Goal: Task Accomplishment & Management: Use online tool/utility

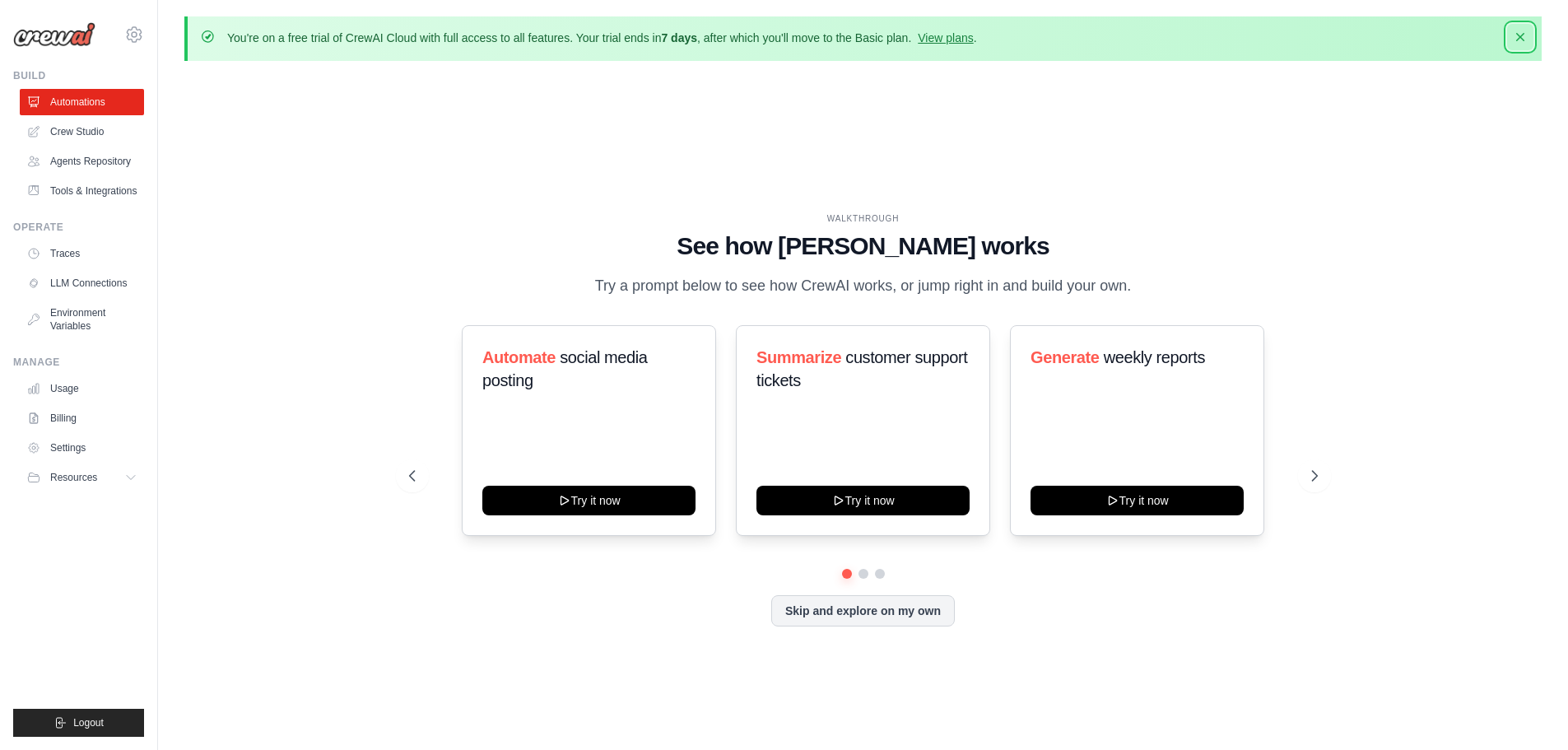
click at [1524, 37] on icon "button" at bounding box center [1520, 37] width 16 height 16
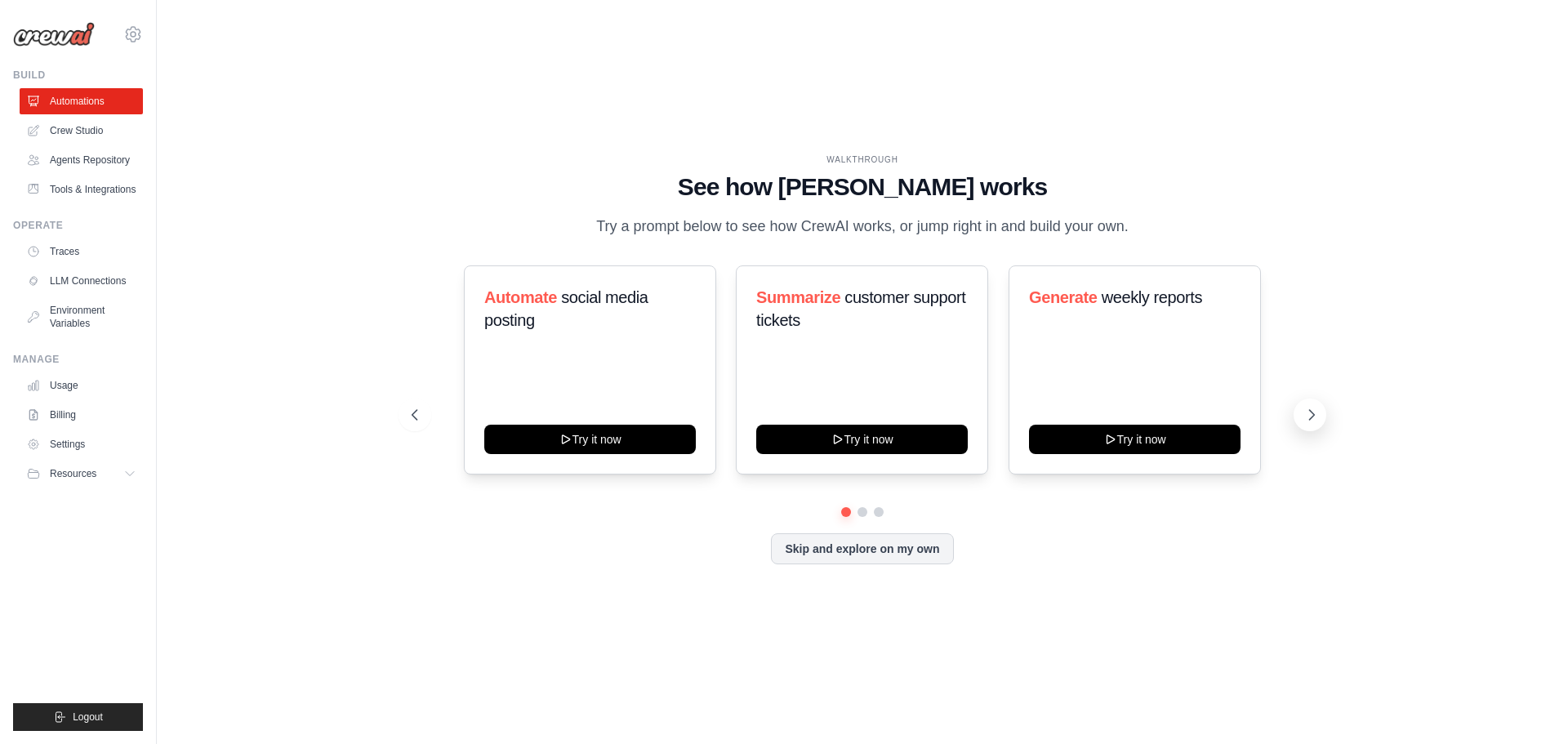
click at [1308, 414] on icon at bounding box center [1311, 414] width 16 height 16
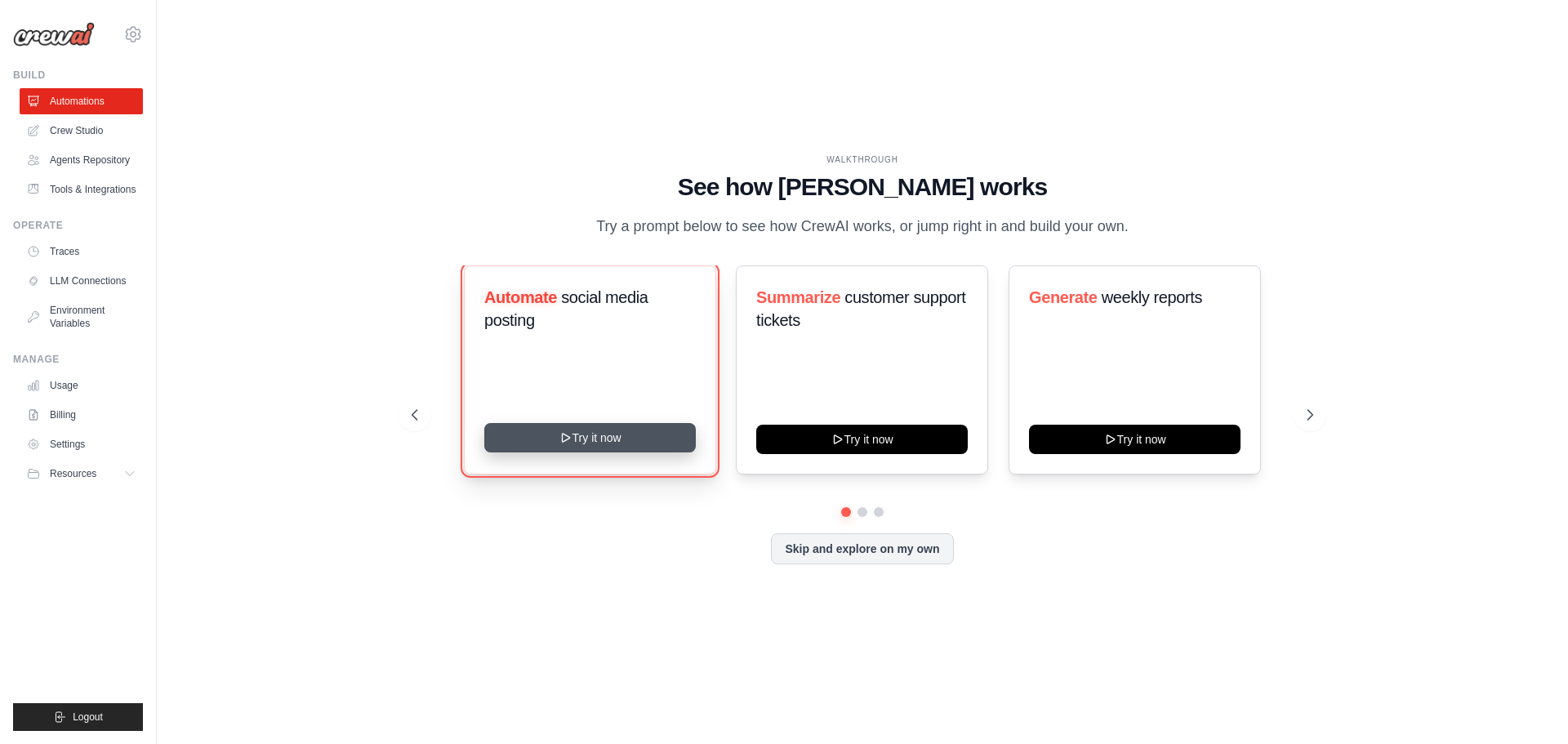
click at [610, 436] on button "Try it now" at bounding box center [590, 437] width 212 height 30
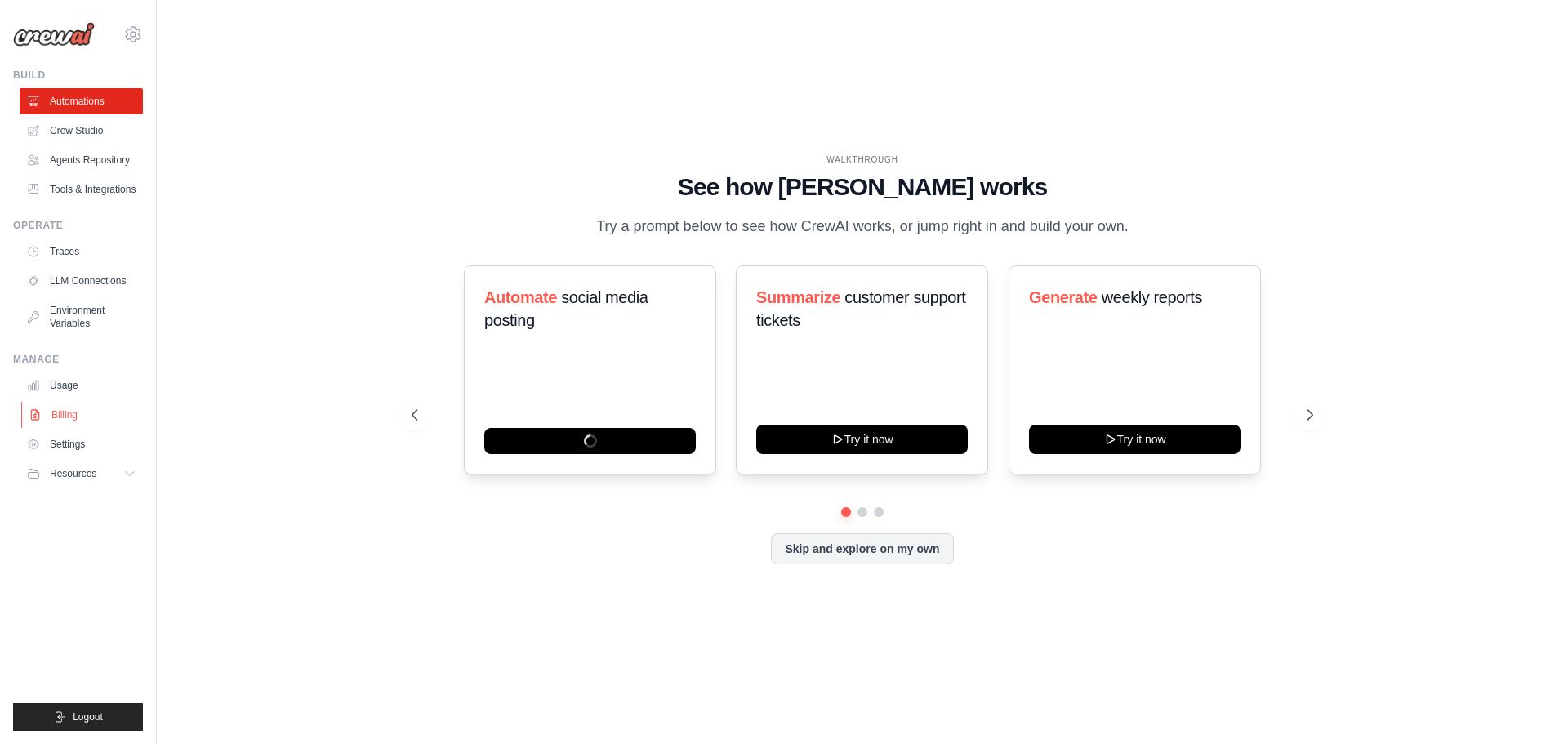
click at [81, 416] on link "Billing" at bounding box center [82, 414] width 123 height 26
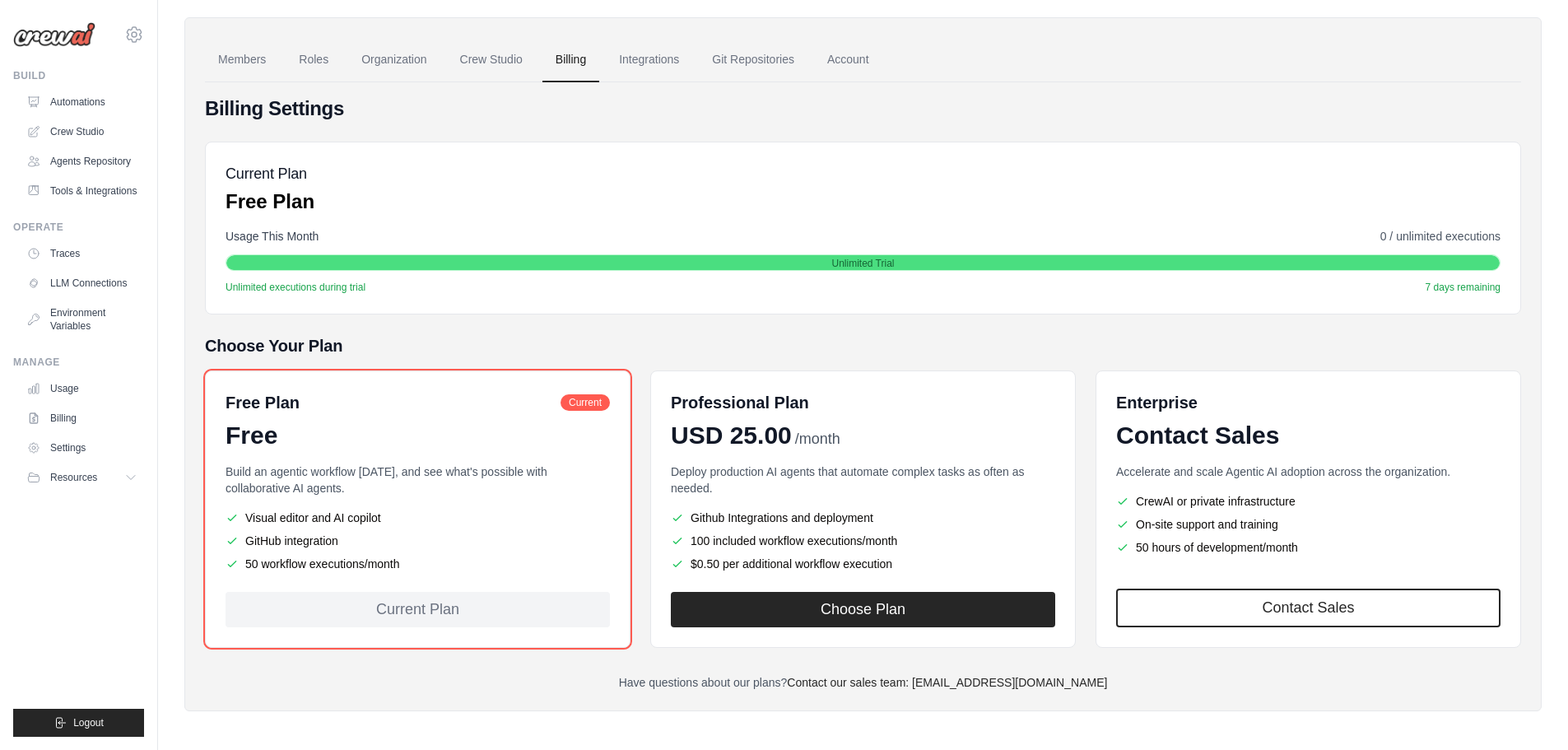
scroll to position [110, 0]
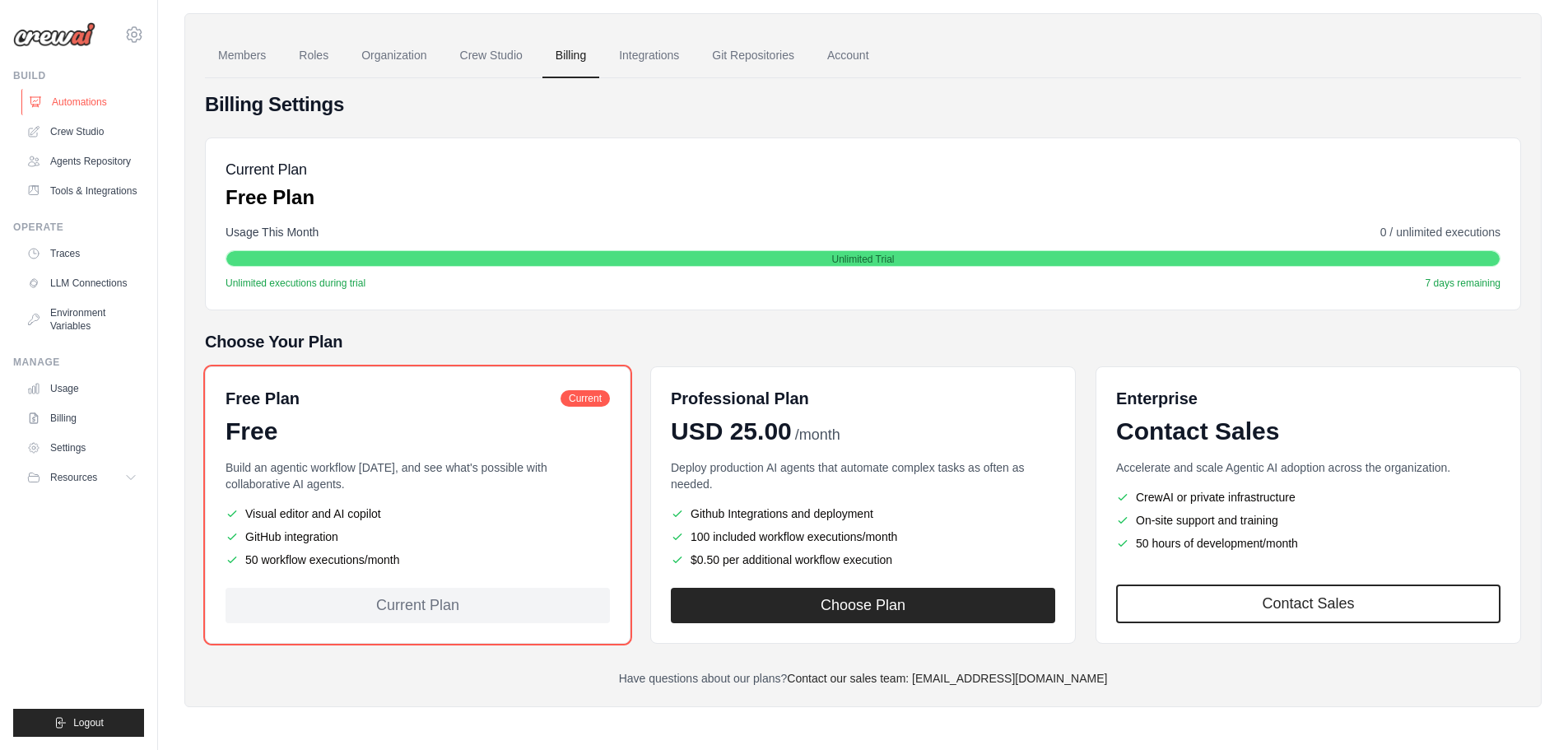
click at [73, 99] on link "Automations" at bounding box center [83, 102] width 124 height 26
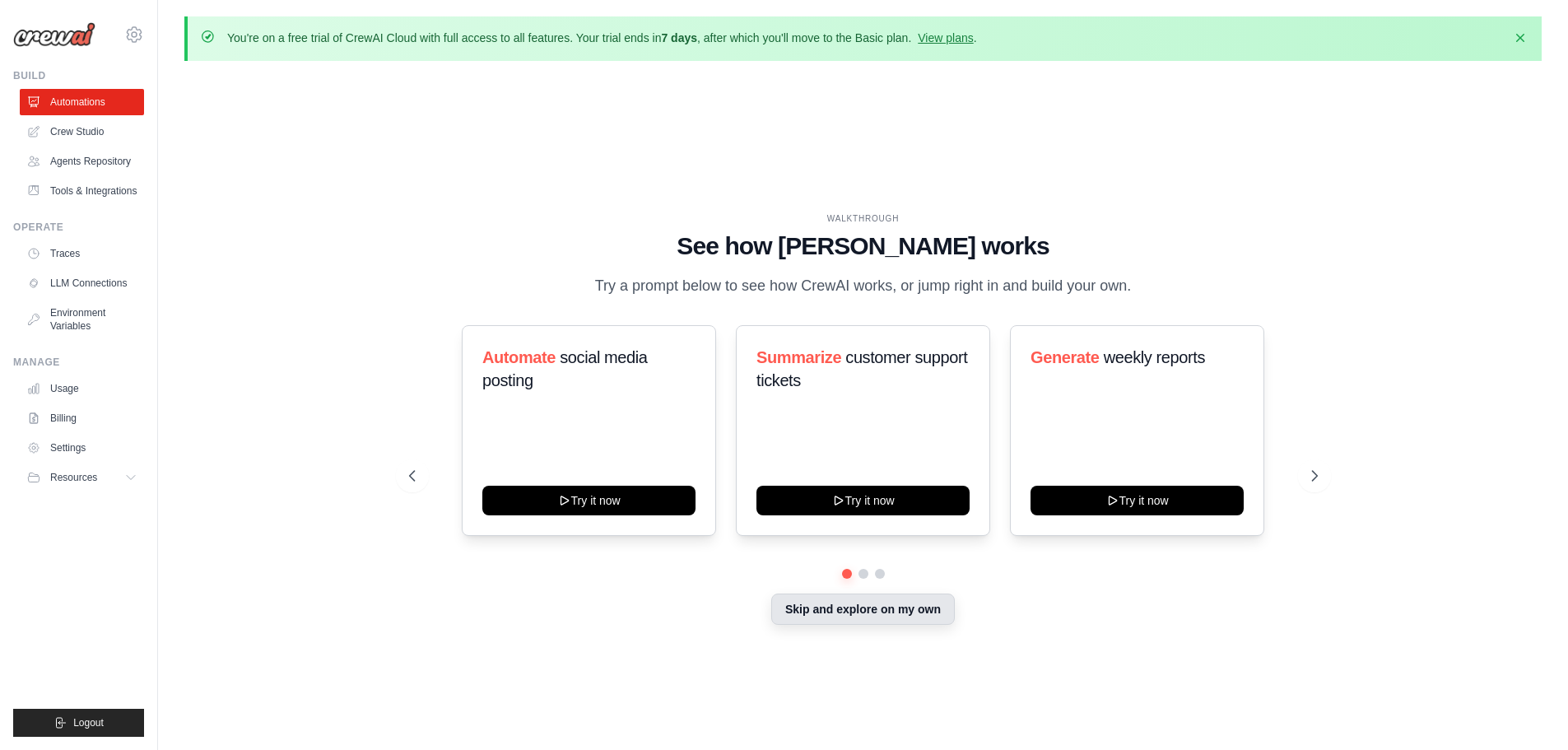
click at [875, 613] on button "Skip and explore on my own" at bounding box center [863, 609] width 184 height 32
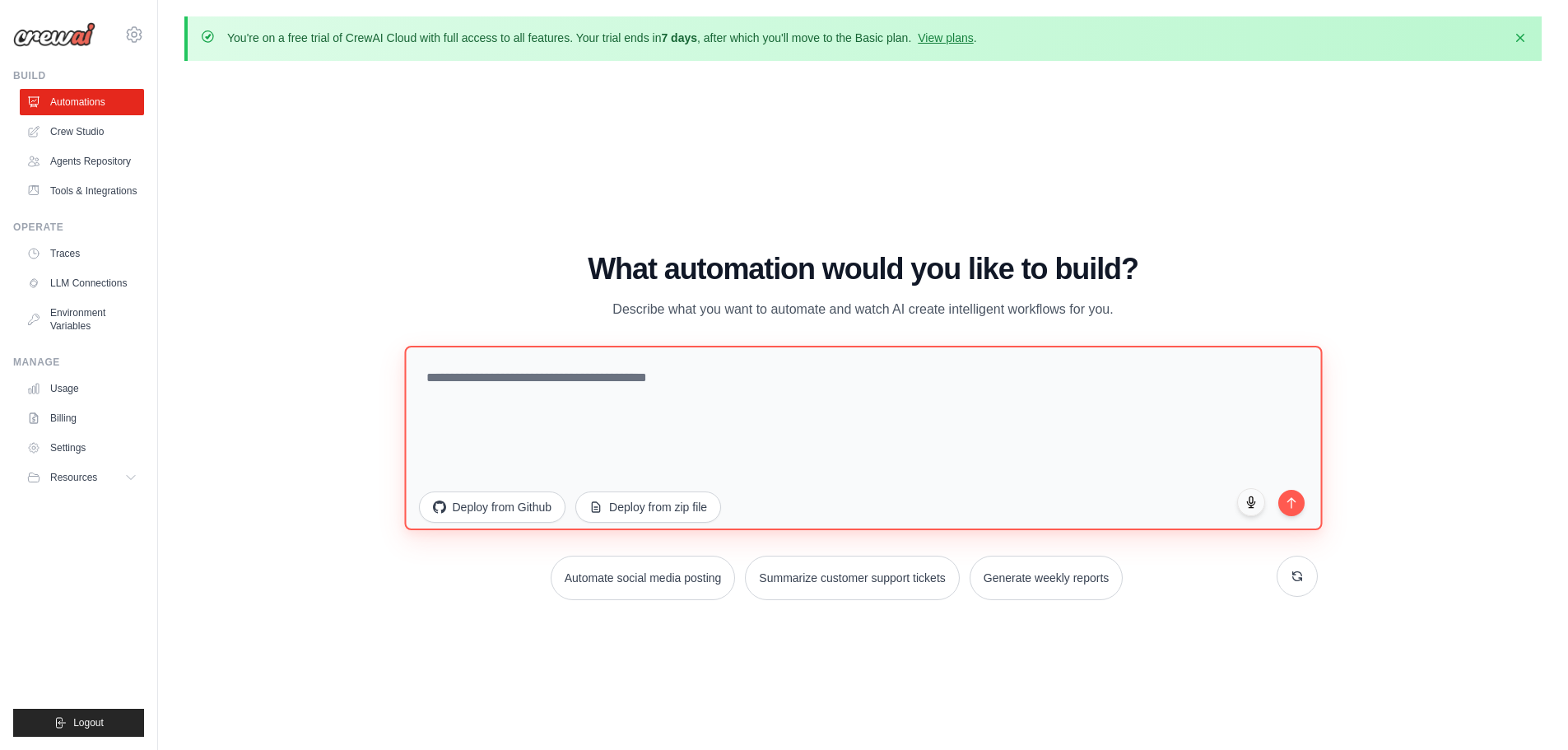
click at [719, 388] on textarea at bounding box center [863, 437] width 918 height 185
type textarea "**********"
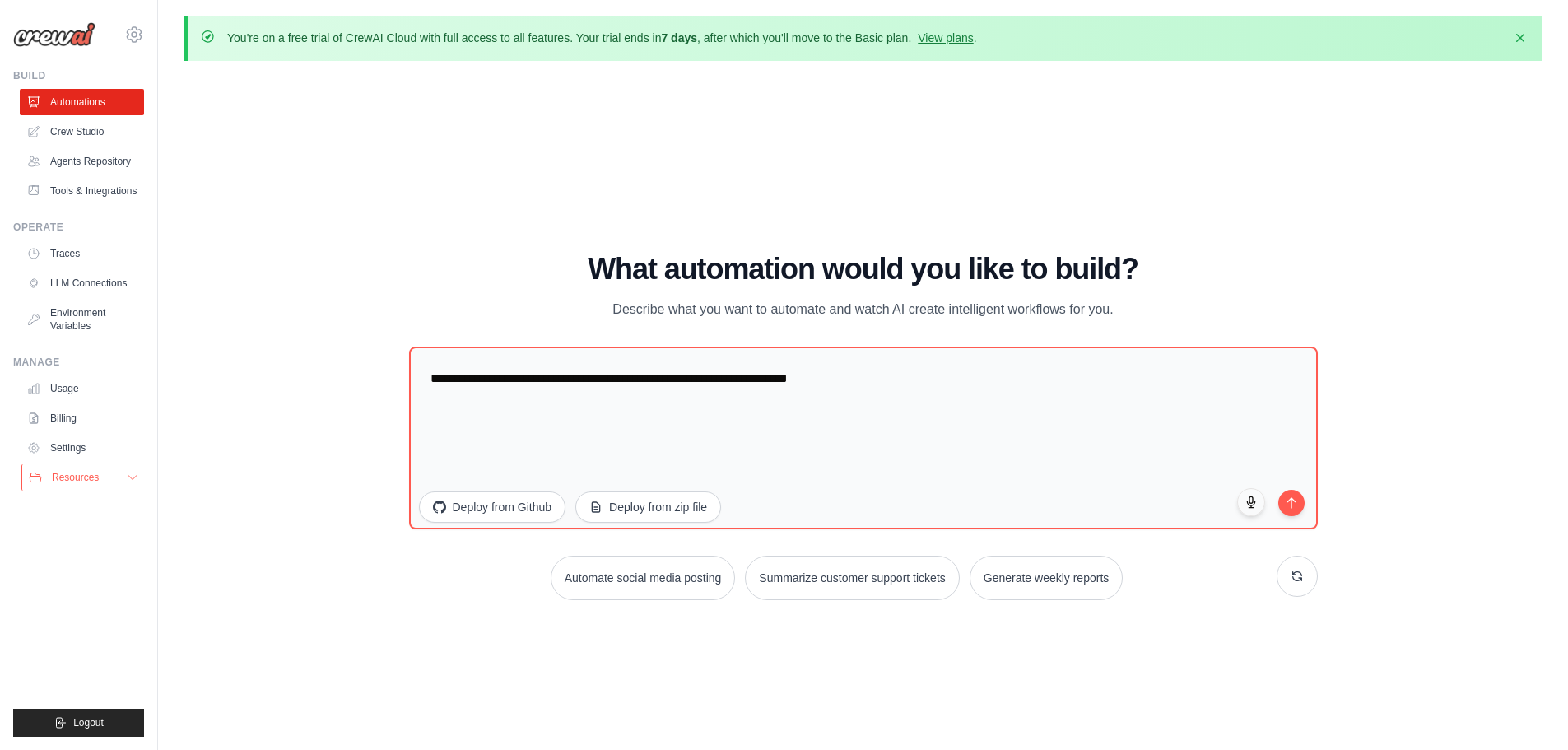
click at [83, 487] on button "Resources" at bounding box center [83, 477] width 124 height 26
click at [78, 534] on span "GitHub" at bounding box center [73, 531] width 31 height 13
click at [73, 277] on link "LLM Connections" at bounding box center [83, 283] width 124 height 26
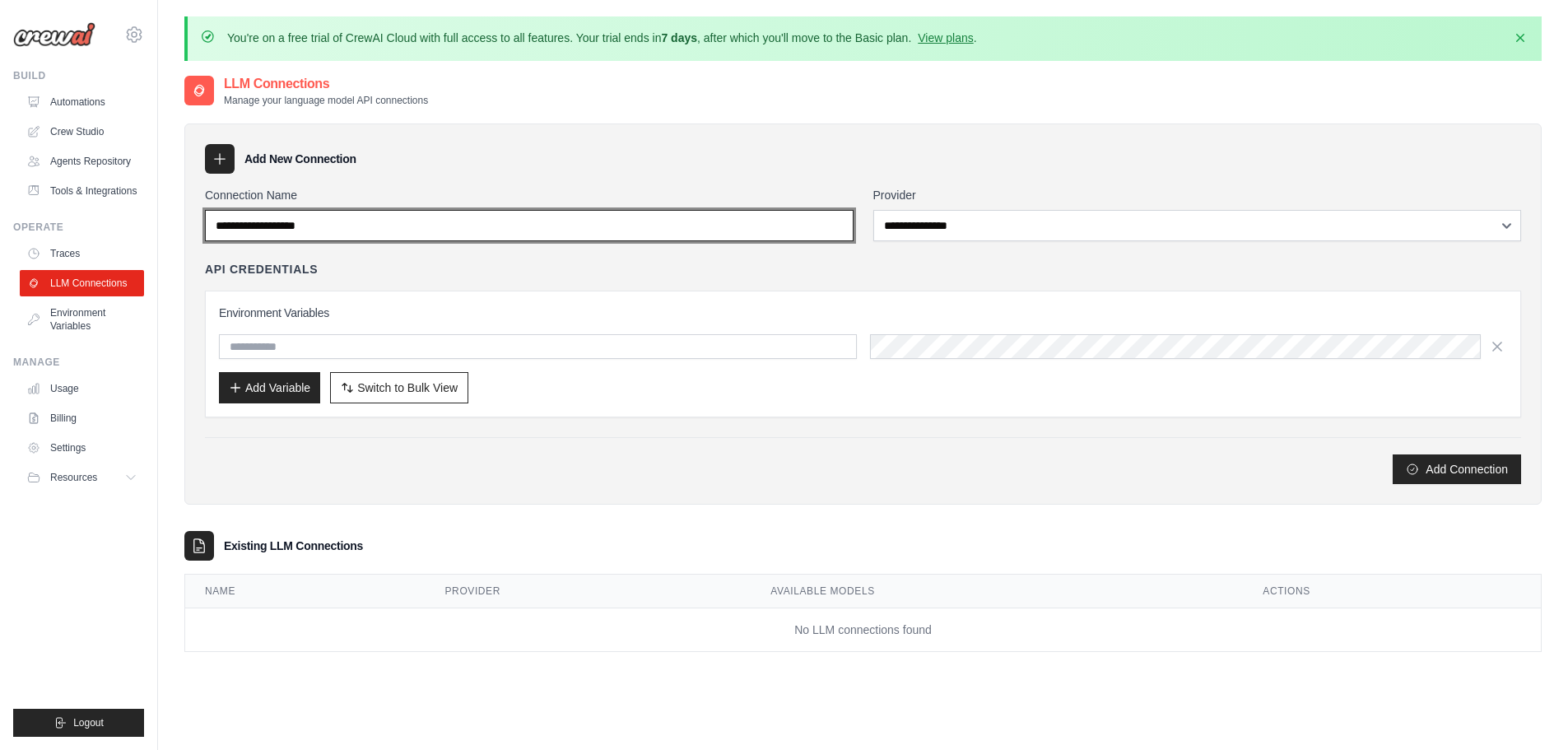
click at [498, 236] on input "Connection Name" at bounding box center [529, 226] width 649 height 32
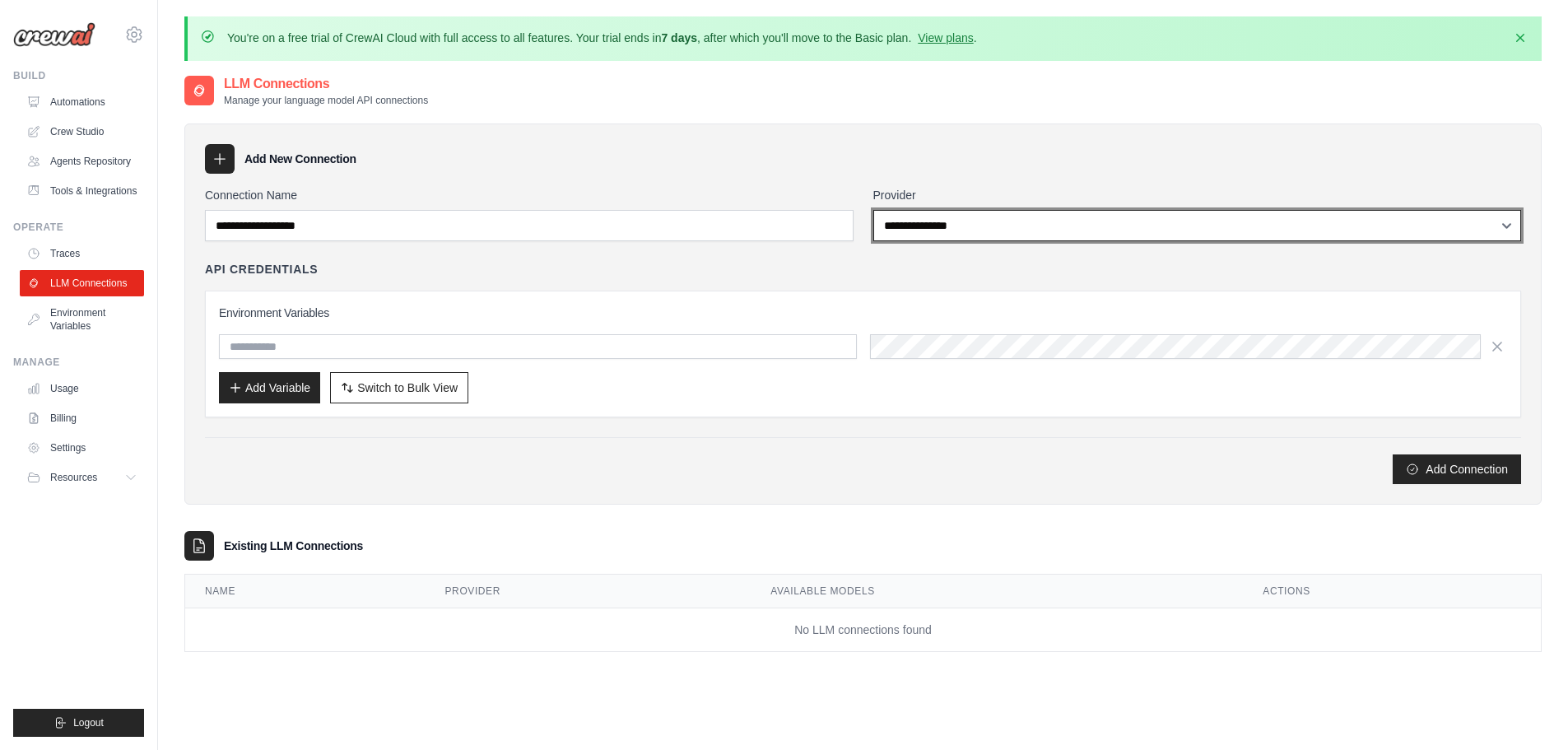
click at [943, 236] on select "**********" at bounding box center [1197, 226] width 649 height 32
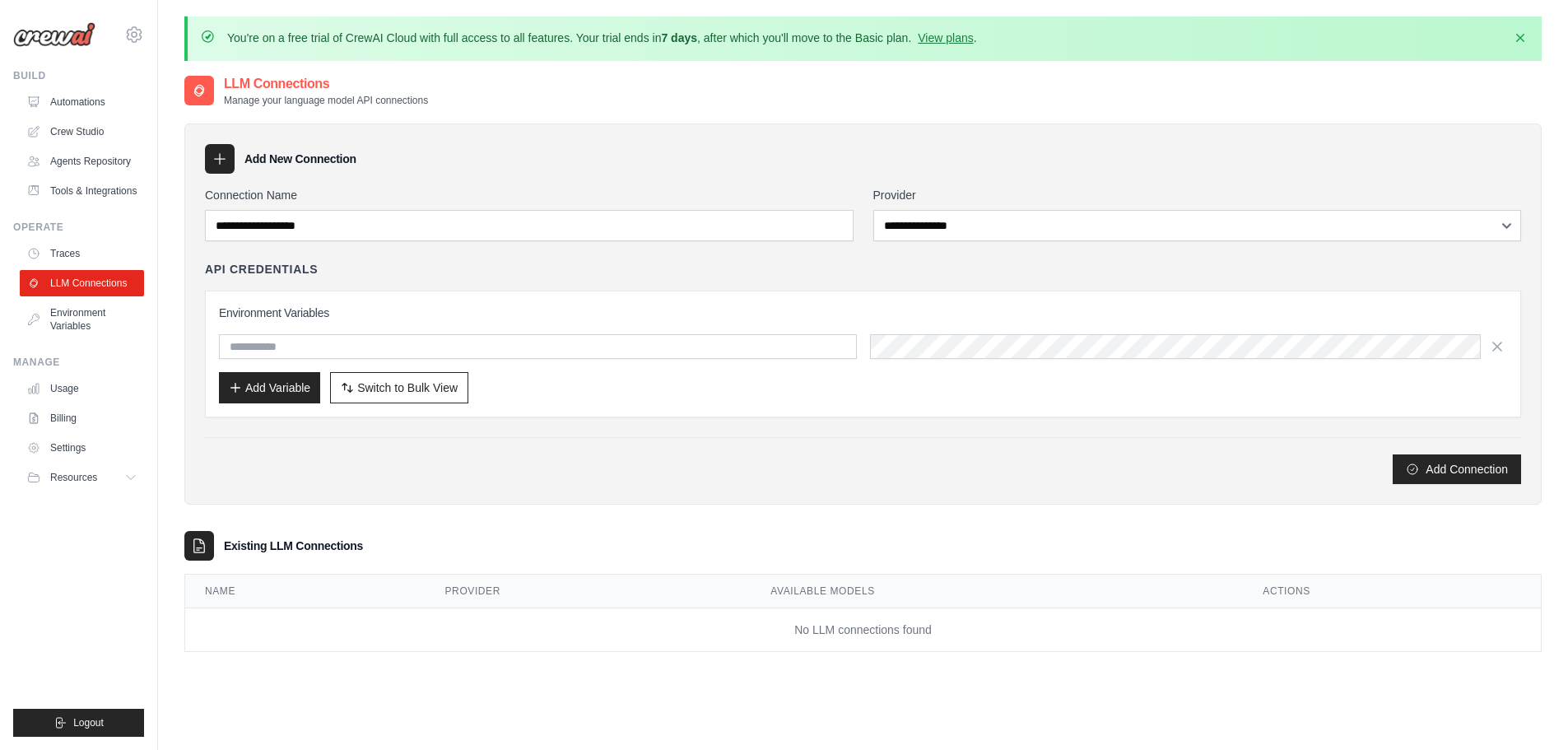
click at [492, 276] on div "API Credentials" at bounding box center [863, 268] width 1317 height 16
click at [75, 97] on link "Automations" at bounding box center [83, 102] width 124 height 26
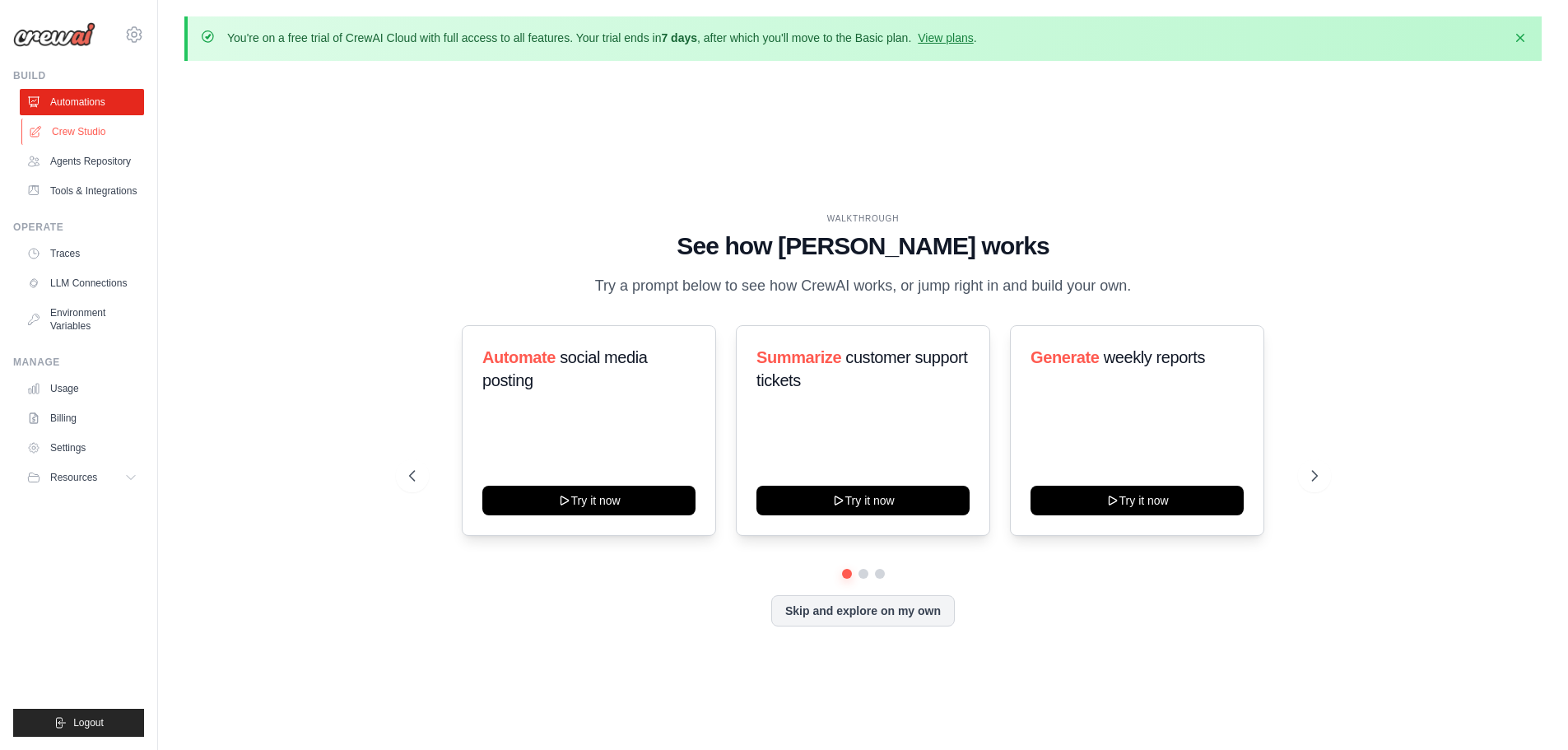
click at [79, 134] on link "Crew Studio" at bounding box center [83, 132] width 124 height 26
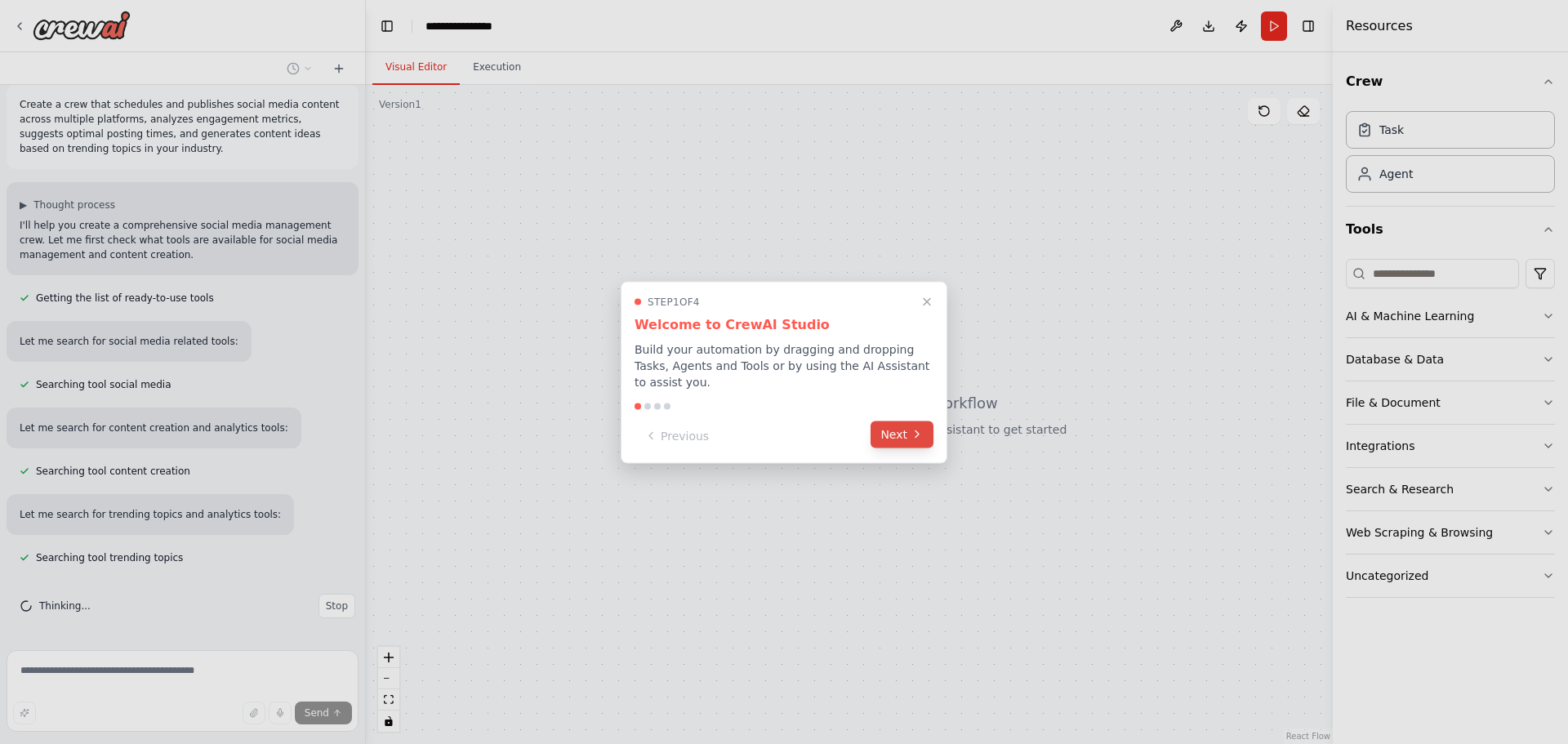
scroll to position [47, 0]
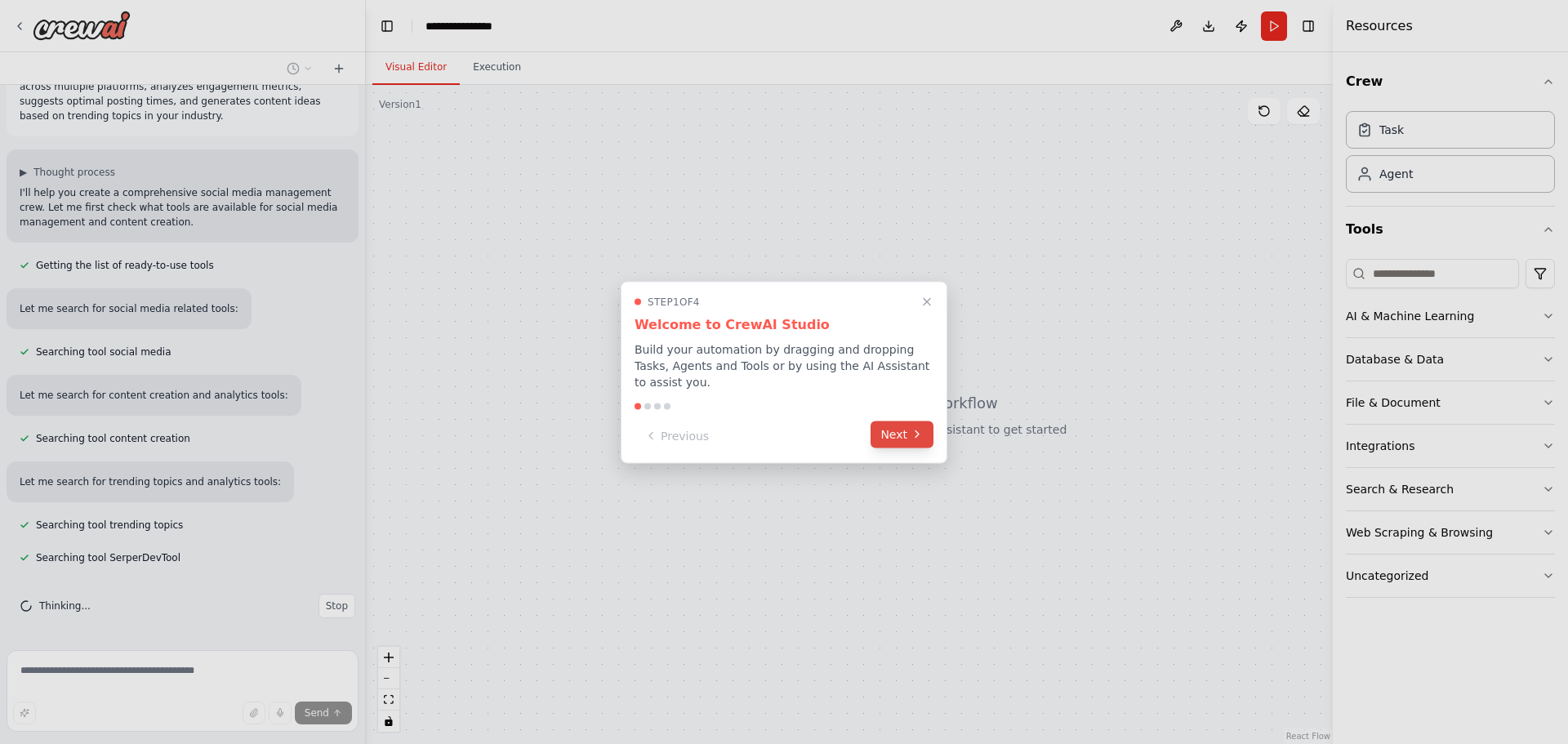
click at [906, 427] on button "Next" at bounding box center [902, 434] width 63 height 27
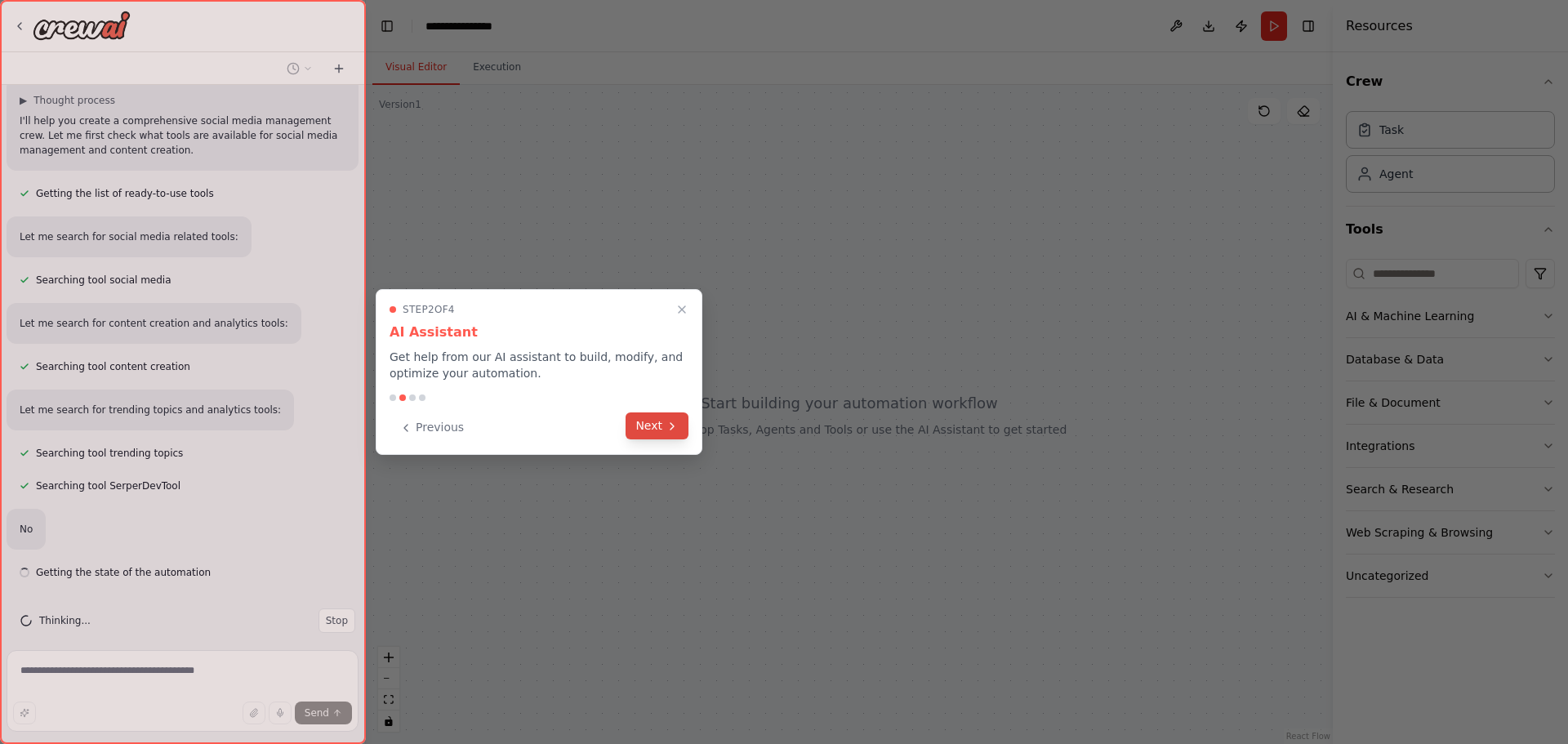
scroll to position [133, 0]
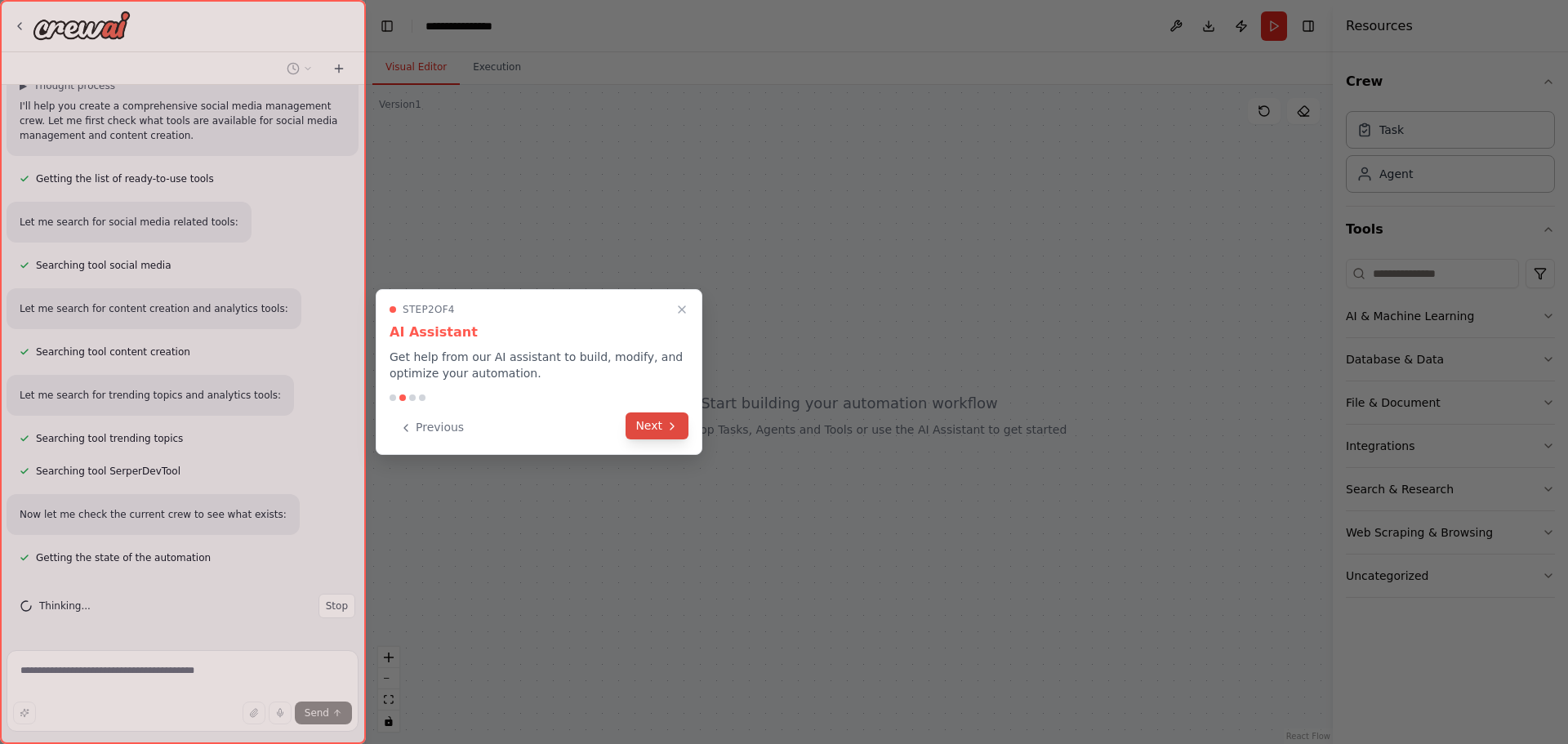
click at [659, 423] on button "Next" at bounding box center [657, 426] width 63 height 27
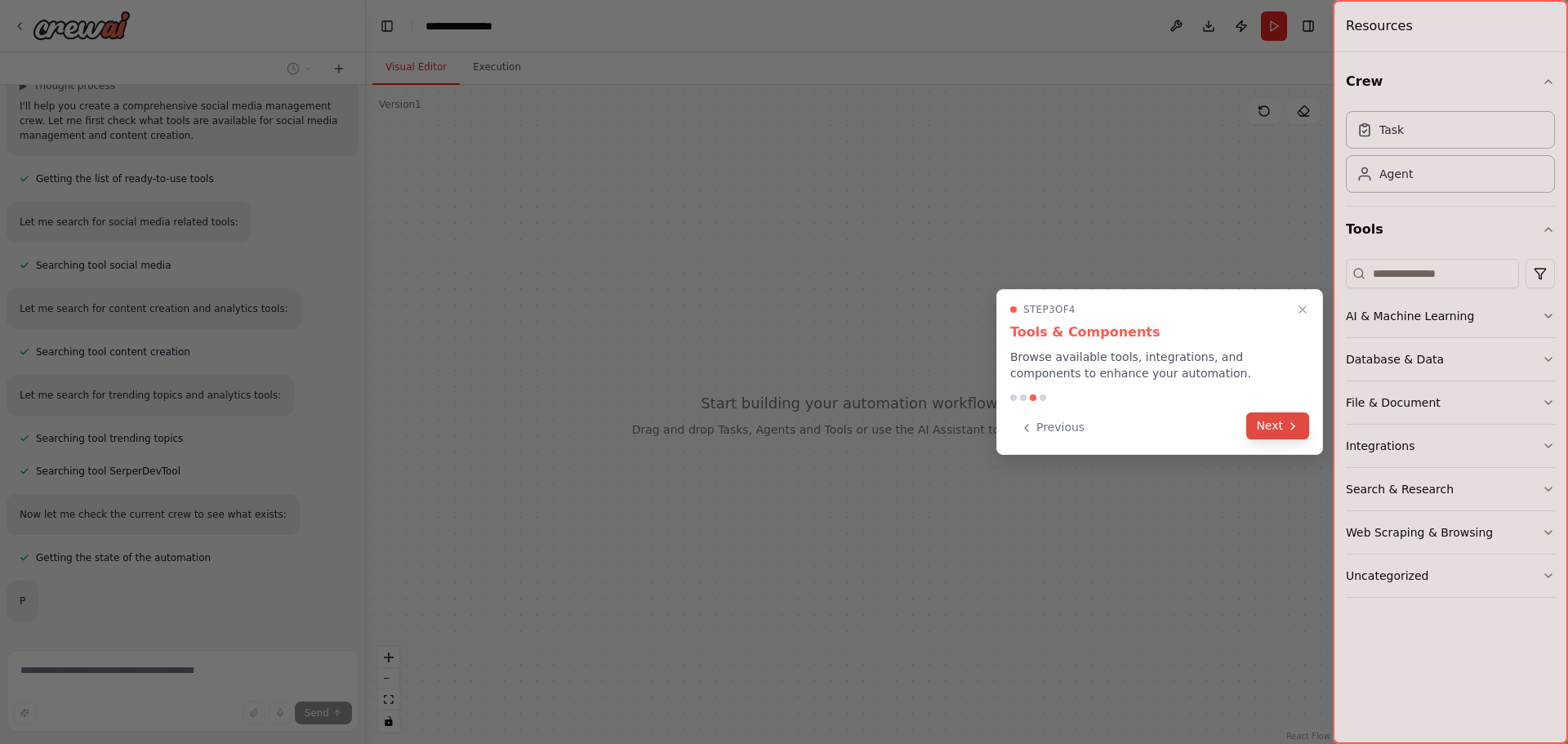
click at [1279, 425] on button "Next" at bounding box center [1277, 426] width 63 height 27
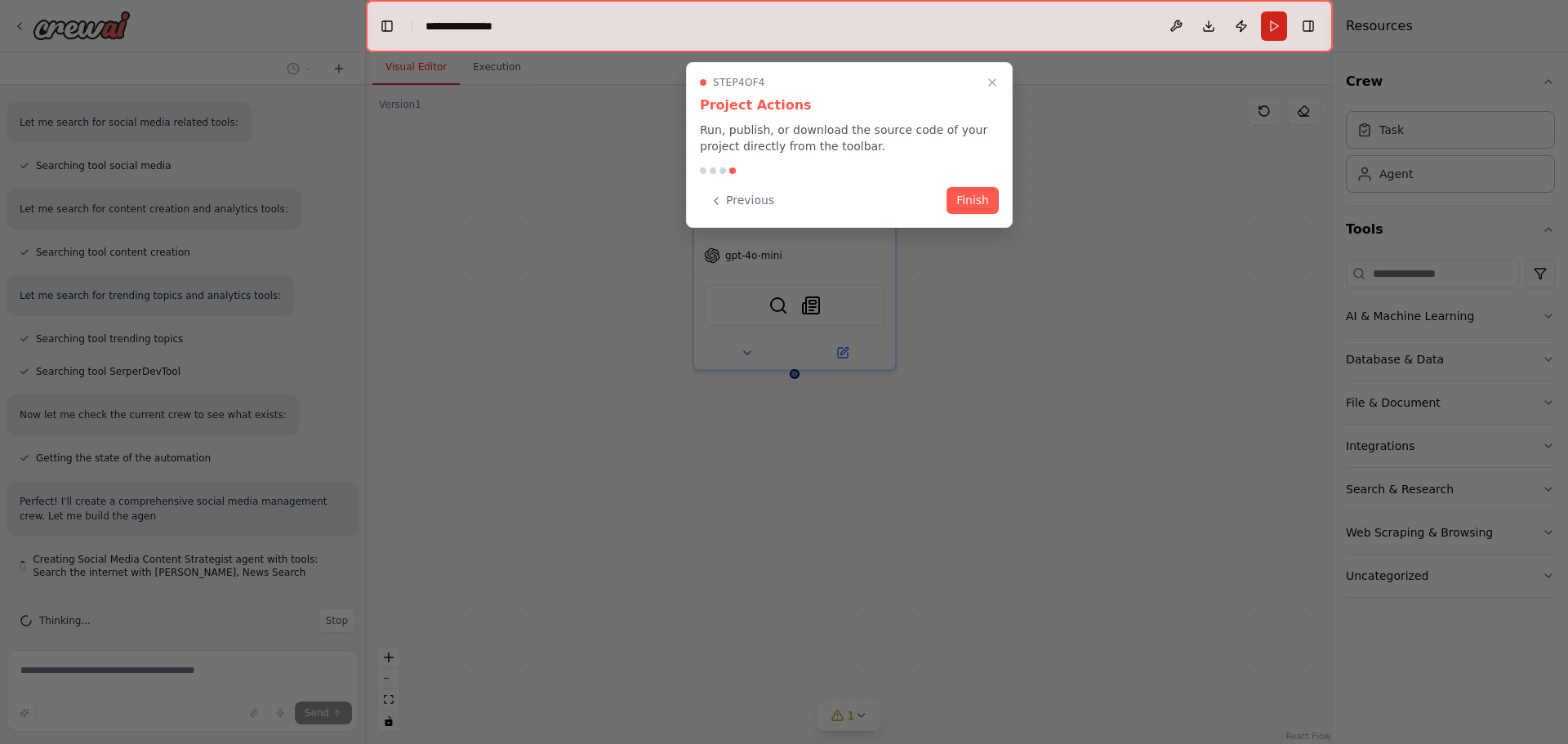
scroll to position [247, 0]
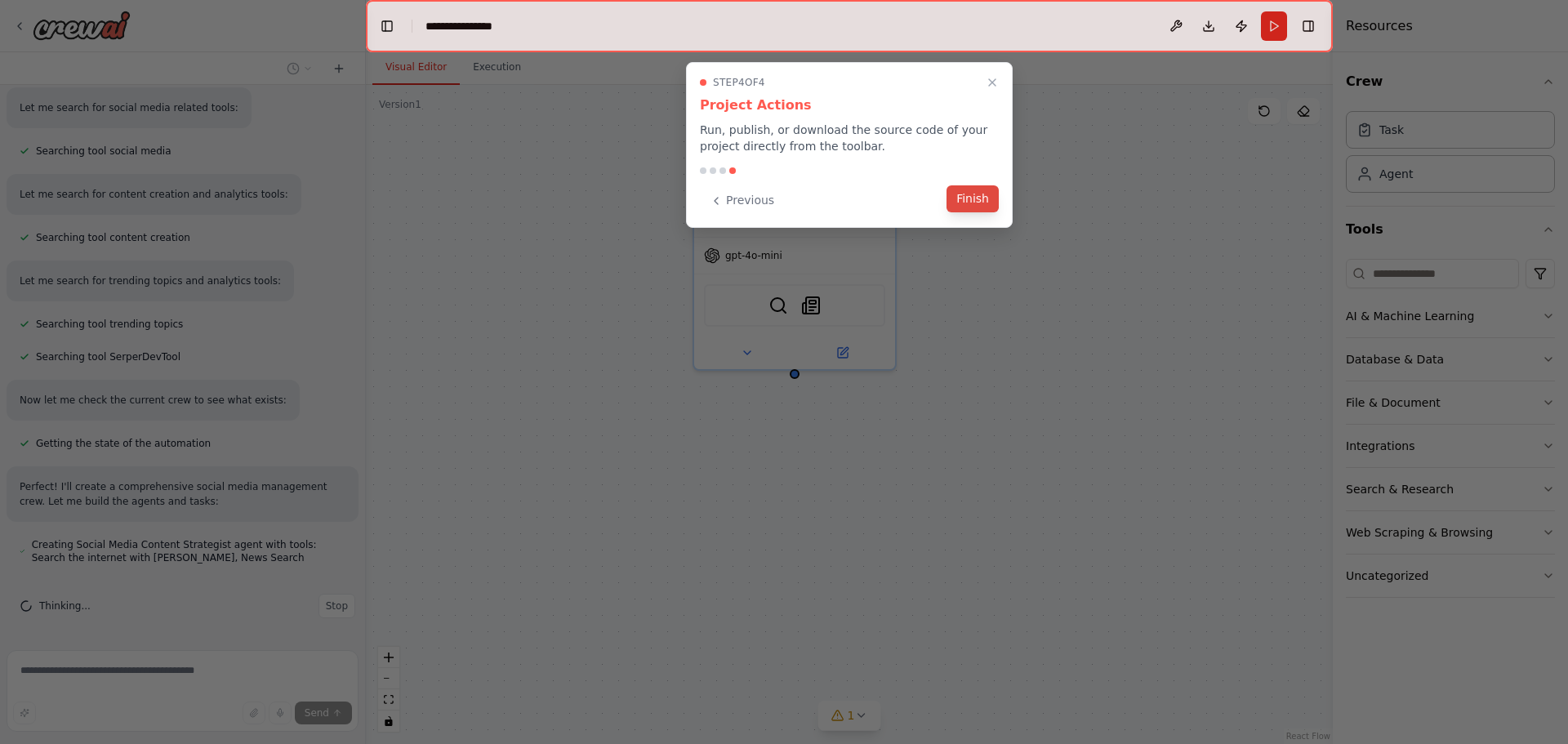
click at [978, 197] on button "Finish" at bounding box center [973, 199] width 53 height 27
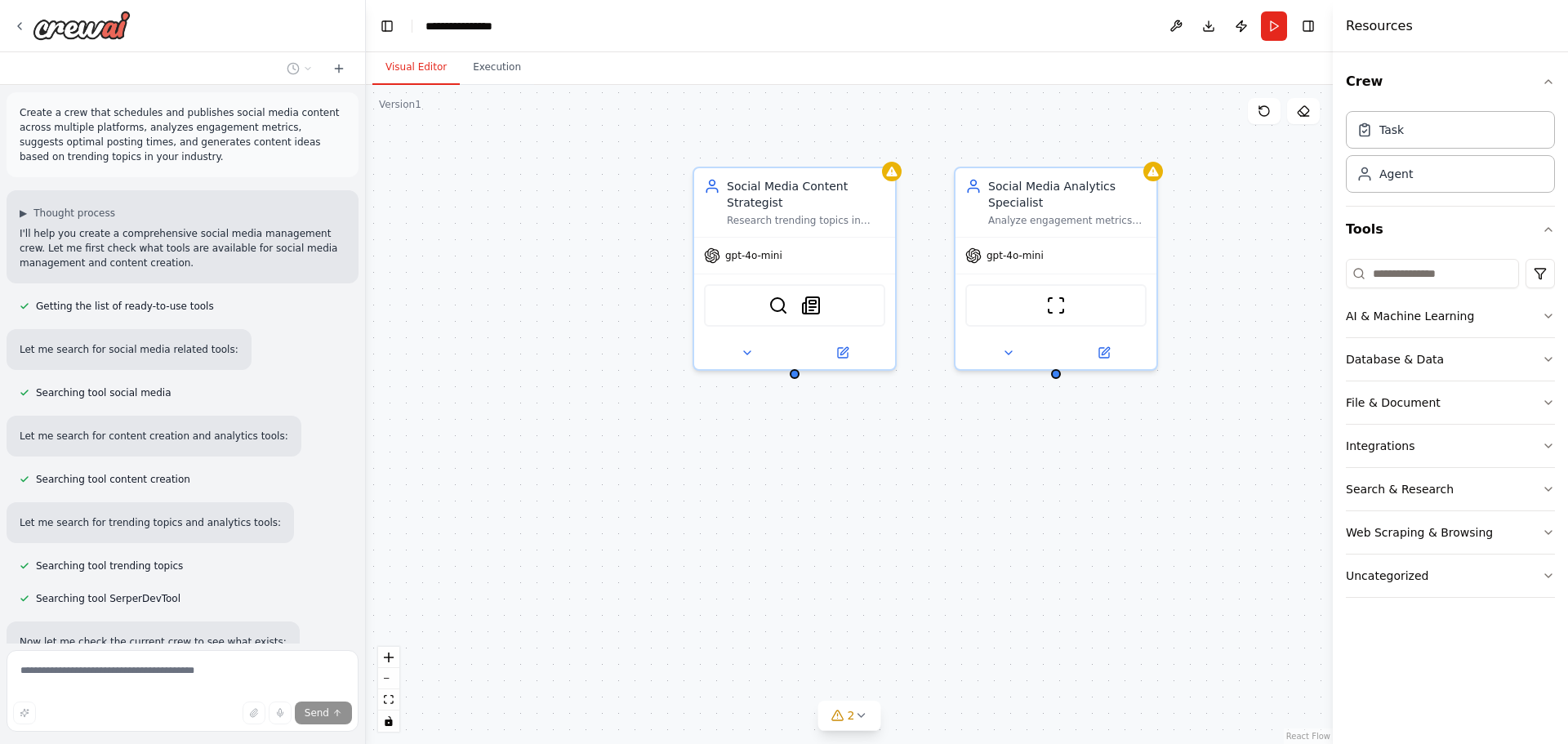
scroll to position [0, 0]
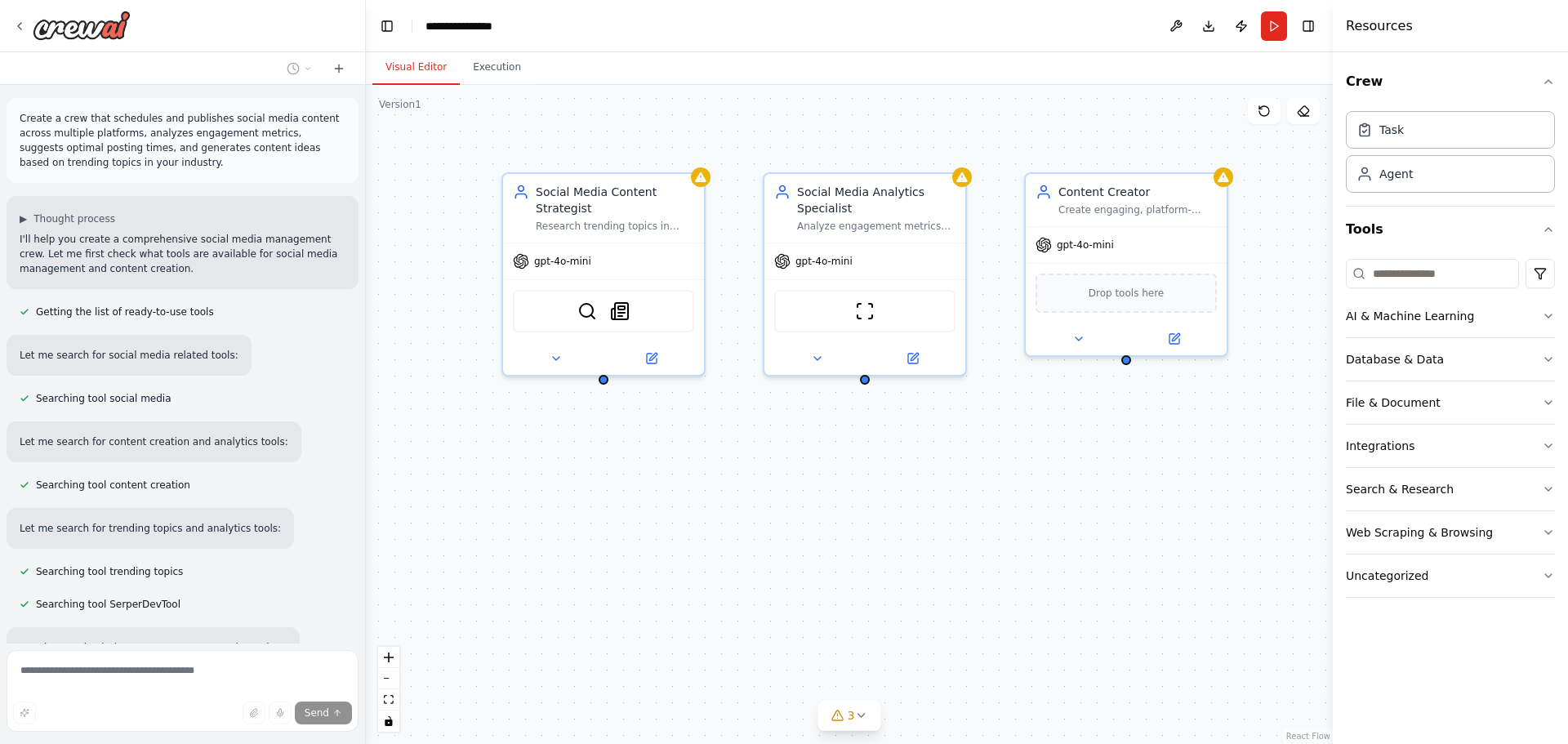
drag, startPoint x: 979, startPoint y: 520, endPoint x: 778, endPoint y: 525, distance: 201.1
click at [778, 525] on div "Social Media Content Strategist Research trending topics in {industry} and gene…" at bounding box center [849, 414] width 967 height 659
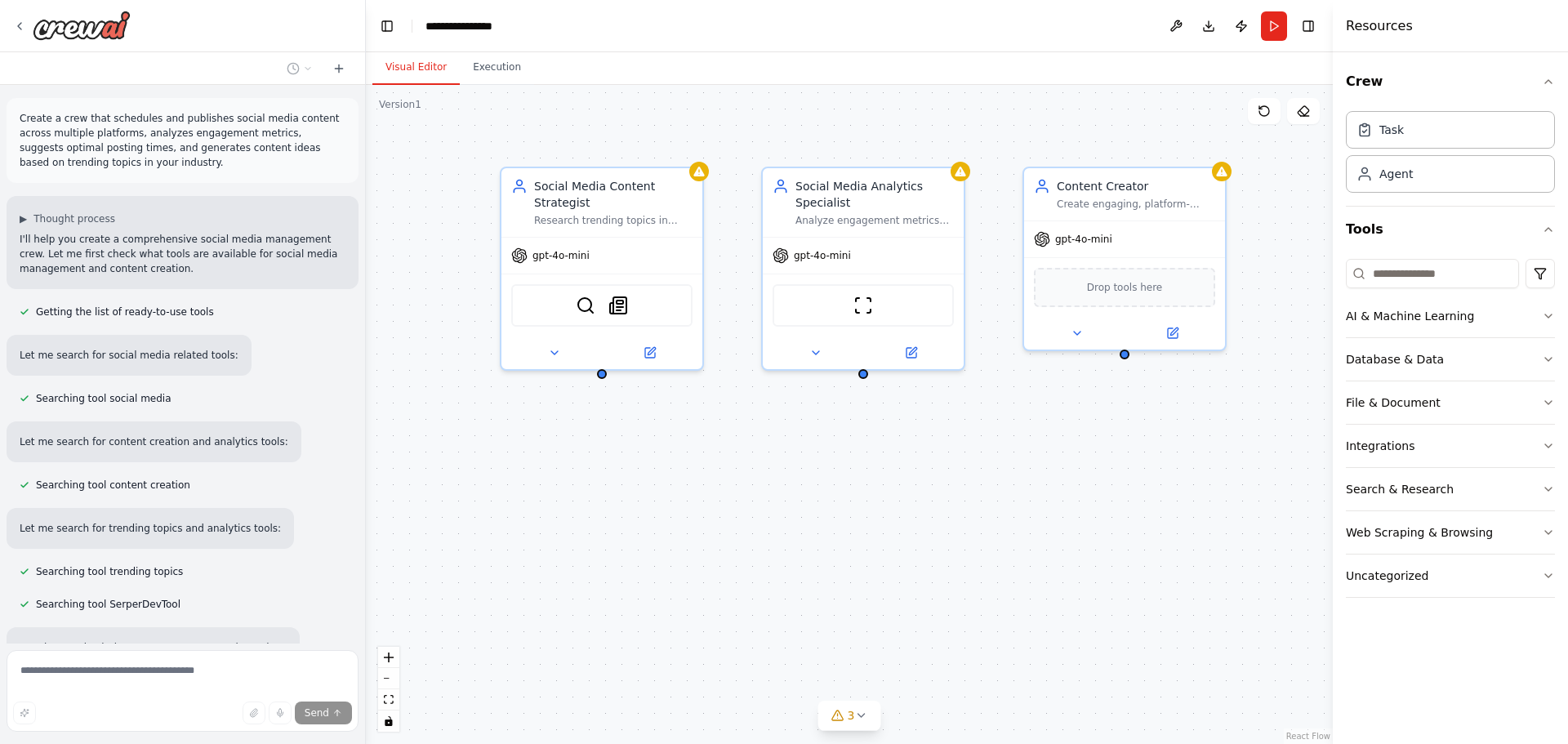
drag, startPoint x: 569, startPoint y: 496, endPoint x: 577, endPoint y: 489, distance: 10.6
click at [577, 489] on div "Social Media Content Strategist Research trending topics in {industry} and gene…" at bounding box center [849, 414] width 967 height 659
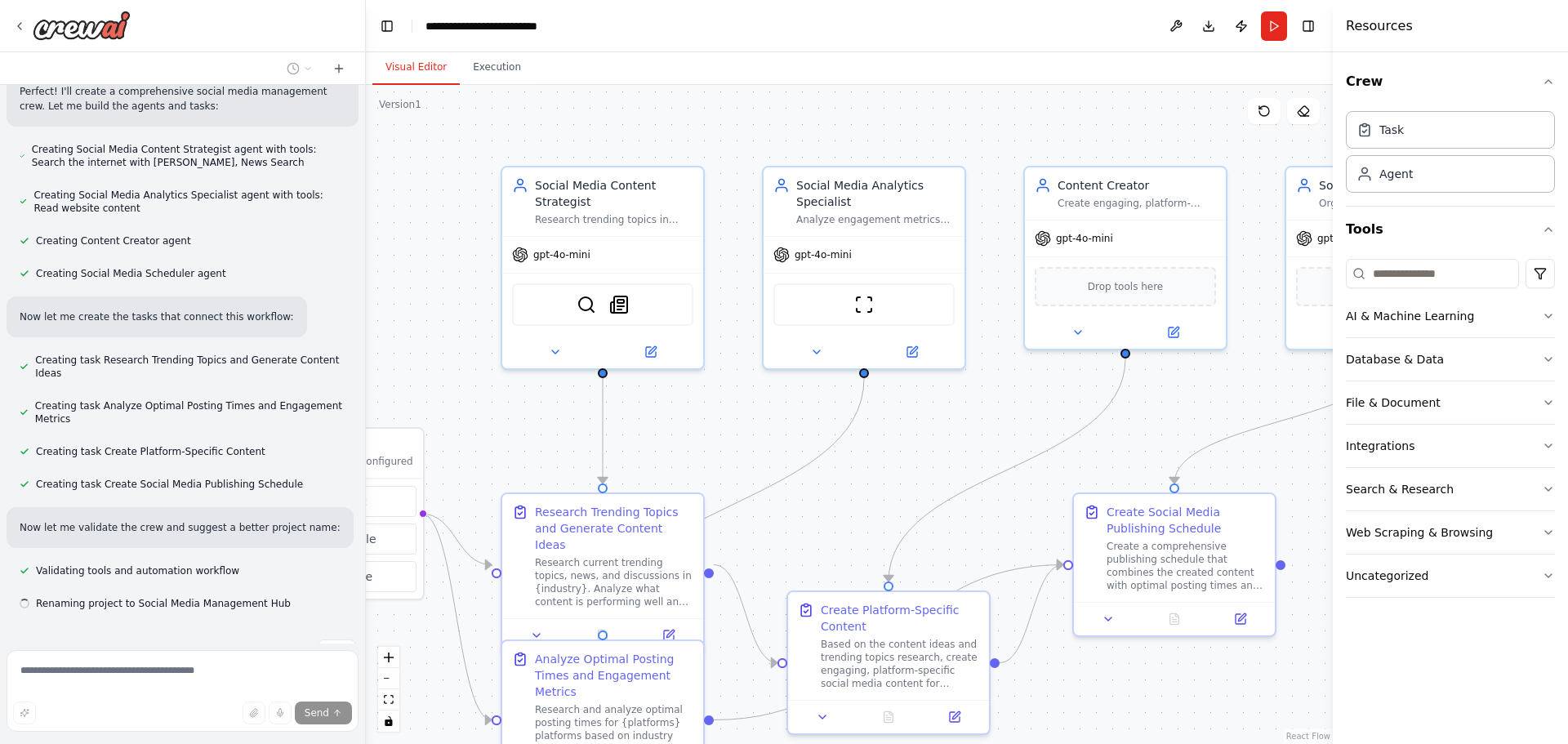
scroll to position [675, 0]
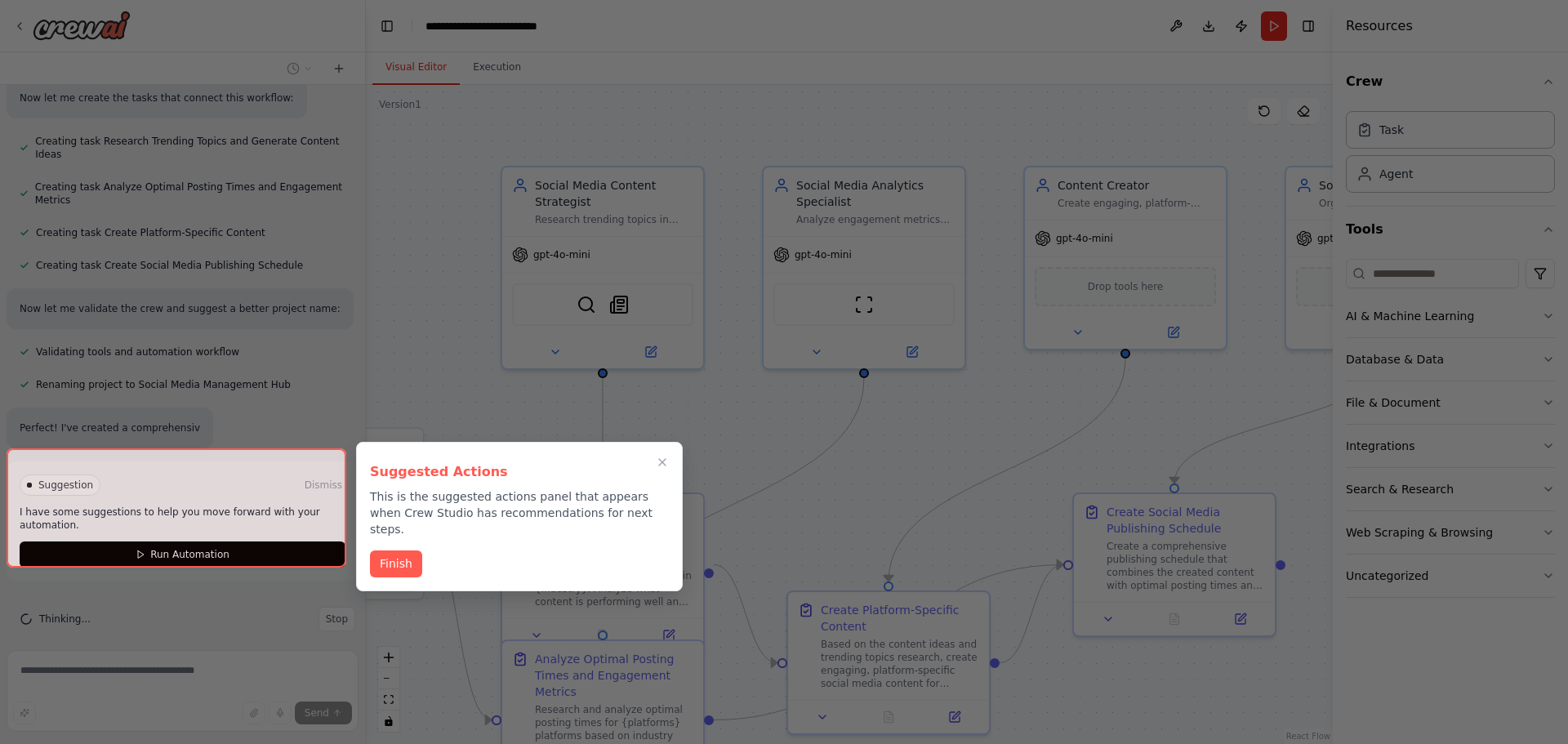
click at [527, 265] on div at bounding box center [784, 372] width 1568 height 744
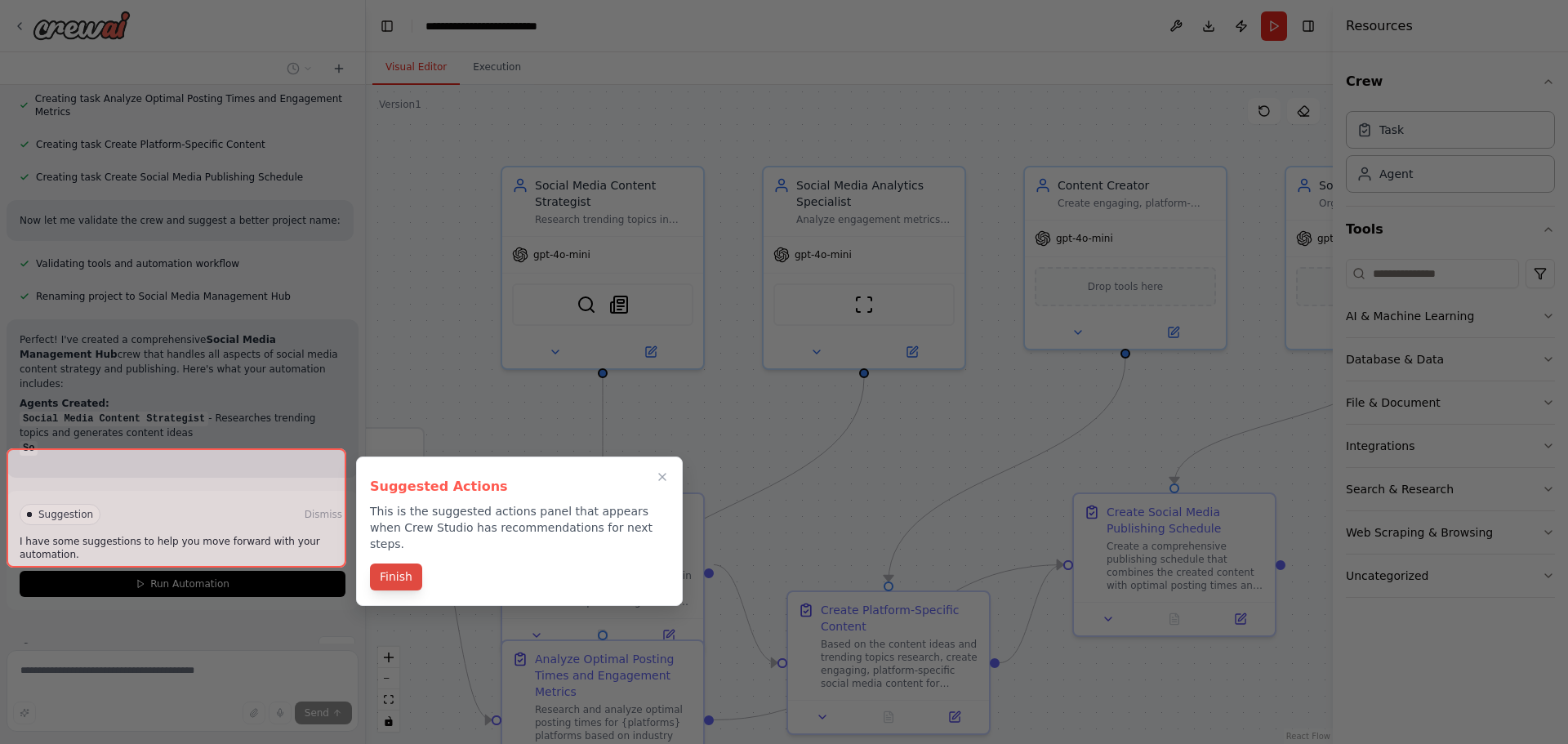
click at [403, 546] on div "Suggested Actions This is the suggested actions panel that appears when Crew St…" at bounding box center [519, 531] width 326 height 149
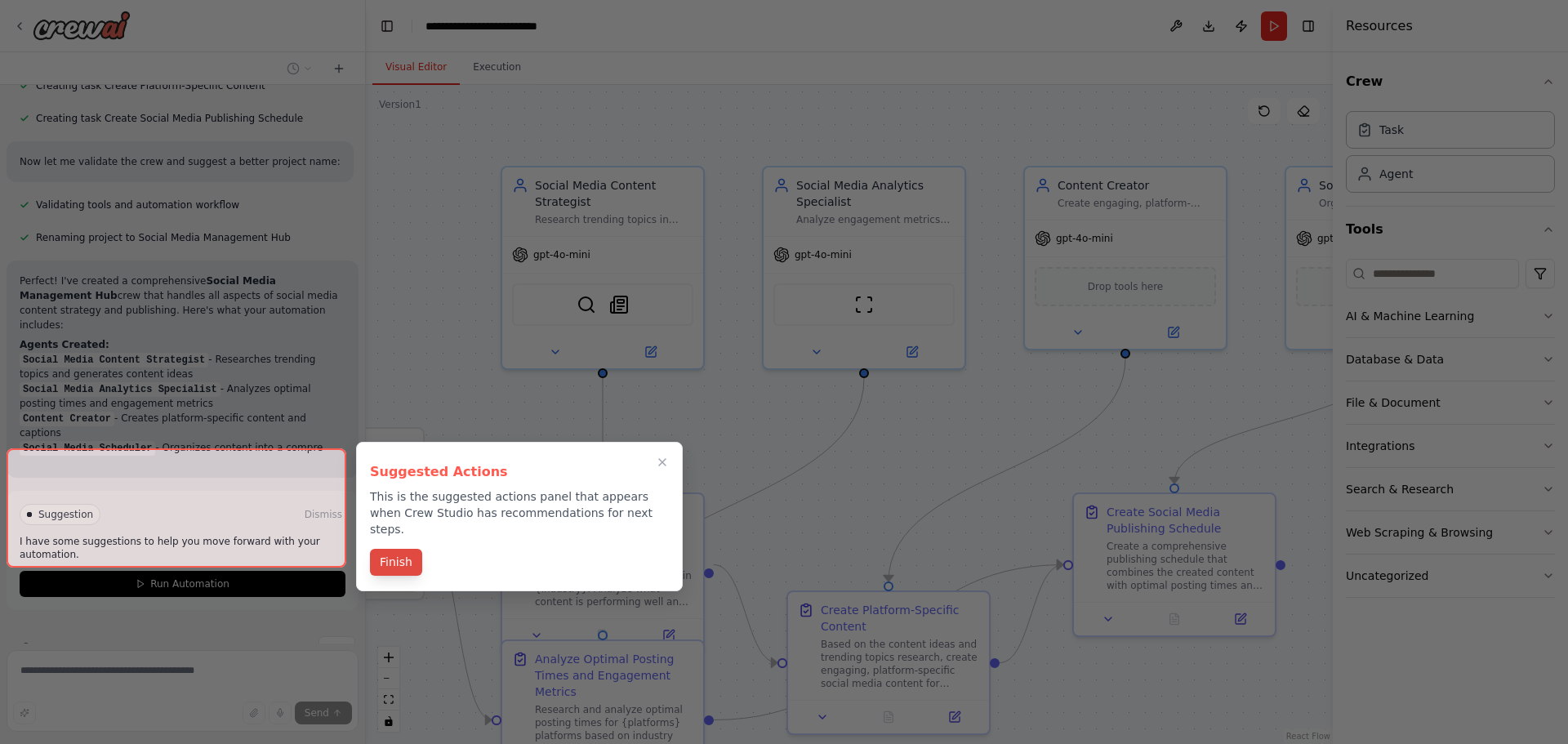
click at [388, 560] on div "Finish" at bounding box center [519, 564] width 299 height 27
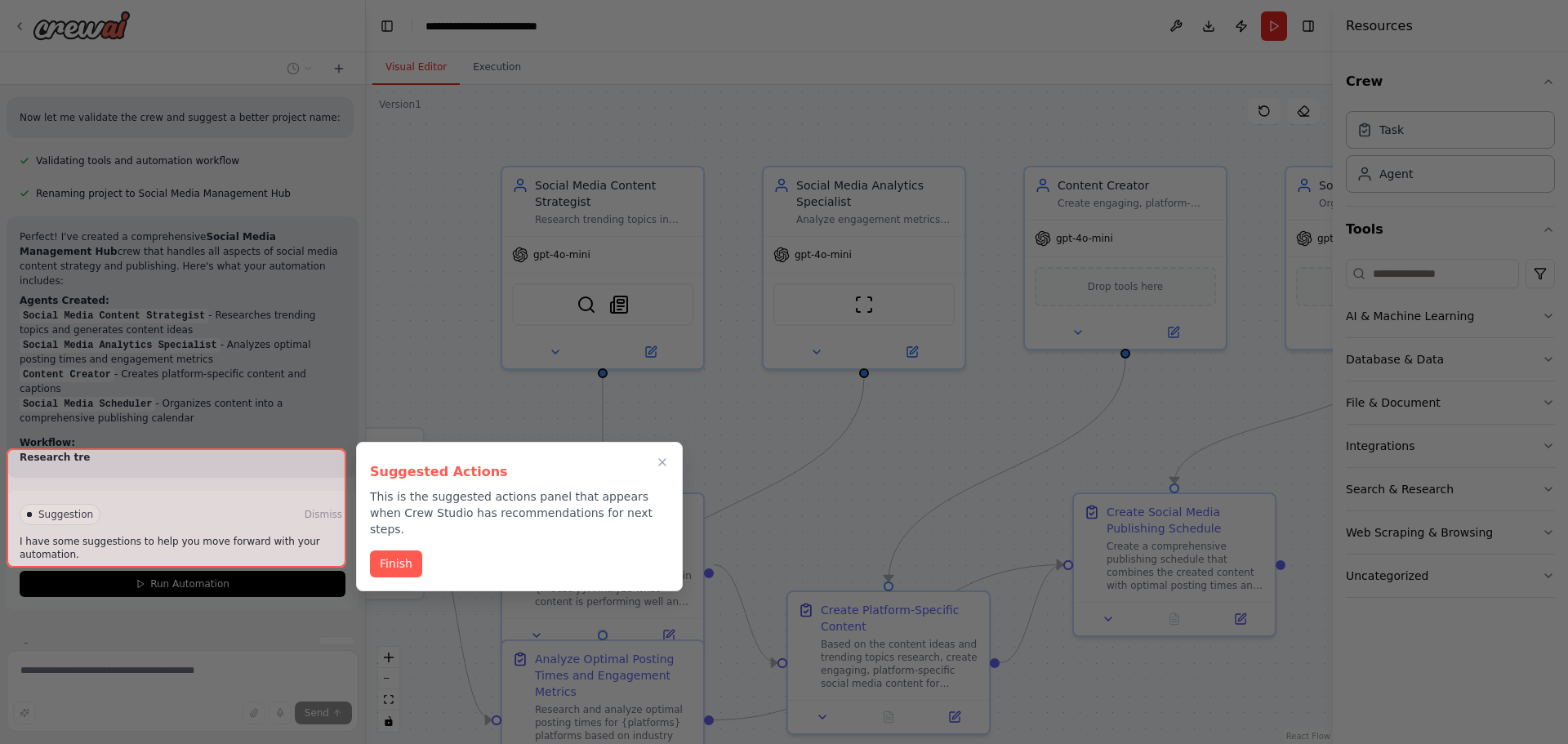
click at [395, 550] on button "Finish" at bounding box center [396, 564] width 53 height 27
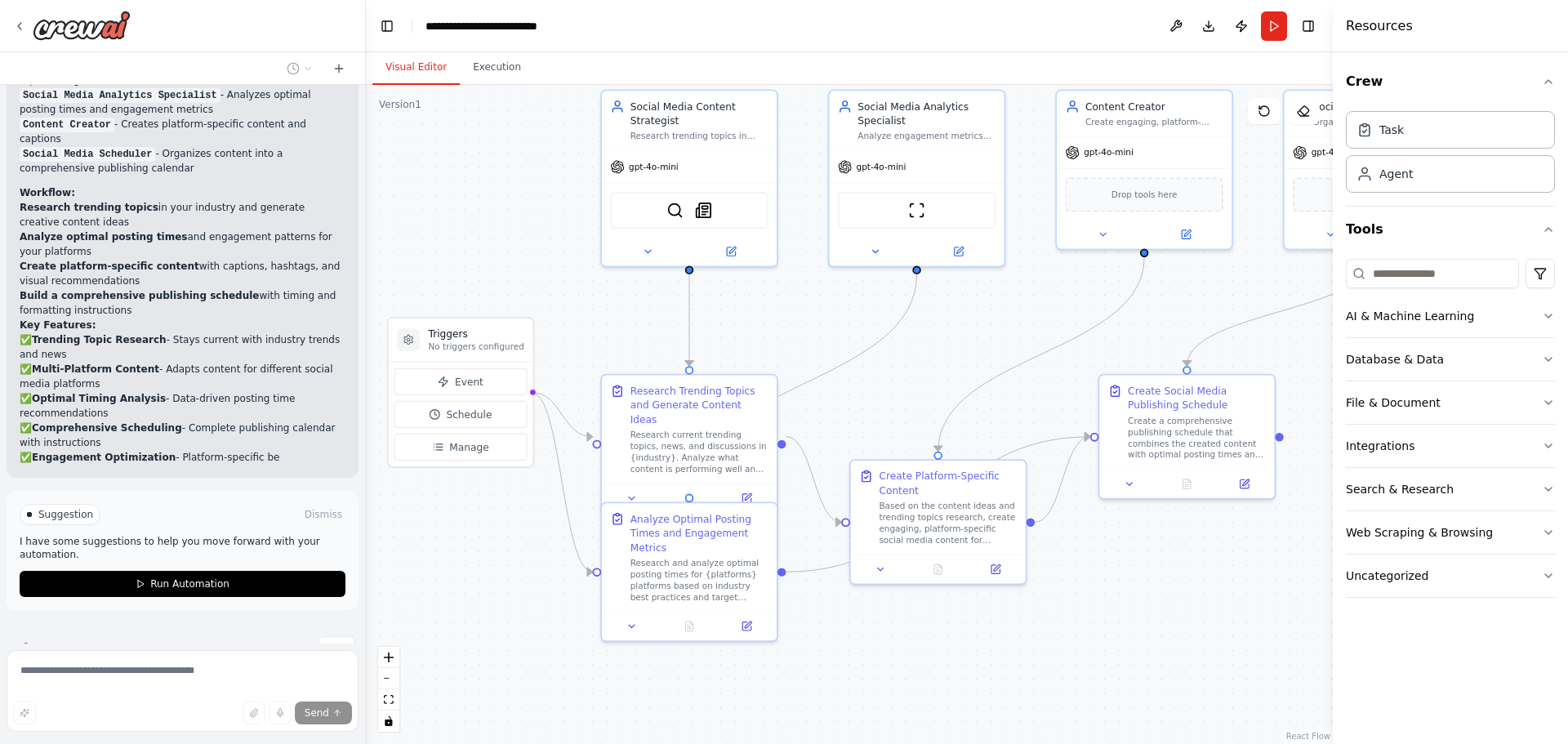
drag, startPoint x: 480, startPoint y: 425, endPoint x: 579, endPoint y: 322, distance: 142.9
click at [579, 322] on div ".deletable-edge-delete-btn { width: 20px; height: 20px; border: 0px solid #ffff…" at bounding box center [849, 414] width 967 height 659
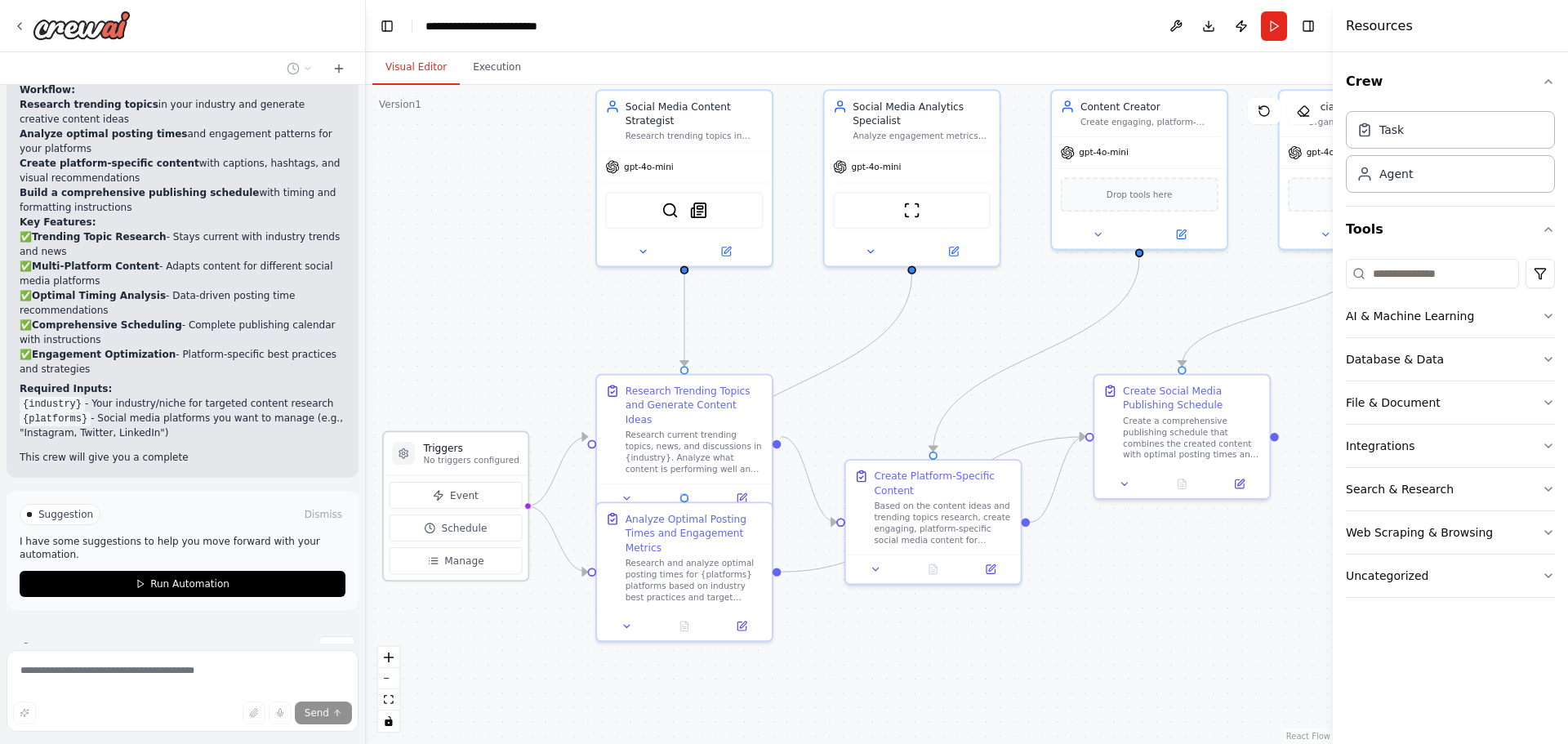
drag, startPoint x: 481, startPoint y: 334, endPoint x: 479, endPoint y: 442, distance: 108.0
click at [479, 442] on h3 "Triggers" at bounding box center [471, 447] width 96 height 14
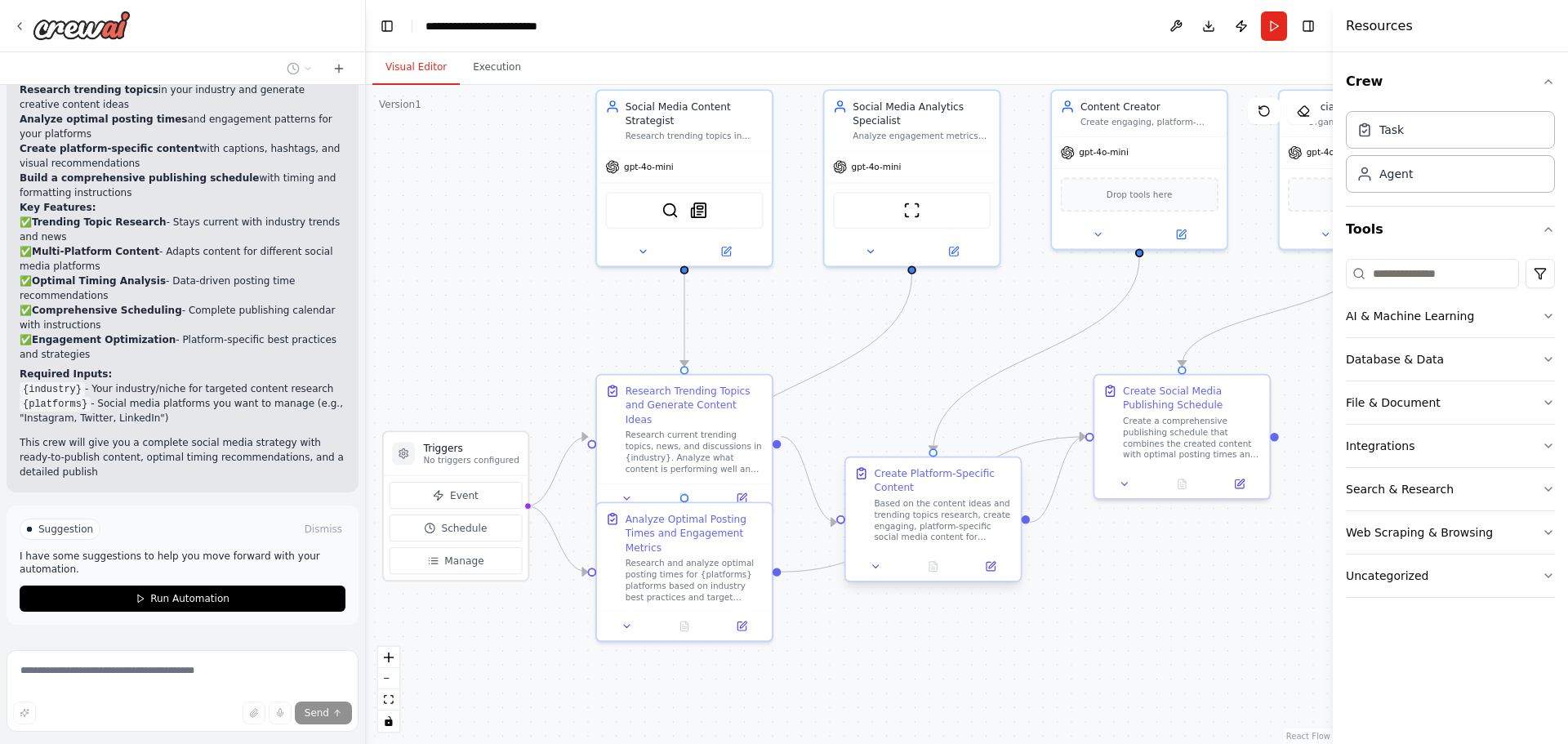
scroll to position [1435, 0]
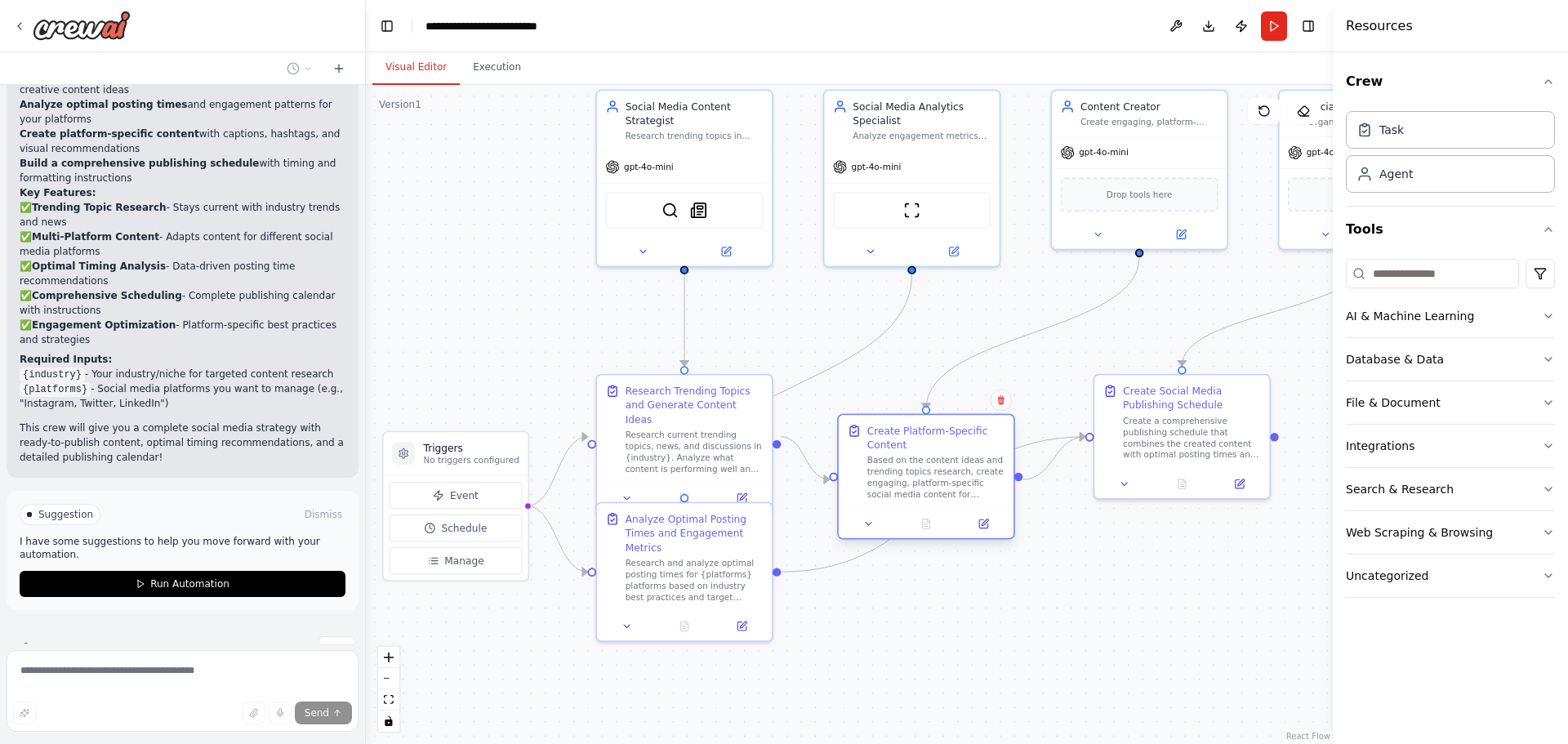
drag, startPoint x: 898, startPoint y: 484, endPoint x: 887, endPoint y: 436, distance: 49.2
click at [887, 436] on div "Create Platform-Specific Content" at bounding box center [936, 438] width 138 height 29
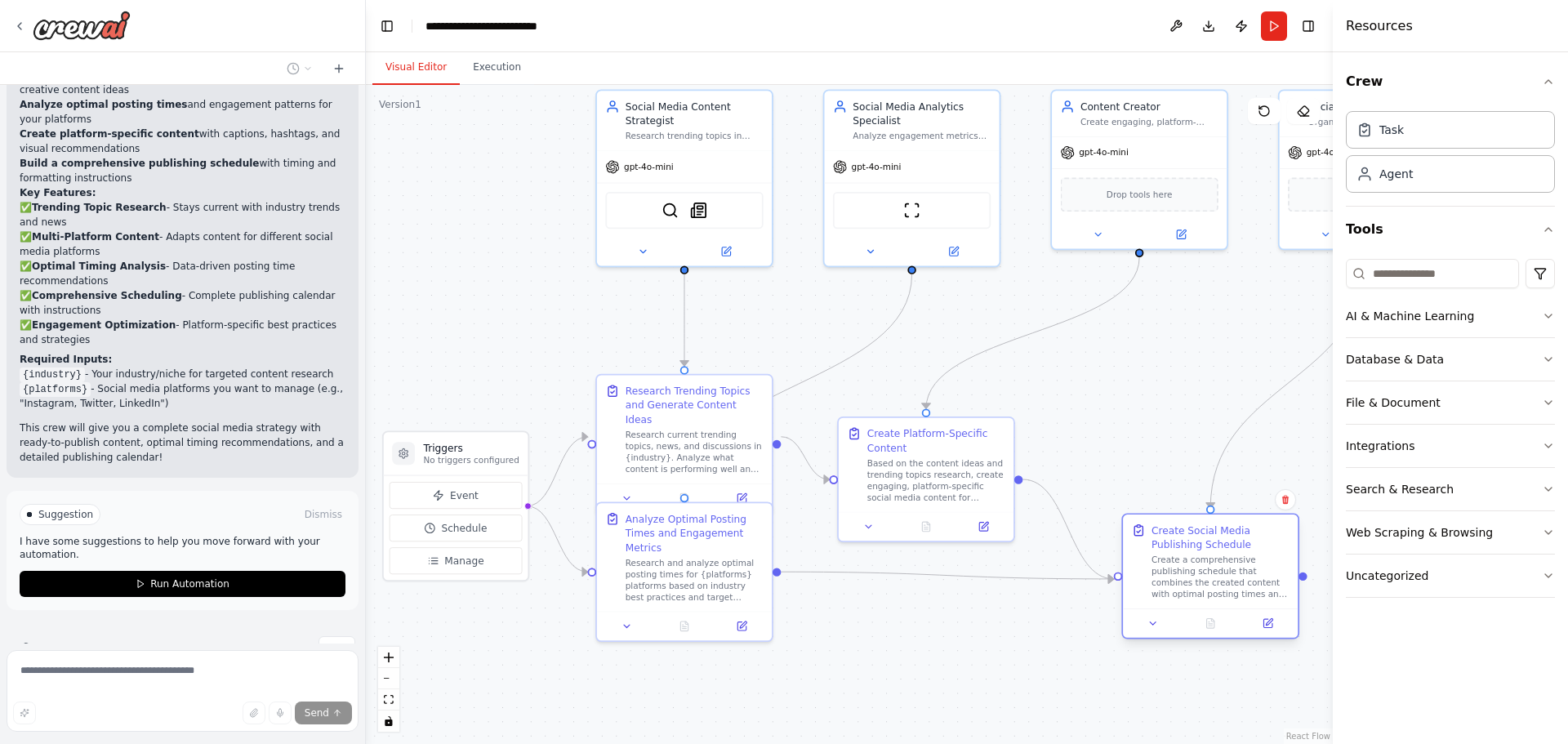
drag, startPoint x: 1155, startPoint y: 405, endPoint x: 1187, endPoint y: 552, distance: 150.4
click at [1187, 552] on div "Create Social Media Publishing Schedule Create a comprehensive publishing sched…" at bounding box center [1220, 562] width 138 height 77
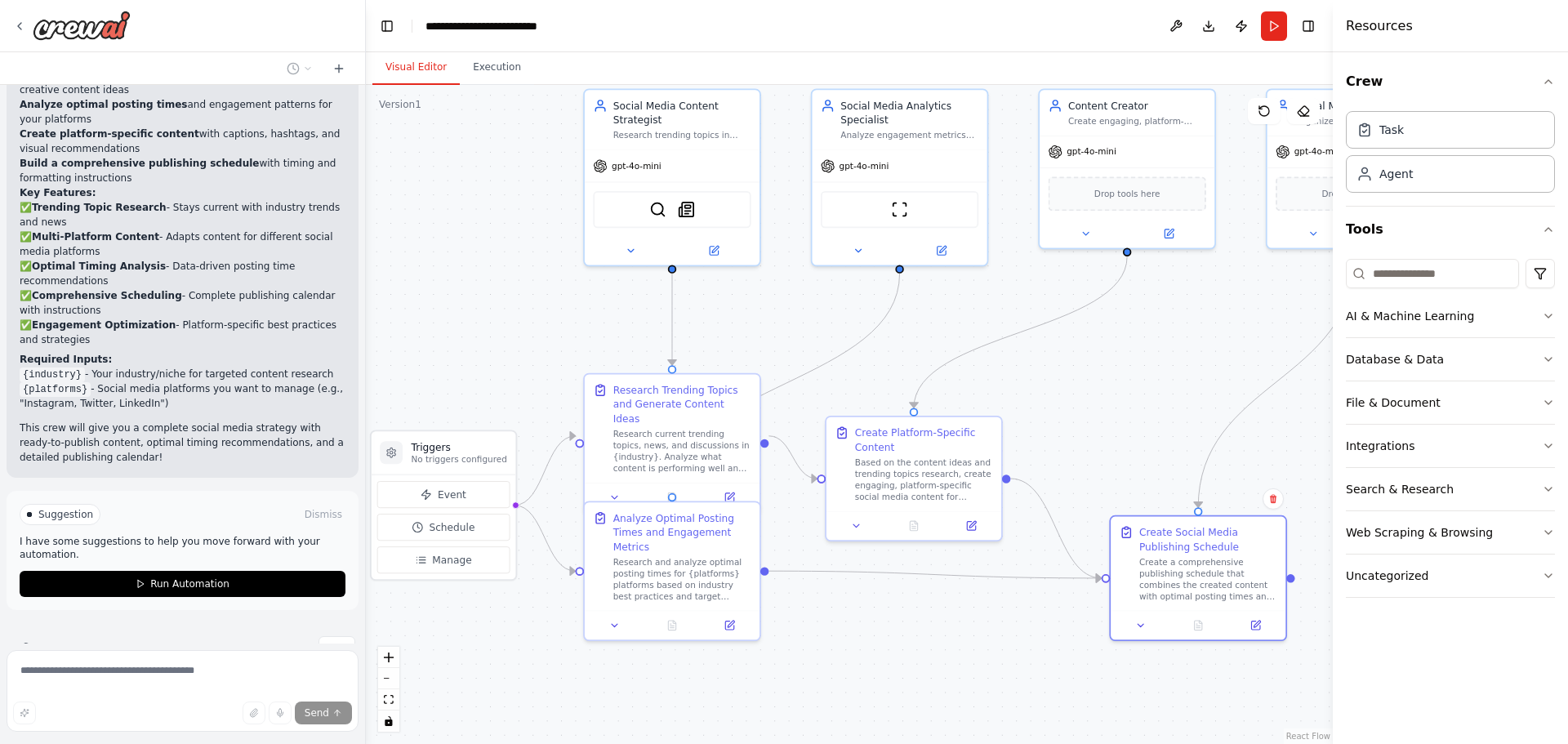
drag, startPoint x: 1116, startPoint y: 413, endPoint x: 1038, endPoint y: 402, distance: 78.8
click at [1046, 402] on div ".deletable-edge-delete-btn { width: 20px; height: 20px; border: 0px solid #ffff…" at bounding box center [849, 414] width 967 height 659
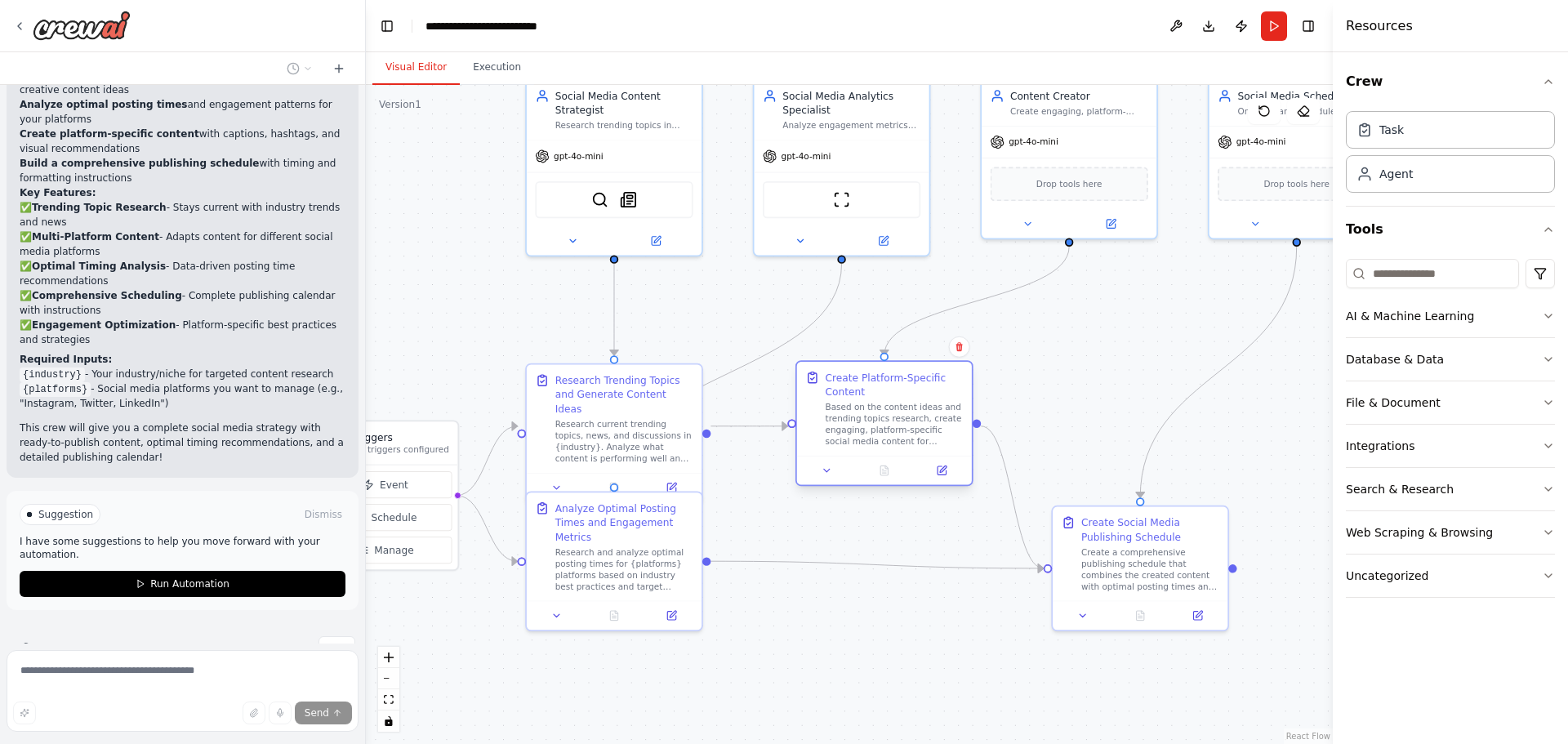
drag, startPoint x: 920, startPoint y: 436, endPoint x: 965, endPoint y: 386, distance: 67.3
click at [965, 386] on div "Create Platform-Specific Content Based on the content ideas and trending topics…" at bounding box center [884, 408] width 175 height 94
drag, startPoint x: 1120, startPoint y: 550, endPoint x: 1125, endPoint y: 536, distance: 14.9
click at [1125, 536] on div "Create a comprehensive publishing schedule that combines the created content wi…" at bounding box center [1150, 552] width 138 height 46
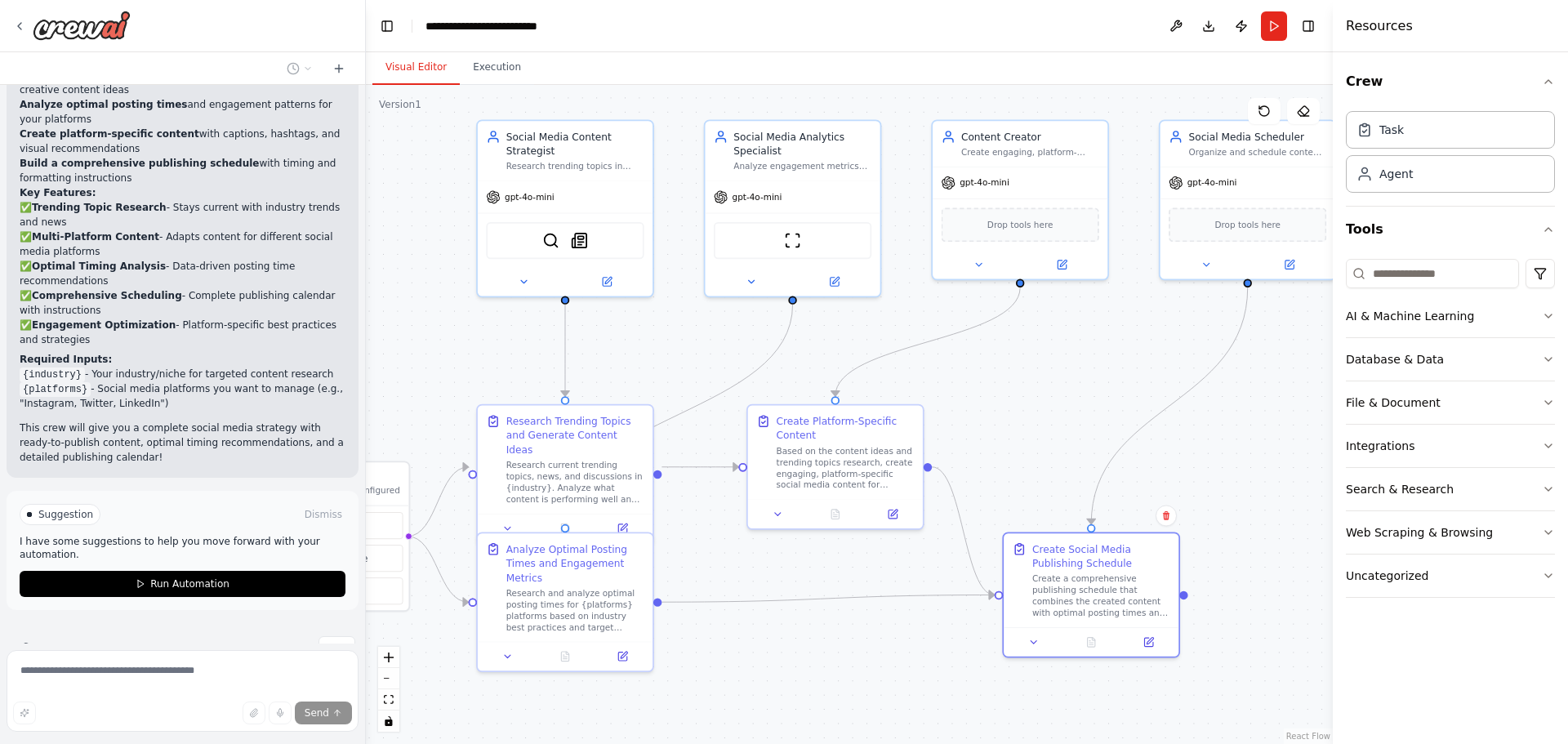
drag, startPoint x: 1098, startPoint y: 383, endPoint x: 1049, endPoint y: 424, distance: 63.9
click at [1049, 424] on div ".deletable-edge-delete-btn { width: 20px; height: 20px; border: 0px solid #ffff…" at bounding box center [849, 414] width 967 height 659
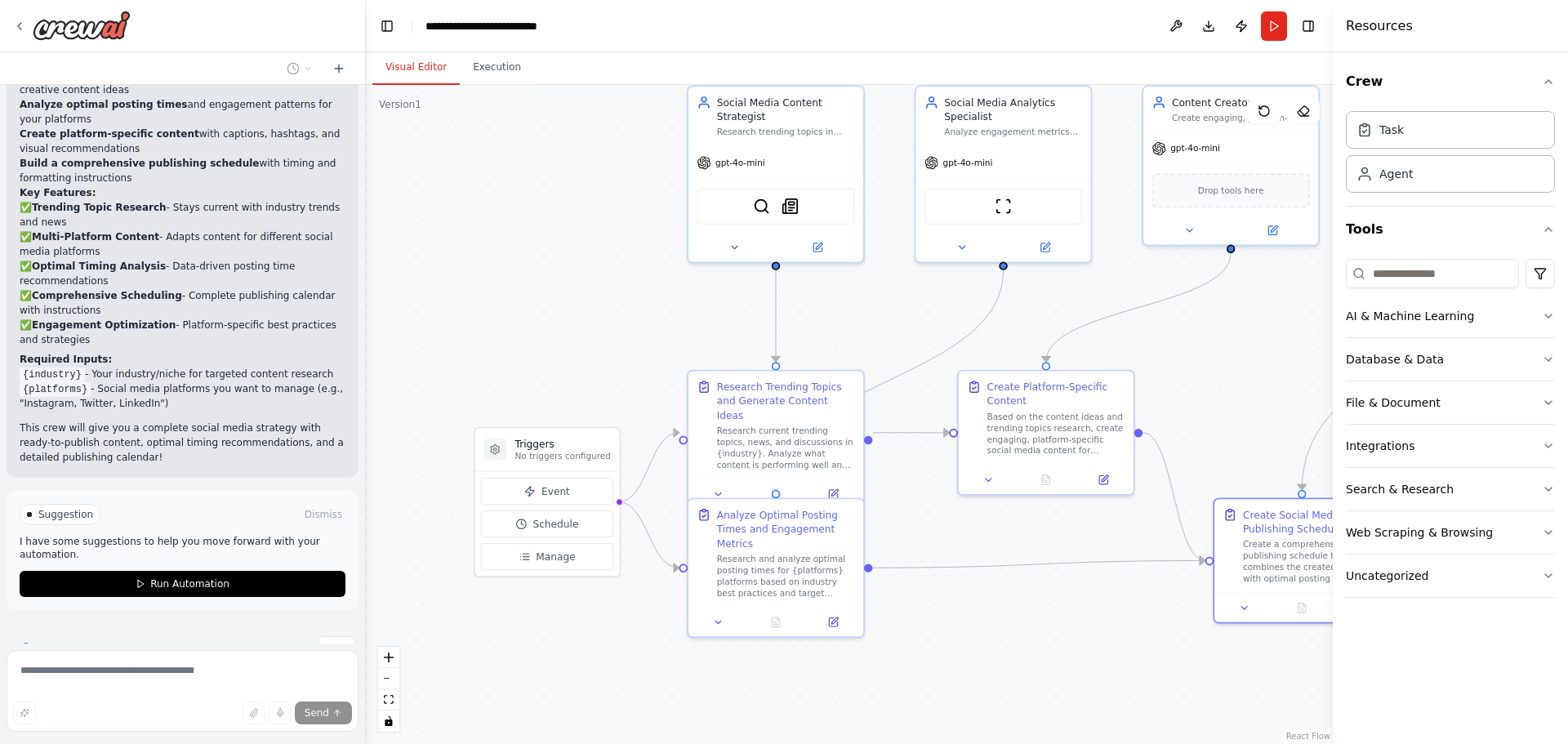
drag, startPoint x: 427, startPoint y: 332, endPoint x: 666, endPoint y: 292, distance: 242.3
click at [666, 292] on div ".deletable-edge-delete-btn { width: 20px; height: 20px; border: 0px solid #ffff…" at bounding box center [849, 414] width 967 height 659
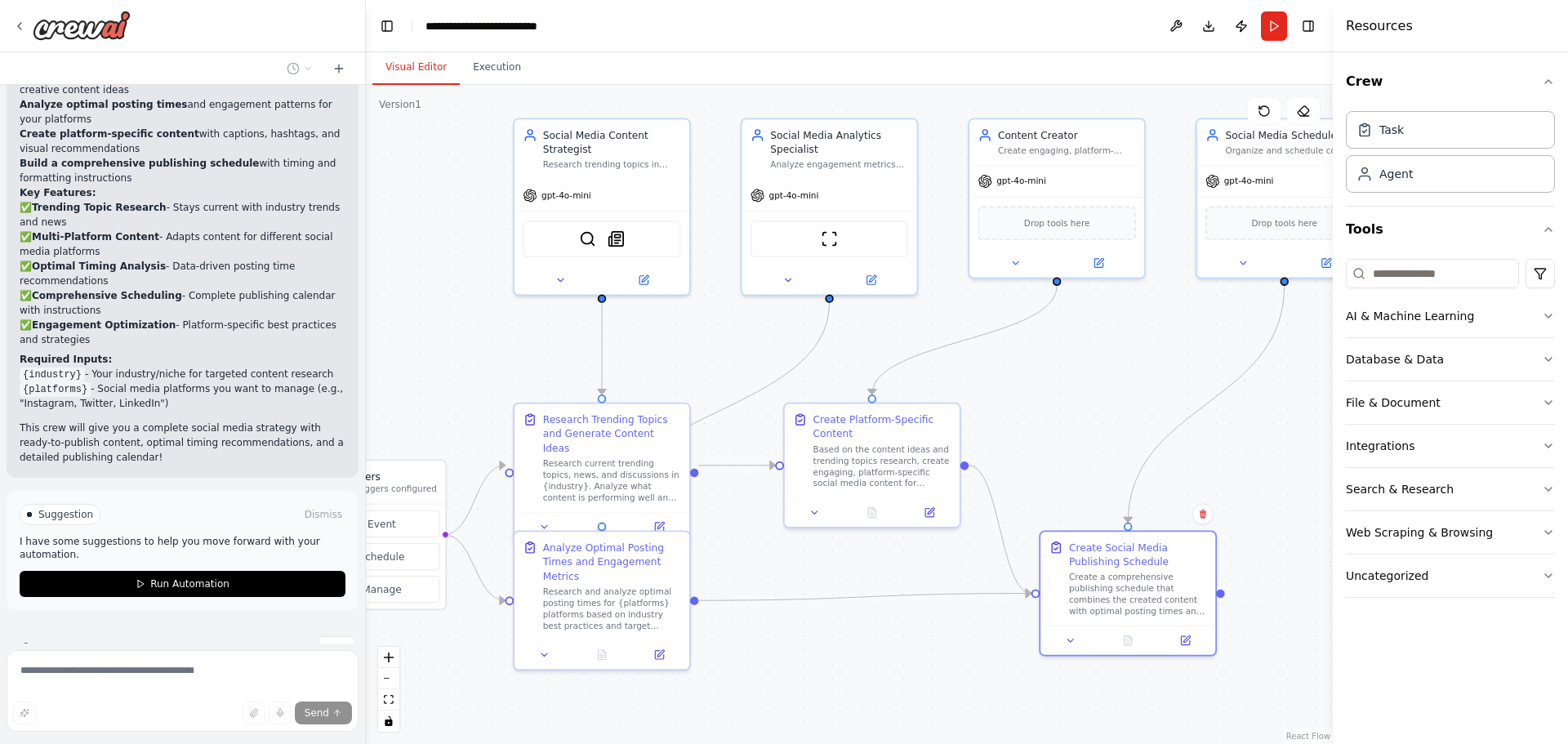
drag, startPoint x: 614, startPoint y: 307, endPoint x: 412, endPoint y: 346, distance: 205.7
click at [412, 346] on div ".deletable-edge-delete-btn { width: 20px; height: 20px; border: 0px solid #ffff…" at bounding box center [849, 414] width 967 height 659
click at [542, 519] on icon at bounding box center [544, 524] width 11 height 11
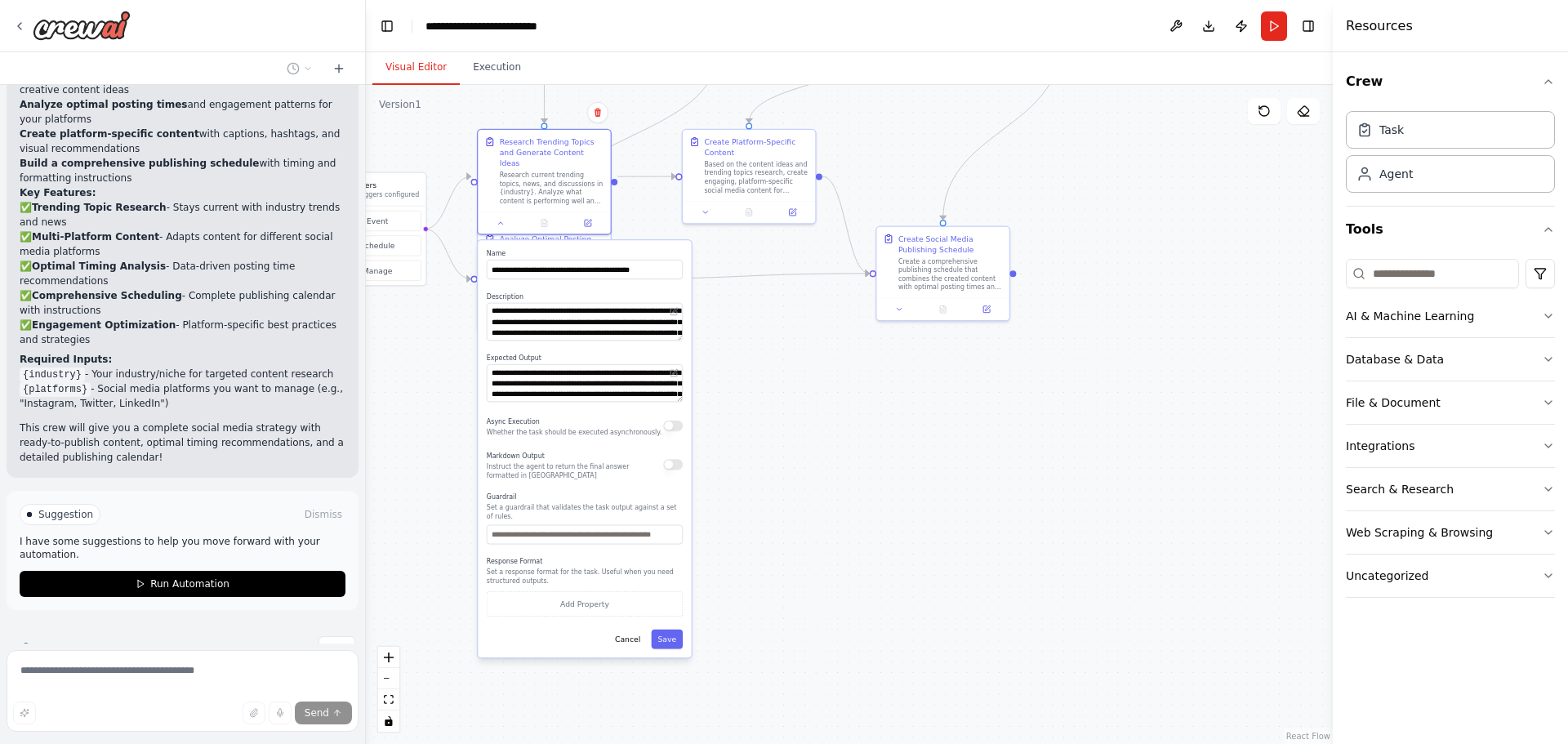
drag, startPoint x: 817, startPoint y: 563, endPoint x: 776, endPoint y: 353, distance: 214.0
click at [776, 353] on div ".deletable-edge-delete-btn { width: 20px; height: 20px; border: 0px solid #ffff…" at bounding box center [849, 414] width 967 height 659
click at [634, 628] on button "Cancel" at bounding box center [627, 637] width 38 height 19
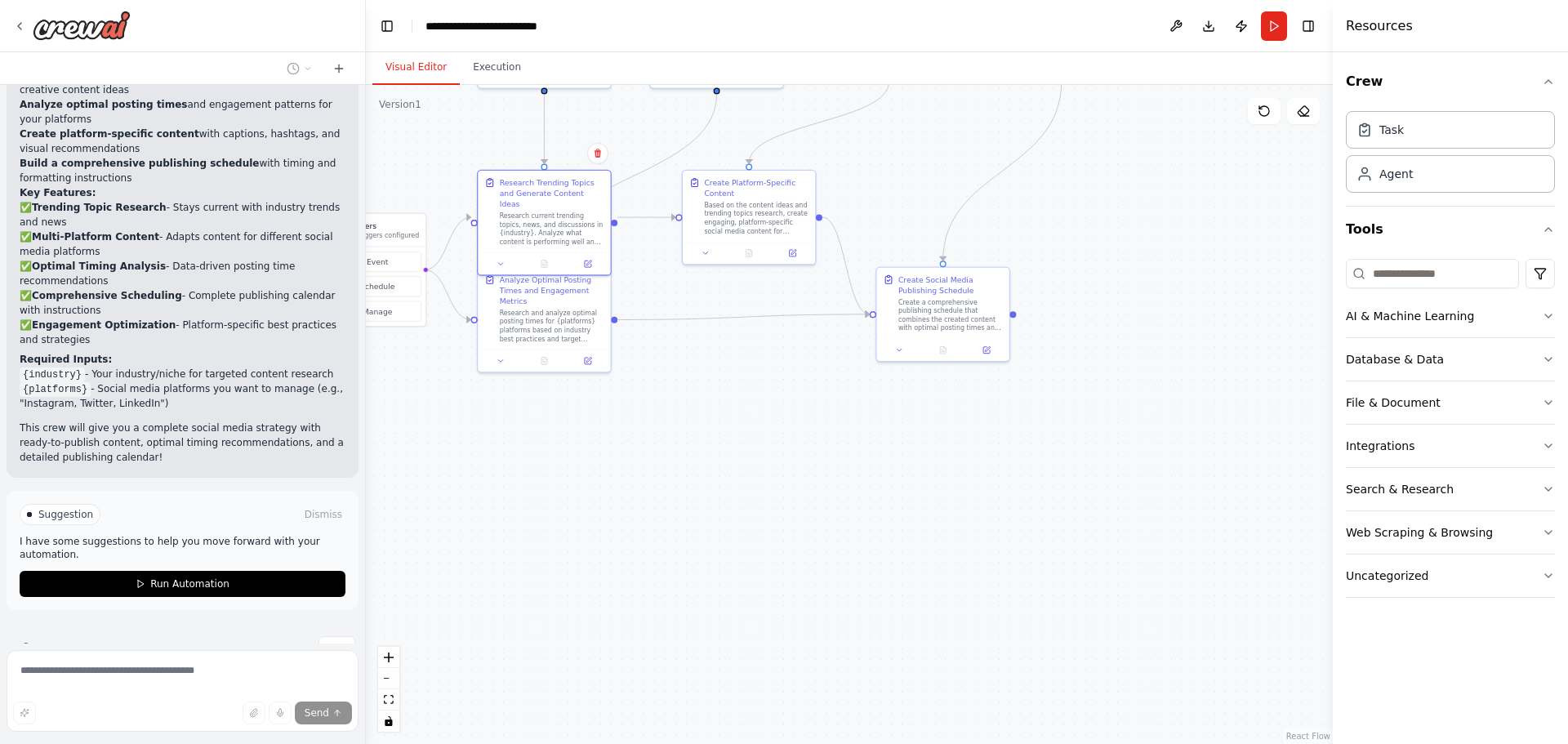
drag, startPoint x: 709, startPoint y: 358, endPoint x: 709, endPoint y: 458, distance: 100.0
click at [709, 458] on div ".deletable-edge-delete-btn { width: 20px; height: 20px; border: 0px solid #ffff…" at bounding box center [849, 414] width 967 height 659
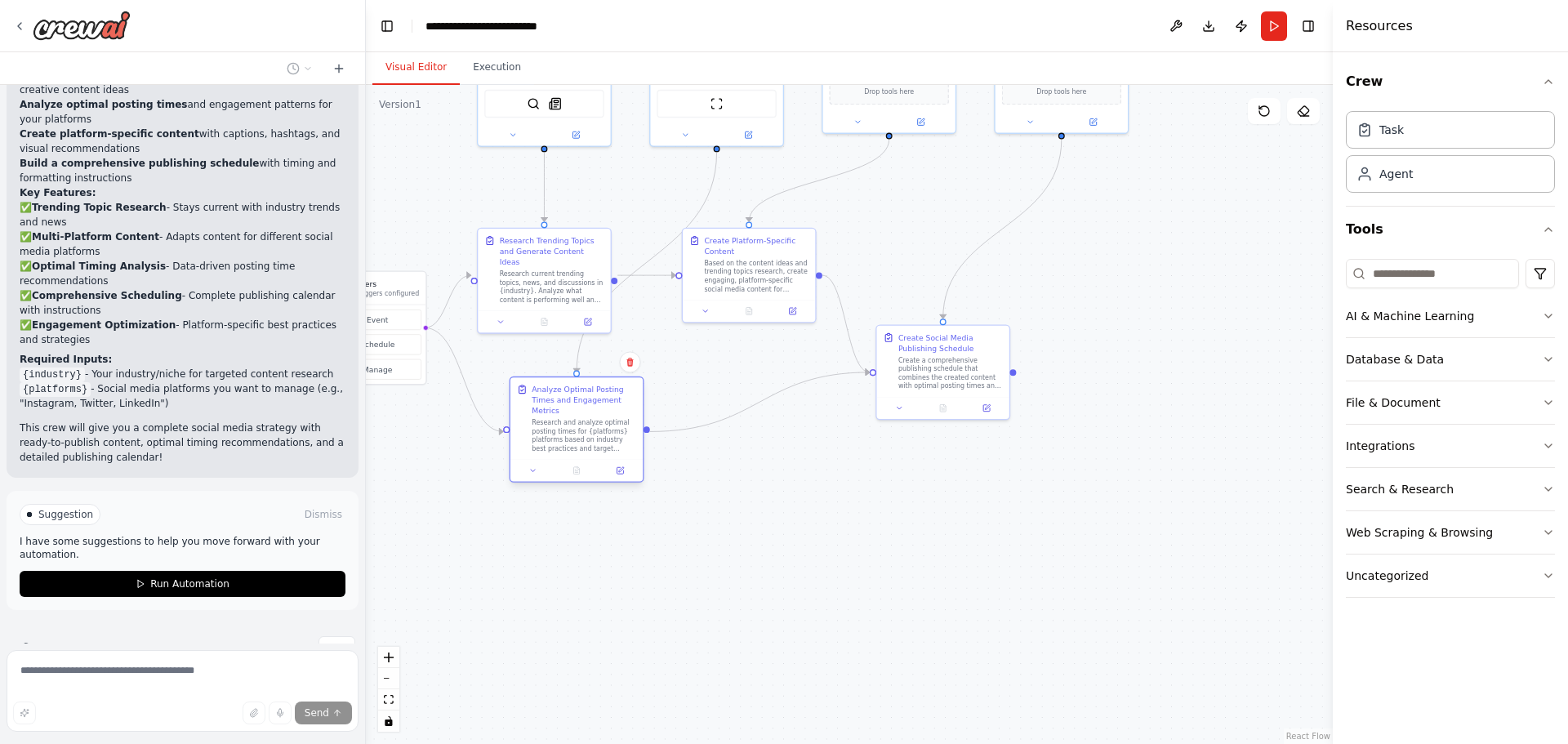
drag, startPoint x: 602, startPoint y: 335, endPoint x: 643, endPoint y: 396, distance: 73.5
click at [635, 397] on div "Analyze Optimal Posting Times and Engagement Metrics" at bounding box center [583, 400] width 104 height 33
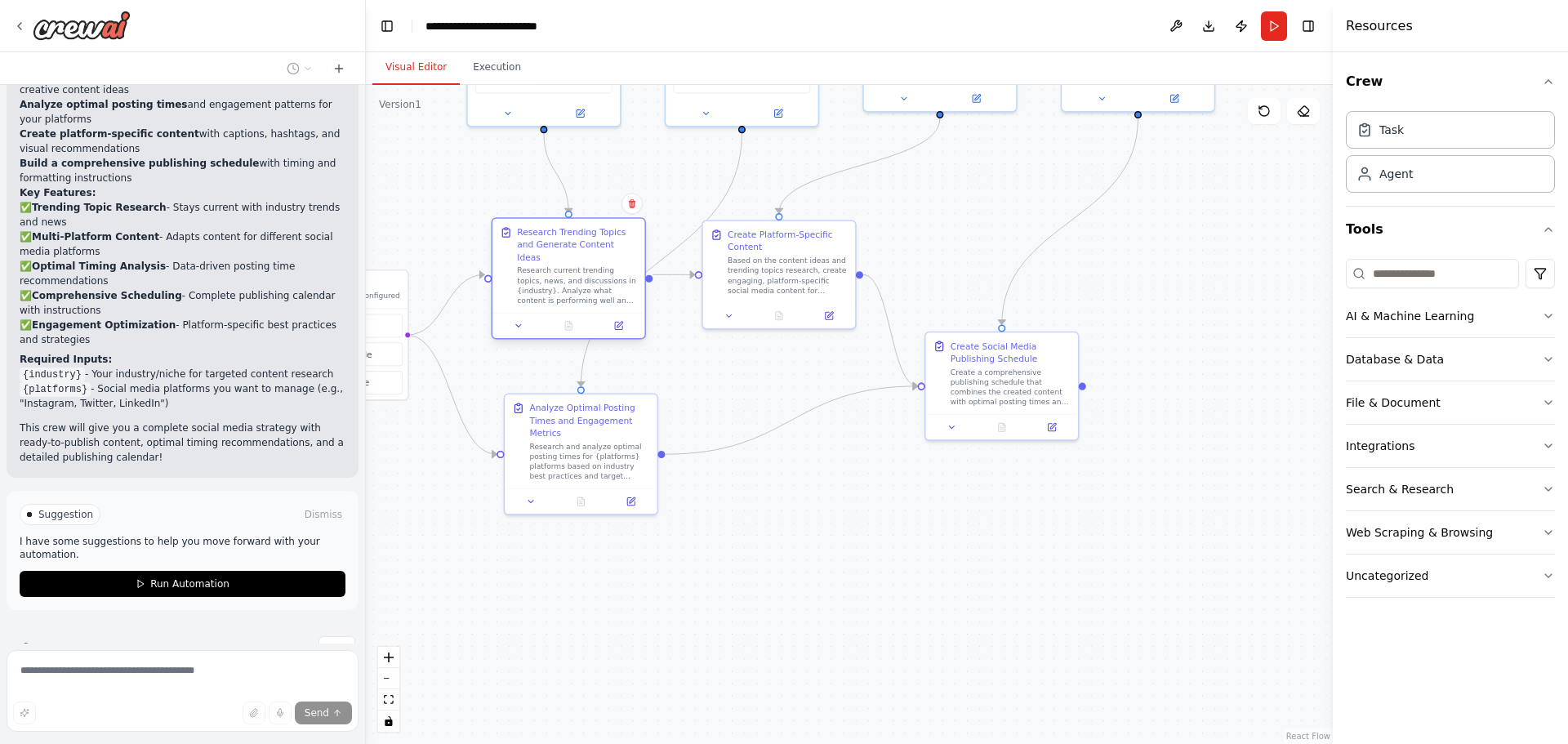
drag, startPoint x: 488, startPoint y: 218, endPoint x: 510, endPoint y: 232, distance: 26.1
click at [510, 230] on div "Research Trending Topics and Generate Content Ideas Research current trending t…" at bounding box center [568, 265] width 152 height 94
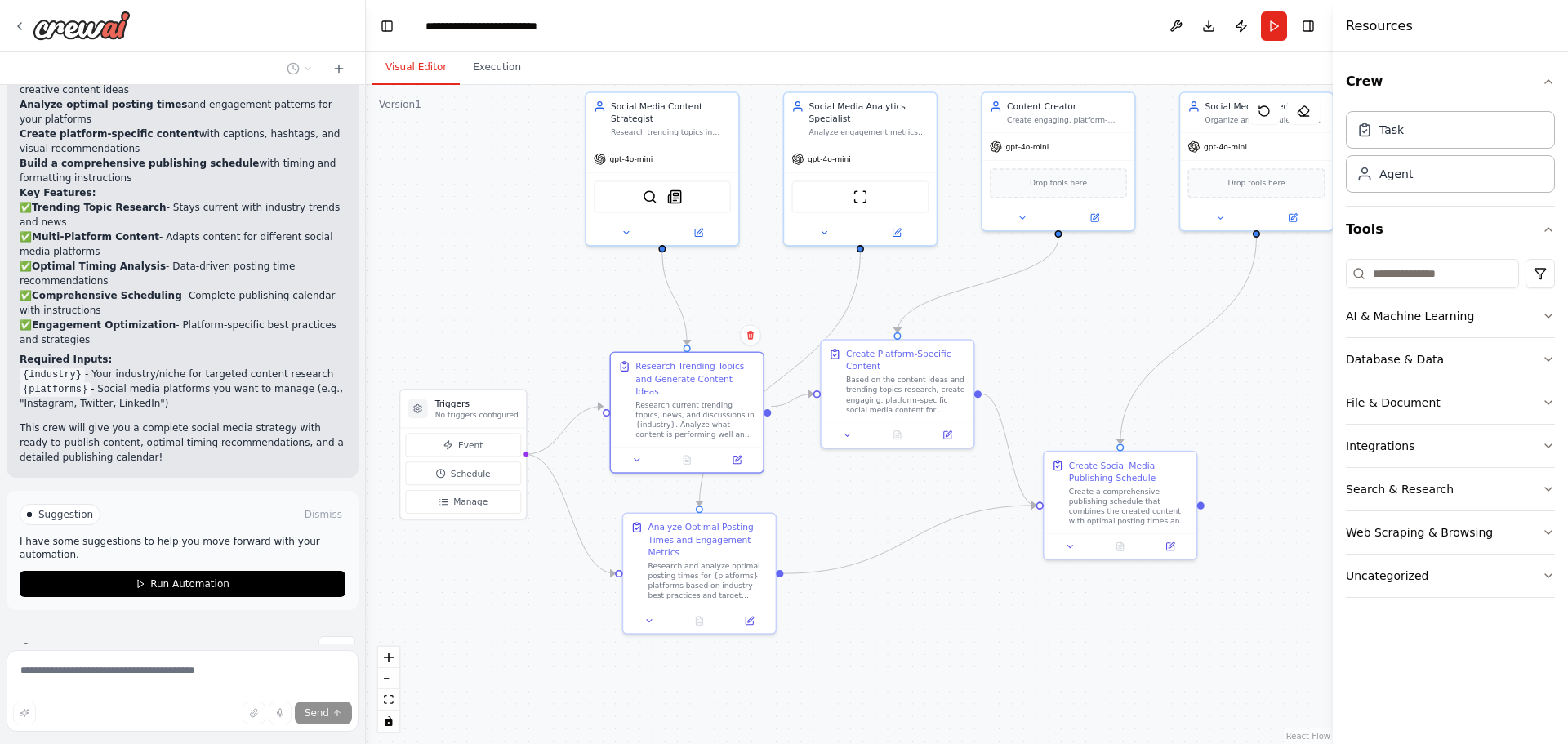
drag, startPoint x: 701, startPoint y: 350, endPoint x: 884, endPoint y: 537, distance: 261.6
click at [884, 537] on div ".deletable-edge-delete-btn { width: 20px; height: 20px; border: 0px solid #ffff…" at bounding box center [849, 414] width 967 height 659
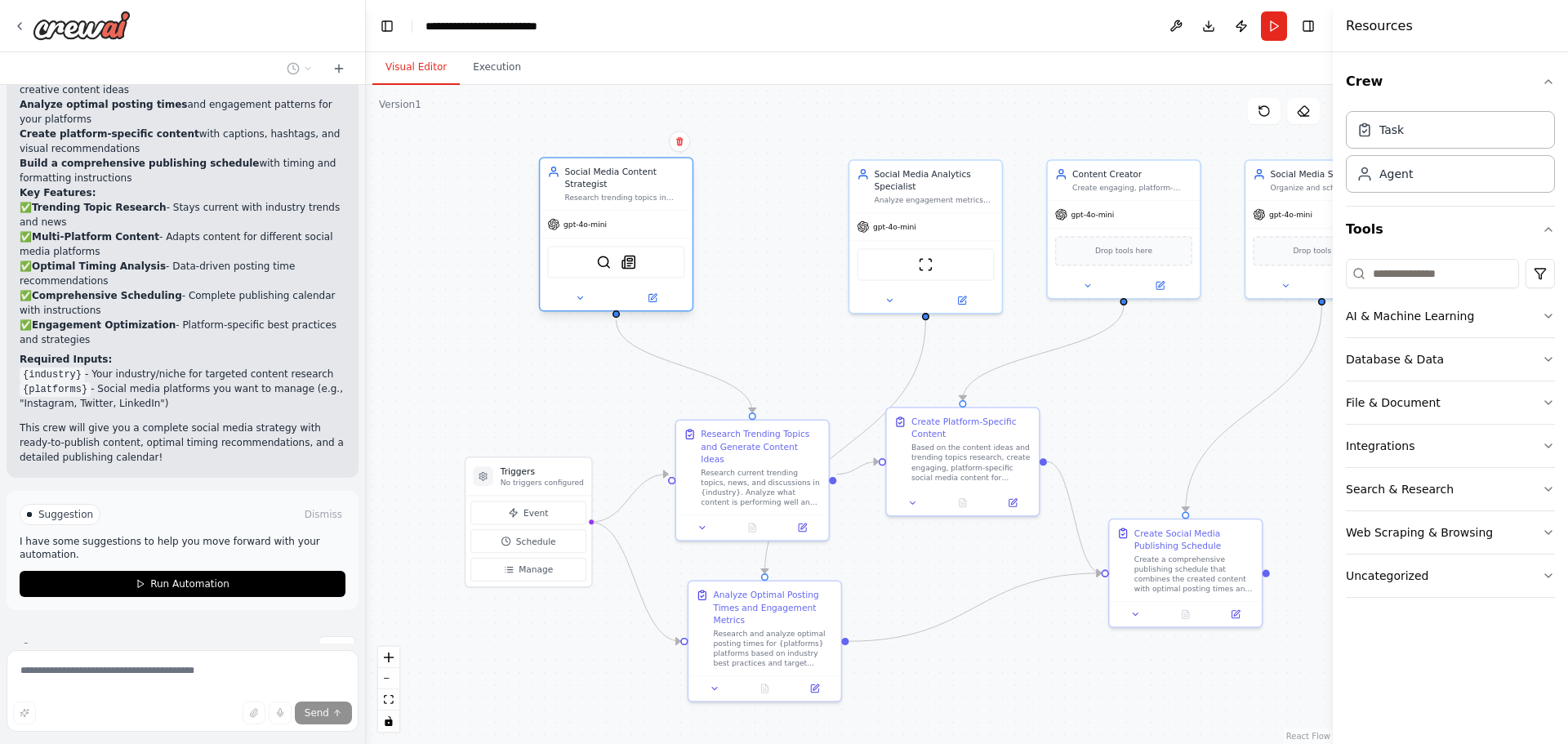
drag, startPoint x: 753, startPoint y: 185, endPoint x: 667, endPoint y: 319, distance: 159.2
click at [625, 199] on div "Social Media Content Strategist Research trending topics in {industry} and gene…" at bounding box center [626, 186] width 120 height 36
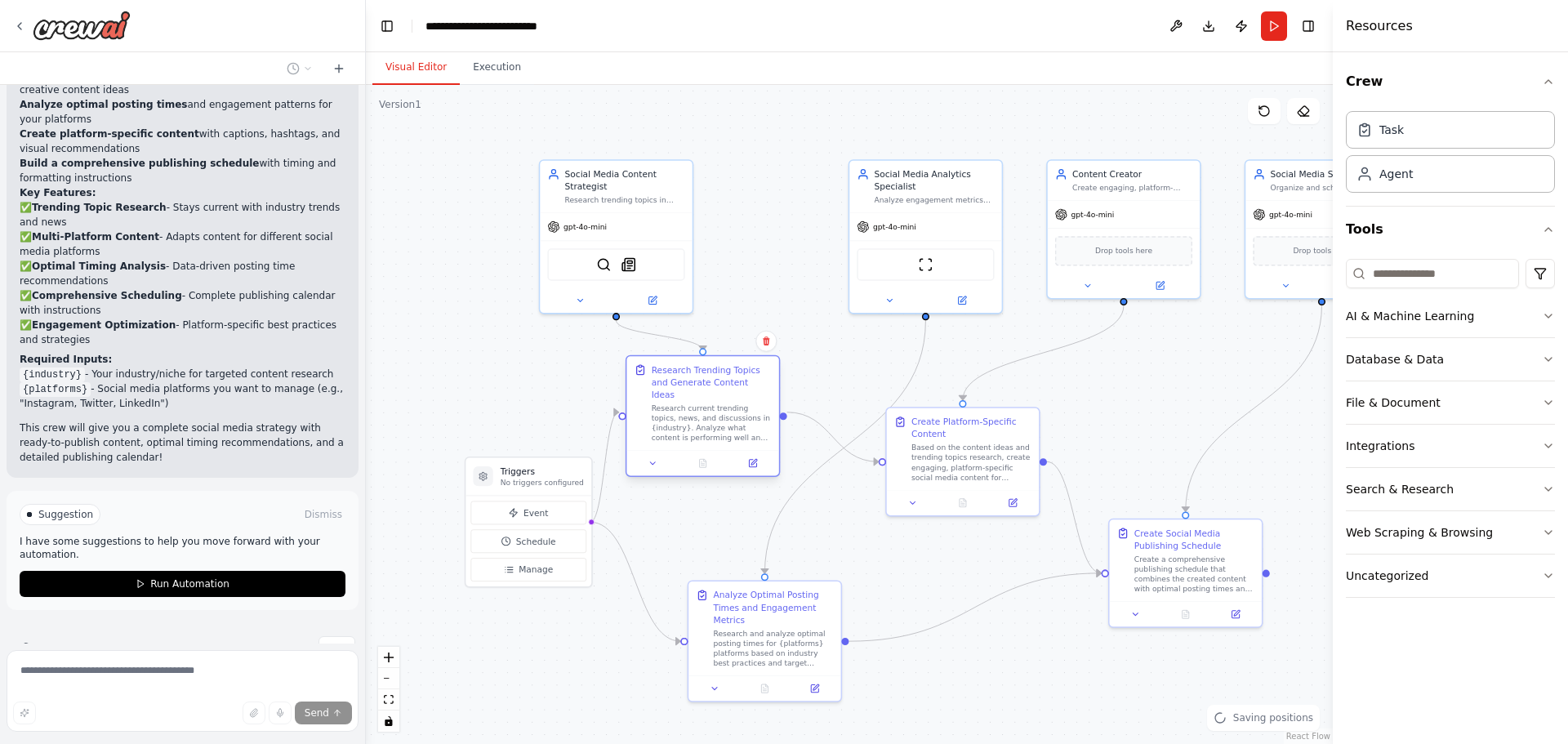
drag, startPoint x: 726, startPoint y: 440, endPoint x: 661, endPoint y: 371, distance: 94.8
click at [661, 371] on div "Research Trending Topics and Generate Content Ideas" at bounding box center [712, 381] width 120 height 36
drag, startPoint x: 665, startPoint y: 185, endPoint x: 703, endPoint y: 264, distance: 87.7
click at [700, 168] on div "Social Media Content Strategist" at bounding box center [662, 165] width 120 height 25
drag, startPoint x: 533, startPoint y: 476, endPoint x: 454, endPoint y: 432, distance: 90.4
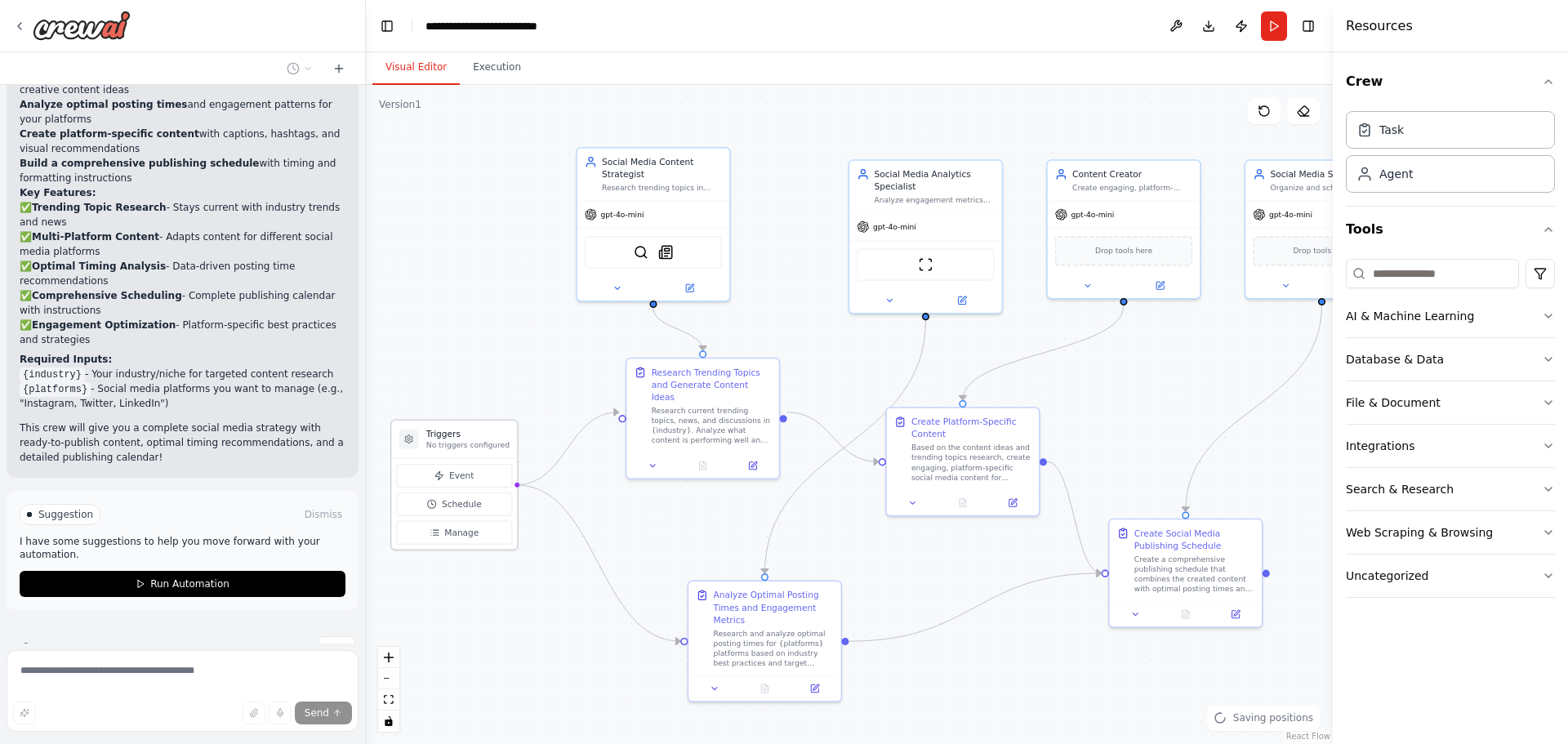
click at [454, 432] on h3 "Triggers" at bounding box center [468, 434] width 83 height 12
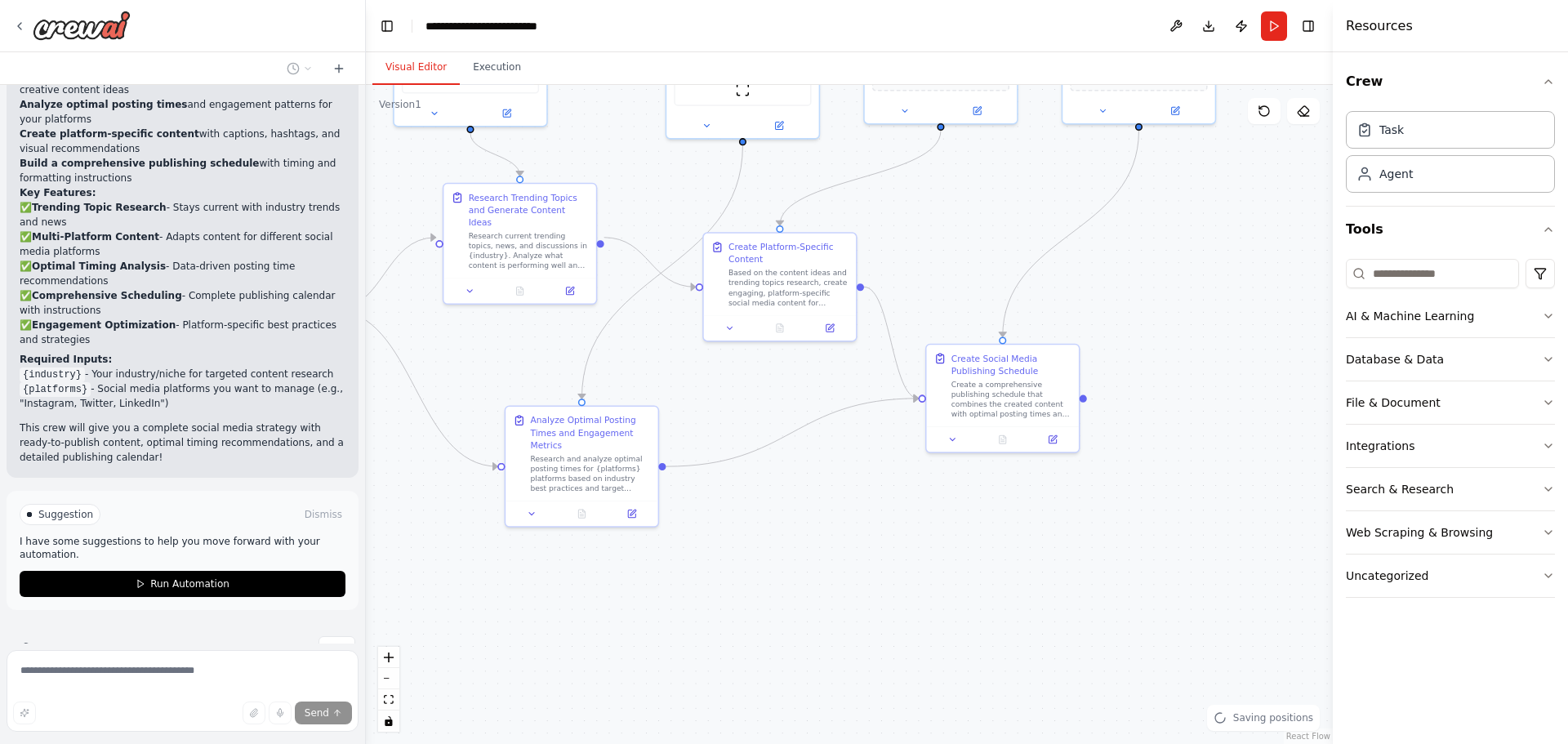
drag, startPoint x: 1047, startPoint y: 691, endPoint x: 851, endPoint y: 471, distance: 294.6
click at [851, 475] on div ".deletable-edge-delete-btn { width: 20px; height: 20px; border: 0px solid #ffff…" at bounding box center [849, 414] width 967 height 659
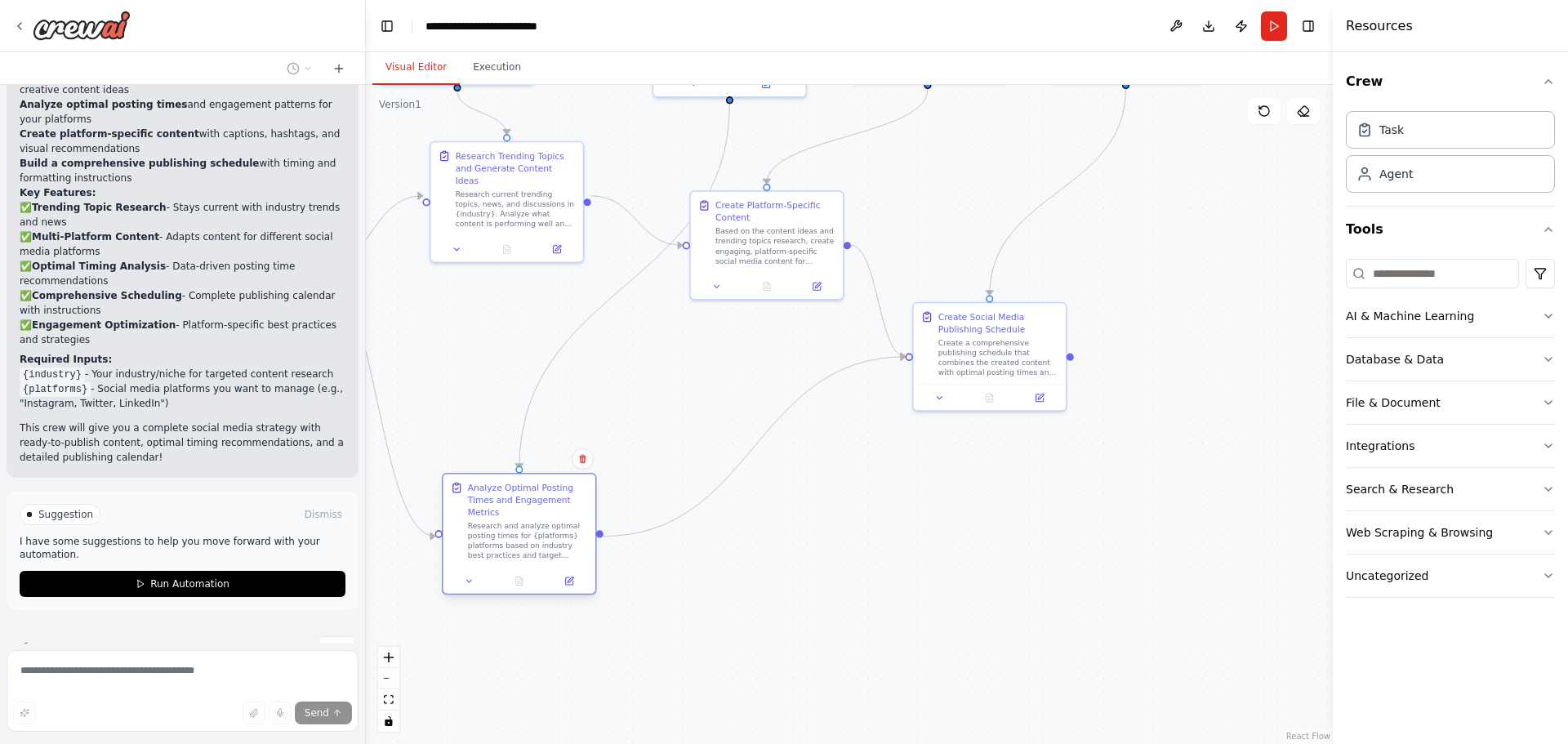
drag, startPoint x: 620, startPoint y: 395, endPoint x: 563, endPoint y: 536, distance: 152.1
click at [563, 536] on div "Analyze Optimal Posting Times and Engagement Metrics Research and analyze optim…" at bounding box center [528, 520] width 120 height 79
drag, startPoint x: 863, startPoint y: 464, endPoint x: 863, endPoint y: 574, distance: 110.0
click at [863, 574] on div ".deletable-edge-delete-btn { width: 20px; height: 20px; border: 0px solid #ffff…" at bounding box center [849, 414] width 967 height 659
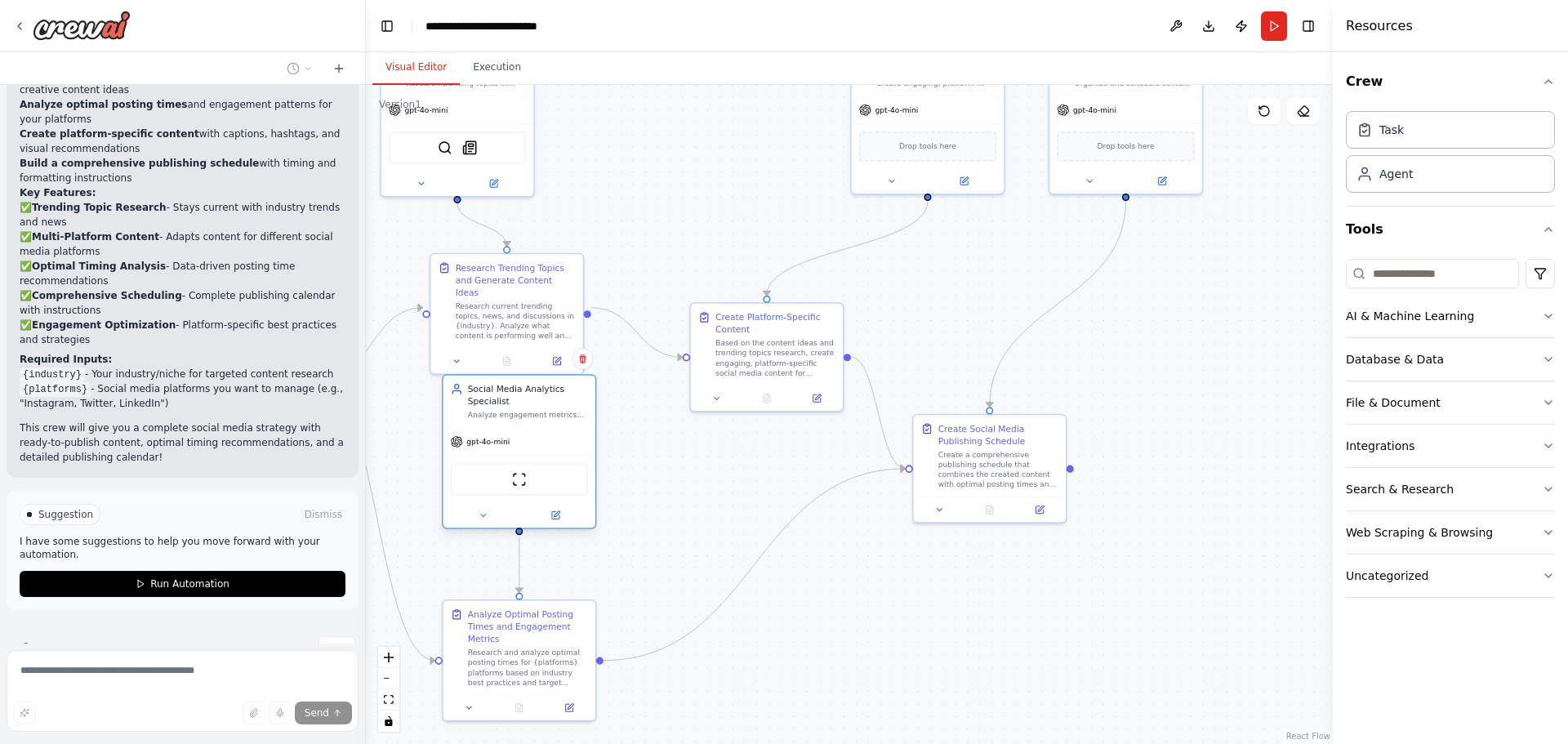
drag, startPoint x: 791, startPoint y: 108, endPoint x: 574, endPoint y: 442, distance: 398.3
click at [574, 442] on div "gpt-4o-mini" at bounding box center [519, 441] width 152 height 27
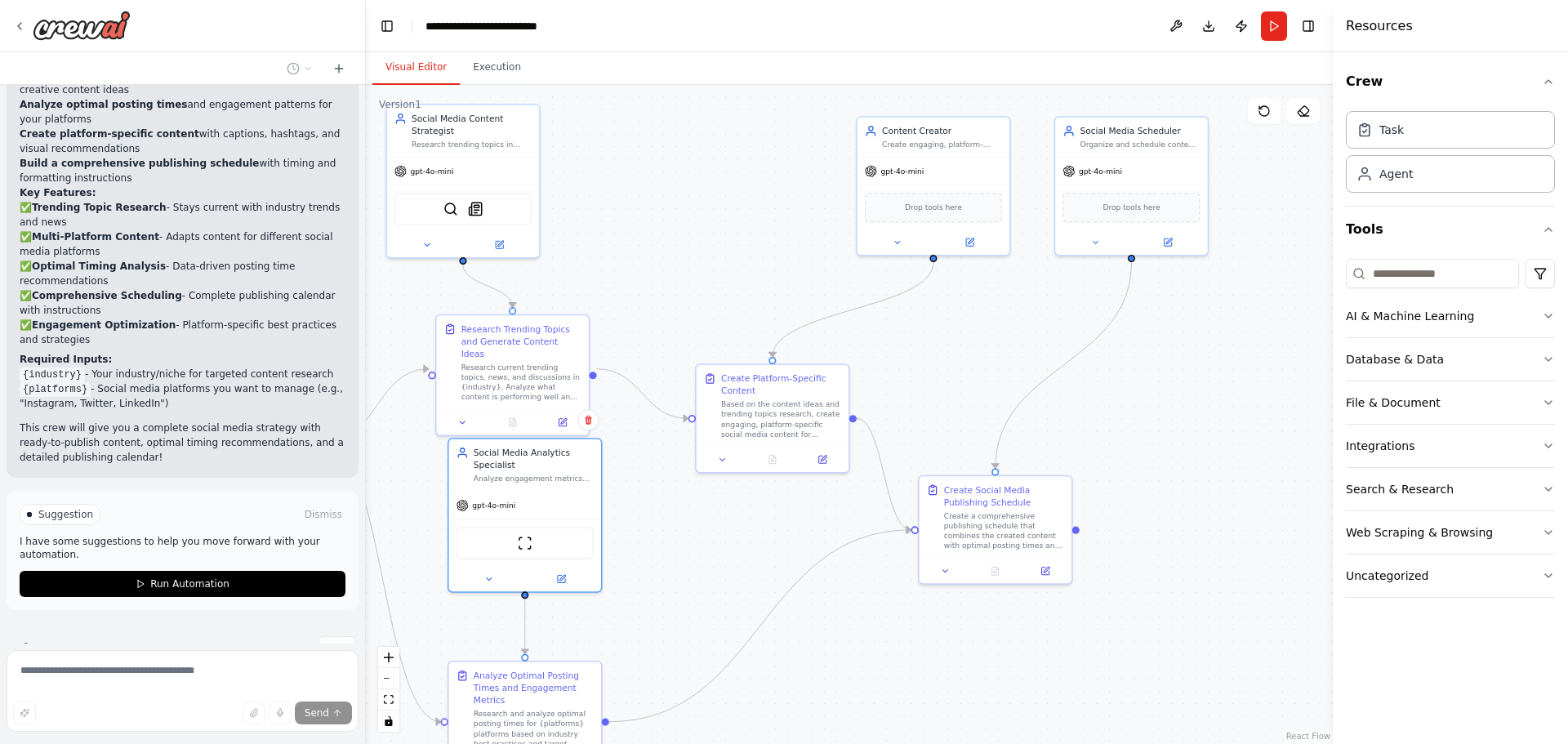
drag, startPoint x: 670, startPoint y: 480, endPoint x: 676, endPoint y: 541, distance: 61.3
click at [676, 541] on div ".deletable-edge-delete-btn { width: 20px; height: 20px; border: 0px solid #ffff…" at bounding box center [849, 414] width 967 height 659
drag, startPoint x: 568, startPoint y: 358, endPoint x: 583, endPoint y: 339, distance: 24.2
click at [583, 347] on div "Research current trending topics, news, and discussions in {industry}. Analyze …" at bounding box center [534, 367] width 120 height 40
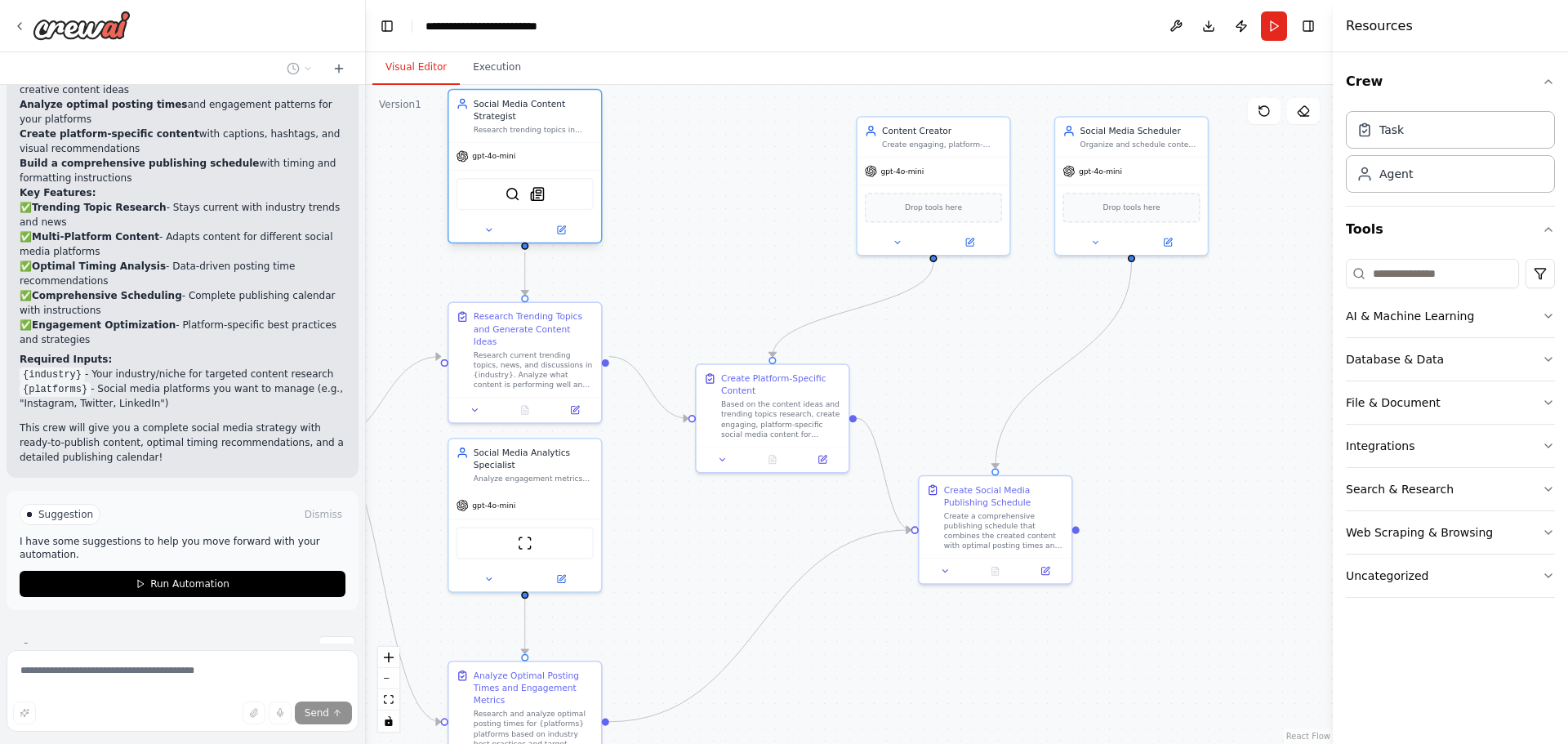
drag, startPoint x: 523, startPoint y: 137, endPoint x: 584, endPoint y: 125, distance: 62.2
click at [584, 125] on div "Research trending topics in {industry} and generate creative content ideas that…" at bounding box center [534, 130] width 120 height 10
drag, startPoint x: 754, startPoint y: 215, endPoint x: 819, endPoint y: 207, distance: 65.5
click at [755, 216] on div ".deletable-edge-delete-btn { width: 20px; height: 20px; border: 0px solid #ffff…" at bounding box center [849, 414] width 967 height 659
drag, startPoint x: 970, startPoint y: 168, endPoint x: 804, endPoint y: 225, distance: 175.5
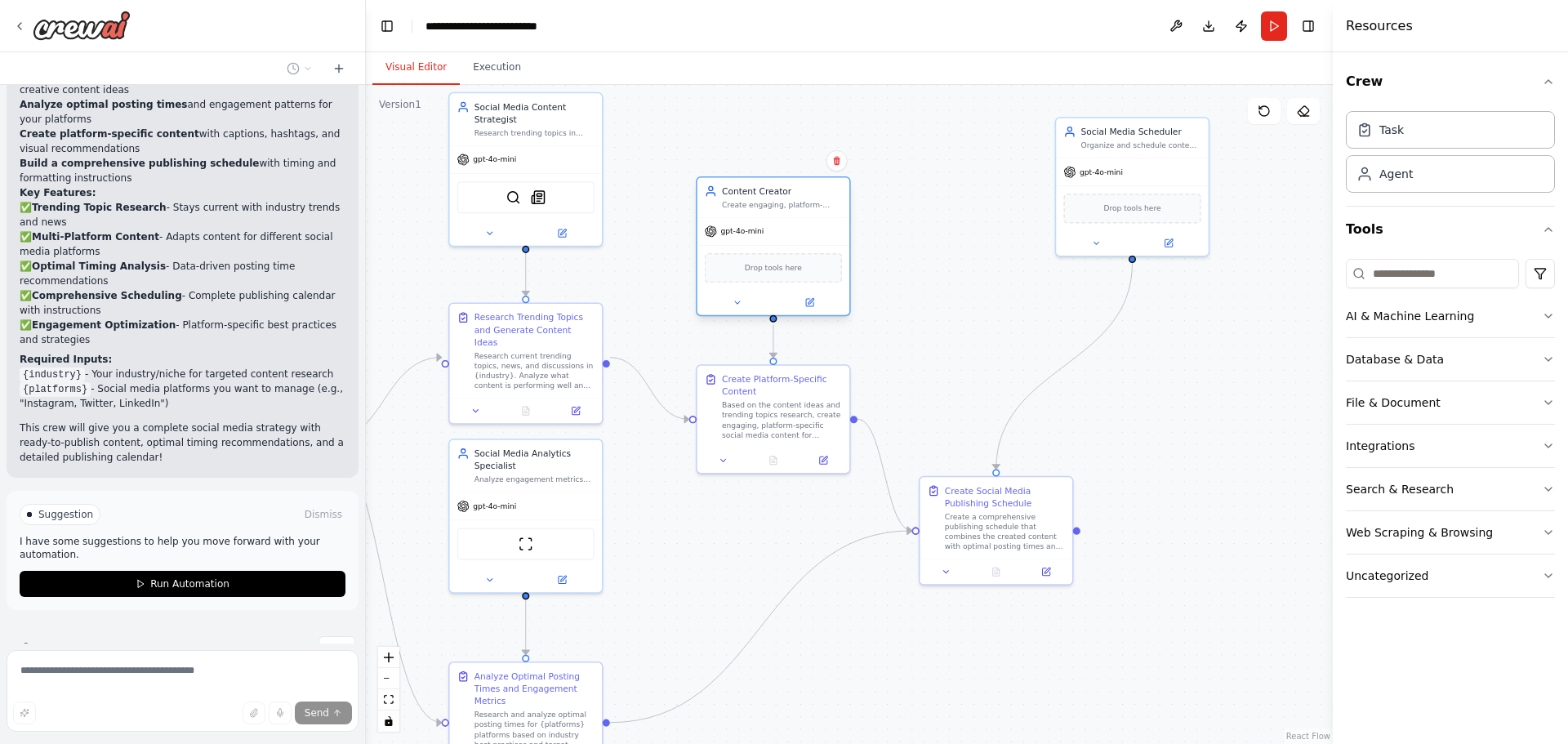
click at [804, 225] on div "gpt-4o-mini" at bounding box center [773, 231] width 152 height 27
drag, startPoint x: 1083, startPoint y: 148, endPoint x: 942, endPoint y: 318, distance: 220.9
click at [942, 318] on div "Social Media Scheduler Organize and schedule content across {platforms} platfor…" at bounding box center [996, 308] width 152 height 40
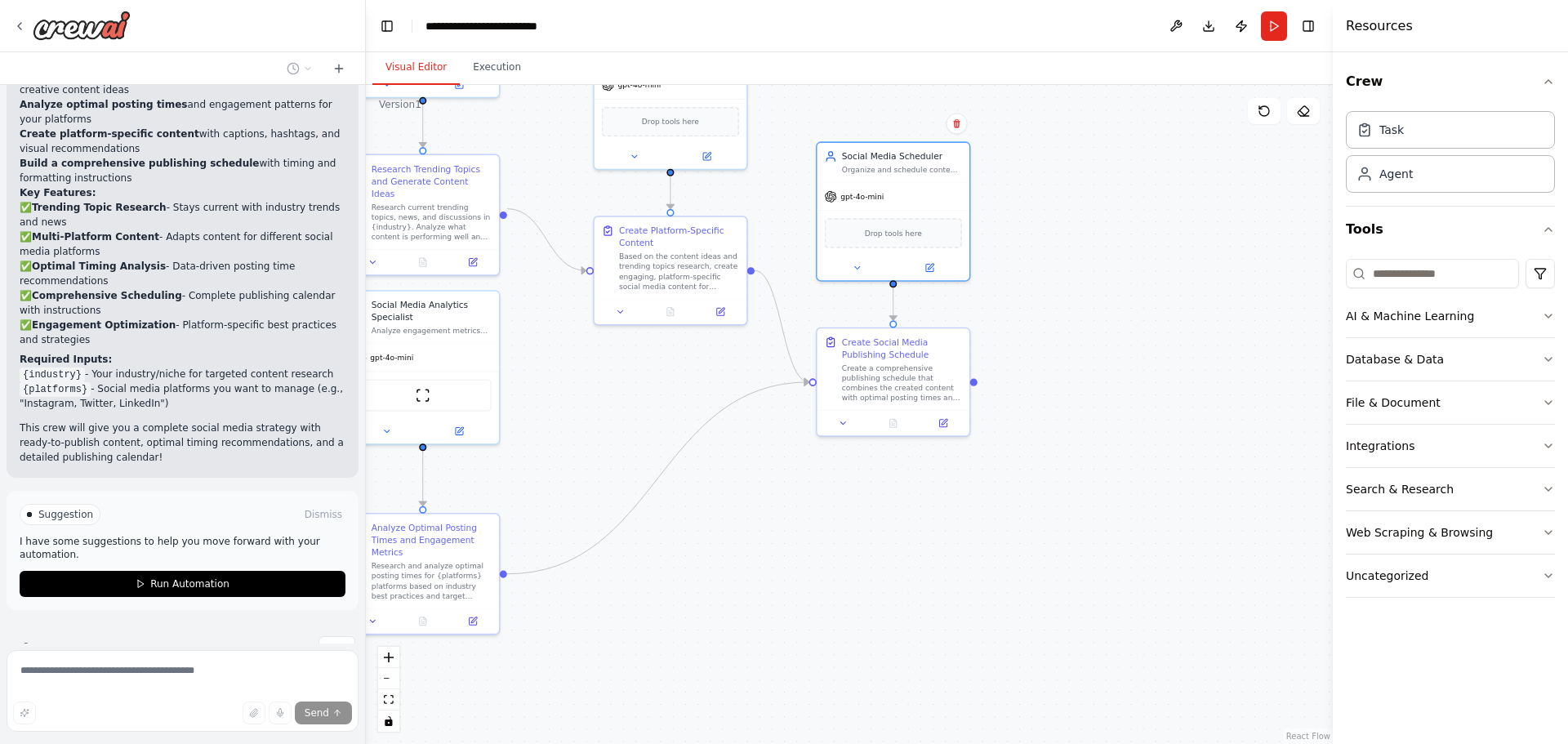
drag, startPoint x: 1170, startPoint y: 485, endPoint x: 1055, endPoint y: 338, distance: 186.6
click at [1063, 332] on div ".deletable-edge-delete-btn { width: 20px; height: 20px; border: 0px solid #ffff…" at bounding box center [849, 414] width 967 height 659
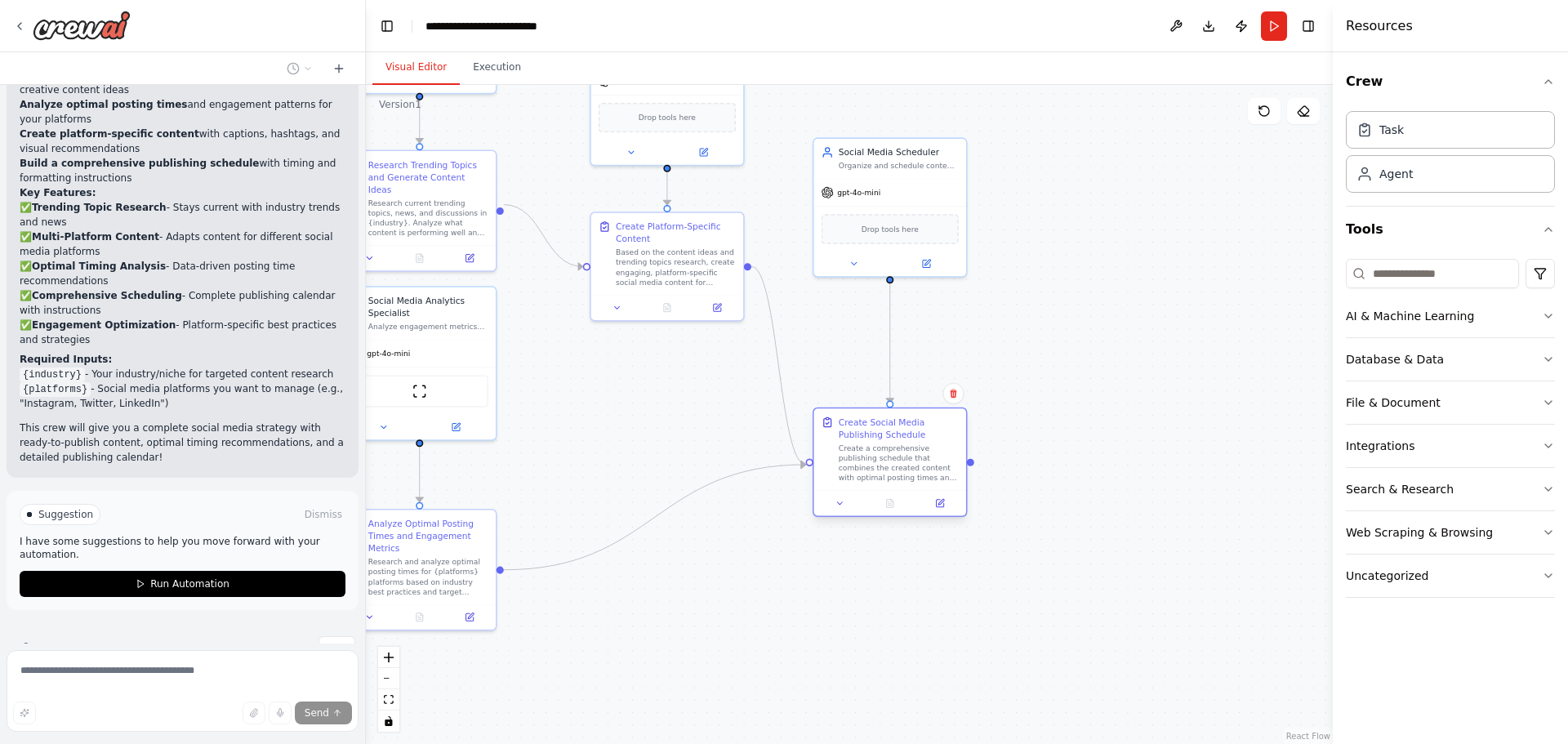
drag, startPoint x: 921, startPoint y: 365, endPoint x: 925, endPoint y: 451, distance: 86.1
click at [925, 451] on div "Create a comprehensive publishing schedule that combines the created content wi…" at bounding box center [898, 463] width 120 height 40
click at [764, 574] on div ".deletable-edge-delete-btn { width: 20px; height: 20px; border: 0px solid #ffff…" at bounding box center [849, 414] width 967 height 659
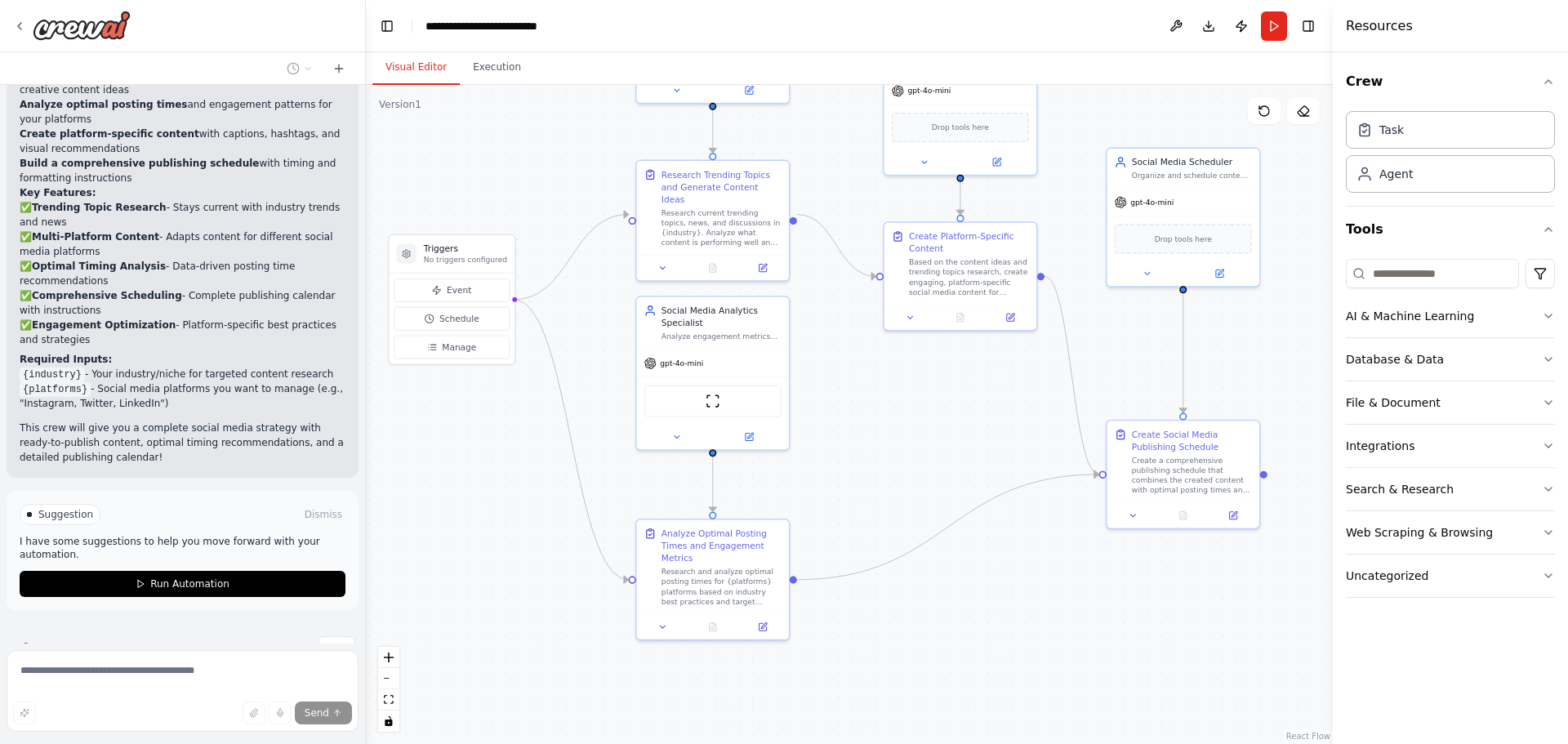
drag, startPoint x: 676, startPoint y: 399, endPoint x: 848, endPoint y: 394, distance: 172.1
click at [944, 412] on div ".deletable-edge-delete-btn { width: 20px; height: 20px; border: 0px solid #ffff…" at bounding box center [849, 414] width 967 height 659
drag, startPoint x: 480, startPoint y: 252, endPoint x: 478, endPoint y: 319, distance: 67.0
click at [478, 319] on div "Triggers No triggers configured" at bounding box center [466, 314] width 83 height 22
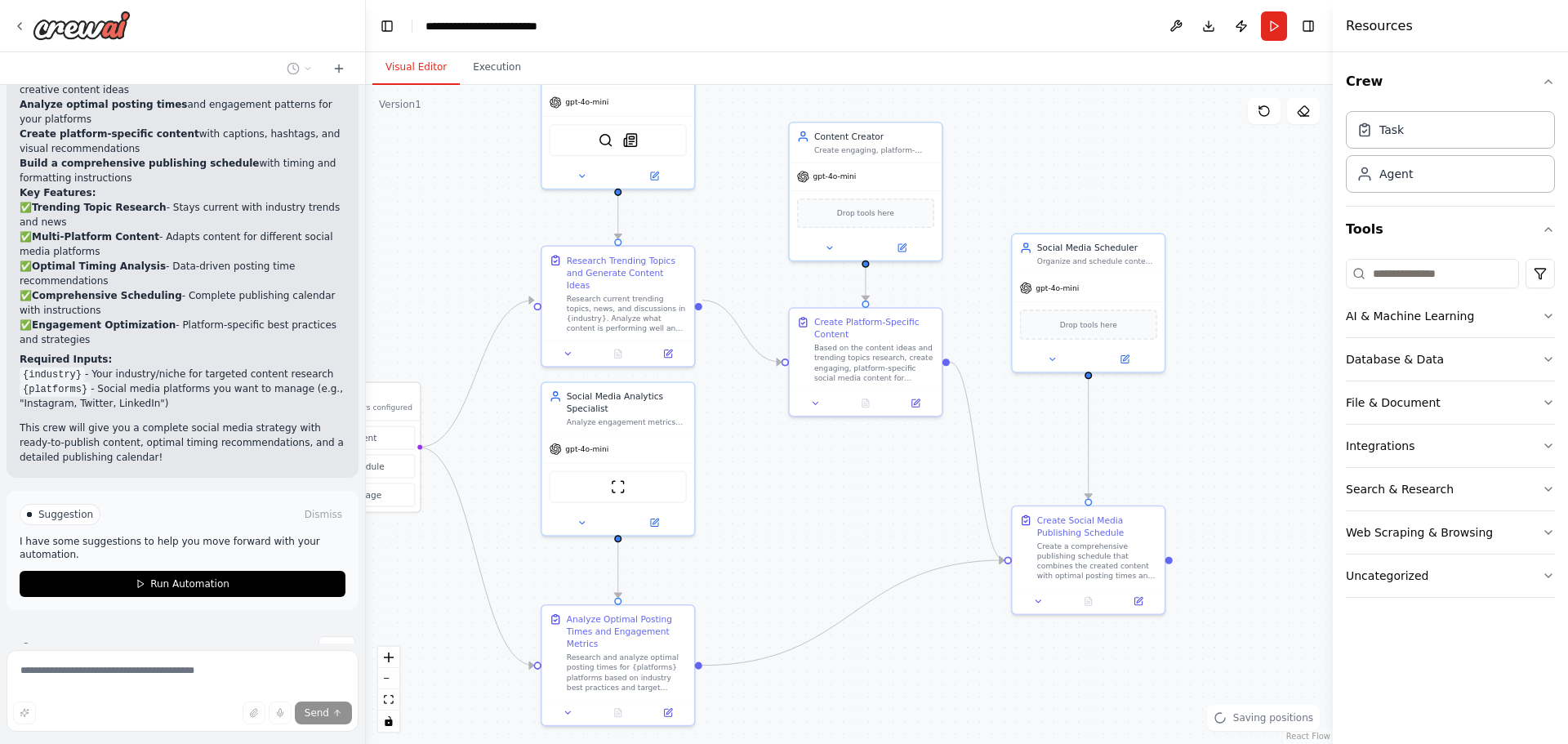
drag, startPoint x: 894, startPoint y: 432, endPoint x: 790, endPoint y: 529, distance: 142.2
click at [790, 529] on div ".deletable-edge-delete-btn { width: 20px; height: 20px; border: 0px solid #ffff…" at bounding box center [849, 414] width 967 height 659
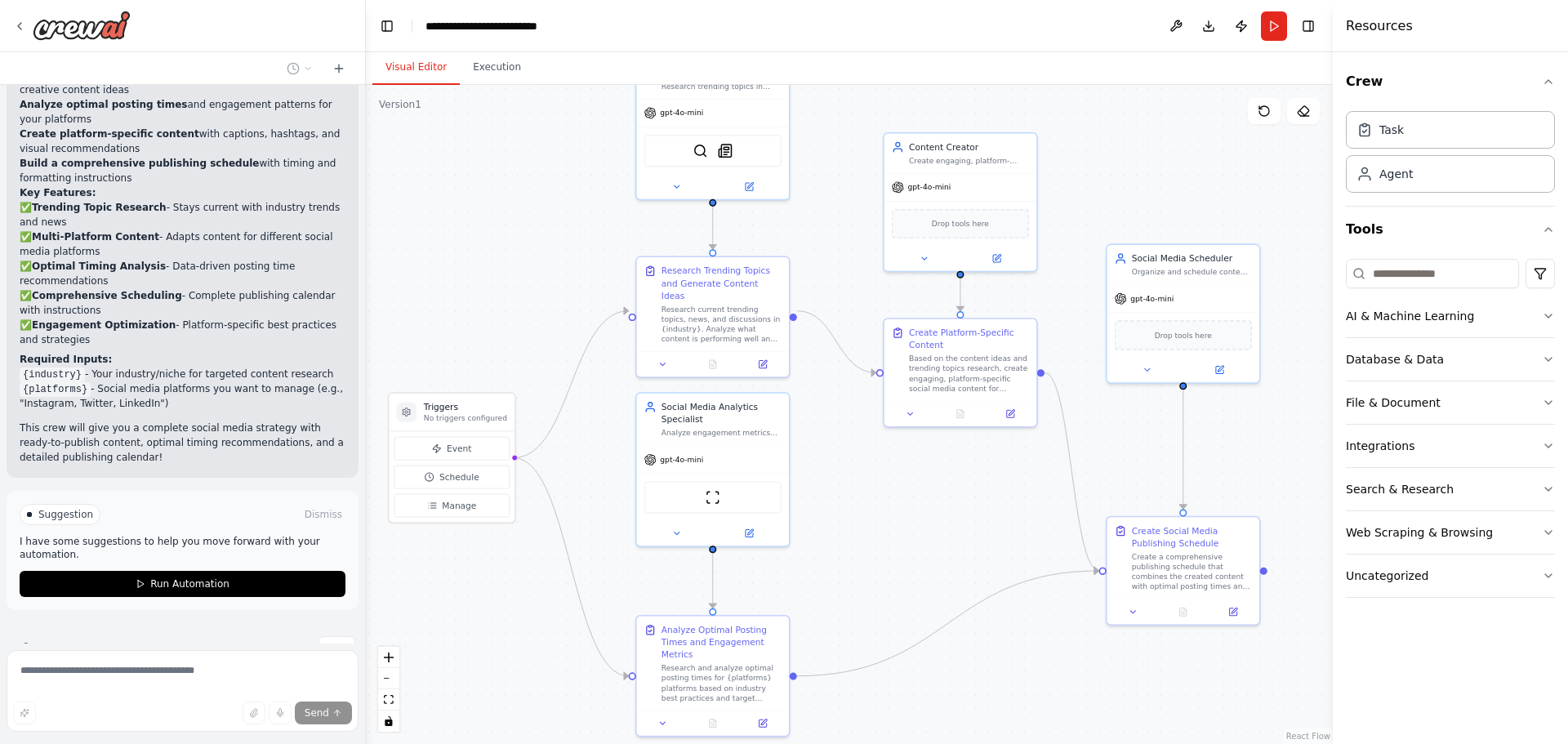
drag, startPoint x: 1210, startPoint y: 455, endPoint x: 1312, endPoint y: 455, distance: 102.0
click at [1312, 455] on div ".deletable-edge-delete-btn { width: 20px; height: 20px; border: 0px solid #ffff…" at bounding box center [849, 414] width 967 height 659
click at [22, 20] on icon at bounding box center [19, 25] width 13 height 13
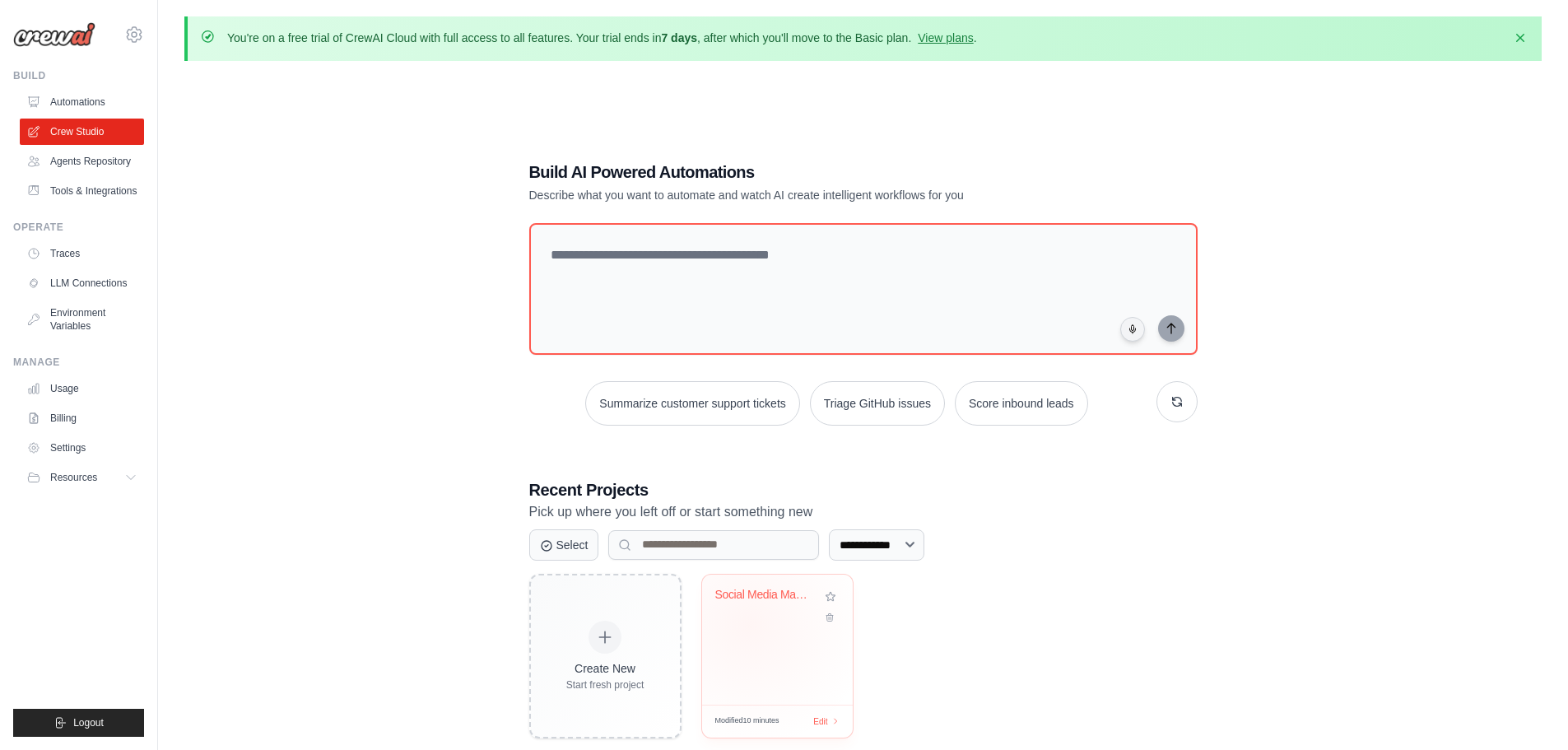
click at [747, 610] on div "Social Media Management Hub" at bounding box center [777, 606] width 124 height 38
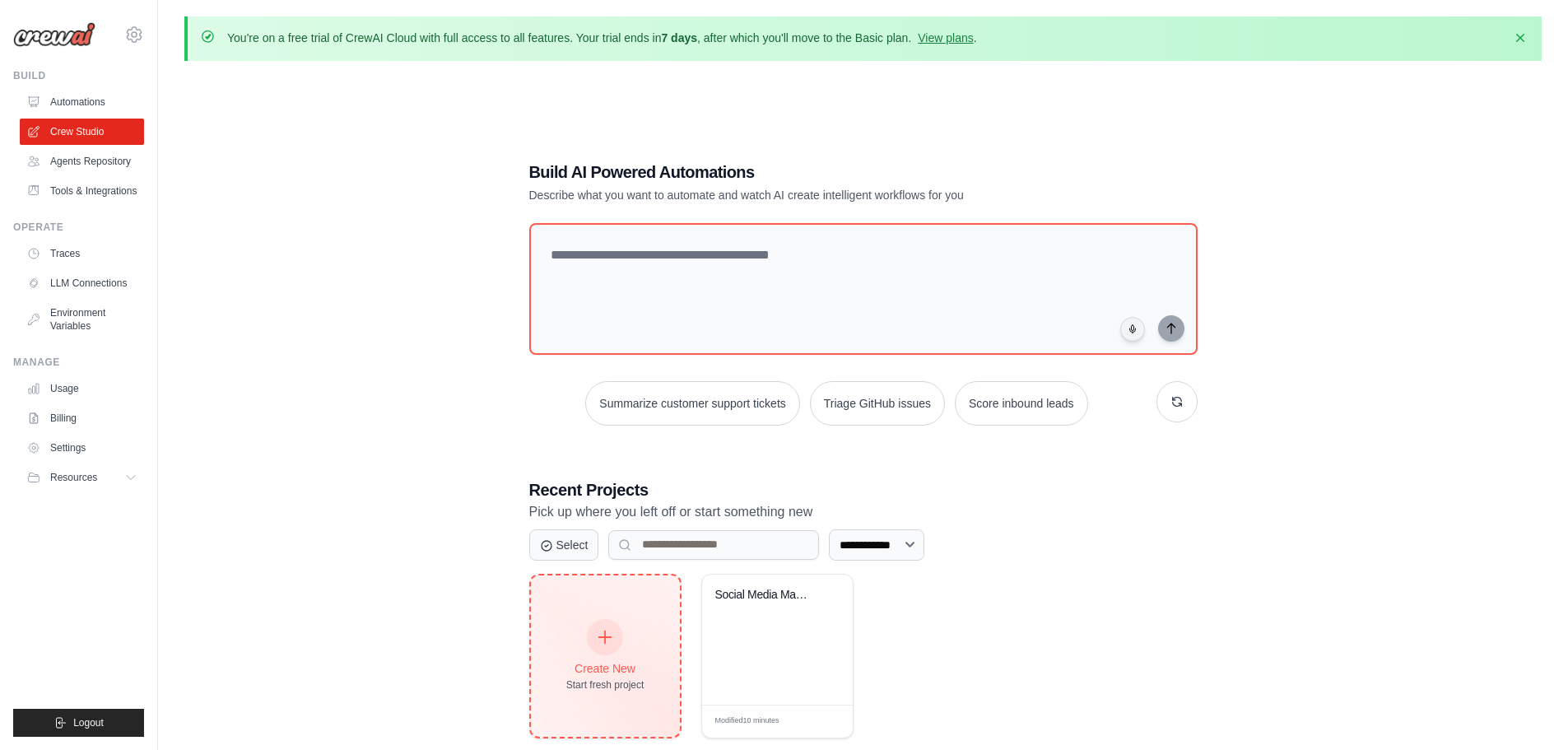
click at [607, 642] on icon at bounding box center [605, 636] width 18 height 18
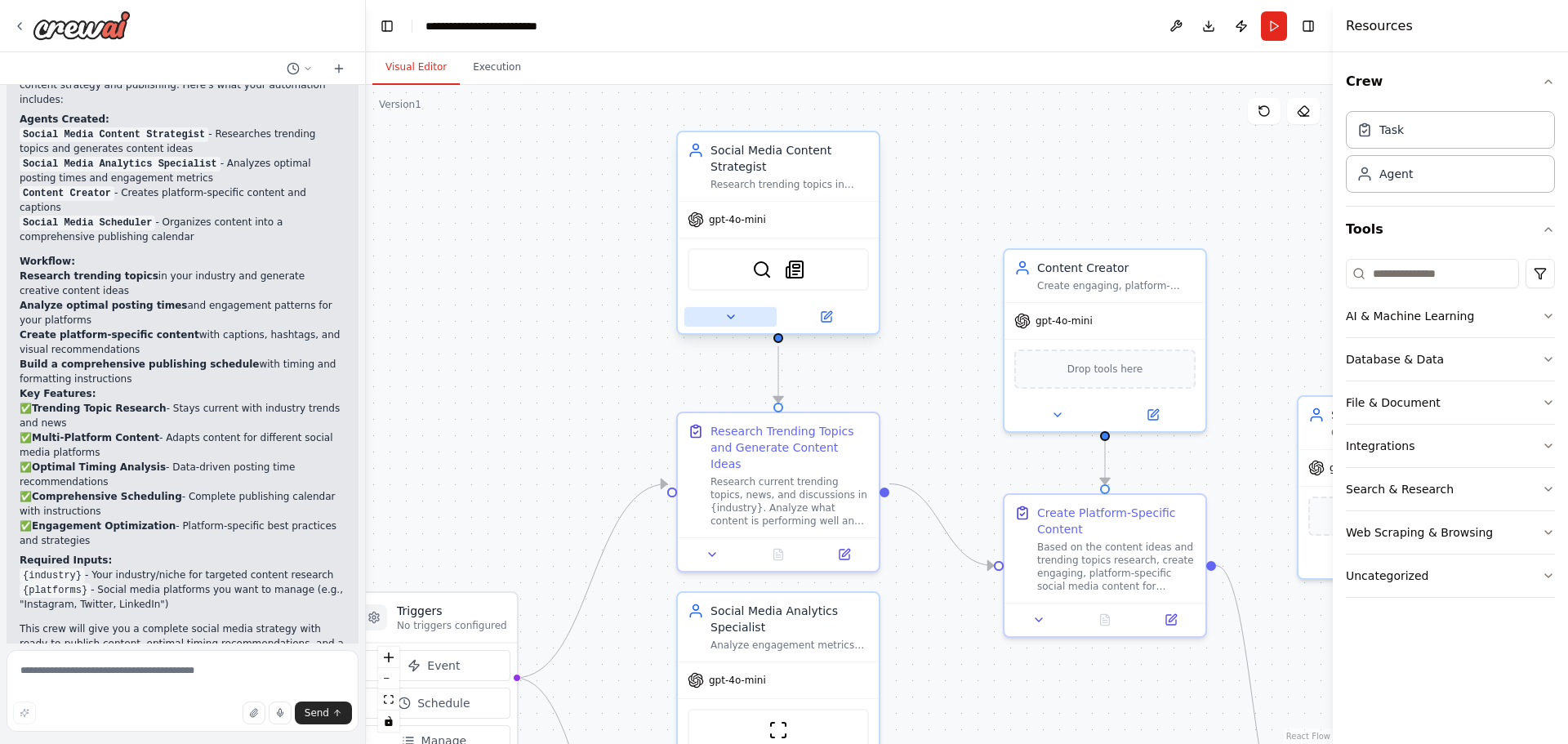
scroll to position [1239, 0]
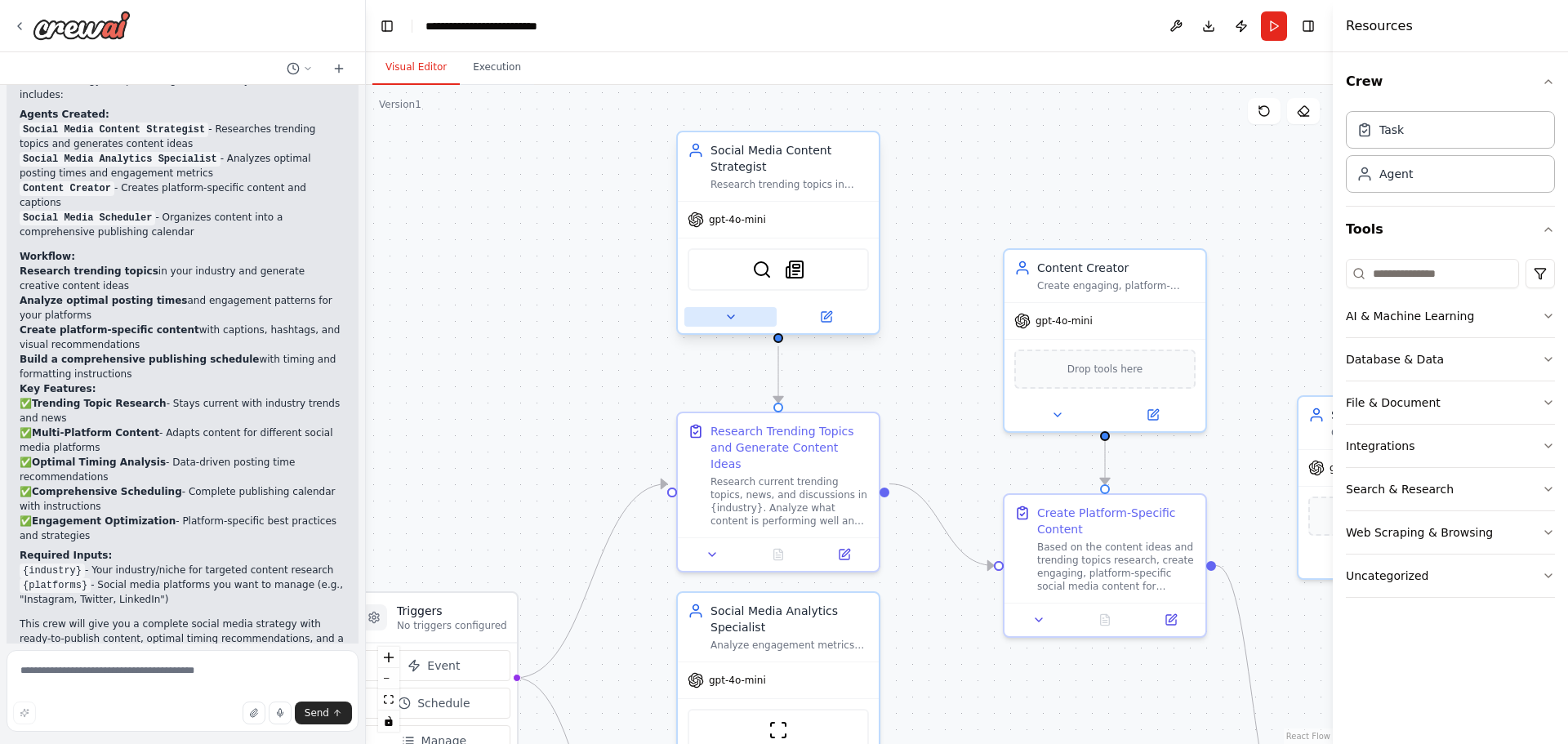
click at [725, 318] on icon at bounding box center [731, 316] width 13 height 13
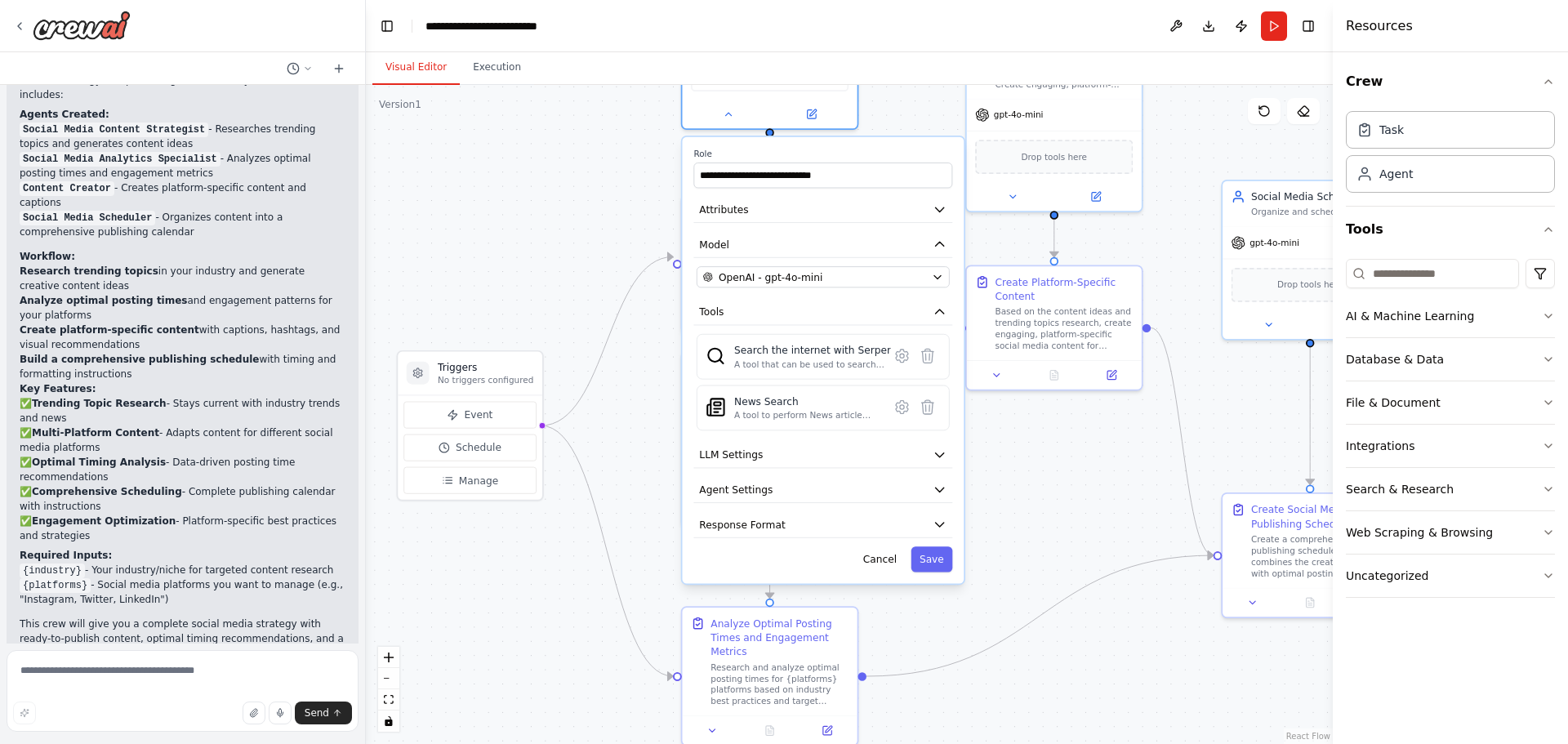
drag, startPoint x: 609, startPoint y: 409, endPoint x: 593, endPoint y: 180, distance: 229.6
click at [593, 180] on div ".deletable-edge-delete-btn { width: 20px; height: 20px; border: 0px solid #ffff…" at bounding box center [849, 414] width 967 height 659
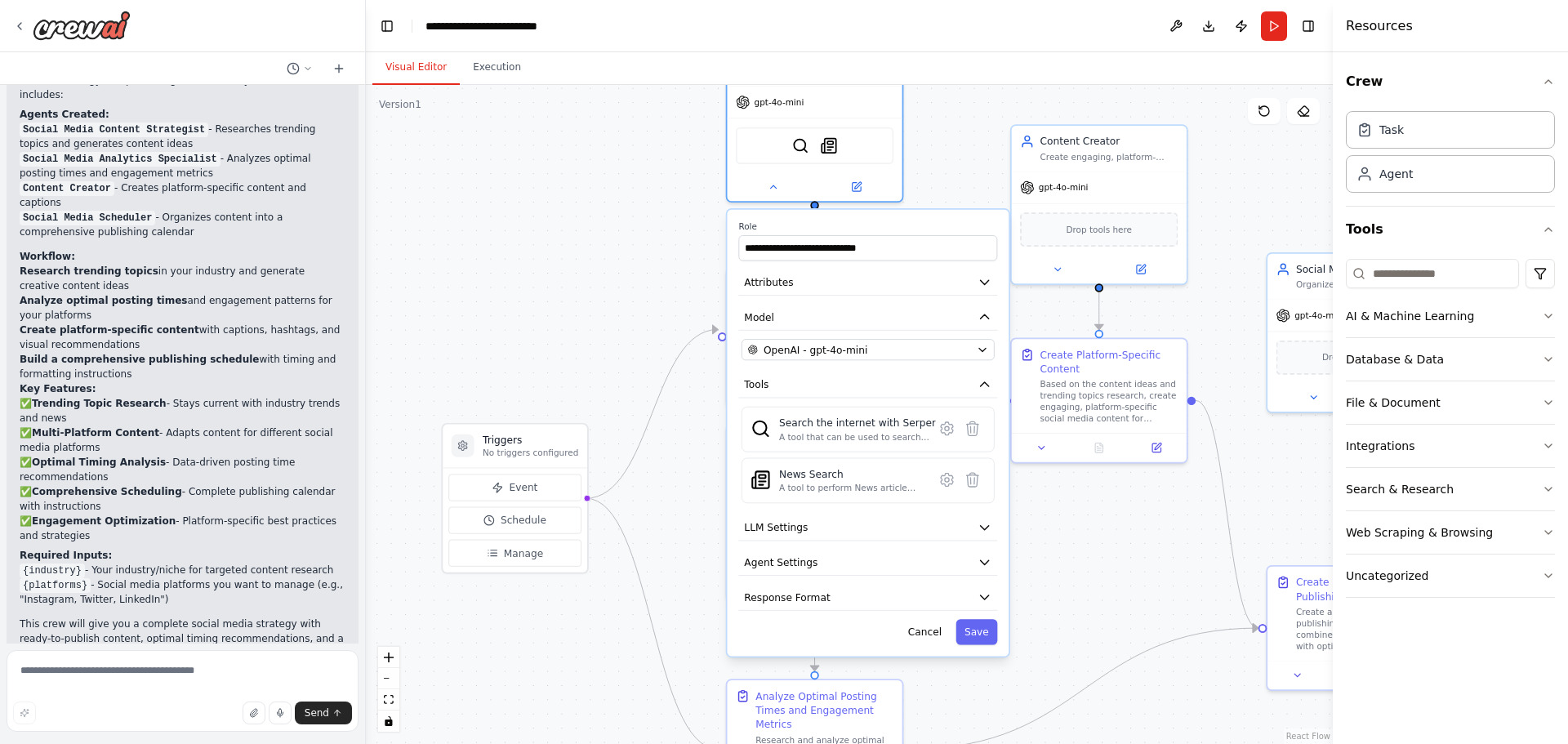
drag, startPoint x: 599, startPoint y: 178, endPoint x: 647, endPoint y: 258, distance: 93.3
click at [646, 258] on div ".deletable-edge-delete-btn { width: 20px; height: 20px; border: 0px solid #ffff…" at bounding box center [849, 414] width 967 height 659
click at [783, 189] on icon at bounding box center [777, 187] width 11 height 11
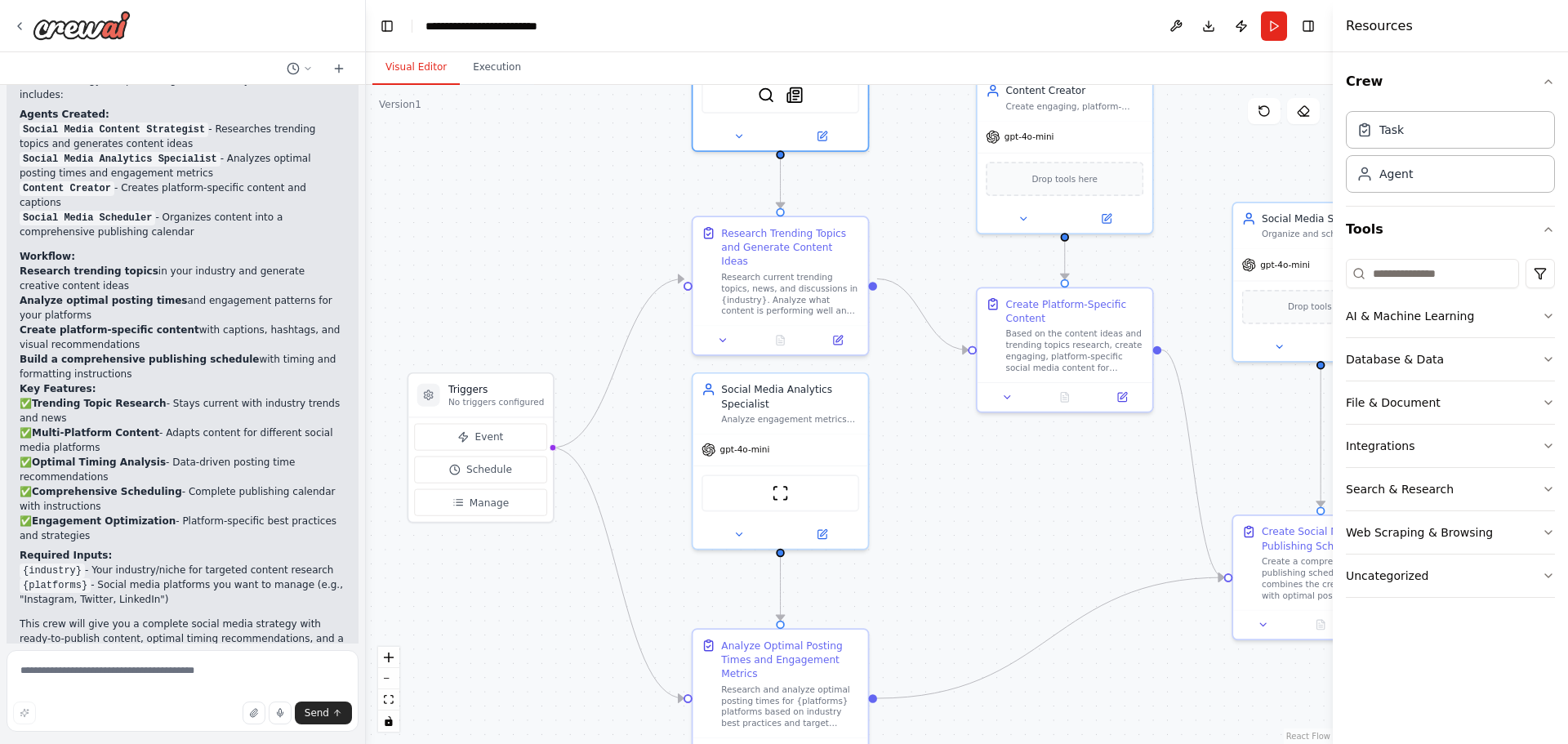
drag, startPoint x: 652, startPoint y: 236, endPoint x: 571, endPoint y: 100, distance: 158.3
click at [571, 100] on div ".deletable-edge-delete-btn { width: 20px; height: 20px; border: 0px solid #ffff…" at bounding box center [849, 414] width 967 height 659
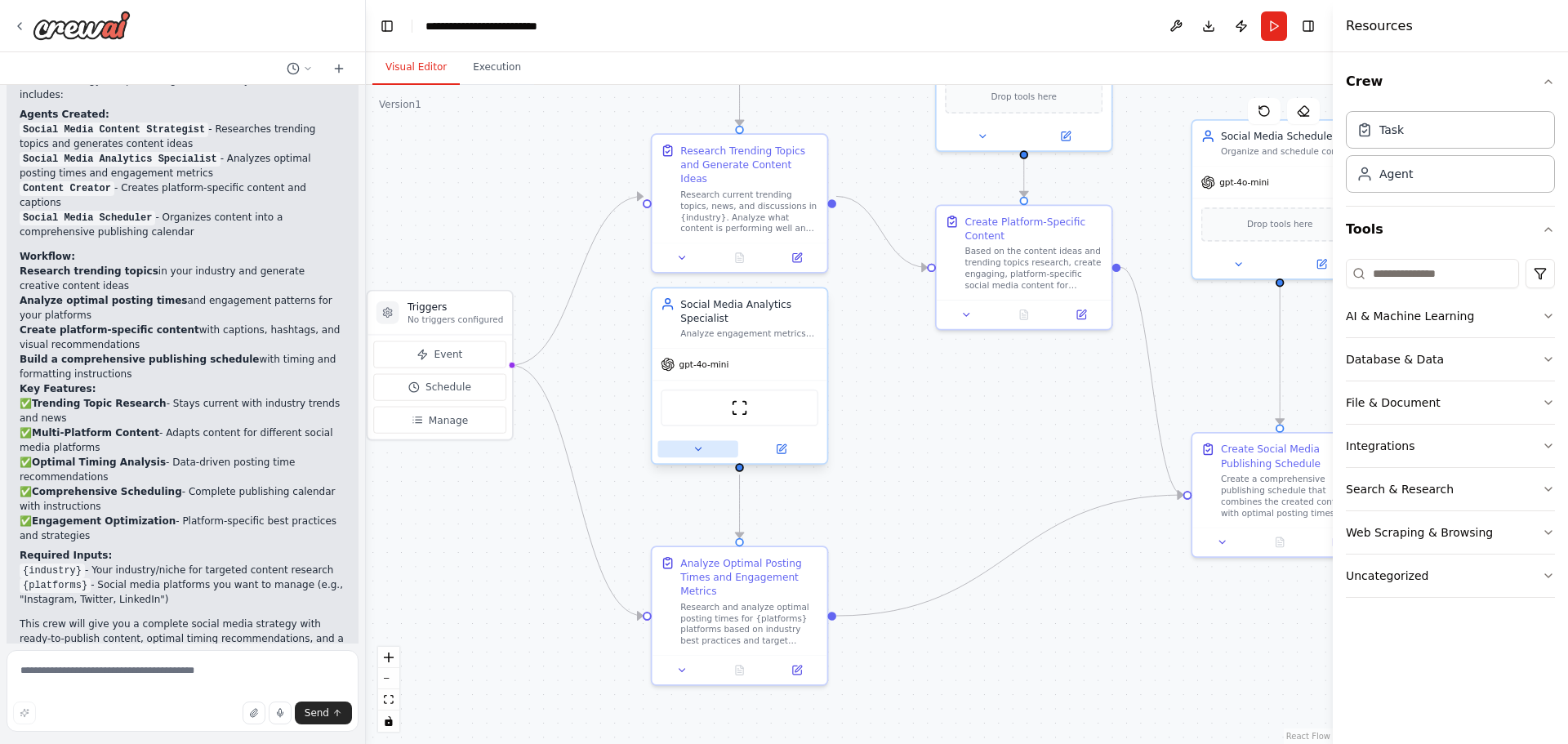
click at [697, 455] on button at bounding box center [698, 448] width 80 height 17
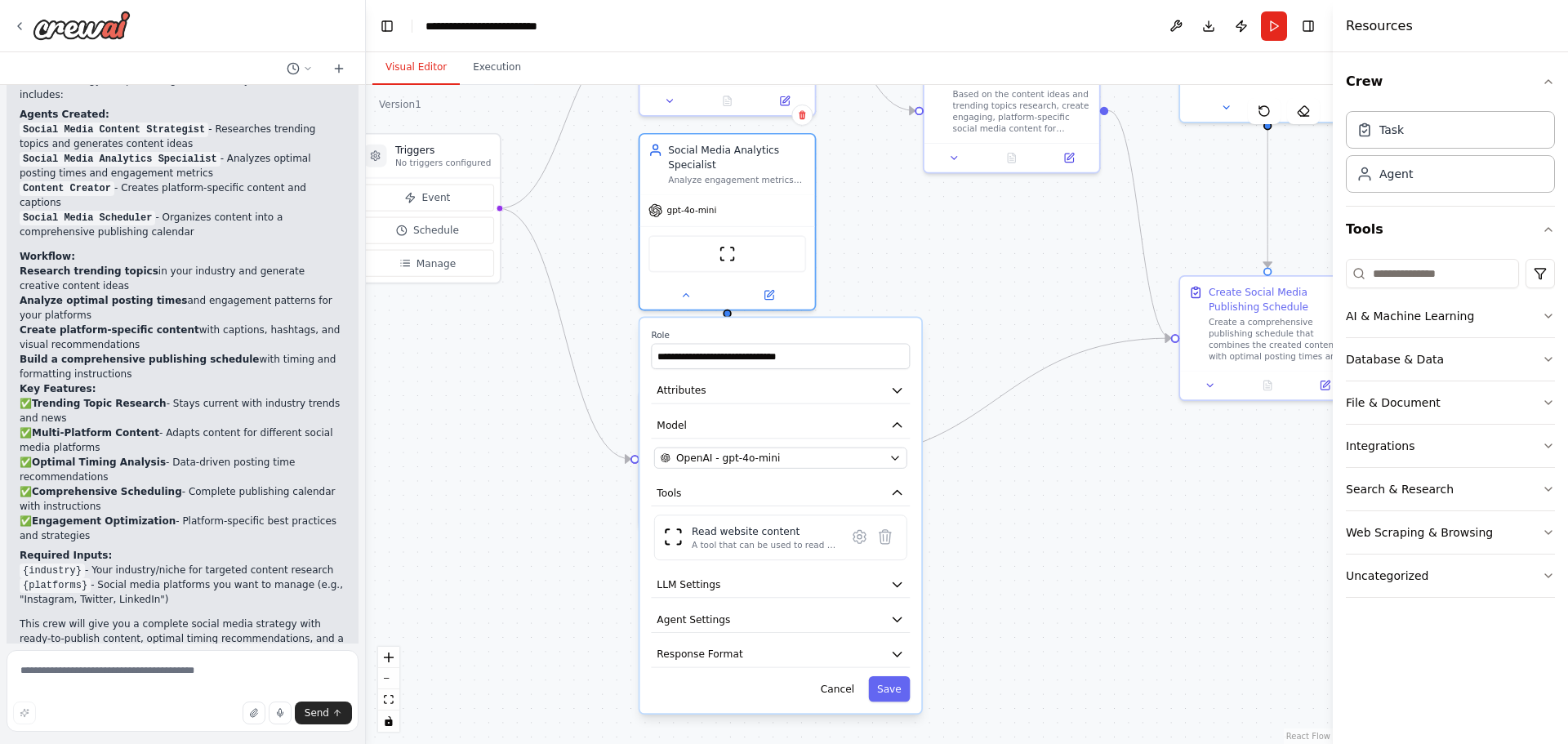
drag, startPoint x: 600, startPoint y: 370, endPoint x: 600, endPoint y: 231, distance: 139.0
click at [600, 231] on div ".deletable-edge-delete-btn { width: 20px; height: 20px; border: 0px solid #ffff…" at bounding box center [849, 414] width 967 height 659
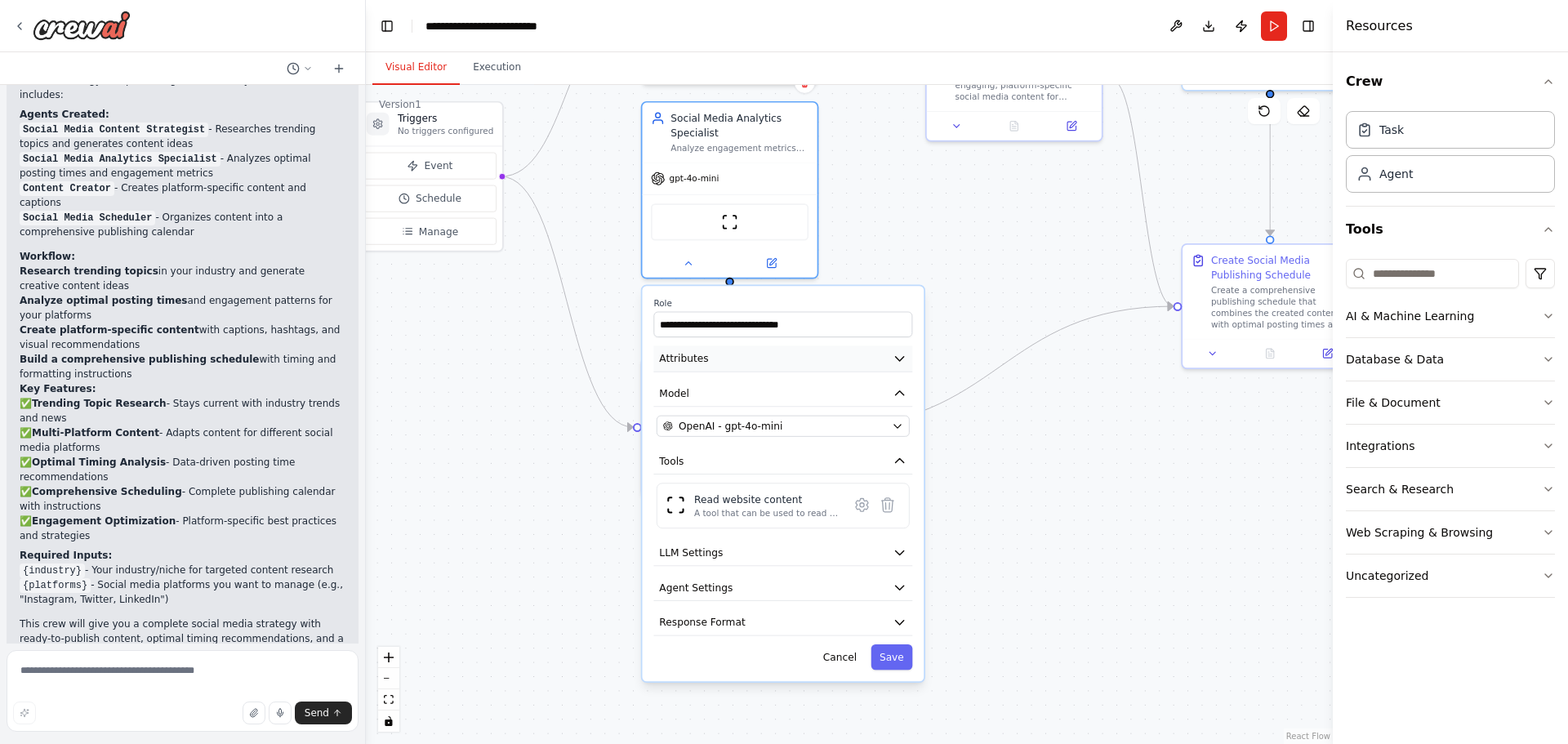
click at [756, 360] on button "Attributes" at bounding box center [782, 358] width 259 height 26
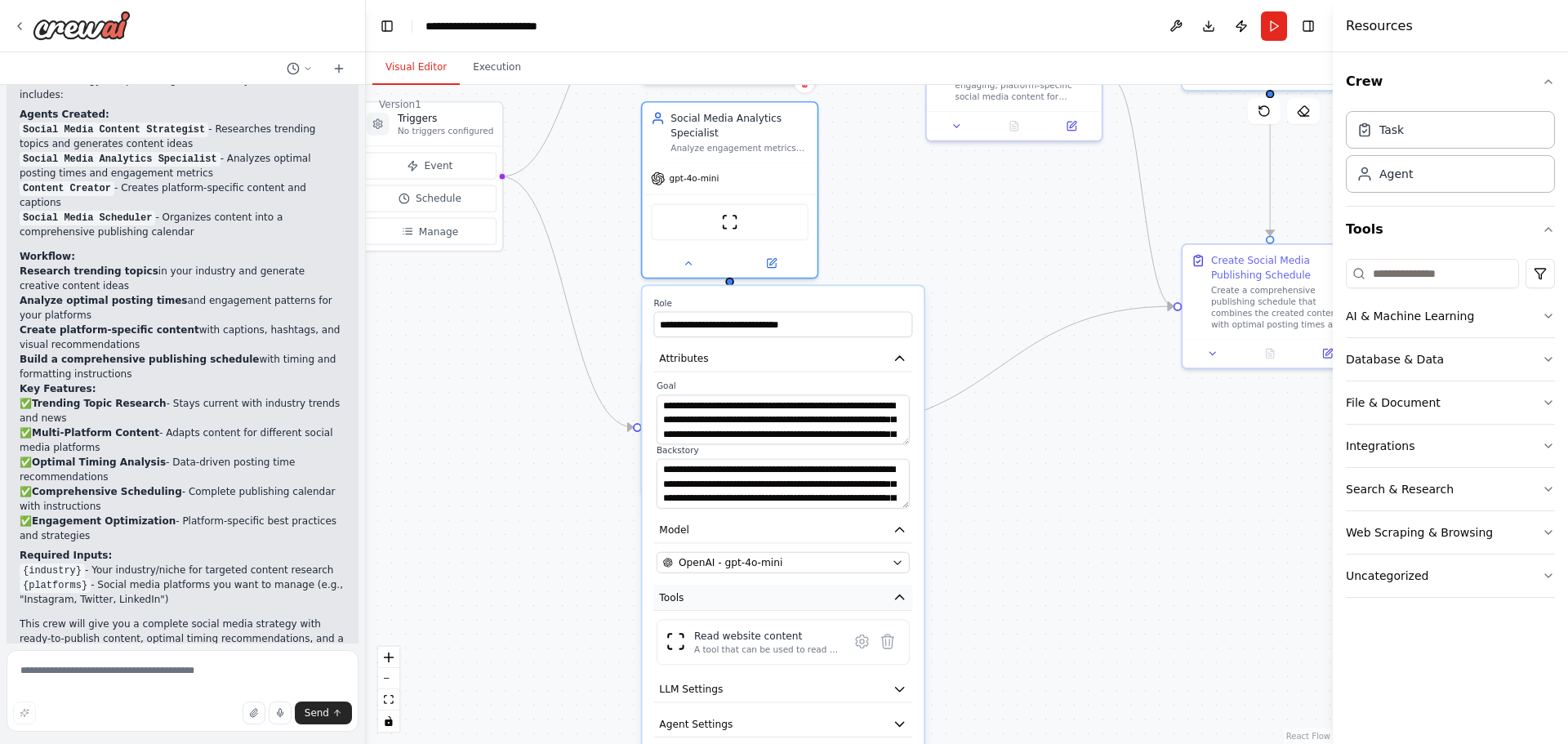
click at [868, 598] on button "Tools" at bounding box center [782, 597] width 259 height 26
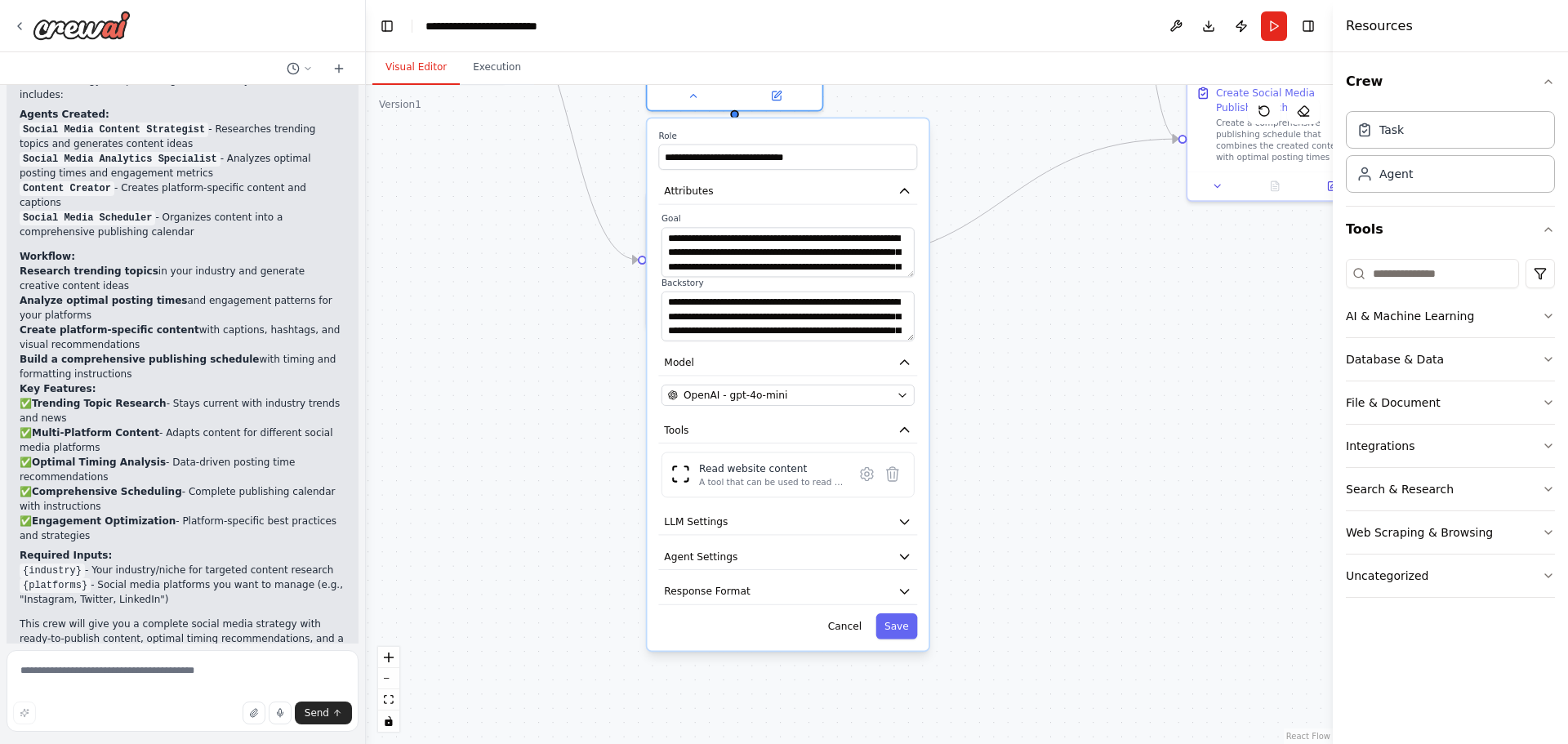
drag, startPoint x: 1026, startPoint y: 653, endPoint x: 1005, endPoint y: 377, distance: 276.8
click at [1005, 378] on div ".deletable-edge-delete-btn { width: 20px; height: 20px; border: 0px solid #ffff…" at bounding box center [849, 414] width 967 height 659
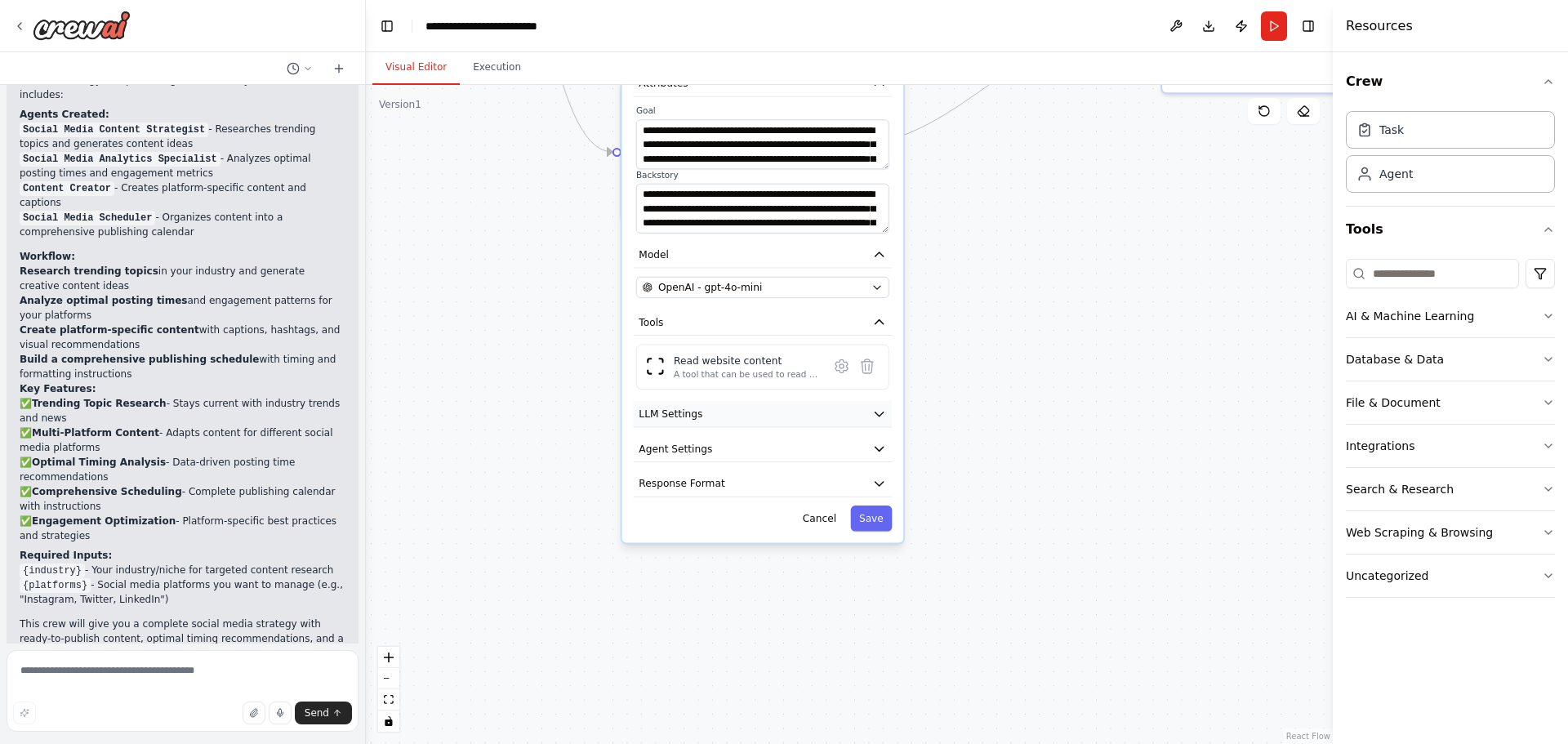
click at [887, 419] on button "LLM Settings" at bounding box center [762, 414] width 259 height 26
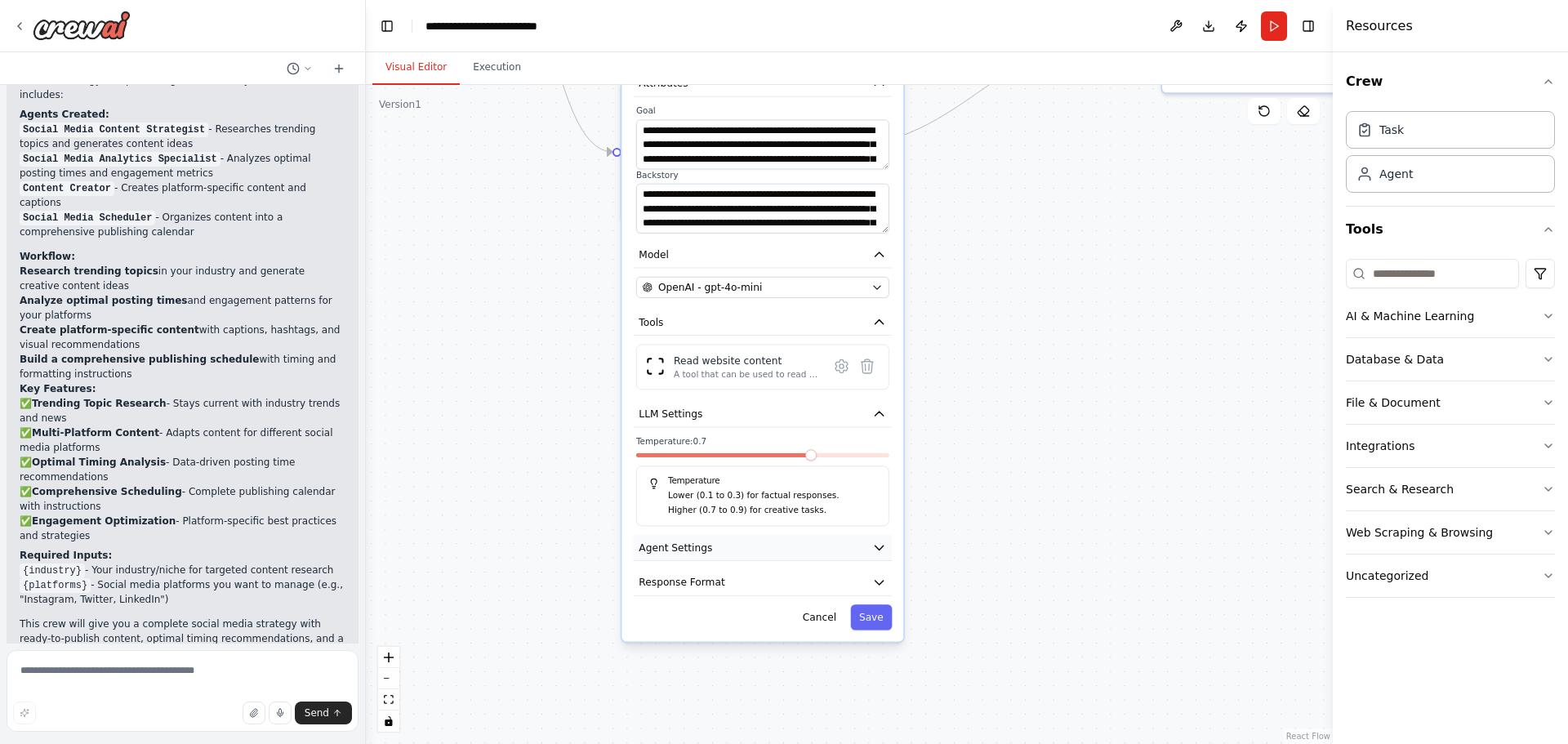
click at [860, 557] on button "Agent Settings" at bounding box center [762, 547] width 259 height 26
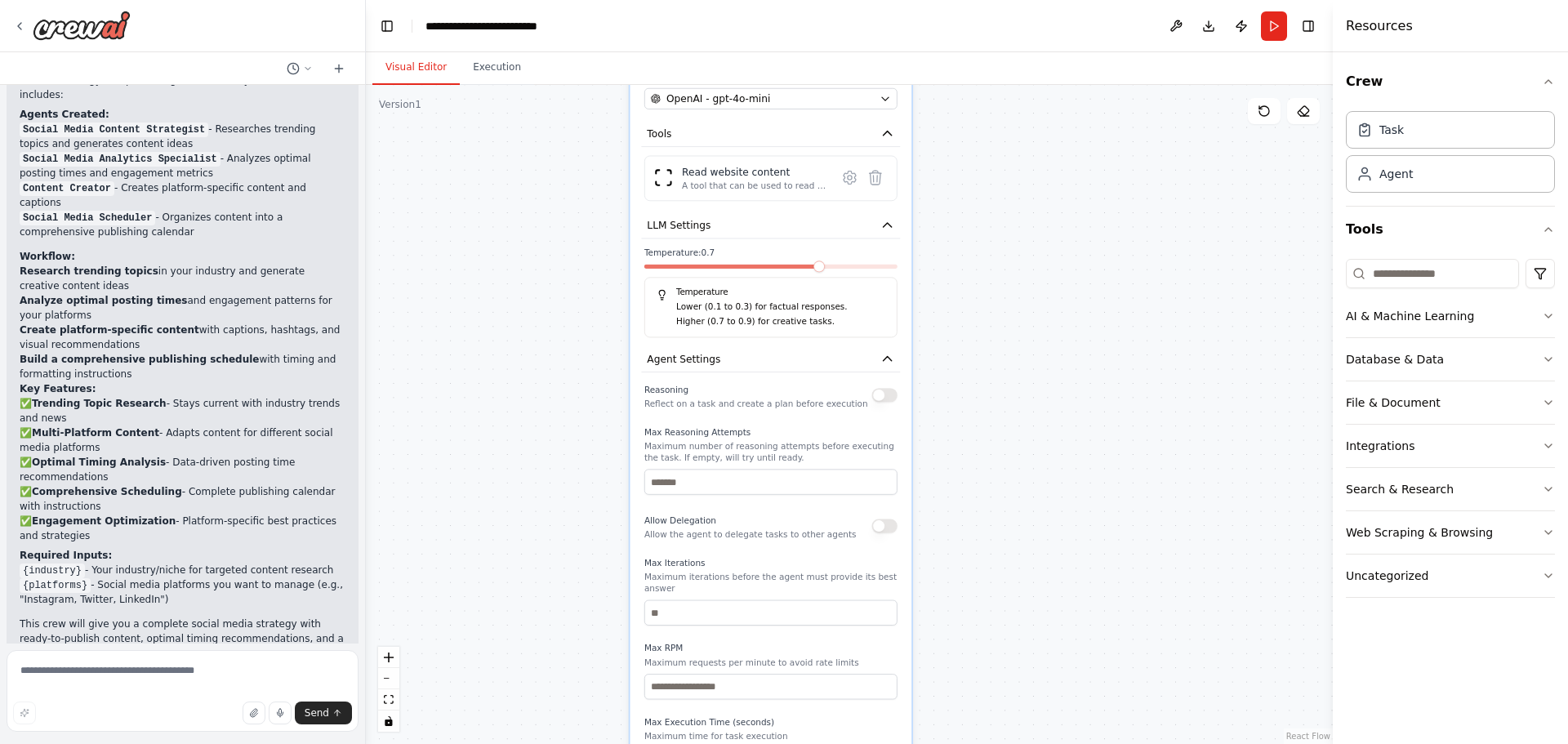
drag, startPoint x: 1003, startPoint y: 616, endPoint x: 1011, endPoint y: 392, distance: 224.1
click at [1011, 392] on div ".deletable-edge-delete-btn { width: 20px; height: 20px; border: 0px solid #ffff…" at bounding box center [849, 414] width 967 height 659
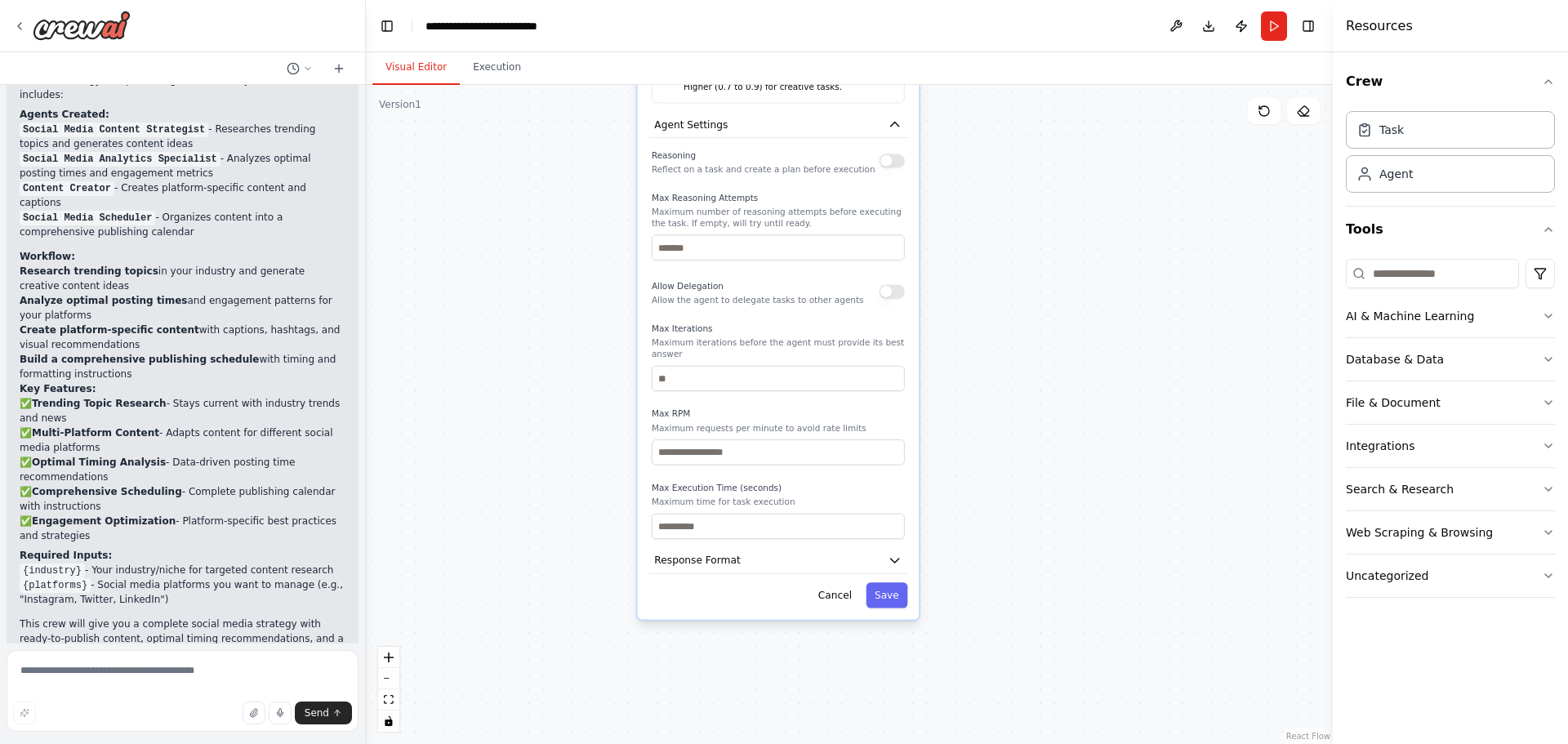
drag, startPoint x: 1008, startPoint y: 559, endPoint x: 1015, endPoint y: 355, distance: 204.1
click at [1015, 356] on div ".deletable-edge-delete-btn { width: 20px; height: 20px; border: 0px solid #ffff…" at bounding box center [849, 414] width 967 height 659
click at [838, 547] on button "Response Format" at bounding box center [777, 556] width 259 height 26
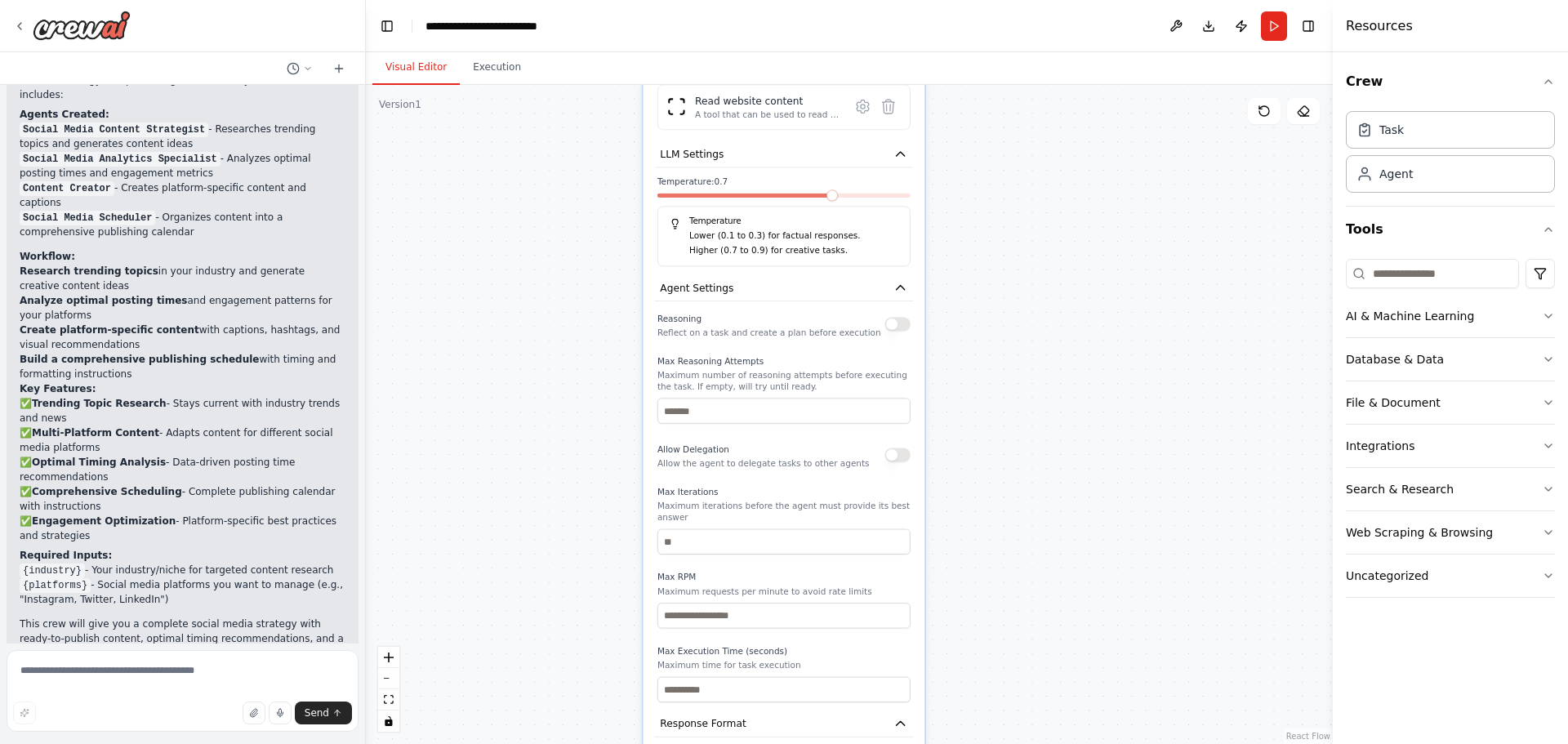
drag, startPoint x: 1086, startPoint y: 403, endPoint x: 1052, endPoint y: 595, distance: 195.0
click at [1039, 684] on div ".deletable-edge-delete-btn { width: 20px; height: 20px; border: 0px solid #ffff…" at bounding box center [849, 414] width 967 height 659
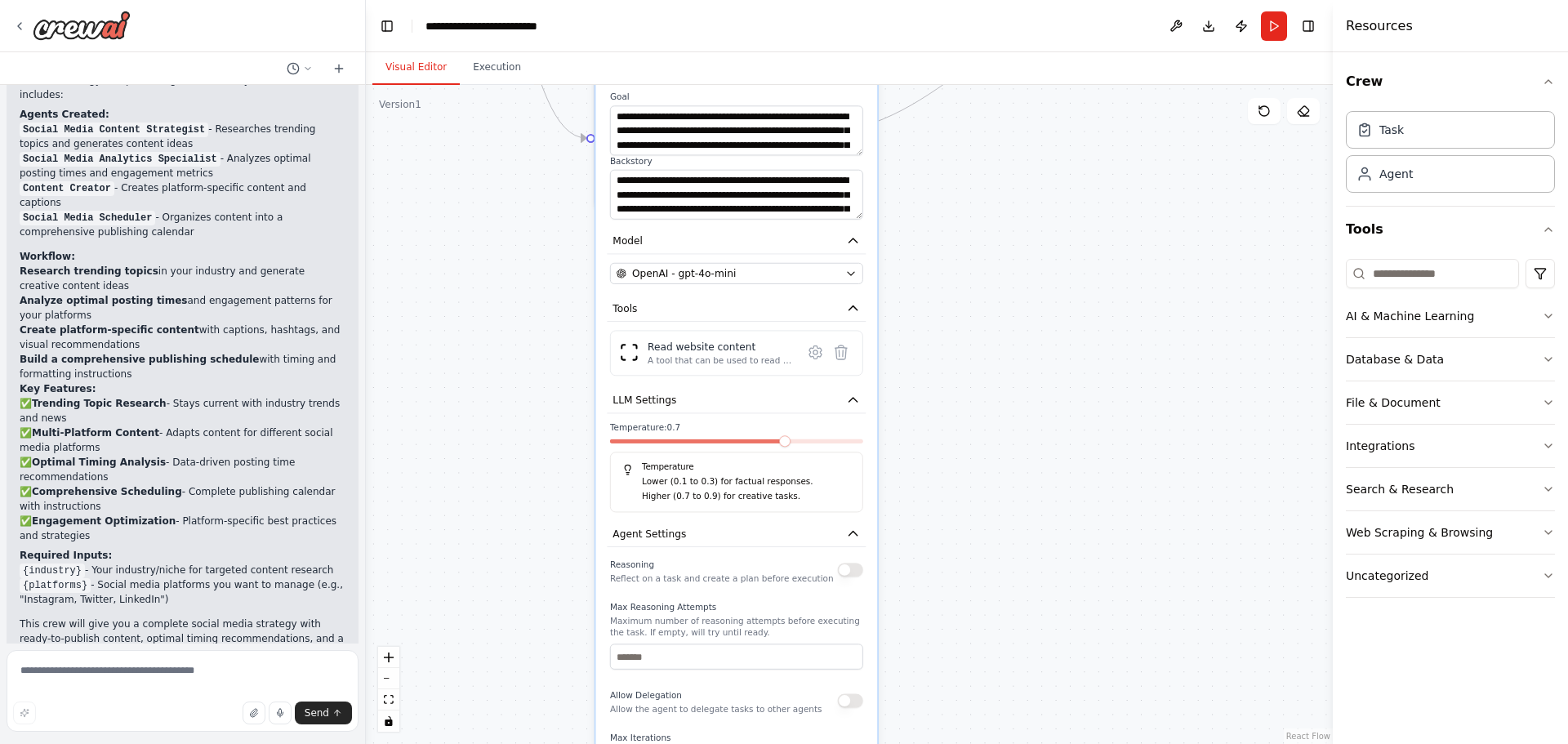
drag, startPoint x: 1046, startPoint y: 437, endPoint x: 1024, endPoint y: 561, distance: 125.9
click at [1061, 672] on div ".deletable-edge-delete-btn { width: 20px; height: 20px; border: 0px solid #ffff…" at bounding box center [849, 414] width 967 height 659
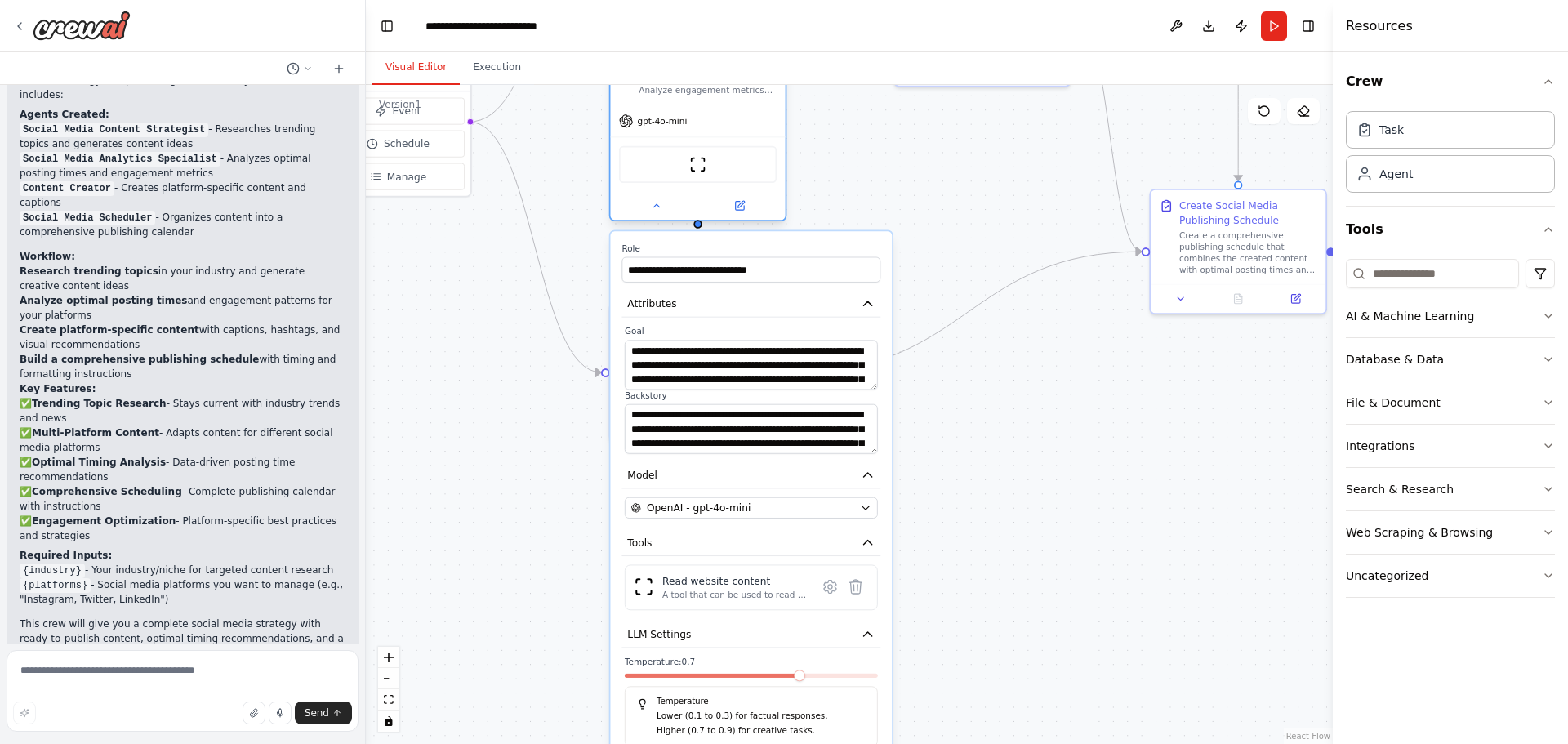
click at [669, 215] on div at bounding box center [698, 205] width 175 height 29
click at [664, 211] on button at bounding box center [655, 205] width 80 height 17
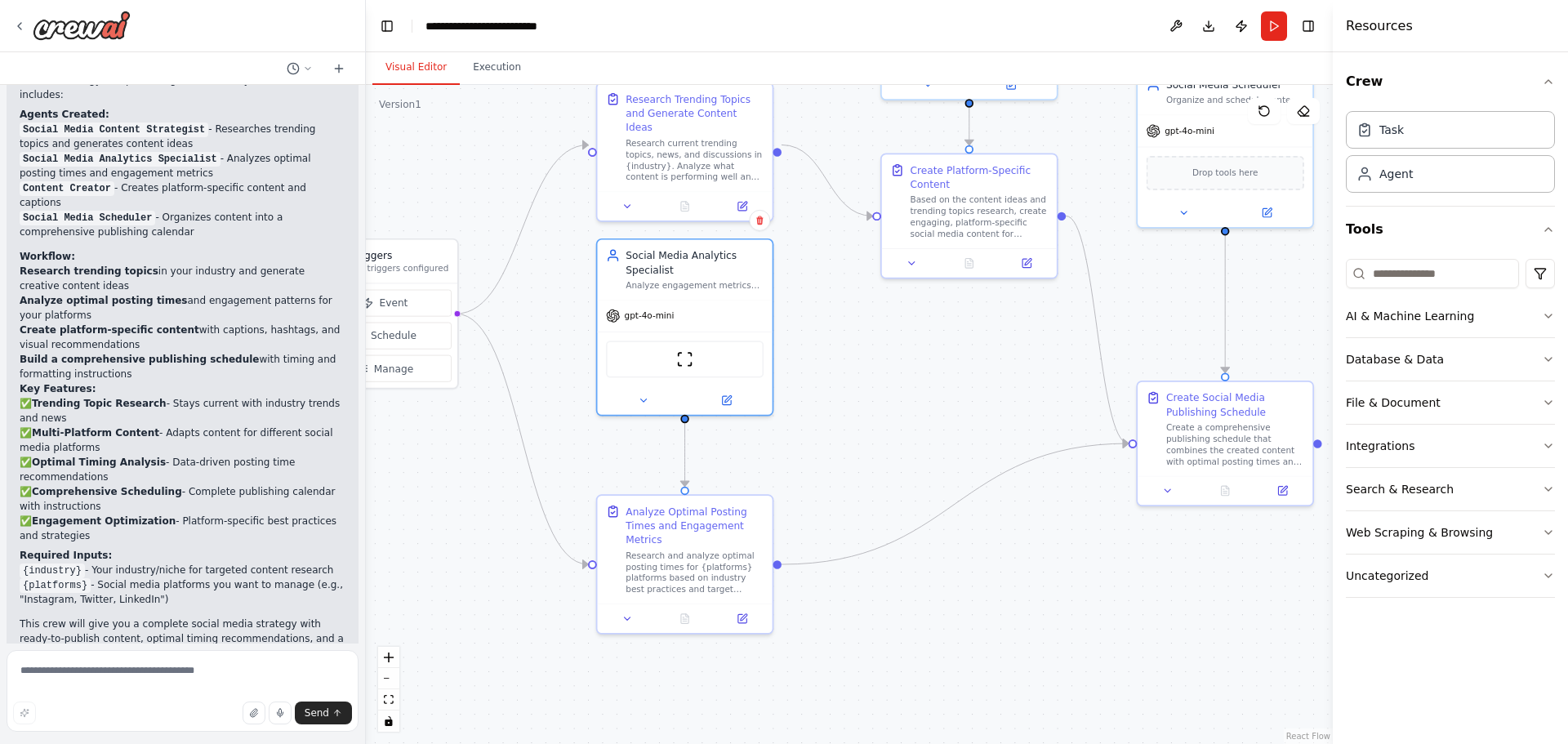
drag, startPoint x: 1004, startPoint y: 211, endPoint x: 992, endPoint y: 403, distance: 192.4
click at [992, 403] on div ".deletable-edge-delete-btn { width: 20px; height: 20px; border: 0px solid #ffff…" at bounding box center [849, 414] width 967 height 659
click at [633, 616] on icon at bounding box center [626, 615] width 11 height 11
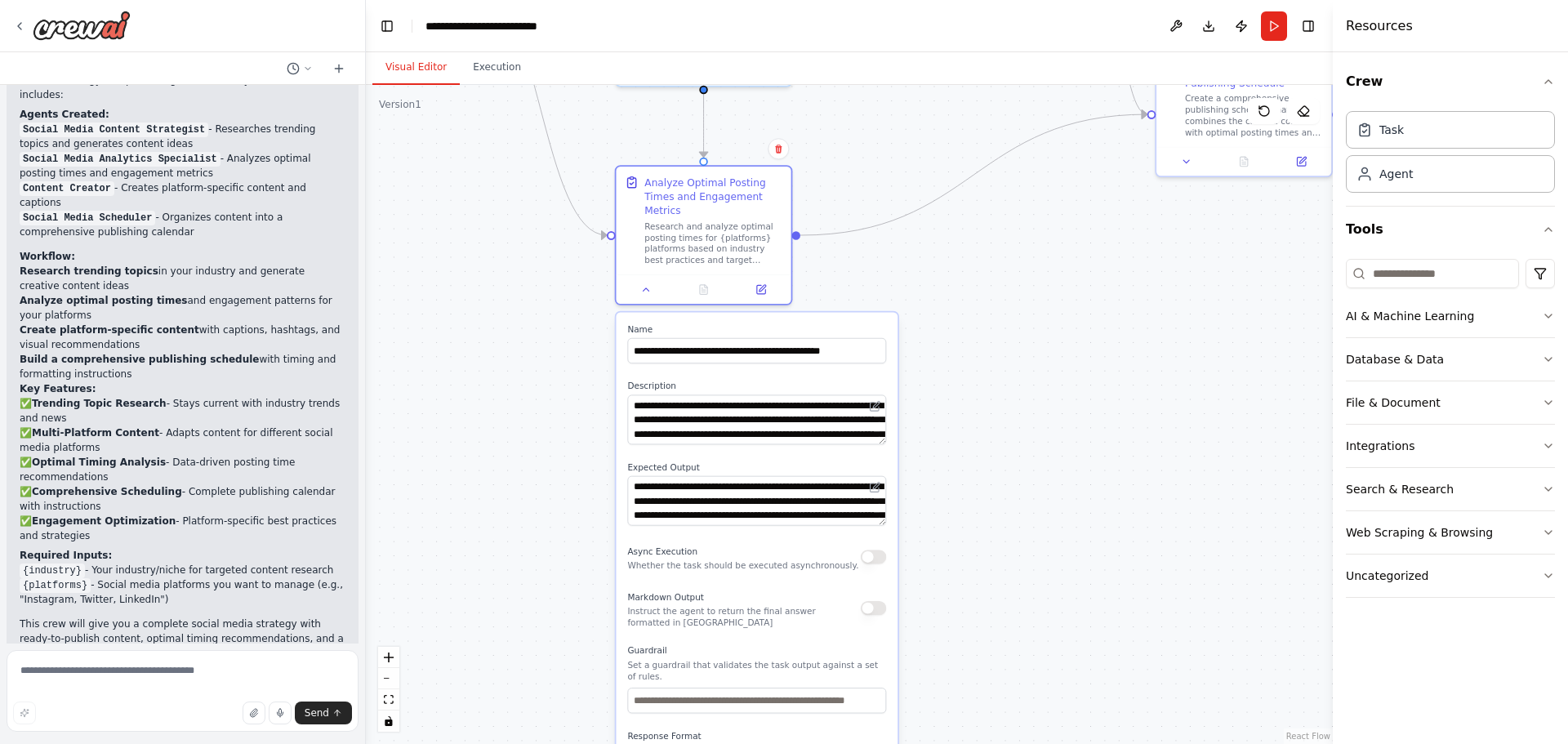
drag, startPoint x: 1039, startPoint y: 652, endPoint x: 1062, endPoint y: 315, distance: 337.8
click at [1062, 315] on div ".deletable-edge-delete-btn { width: 20px; height: 20px; border: 0px solid #ffff…" at bounding box center [849, 414] width 967 height 659
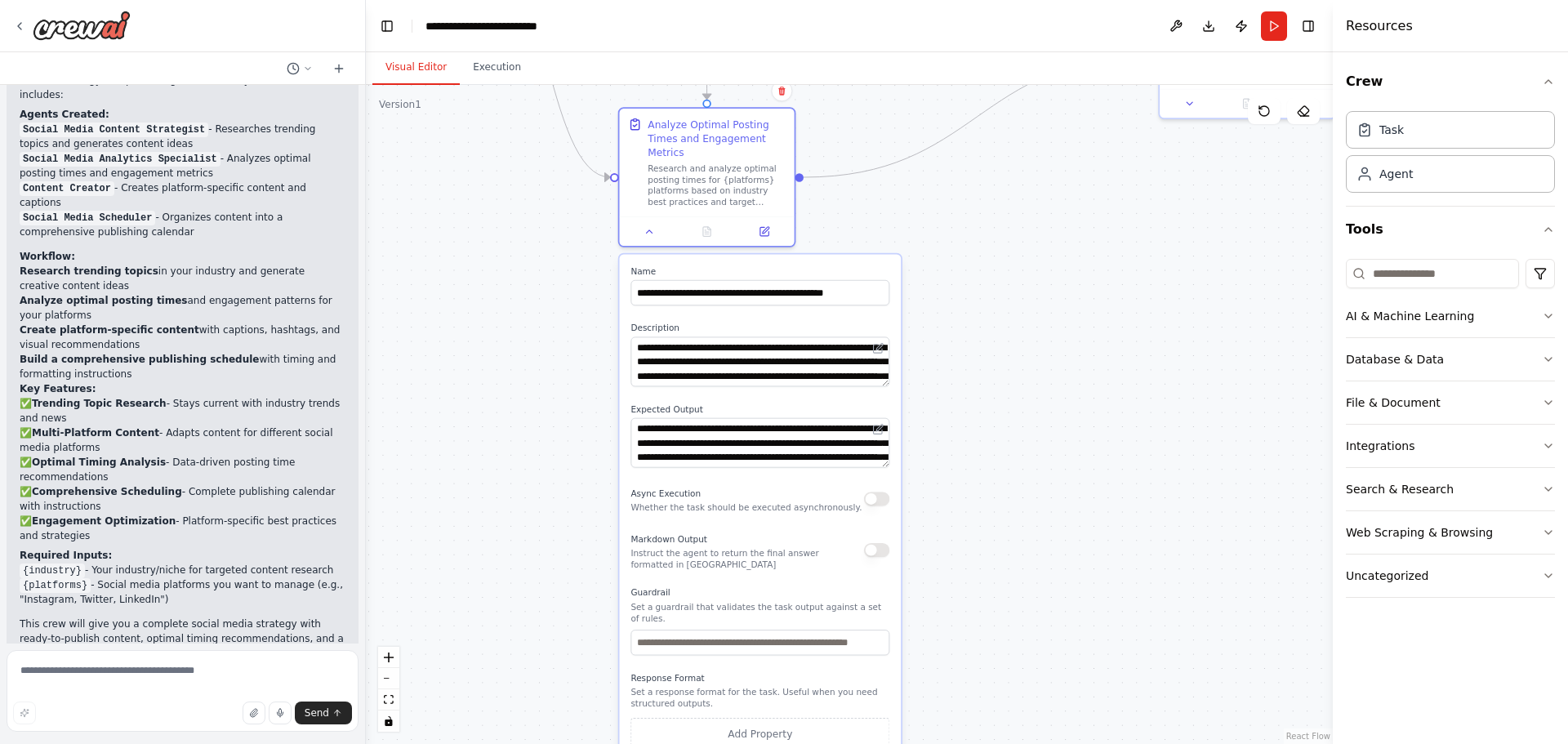
drag, startPoint x: 1073, startPoint y: 383, endPoint x: 1177, endPoint y: 347, distance: 110.1
click at [1072, 328] on div ".deletable-edge-delete-btn { width: 20px; height: 20px; border: 0px solid #ffff…" at bounding box center [849, 414] width 967 height 659
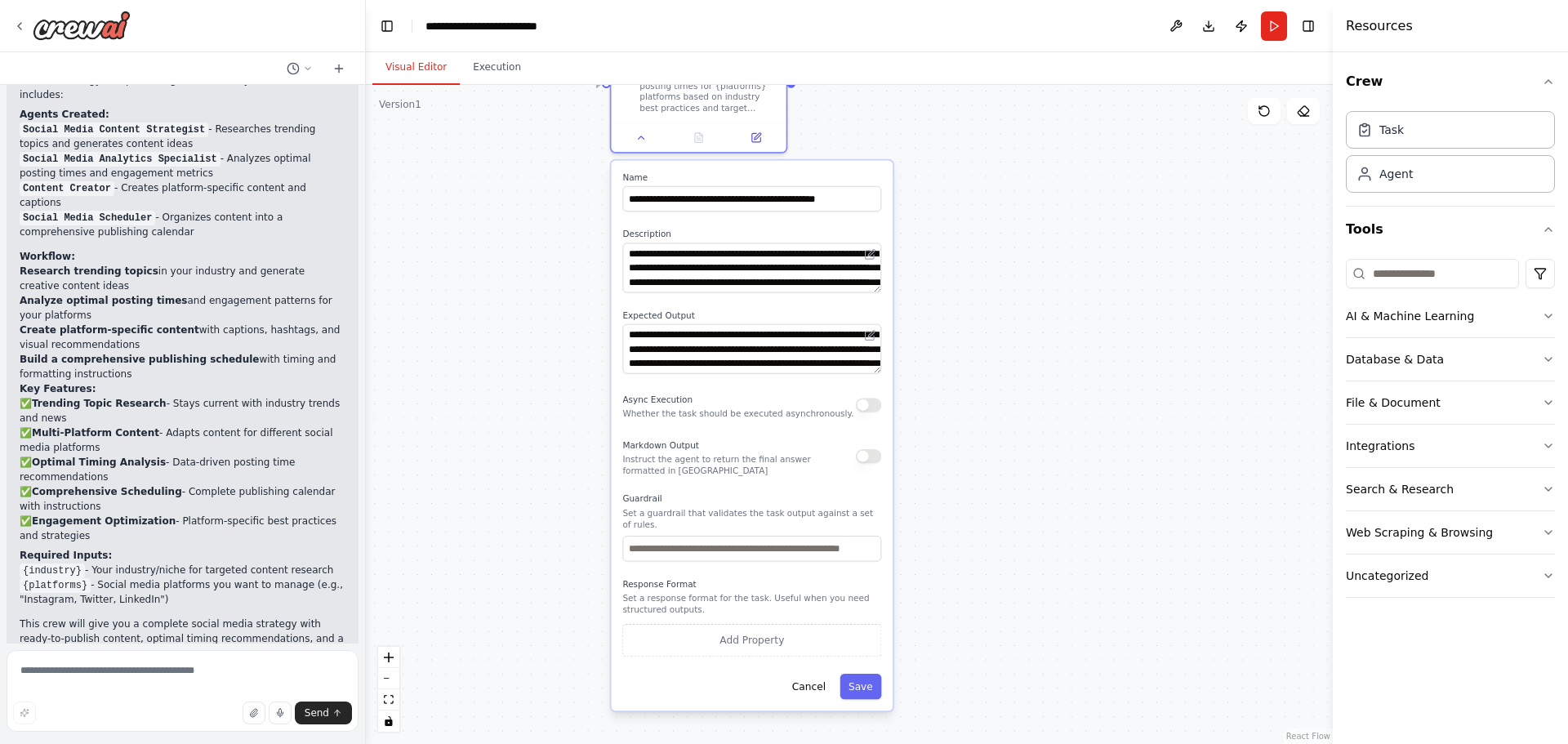
drag, startPoint x: 990, startPoint y: 561, endPoint x: 981, endPoint y: 472, distance: 89.5
click at [981, 472] on div ".deletable-edge-delete-btn { width: 20px; height: 20px; border: 0px solid #ffff…" at bounding box center [849, 414] width 967 height 659
click at [24, 28] on icon at bounding box center [19, 25] width 13 height 13
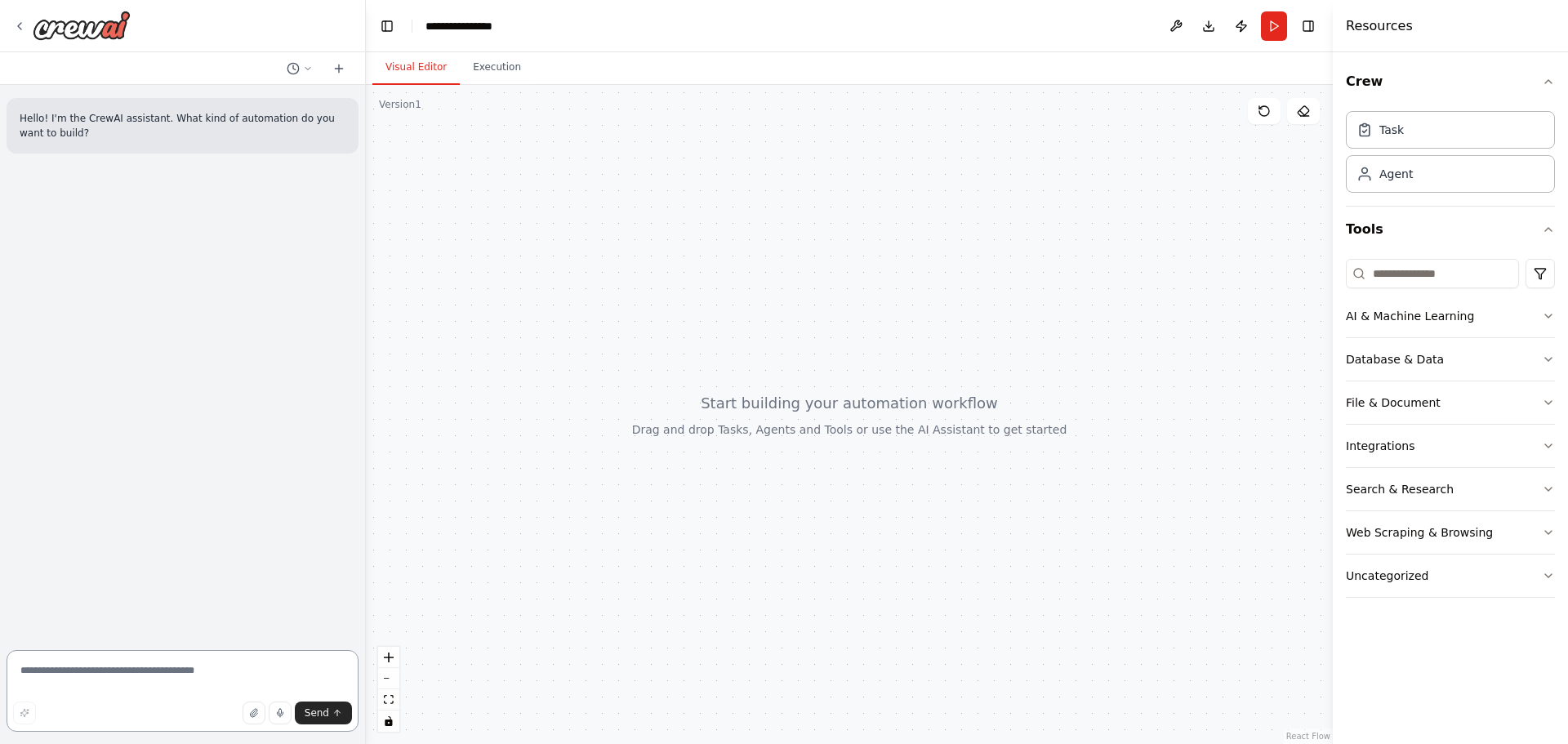
click at [168, 680] on textarea at bounding box center [182, 691] width 352 height 81
paste textarea "**********"
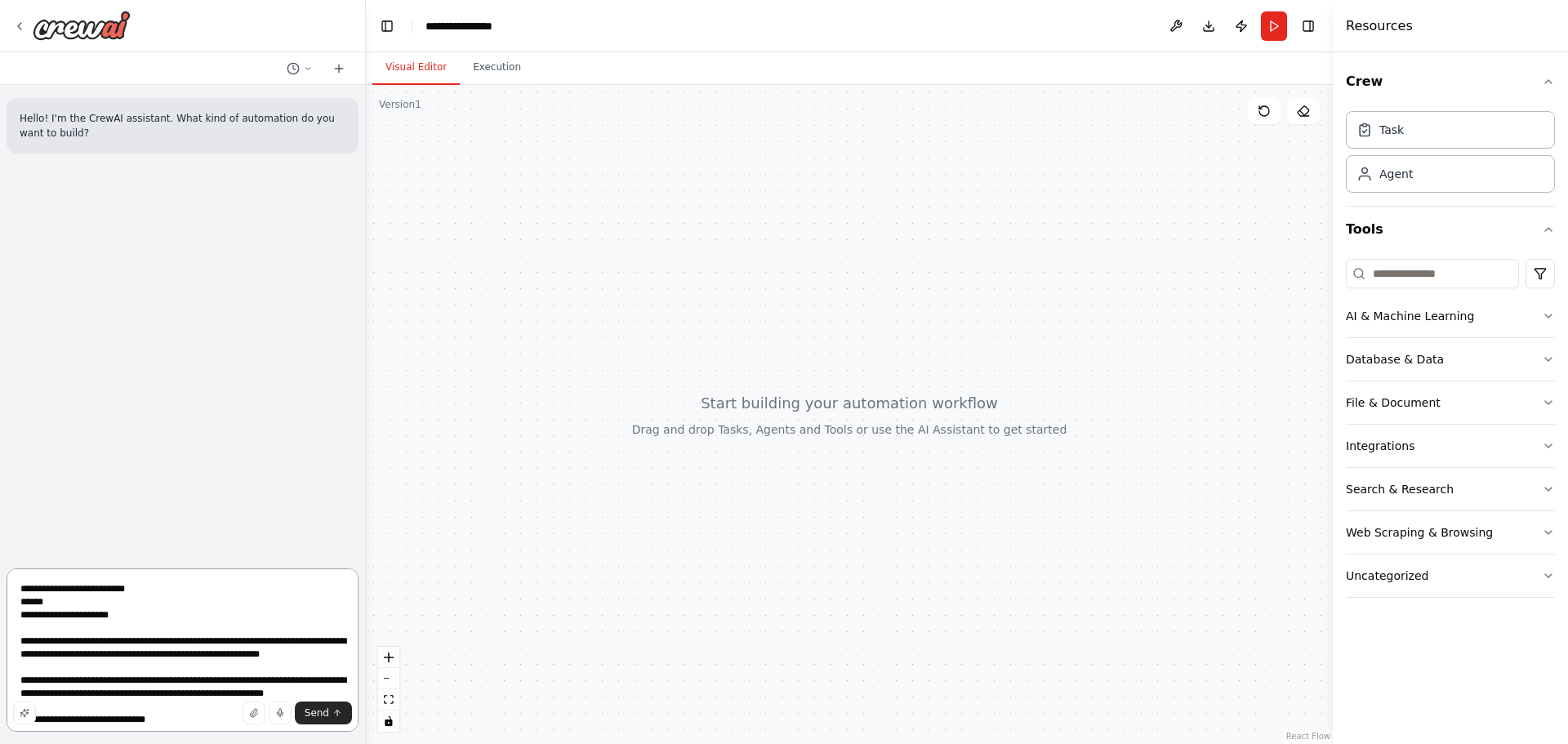
click at [150, 592] on textarea at bounding box center [182, 650] width 352 height 164
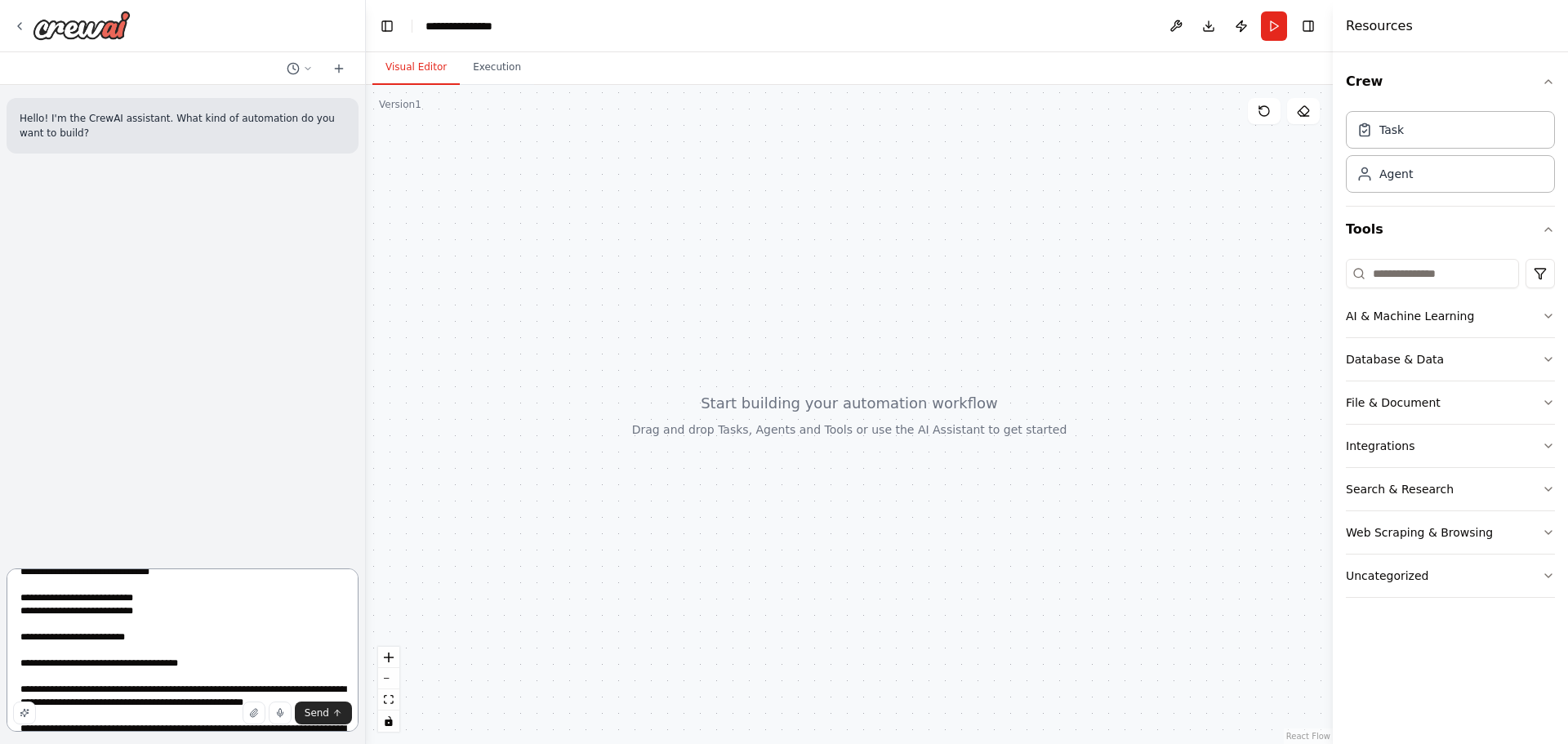
scroll to position [571, 0]
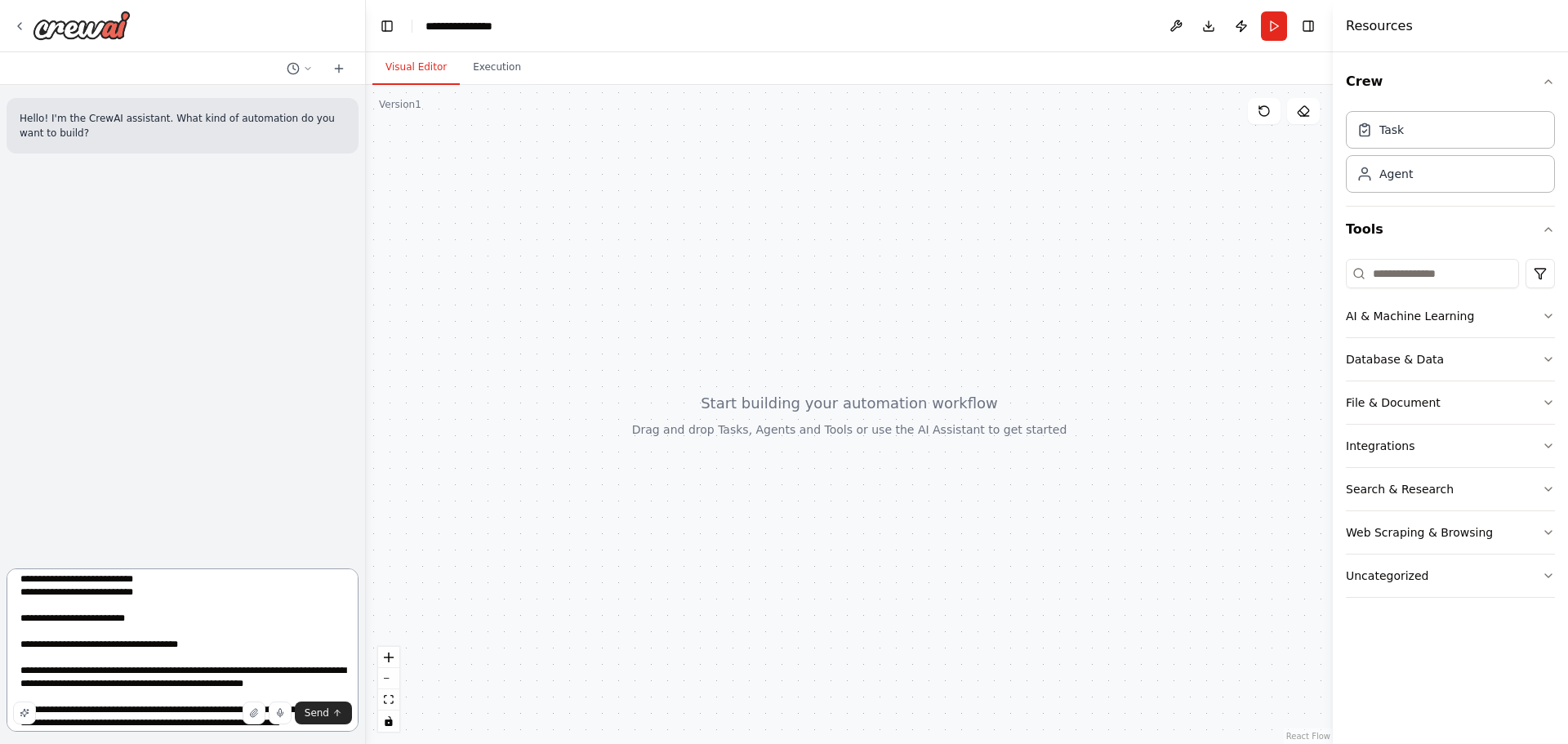
drag, startPoint x: 34, startPoint y: 599, endPoint x: 100, endPoint y: 612, distance: 67.3
click at [34, 599] on textarea at bounding box center [182, 650] width 352 height 164
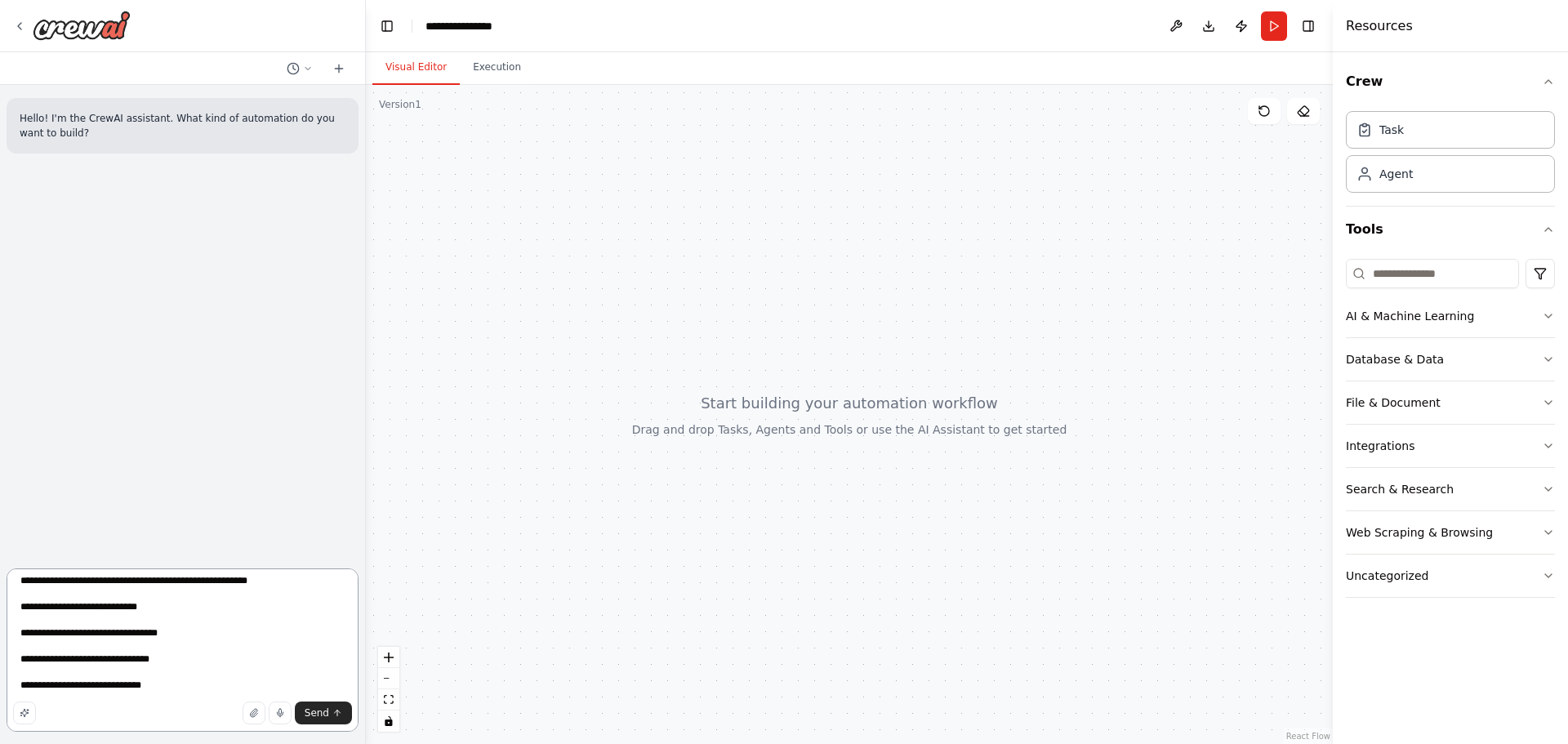
scroll to position [1445, 0]
type textarea "**********"
click at [311, 709] on span "Send" at bounding box center [316, 712] width 25 height 13
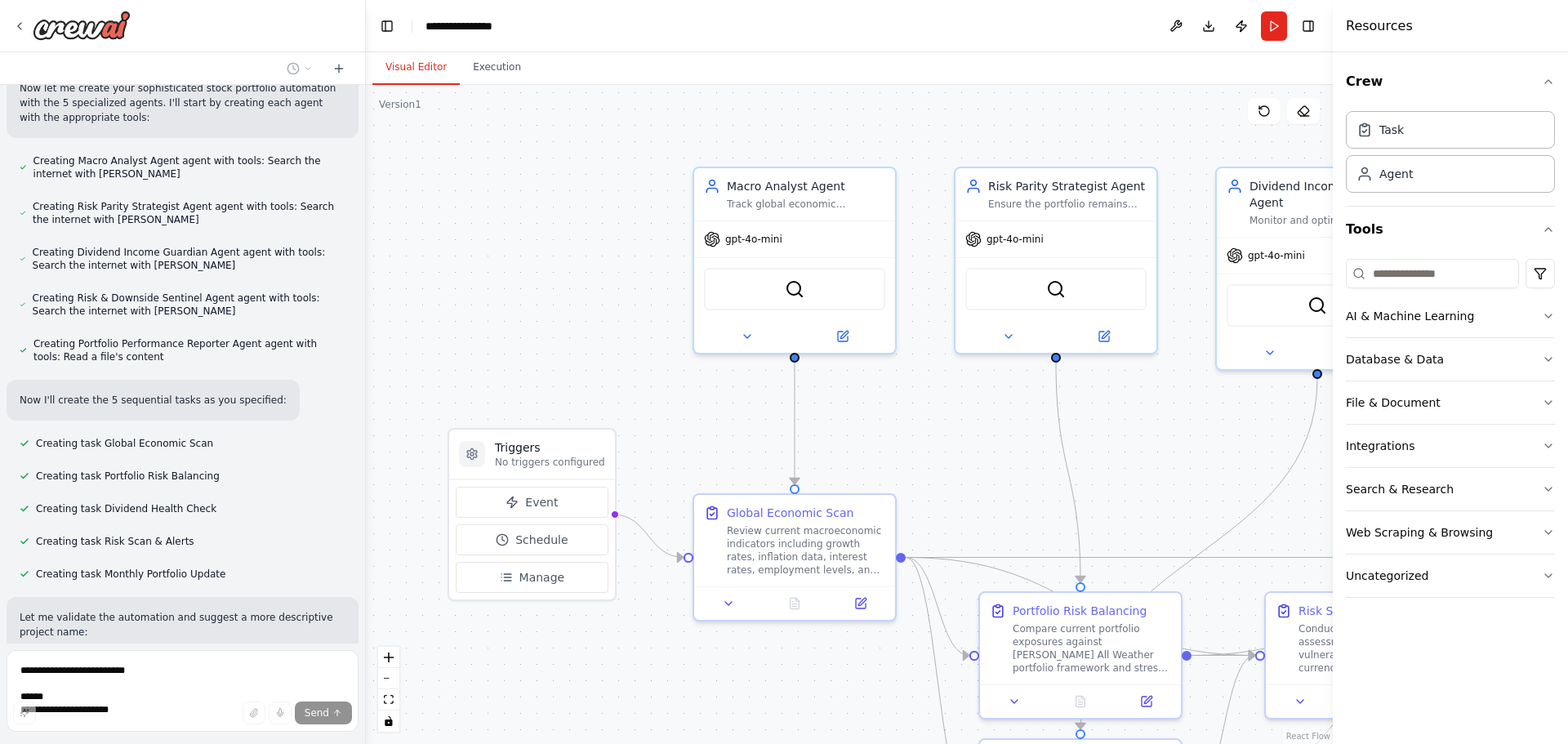
scroll to position [1831, 0]
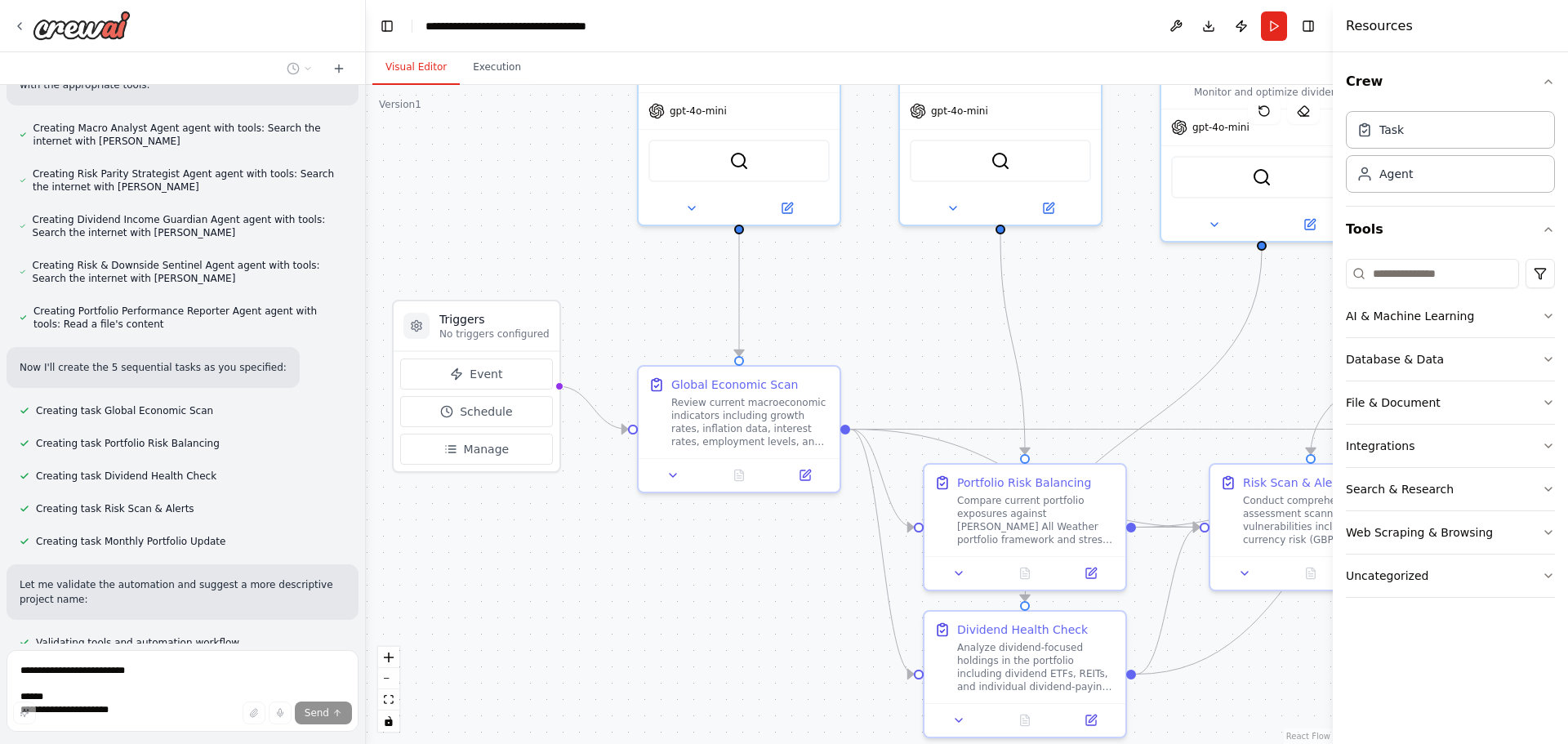
drag, startPoint x: 613, startPoint y: 343, endPoint x: 643, endPoint y: 322, distance: 36.6
click at [555, 214] on div ".deletable-edge-delete-btn { width: 20px; height: 20px; border: 0px solid #ffff…" at bounding box center [849, 414] width 967 height 659
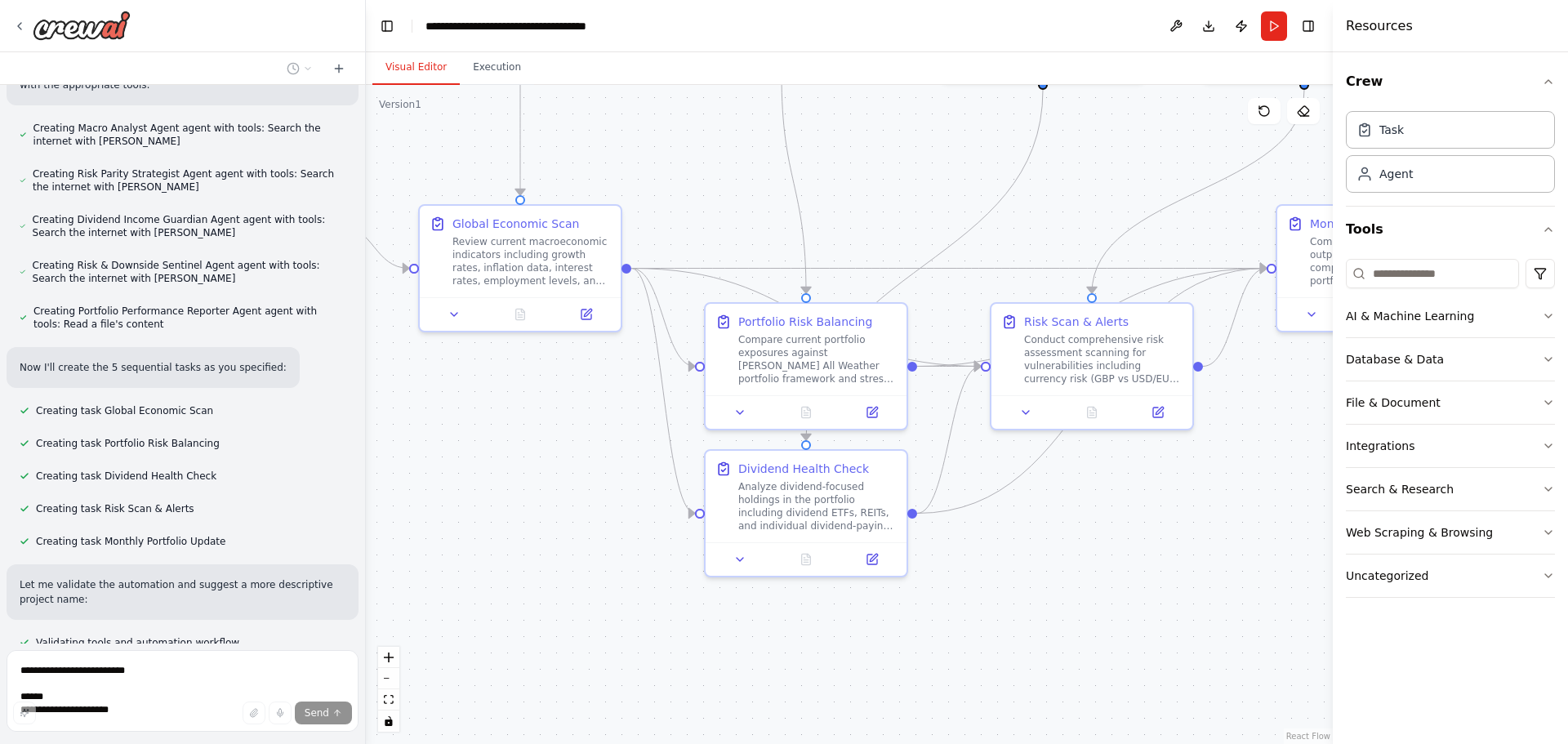
scroll to position [1870, 0]
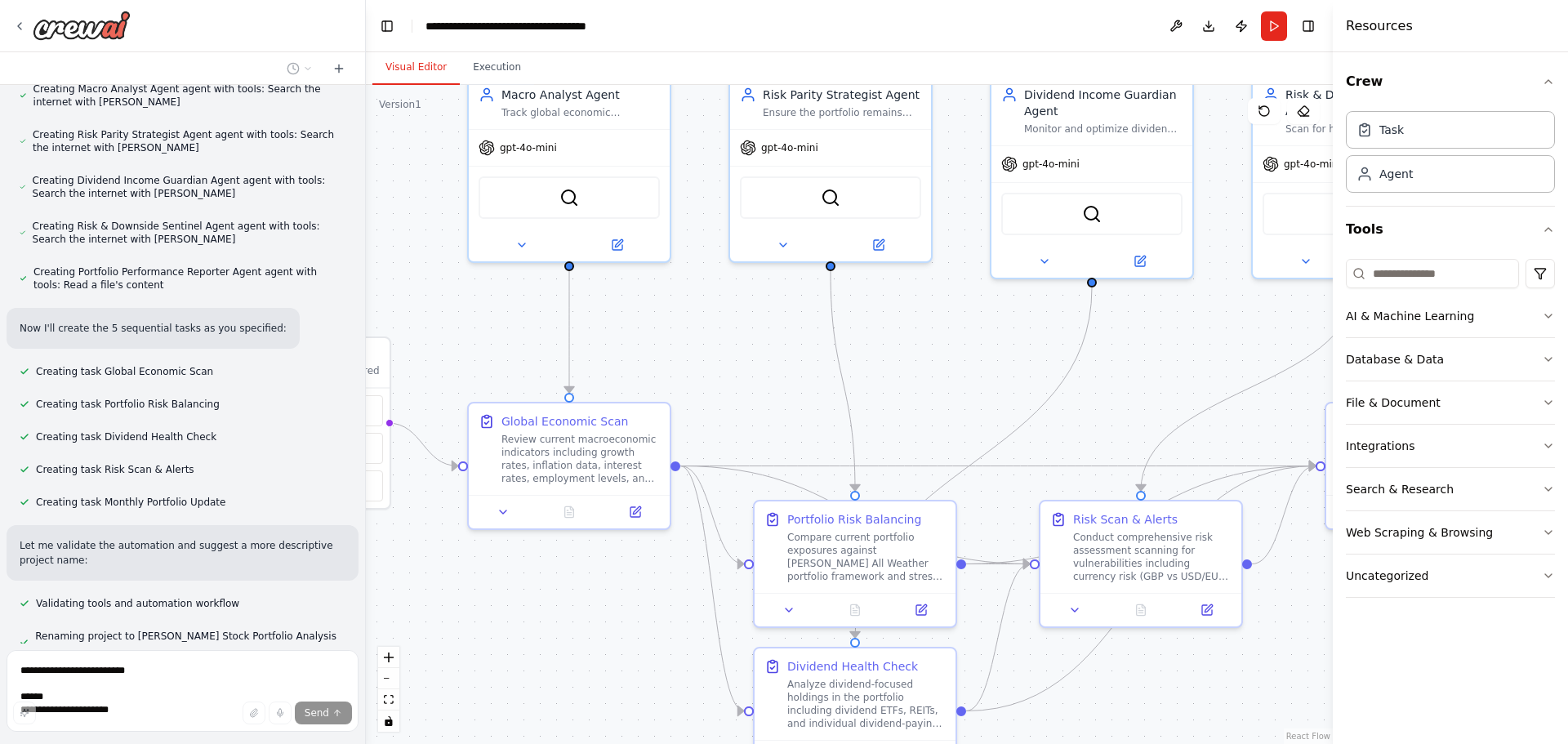
drag, startPoint x: 715, startPoint y: 582, endPoint x: 548, endPoint y: 619, distance: 171.0
click at [548, 619] on div ".deletable-edge-delete-btn { width: 20px; height: 20px; border: 0px solid #ffff…" at bounding box center [849, 414] width 967 height 659
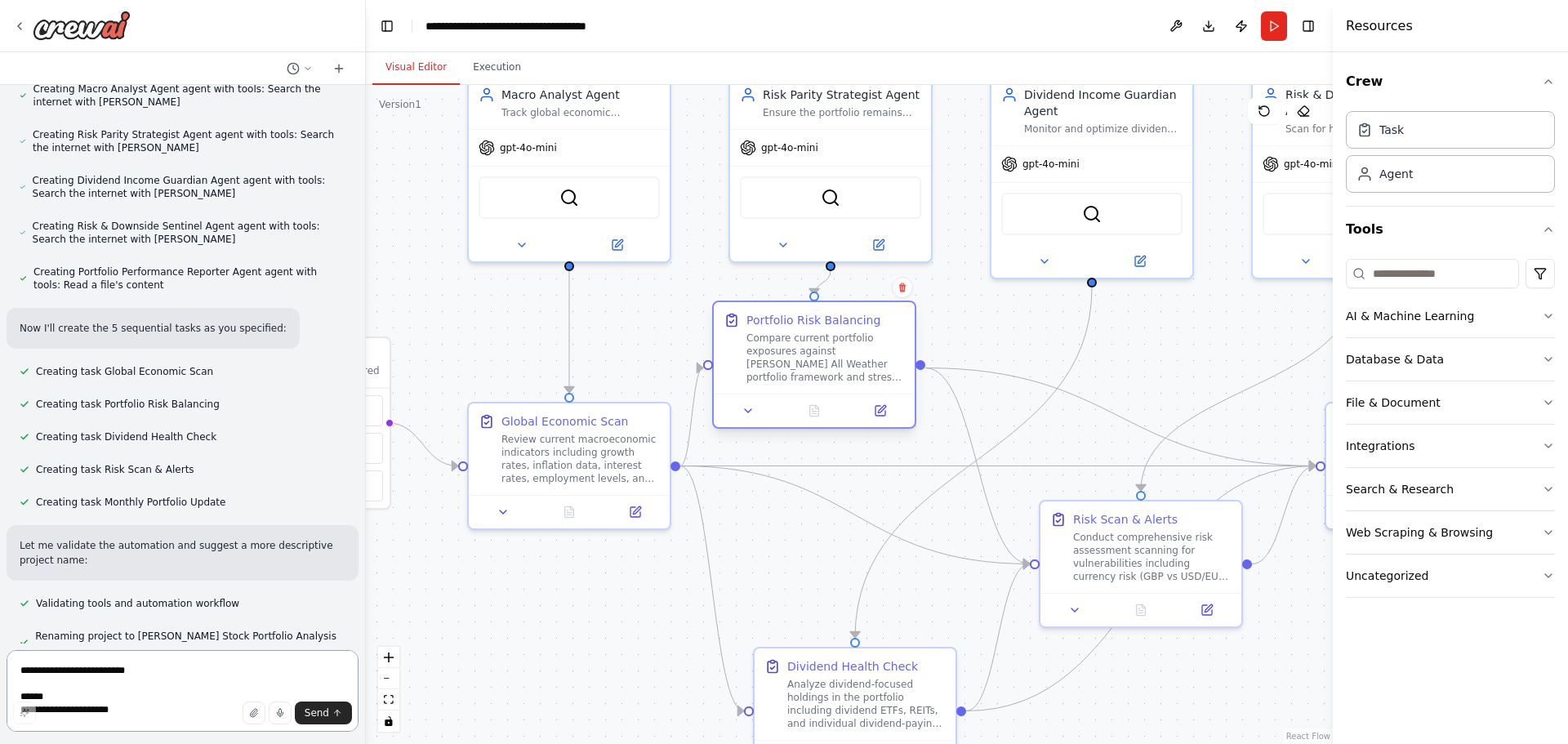
drag, startPoint x: 880, startPoint y: 525, endPoint x: 841, endPoint y: 333, distance: 195.9
click at [841, 333] on div "Portfolio Risk Balancing Compare current portfolio exposures against Dalio's Al…" at bounding box center [826, 347] width 158 height 72
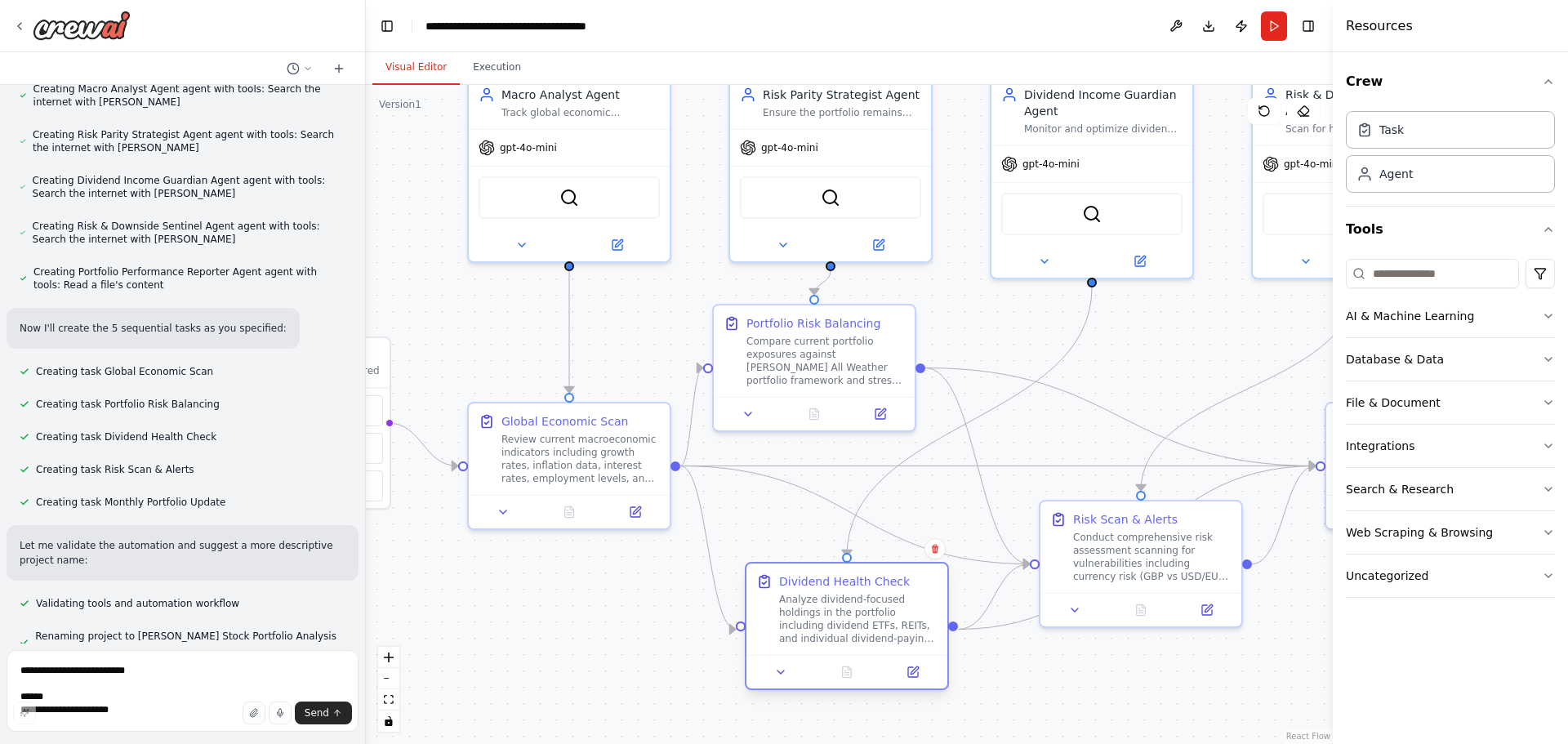
drag, startPoint x: 893, startPoint y: 676, endPoint x: 890, endPoint y: 588, distance: 88.1
click at [890, 588] on div "Dividend Health Check Analyze dividend-focused holdings in the portfolio includ…" at bounding box center [858, 608] width 158 height 72
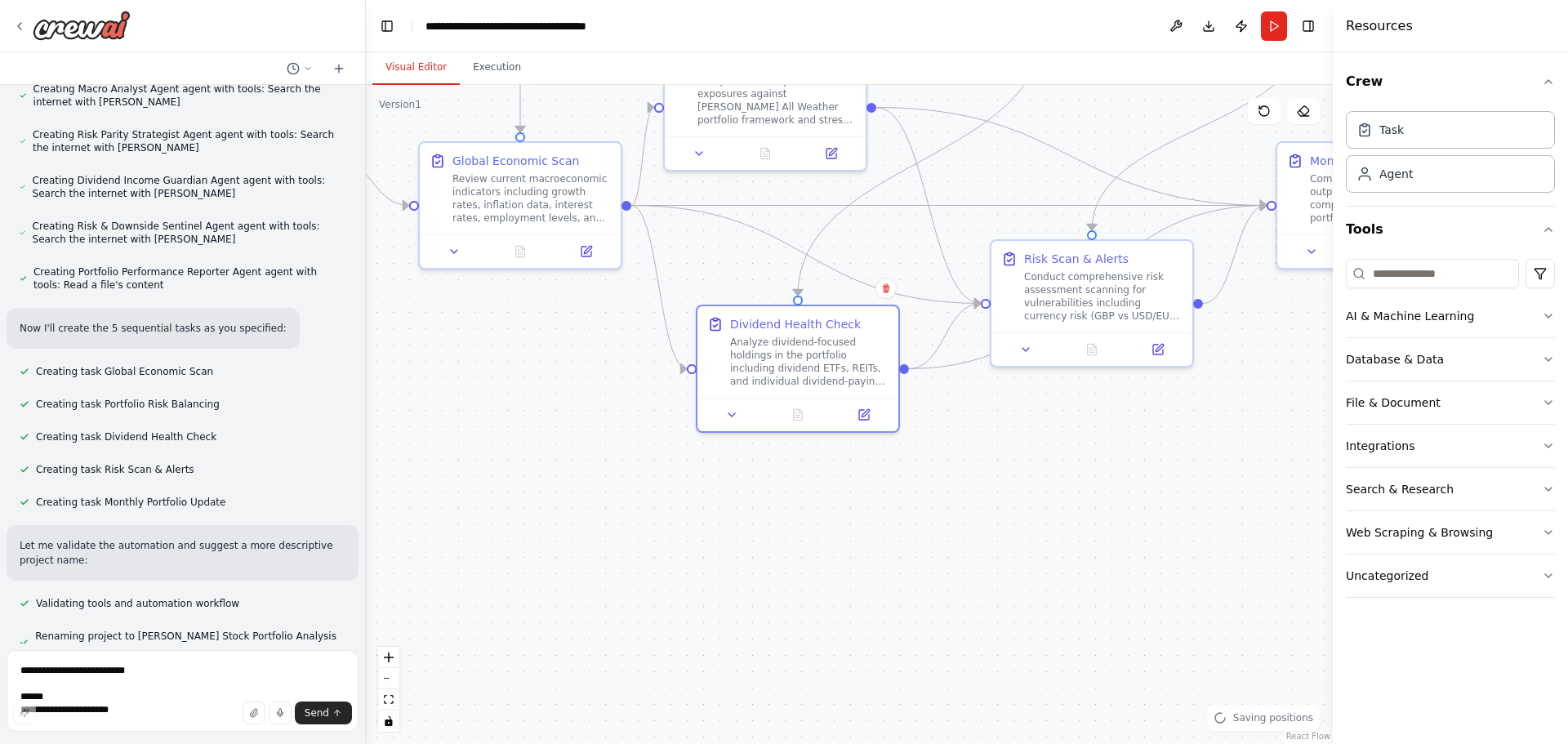
drag, startPoint x: 648, startPoint y: 678, endPoint x: 598, endPoint y: 395, distance: 287.4
click at [598, 396] on div ".deletable-edge-delete-btn { width: 20px; height: 20px; border: 0px solid #ffff…" at bounding box center [849, 414] width 967 height 659
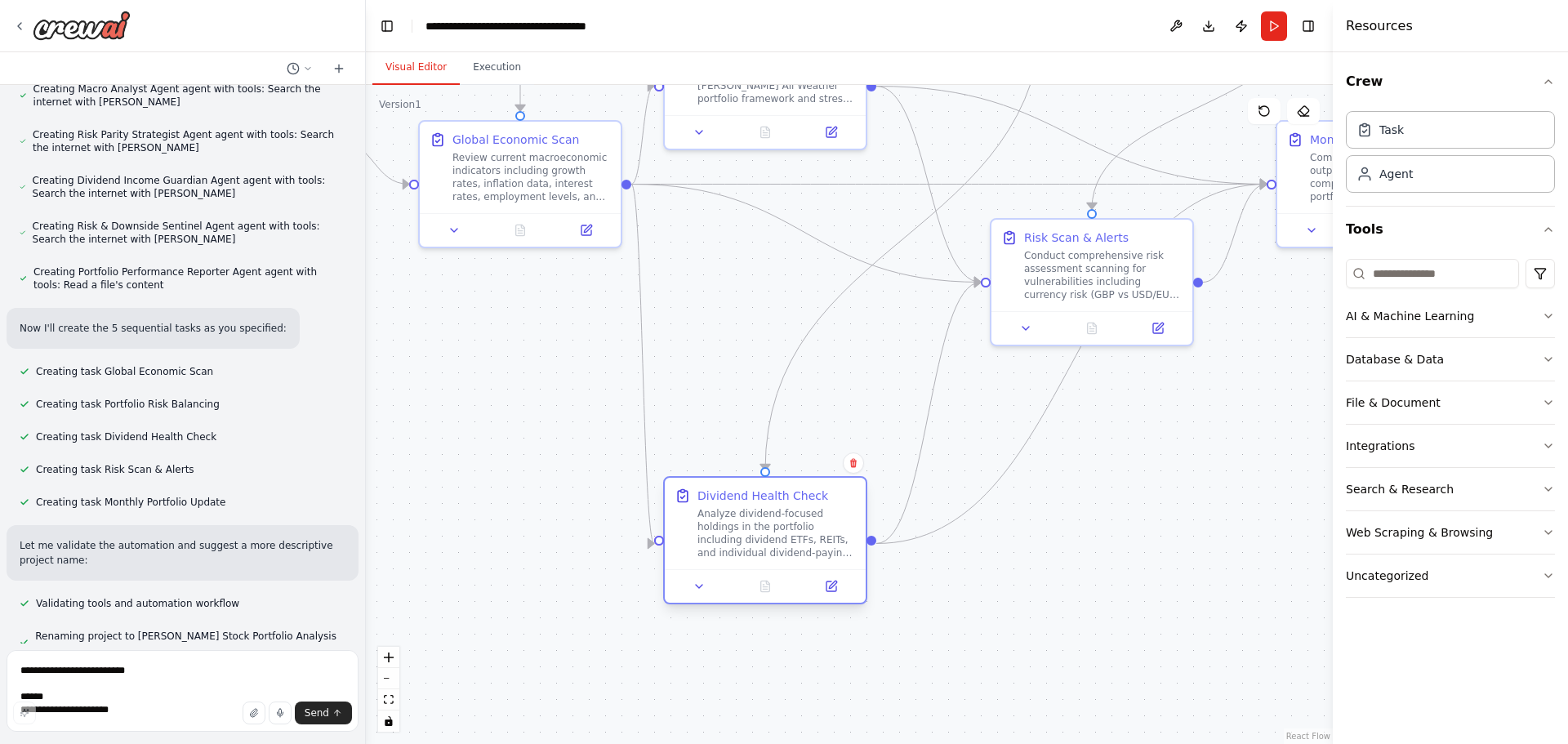
drag, startPoint x: 854, startPoint y: 312, endPoint x: 826, endPoint y: 518, distance: 207.9
click at [826, 518] on div "Analyze dividend-focused holdings in the portfolio including dividend ETFs, REI…" at bounding box center [776, 533] width 158 height 53
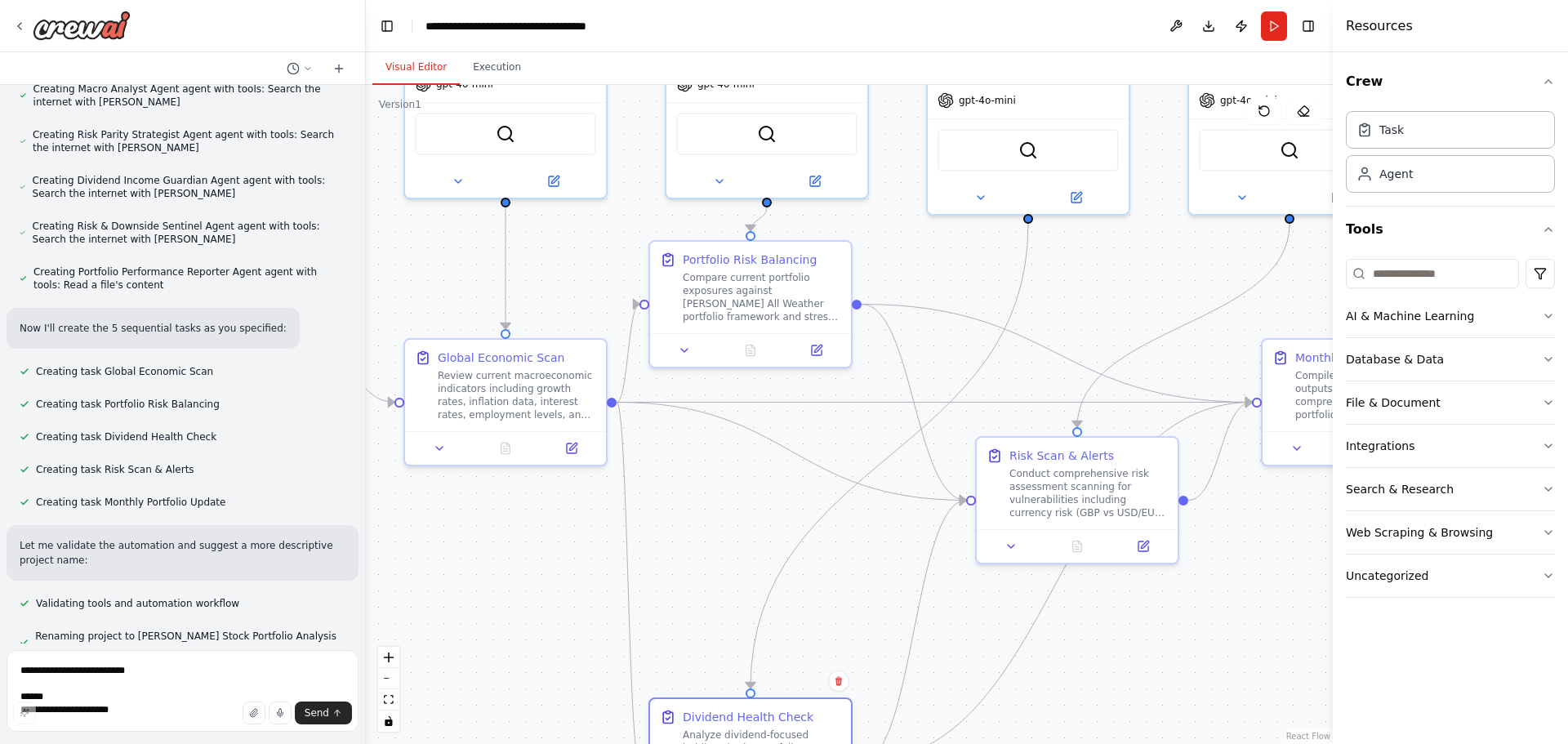
drag, startPoint x: 1188, startPoint y: 447, endPoint x: 1172, endPoint y: 673, distance: 226.6
click at [1172, 673] on div ".deletable-edge-delete-btn { width: 20px; height: 20px; border: 0px solid #ffff…" at bounding box center [849, 414] width 967 height 659
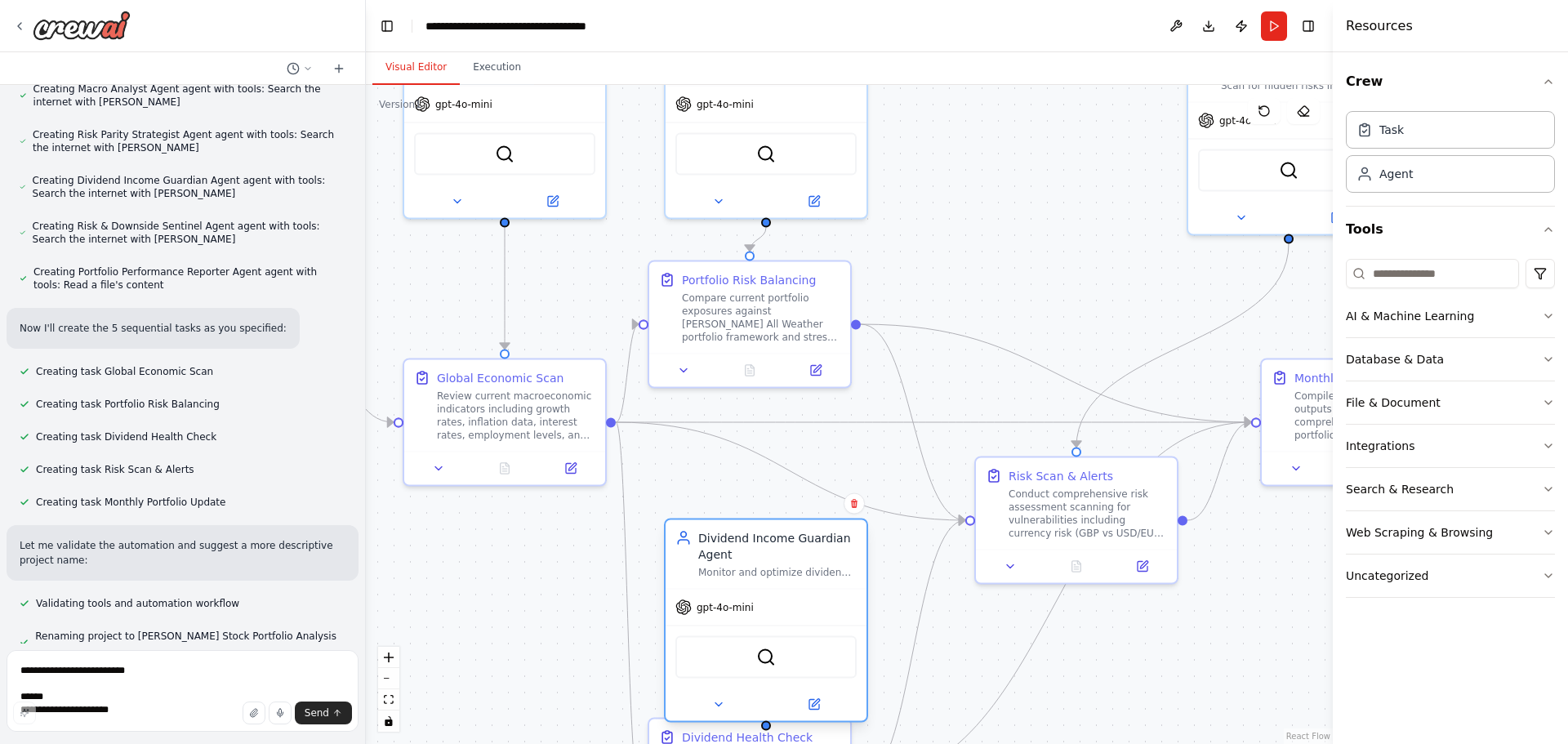
drag, startPoint x: 1046, startPoint y: 110, endPoint x: 779, endPoint y: 591, distance: 550.1
click at [779, 591] on div "gpt-4o-mini" at bounding box center [765, 608] width 201 height 36
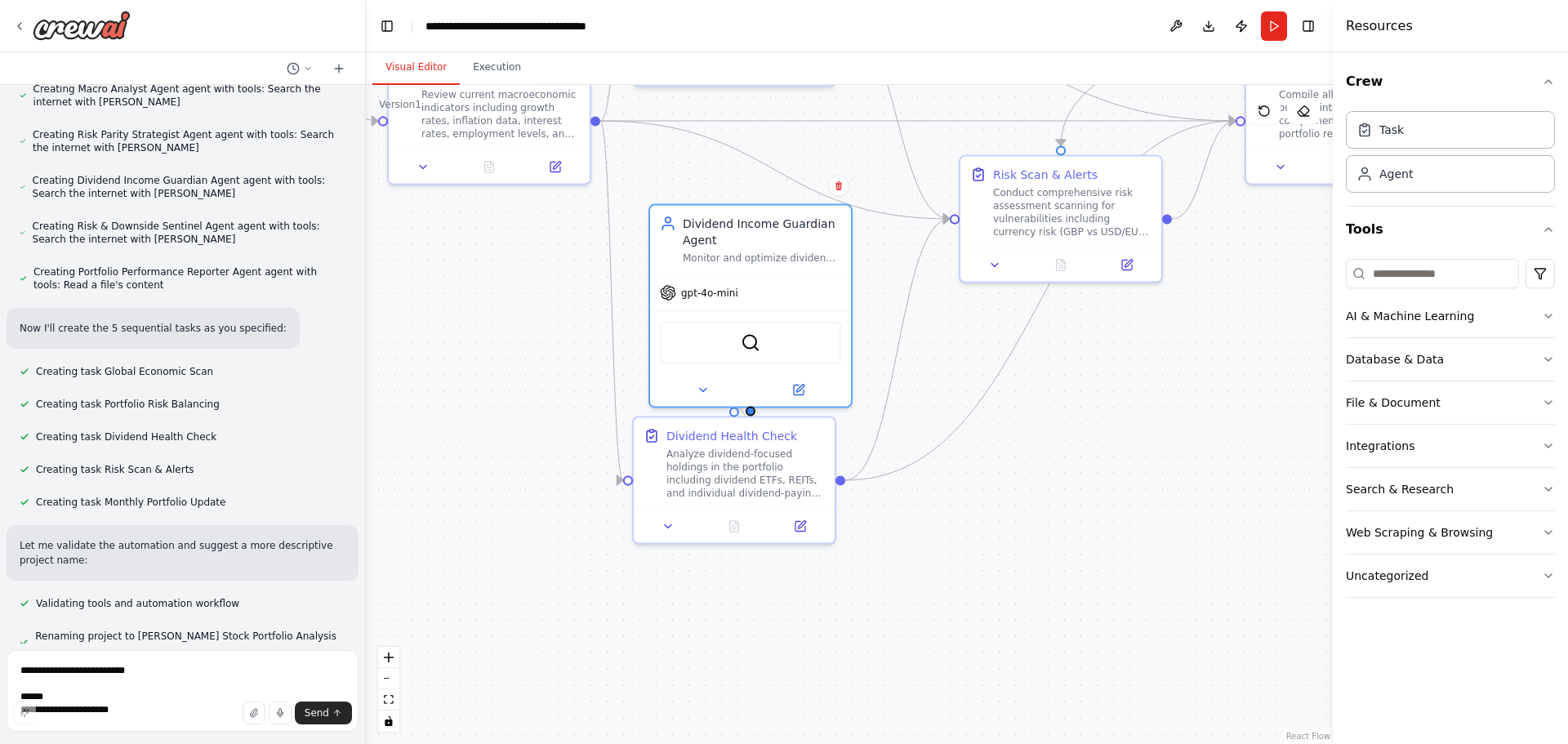
drag, startPoint x: 1189, startPoint y: 680, endPoint x: 1075, endPoint y: 376, distance: 324.7
click at [1173, 350] on div ".deletable-edge-delete-btn { width: 20px; height: 20px; border: 0px solid #ffff…" at bounding box center [849, 414] width 967 height 659
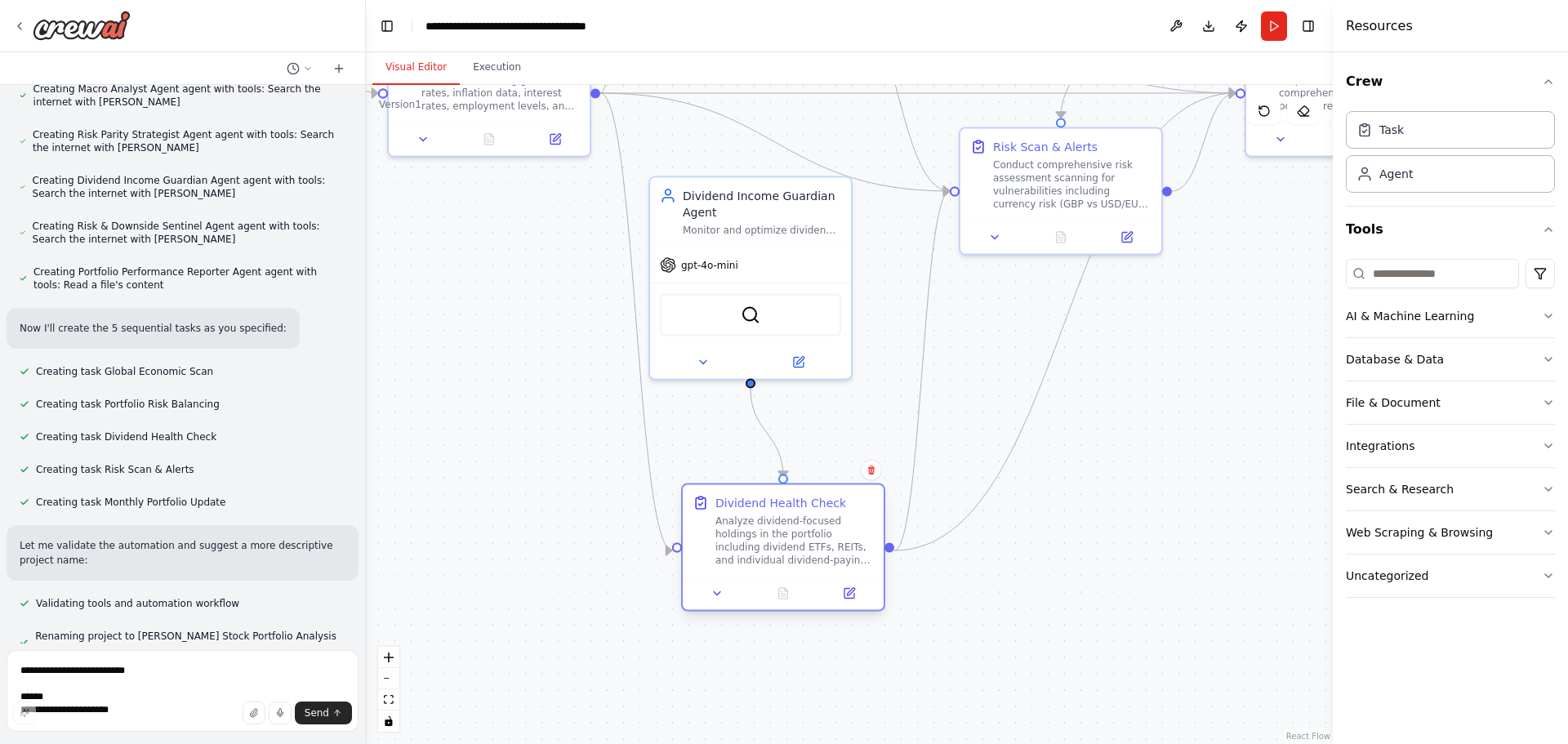
drag, startPoint x: 803, startPoint y: 441, endPoint x: 842, endPoint y: 547, distance: 112.9
click at [842, 547] on div "Analyze dividend-focused holdings in the portfolio including dividend ETFs, REI…" at bounding box center [794, 541] width 158 height 53
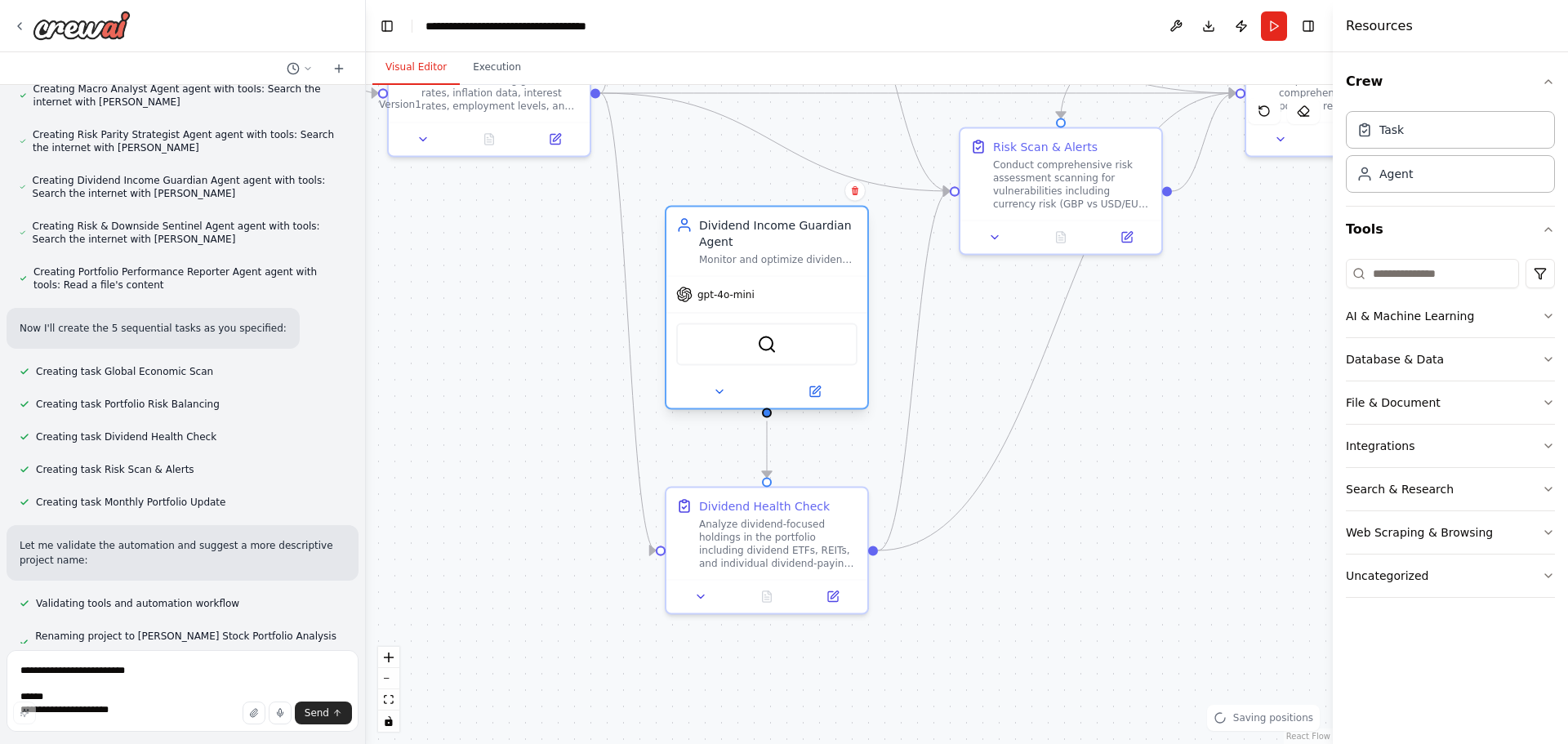
drag, startPoint x: 815, startPoint y: 257, endPoint x: 834, endPoint y: 291, distance: 38.9
click at [834, 291] on div "gpt-4o-mini" at bounding box center [766, 295] width 201 height 36
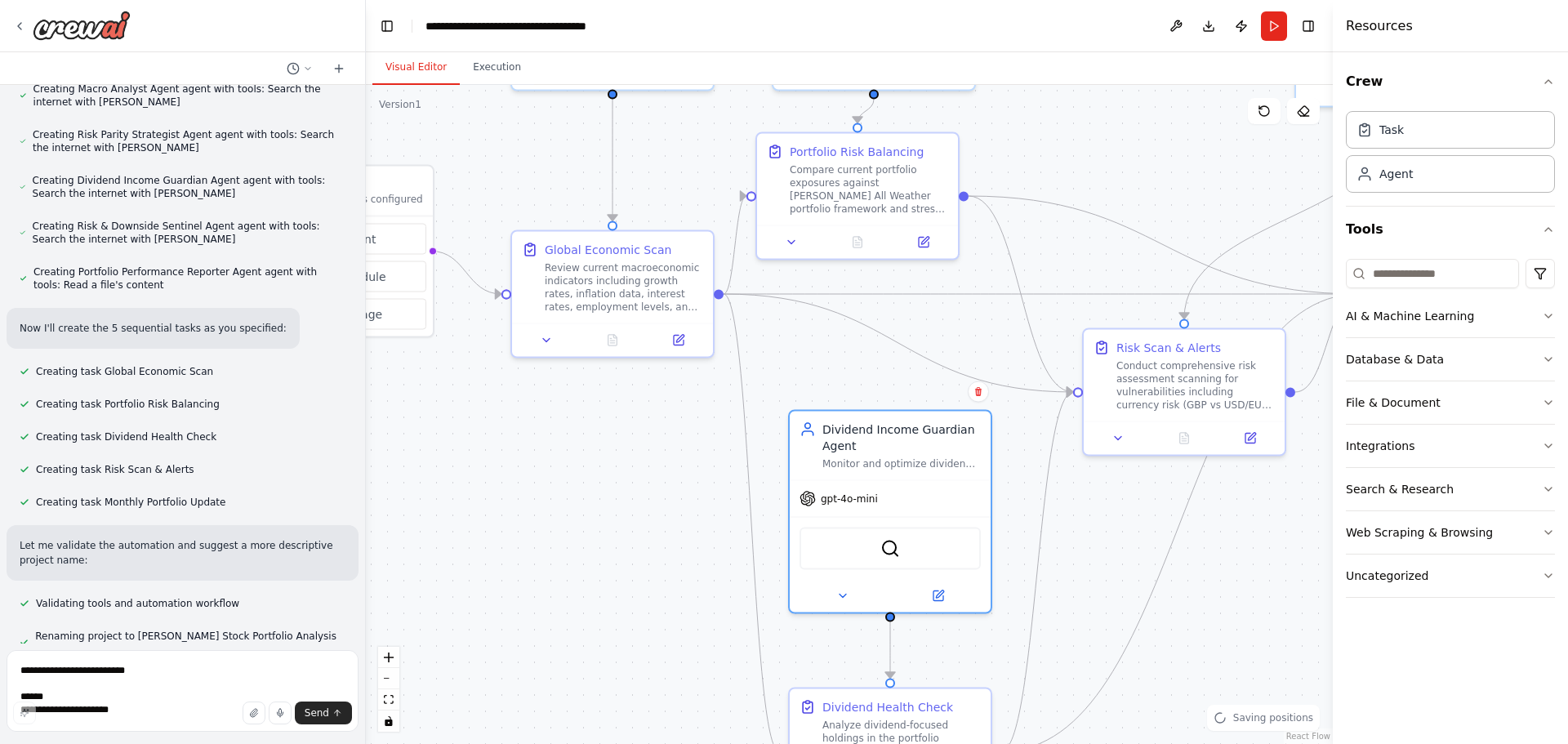
drag, startPoint x: 510, startPoint y: 306, endPoint x: 659, endPoint y: 468, distance: 220.1
click at [665, 530] on div ".deletable-edge-delete-btn { width: 20px; height: 20px; border: 0px solid #ffff…" at bounding box center [849, 414] width 967 height 659
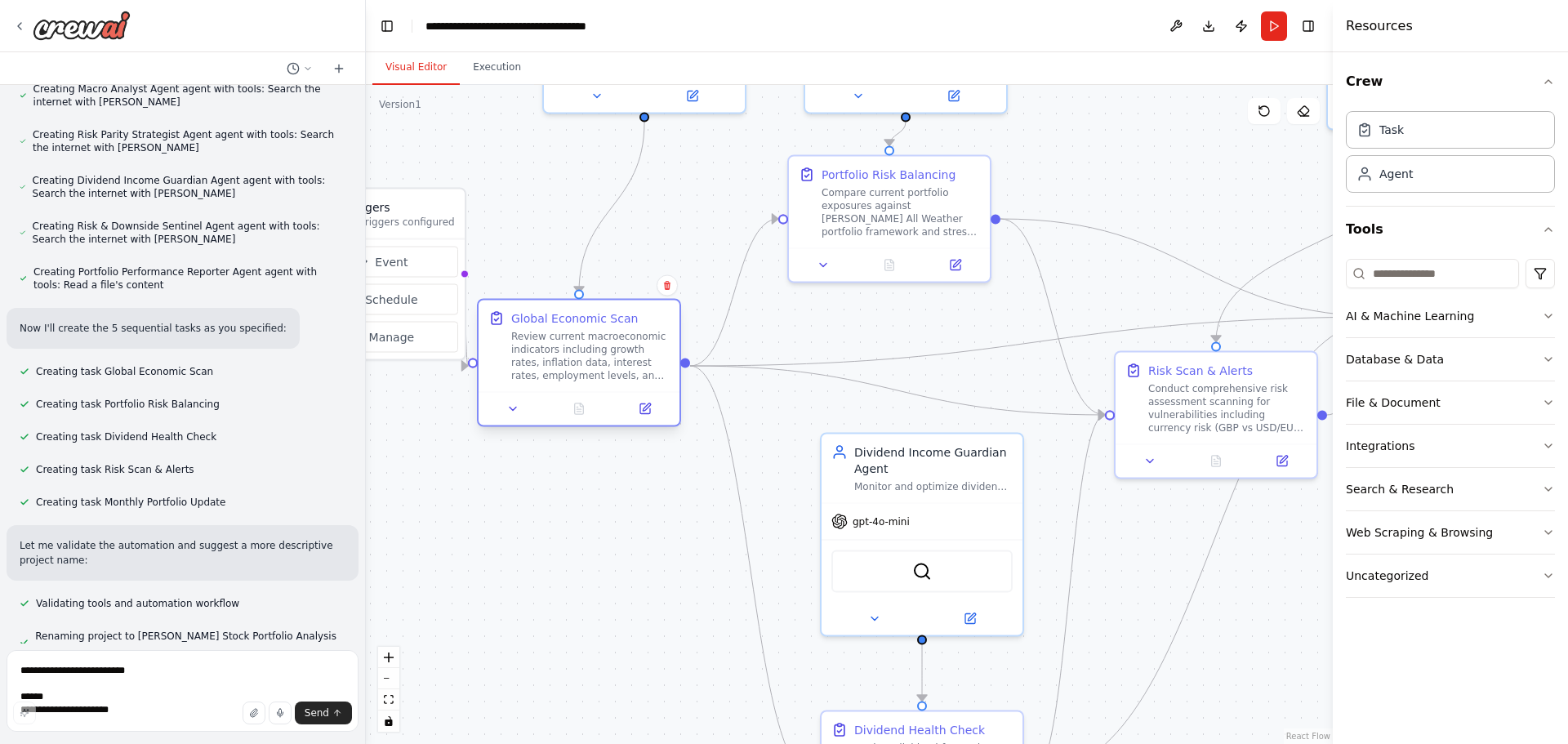
drag, startPoint x: 680, startPoint y: 286, endPoint x: 618, endPoint y: 334, distance: 78.4
click at [618, 334] on div "Review current macroeconomic indicators including growth rates, inflation data,…" at bounding box center [590, 356] width 158 height 53
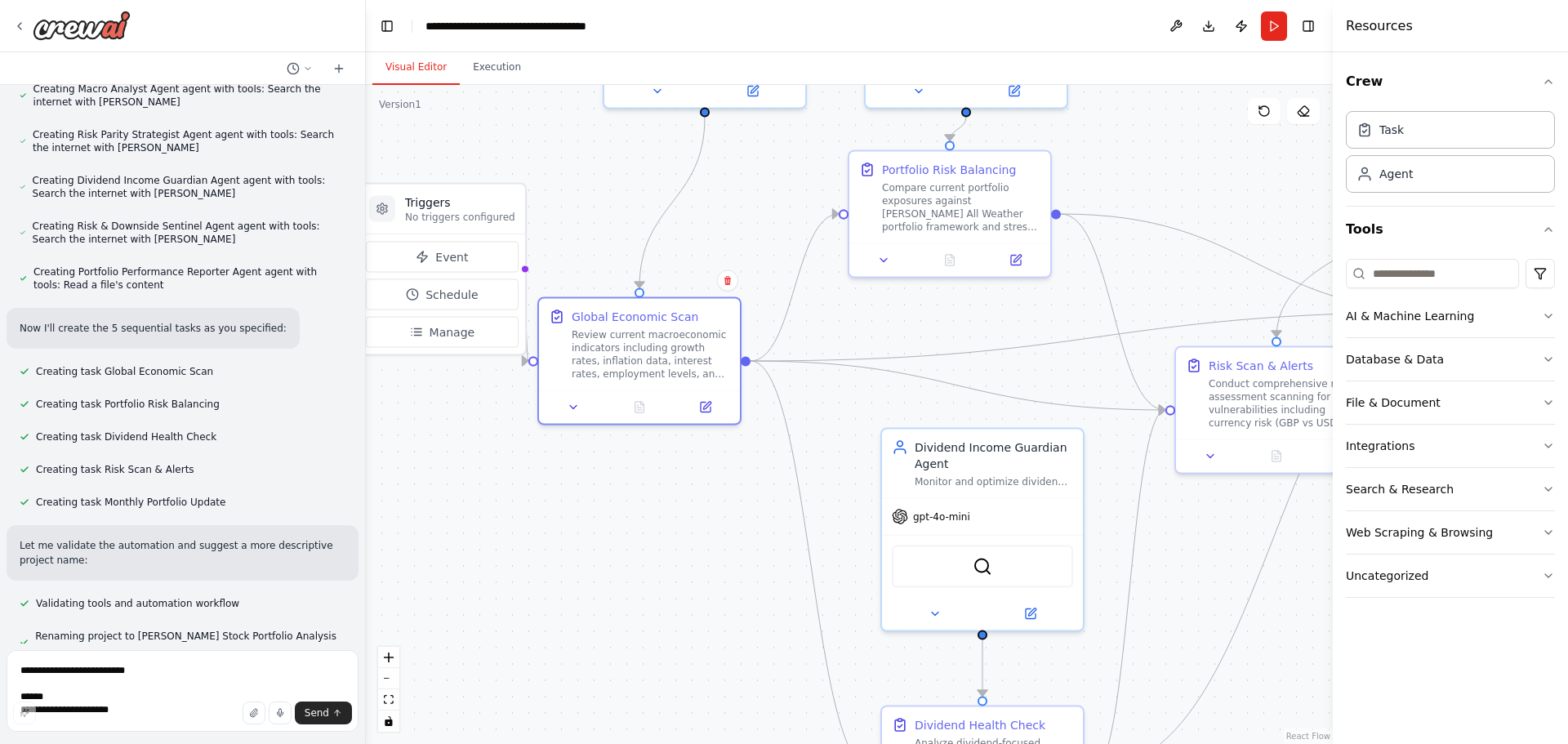
drag, startPoint x: 529, startPoint y: 240, endPoint x: 797, endPoint y: 235, distance: 268.0
click at [797, 235] on div ".deletable-edge-delete-btn { width: 20px; height: 20px; border: 0px solid #ffff…" at bounding box center [849, 414] width 967 height 659
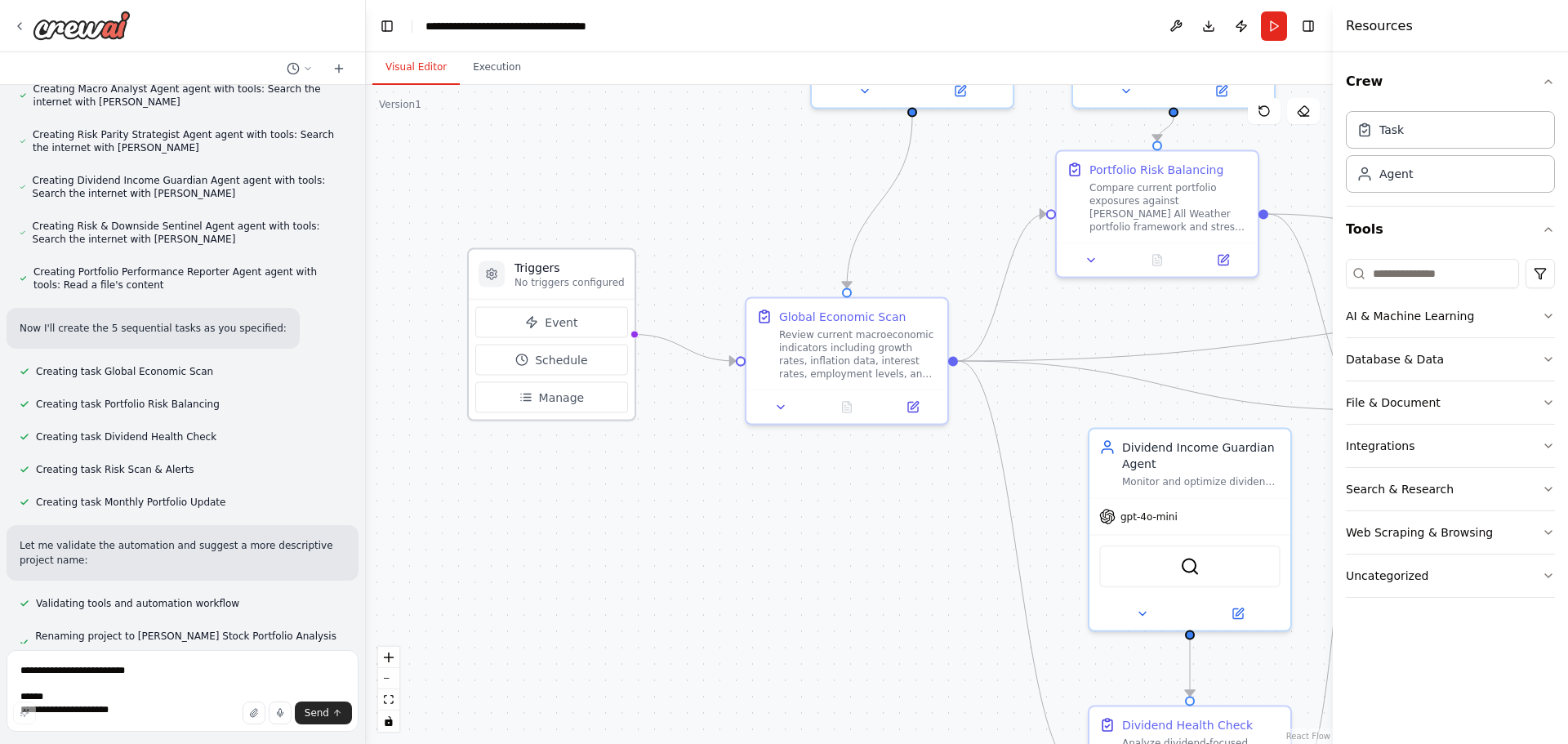
drag, startPoint x: 695, startPoint y: 212, endPoint x: 583, endPoint y: 277, distance: 129.5
click at [583, 277] on p "No triggers configured" at bounding box center [570, 282] width 110 height 13
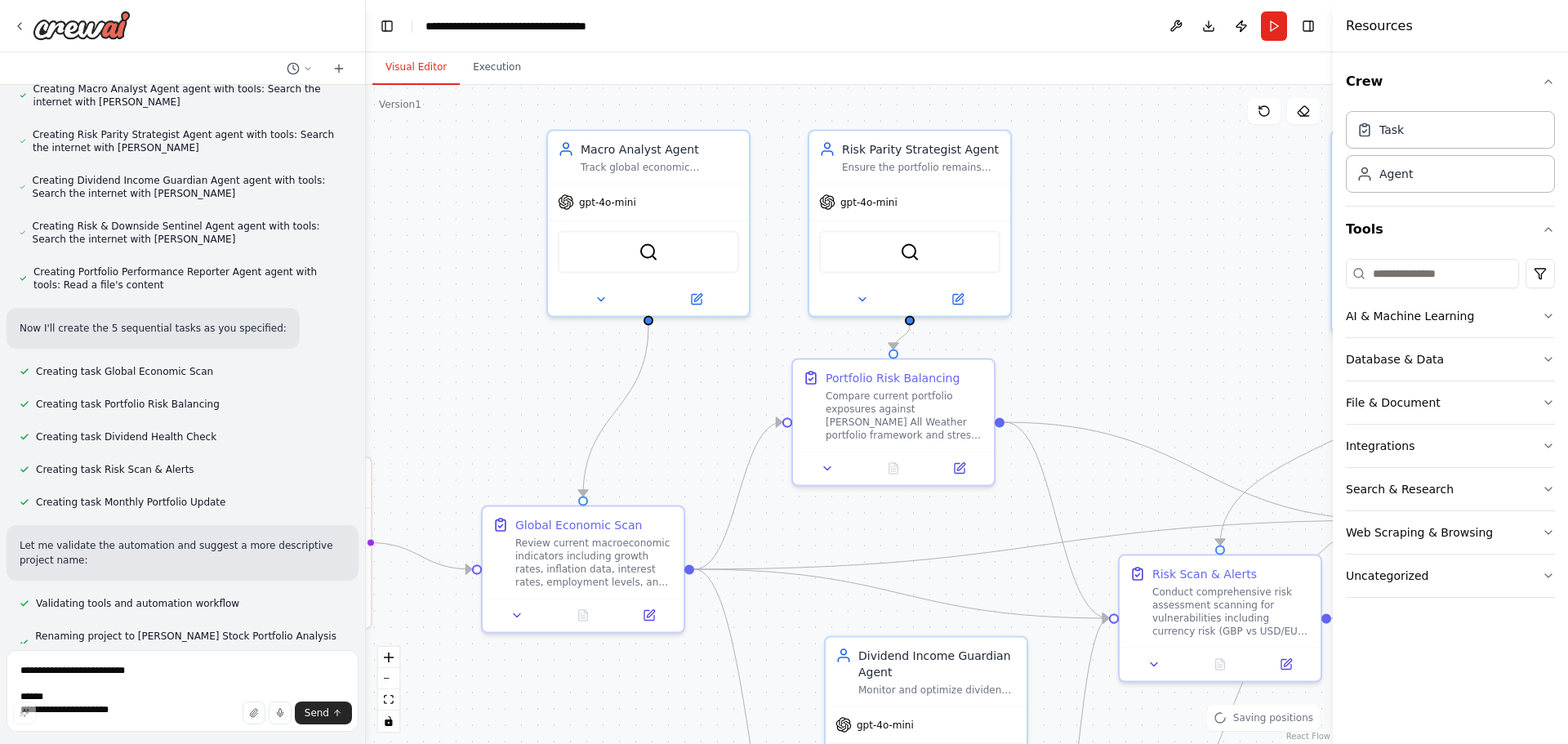
drag, startPoint x: 810, startPoint y: 175, endPoint x: 547, endPoint y: 384, distance: 335.9
click at [547, 384] on div ".deletable-edge-delete-btn { width: 20px; height: 20px; border: 0px solid #ffff…" at bounding box center [849, 414] width 967 height 659
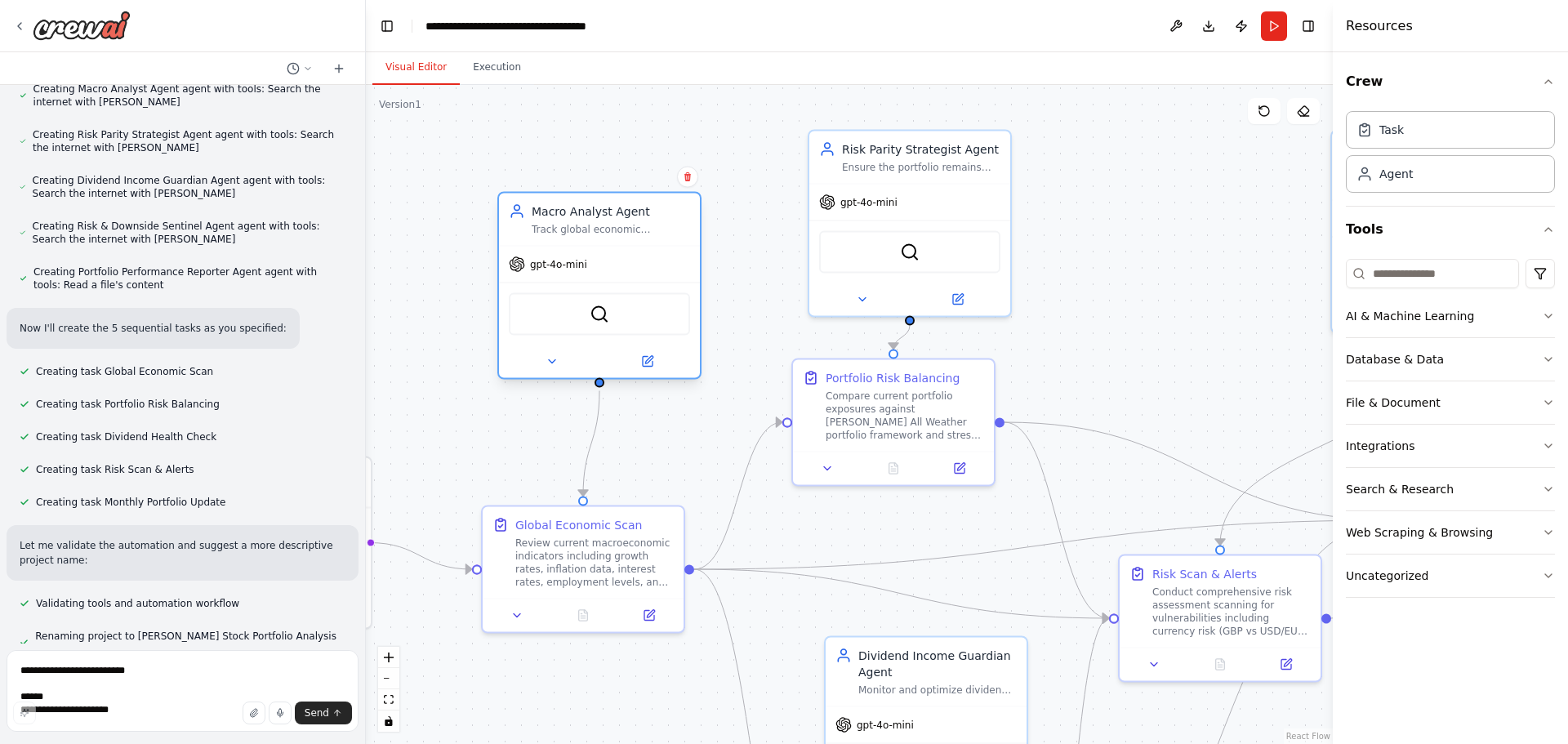
drag, startPoint x: 673, startPoint y: 169, endPoint x: 580, endPoint y: 244, distance: 119.5
click at [580, 244] on div "Macro Analyst Agent Track global economic conditions and identify which of Ray …" at bounding box center [599, 219] width 201 height 53
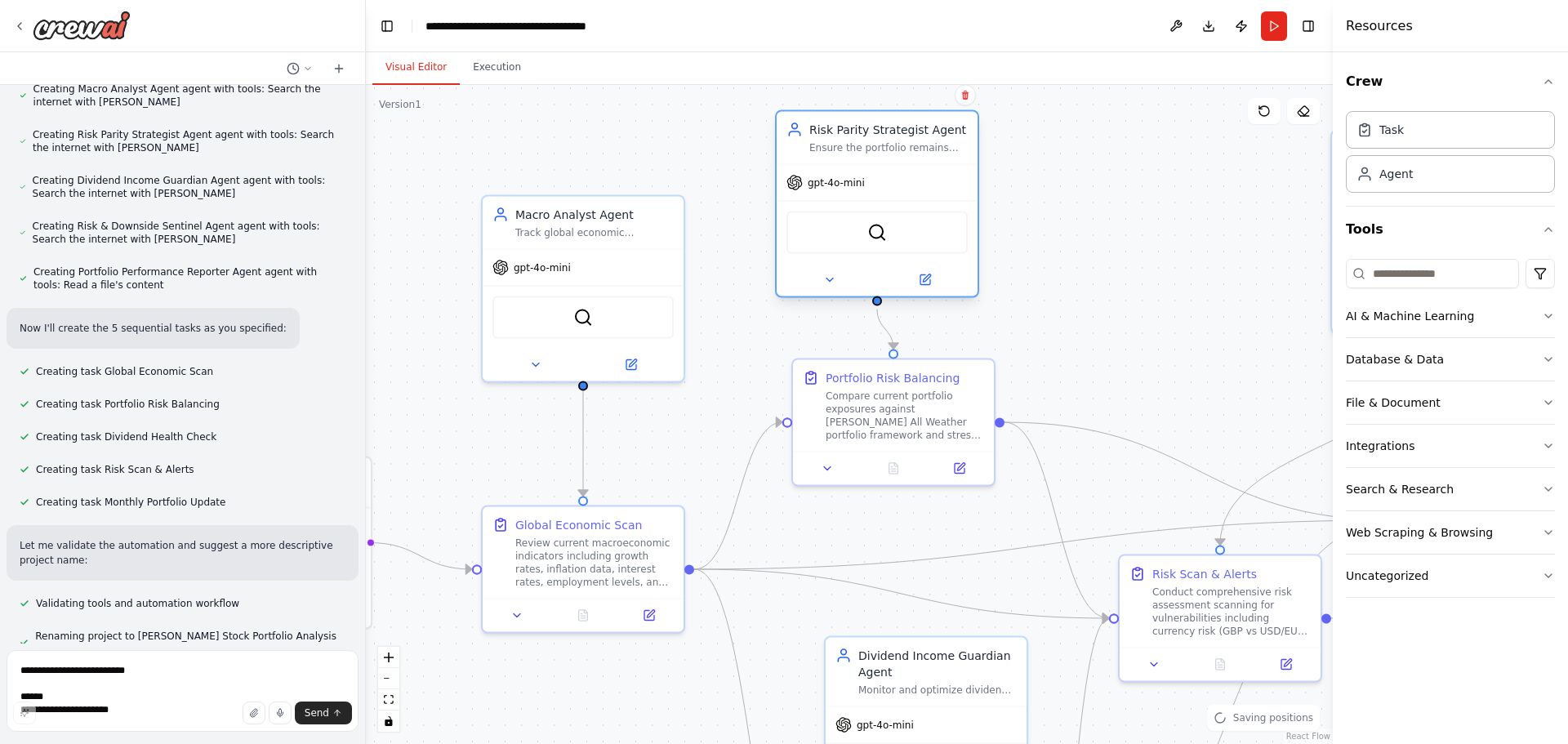
drag, startPoint x: 916, startPoint y: 171, endPoint x: 863, endPoint y: 158, distance: 54.6
click at [863, 158] on div "Risk Parity Strategist Agent Ensure the portfolio remains balanced across asset…" at bounding box center [876, 138] width 201 height 53
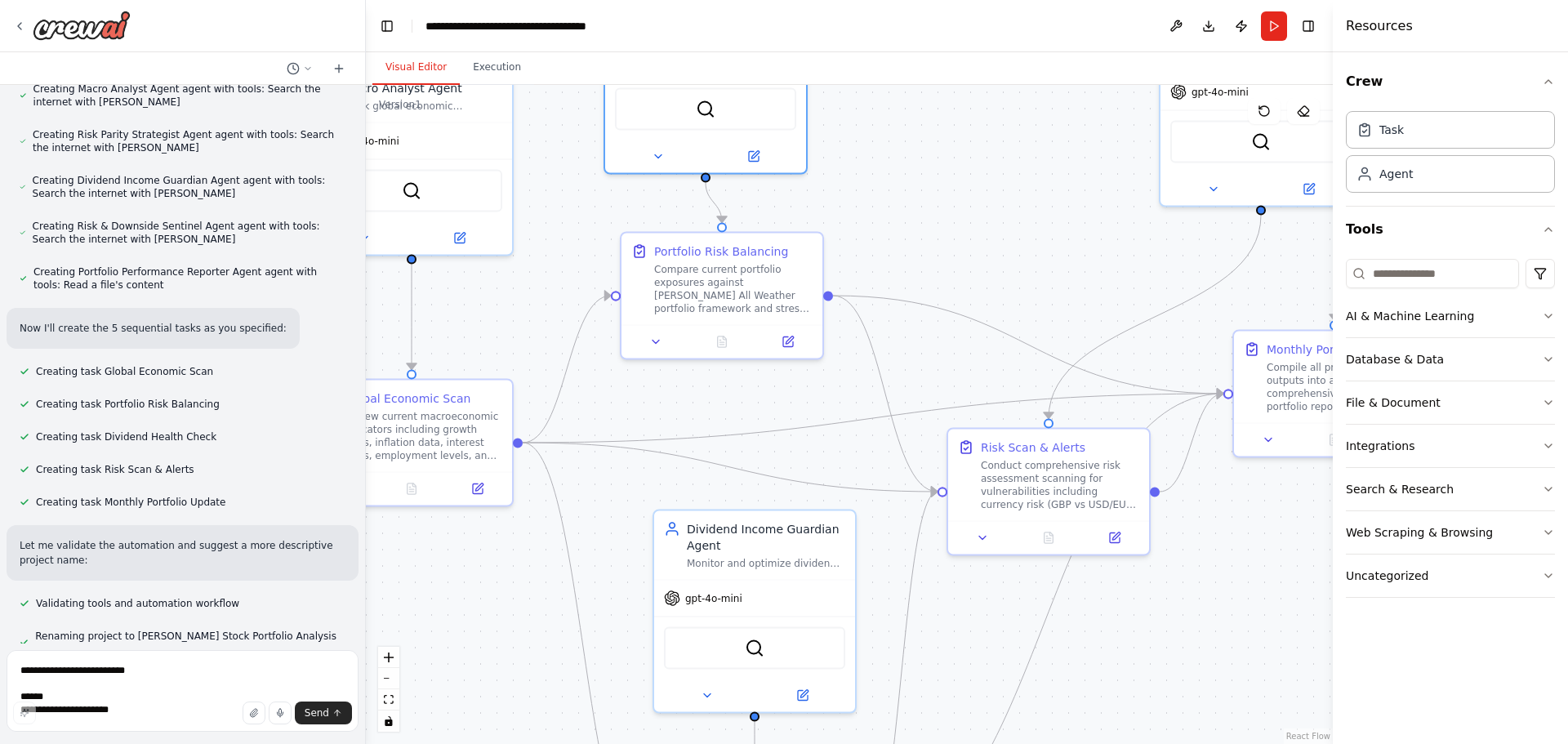
drag, startPoint x: 1195, startPoint y: 291, endPoint x: 852, endPoint y: 72, distance: 407.0
click at [854, 73] on div "Visual Editor Execution Version 1 Show Tools Hide Agents .deletable-edge-delete…" at bounding box center [849, 398] width 967 height 691
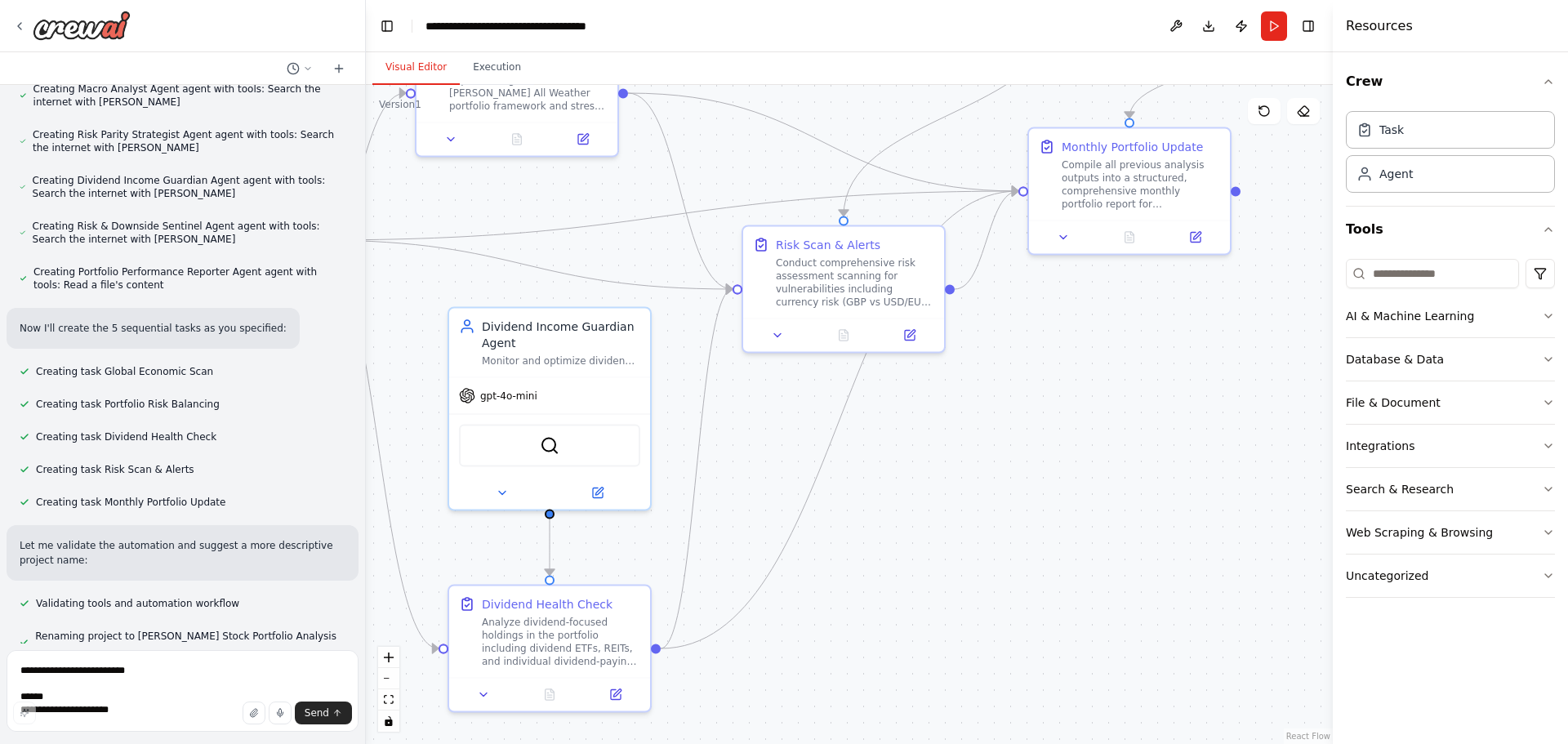
drag, startPoint x: 1083, startPoint y: 453, endPoint x: 1012, endPoint y: 298, distance: 170.5
click at [1035, 302] on div ".deletable-edge-delete-btn { width: 20px; height: 20px; border: 0px solid #ffff…" at bounding box center [849, 414] width 967 height 659
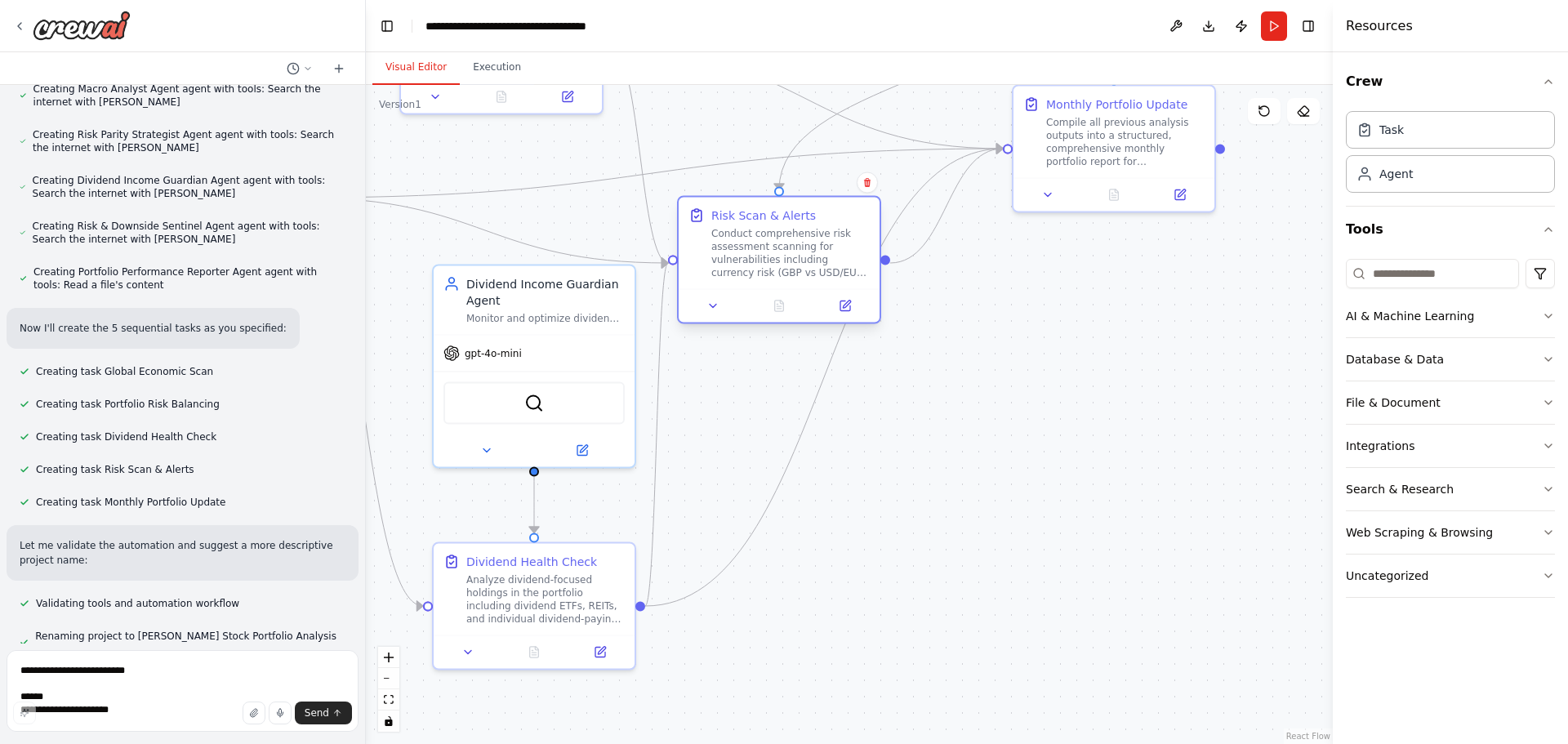
drag, startPoint x: 859, startPoint y: 219, endPoint x: 811, endPoint y: 237, distance: 51.3
click at [811, 237] on div "Conduct comprehensive risk assessment scanning for vulnerabilities including cu…" at bounding box center [790, 253] width 158 height 53
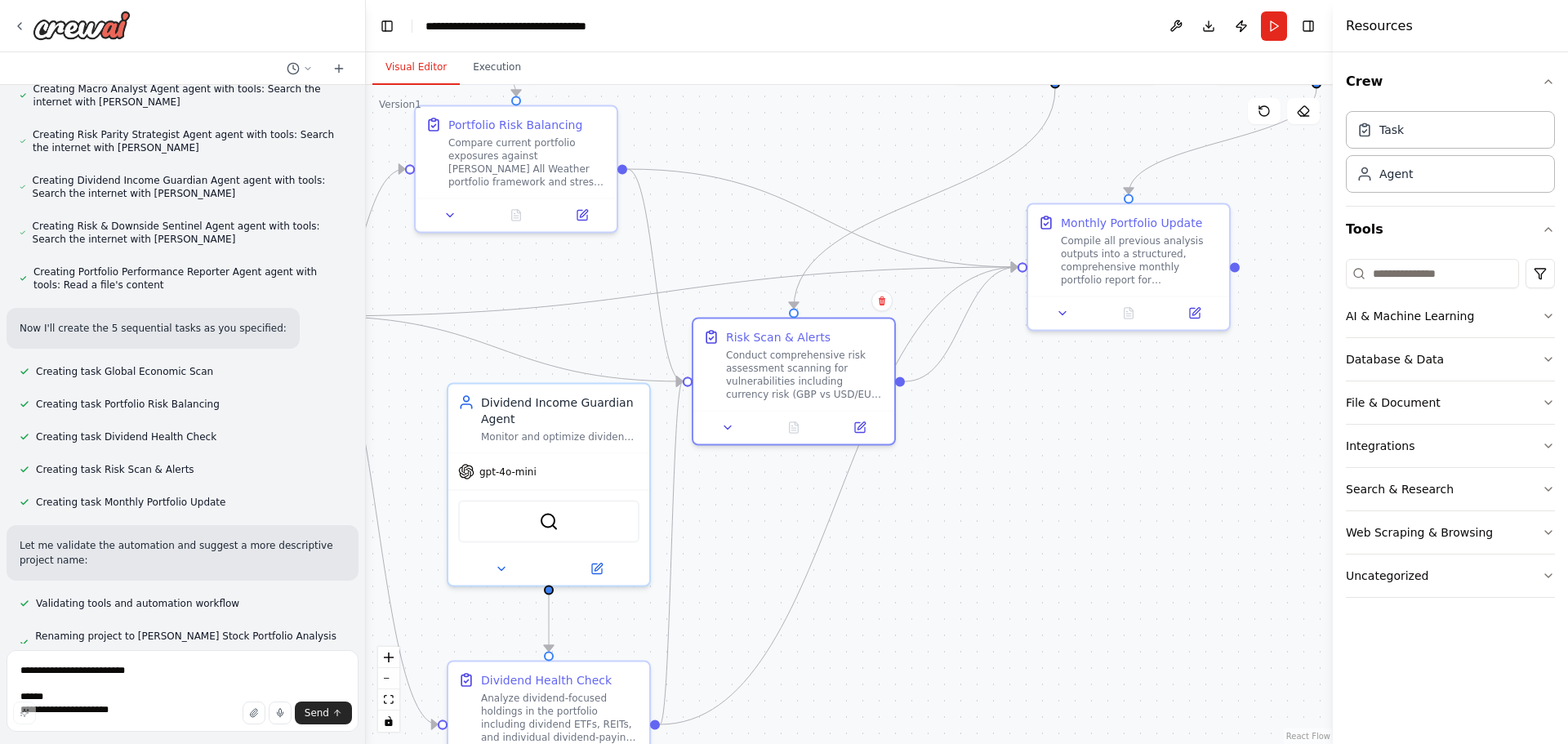
drag, startPoint x: 1124, startPoint y: 349, endPoint x: 1130, endPoint y: 426, distance: 77.2
click at [1129, 425] on div ".deletable-edge-delete-btn { width: 20px; height: 20px; border: 0px solid #ffff…" at bounding box center [849, 414] width 967 height 659
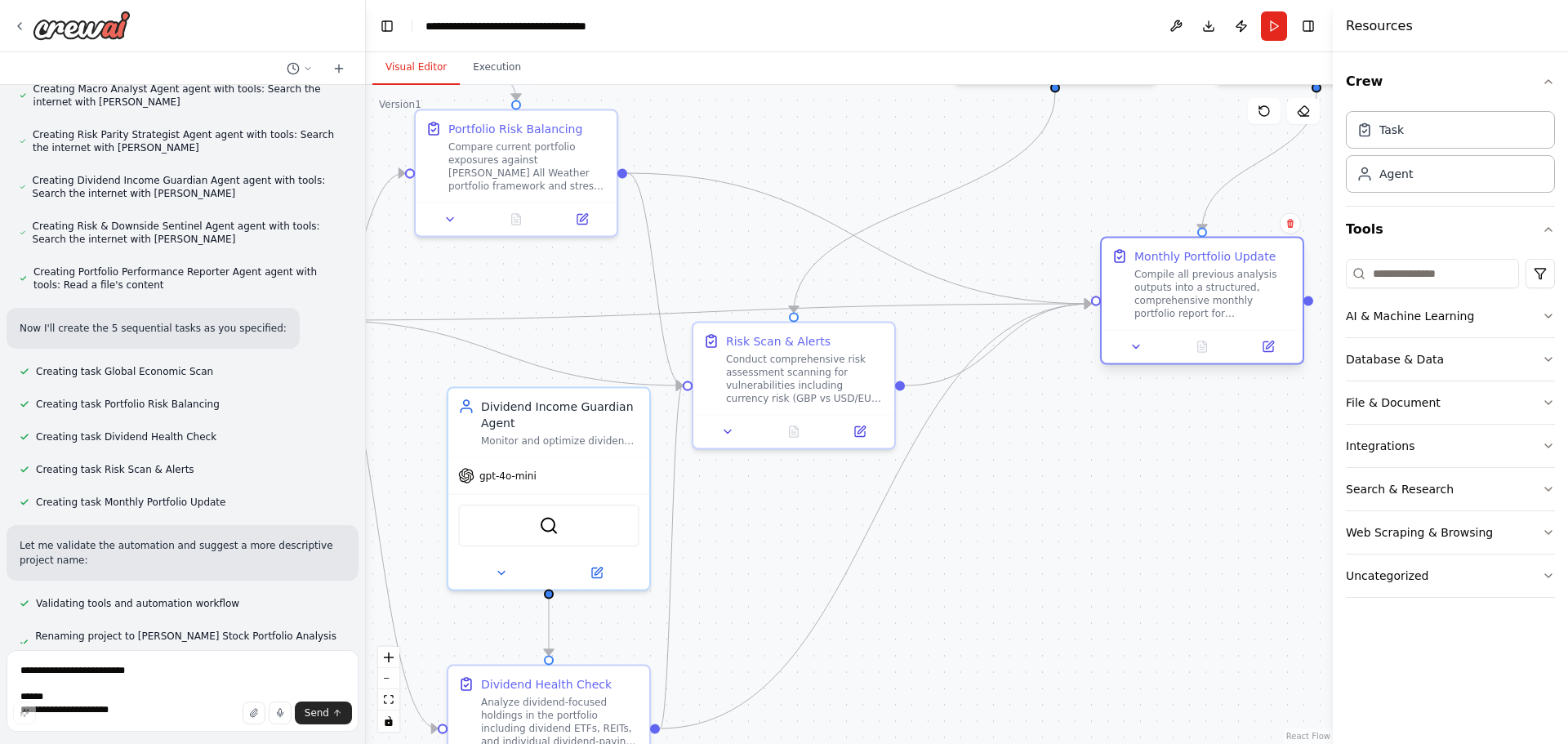
drag, startPoint x: 1111, startPoint y: 248, endPoint x: 1188, endPoint y: 281, distance: 83.8
click at [1188, 281] on div "Compile all previous analysis outputs into a structured, comprehensive monthly …" at bounding box center [1213, 294] width 158 height 53
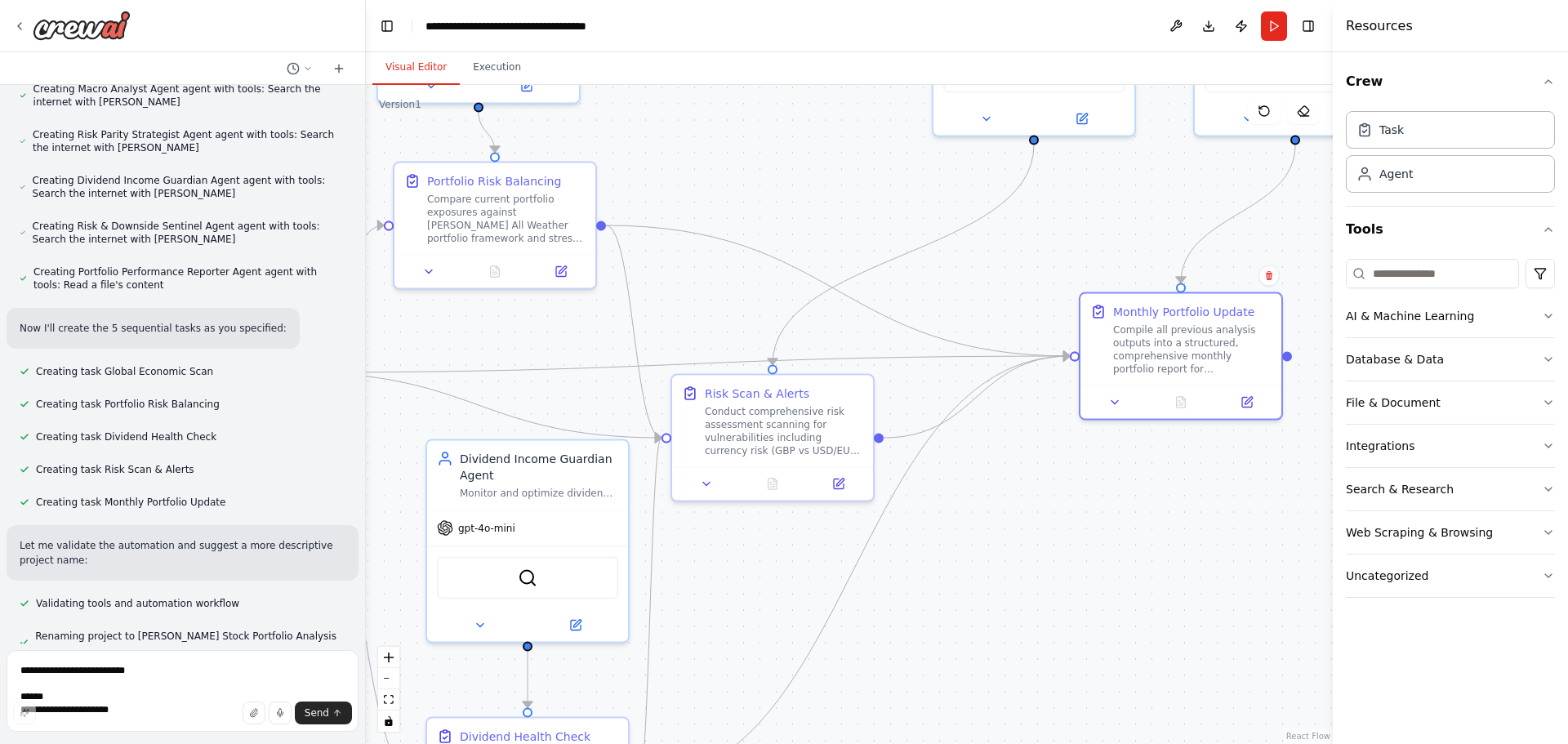
drag, startPoint x: 1061, startPoint y: 190, endPoint x: 1022, endPoint y: 280, distance: 98.1
click at [1022, 280] on div ".deletable-edge-delete-btn { width: 20px; height: 20px; border: 0px solid #ffff…" at bounding box center [849, 414] width 967 height 659
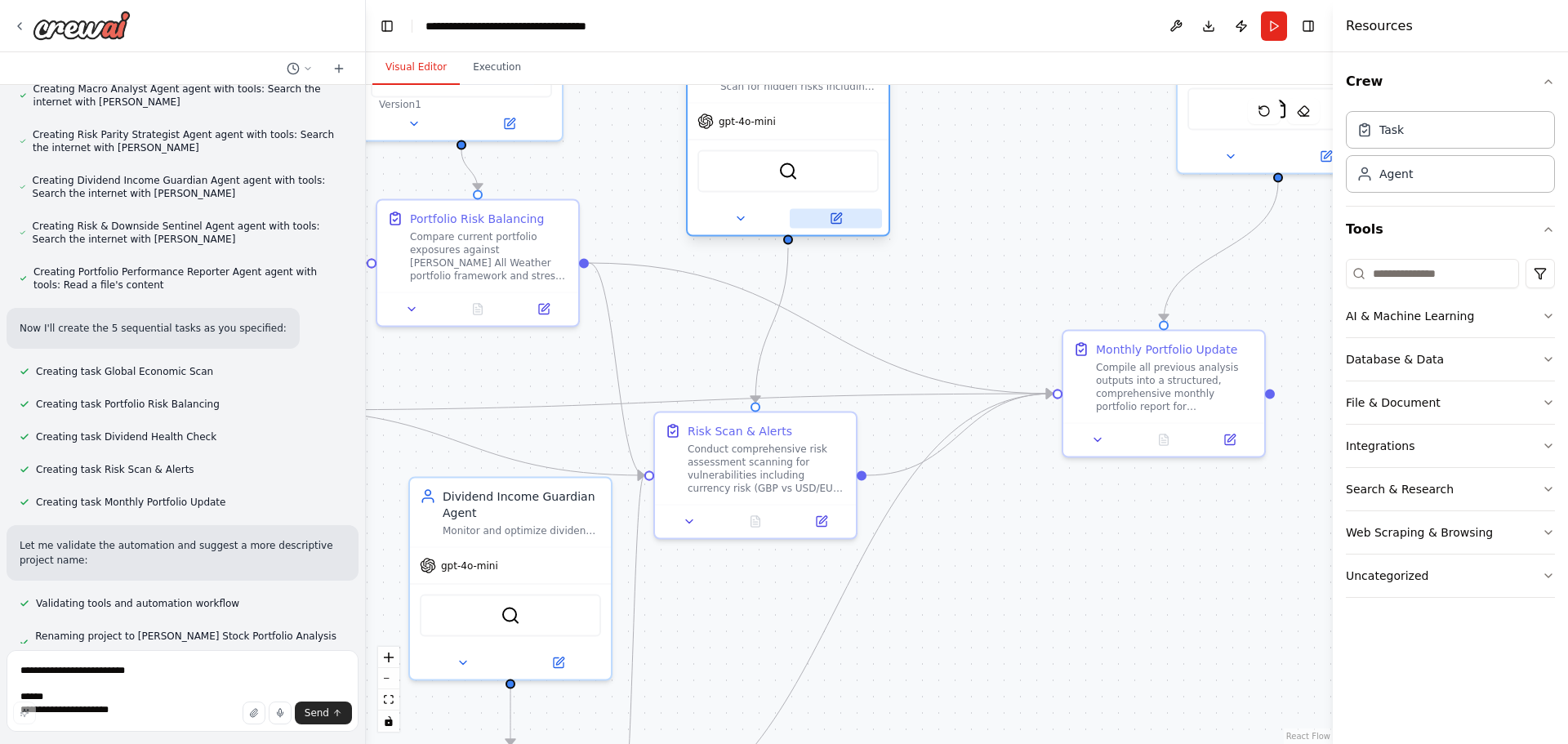
drag, startPoint x: 1045, startPoint y: 153, endPoint x: 811, endPoint y: 226, distance: 245.1
click at [811, 226] on button at bounding box center [836, 219] width 92 height 19
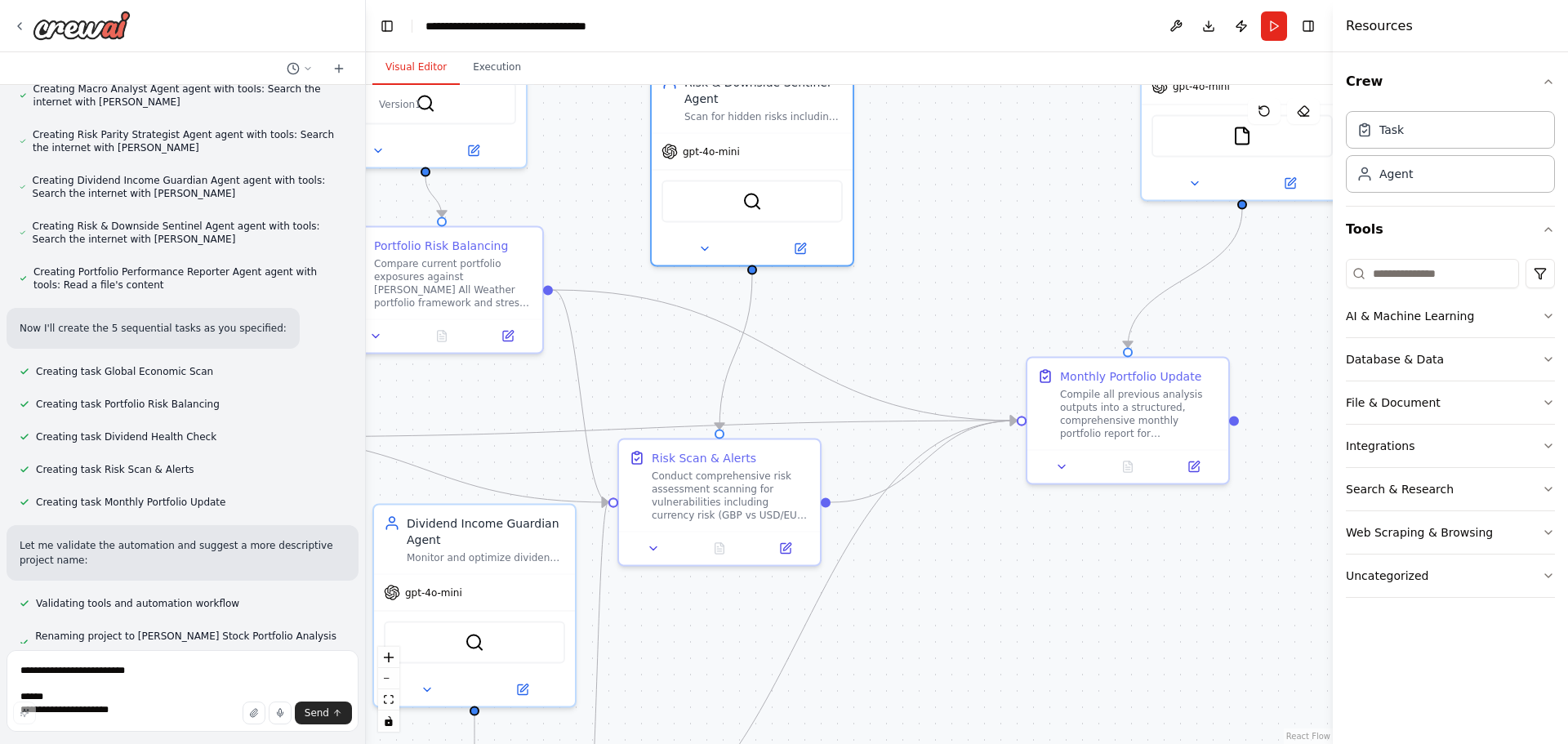
drag, startPoint x: 1088, startPoint y: 236, endPoint x: 971, endPoint y: 314, distance: 140.6
click at [971, 314] on div ".deletable-edge-delete-btn { width: 20px; height: 20px; border: 0px solid #ffff…" at bounding box center [849, 414] width 967 height 659
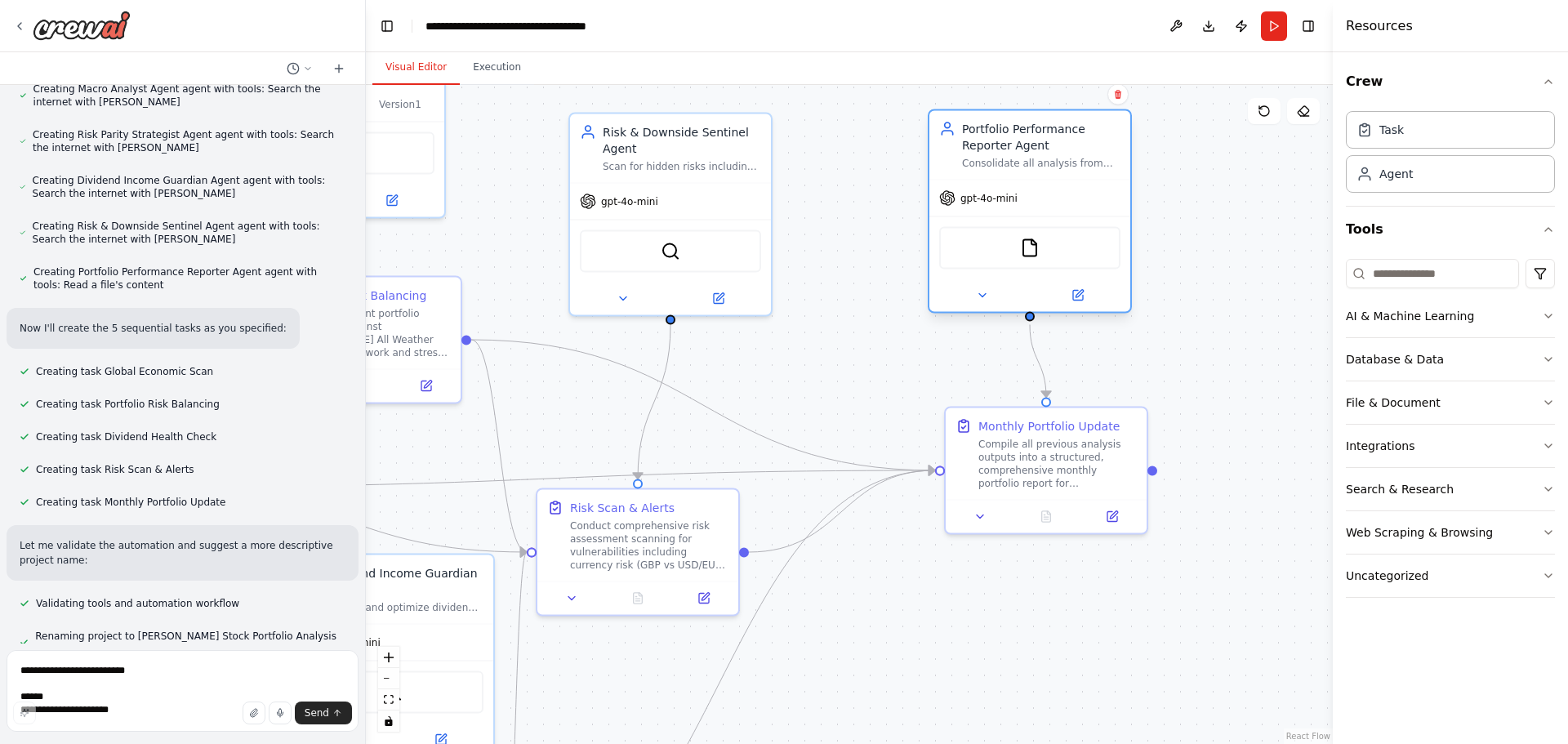
drag, startPoint x: 1148, startPoint y: 127, endPoint x: 1009, endPoint y: 208, distance: 160.9
click at [1009, 208] on div "gpt-4o-mini" at bounding box center [1029, 198] width 201 height 36
click at [847, 324] on div ".deletable-edge-delete-btn { width: 20px; height: 20px; border: 0px solid #ffff…" at bounding box center [849, 414] width 967 height 659
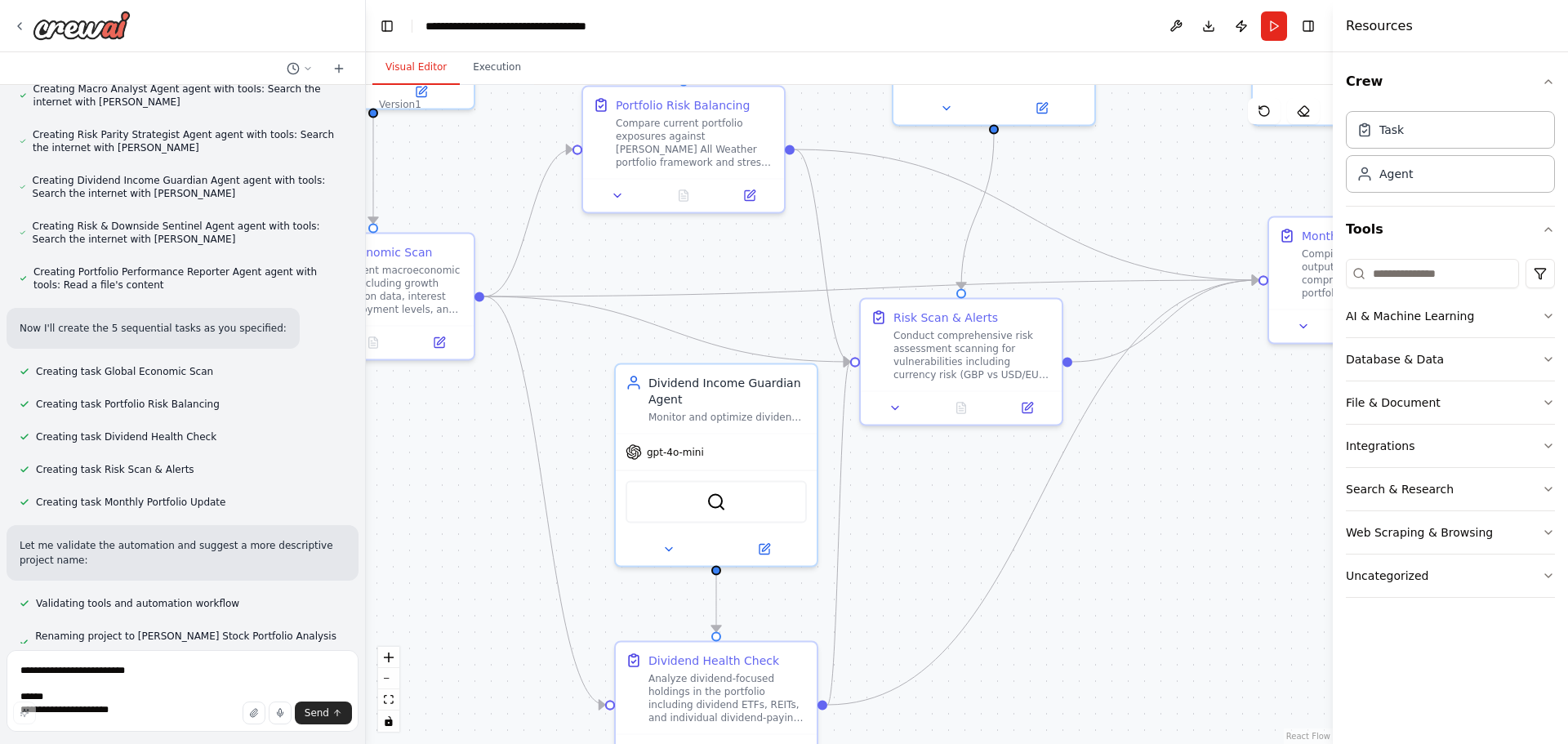
drag, startPoint x: 948, startPoint y: 616, endPoint x: 1336, endPoint y: 425, distance: 432.5
click at [1331, 412] on div "Hello! I'm the CrewAI assistant. What kind of automation do you want to build? …" at bounding box center [784, 372] width 1568 height 744
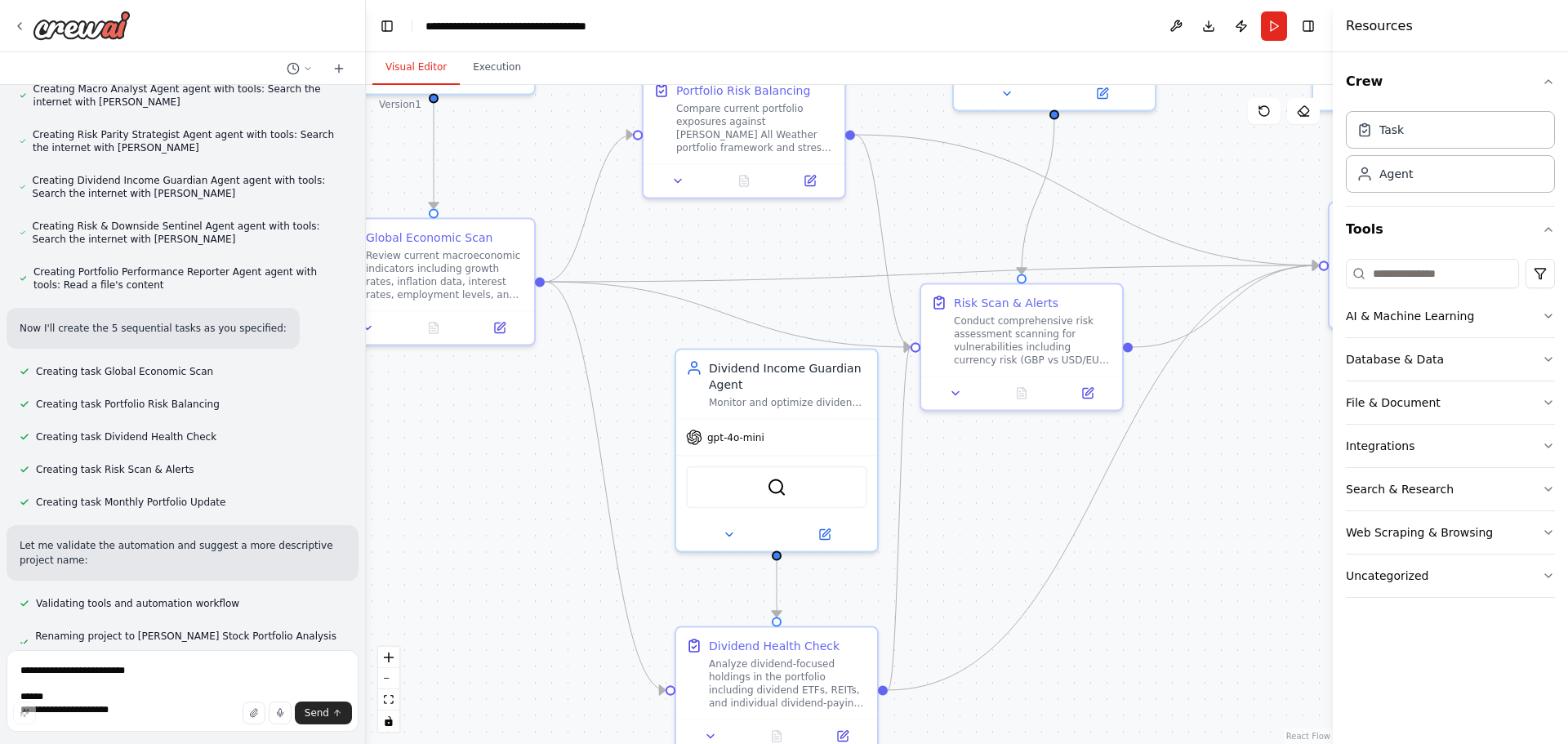
click at [475, 473] on div ".deletable-edge-delete-btn { width: 20px; height: 20px; border: 0px solid #ffff…" at bounding box center [849, 414] width 967 height 659
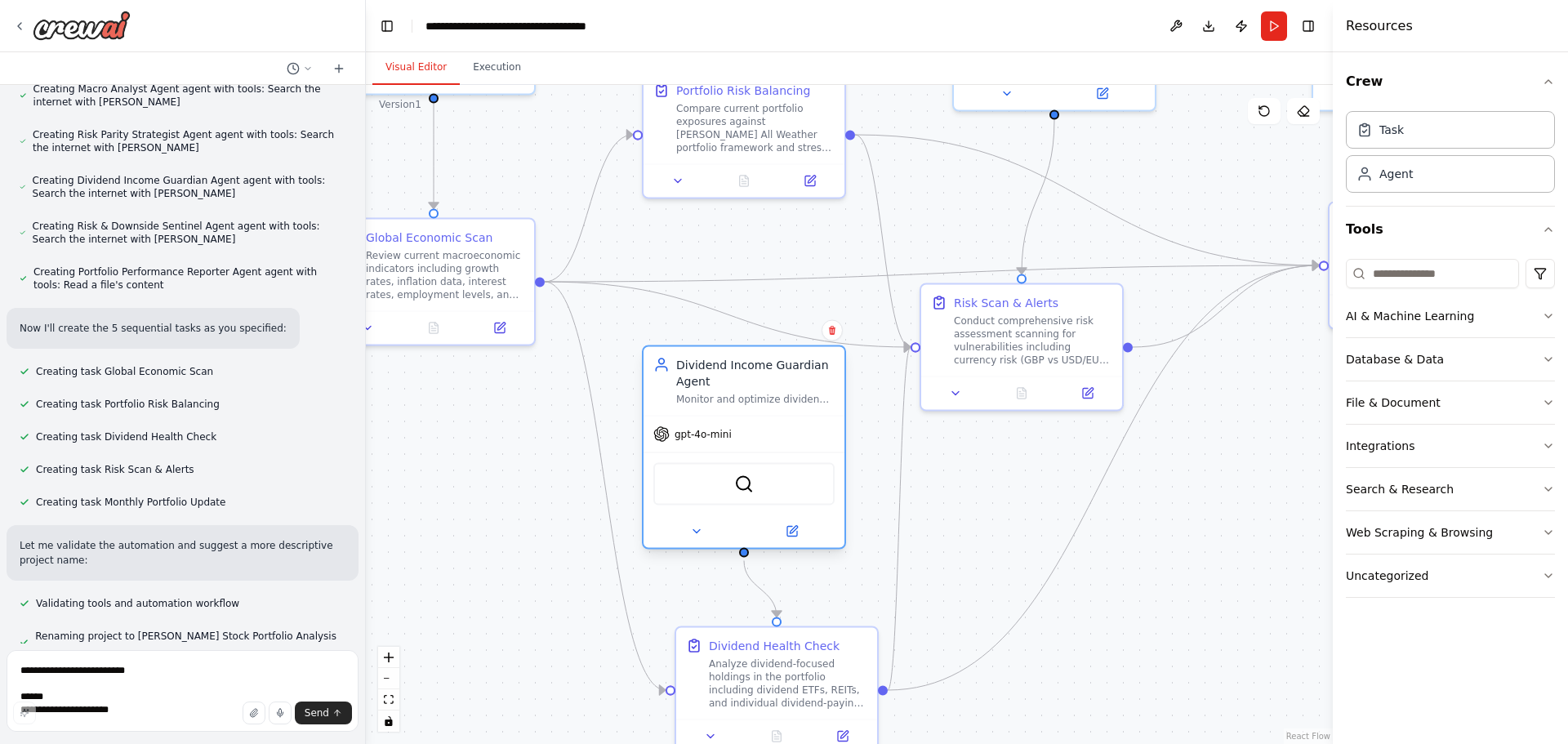
drag, startPoint x: 779, startPoint y: 401, endPoint x: 748, endPoint y: 404, distance: 31.1
click at [748, 404] on div "Monitor and optimize dividend yields while identifying and avoiding unsustainab…" at bounding box center [755, 398] width 158 height 13
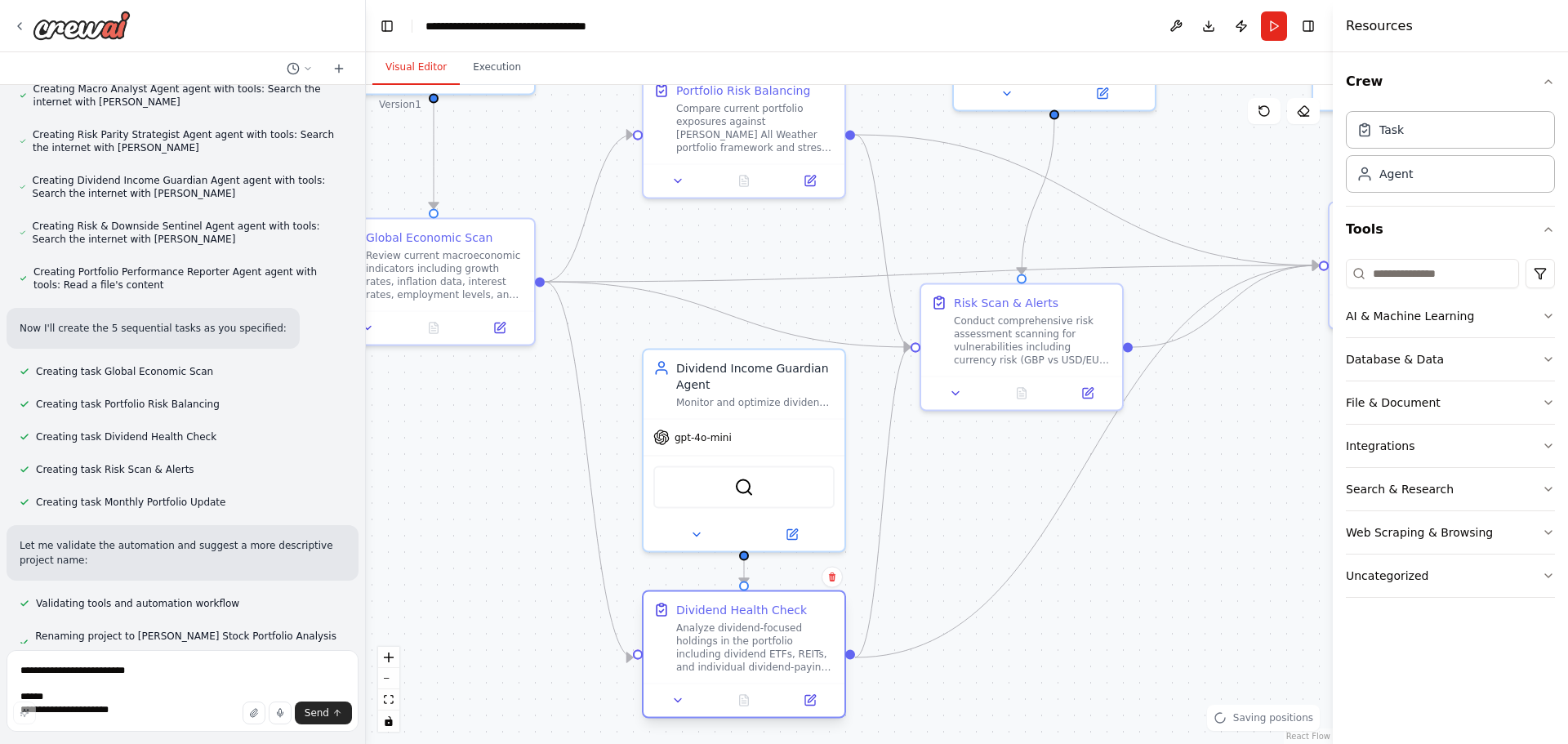
drag, startPoint x: 819, startPoint y: 657, endPoint x: 791, endPoint y: 630, distance: 38.9
click at [791, 630] on div "Analyze dividend-focused holdings in the portfolio including dividend ETFs, REI…" at bounding box center [755, 647] width 158 height 53
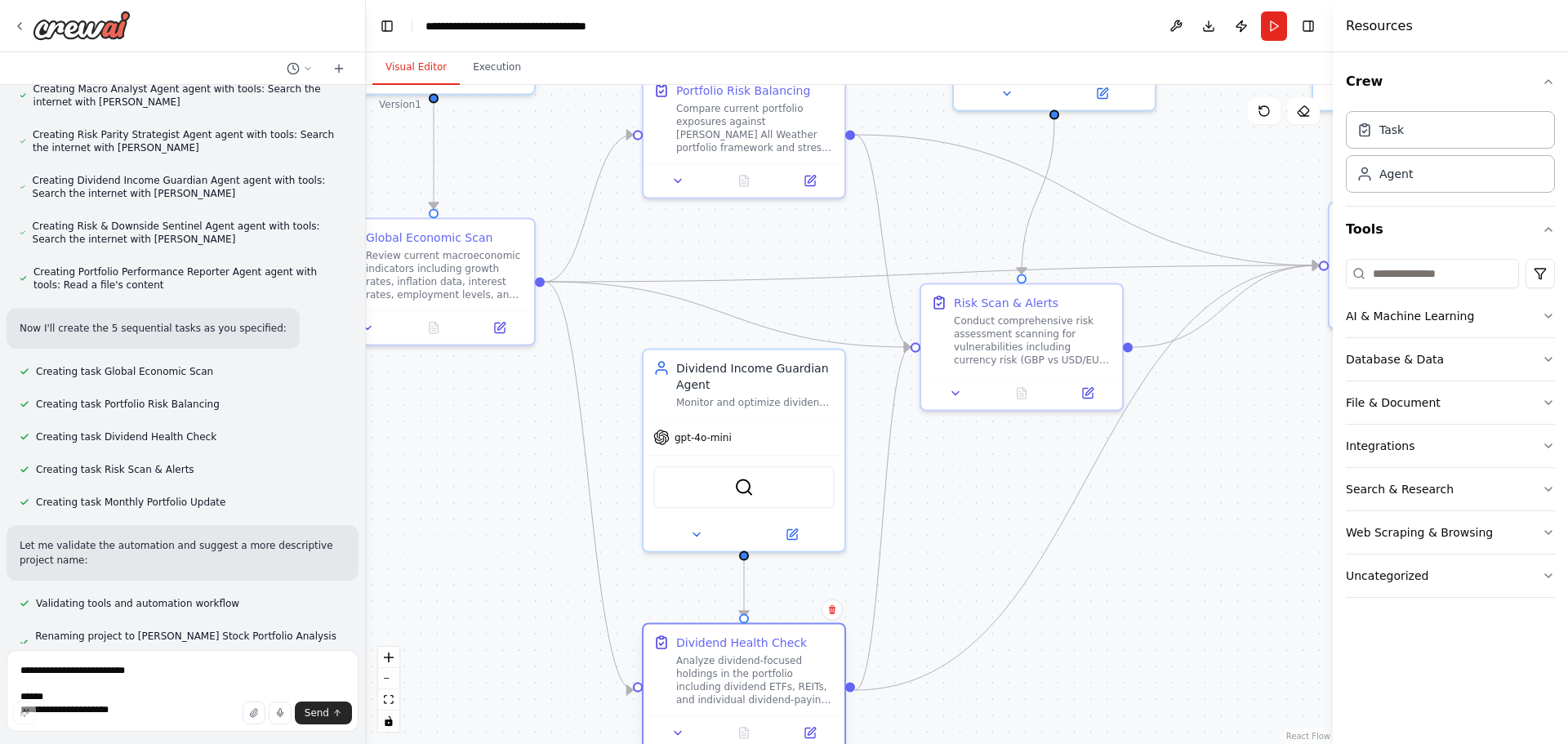
drag
click at [788, 654] on div "Dividend Health Check Analyze dividend-focused holdings in the portfolio includ…" at bounding box center [755, 670] width 158 height 72
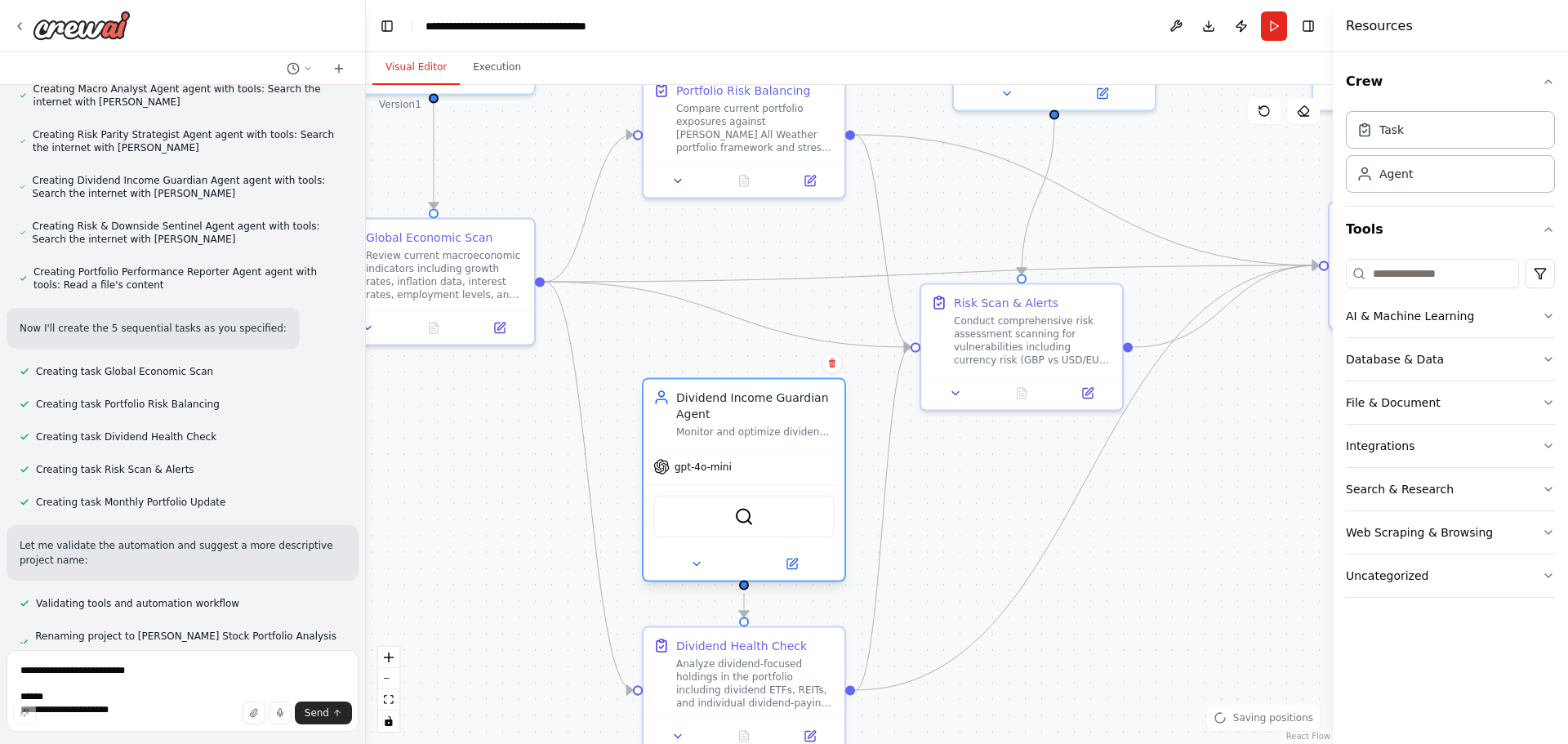
click at [777, 460] on div "gpt-4o-mini" at bounding box center [743, 467] width 201 height 36
click at [970, 463] on div ".deletable-edge-delete-btn { width: 20px; height: 20px; border: 0px solid #ffff…" at bounding box center [849, 414] width 967 height 659
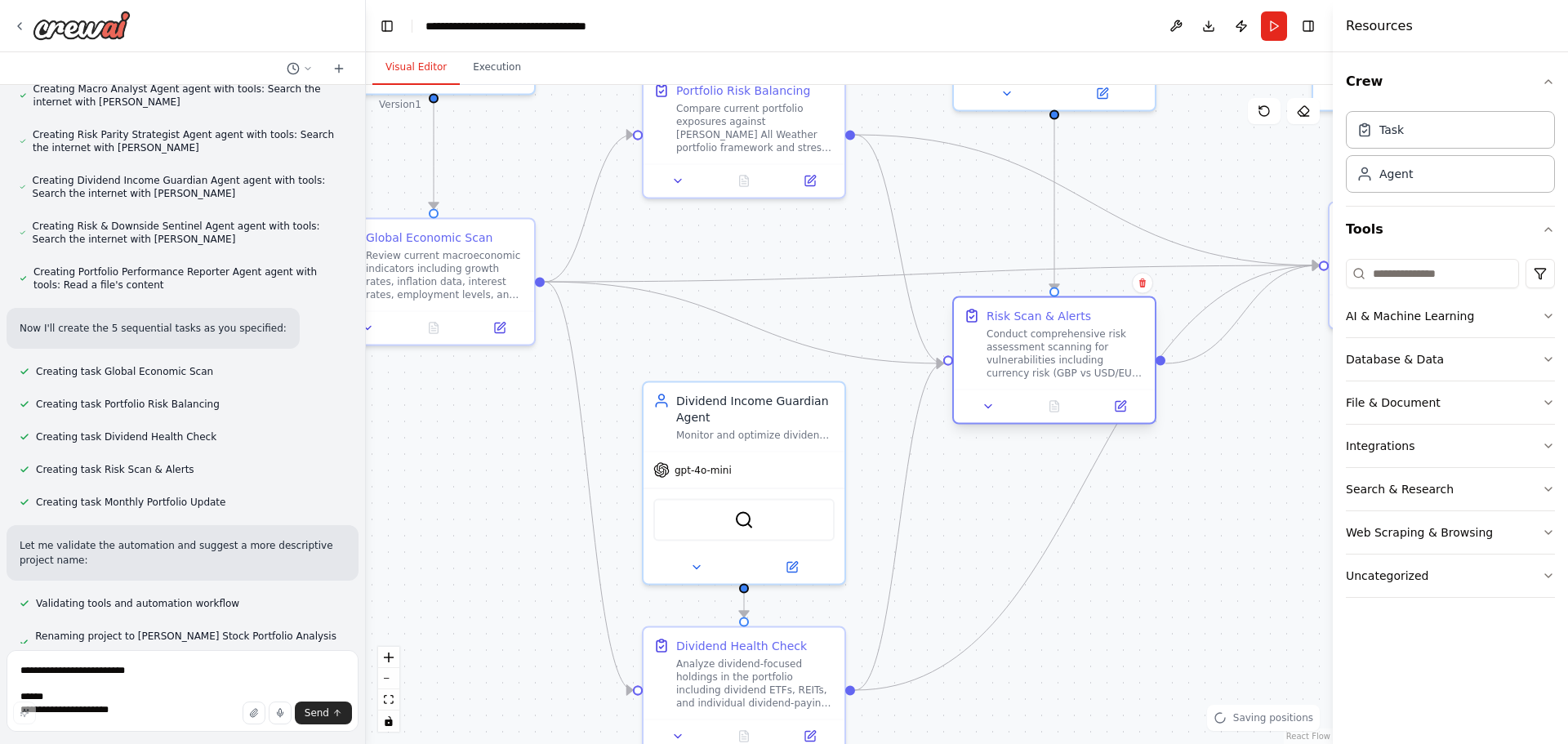
click at [1027, 335] on div "Conduct comprehensive risk assessment scanning for vulnerabilities including cu…" at bounding box center [1065, 353] width 158 height 53
click at [1148, 587] on div ".deletable-edge-delete-btn { width: 20px; height: 20px; border: 0px solid #ffff…" at bounding box center [849, 414] width 967 height 659
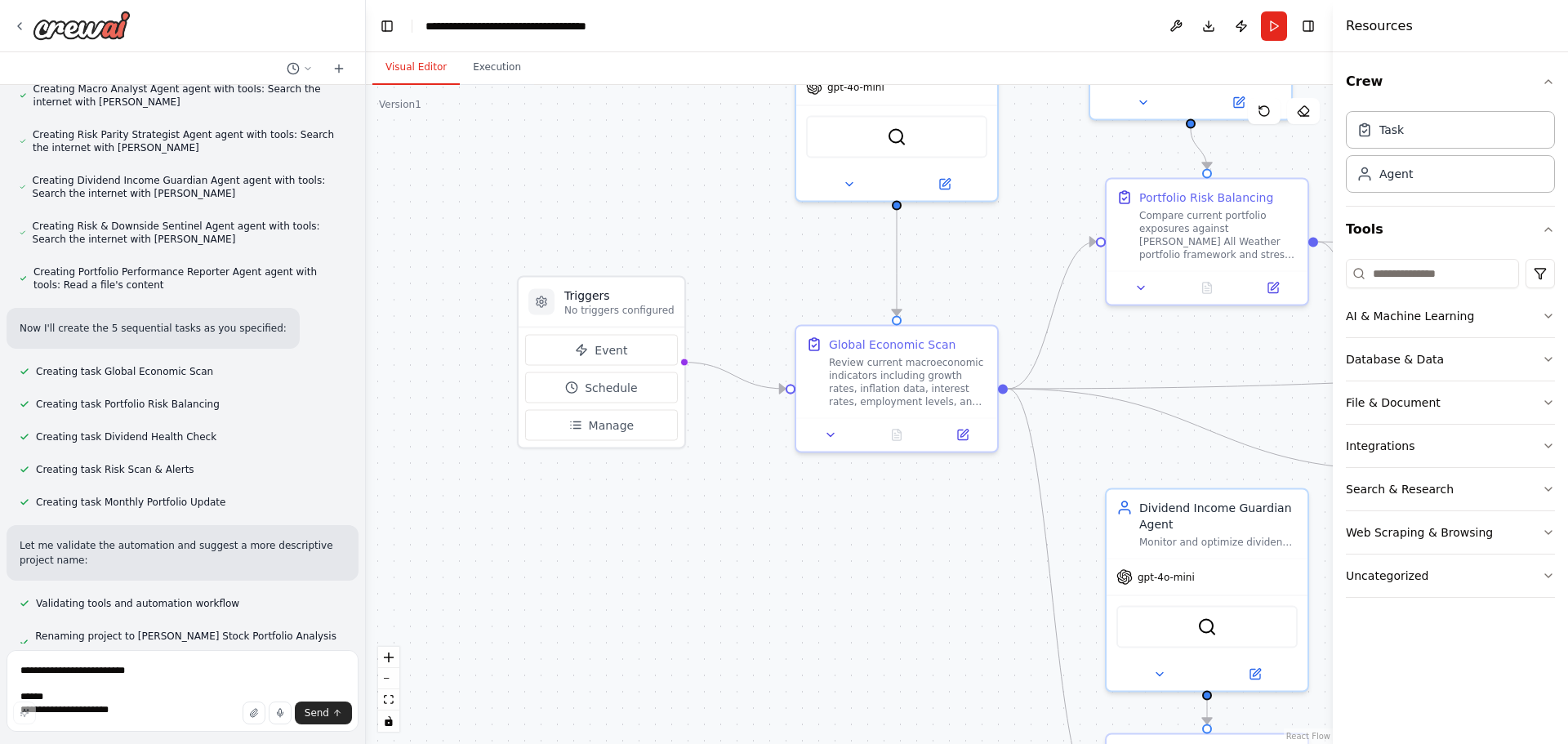
click at [949, 545] on div ".deletable-edge-delete-btn { width: 20px; height: 20px; border: 0px solid #ffff…" at bounding box center [849, 414] width 967 height 659
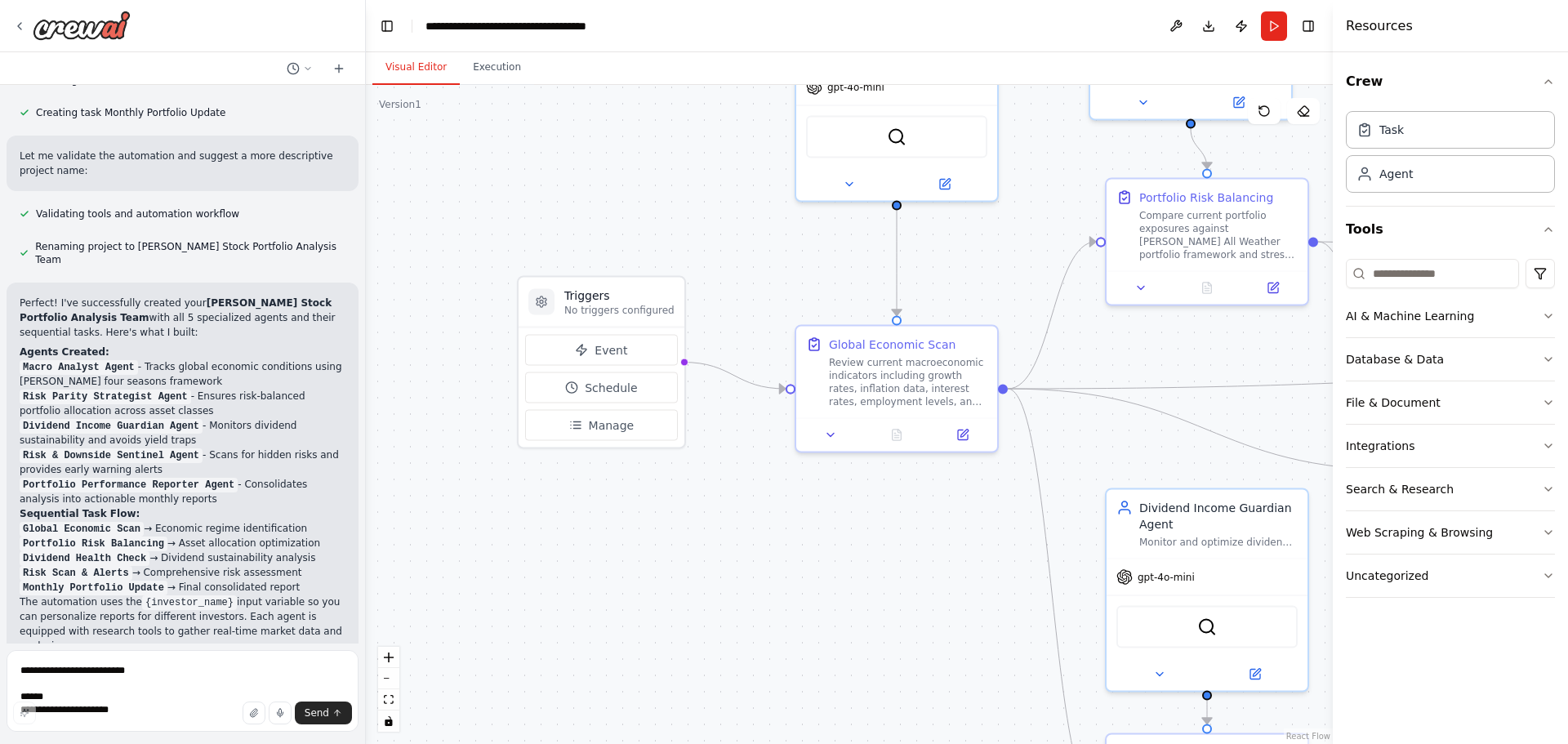
scroll to position [2365, 0]
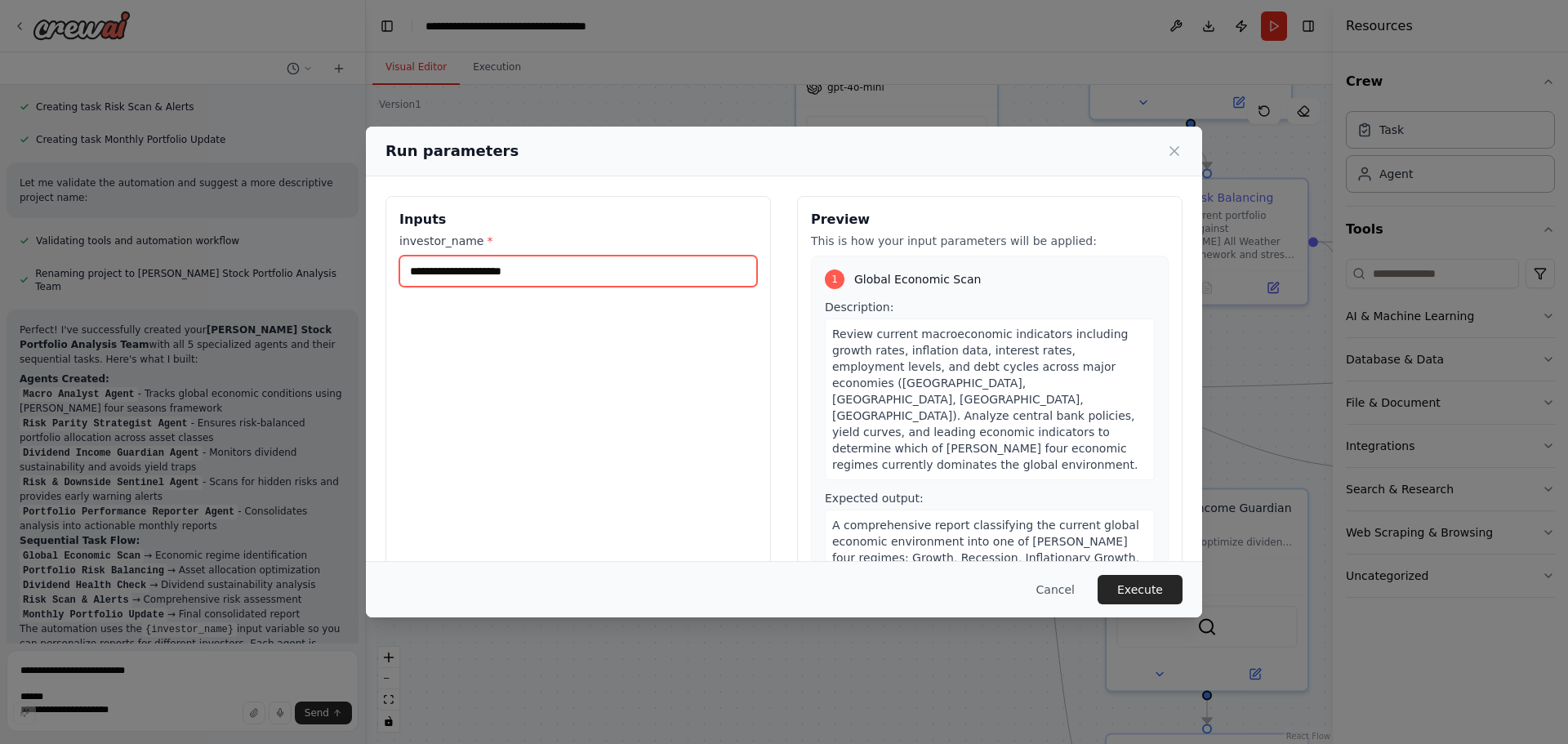
drag, startPoint x: 537, startPoint y: 273, endPoint x: 373, endPoint y: 273, distance: 164.0
click at [369, 273] on div "Inputs investor_name * Preview This is how your input parameters will be applie…" at bounding box center [784, 389] width 837 height 426
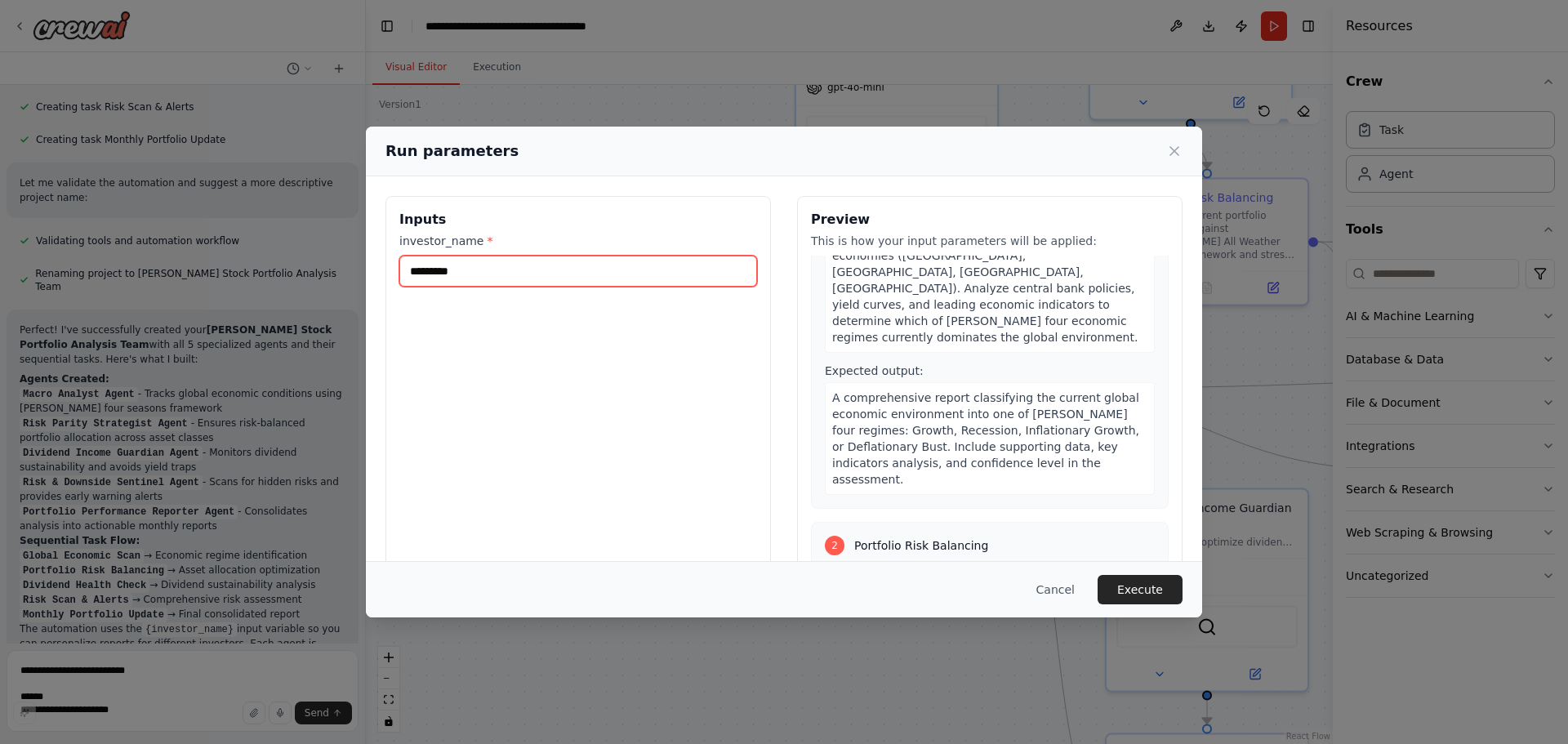
scroll to position [164, 0]
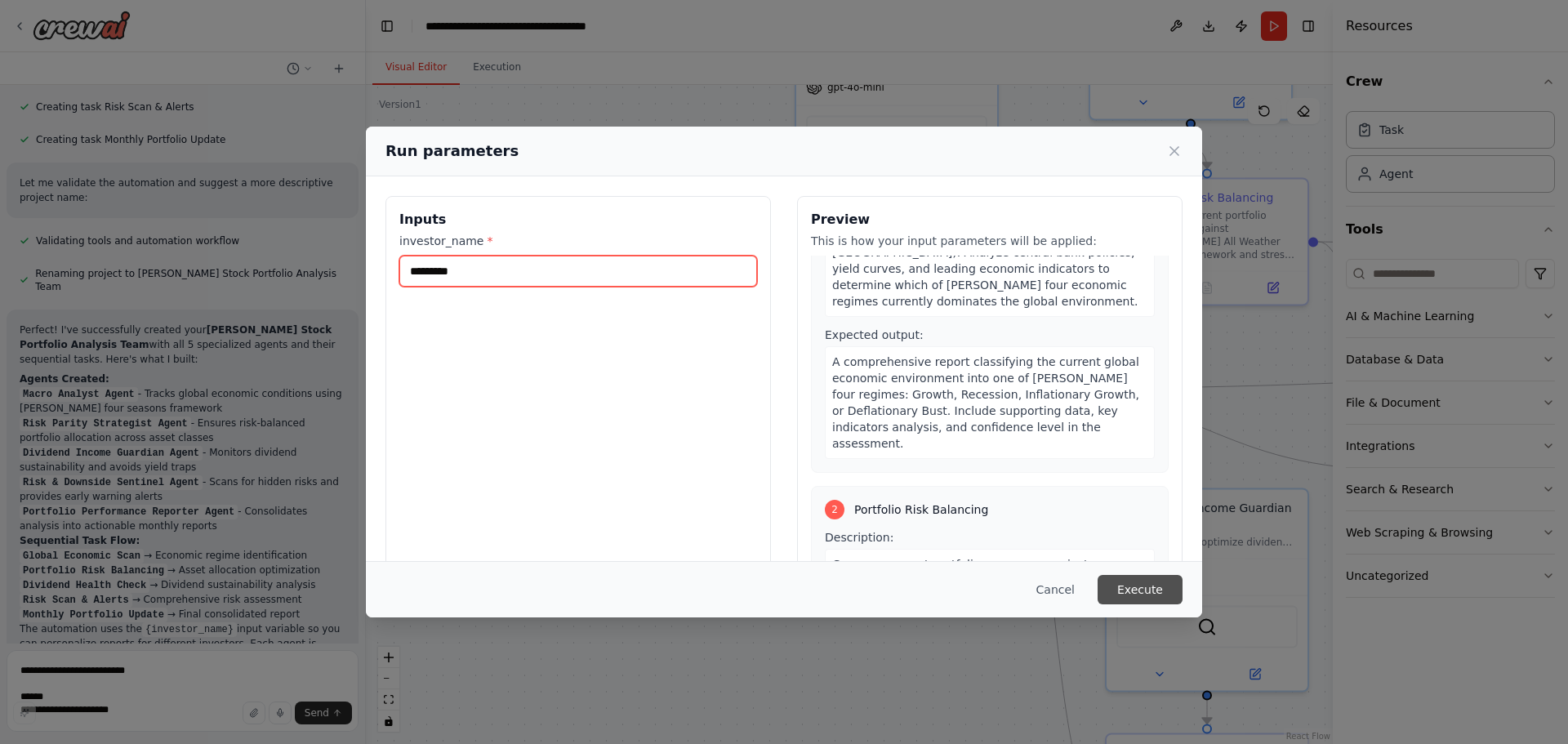
type input "*********"
click at [1134, 592] on button "Execute" at bounding box center [1140, 589] width 85 height 30
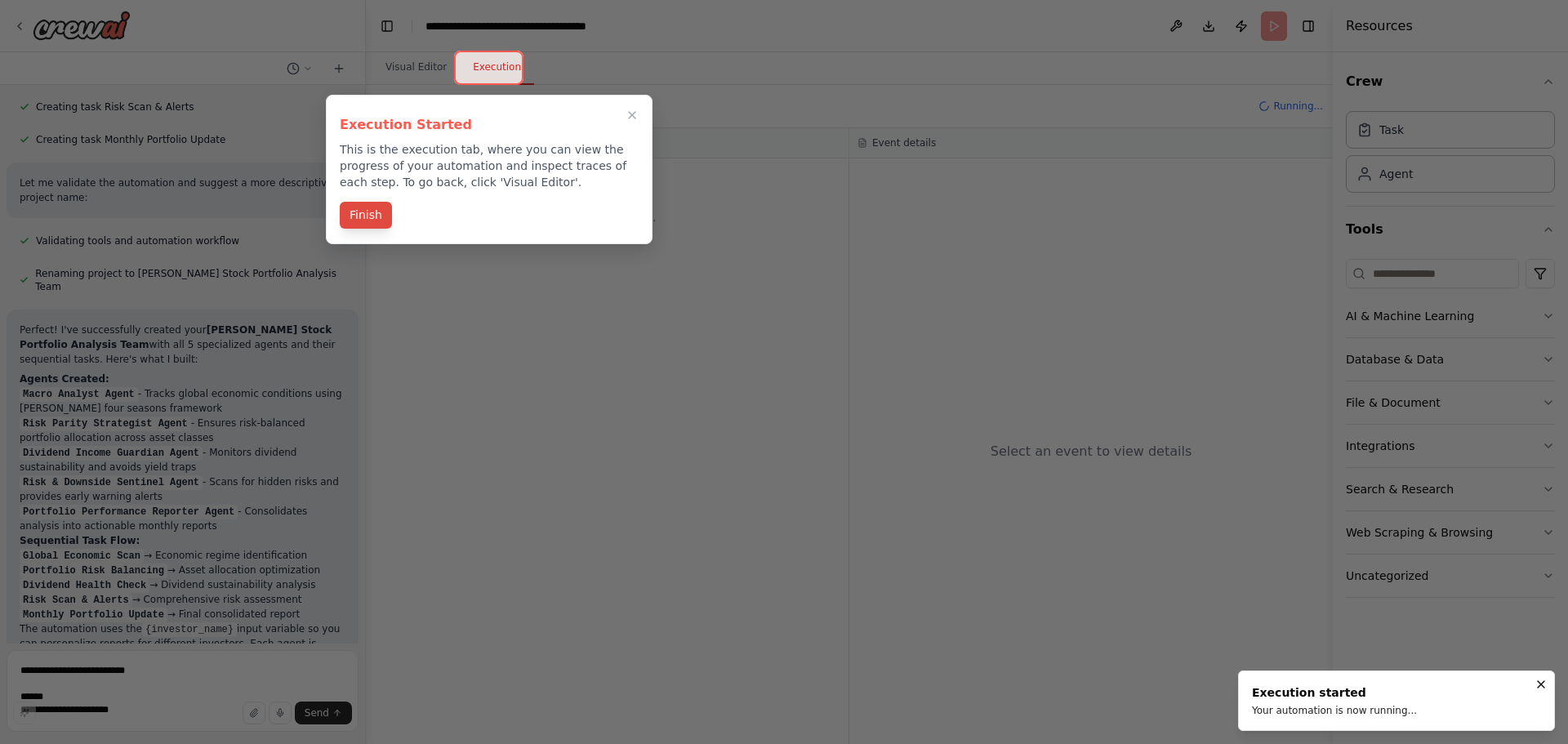
click at [370, 212] on button "Finish" at bounding box center [366, 215] width 53 height 27
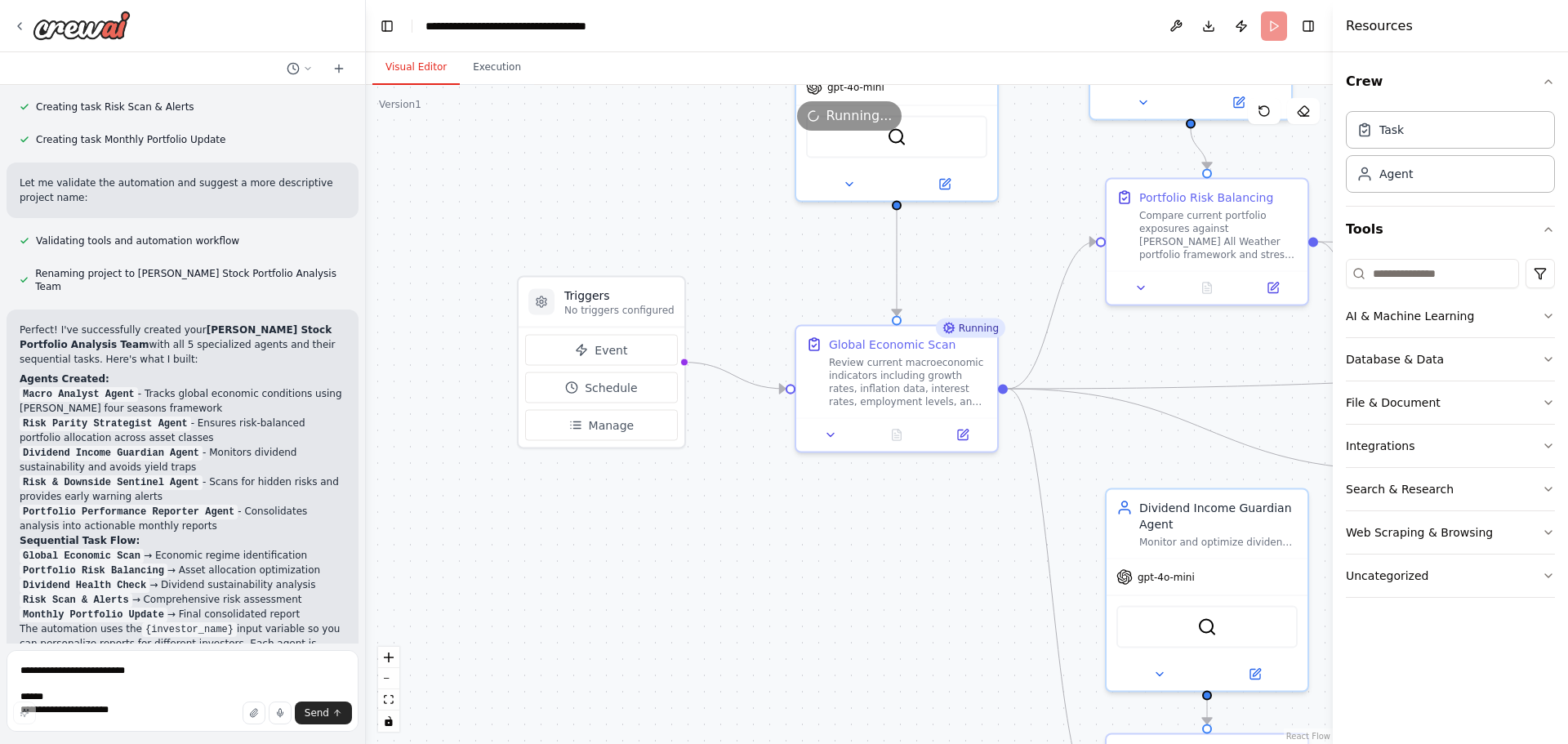
click at [413, 58] on button "Visual Editor" at bounding box center [415, 68] width 87 height 34
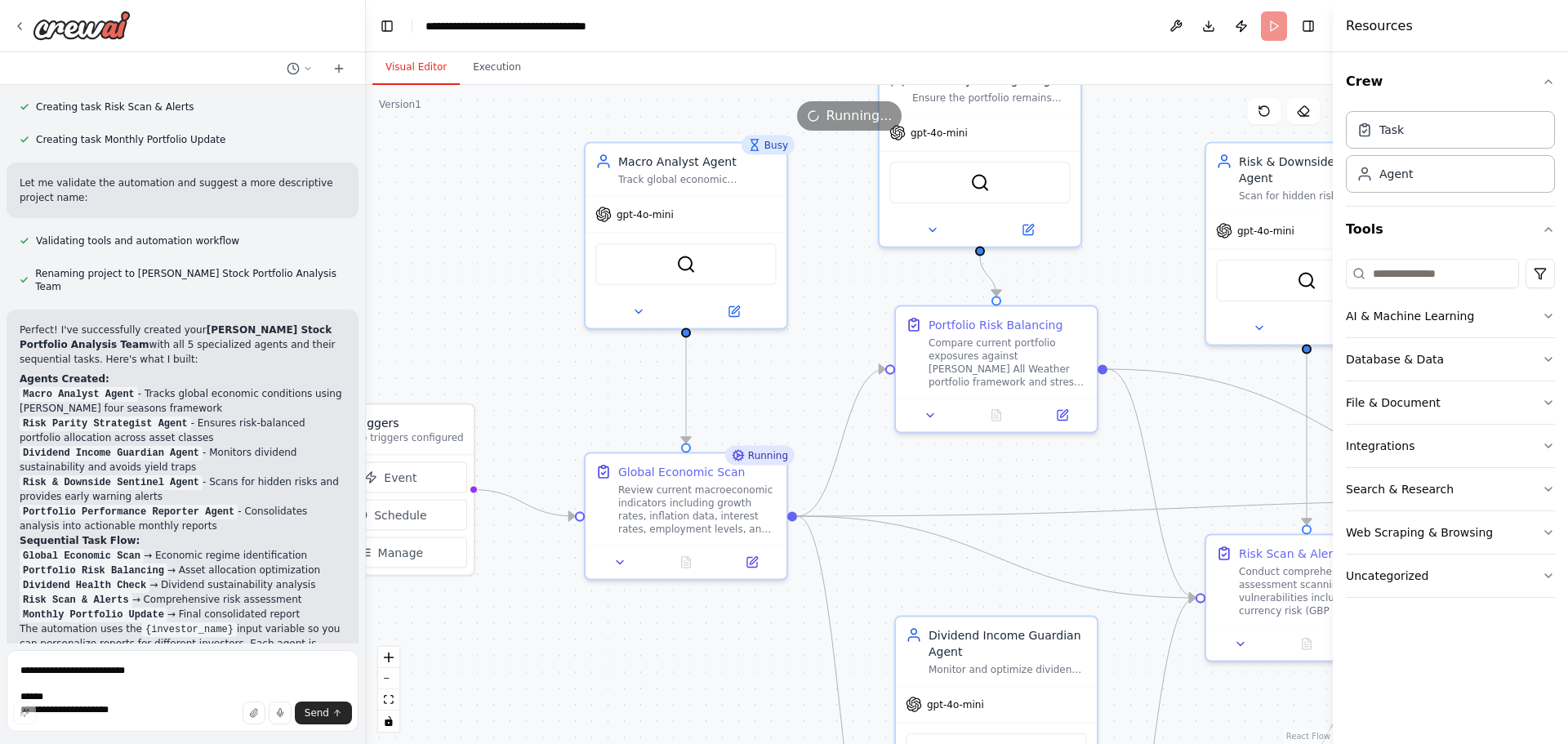
drag, startPoint x: 718, startPoint y: 239, endPoint x: 507, endPoint y: 367, distance: 246.8
click at [507, 367] on div ".deletable-edge-delete-btn { width: 20px; height: 20px; border: 0px solid #ffff…" at bounding box center [849, 414] width 967 height 659
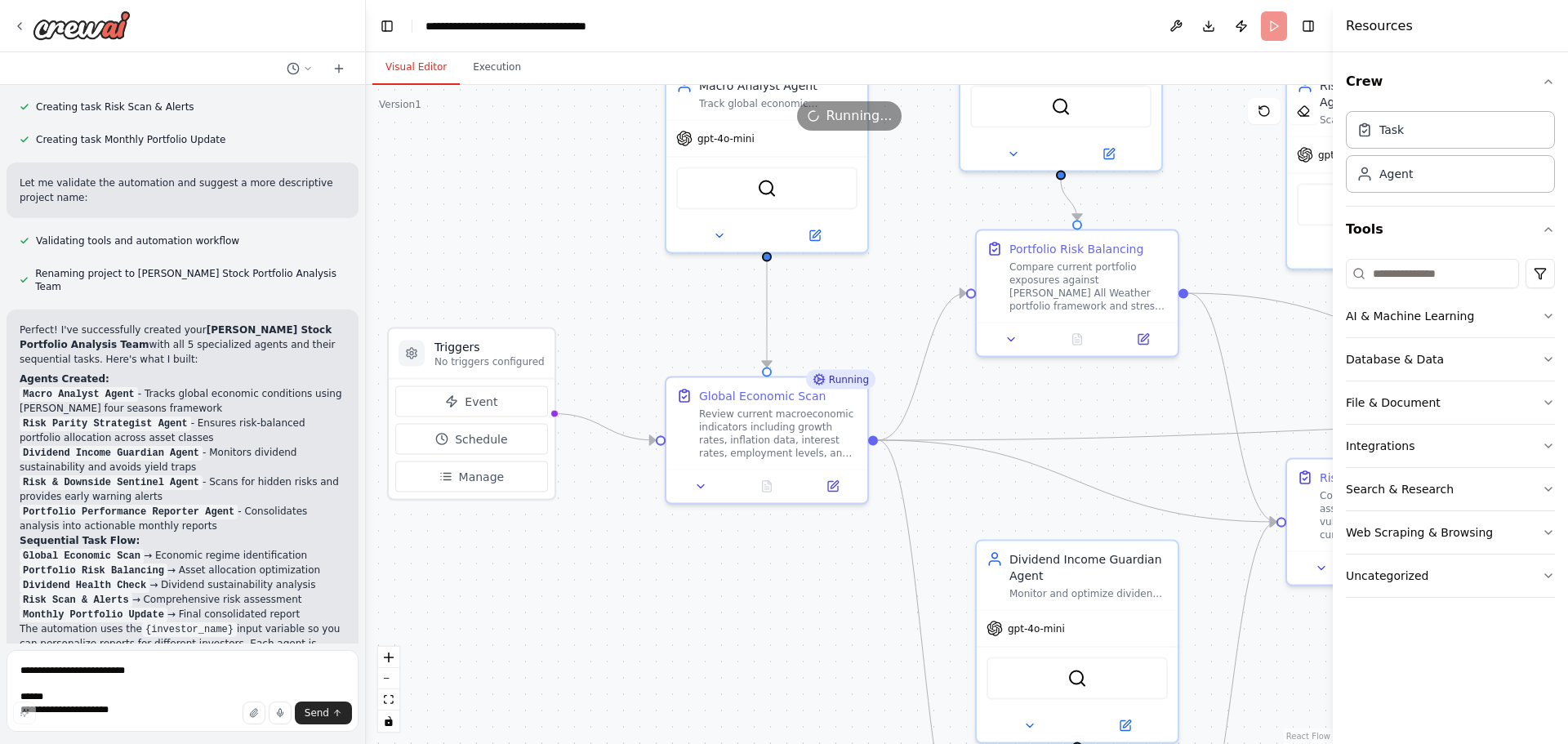
drag, startPoint x: 612, startPoint y: 623, endPoint x: 692, endPoint y: 547, distance: 110.3
click at [692, 547] on div ".deletable-edge-delete-btn { width: 20px; height: 20px; border: 0px solid #ffff…" at bounding box center [849, 414] width 967 height 659
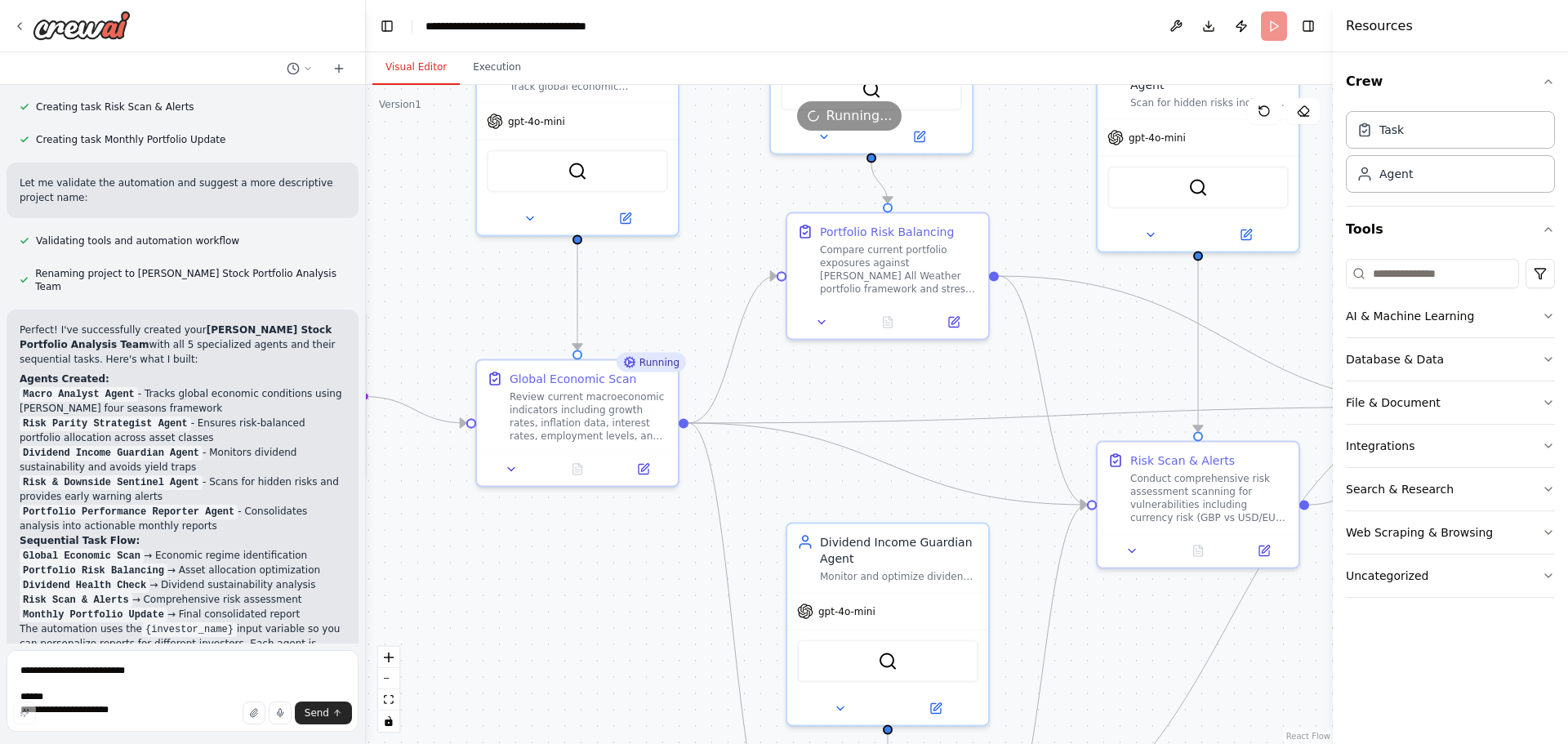
drag, startPoint x: 787, startPoint y: 612, endPoint x: 597, endPoint y: 594, distance: 190.9
click at [597, 594] on div ".deletable-edge-delete-btn { width: 20px; height: 20px; border: 0px solid #ffff…" at bounding box center [849, 414] width 967 height 659
click at [481, 69] on button "Execution" at bounding box center [497, 68] width 75 height 34
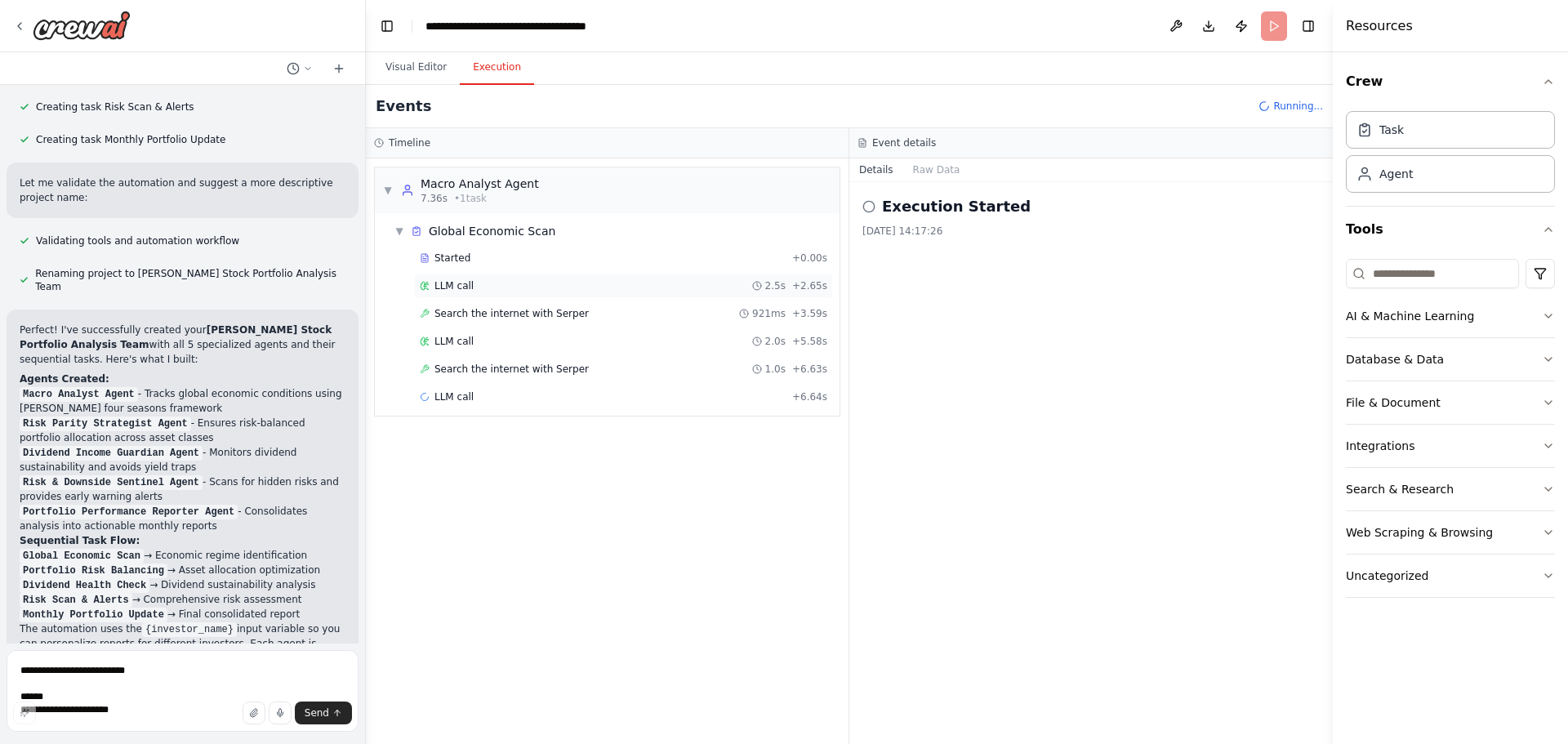
click at [465, 284] on span "LLM call" at bounding box center [454, 285] width 39 height 13
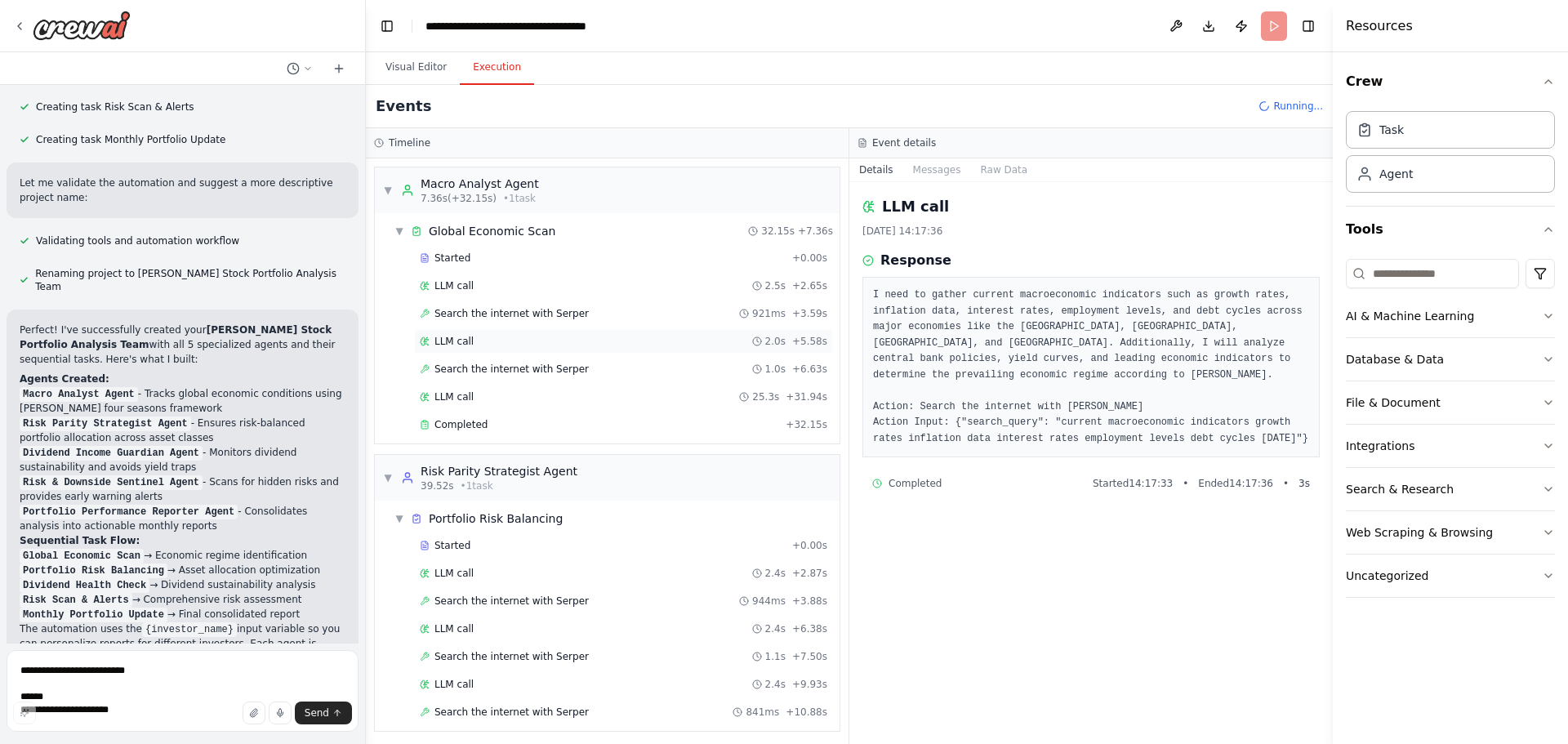
click at [581, 340] on div "LLM call 2.0s + 5.58s" at bounding box center [623, 341] width 408 height 13
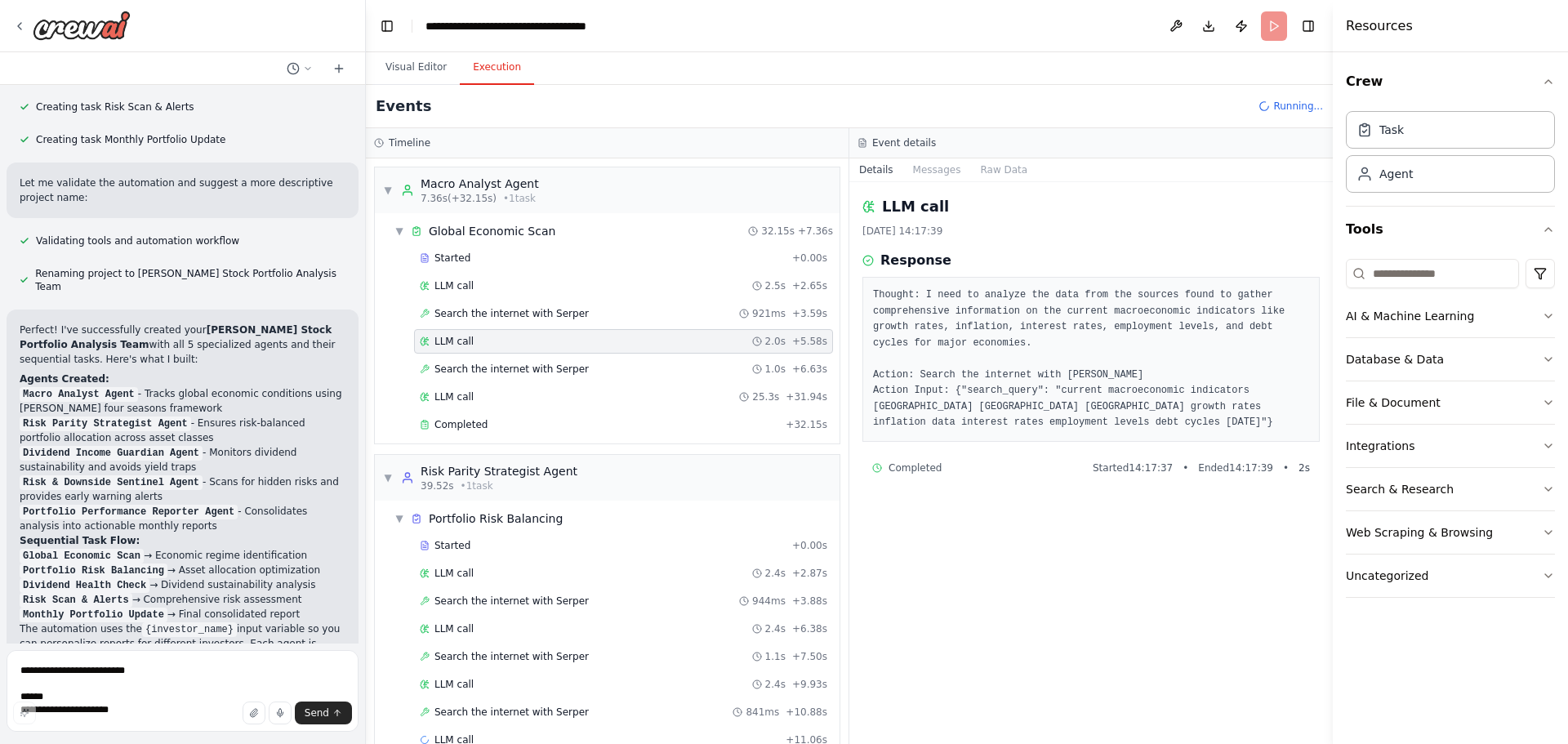
click at [609, 325] on div "Started + 0.00s LLM call 2.5s + 2.65s Search the internet with Serper 921ms + 3…" at bounding box center [614, 342] width 452 height 194
click at [610, 319] on div "Search the internet with Serper 921ms + 3.59s" at bounding box center [623, 313] width 408 height 13
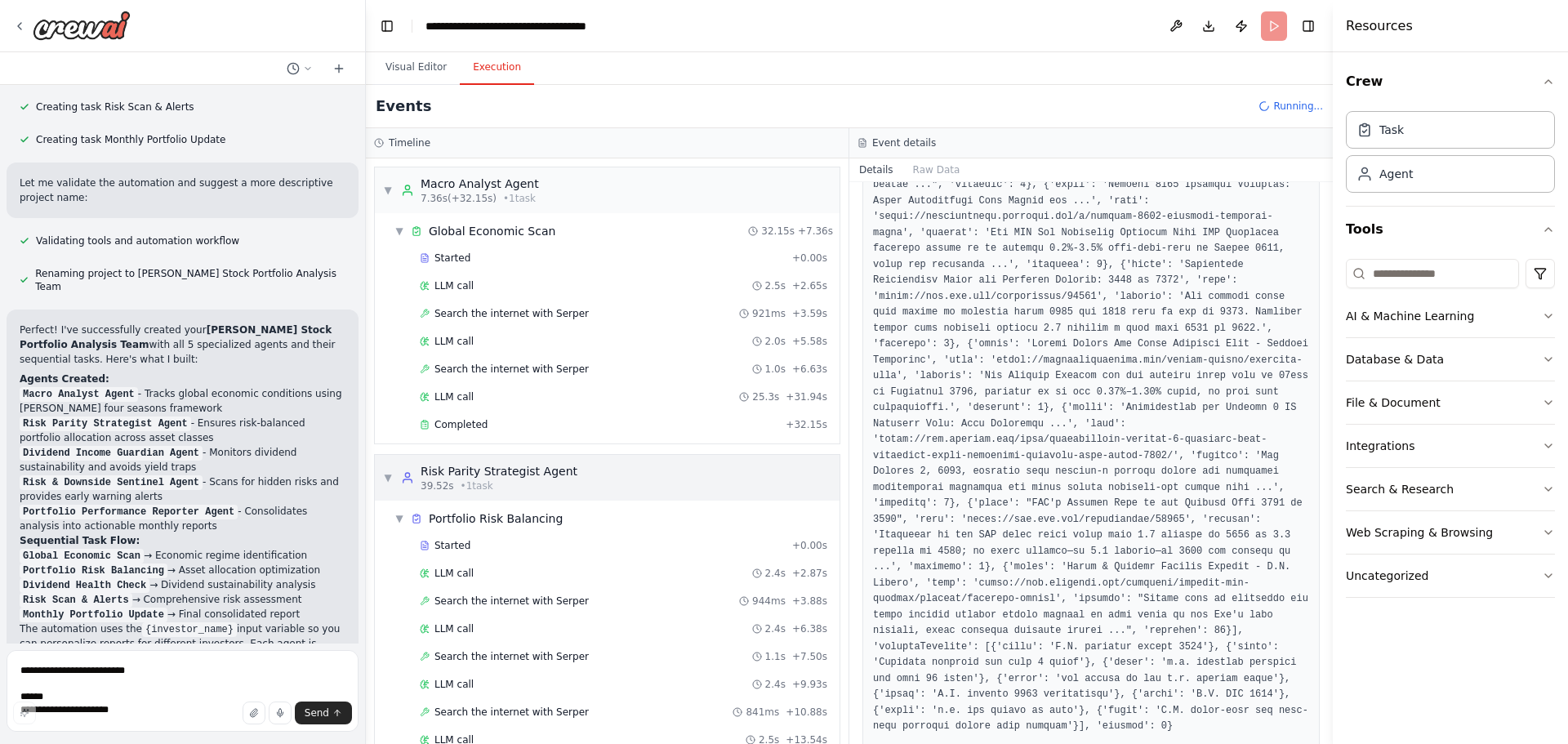
scroll to position [89, 0]
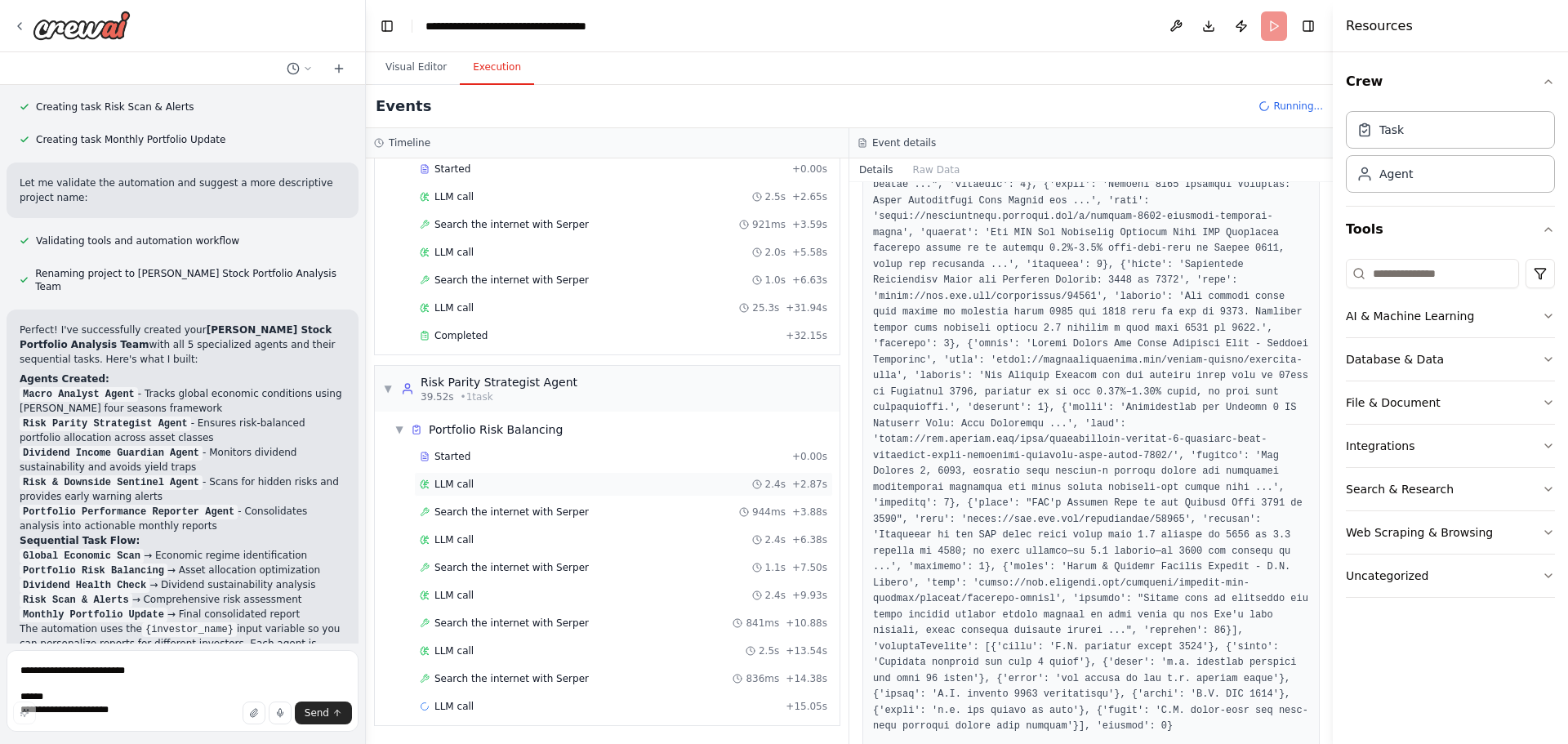
click at [628, 481] on div "LLM call 2.4s + 2.87s" at bounding box center [623, 484] width 408 height 13
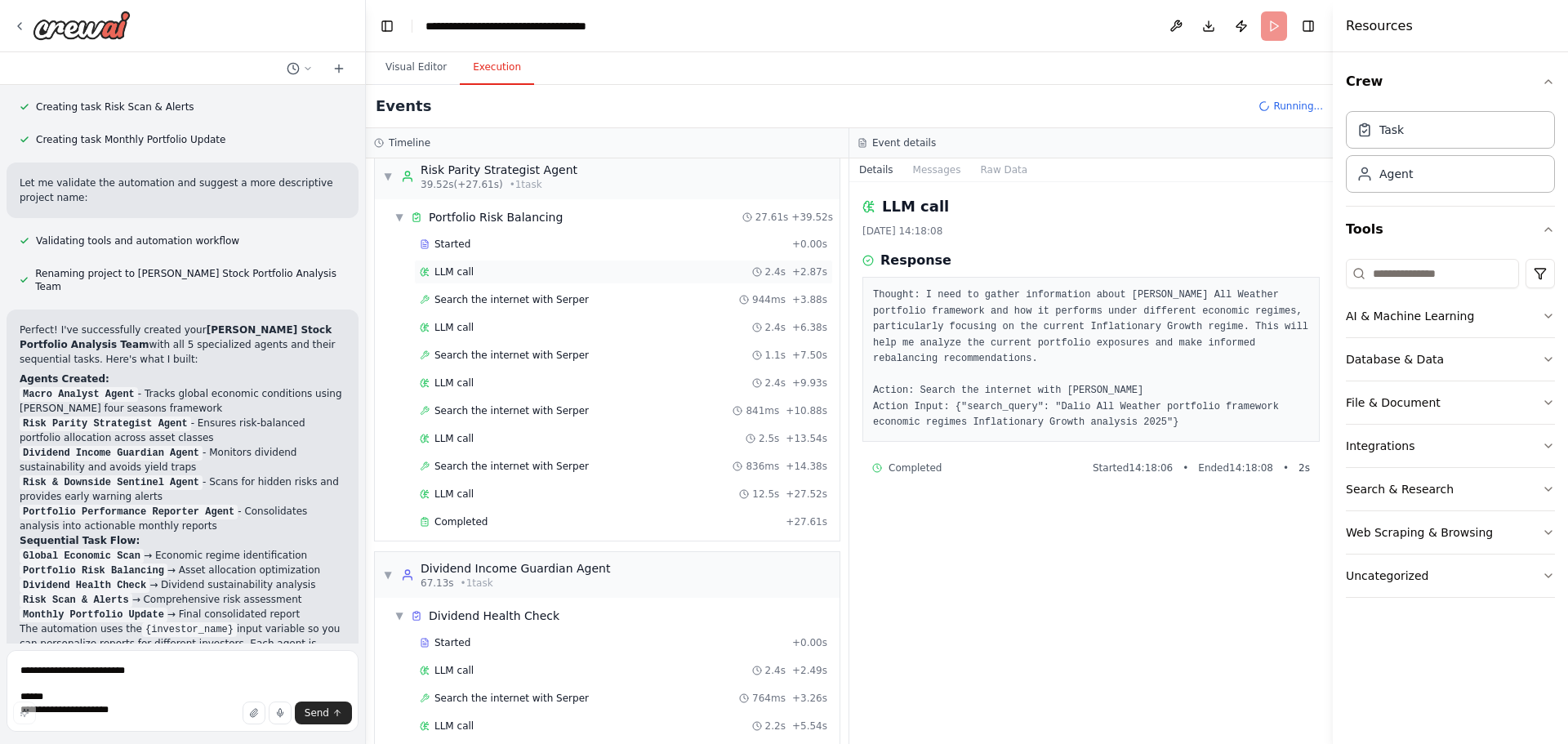
scroll to position [376, 0]
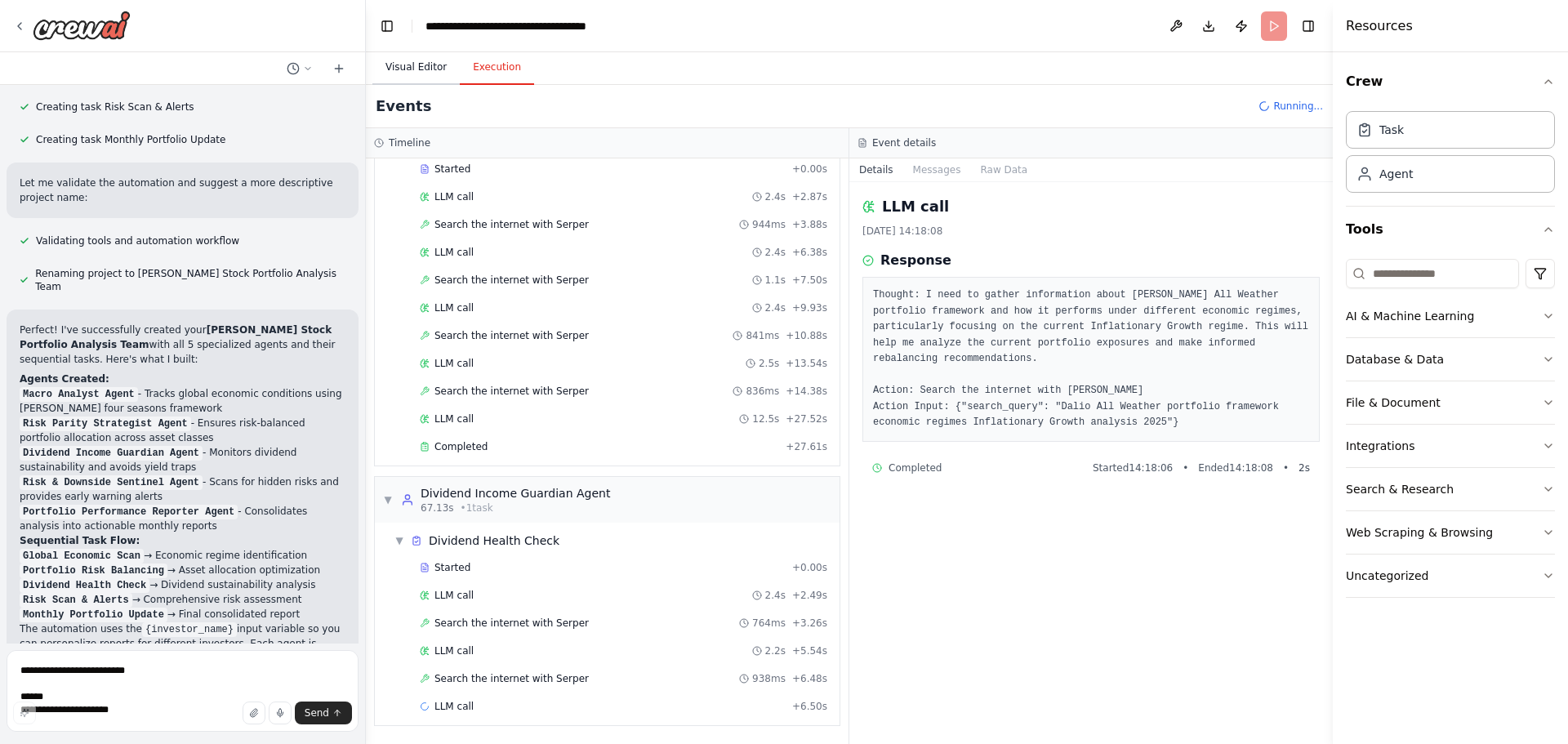
click at [405, 63] on button "Visual Editor" at bounding box center [415, 68] width 87 height 34
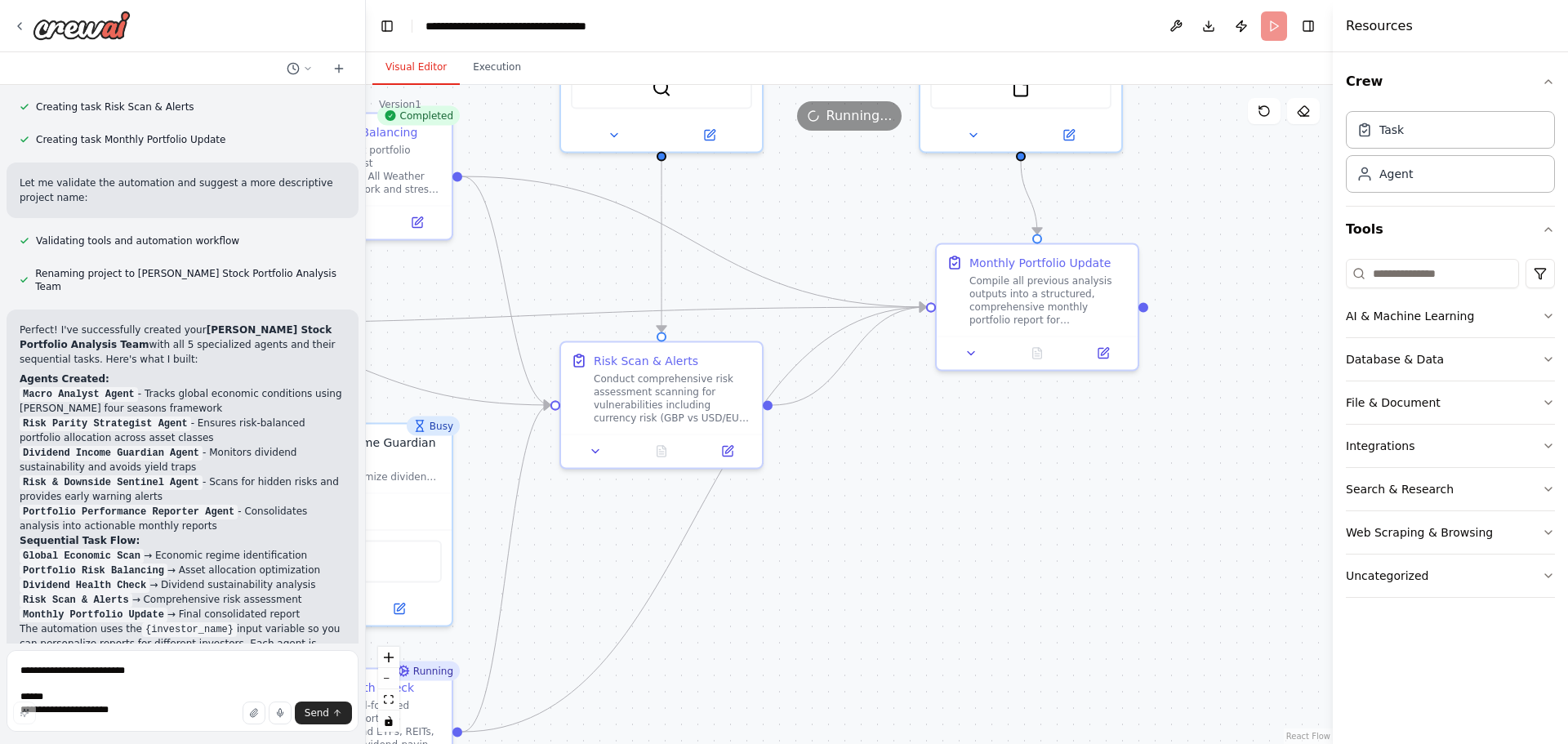
drag, startPoint x: 954, startPoint y: 379, endPoint x: 417, endPoint y: 279, distance: 546.2
click at [417, 279] on div ".deletable-edge-delete-btn { width: 20px; height: 20px; border: 0px solid #ffff…" at bounding box center [849, 414] width 967 height 659
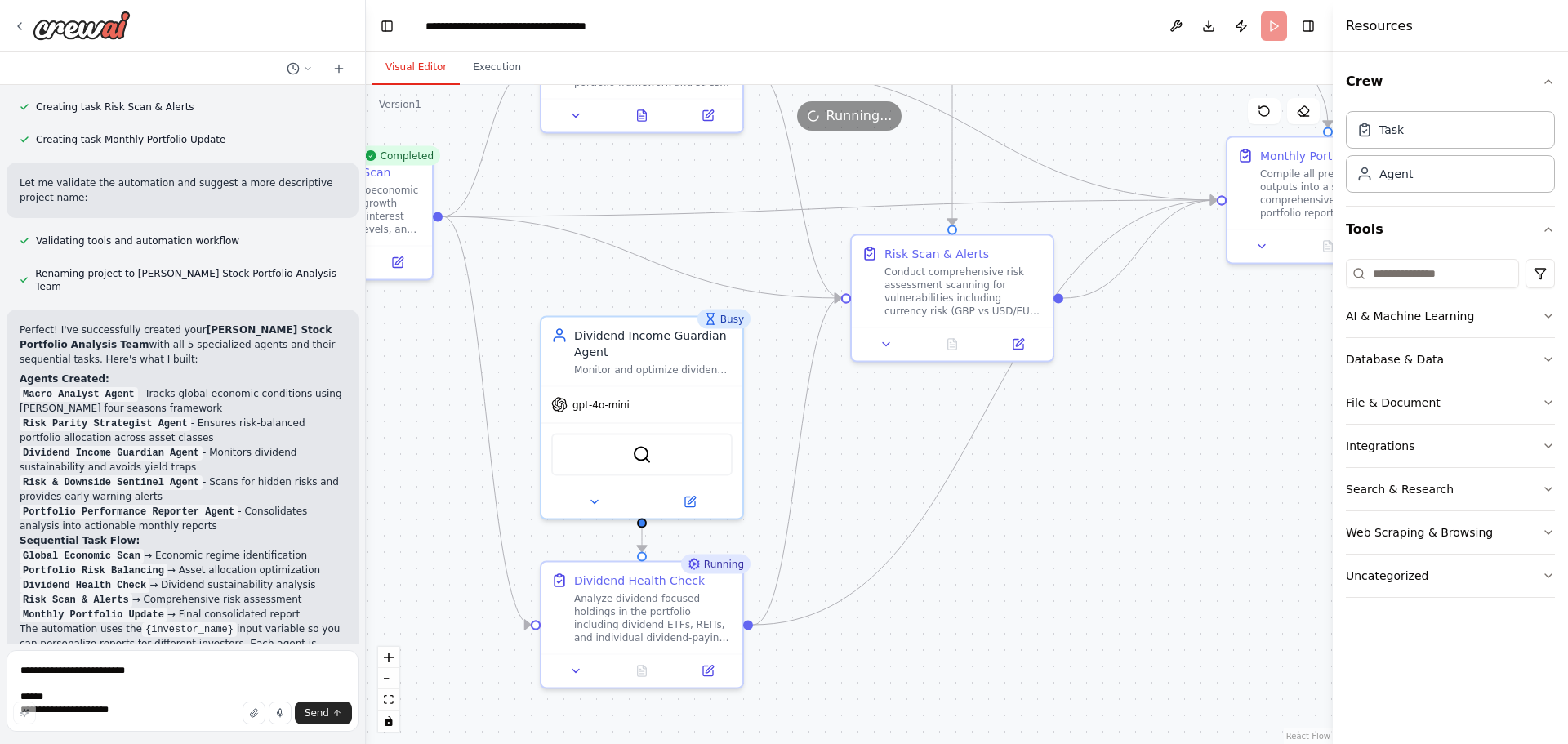
drag, startPoint x: 876, startPoint y: 547, endPoint x: 1160, endPoint y: 437, distance: 304.6
click at [1160, 437] on div ".deletable-edge-delete-btn { width: 20px; height: 20px; border: 0px solid #ffff…" at bounding box center [849, 414] width 967 height 659
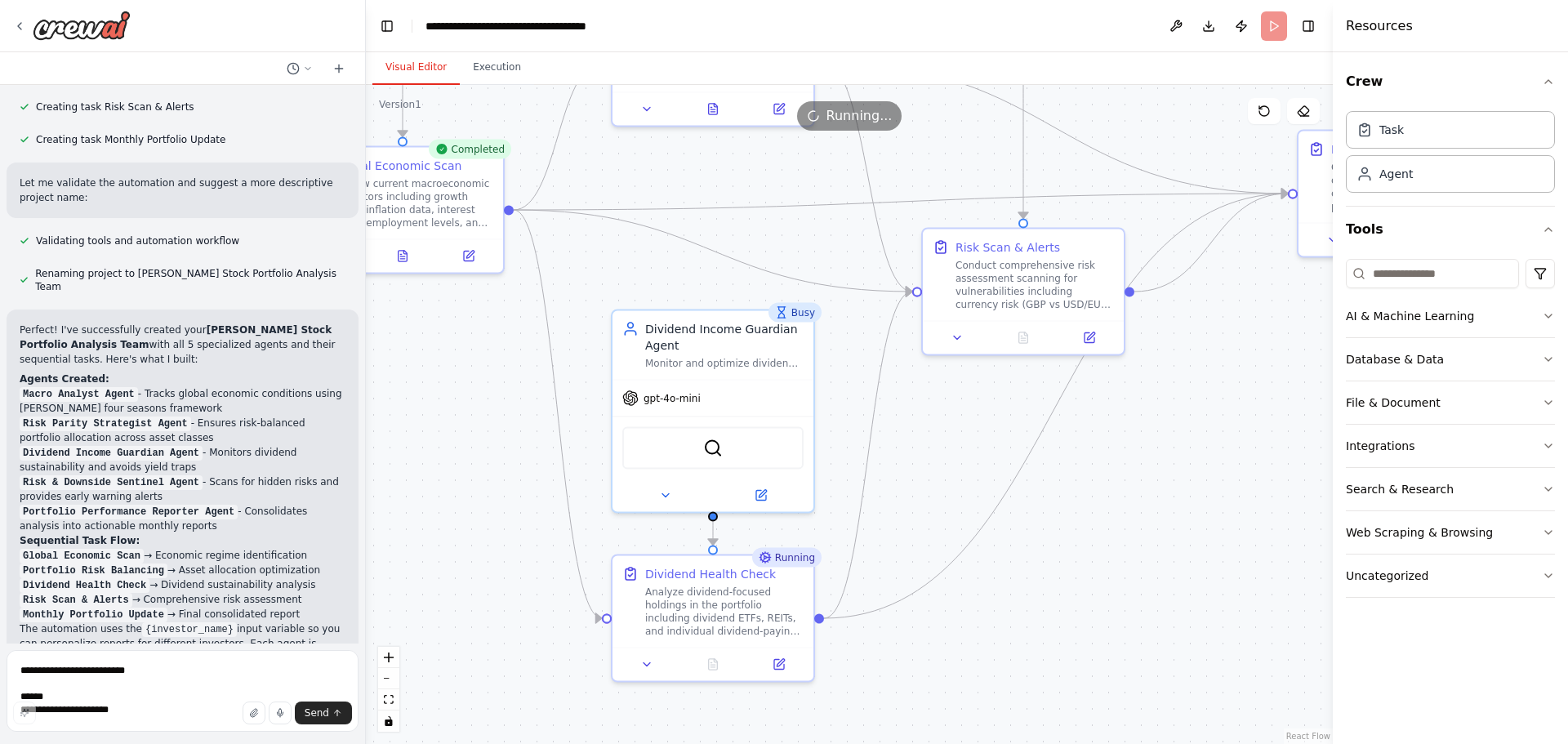
drag, startPoint x: 1143, startPoint y: 518, endPoint x: 1215, endPoint y: 511, distance: 72.3
click at [1215, 511] on div ".deletable-edge-delete-btn { width: 20px; height: 20px; border: 0px solid #ffff…" at bounding box center [849, 414] width 967 height 659
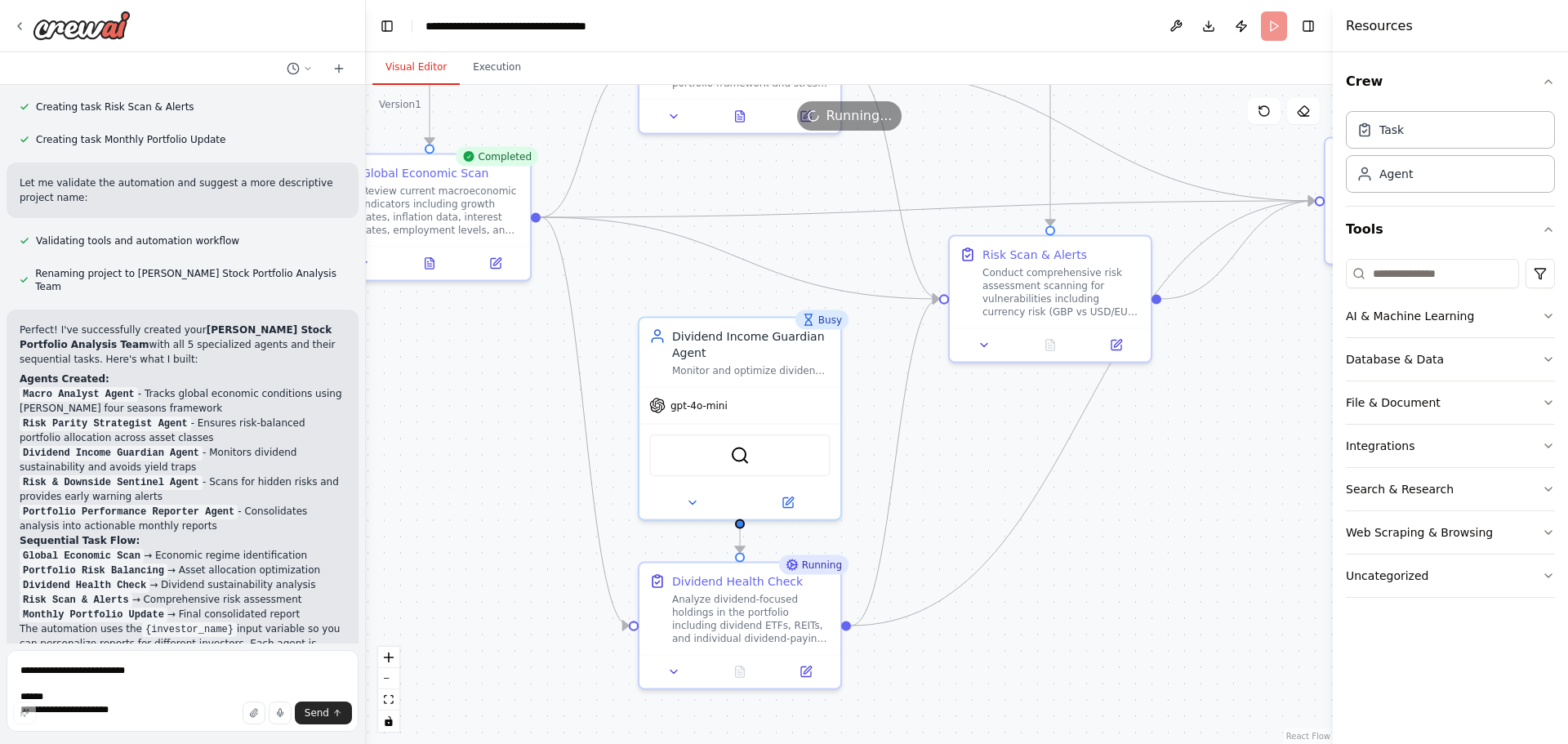
drag, startPoint x: 1111, startPoint y: 530, endPoint x: 1138, endPoint y: 537, distance: 27.9
click at [1138, 537] on div ".deletable-edge-delete-btn { width: 20px; height: 20px; border: 0px solid #ffff…" at bounding box center [849, 414] width 967 height 659
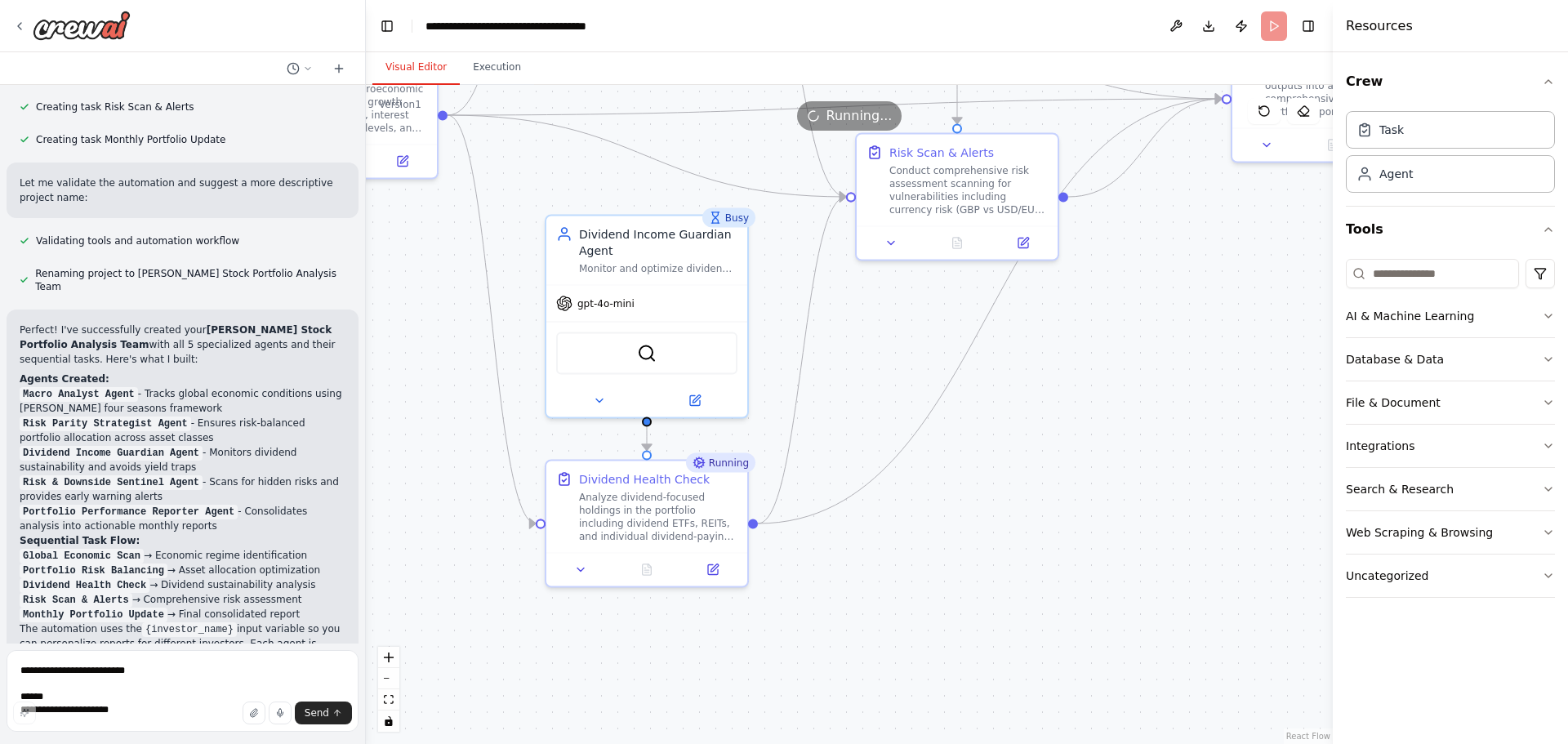
drag, startPoint x: 1147, startPoint y: 530, endPoint x: 1048, endPoint y: 418, distance: 149.5
click at [1048, 418] on div ".deletable-edge-delete-btn { width: 20px; height: 20px; border: 0px solid #ffff…" at bounding box center [849, 414] width 967 height 659
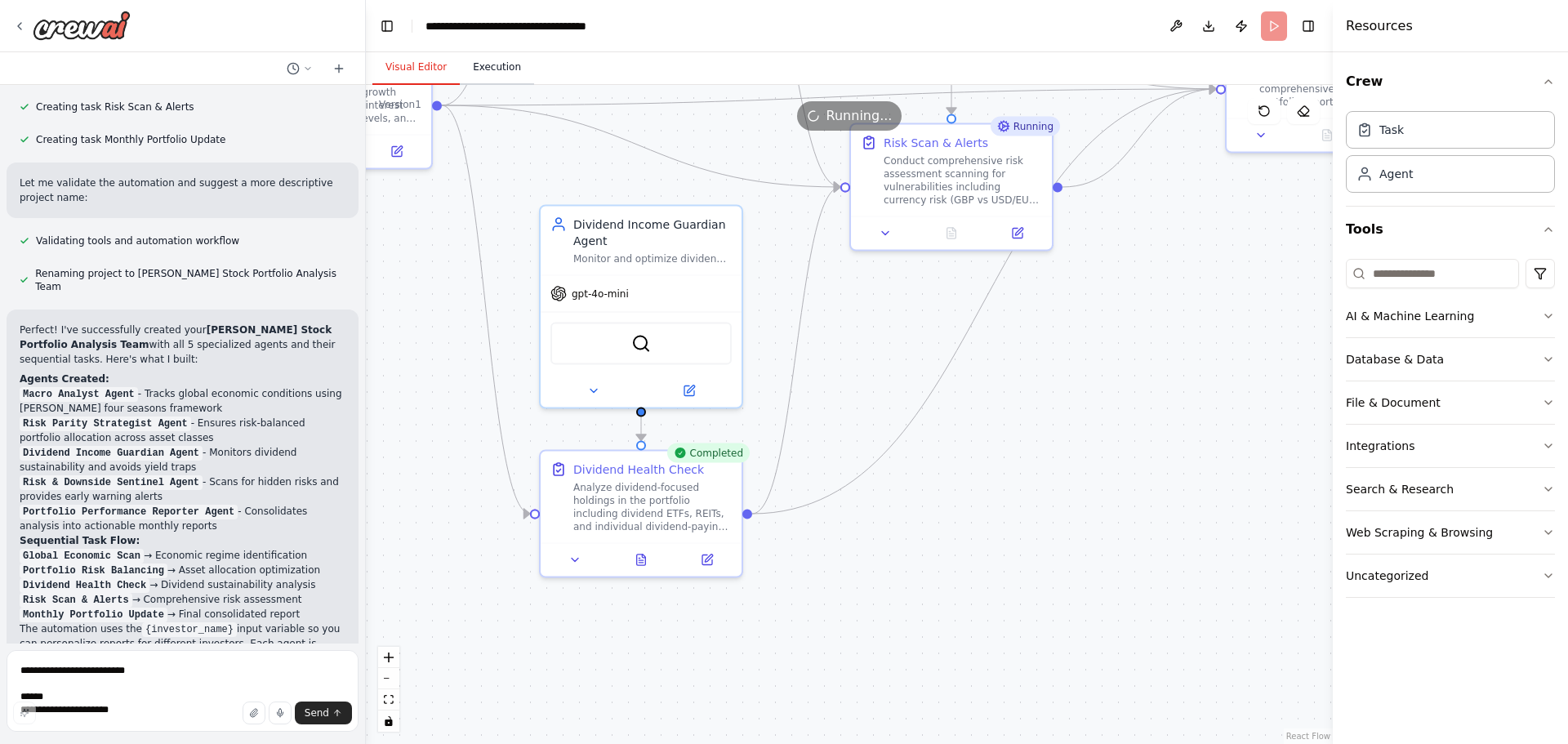
click at [479, 64] on button "Execution" at bounding box center [497, 68] width 75 height 34
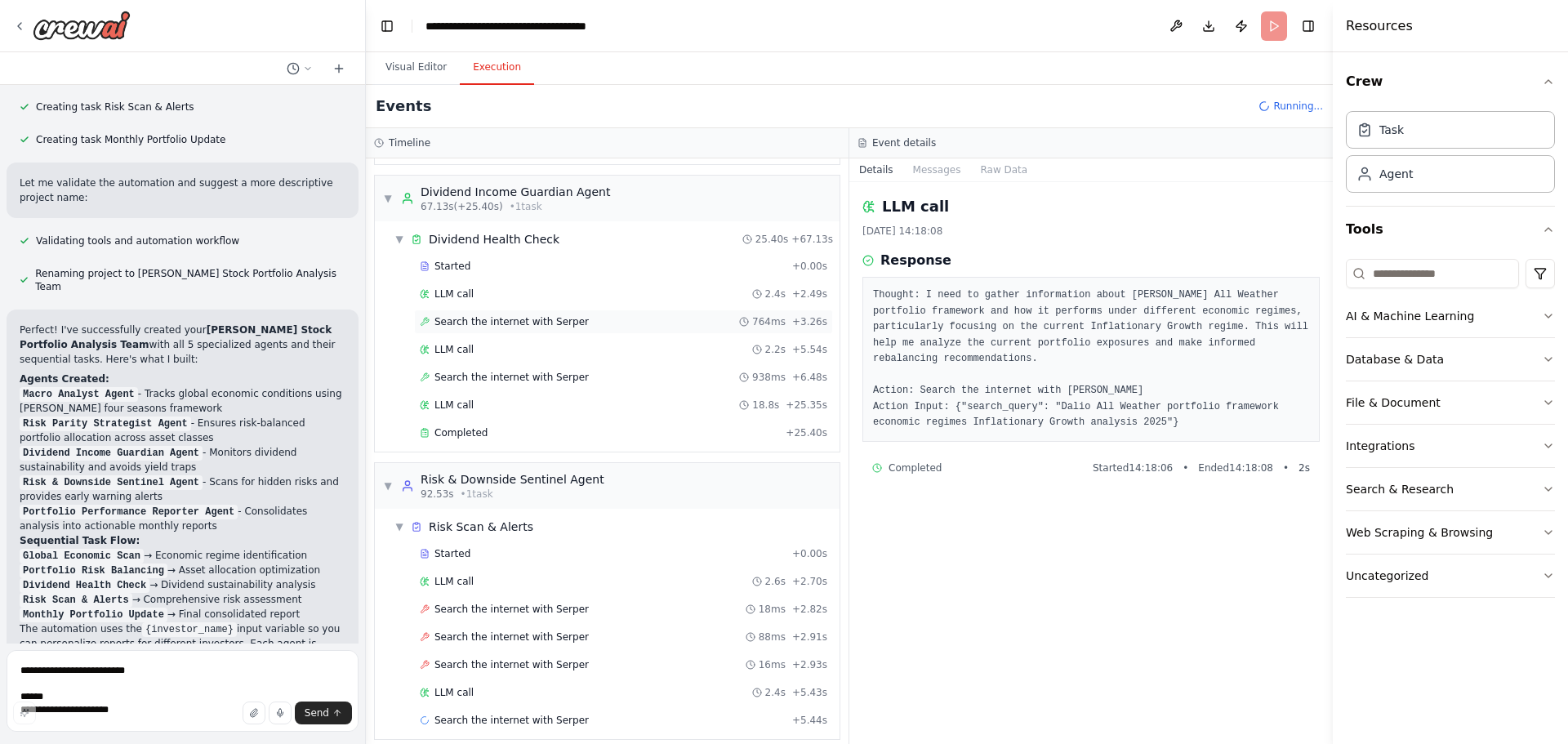
scroll to position [691, 0]
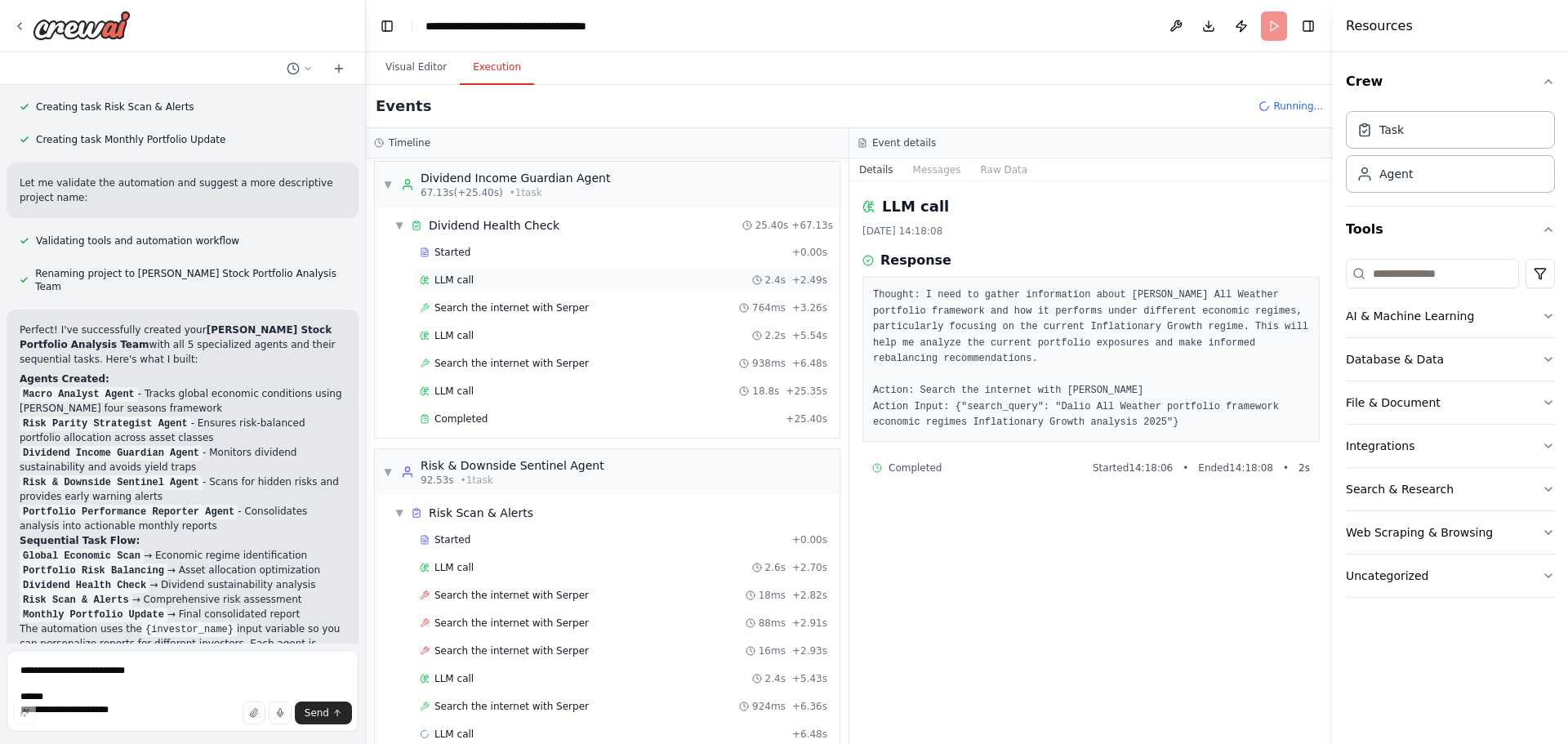
click at [620, 277] on div "LLM call 2.4s + 2.49s" at bounding box center [623, 280] width 408 height 13
click at [620, 331] on div "LLM call 2.2s + 5.54s" at bounding box center [623, 335] width 408 height 13
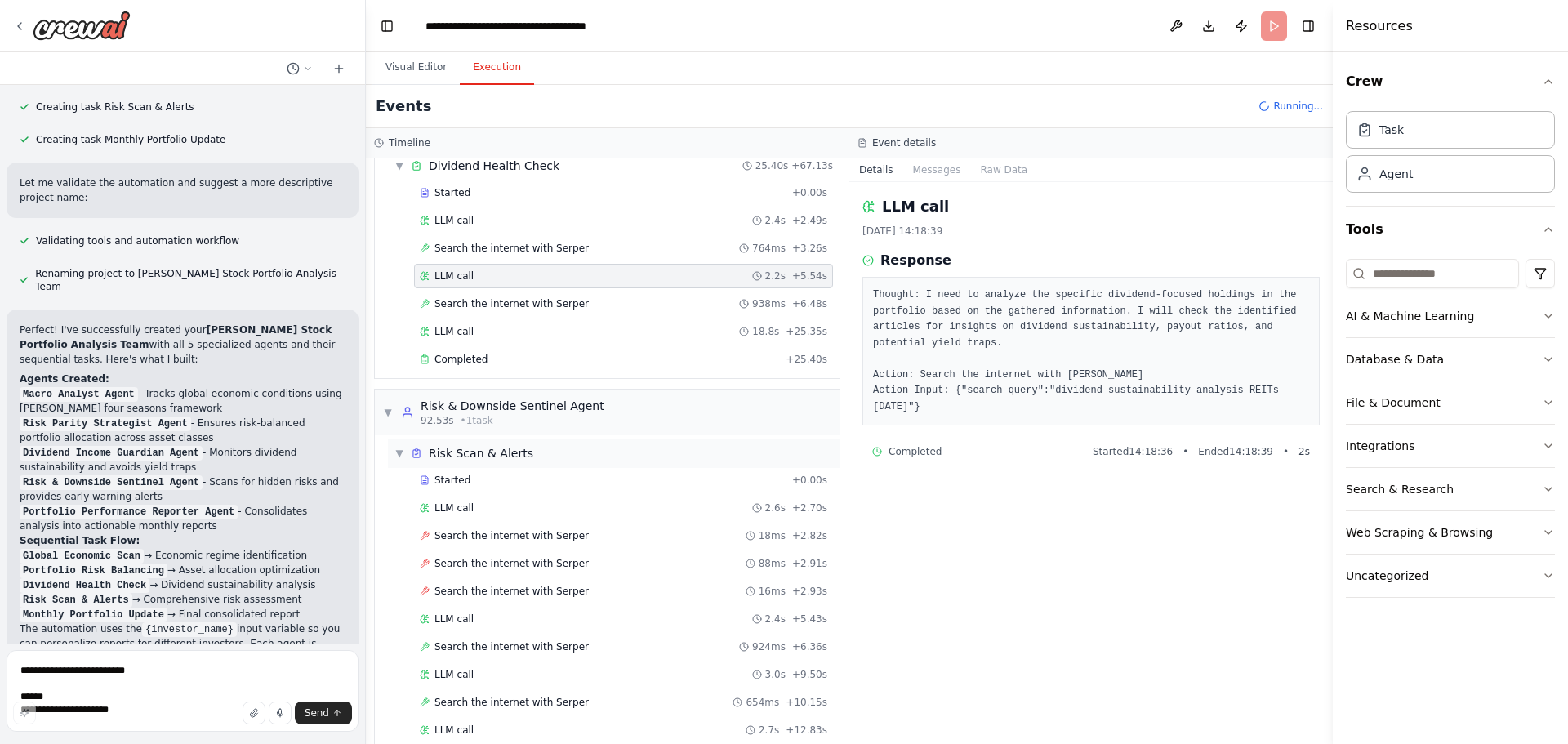
scroll to position [830, 0]
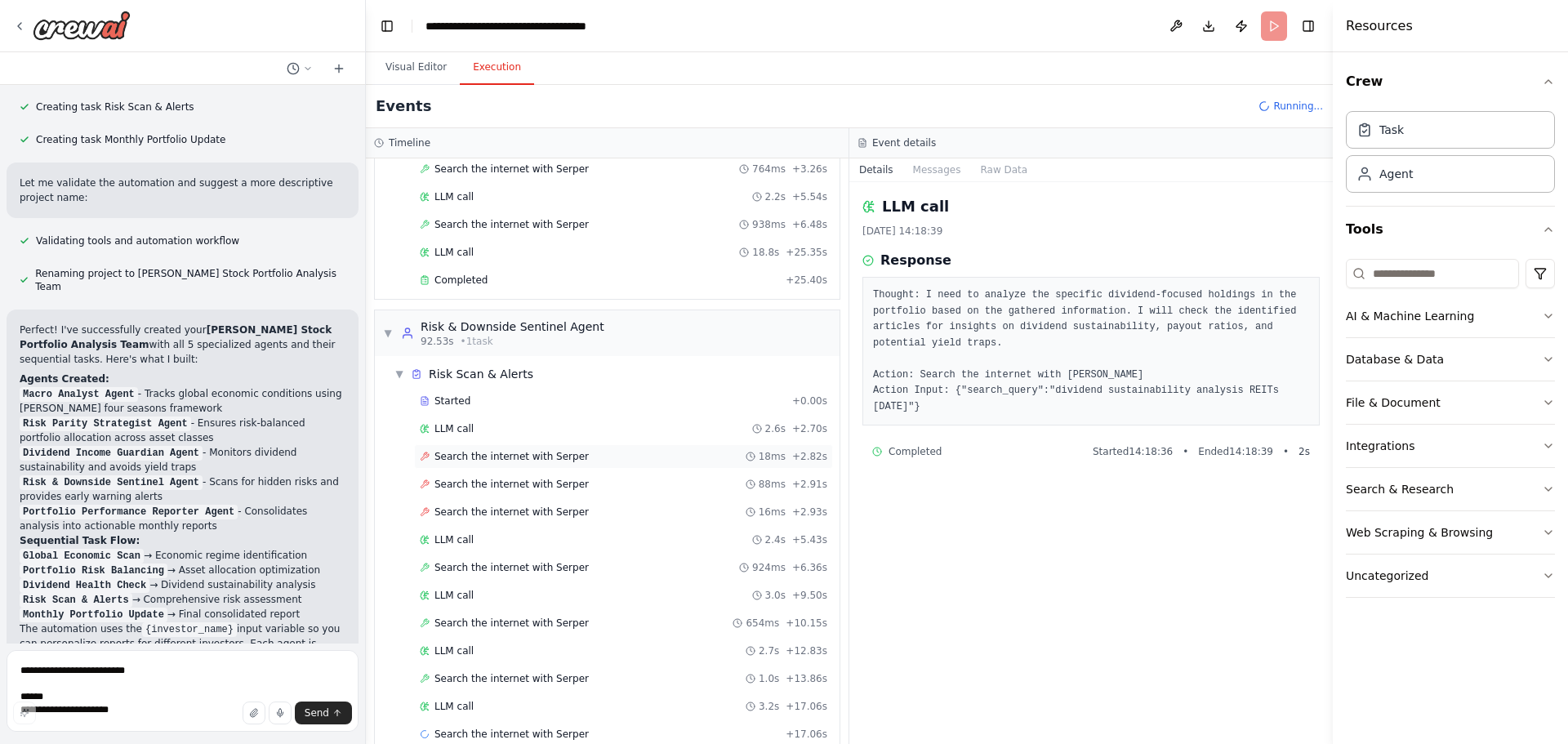
click at [625, 453] on div "Search the internet with Serper 18ms + 2.82s" at bounding box center [623, 456] width 408 height 13
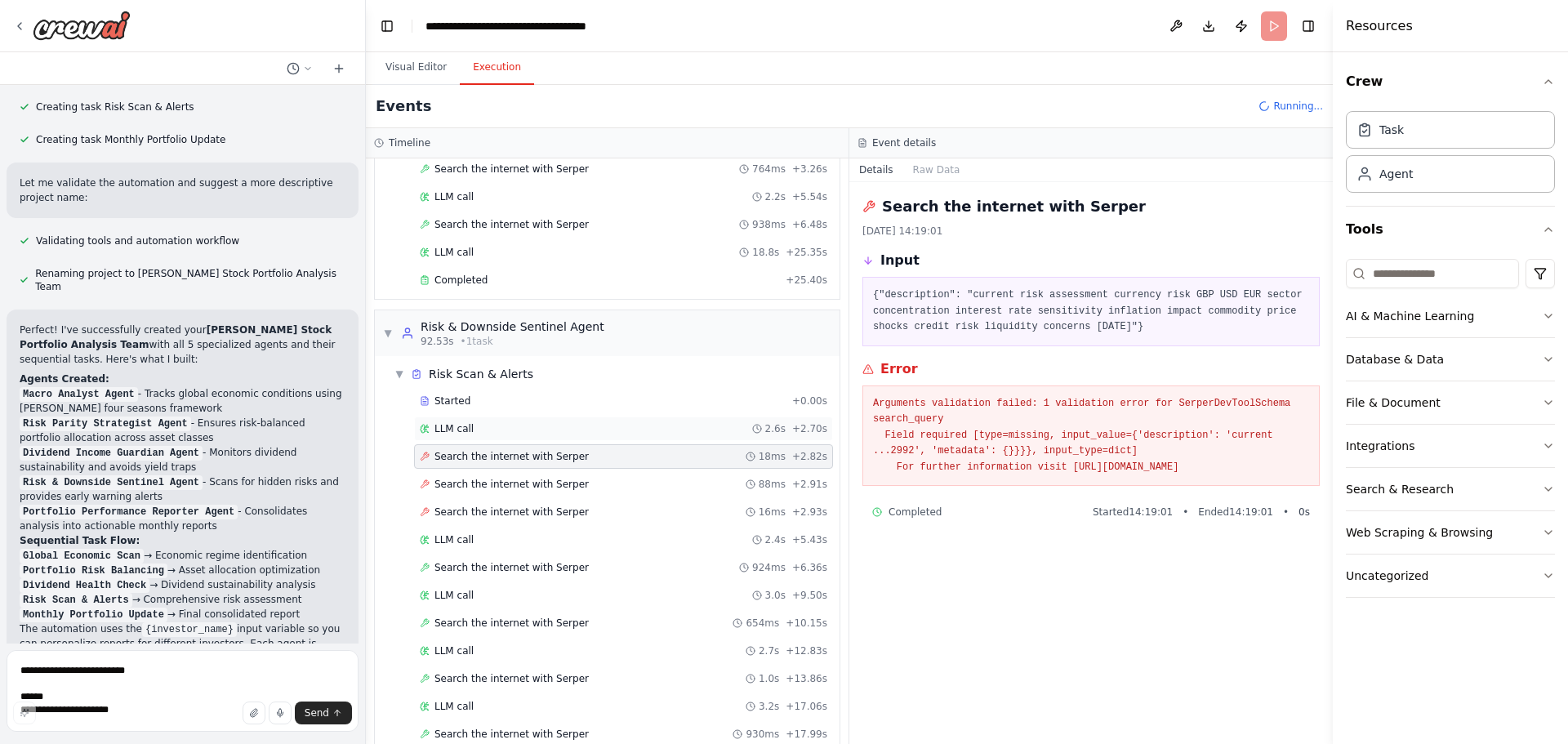
click at [563, 425] on div "LLM call 2.6s + 2.70s" at bounding box center [623, 428] width 408 height 13
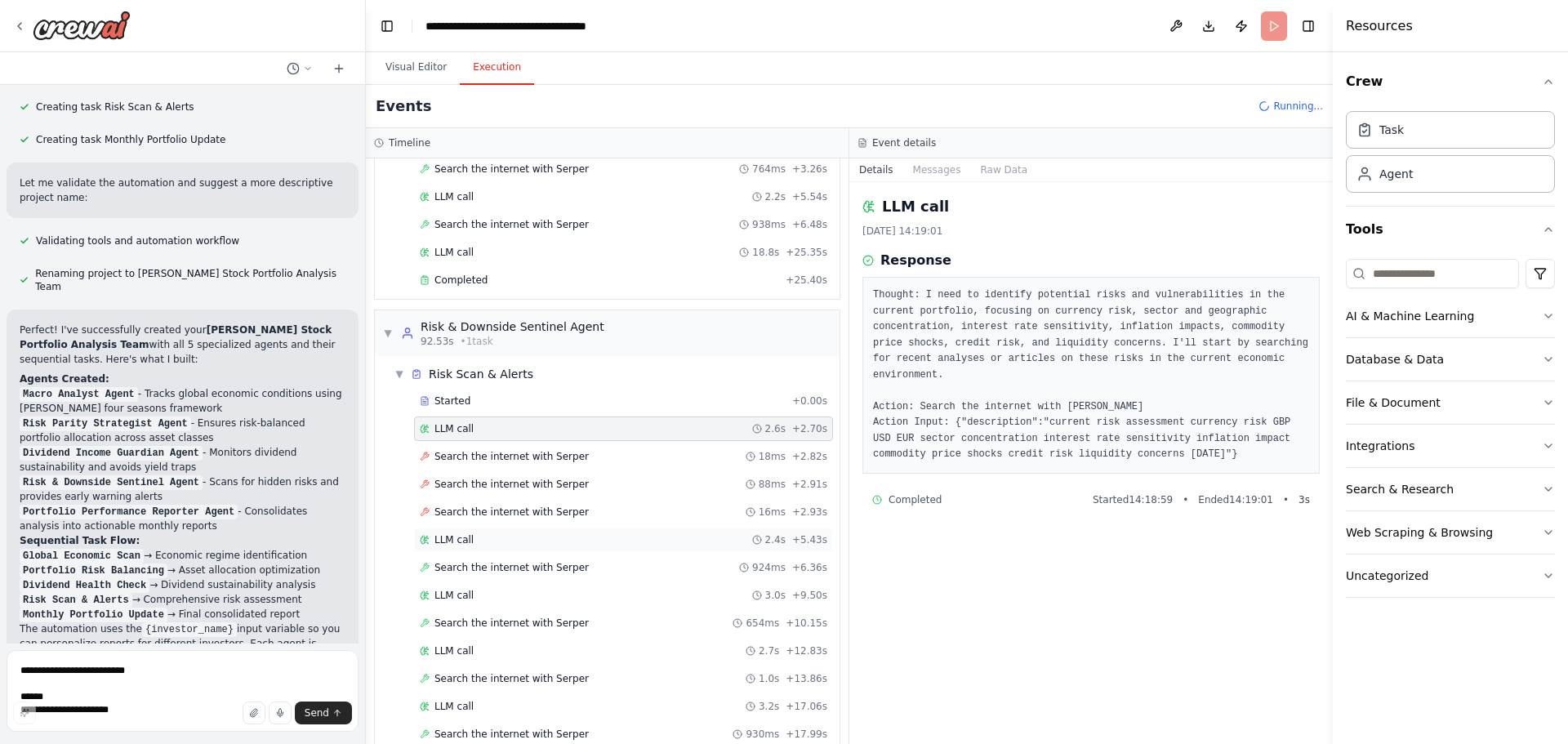
click at [618, 547] on div "LLM call 2.4s + 5.43s" at bounding box center [623, 539] width 419 height 25
click at [623, 575] on div "Search the internet with Serper 924ms + 6.36s" at bounding box center [623, 567] width 419 height 25
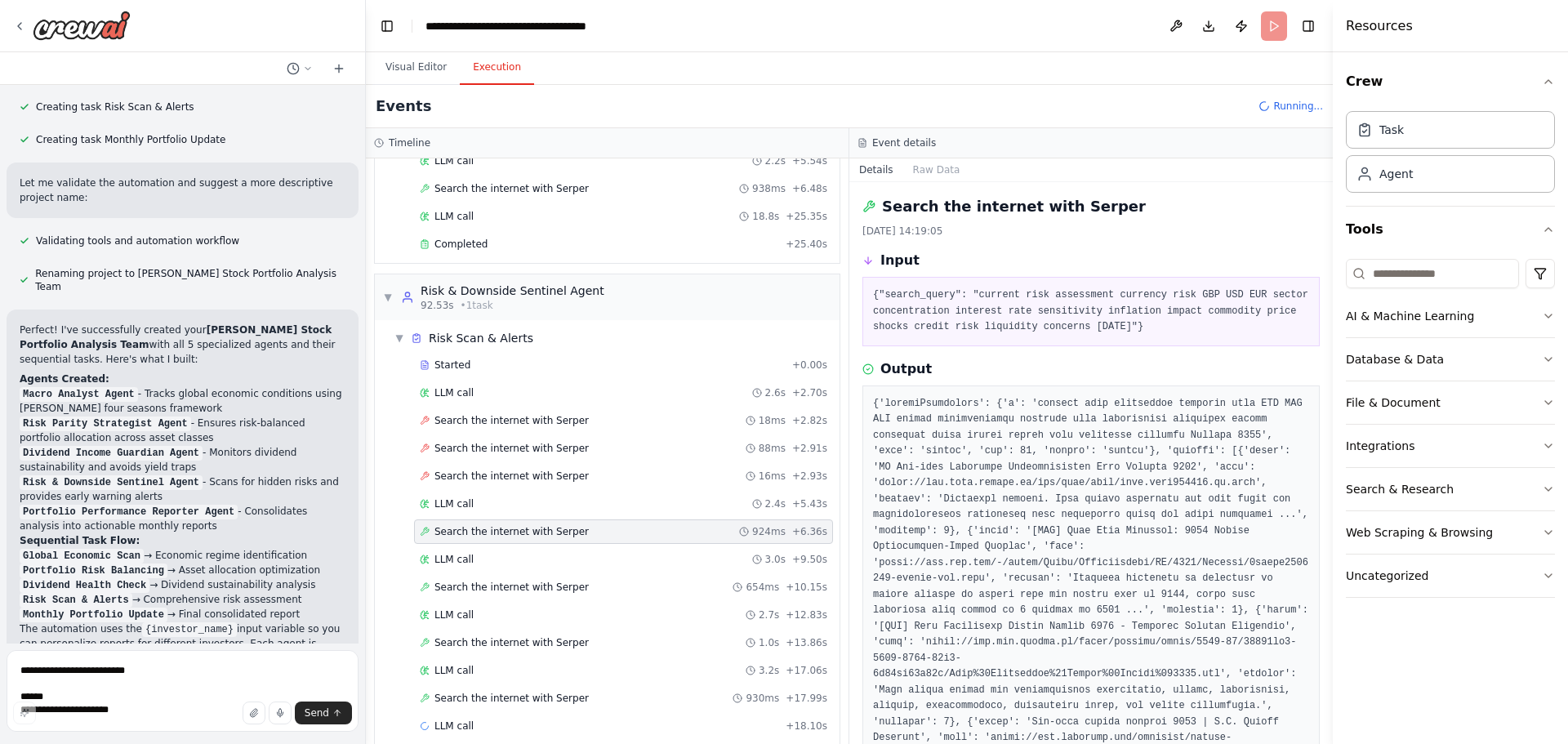
scroll to position [886, 0]
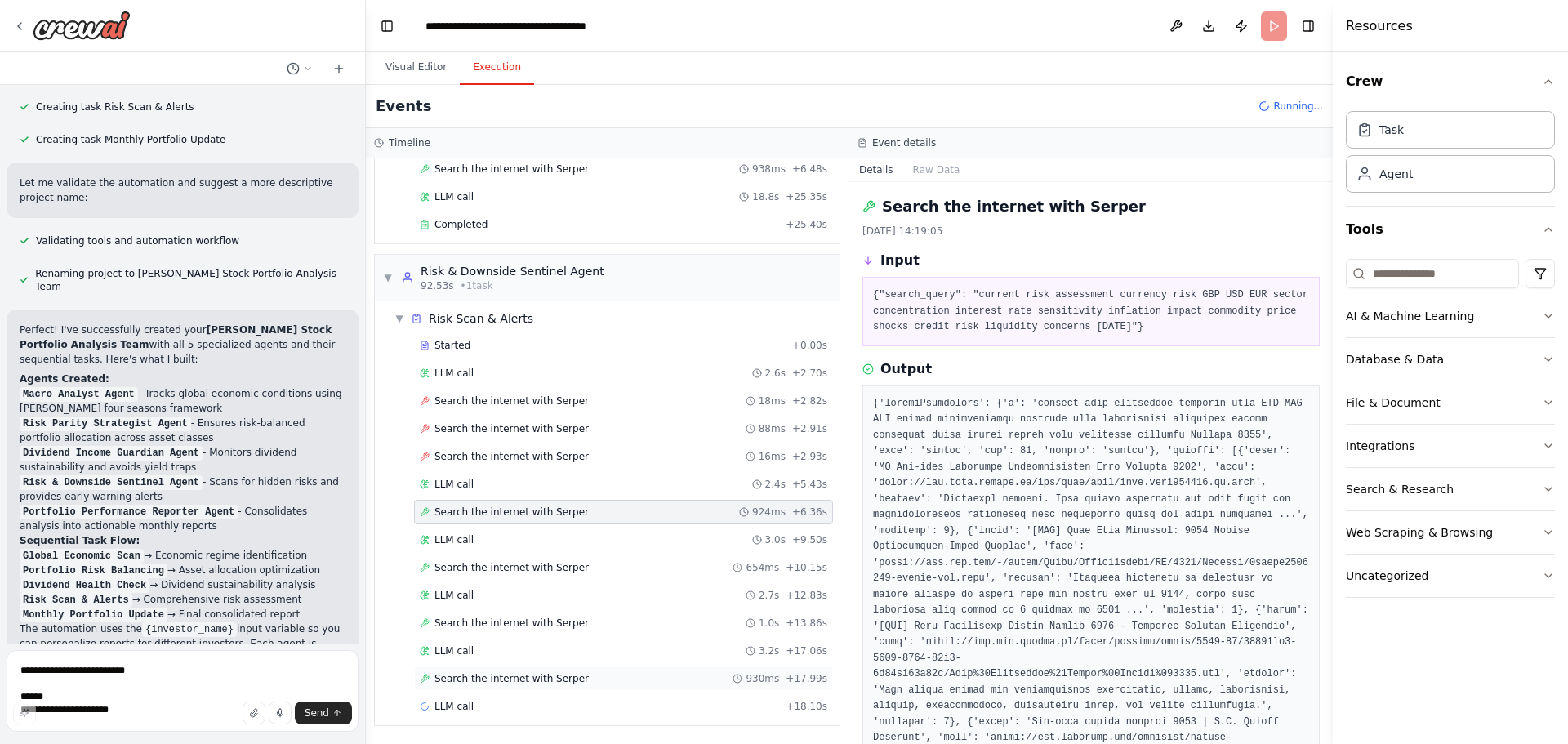
click at [609, 675] on div "Search the internet with Serper 930ms + 17.99s" at bounding box center [623, 678] width 408 height 13
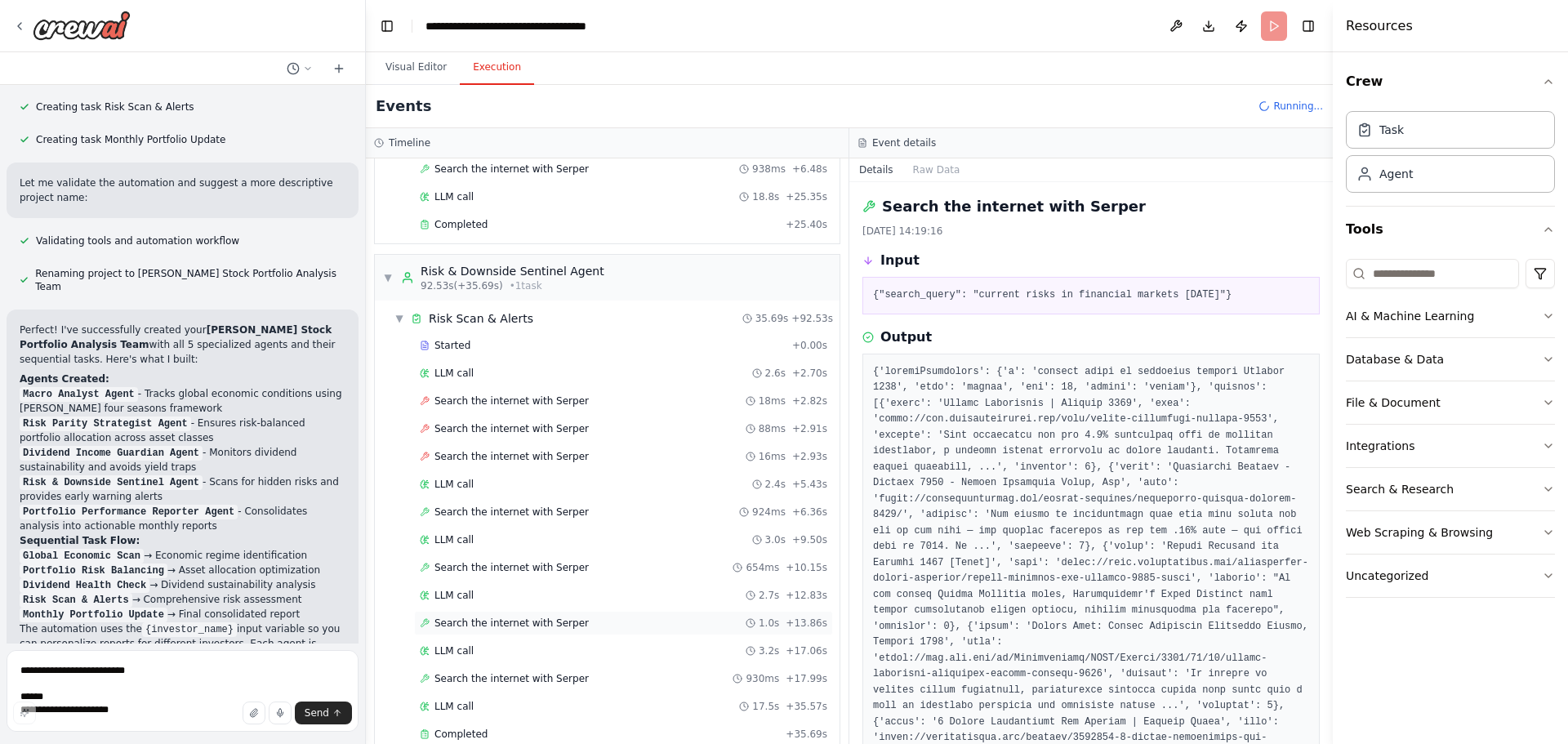
click at [594, 629] on div "Search the internet with Serper 1.0s + 13.86s" at bounding box center [623, 622] width 408 height 13
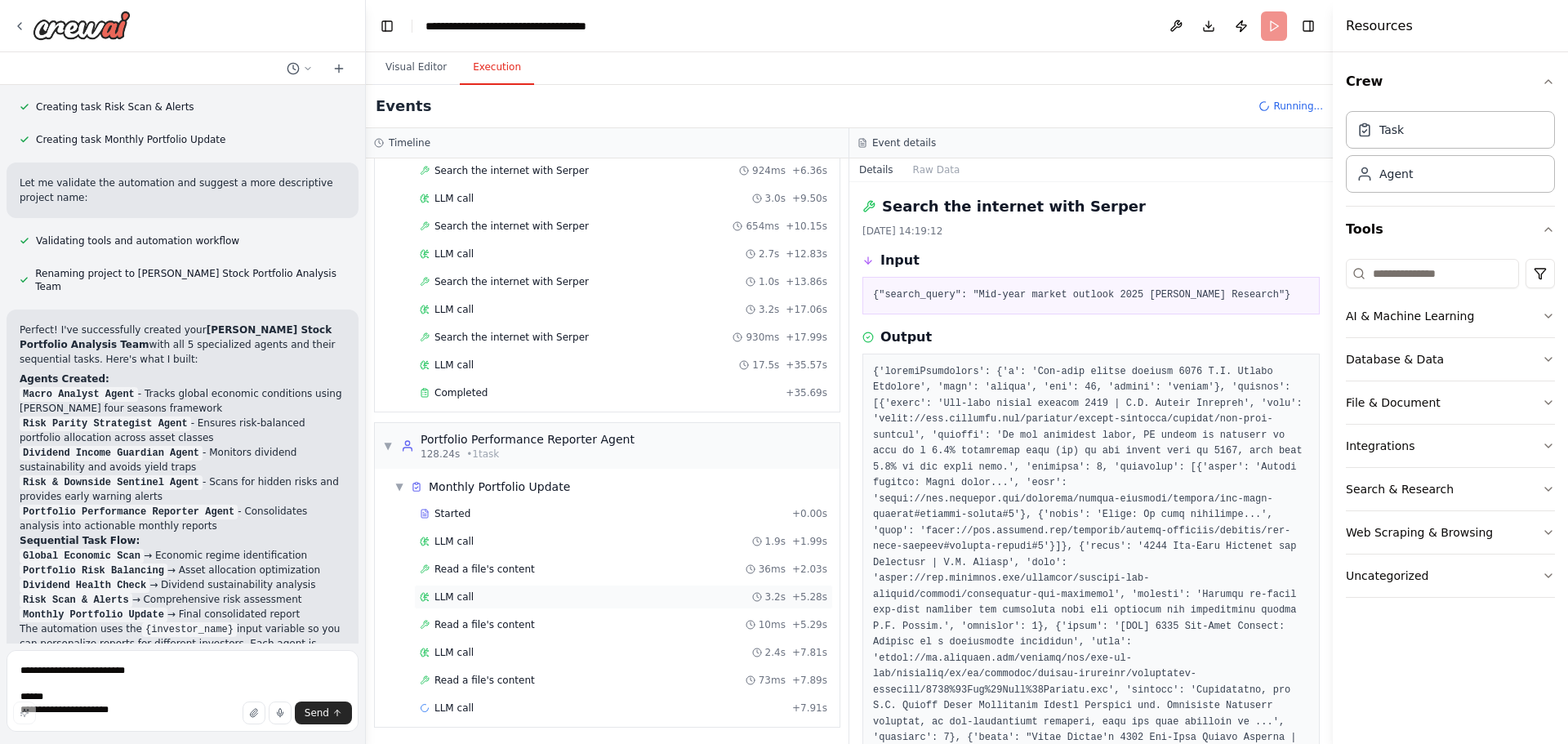
scroll to position [1229, 0]
click at [564, 508] on div "Started" at bounding box center [603, 511] width 366 height 13
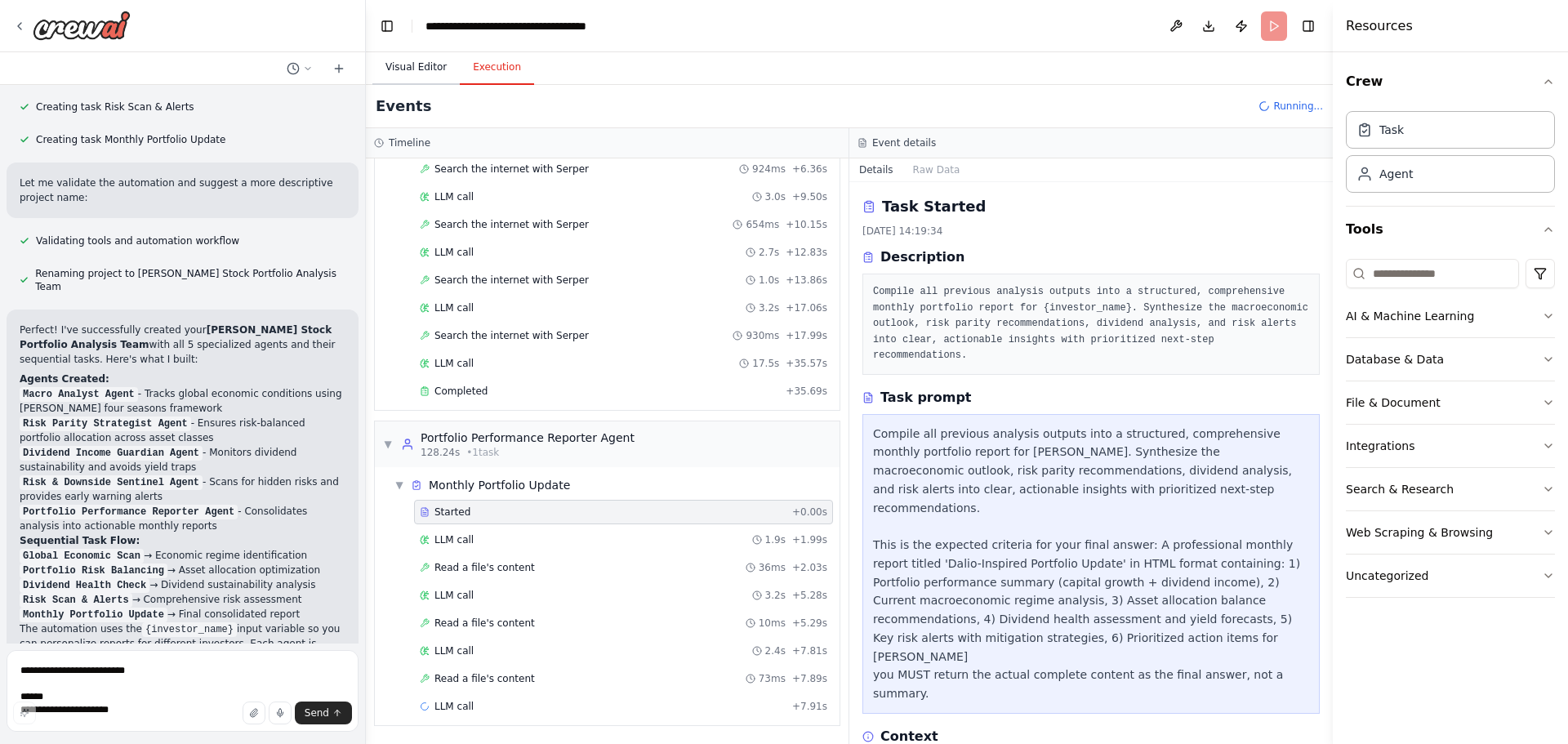
click at [420, 58] on button "Visual Editor" at bounding box center [415, 68] width 87 height 34
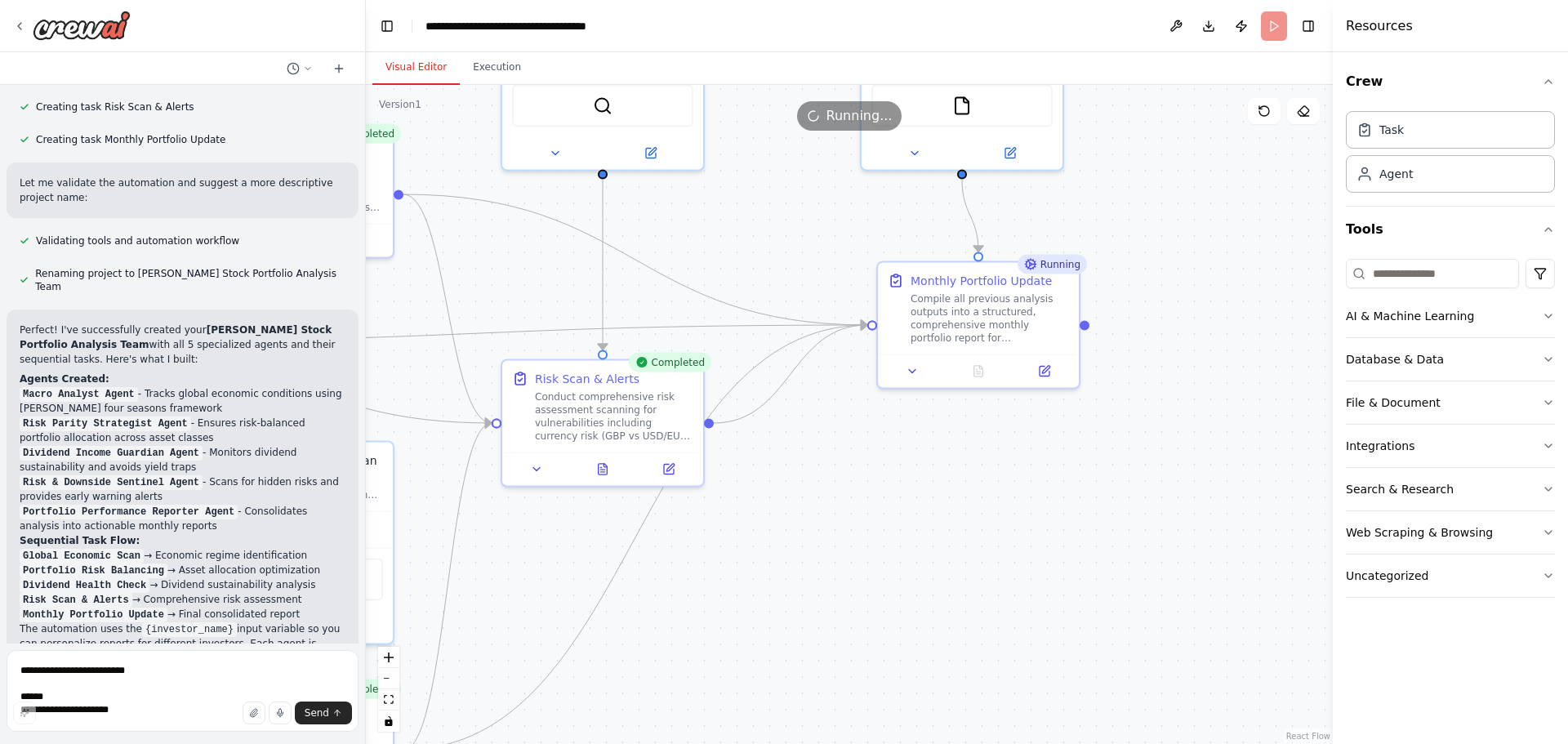
drag, startPoint x: 1221, startPoint y: 316, endPoint x: 873, endPoint y: 552, distance: 420.5
click at [873, 552] on div ".deletable-edge-delete-btn { width: 20px; height: 20px; border: 0px solid #ffff…" at bounding box center [849, 414] width 967 height 659
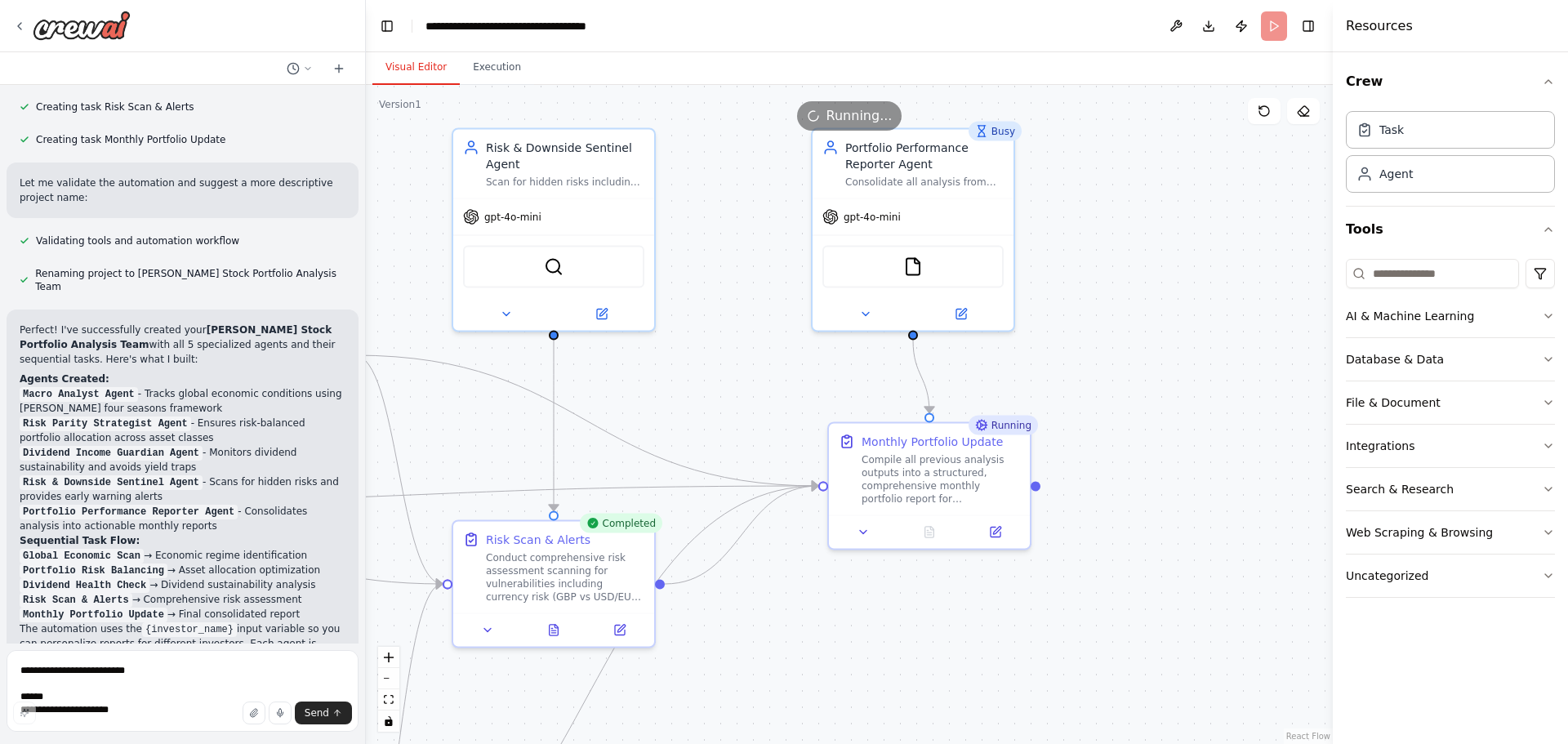
drag, startPoint x: 1150, startPoint y: 411, endPoint x: 1088, endPoint y: 577, distance: 177.2
click at [1089, 577] on div ".deletable-edge-delete-btn { width: 20px; height: 20px; border: 0px solid #ffff…" at bounding box center [849, 414] width 967 height 659
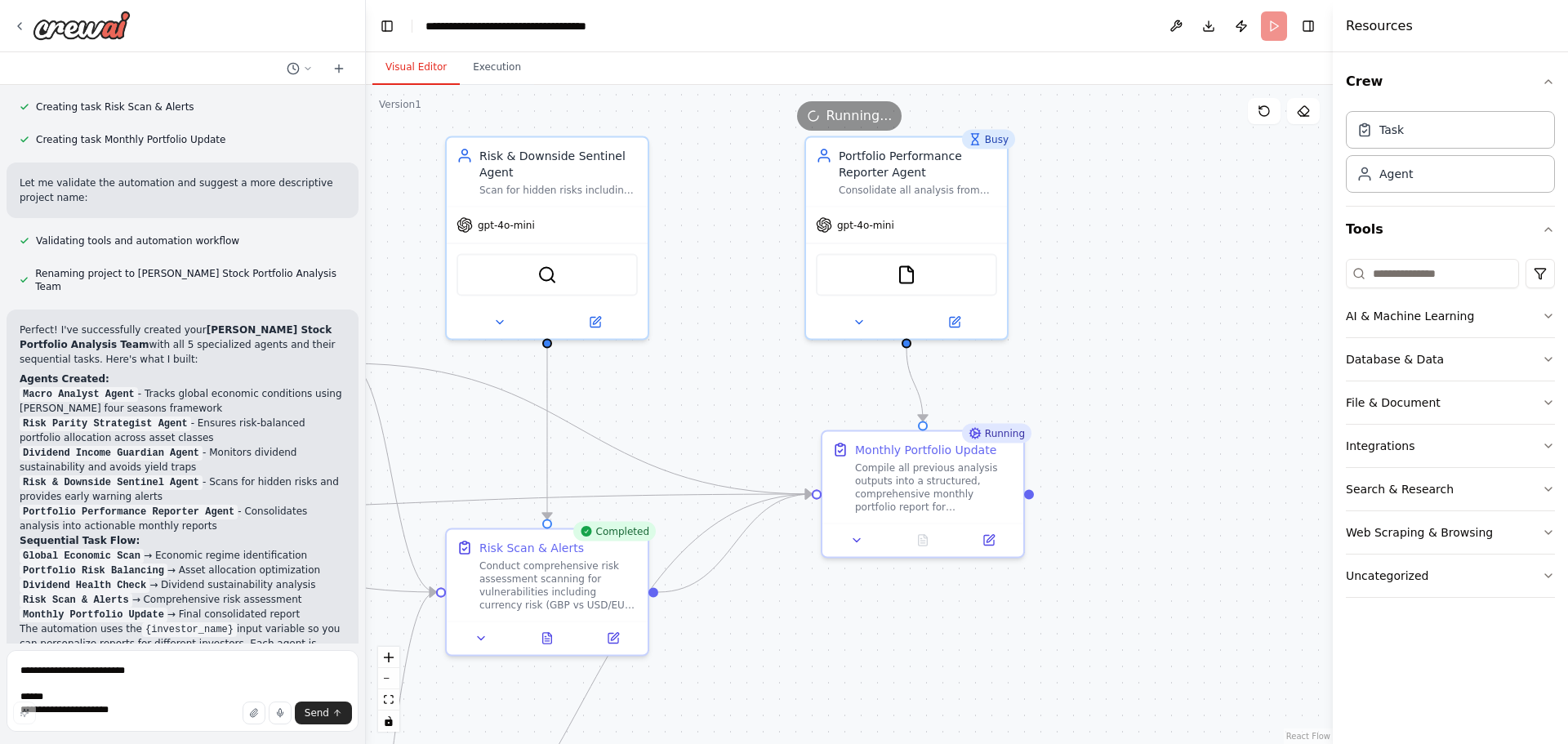
click at [1170, 391] on div ".deletable-edge-delete-btn { width: 20px; height: 20px; border: 0px solid #ffff…" at bounding box center [849, 414] width 967 height 659
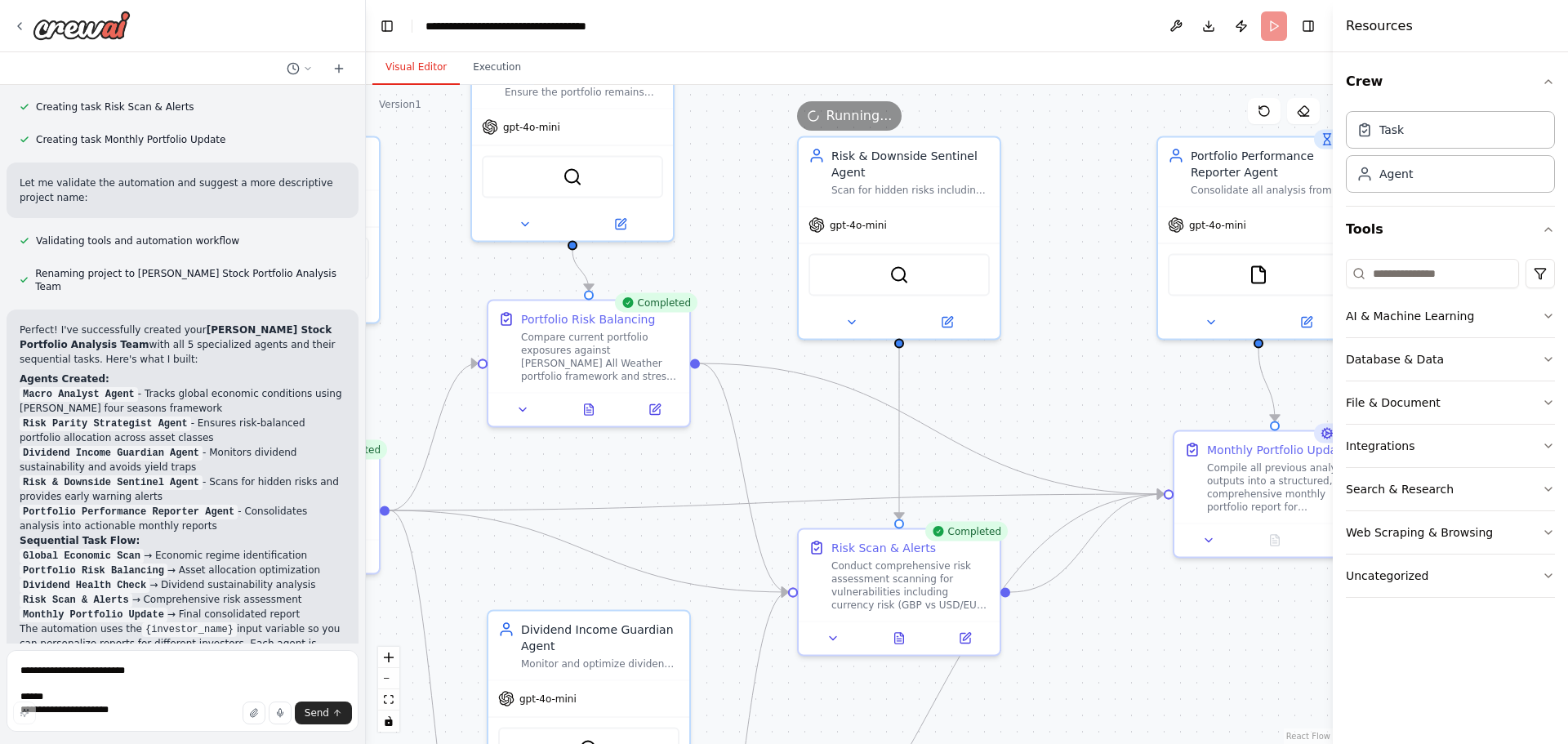
drag, startPoint x: 705, startPoint y: 367, endPoint x: 1058, endPoint y: 367, distance: 353.0
click at [1058, 367] on div ".deletable-edge-delete-btn { width: 20px; height: 20px; border: 0px solid #ffff…" at bounding box center [849, 414] width 967 height 659
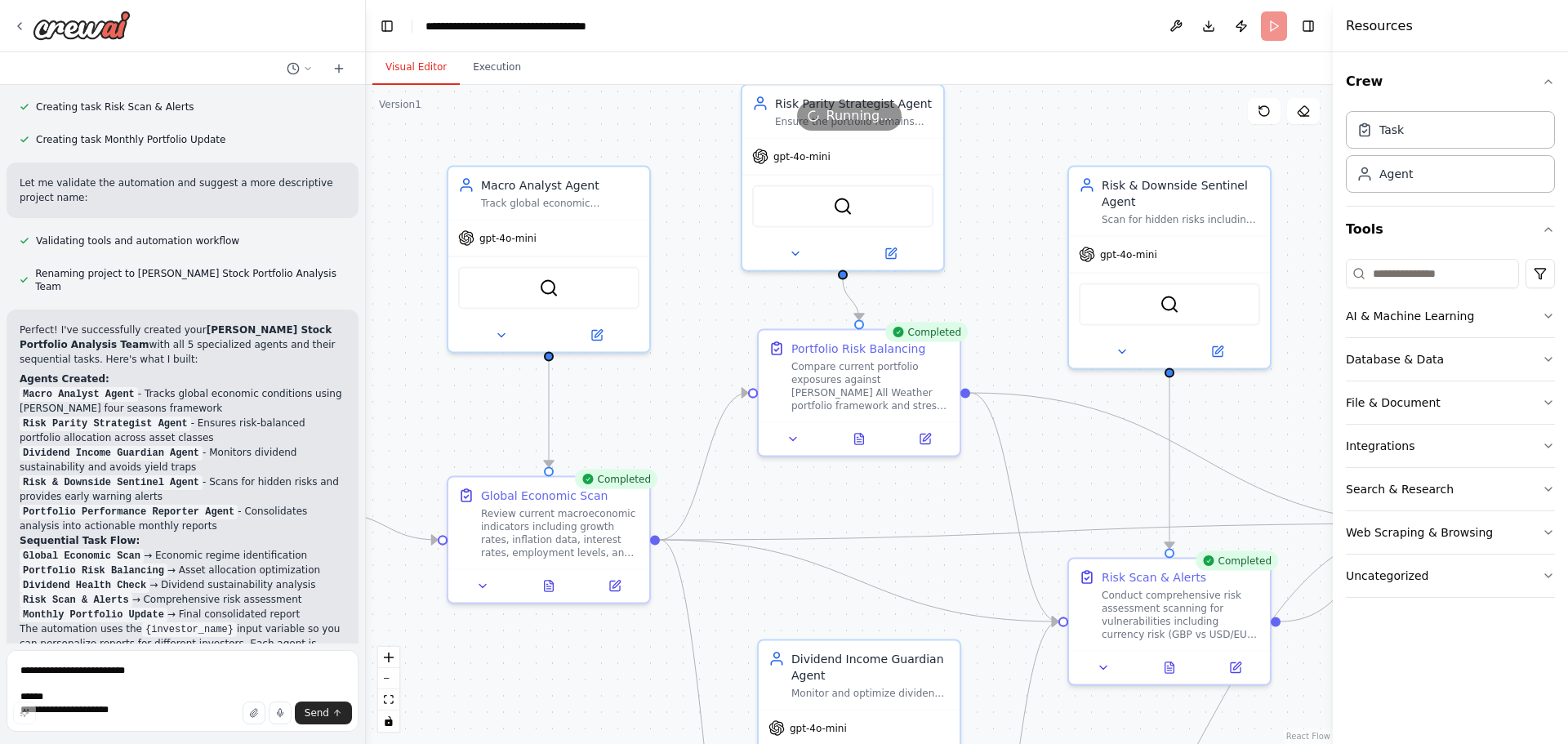
drag, startPoint x: 727, startPoint y: 278, endPoint x: 998, endPoint y: 307, distance: 272.5
click at [998, 307] on div ".deletable-edge-delete-btn { width: 20px; height: 20px; border: 0px solid #ffff…" at bounding box center [849, 414] width 967 height 659
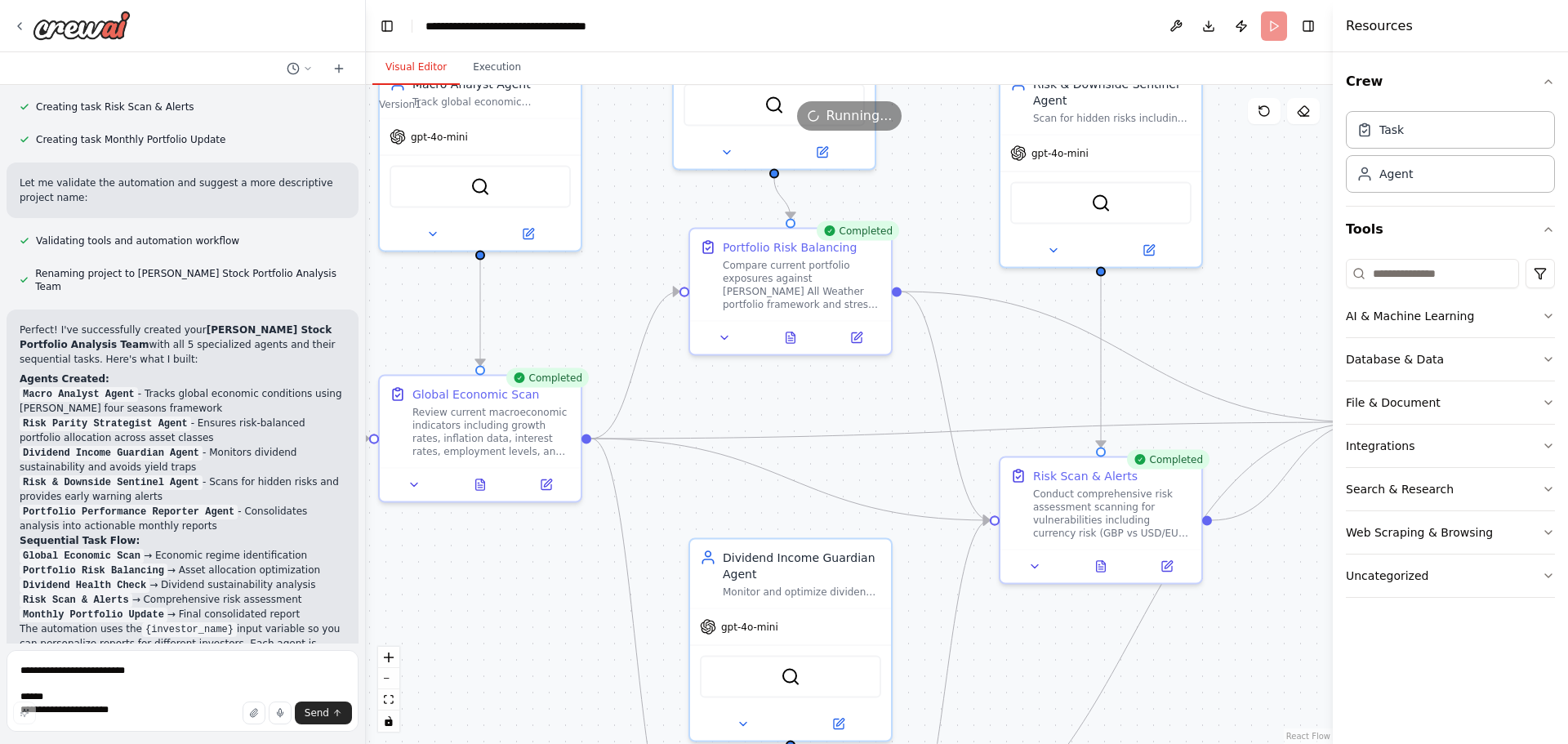
drag, startPoint x: 692, startPoint y: 333, endPoint x: 288, endPoint y: 262, distance: 410.2
click at [274, 262] on div "Hello! I'm the CrewAI assistant. What kind of automation do you want to build? …" at bounding box center [784, 372] width 1568 height 744
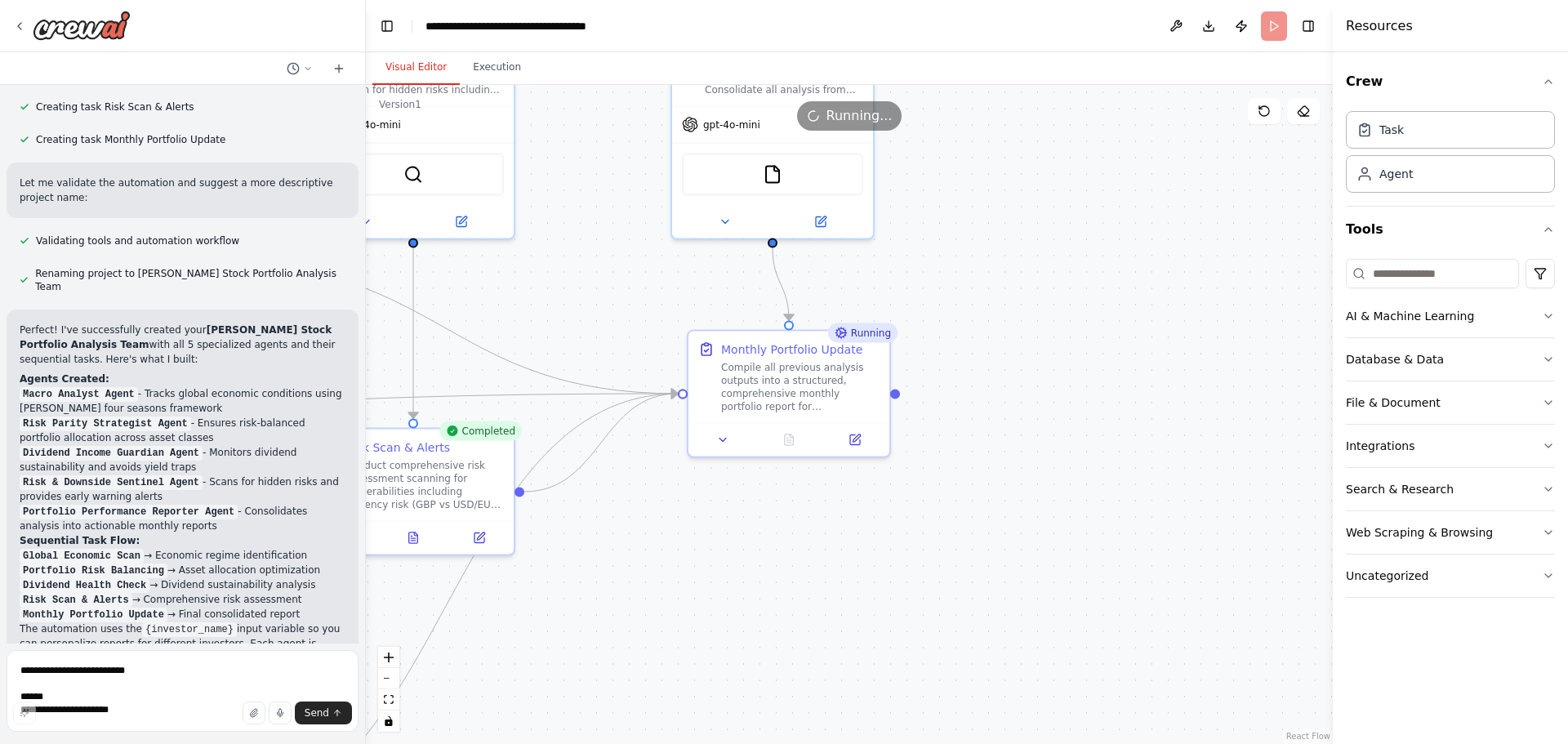
drag, startPoint x: 996, startPoint y: 347, endPoint x: 656, endPoint y: 288, distance: 345.1
click at [656, 288] on div ".deletable-edge-delete-btn { width: 20px; height: 20px; border: 0px solid #ffff…" at bounding box center [849, 414] width 967 height 659
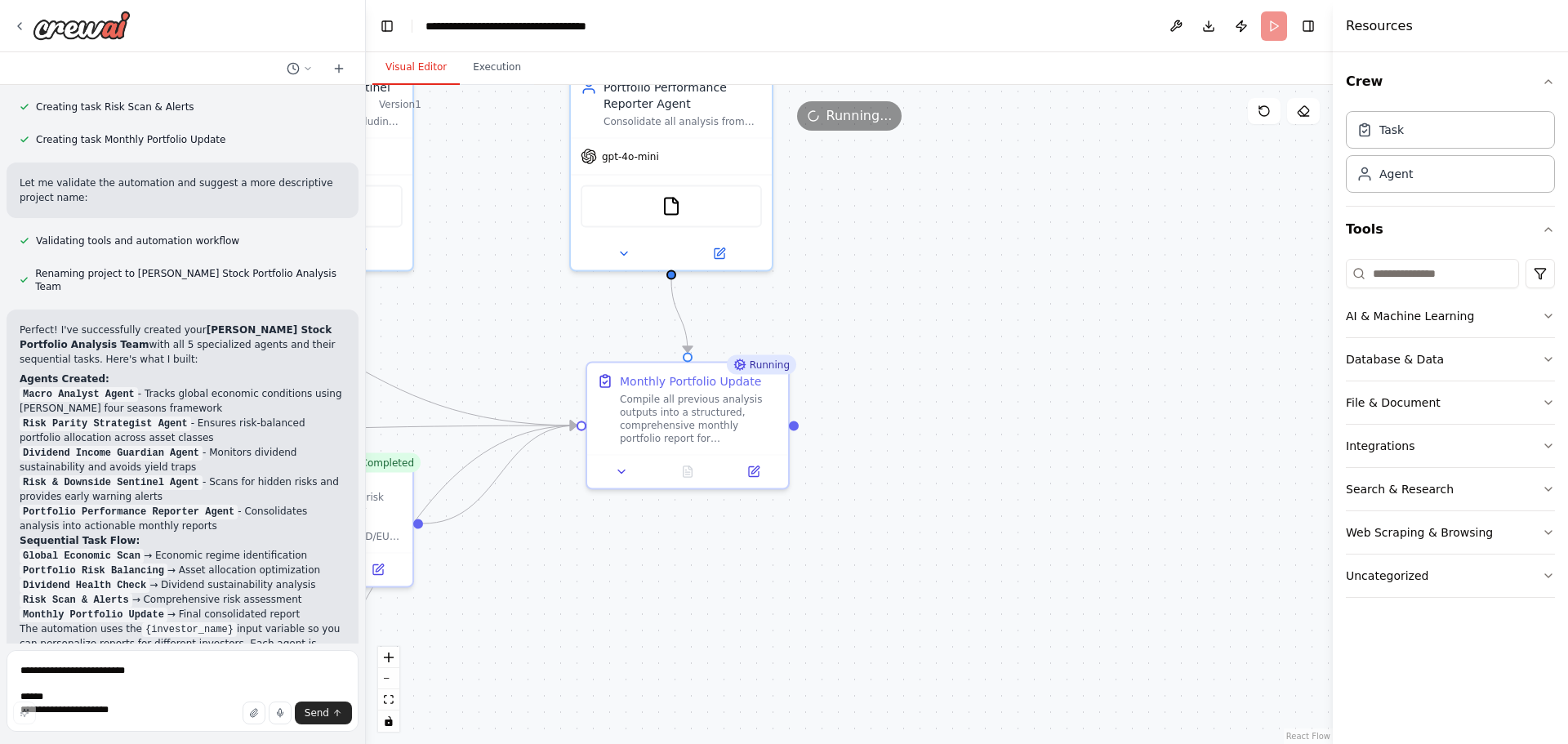
drag, startPoint x: 1067, startPoint y: 289, endPoint x: 949, endPoint y: 355, distance: 135.2
click at [968, 321] on div ".deletable-edge-delete-btn { width: 20px; height: 20px; border: 0px solid #ffff…" at bounding box center [849, 414] width 967 height 659
click at [223, 674] on textarea at bounding box center [182, 691] width 352 height 81
click at [214, 679] on textarea at bounding box center [182, 691] width 352 height 81
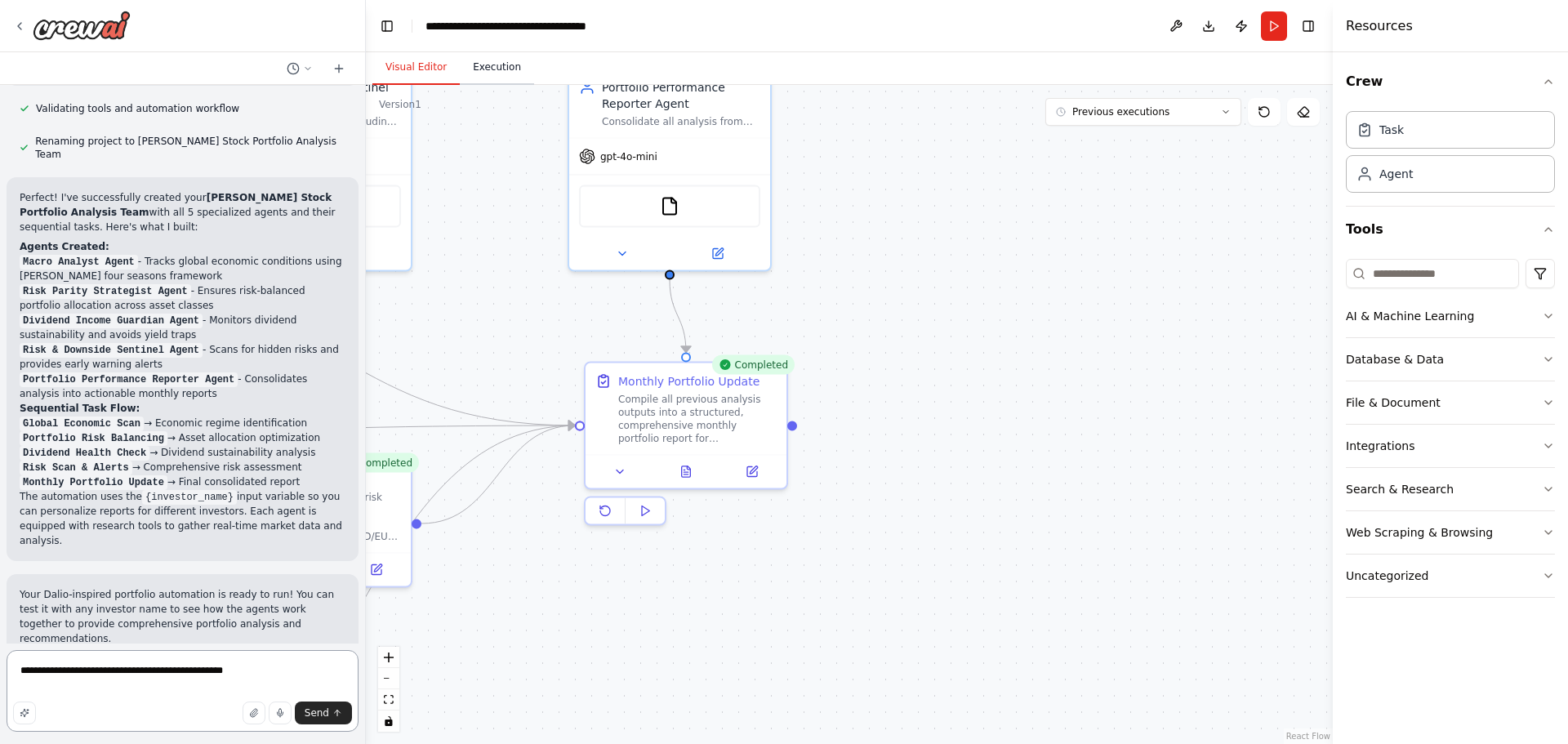
type textarea "**********"
click at [485, 64] on button "Execution" at bounding box center [497, 68] width 75 height 34
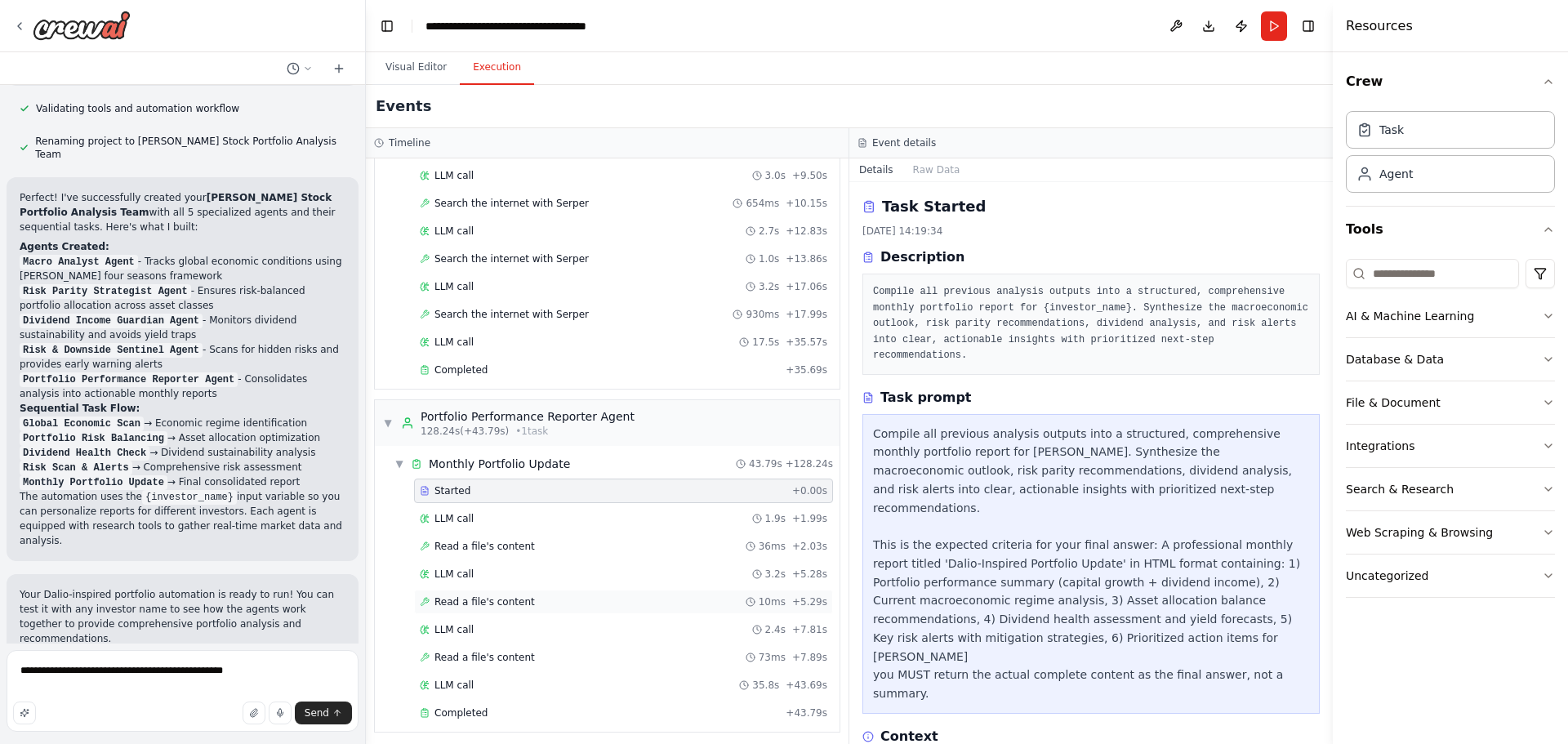
scroll to position [1257, 0]
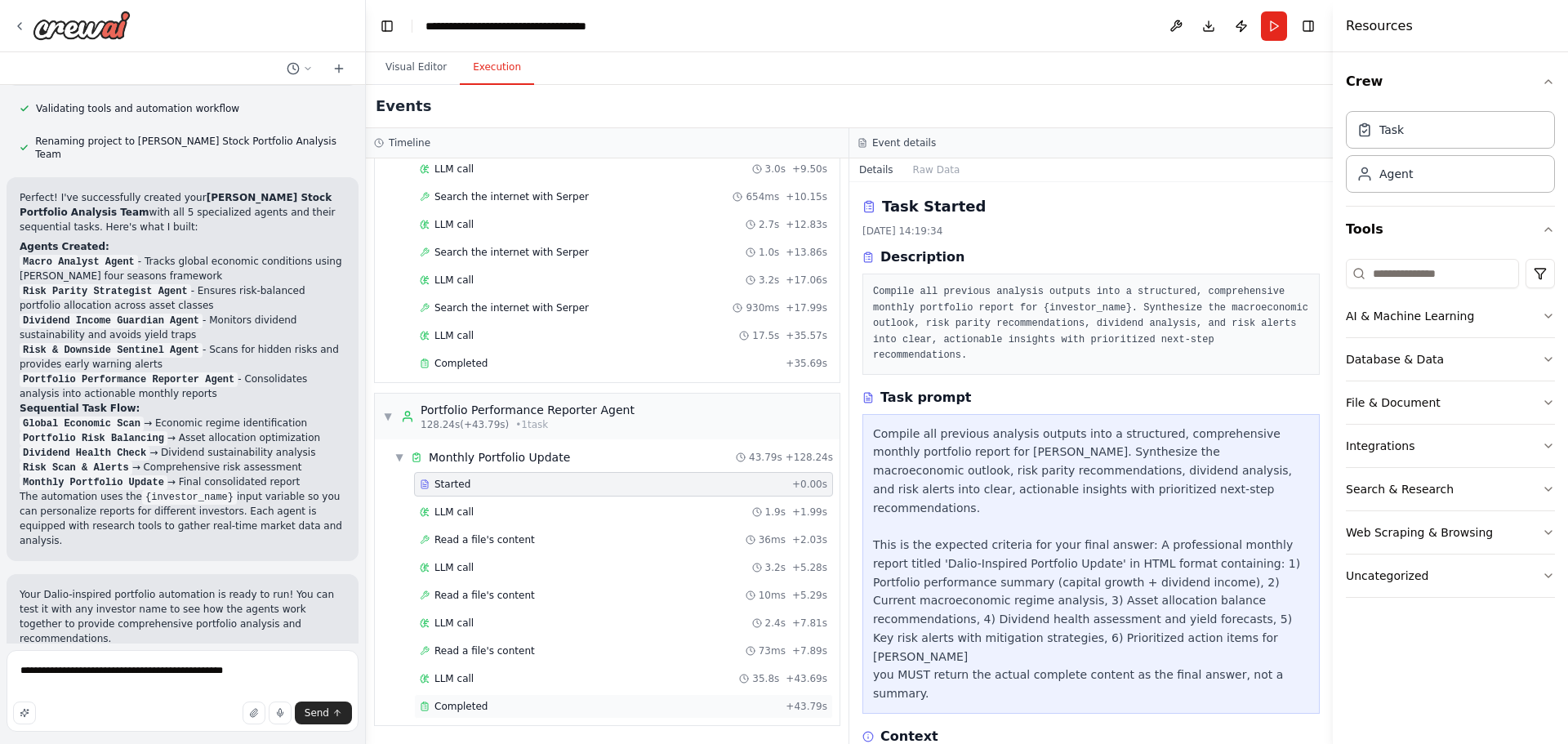
click at [590, 702] on div "Completed" at bounding box center [599, 706] width 359 height 13
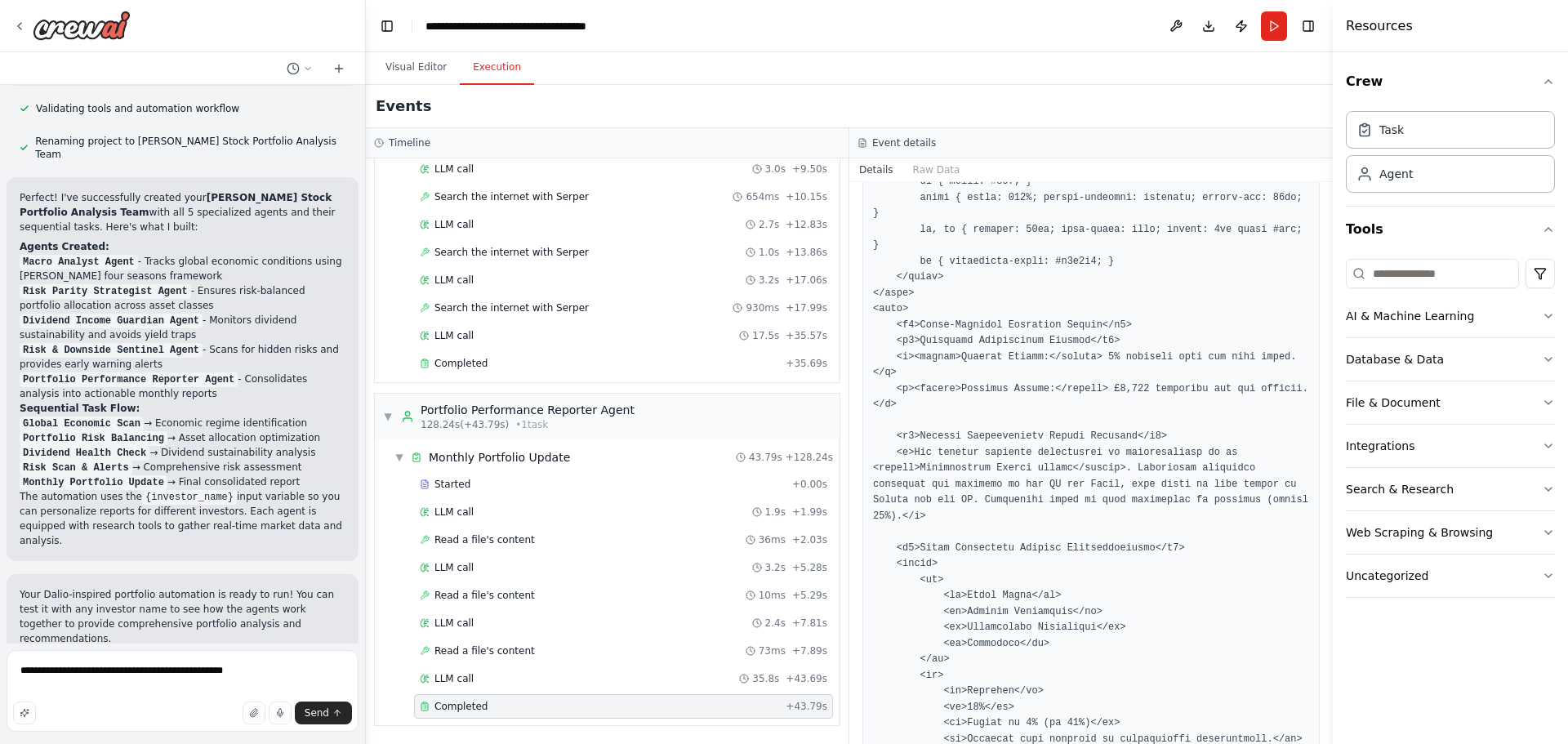
scroll to position [490, 0]
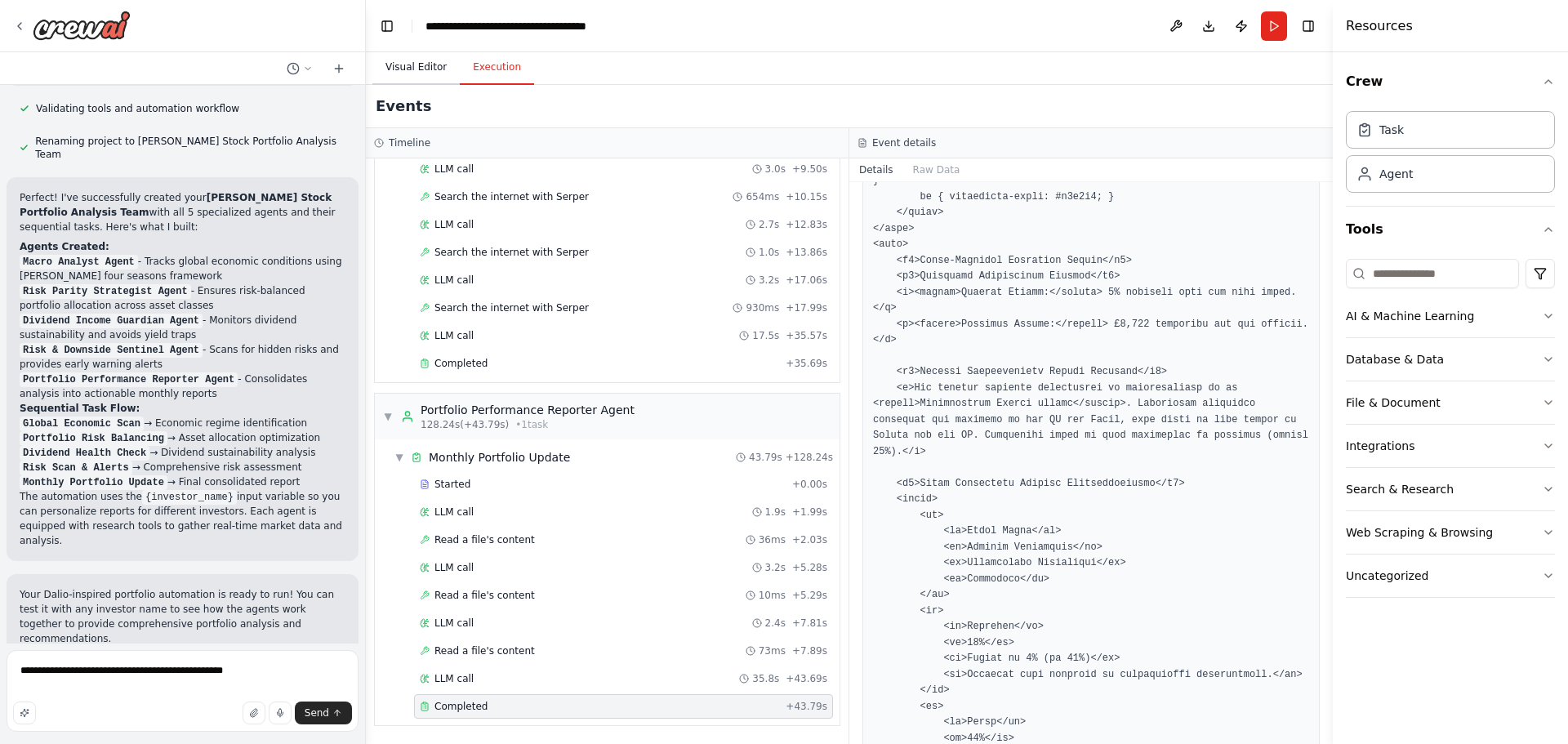
click at [420, 67] on button "Visual Editor" at bounding box center [415, 68] width 87 height 34
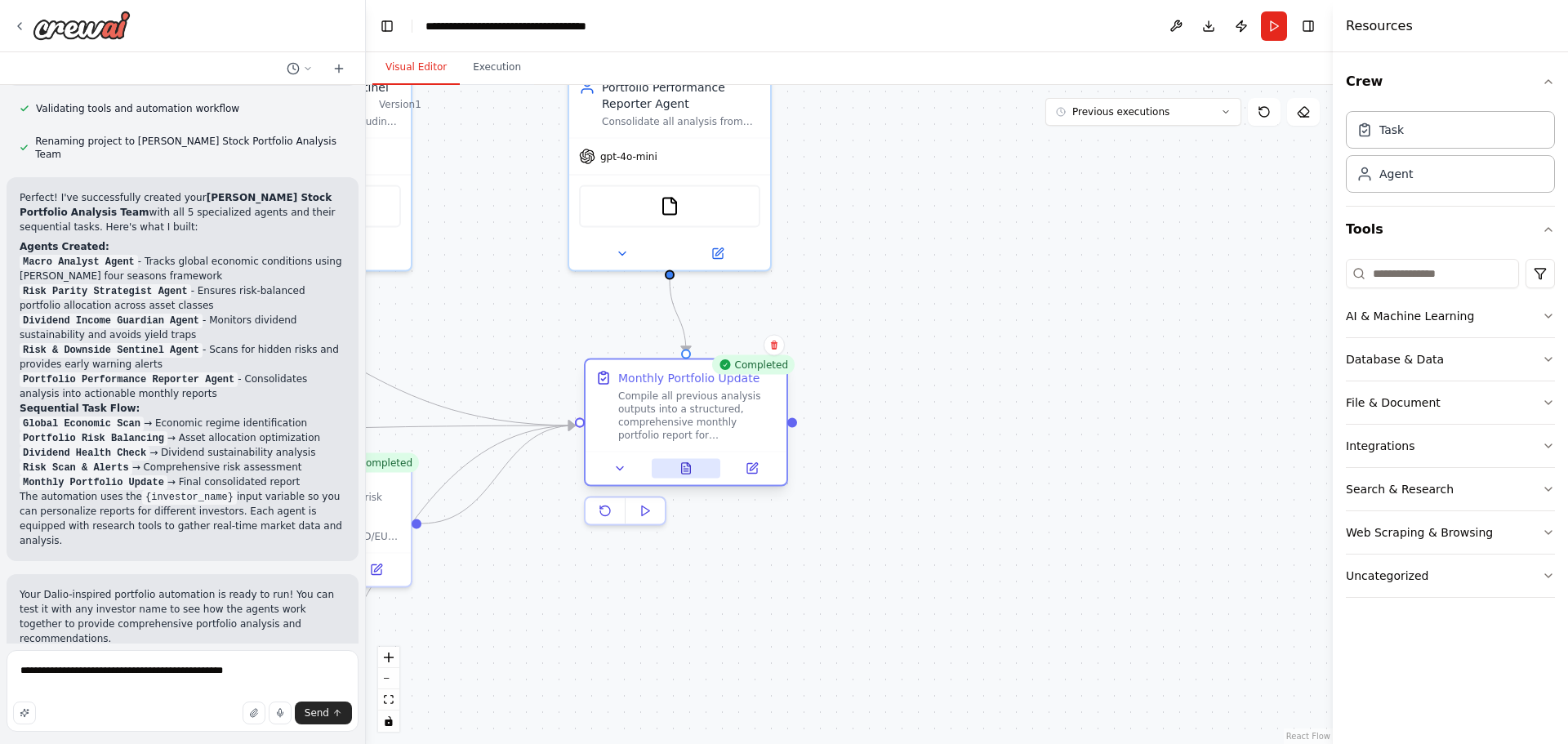
click at [689, 471] on icon at bounding box center [686, 468] width 9 height 11
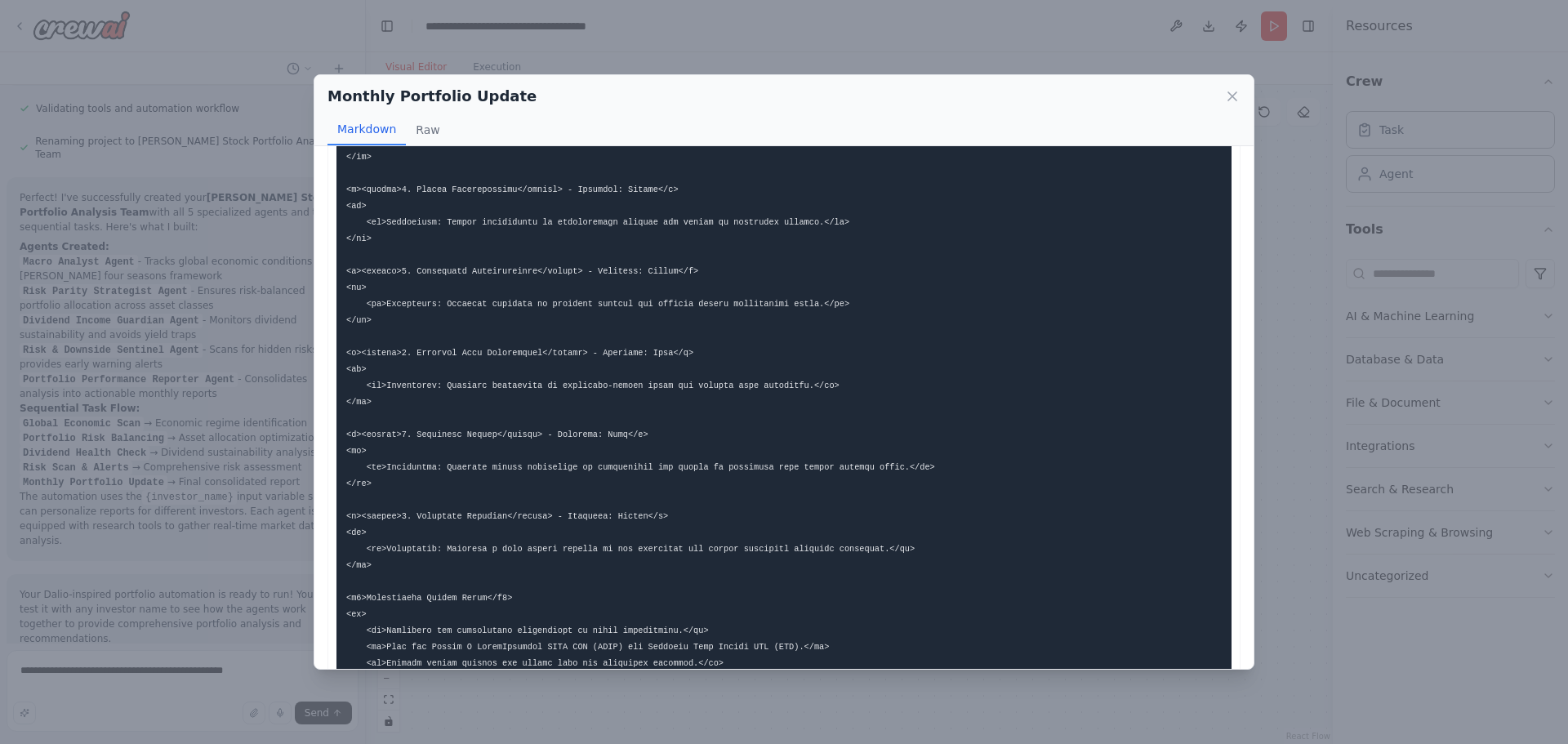
scroll to position [1061, 0]
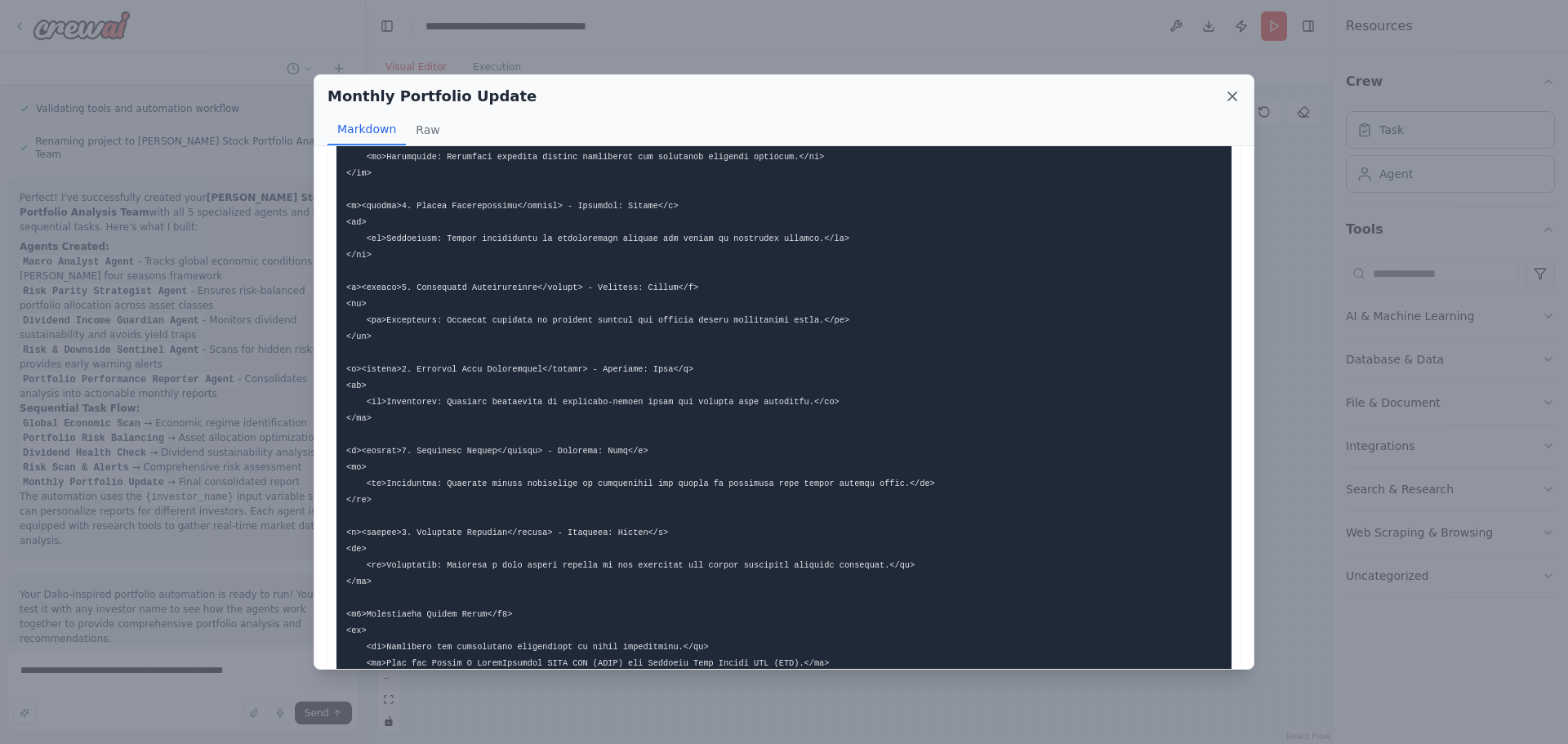
click at [1229, 97] on icon at bounding box center [1232, 96] width 16 height 16
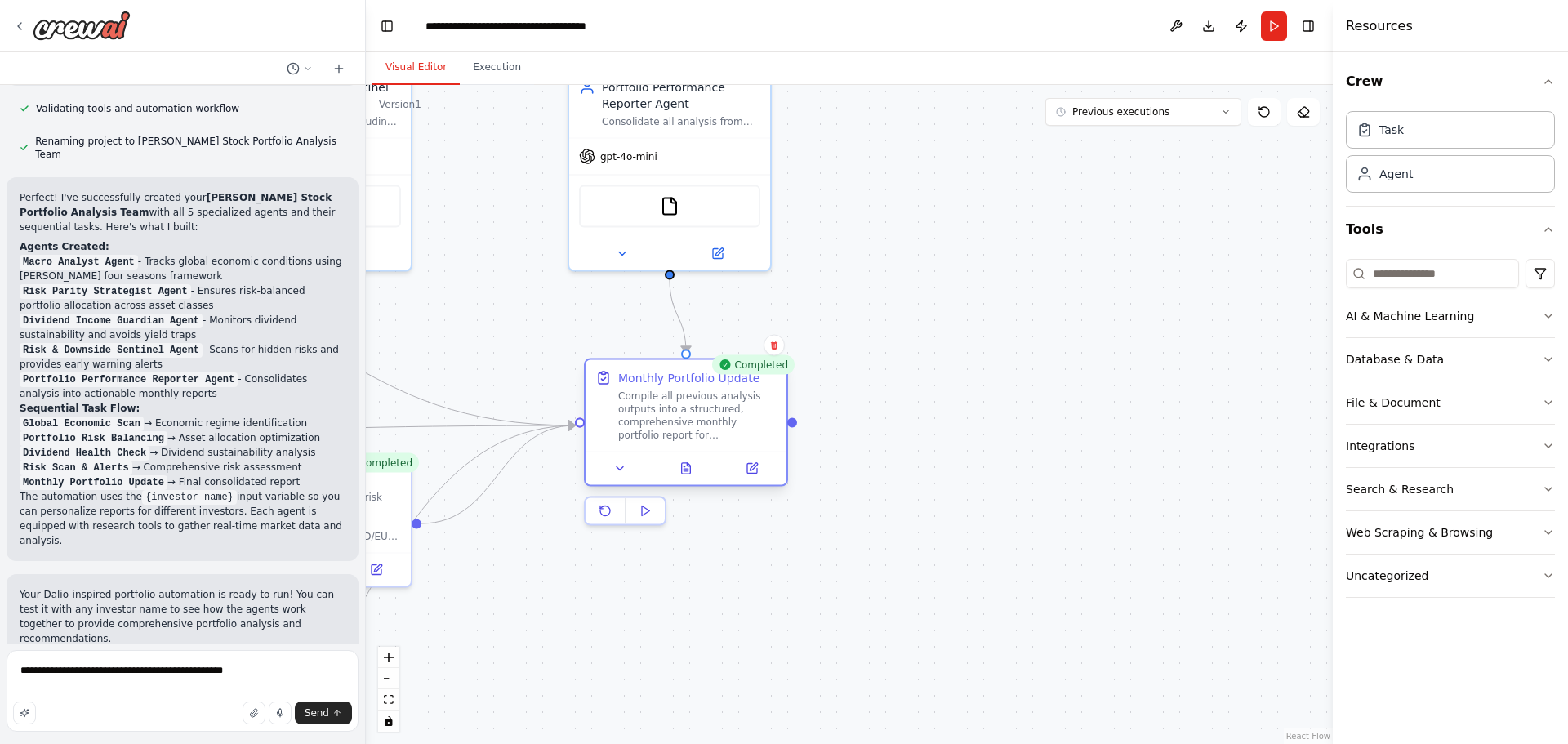
click at [648, 388] on div "Monthly Portfolio Update Compile all previous analysis outputs into a structure…" at bounding box center [697, 405] width 158 height 72
click at [620, 465] on icon at bounding box center [620, 468] width 13 height 13
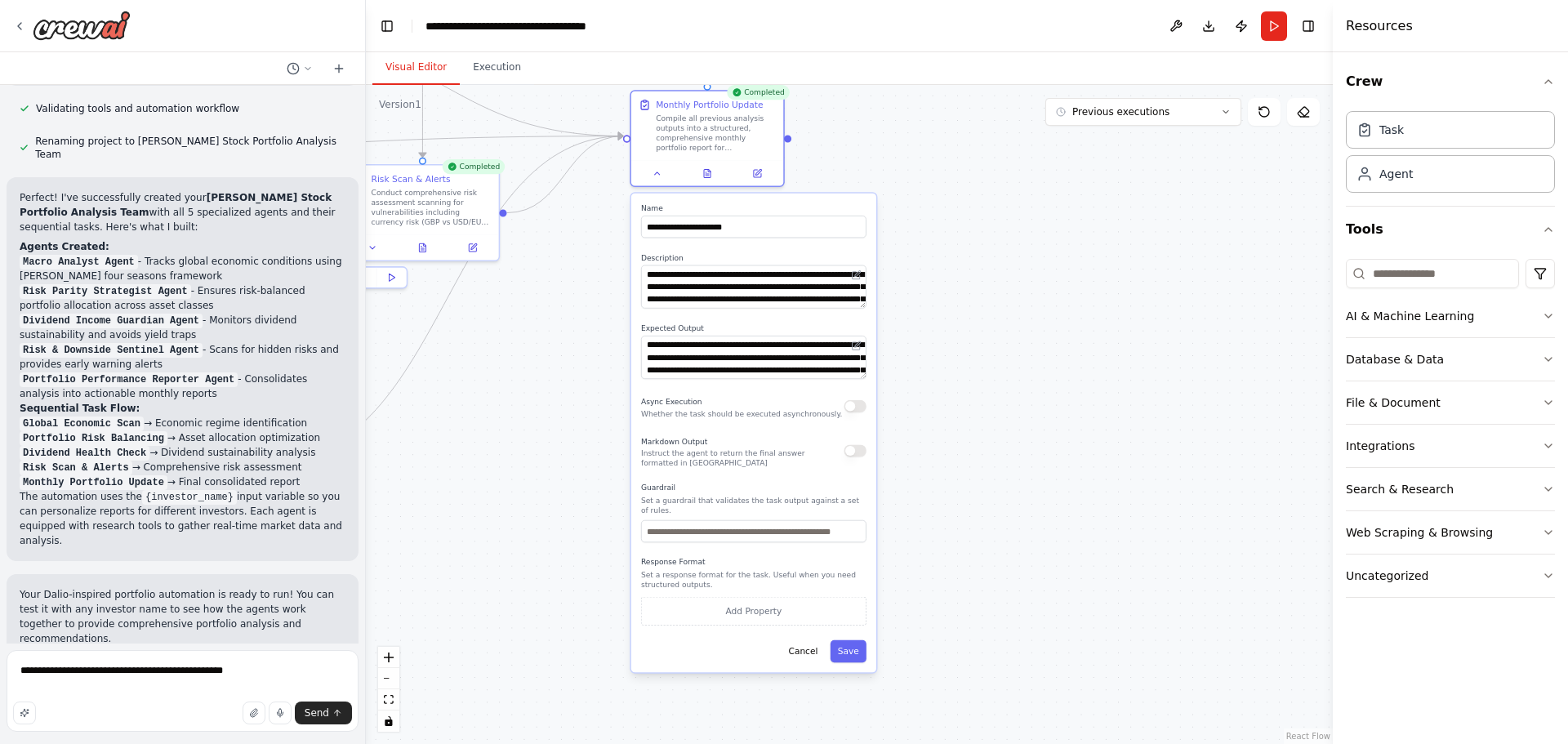
drag, startPoint x: 1084, startPoint y: 545, endPoint x: 994, endPoint y: 238, distance: 319.9
click at [1002, 239] on div ".deletable-edge-delete-btn { width: 20px; height: 20px; border: 0px solid #ffff…" at bounding box center [849, 414] width 967 height 659
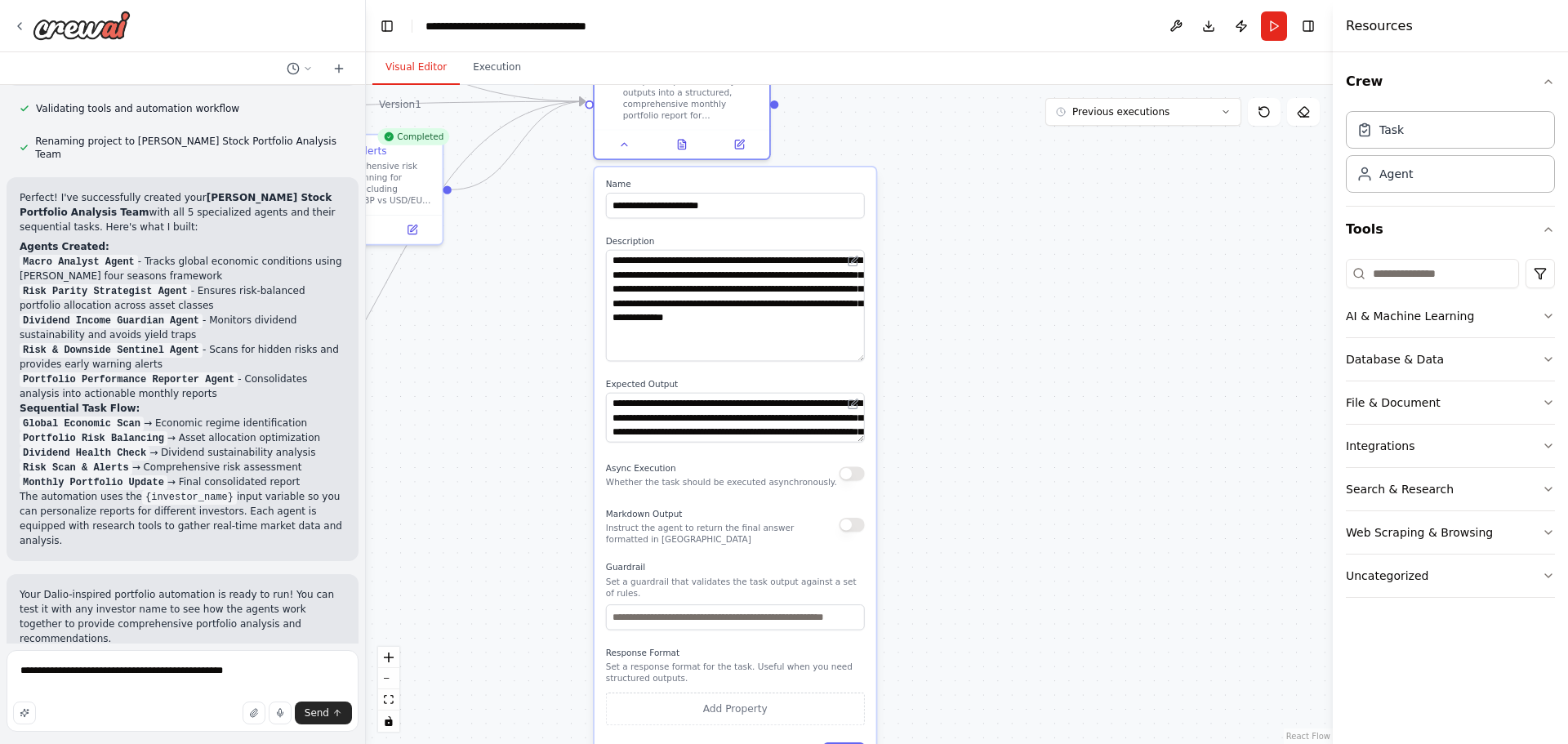
drag, startPoint x: 859, startPoint y: 297, endPoint x: 867, endPoint y: 359, distance: 62.5
click at [867, 359] on div "**********" at bounding box center [735, 474] width 281 height 613
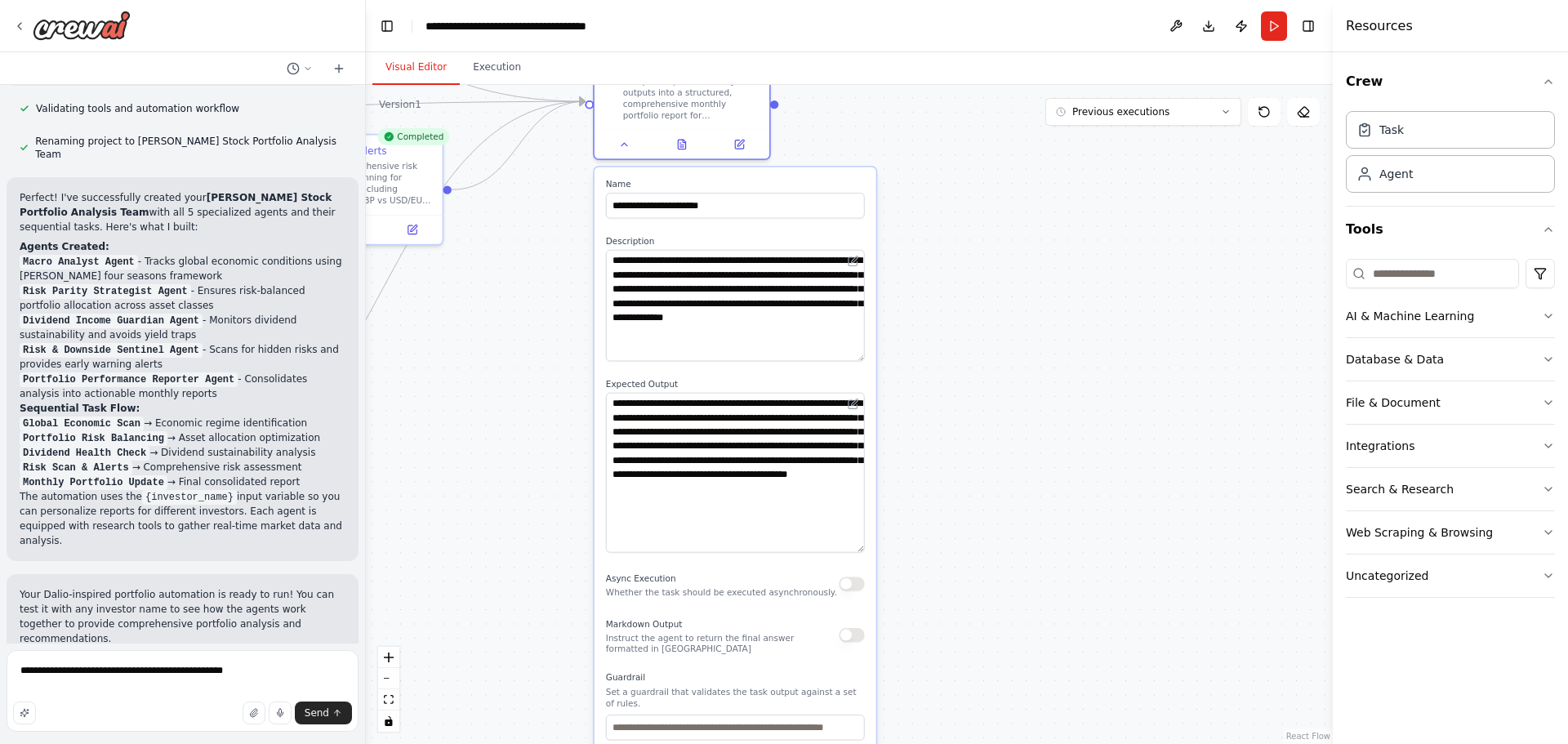
drag, startPoint x: 857, startPoint y: 439, endPoint x: 844, endPoint y: 549, distance: 110.8
click at [844, 549] on textarea "**********" at bounding box center [735, 472] width 259 height 160
click at [814, 418] on textarea "**********" at bounding box center [735, 472] width 259 height 160
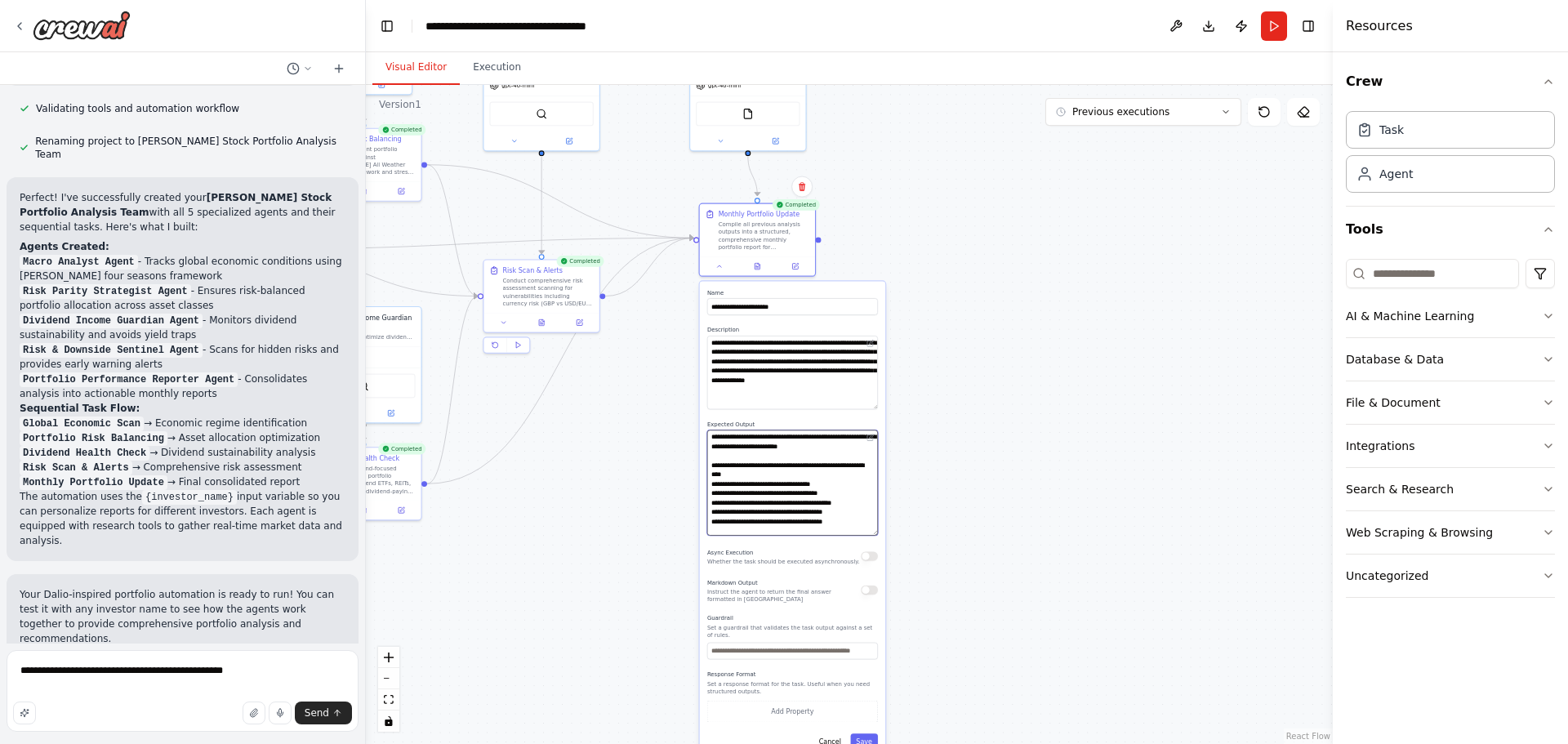
type textarea "**********"
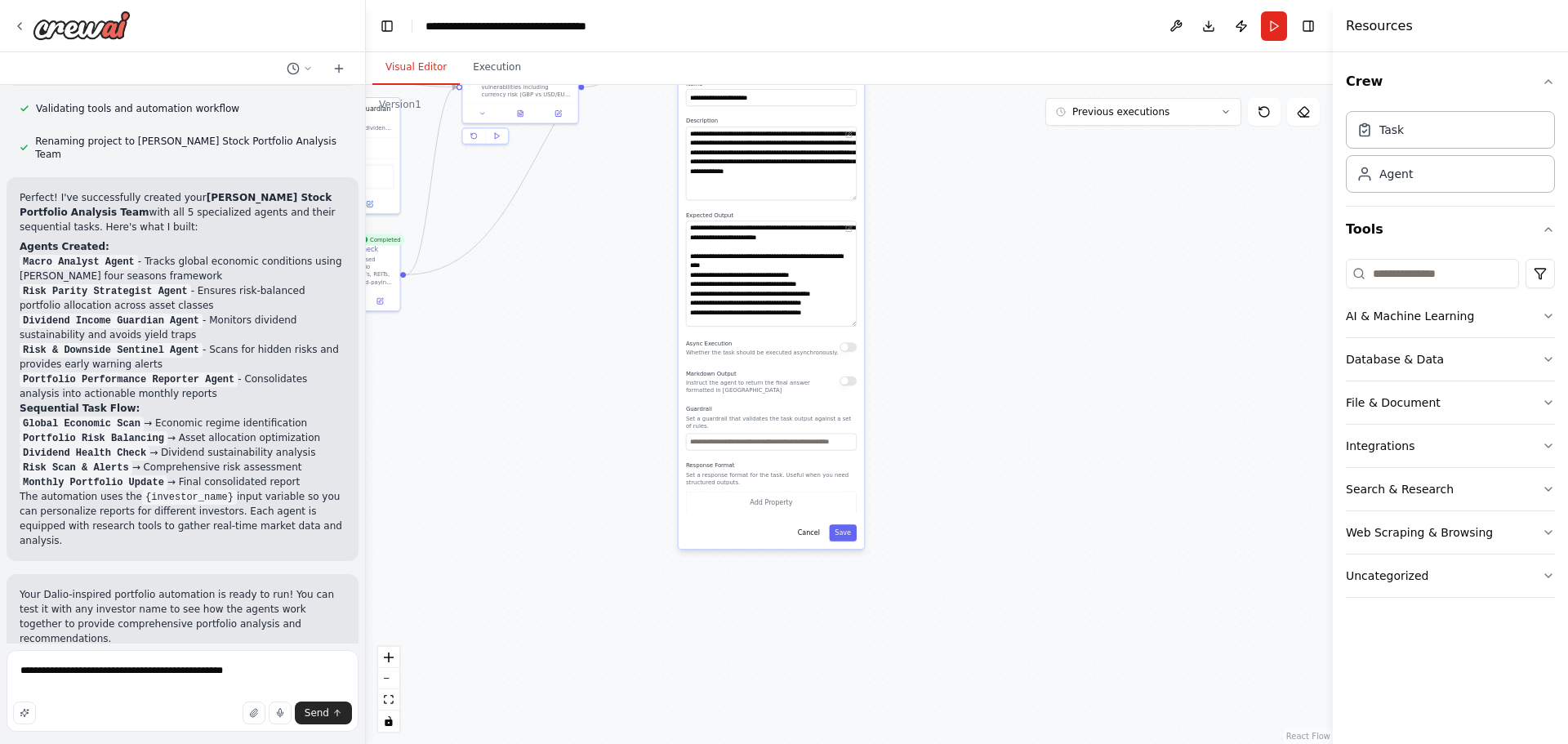
drag, startPoint x: 954, startPoint y: 365, endPoint x: 928, endPoint y: 324, distance: 48.5
click at [934, 291] on div ".deletable-edge-delete-btn { width: 20px; height: 20px; border: 0px solid #ffff…" at bounding box center [849, 414] width 967 height 659
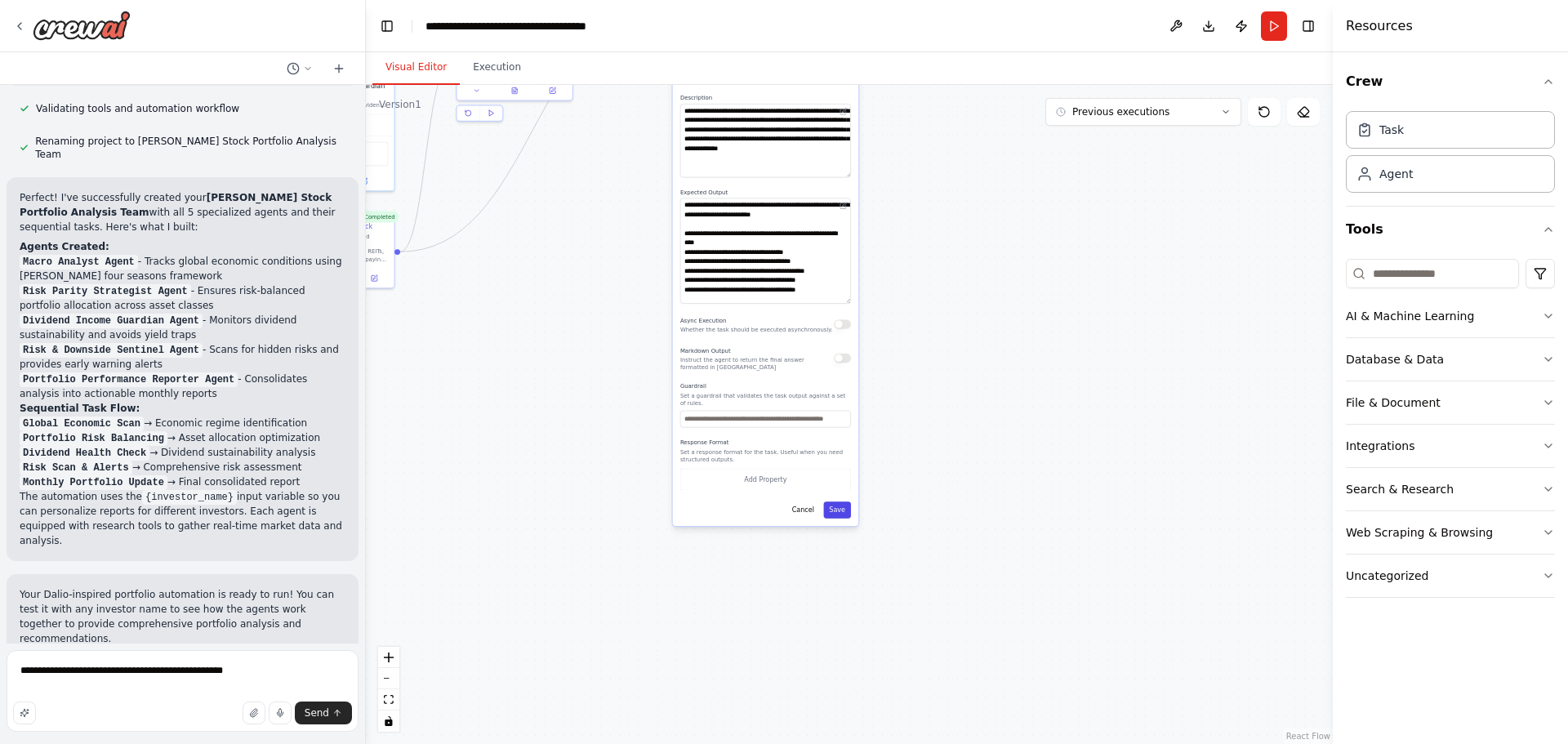
click at [835, 502] on button "Save" at bounding box center [837, 510] width 28 height 17
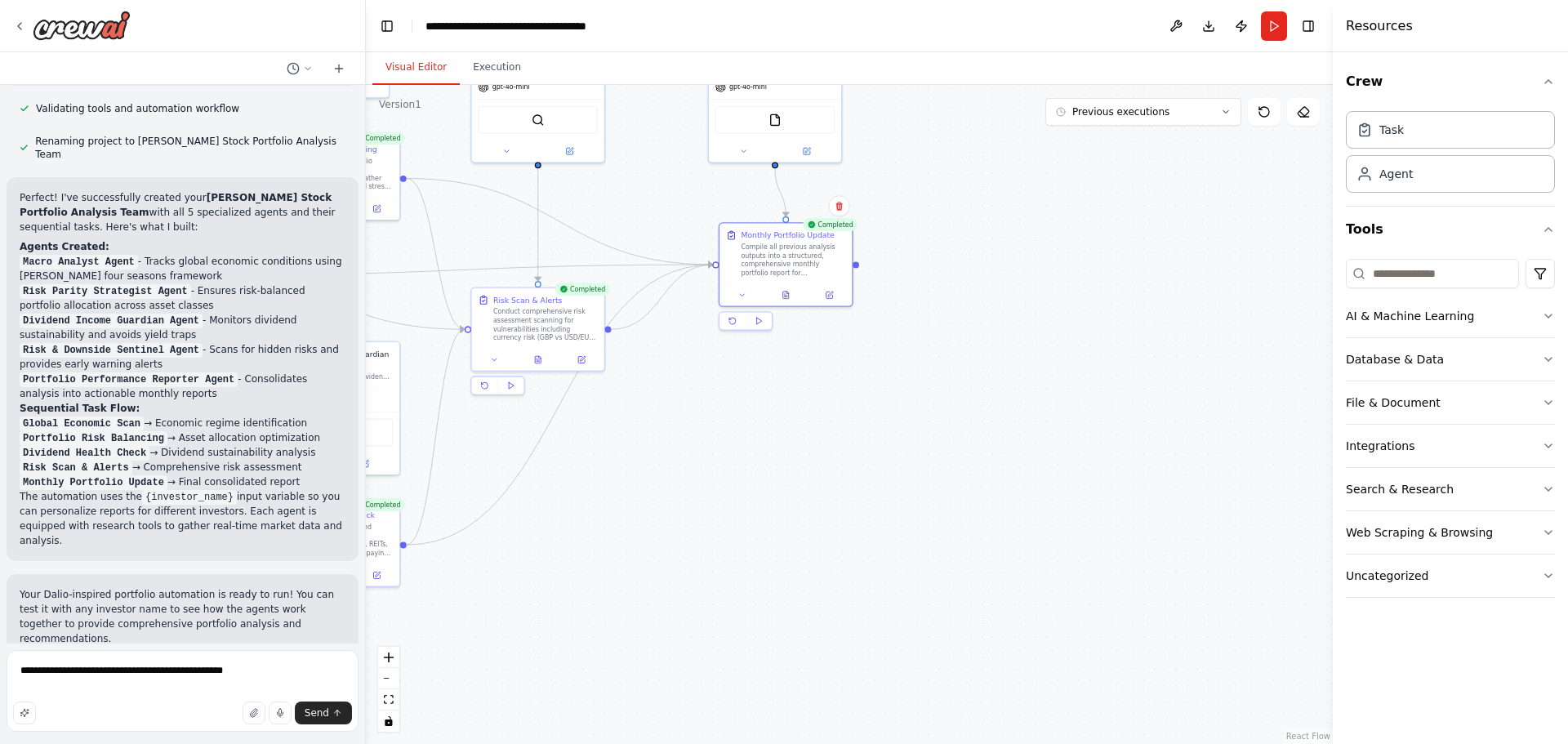
drag, startPoint x: 815, startPoint y: 464, endPoint x: 831, endPoint y: 585, distance: 122.1
click at [831, 599] on div ".deletable-edge-delete-btn { width: 20px; height: 20px; border: 0px solid #ffff…" at bounding box center [849, 414] width 967 height 659
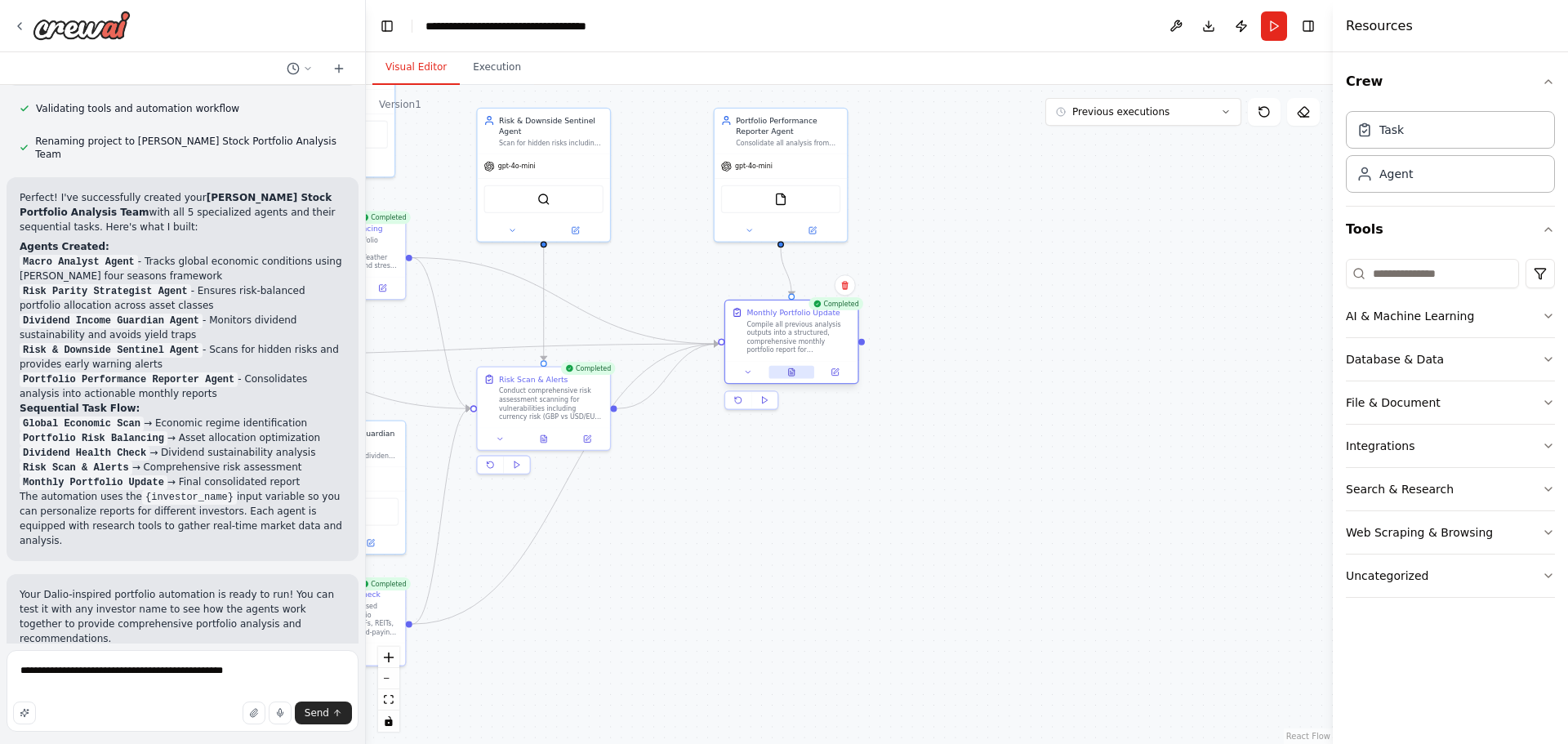
click at [792, 372] on icon at bounding box center [792, 372] width 3 height 0
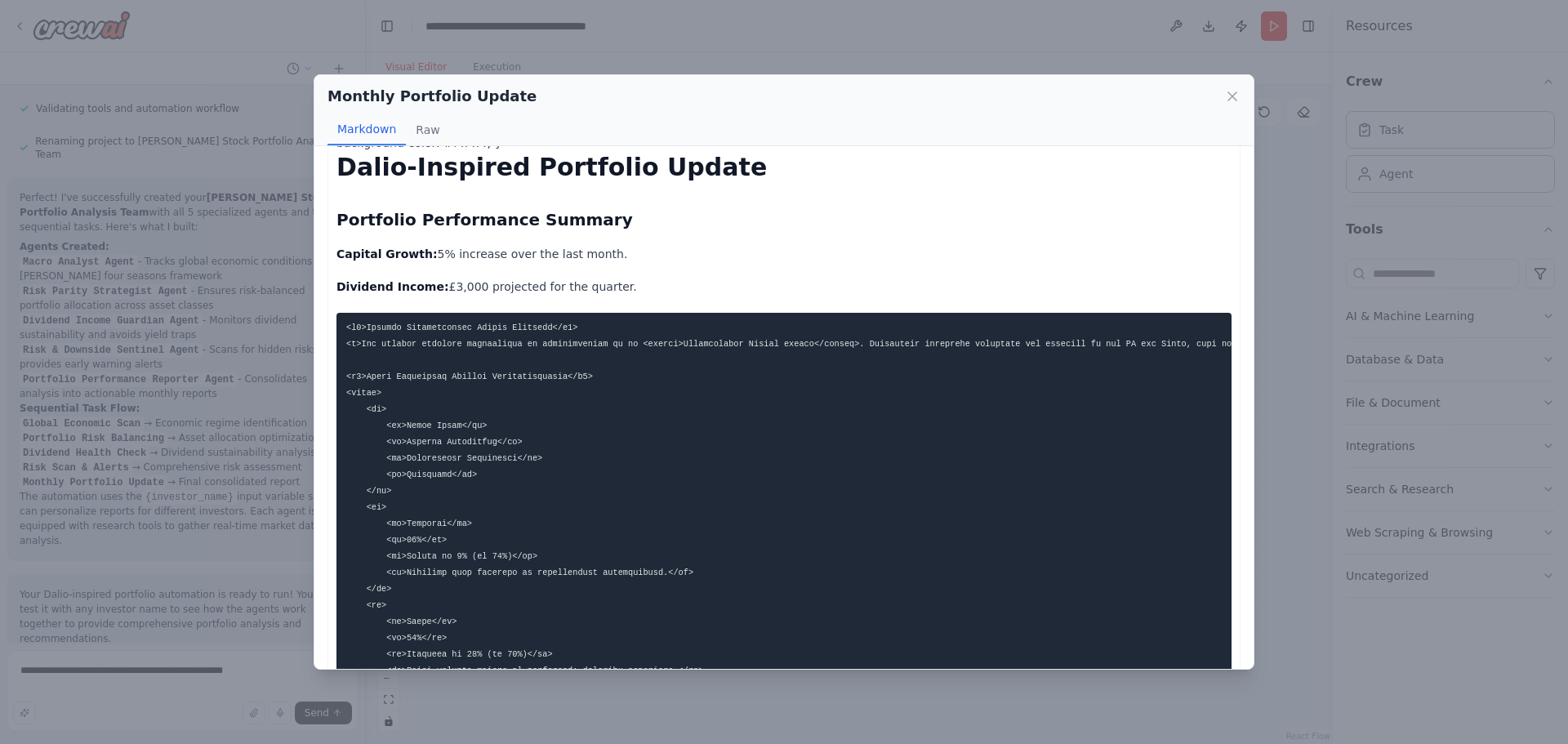
scroll to position [164, 0]
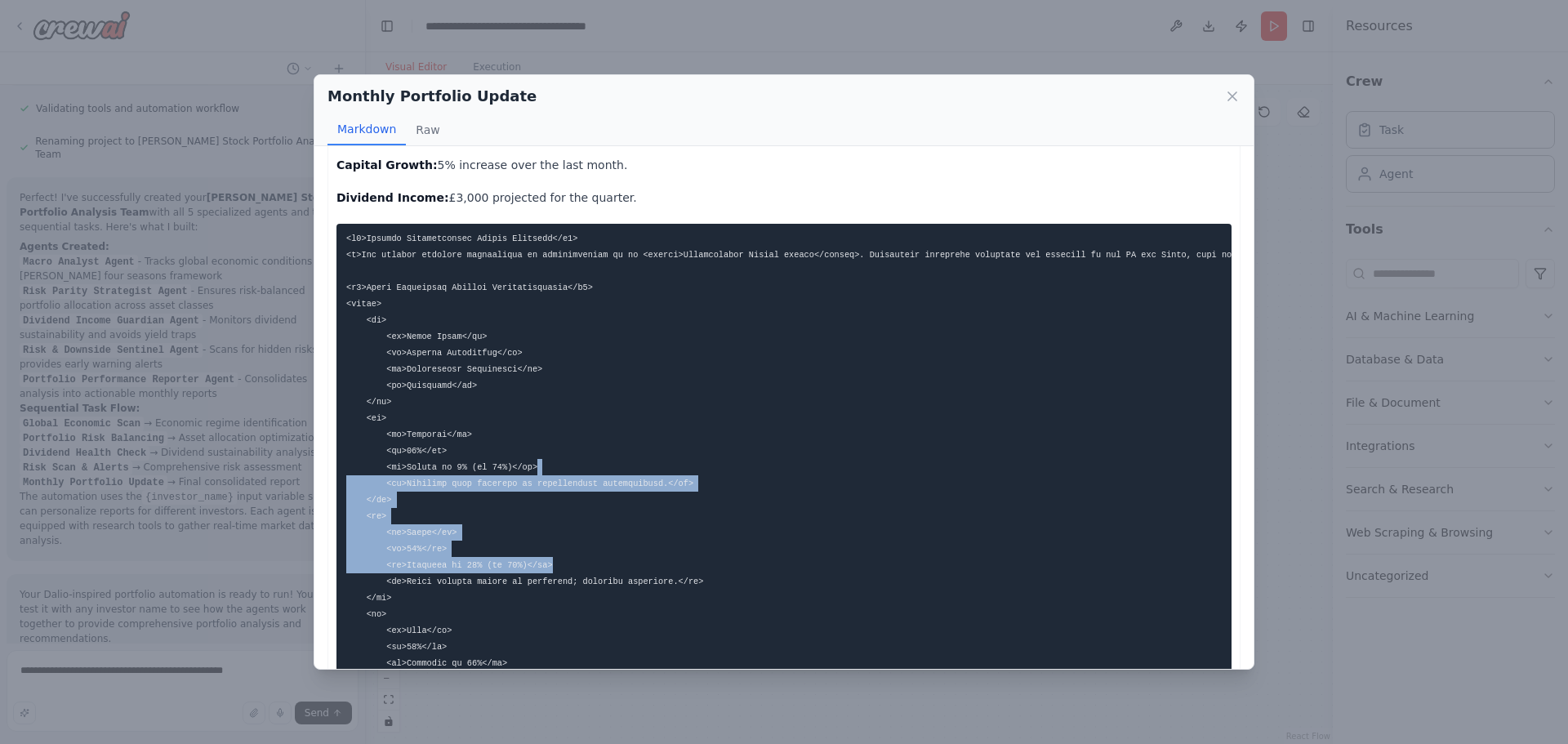
drag, startPoint x: 892, startPoint y: 543, endPoint x: 891, endPoint y: 446, distance: 97.0
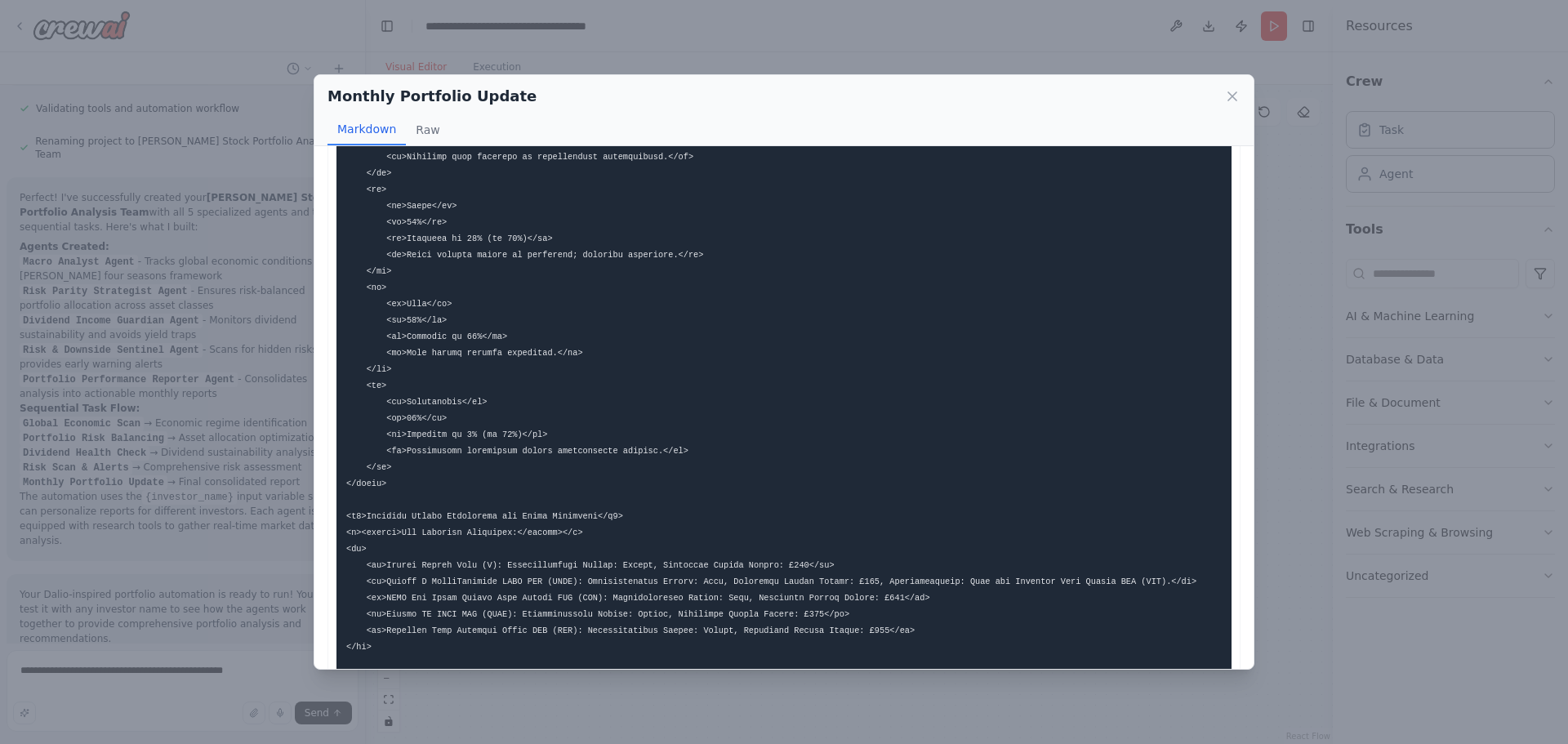
scroll to position [571, 0]
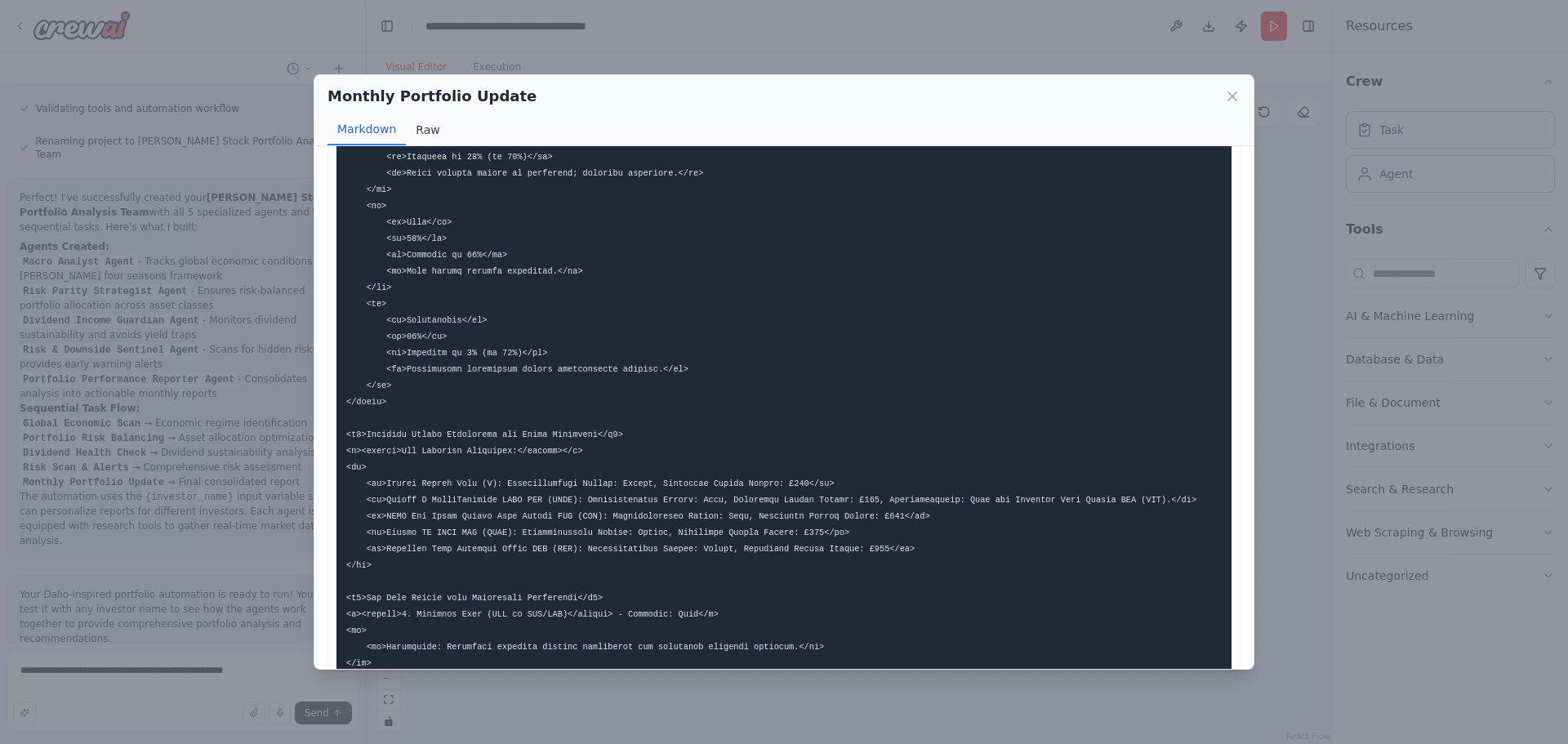
click at [429, 130] on button "Raw" at bounding box center [427, 130] width 43 height 31
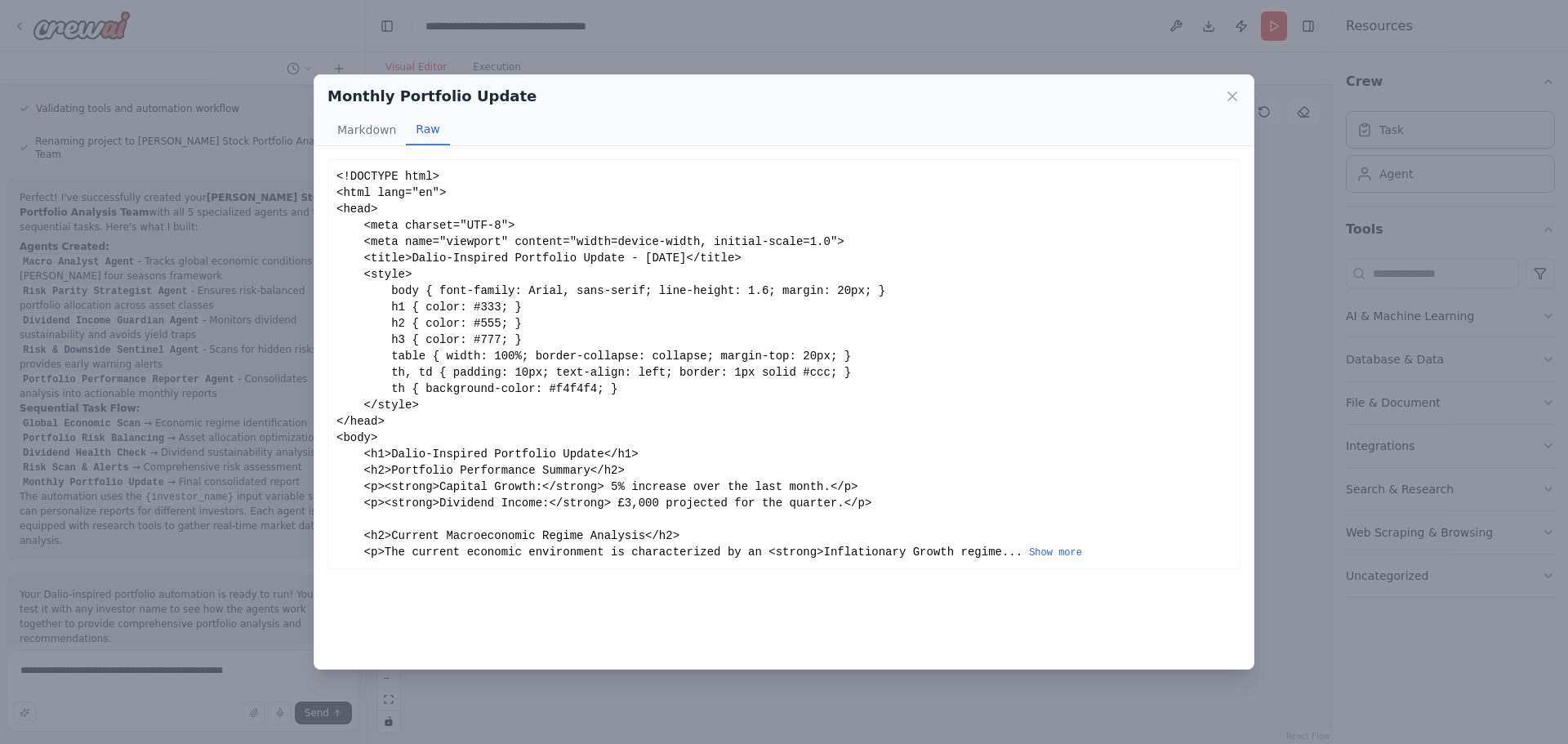
scroll to position [0, 0]
click at [1230, 103] on icon at bounding box center [1232, 96] width 16 height 16
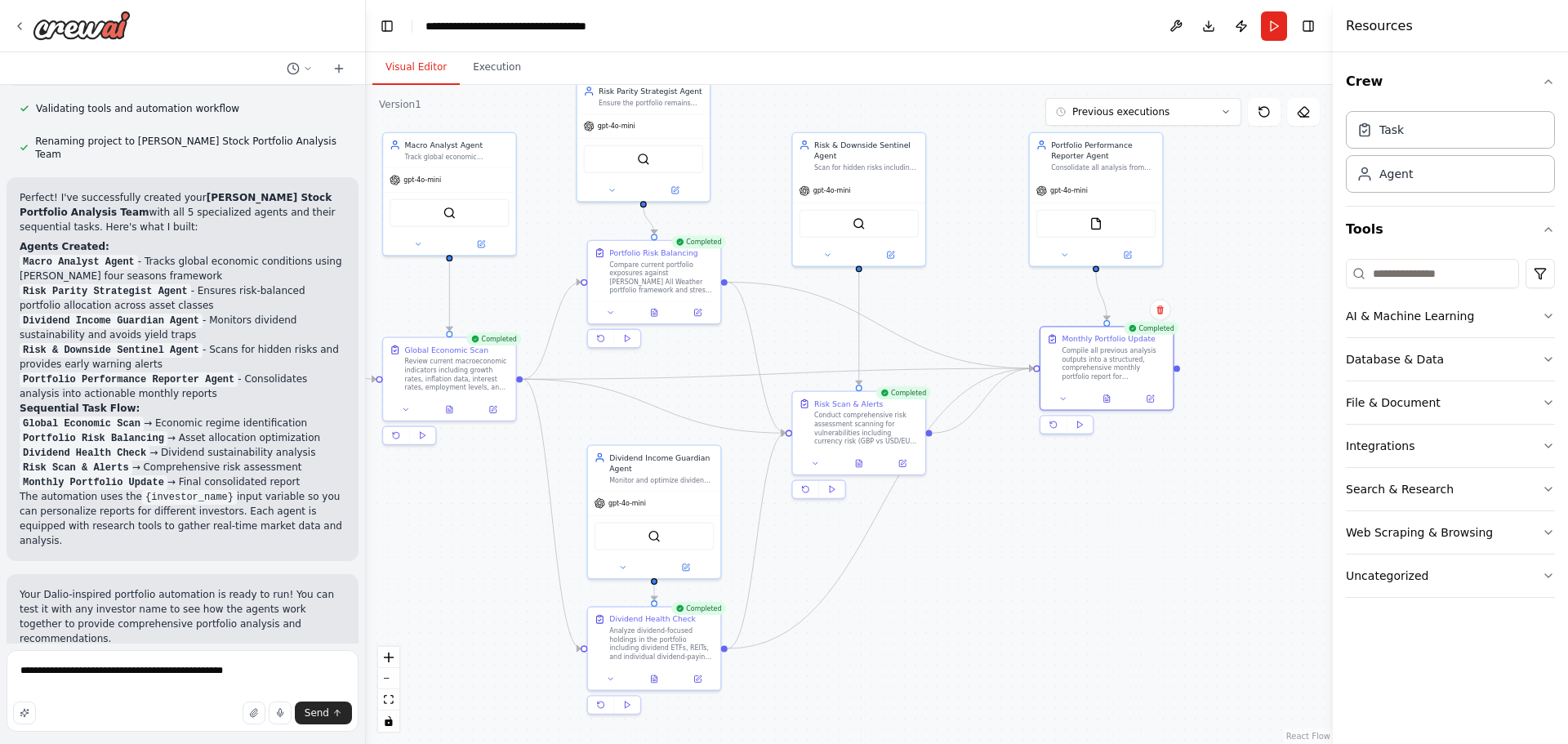
drag, startPoint x: 957, startPoint y: 353, endPoint x: 1156, endPoint y: 473, distance: 232.4
click at [1276, 377] on div ".deletable-edge-delete-btn { width: 20px; height: 20px; border: 0px solid #ffff…" at bounding box center [849, 414] width 967 height 659
click at [162, 671] on textarea "**********" at bounding box center [182, 691] width 352 height 81
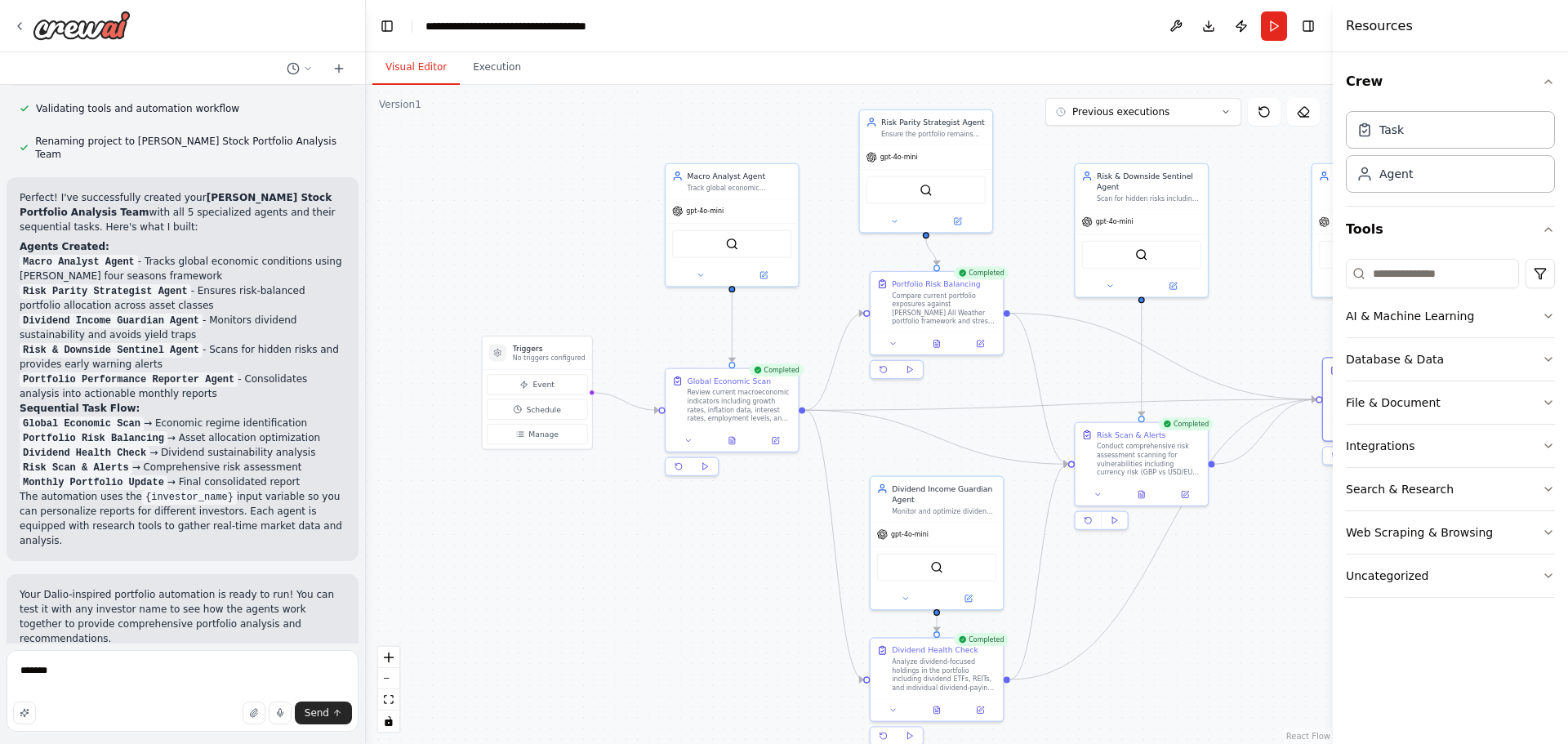
drag, startPoint x: 423, startPoint y: 544, endPoint x: 700, endPoint y: 575, distance: 278.7
click at [700, 575] on div ".deletable-edge-delete-btn { width: 20px; height: 20px; border: 0px solid #ffff…" at bounding box center [849, 414] width 967 height 659
drag, startPoint x: 545, startPoint y: 350, endPoint x: 504, endPoint y: 370, distance: 45.6
click at [504, 370] on h3 "Triggers" at bounding box center [517, 370] width 73 height 11
click at [505, 454] on span "Manage" at bounding box center [512, 455] width 31 height 11
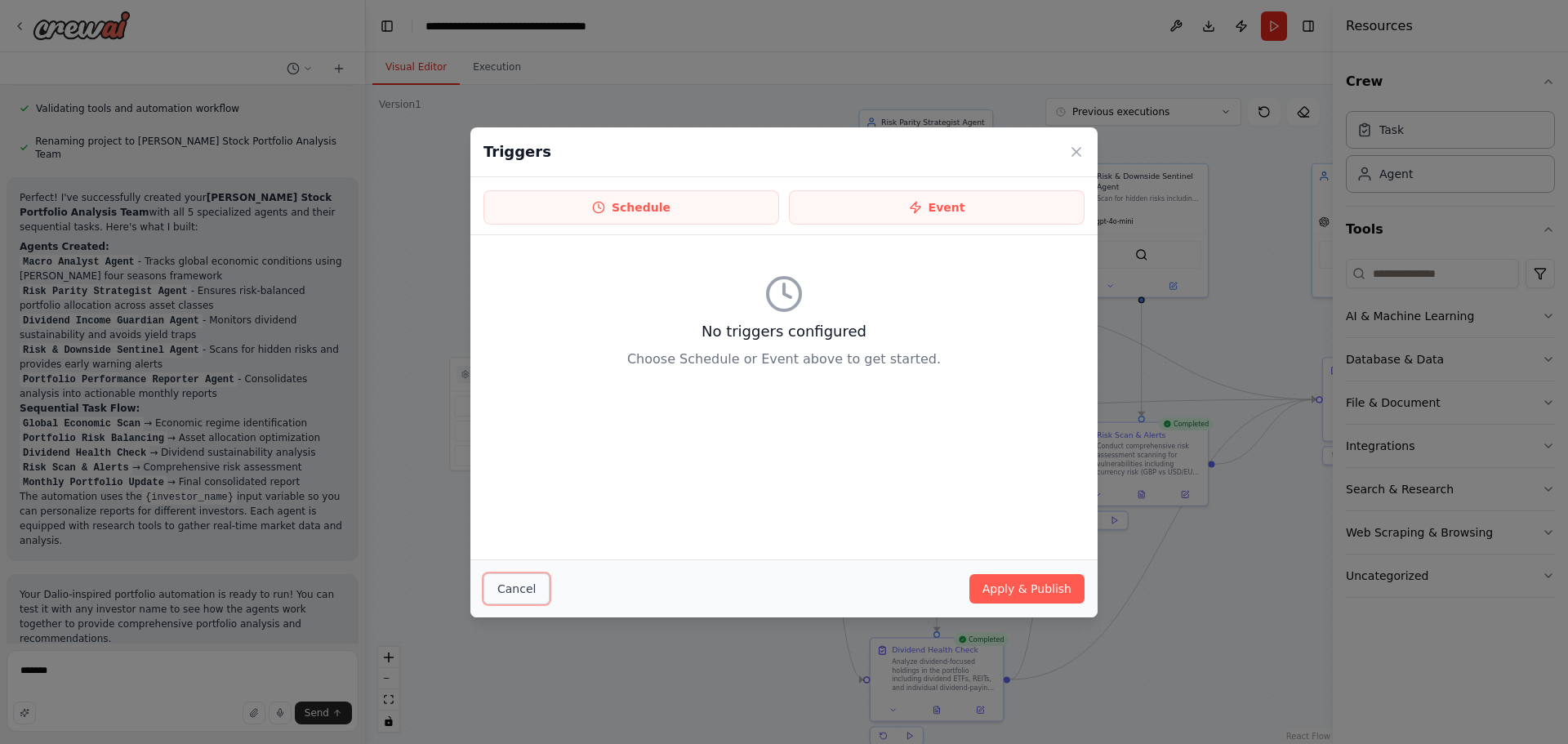
click at [513, 591] on button "Cancel" at bounding box center [516, 588] width 66 height 31
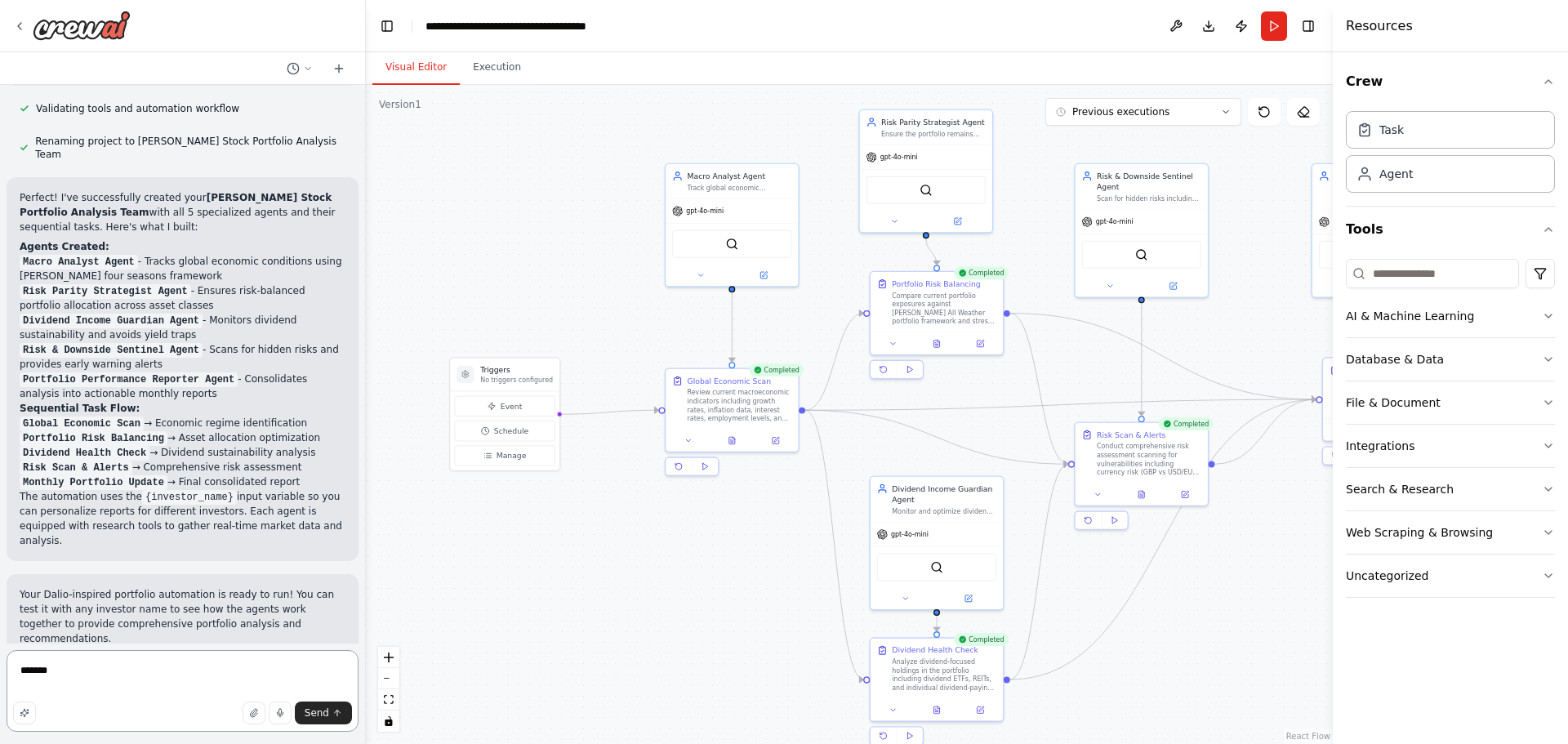
click at [135, 686] on textarea "*******" at bounding box center [182, 691] width 352 height 81
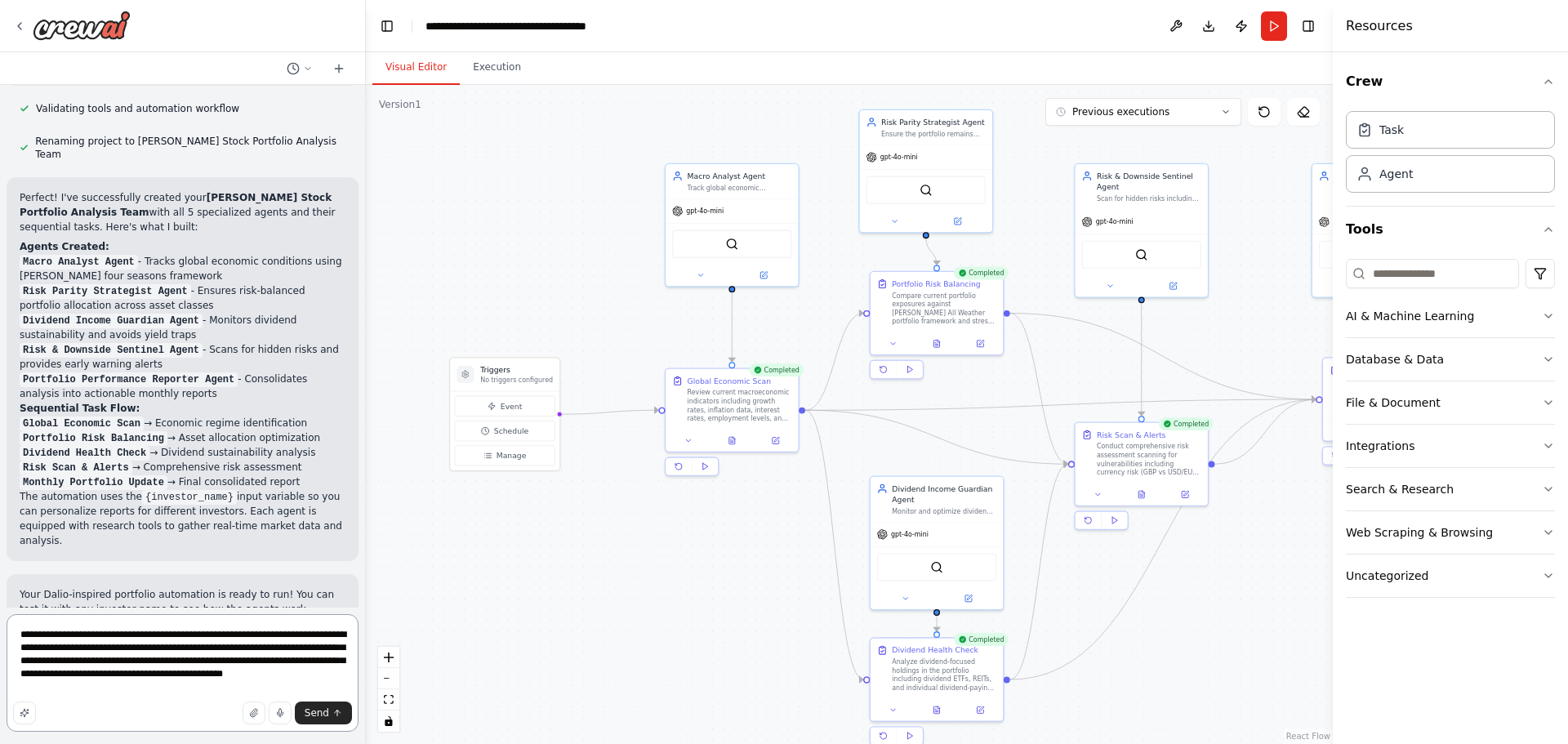
paste textarea "**"
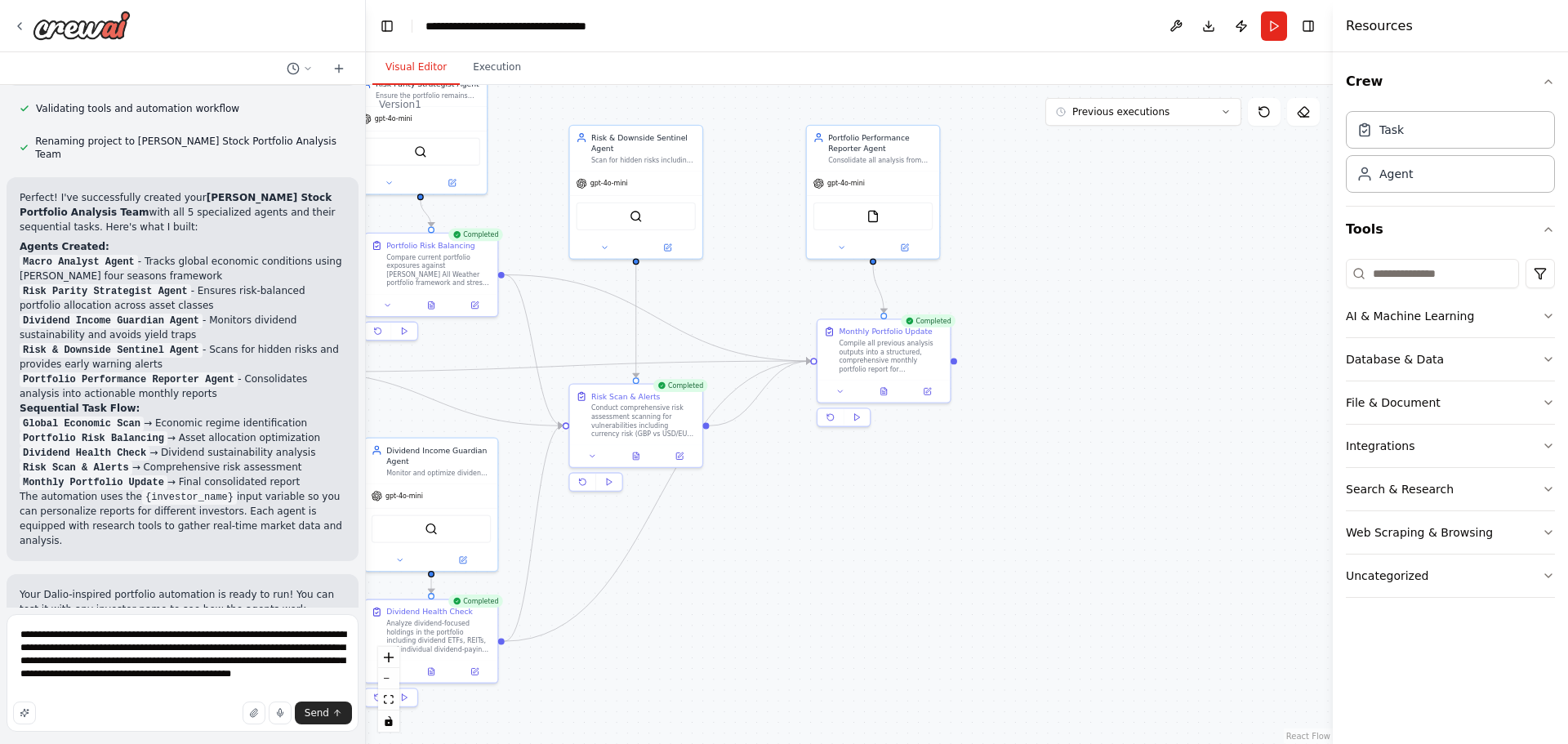
drag, startPoint x: 1284, startPoint y: 562, endPoint x: 720, endPoint y: 517, distance: 565.8
click at [720, 517] on div ".deletable-edge-delete-btn { width: 20px; height: 20px; border: 0px solid #ffff…" at bounding box center [849, 414] width 967 height 659
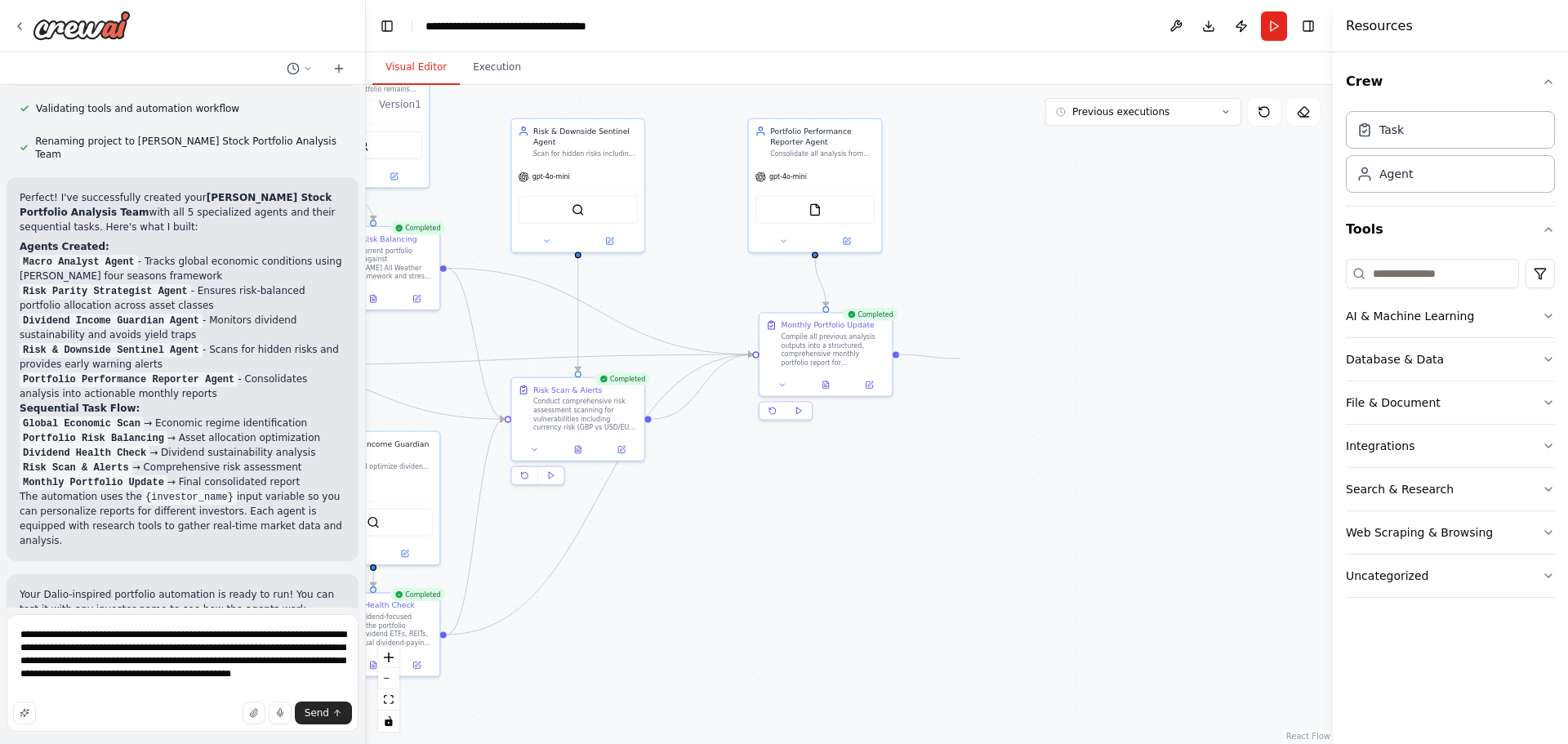
drag, startPoint x: 898, startPoint y: 354, endPoint x: 960, endPoint y: 358, distance: 62.1
click at [960, 358] on div ".deletable-edge-delete-btn { width: 20px; height: 20px; border: 0px solid #ffff…" at bounding box center [849, 414] width 967 height 659
click at [958, 366] on div ".deletable-edge-delete-btn { width: 20px; height: 20px; border: 0px solid #ffff…" at bounding box center [849, 414] width 967 height 659
click at [1428, 453] on button "Integrations" at bounding box center [1450, 446] width 209 height 42
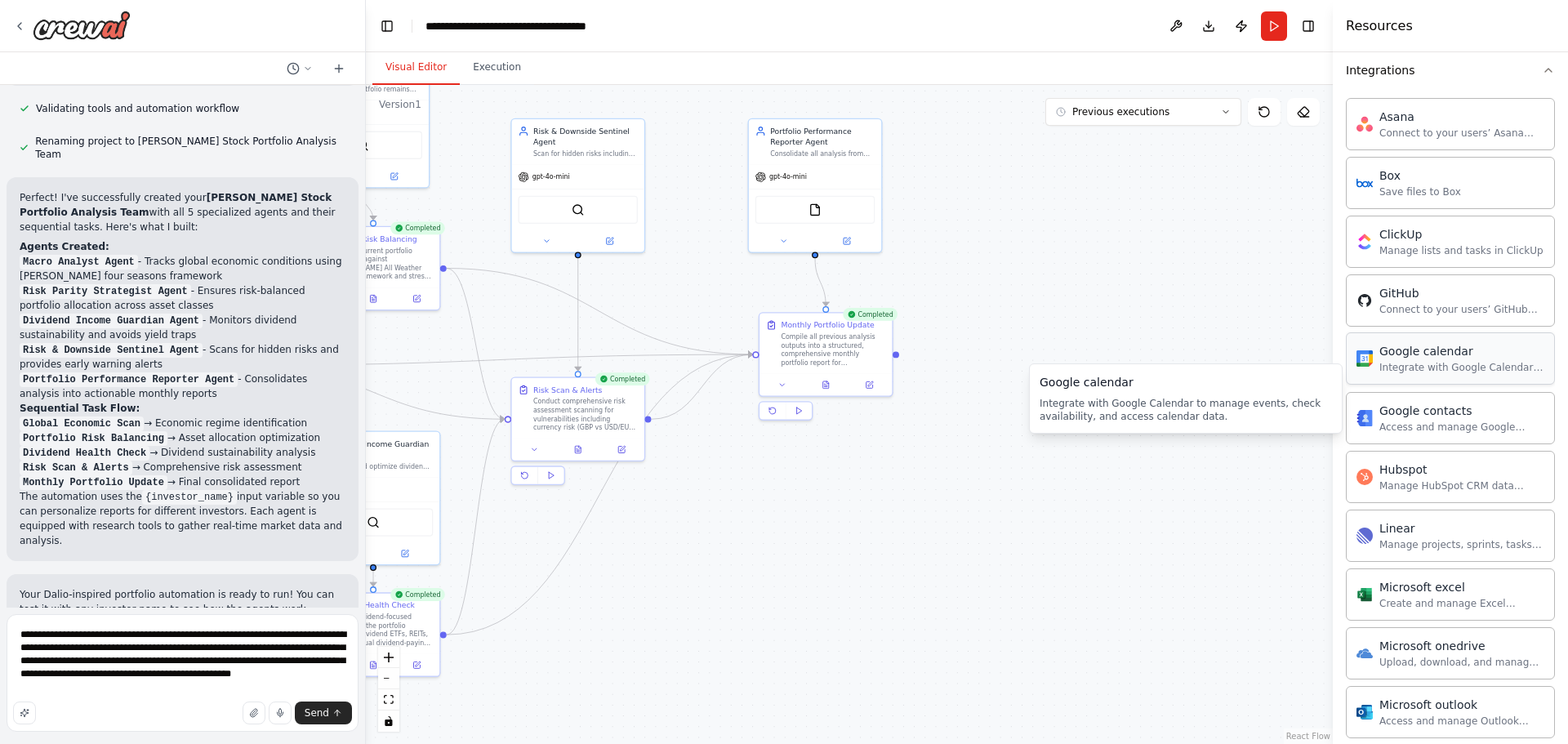
scroll to position [408, 0]
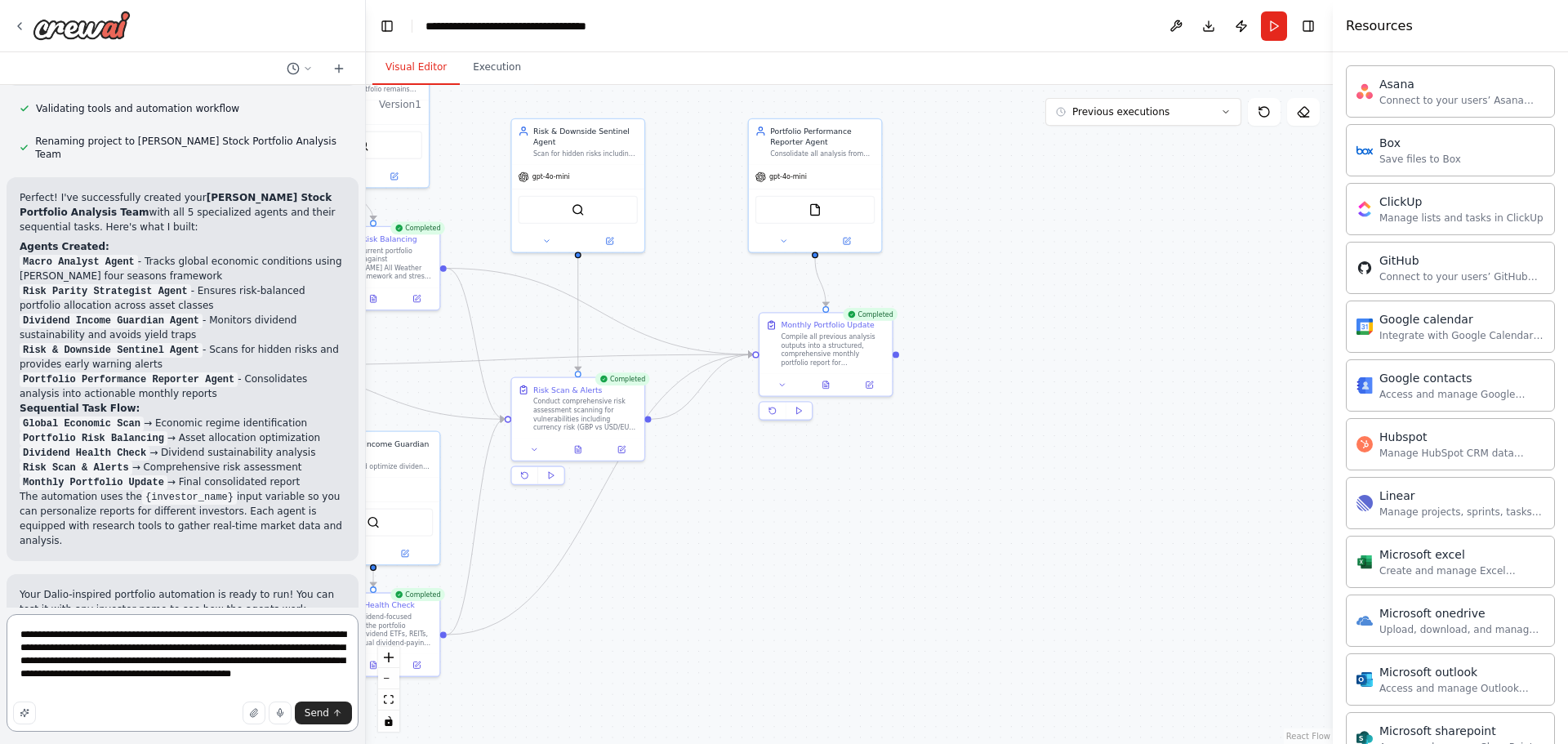
drag, startPoint x: 130, startPoint y: 691, endPoint x: 64, endPoint y: 636, distance: 85.9
click at [2, 622] on div "Hello! I'm the CrewAI assistant. What kind of automation do you want to build? …" at bounding box center [183, 372] width 366 height 744
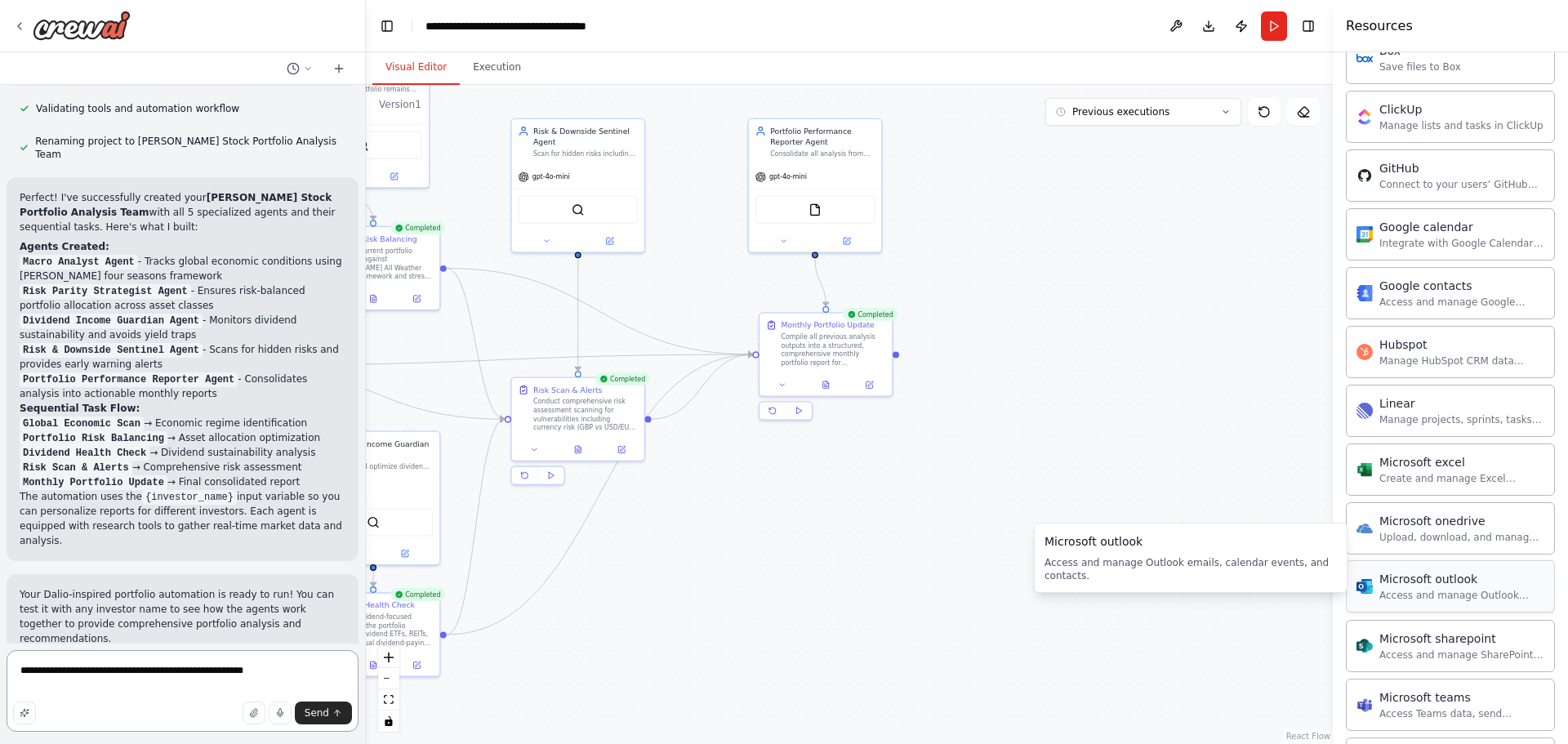
scroll to position [490, 0]
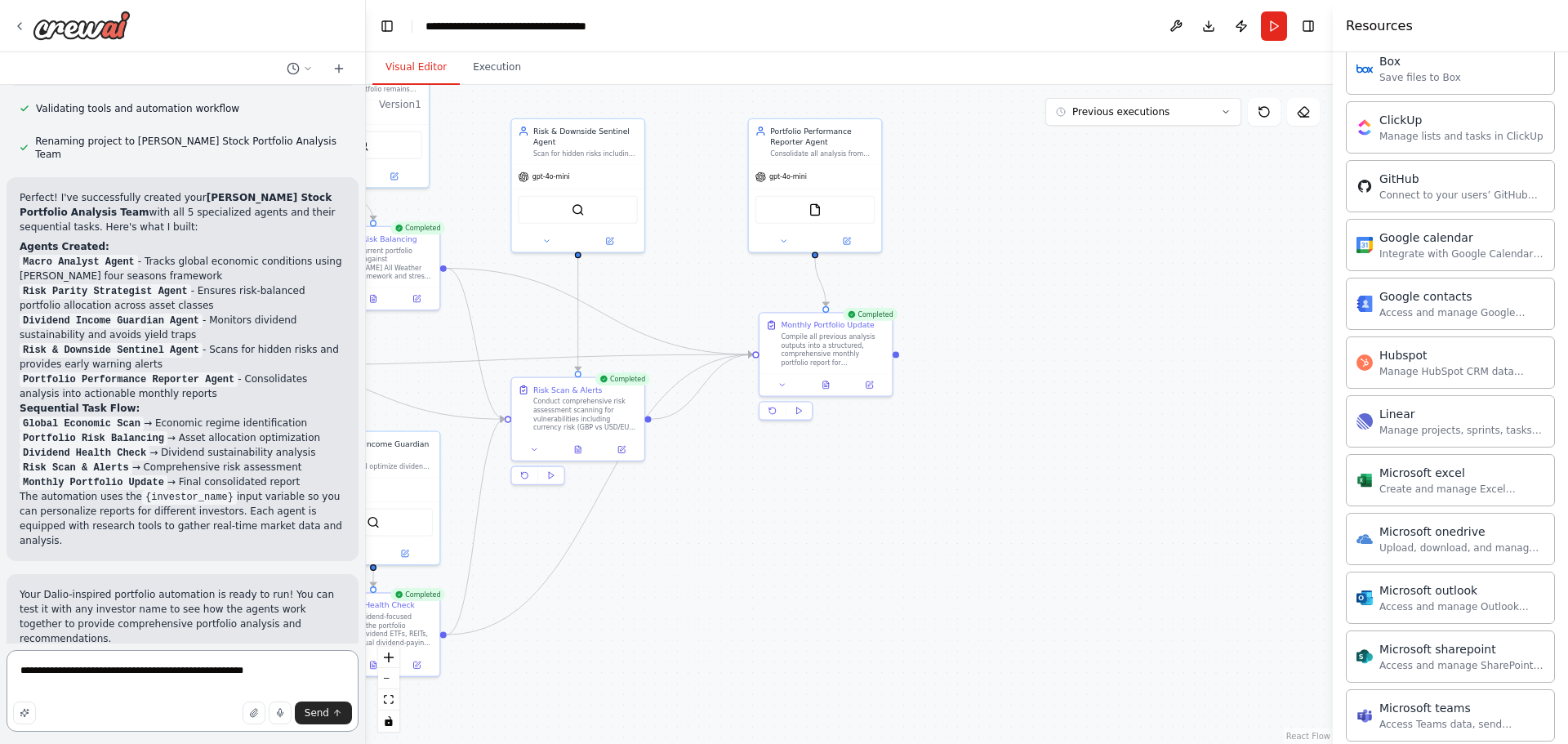
drag, startPoint x: 275, startPoint y: 675, endPoint x: 104, endPoint y: 671, distance: 171.0
click at [104, 671] on textarea "**********" at bounding box center [182, 691] width 352 height 81
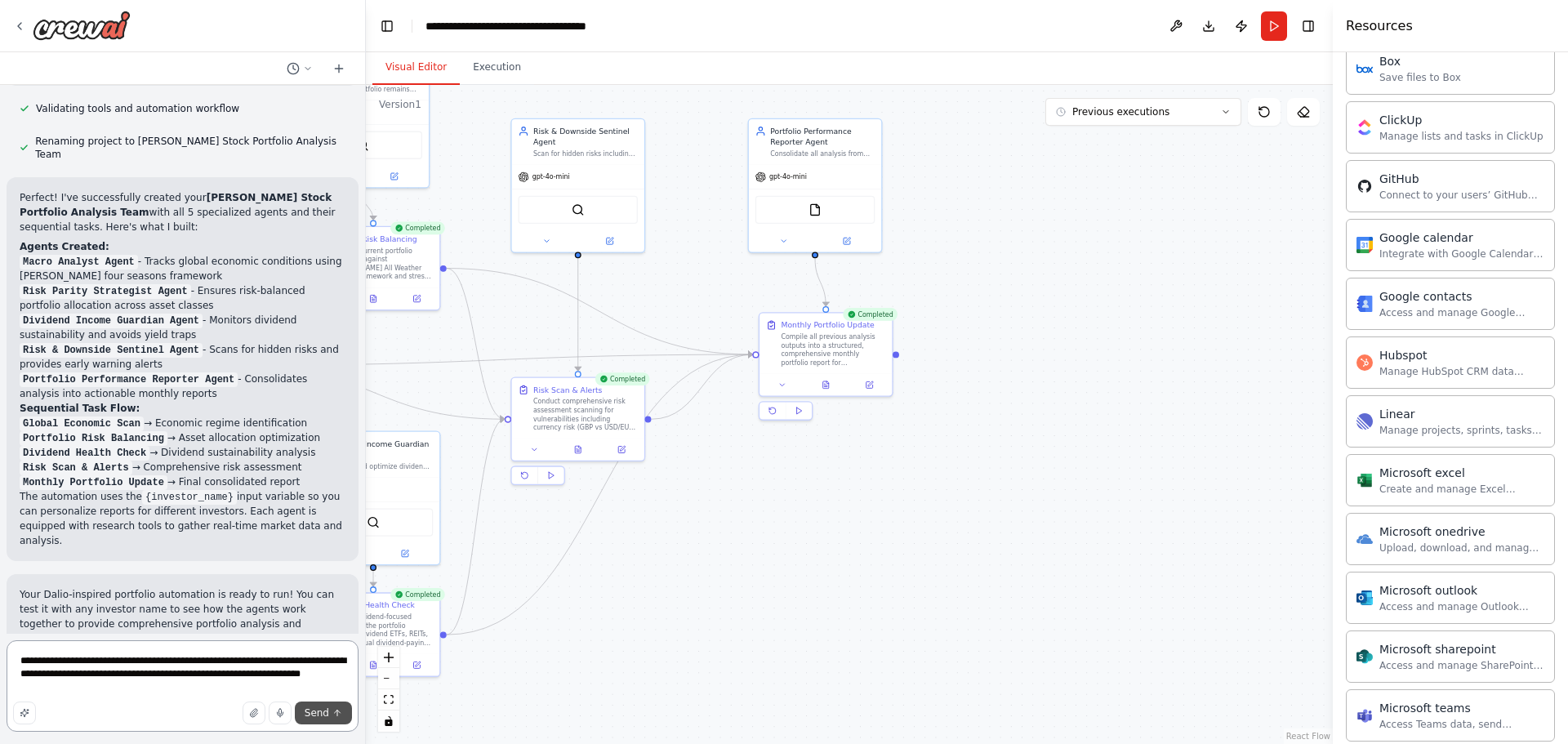
paste textarea
type textarea "**********"
click at [322, 711] on span "Send" at bounding box center [316, 712] width 25 height 13
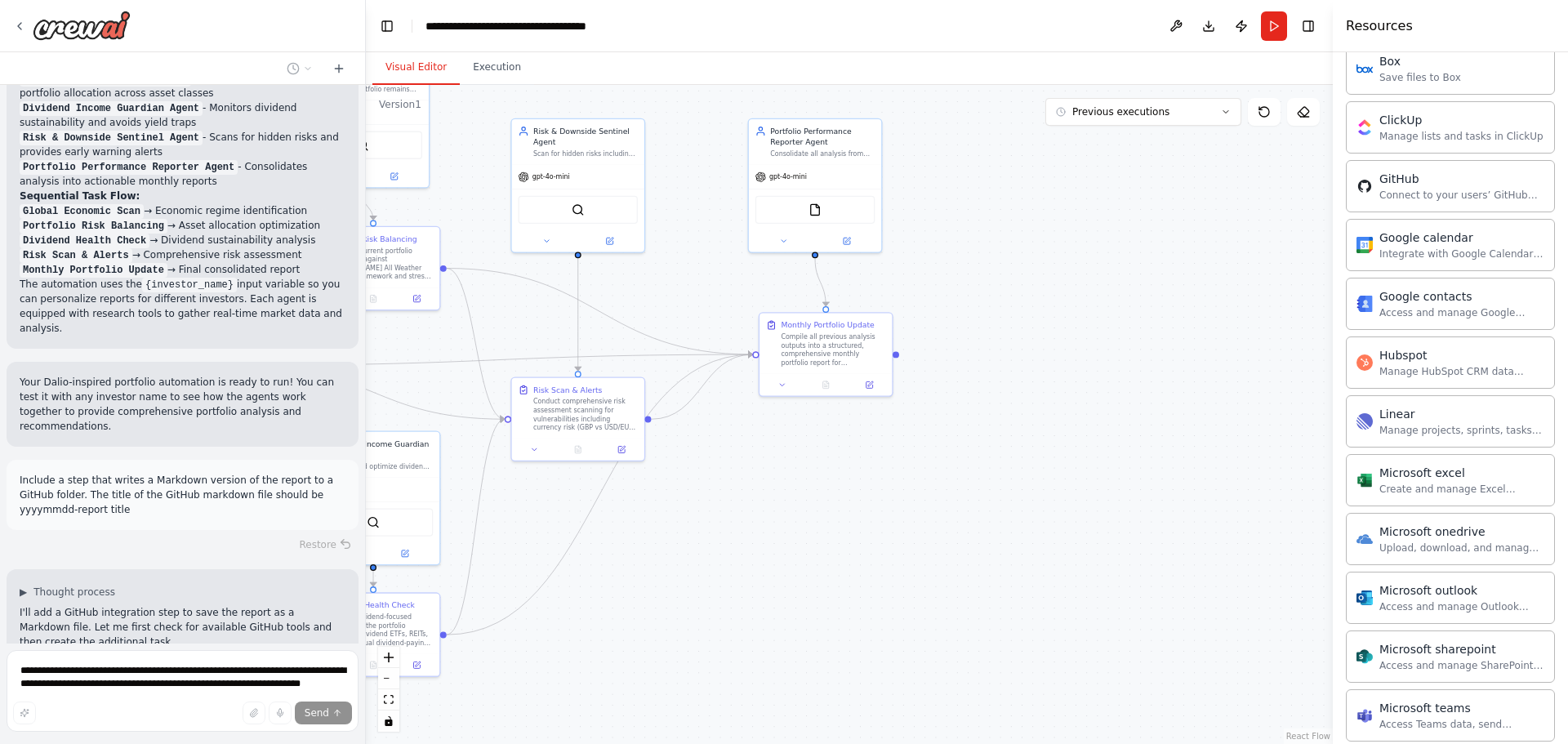
scroll to position [2610, 0]
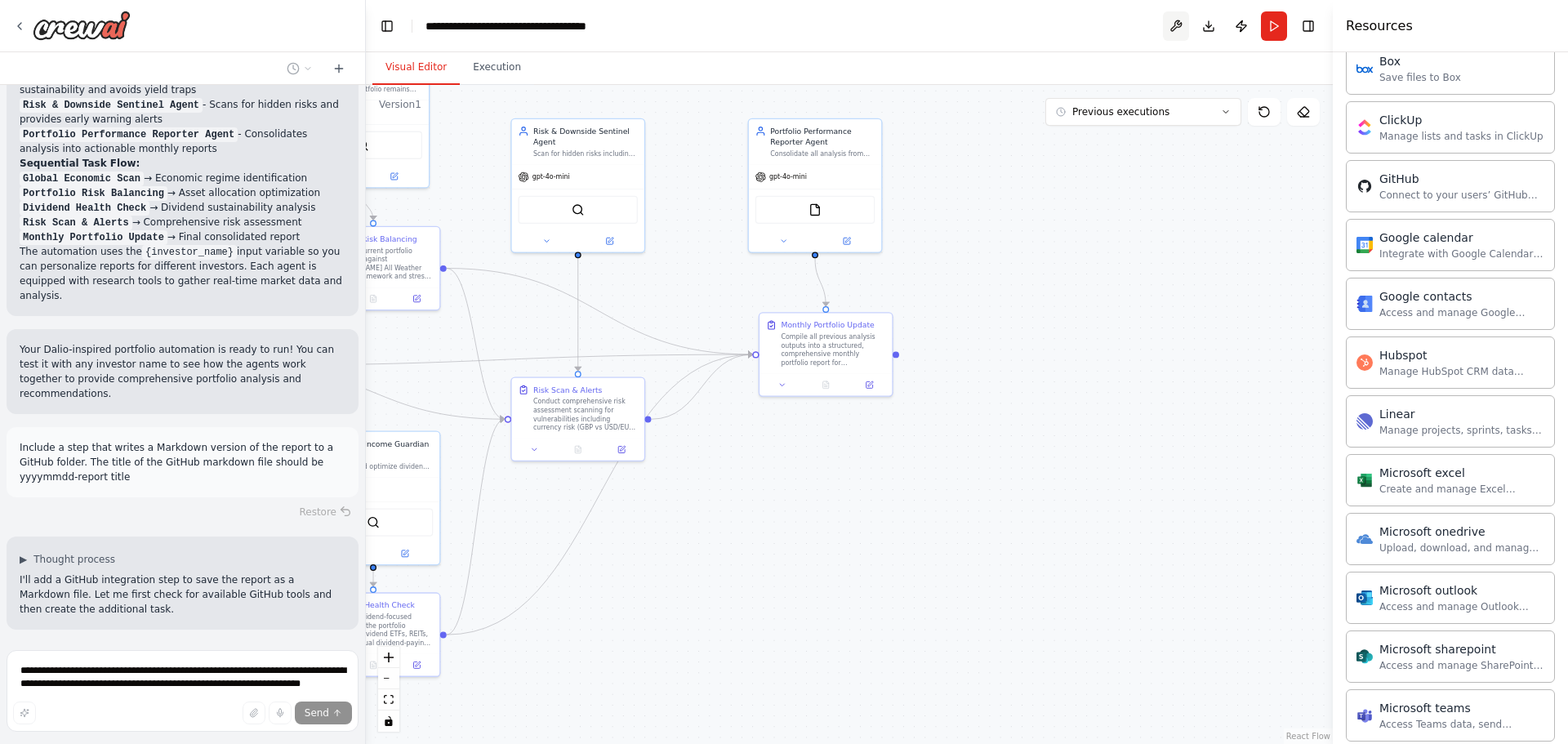
click at [1170, 22] on button at bounding box center [1176, 25] width 26 height 30
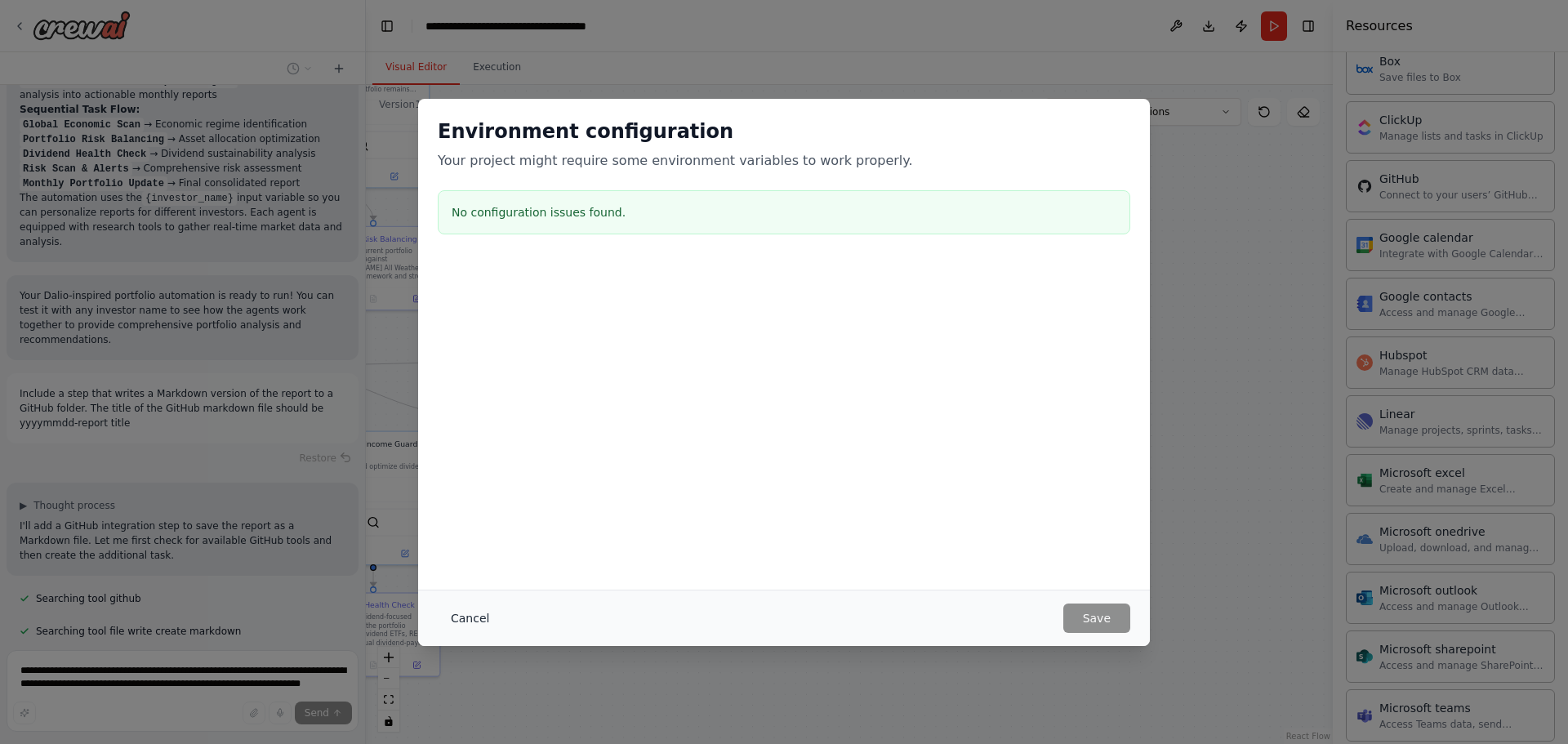
click at [475, 624] on button "Cancel" at bounding box center [470, 618] width 64 height 30
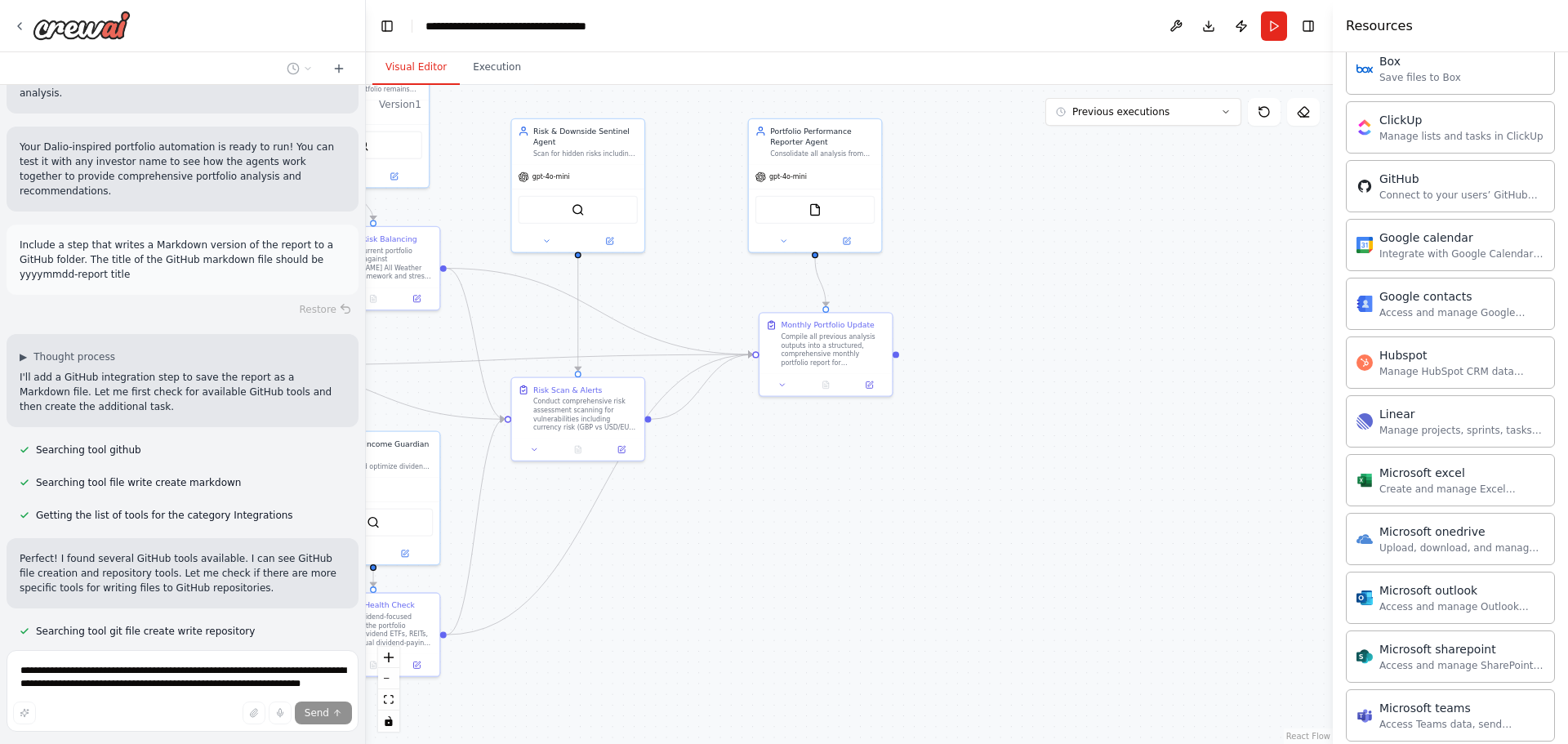
scroll to position [2827, 0]
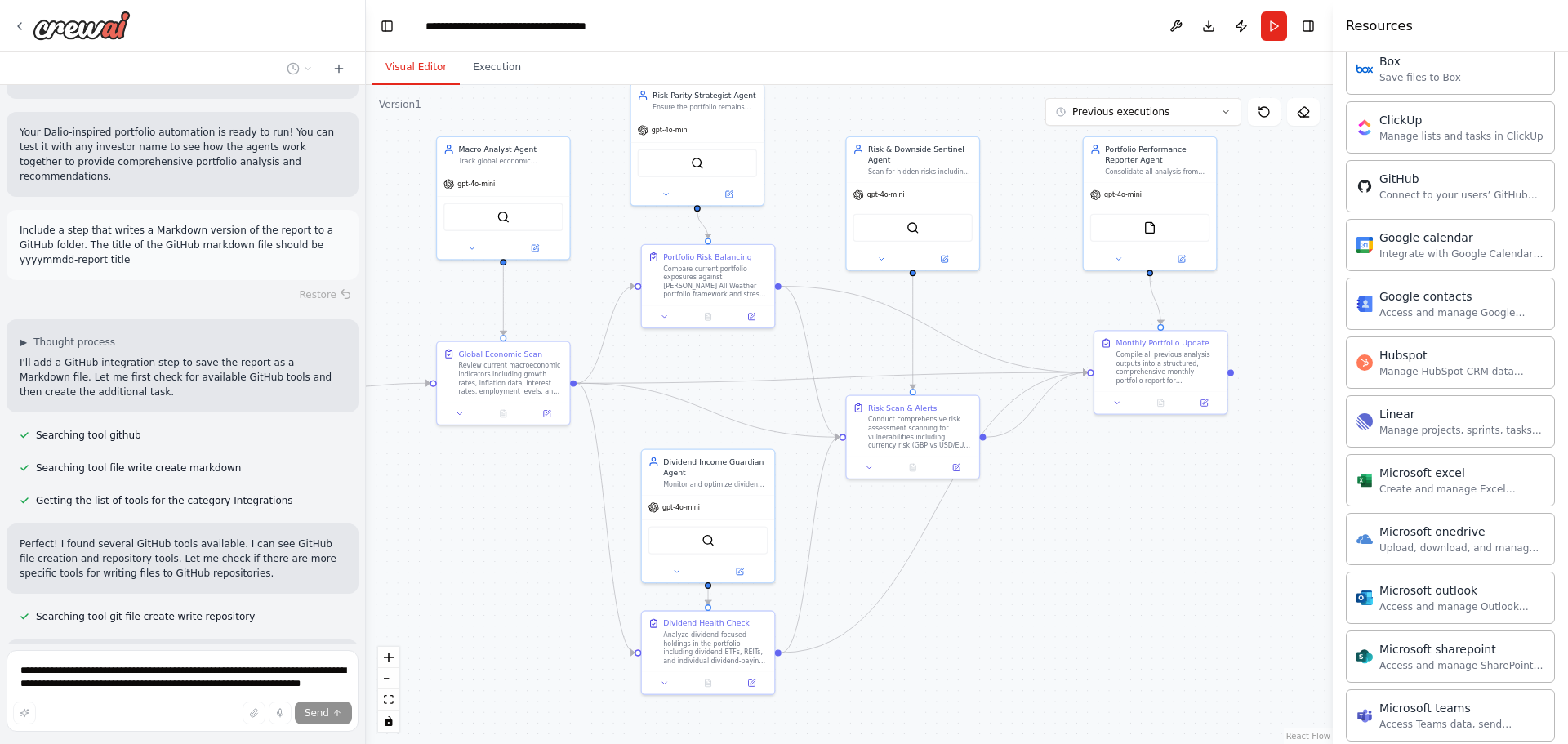
drag, startPoint x: 764, startPoint y: 525, endPoint x: 1100, endPoint y: 544, distance: 336.5
click at [1100, 544] on div ".deletable-edge-delete-btn { width: 20px; height: 20px; border: 0px solid #ffff…" at bounding box center [849, 414] width 967 height 659
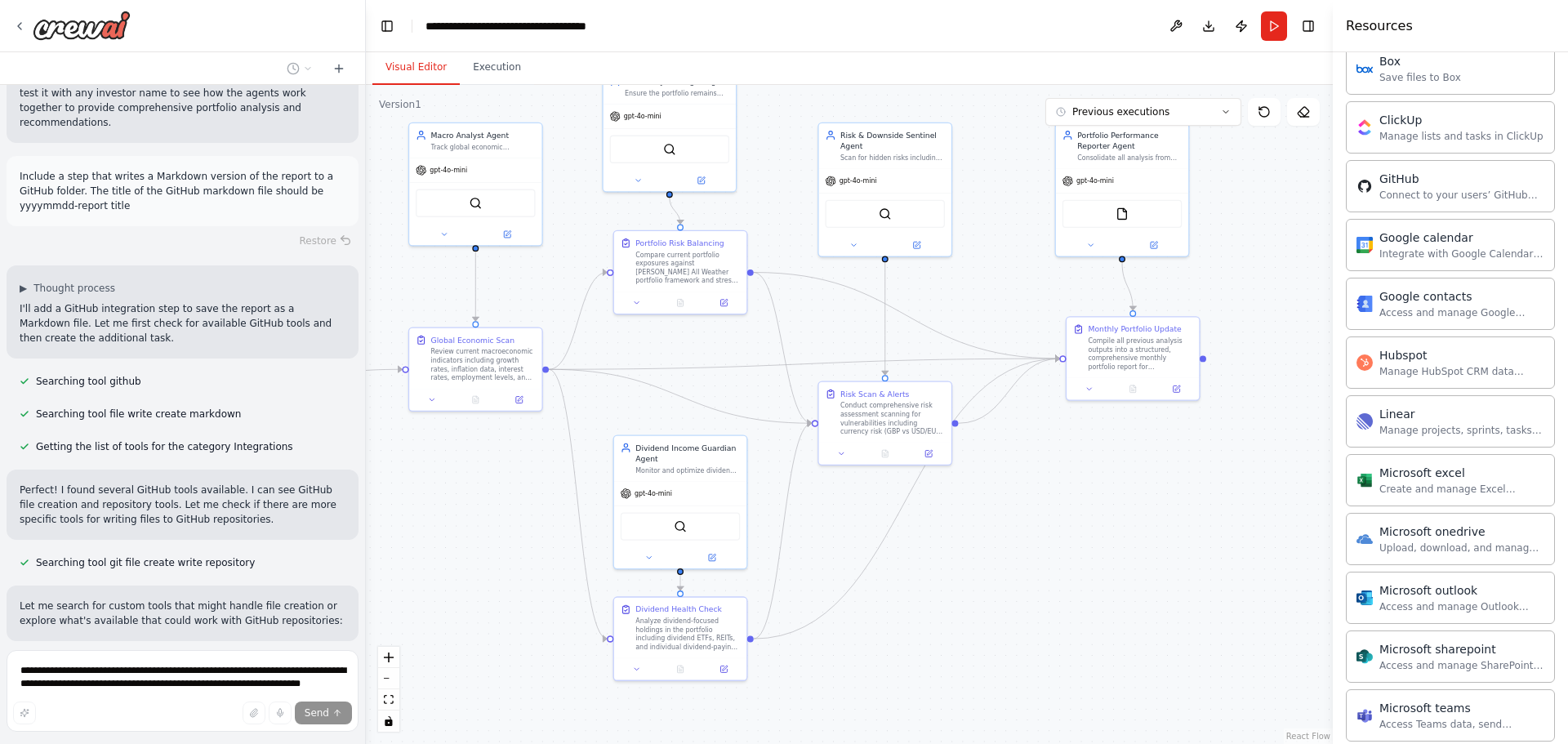
drag, startPoint x: 527, startPoint y: 546, endPoint x: 436, endPoint y: 513, distance: 96.8
click at [440, 515] on div ".deletable-edge-delete-btn { width: 20px; height: 20px; border: 0px solid #ffff…" at bounding box center [849, 414] width 967 height 659
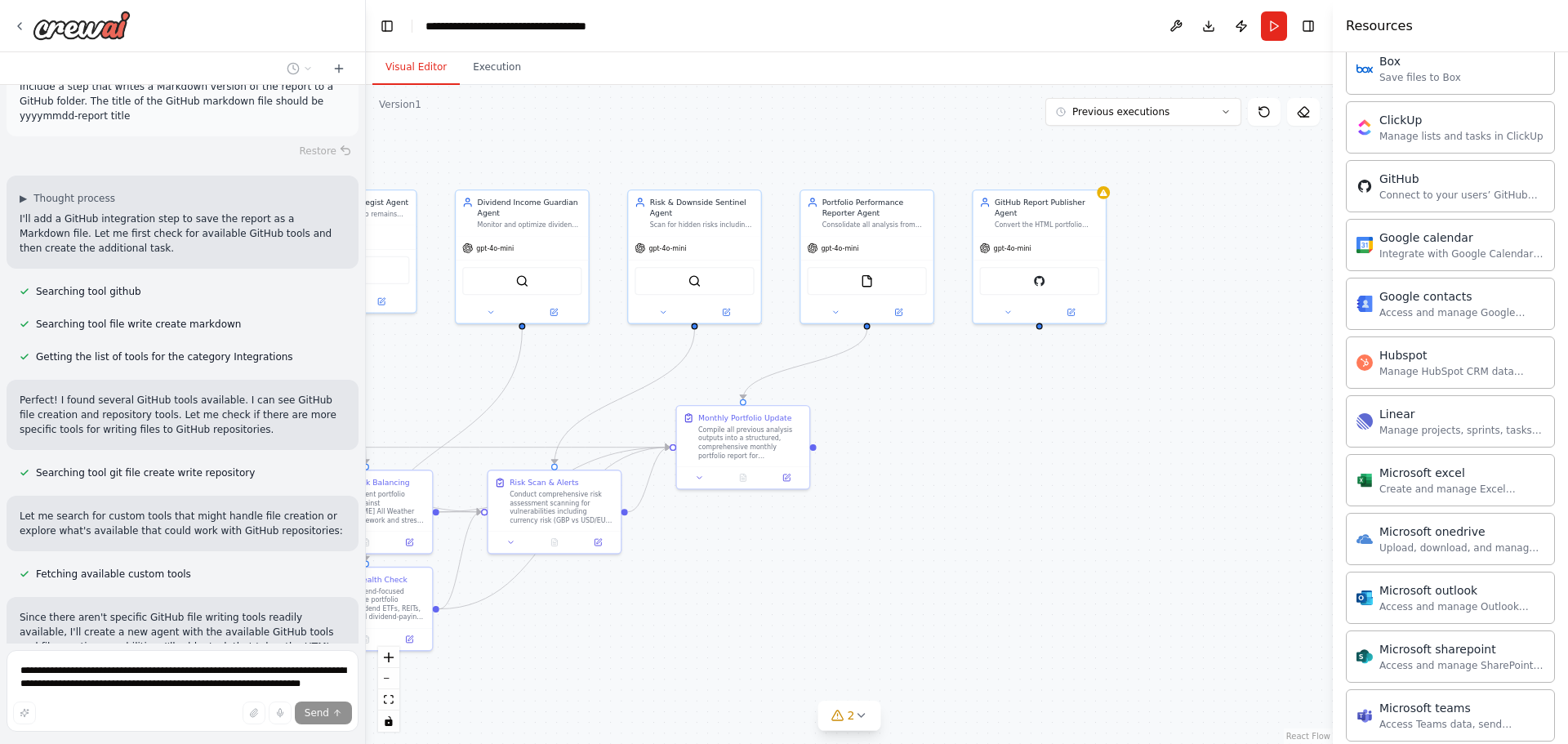
drag, startPoint x: 1202, startPoint y: 445, endPoint x: 870, endPoint y: 572, distance: 355.5
click at [875, 572] on div ".deletable-edge-delete-btn { width: 20px; height: 20px; border: 0px solid #ffff…" at bounding box center [849, 414] width 967 height 659
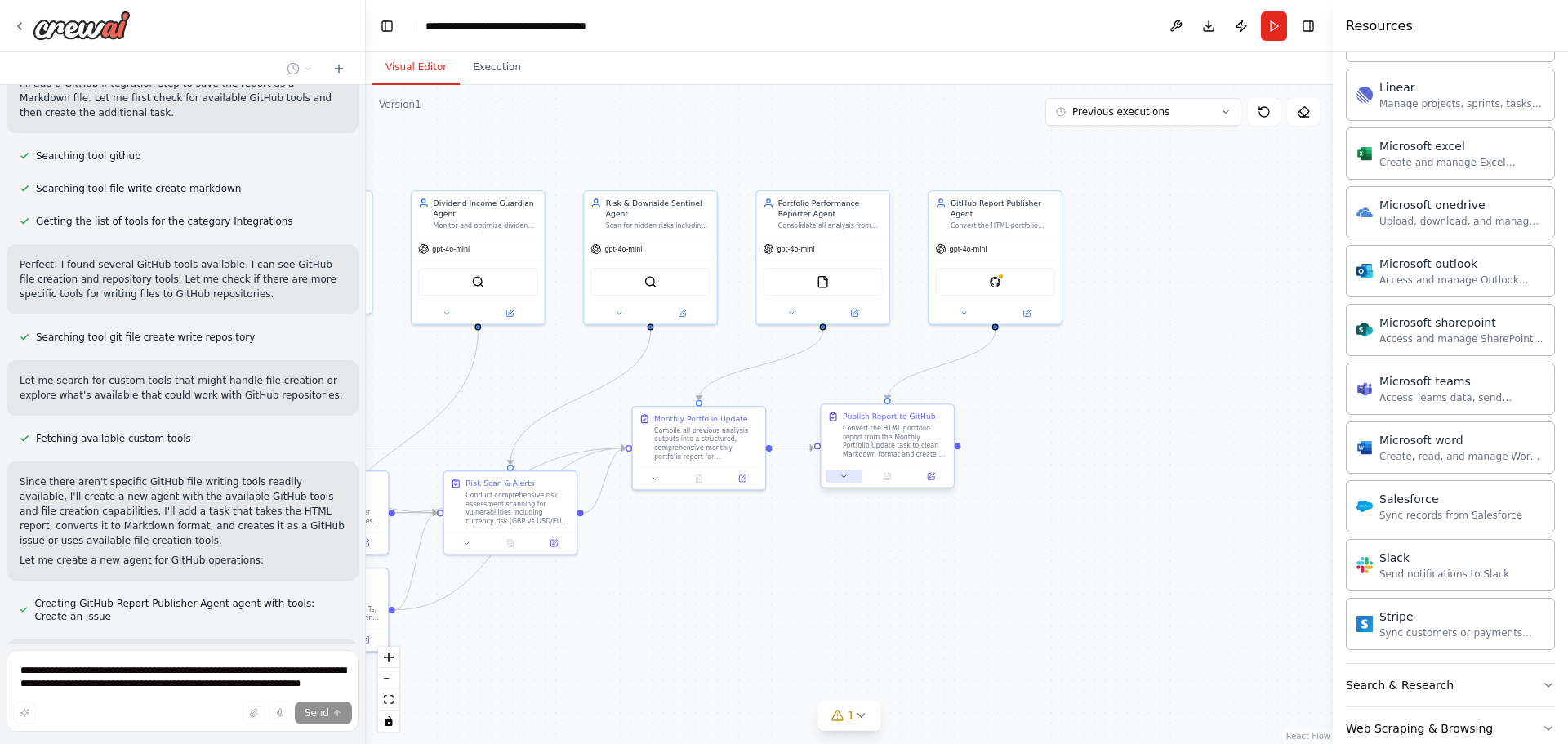
scroll to position [3193, 0]
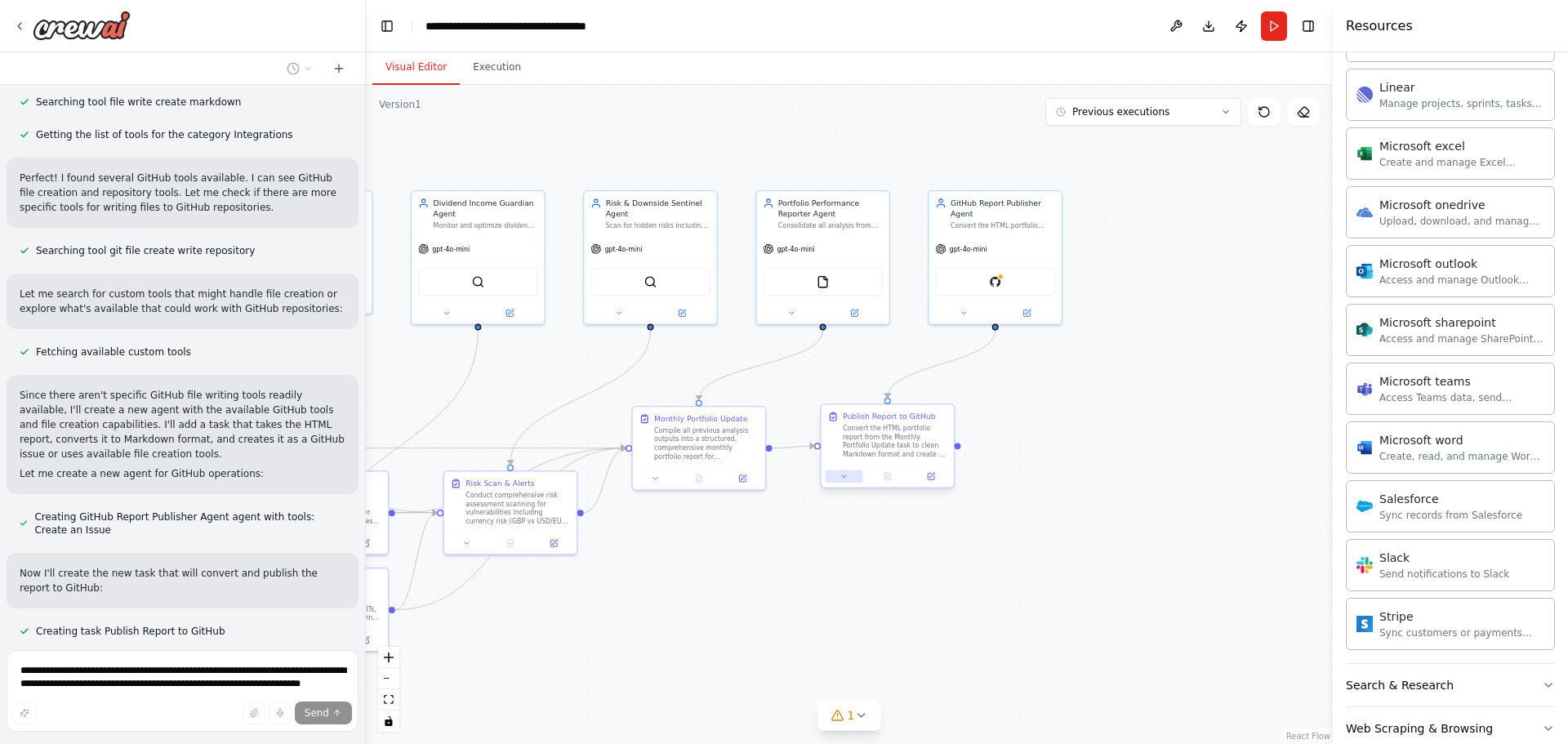
click at [837, 481] on button at bounding box center [843, 475] width 36 height 13
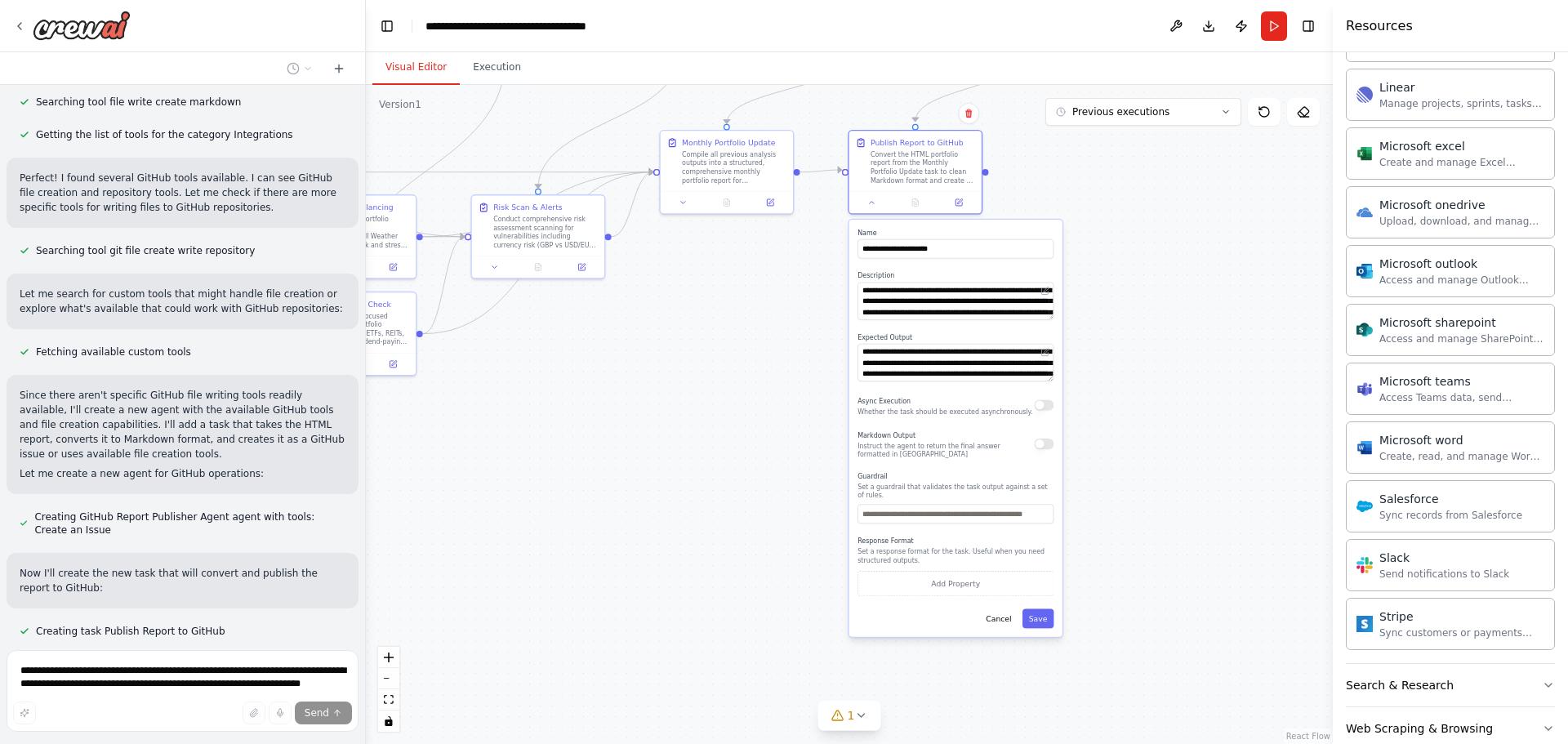
drag, startPoint x: 1151, startPoint y: 620, endPoint x: 1179, endPoint y: 345, distance: 276.4
click at [1179, 345] on div ".deletable-edge-delete-btn { width: 20px; height: 20px; border: 0px solid #ffff…" at bounding box center [849, 414] width 967 height 659
click at [1013, 611] on button "Cancel" at bounding box center [998, 618] width 38 height 19
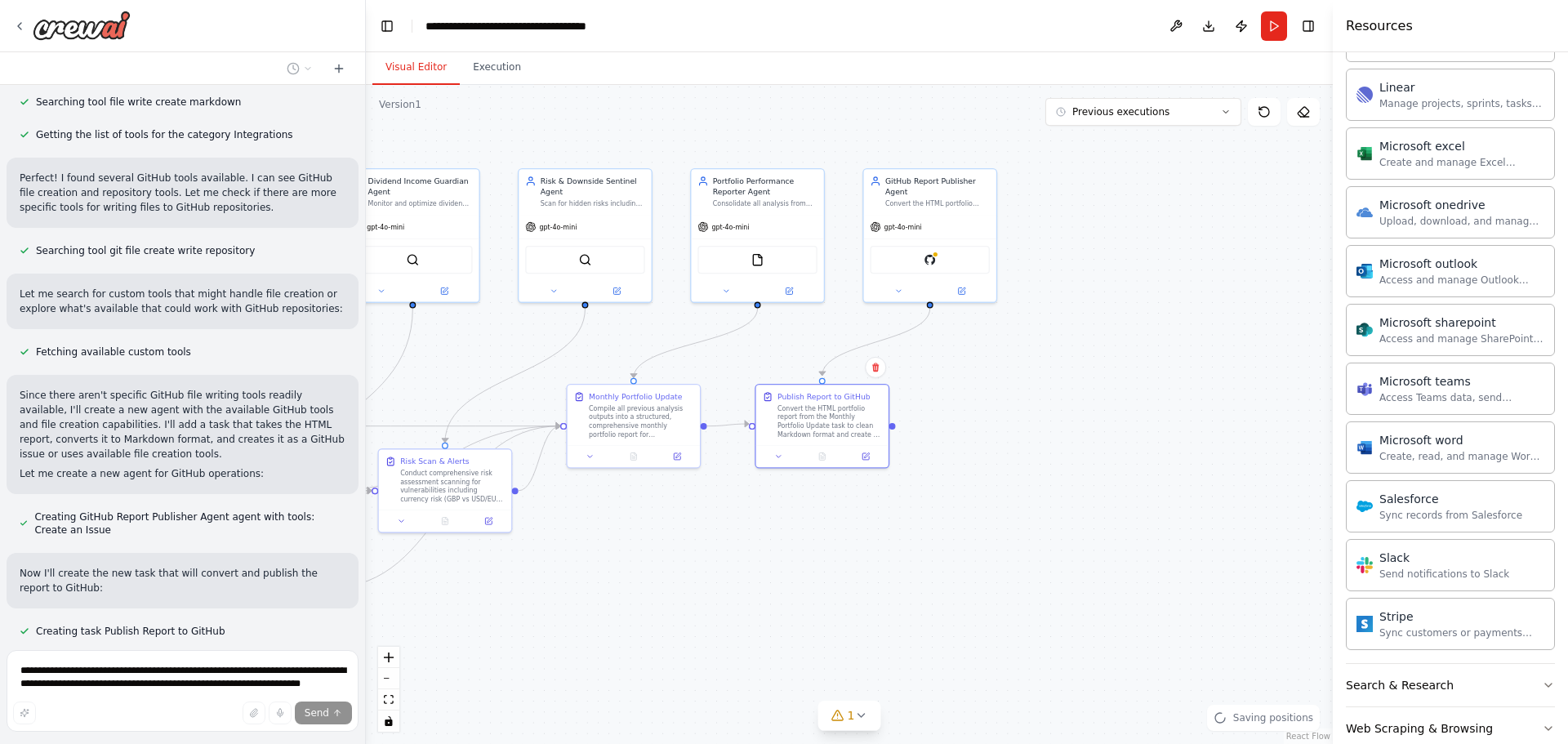
drag, startPoint x: 1091, startPoint y: 332, endPoint x: 998, endPoint y: 586, distance: 270.5
click at [998, 586] on div ".deletable-edge-delete-btn { width: 20px; height: 20px; border: 0px solid #ffff…" at bounding box center [849, 414] width 967 height 659
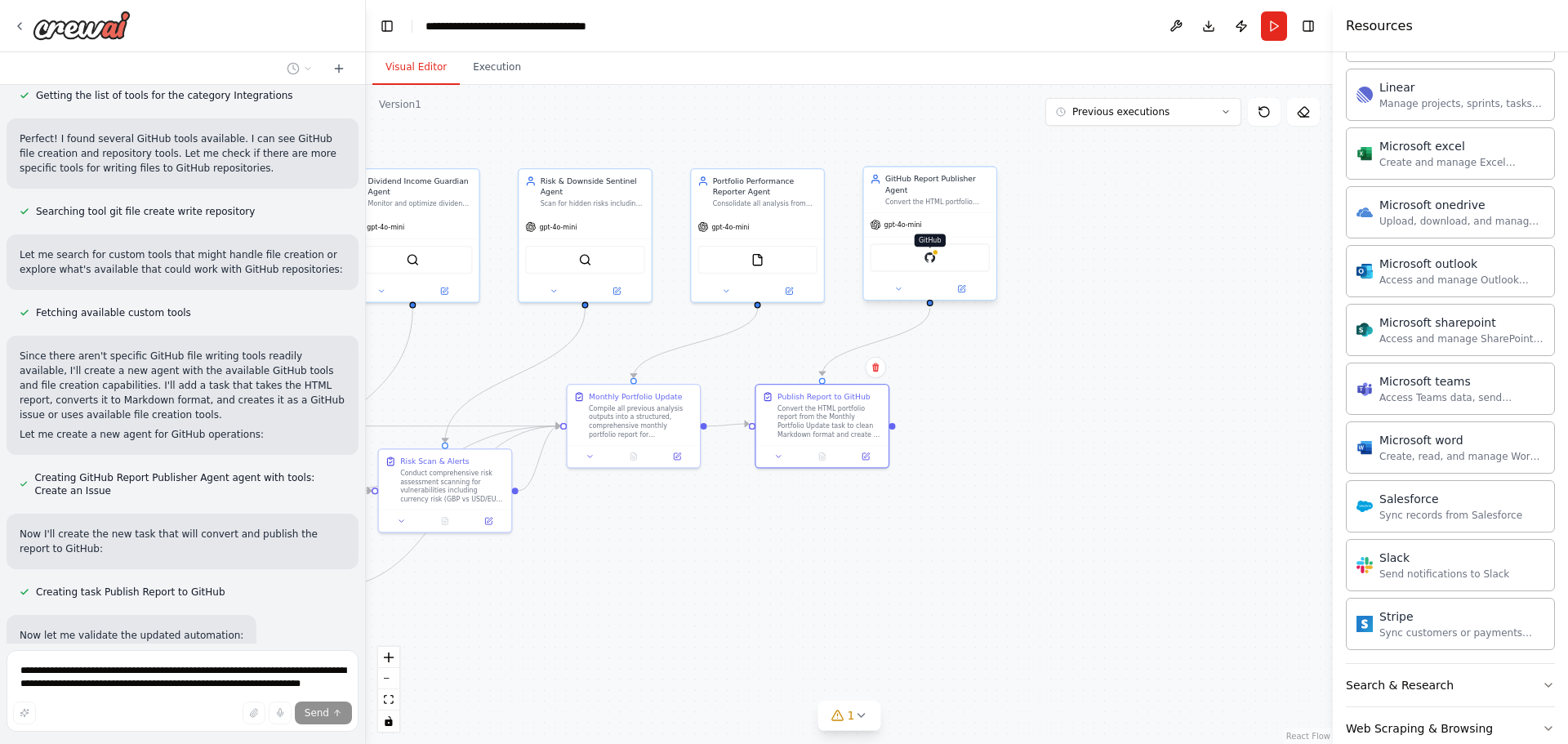
click at [928, 254] on img at bounding box center [930, 258] width 13 height 13
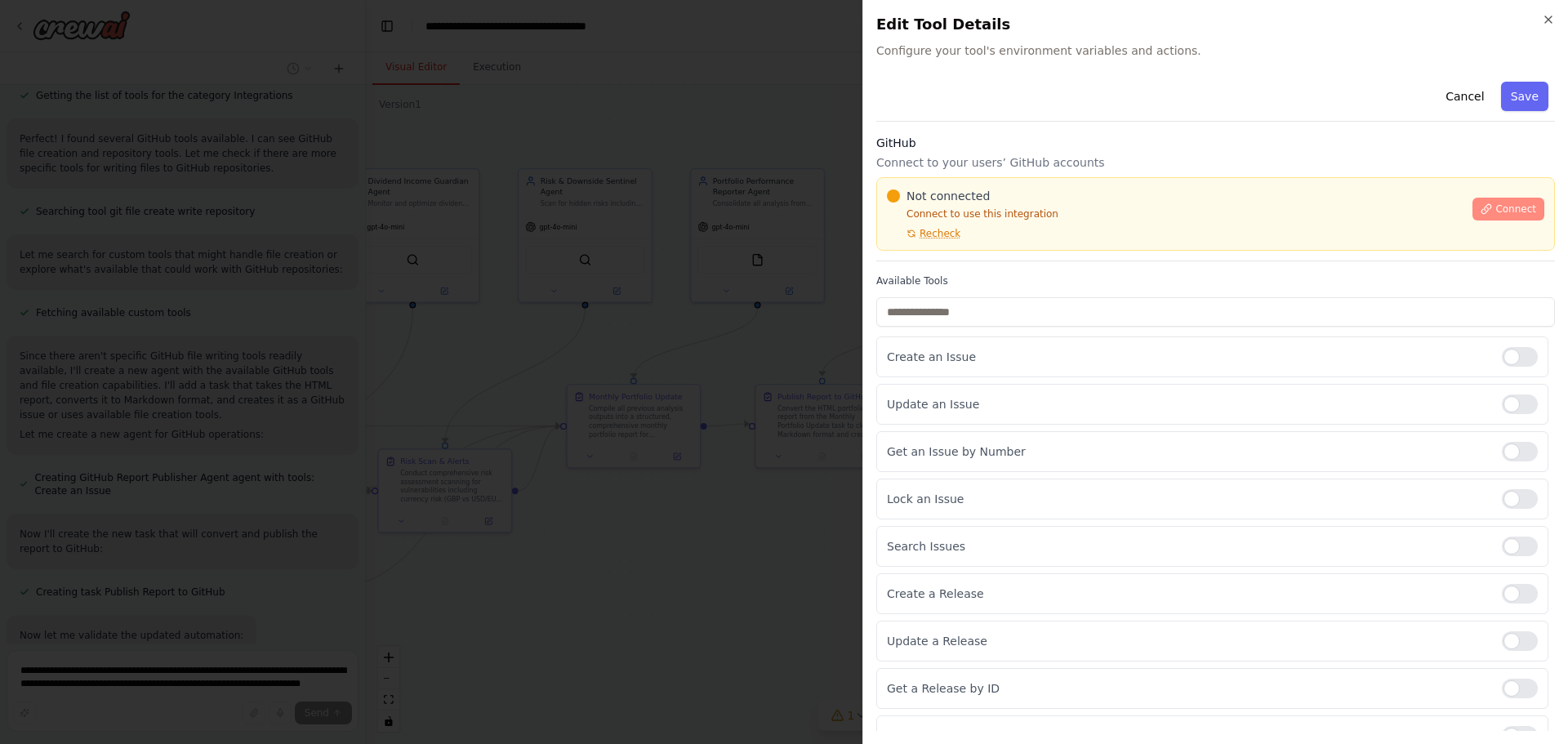
click at [1472, 211] on button "Connect" at bounding box center [1508, 208] width 72 height 23
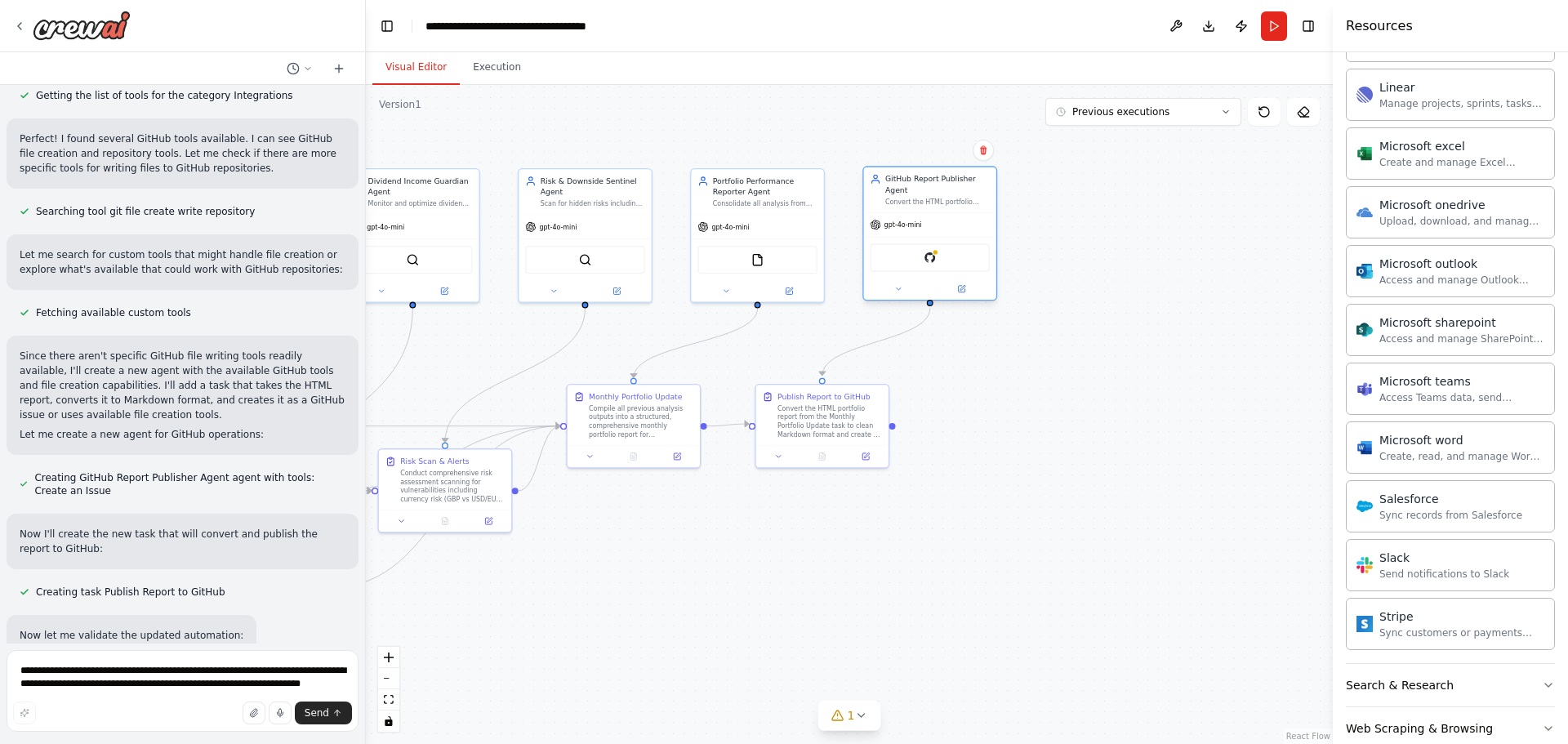
click at [919, 258] on div "GitHub" at bounding box center [929, 257] width 120 height 28
click at [915, 287] on button at bounding box center [898, 288] width 61 height 13
click at [981, 482] on div "Connect to your users’ GitHub accounts" at bounding box center [953, 480] width 98 height 9
click at [1033, 474] on icon at bounding box center [1030, 475] width 9 height 10
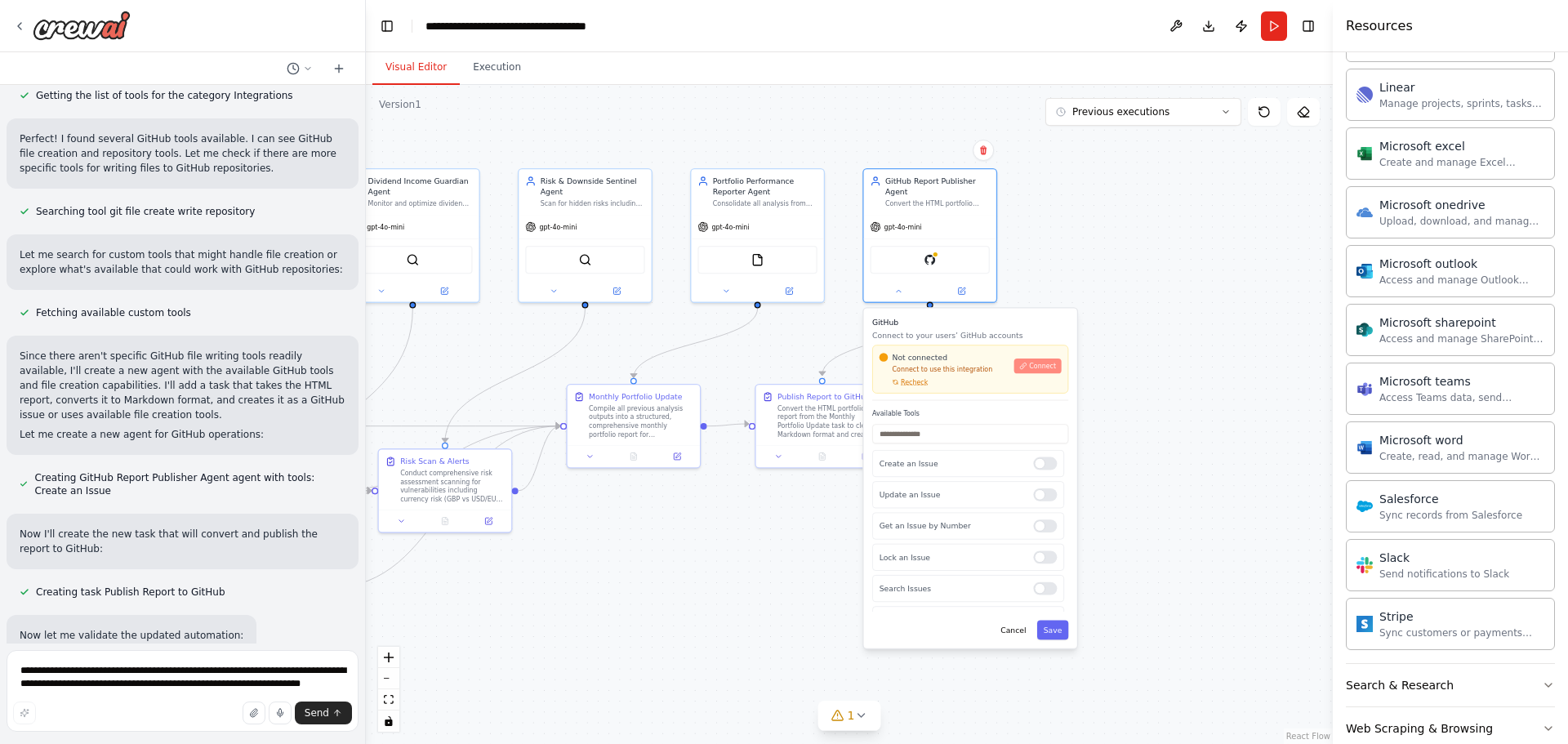
click at [1035, 365] on span "Connect" at bounding box center [1043, 366] width 27 height 9
drag, startPoint x: 1010, startPoint y: 319, endPoint x: 1060, endPoint y: 326, distance: 50.5
click at [1060, 326] on div "GitHub Connect to your users’ GitHub accounts Not connected Connect to use this…" at bounding box center [970, 478] width 213 height 340
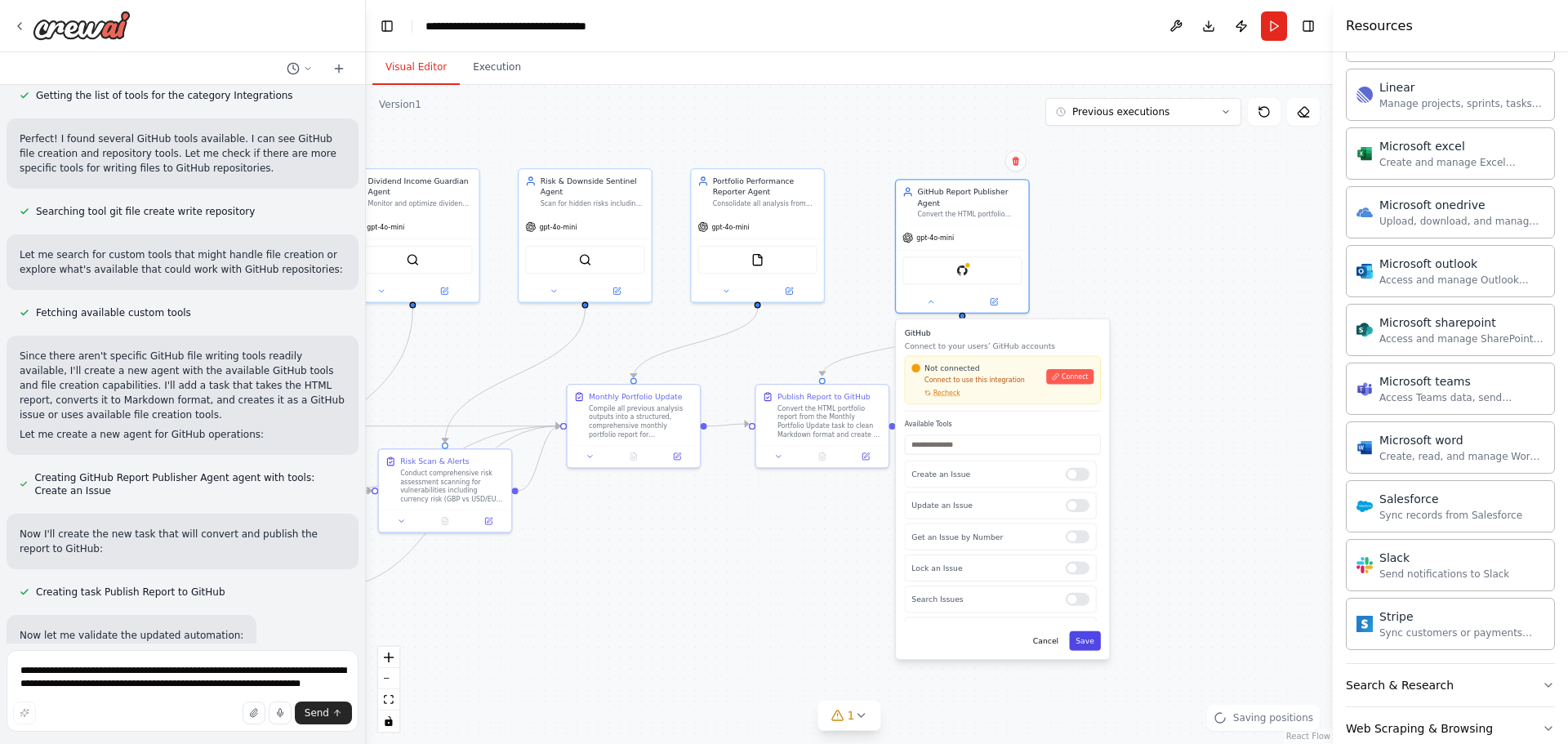
click at [1089, 646] on button "Save" at bounding box center [1085, 641] width 32 height 19
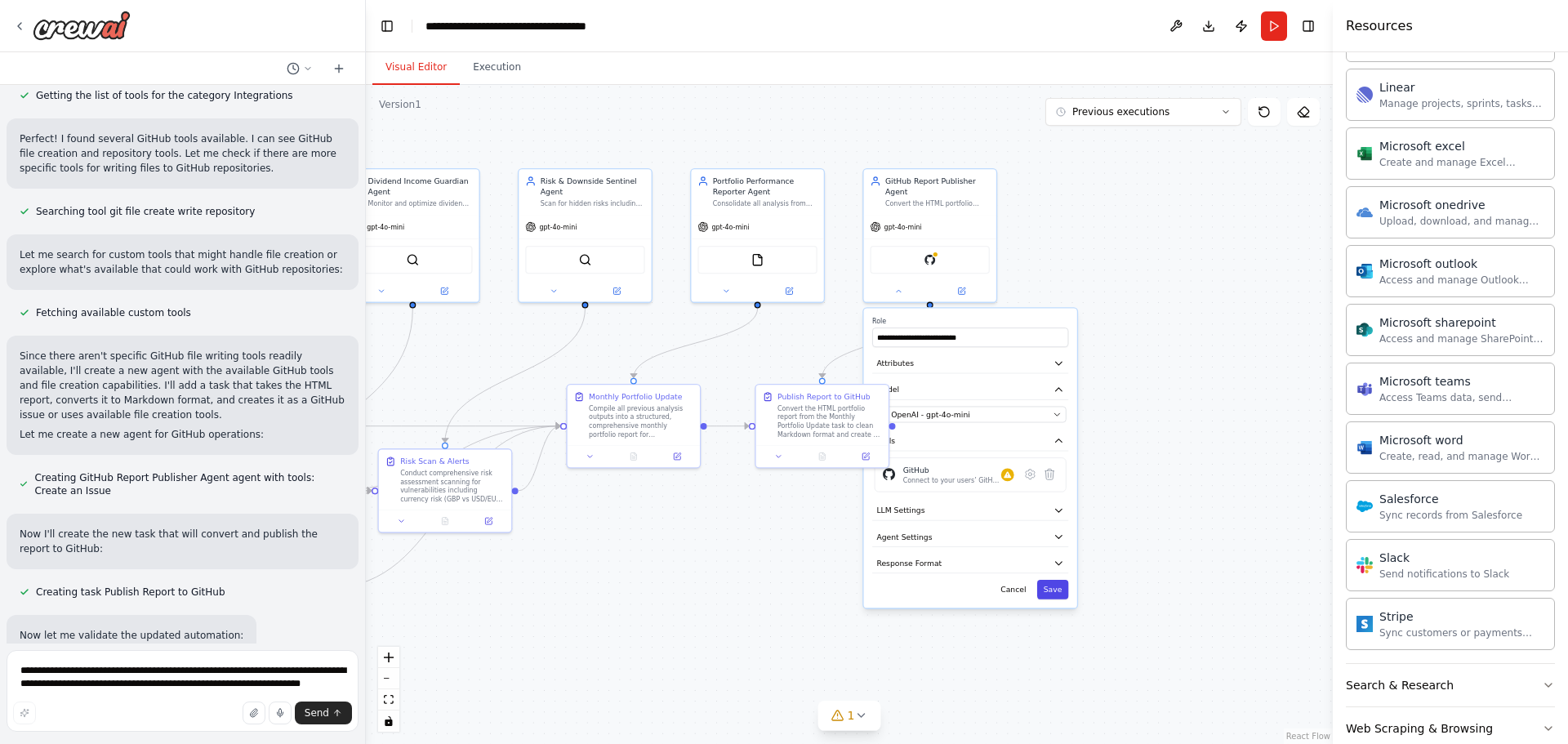
click at [1058, 589] on button "Save" at bounding box center [1054, 589] width 32 height 19
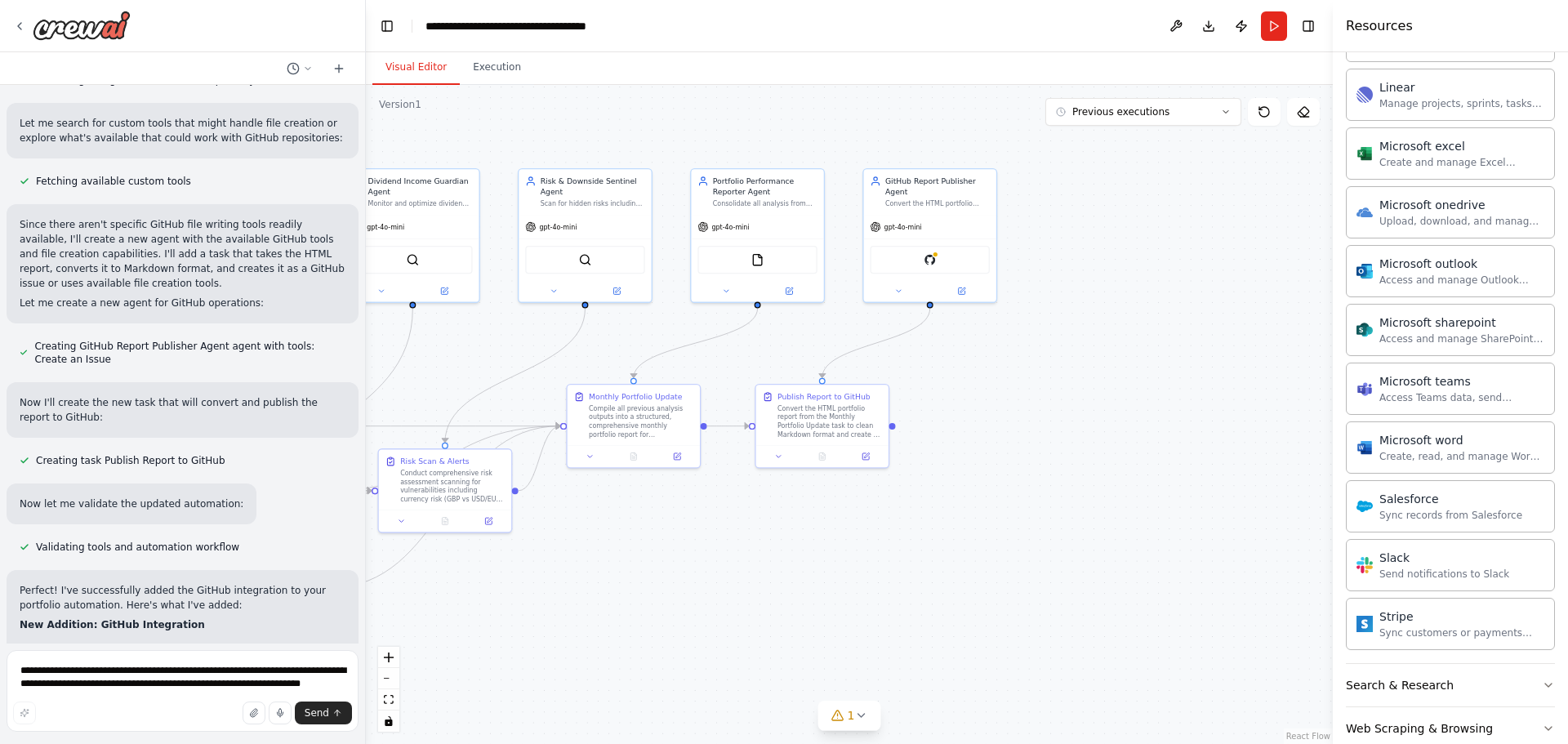
scroll to position [3477, 0]
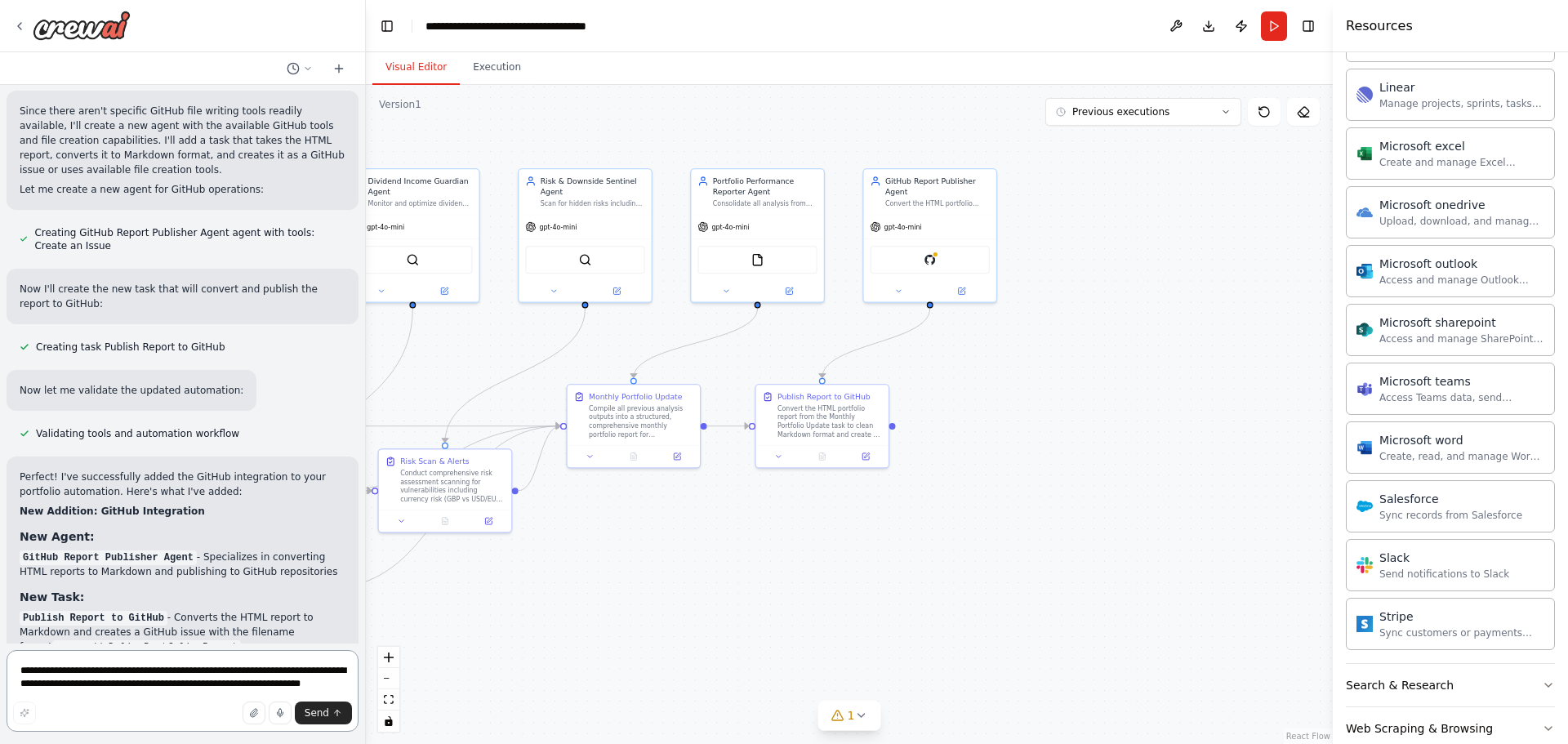
click at [201, 671] on textarea "**********" at bounding box center [182, 691] width 352 height 81
type textarea "**********"
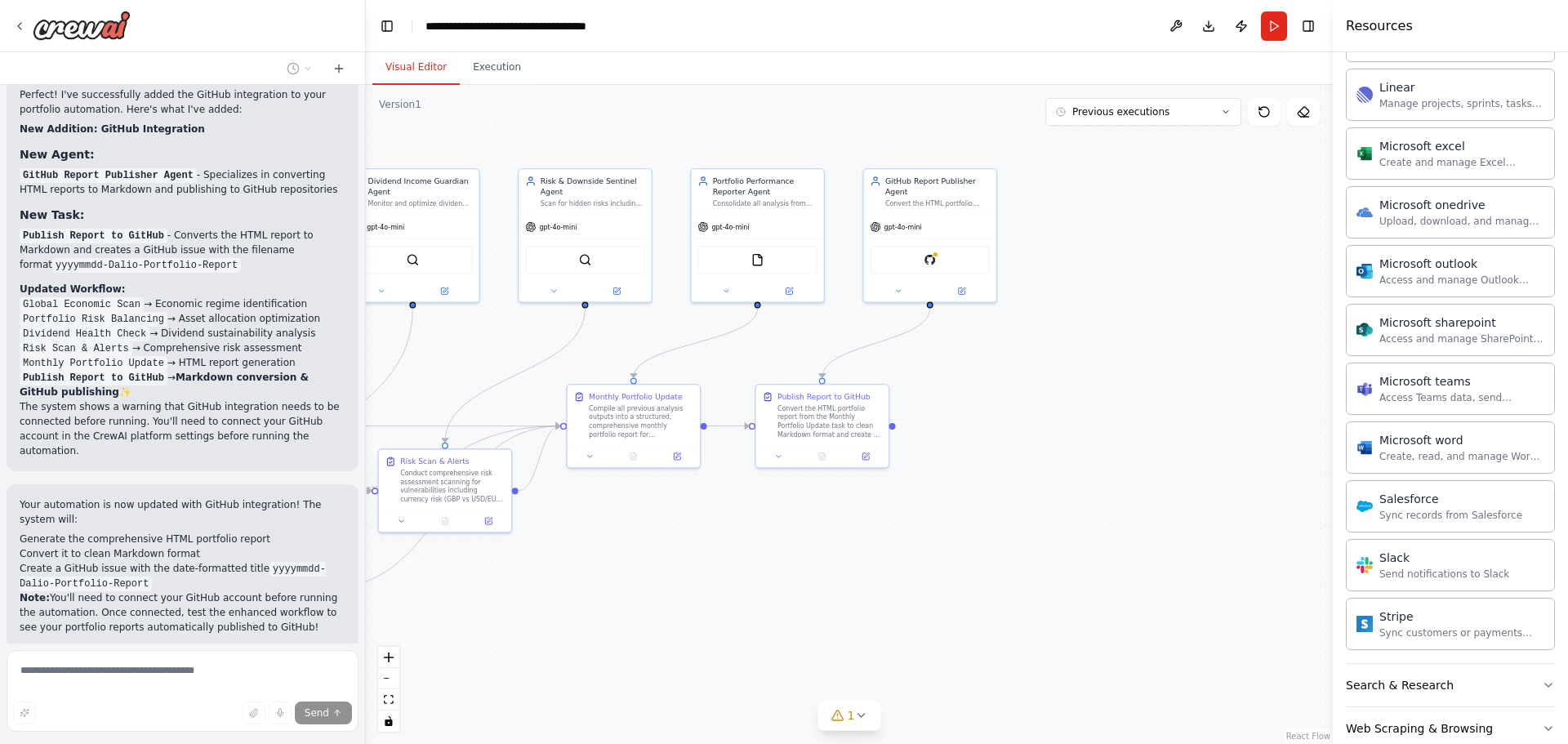
scroll to position [892, 0]
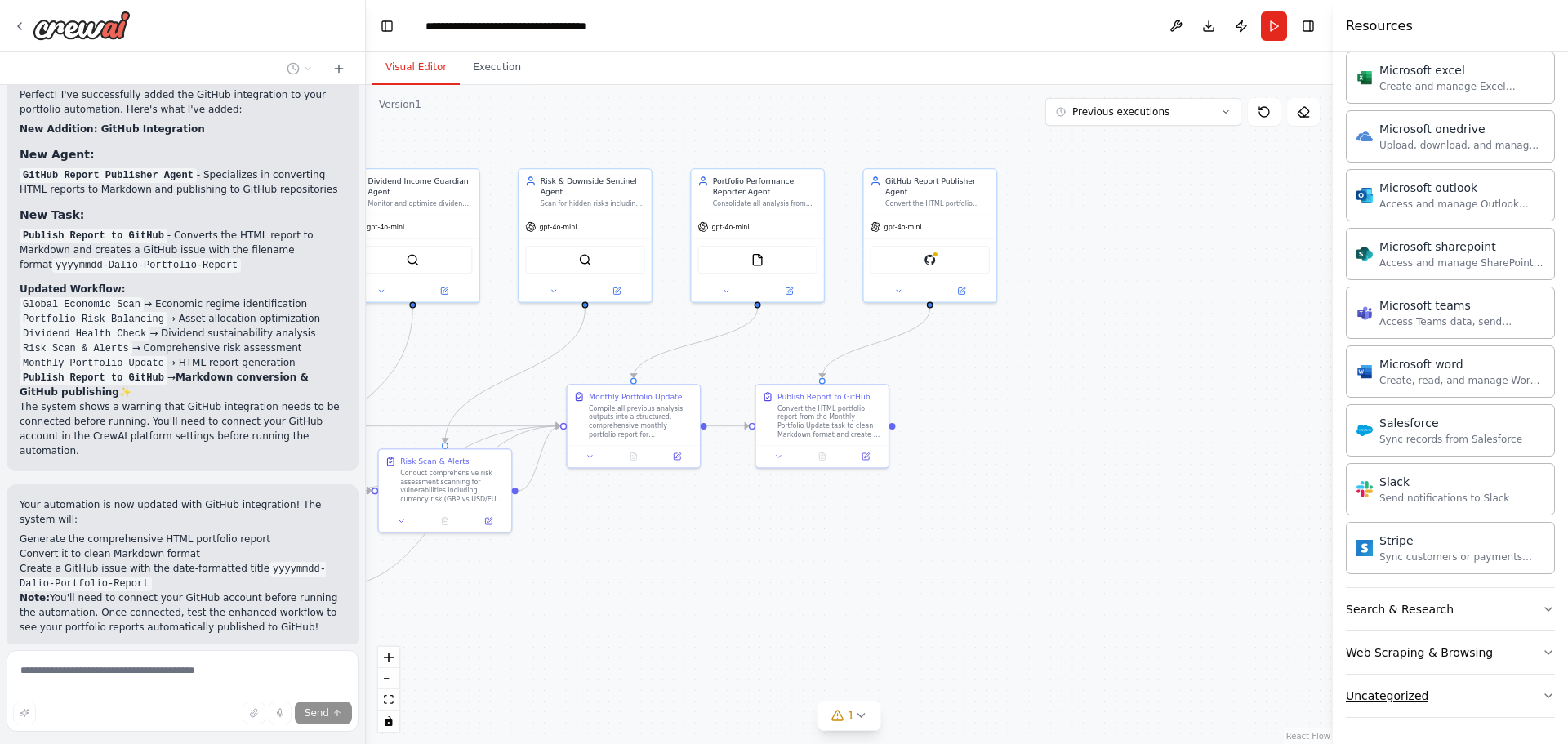
click at [1419, 700] on div "Uncategorized" at bounding box center [1387, 695] width 82 height 16
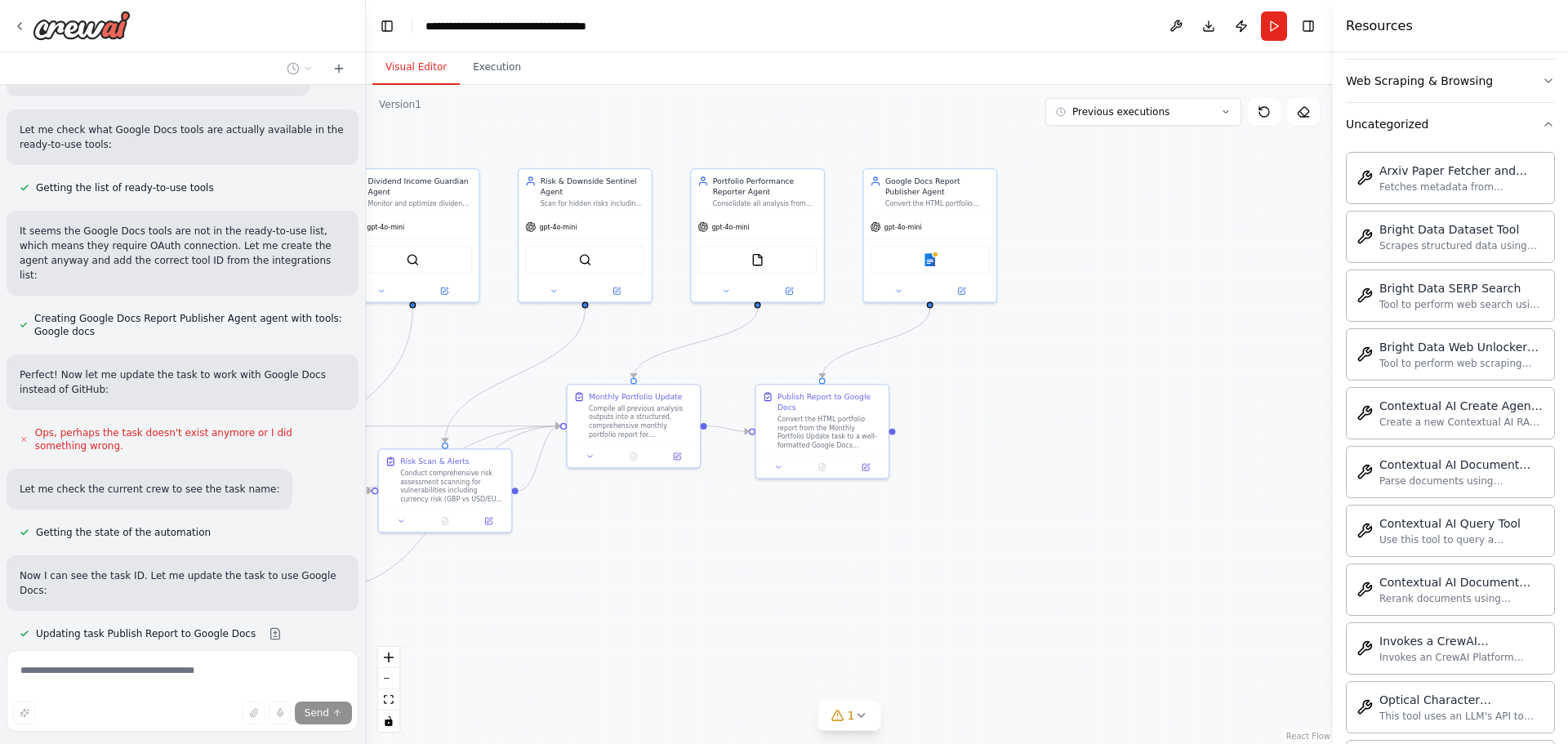
scroll to position [4883, 0]
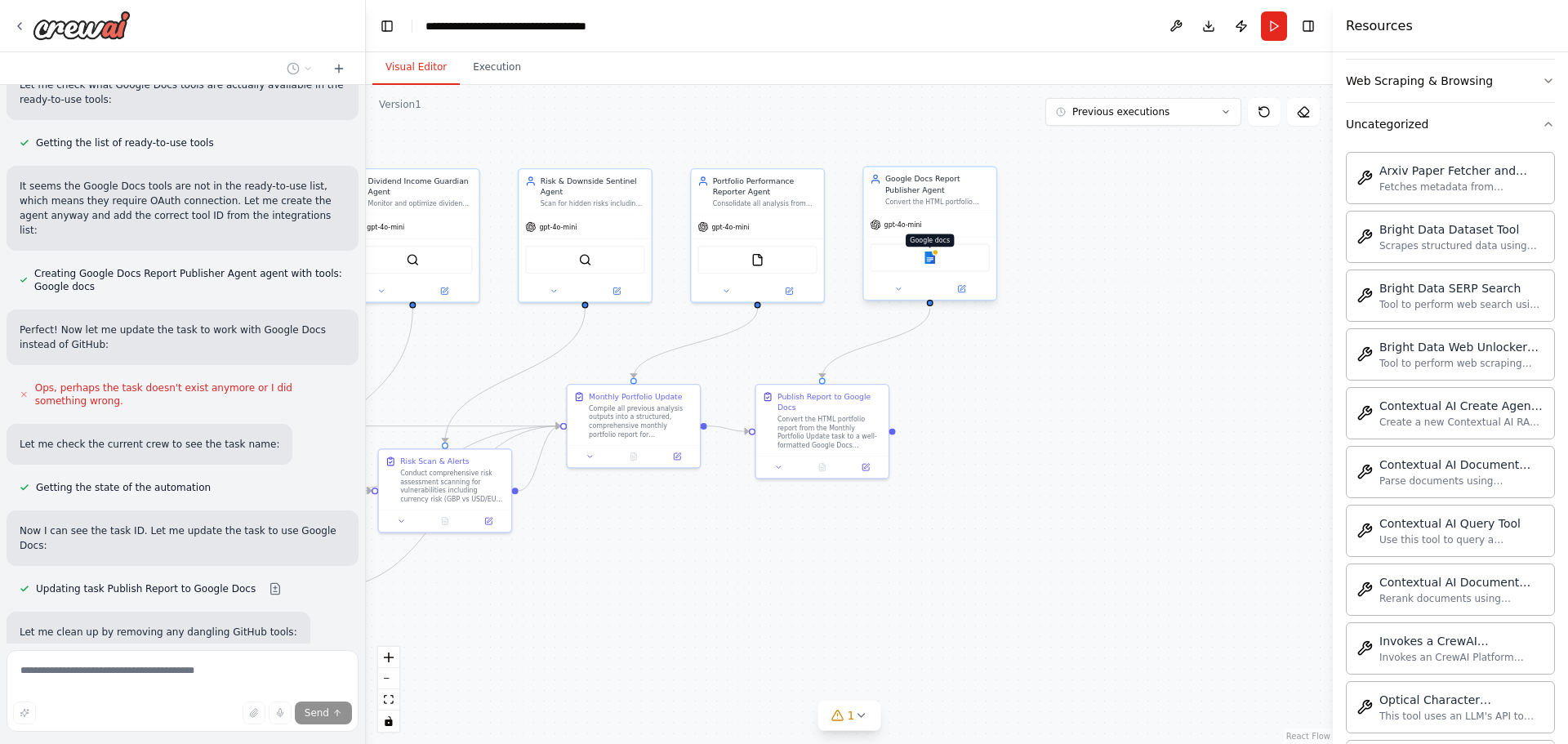
click at [926, 257] on img at bounding box center [930, 258] width 13 height 13
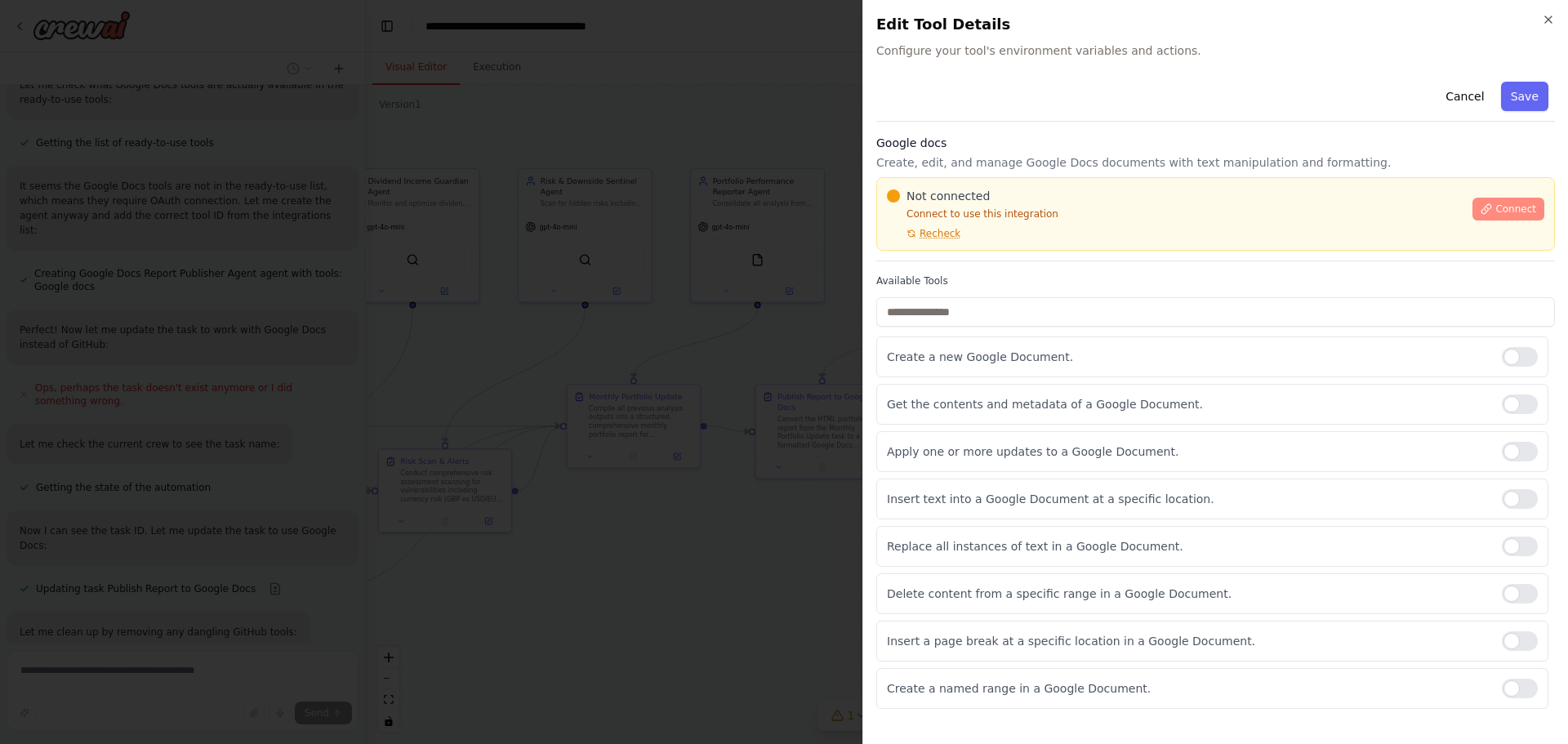
click at [1492, 212] on icon at bounding box center [1486, 208] width 11 height 11
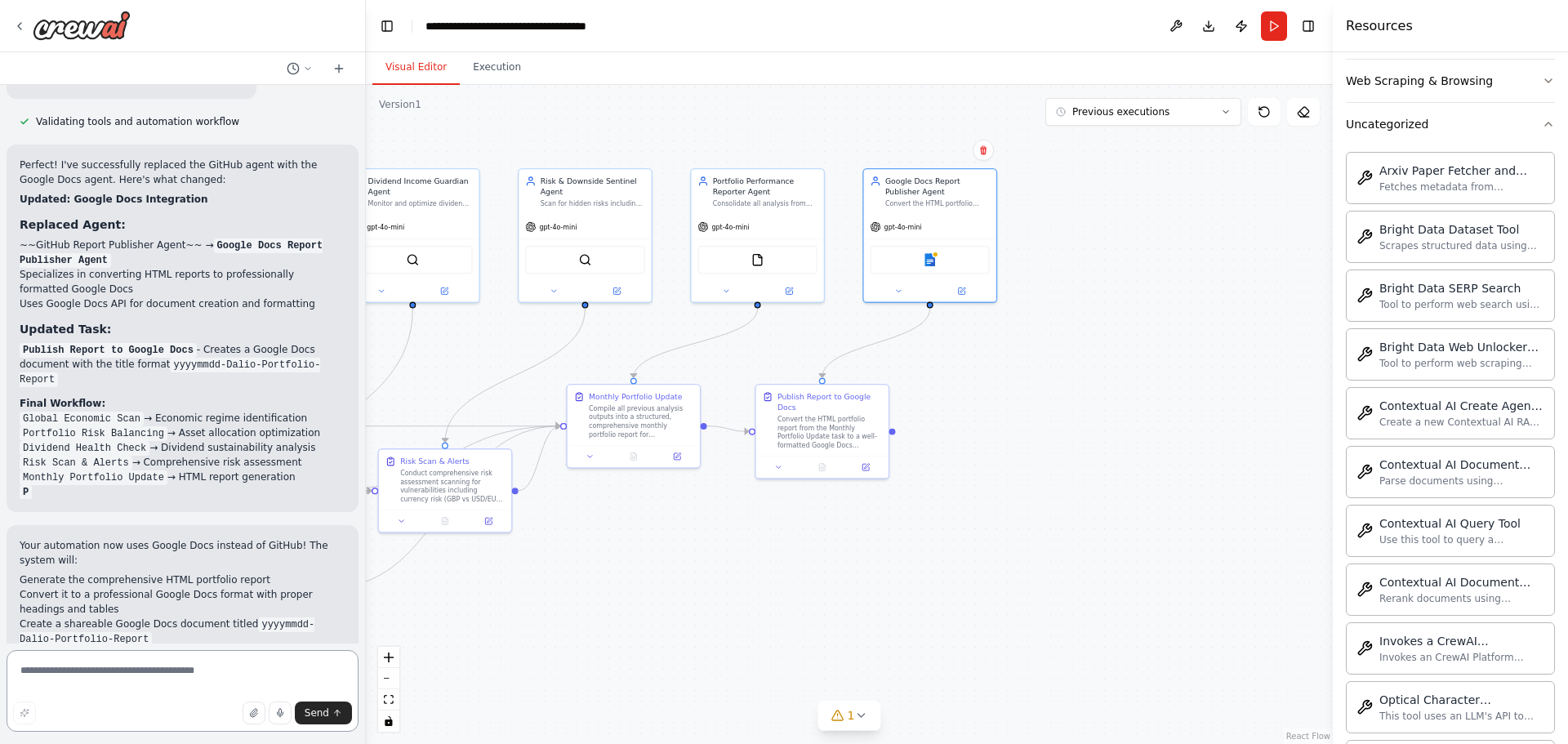
click at [192, 677] on textarea at bounding box center [182, 691] width 352 height 81
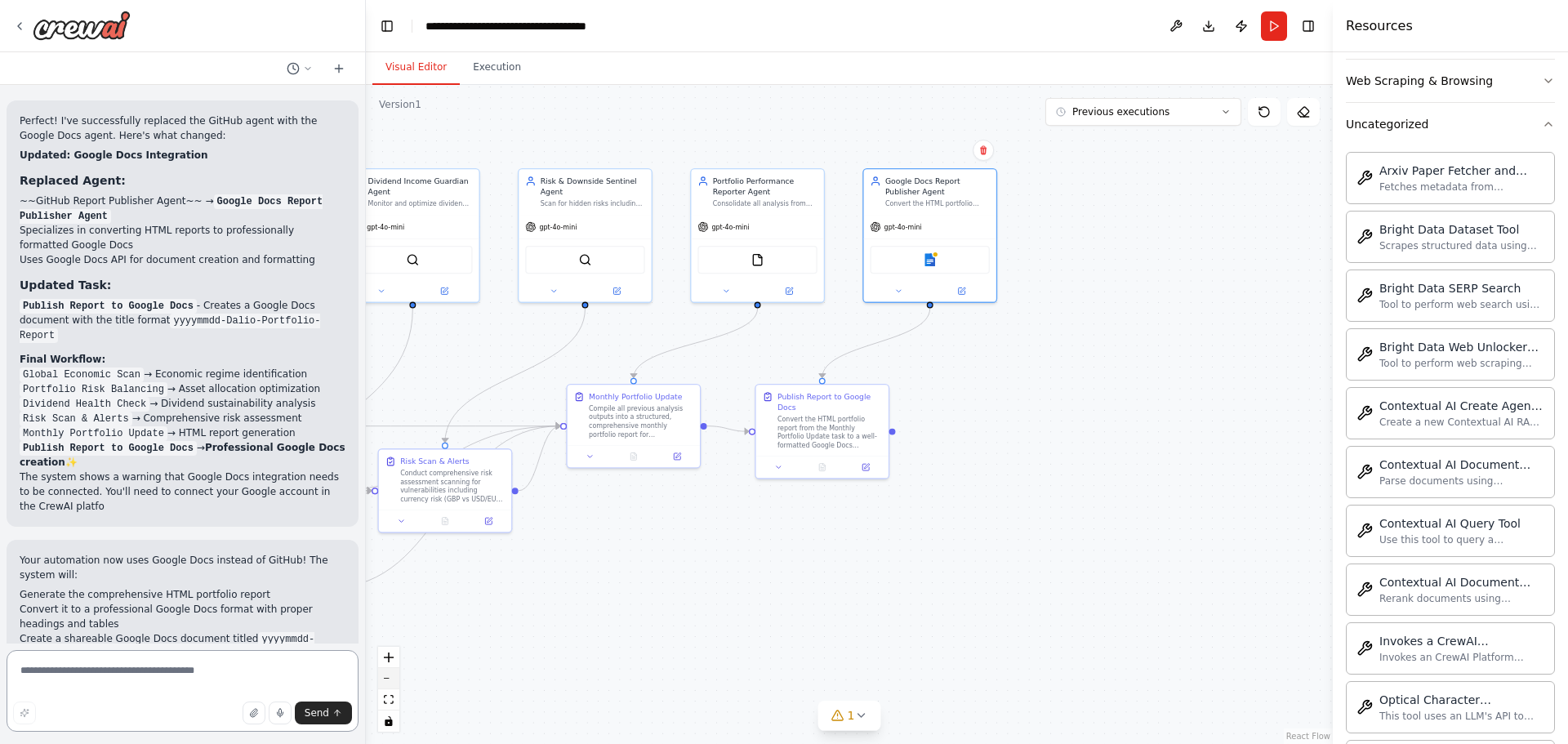
scroll to position [5582, 0]
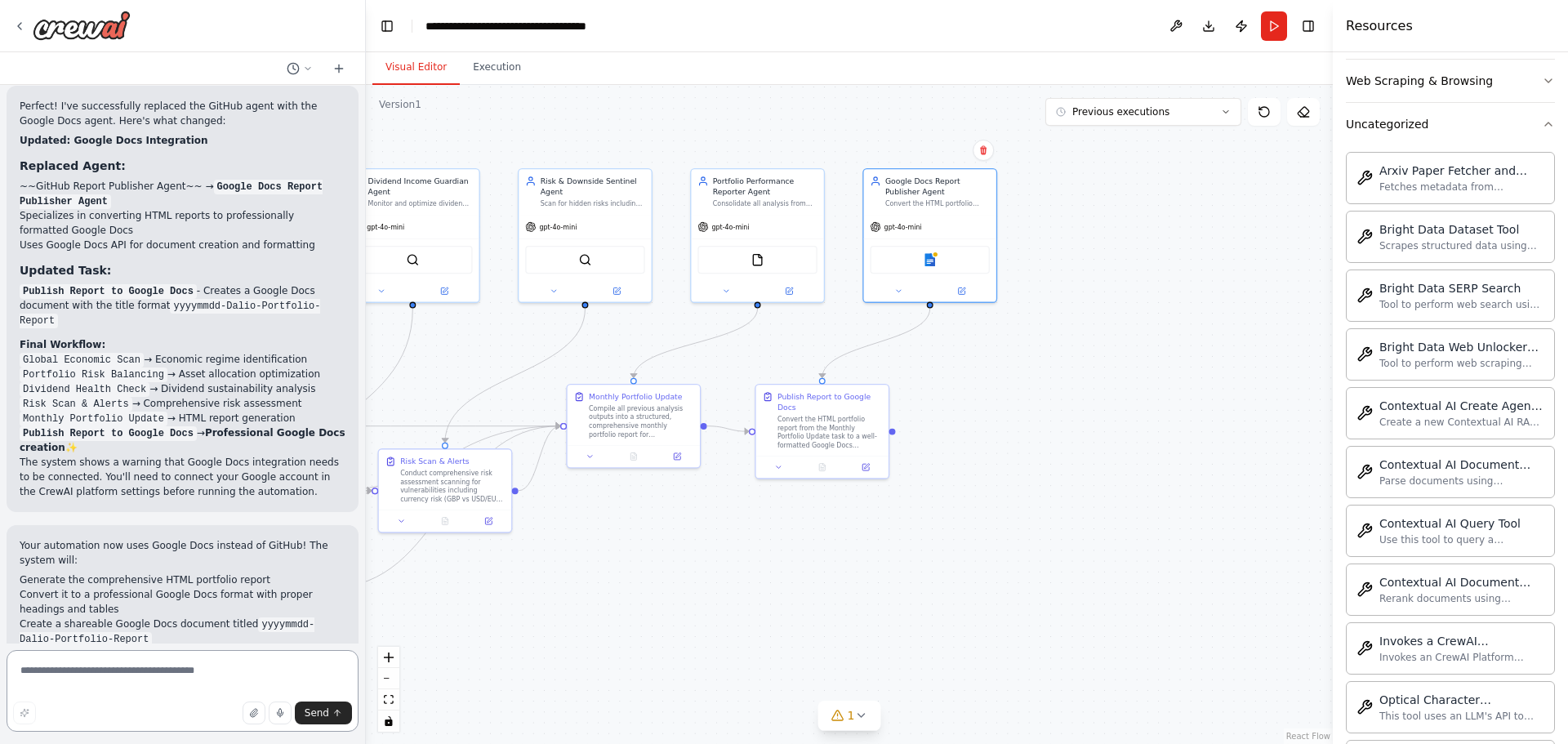
click at [200, 677] on textarea at bounding box center [182, 691] width 352 height 81
click at [192, 687] on textarea "**********" at bounding box center [182, 691] width 352 height 81
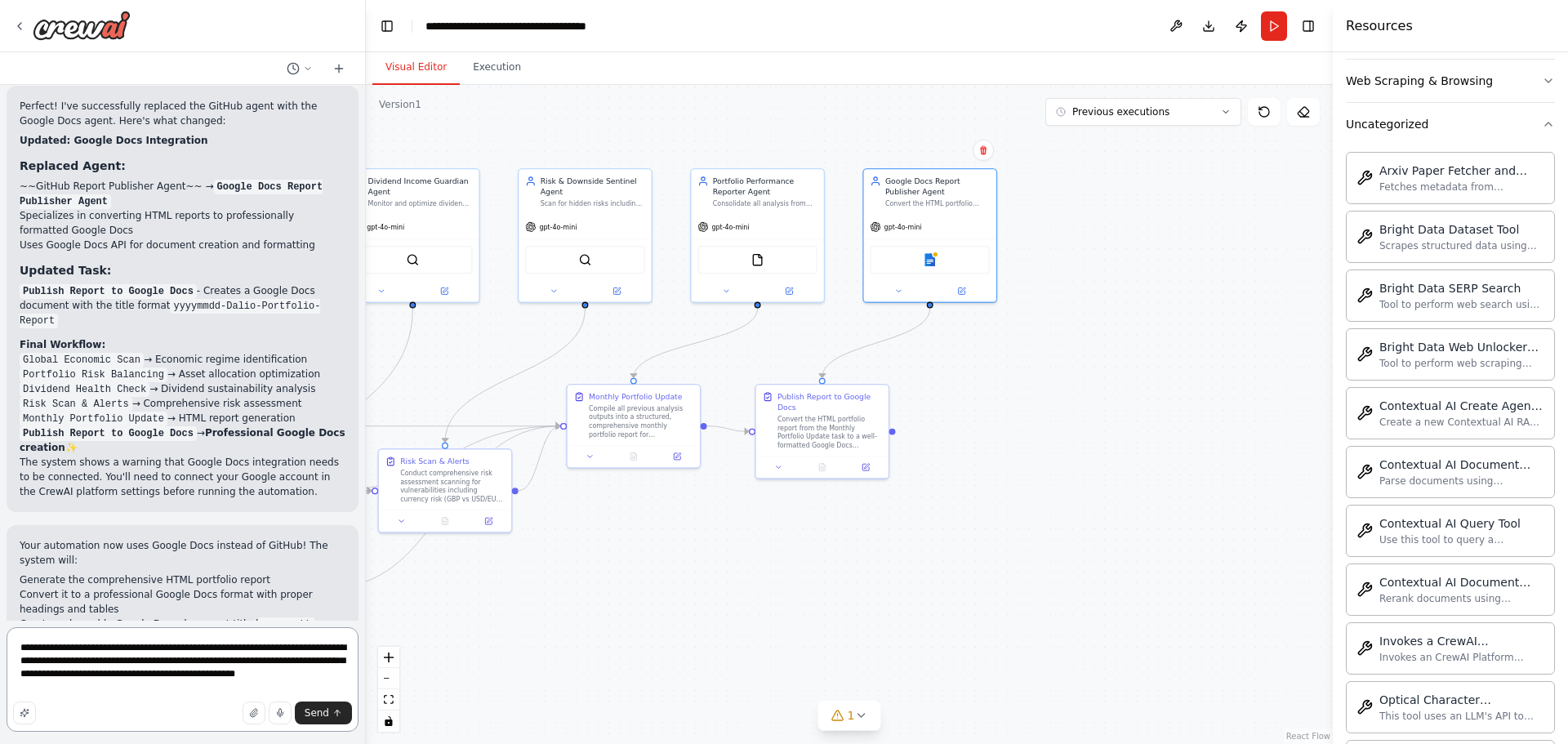
type textarea "**********"
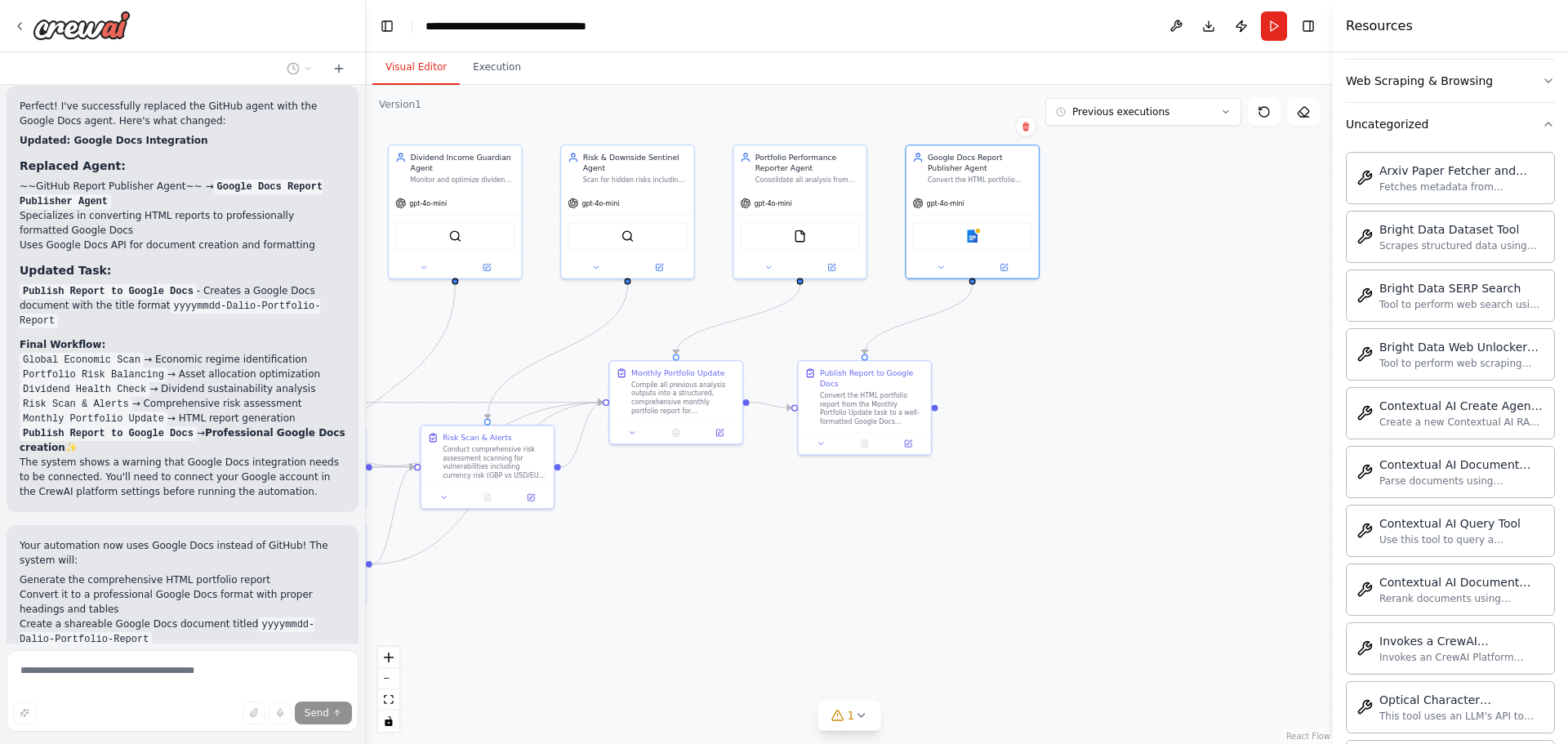
drag, startPoint x: 984, startPoint y: 437, endPoint x: 1036, endPoint y: 422, distance: 54.1
click at [1033, 417] on div ".deletable-edge-delete-btn { width: 20px; height: 20px; border: 0px solid #ffff…" at bounding box center [849, 414] width 967 height 659
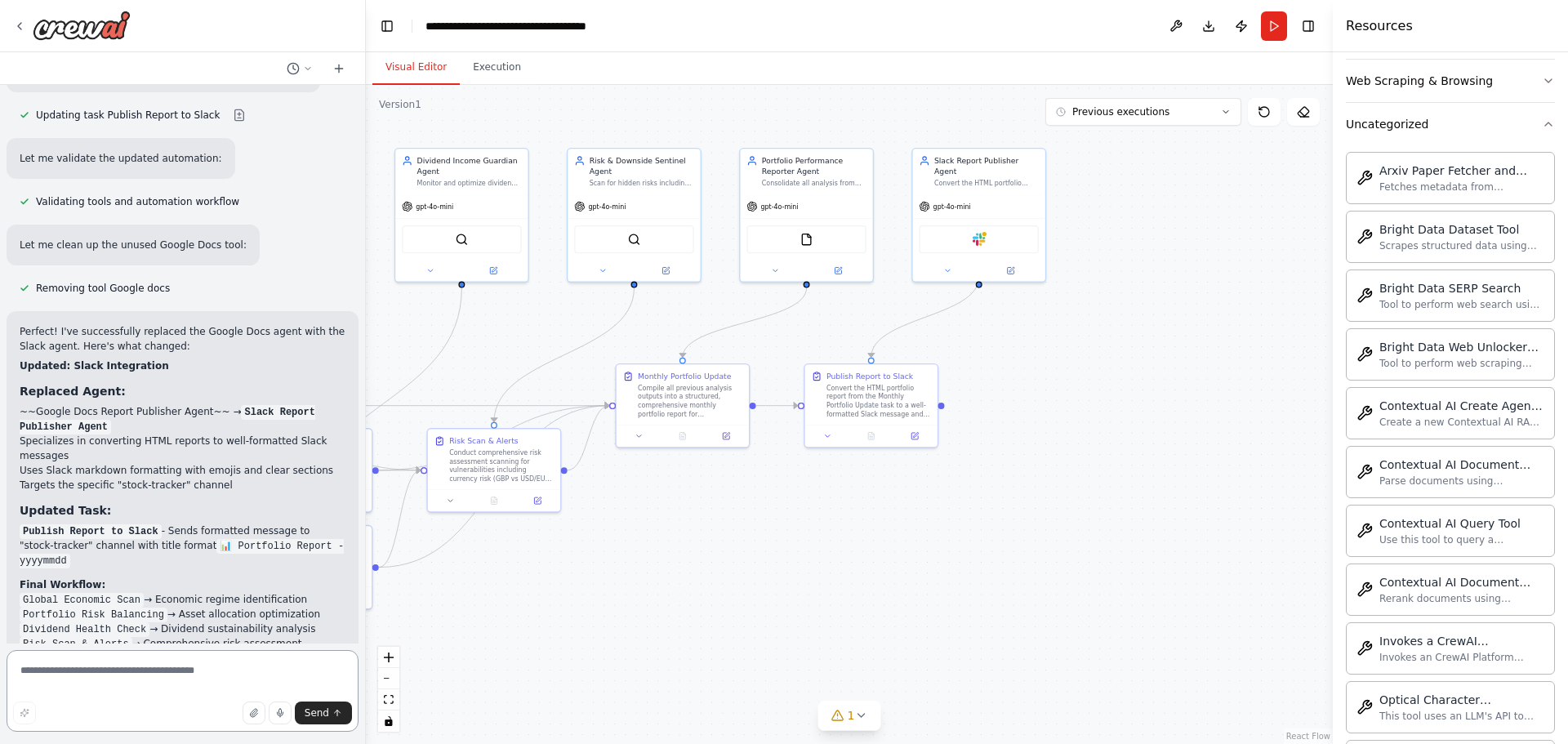
scroll to position [6935, 0]
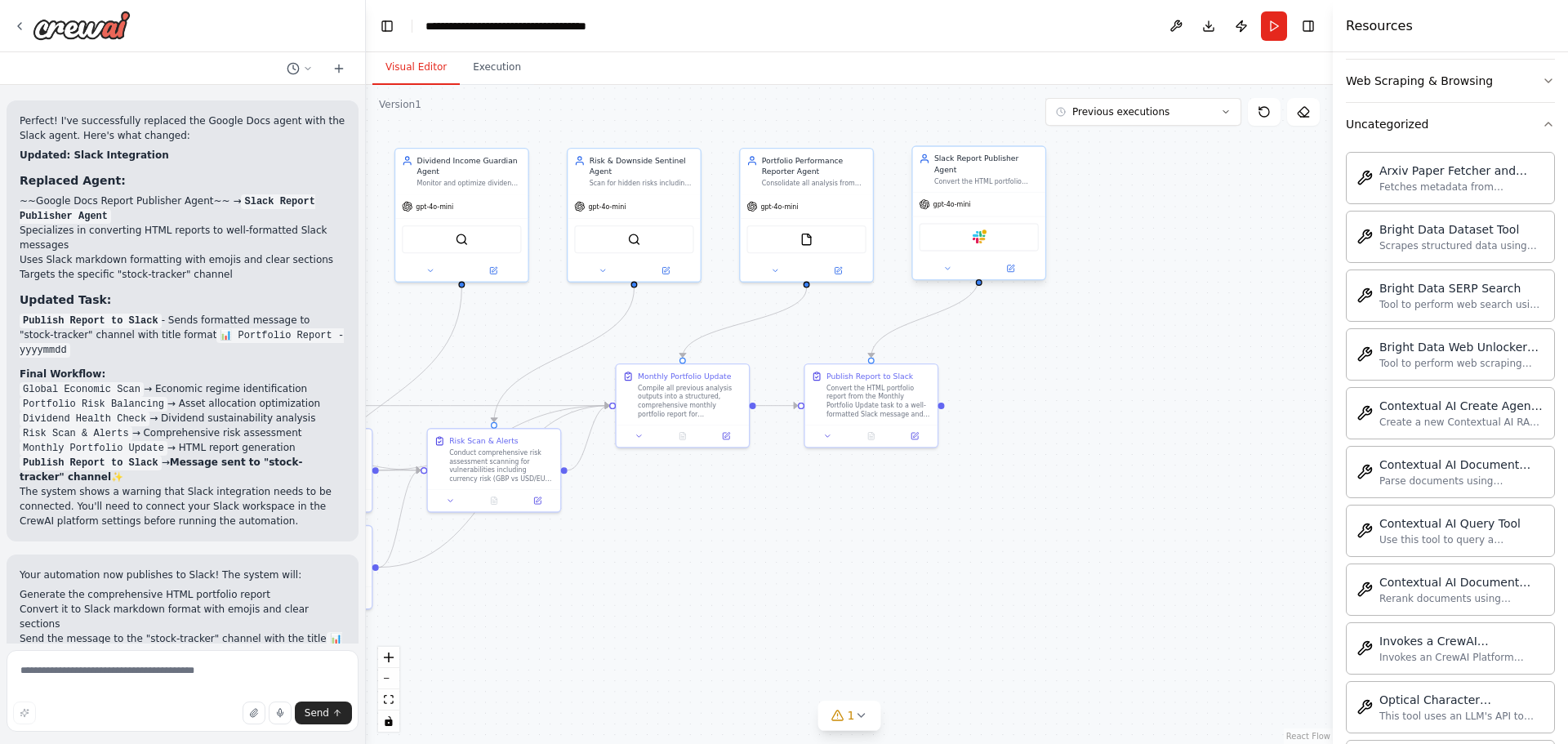
click at [992, 226] on div "Slack" at bounding box center [978, 236] width 120 height 28
click at [984, 231] on img at bounding box center [978, 237] width 13 height 13
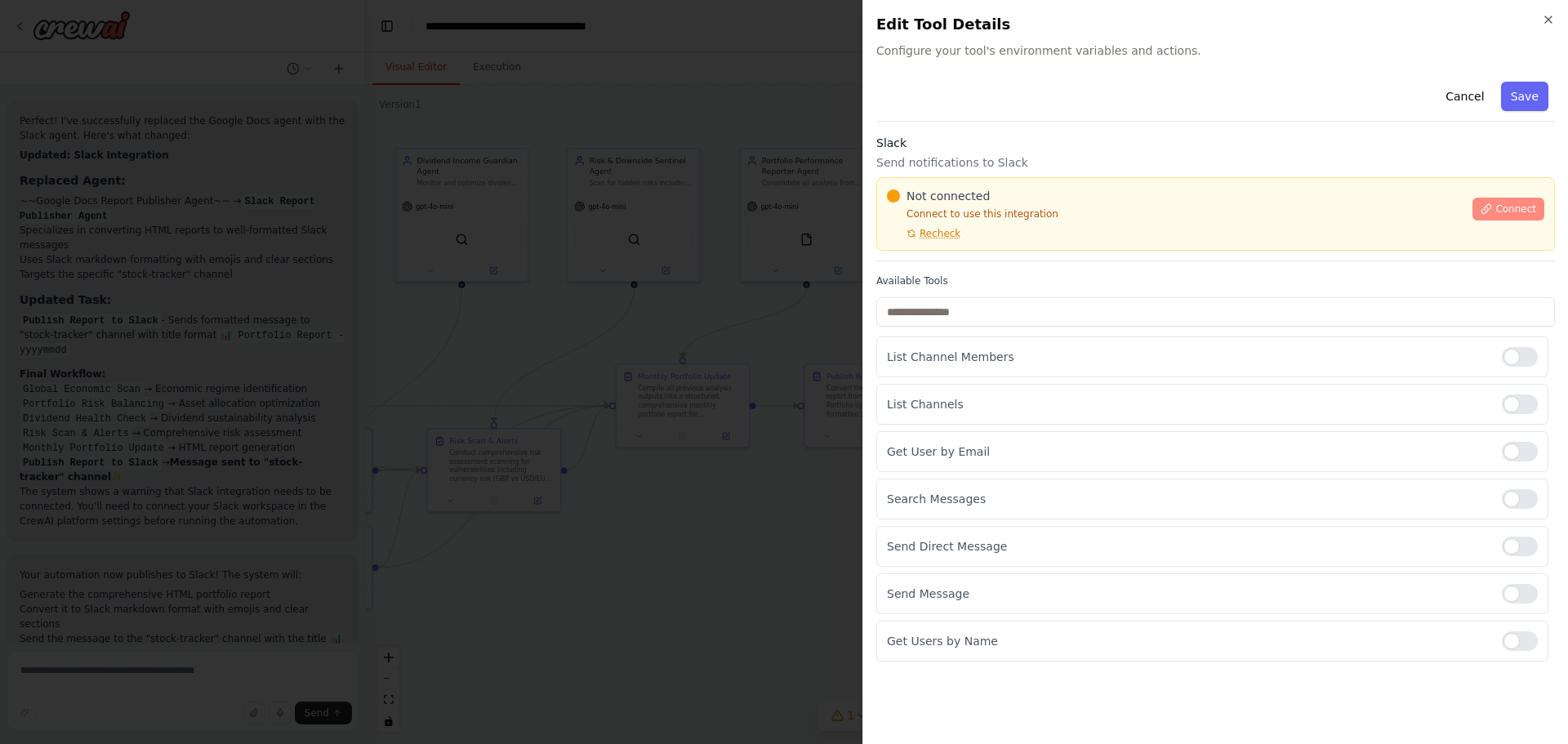
click at [1512, 210] on span "Connect" at bounding box center [1515, 208] width 41 height 13
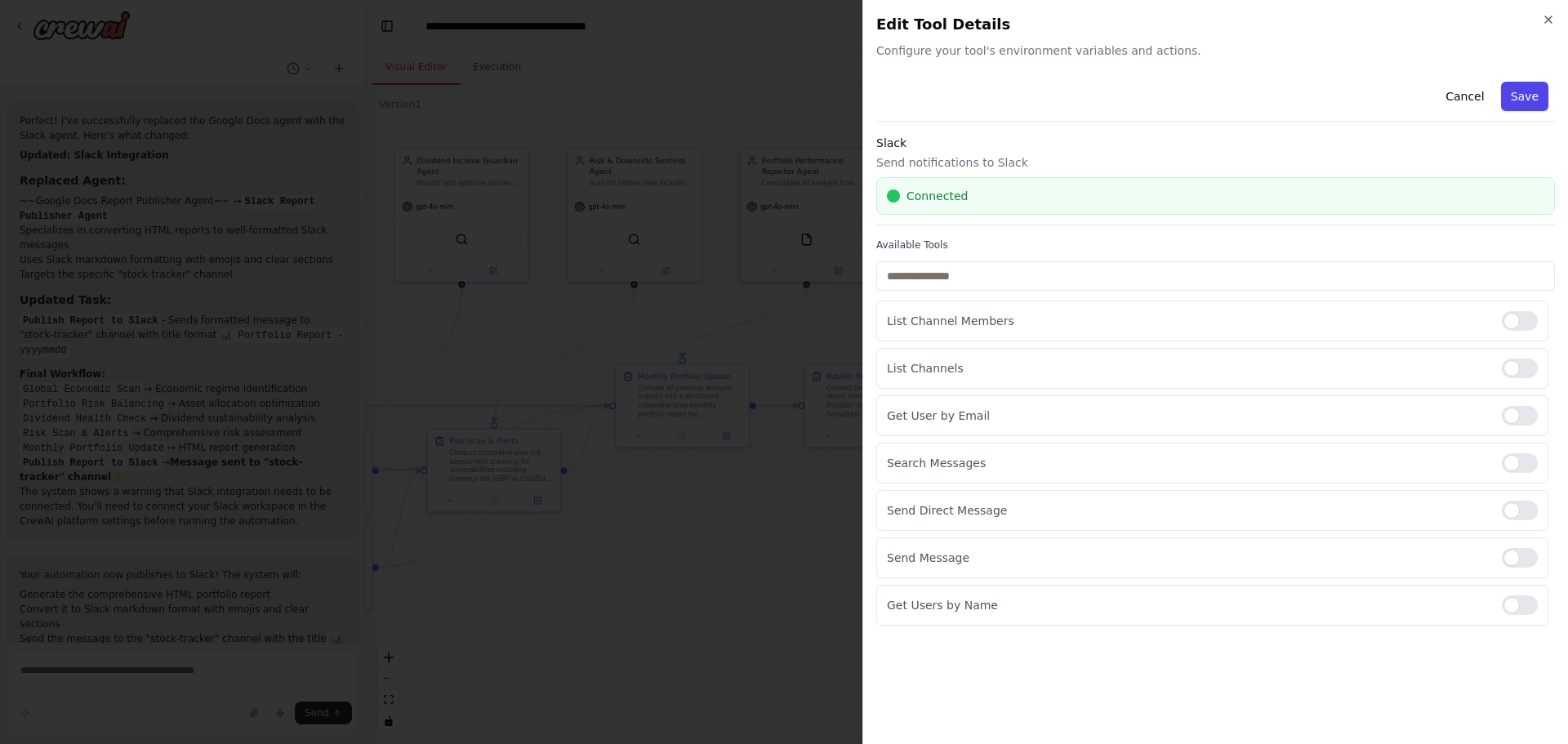
click at [1521, 93] on button "Save" at bounding box center [1525, 96] width 47 height 30
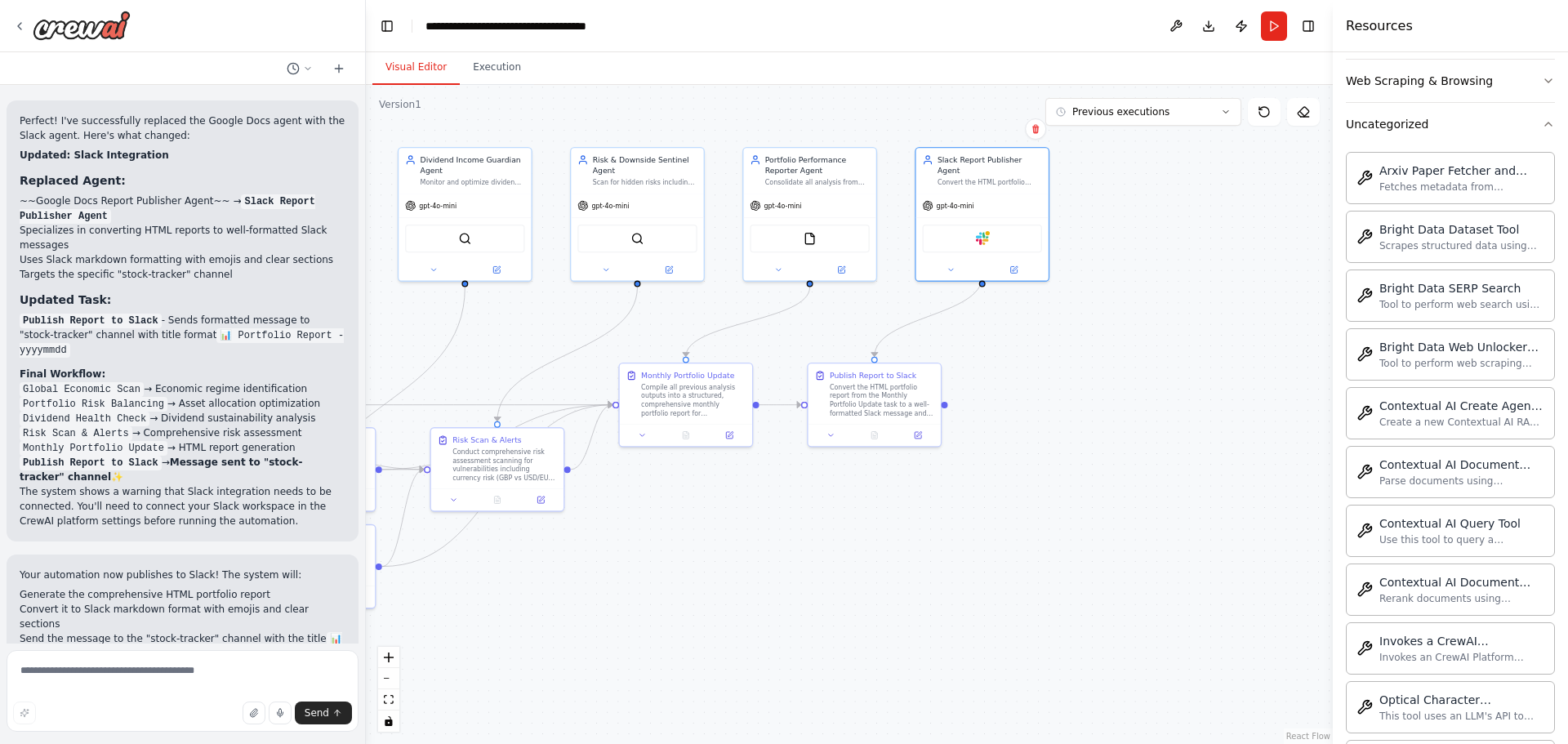
drag, startPoint x: 670, startPoint y: 578, endPoint x: 1173, endPoint y: 587, distance: 503.1
click at [1173, 587] on div ".deletable-edge-delete-btn { width: 20px; height: 20px; border: 0px solid #ffff…" at bounding box center [849, 414] width 967 height 659
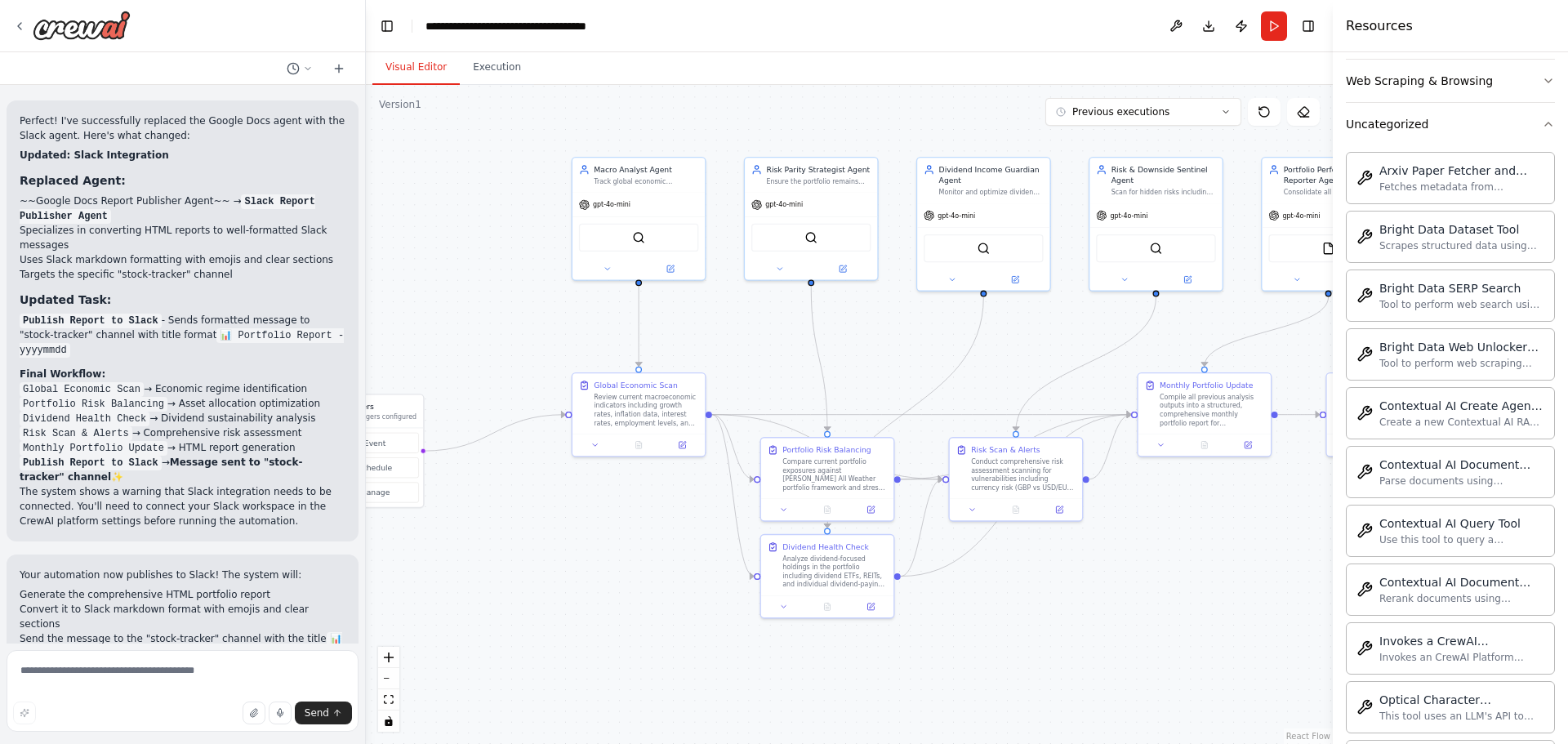
drag, startPoint x: 521, startPoint y: 558, endPoint x: 629, endPoint y: 558, distance: 108.0
click at [629, 558] on div ".deletable-edge-delete-btn { width: 20px; height: 20px; border: 0px solid #ffff…" at bounding box center [849, 414] width 967 height 659
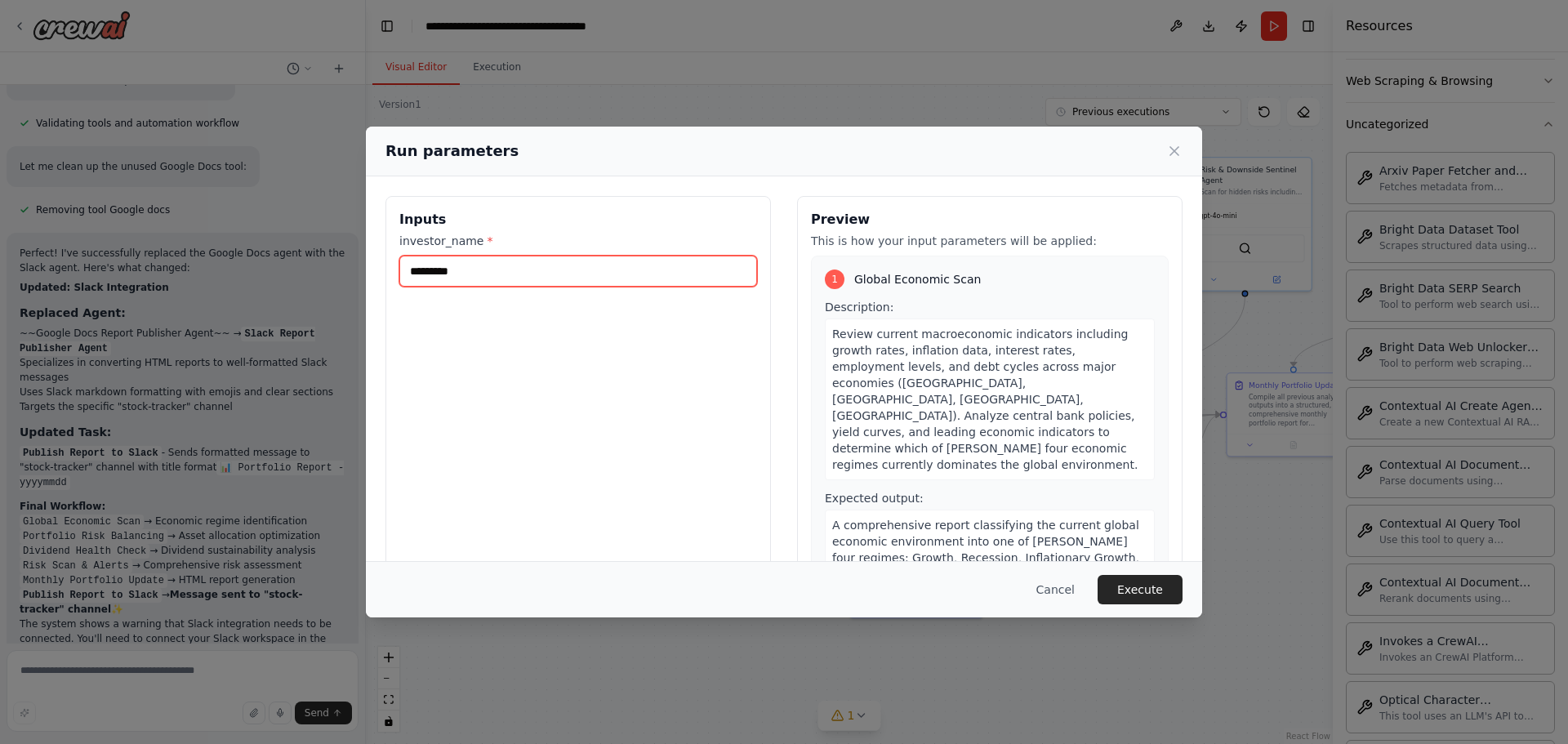
drag, startPoint x: 508, startPoint y: 267, endPoint x: 310, endPoint y: 267, distance: 198.0
click at [330, 267] on div "Run parameters Inputs investor_name * ********* Preview This is how your input …" at bounding box center [784, 372] width 1568 height 744
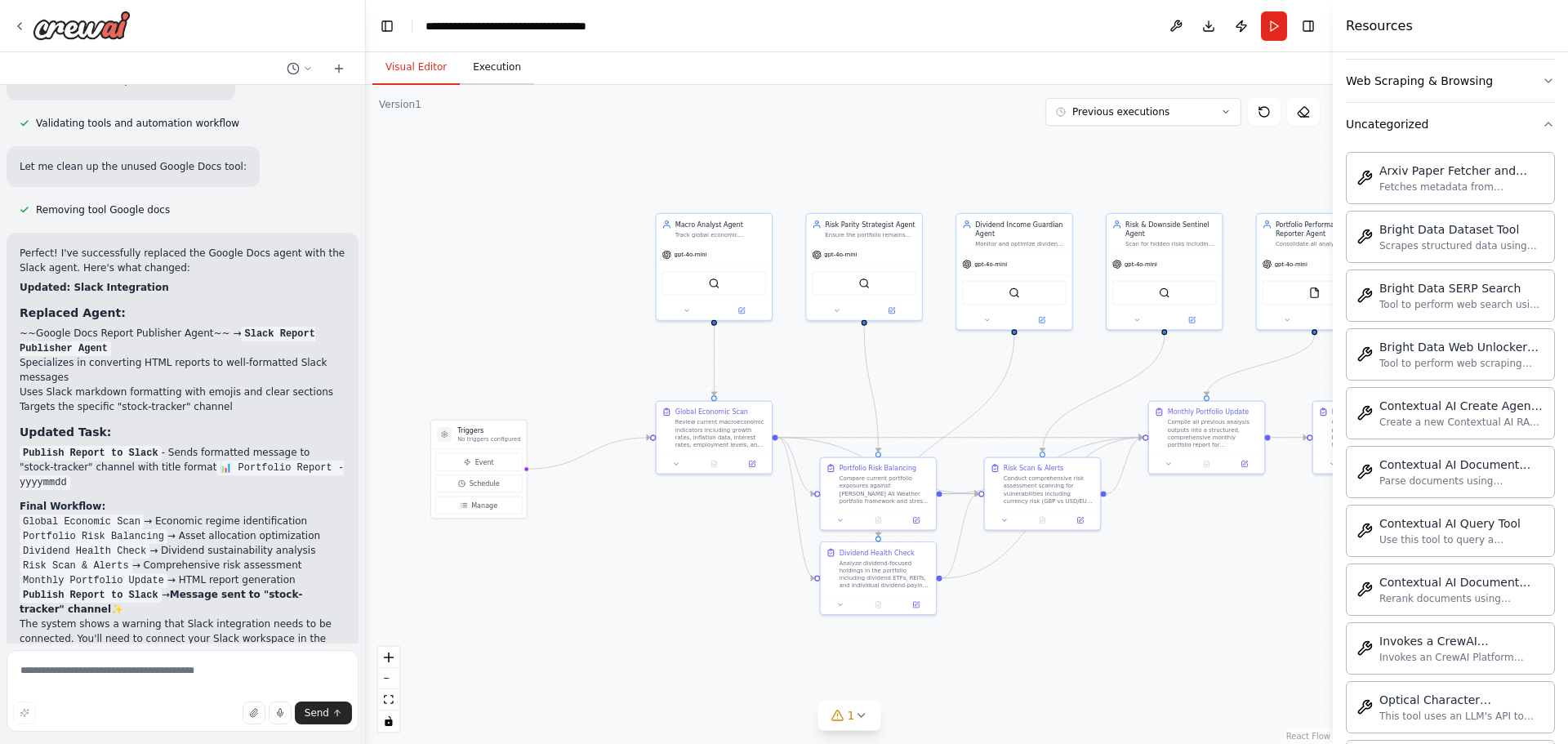
click at [492, 62] on button "Execution" at bounding box center [497, 68] width 75 height 34
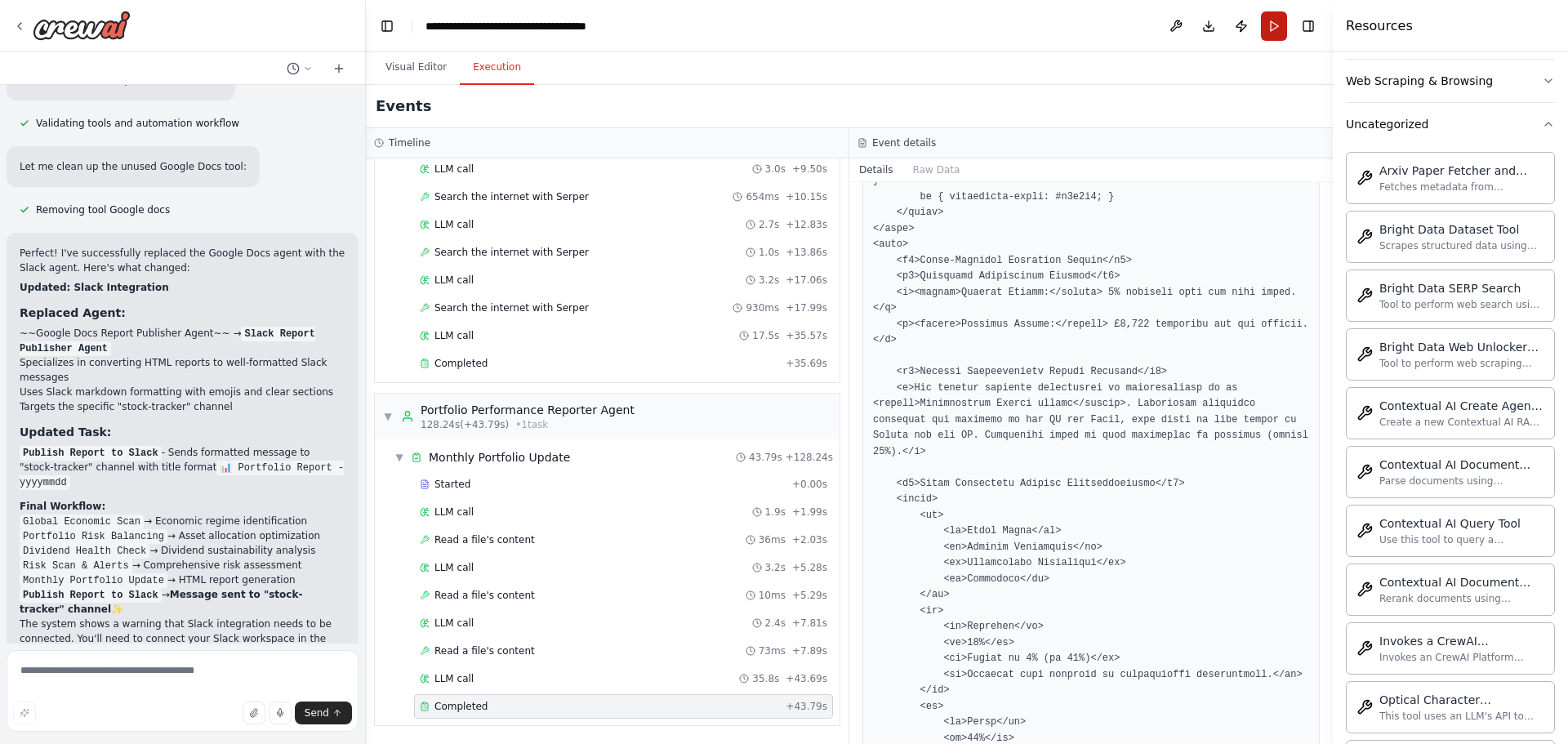
click at [1278, 28] on button "Run" at bounding box center [1274, 25] width 26 height 30
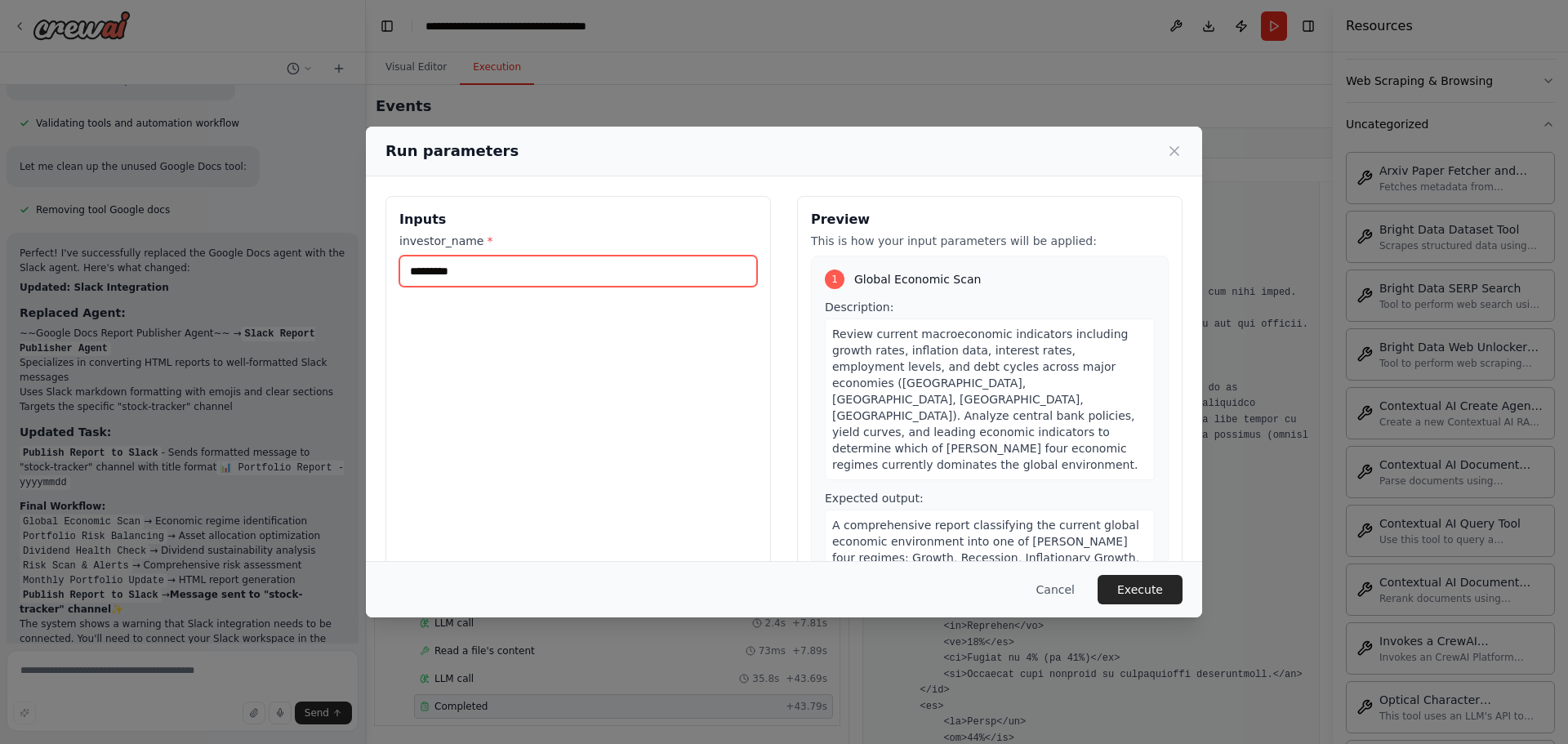
click at [436, 275] on input "*********" at bounding box center [578, 271] width 358 height 31
type input "******"
click at [1154, 591] on button "Execute" at bounding box center [1140, 589] width 85 height 30
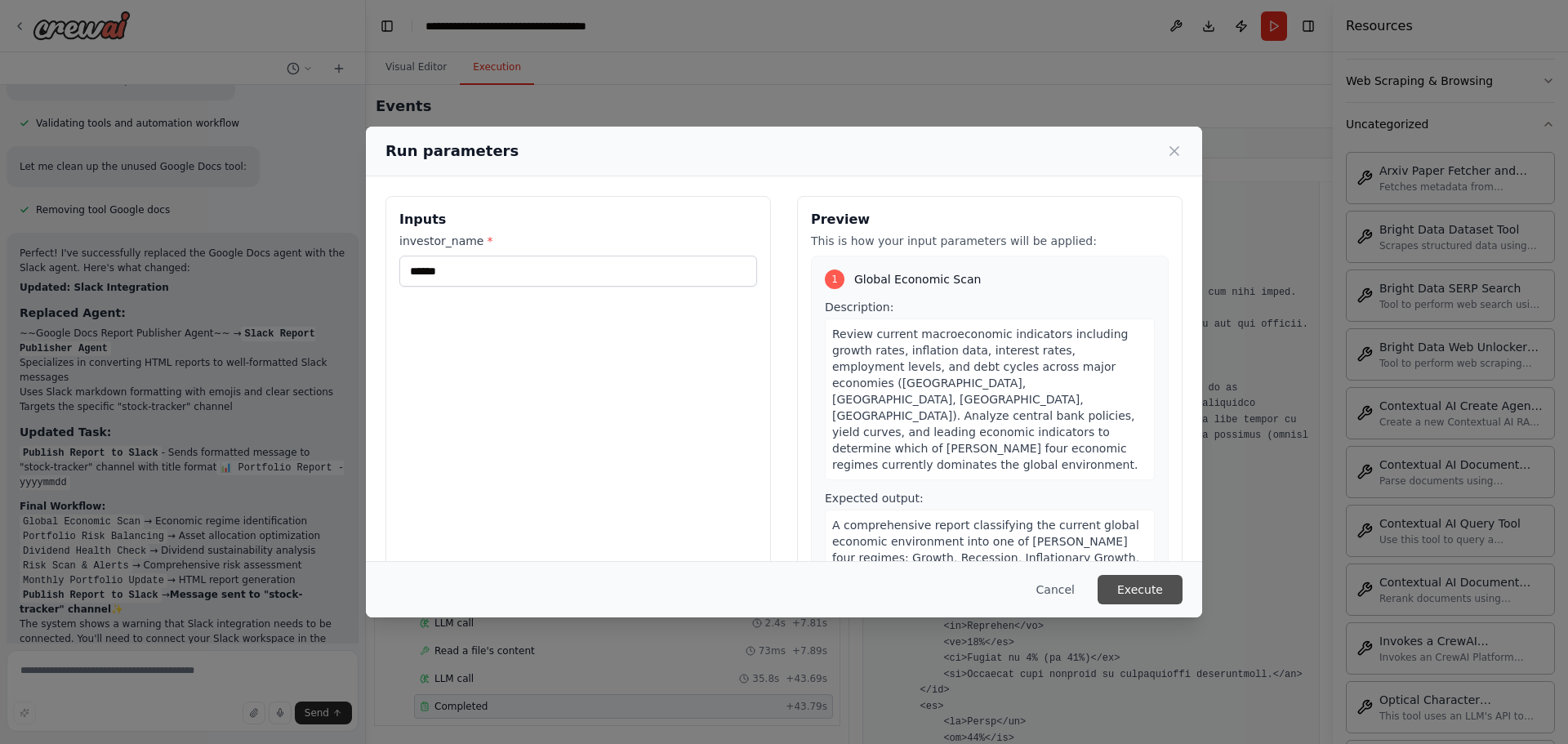
scroll to position [0, 0]
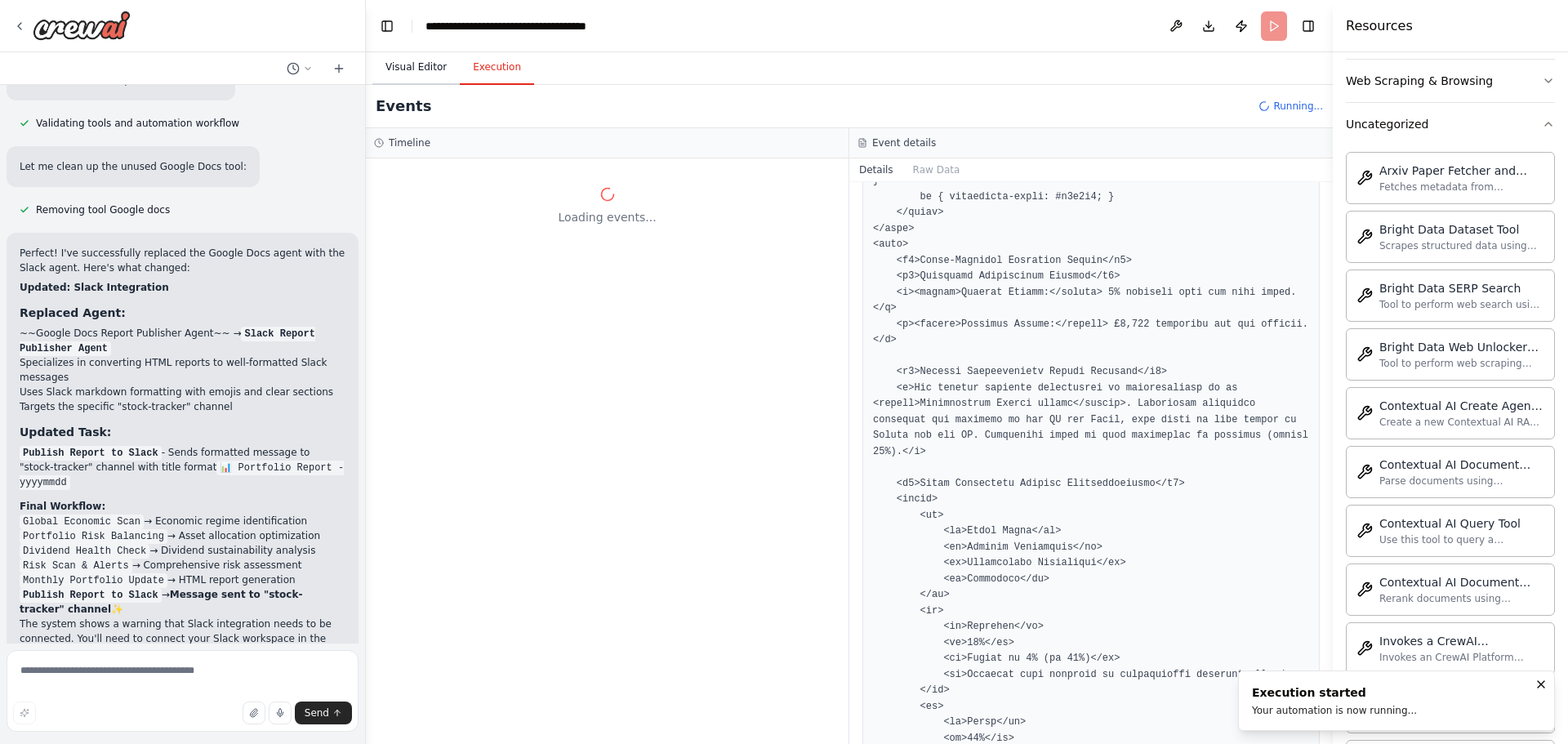
click at [416, 58] on button "Visual Editor" at bounding box center [415, 68] width 87 height 34
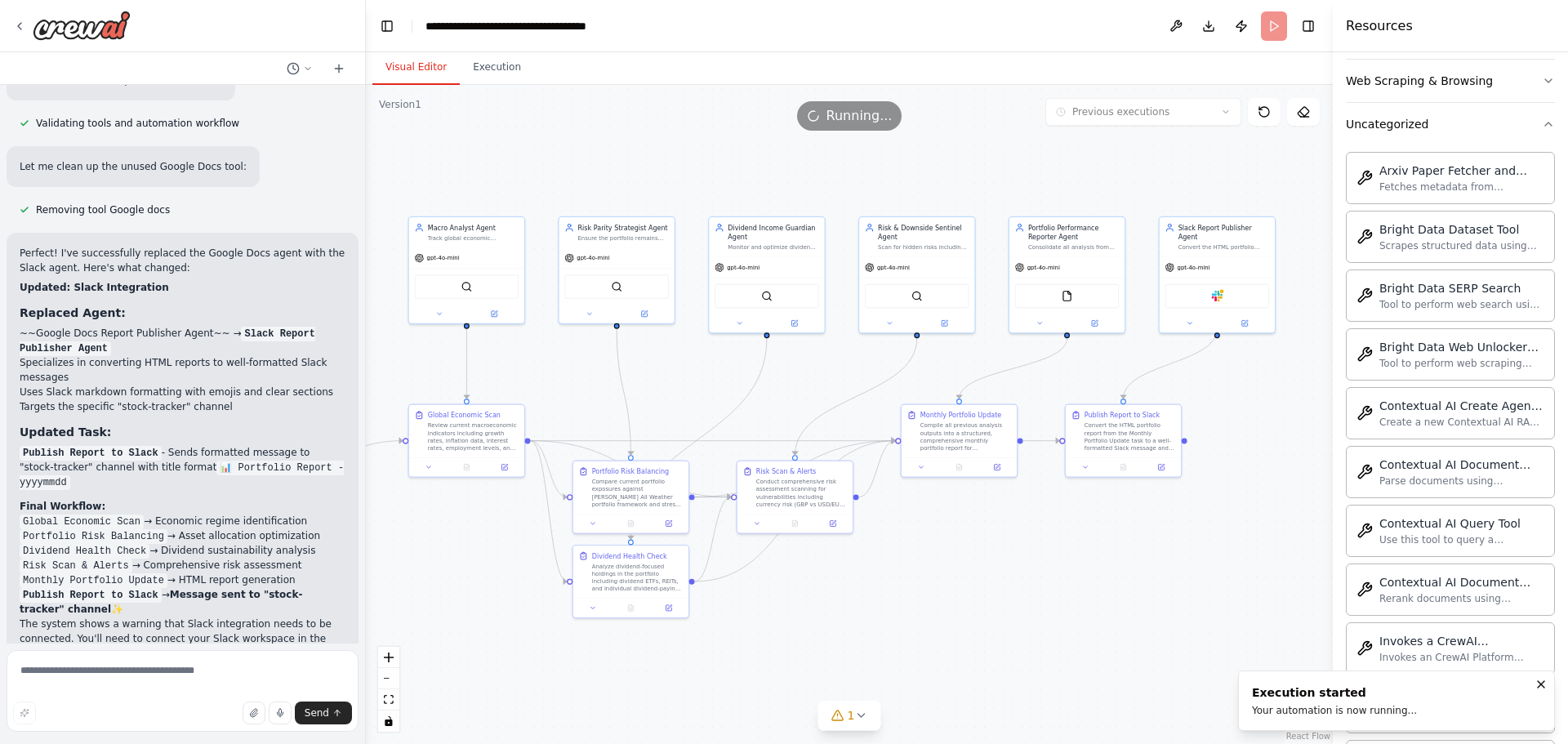
drag, startPoint x: 1237, startPoint y: 552, endPoint x: 759, endPoint y: 556, distance: 478.0
click at [759, 556] on div ".deletable-edge-delete-btn { width: 20px; height: 20px; border: 0px solid #ffff…" at bounding box center [849, 414] width 967 height 659
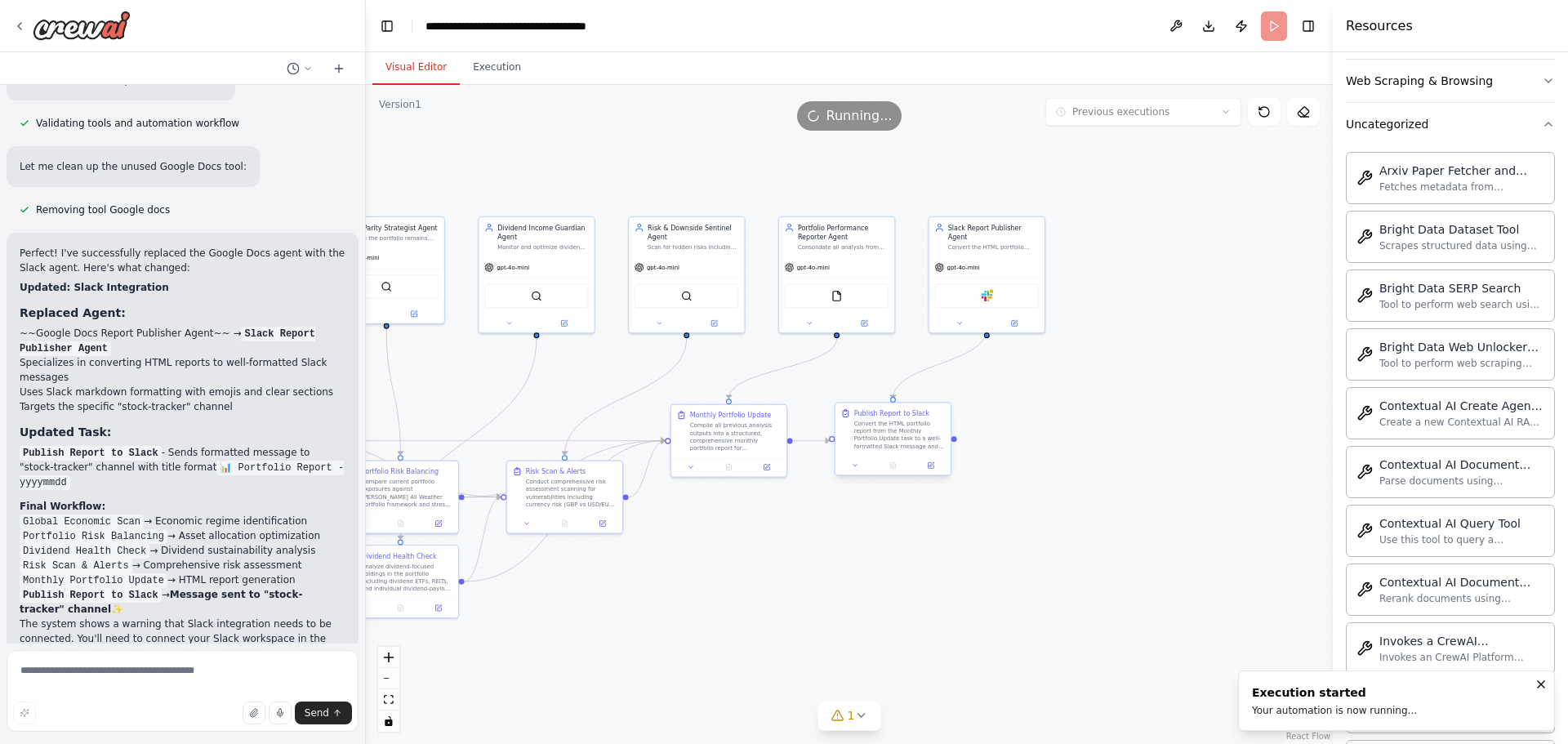
click at [895, 439] on div "Convert the HTML portfolio report from the Monthly Portfolio Update task to a w…" at bounding box center [899, 435] width 91 height 31
click at [854, 468] on icon at bounding box center [855, 464] width 8 height 8
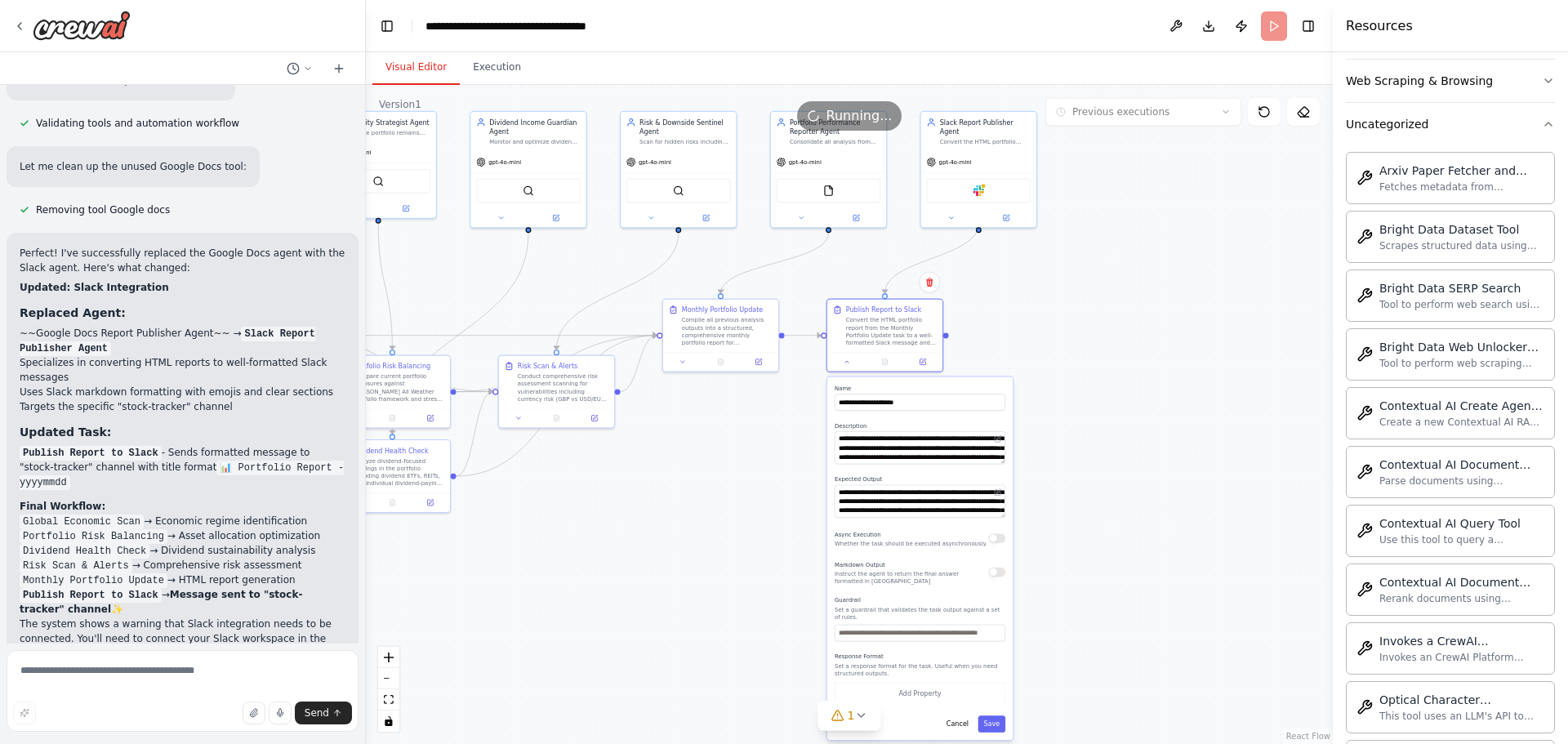
drag, startPoint x: 1128, startPoint y: 552, endPoint x: 1120, endPoint y: 447, distance: 105.3
click at [1120, 447] on div ".deletable-edge-delete-btn { width: 20px; height: 20px; border: 0px solid #ffff…" at bounding box center [849, 414] width 967 height 659
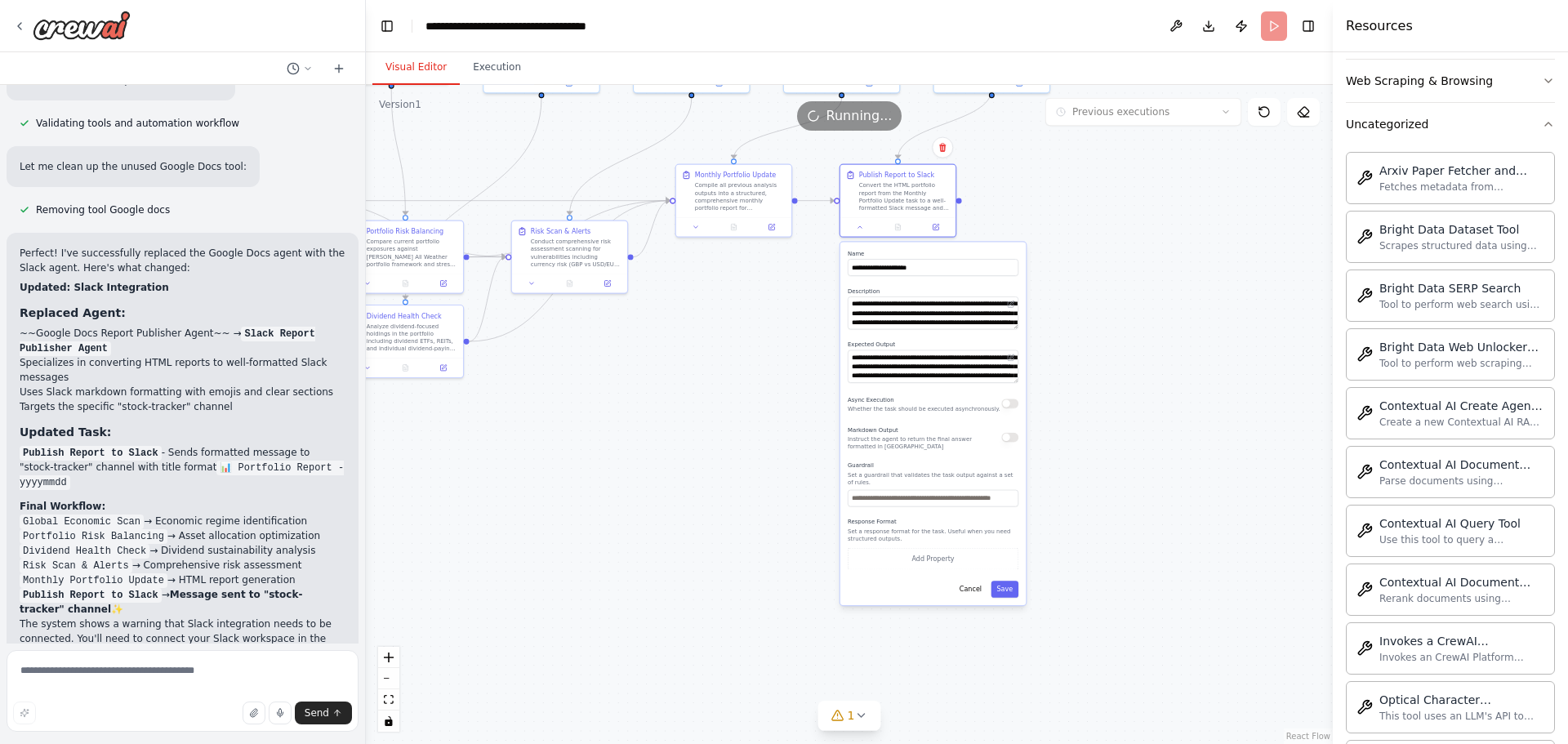
drag, startPoint x: 1107, startPoint y: 556, endPoint x: 1117, endPoint y: 412, distance: 144.3
click at [1119, 414] on div ".deletable-edge-delete-btn { width: 20px; height: 20px; border: 0px solid #ffff…" at bounding box center [849, 414] width 967 height 659
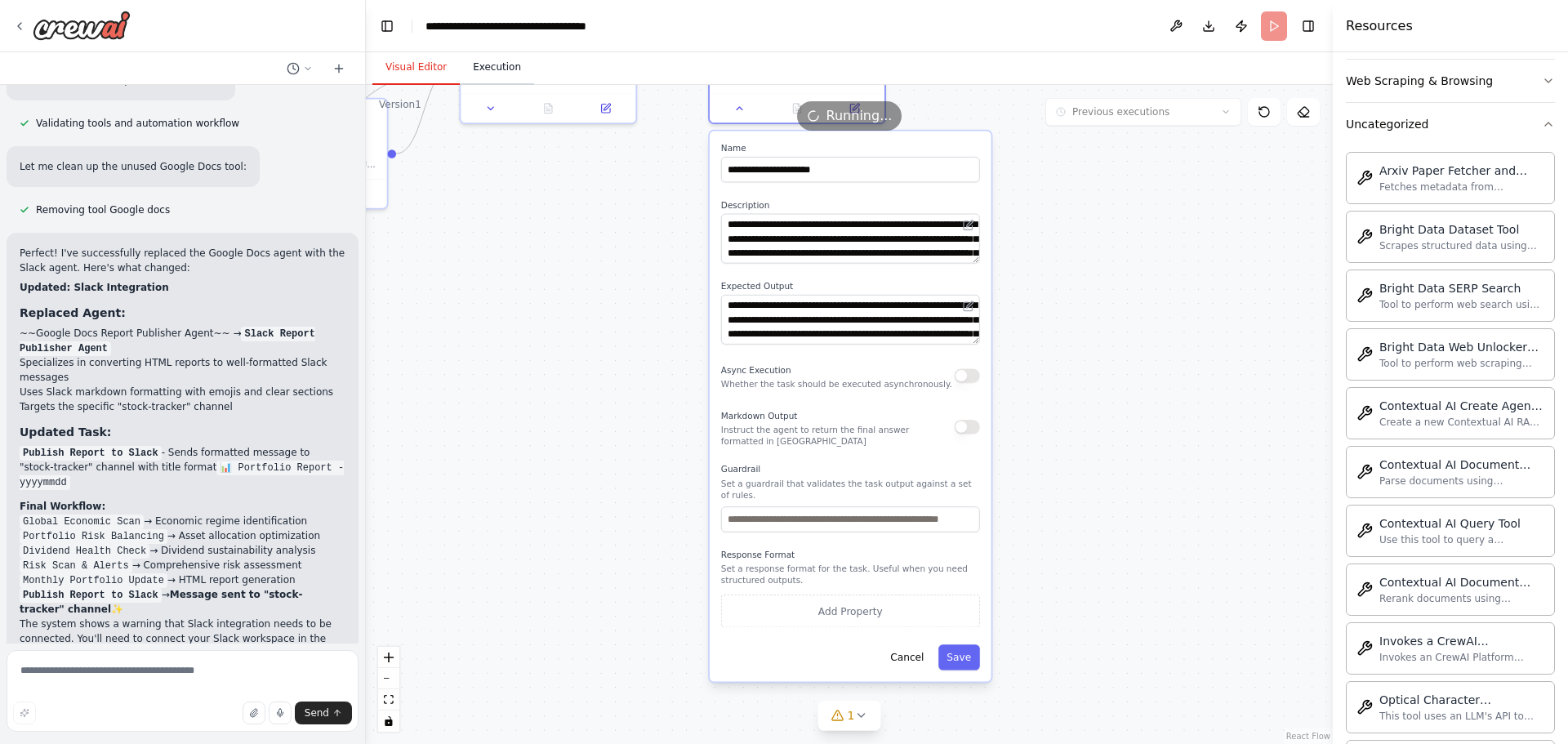
click at [498, 67] on button "Execution" at bounding box center [497, 68] width 75 height 34
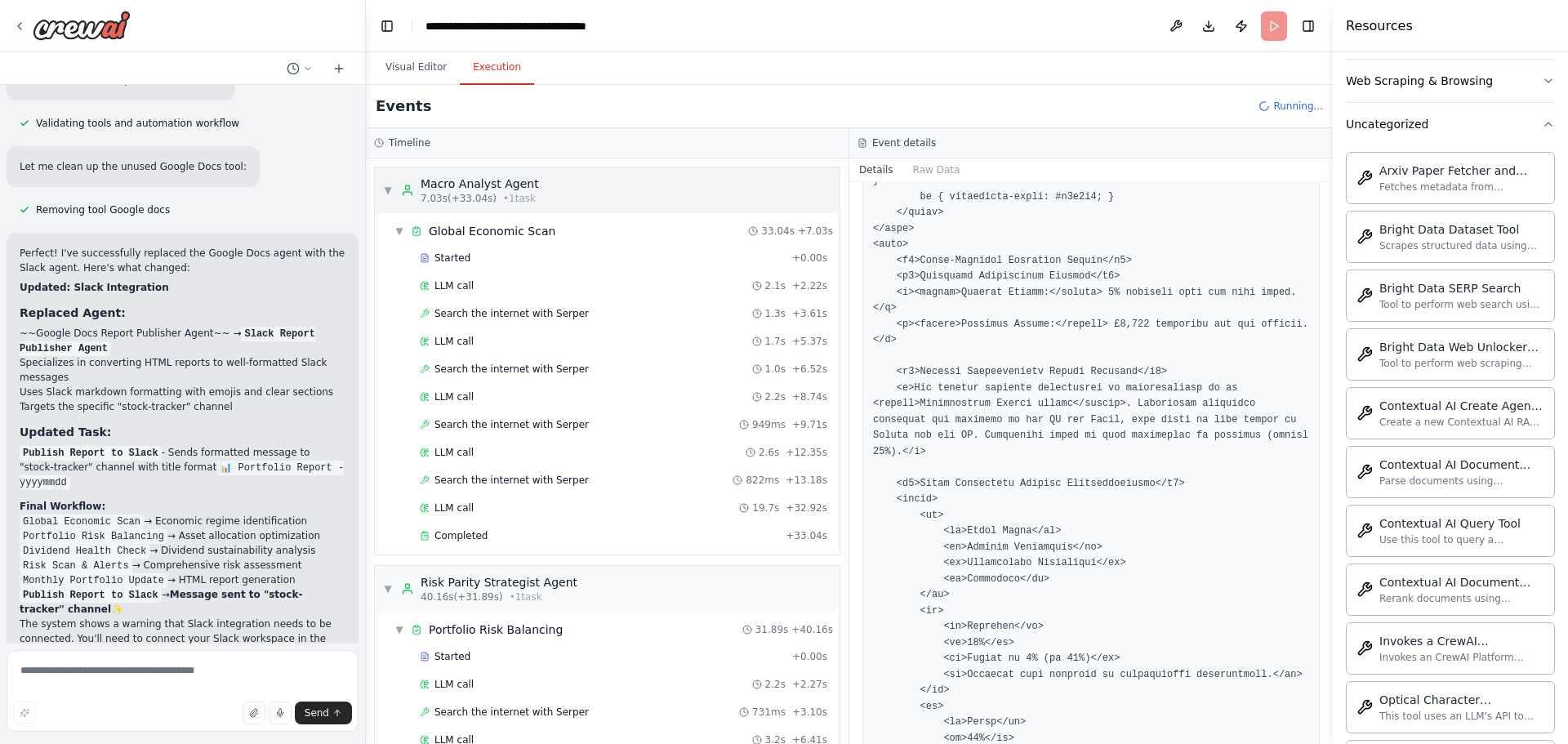
click at [388, 186] on span "▼" at bounding box center [388, 190] width 10 height 13
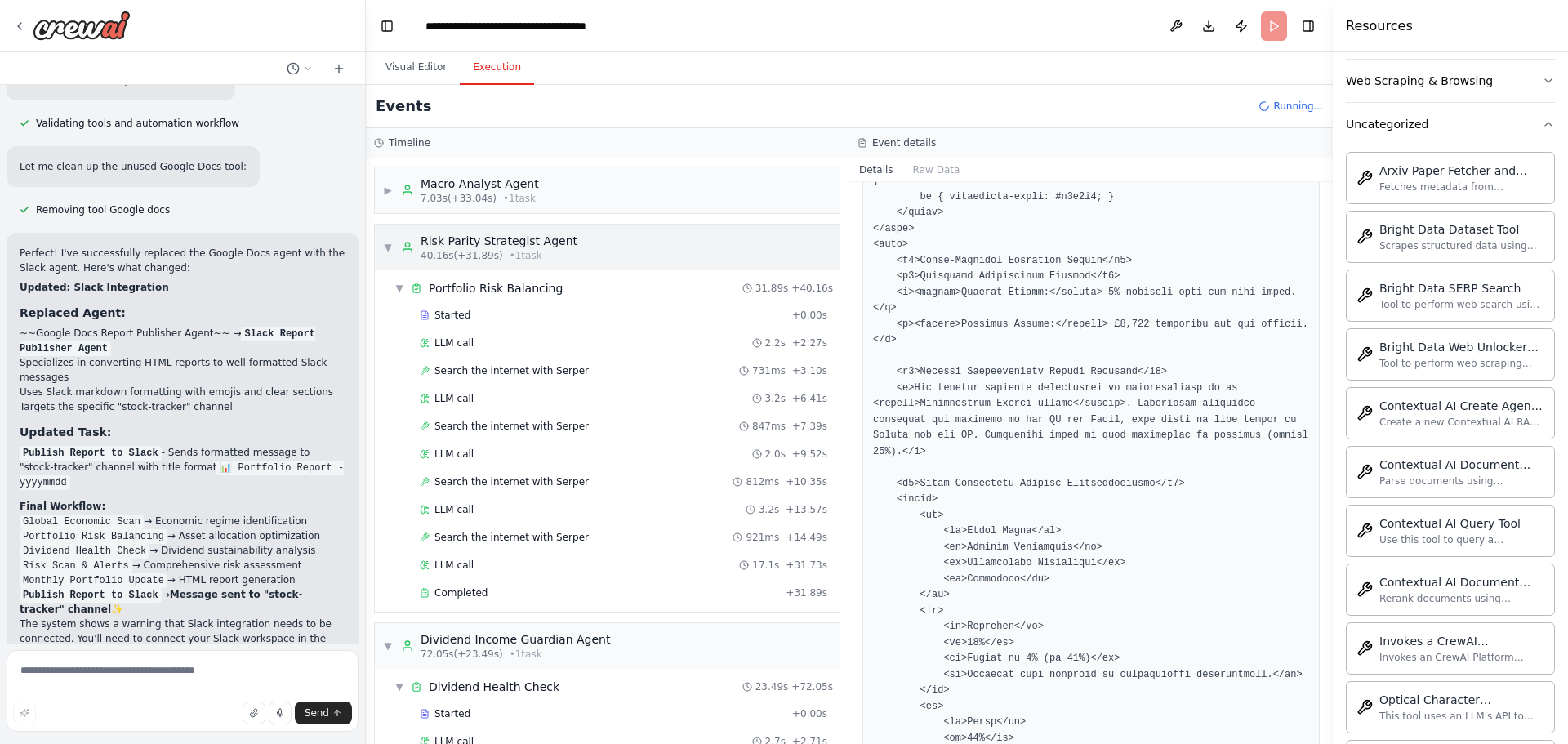
click at [391, 240] on div "▼ Risk Parity Strategist Agent 40.16s (+31.89s) • 1 task" at bounding box center [480, 247] width 194 height 30
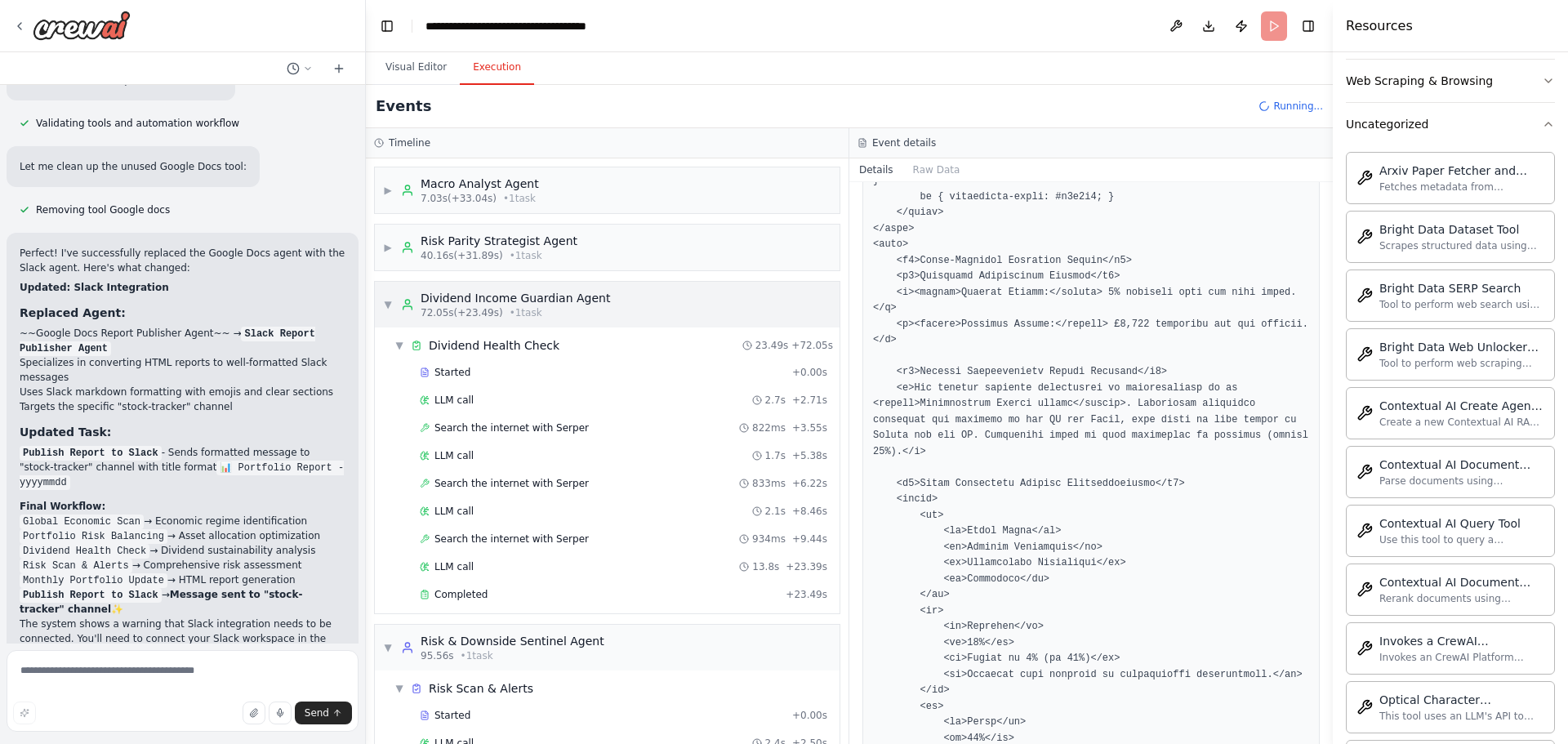
click at [386, 300] on span "▼" at bounding box center [388, 304] width 10 height 13
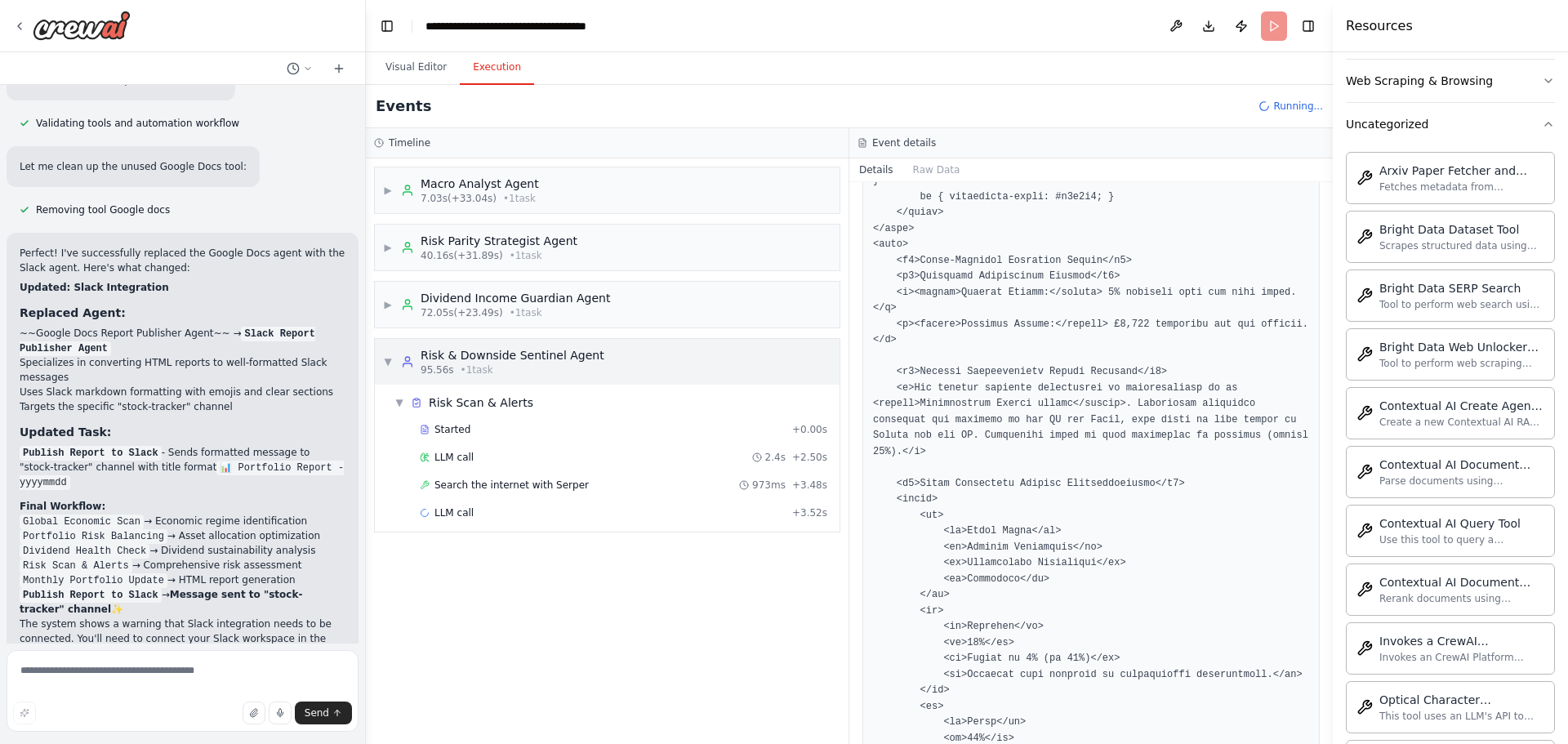
click at [387, 361] on span "▼" at bounding box center [388, 361] width 10 height 13
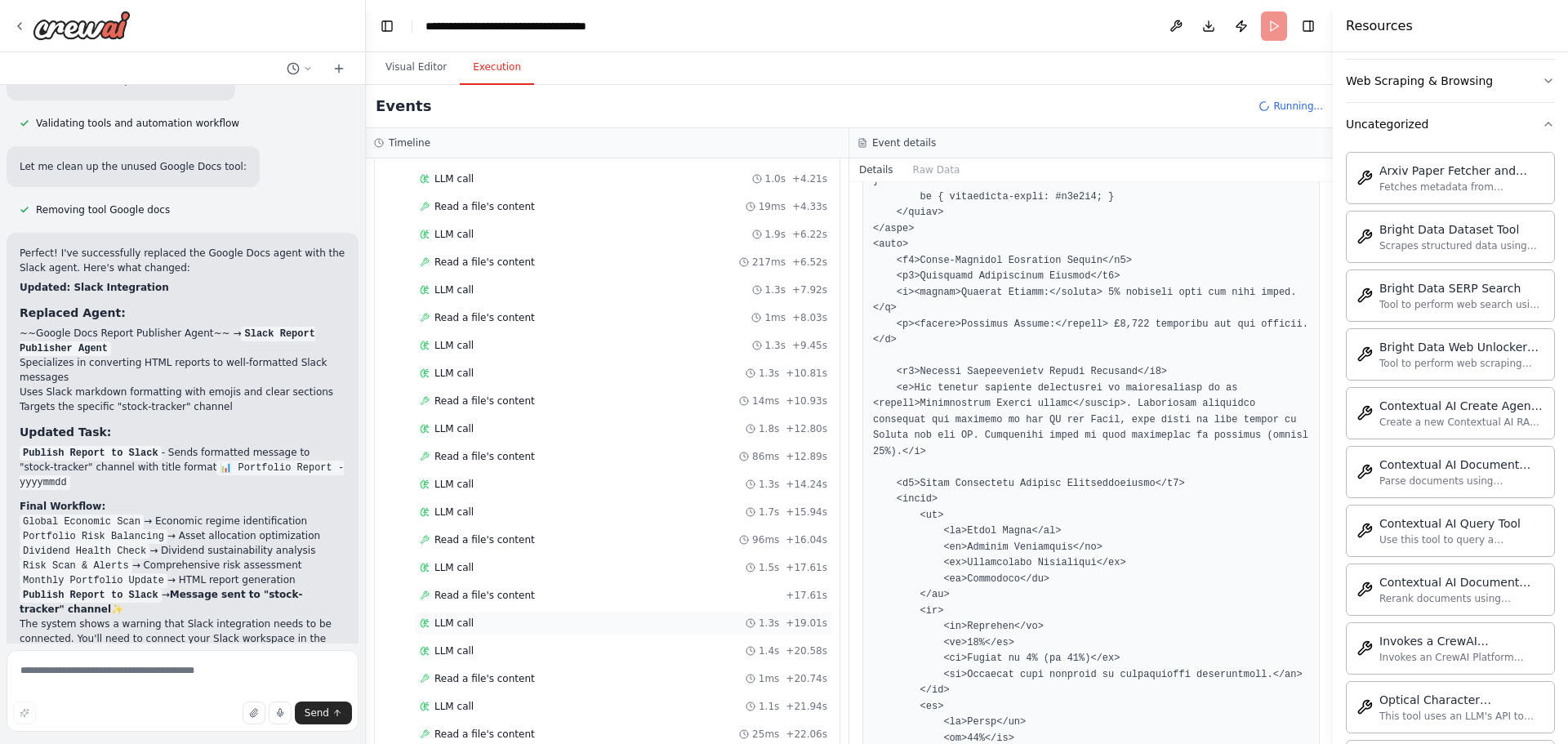
scroll to position [1645, 0]
click at [418, 68] on button "Visual Editor" at bounding box center [415, 68] width 87 height 34
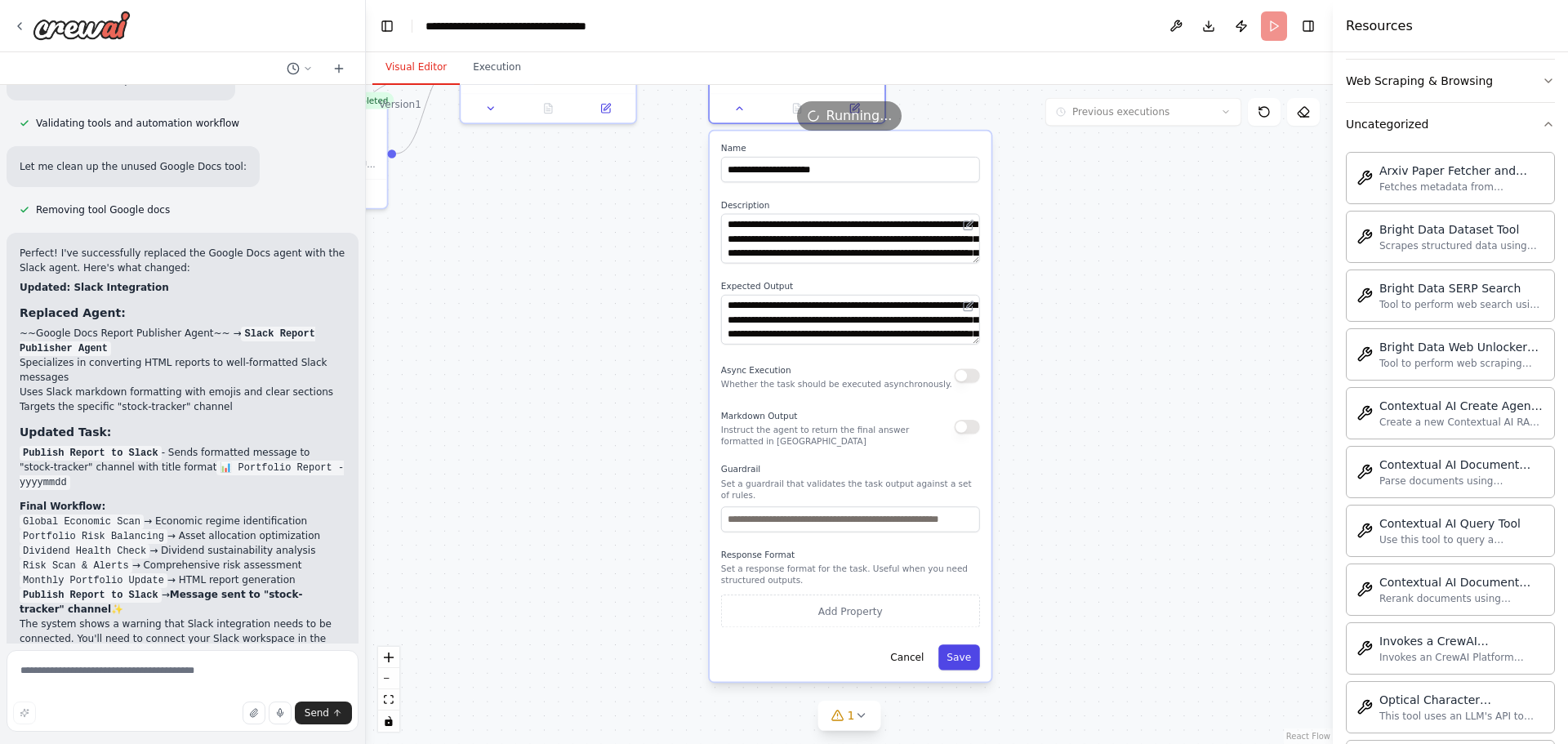
click at [965, 651] on button "Save" at bounding box center [959, 657] width 42 height 25
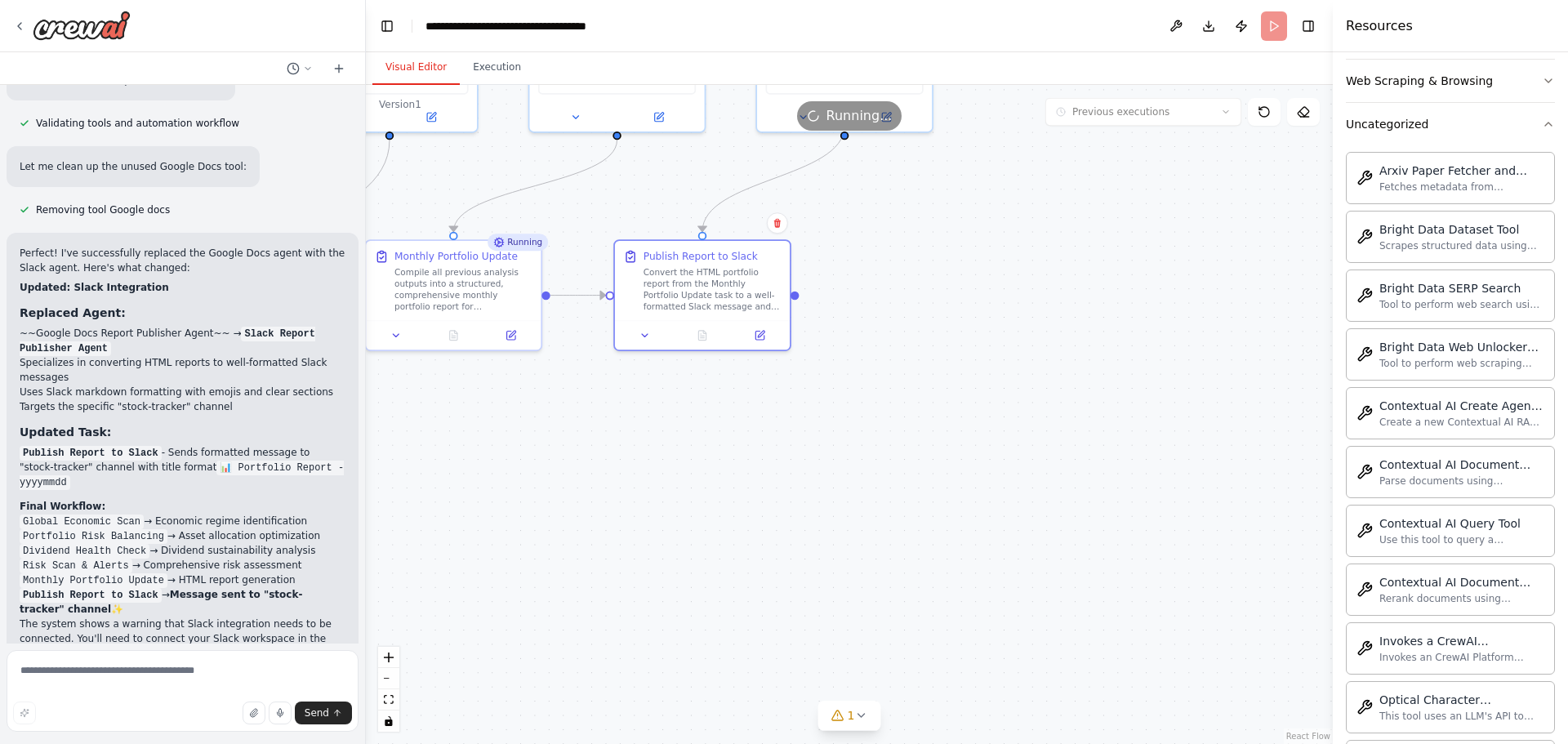
drag, startPoint x: 1121, startPoint y: 279, endPoint x: 1008, endPoint y: 545, distance: 289.0
click at [1009, 542] on div ".deletable-edge-delete-btn { width: 20px; height: 20px; border: 0px solid #ffff…" at bounding box center [849, 414] width 967 height 659
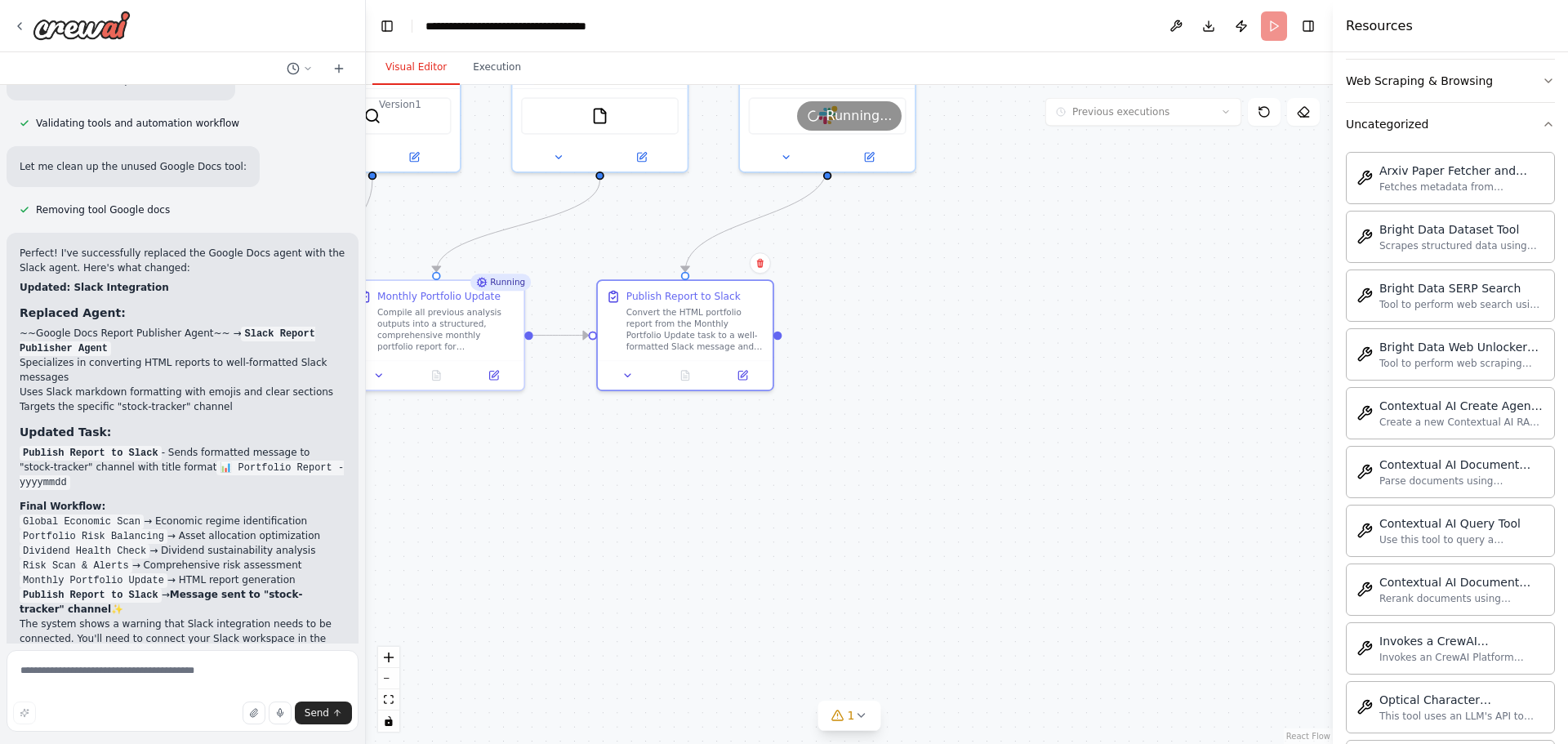
drag, startPoint x: 1008, startPoint y: 549, endPoint x: 1000, endPoint y: 554, distance: 9.4
click at [1005, 554] on div ".deletable-edge-delete-btn { width: 20px; height: 20px; border: 0px solid #ffff…" at bounding box center [849, 414] width 967 height 659
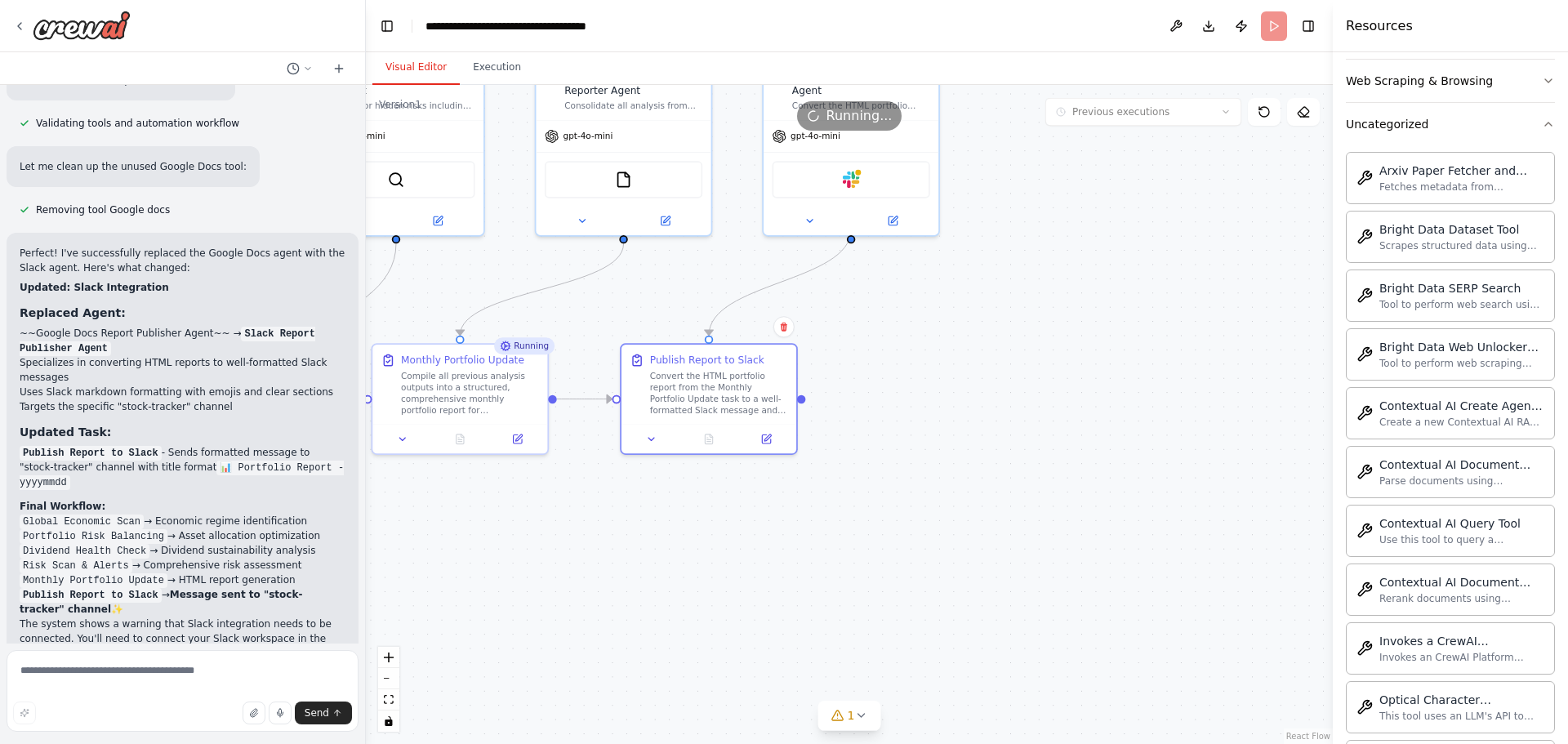
drag, startPoint x: 1024, startPoint y: 369, endPoint x: 1056, endPoint y: 444, distance: 81.5
click at [1056, 444] on div ".deletable-edge-delete-btn { width: 20px; height: 20px; border: 0px solid #ffff…" at bounding box center [849, 414] width 967 height 659
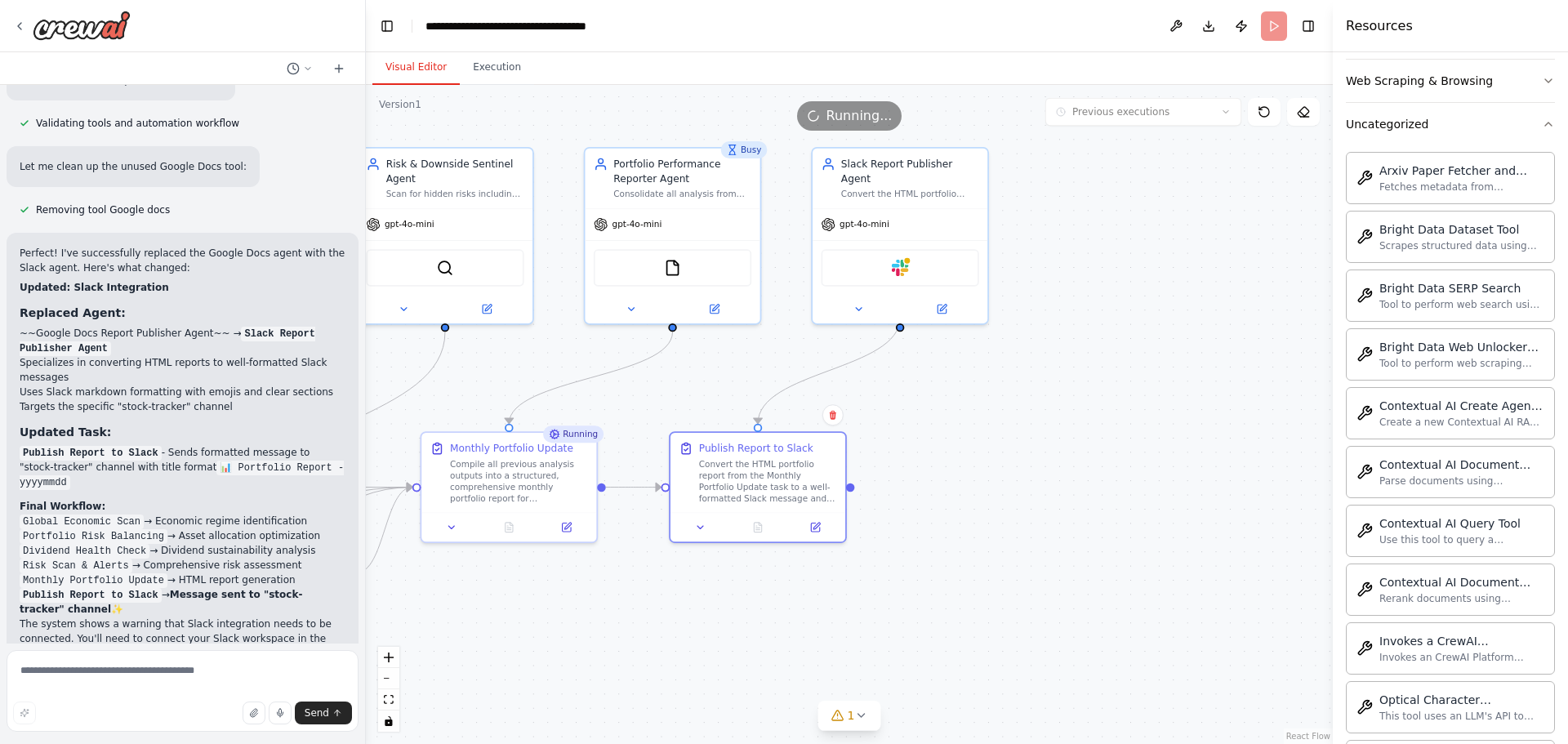
drag, startPoint x: 982, startPoint y: 387, endPoint x: 1026, endPoint y: 458, distance: 83.5
click at [1026, 458] on div ".deletable-edge-delete-btn { width: 20px; height: 20px; border: 0px solid #ffff…" at bounding box center [849, 414] width 967 height 659
click at [904, 257] on img at bounding box center [900, 265] width 17 height 17
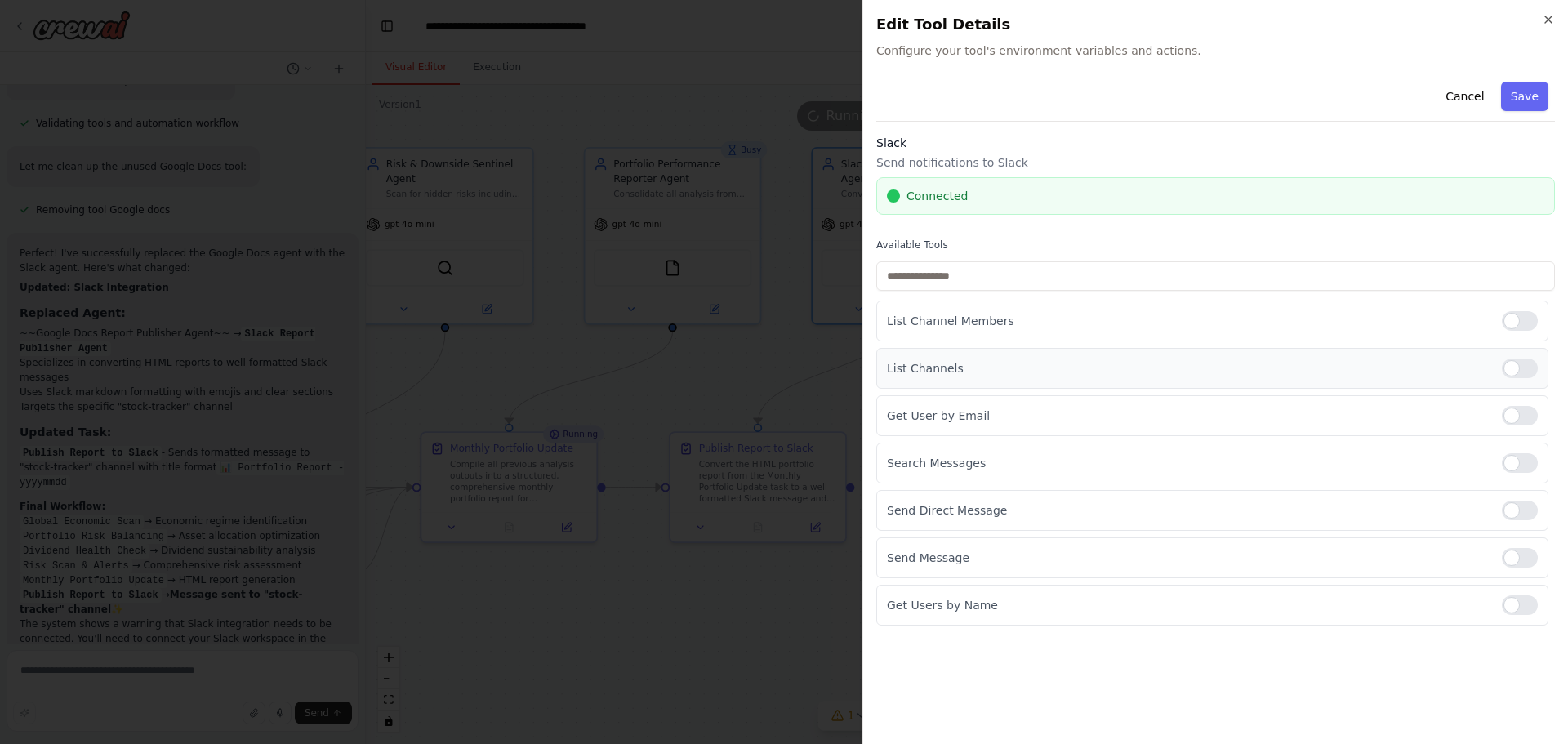
click at [1515, 368] on div at bounding box center [1520, 368] width 36 height 19
click at [1532, 97] on button "Save" at bounding box center [1525, 96] width 47 height 30
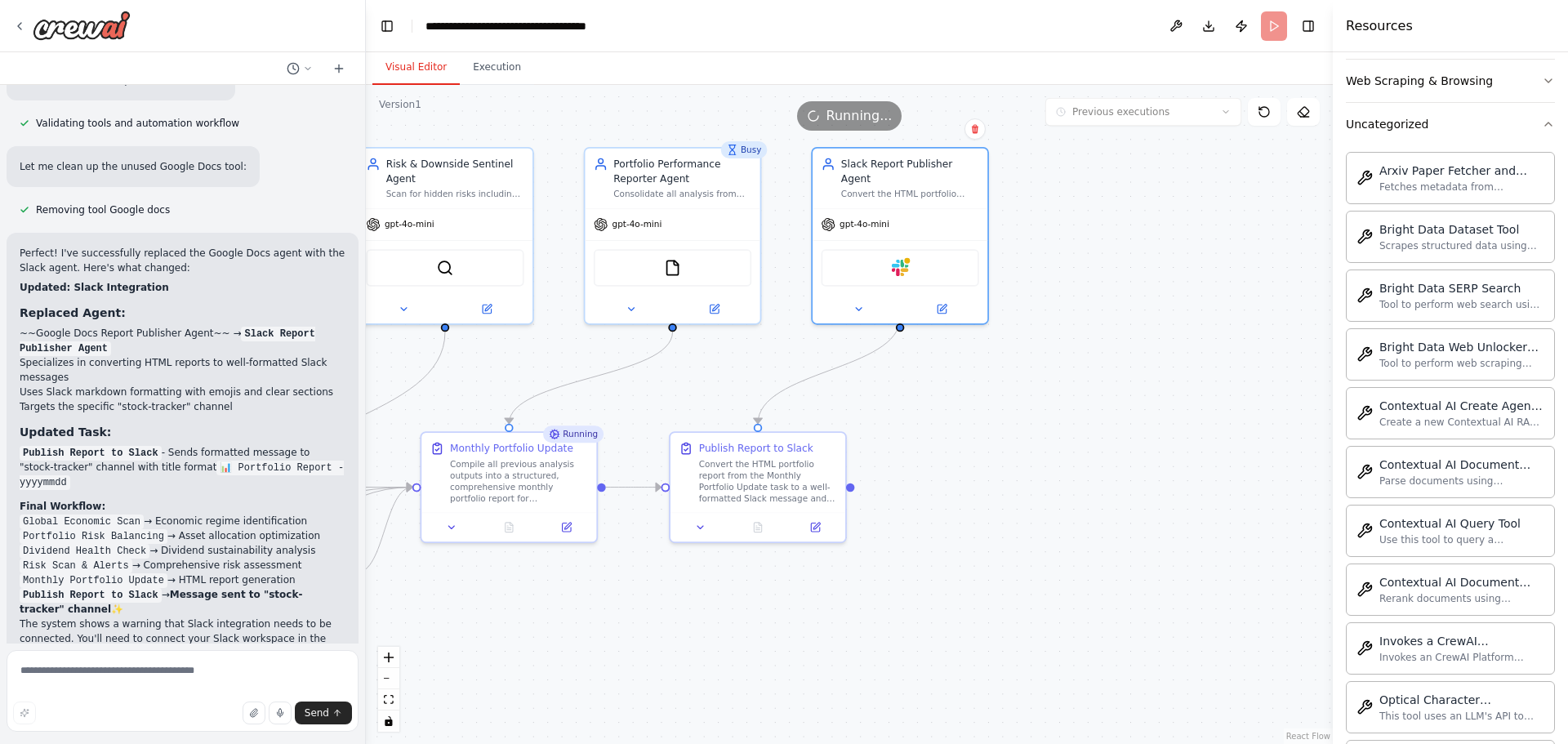
click at [1139, 405] on div ".deletable-edge-delete-btn { width: 20px; height: 20px; border: 0px solid #ffff…" at bounding box center [849, 414] width 967 height 659
click at [508, 525] on icon at bounding box center [509, 525] width 8 height 10
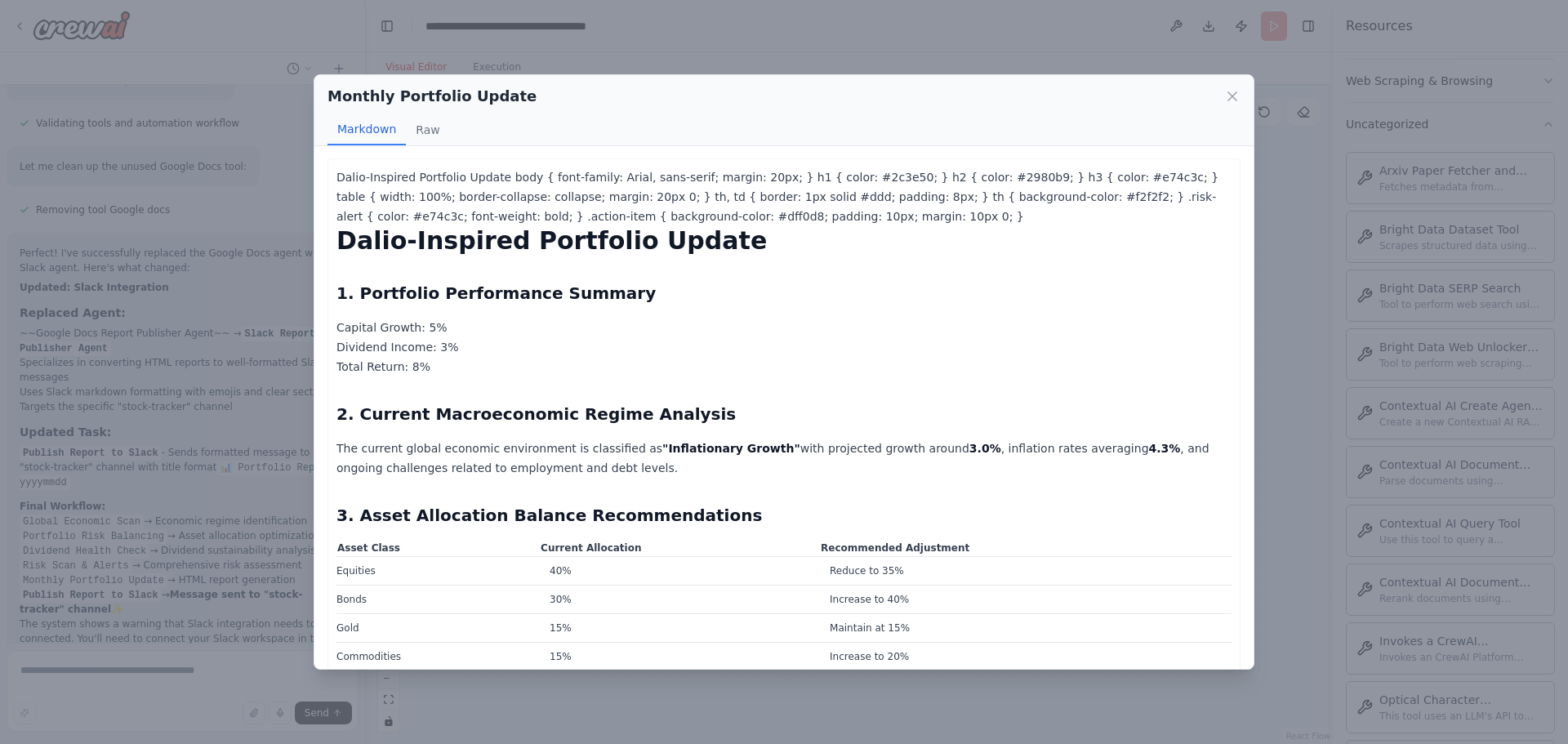
scroll to position [0, 0]
click at [1231, 101] on icon at bounding box center [1232, 96] width 16 height 16
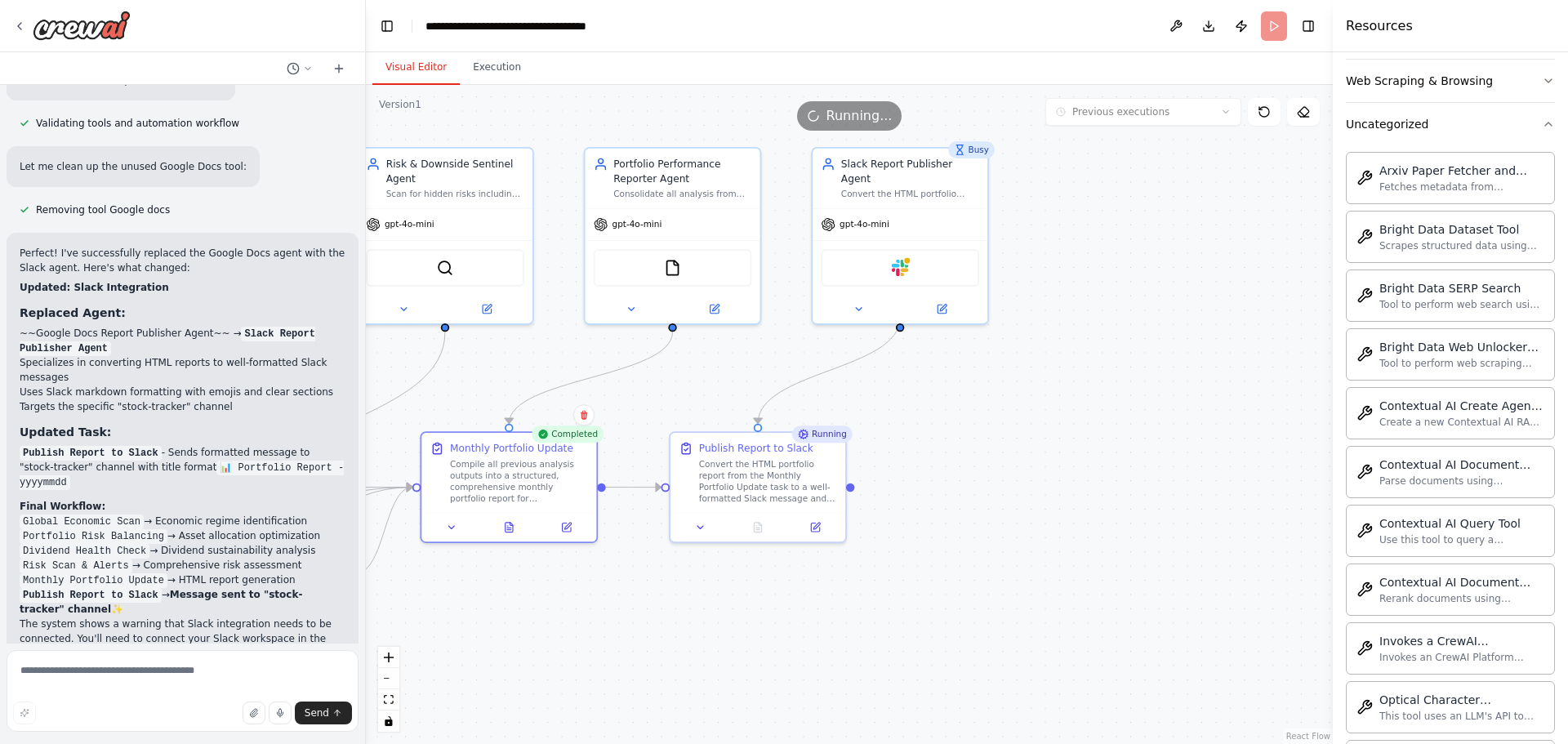
scroll to position [6935, 0]
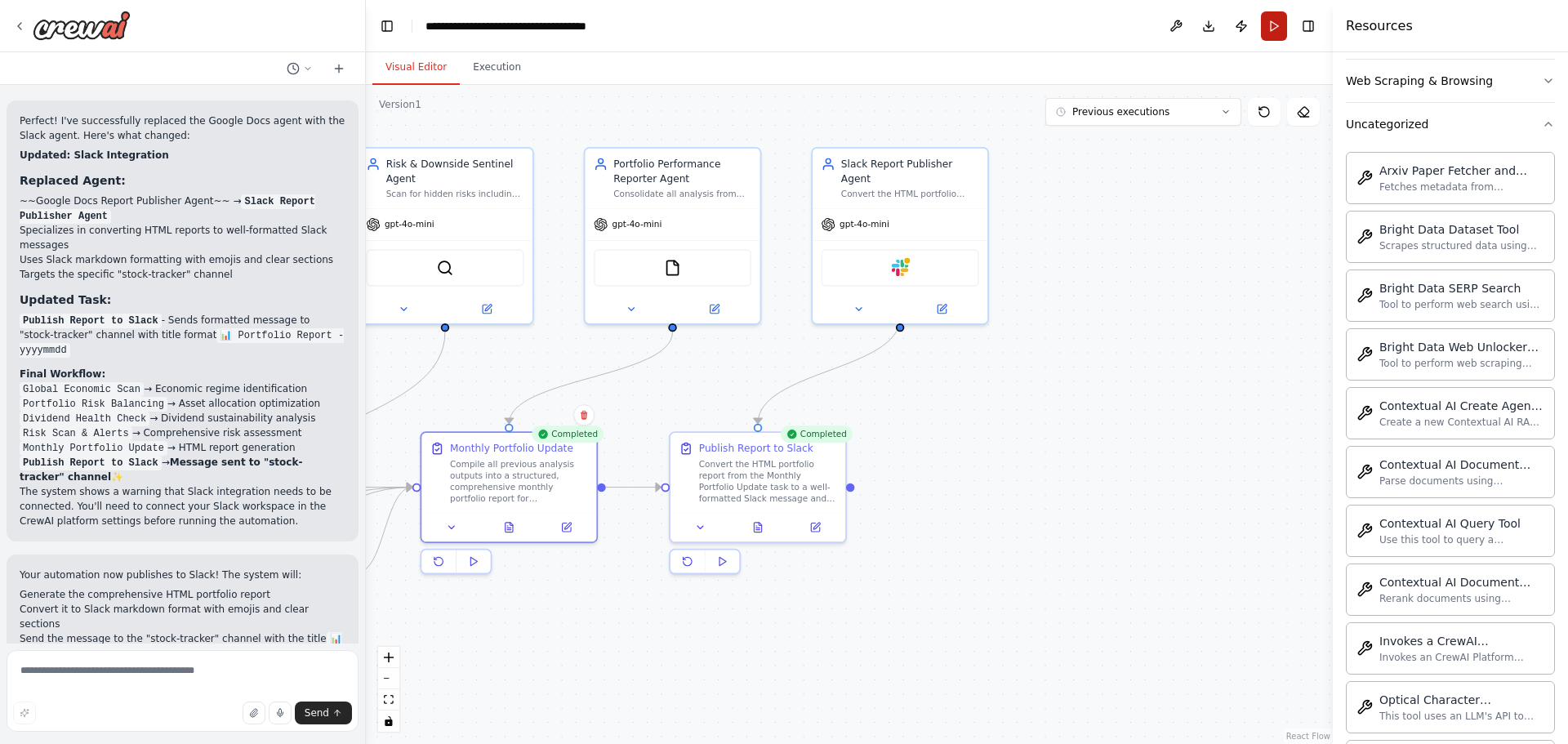
click at [1273, 19] on button "Run" at bounding box center [1274, 25] width 26 height 30
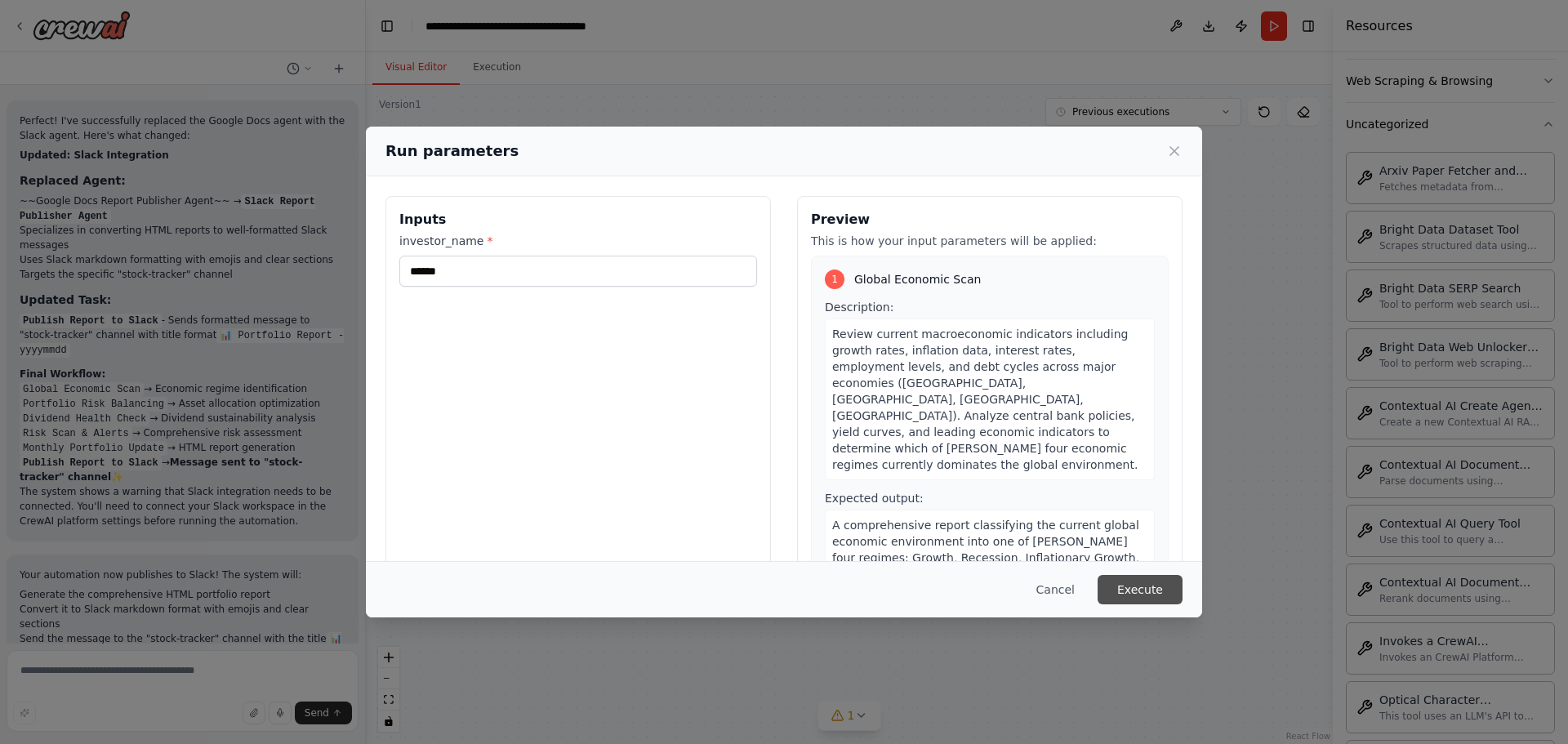
click at [1137, 580] on button "Execute" at bounding box center [1140, 589] width 85 height 30
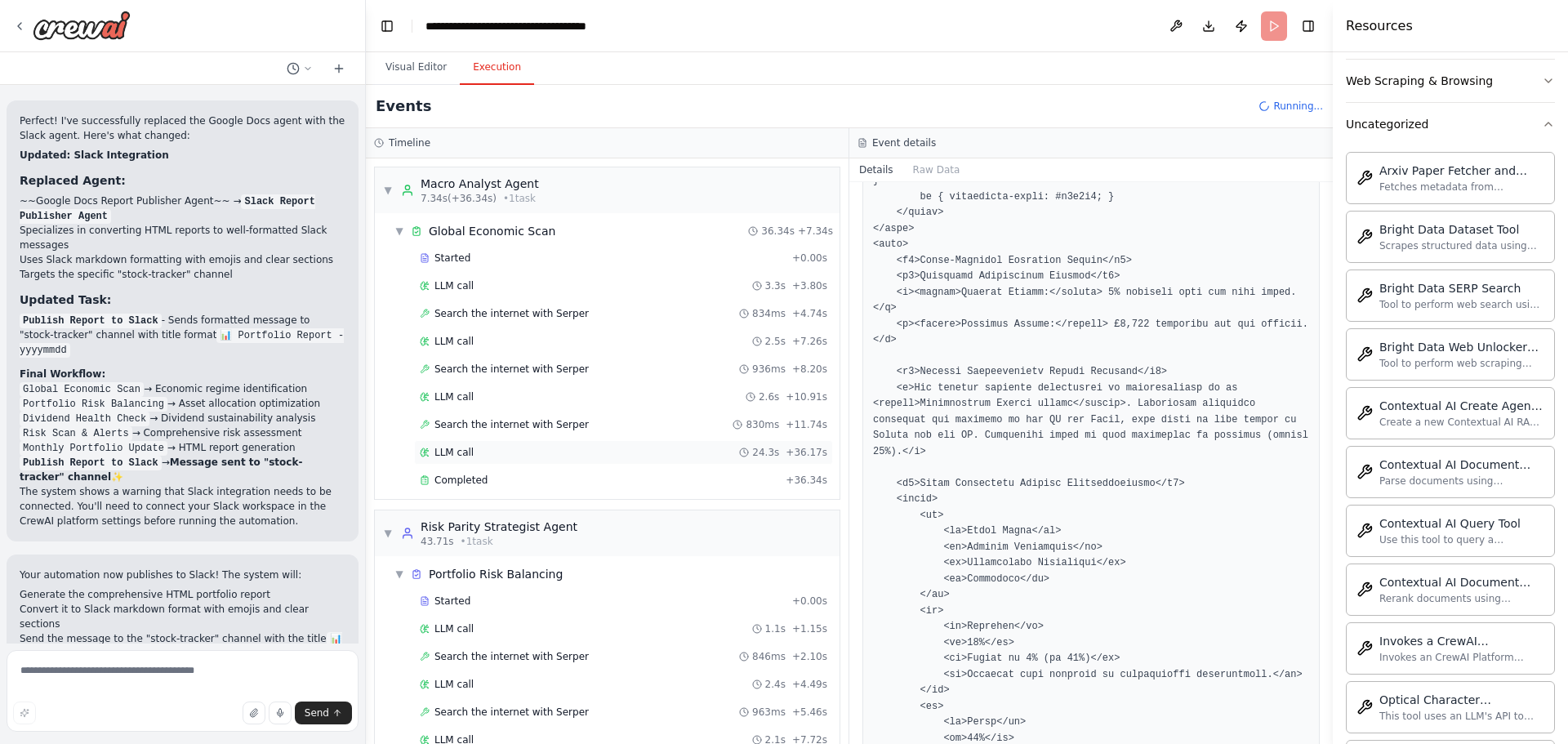
scroll to position [89, 0]
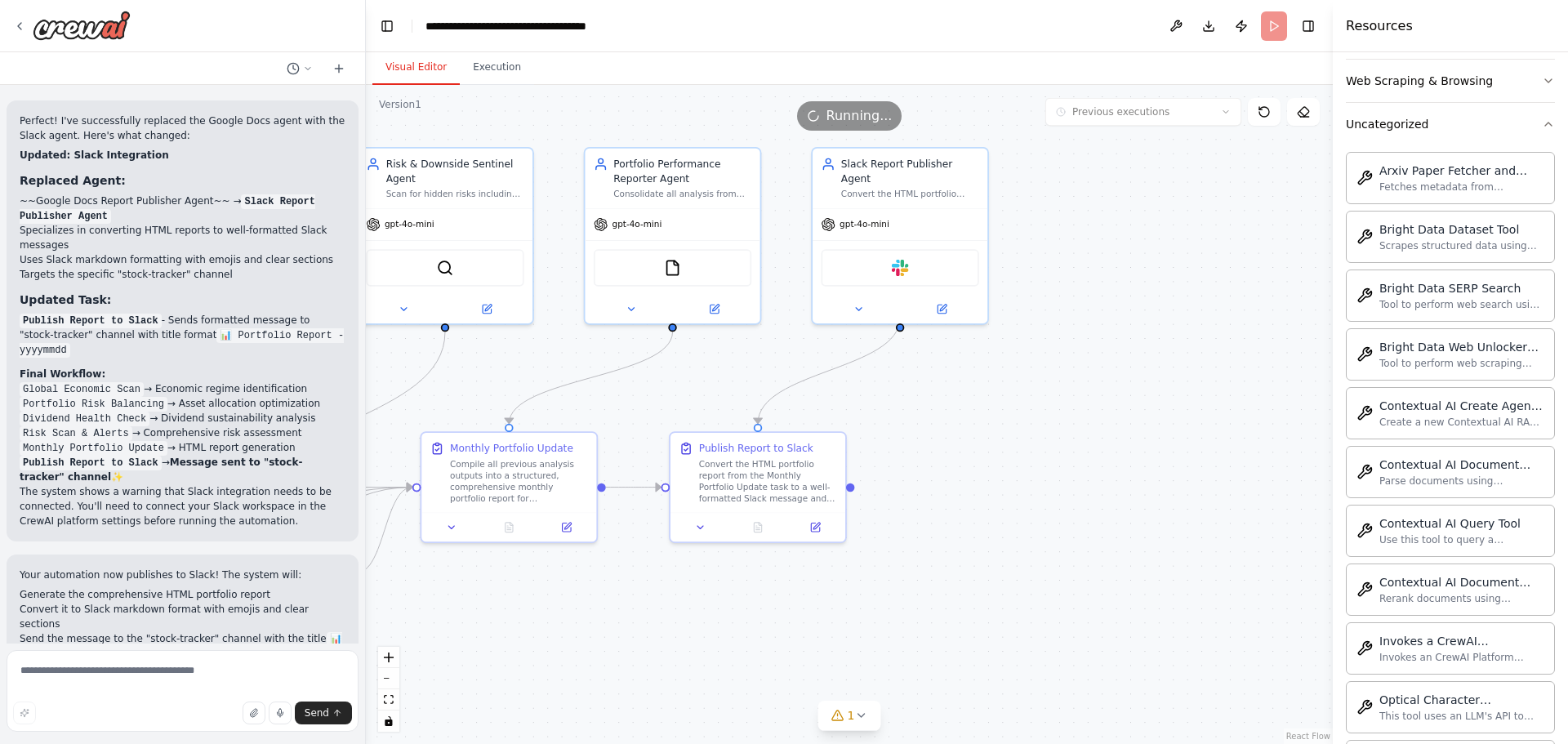
click at [401, 74] on button "Visual Editor" at bounding box center [415, 68] width 87 height 34
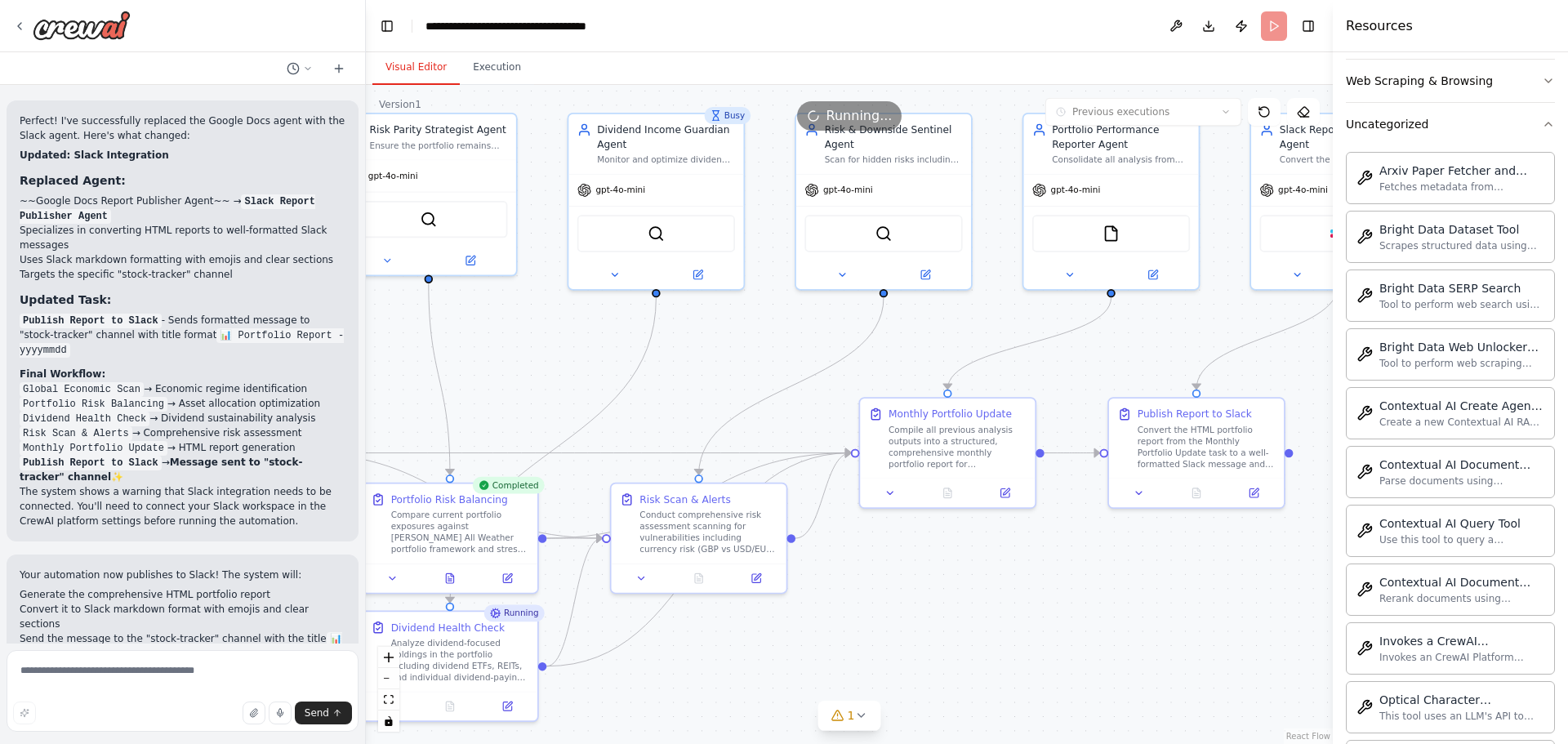
drag, startPoint x: 567, startPoint y: 621, endPoint x: 997, endPoint y: 586, distance: 431.4
click at [997, 586] on div ".deletable-edge-delete-btn { width: 20px; height: 20px; border: 0px solid #ffff…" at bounding box center [849, 414] width 967 height 659
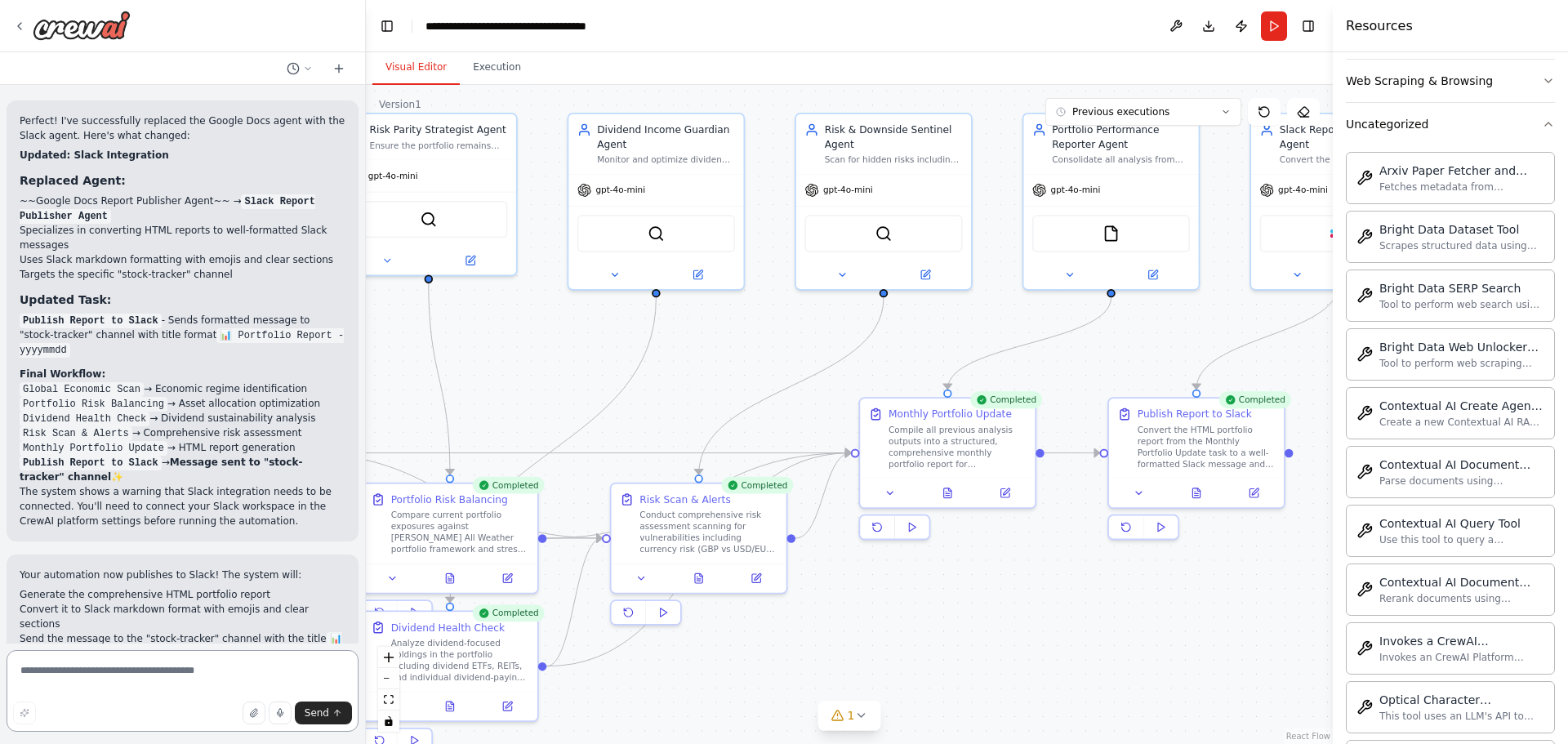
click at [193, 682] on textarea at bounding box center [182, 691] width 352 height 81
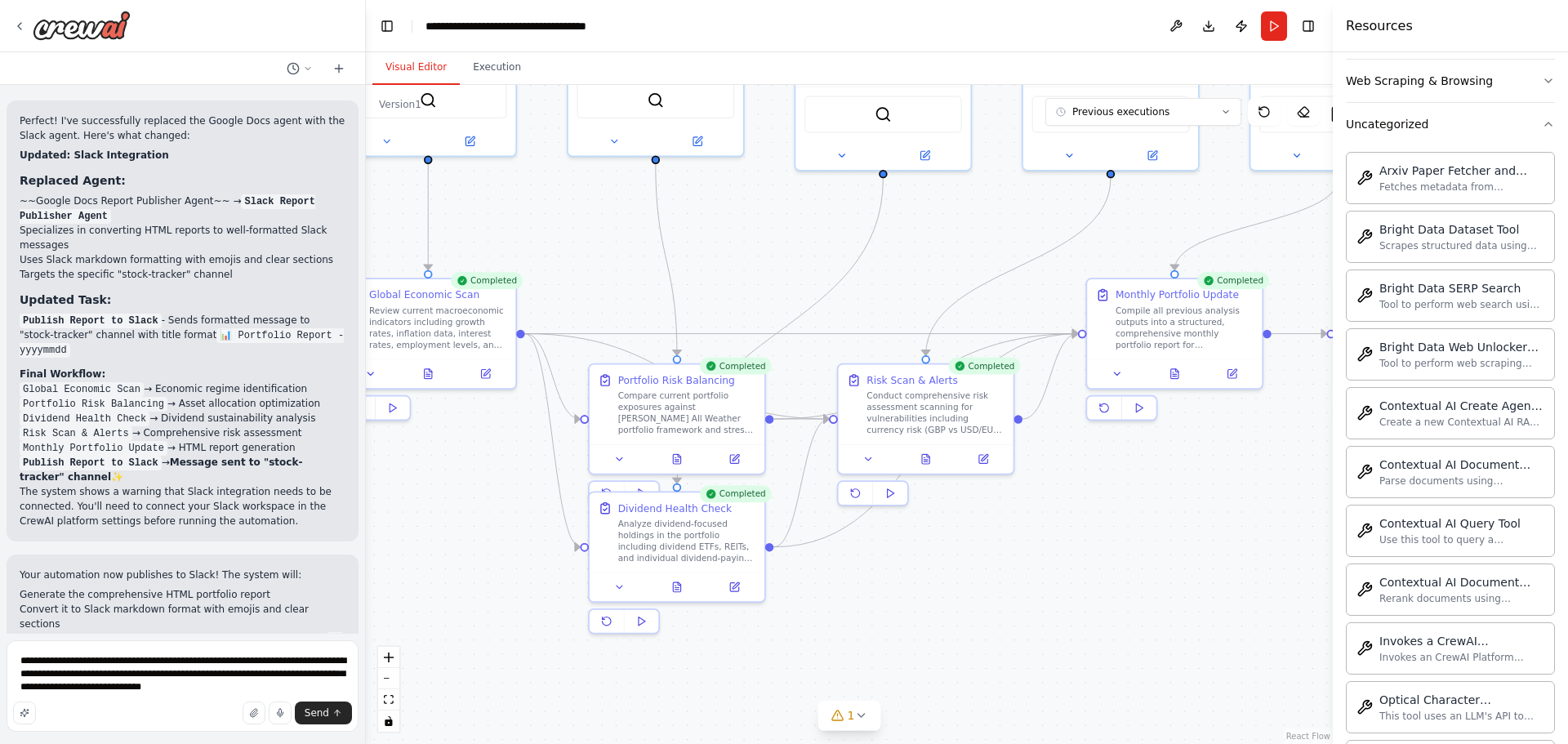
drag, startPoint x: 994, startPoint y: 625, endPoint x: 1220, endPoint y: 506, distance: 255.4
click at [1220, 506] on div ".deletable-edge-delete-btn { width: 20px; height: 20px; border: 0px solid #ffff…" at bounding box center [849, 414] width 967 height 659
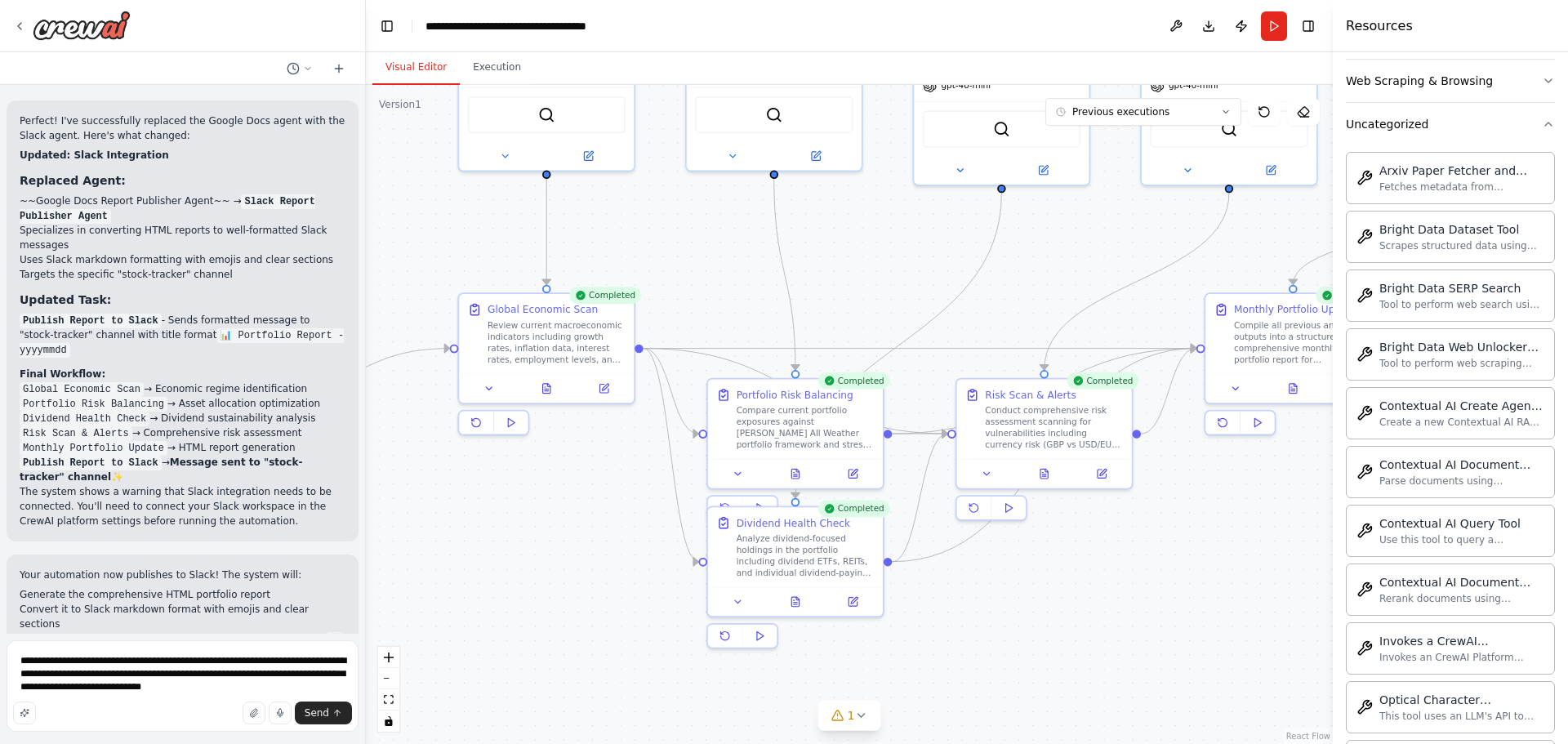
drag, startPoint x: 514, startPoint y: 497, endPoint x: 646, endPoint y: 502, distance: 132.1
click at [646, 502] on div ".deletable-edge-delete-btn { width: 20px; height: 20px; border: 0px solid #ffff…" at bounding box center [849, 414] width 967 height 659
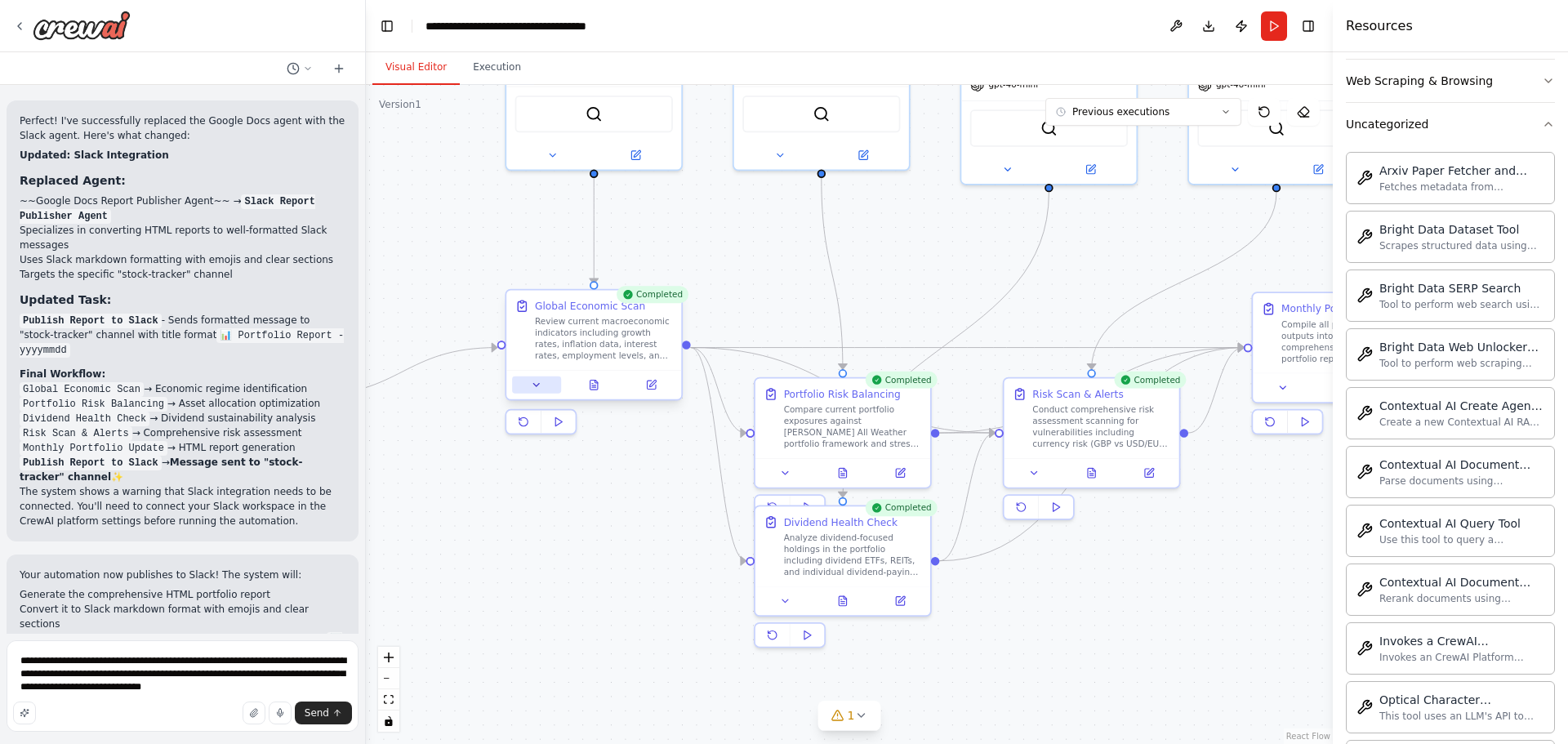
click at [538, 386] on icon at bounding box center [536, 384] width 11 height 11
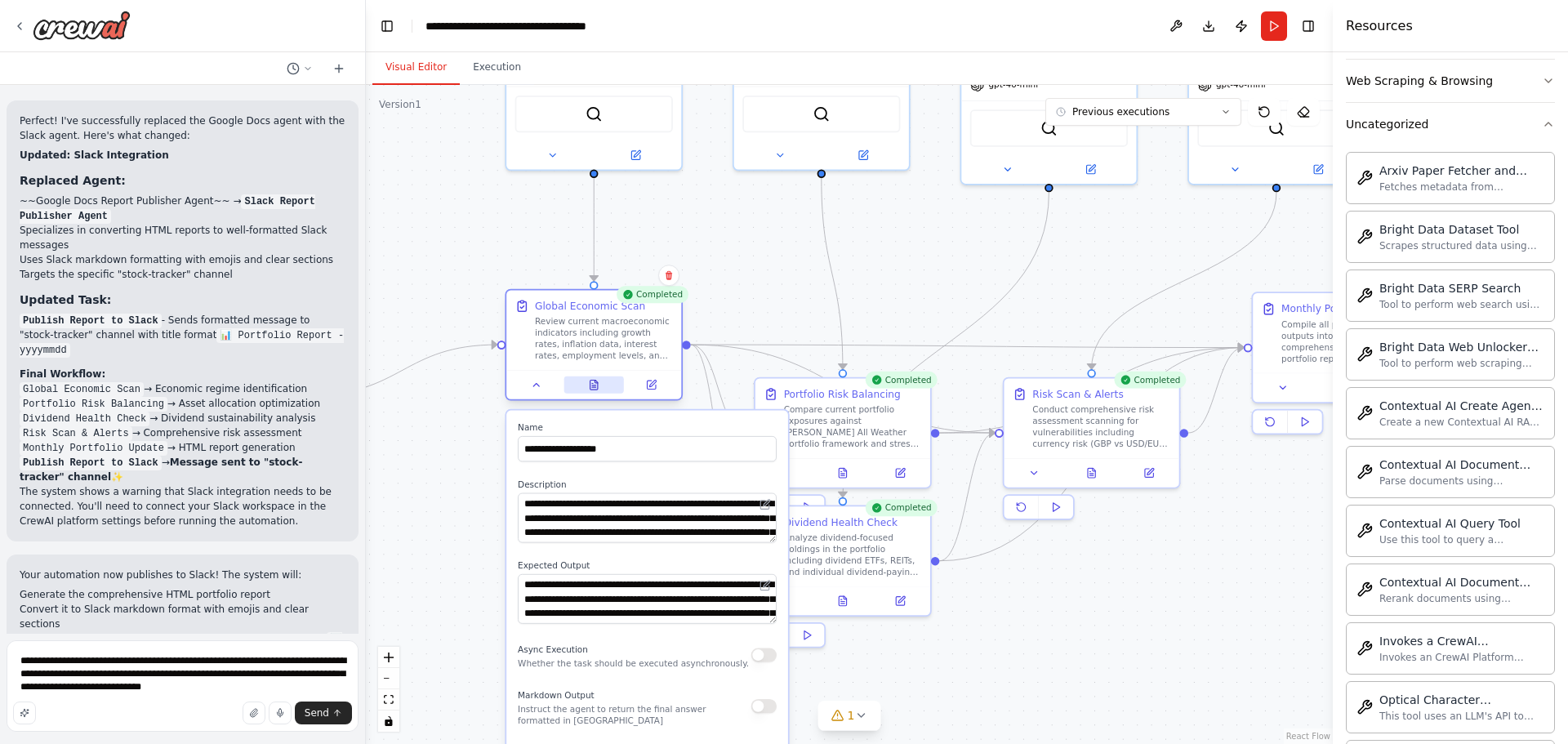
click at [596, 391] on button at bounding box center [593, 385] width 60 height 17
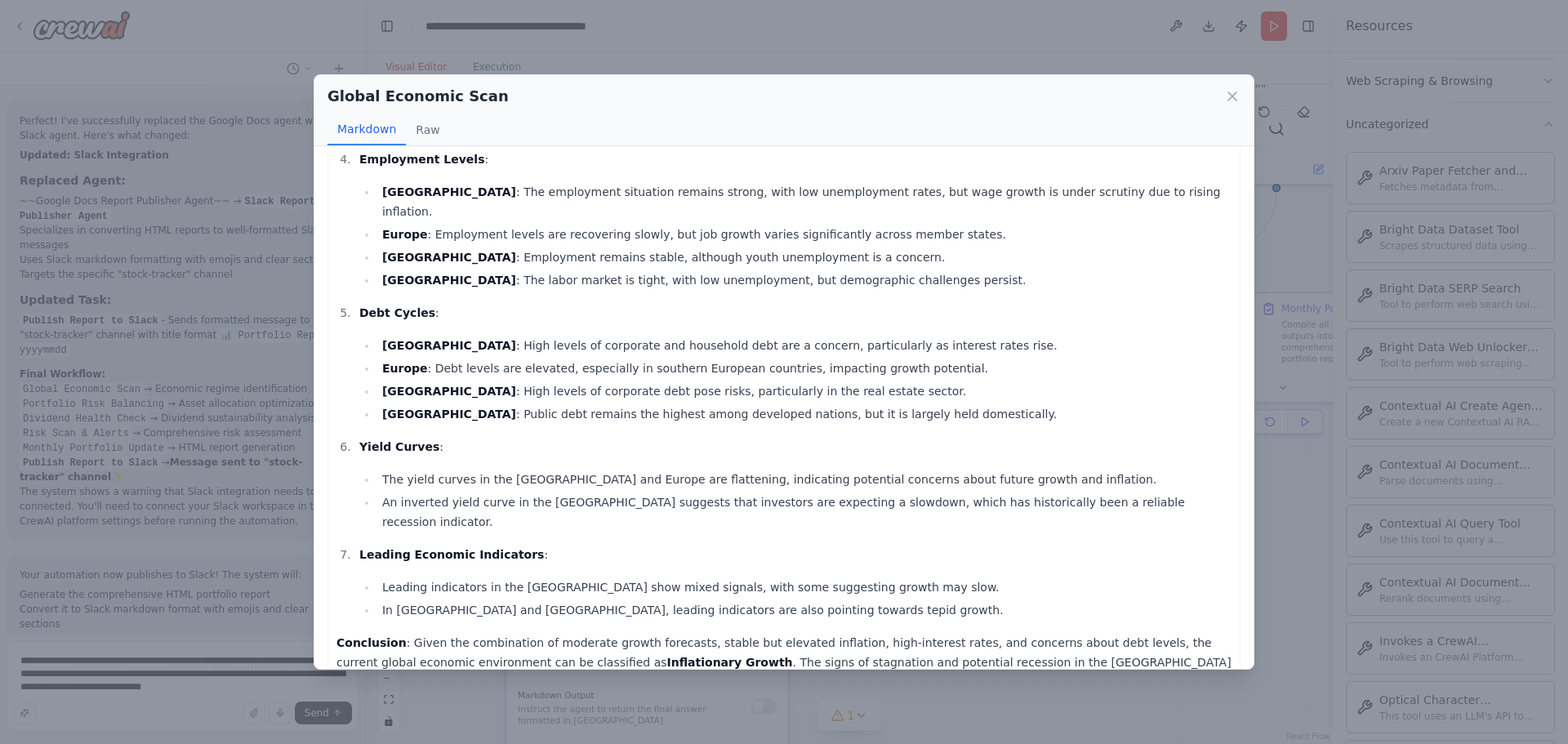
scroll to position [550, 0]
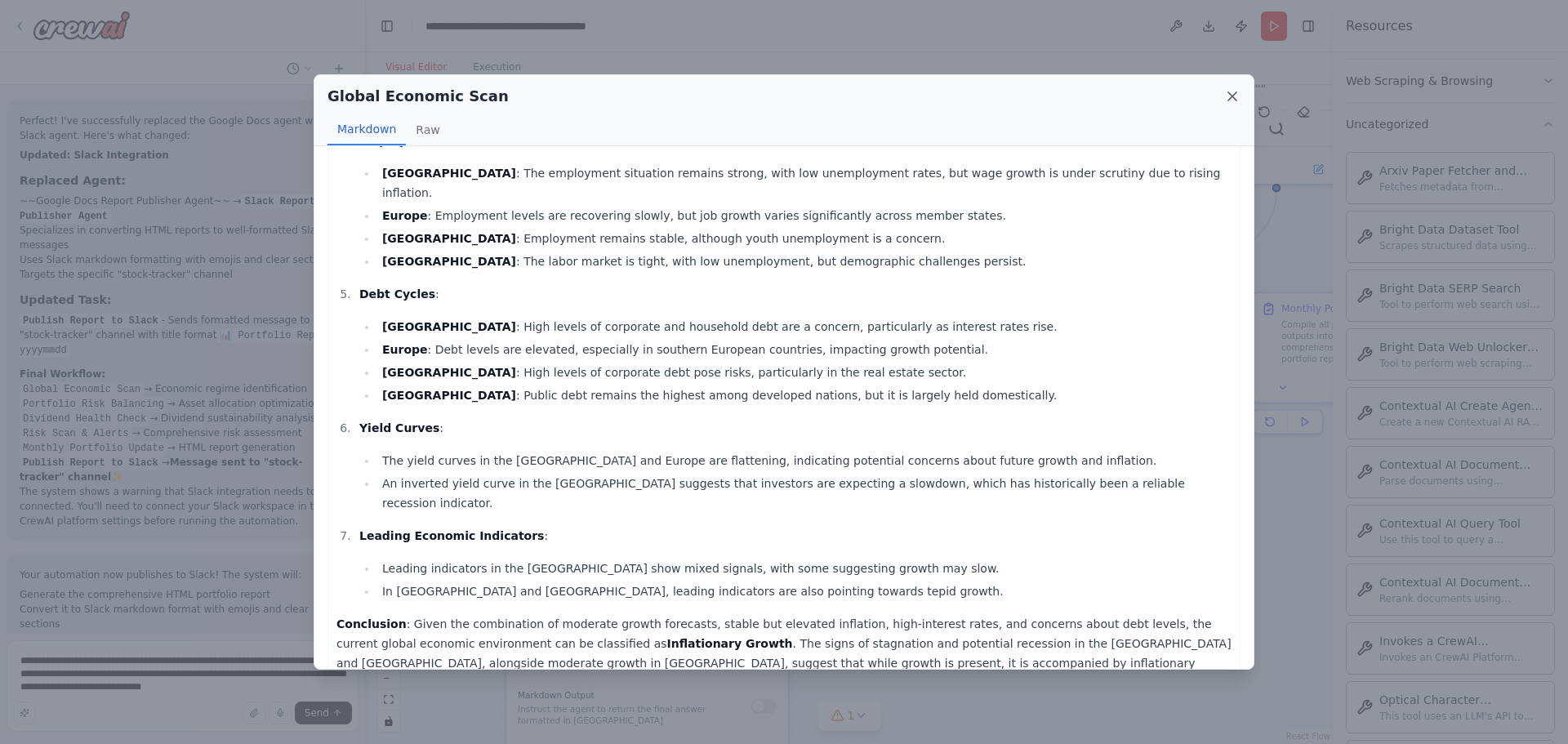
click at [1231, 94] on icon at bounding box center [1232, 97] width 8 height 8
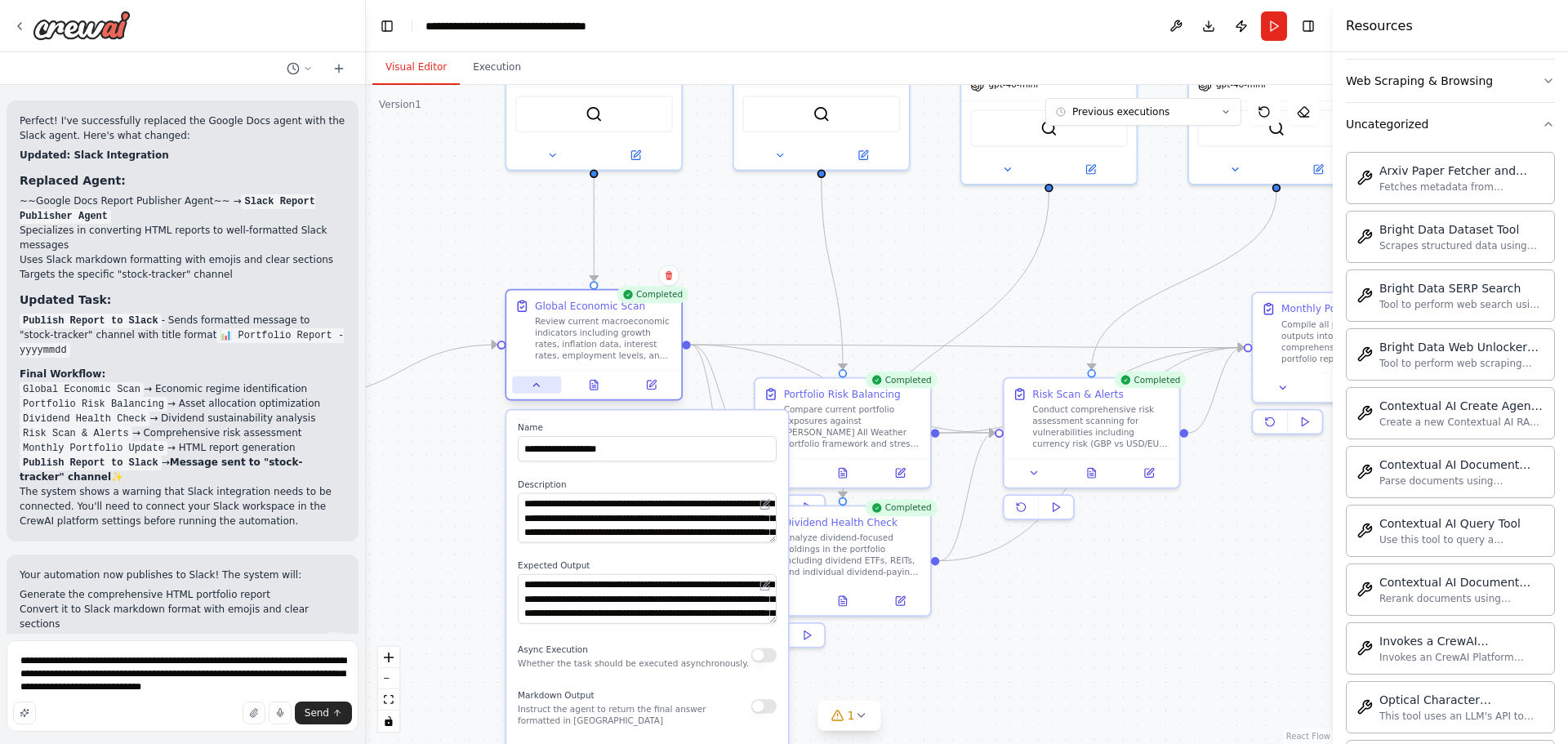
click at [531, 386] on icon at bounding box center [536, 384] width 11 height 11
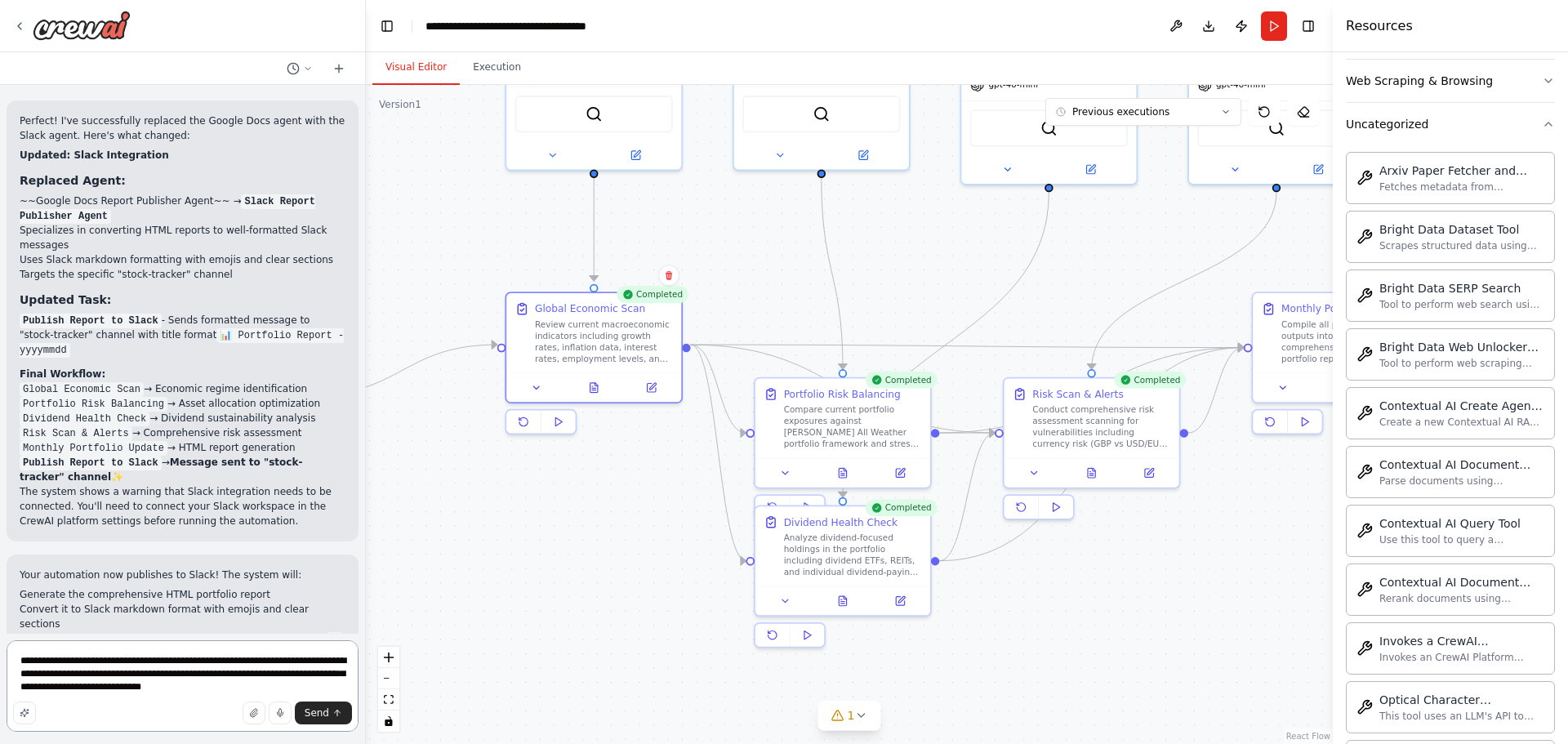
click at [106, 662] on textarea "**********" at bounding box center [182, 686] width 352 height 92
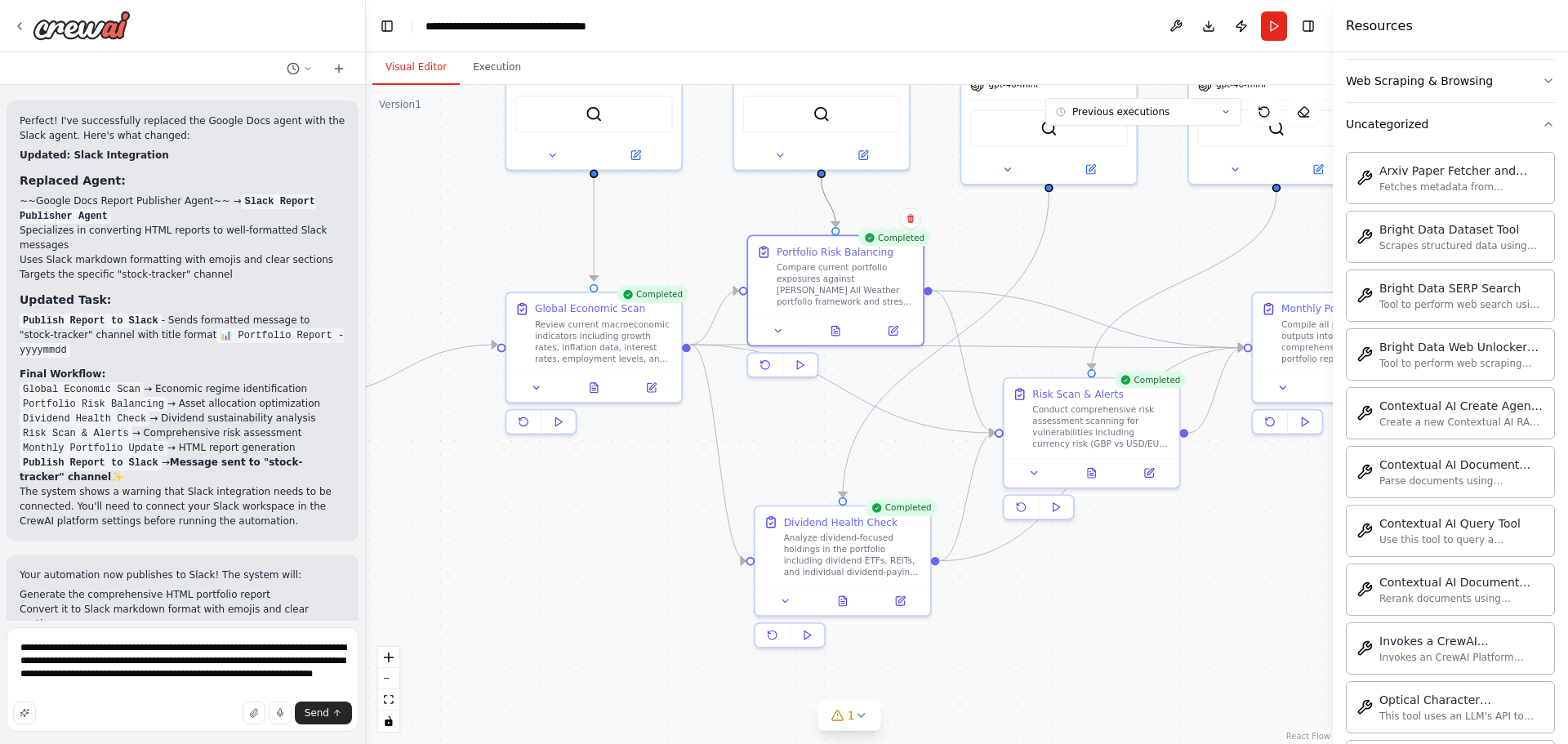
drag, startPoint x: 836, startPoint y: 393, endPoint x: 833, endPoint y: 223, distance: 170.0
click at [833, 223] on div ".deletable-edge-delete-btn { width: 20px; height: 20px; border: 0px solid #ffff…" at bounding box center [641, 223] width 842 height 574
click at [842, 324] on button at bounding box center [835, 328] width 60 height 17
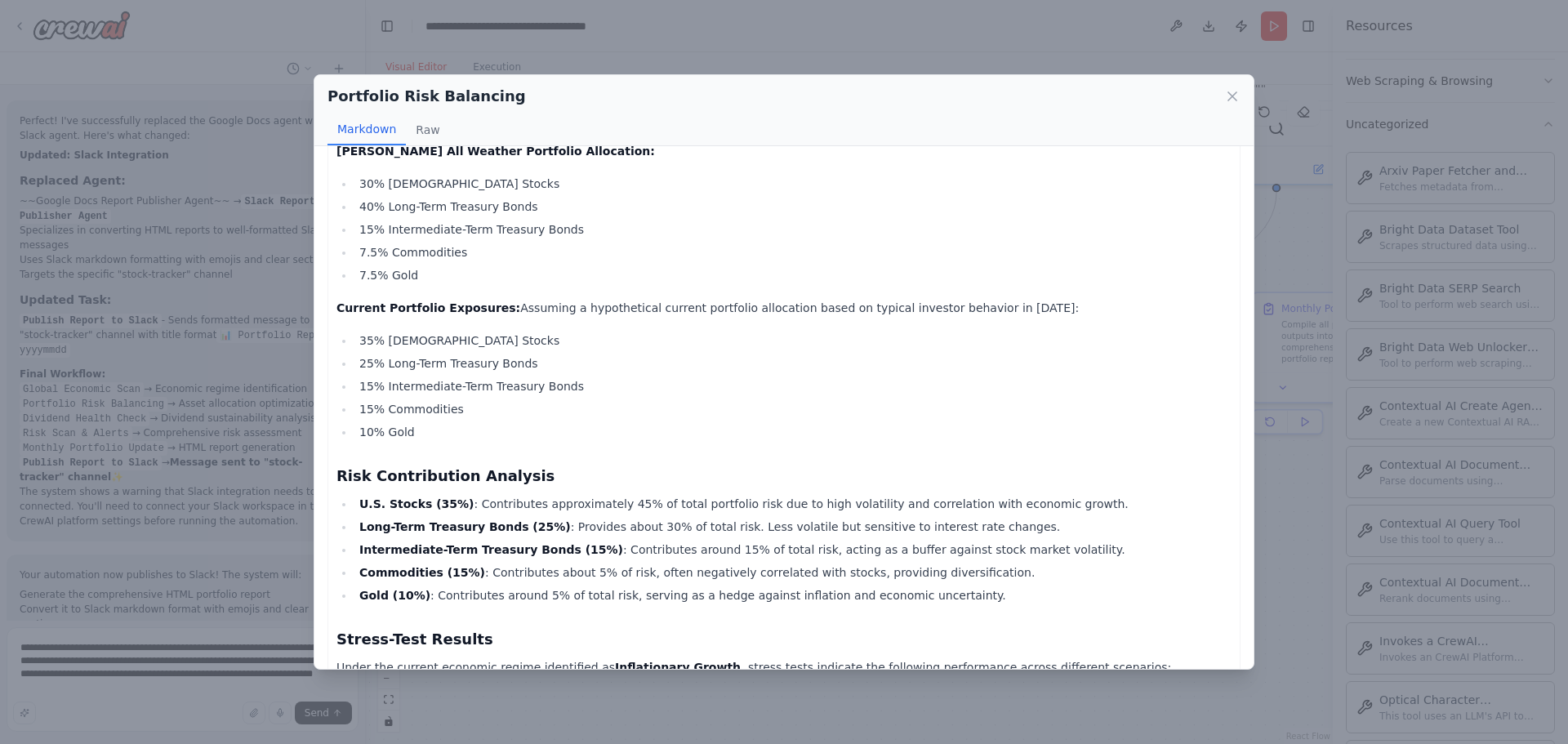
scroll to position [81, 0]
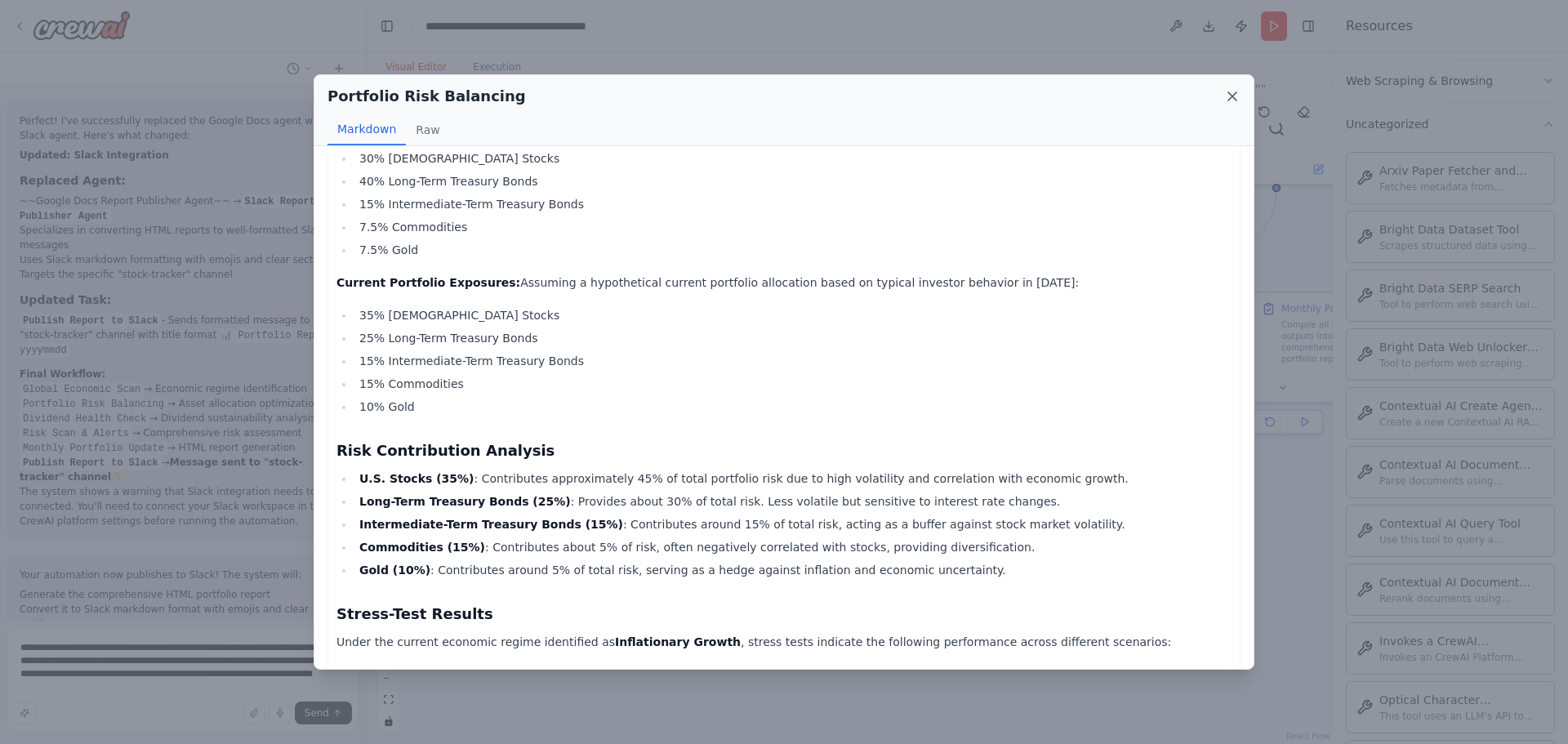
click at [1232, 97] on icon at bounding box center [1232, 97] width 8 height 8
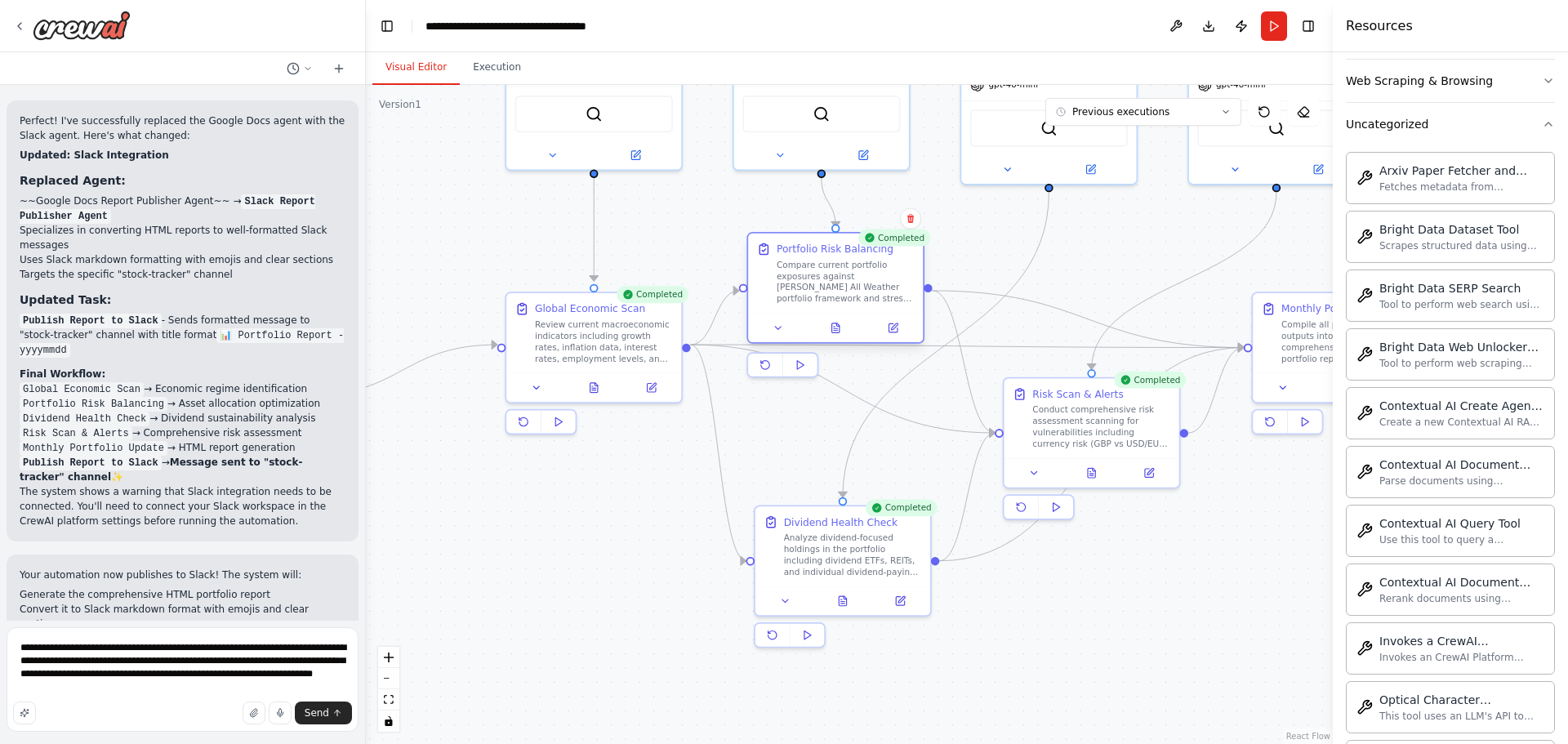
click at [837, 290] on div "Compare current portfolio exposures against Dalio's All Weather portfolio frame…" at bounding box center [845, 281] width 138 height 46
click at [791, 328] on button at bounding box center [778, 328] width 49 height 17
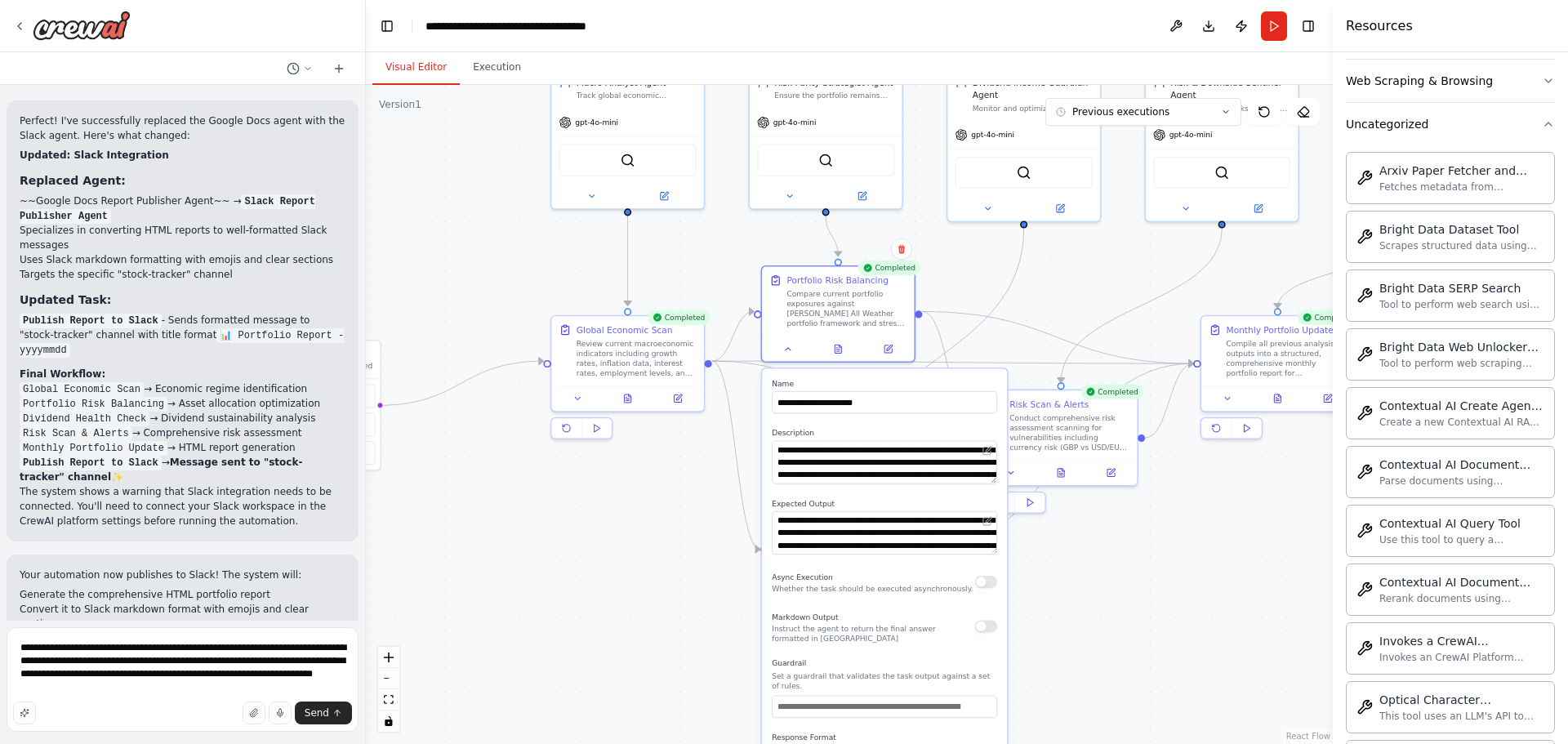
click at [997, 486] on div "**********" at bounding box center [884, 608] width 245 height 480
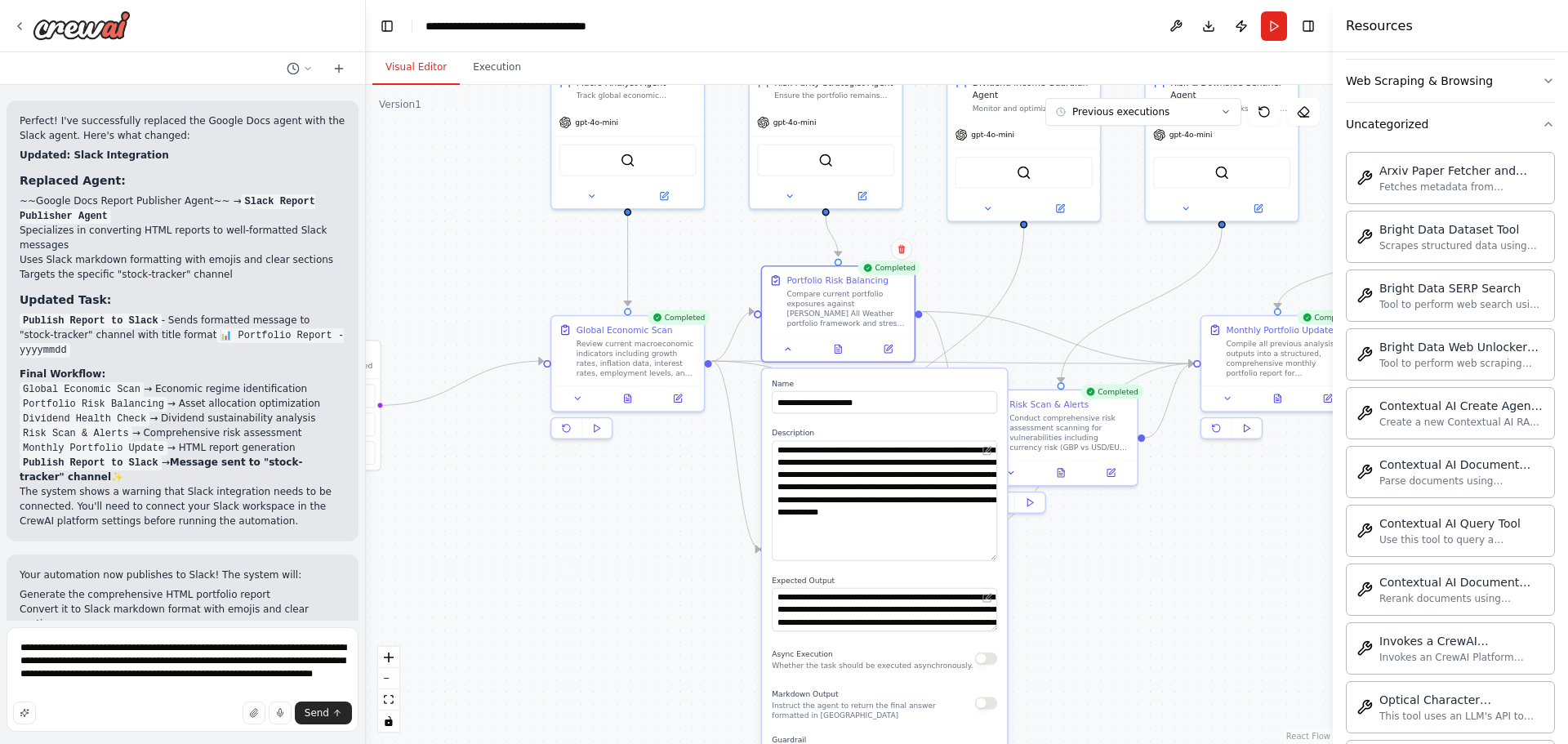
drag, startPoint x: 994, startPoint y: 482, endPoint x: 988, endPoint y: 559, distance: 77.2
click at [988, 559] on textarea "**********" at bounding box center [884, 501] width 225 height 120
drag, startPoint x: 993, startPoint y: 628, endPoint x: 993, endPoint y: 670, distance: 42.0
click at [993, 670] on textarea "**********" at bounding box center [884, 630] width 225 height 86
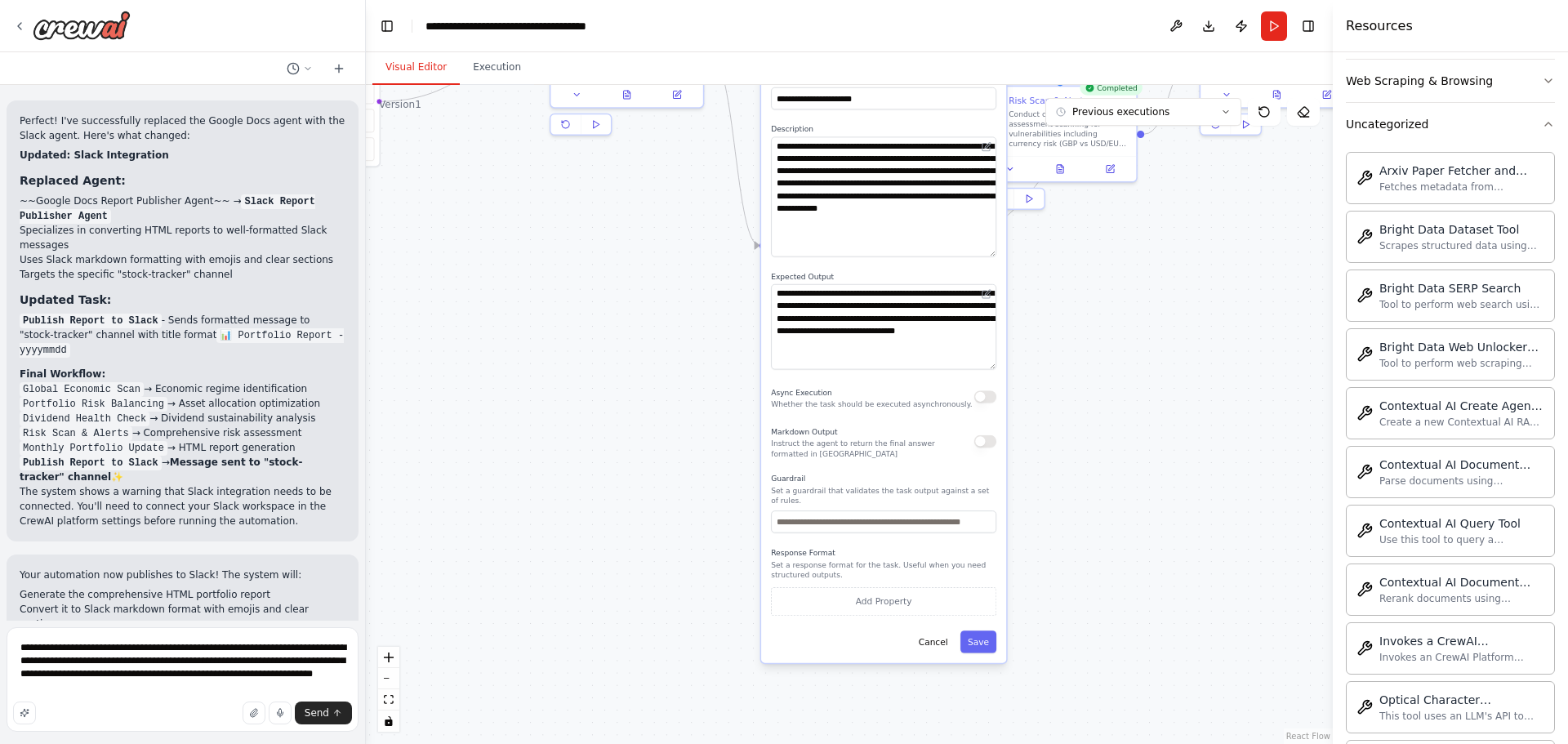
drag, startPoint x: 1055, startPoint y: 609, endPoint x: 1043, endPoint y: 347, distance: 262.3
click at [1043, 345] on div ".deletable-edge-delete-btn { width: 20px; height: 20px; border: 0px solid #ffff…" at bounding box center [849, 414] width 967 height 659
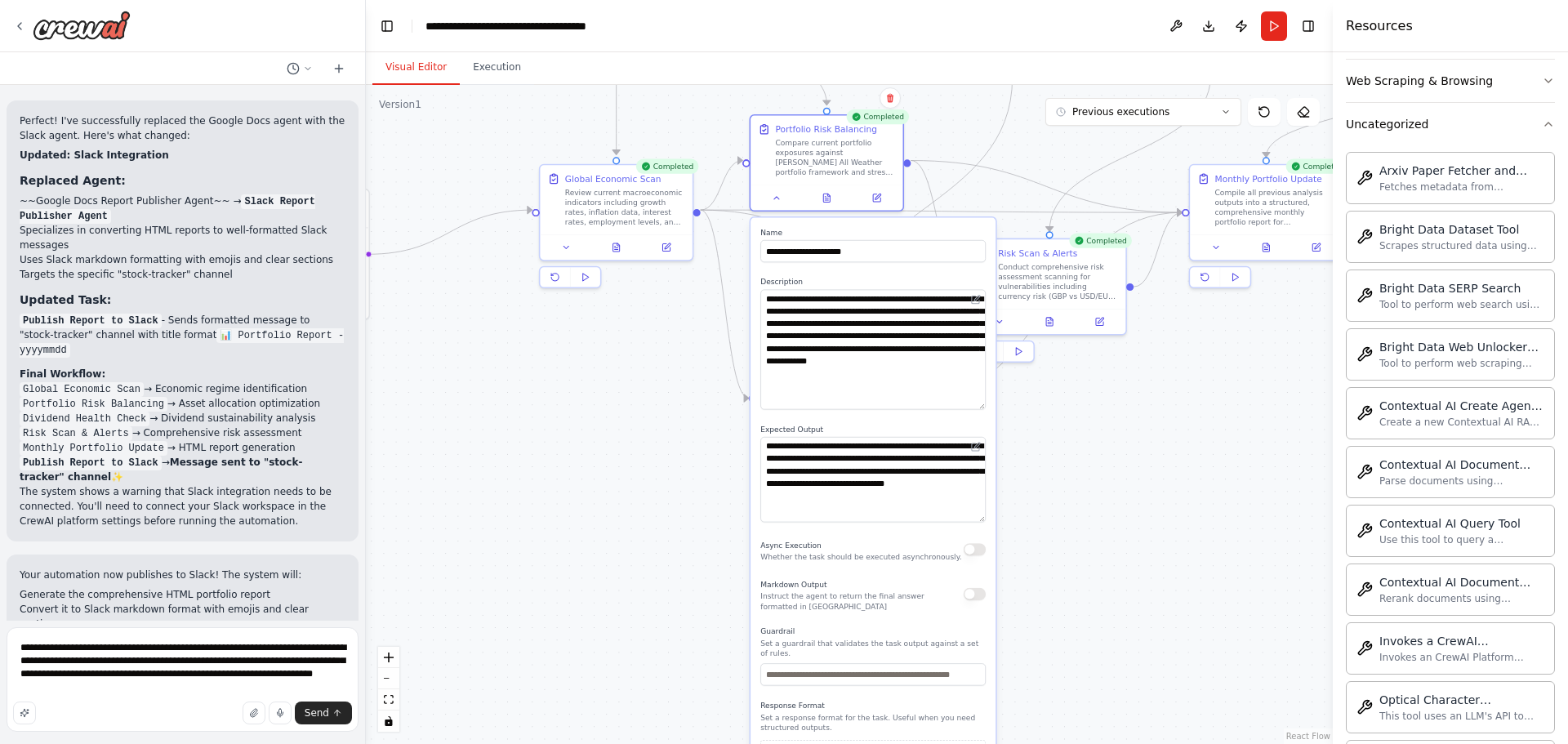
drag, startPoint x: 1048, startPoint y: 358, endPoint x: 1048, endPoint y: 473, distance: 115.0
click at [1048, 473] on div ".deletable-edge-delete-btn { width: 20px; height: 20px; border: 0px solid #ffff…" at bounding box center [849, 414] width 967 height 659
click at [827, 192] on icon at bounding box center [828, 192] width 3 height 3
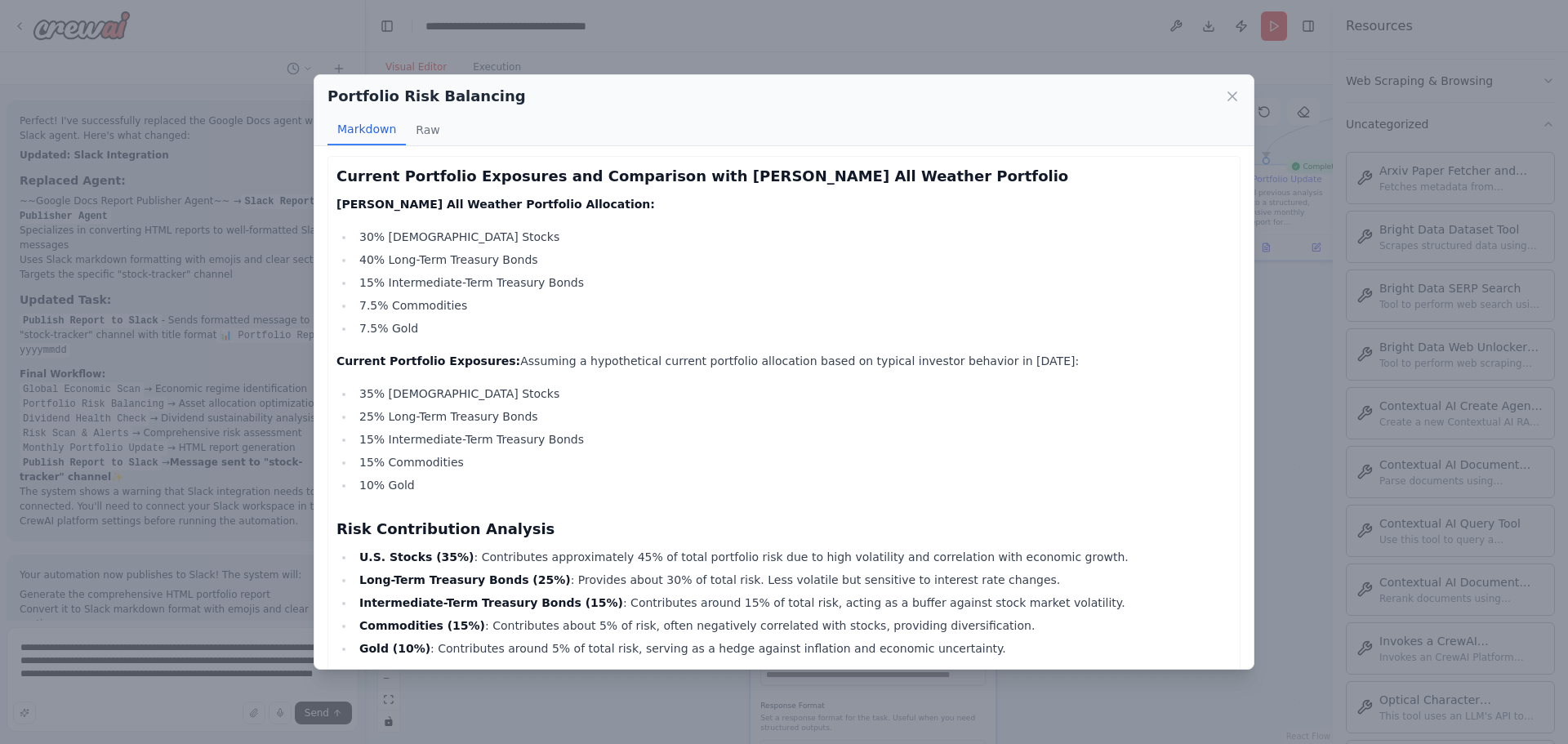
scroll to position [0, 0]
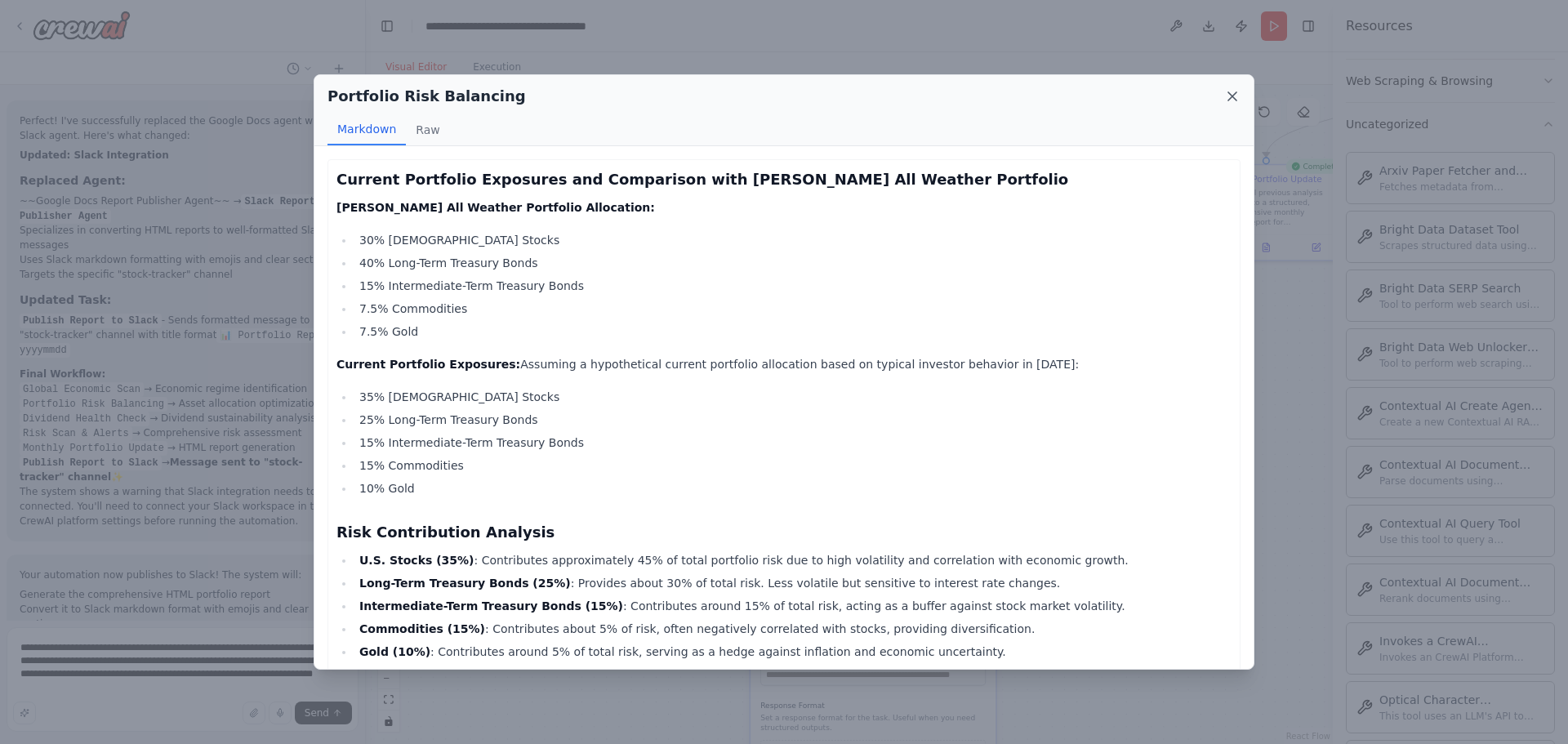
click at [1237, 95] on icon at bounding box center [1232, 96] width 16 height 16
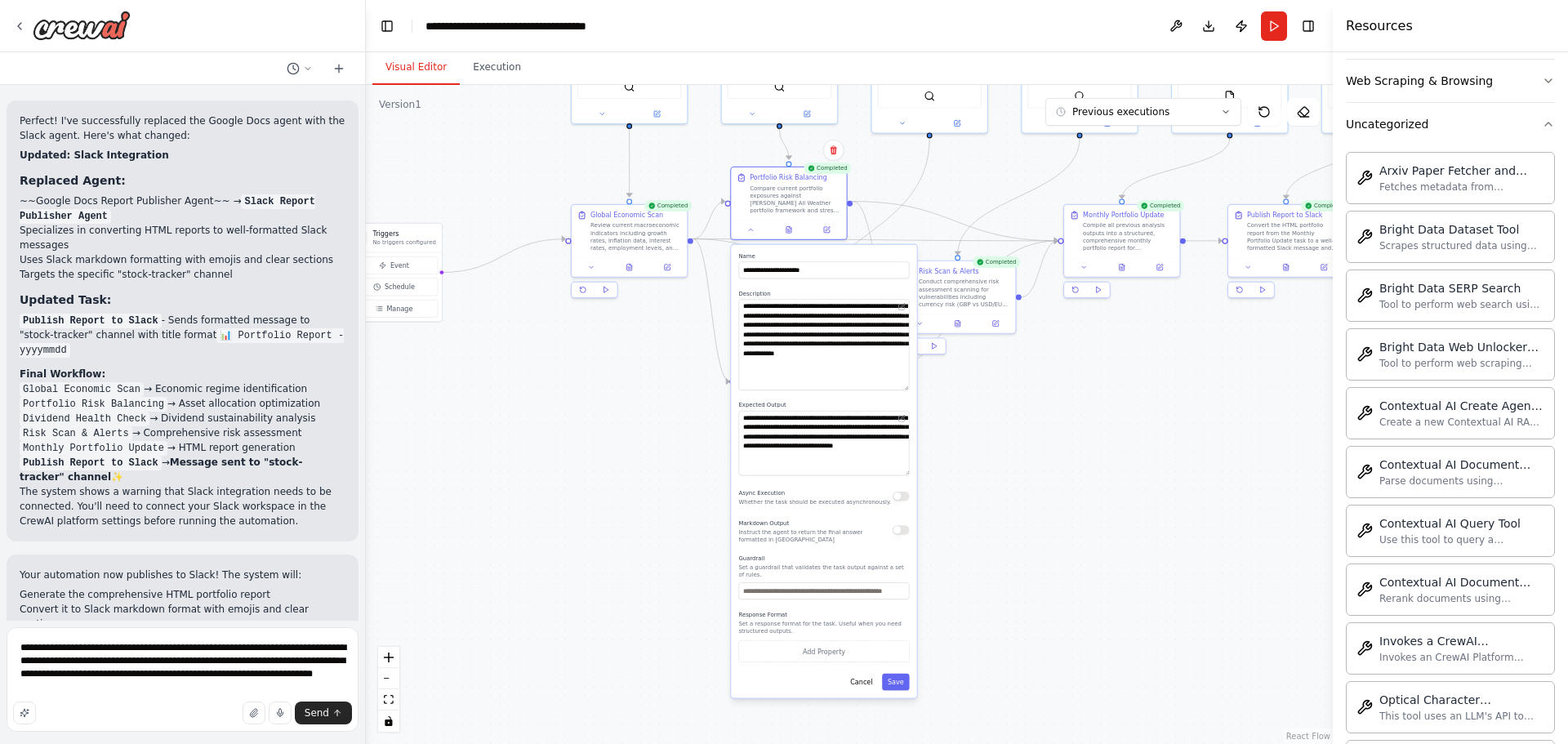
drag, startPoint x: 1030, startPoint y: 614, endPoint x: 977, endPoint y: 621, distance: 53.5
click at [977, 621] on div ".deletable-edge-delete-btn { width: 20px; height: 20px; border: 0px solid #ffff…" at bounding box center [849, 414] width 967 height 659
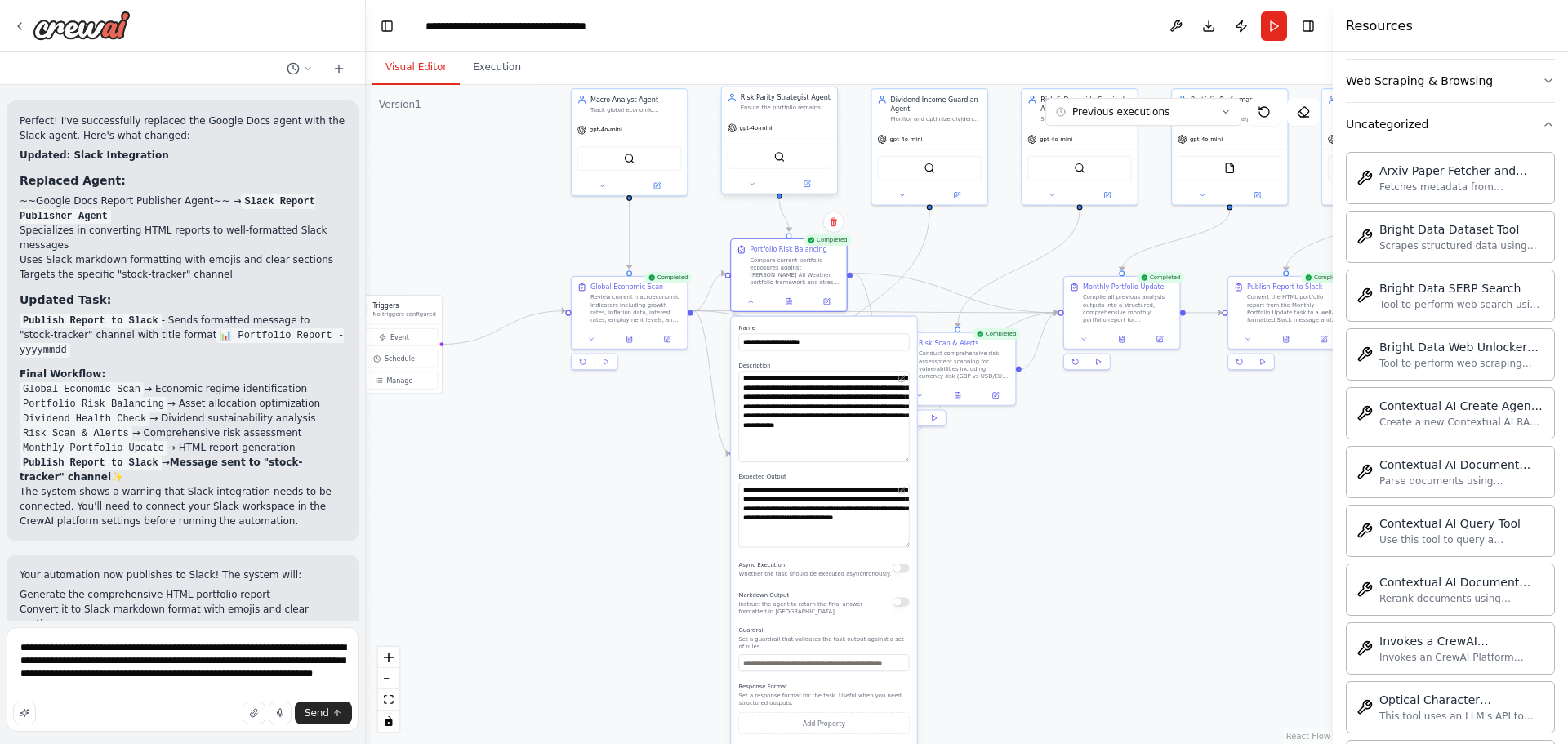
click at [782, 130] on div "gpt-4o-mini" at bounding box center [780, 128] width 115 height 20
click at [749, 188] on button at bounding box center [752, 183] width 53 height 11
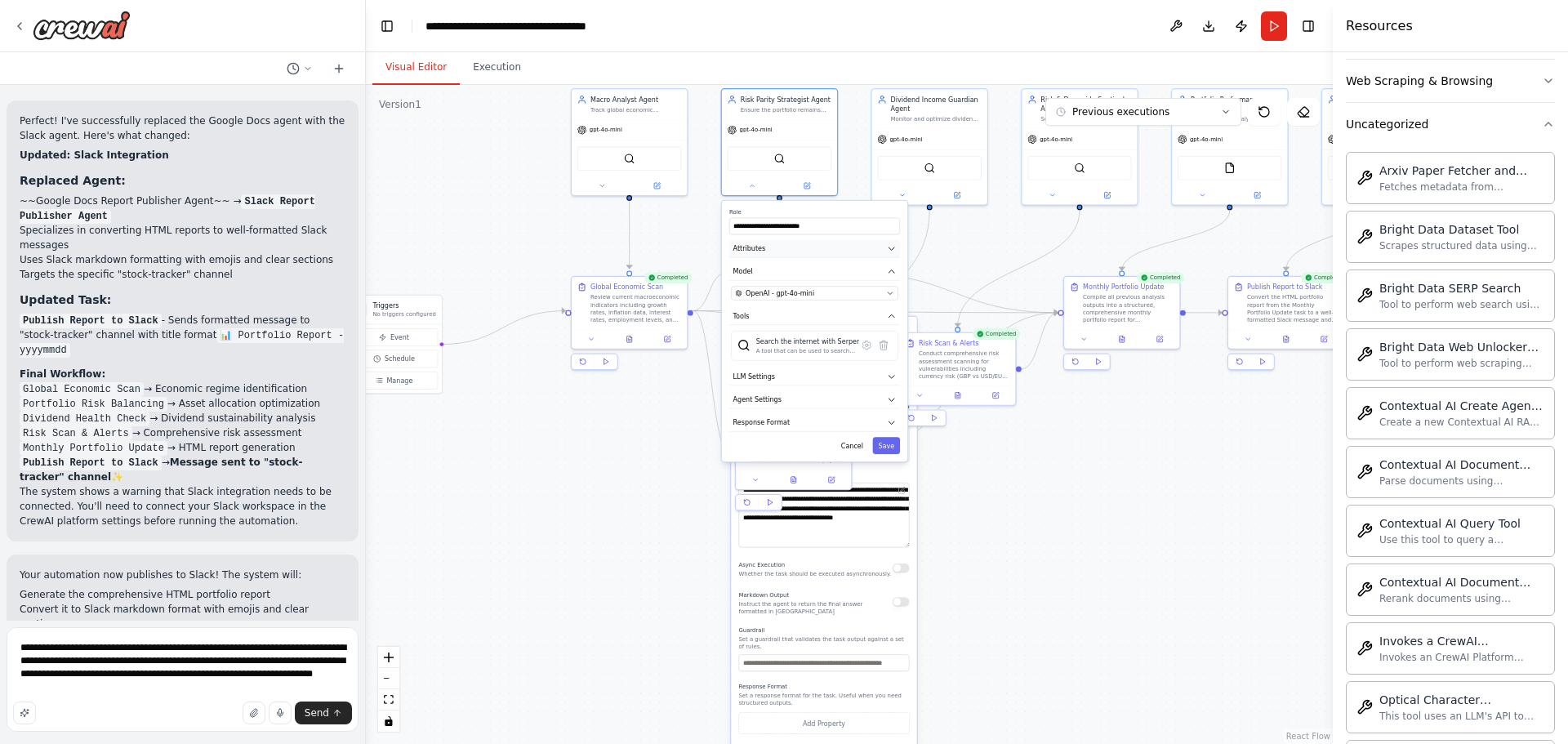
click at [818, 253] on button "Attributes" at bounding box center [814, 248] width 170 height 17
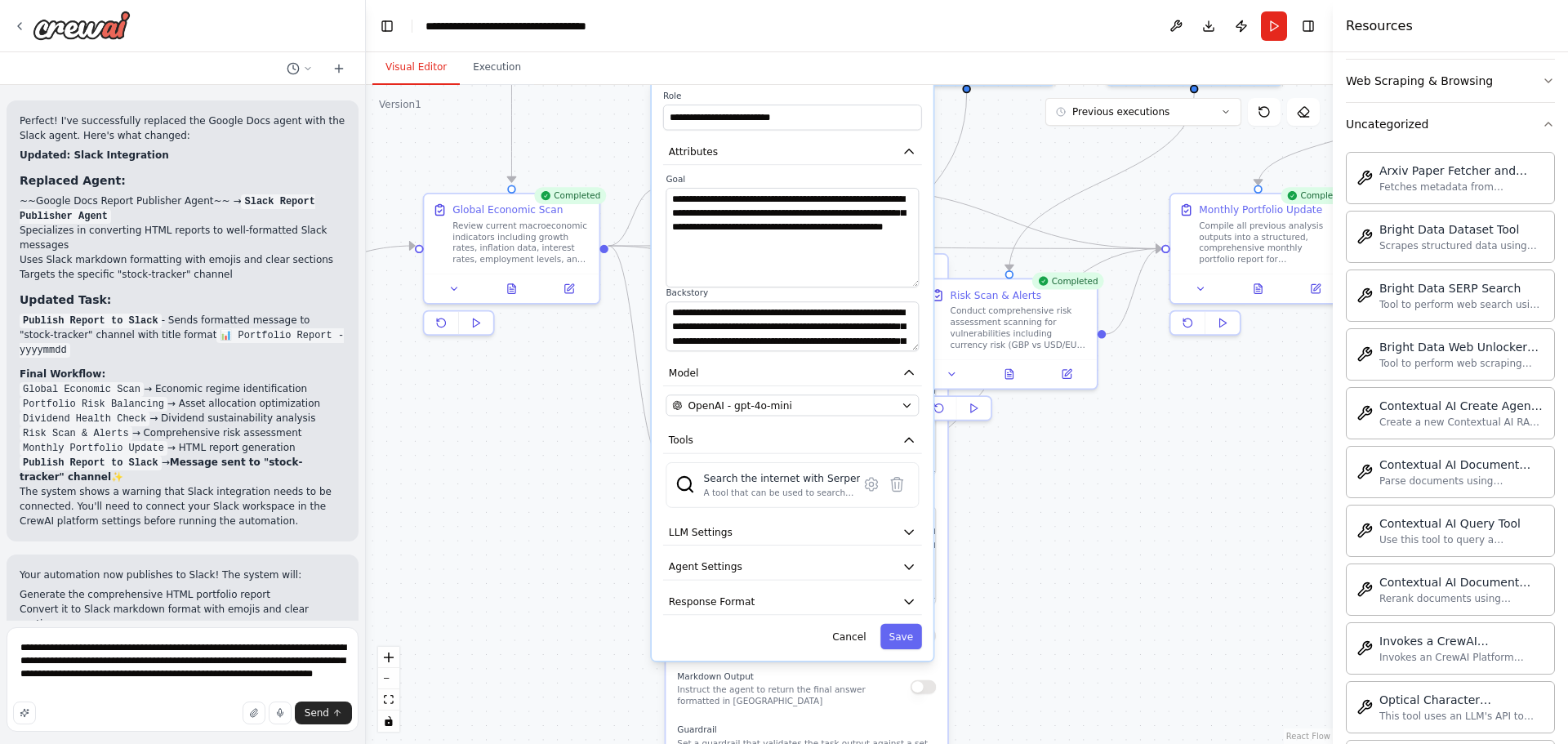
drag, startPoint x: 915, startPoint y: 233, endPoint x: 913, endPoint y: 282, distance: 49.0
click at [913, 282] on textarea "**********" at bounding box center [792, 238] width 253 height 100
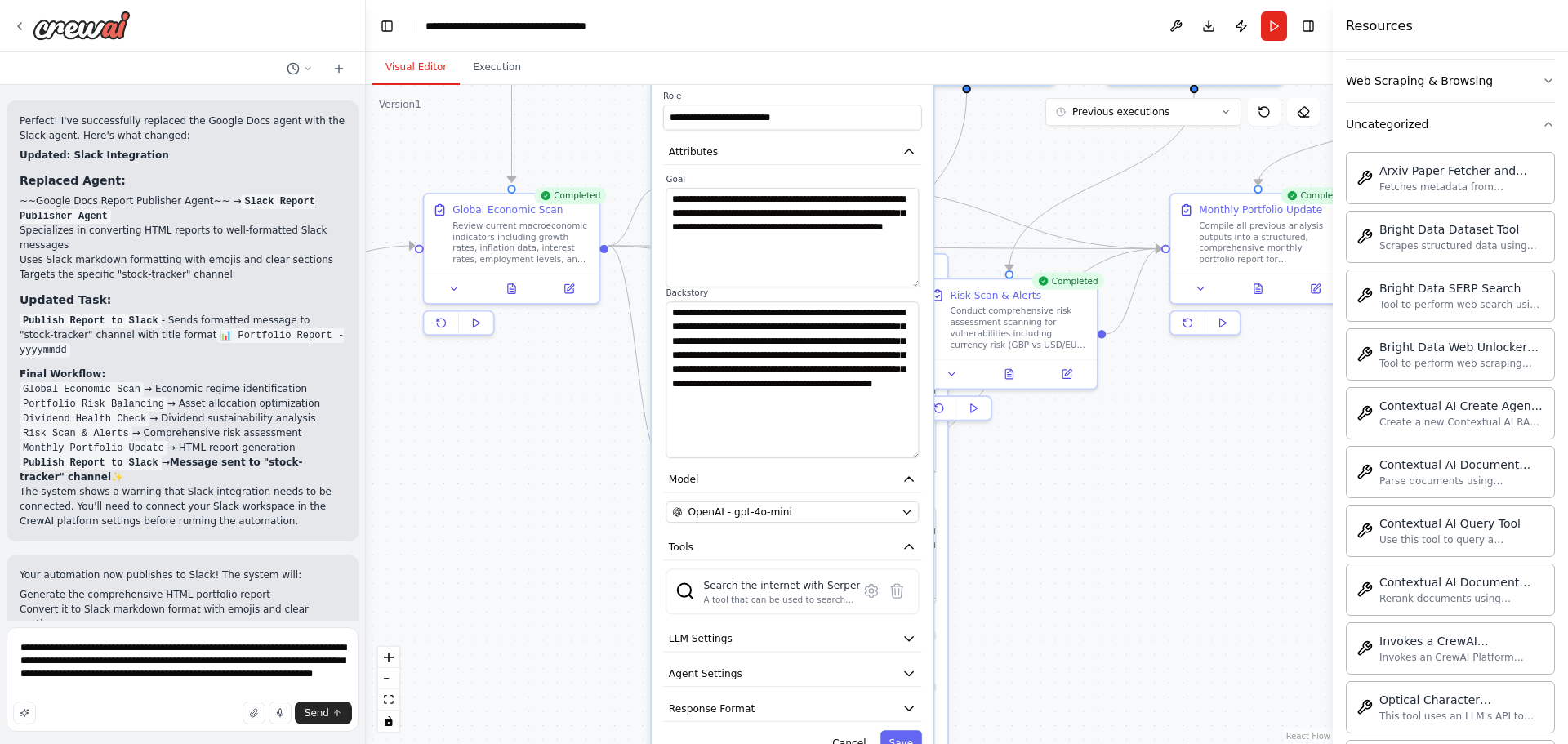
drag, startPoint x: 914, startPoint y: 348, endPoint x: 908, endPoint y: 455, distance: 107.2
click at [908, 455] on textarea "**********" at bounding box center [792, 380] width 253 height 157
click at [802, 636] on button "LLM Settings" at bounding box center [792, 638] width 259 height 26
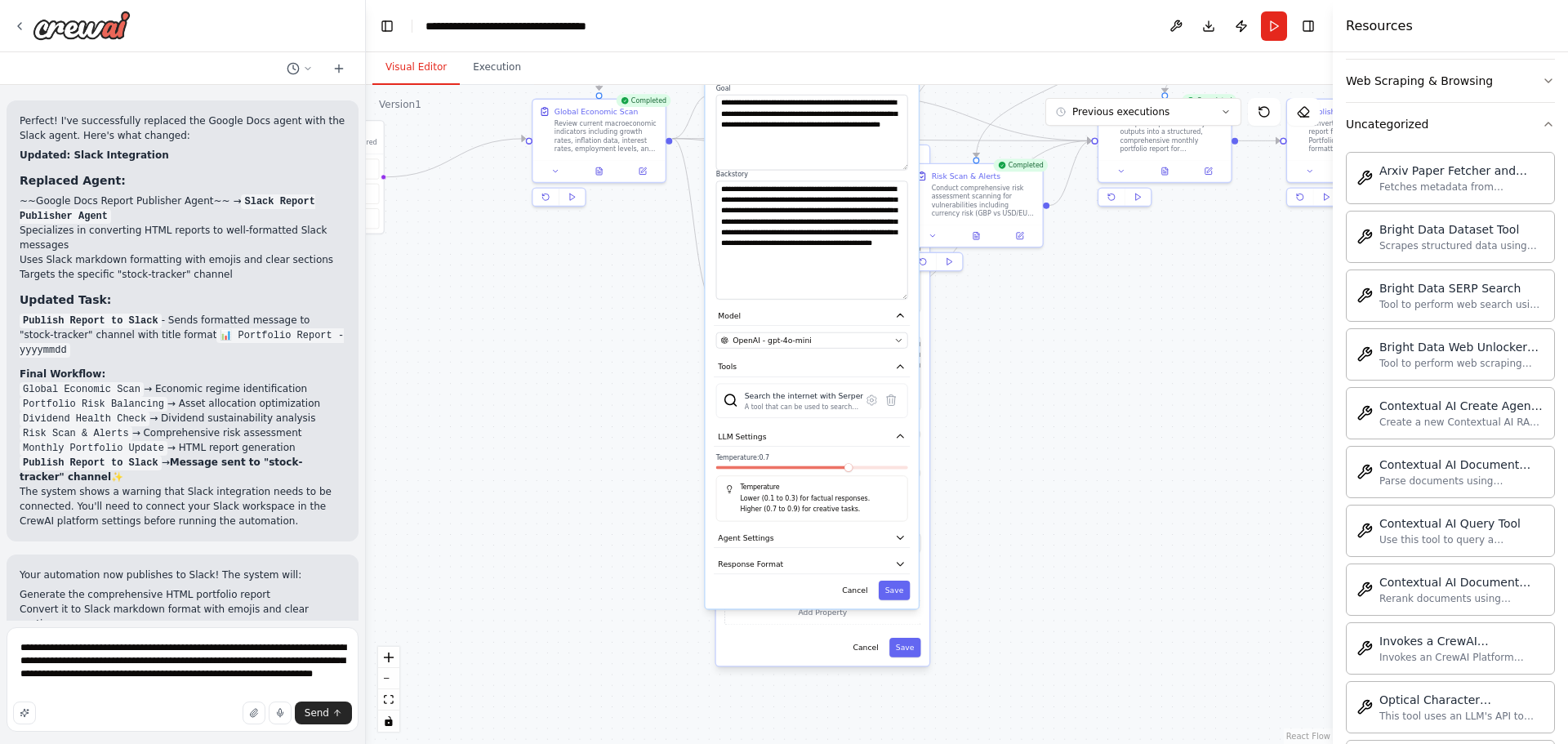
drag, startPoint x: 964, startPoint y: 633, endPoint x: 917, endPoint y: 425, distance: 213.2
click at [976, 391] on div ".deletable-edge-delete-btn { width: 20px; height: 20px; border: 0px solid #ffff…" at bounding box center [849, 414] width 967 height 659
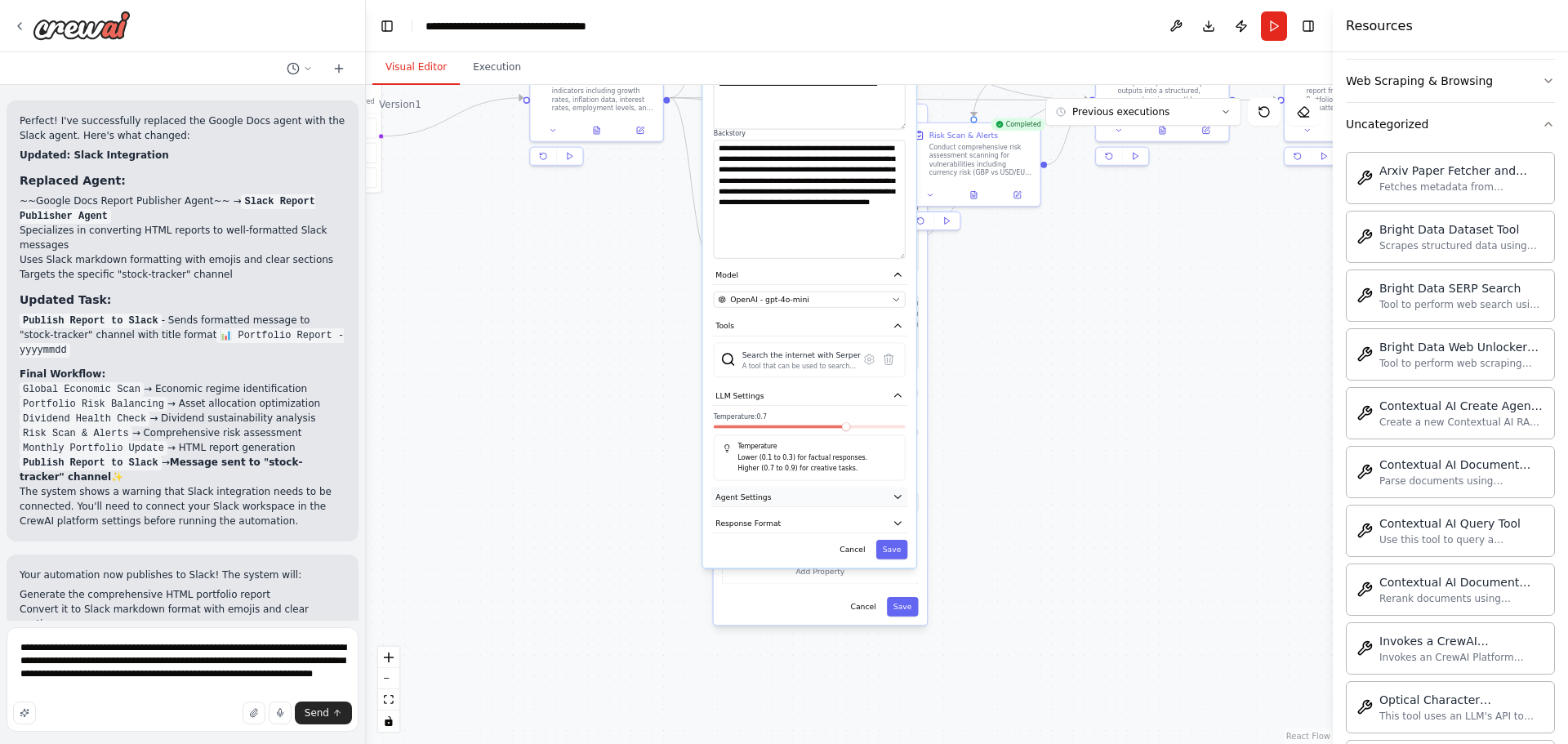
click at [795, 493] on button "Agent Settings" at bounding box center [809, 496] width 196 height 19
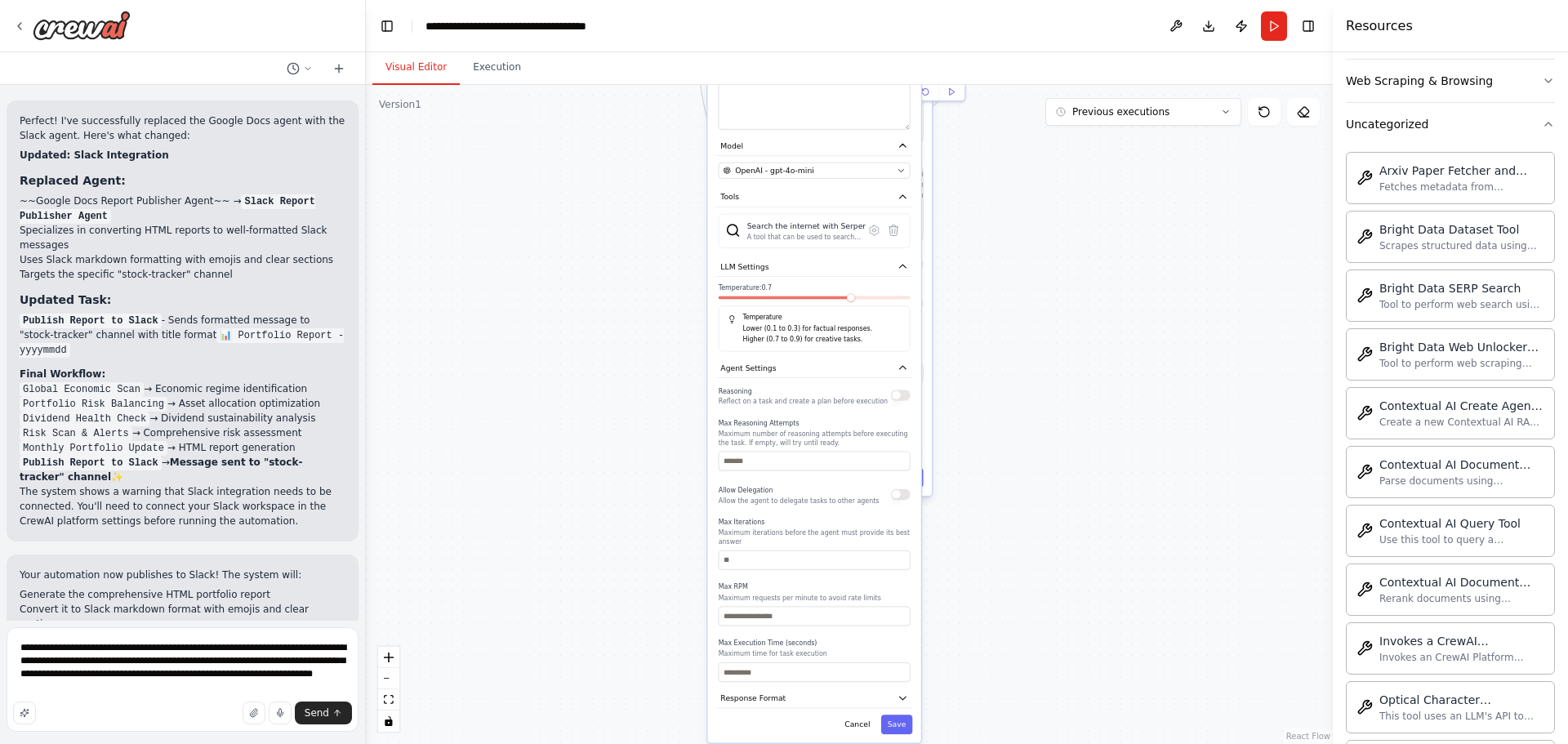
drag, startPoint x: 1012, startPoint y: 494, endPoint x: 1016, endPoint y: 321, distance: 173.0
click at [1016, 321] on div ".deletable-edge-delete-btn { width: 20px; height: 20px; border: 0px solid #ffff…" at bounding box center [849, 414] width 967 height 659
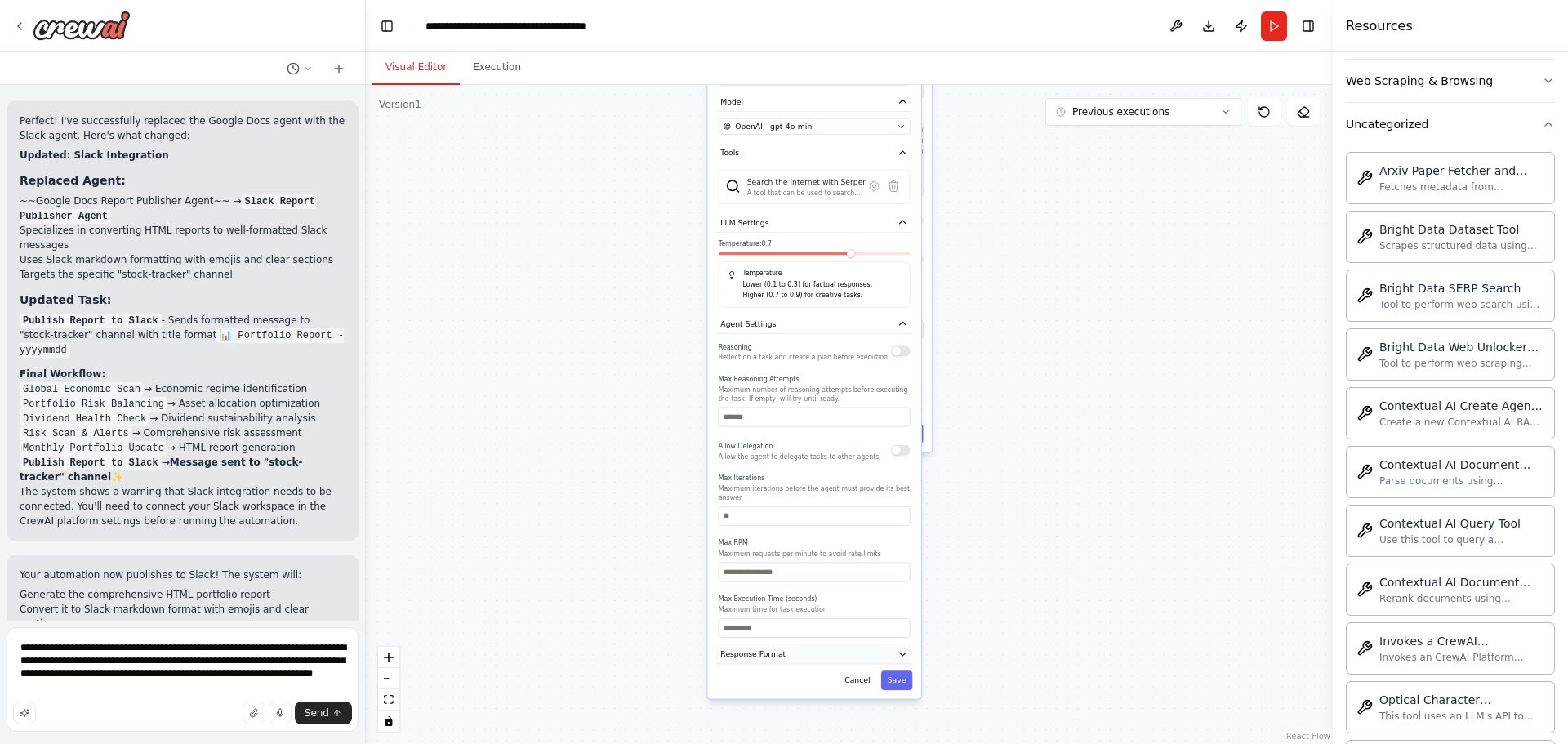
click at [791, 646] on button "Response Format" at bounding box center [814, 653] width 196 height 19
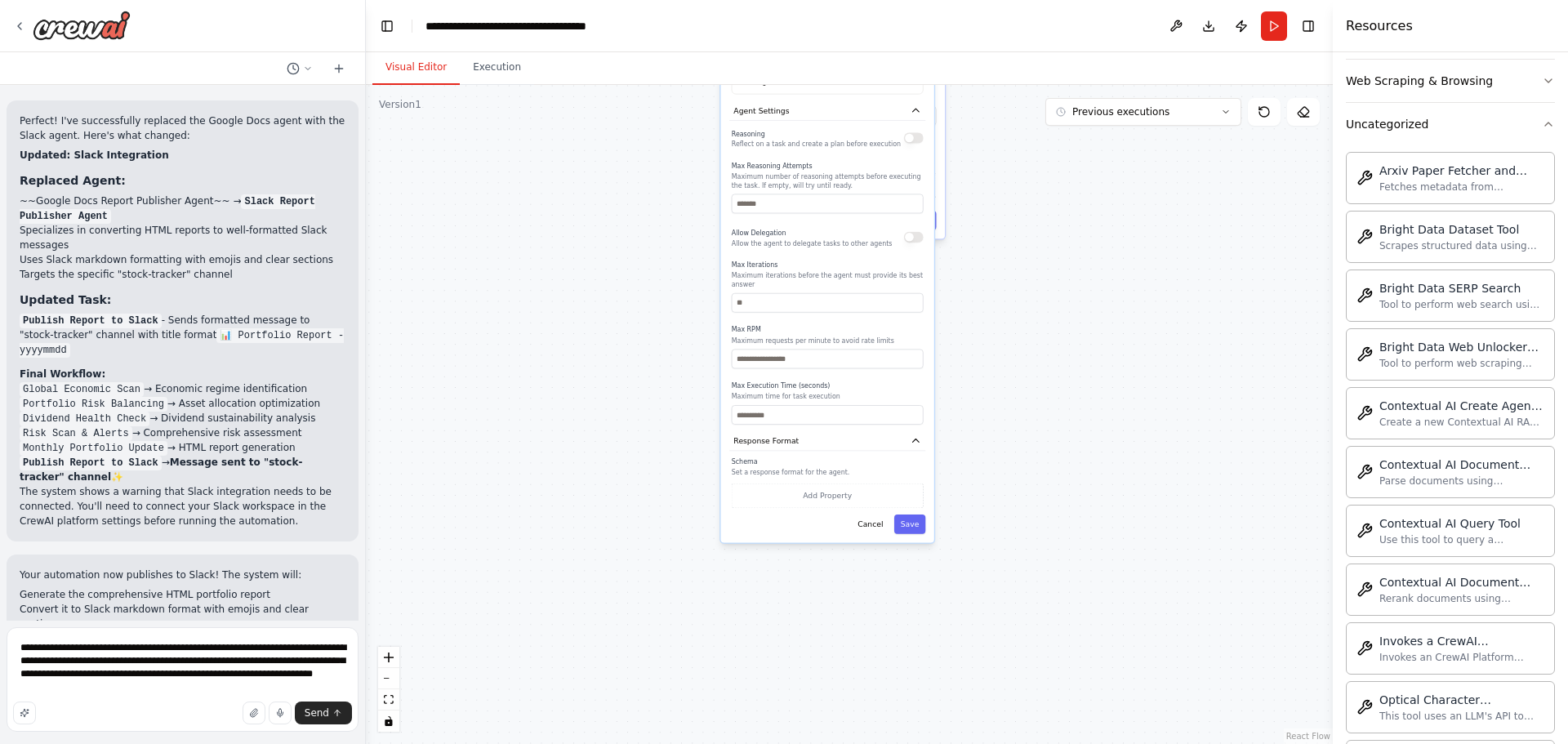
drag, startPoint x: 980, startPoint y: 591, endPoint x: 983, endPoint y: 408, distance: 183.0
click at [985, 404] on div ".deletable-edge-delete-btn { width: 20px; height: 20px; border: 0px solid #ffff…" at bounding box center [849, 414] width 967 height 659
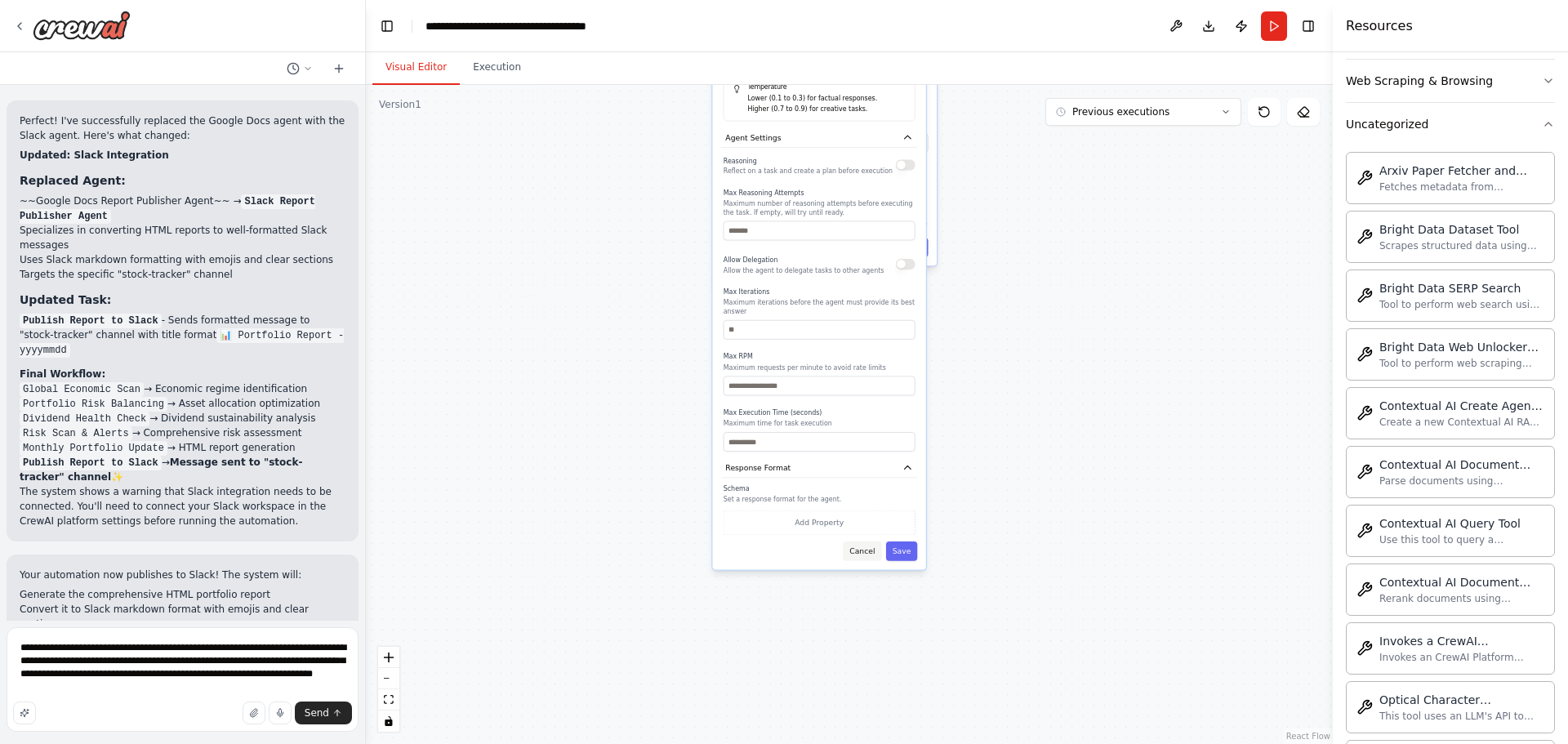
click at [874, 541] on button "Cancel" at bounding box center [861, 551] width 38 height 19
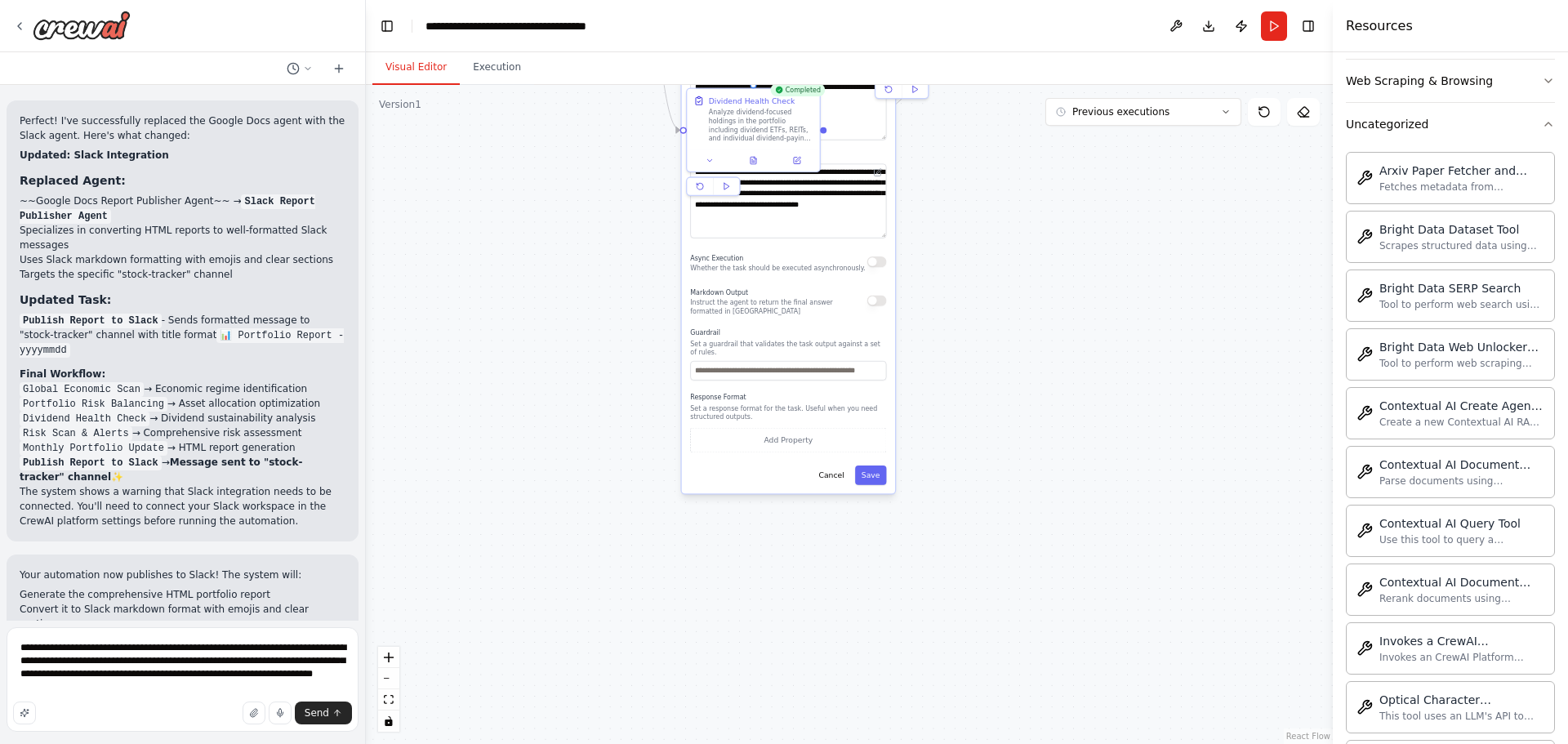
drag, startPoint x: 1031, startPoint y: 325, endPoint x: 920, endPoint y: 586, distance: 283.6
click at [976, 588] on div ".deletable-edge-delete-btn { width: 20px; height: 20px; border: 0px solid #ffff…" at bounding box center [849, 414] width 967 height 659
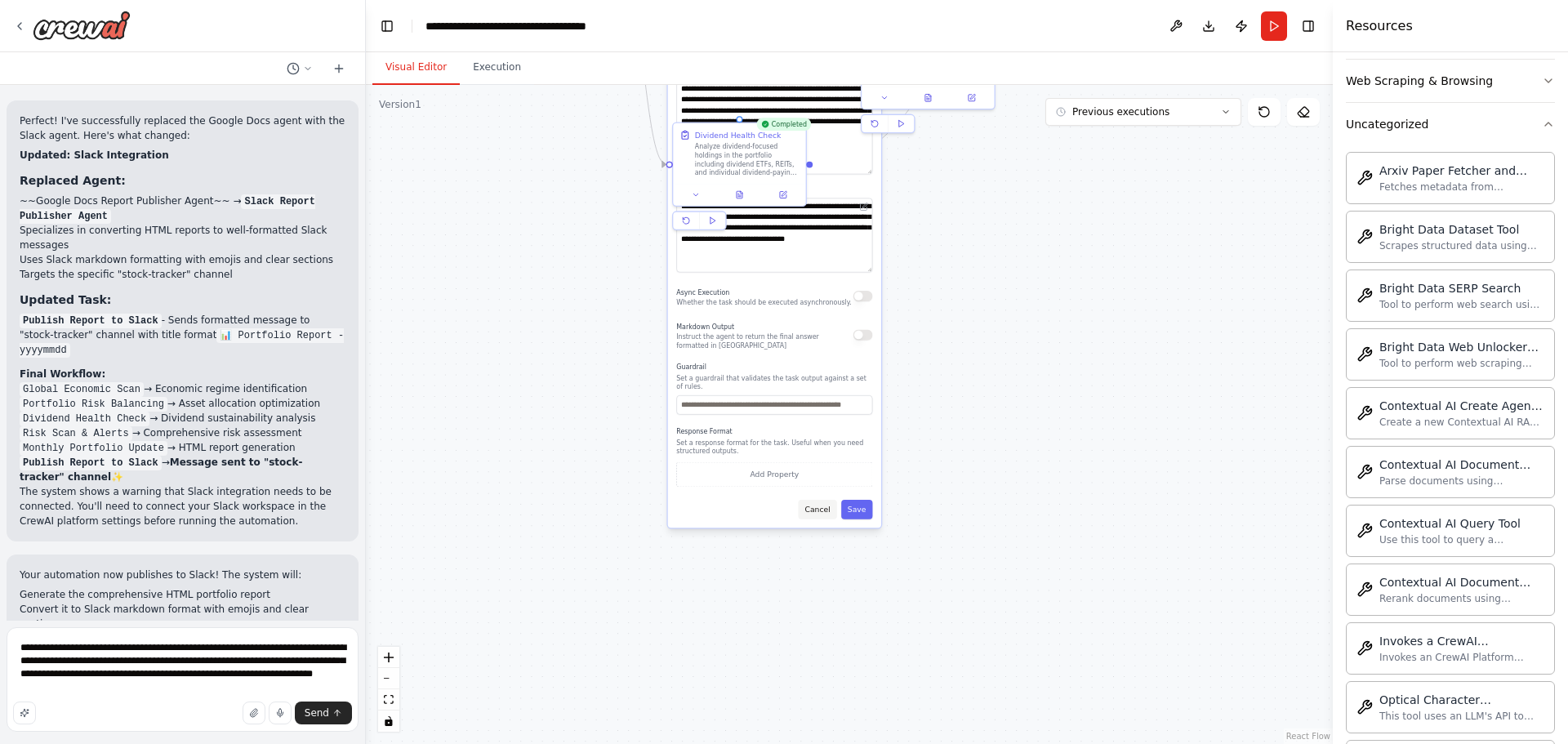
click at [823, 502] on button "Cancel" at bounding box center [817, 509] width 38 height 19
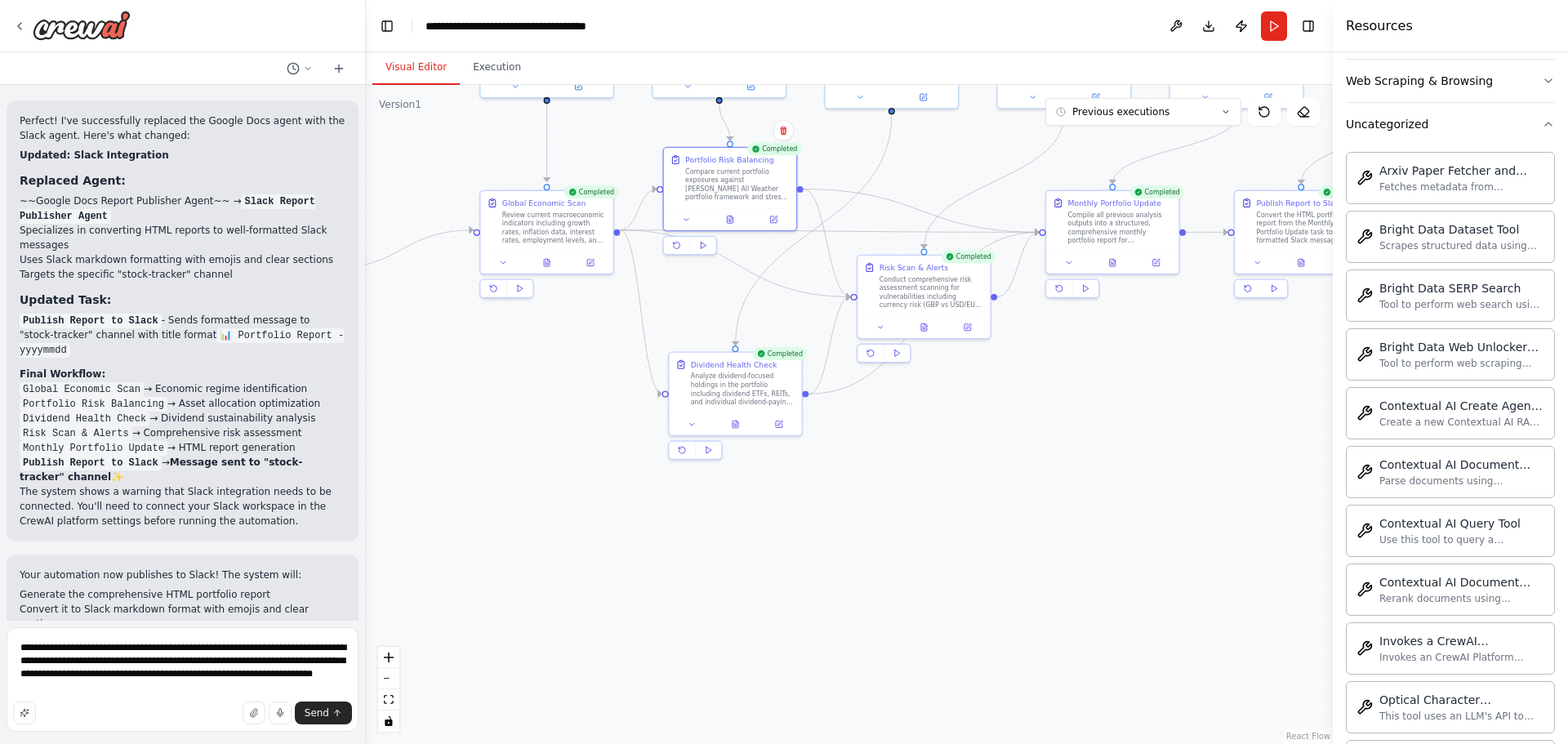
drag, startPoint x: 972, startPoint y: 312, endPoint x: 968, endPoint y: 556, distance: 244.0
click at [968, 556] on div ".deletable-edge-delete-btn { width: 20px; height: 20px; border: 0px solid #ffff…" at bounding box center [849, 414] width 967 height 659
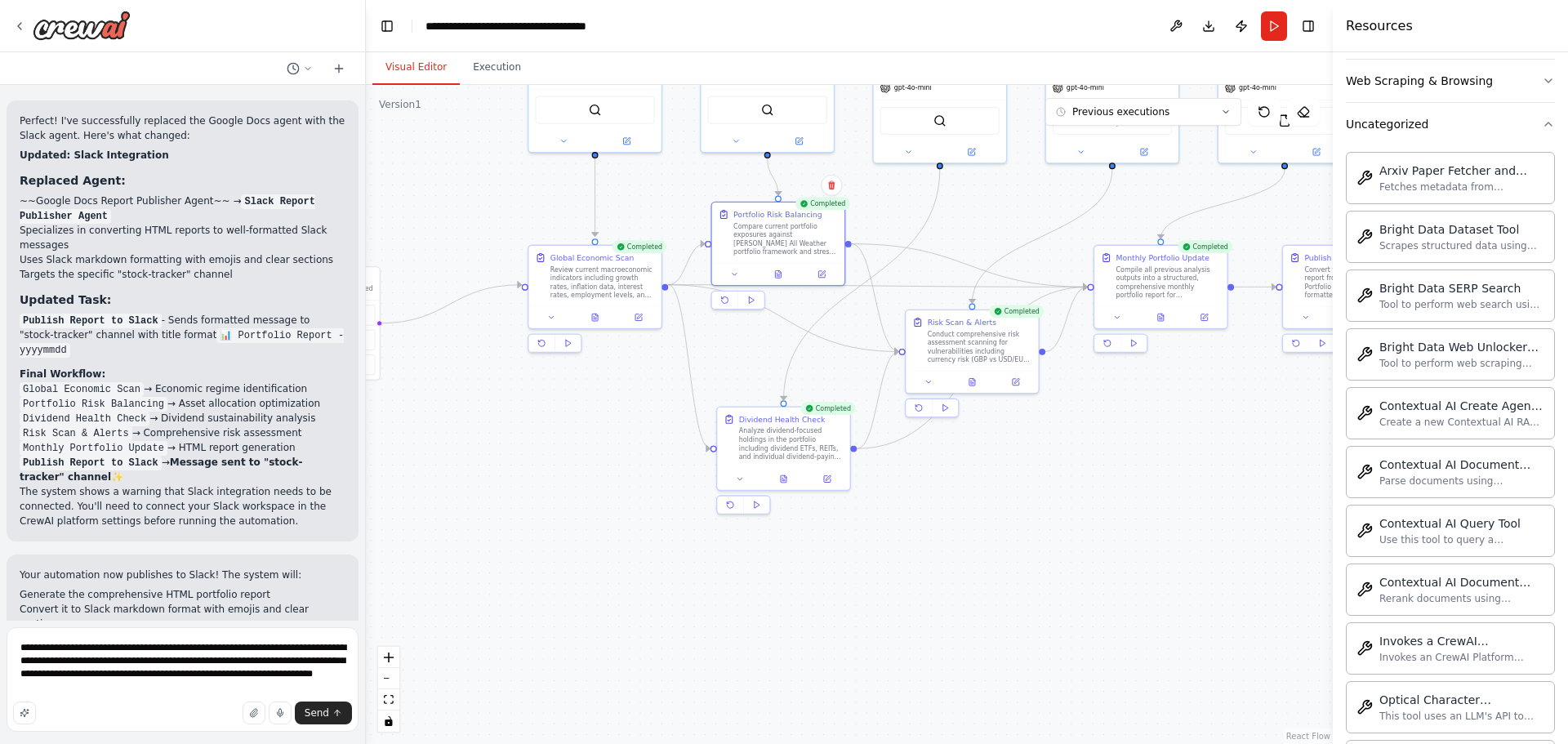
drag, startPoint x: 953, startPoint y: 480, endPoint x: 1003, endPoint y: 522, distance: 65.3
click at [1003, 522] on div ".deletable-edge-delete-btn { width: 20px; height: 20px; border: 0px solid #ffff…" at bounding box center [849, 414] width 967 height 659
click at [555, 313] on icon at bounding box center [553, 316] width 9 height 9
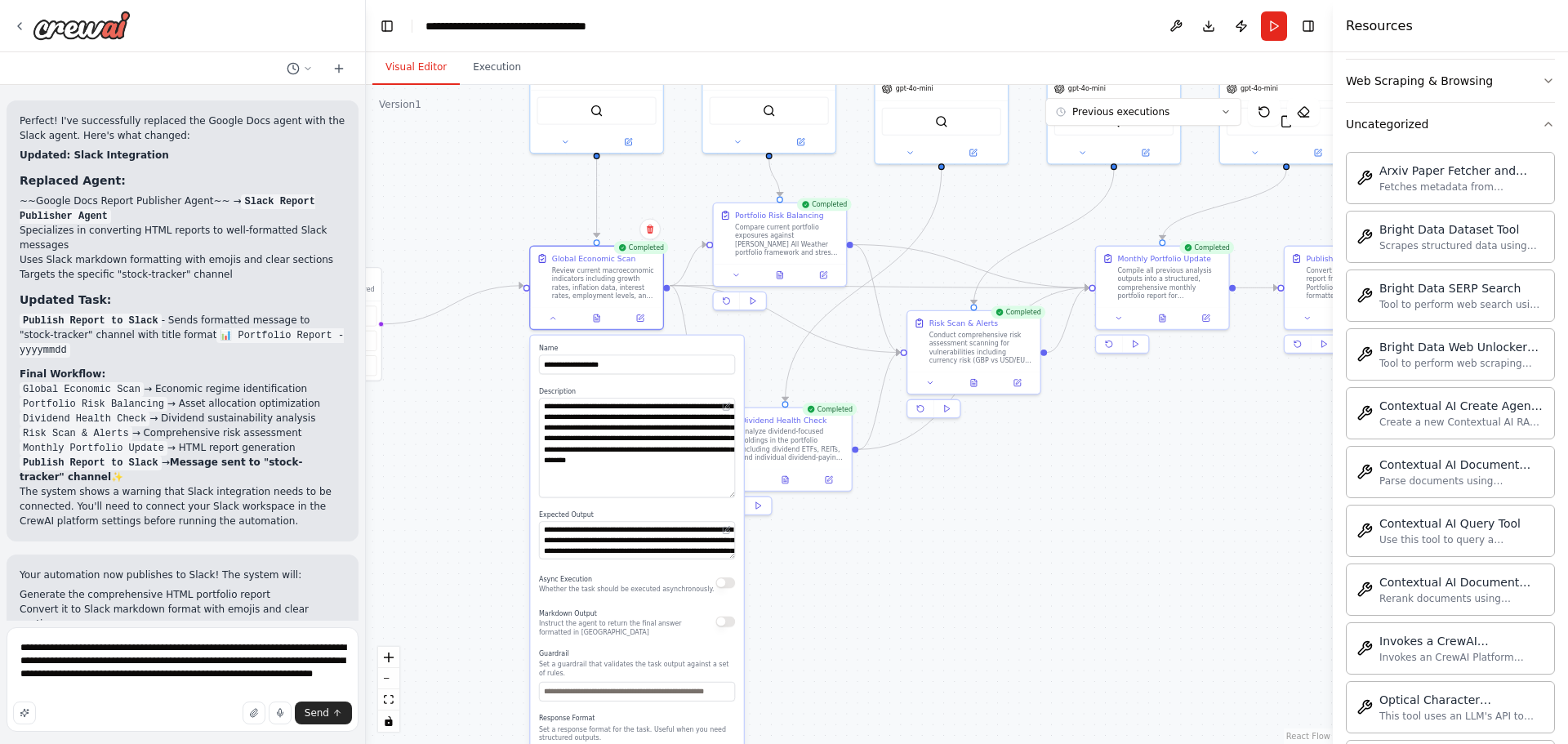
drag, startPoint x: 732, startPoint y: 432, endPoint x: 727, endPoint y: 491, distance: 59.2
click at [727, 491] on textarea "**********" at bounding box center [637, 447] width 196 height 100
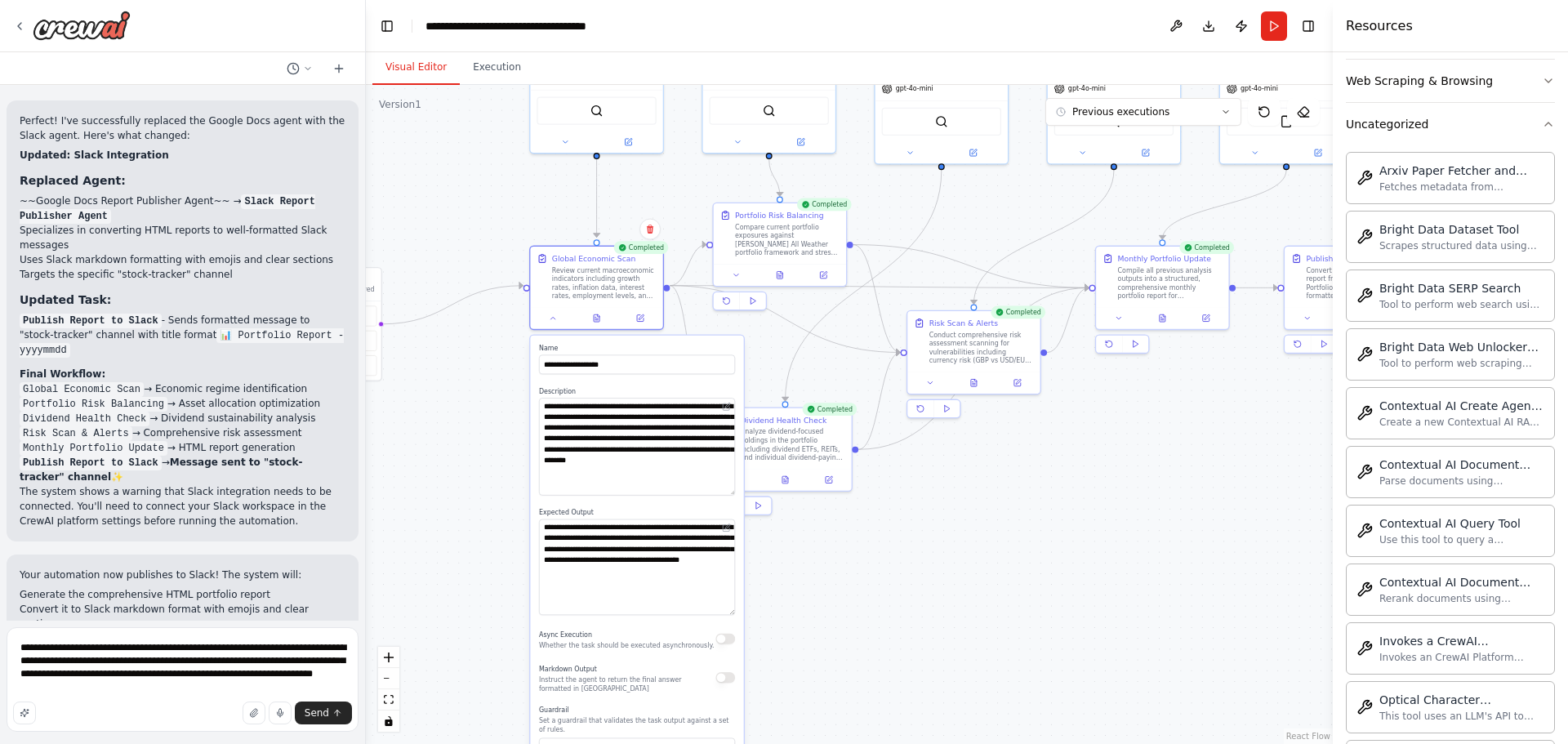
drag, startPoint x: 732, startPoint y: 552, endPoint x: 726, endPoint y: 610, distance: 58.3
click at [726, 610] on textarea "**********" at bounding box center [637, 567] width 196 height 96
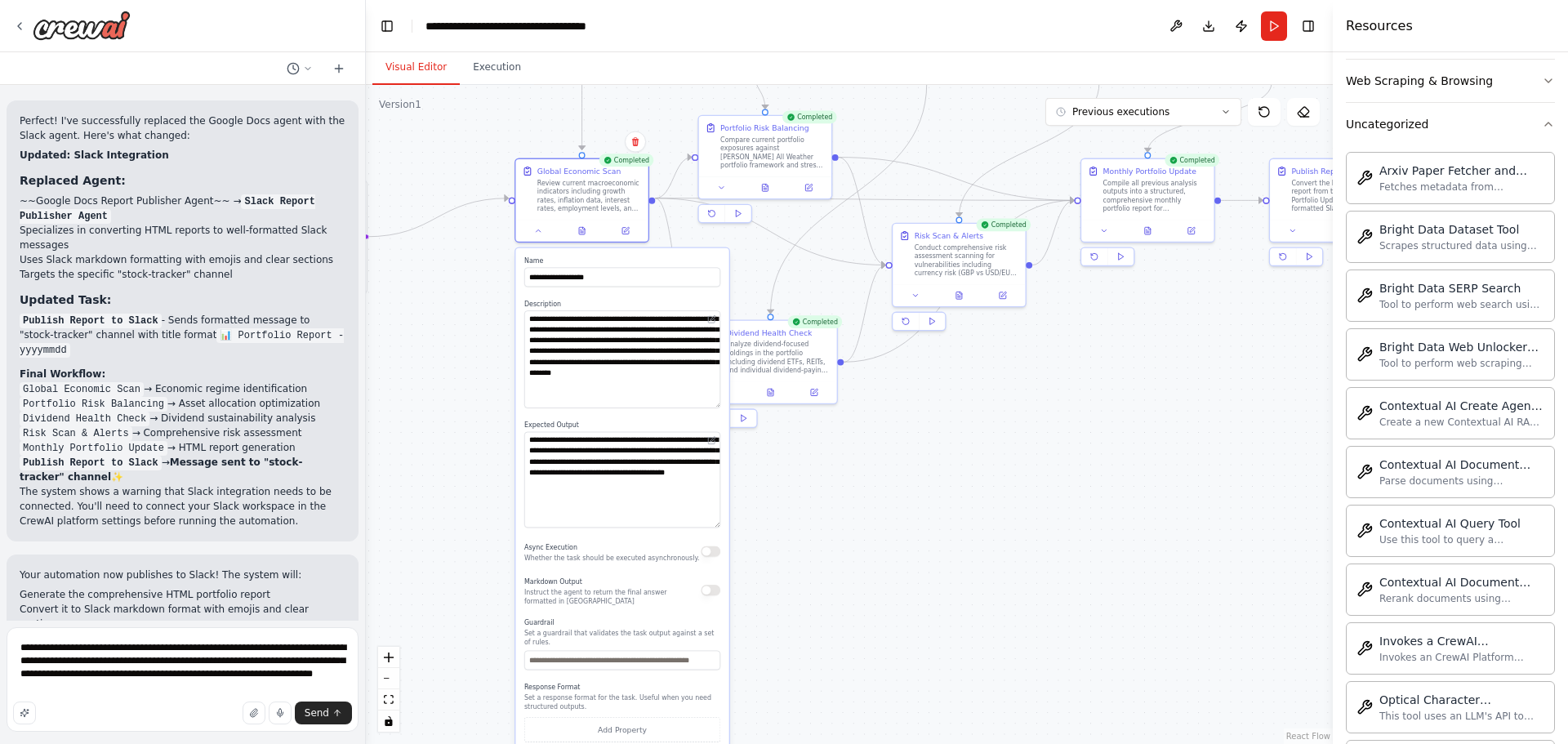
drag, startPoint x: 859, startPoint y: 586, endPoint x: 842, endPoint y: 502, distance: 85.7
click at [842, 502] on div ".deletable-edge-delete-btn { width: 20px; height: 20px; border: 0px solid #ffff…" at bounding box center [849, 414] width 967 height 659
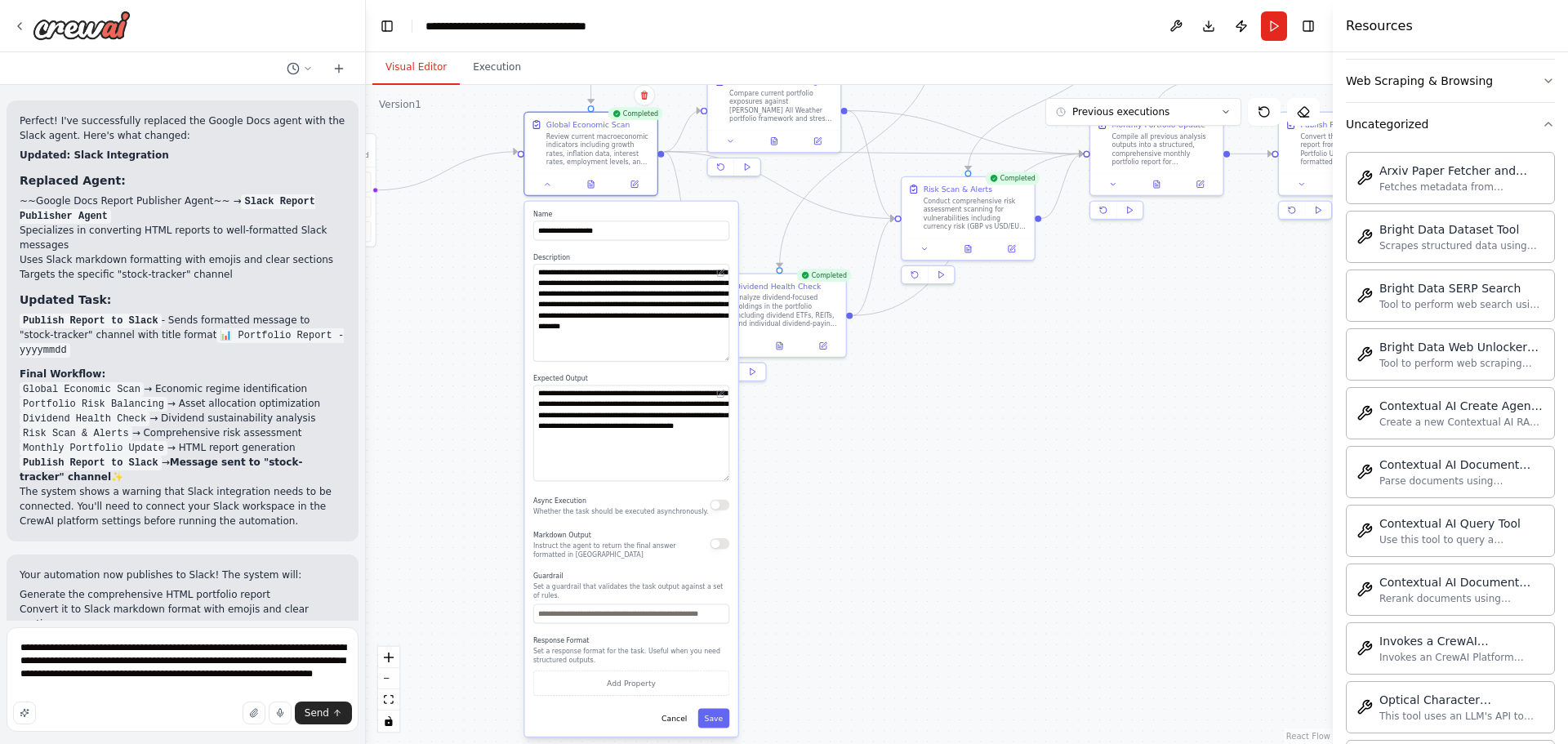
drag, startPoint x: 834, startPoint y: 611, endPoint x: 844, endPoint y: 520, distance: 91.5
click at [844, 520] on div ".deletable-edge-delete-btn { width: 20px; height: 20px; border: 0px solid #ffff…" at bounding box center [849, 414] width 967 height 659
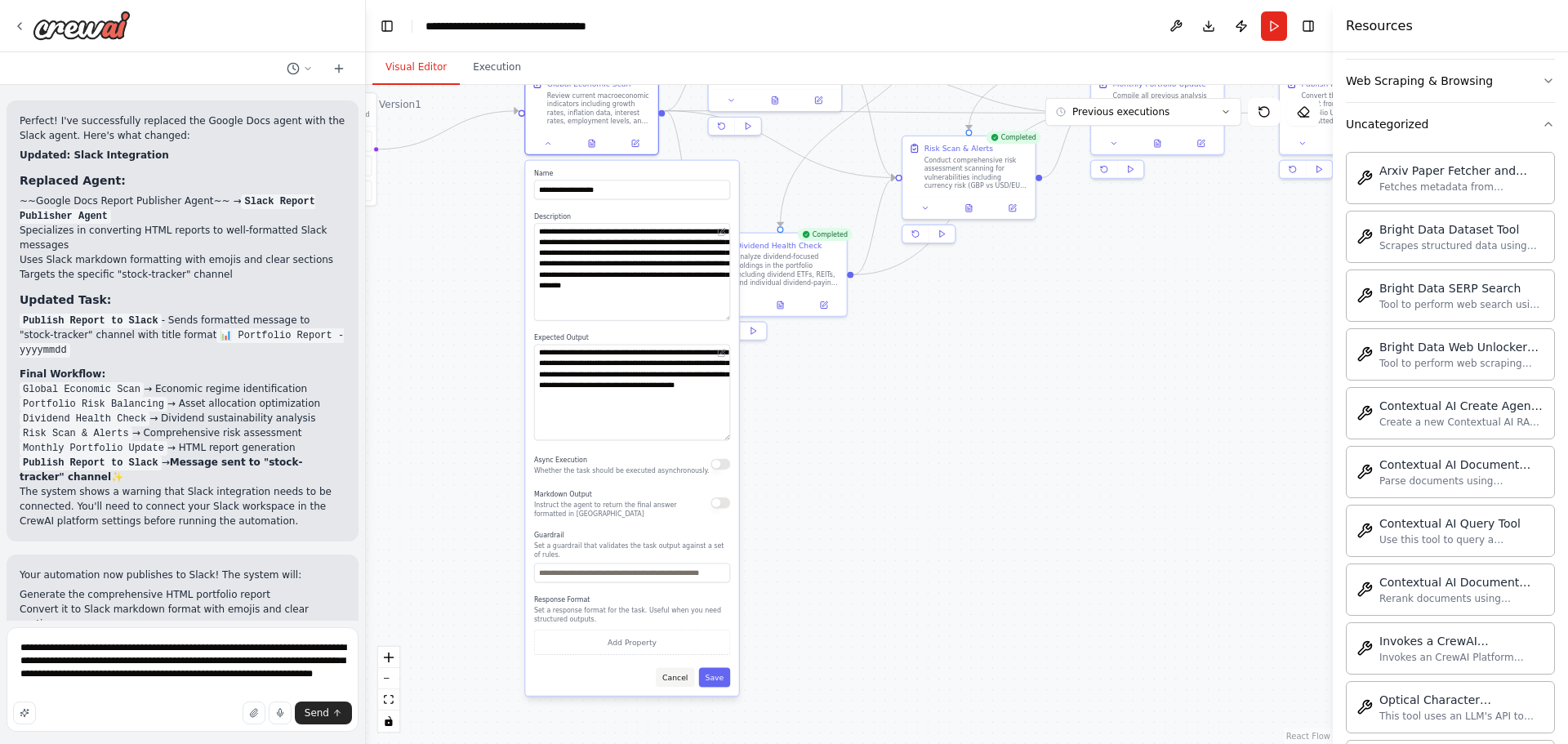
click at [681, 673] on button "Cancel" at bounding box center [675, 677] width 38 height 19
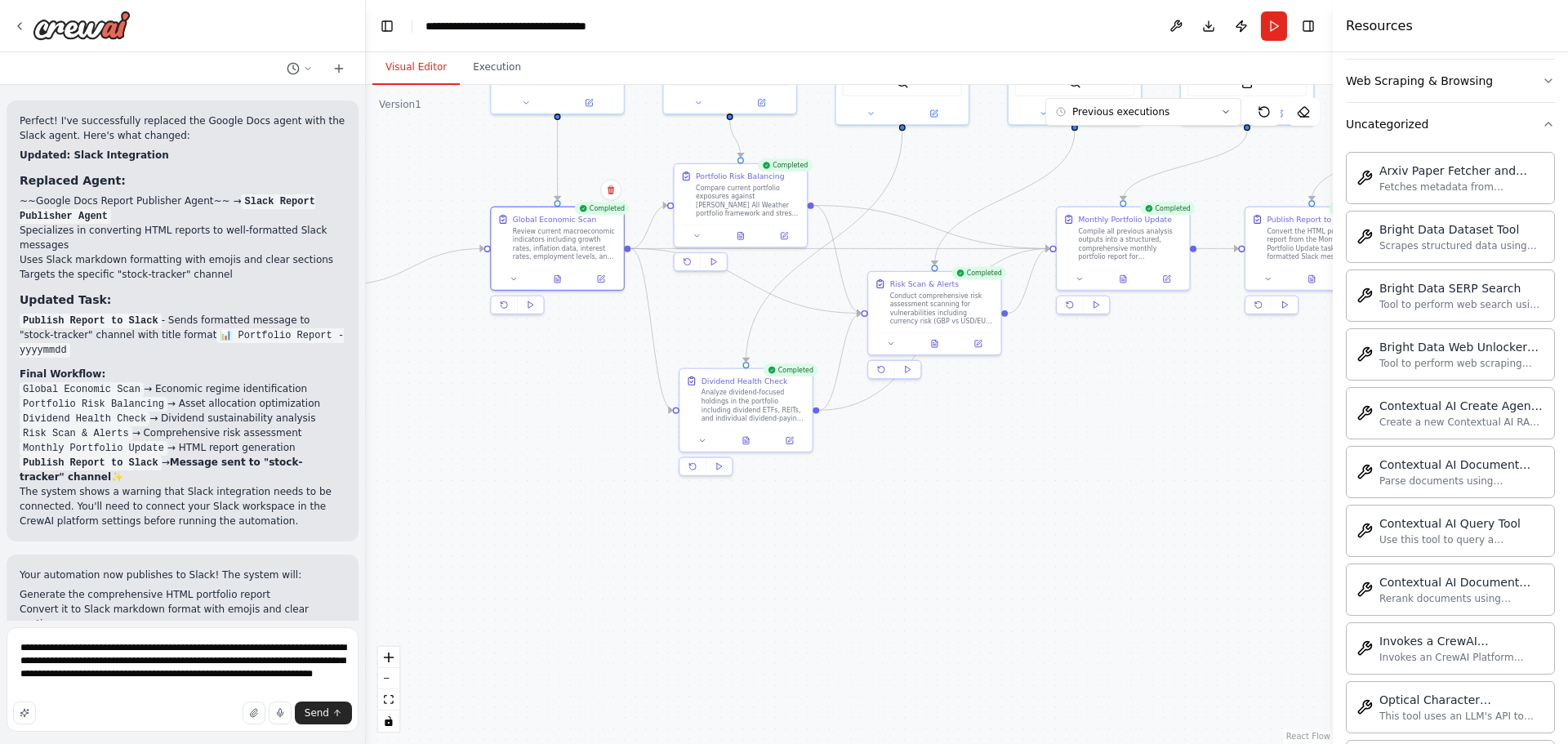
drag, startPoint x: 828, startPoint y: 392, endPoint x: 792, endPoint y: 551, distance: 163.0
click at [792, 551] on div ".deletable-edge-delete-btn { width: 20px; height: 20px; border: 0px solid #ffff…" at bounding box center [849, 414] width 967 height 659
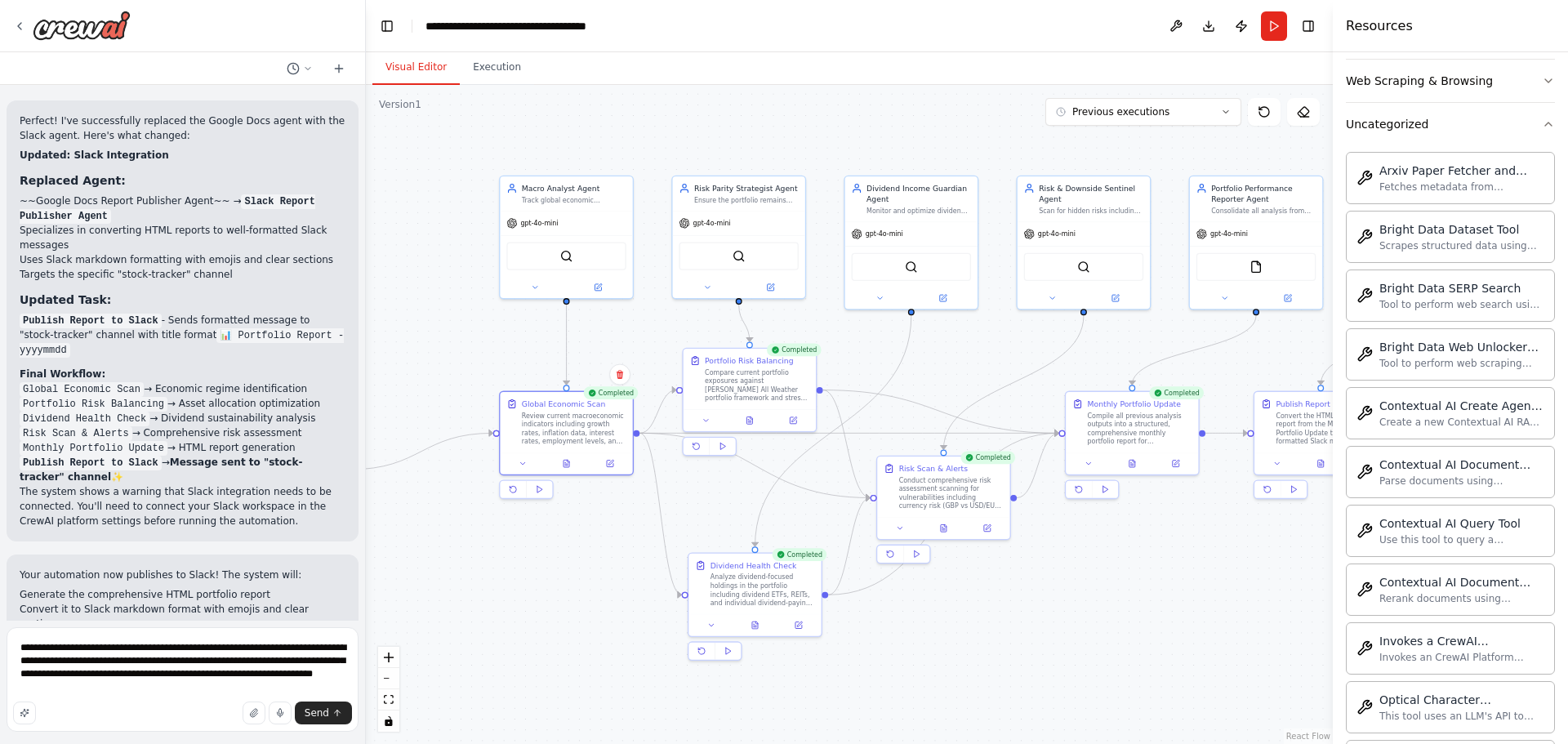
drag, startPoint x: 669, startPoint y: 166, endPoint x: 680, endPoint y: 327, distance: 161.4
click at [680, 327] on div ".deletable-edge-delete-btn { width: 20px; height: 20px; border: 0px solid #ffff…" at bounding box center [849, 414] width 967 height 659
click at [706, 286] on icon at bounding box center [706, 285] width 4 height 3
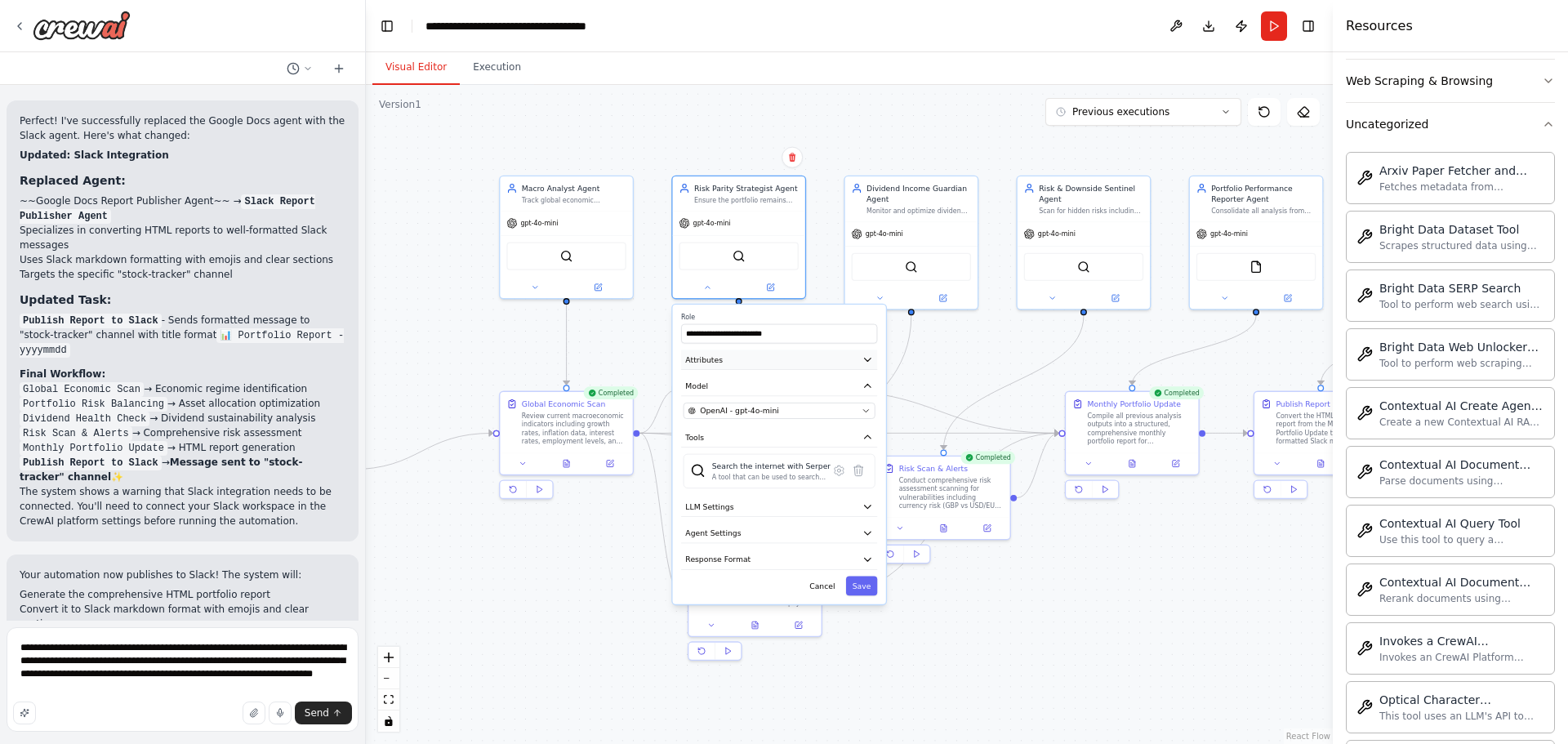
click at [817, 359] on button "Attributes" at bounding box center [779, 358] width 196 height 19
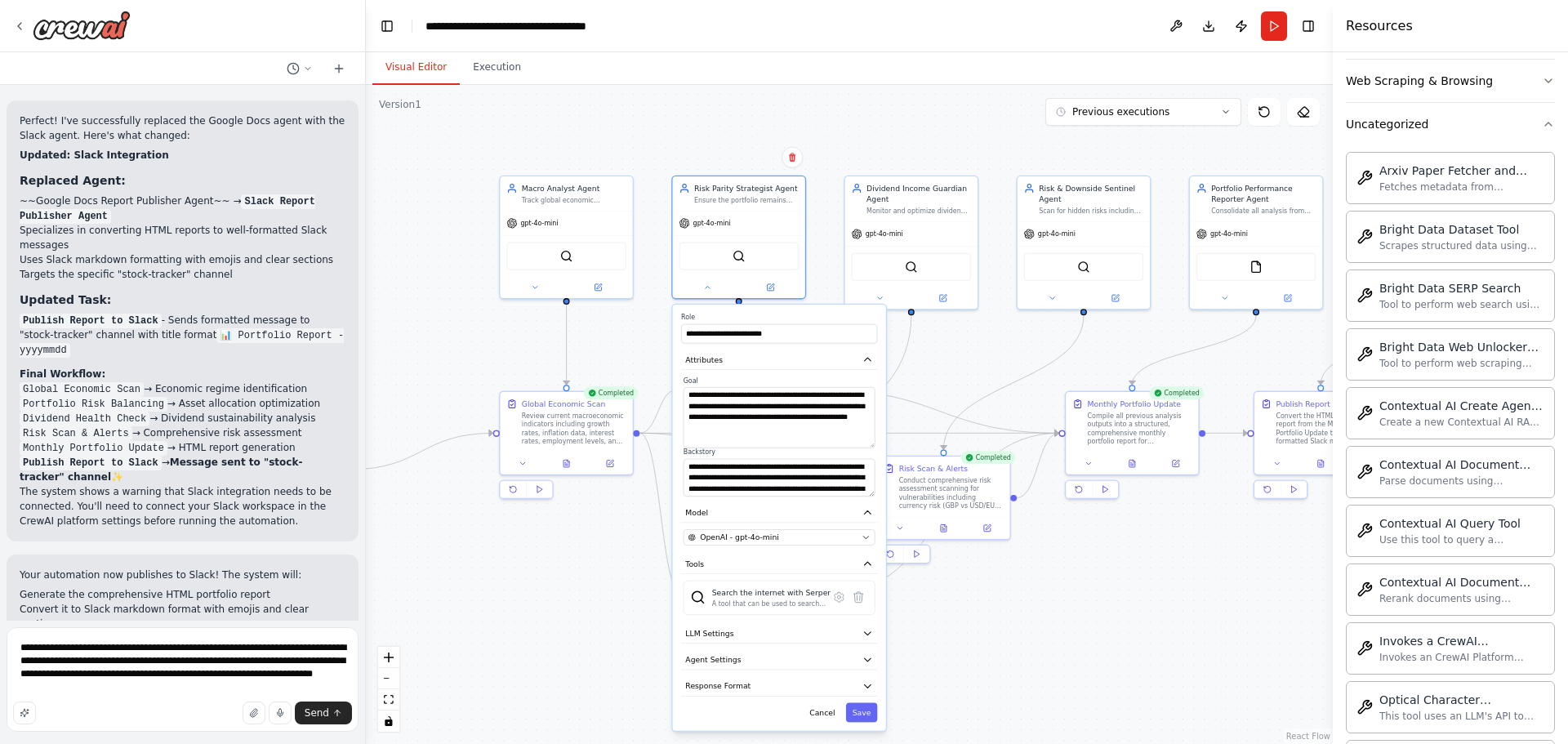
drag, startPoint x: 872, startPoint y: 422, endPoint x: 873, endPoint y: 445, distance: 23.0
click at [873, 445] on textarea "**********" at bounding box center [779, 418] width 192 height 61
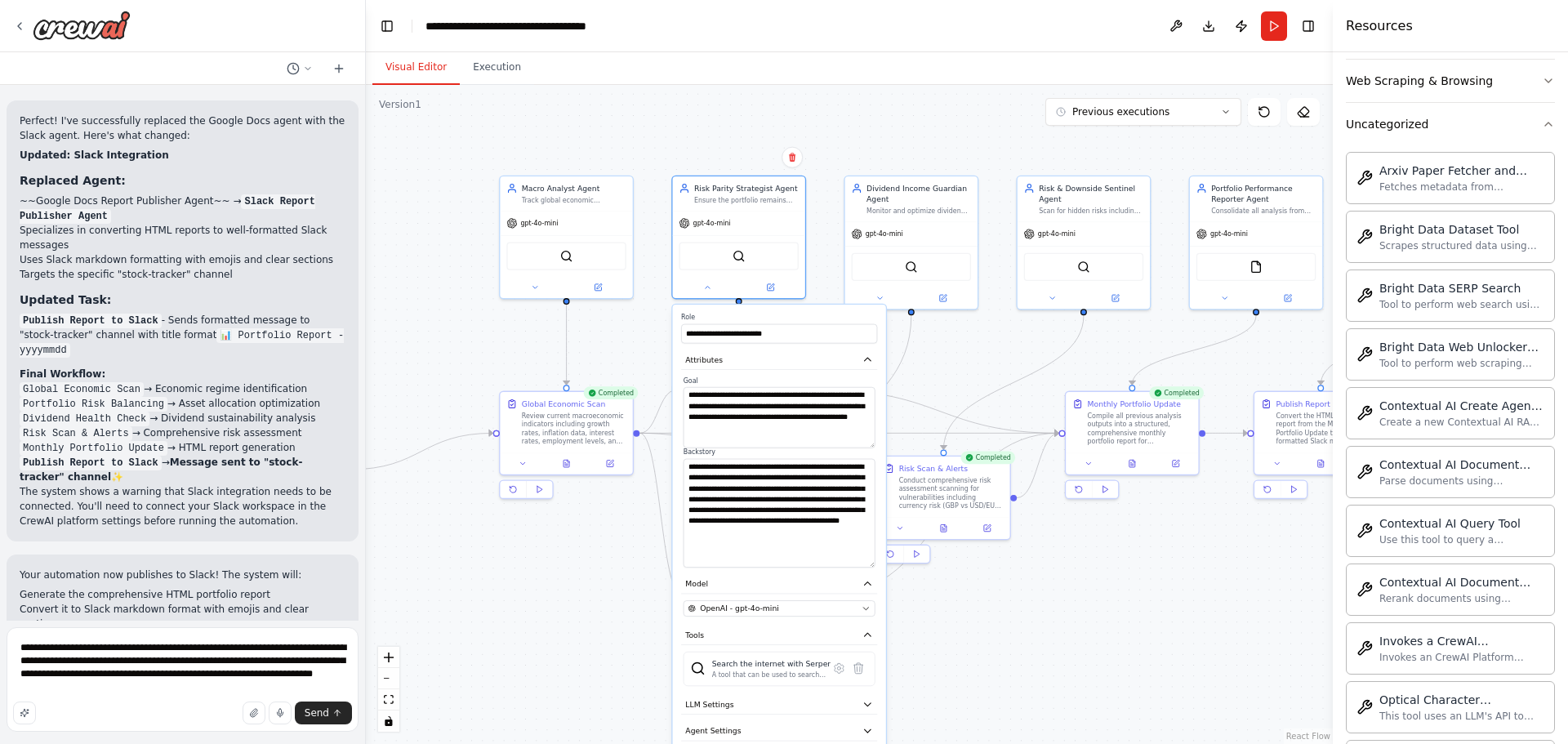
drag, startPoint x: 870, startPoint y: 494, endPoint x: 877, endPoint y: 565, distance: 71.3
click at [877, 565] on div "**********" at bounding box center [779, 471] width 196 height 191
click at [704, 287] on icon at bounding box center [708, 285] width 9 height 9
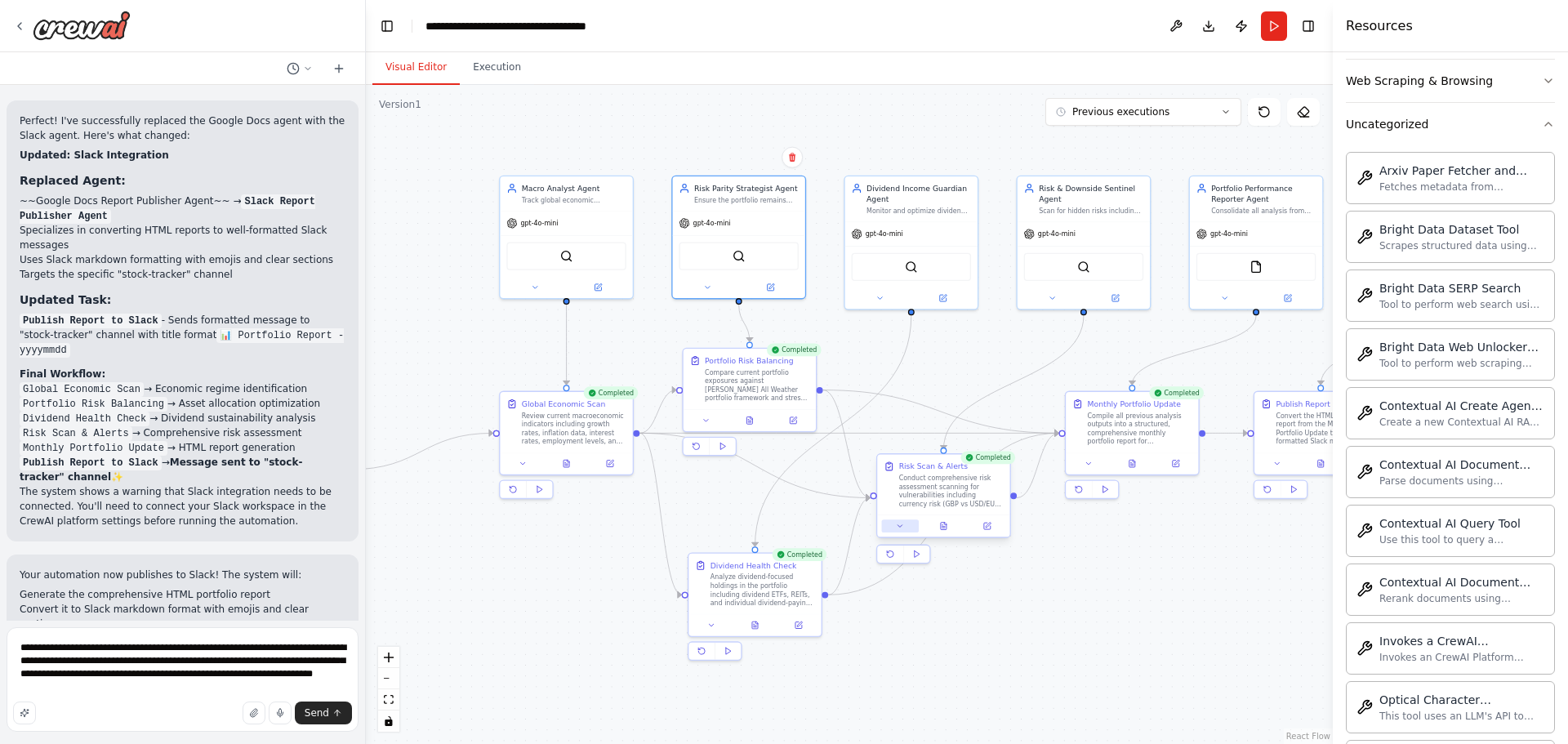
click at [890, 525] on button at bounding box center [900, 525] width 36 height 13
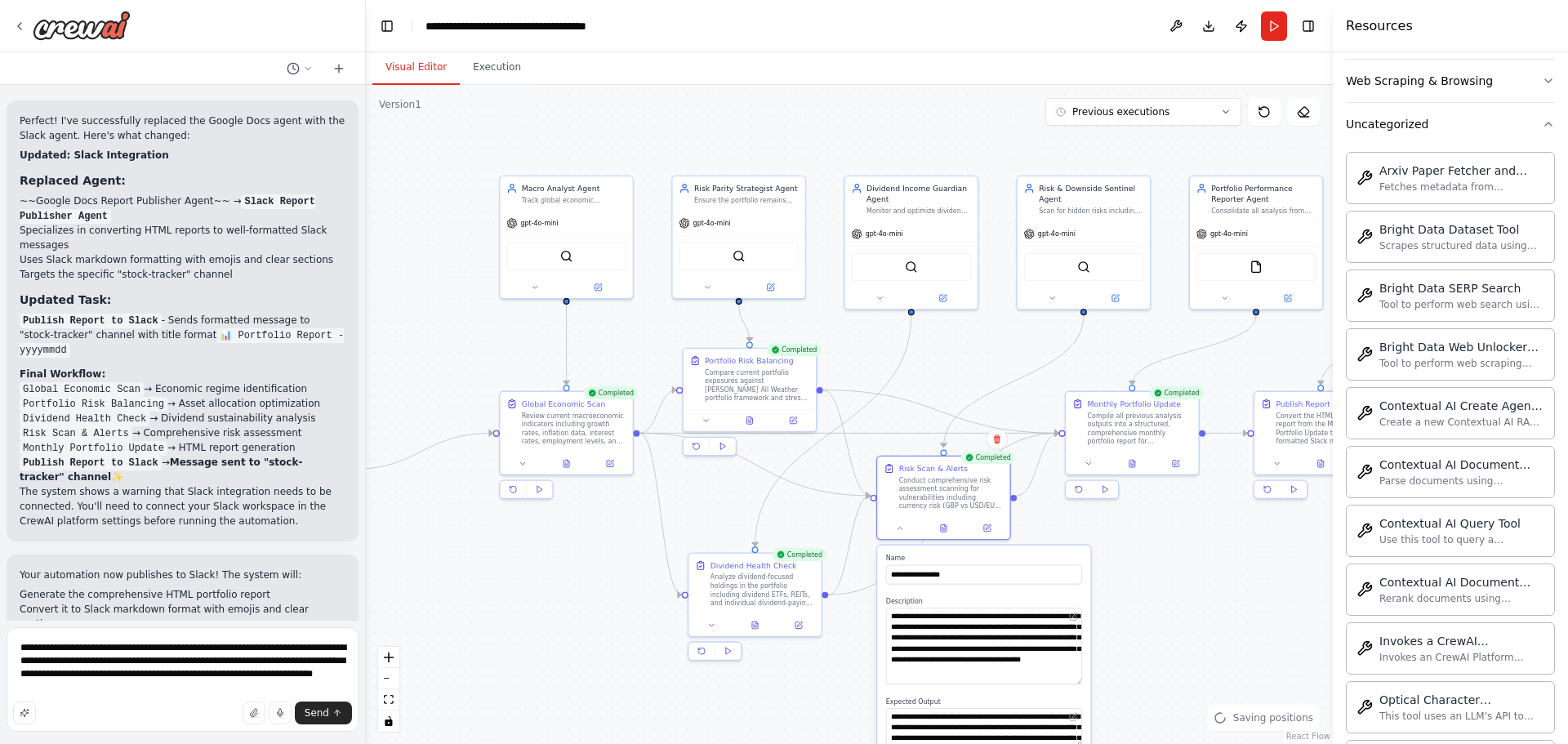
drag, startPoint x: 1081, startPoint y: 642, endPoint x: 1076, endPoint y: 681, distance: 39.3
click at [1076, 681] on textarea "**********" at bounding box center [983, 646] width 196 height 77
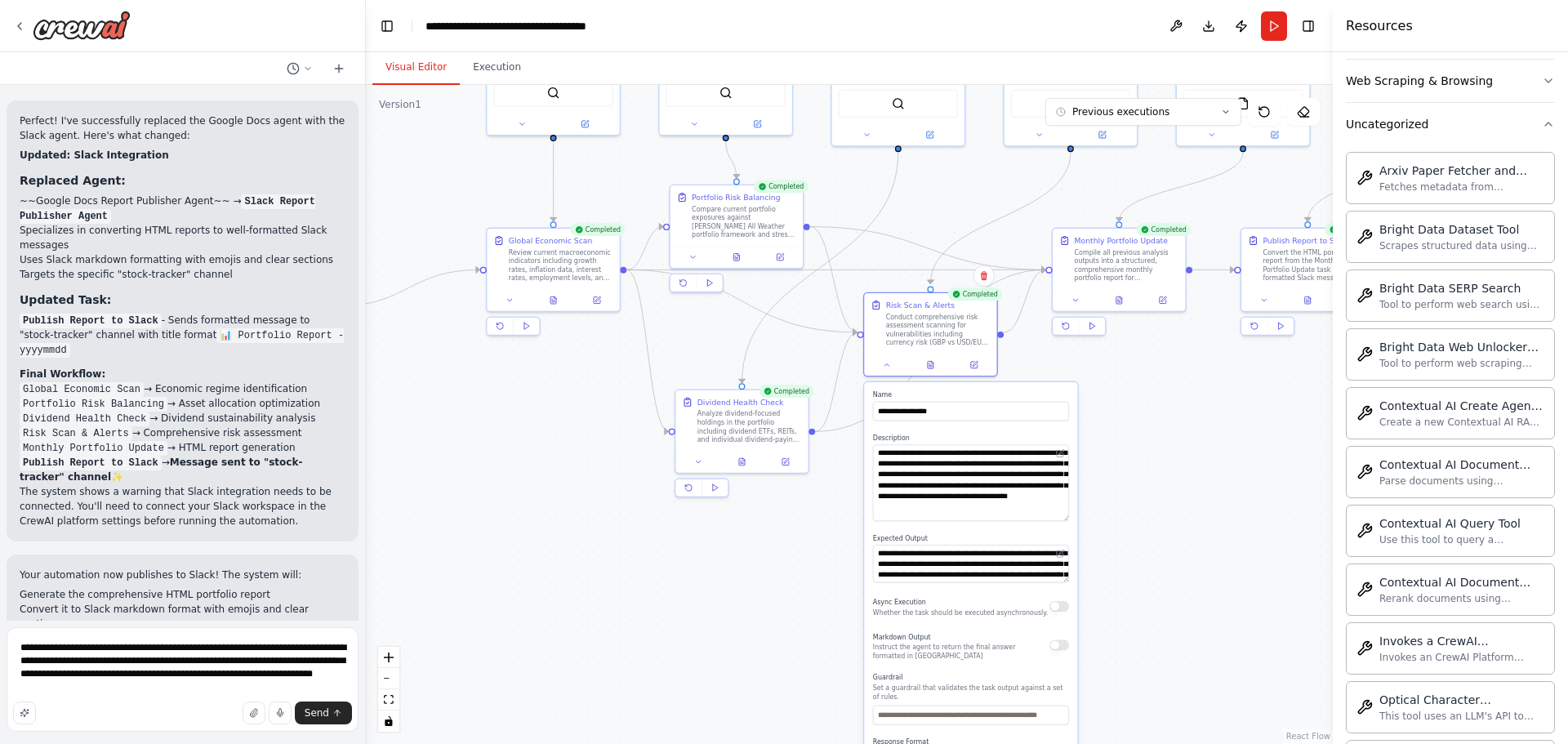
drag, startPoint x: 1173, startPoint y: 662, endPoint x: 1143, endPoint y: 458, distance: 206.2
click at [1145, 460] on div ".deletable-edge-delete-btn { width: 20px; height: 20px; border: 0px solid #ffff…" at bounding box center [849, 414] width 967 height 659
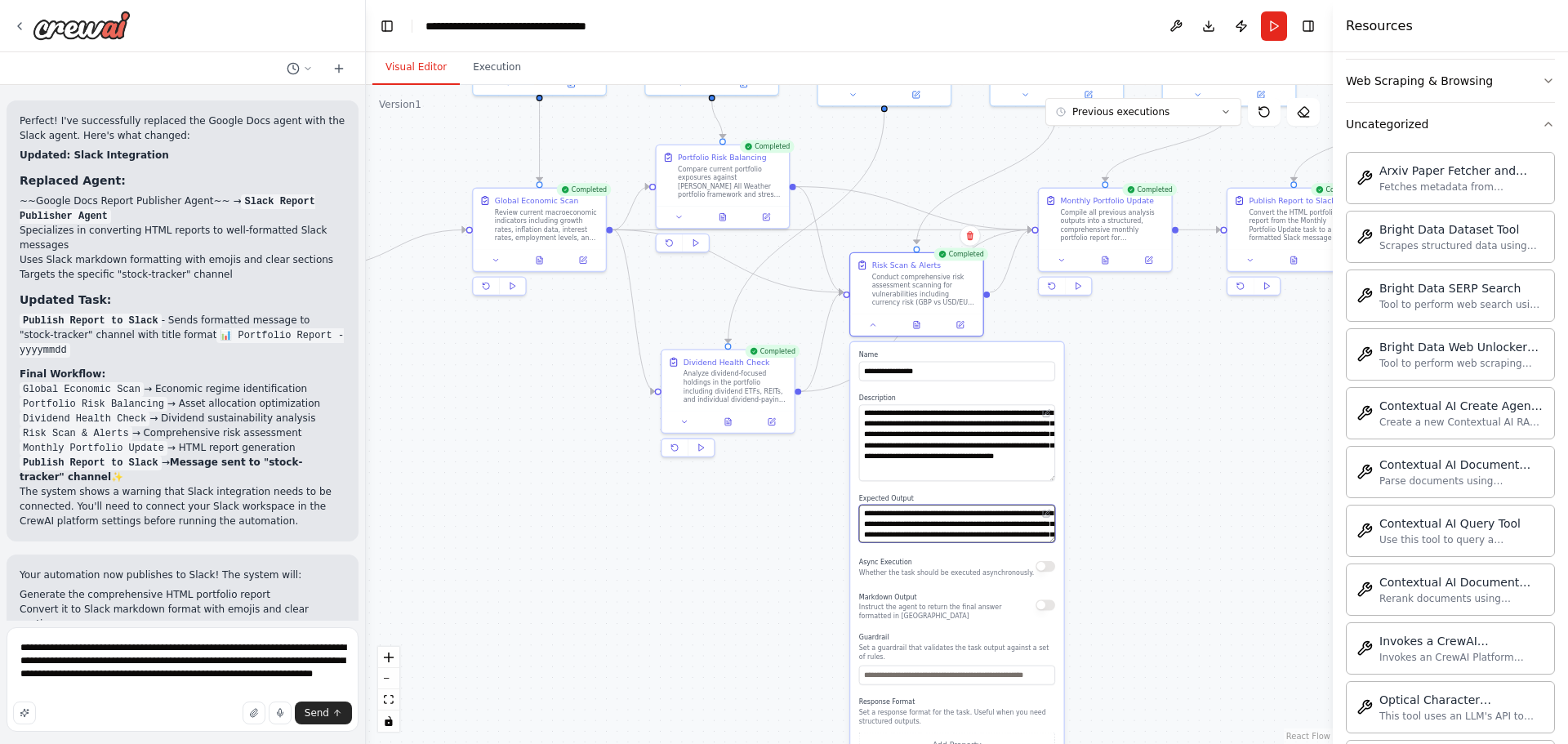
click at [1050, 547] on div "**********" at bounding box center [956, 570] width 213 height 456
click at [1048, 541] on textarea "**********" at bounding box center [957, 523] width 196 height 37
drag, startPoint x: 1051, startPoint y: 538, endPoint x: 1059, endPoint y: 589, distance: 51.6
click at [1059, 589] on div "**********" at bounding box center [956, 602] width 213 height 519
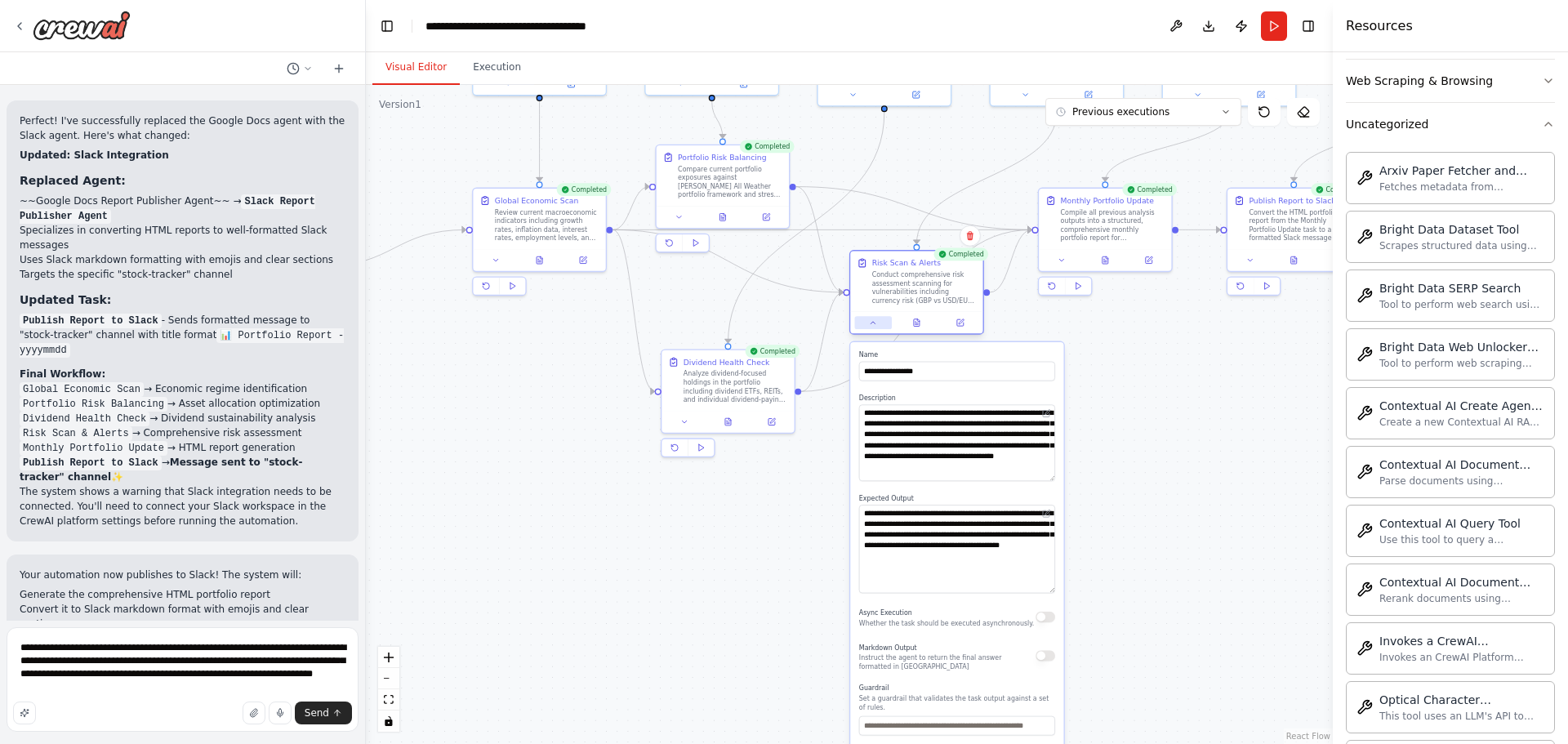
click at [876, 322] on icon at bounding box center [873, 323] width 9 height 9
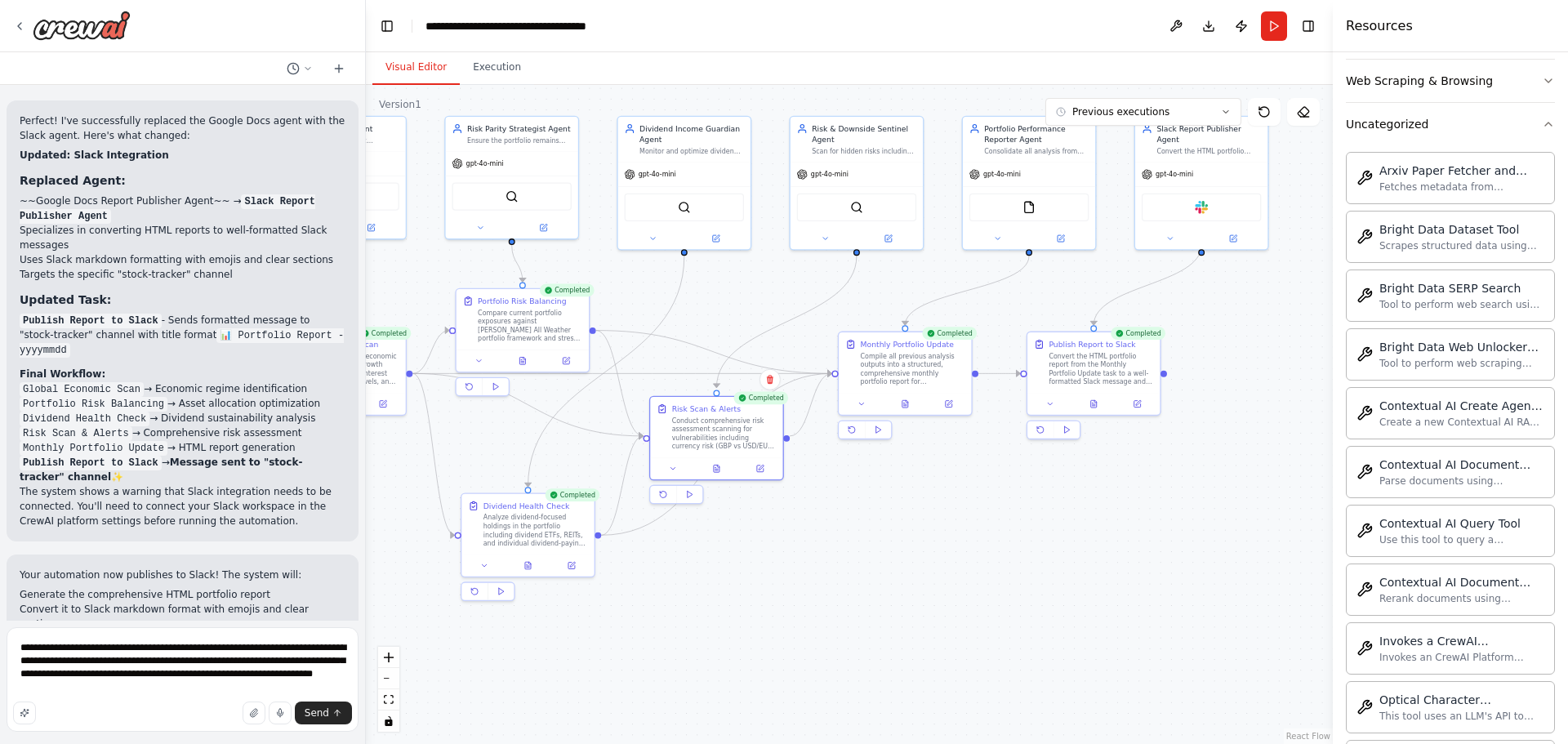
drag, startPoint x: 1077, startPoint y: 426, endPoint x: 863, endPoint y: 576, distance: 261.3
click at [944, 575] on div ".deletable-edge-delete-btn { width: 20px; height: 20px; border: 0px solid #ffff…" at bounding box center [849, 414] width 967 height 659
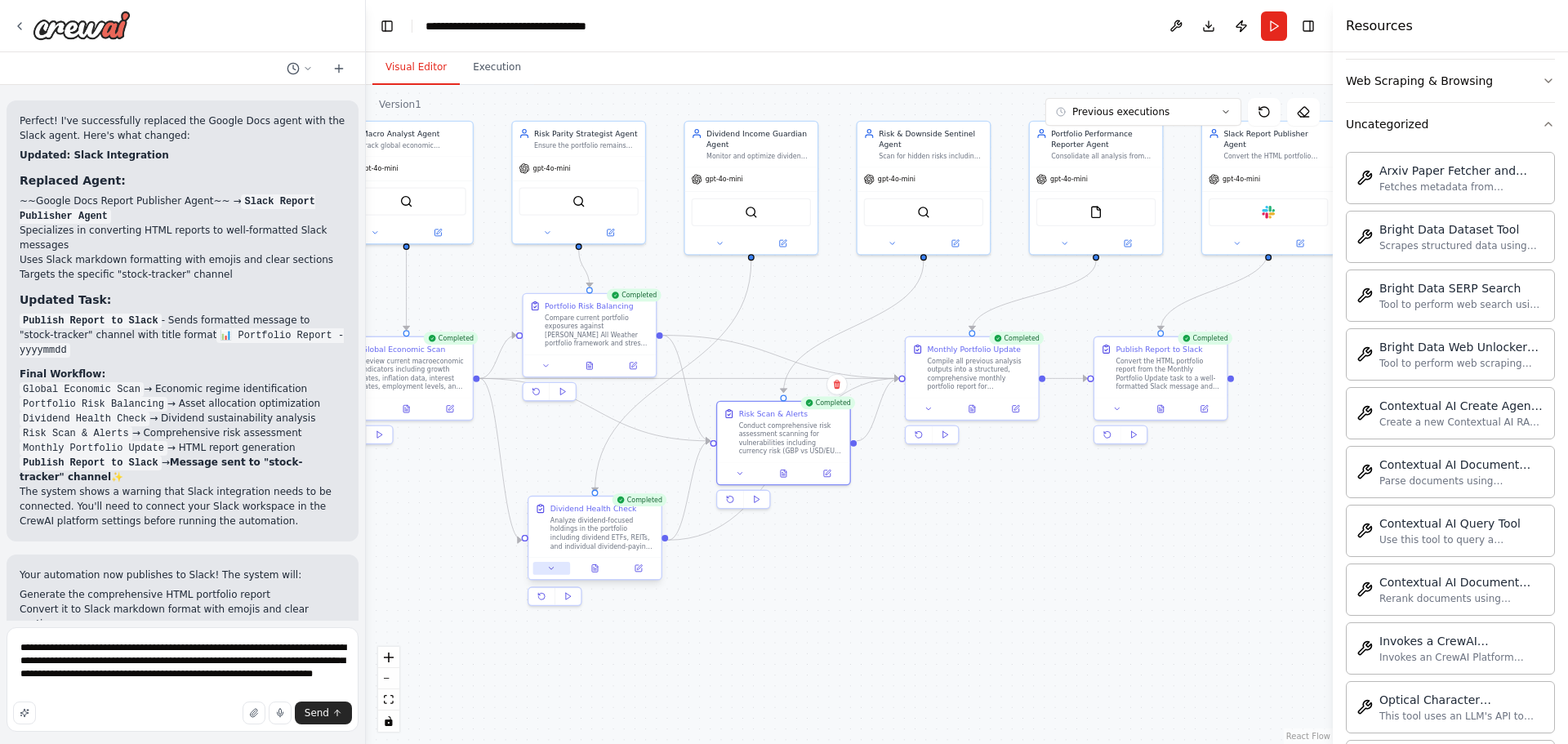
click at [546, 569] on button at bounding box center [551, 568] width 36 height 13
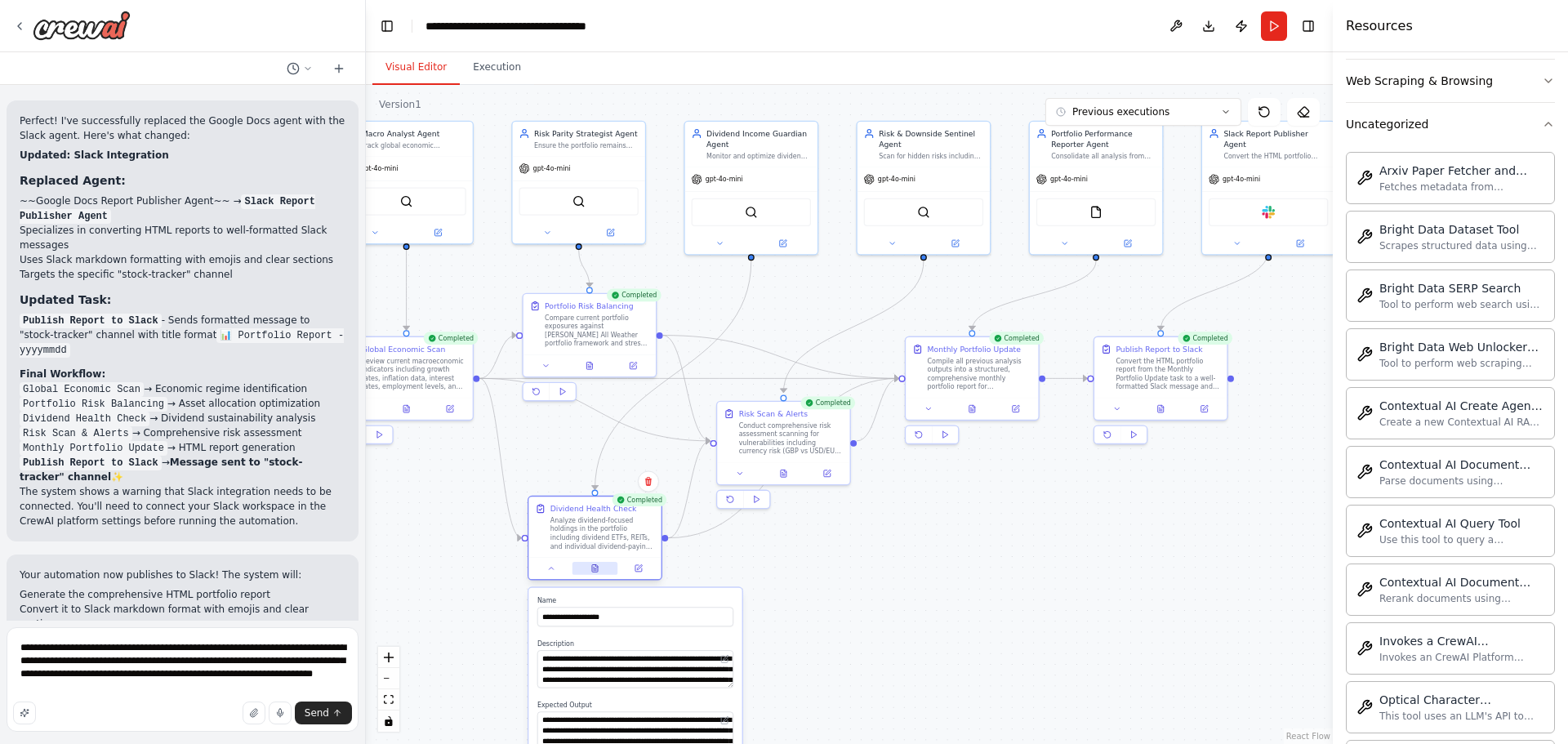
click at [598, 569] on icon at bounding box center [594, 569] width 6 height 8
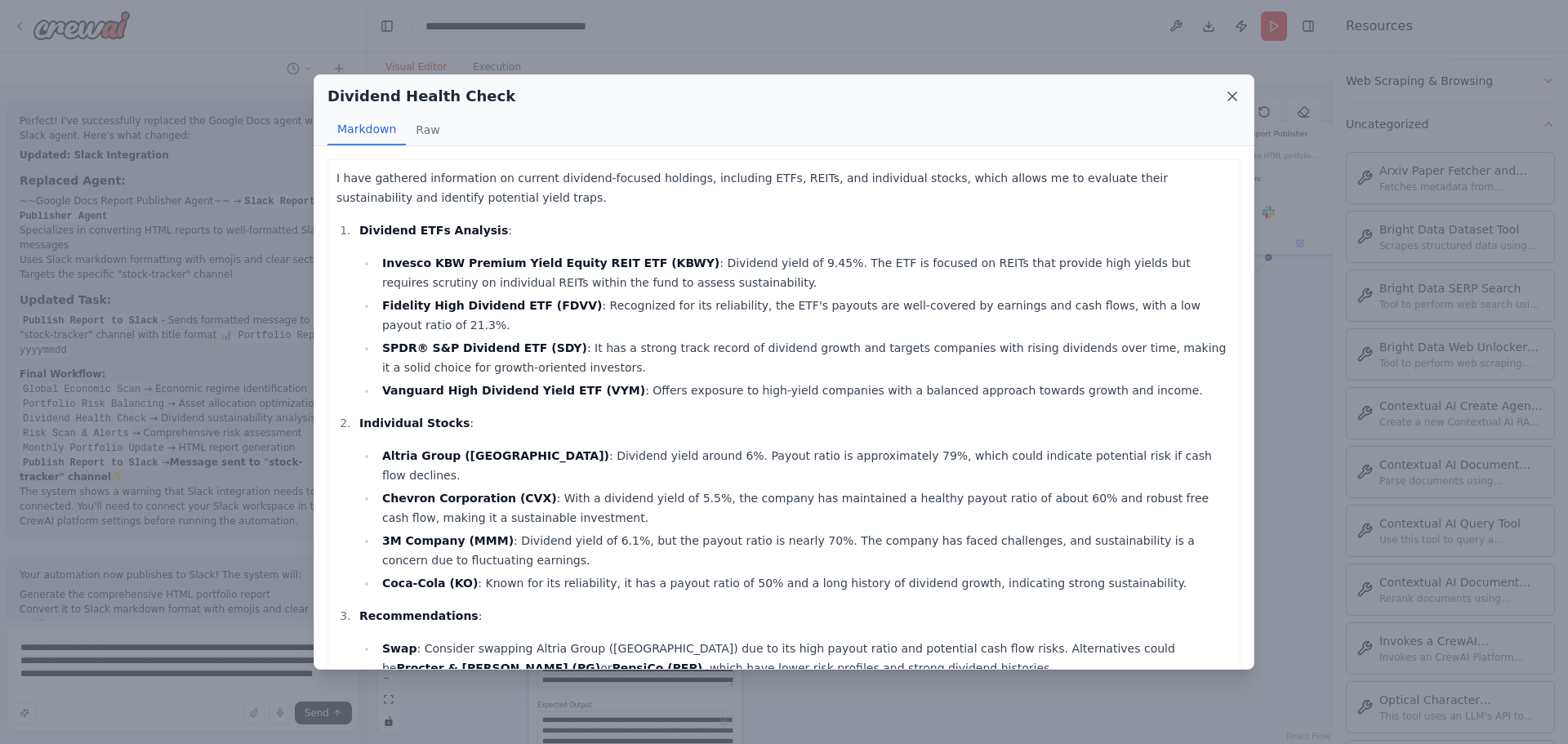
click at [1226, 96] on icon at bounding box center [1232, 96] width 16 height 16
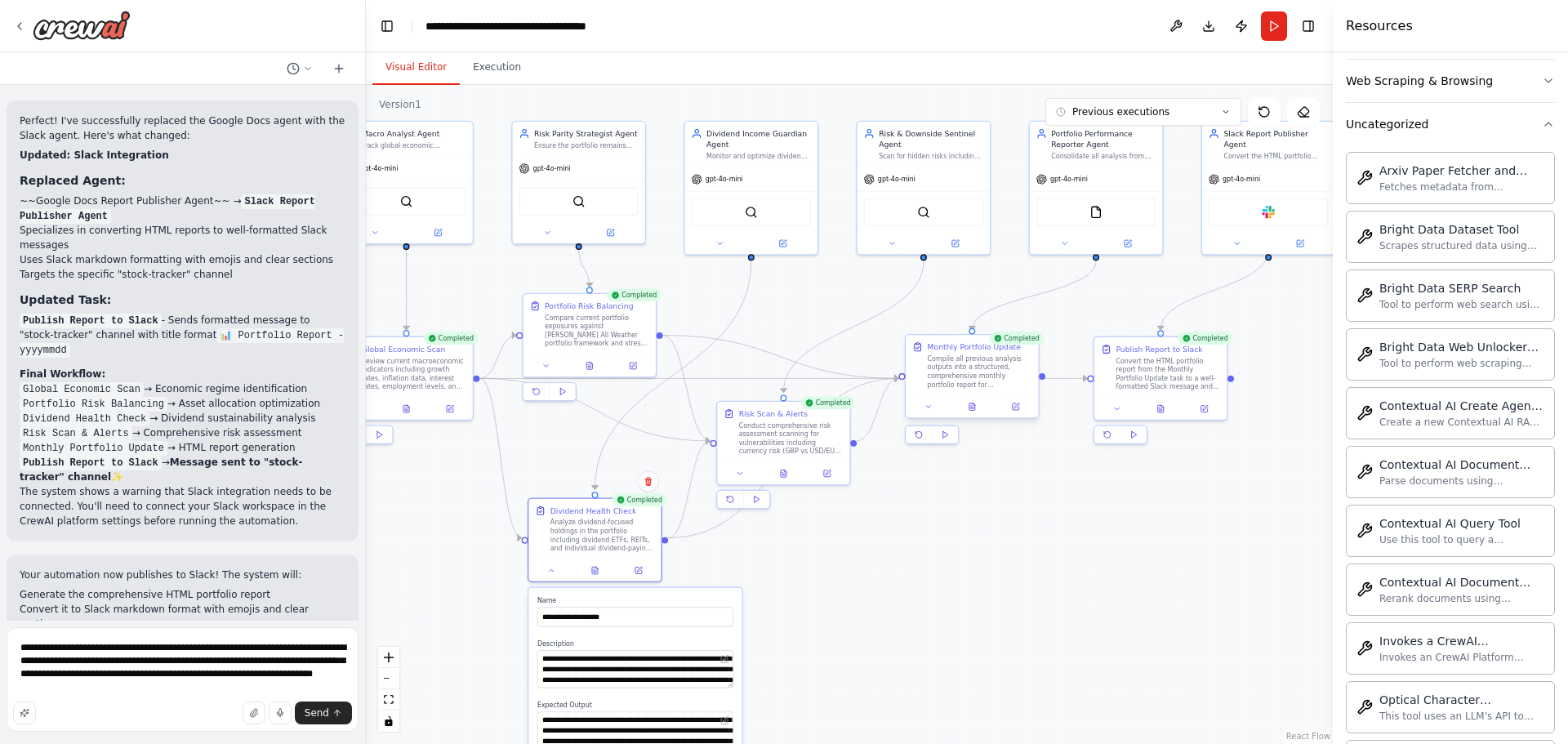
click at [968, 414] on div at bounding box center [971, 406] width 132 height 22
click at [975, 408] on icon at bounding box center [972, 407] width 6 height 8
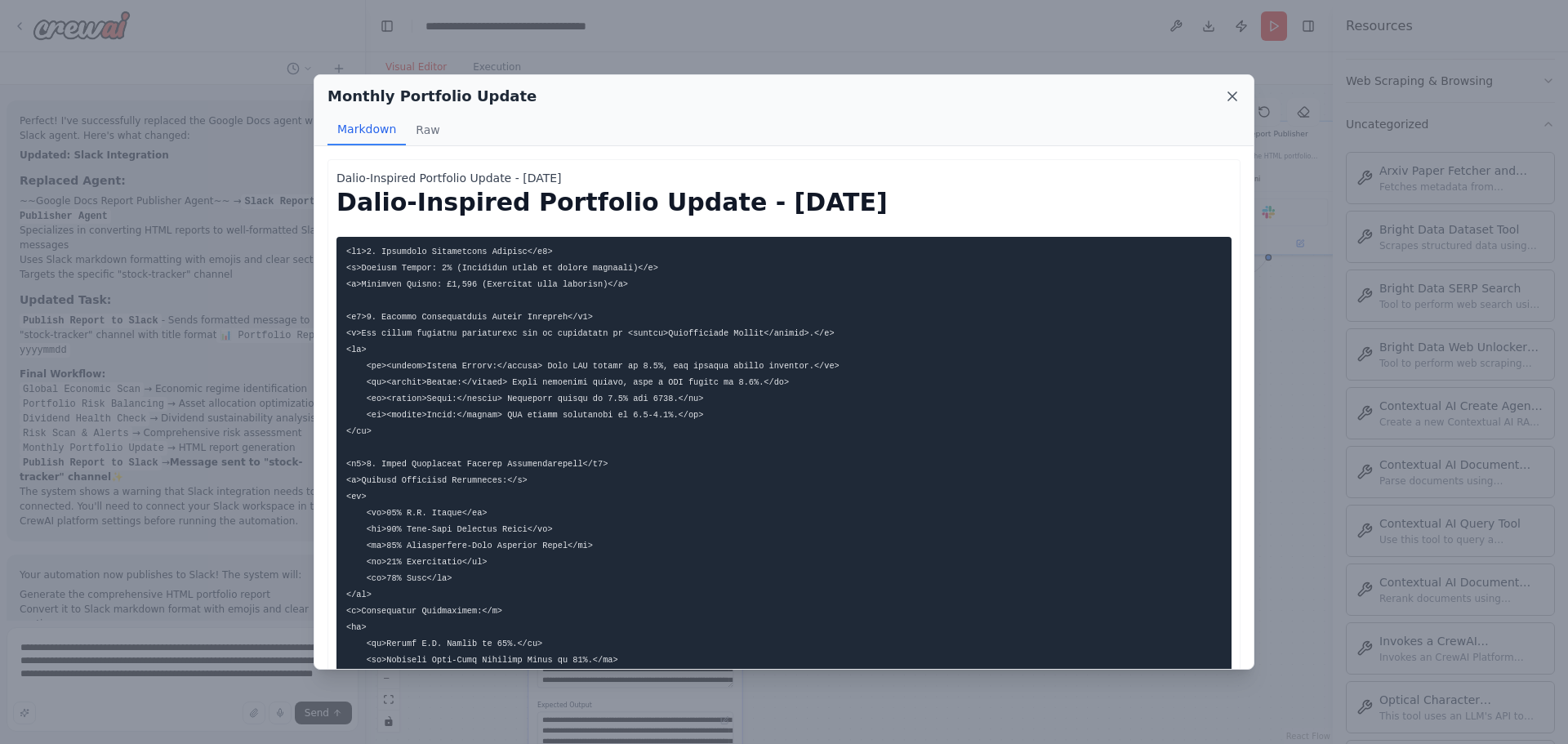
click at [1230, 97] on icon at bounding box center [1232, 96] width 16 height 16
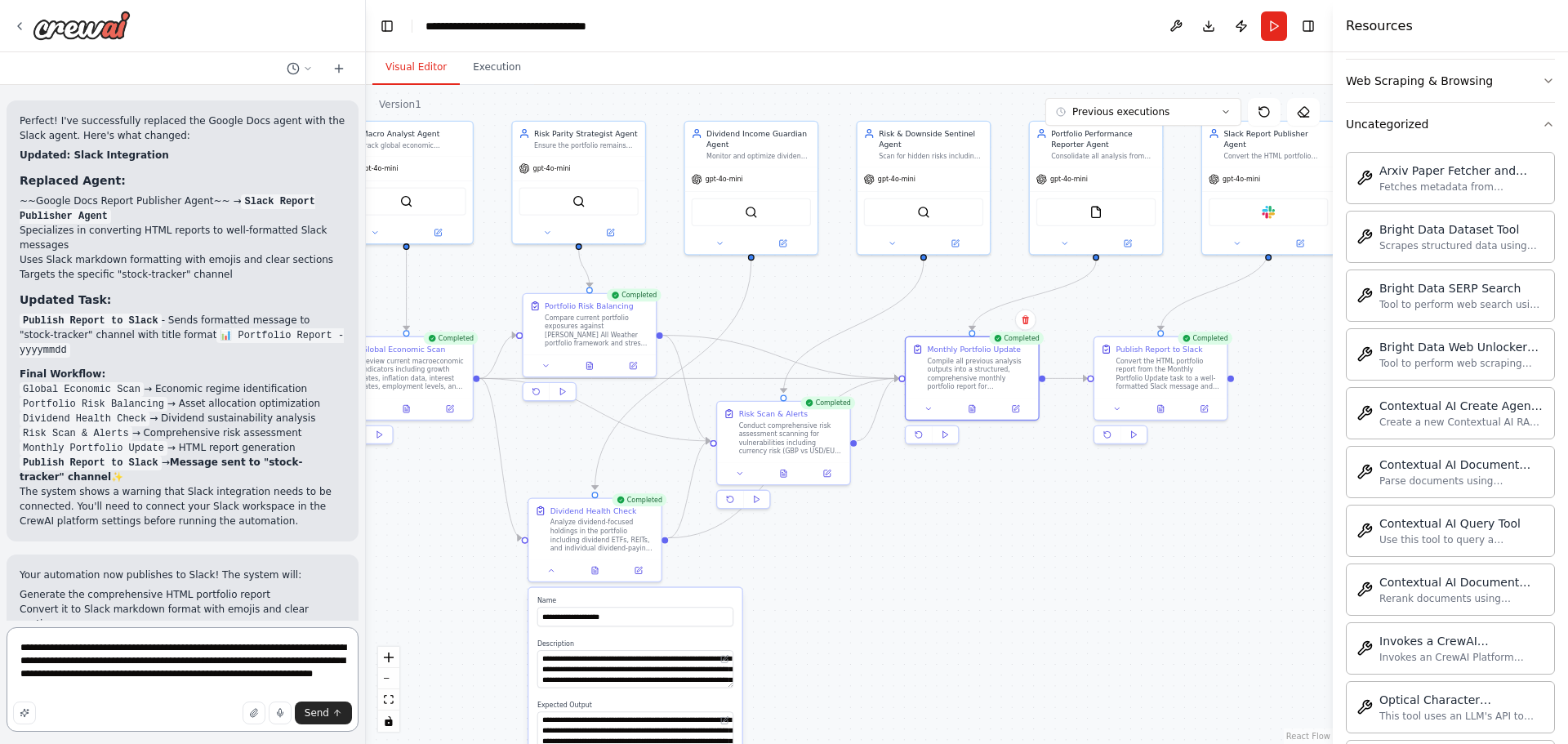
click at [230, 667] on textarea "**********" at bounding box center [182, 679] width 352 height 104
click at [233, 687] on textarea "**********" at bounding box center [182, 679] width 352 height 104
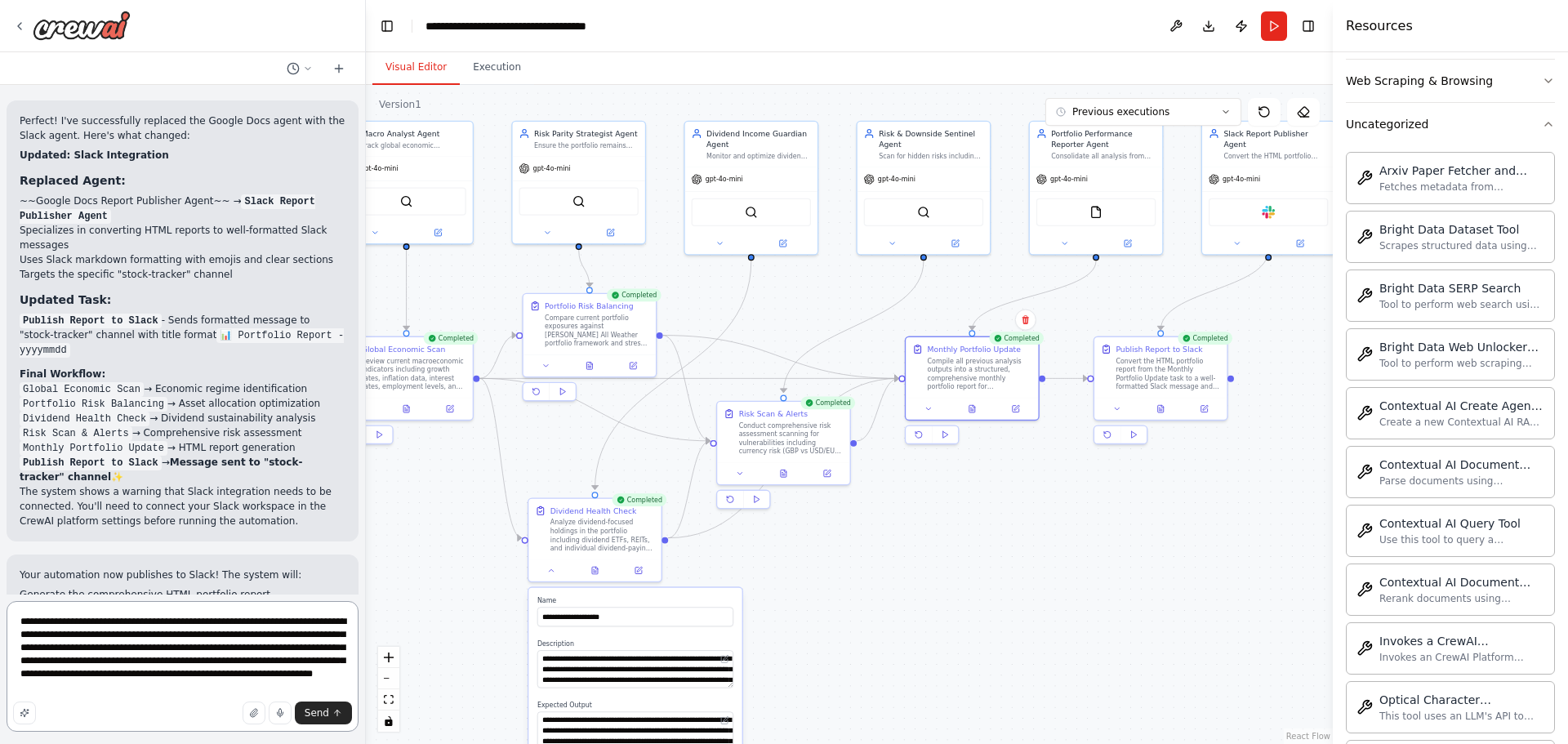
paste textarea "**********"
type textarea "**********"
click at [324, 713] on span "Send" at bounding box center [316, 712] width 25 height 13
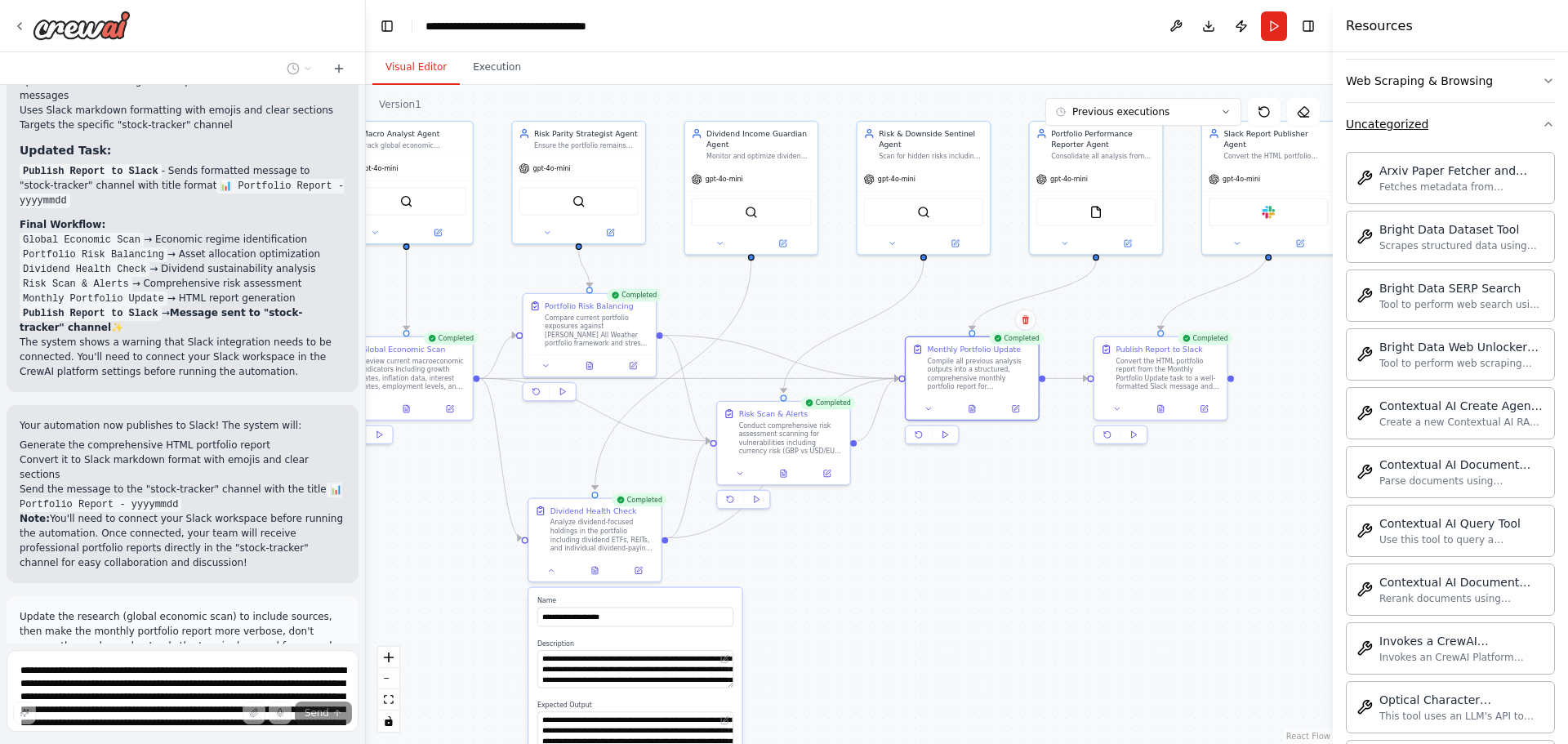
scroll to position [7097, 0]
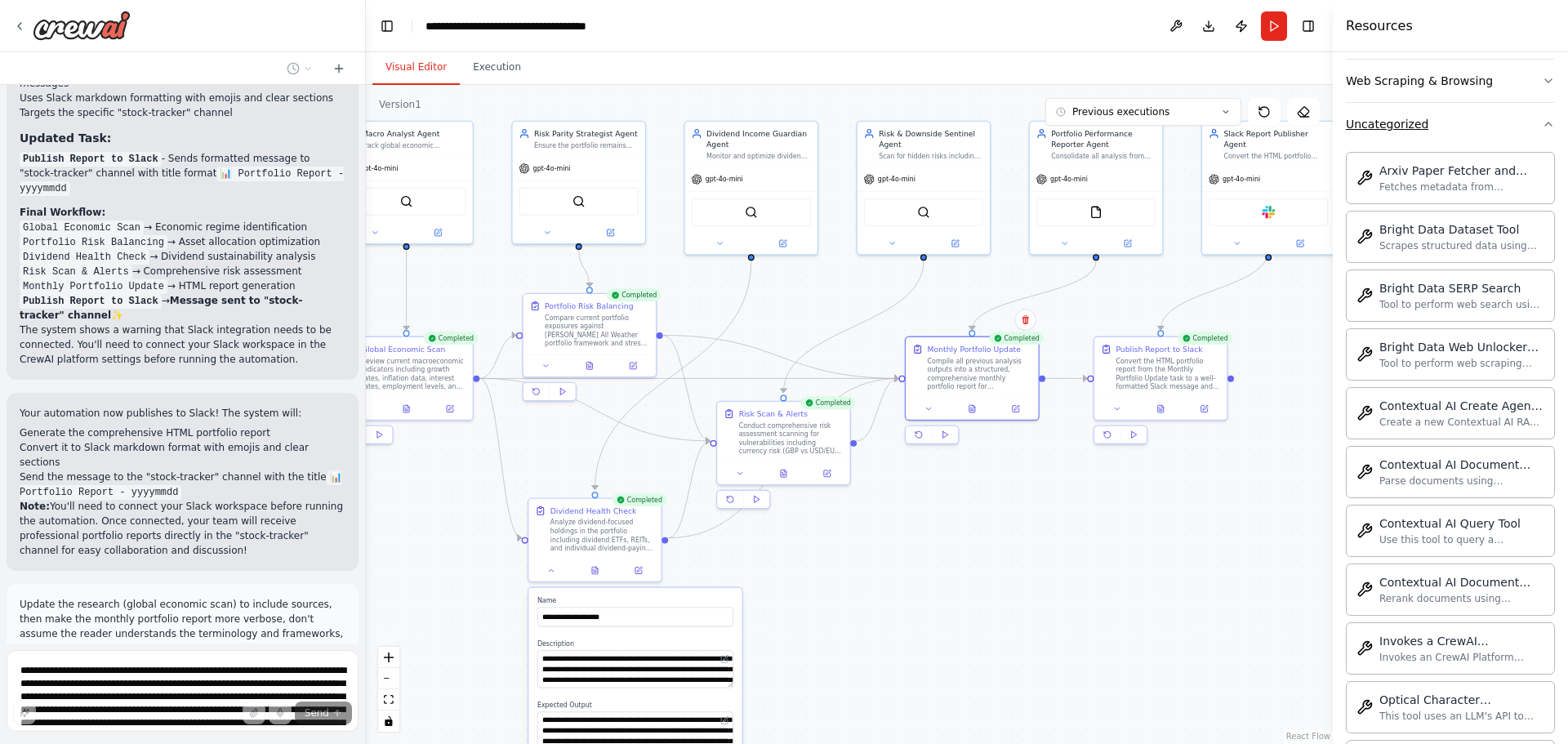
click at [1542, 124] on icon "button" at bounding box center [1548, 124] width 13 height 13
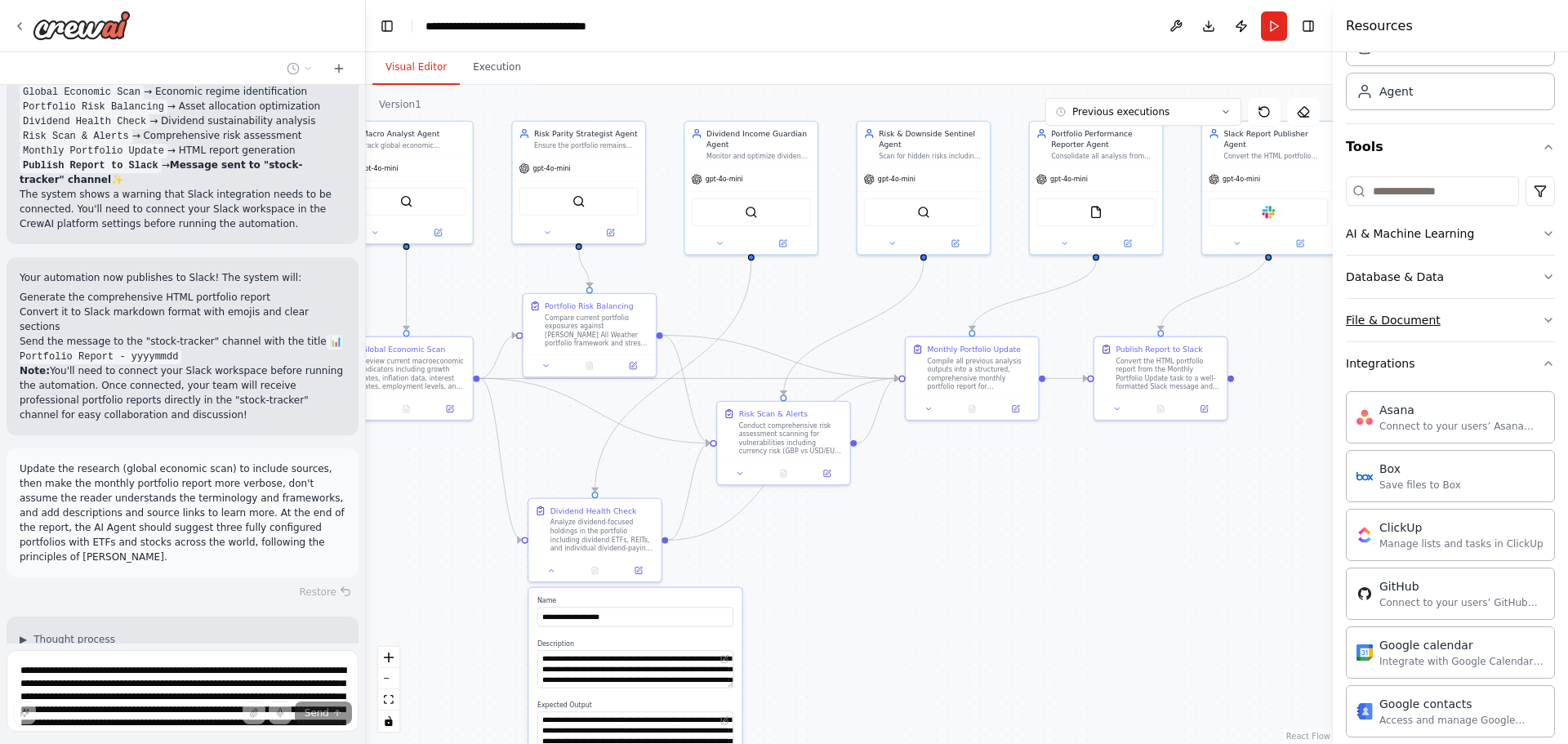
scroll to position [76, 0]
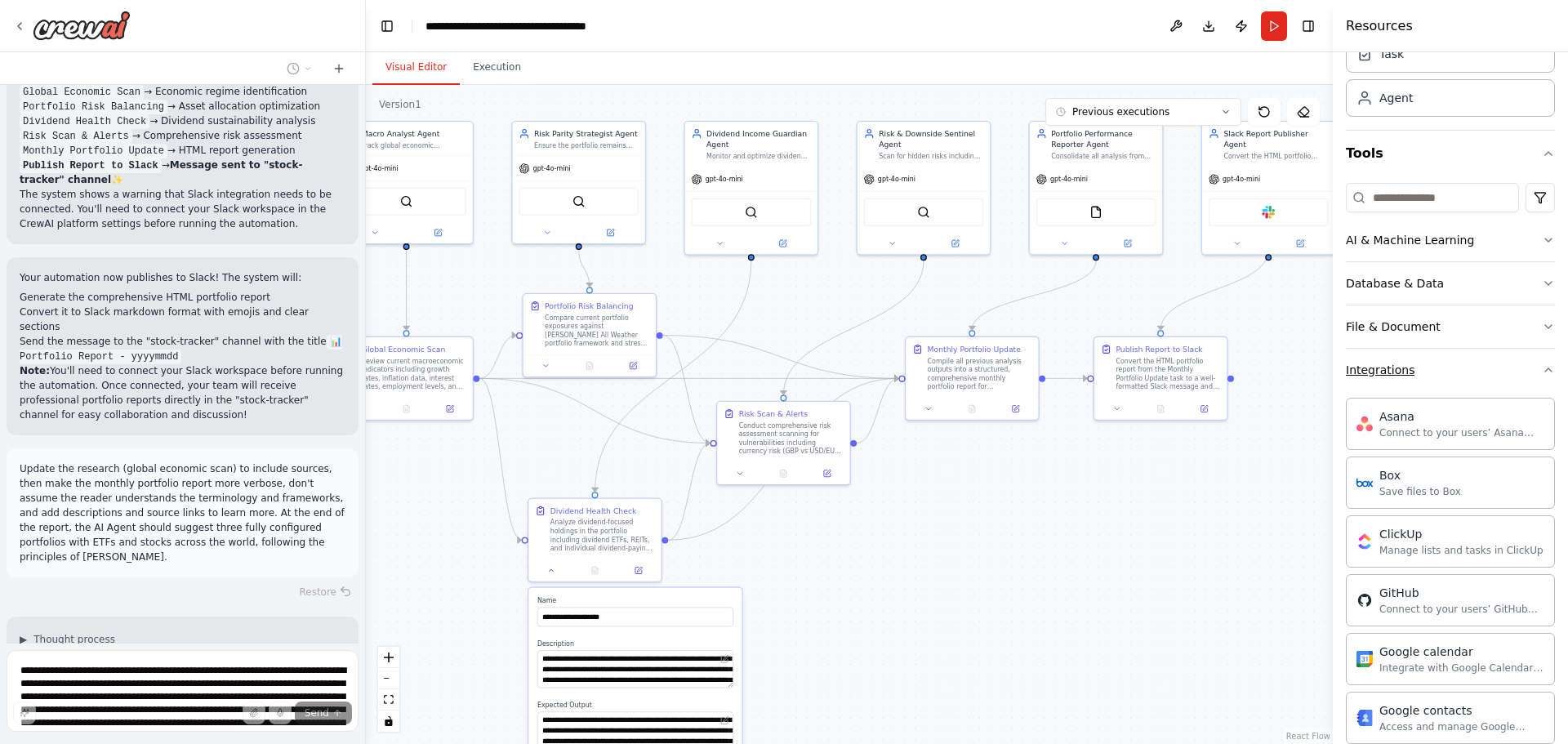
click at [1387, 372] on div "Integrations" at bounding box center [1380, 369] width 69 height 16
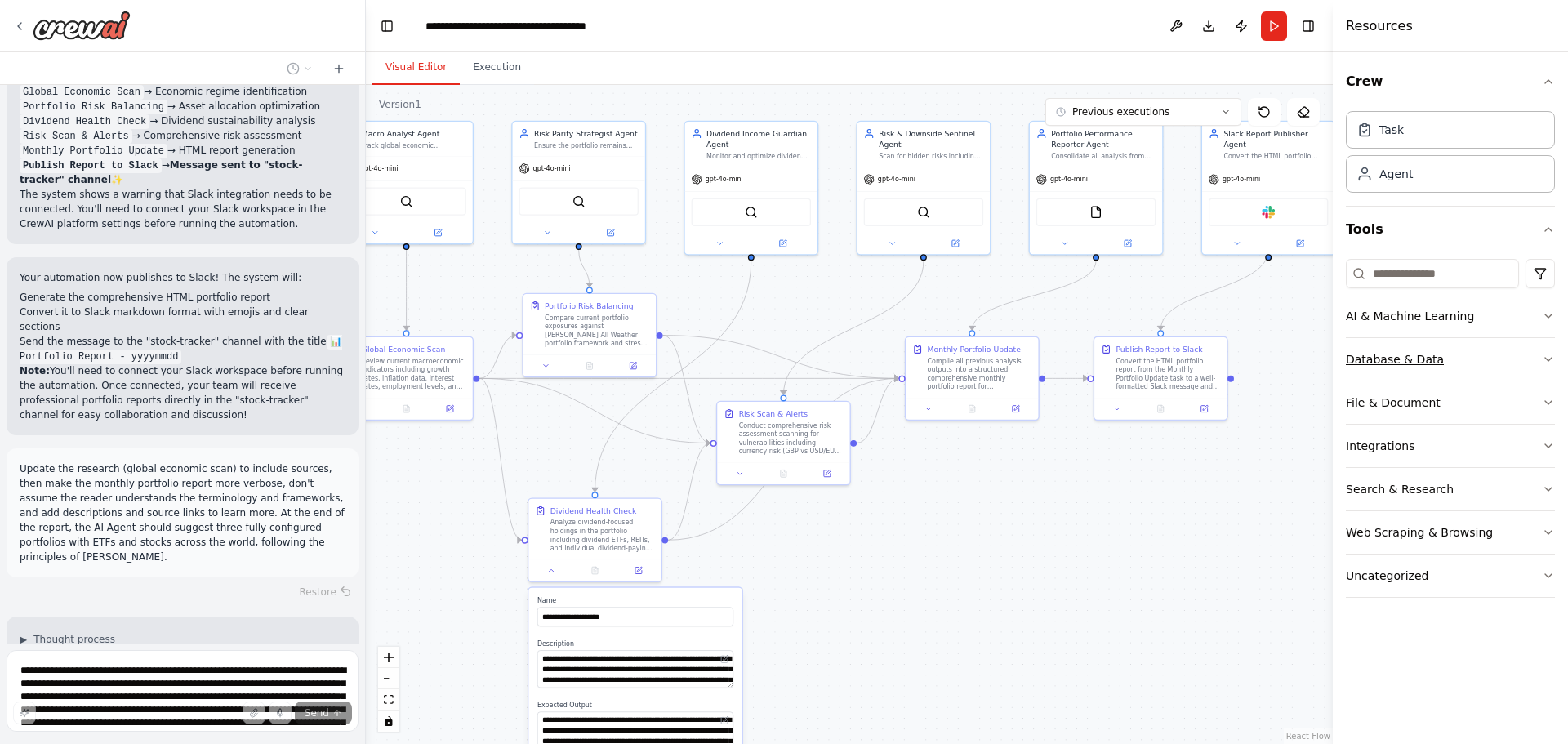
scroll to position [0, 0]
click at [1484, 407] on button "File & Document" at bounding box center [1450, 403] width 209 height 42
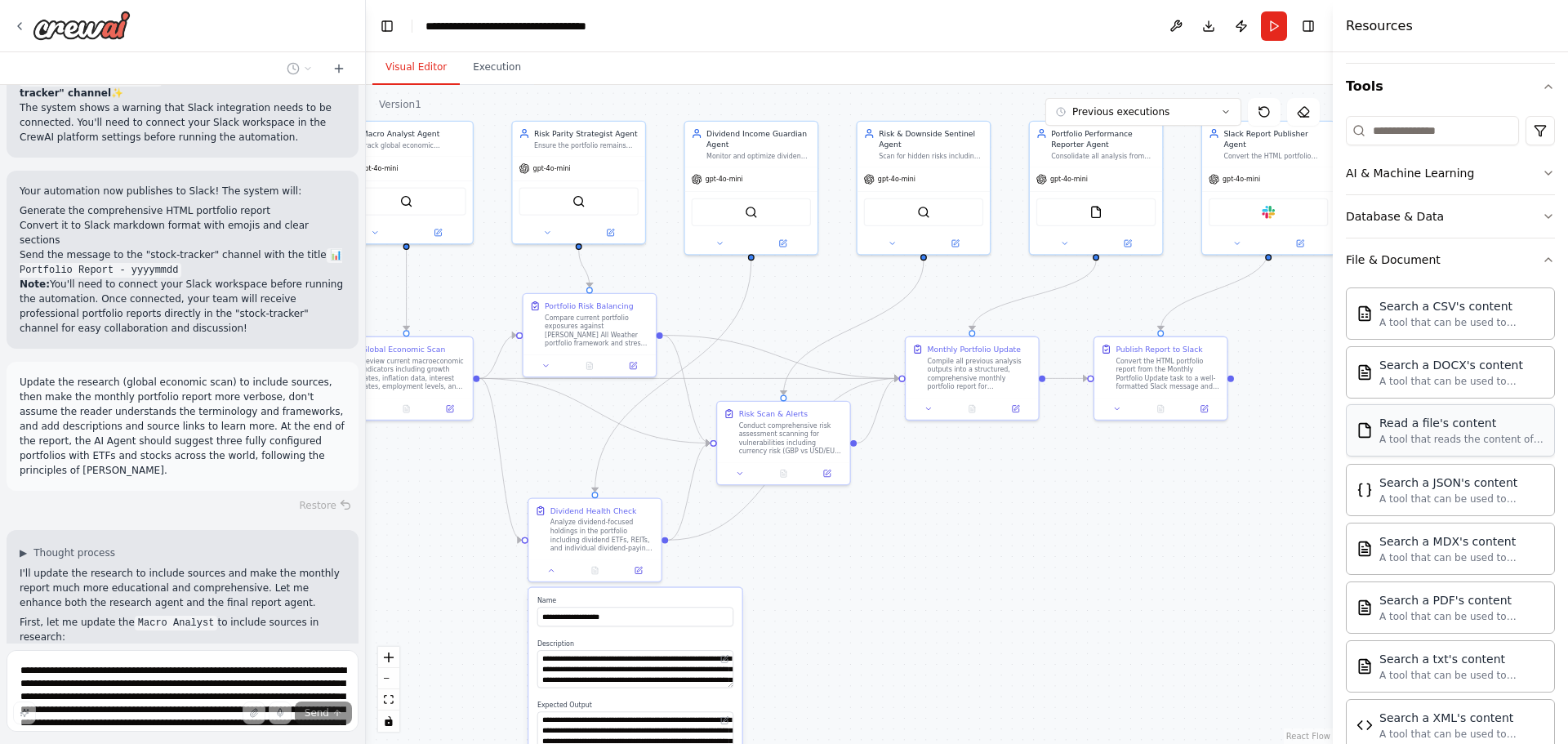
scroll to position [119, 0]
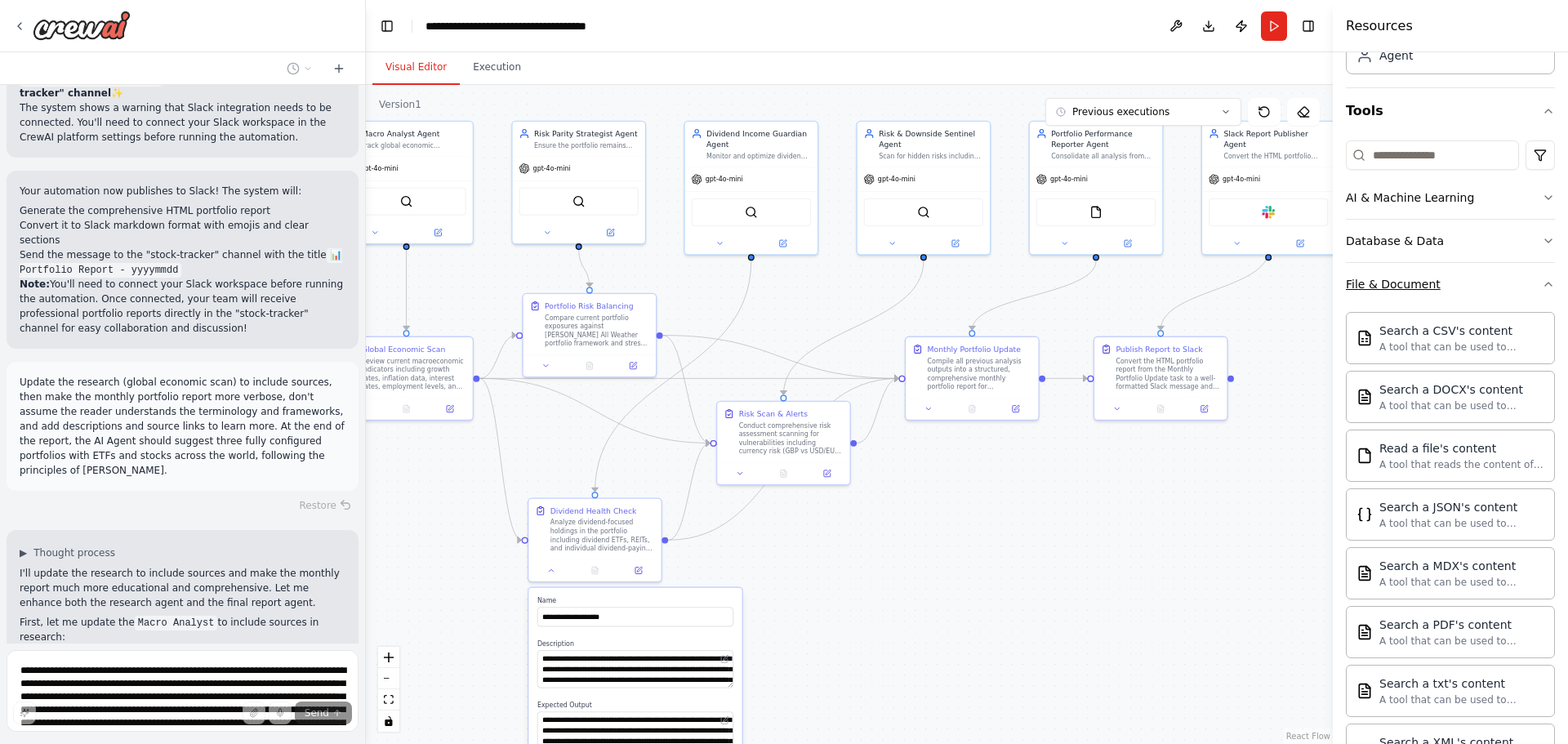
click at [1460, 282] on button "File & Document" at bounding box center [1450, 284] width 209 height 42
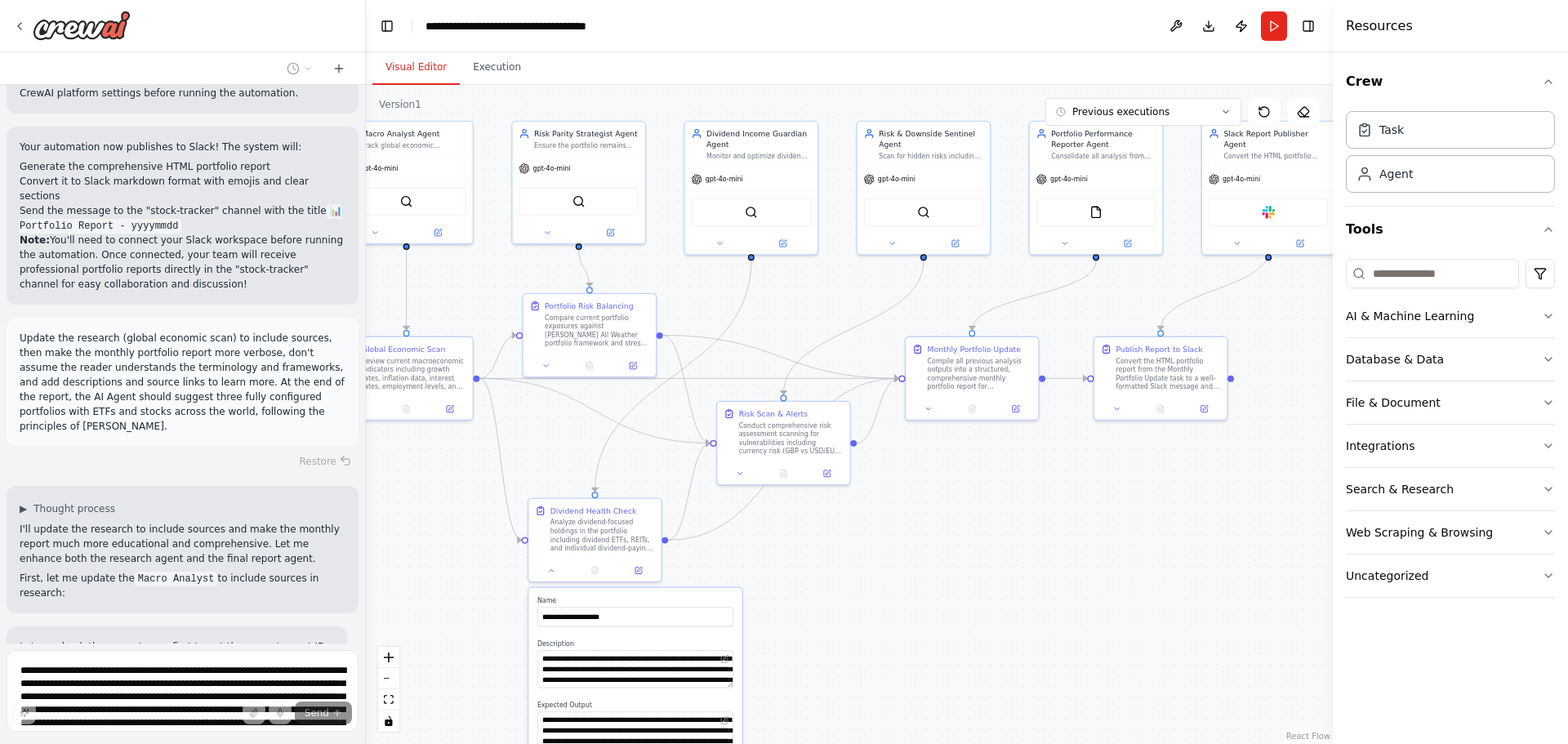
scroll to position [7405, 0]
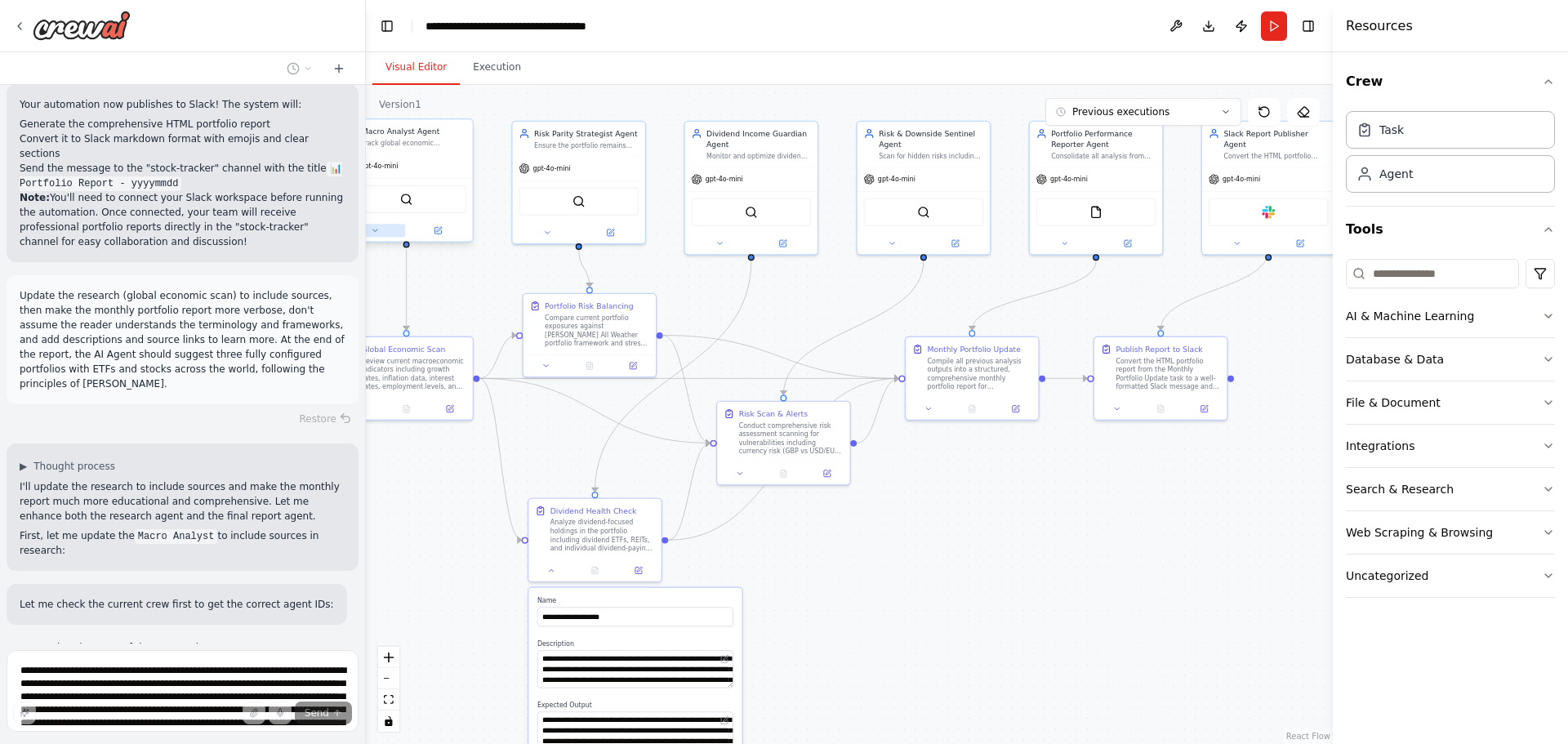
click at [385, 227] on button at bounding box center [375, 230] width 61 height 13
click at [487, 312] on button "Attributes" at bounding box center [446, 304] width 196 height 19
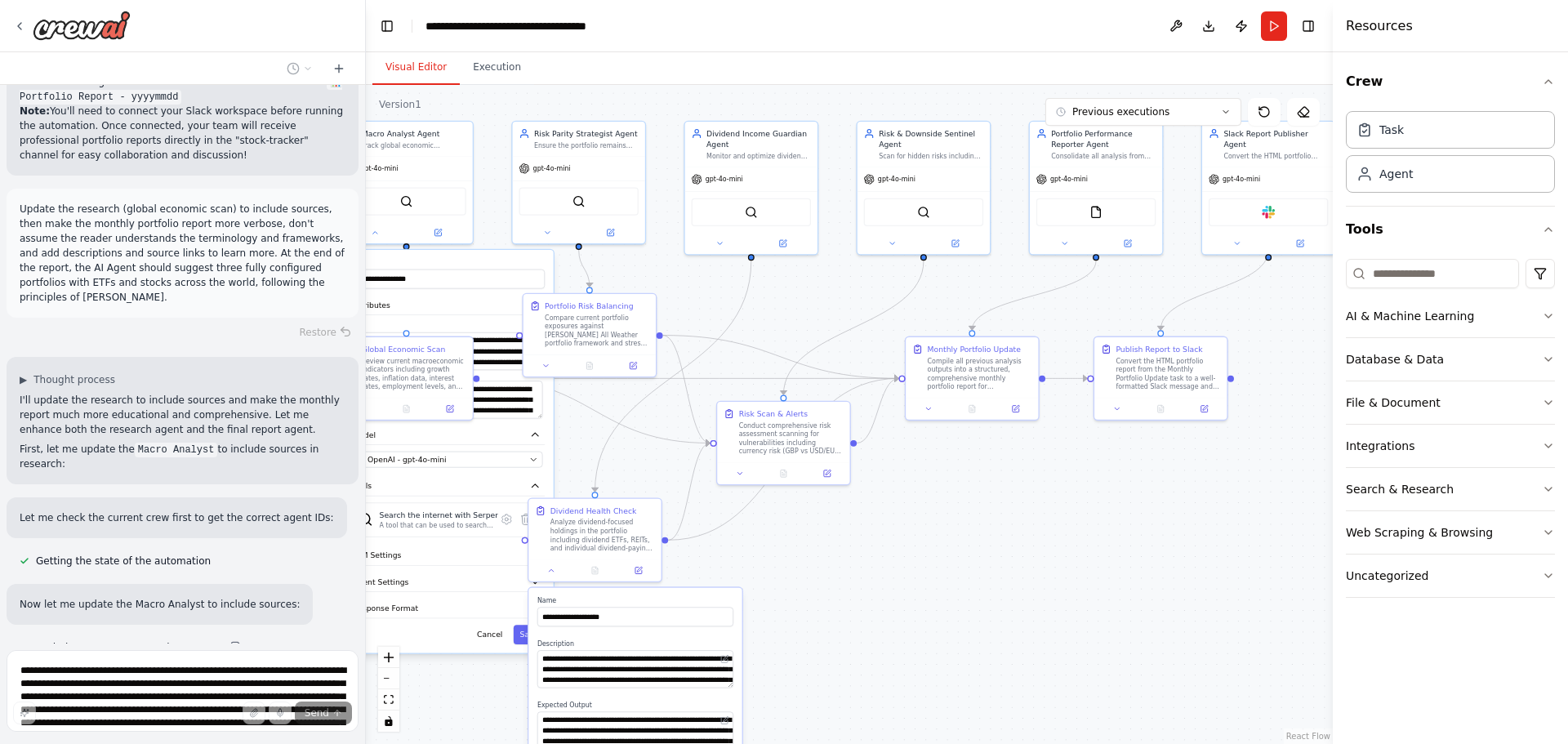
scroll to position [7507, 0]
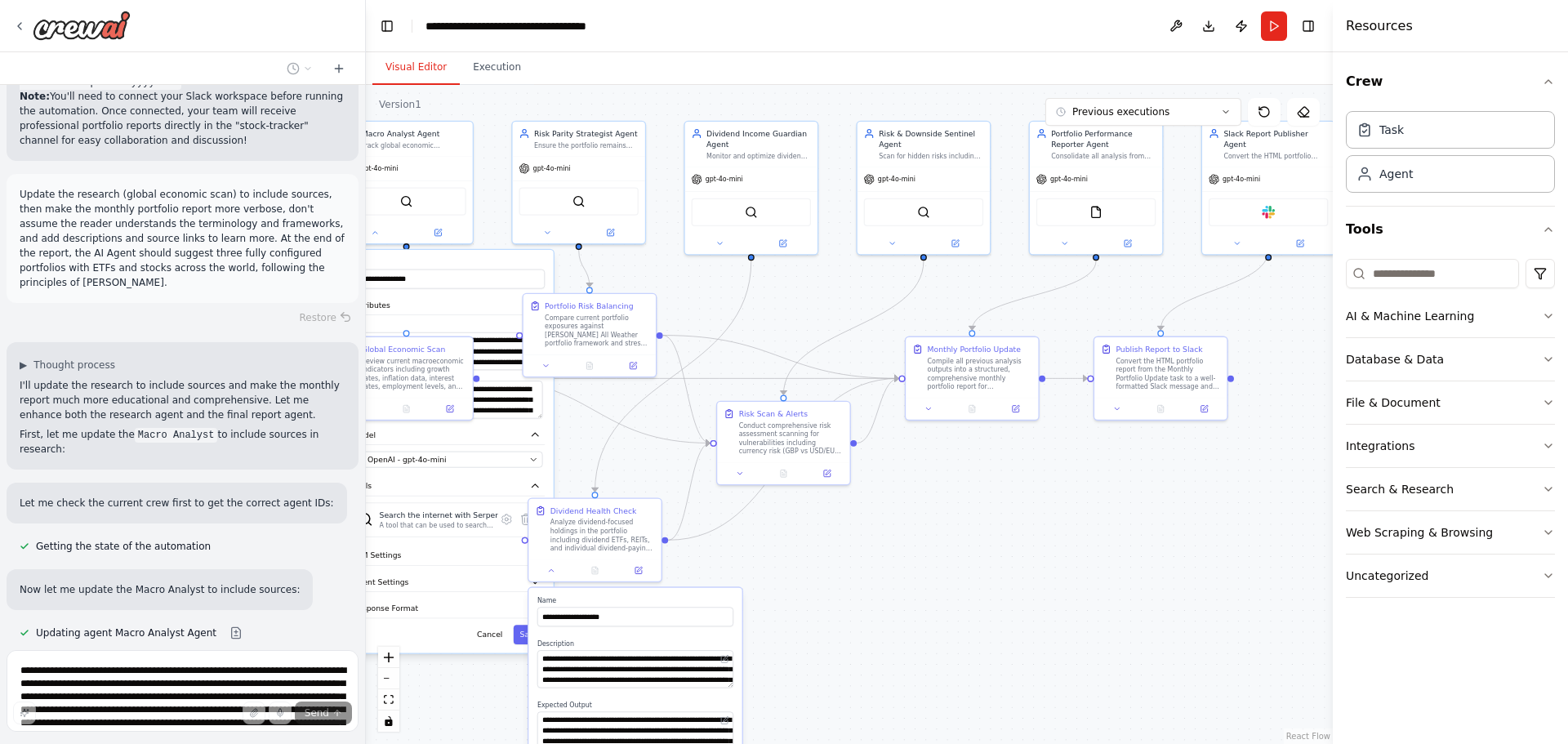
click at [488, 169] on div ".deletable-edge-delete-btn { width: 20px; height: 20px; border: 0px solid #ffff…" at bounding box center [849, 414] width 967 height 659
click at [495, 635] on button "Cancel" at bounding box center [489, 634] width 38 height 19
click at [922, 602] on div ".deletable-edge-delete-btn { width: 20px; height: 20px; border: 0px solid #ffff…" at bounding box center [849, 414] width 967 height 659
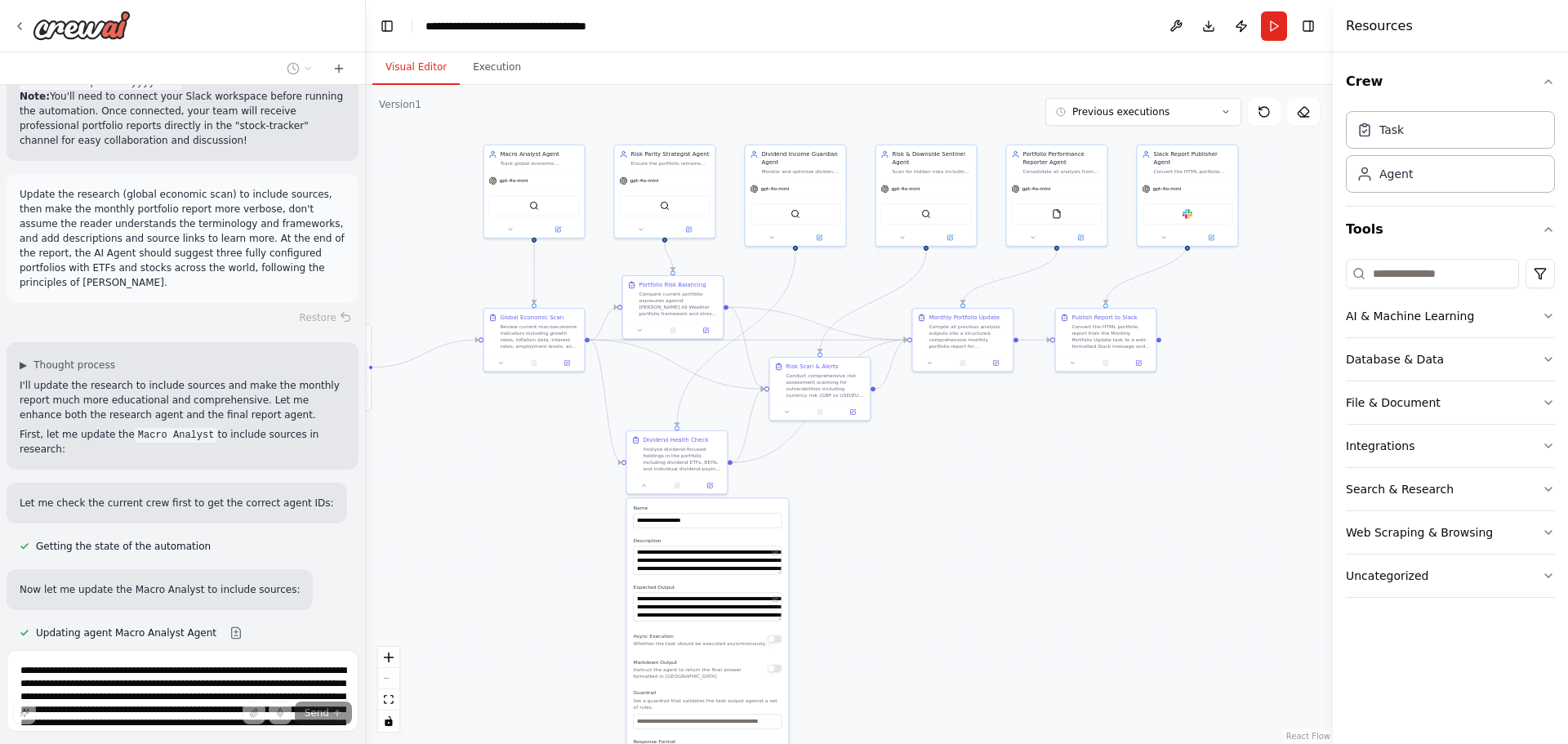
drag, startPoint x: 904, startPoint y: 638, endPoint x: 961, endPoint y: 413, distance: 232.1
click at [961, 413] on div ".deletable-edge-delete-btn { width: 20px; height: 20px; border: 0px solid #ffff…" at bounding box center [849, 414] width 967 height 659
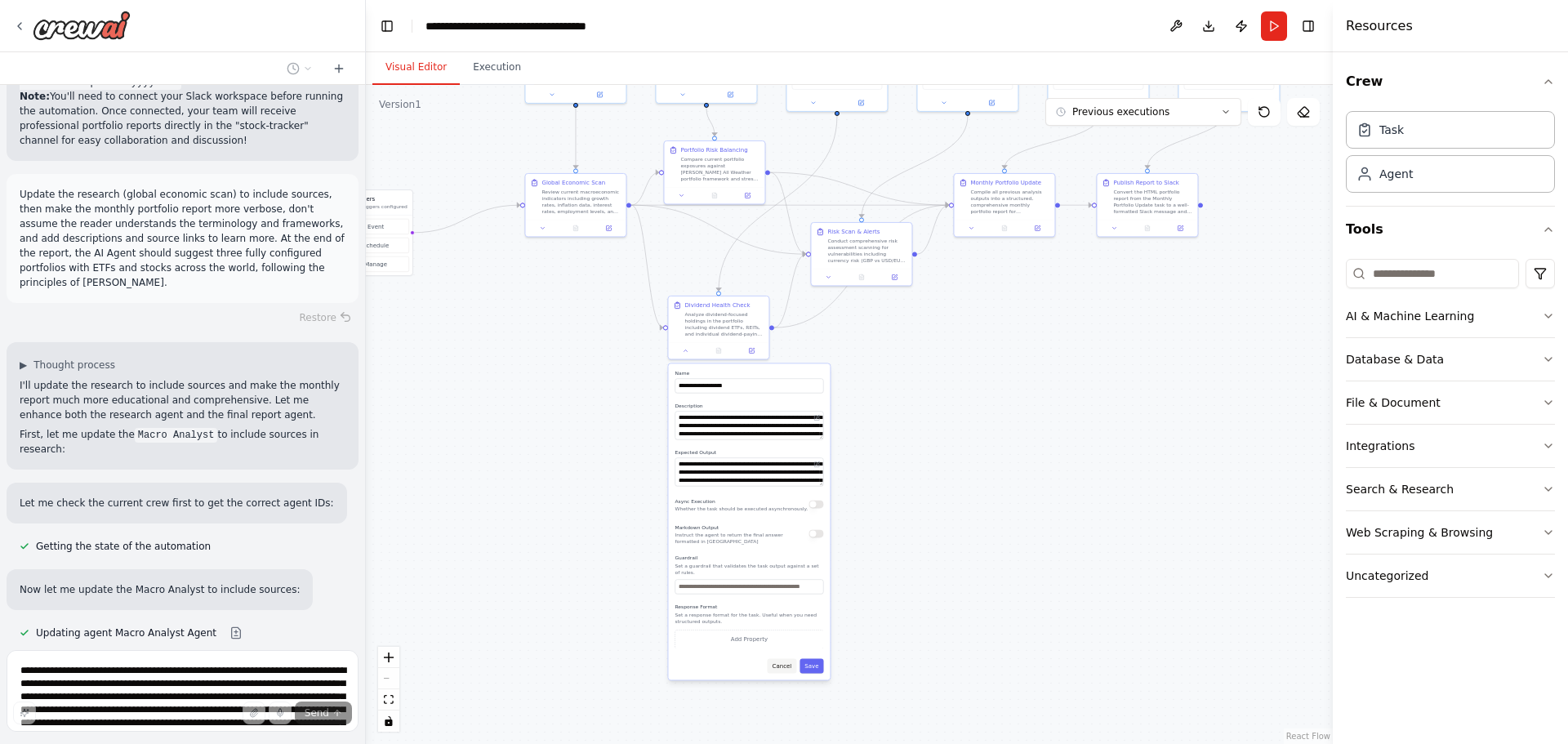
click at [787, 659] on button "Cancel" at bounding box center [782, 665] width 30 height 14
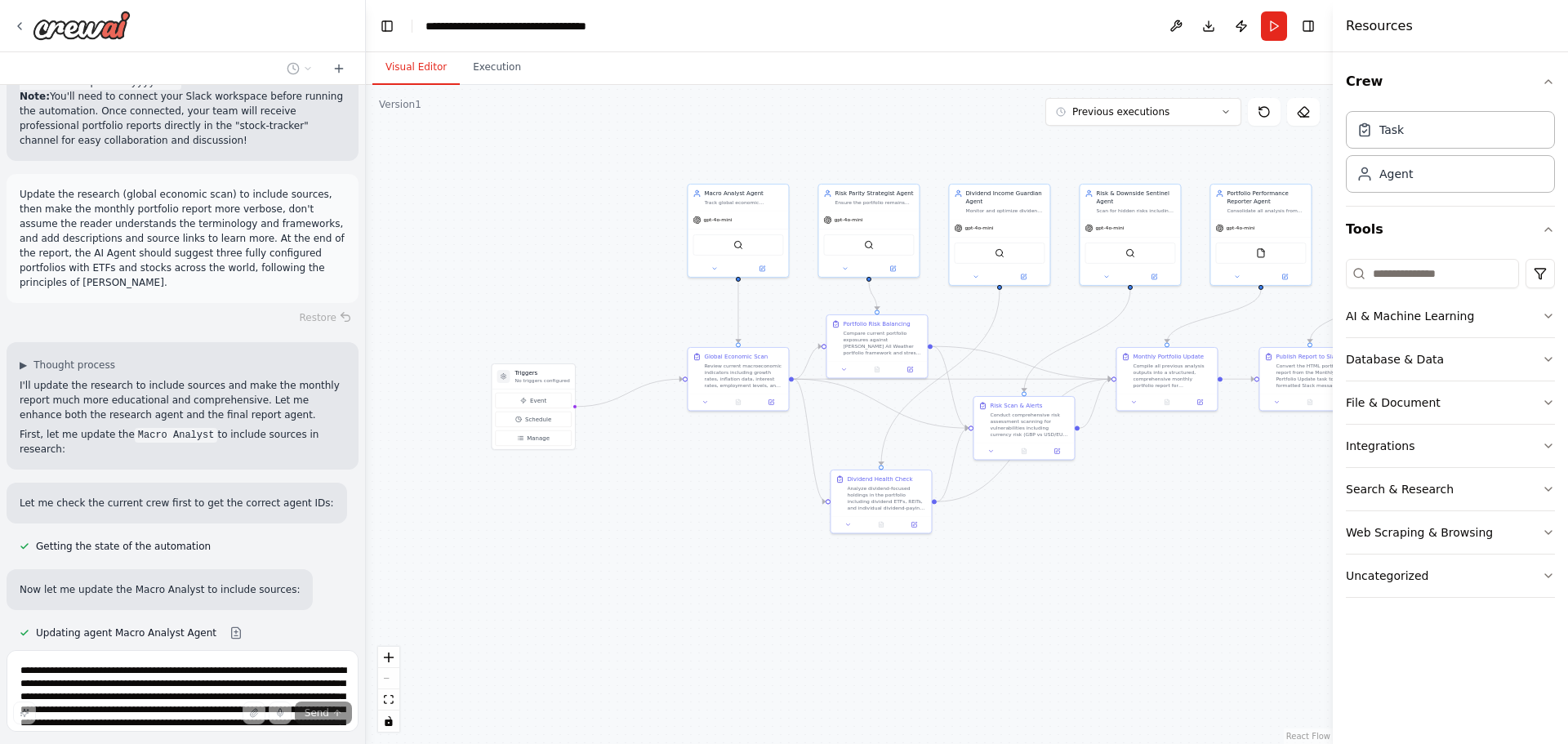
drag, startPoint x: 592, startPoint y: 381, endPoint x: 785, endPoint y: 544, distance: 252.6
click at [794, 569] on div ".deletable-edge-delete-btn { width: 20px; height: 20px; border: 0px solid #ffff…" at bounding box center [849, 414] width 967 height 659
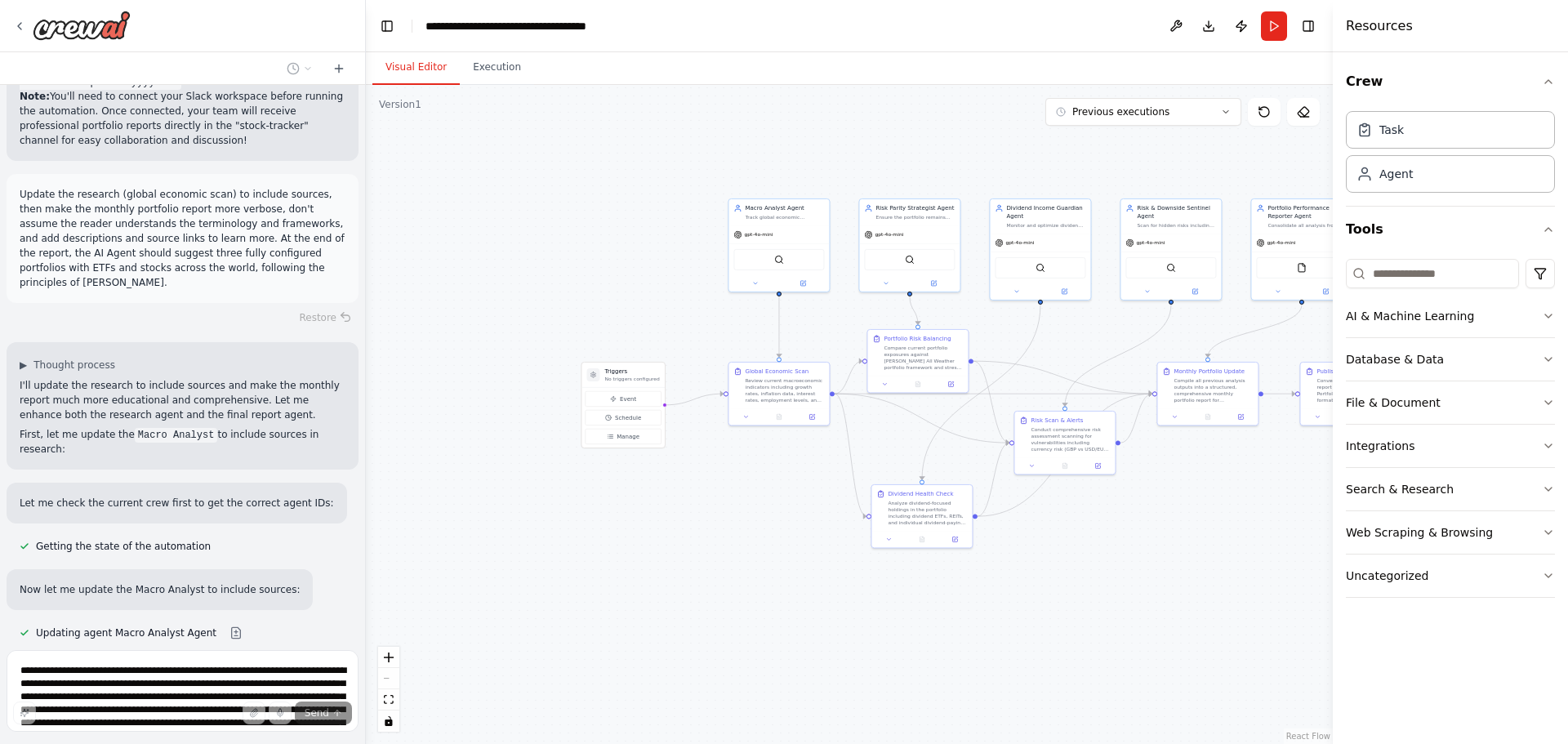
drag, startPoint x: 569, startPoint y: 387, endPoint x: 657, endPoint y: 350, distance: 95.5
click at [657, 350] on div ".deletable-edge-delete-btn { width: 20px; height: 20px; border: 0px solid #ffff…" at bounding box center [849, 414] width 967 height 659
click at [637, 406] on span "Schedule" at bounding box center [627, 409] width 26 height 8
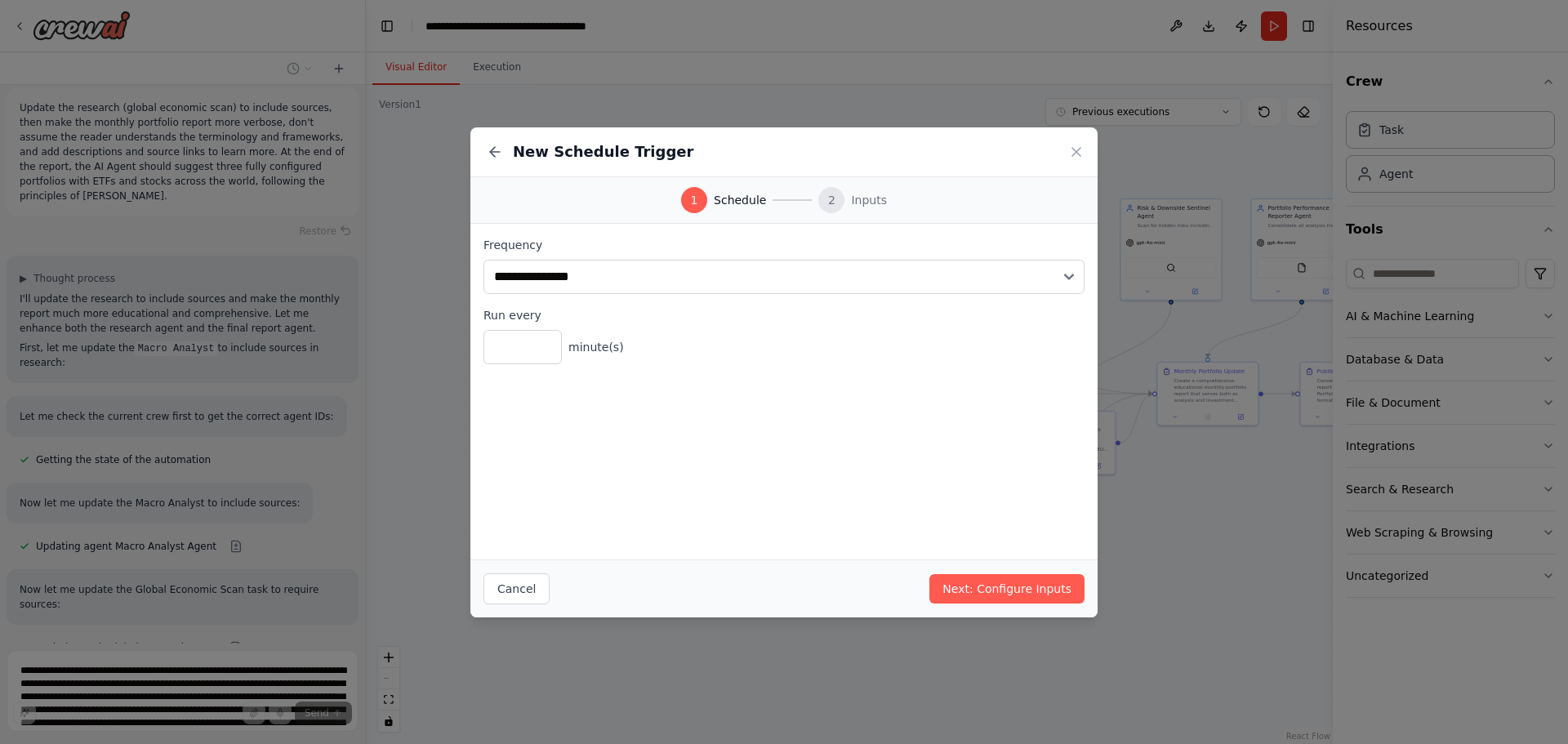
scroll to position [7608, 0]
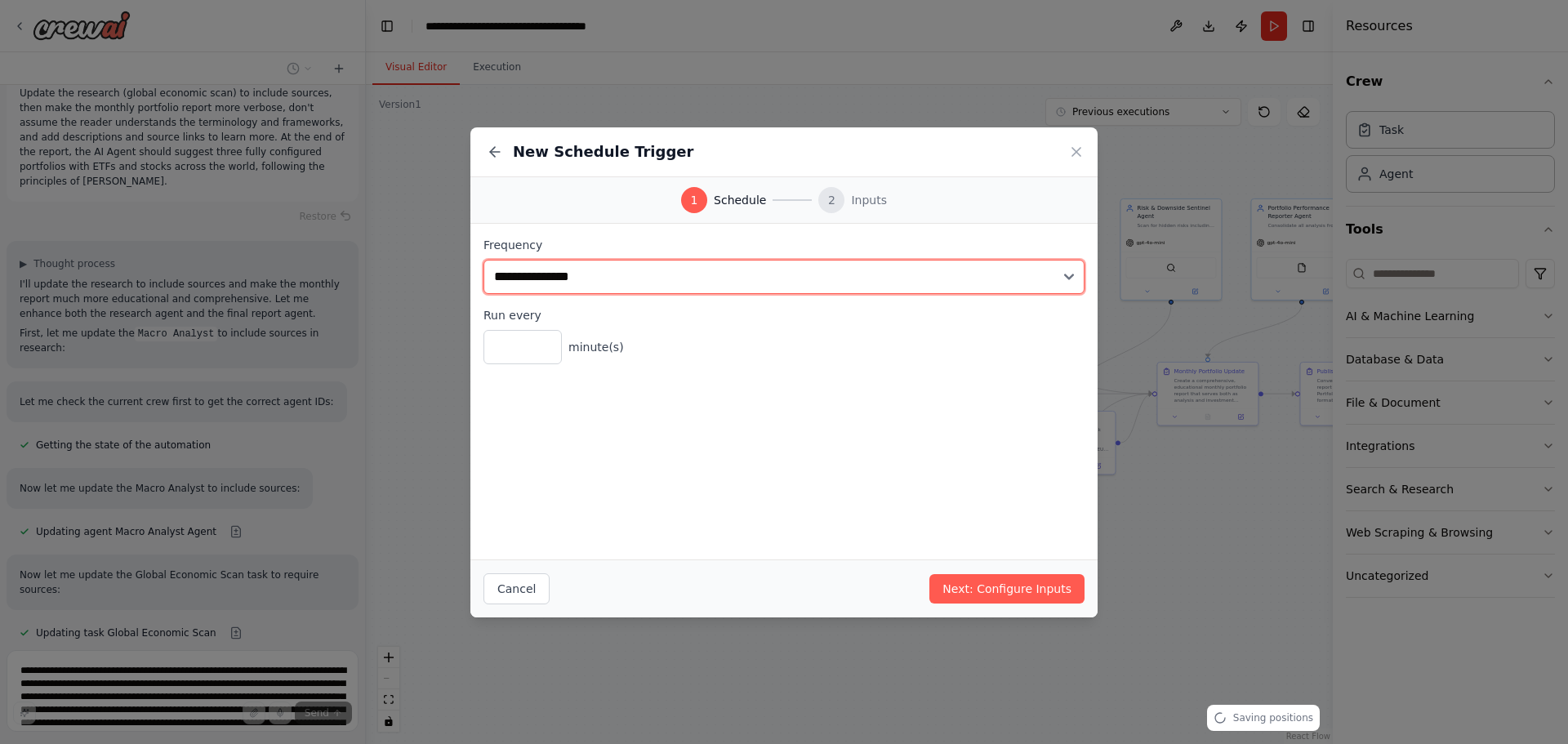
click at [588, 283] on select "**********" at bounding box center [783, 276] width 601 height 34
select select "*****"
click at [483, 259] on select "**********" at bounding box center [783, 276] width 601 height 34
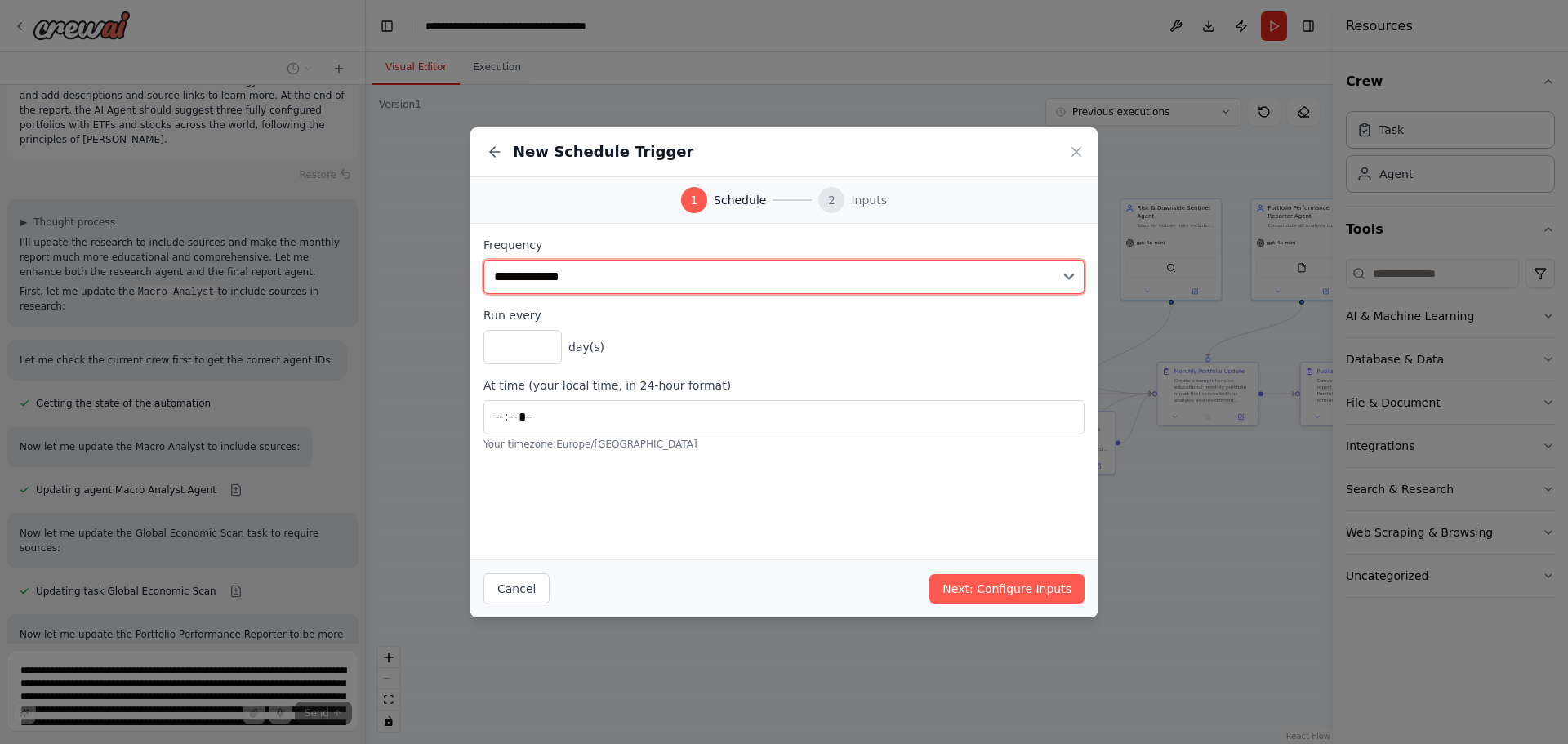
scroll to position [7694, 0]
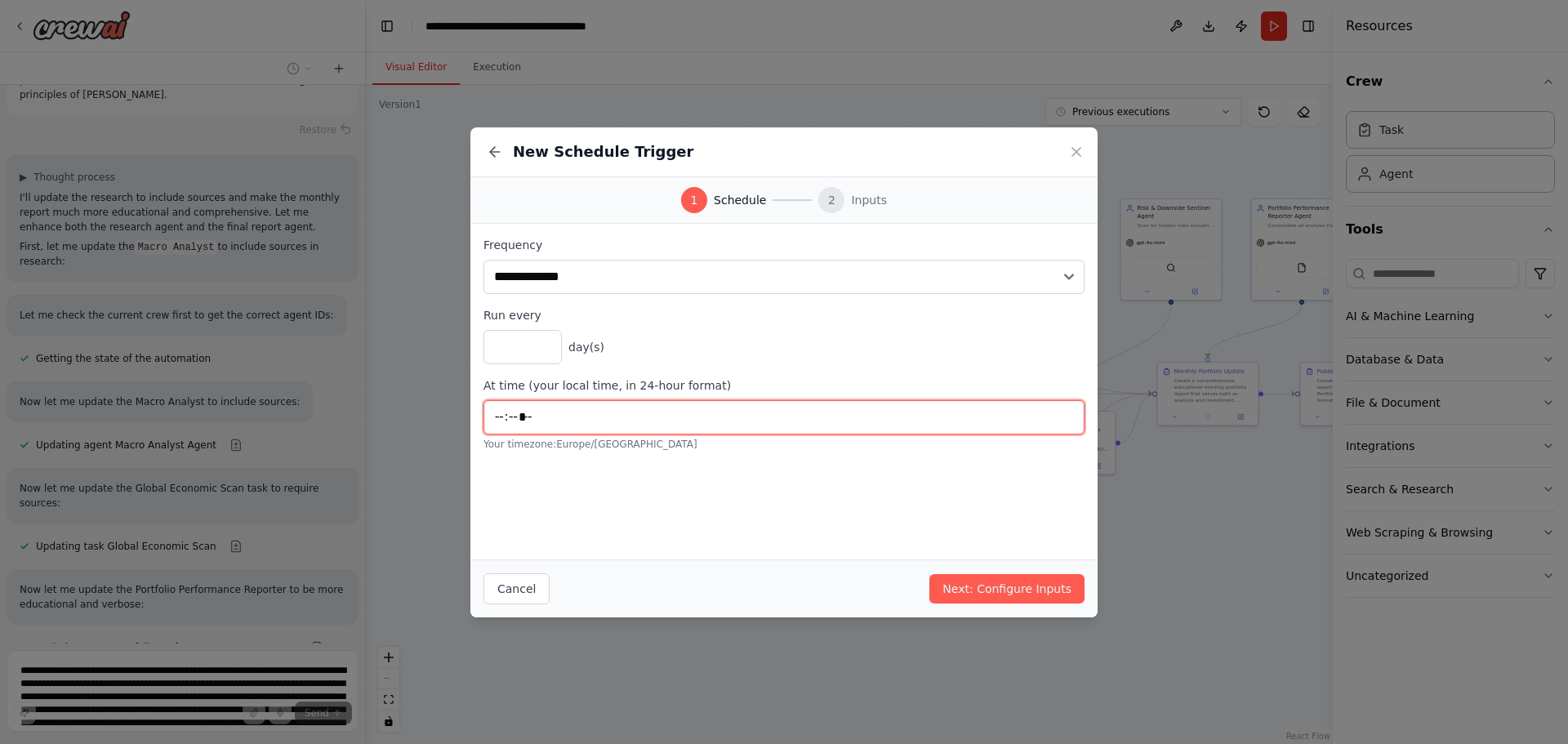
click at [502, 414] on input "*****" at bounding box center [783, 417] width 601 height 34
type input "*****"
click at [793, 491] on div "**********" at bounding box center [784, 391] width 627 height 336
drag, startPoint x: 508, startPoint y: 340, endPoint x: 482, endPoint y: 342, distance: 26.1
click at [464, 340] on div "**********" at bounding box center [784, 372] width 1568 height 744
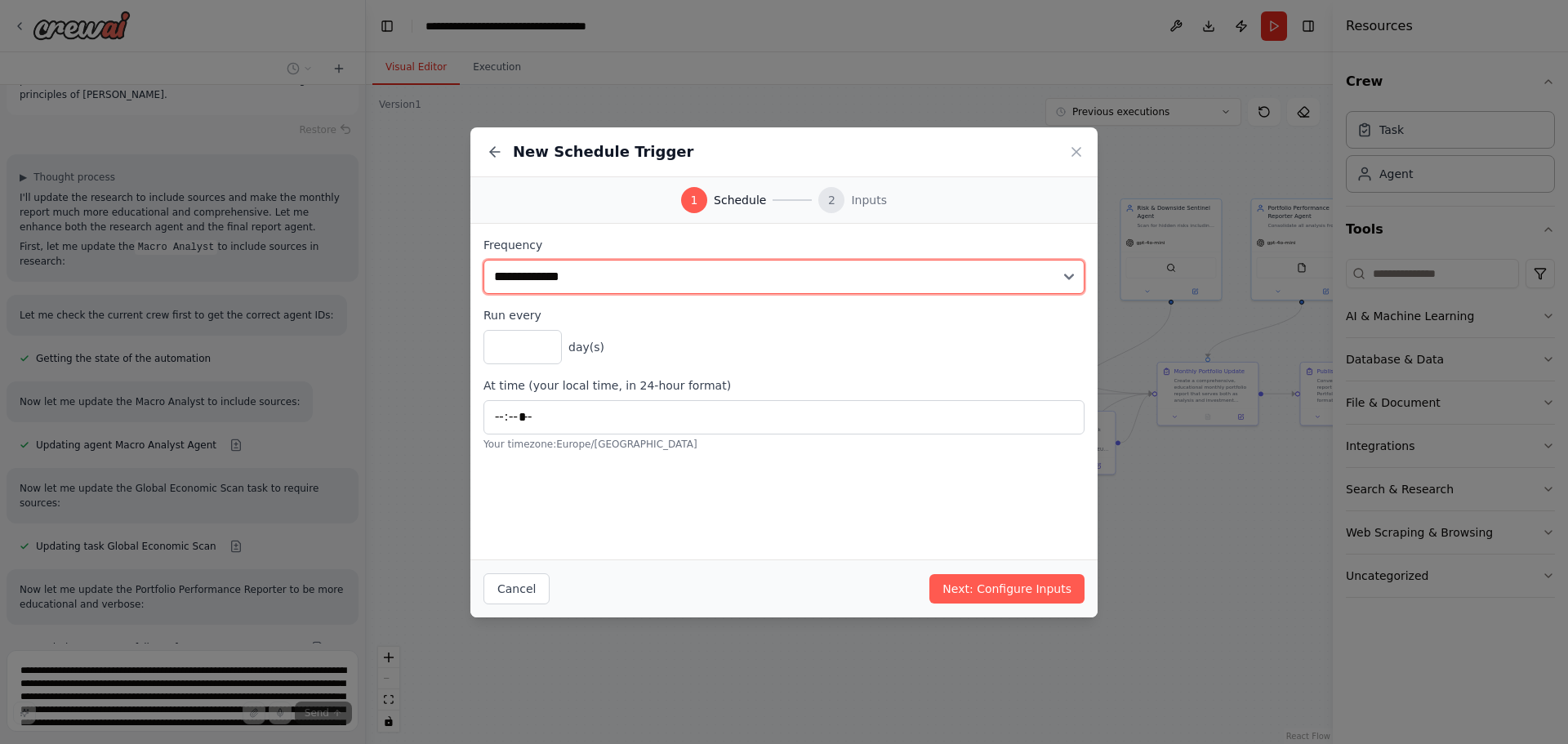
click at [594, 280] on select "**********" at bounding box center [783, 276] width 601 height 34
select select "******"
click at [483, 259] on select "**********" at bounding box center [783, 276] width 601 height 34
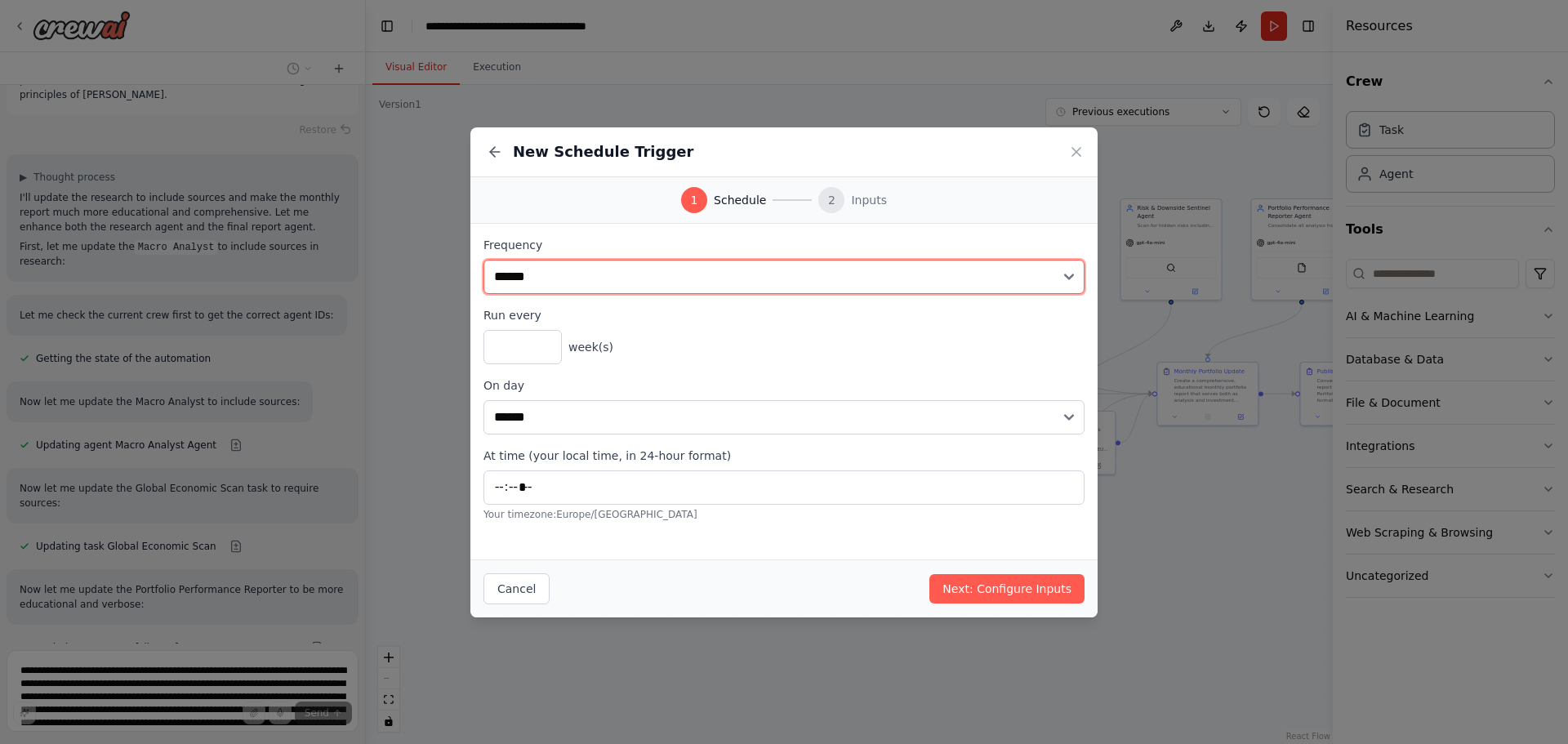
scroll to position [7734, 0]
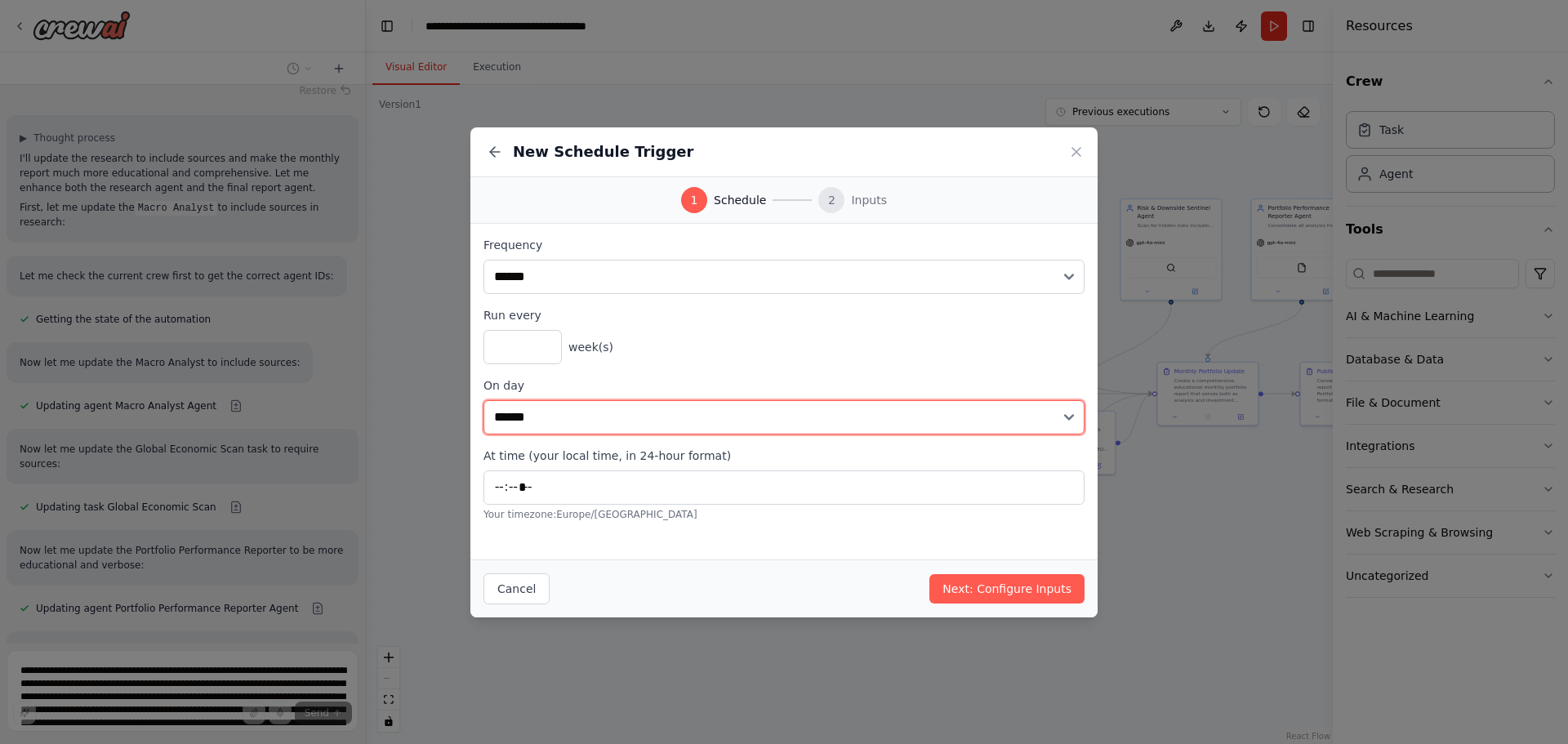
click at [548, 419] on select "****** ******* ********* ******** ****** ******** ******" at bounding box center [783, 417] width 601 height 34
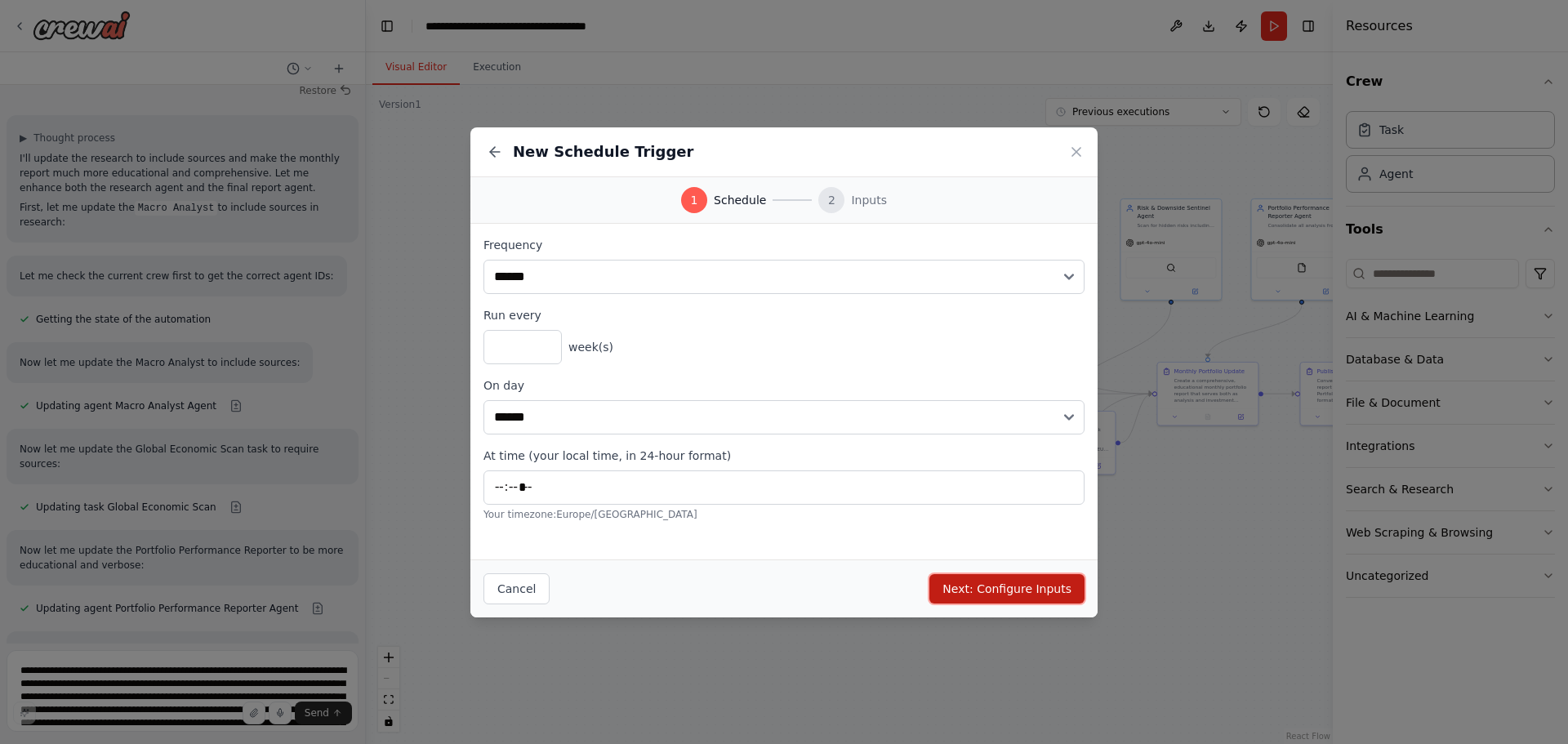
click at [999, 592] on button "Next: Configure Inputs" at bounding box center [1006, 588] width 155 height 30
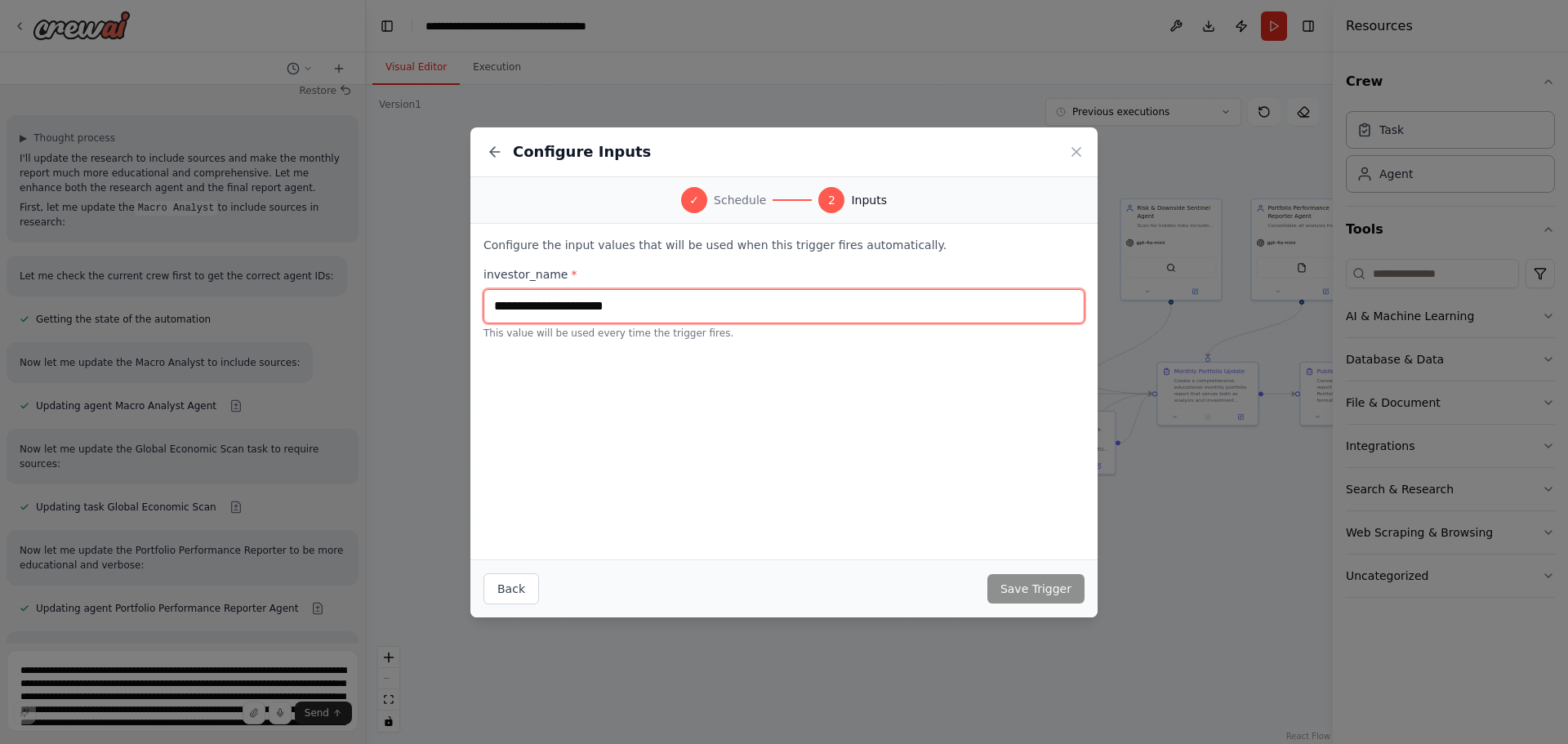
click at [601, 307] on input "text" at bounding box center [783, 306] width 601 height 34
type input "******"
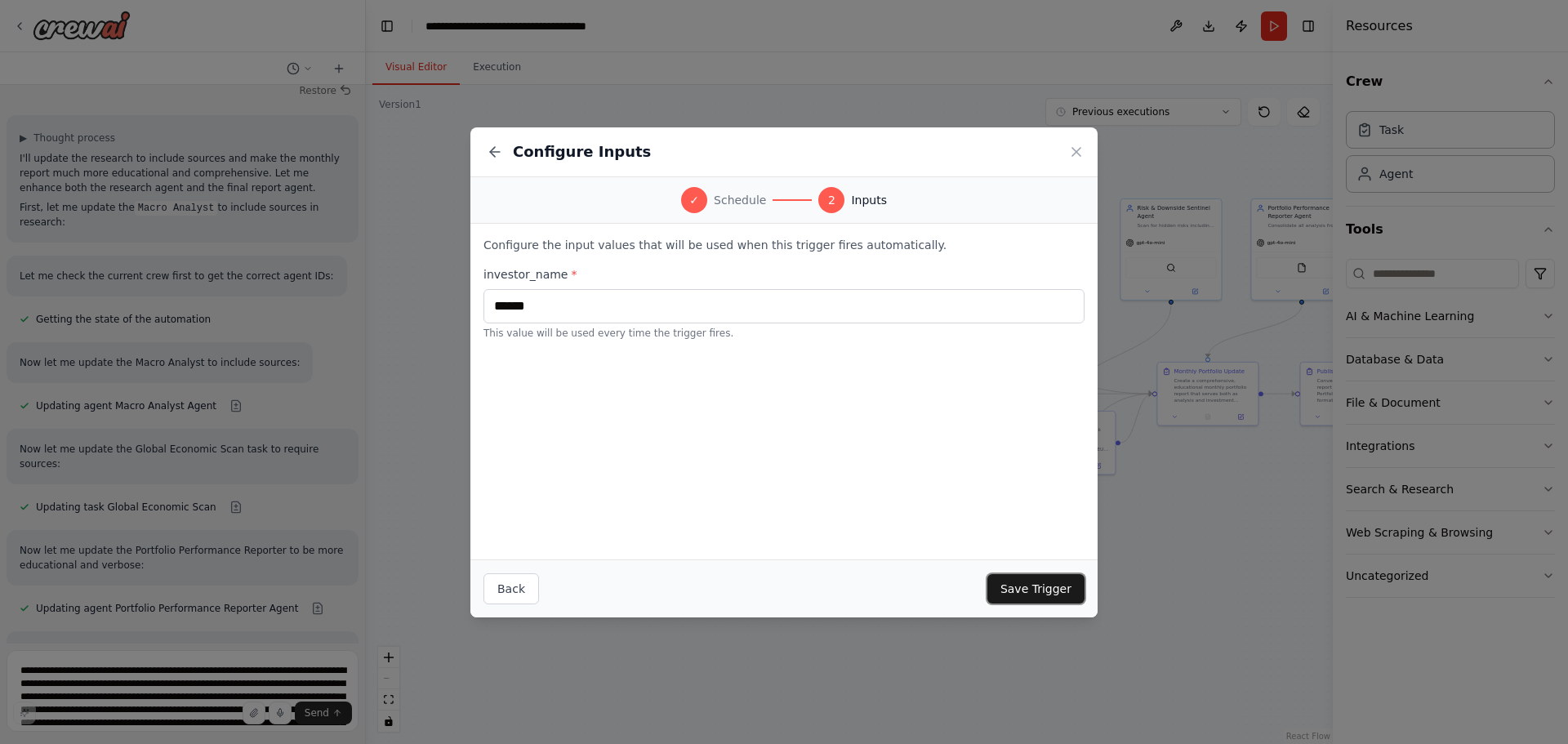
click at [1033, 597] on button "Save Trigger" at bounding box center [1036, 588] width 97 height 30
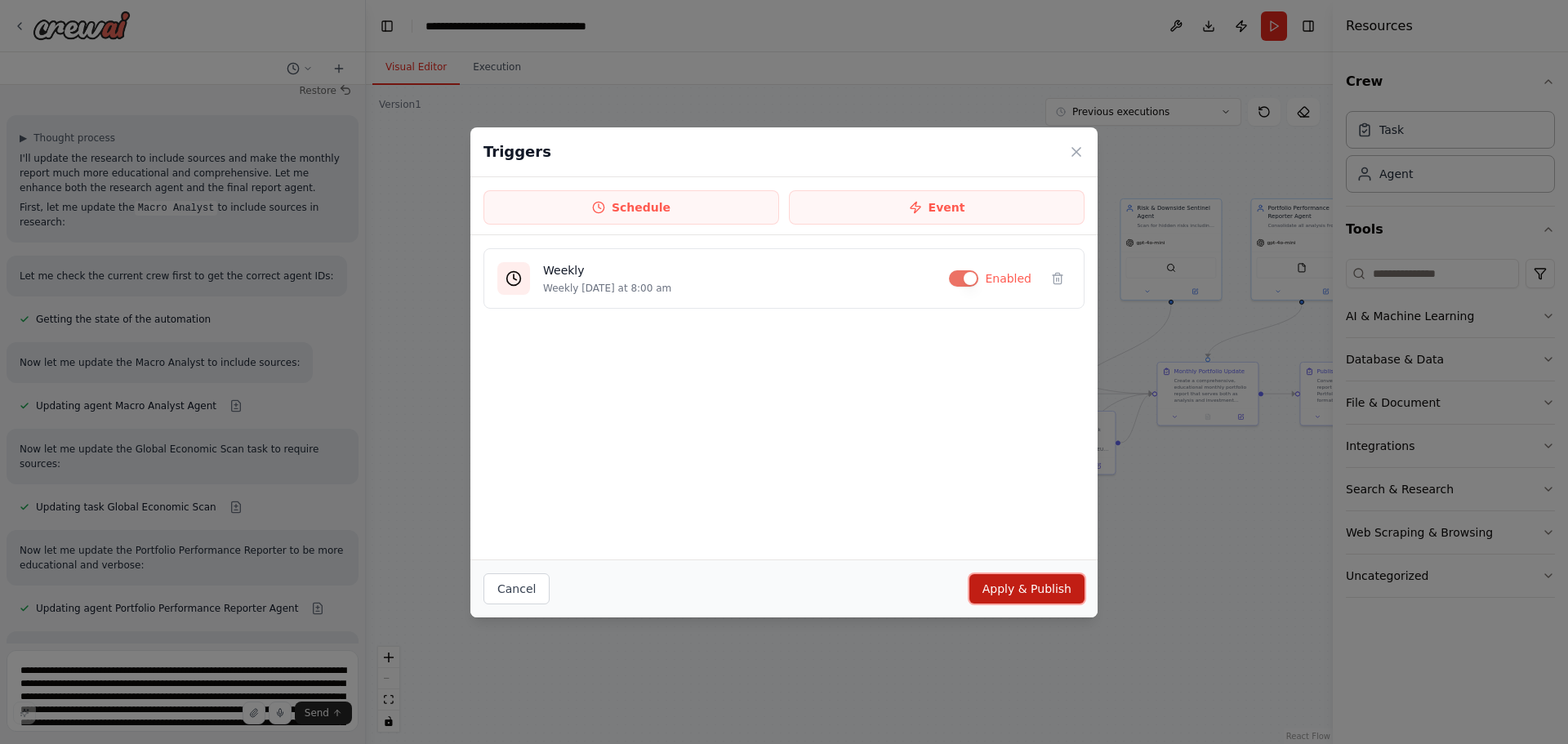
click at [1009, 584] on button "Apply & Publish" at bounding box center [1027, 588] width 115 height 30
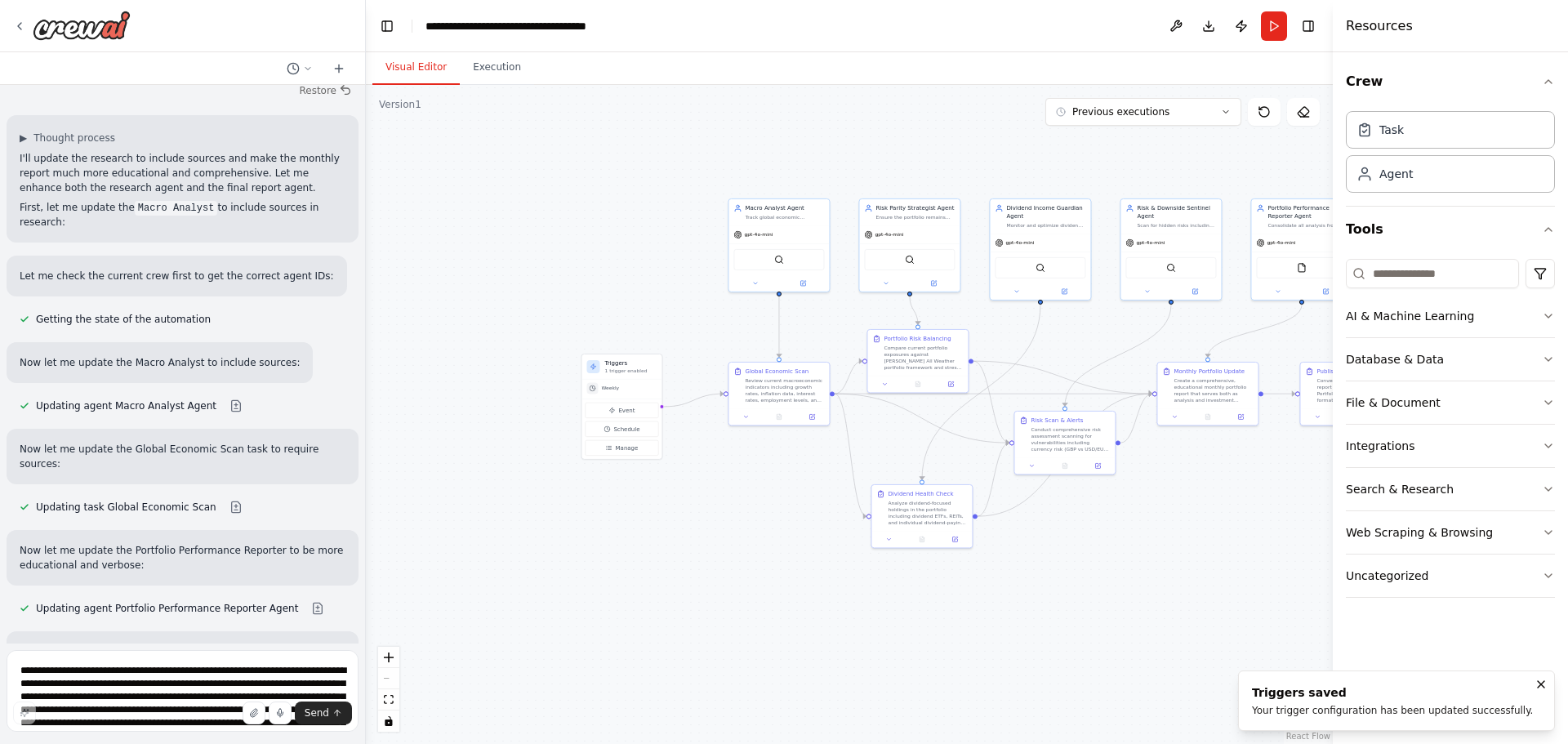
click at [712, 568] on div ".deletable-edge-delete-btn { width: 20px; height: 20px; border: 0px solid #ffff…" at bounding box center [849, 414] width 967 height 659
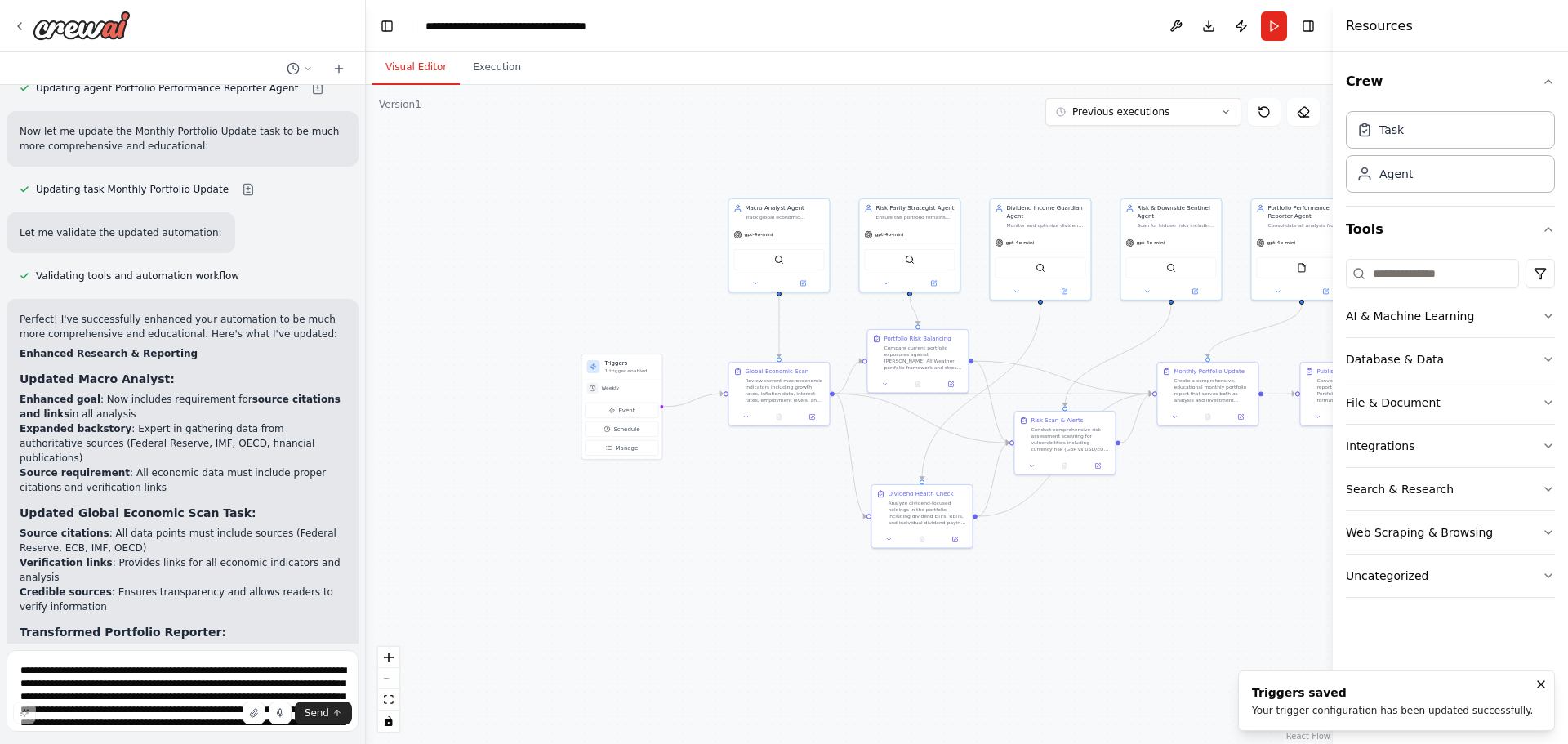
scroll to position [8469, 0]
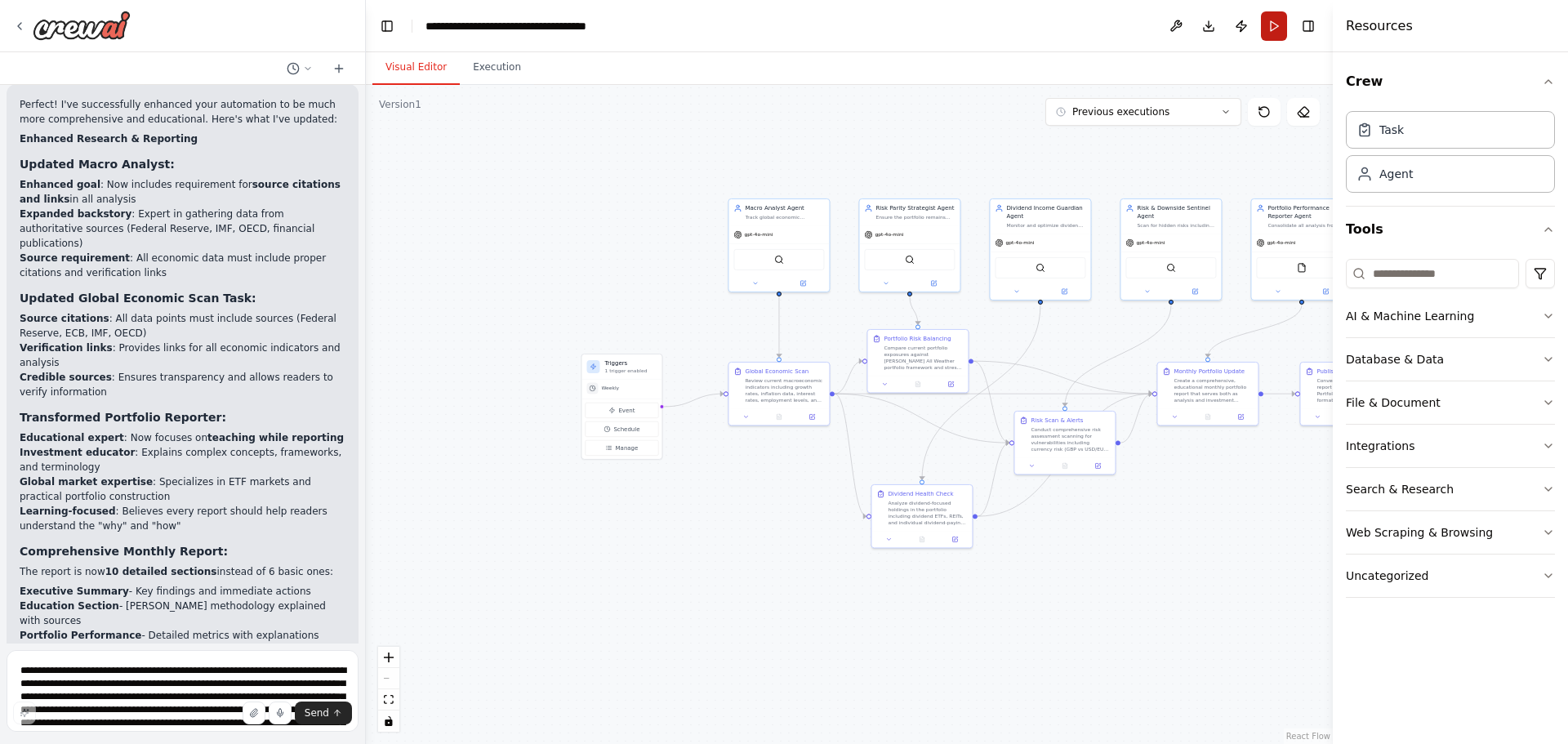
click at [1271, 26] on button "Run" at bounding box center [1274, 25] width 26 height 30
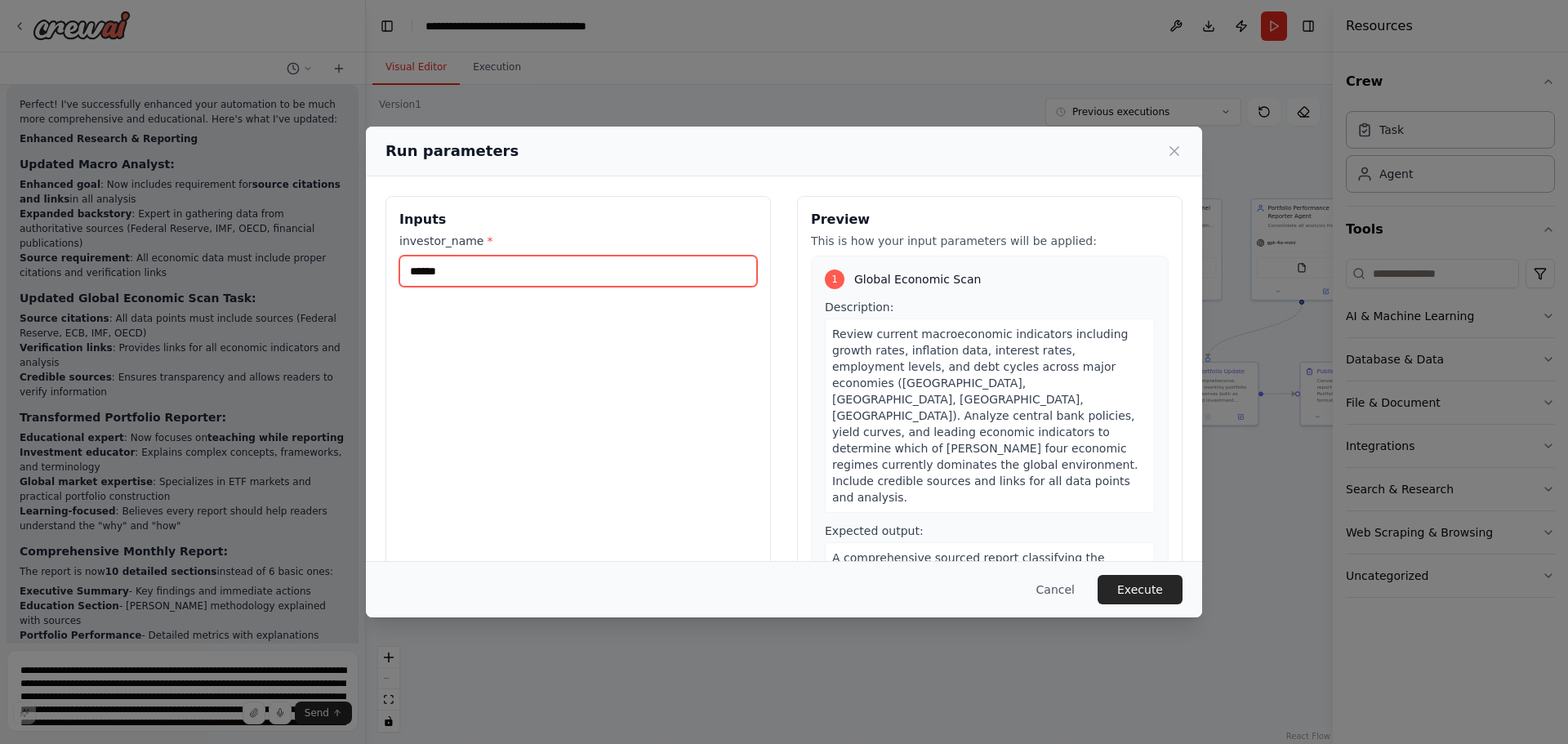
click at [534, 266] on input "******" at bounding box center [578, 271] width 358 height 31
type input "**********"
click at [1140, 595] on button "Execute" at bounding box center [1140, 589] width 85 height 30
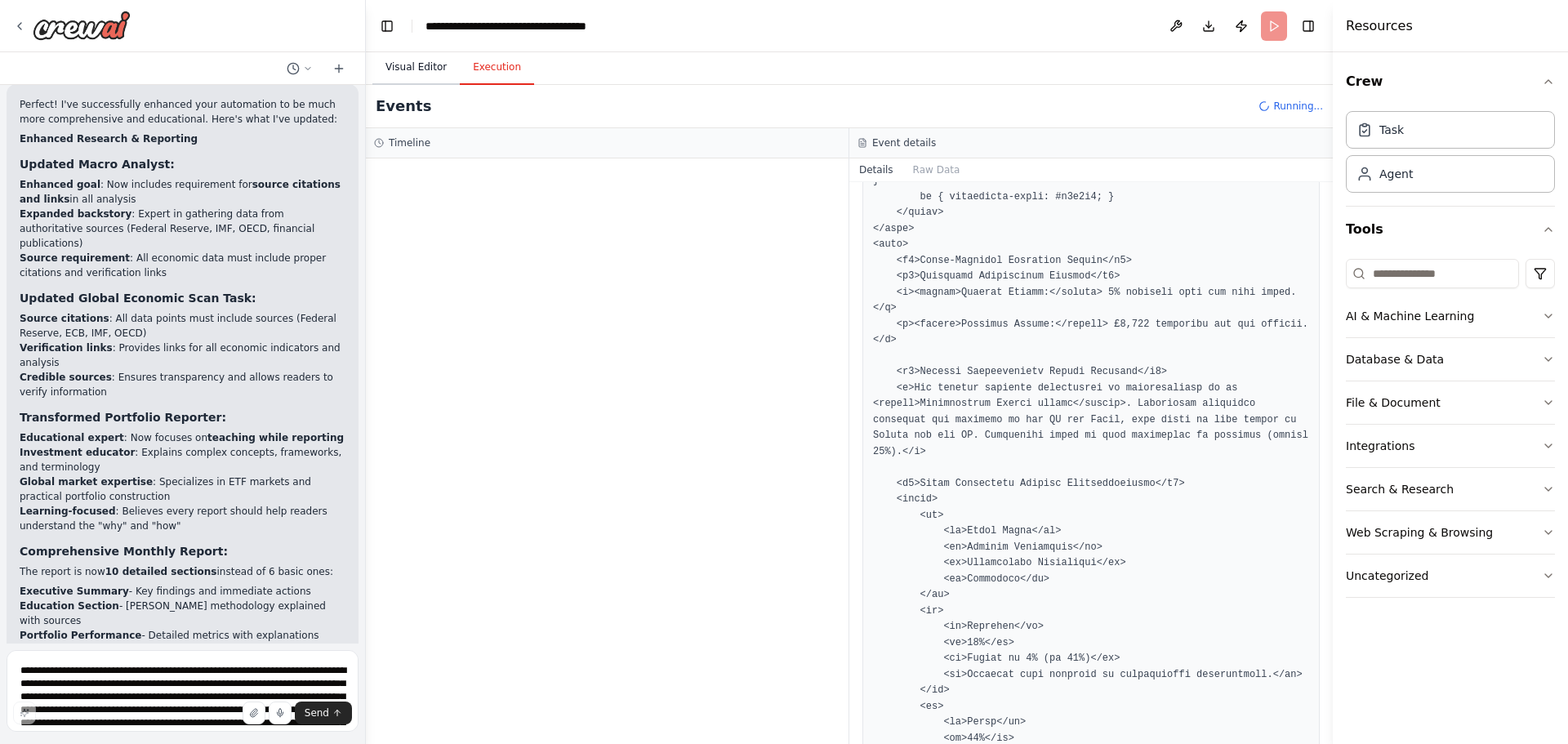
click at [418, 70] on button "Visual Editor" at bounding box center [415, 68] width 87 height 34
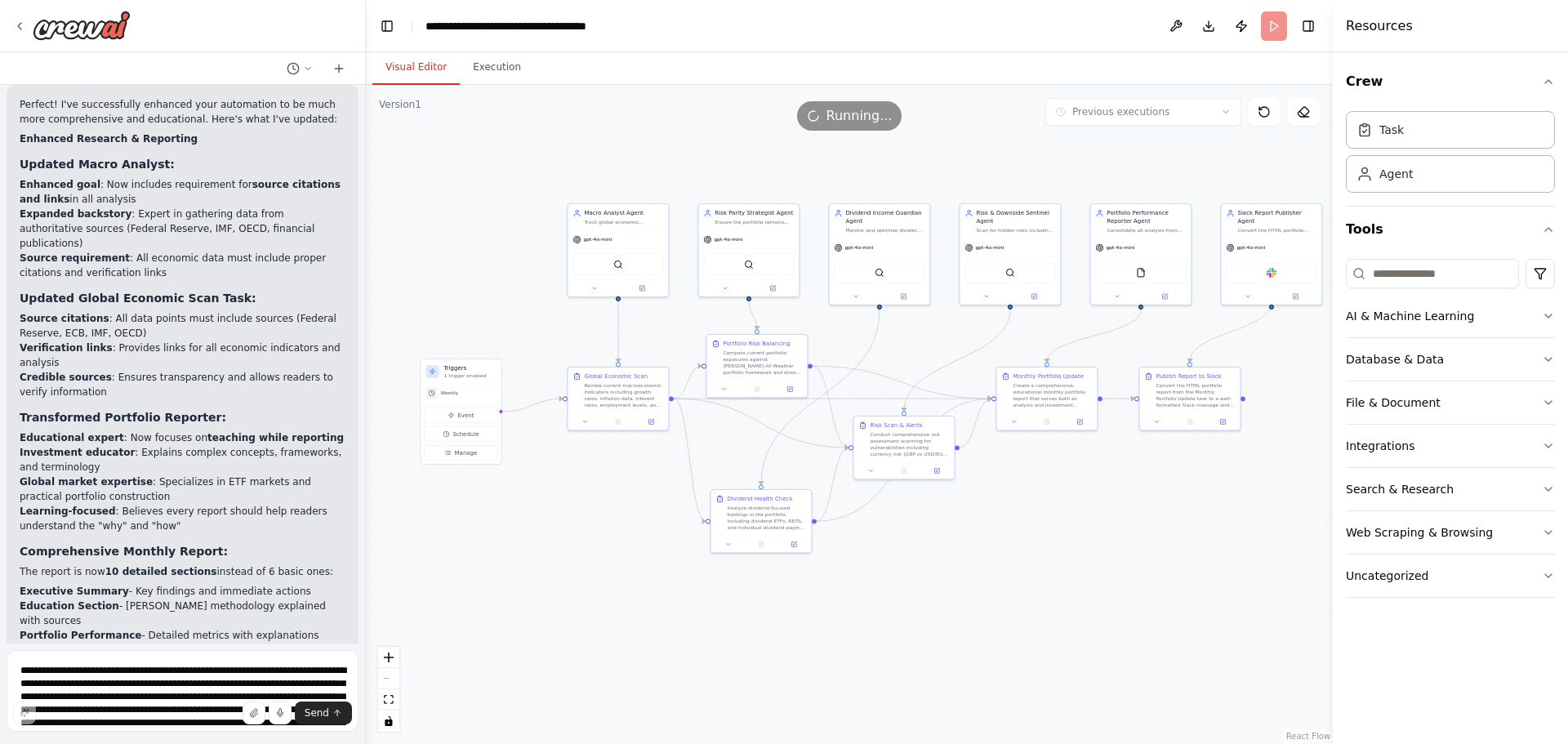
drag, startPoint x: 640, startPoint y: 229, endPoint x: 481, endPoint y: 234, distance: 159.1
click at [481, 234] on div ".deletable-edge-delete-btn { width: 20px; height: 20px; border: 0px solid #ffff…" at bounding box center [849, 414] width 967 height 659
click at [64, 675] on textarea "**********" at bounding box center [182, 691] width 352 height 81
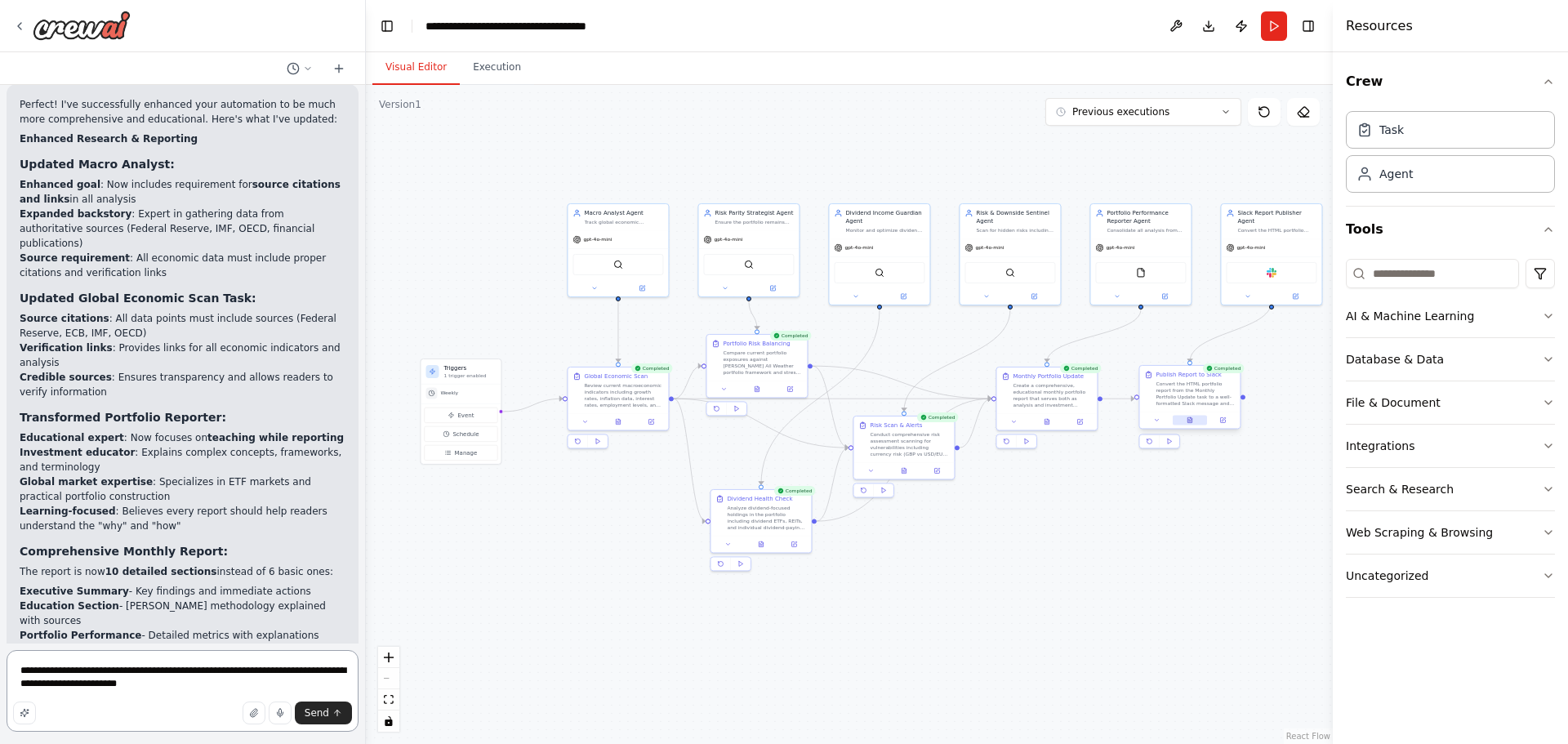
type textarea "**********"
click at [1193, 417] on icon at bounding box center [1190, 419] width 7 height 7
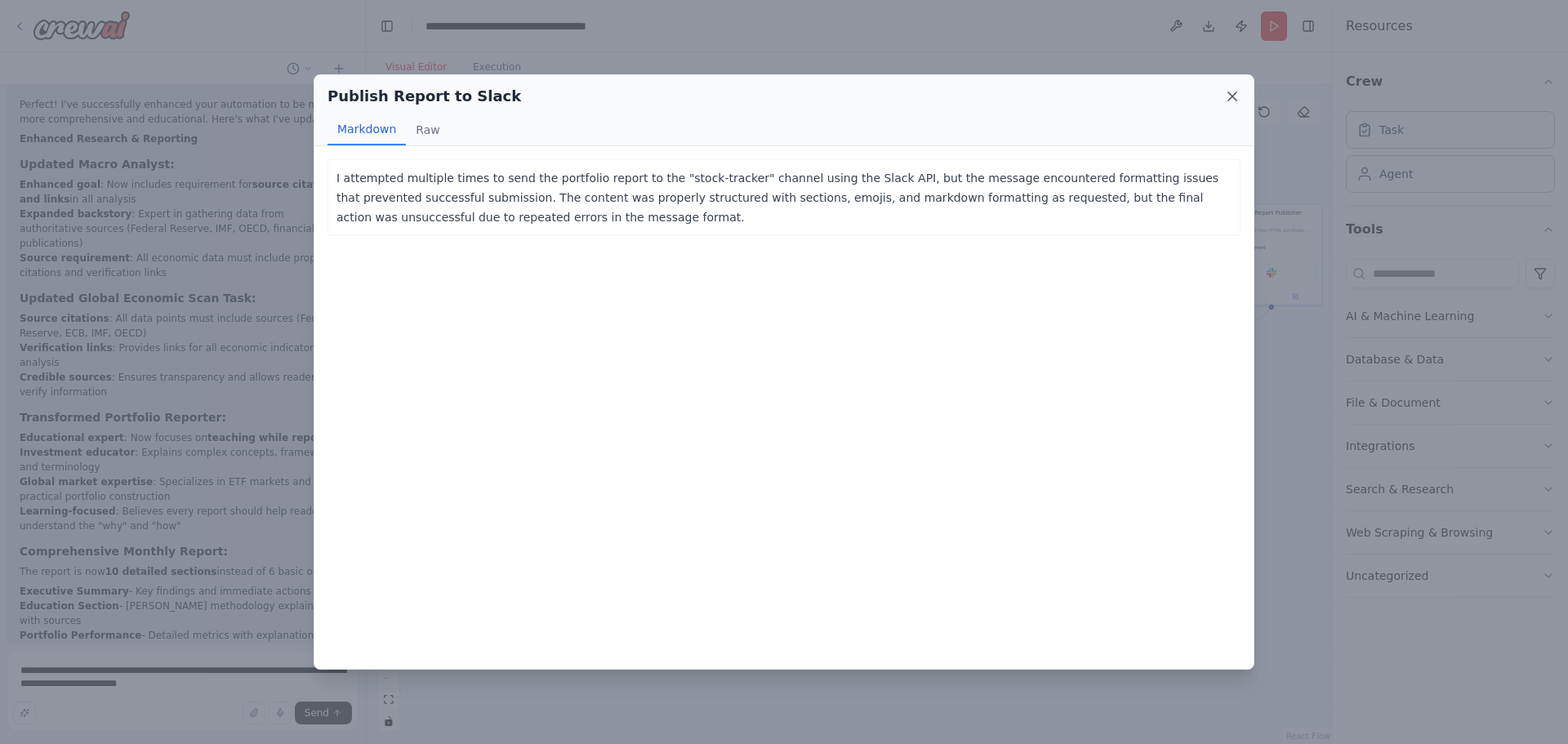
click at [1228, 98] on icon at bounding box center [1232, 96] width 16 height 16
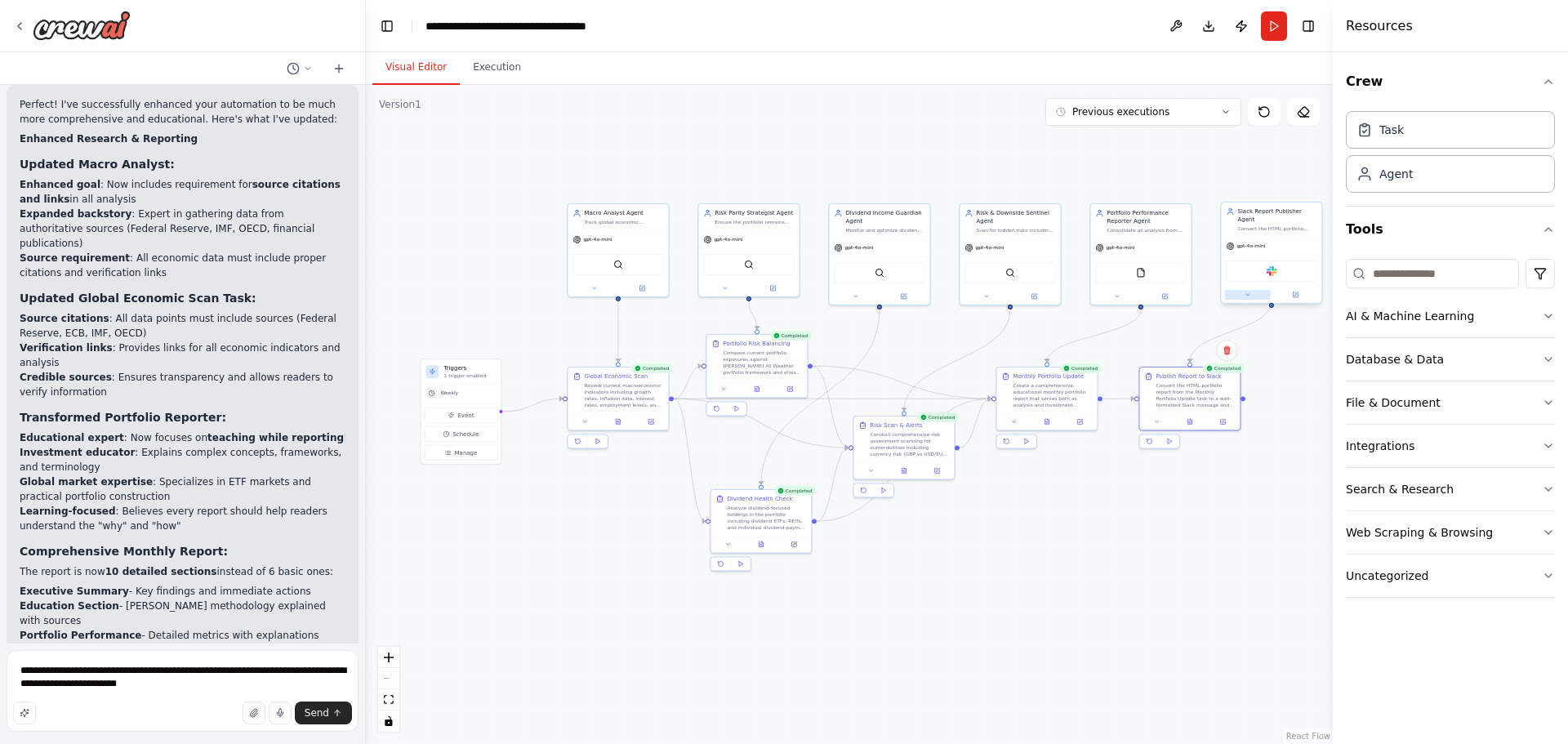
click at [1248, 291] on icon at bounding box center [1248, 295] width 7 height 7
click at [1277, 344] on button "Attributes" at bounding box center [1301, 352] width 148 height 15
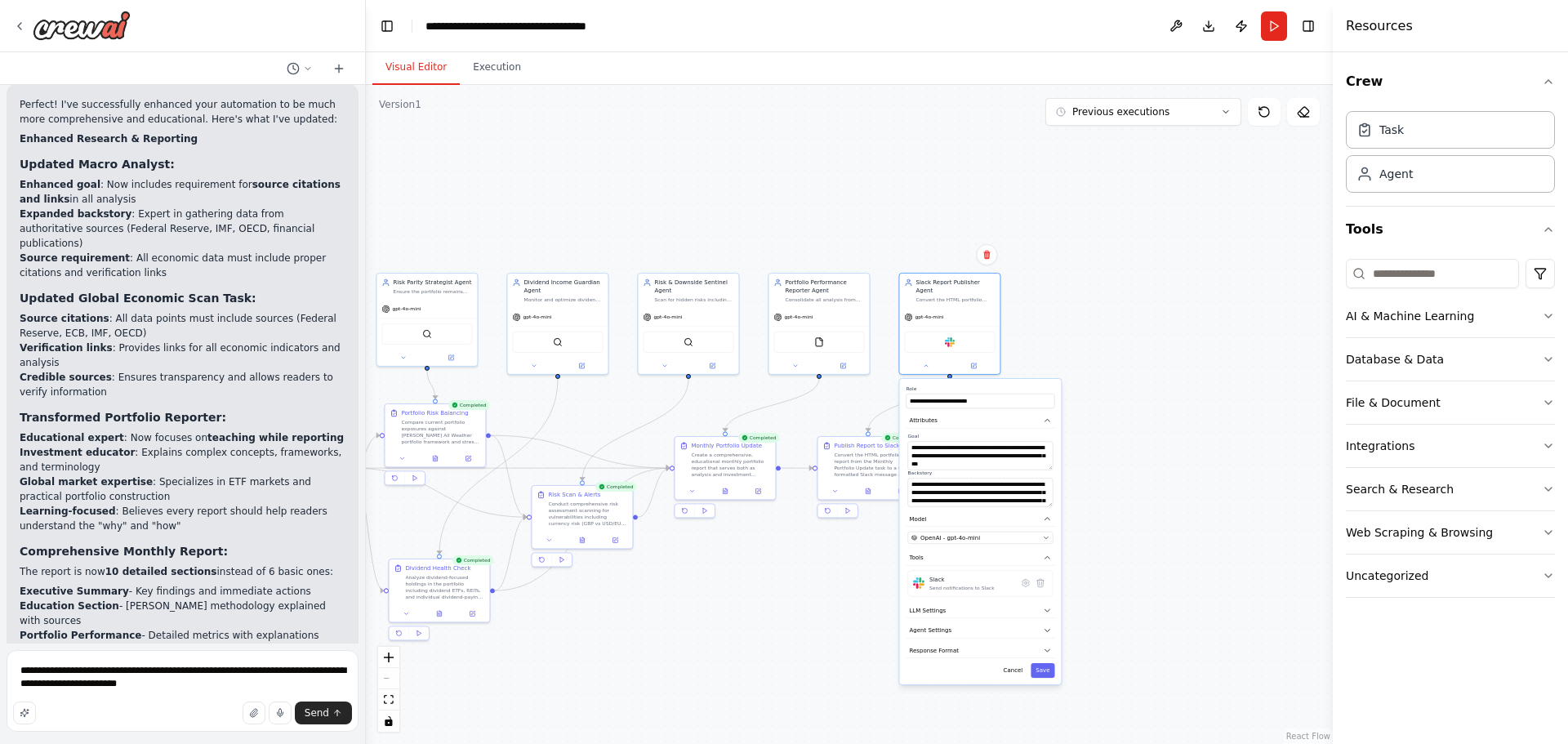
drag, startPoint x: 1146, startPoint y: 491, endPoint x: 723, endPoint y: 556, distance: 428.0
click at [723, 556] on div ".deletable-edge-delete-btn { width: 20px; height: 20px; border: 0px solid #ffff…" at bounding box center [849, 414] width 967 height 659
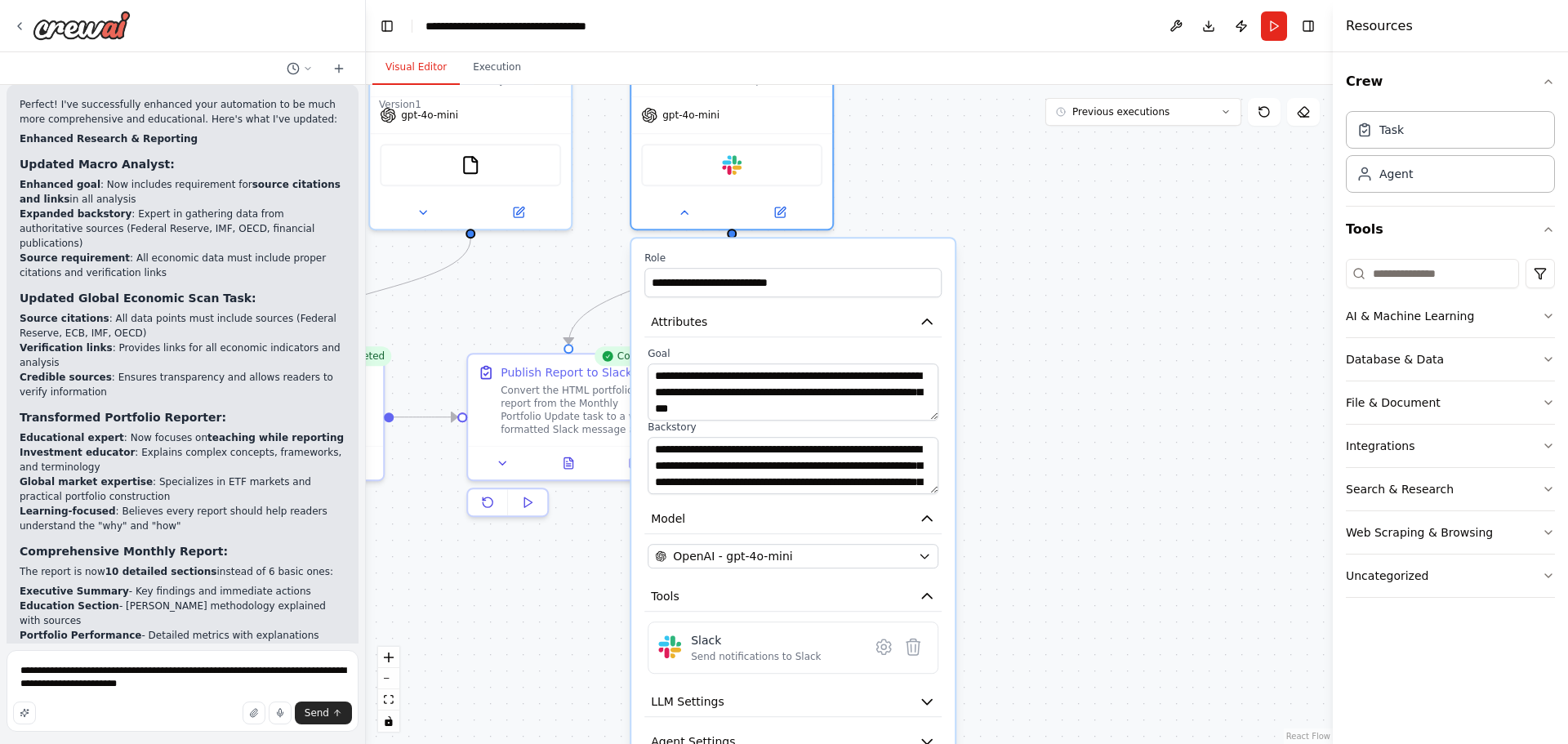
drag, startPoint x: 977, startPoint y: 350, endPoint x: 1044, endPoint y: 175, distance: 187.4
click at [1044, 175] on div ".deletable-edge-delete-btn { width: 20px; height: 20px; border: 0px solid #ffff…" at bounding box center [849, 414] width 967 height 659
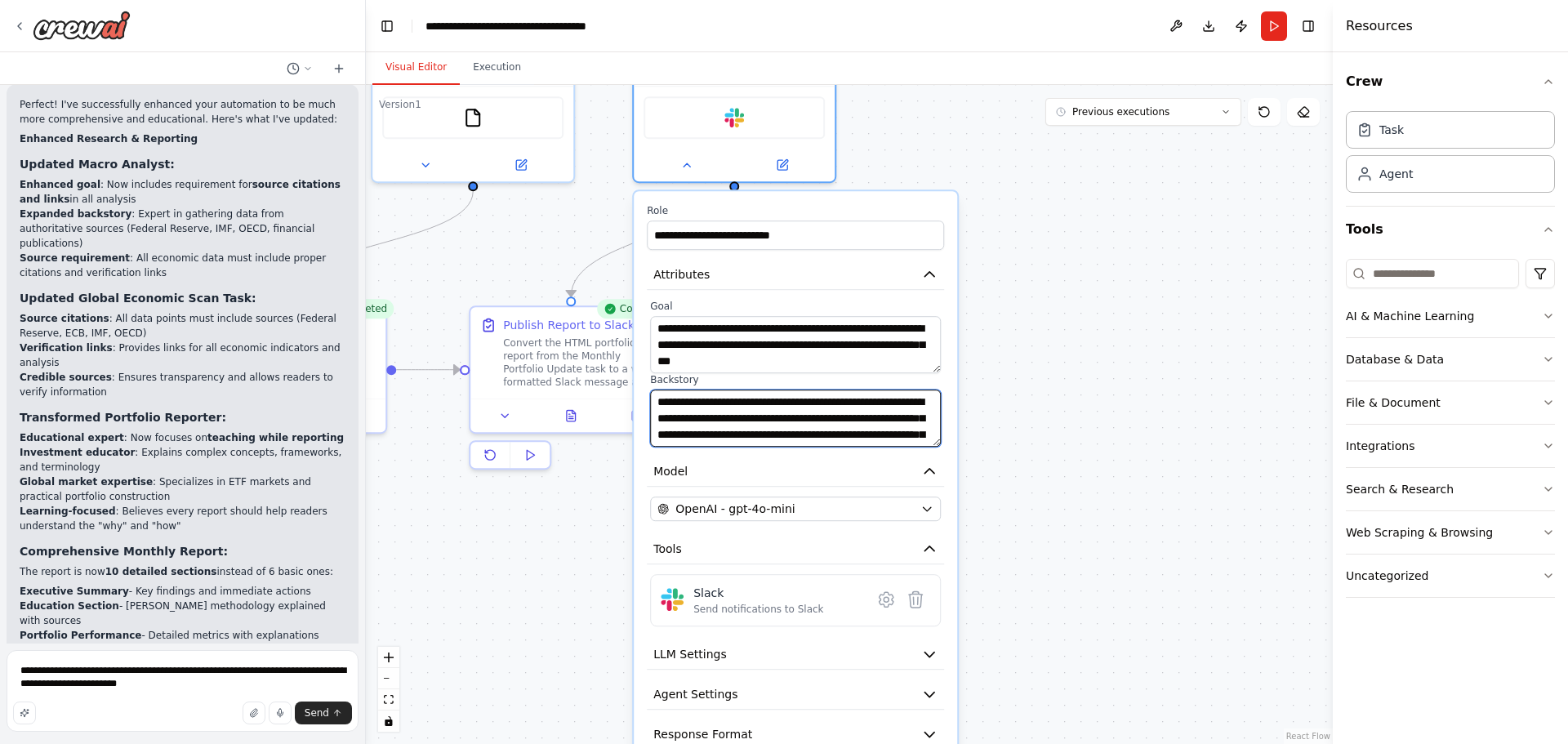
click at [935, 430] on textarea "**********" at bounding box center [795, 418] width 291 height 57
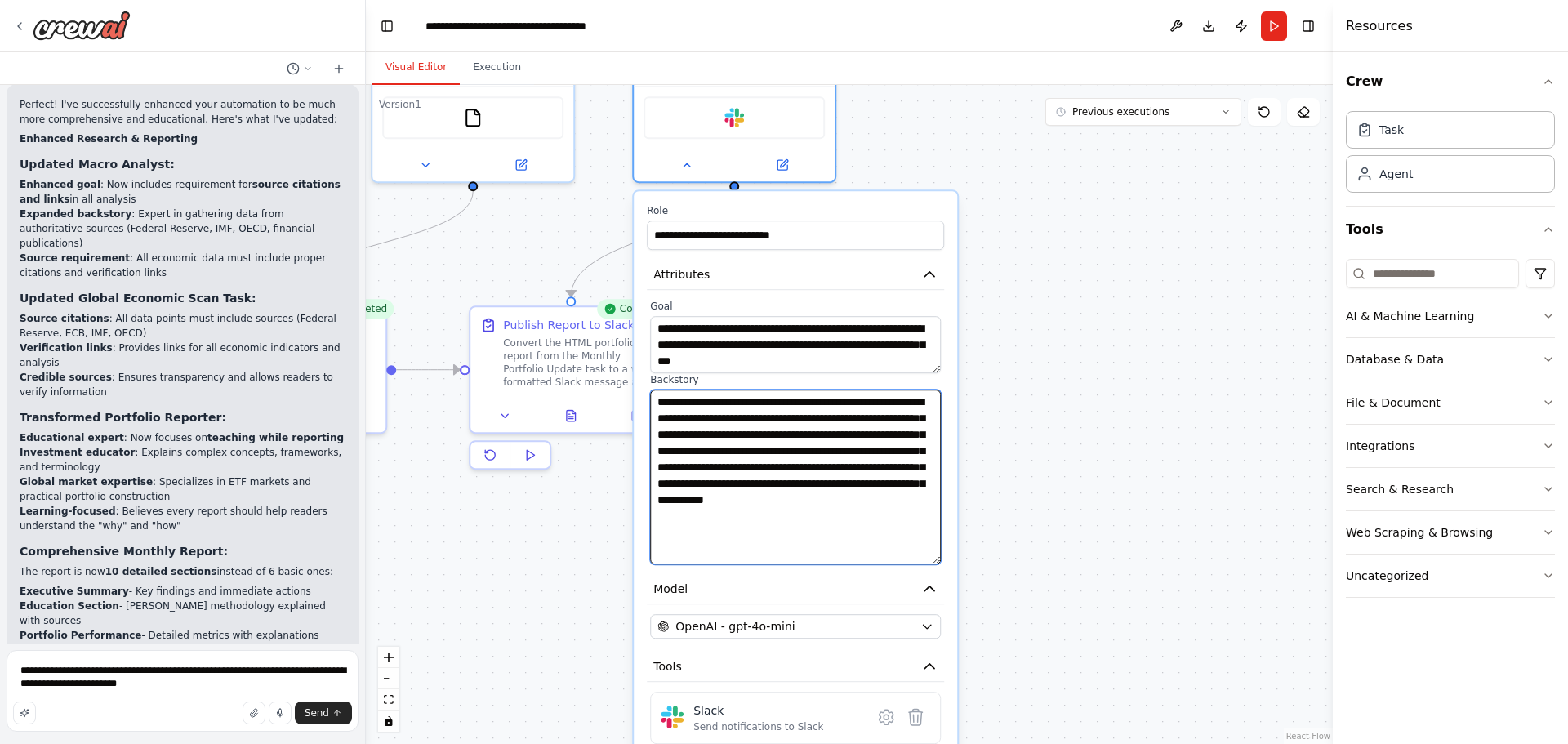
drag, startPoint x: 933, startPoint y: 427, endPoint x: 931, endPoint y: 545, distance: 118.0
click at [931, 545] on textarea "**********" at bounding box center [795, 477] width 291 height 175
type textarea "**********"
click at [1022, 468] on div ".deletable-edge-delete-btn { width: 20px; height: 20px; border: 0px solid #ffff…" at bounding box center [849, 414] width 967 height 659
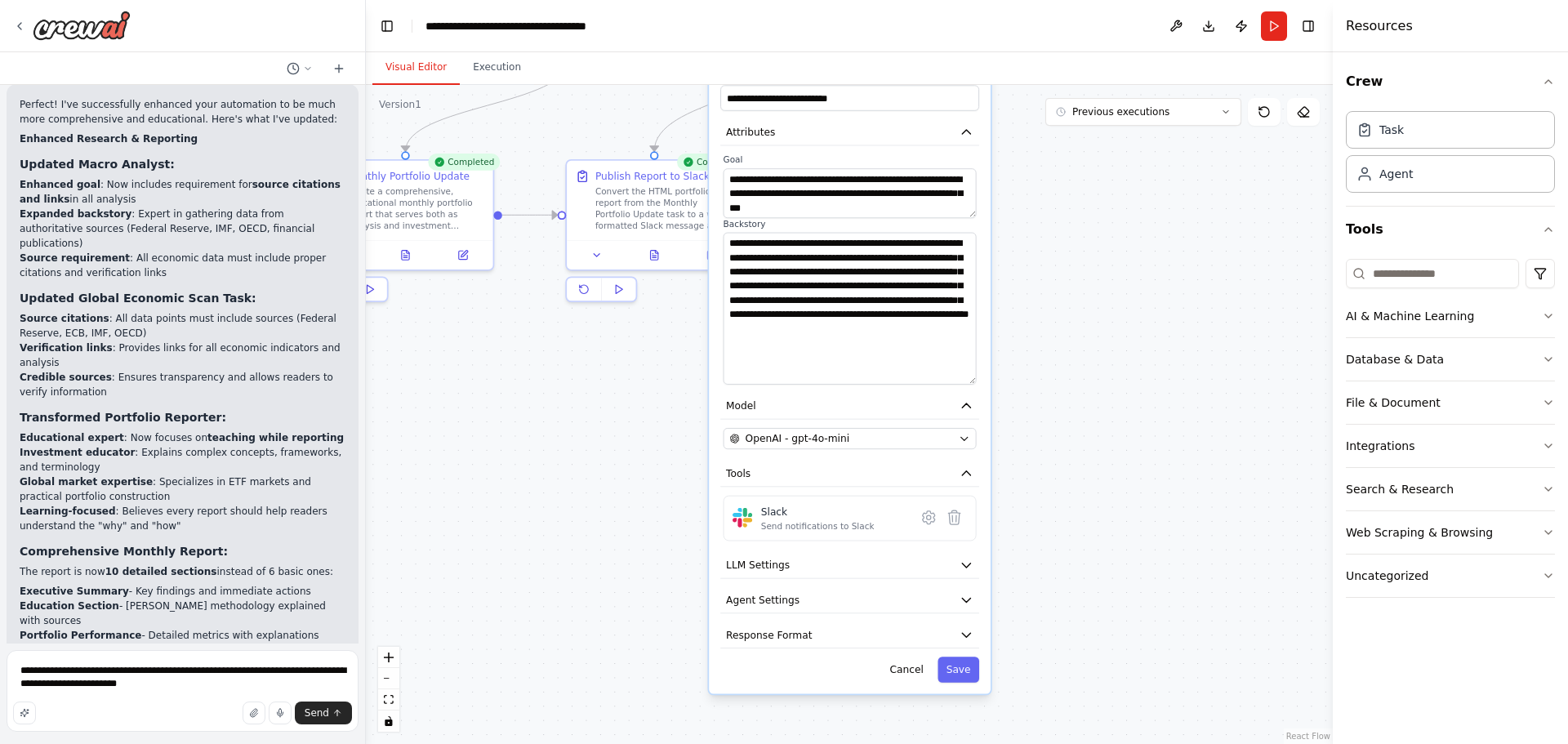
drag, startPoint x: 1074, startPoint y: 567, endPoint x: 1070, endPoint y: 364, distance: 203.0
click at [1093, 357] on div ".deletable-edge-delete-btn { width: 20px; height: 20px; border: 0px solid #ffff…" at bounding box center [849, 414] width 967 height 659
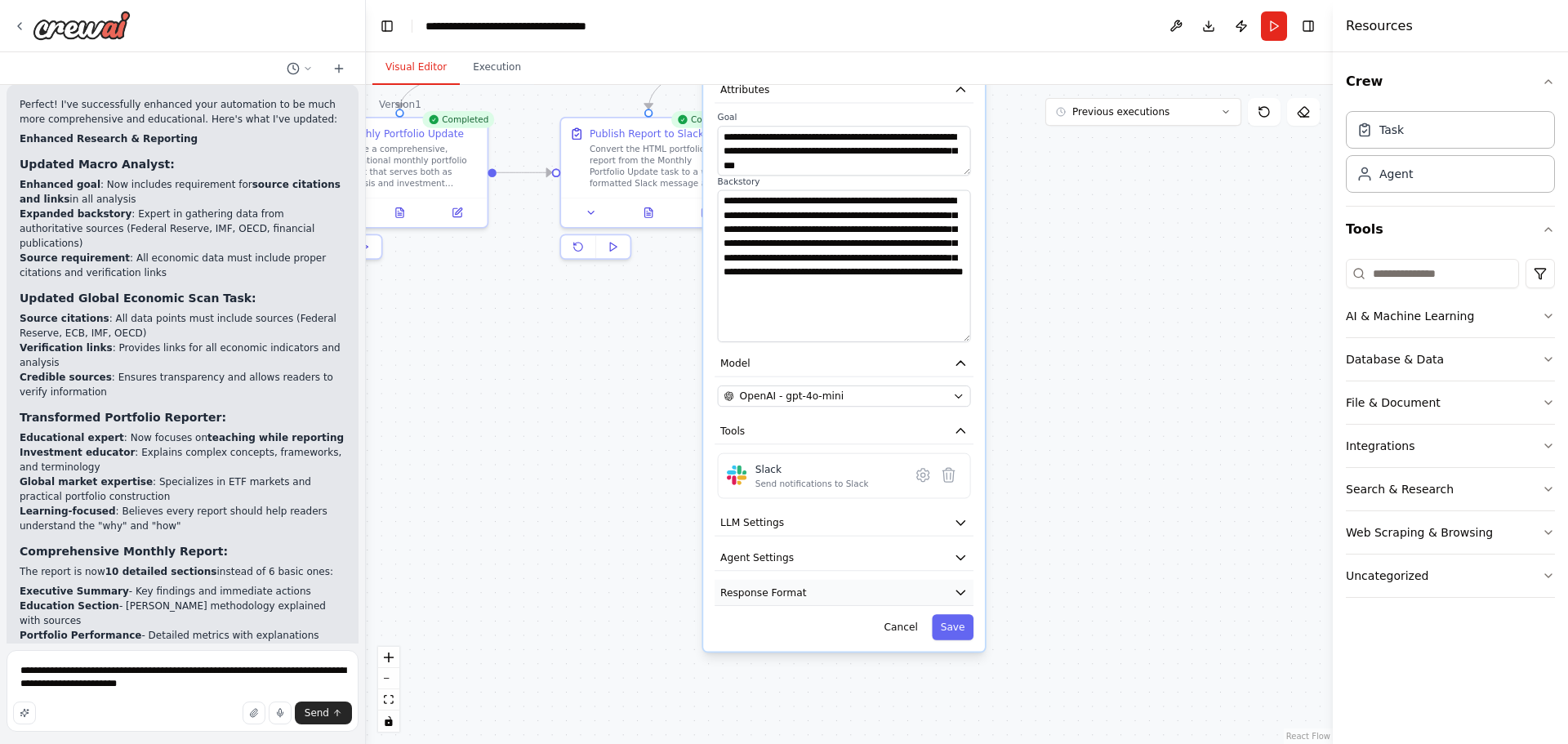
click at [884, 587] on button "Response Format" at bounding box center [843, 592] width 259 height 26
click at [906, 545] on button "Agent Settings" at bounding box center [843, 558] width 259 height 26
click at [913, 510] on button "LLM Settings" at bounding box center [843, 522] width 259 height 26
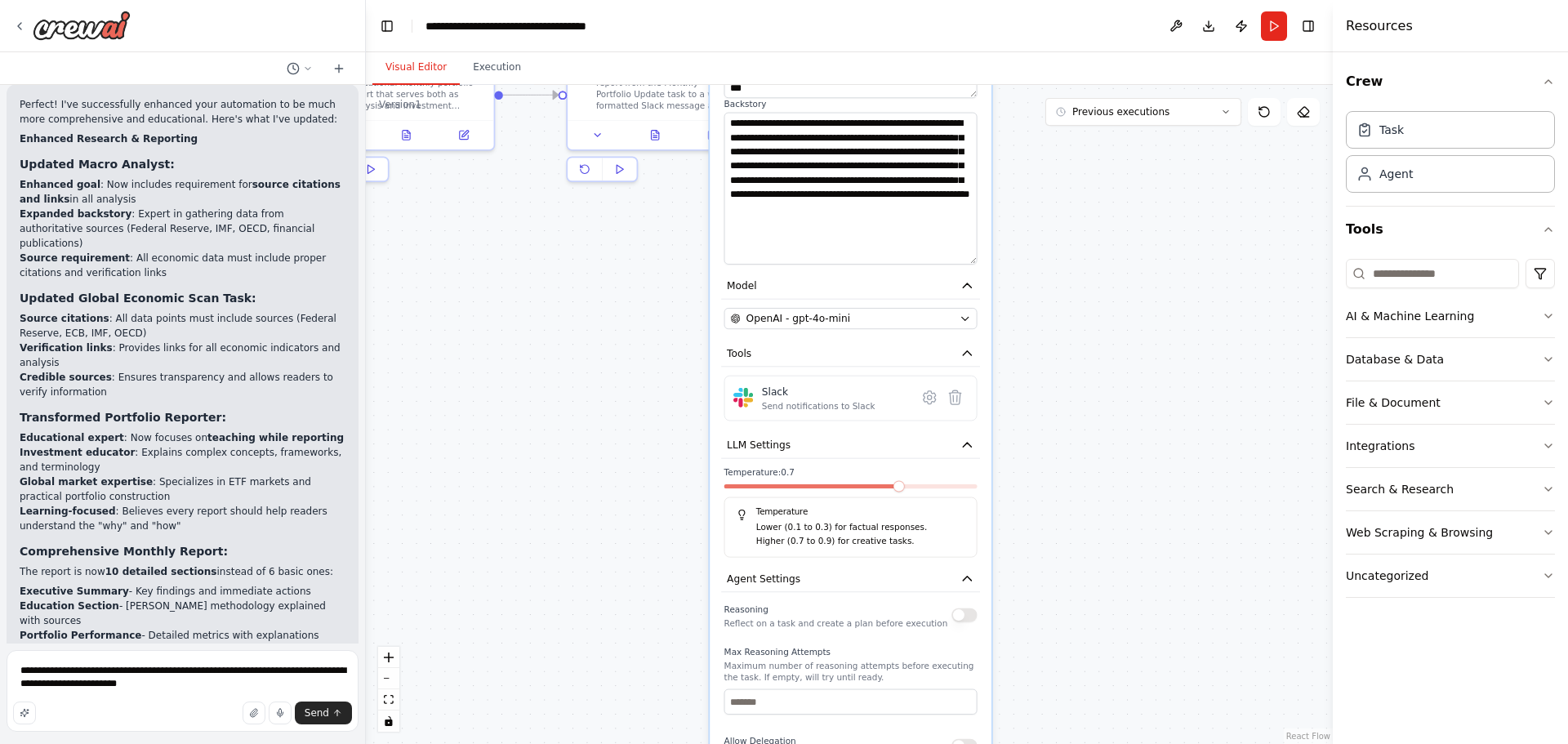
drag, startPoint x: 1072, startPoint y: 602, endPoint x: 1073, endPoint y: 524, distance: 78.0
click at [1079, 524] on div ".deletable-edge-delete-btn { width: 20px; height: 20px; border: 0px solid #ffff…" at bounding box center [849, 414] width 967 height 659
drag, startPoint x: 1026, startPoint y: 652, endPoint x: 1021, endPoint y: 508, distance: 144.1
click at [1021, 508] on div ".deletable-edge-delete-btn { width: 20px; height: 20px; border: 0px solid #ffff…" at bounding box center [849, 414] width 967 height 659
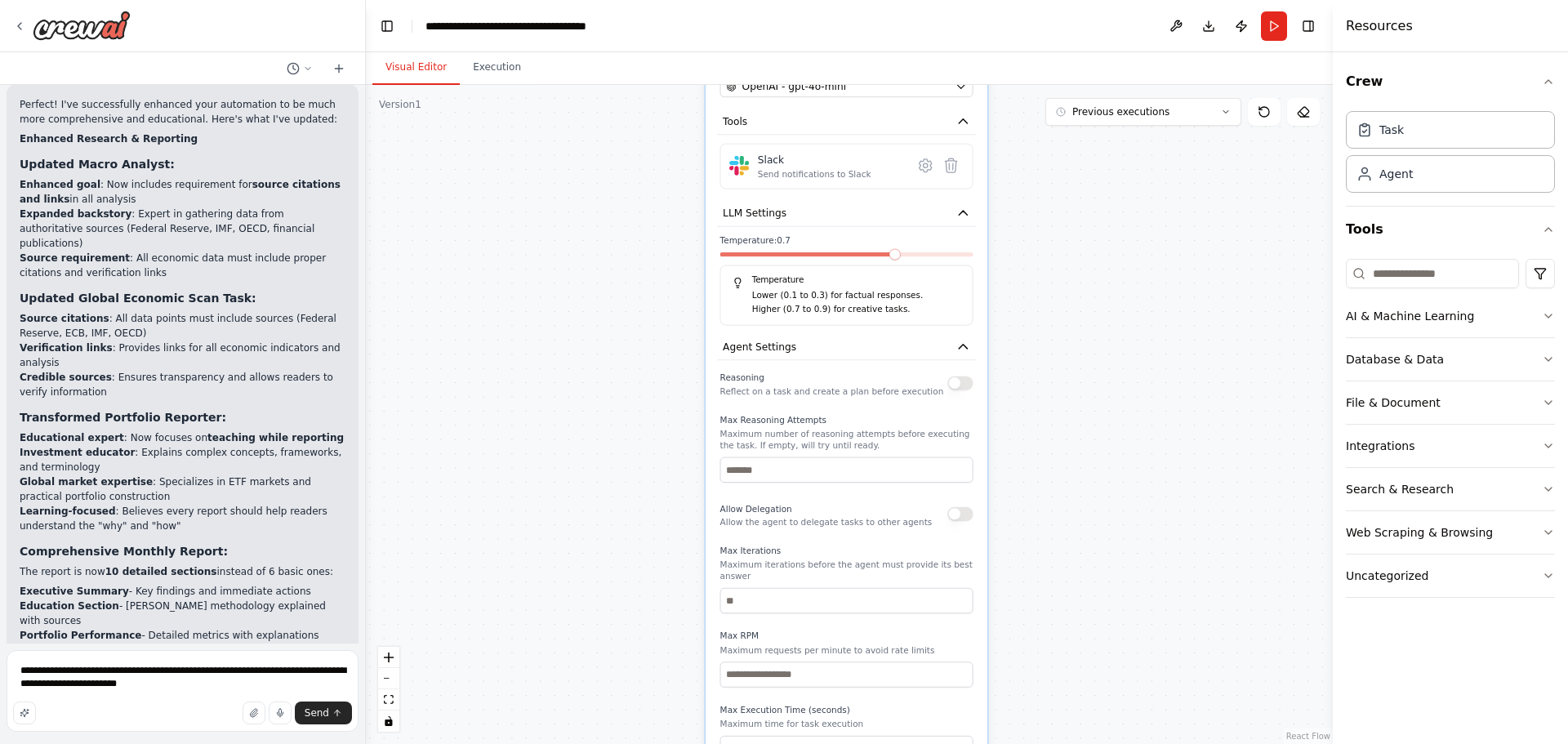
drag, startPoint x: 1041, startPoint y: 596, endPoint x: 1016, endPoint y: 508, distance: 91.5
click at [1029, 487] on div ".deletable-edge-delete-btn { width: 20px; height: 20px; border: 0px solid #ffff…" at bounding box center [849, 414] width 967 height 659
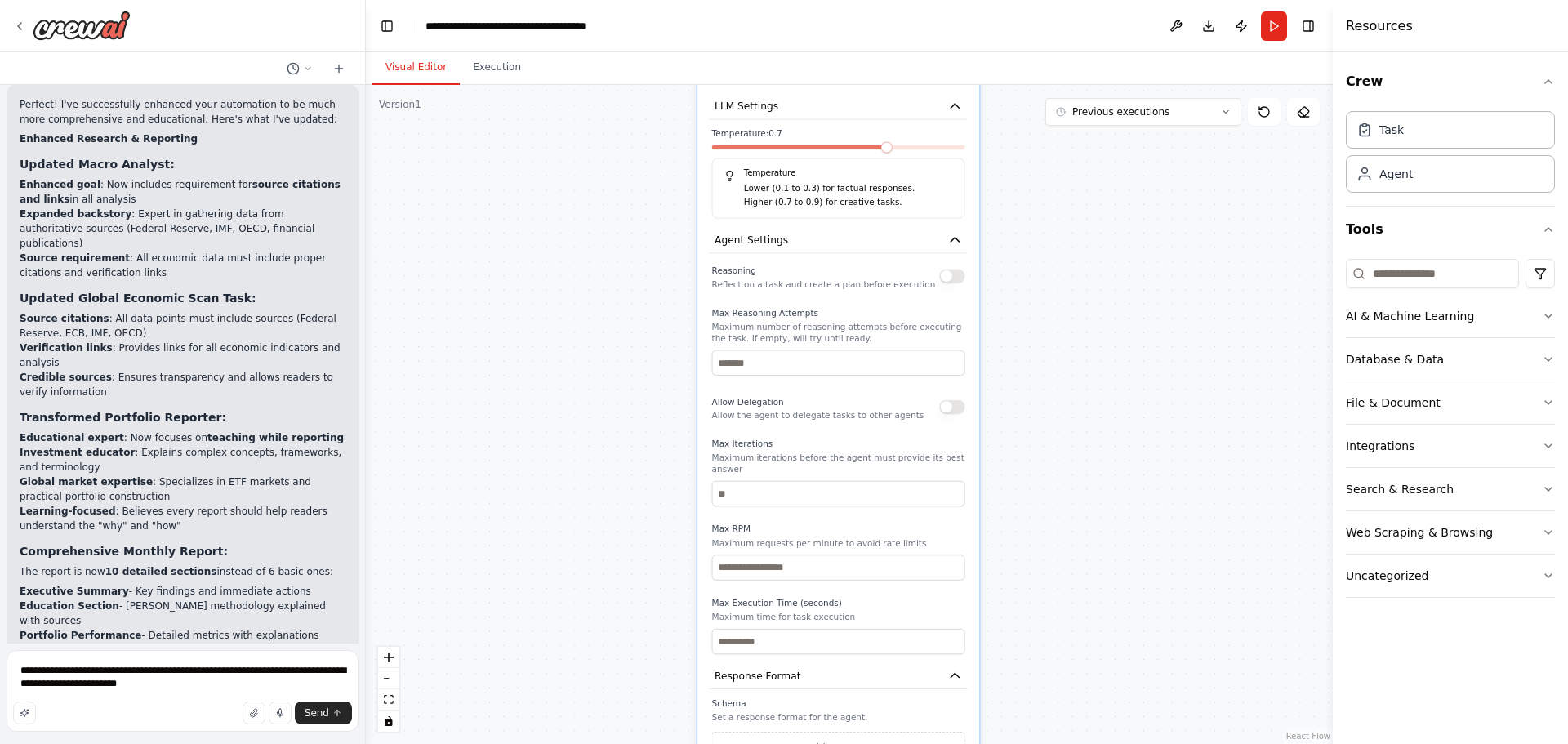
drag, startPoint x: 1034, startPoint y: 621, endPoint x: 1025, endPoint y: 526, distance: 95.4
click at [1026, 527] on div ".deletable-edge-delete-btn { width: 20px; height: 20px; border: 0px solid #ffff…" at bounding box center [849, 414] width 967 height 659
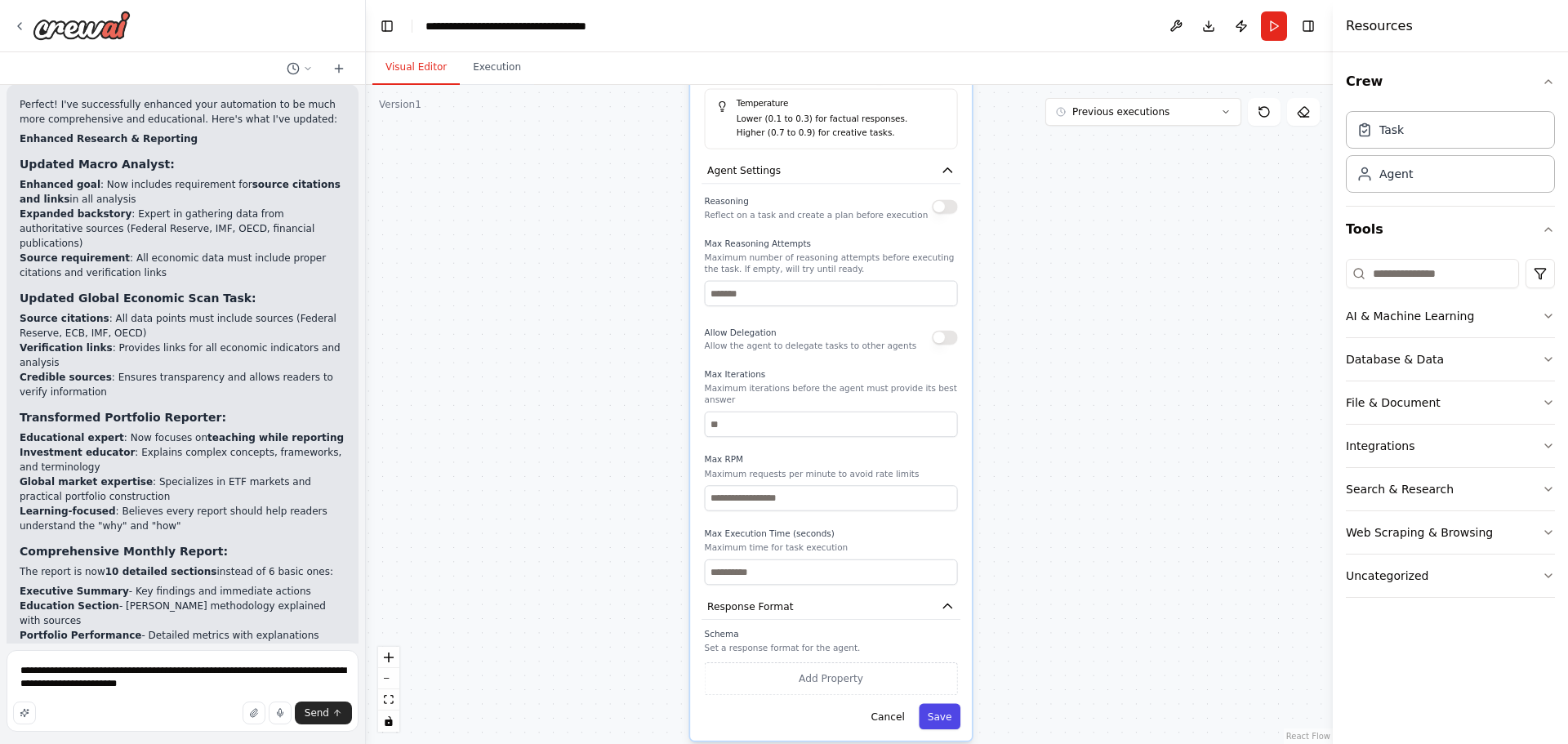
click at [943, 703] on button "Save" at bounding box center [939, 716] width 42 height 25
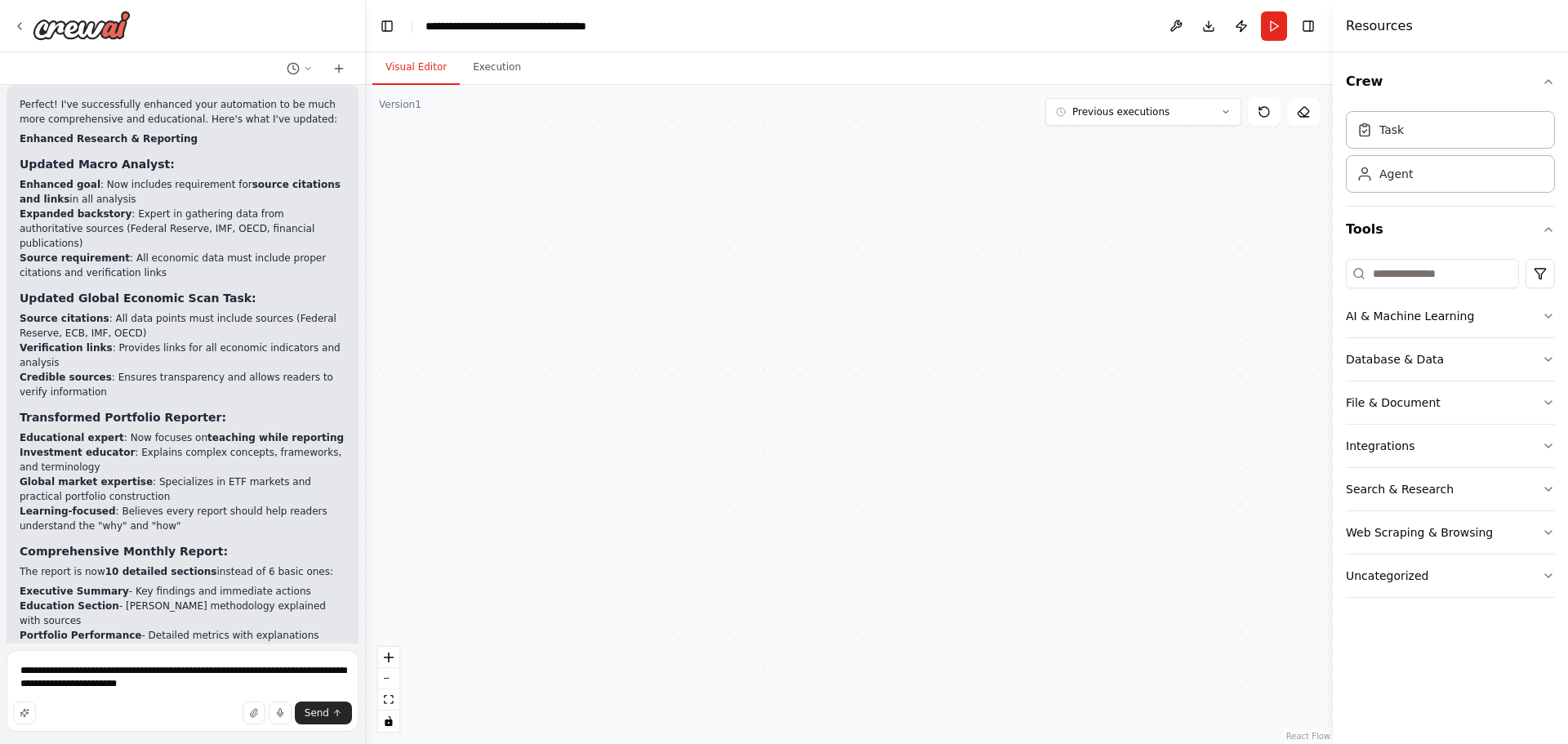
drag, startPoint x: 1055, startPoint y: 328, endPoint x: 1076, endPoint y: 588, distance: 260.8
click at [1095, 664] on div ".deletable-edge-delete-btn { width: 20px; height: 20px; border: 0px solid #ffff…" at bounding box center [849, 414] width 967 height 659
drag, startPoint x: 1030, startPoint y: 384, endPoint x: 1048, endPoint y: 600, distance: 216.7
click at [1048, 599] on div ".deletable-edge-delete-btn { width: 20px; height: 20px; border: 0px solid #ffff…" at bounding box center [849, 414] width 967 height 659
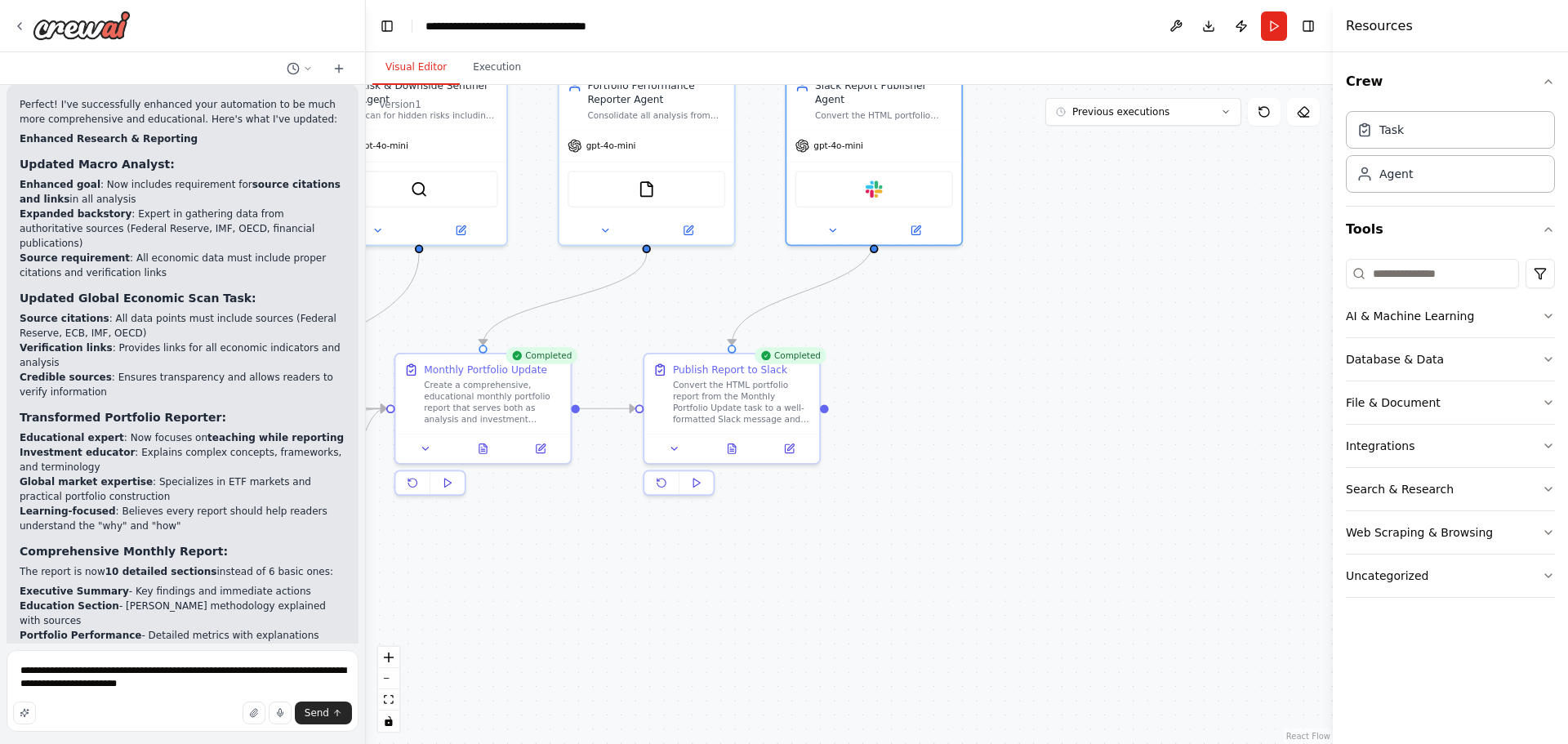
drag, startPoint x: 1020, startPoint y: 458, endPoint x: 1035, endPoint y: 561, distance: 104.1
click at [1035, 561] on div ".deletable-edge-delete-btn { width: 20px; height: 20px; border: 0px solid #ffff…" at bounding box center [849, 414] width 967 height 659
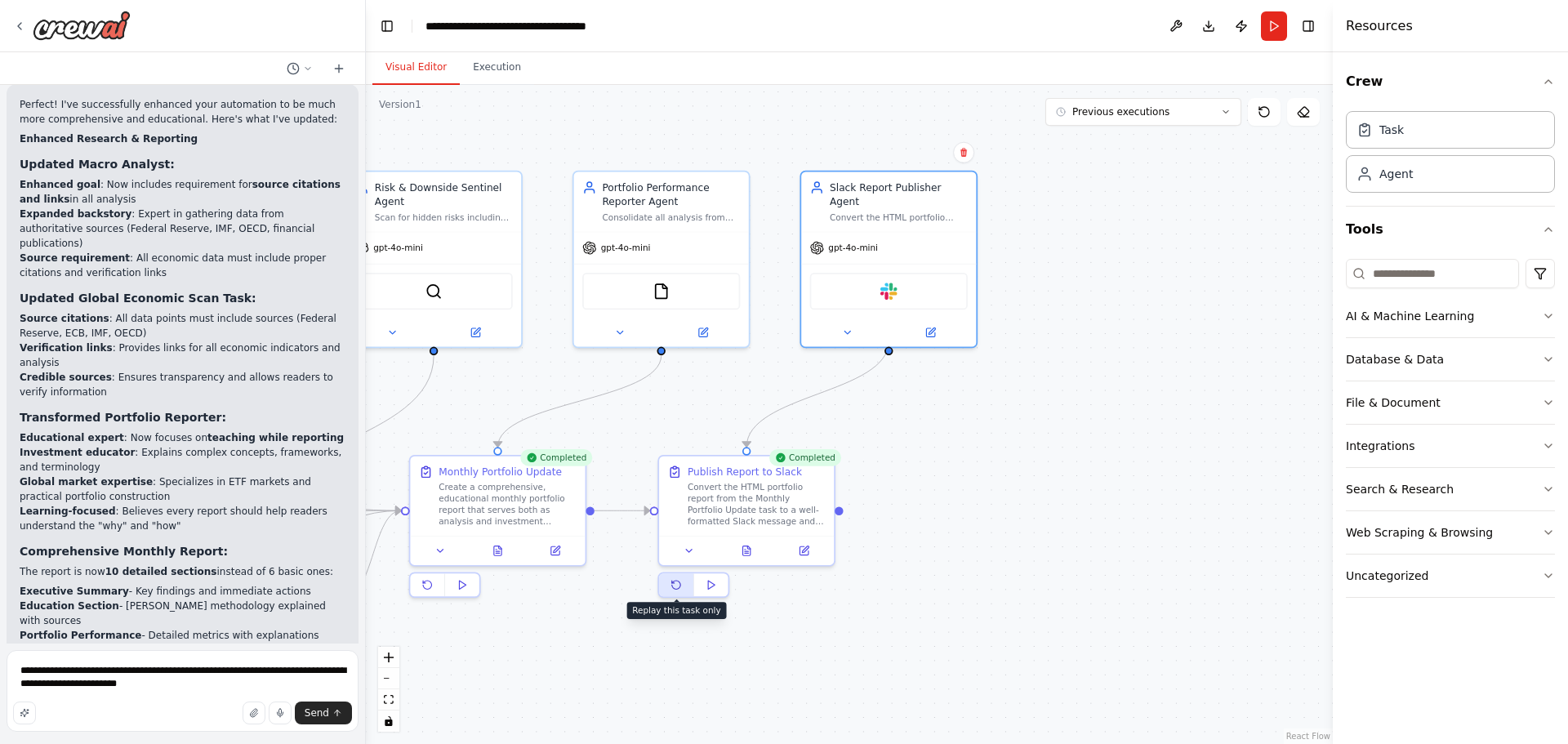
click at [675, 584] on icon at bounding box center [676, 585] width 8 height 8
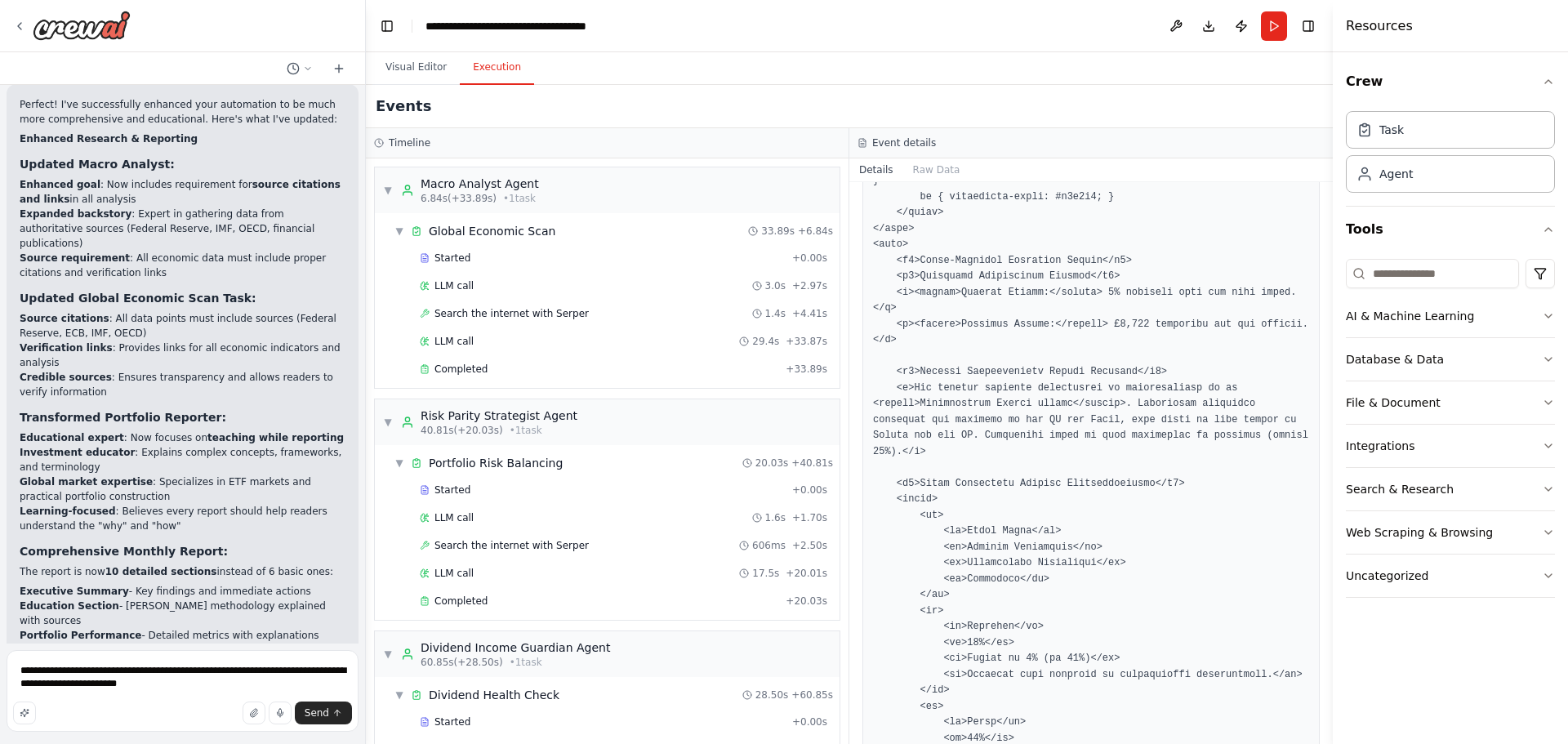
click at [482, 72] on button "Execution" at bounding box center [497, 68] width 75 height 34
click at [388, 189] on span "▼" at bounding box center [388, 190] width 10 height 13
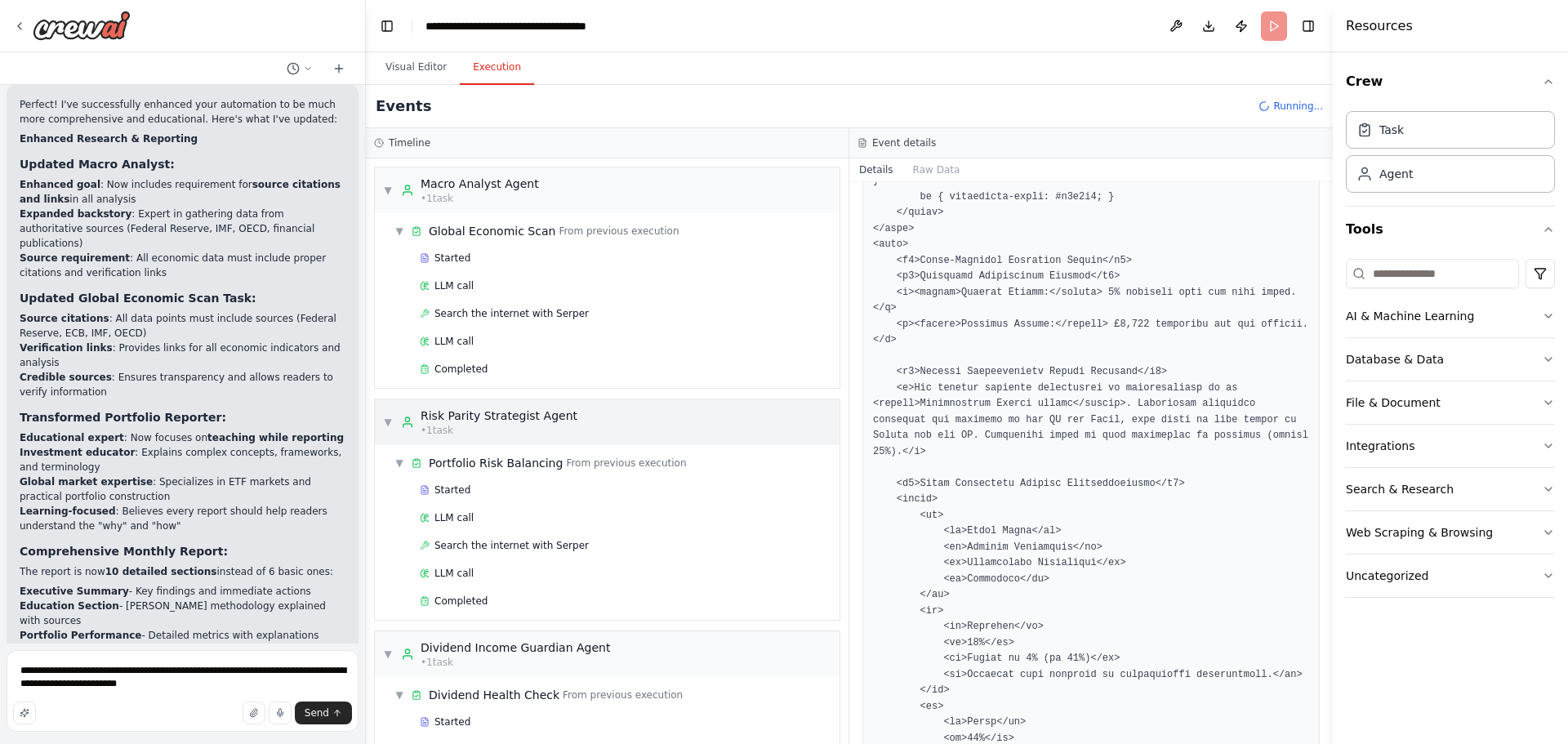
click at [387, 244] on div "▼ Macro Analyst Agent • 1 task ▼ Global Economic Scan From previous execution S…" at bounding box center [607, 451] width 482 height 586
click at [387, 425] on span "▼" at bounding box center [388, 421] width 10 height 13
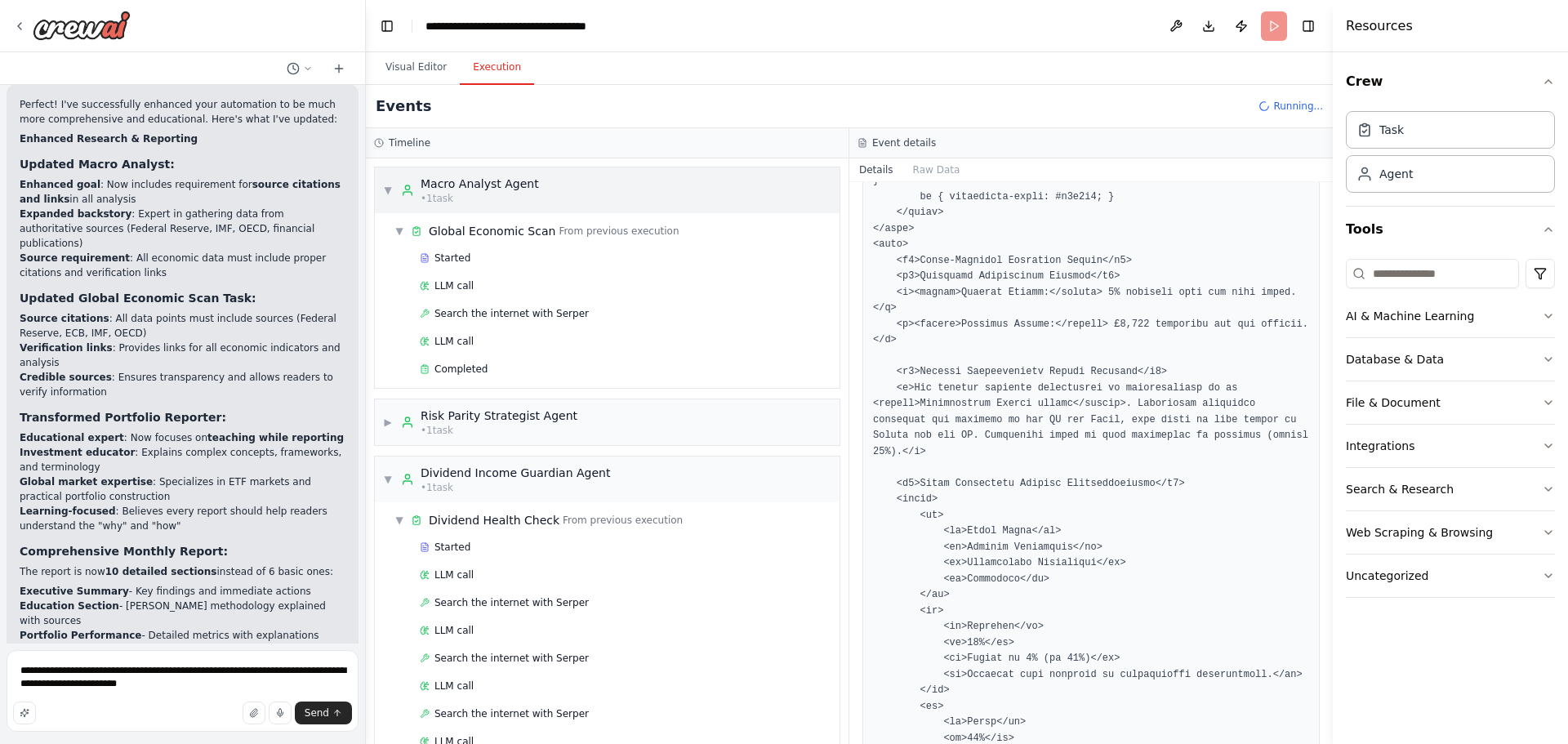
click at [392, 185] on div "▼ Macro Analyst Agent • 1 task" at bounding box center [461, 190] width 156 height 30
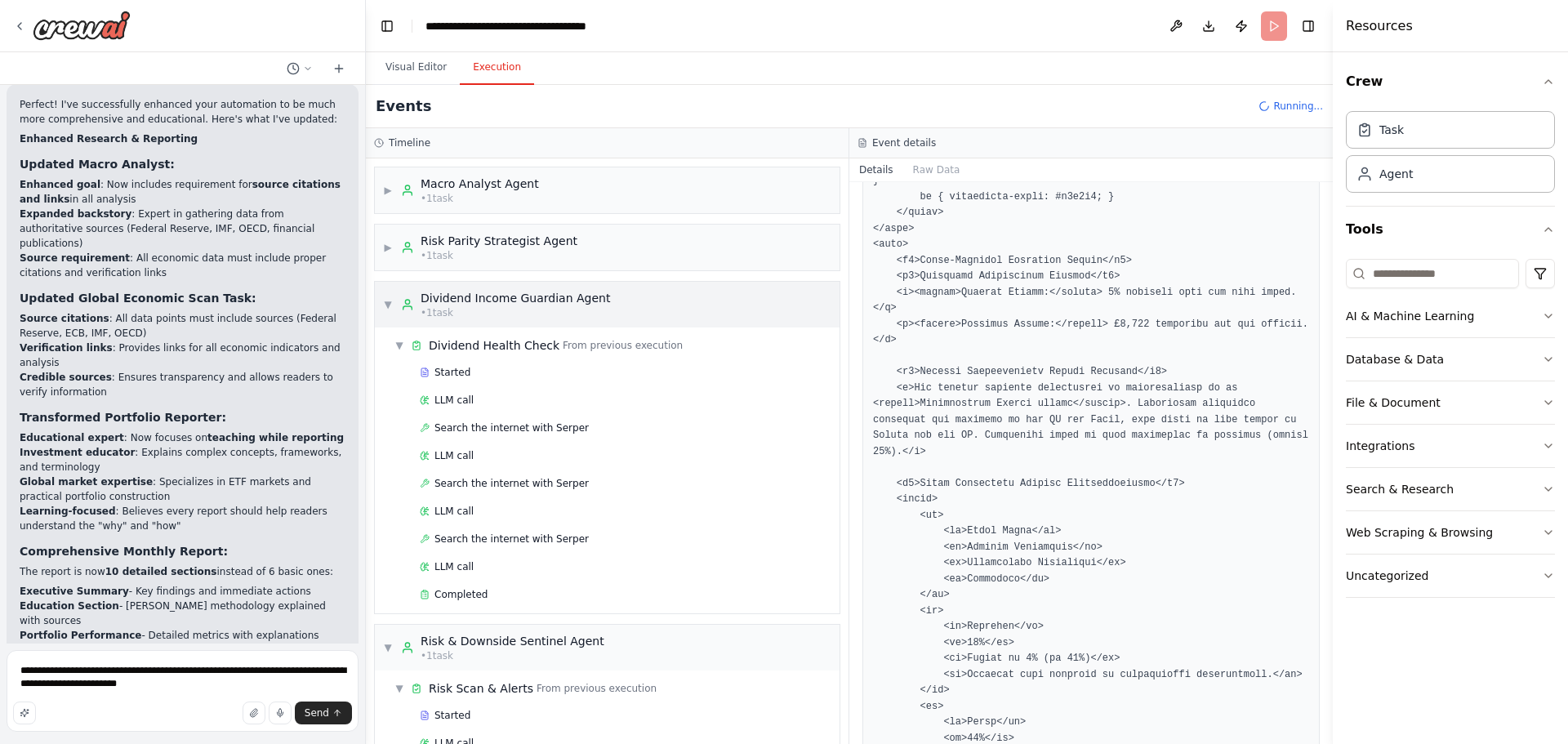
click at [392, 307] on div "▼ Dividend Income Guardian Agent • 1 task" at bounding box center [497, 304] width 227 height 30
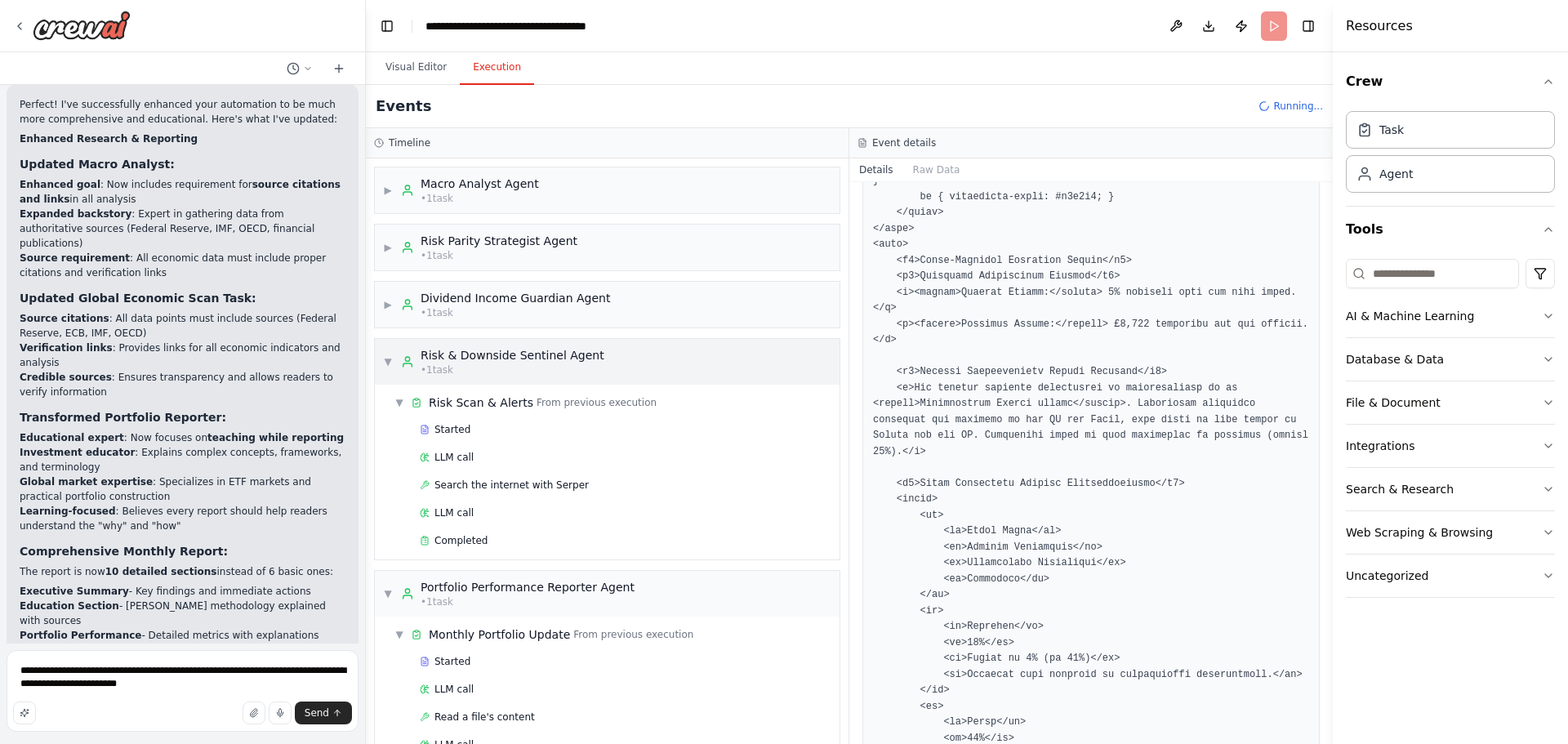
click at [386, 364] on span "▼" at bounding box center [388, 361] width 10 height 13
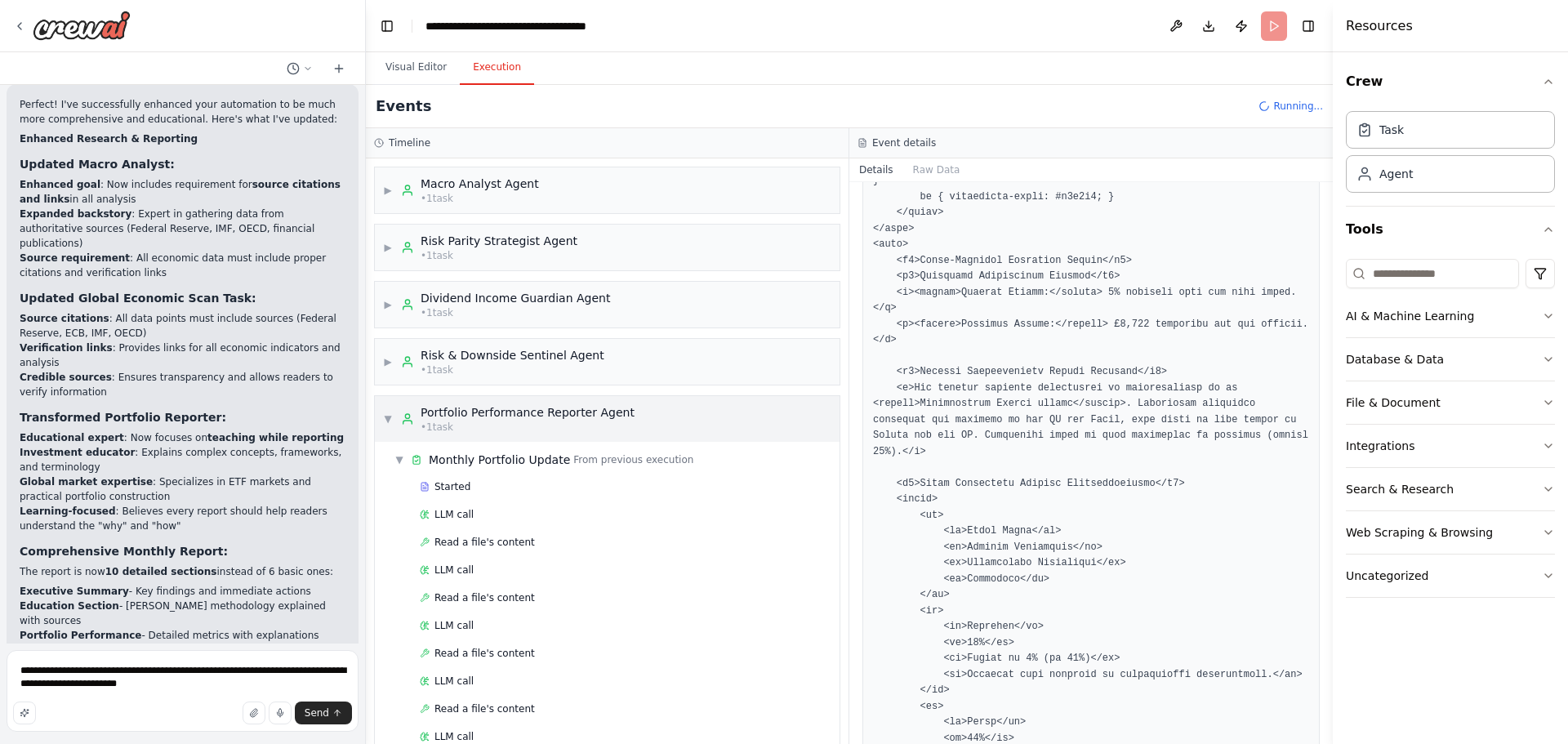
click at [386, 417] on div "▶ Macro Analyst Agent • 1 task ▶ Risk Parity Strategist Agent • 1 task ▶ Divide…" at bounding box center [607, 451] width 482 height 586
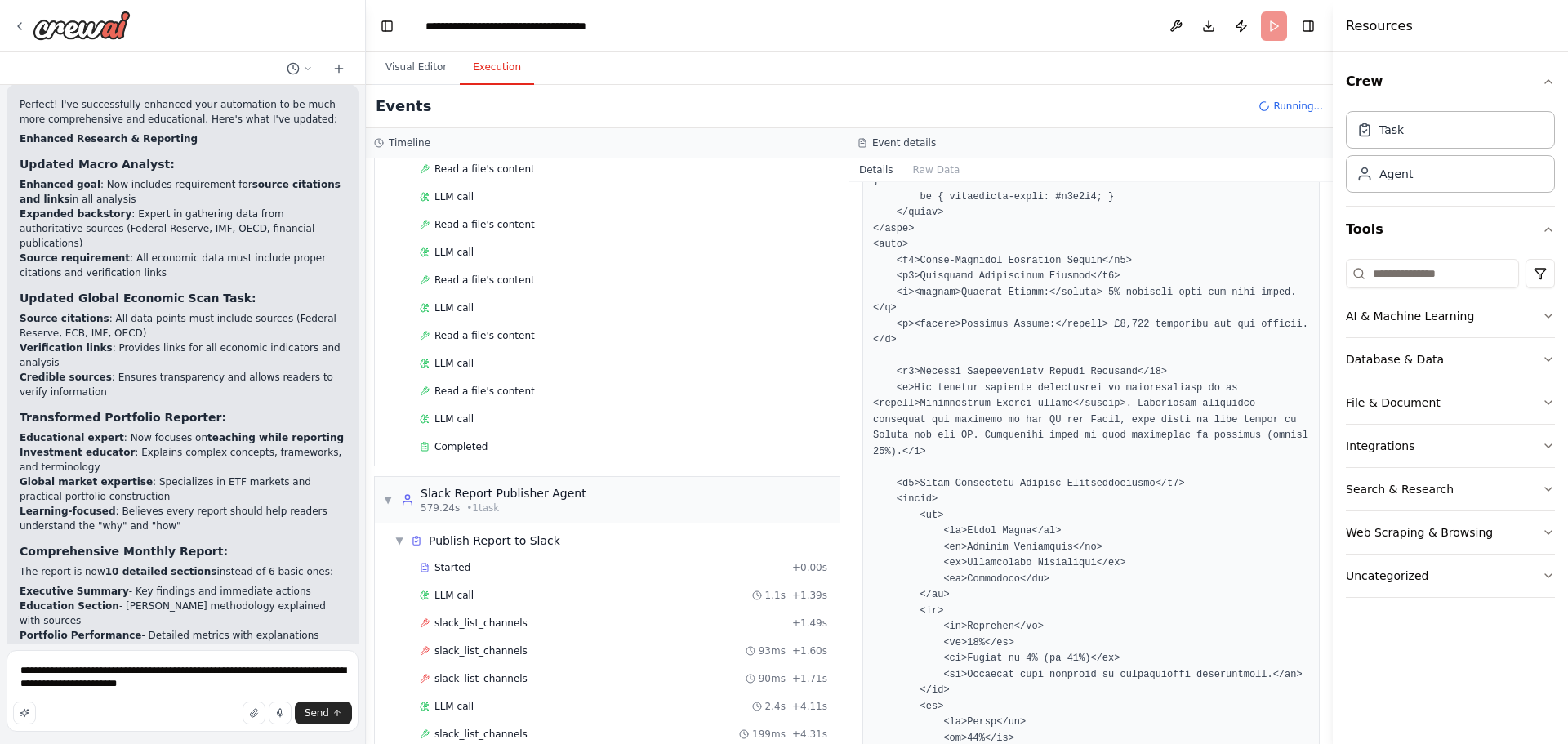
scroll to position [2349, 0]
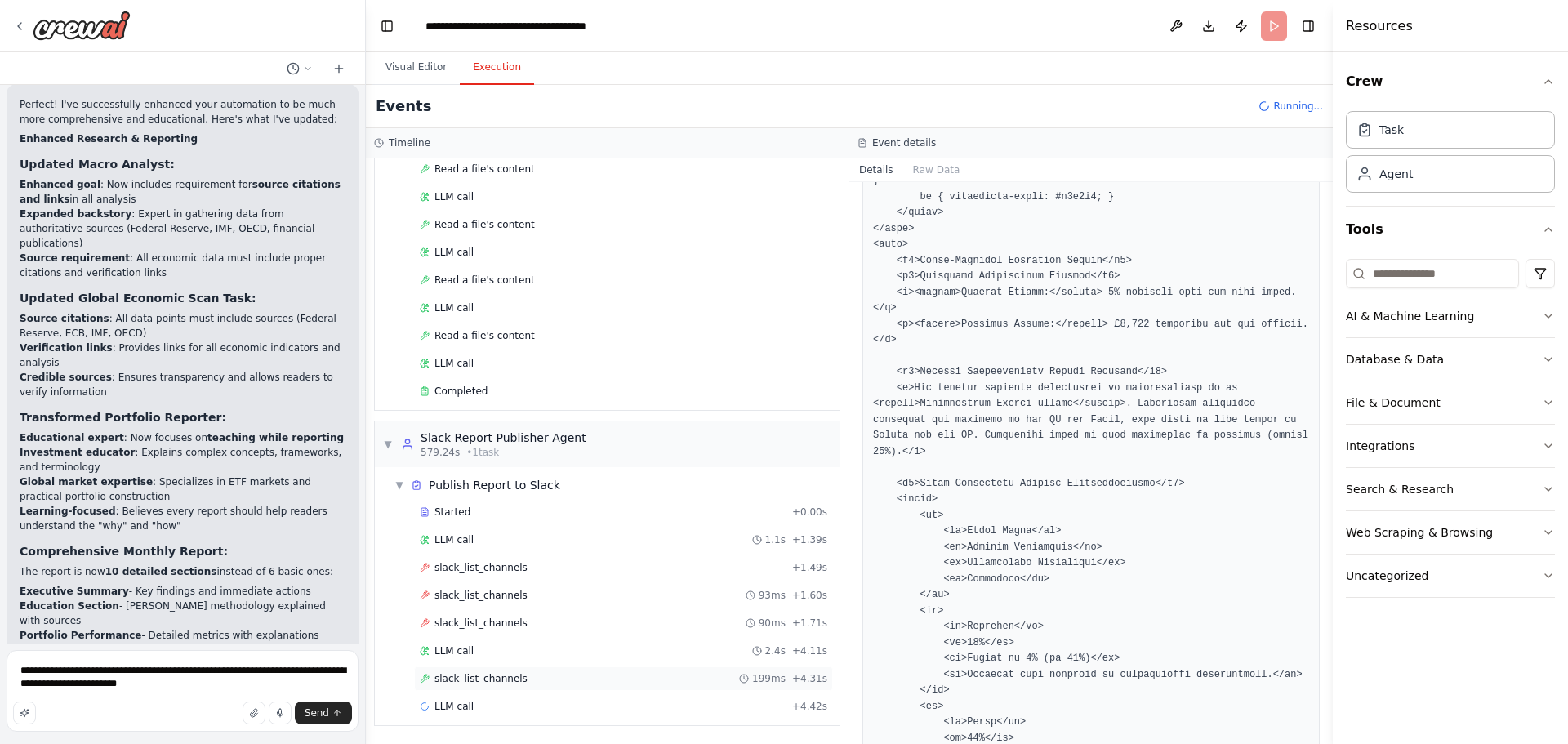
click at [511, 679] on span "slack_list_channels" at bounding box center [481, 678] width 93 height 13
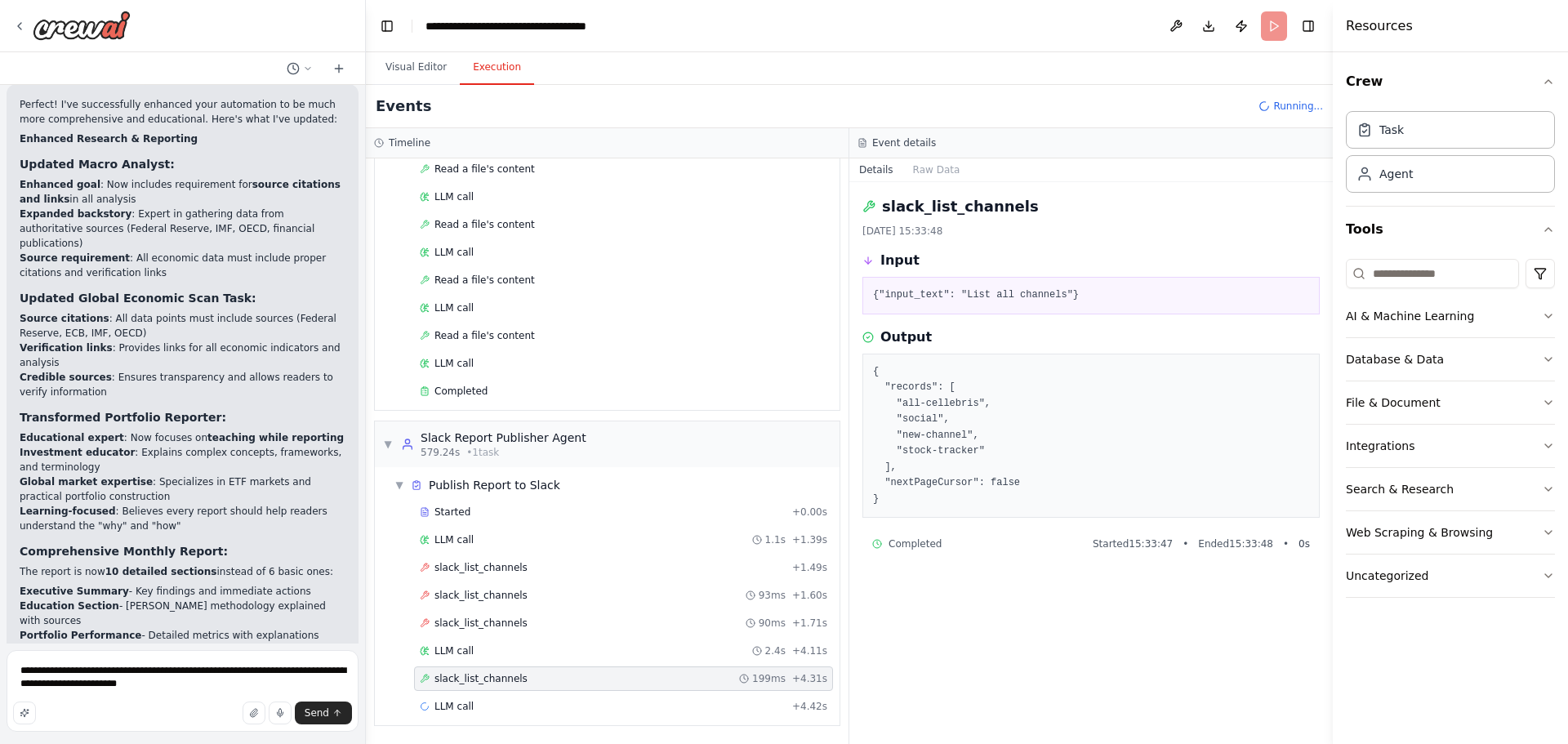
click at [575, 554] on div "Started + 0.00s LLM call 1.1s + 1.39s slack_list_channels + 1.49s slack_list_ch…" at bounding box center [614, 611] width 452 height 222
click at [576, 545] on div "LLM call 1.1s + 1.39s" at bounding box center [623, 539] width 408 height 13
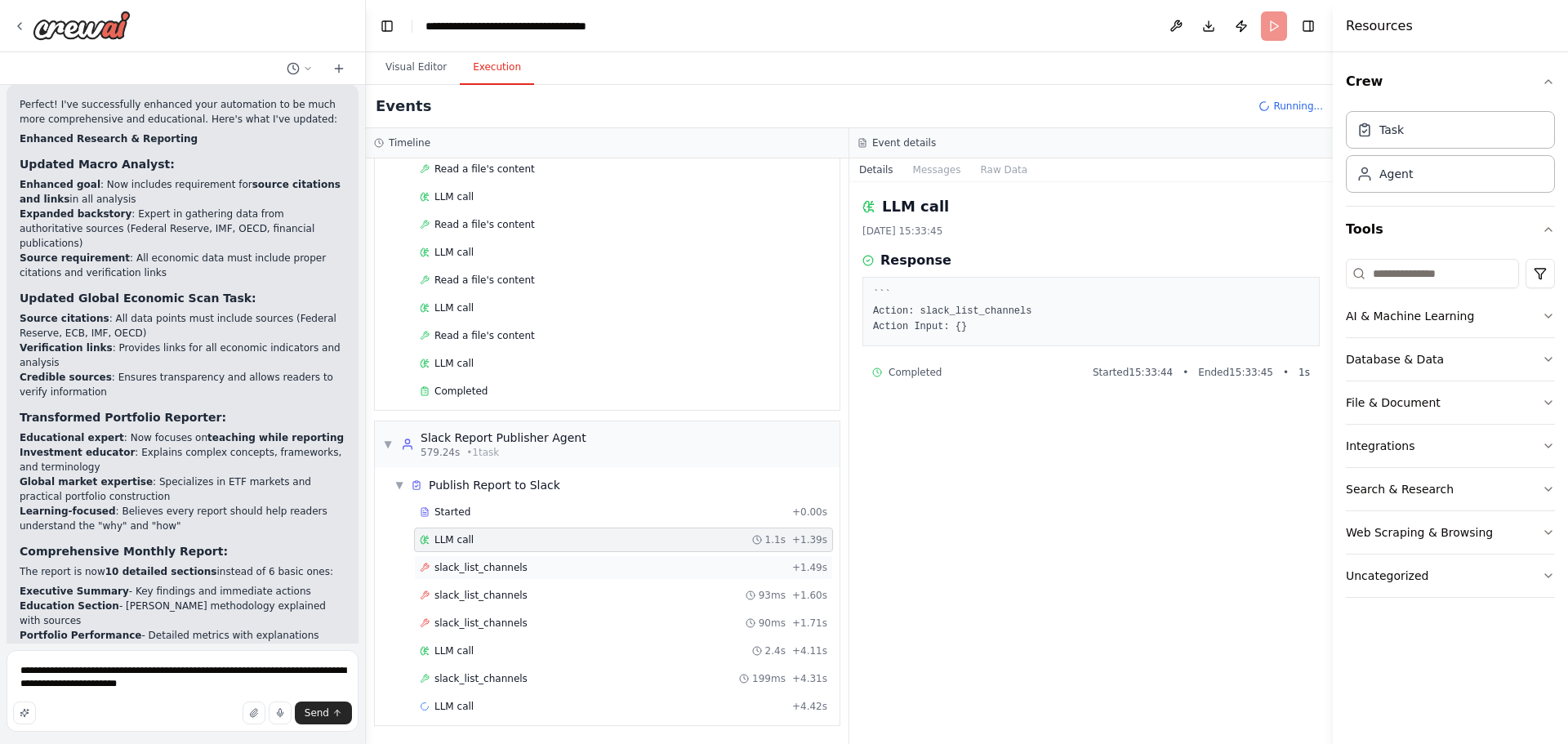
click at [586, 569] on div "slack_list_channels + 1.49s" at bounding box center [623, 567] width 408 height 13
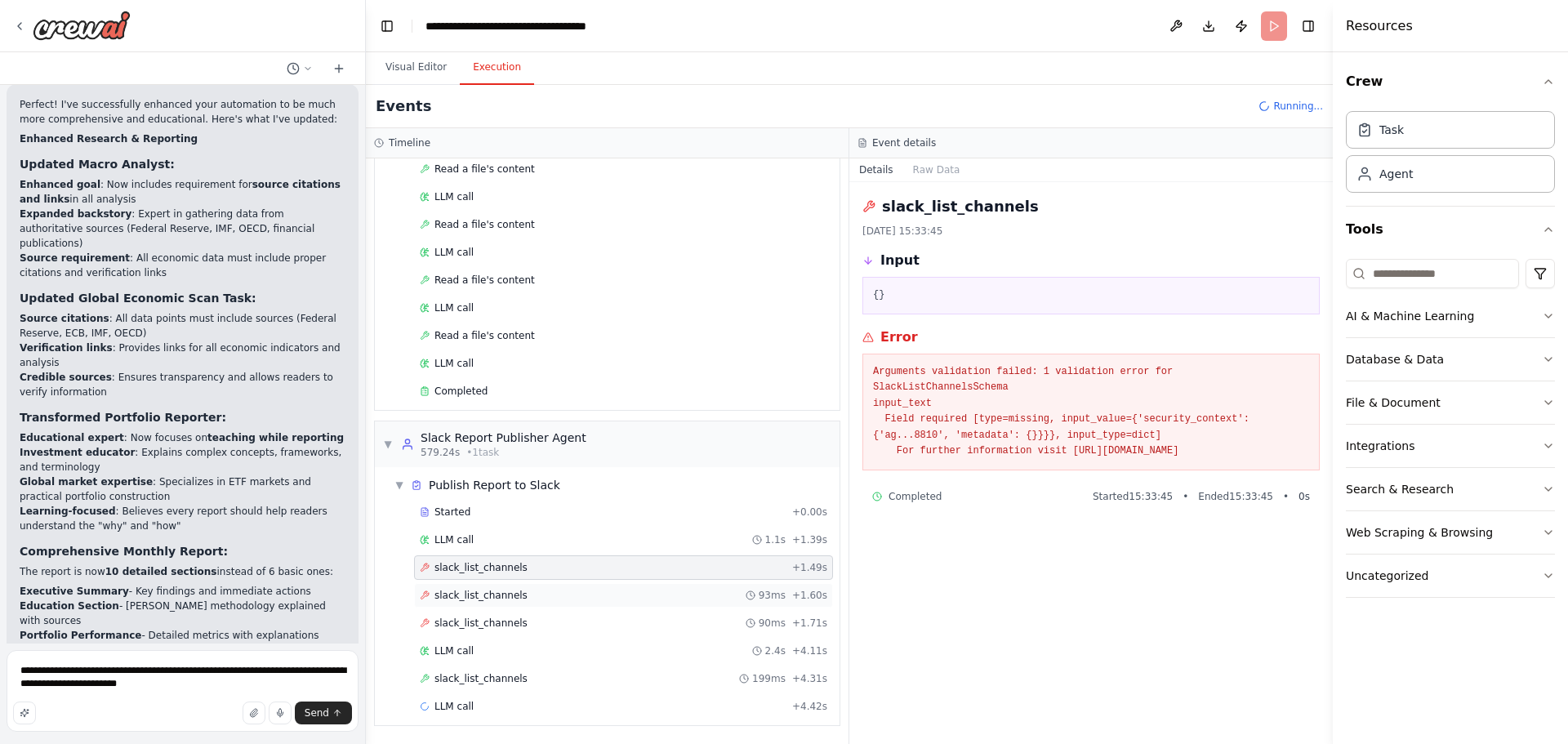
click at [584, 604] on div "slack_list_channels 93ms + 1.60s" at bounding box center [623, 595] width 419 height 25
click at [575, 614] on div "slack_list_channels 90ms + 1.71s" at bounding box center [623, 623] width 419 height 25
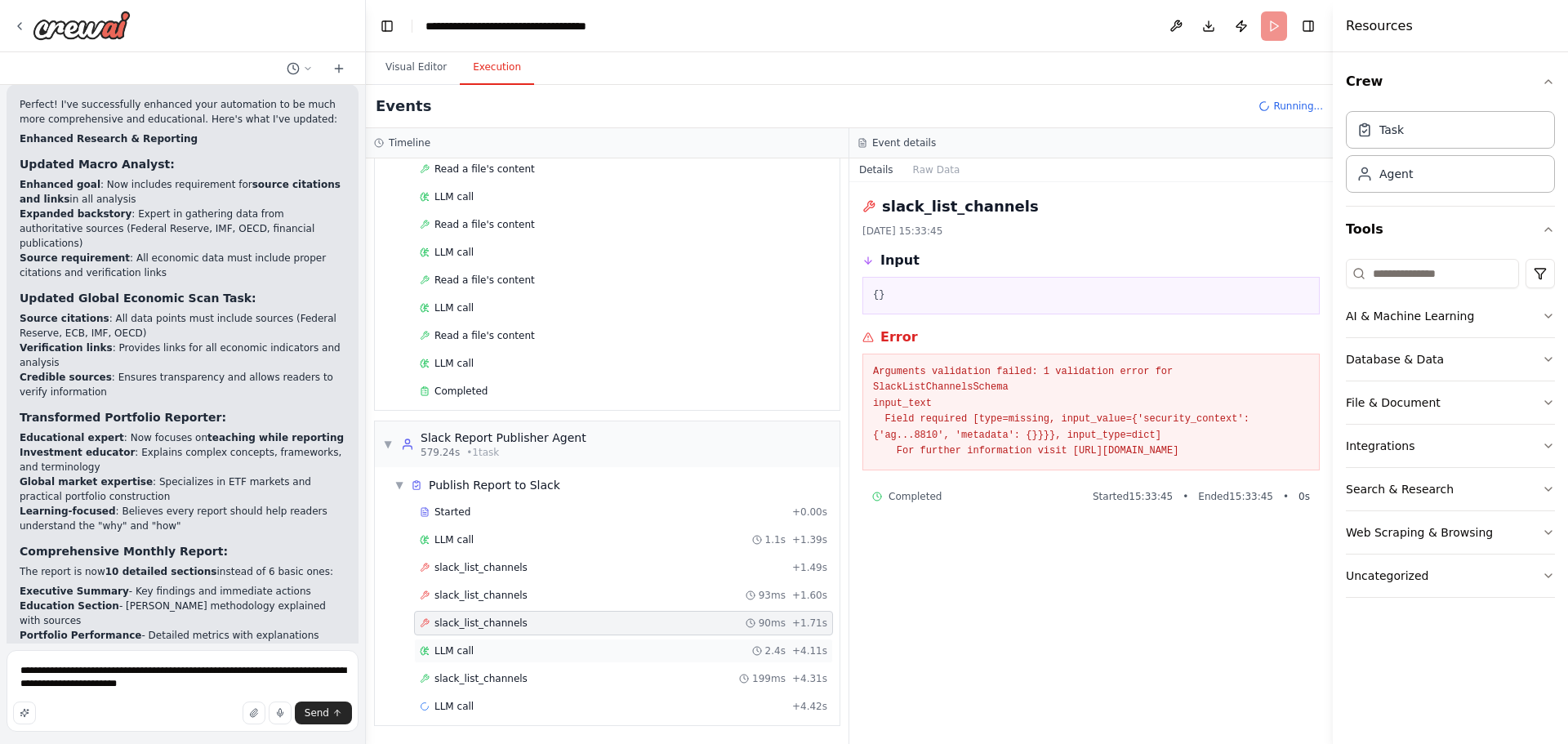
click at [568, 644] on div "LLM call 2.4s + 4.11s" at bounding box center [623, 650] width 408 height 13
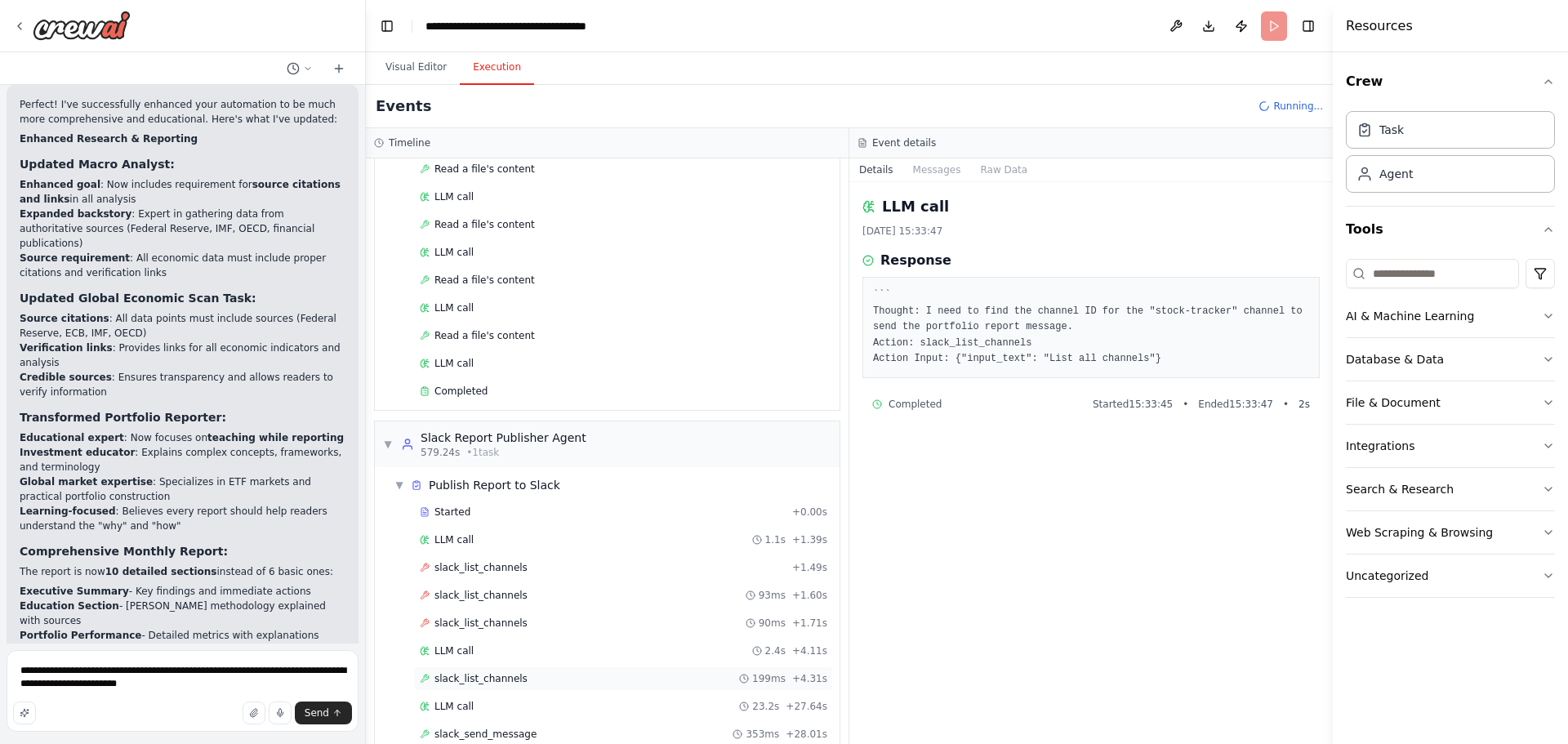
click at [503, 680] on span "slack_list_channels" at bounding box center [481, 678] width 93 height 13
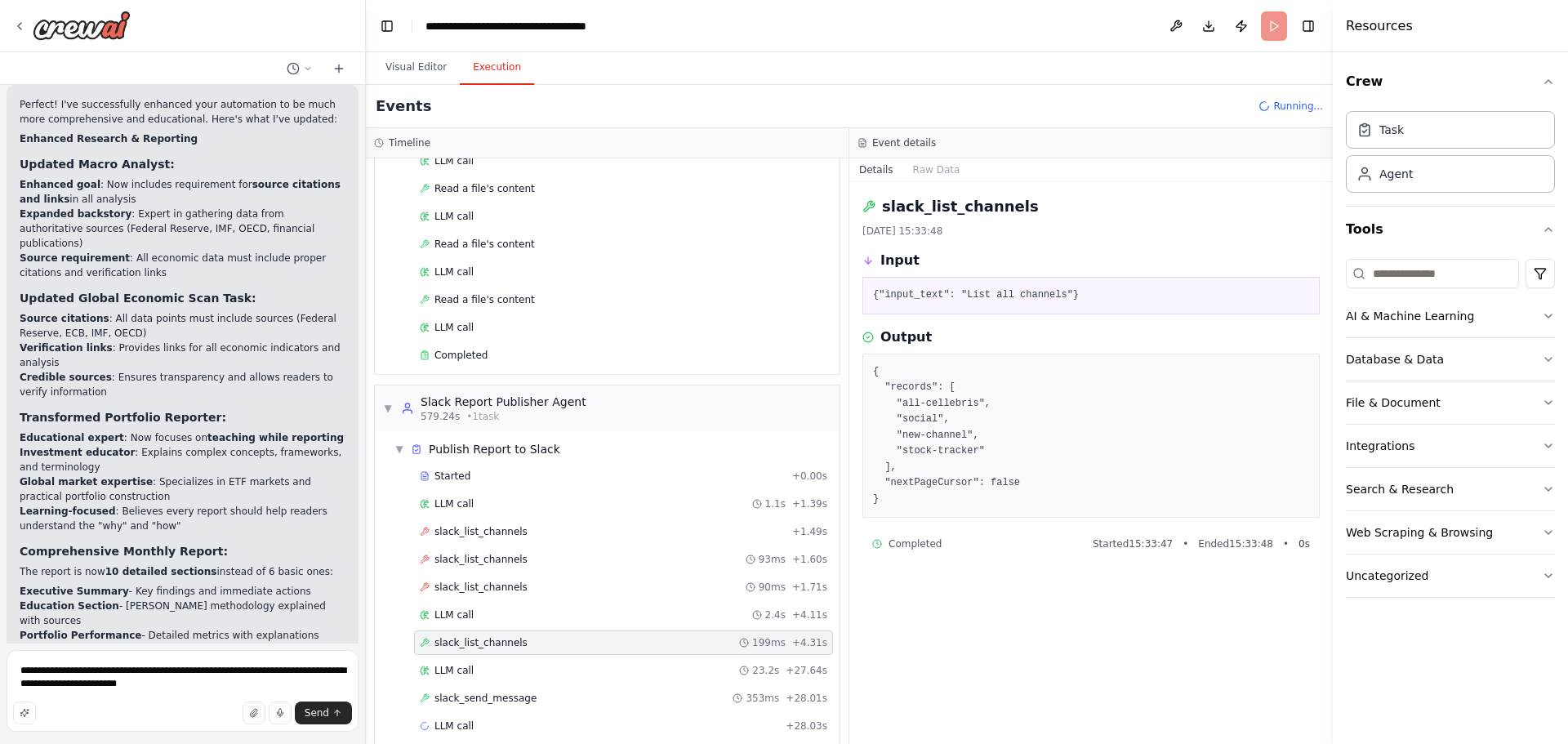
scroll to position [2404, 0]
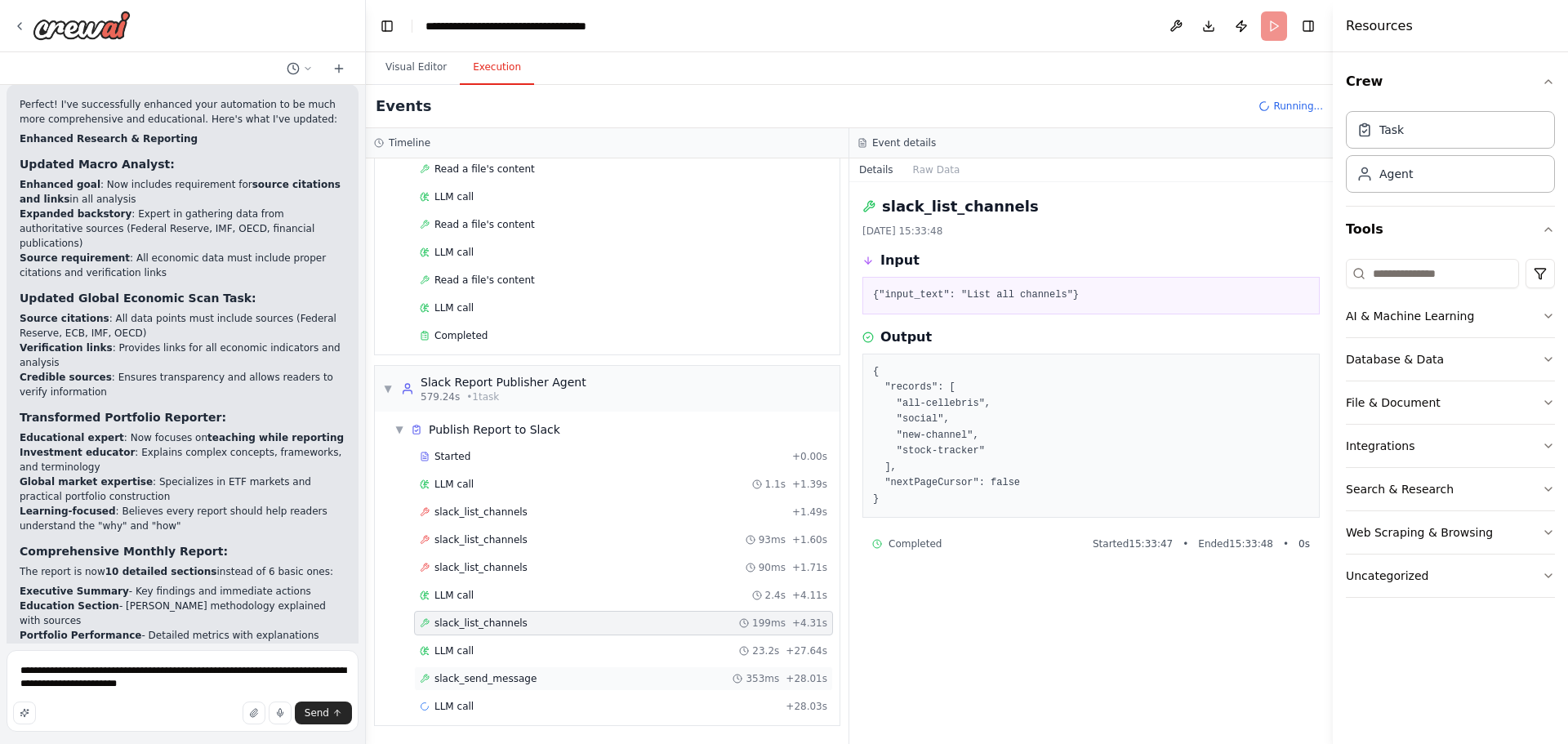
click at [581, 680] on div "slack_send_message 353ms + 28.01s" at bounding box center [623, 678] width 408 height 13
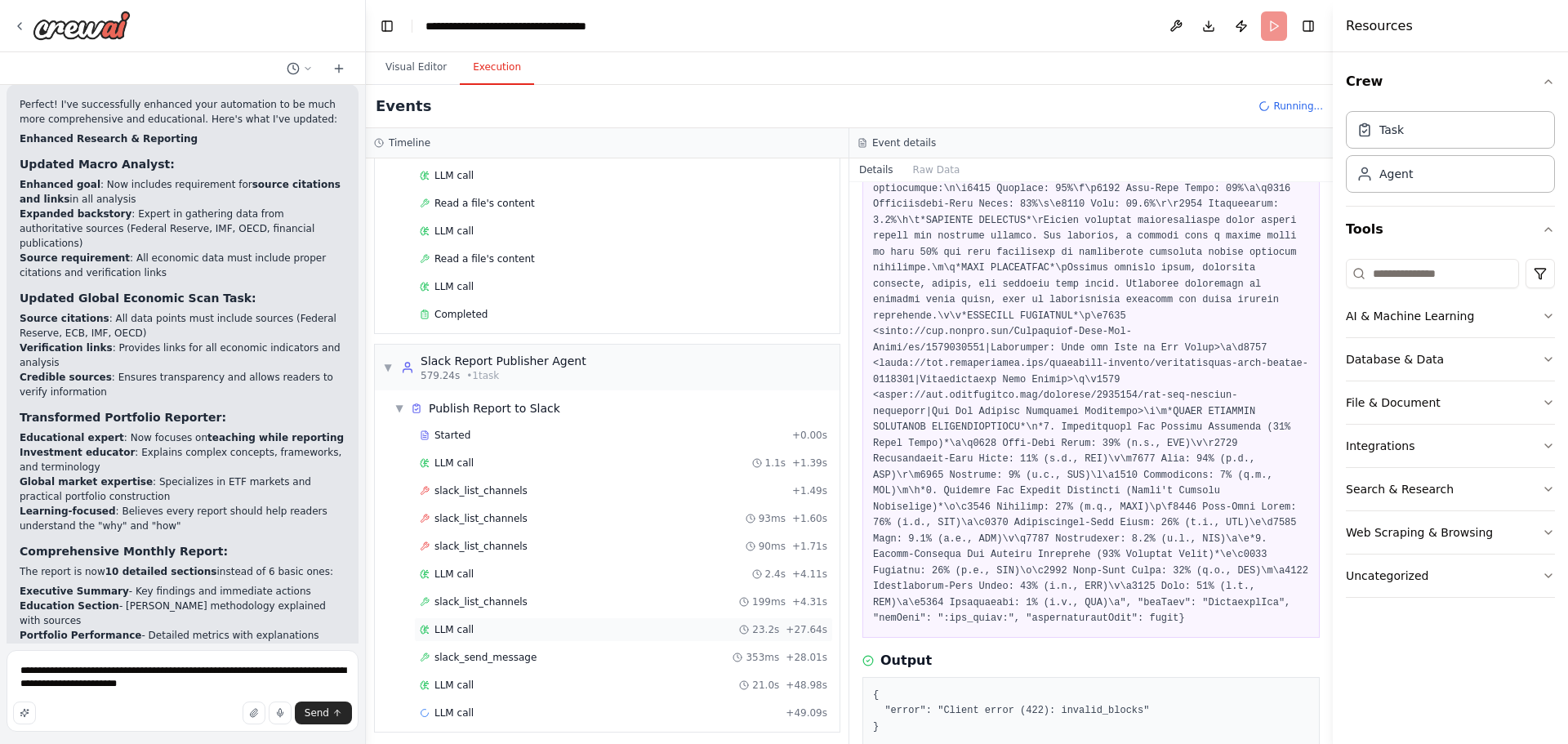
scroll to position [2432, 0]
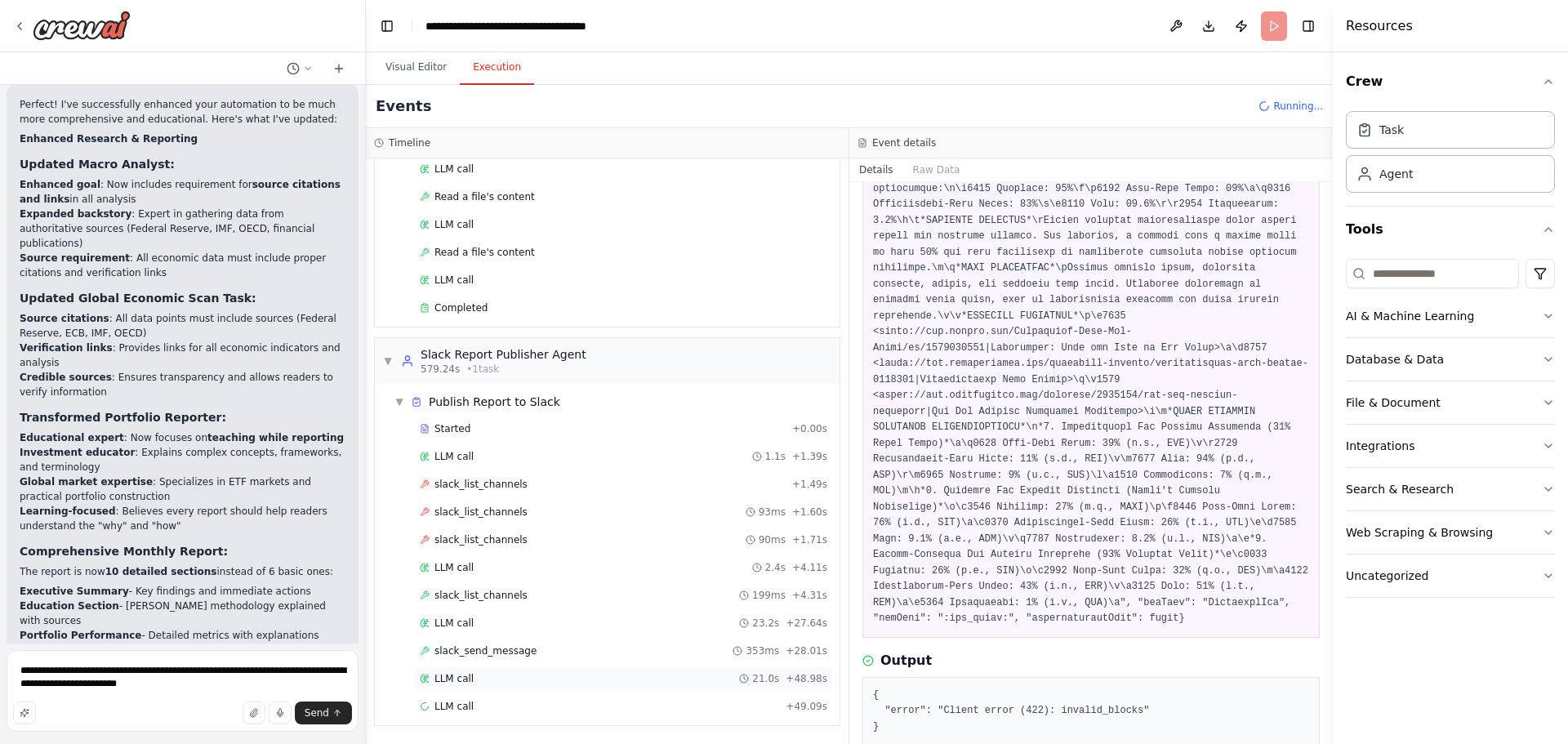
click at [591, 686] on div "LLM call 21.0s + 48.98s" at bounding box center [623, 678] width 419 height 25
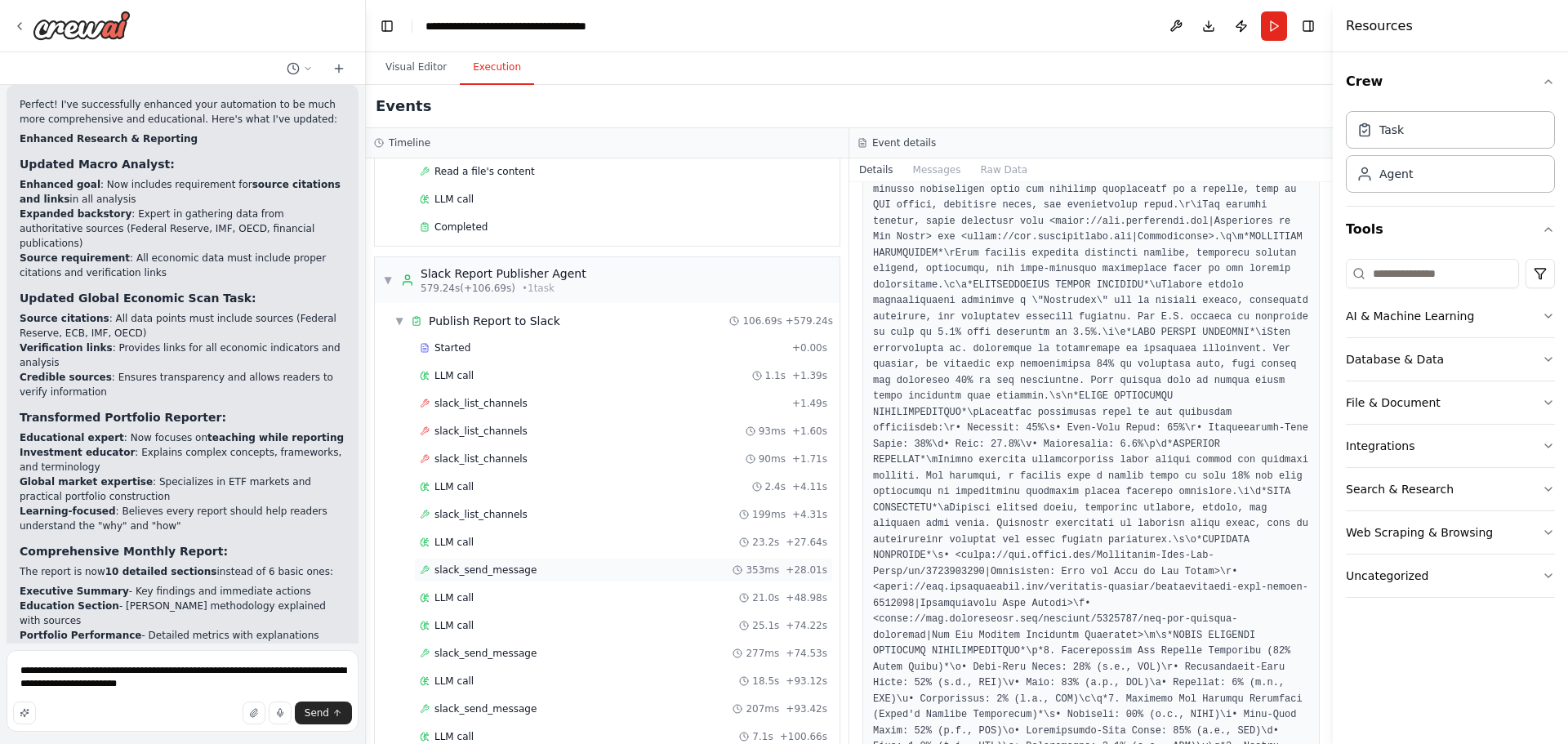
scroll to position [2626, 0]
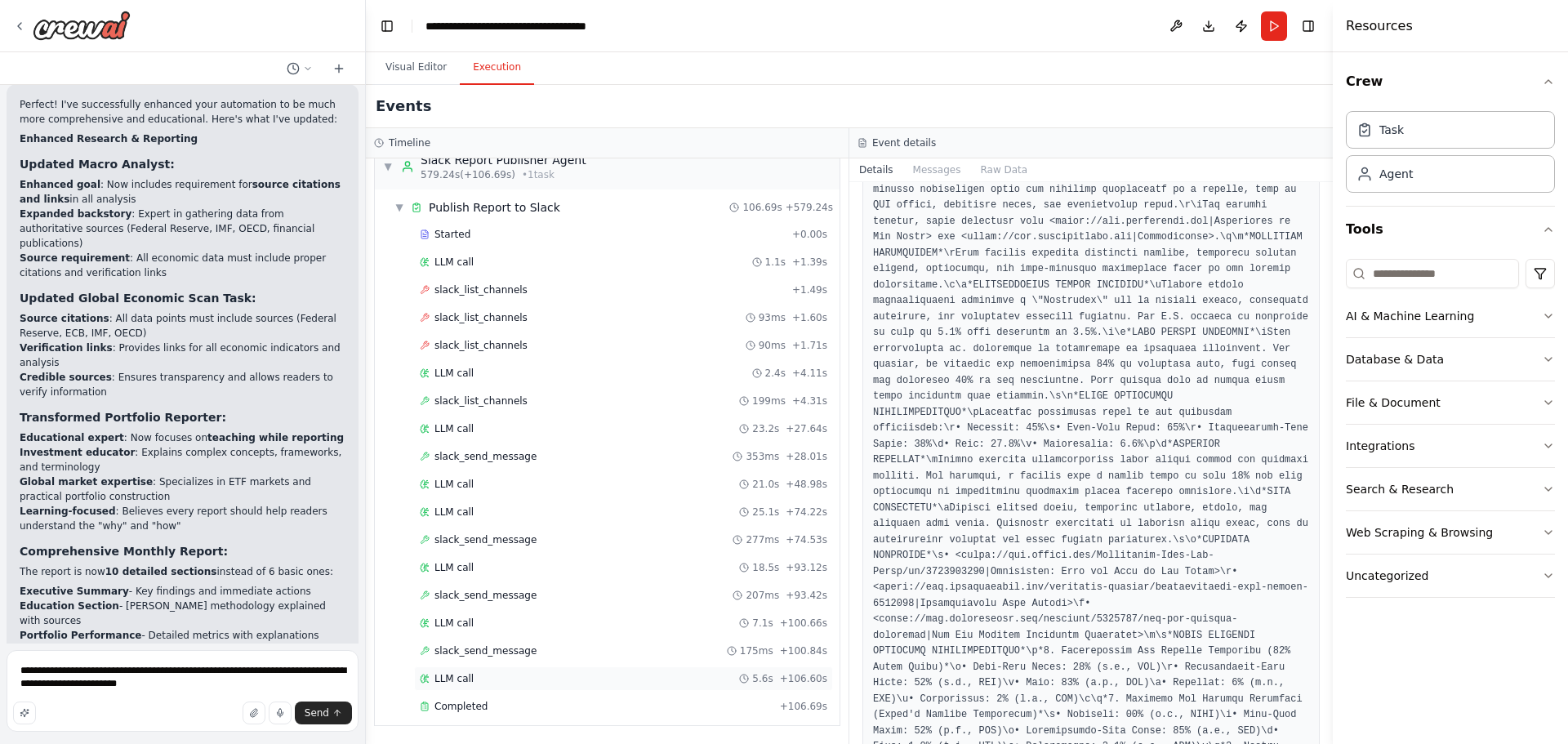
click at [635, 682] on div "LLM call 5.6s + 106.60s" at bounding box center [623, 678] width 408 height 13
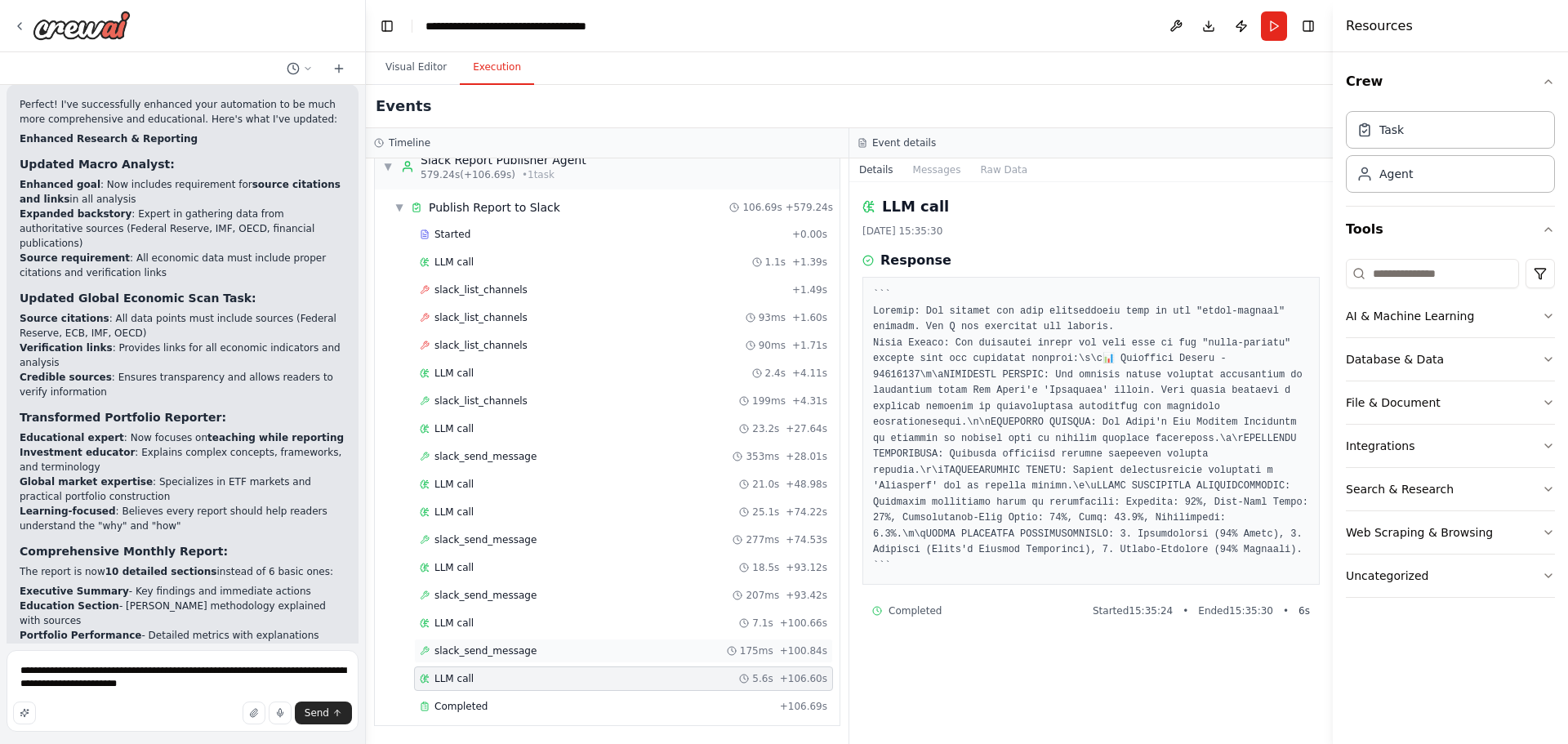
scroll to position [0, 0]
click at [592, 625] on div "LLM call 7.1s + 100.66s" at bounding box center [623, 622] width 408 height 13
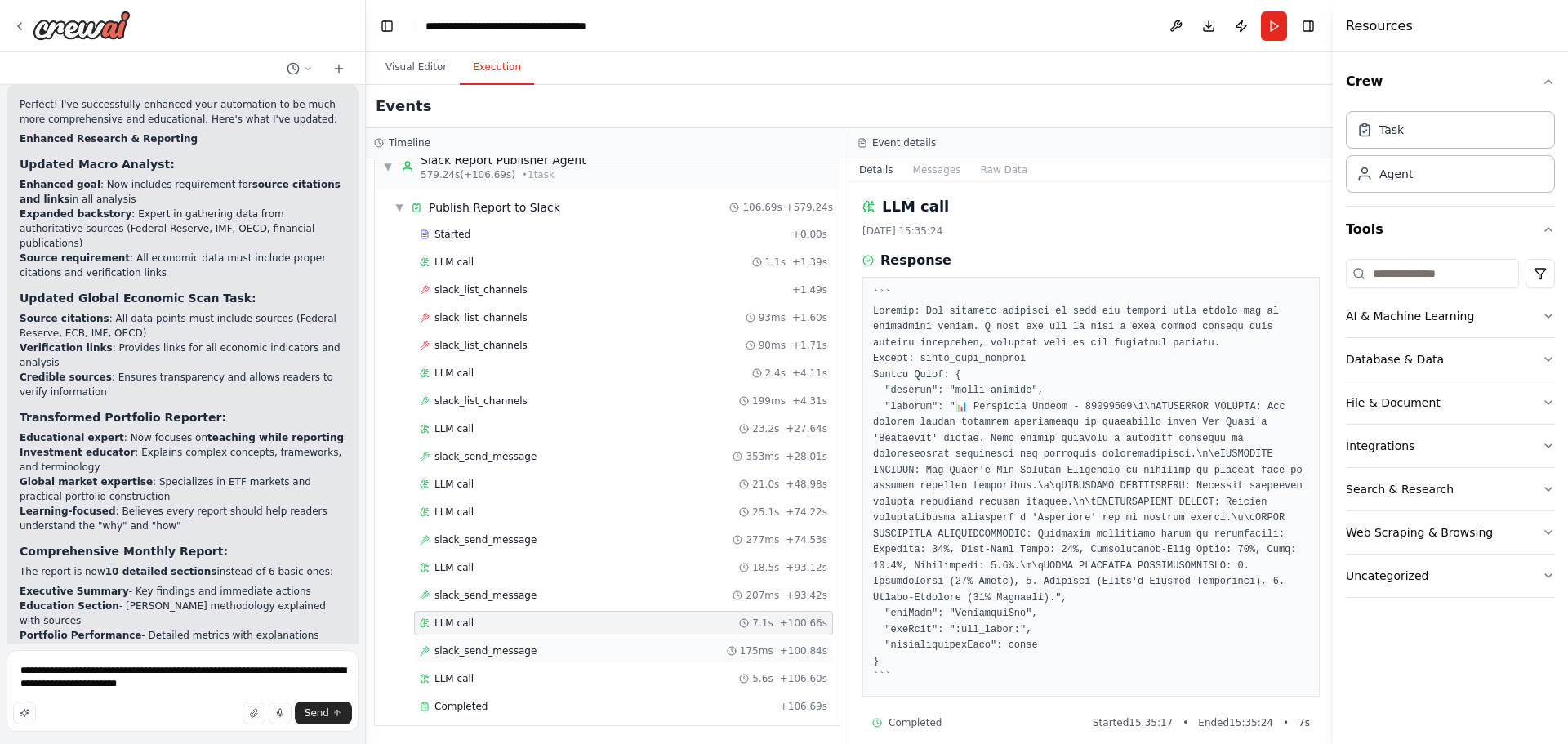
click at [606, 651] on div "slack_send_message 175ms + 100.84s" at bounding box center [623, 650] width 408 height 13
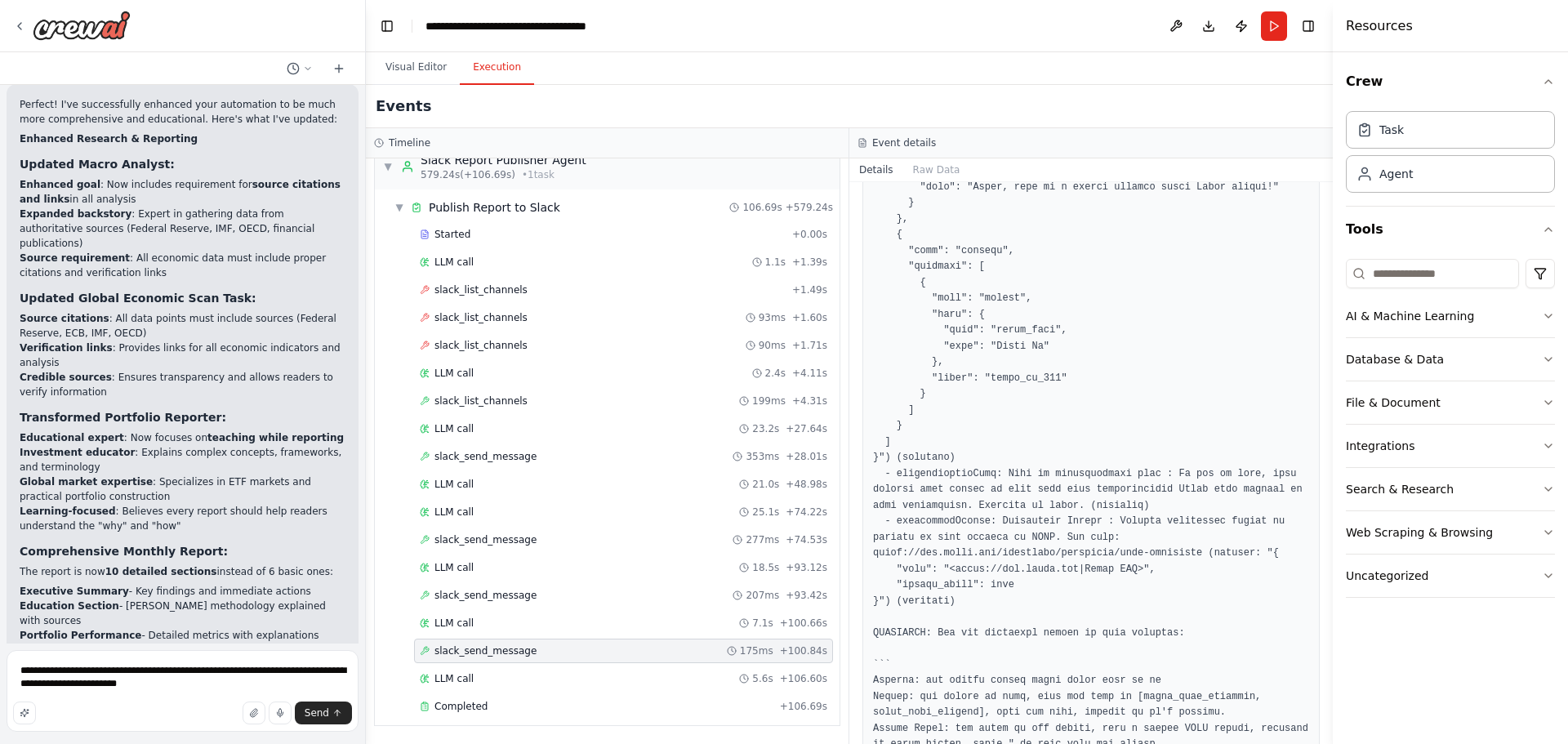
scroll to position [2686, 0]
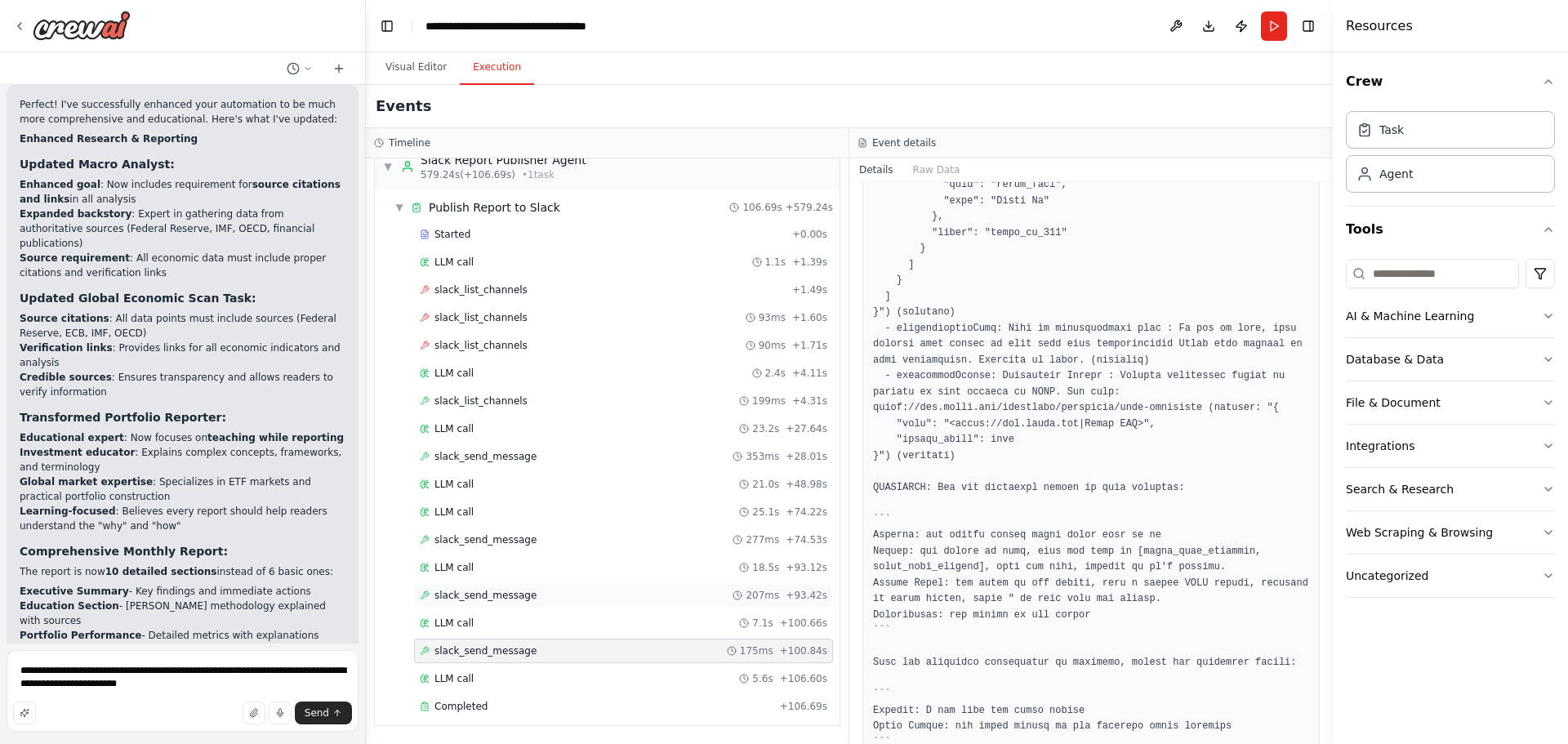
click at [555, 597] on div "slack_send_message 207ms + 93.42s" at bounding box center [623, 595] width 408 height 13
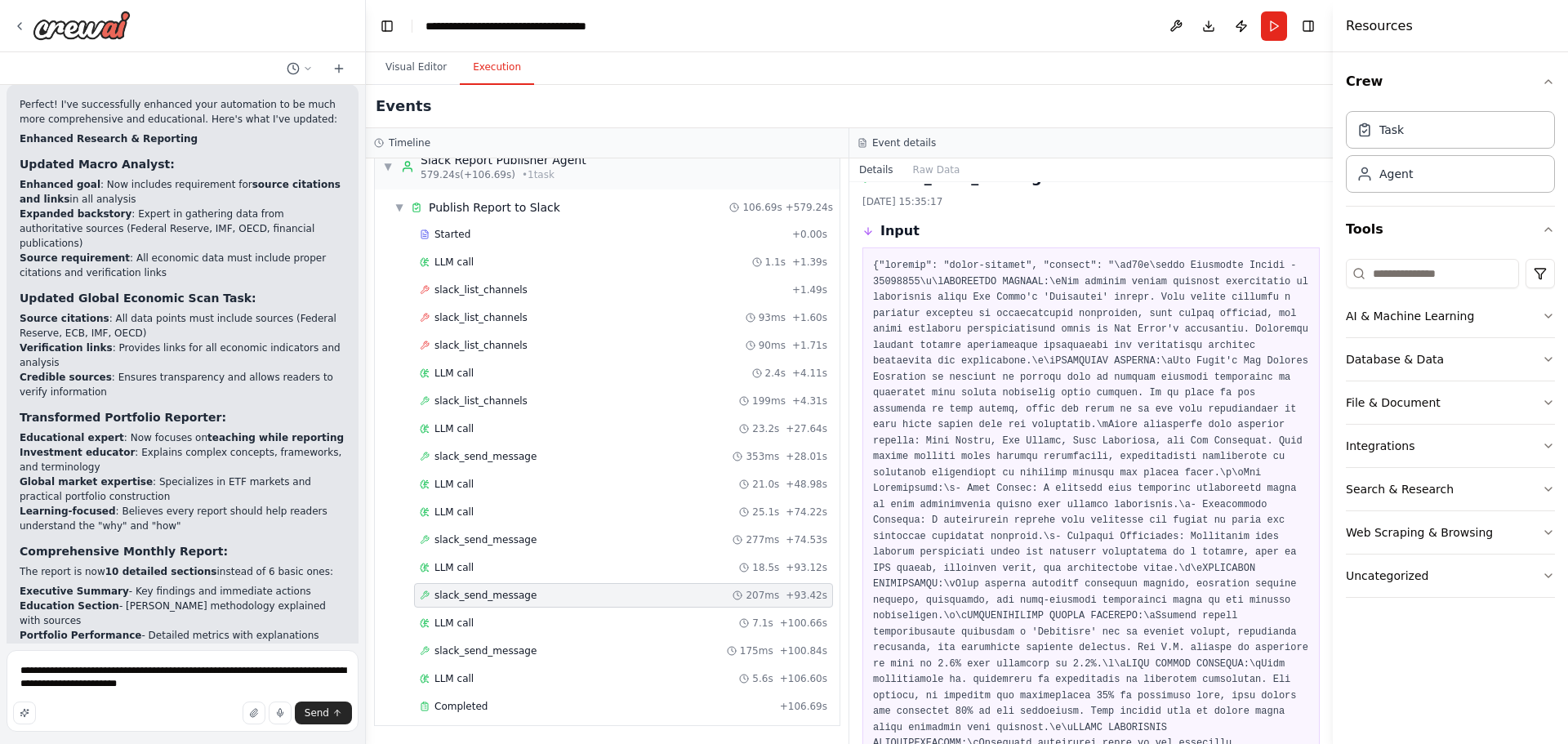
scroll to position [0, 0]
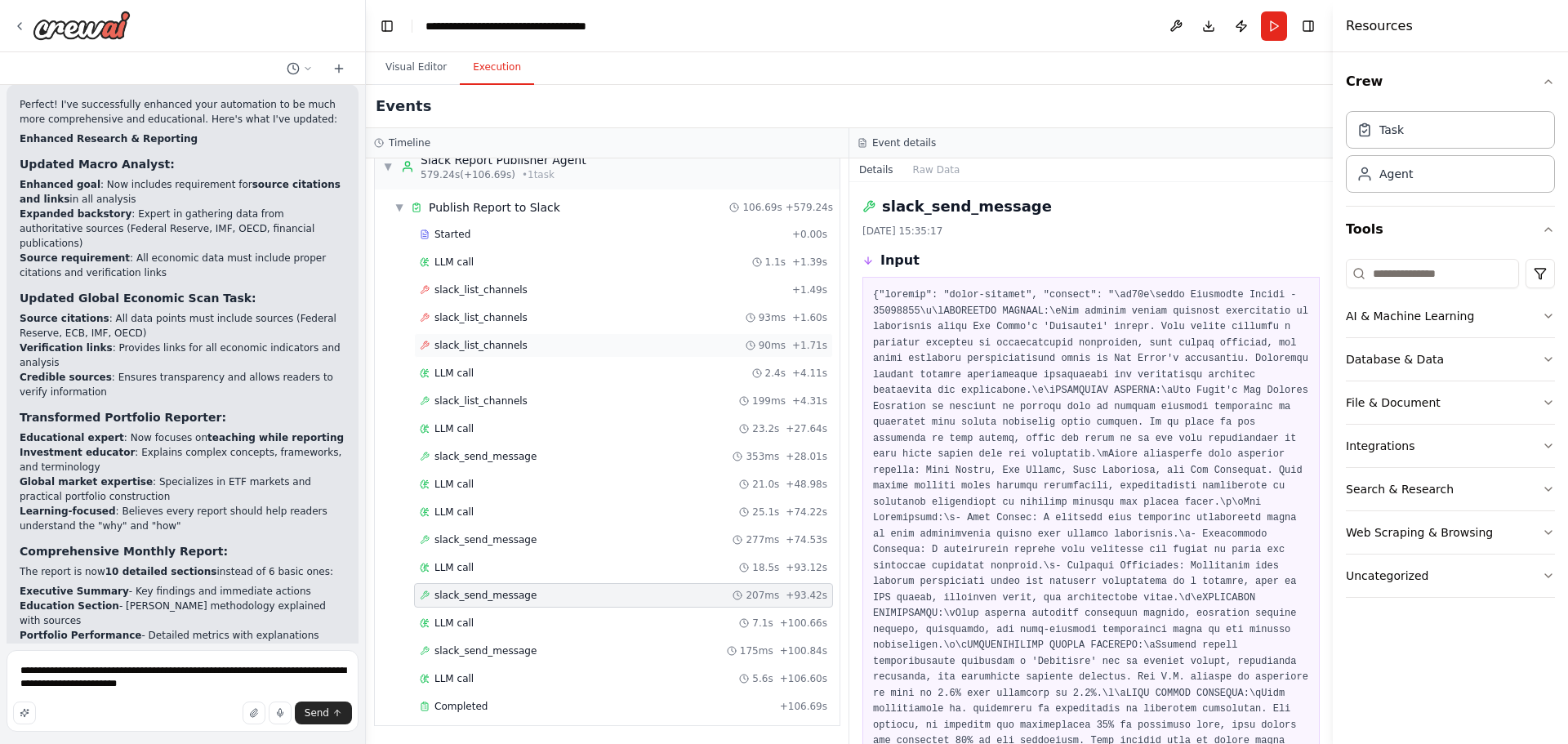
click at [471, 347] on span "slack_list_channels" at bounding box center [481, 345] width 93 height 13
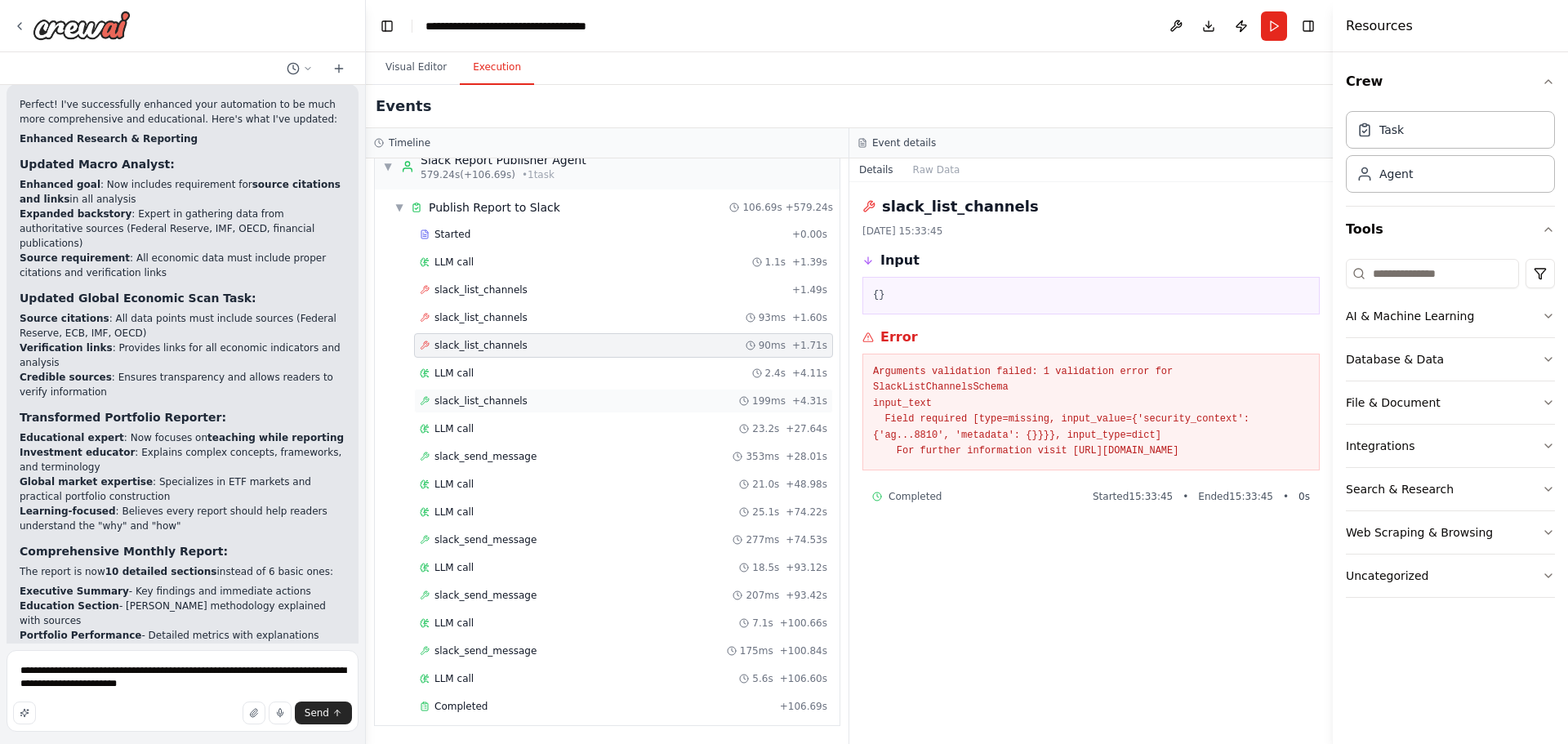
click at [545, 408] on div "slack_list_channels 199ms + 4.31s" at bounding box center [623, 401] width 419 height 25
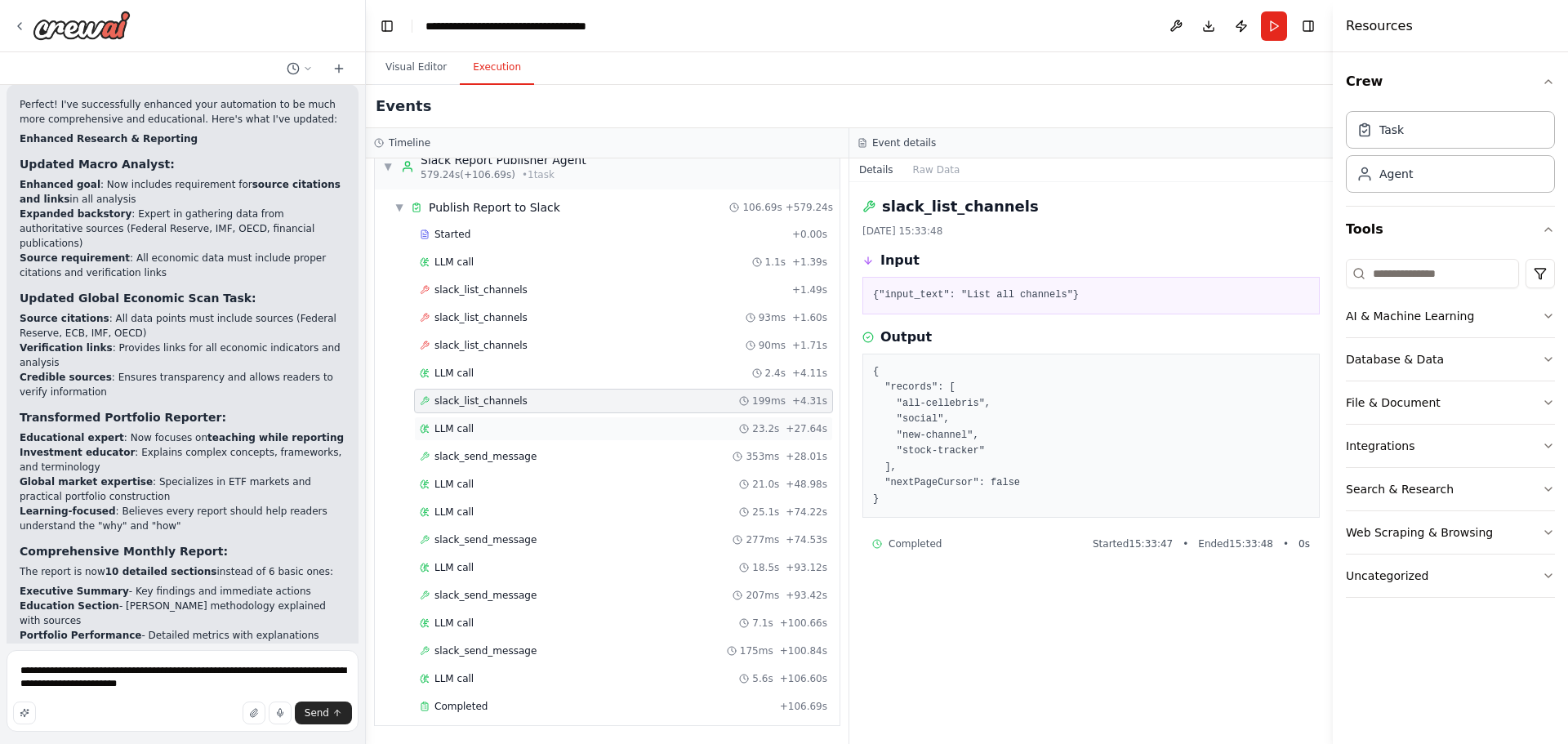
click at [574, 426] on div "LLM call 23.2s + 27.64s" at bounding box center [623, 428] width 408 height 13
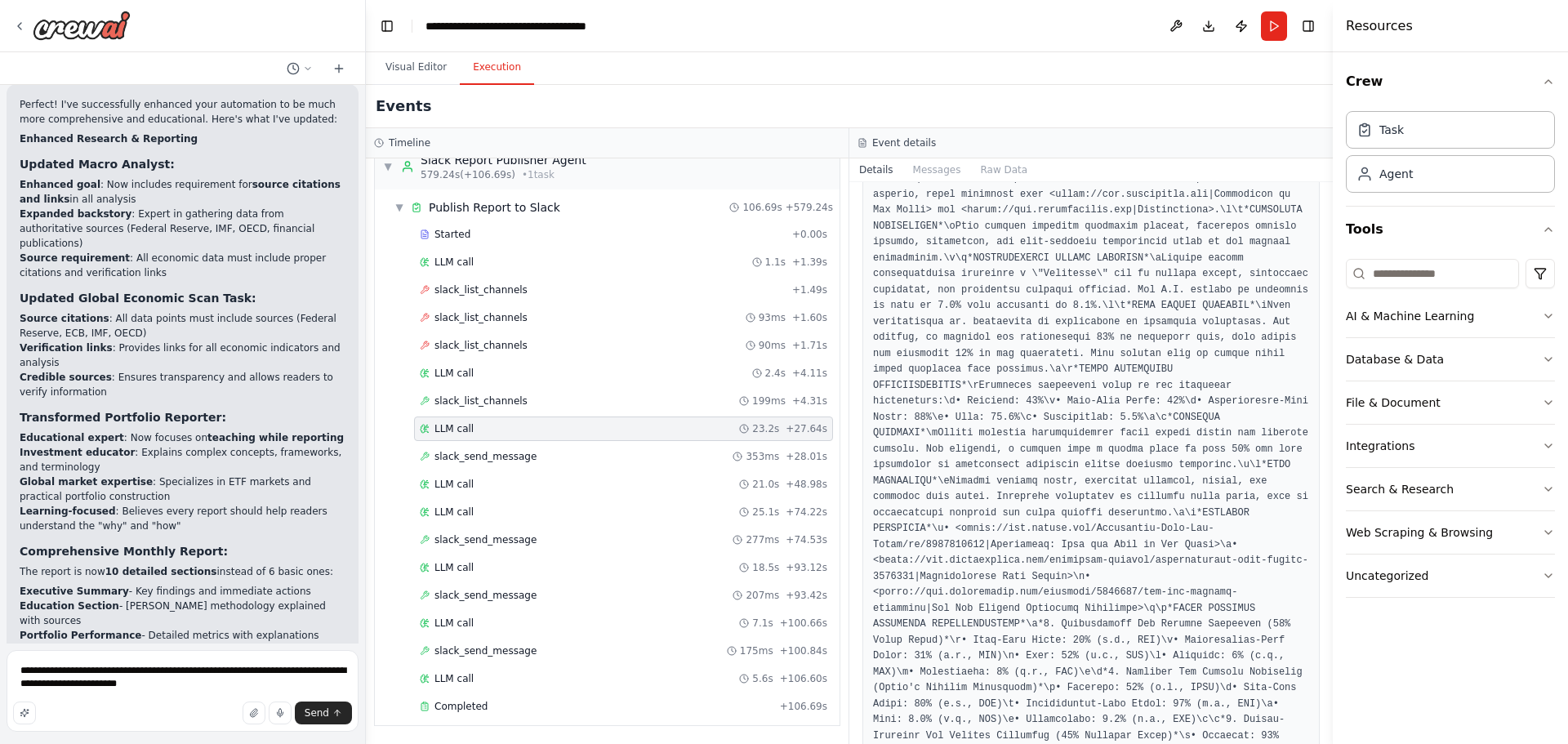
scroll to position [667, 0]
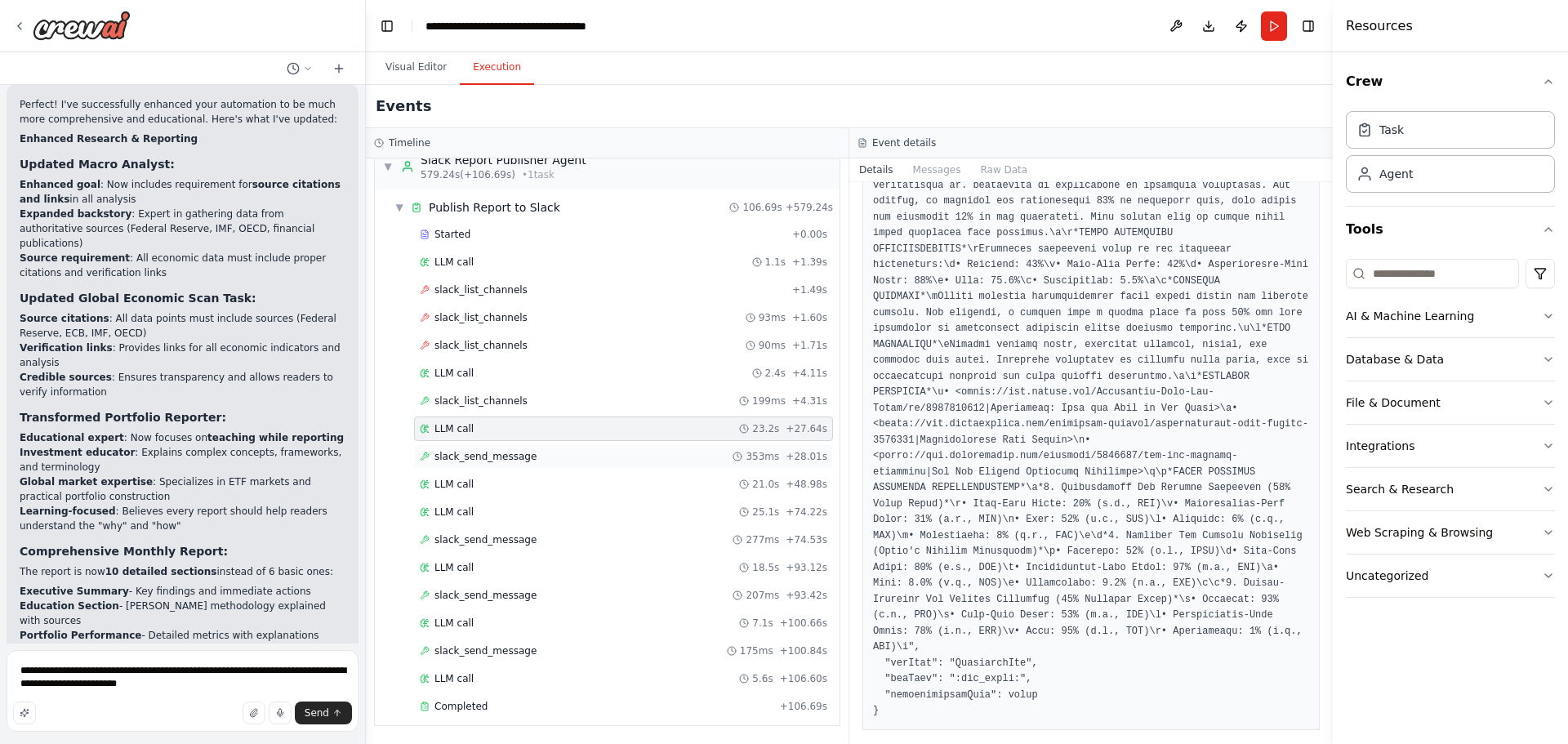
click at [525, 449] on div "slack_send_message 353ms + 28.01s" at bounding box center [623, 456] width 419 height 25
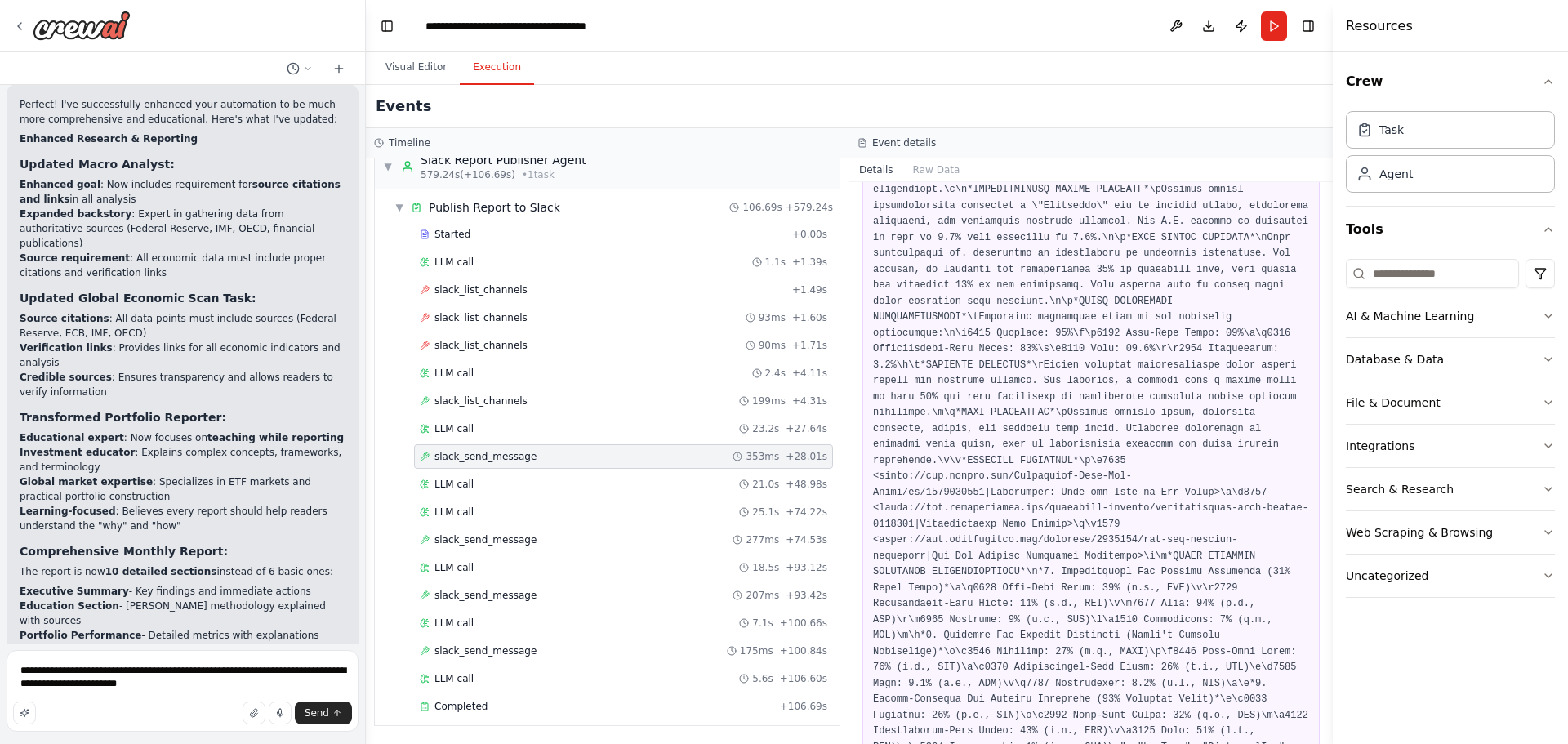
scroll to position [663, 0]
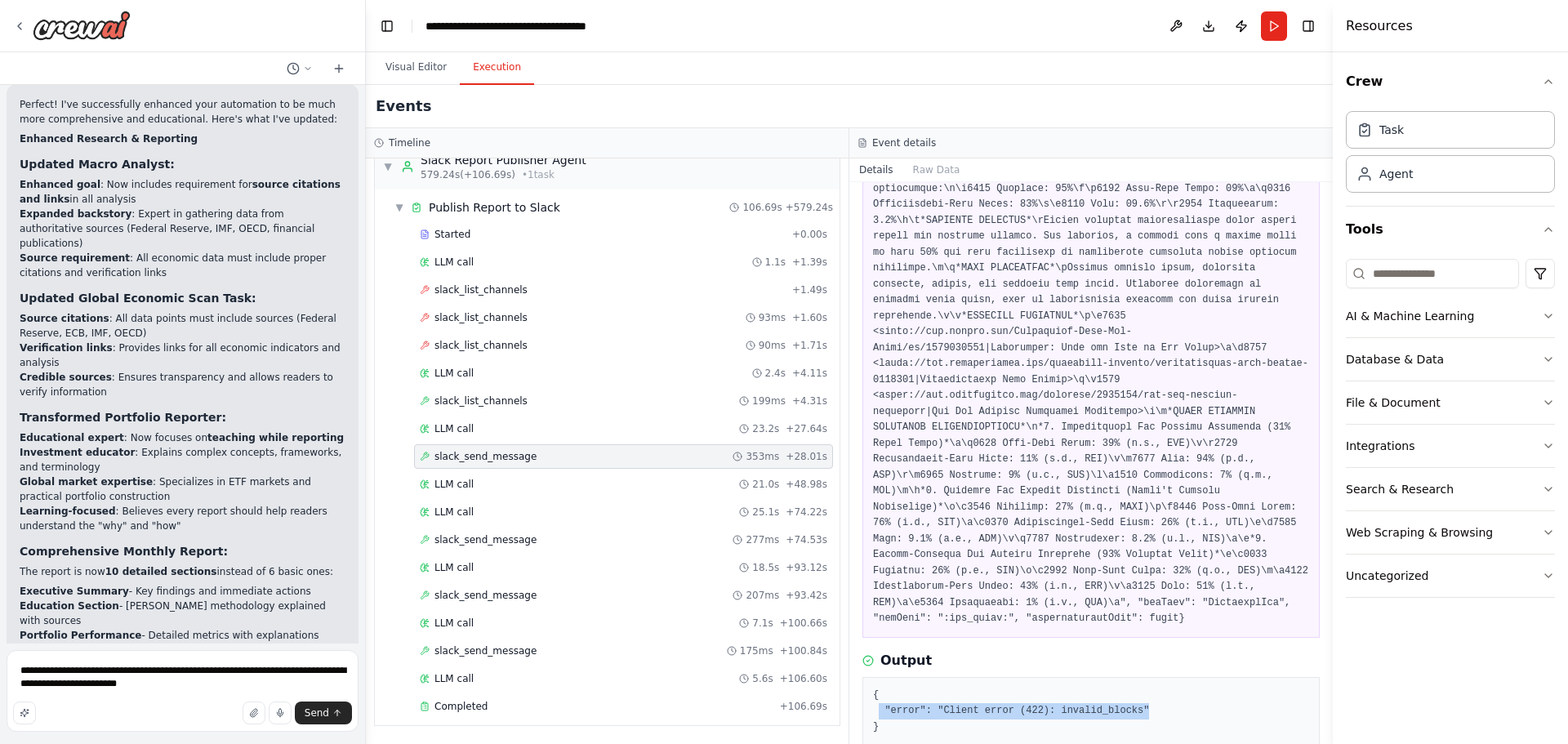
drag, startPoint x: 1135, startPoint y: 647, endPoint x: 880, endPoint y: 644, distance: 255.0
click at [880, 687] on pre "{ "error": "Client error (422): invalid_blocks" }" at bounding box center [1091, 711] width 436 height 48
copy pre ""error": "Client error (422): invalid_blocks""
click at [406, 67] on button "Visual Editor" at bounding box center [415, 68] width 87 height 34
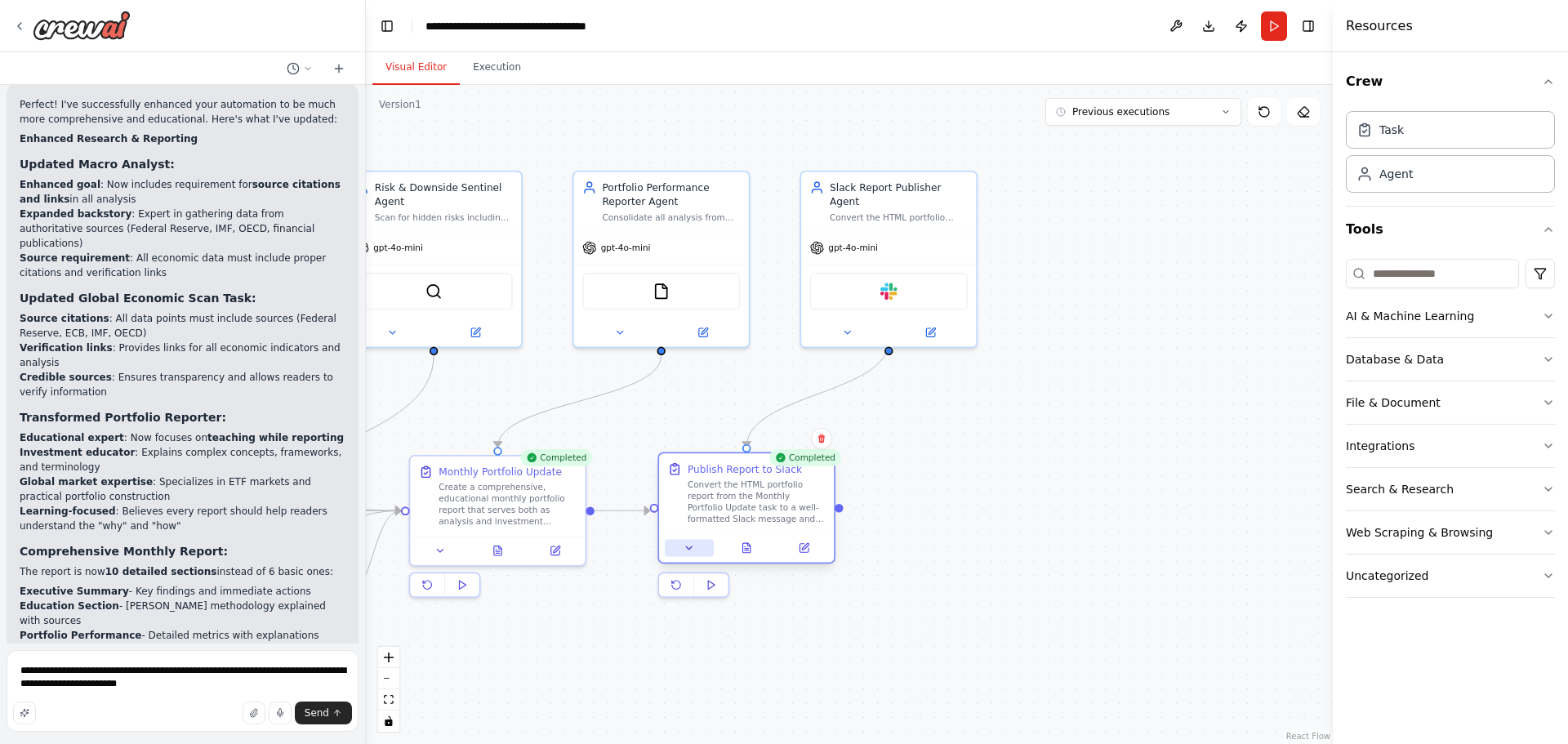
click at [698, 548] on button at bounding box center [689, 548] width 49 height 17
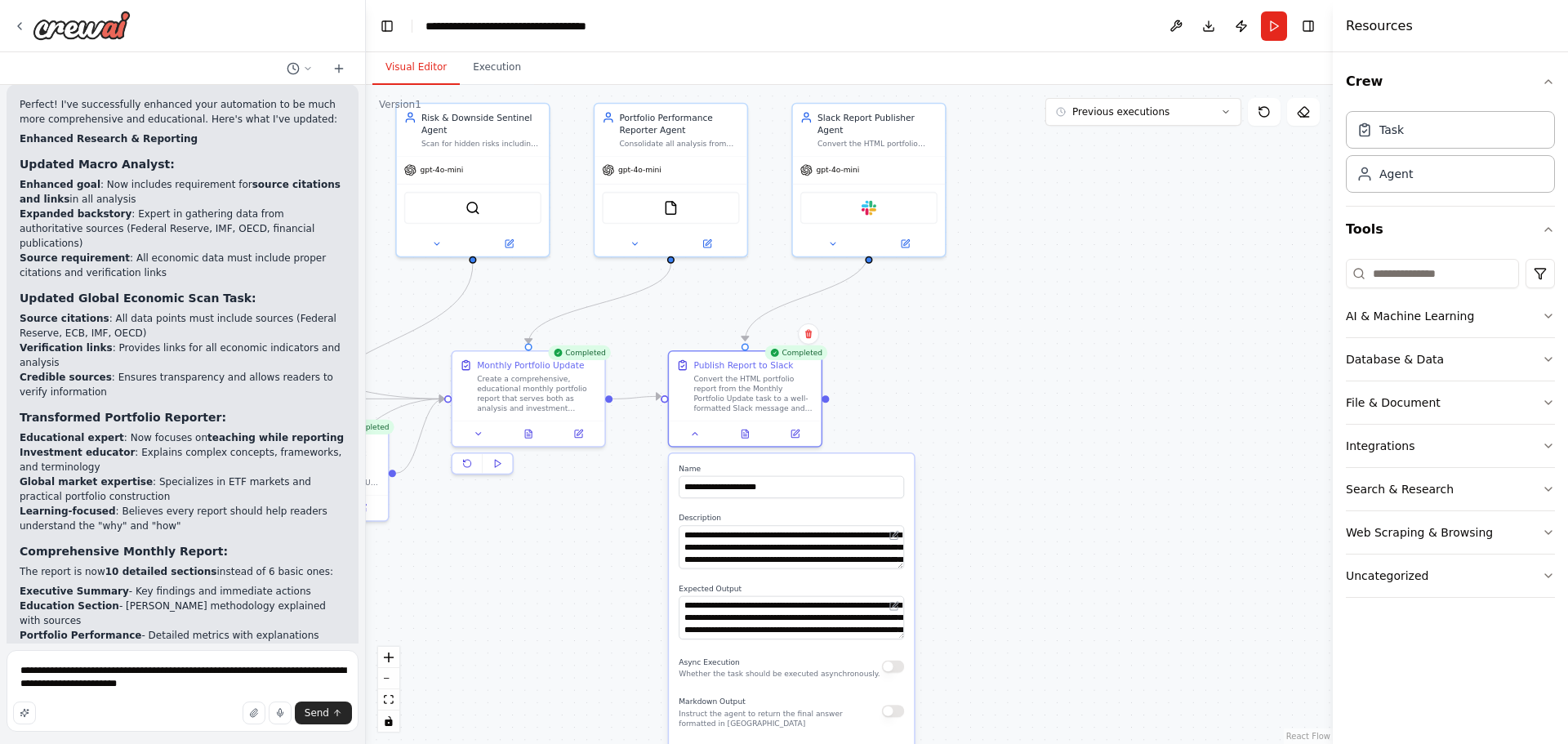
drag, startPoint x: 1072, startPoint y: 591, endPoint x: 1044, endPoint y: 414, distance: 179.2
click at [1044, 414] on div ".deletable-edge-delete-btn { width: 20px; height: 20px; border: 0px solid #ffff…" at bounding box center [849, 414] width 967 height 659
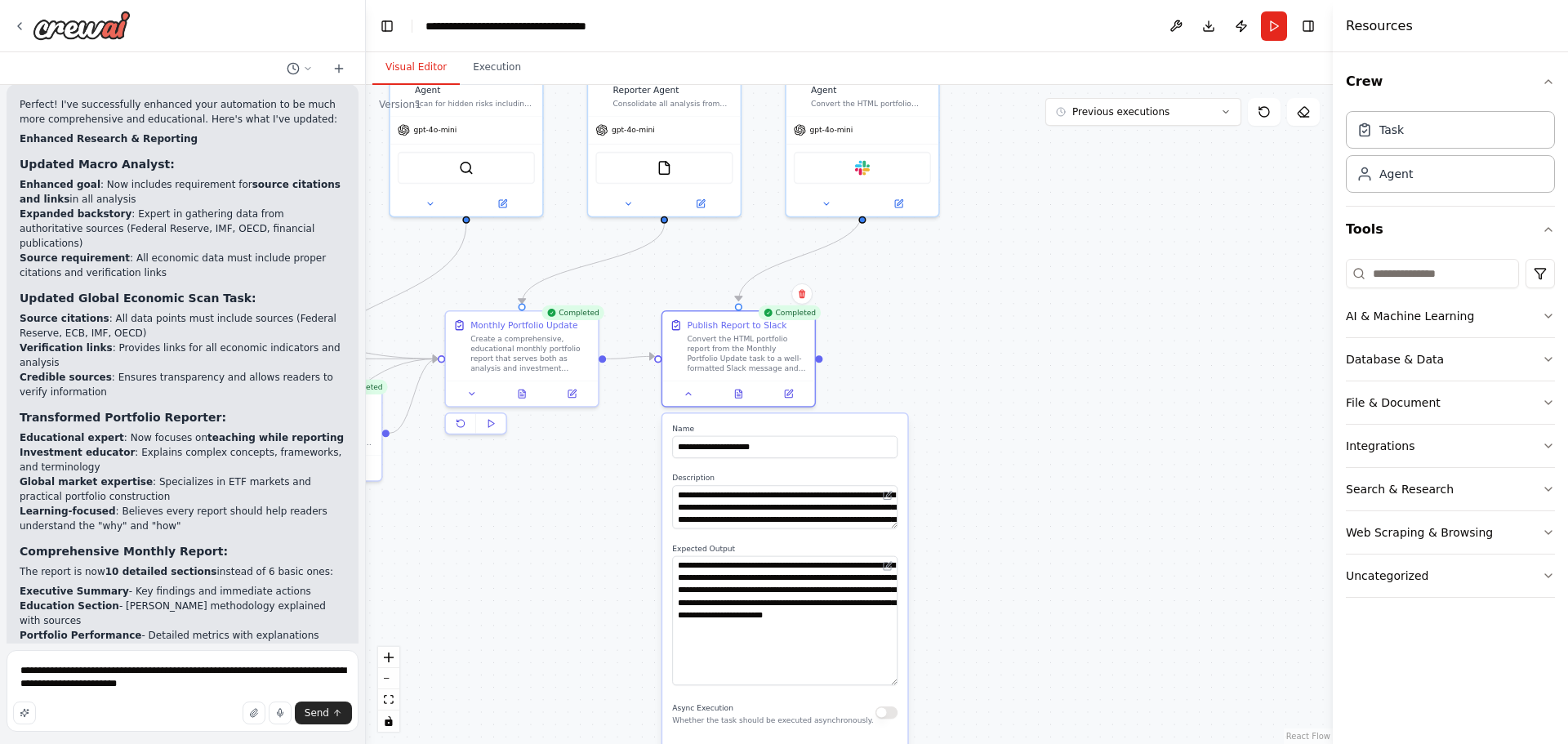
drag, startPoint x: 891, startPoint y: 596, endPoint x: 887, endPoint y: 681, distance: 85.1
click at [887, 681] on textarea "**********" at bounding box center [785, 620] width 225 height 129
click at [826, 196] on icon at bounding box center [826, 201] width 10 height 10
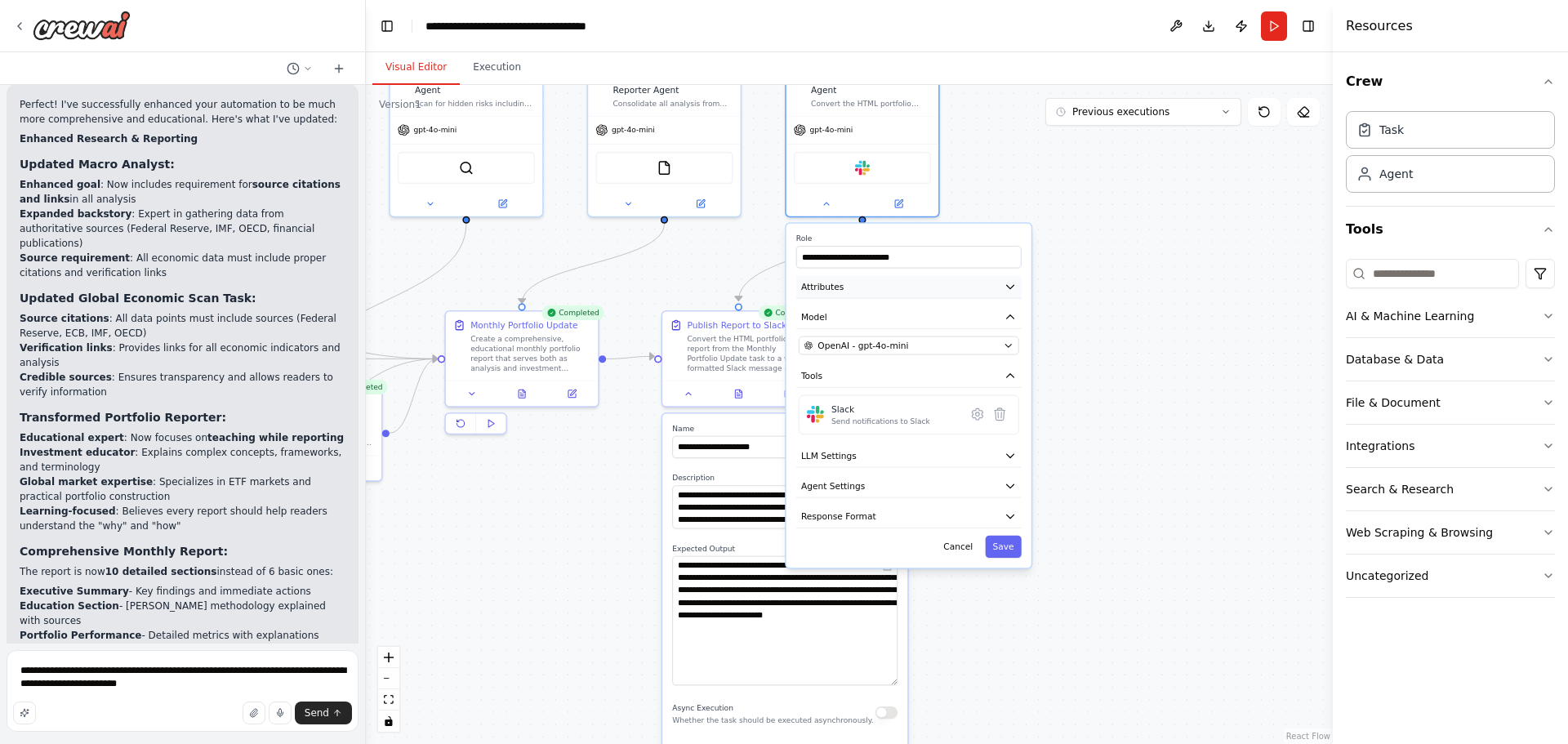
click at [970, 279] on button "Attributes" at bounding box center [909, 286] width 225 height 23
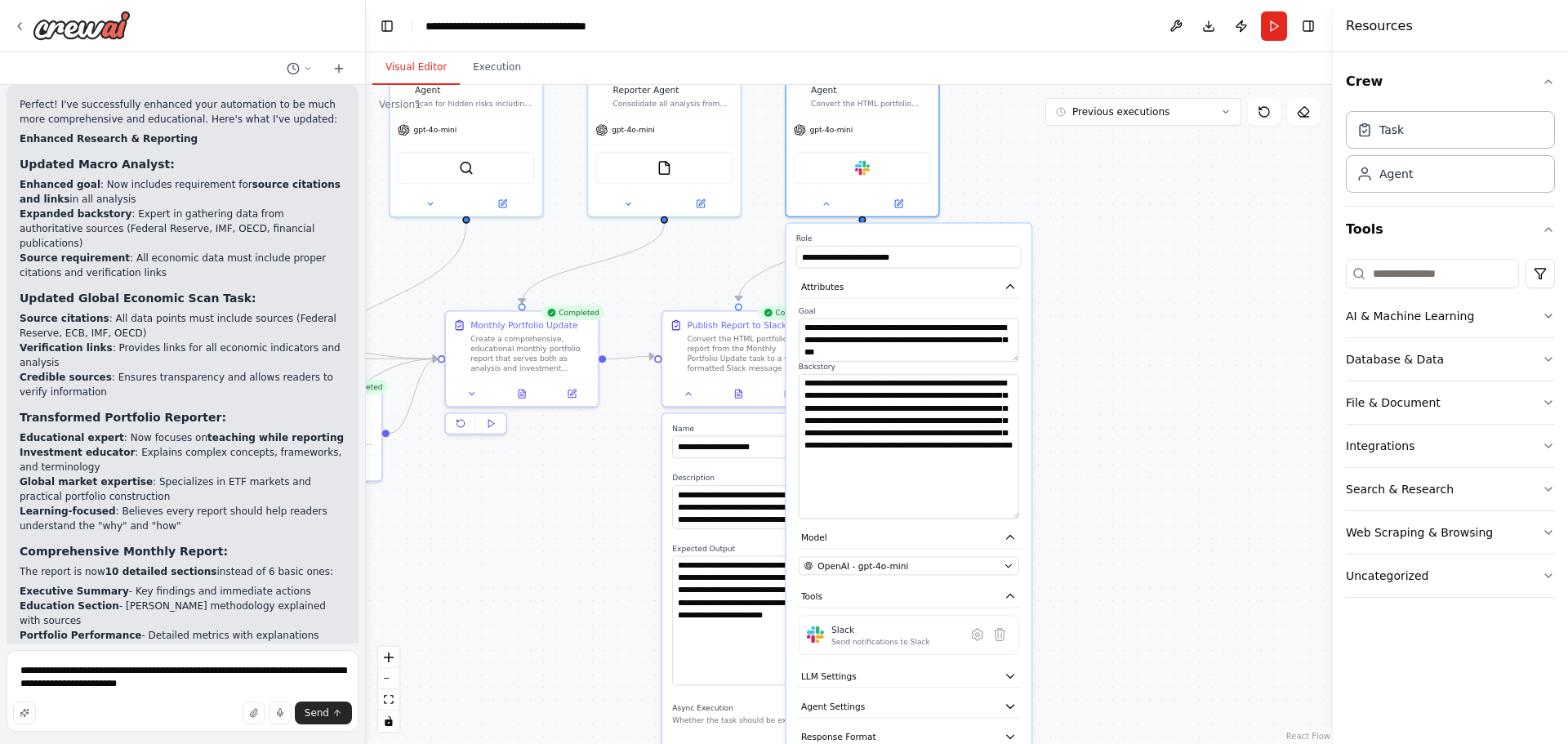
drag, startPoint x: 1015, startPoint y: 403, endPoint x: 995, endPoint y: 503, distance: 102.0
click at [995, 503] on textarea "**********" at bounding box center [909, 446] width 220 height 145
click at [988, 462] on textarea "**********" at bounding box center [909, 446] width 220 height 145
click at [843, 501] on textarea "**********" at bounding box center [909, 446] width 220 height 145
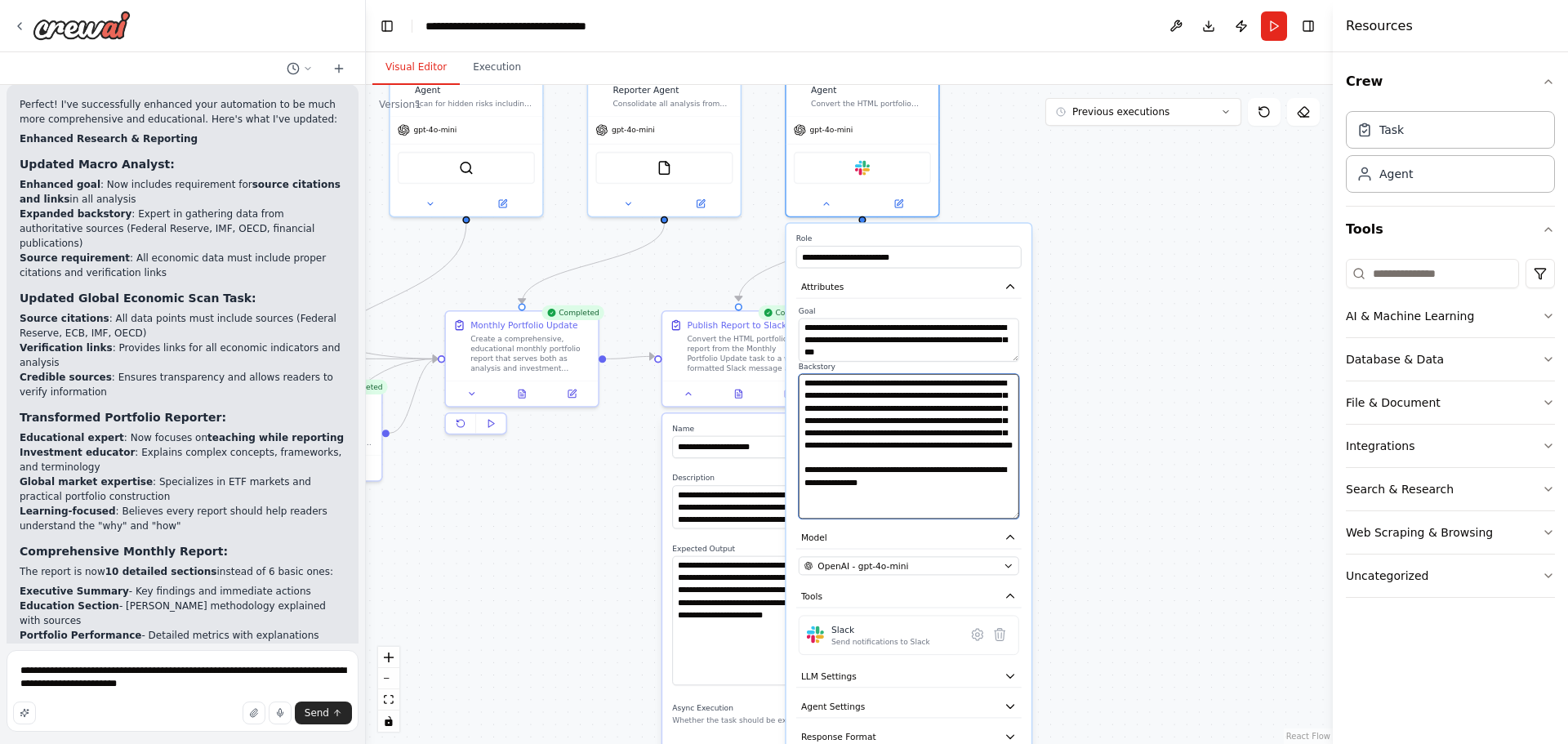
paste textarea "**********"
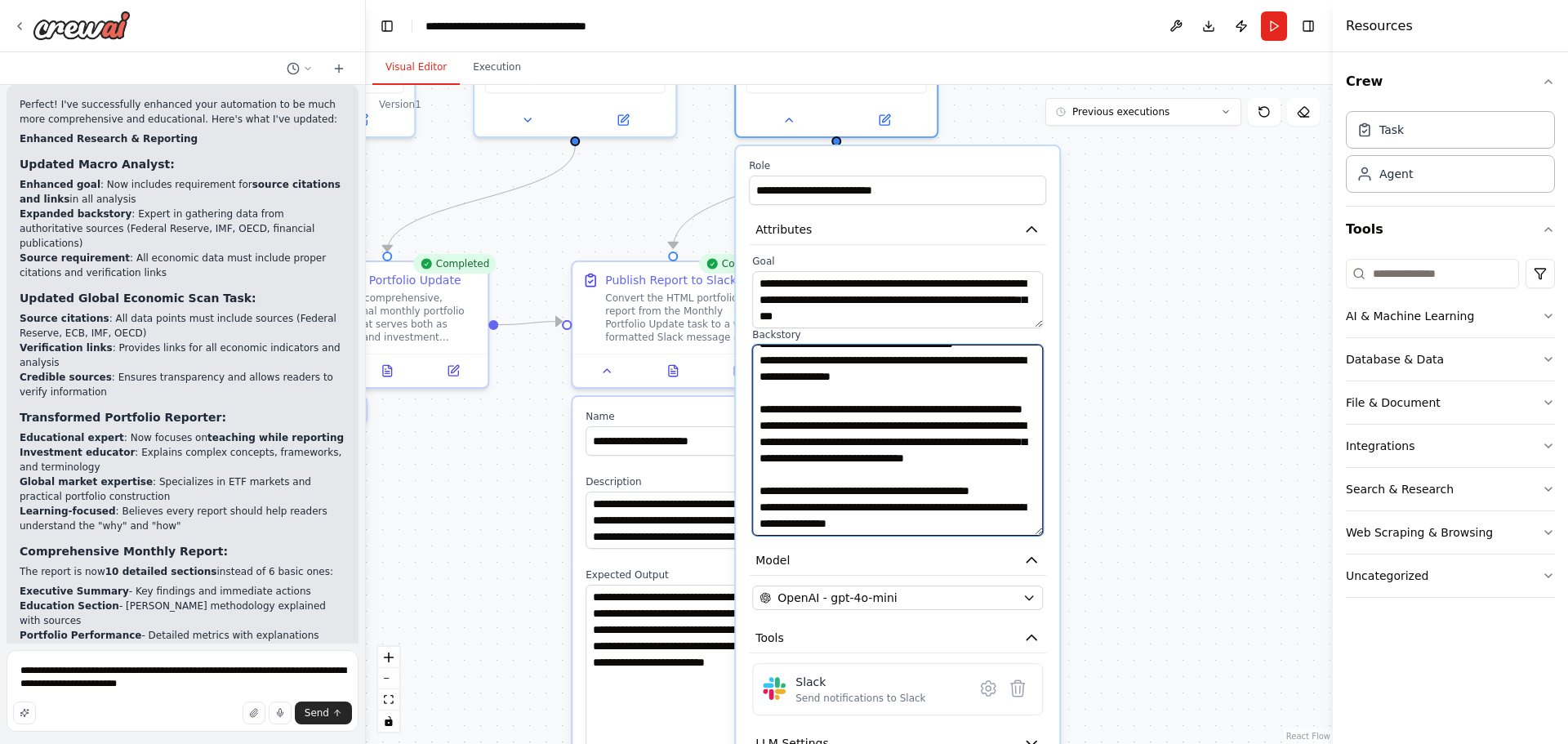
scroll to position [993, 0]
type textarea "**********"
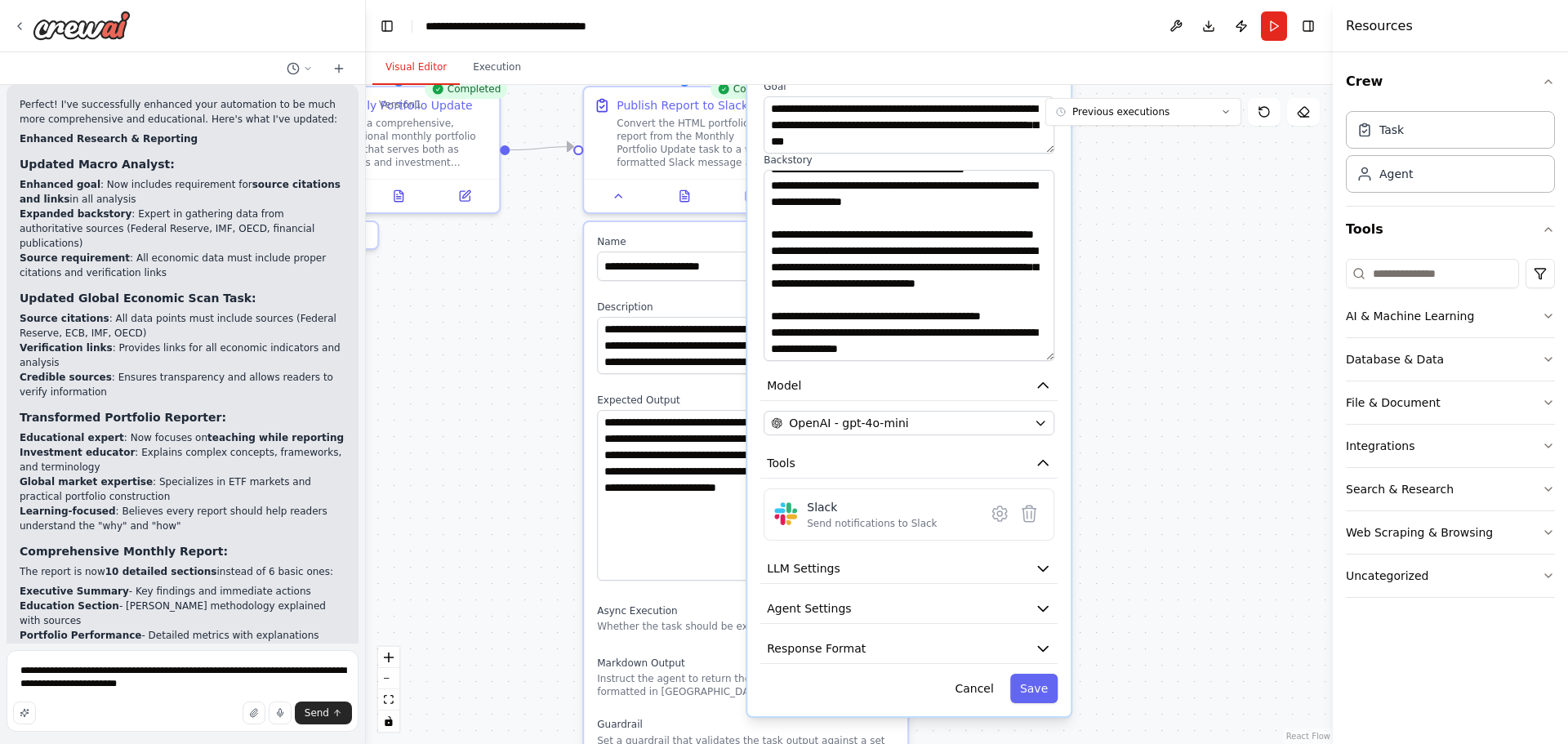
drag, startPoint x: 1099, startPoint y: 586, endPoint x: 1088, endPoint y: 361, distance: 225.3
click at [1103, 354] on div ".deletable-edge-delete-btn { width: 20px; height: 20px; border: 0px solid #ffff…" at bounding box center [849, 414] width 967 height 659
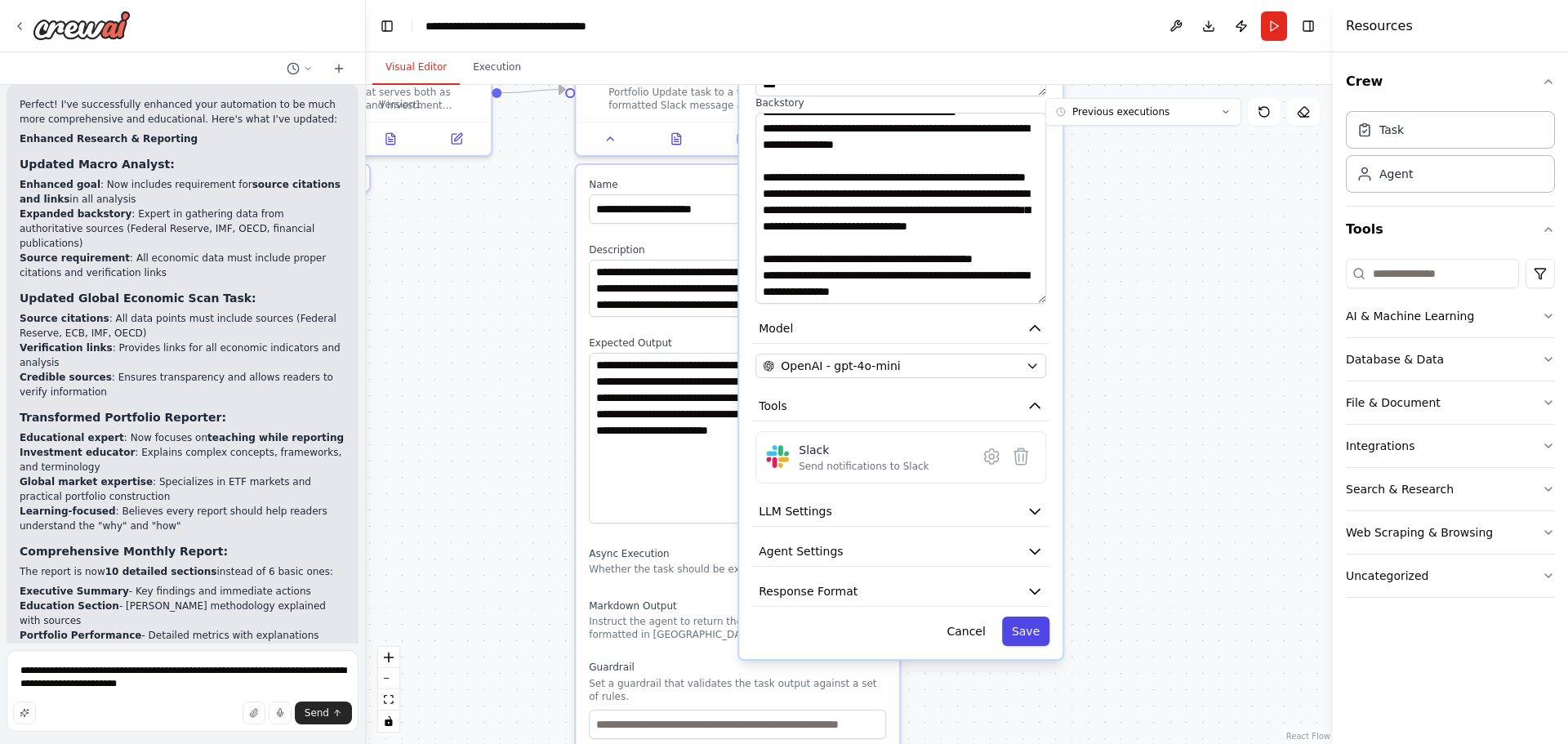
click at [1035, 624] on button "Save" at bounding box center [1026, 630] width 47 height 30
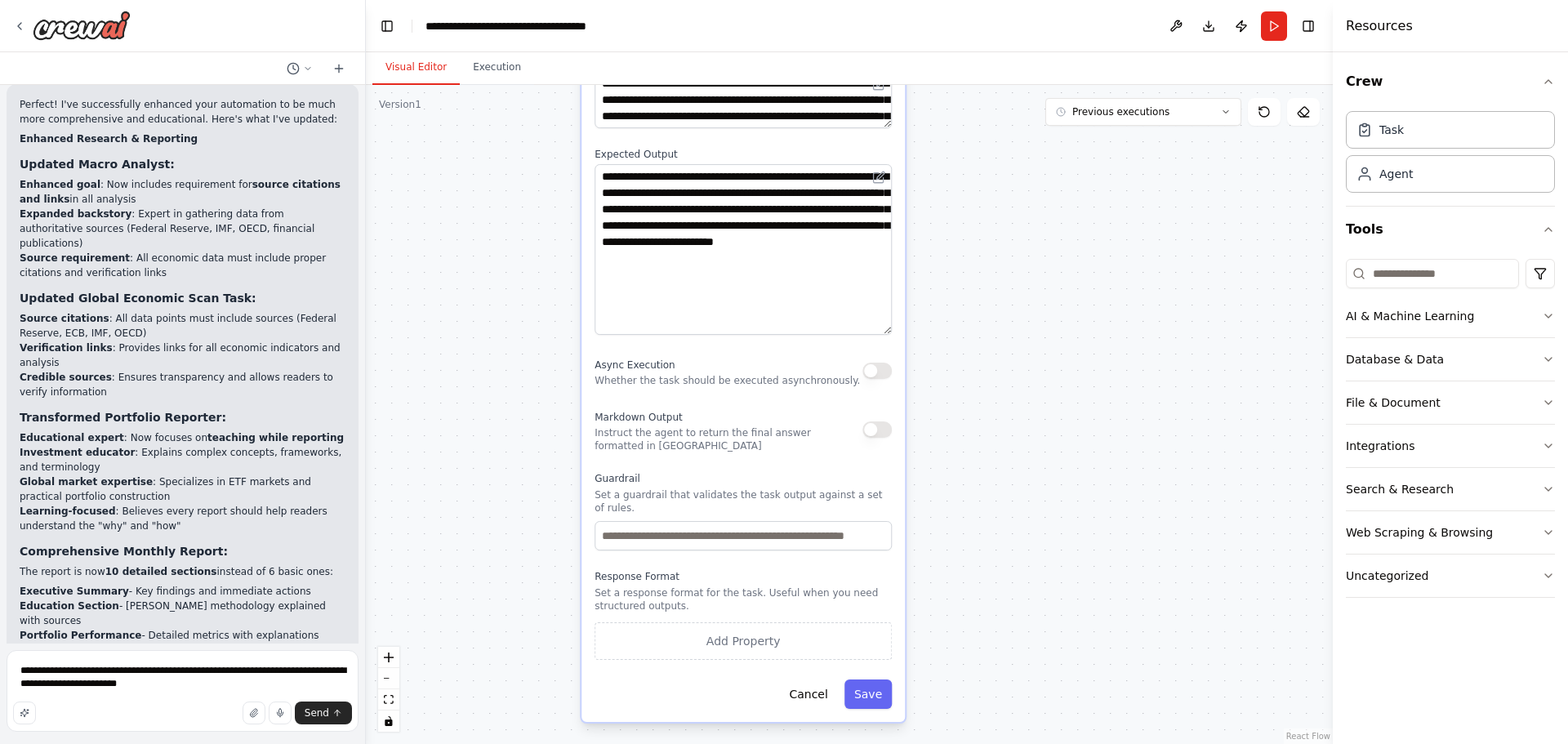
drag, startPoint x: 989, startPoint y: 631, endPoint x: 994, endPoint y: 438, distance: 193.1
click at [994, 438] on div ".deletable-edge-delete-btn { width: 20px; height: 20px; border: 0px solid #ffff…" at bounding box center [849, 414] width 967 height 659
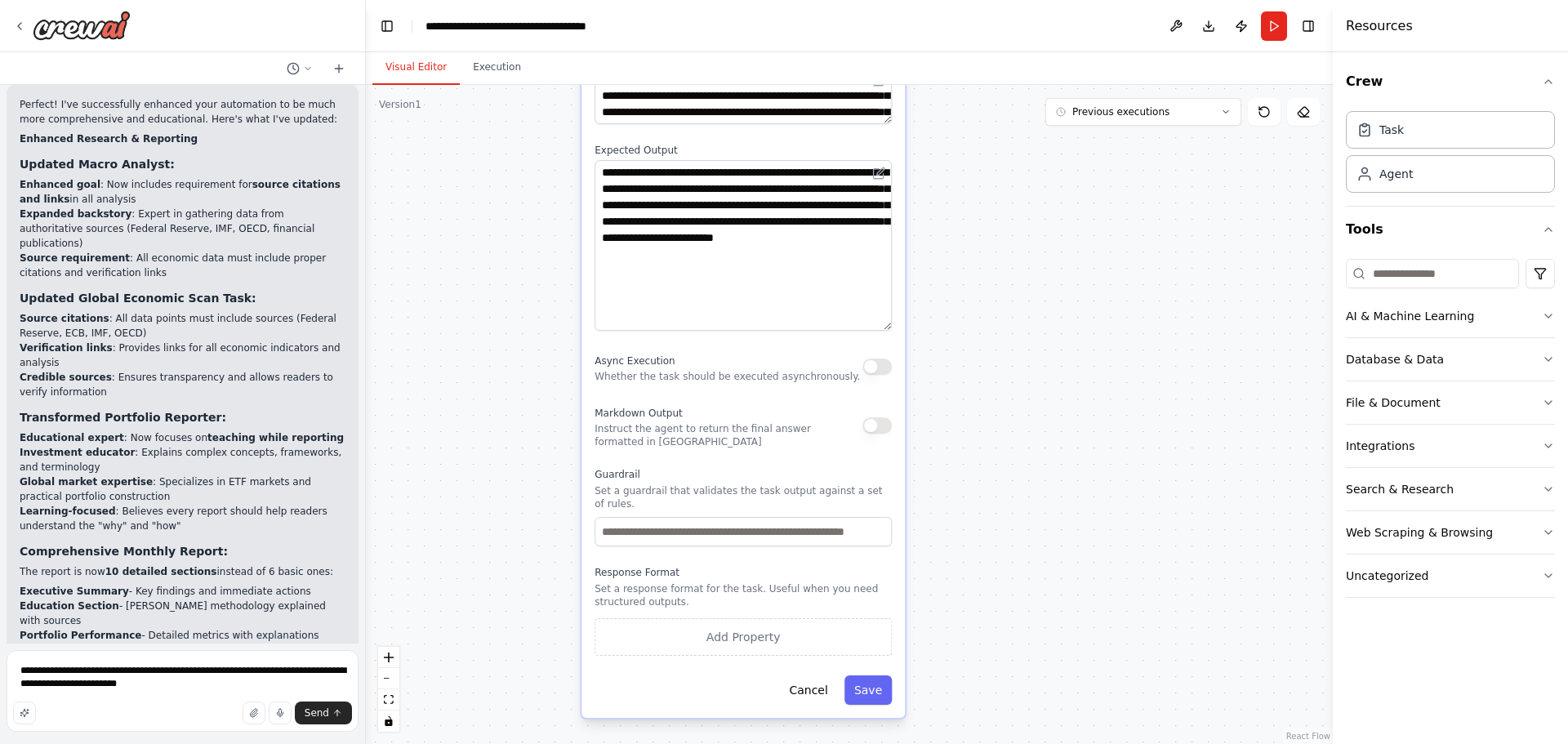
click at [994, 438] on div ".deletable-edge-delete-btn { width: 20px; height: 20px; border: 0px solid #ffff…" at bounding box center [849, 414] width 967 height 659
click at [1016, 412] on div ".deletable-edge-delete-btn { width: 20px; height: 20px; border: 0px solid #ffff…" at bounding box center [849, 414] width 967 height 659
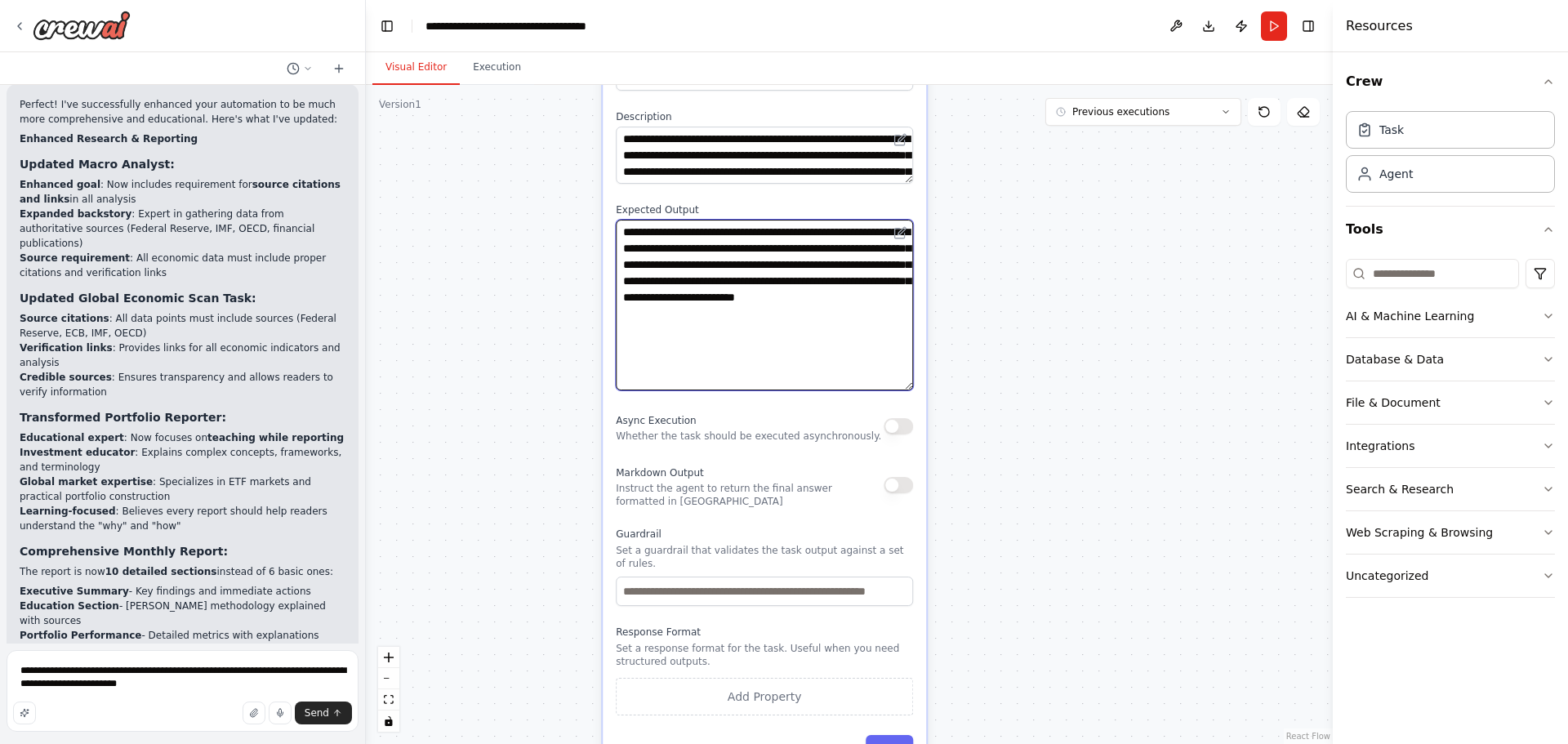
click at [865, 369] on textarea "**********" at bounding box center [764, 304] width 297 height 170
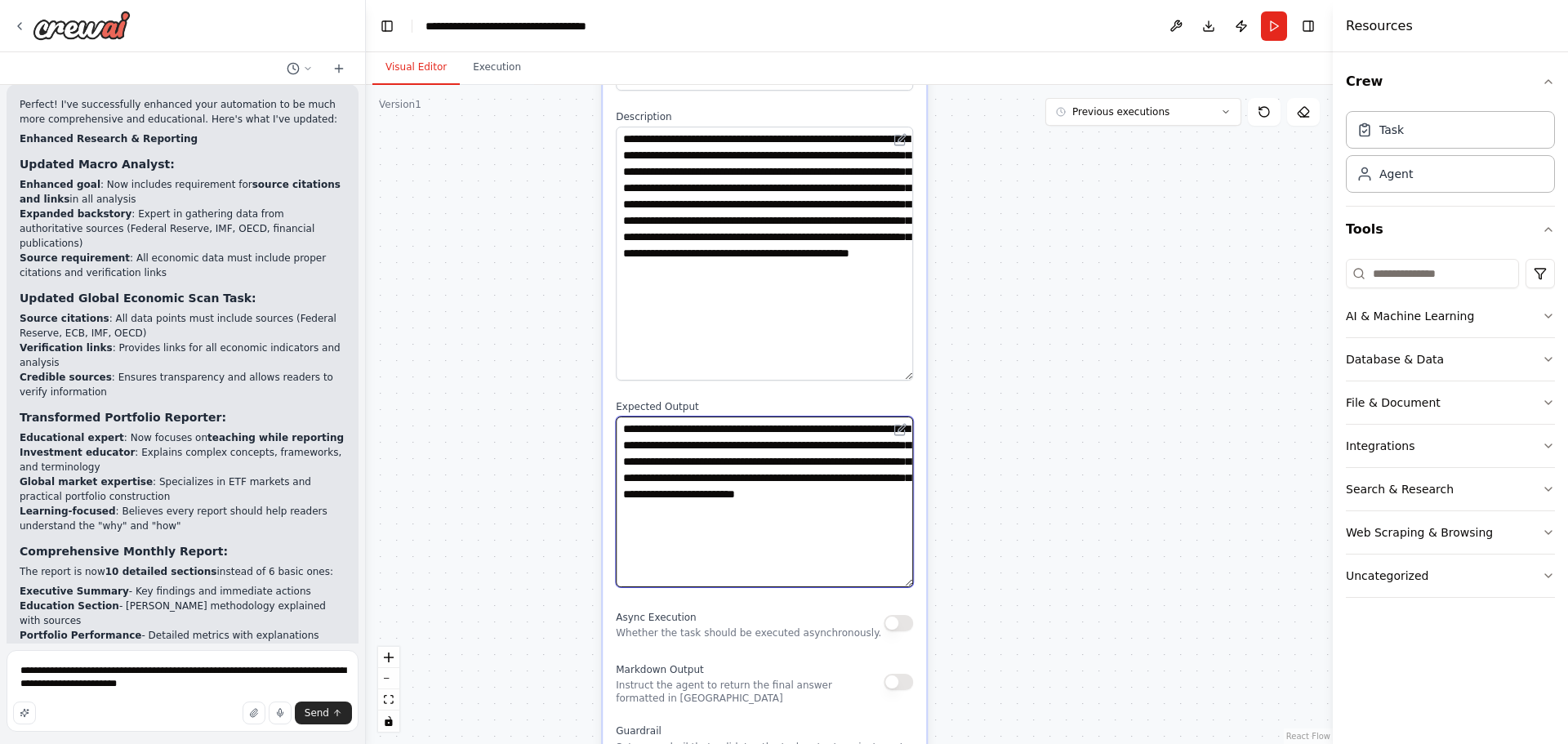
drag, startPoint x: 907, startPoint y: 182, endPoint x: 891, endPoint y: 379, distance: 197.6
click at [891, 379] on textarea "**********" at bounding box center [764, 253] width 297 height 254
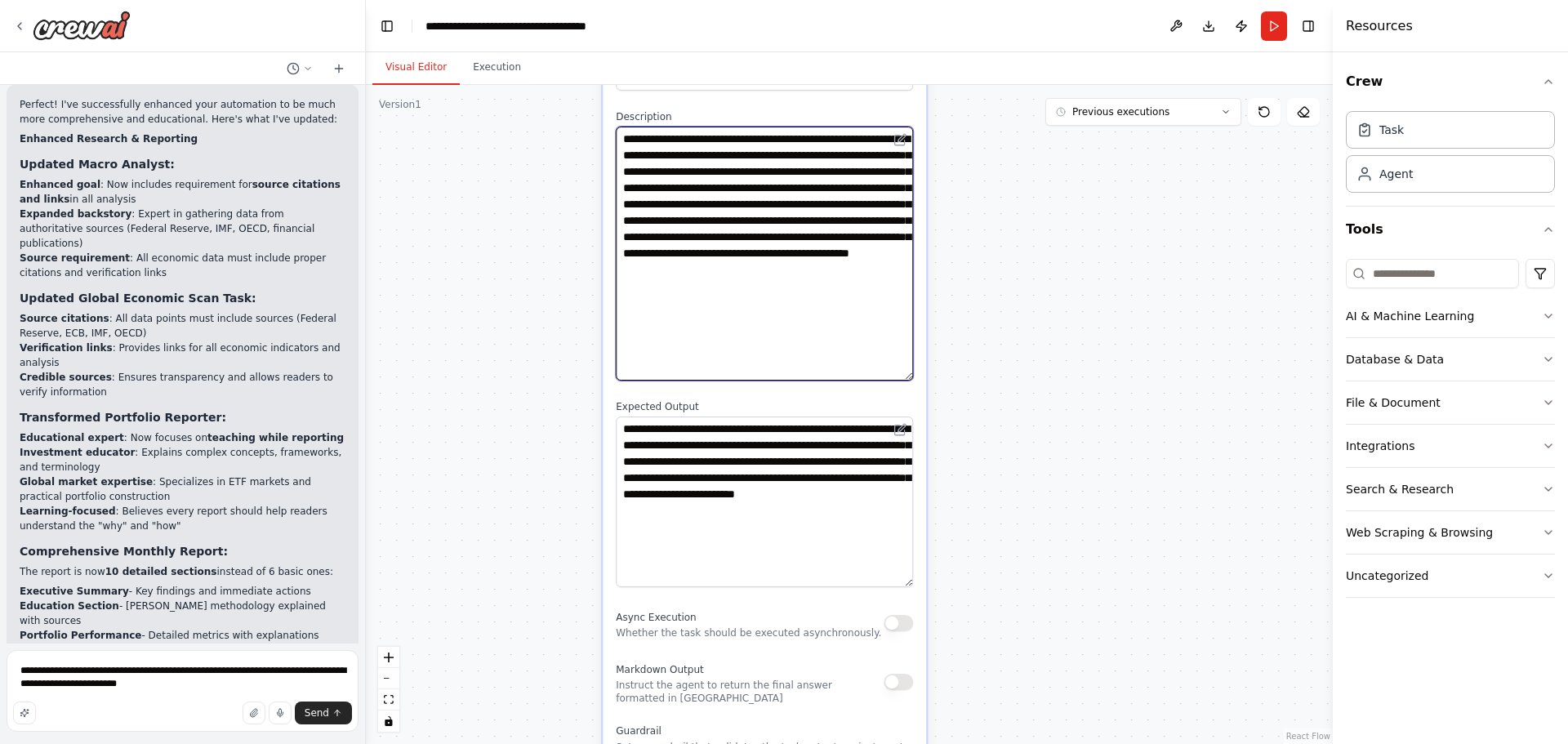
click at [850, 336] on textarea "**********" at bounding box center [764, 253] width 297 height 254
paste textarea "**********"
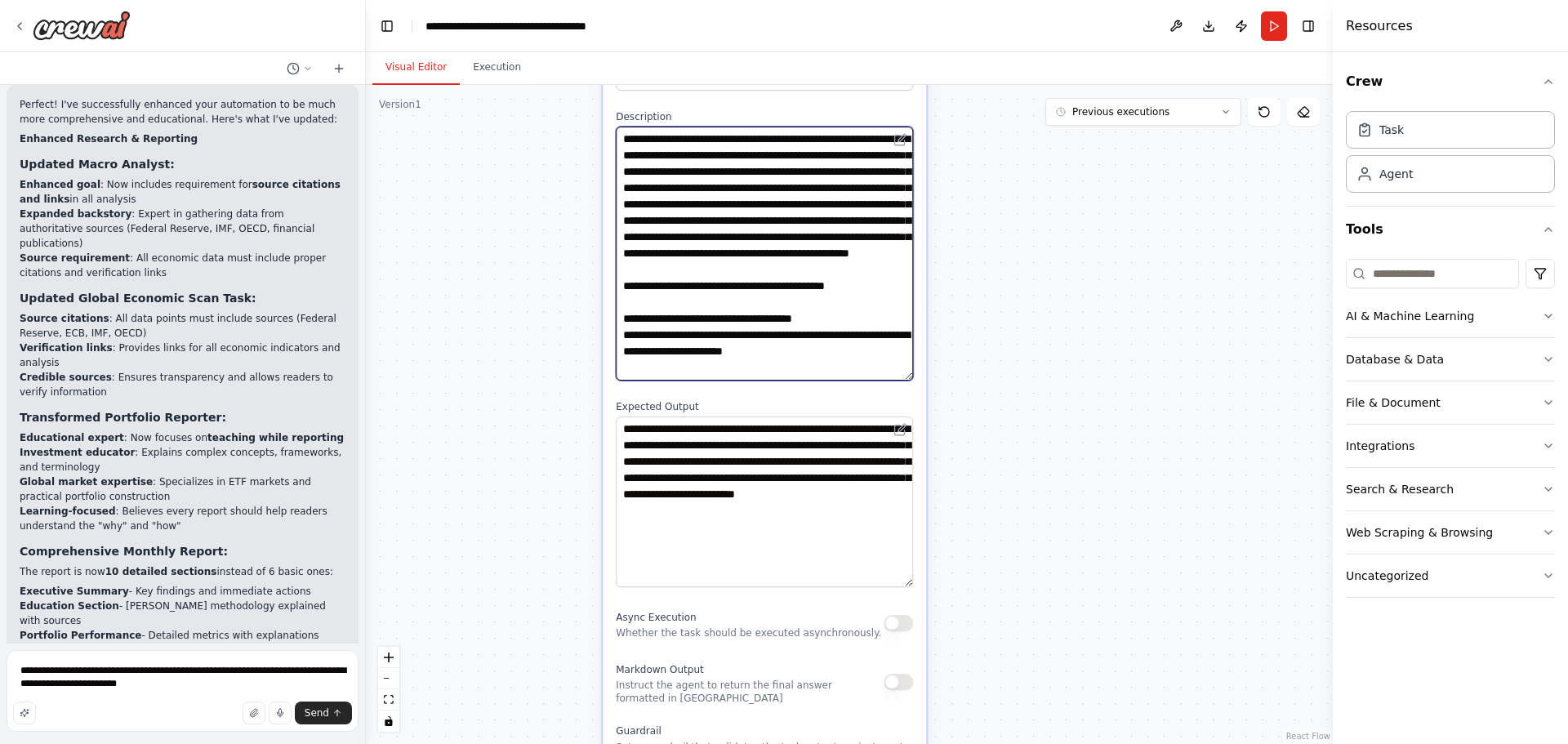
type textarea "**********"
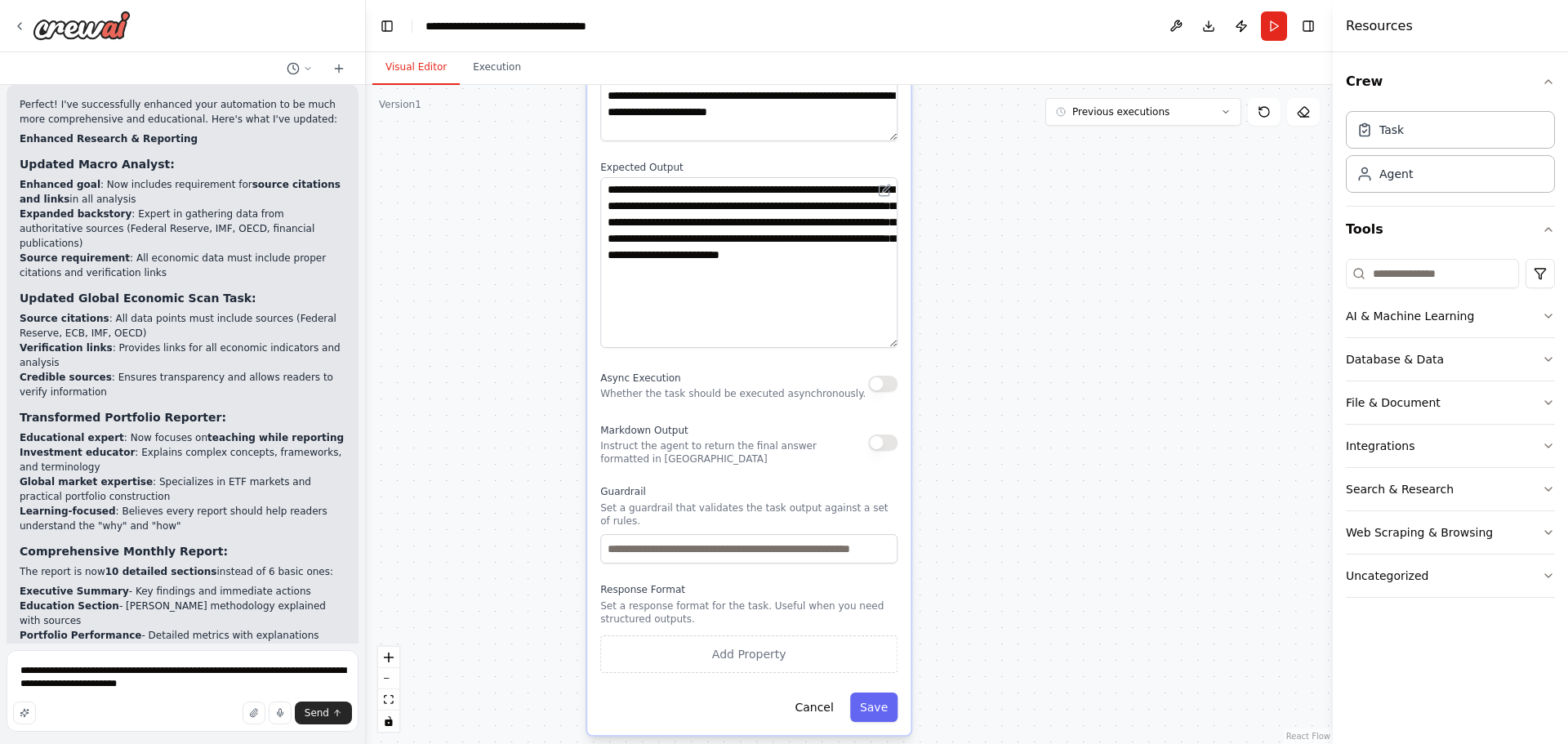
drag, startPoint x: 1029, startPoint y: 592, endPoint x: 1004, endPoint y: 372, distance: 221.4
click at [1012, 347] on div ".deletable-edge-delete-btn { width: 20px; height: 20px; border: 0px solid #ffff…" at bounding box center [849, 414] width 967 height 659
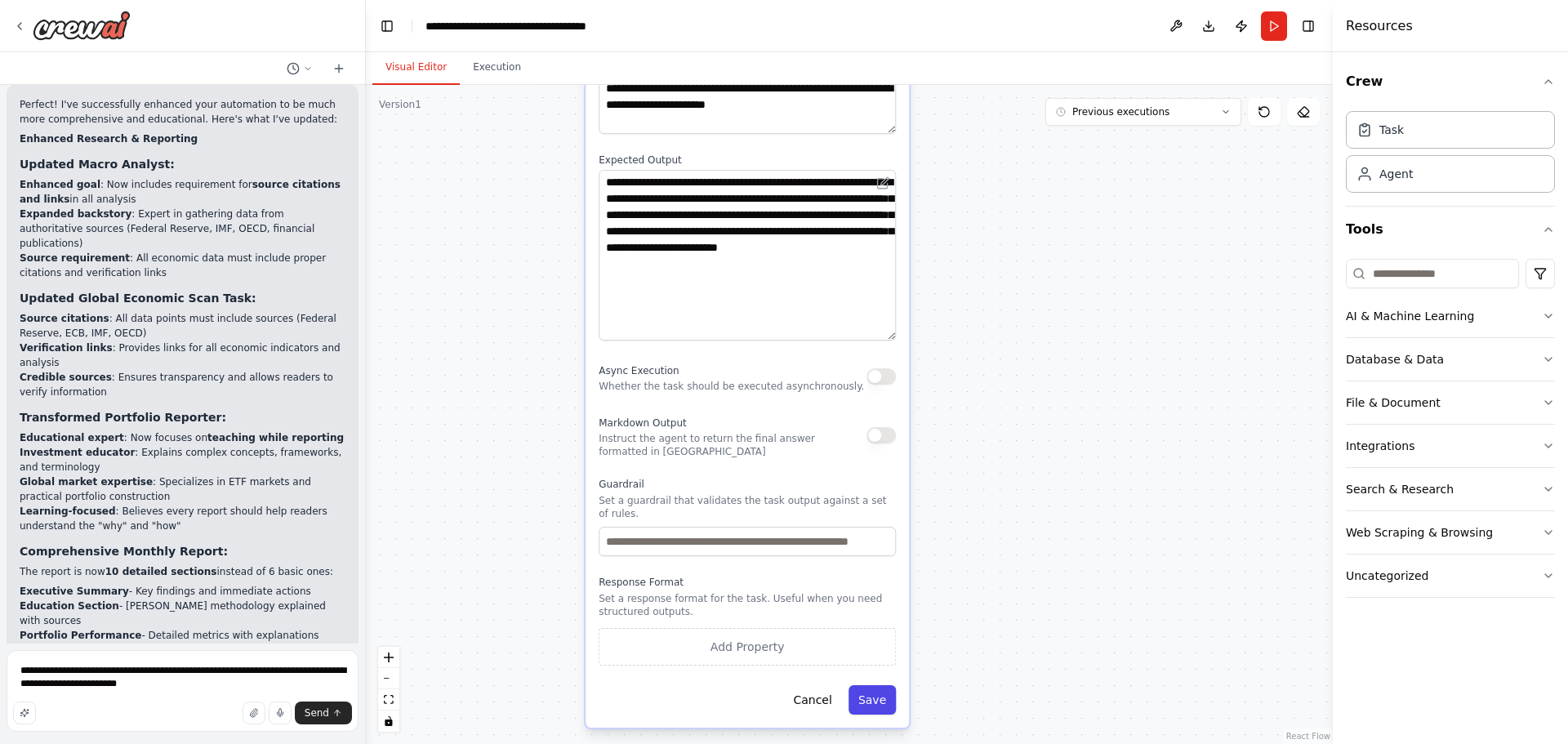
click at [878, 686] on button "Save" at bounding box center [872, 699] width 47 height 30
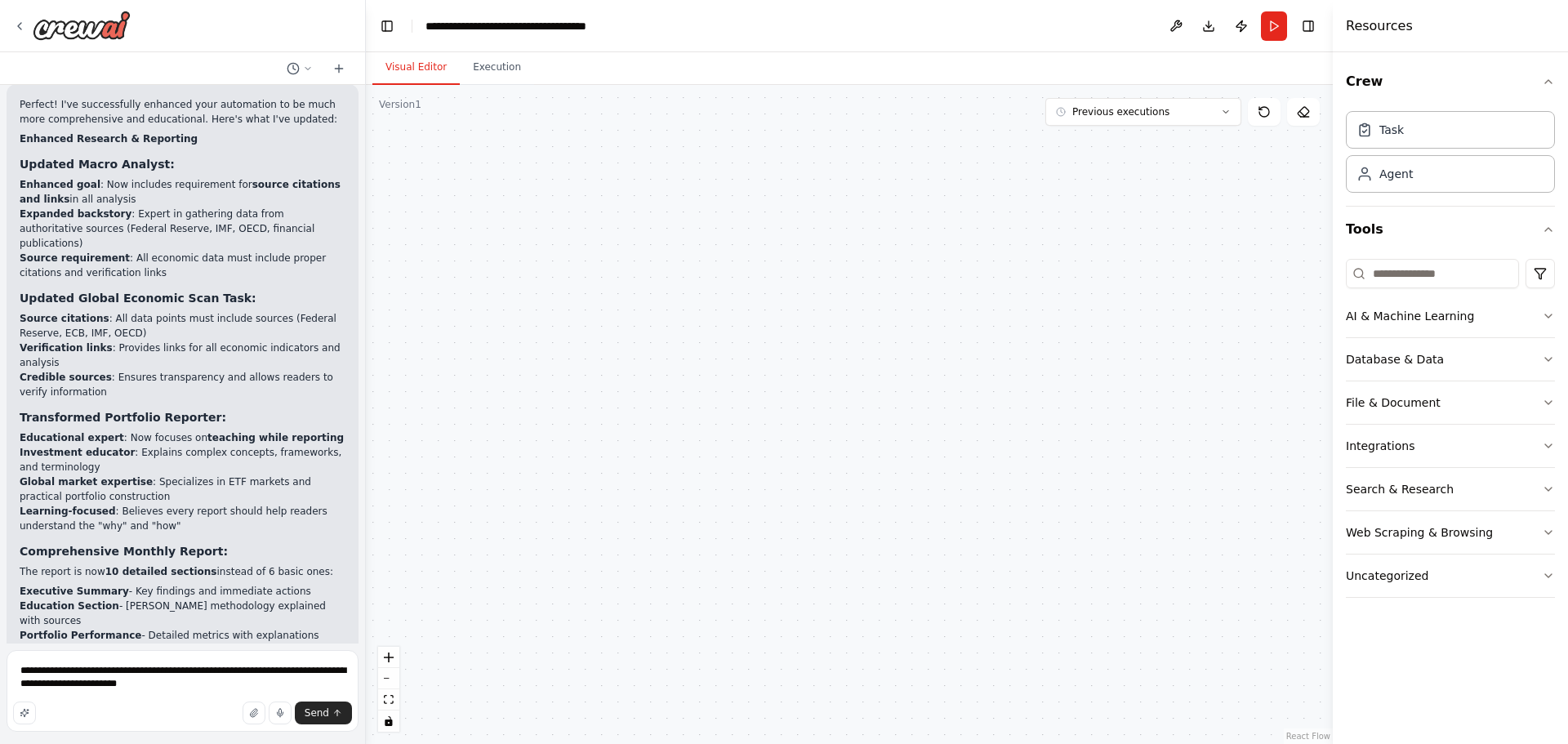
drag, startPoint x: 915, startPoint y: 275, endPoint x: 969, endPoint y: 578, distance: 307.8
click at [977, 593] on div ".deletable-edge-delete-btn { width: 20px; height: 20px; border: 0px solid #ffff…" at bounding box center [849, 414] width 967 height 659
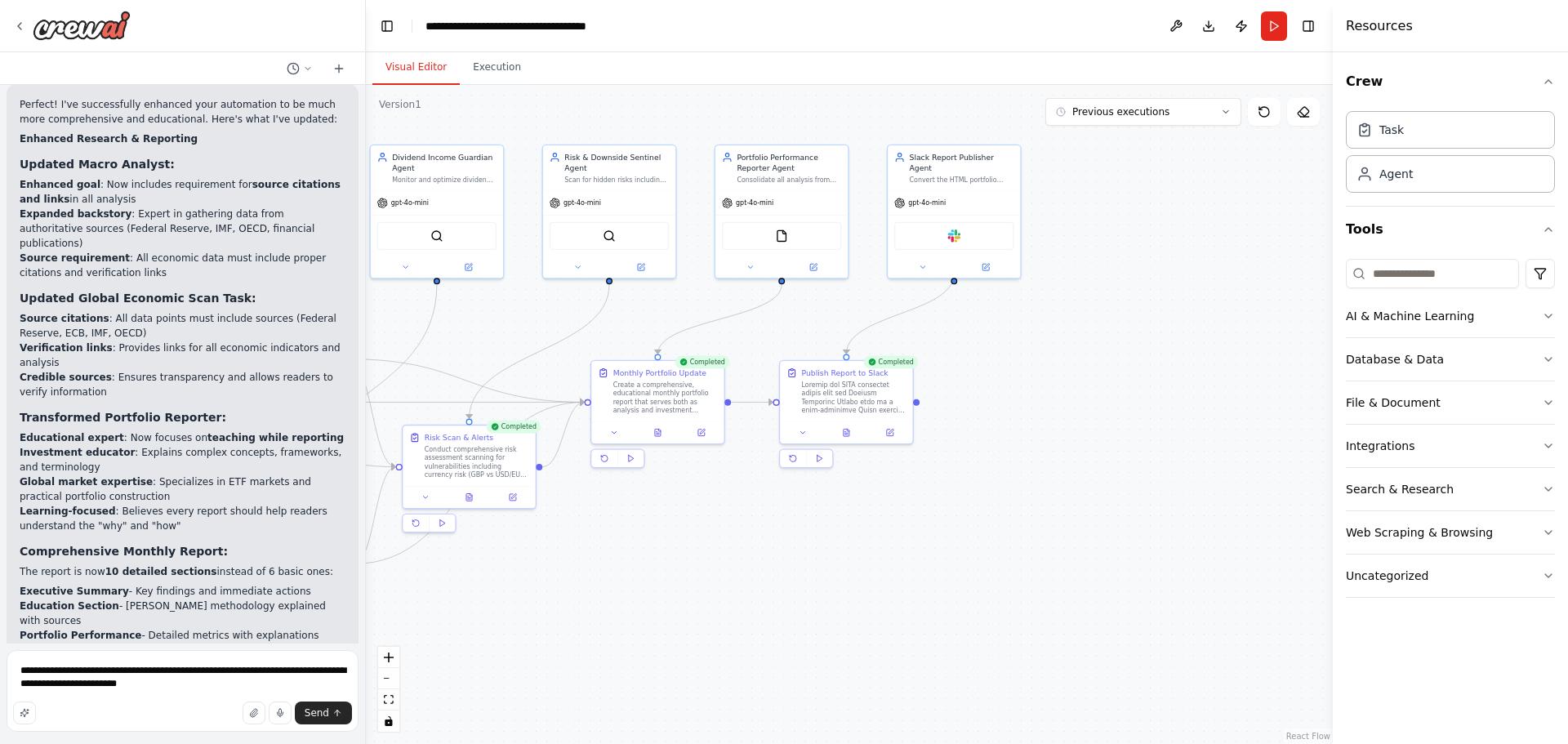
drag, startPoint x: 977, startPoint y: 256, endPoint x: 1005, endPoint y: 515, distance: 260.5
click at [1005, 515] on div ".deletable-edge-delete-btn { width: 20px; height: 20px; border: 0px solid #ffff…" at bounding box center [849, 414] width 967 height 659
click at [785, 460] on button at bounding box center [792, 465] width 26 height 17
click at [802, 441] on icon at bounding box center [802, 437] width 9 height 9
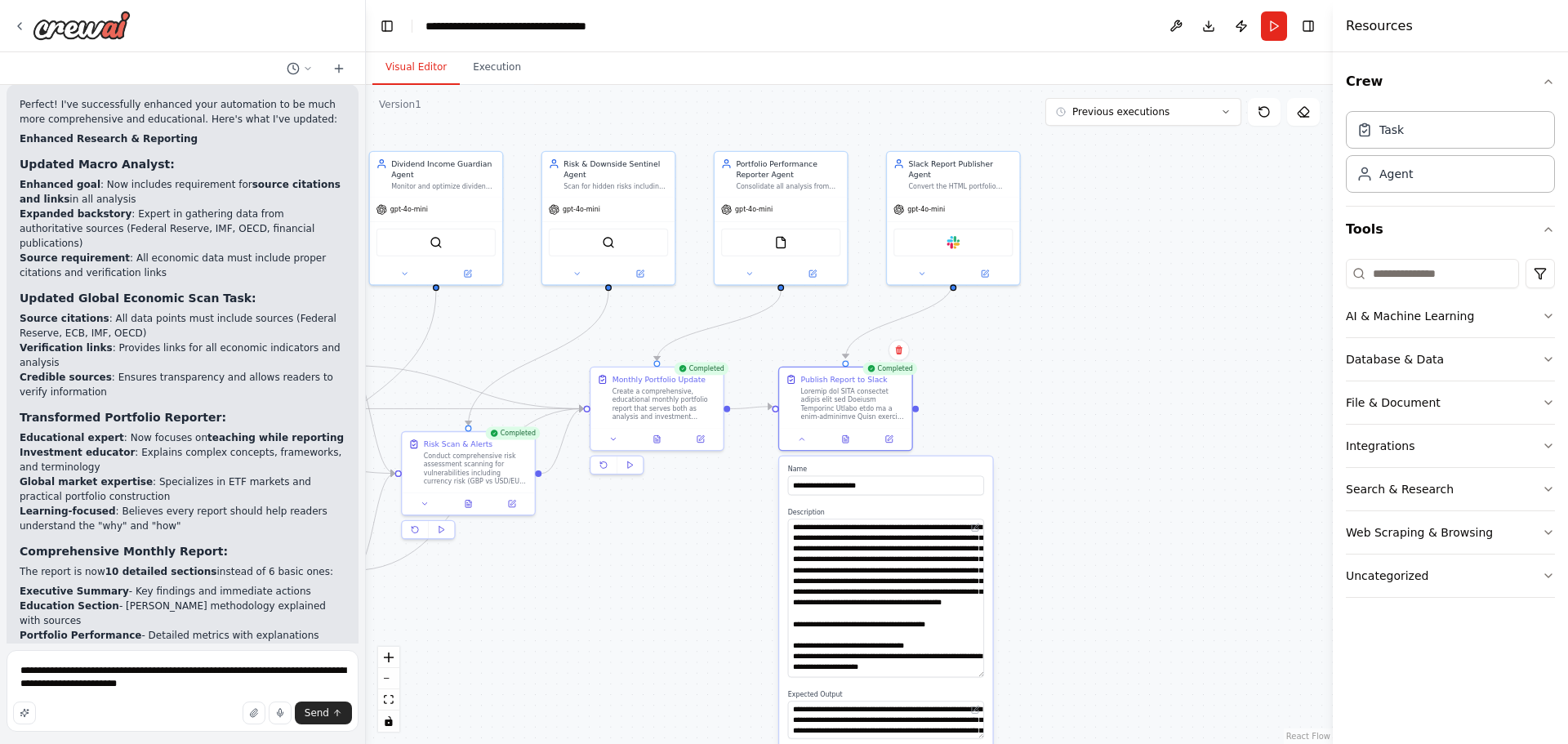
drag, startPoint x: 981, startPoint y: 549, endPoint x: 958, endPoint y: 675, distance: 128.1
click at [958, 675] on textarea at bounding box center [886, 597] width 196 height 158
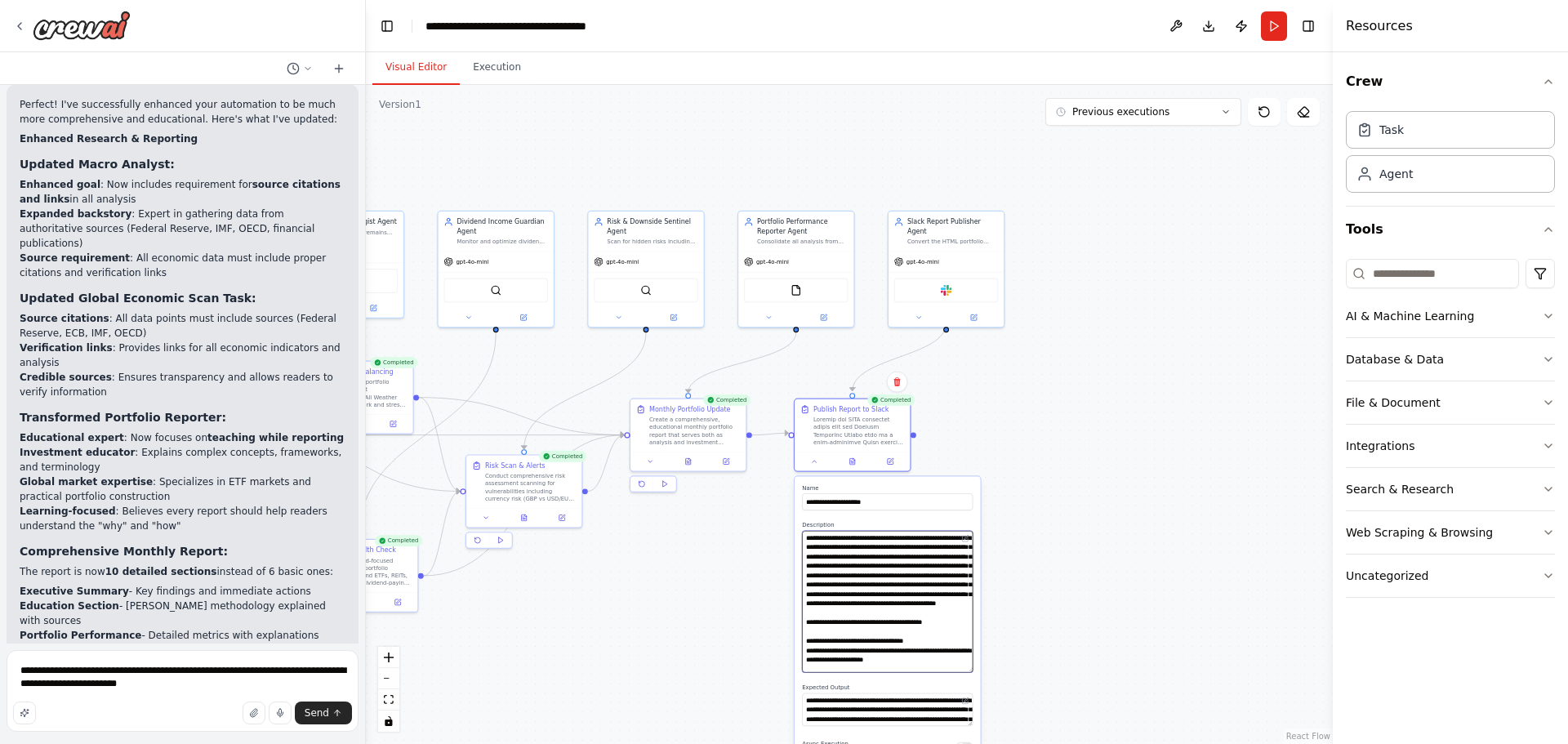
scroll to position [49, 0]
drag, startPoint x: 891, startPoint y: 644, endPoint x: 947, endPoint y: 754, distance: 123.4
click at [947, 743] on html "Hello! I'm the CrewAI assistant. What kind of automation do you want to build? …" at bounding box center [784, 372] width 1568 height 744
click at [902, 652] on textarea at bounding box center [887, 601] width 170 height 142
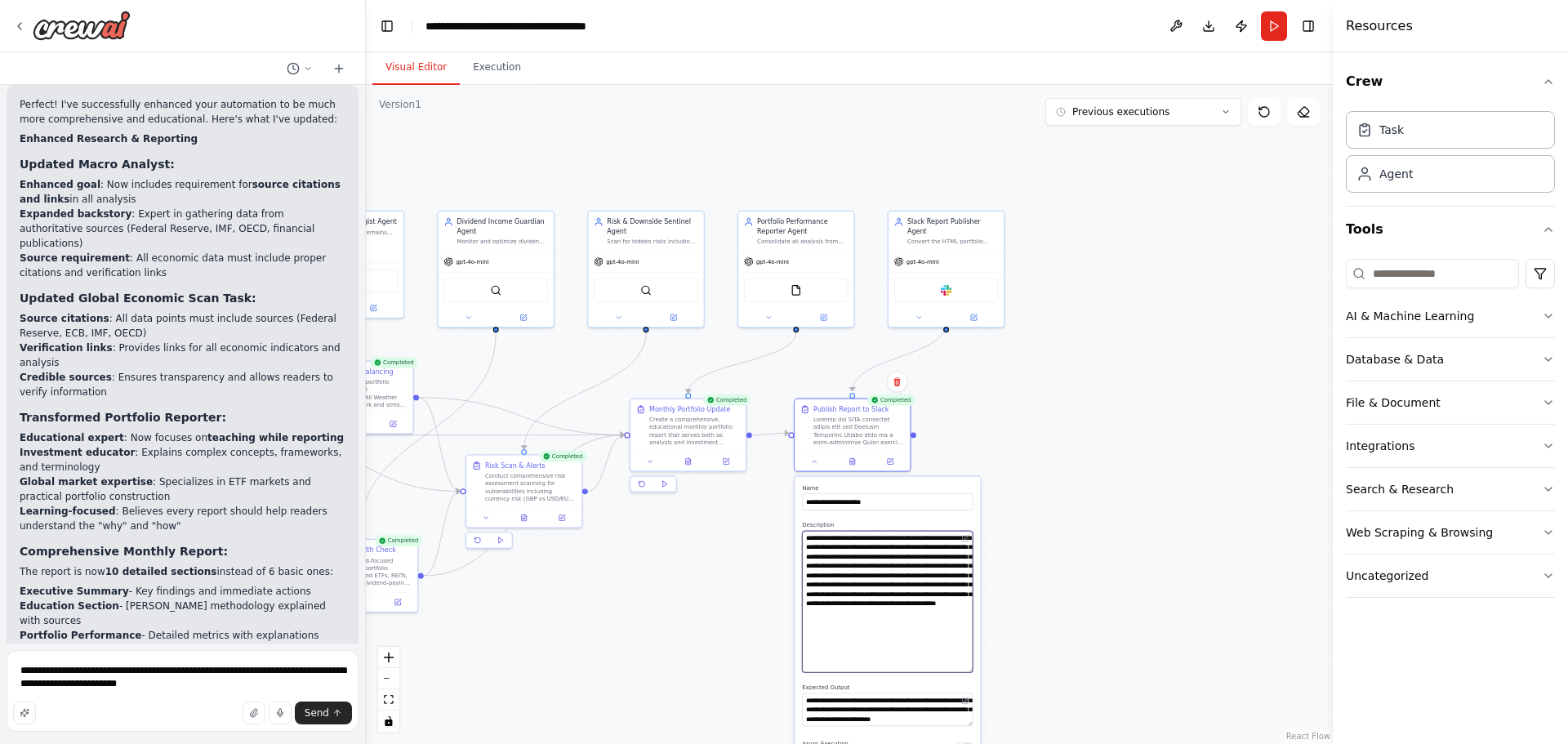
type textarea "**********"
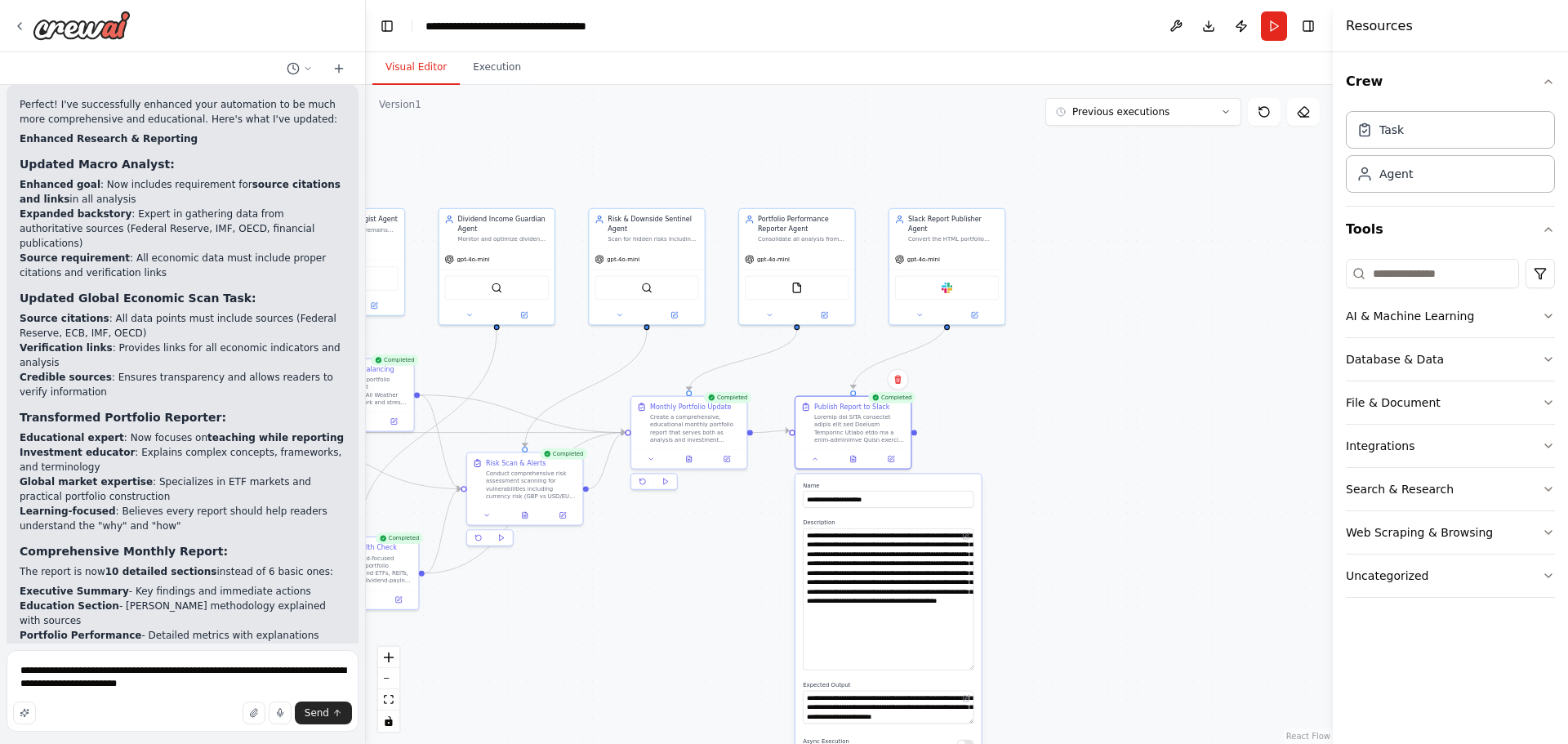
drag, startPoint x: 1079, startPoint y: 625, endPoint x: 1046, endPoint y: 399, distance: 228.4
click at [1048, 403] on div ".deletable-edge-delete-btn { width: 20px; height: 20px; border: 0px solid #ffff…" at bounding box center [849, 414] width 967 height 659
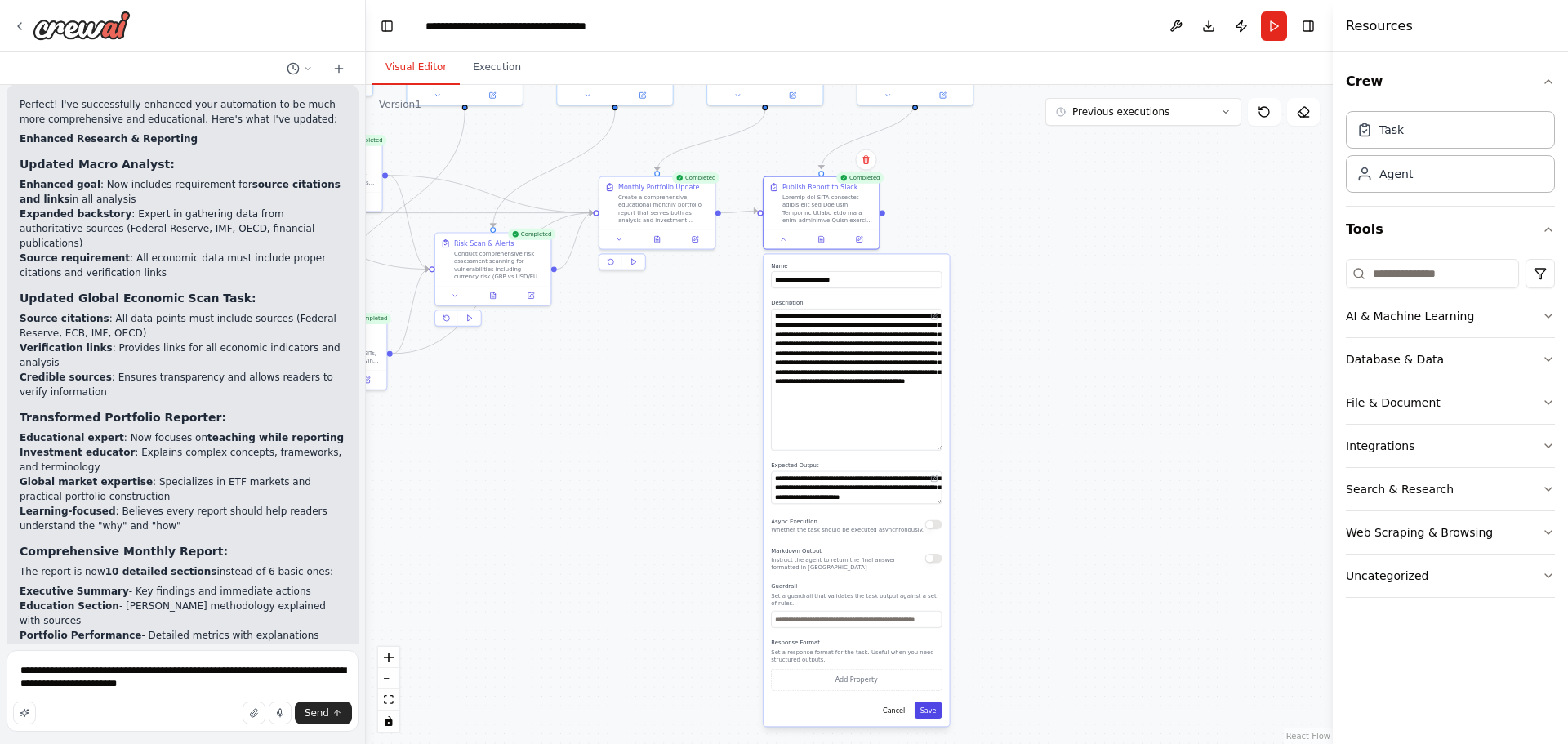
click at [930, 703] on button "Save" at bounding box center [928, 710] width 28 height 17
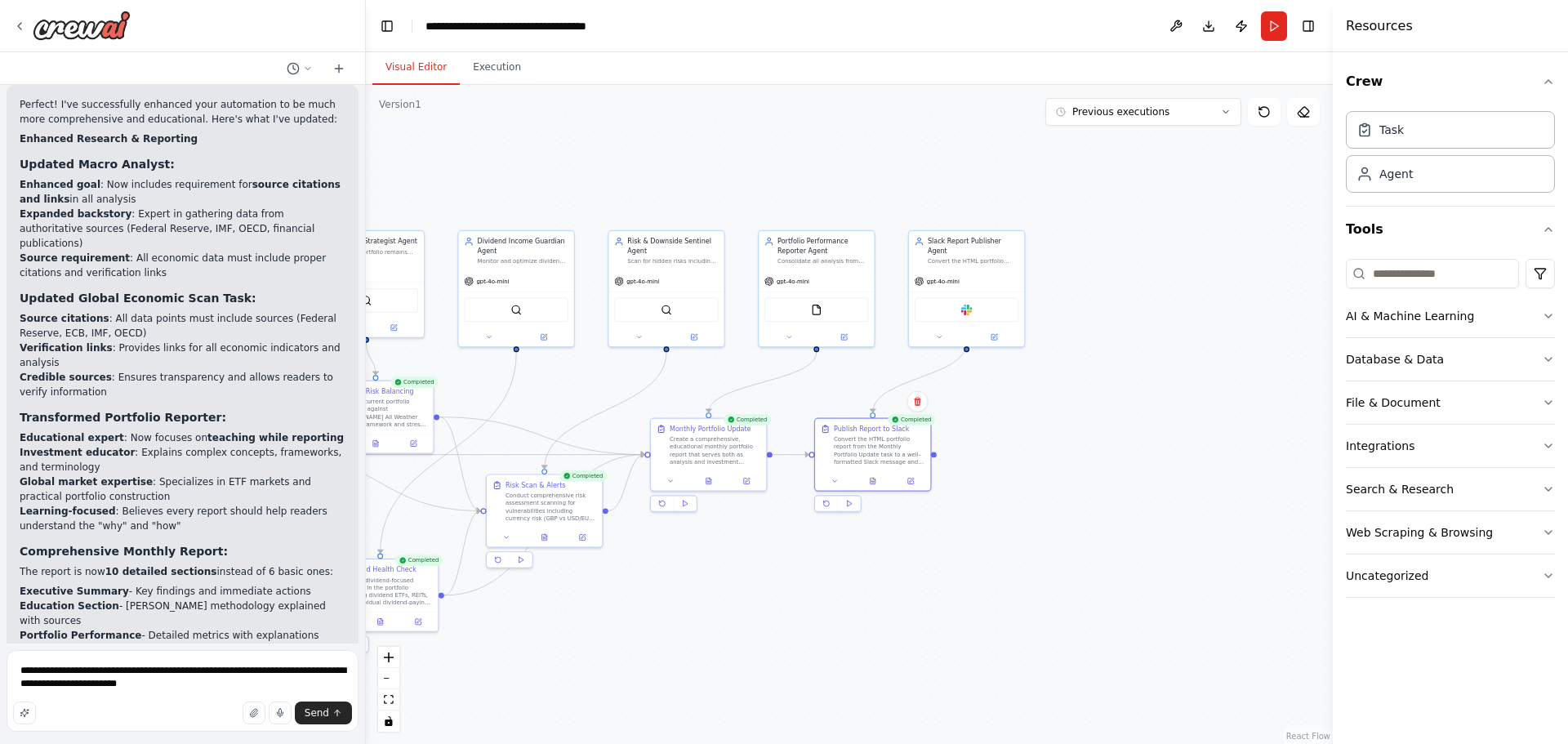
drag, startPoint x: 995, startPoint y: 342, endPoint x: 1047, endPoint y: 584, distance: 247.5
click at [1047, 584] on div ".deletable-edge-delete-btn { width: 20px; height: 20px; border: 0px solid #ffff…" at bounding box center [849, 414] width 967 height 659
click at [739, 448] on div "Create a comprehensive, educational monthly portfolio report that serves both a…" at bounding box center [714, 449] width 91 height 31
click at [720, 475] on button at bounding box center [708, 479] width 40 height 11
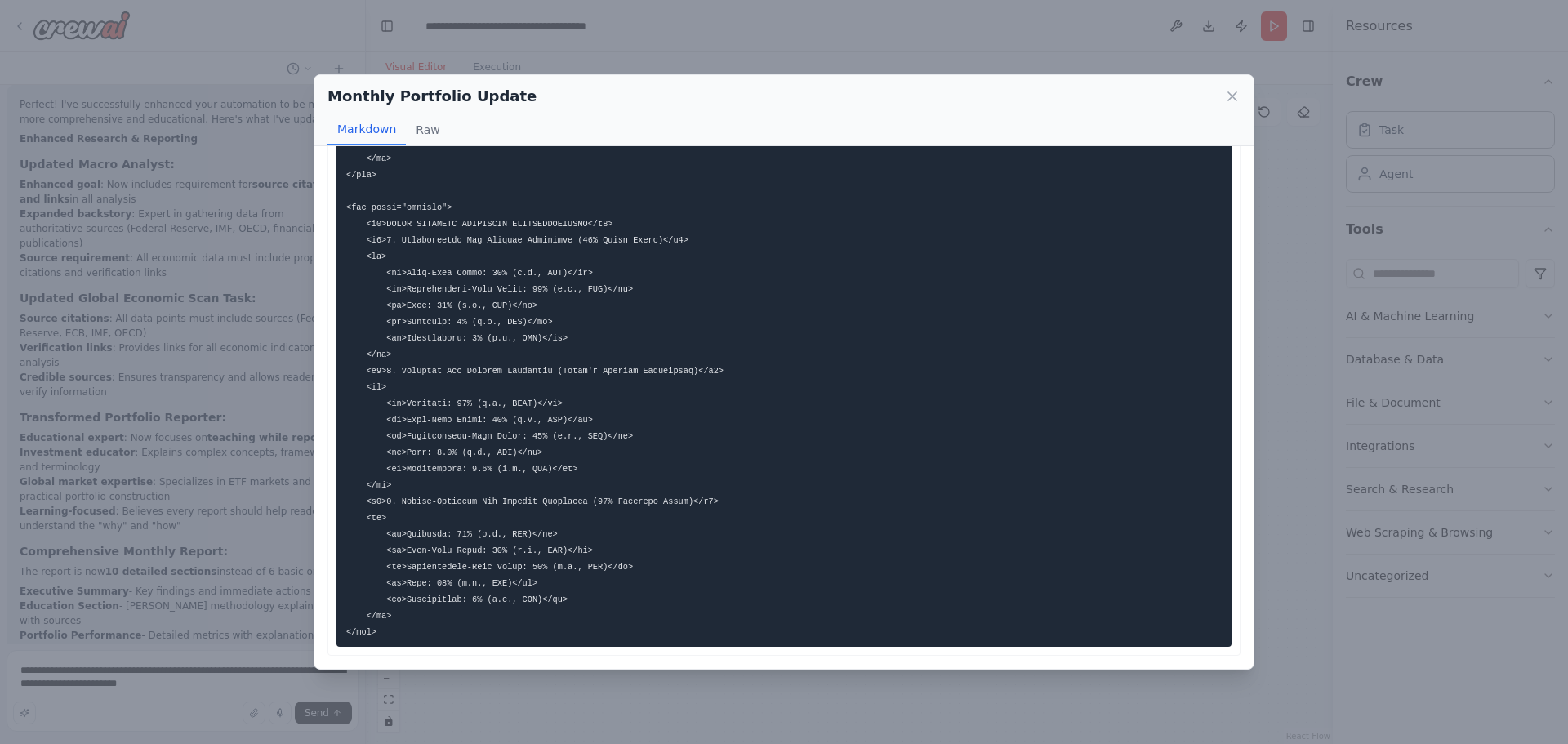
scroll to position [1147, 0]
click at [1238, 97] on icon at bounding box center [1232, 96] width 16 height 16
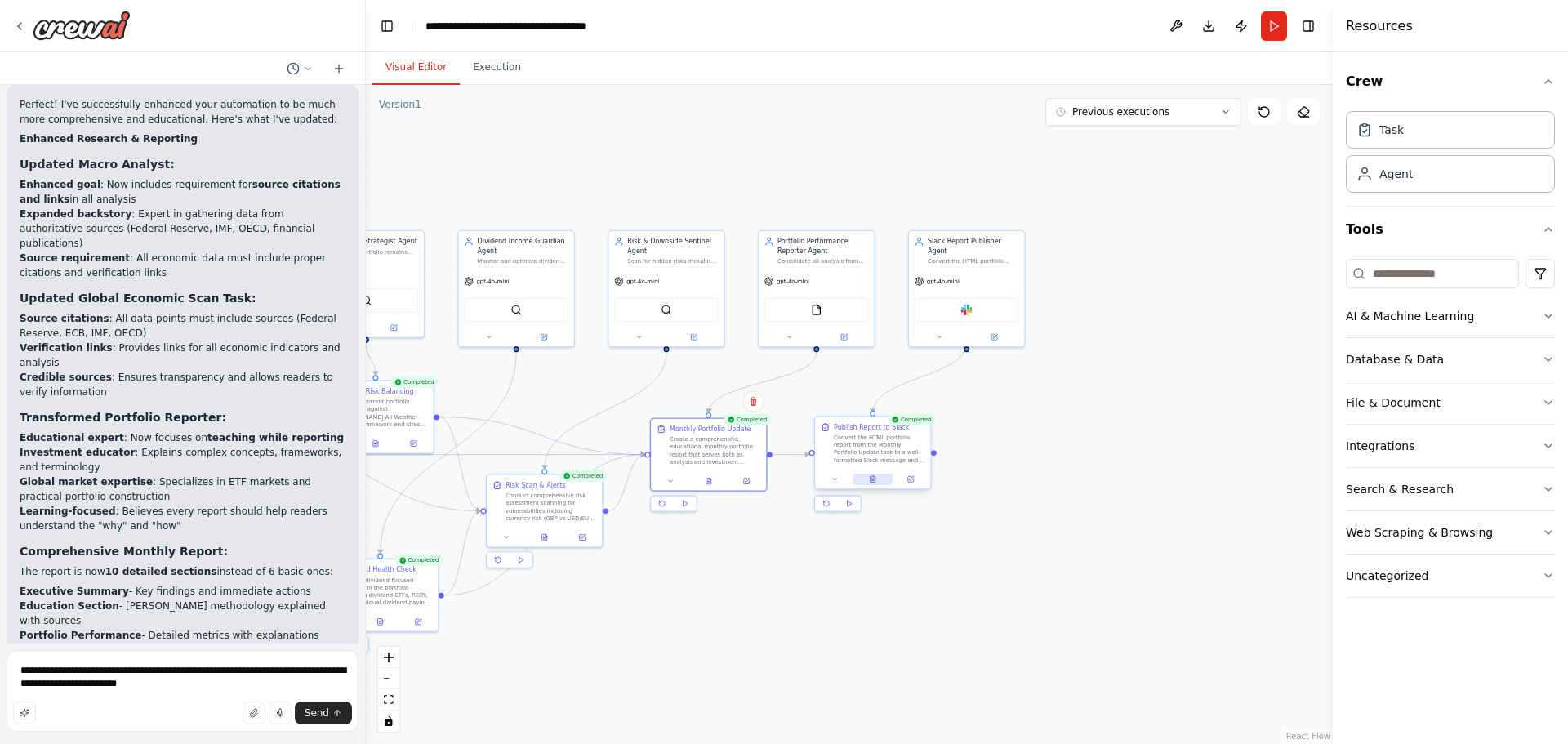
click at [873, 480] on icon at bounding box center [872, 480] width 3 height 0
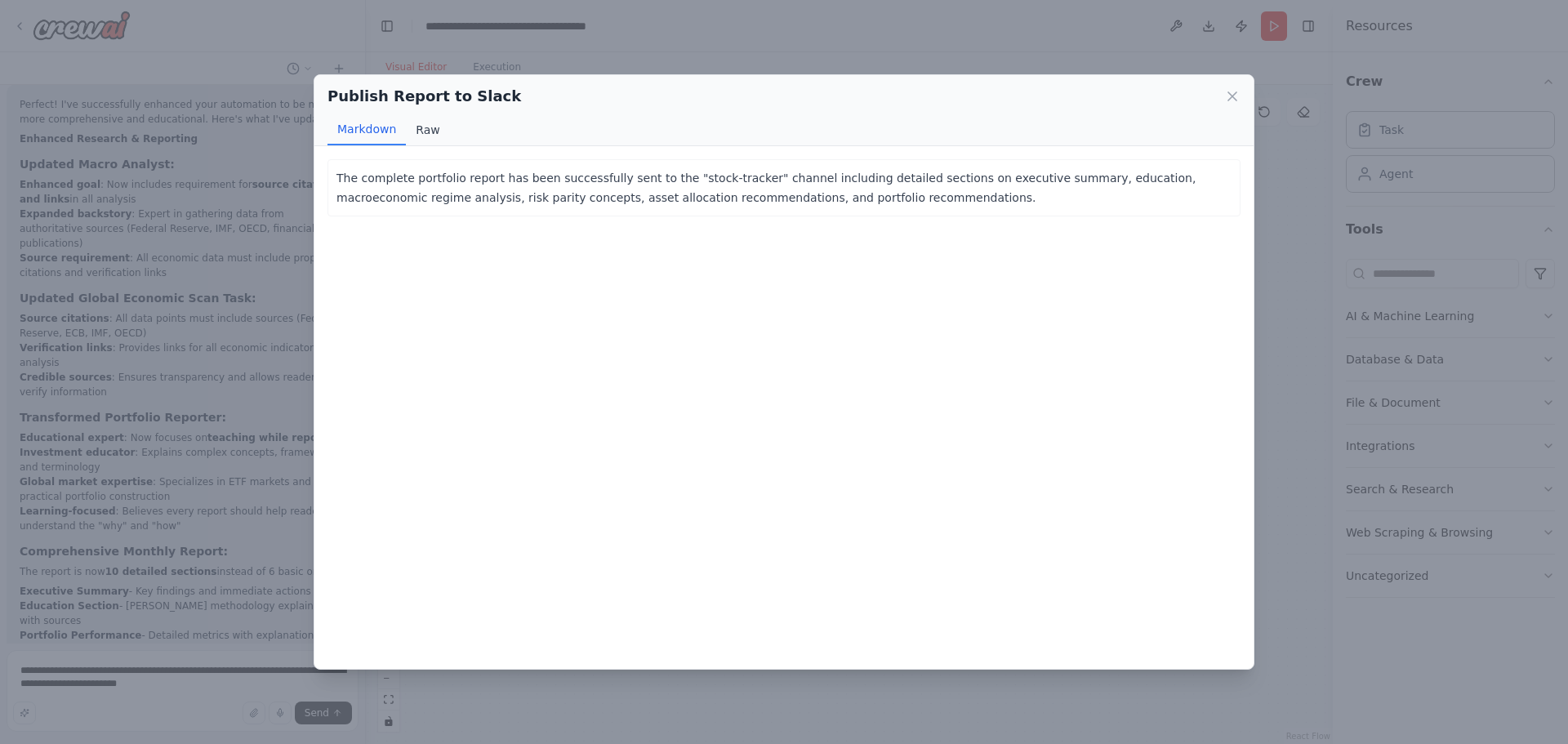
click at [425, 129] on button "Raw" at bounding box center [427, 130] width 43 height 31
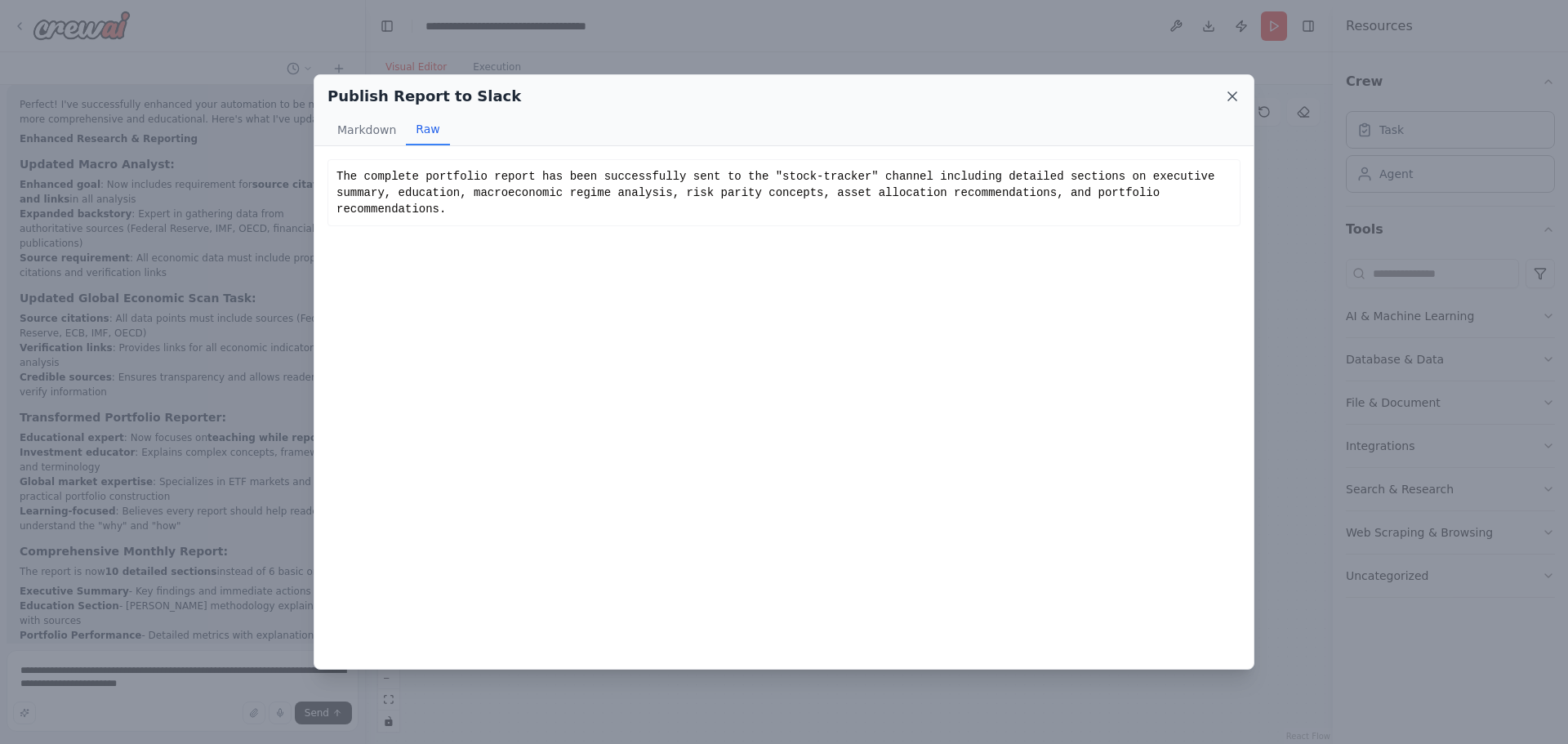
click at [1230, 99] on icon at bounding box center [1232, 97] width 8 height 8
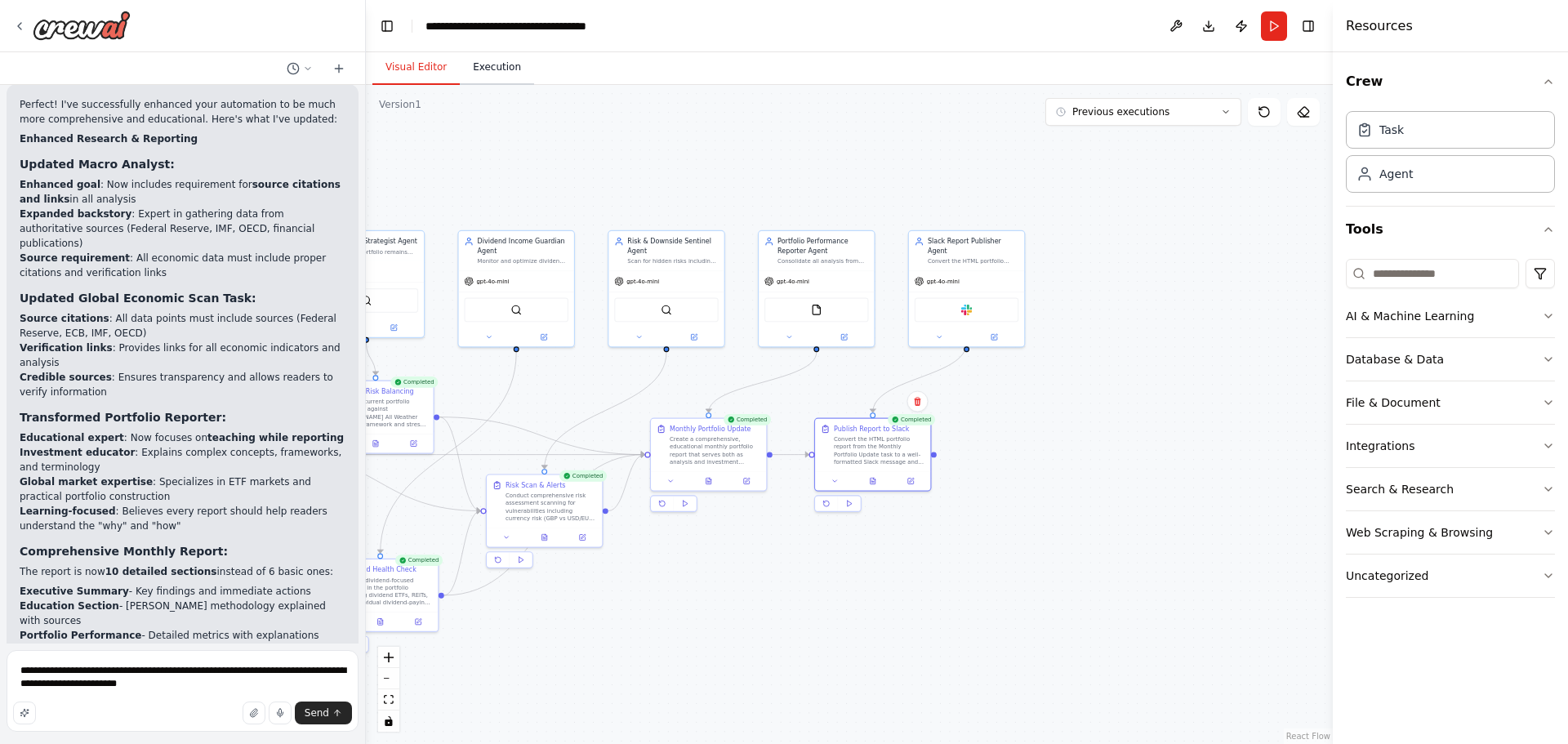
click at [487, 57] on button "Execution" at bounding box center [497, 68] width 75 height 34
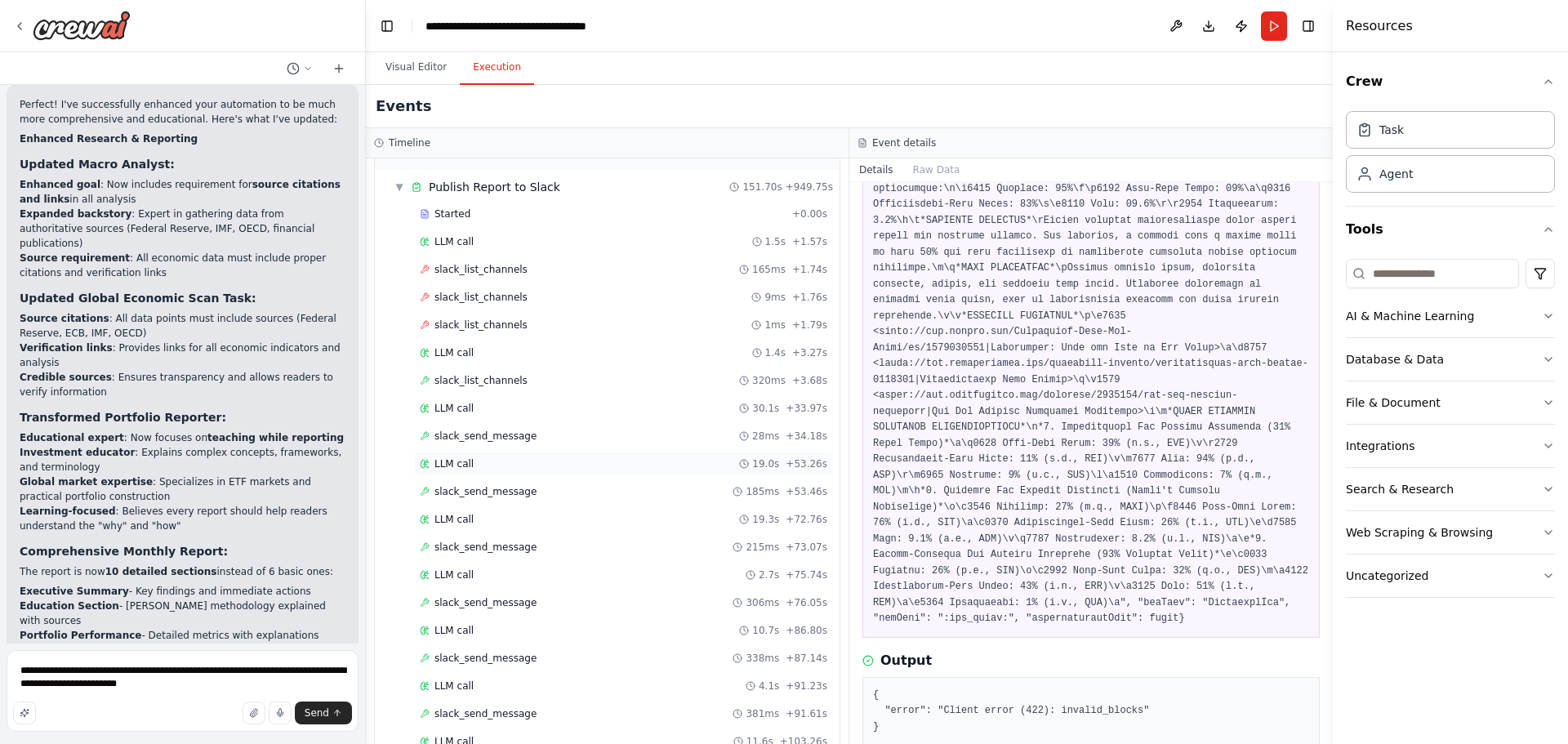
scroll to position [2608, 0]
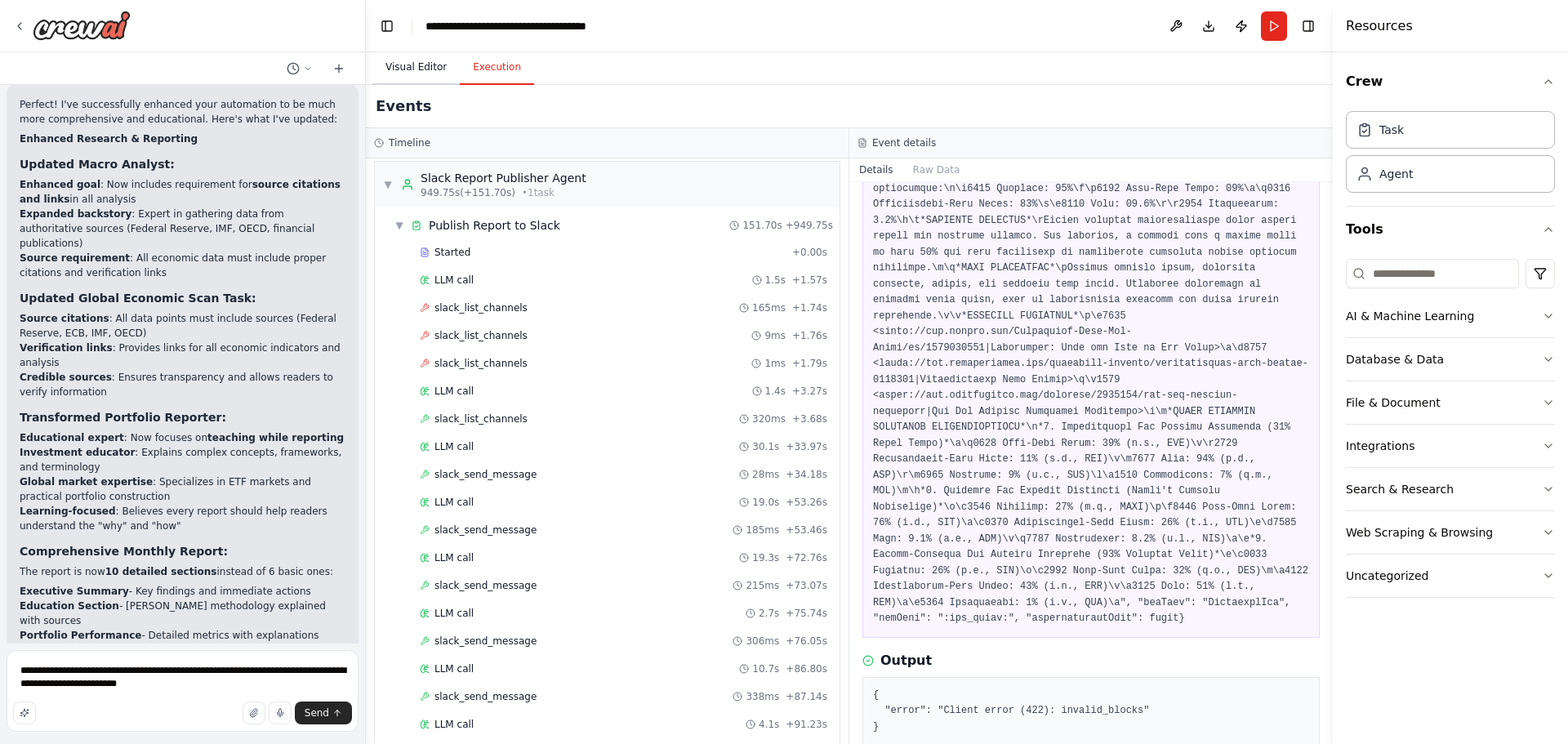
click at [426, 64] on button "Visual Editor" at bounding box center [415, 68] width 87 height 34
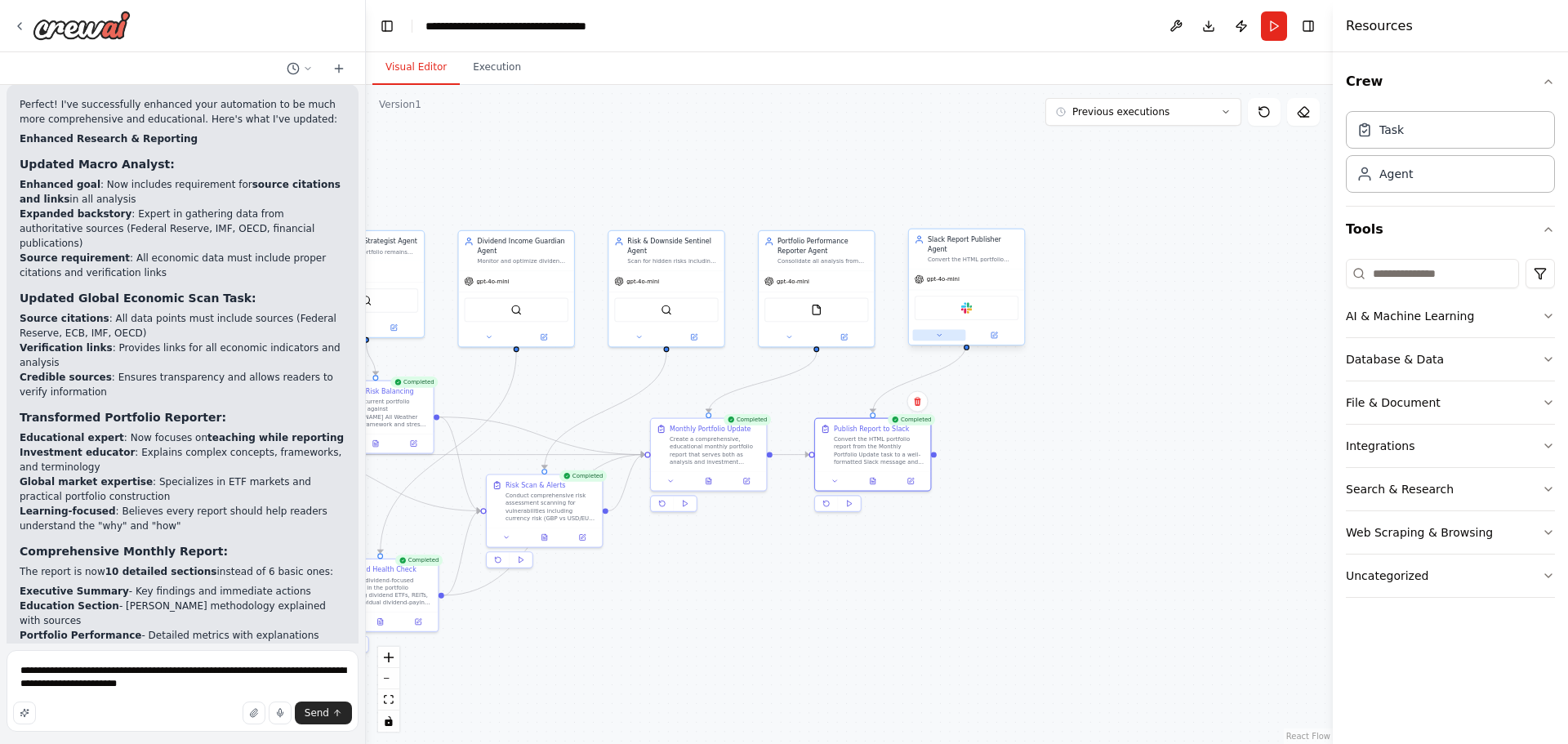
click at [942, 330] on button at bounding box center [939, 335] width 53 height 11
click at [1006, 380] on div "**********" at bounding box center [1001, 481] width 186 height 260
click at [1008, 391] on button "Attributes" at bounding box center [1001, 399] width 170 height 17
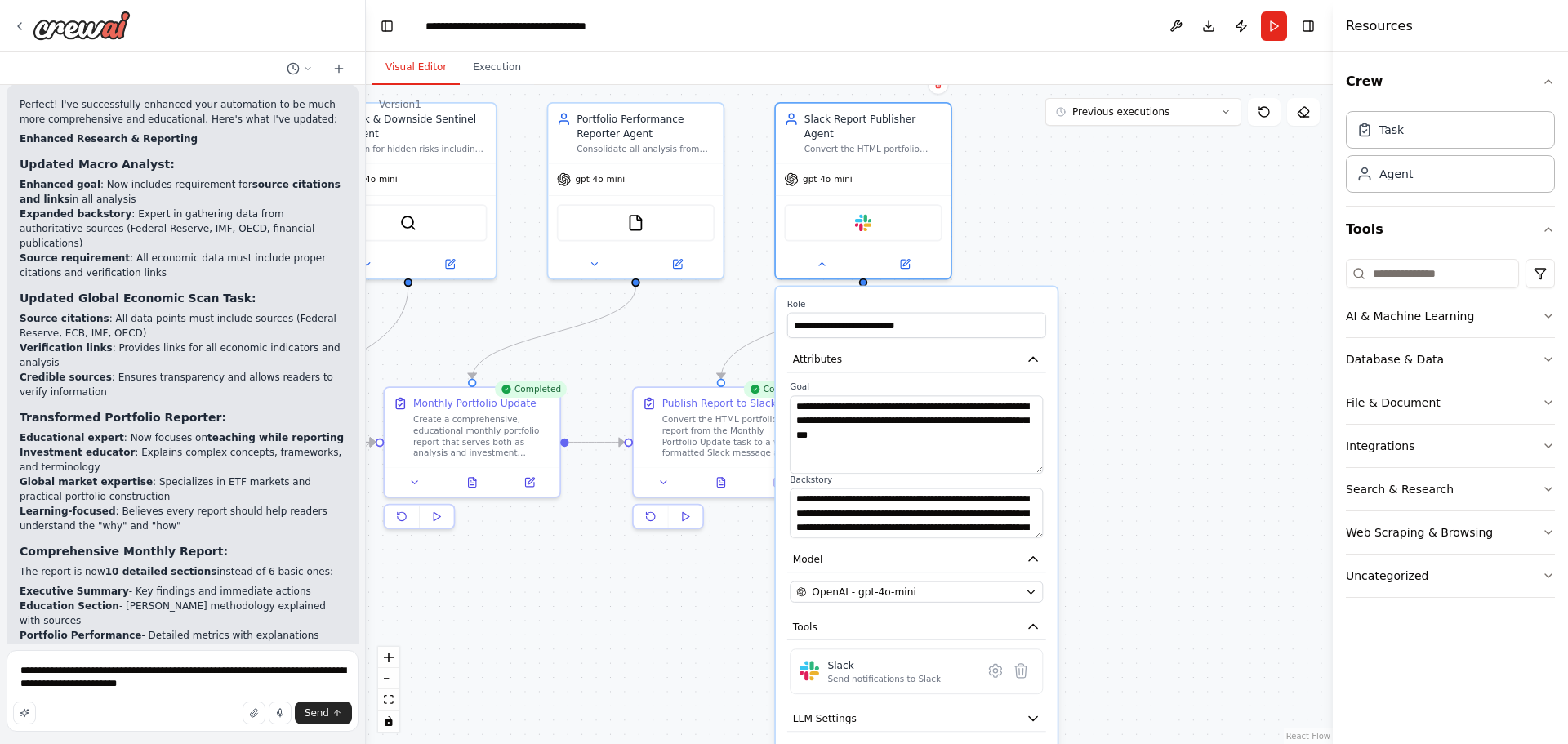
drag, startPoint x: 1037, startPoint y: 429, endPoint x: 1043, endPoint y: 457, distance: 28.6
click at [1043, 457] on div "**********" at bounding box center [916, 459] width 259 height 157
click at [984, 396] on textarea "**********" at bounding box center [916, 434] width 253 height 78
drag, startPoint x: 848, startPoint y: 392, endPoint x: 977, endPoint y: 428, distance: 133.9
click at [848, 395] on textarea "**********" at bounding box center [916, 434] width 253 height 78
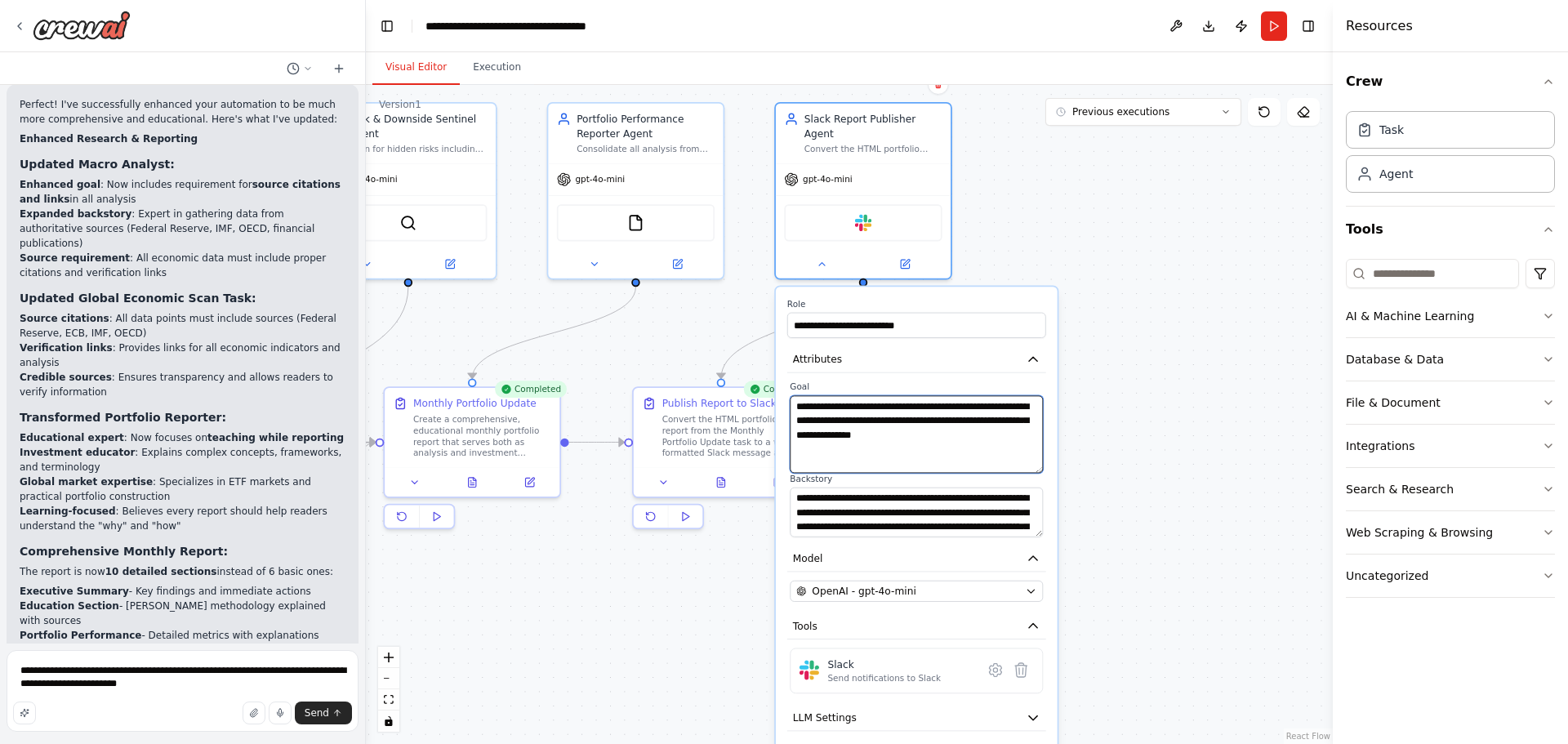
type textarea "**********"
click at [1110, 434] on div ".deletable-edge-delete-btn { width: 20px; height: 20px; border: 0px solid #ffff…" at bounding box center [849, 414] width 967 height 659
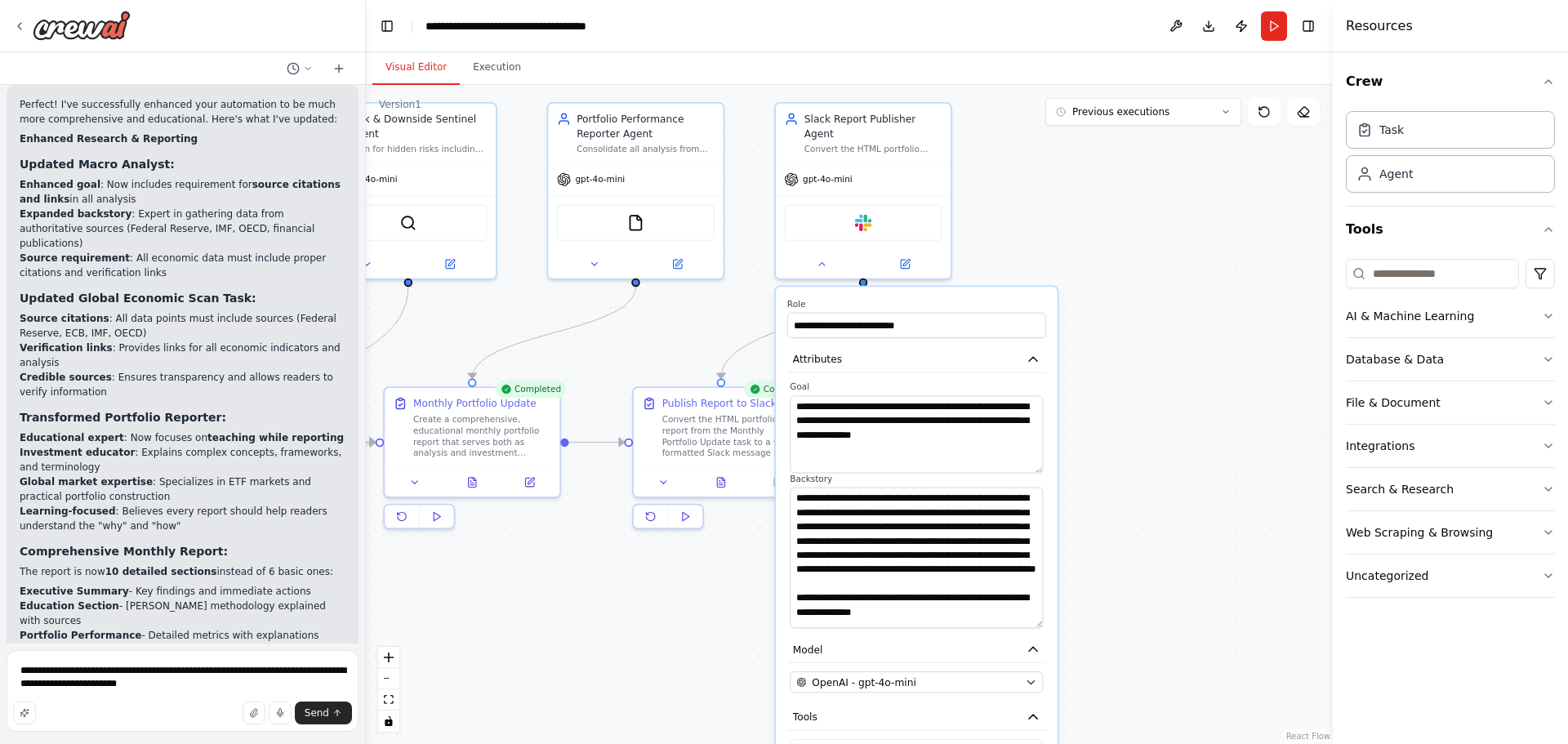
drag, startPoint x: 1038, startPoint y: 519, endPoint x: 1037, endPoint y: 614, distance: 95.0
click at [1037, 614] on textarea at bounding box center [916, 558] width 253 height 141
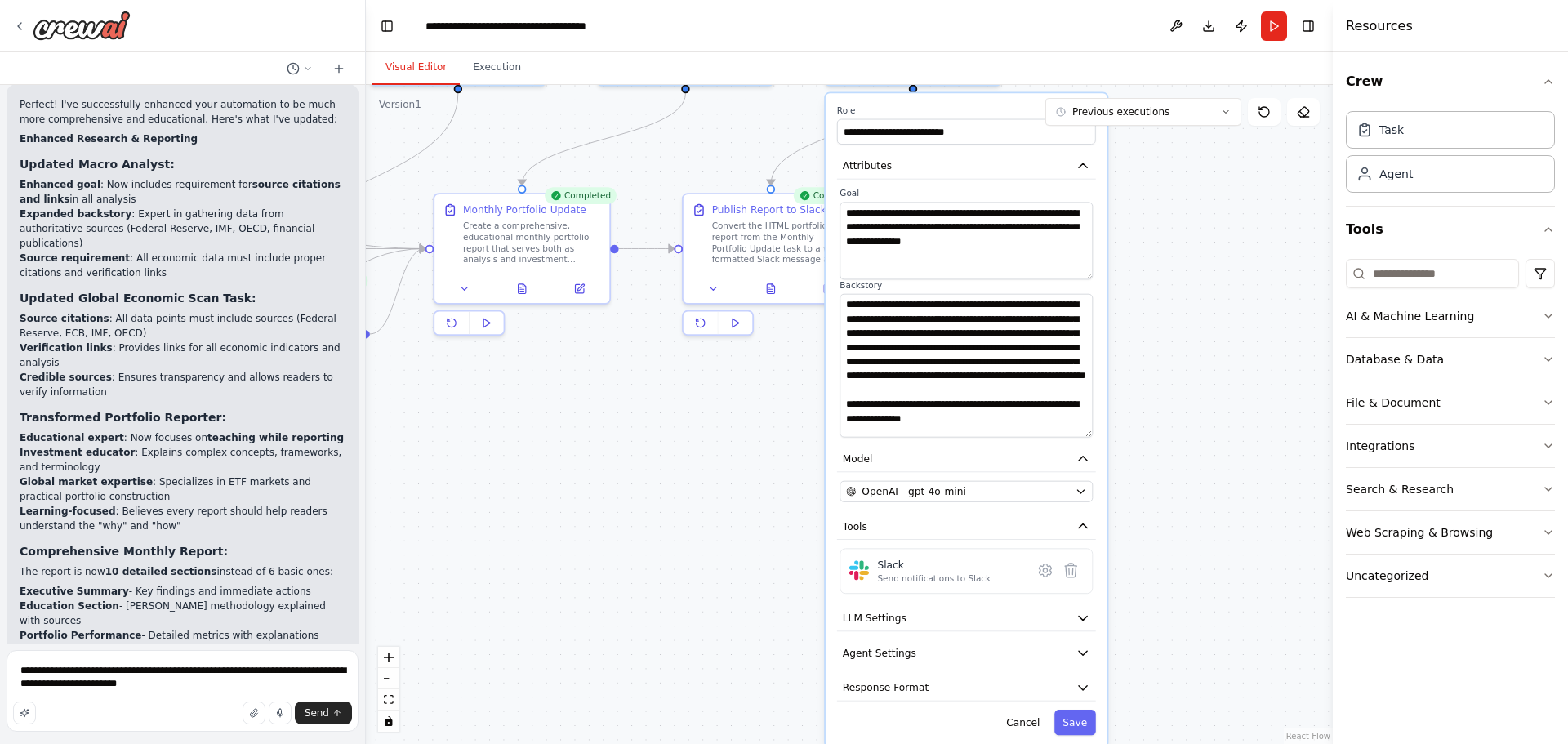
drag, startPoint x: 1144, startPoint y: 492, endPoint x: 1175, endPoint y: 342, distance: 153.2
click at [1175, 347] on div ".deletable-edge-delete-btn { width: 20px; height: 20px; border: 0px solid #ffff…" at bounding box center [849, 414] width 967 height 659
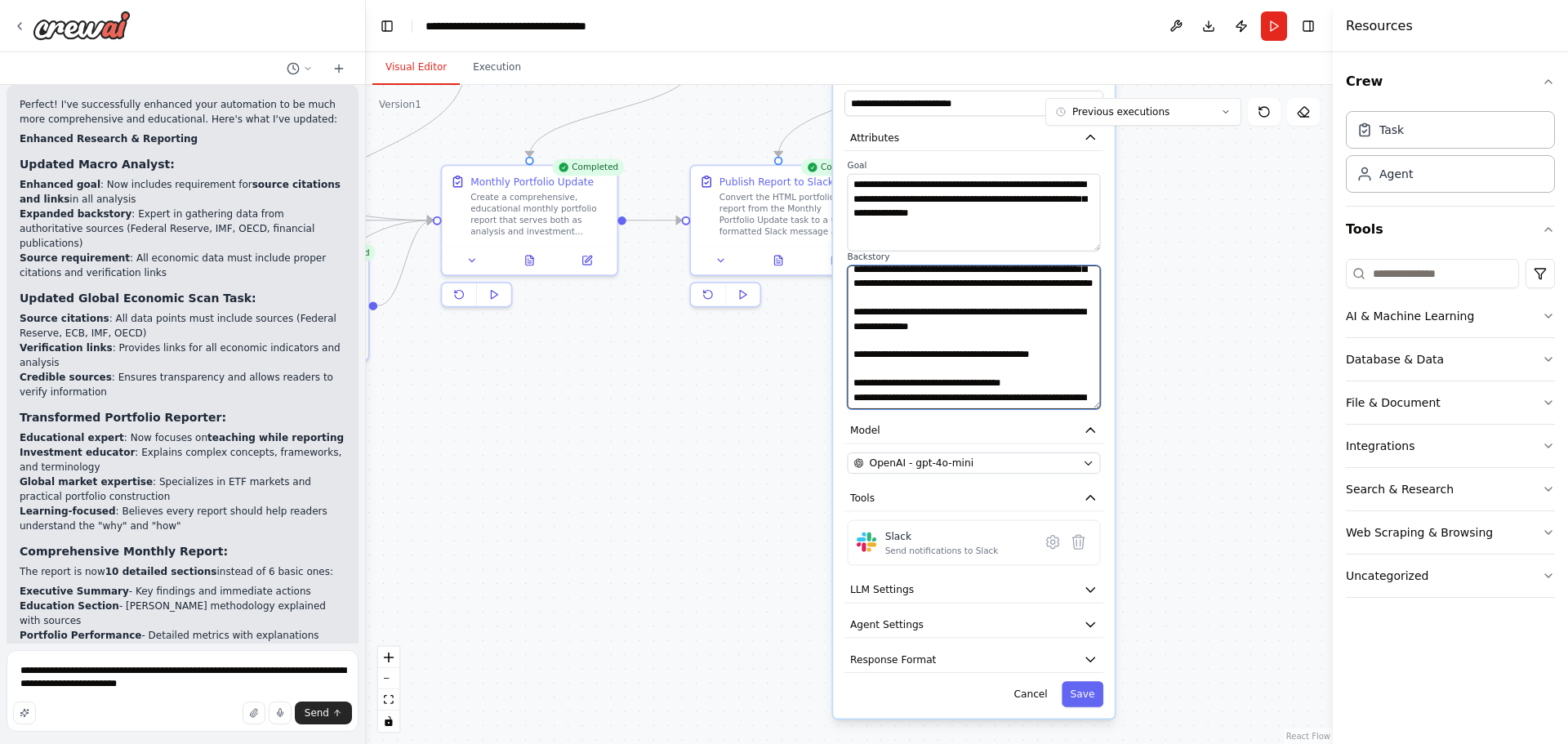
scroll to position [101, 0]
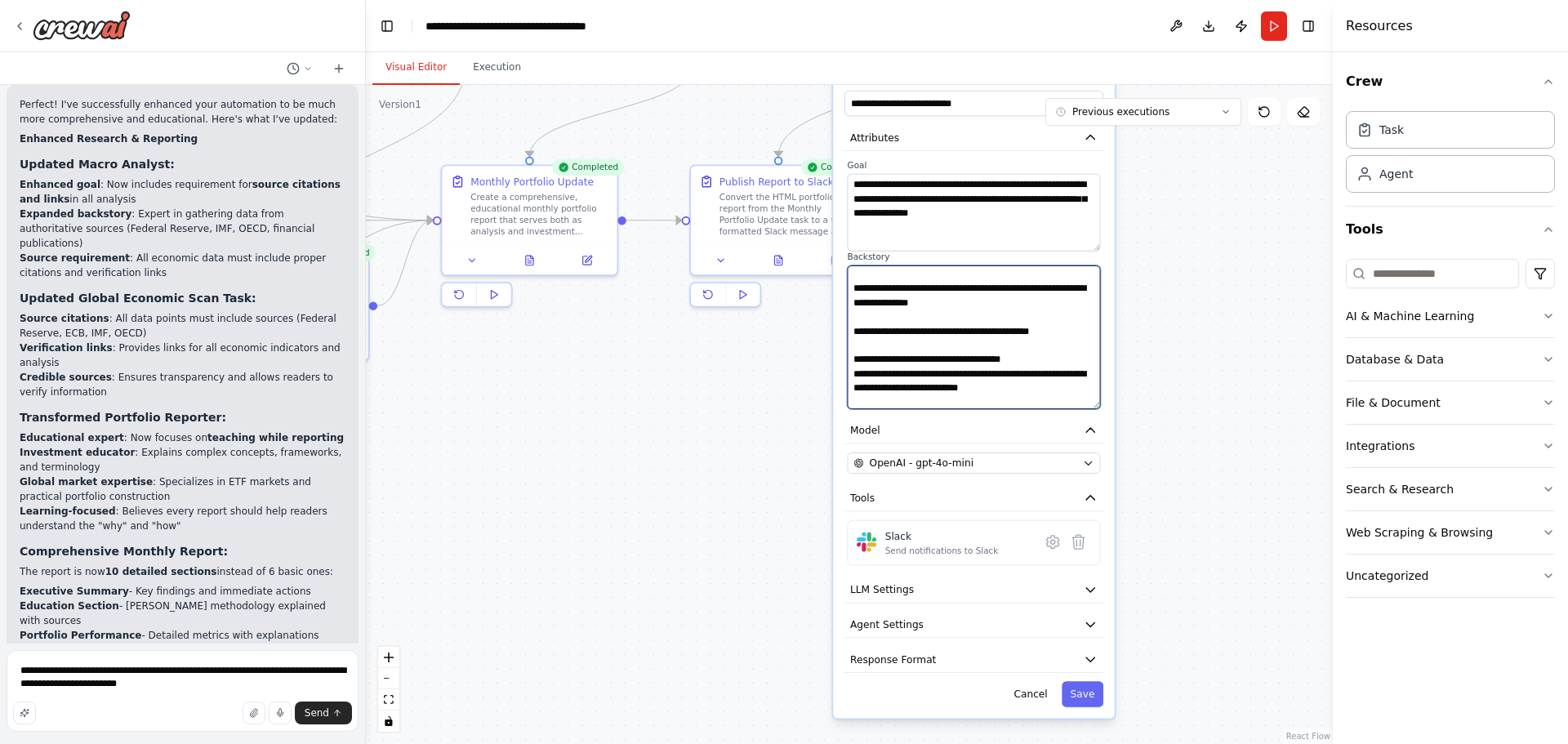
drag, startPoint x: 987, startPoint y: 319, endPoint x: 848, endPoint y: 287, distance: 142.6
click at [848, 287] on textarea at bounding box center [974, 337] width 253 height 144
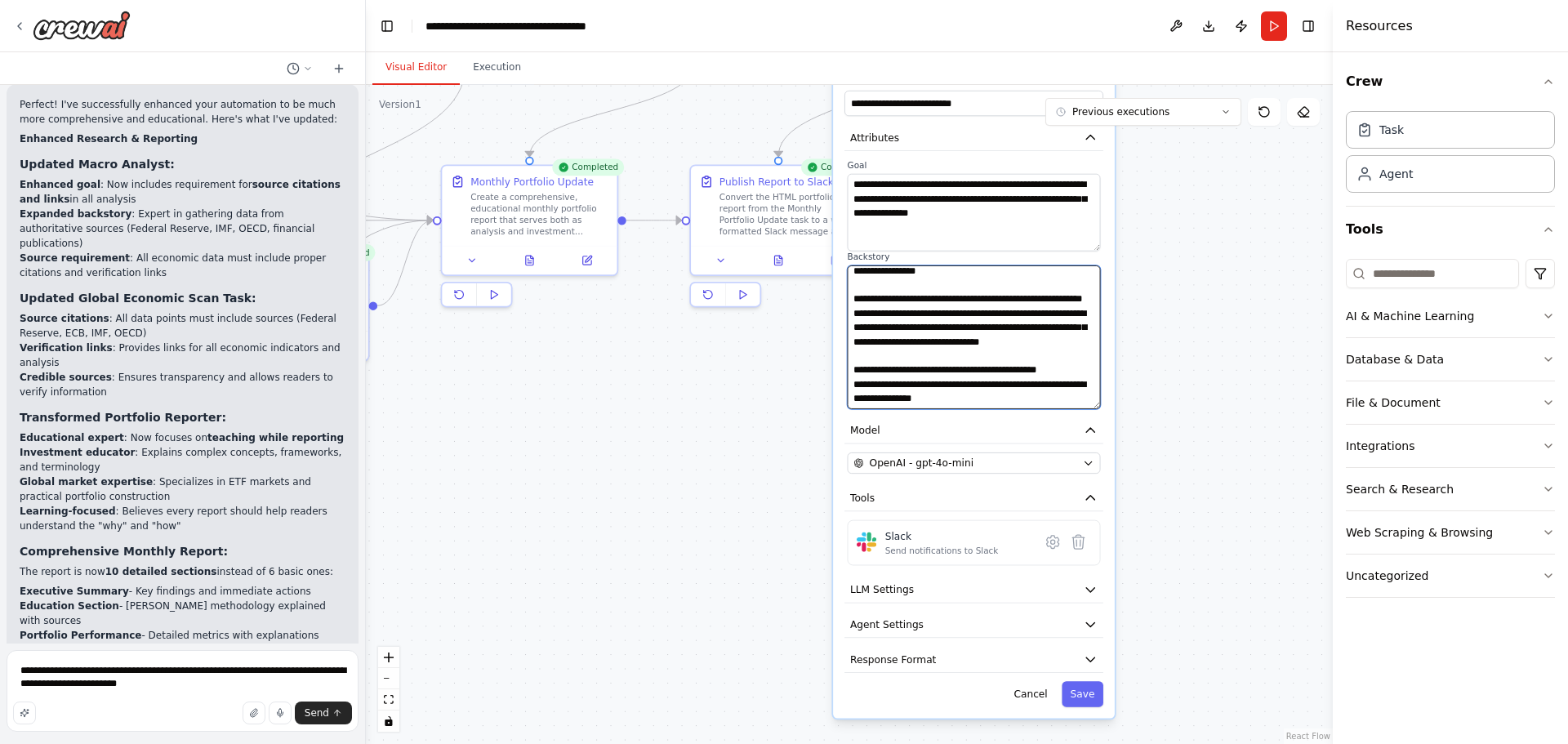
scroll to position [936, 0]
click at [985, 339] on textarea at bounding box center [974, 337] width 253 height 144
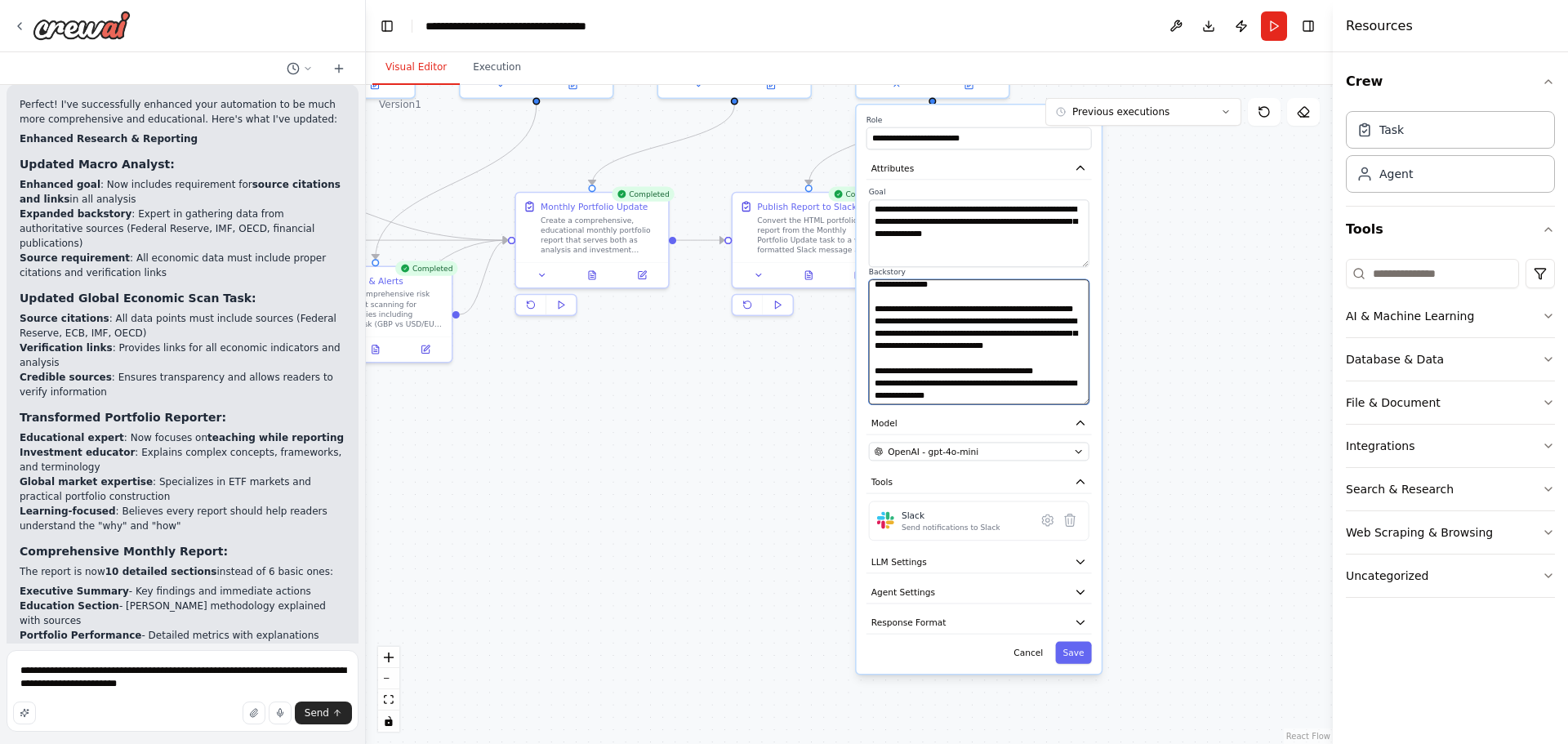
scroll to position [970, 0]
drag, startPoint x: 1000, startPoint y: 382, endPoint x: 869, endPoint y: 338, distance: 138.2
click at [869, 338] on textarea at bounding box center [979, 341] width 220 height 125
drag, startPoint x: 926, startPoint y: 355, endPoint x: 929, endPoint y: 318, distance: 37.1
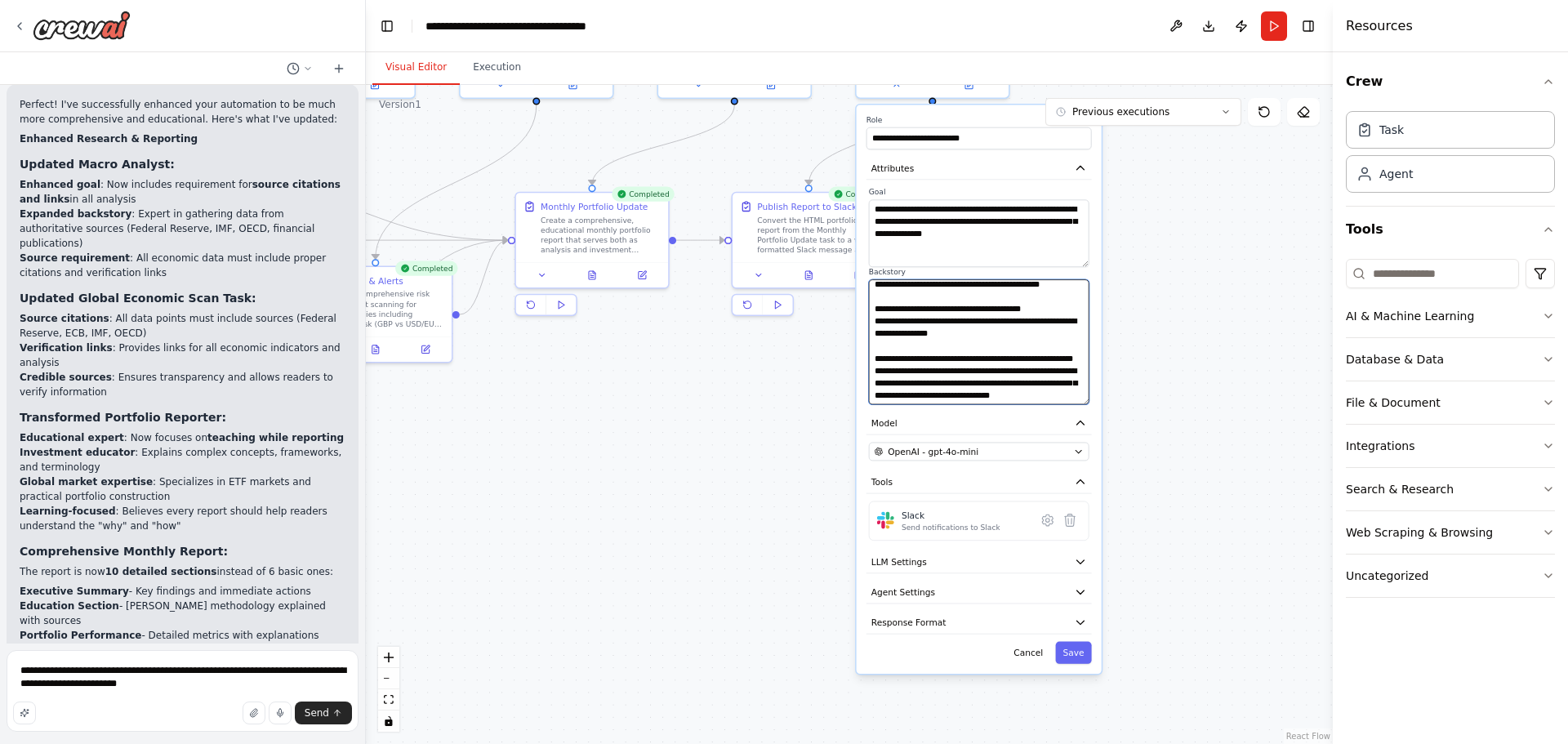
click at [874, 297] on textarea at bounding box center [979, 341] width 220 height 125
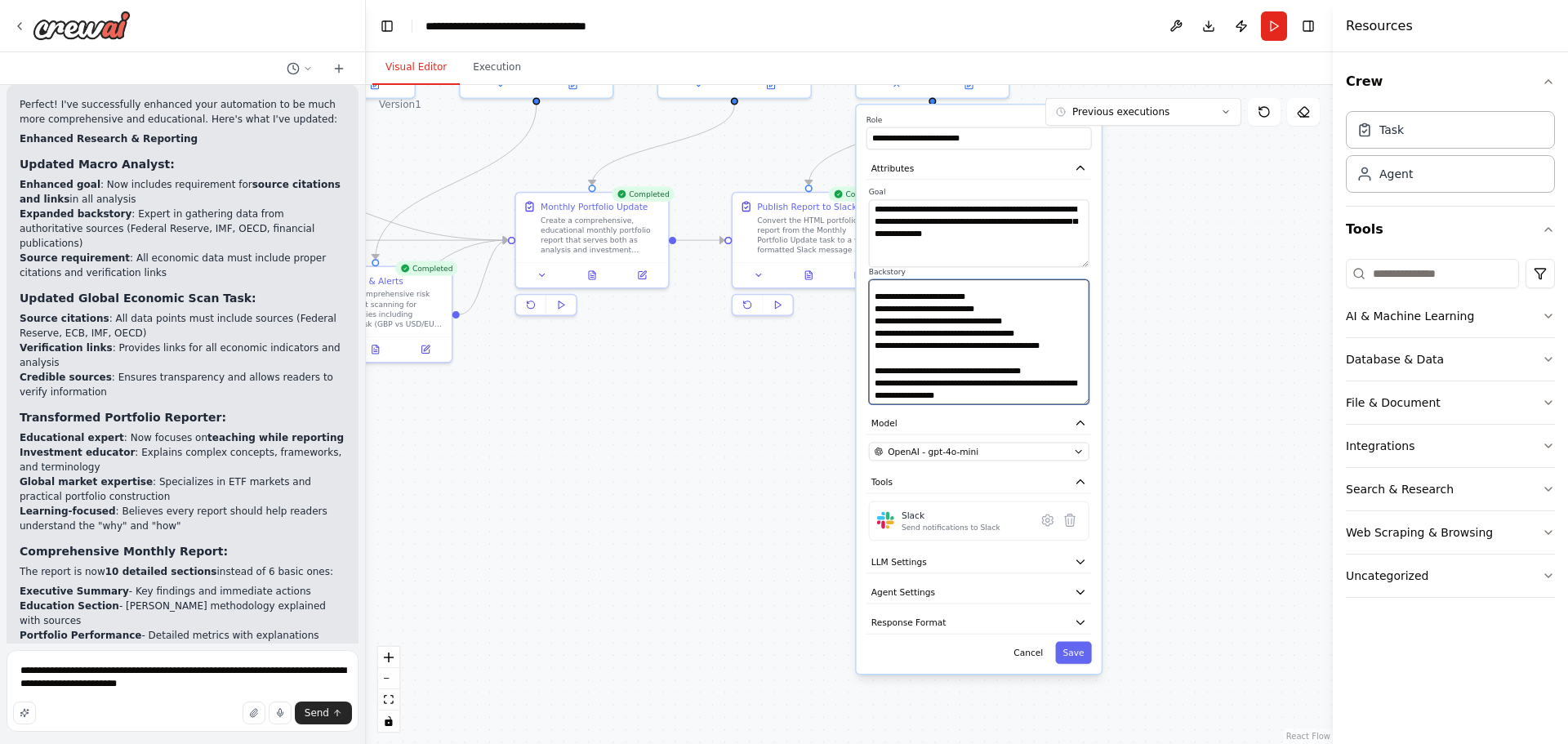
scroll to position [791, 0]
drag, startPoint x: 993, startPoint y: 364, endPoint x: 889, endPoint y: 321, distance: 112.5
click at [893, 325] on textarea at bounding box center [979, 341] width 220 height 125
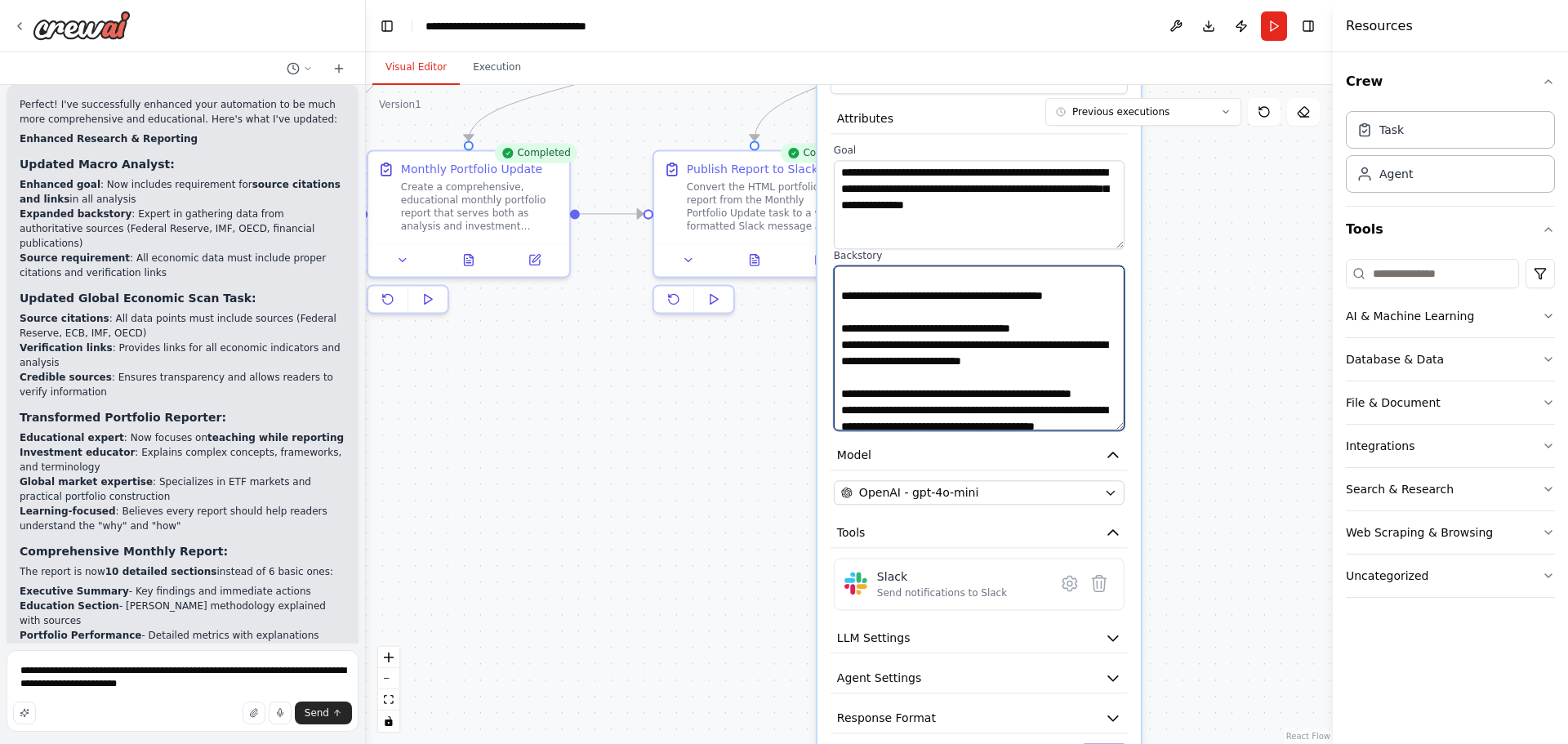
scroll to position [83, 0]
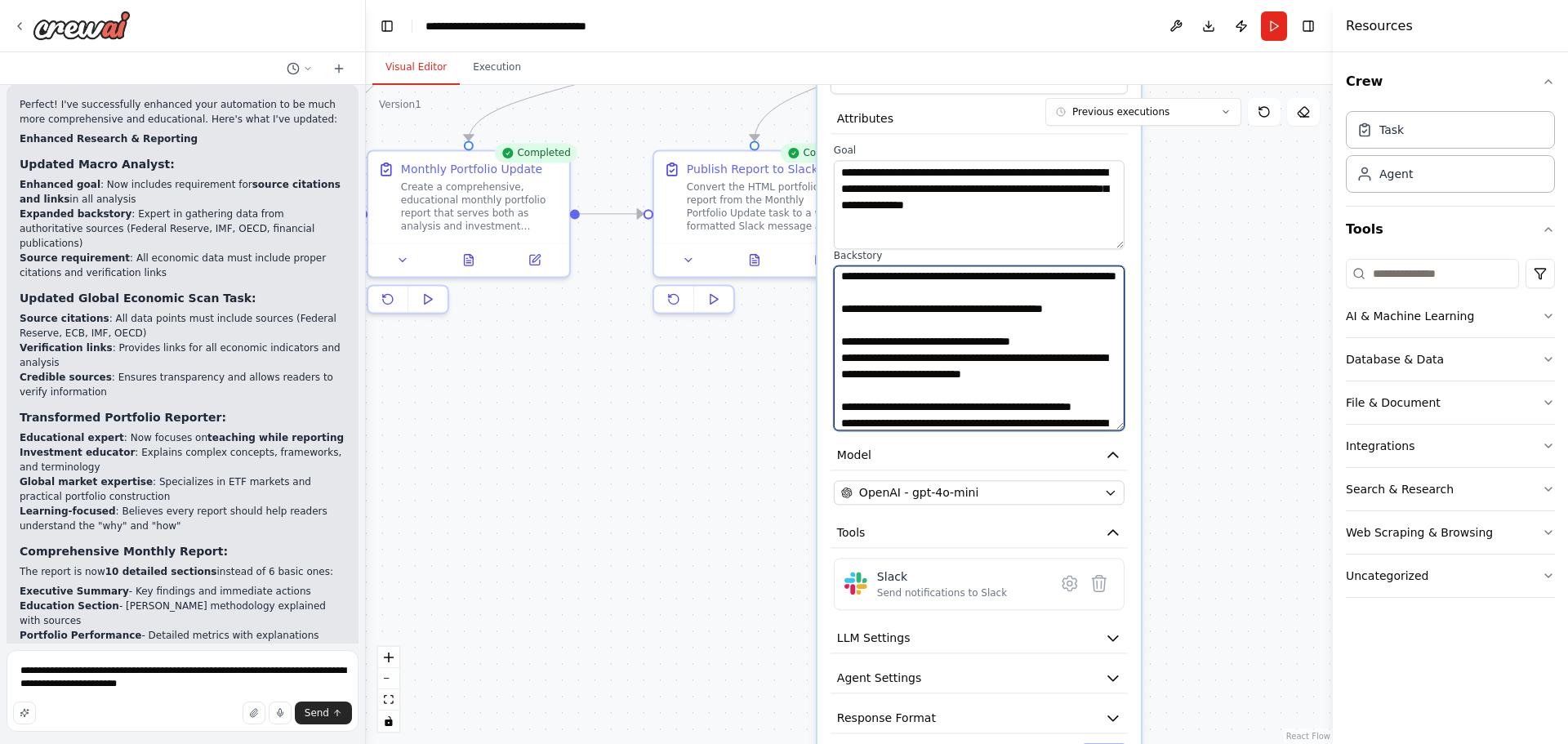
click at [839, 326] on textarea at bounding box center [979, 347] width 291 height 165
paste textarea "**********"
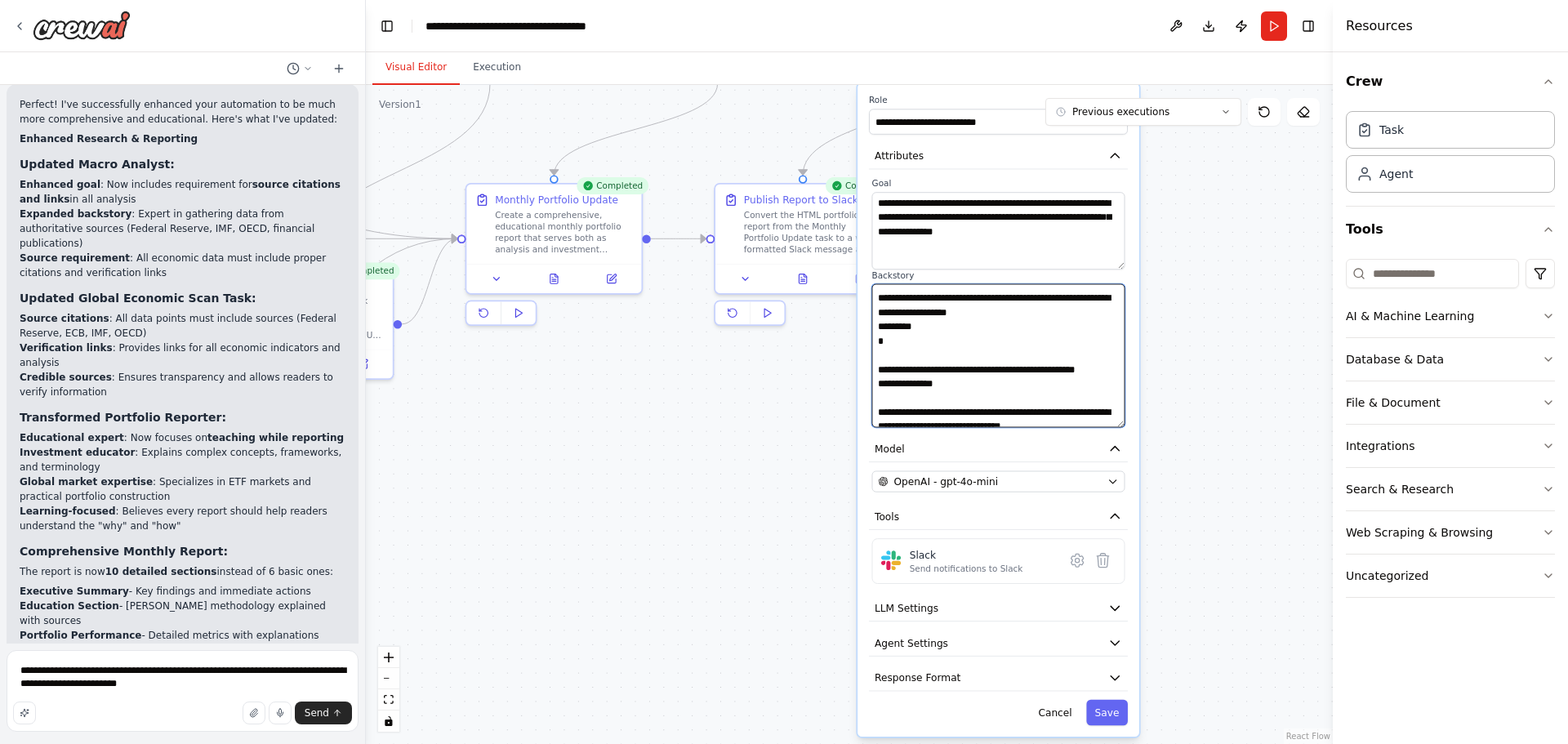
scroll to position [519, 0]
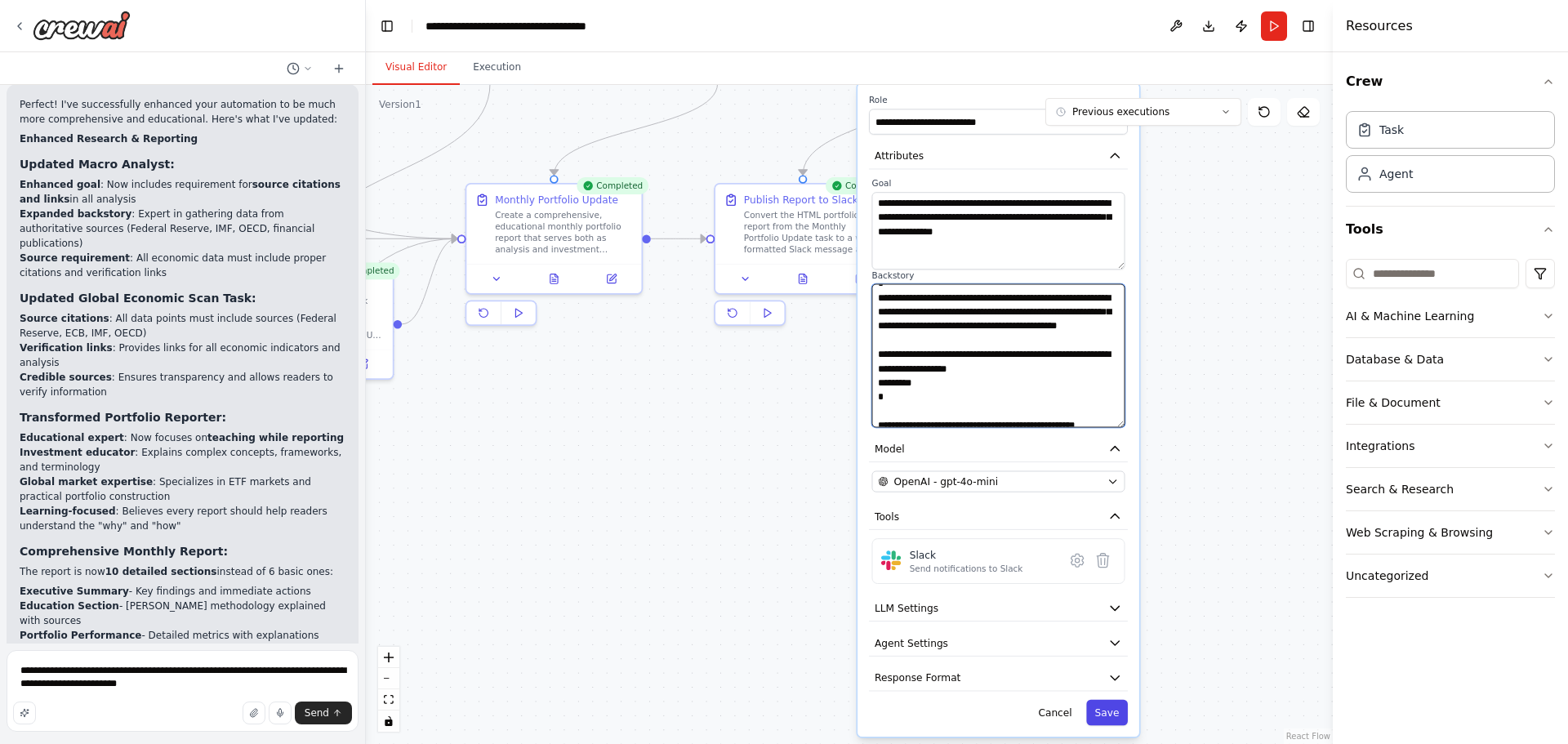
type textarea "**********"
click at [1106, 702] on button "Save" at bounding box center [1106, 713] width 42 height 25
click at [1104, 702] on button "Save" at bounding box center [1106, 713] width 42 height 25
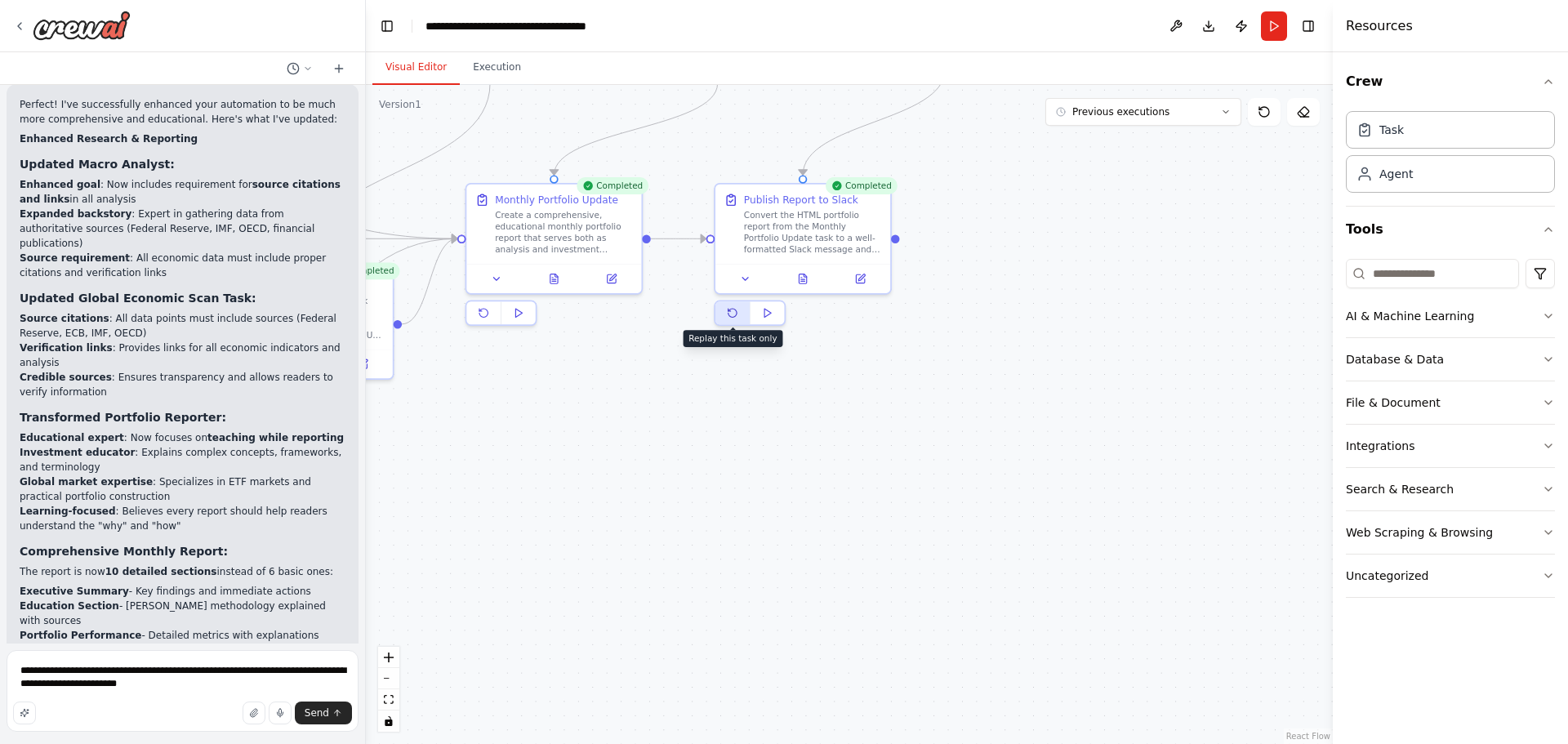
click at [732, 314] on icon at bounding box center [732, 313] width 8 height 8
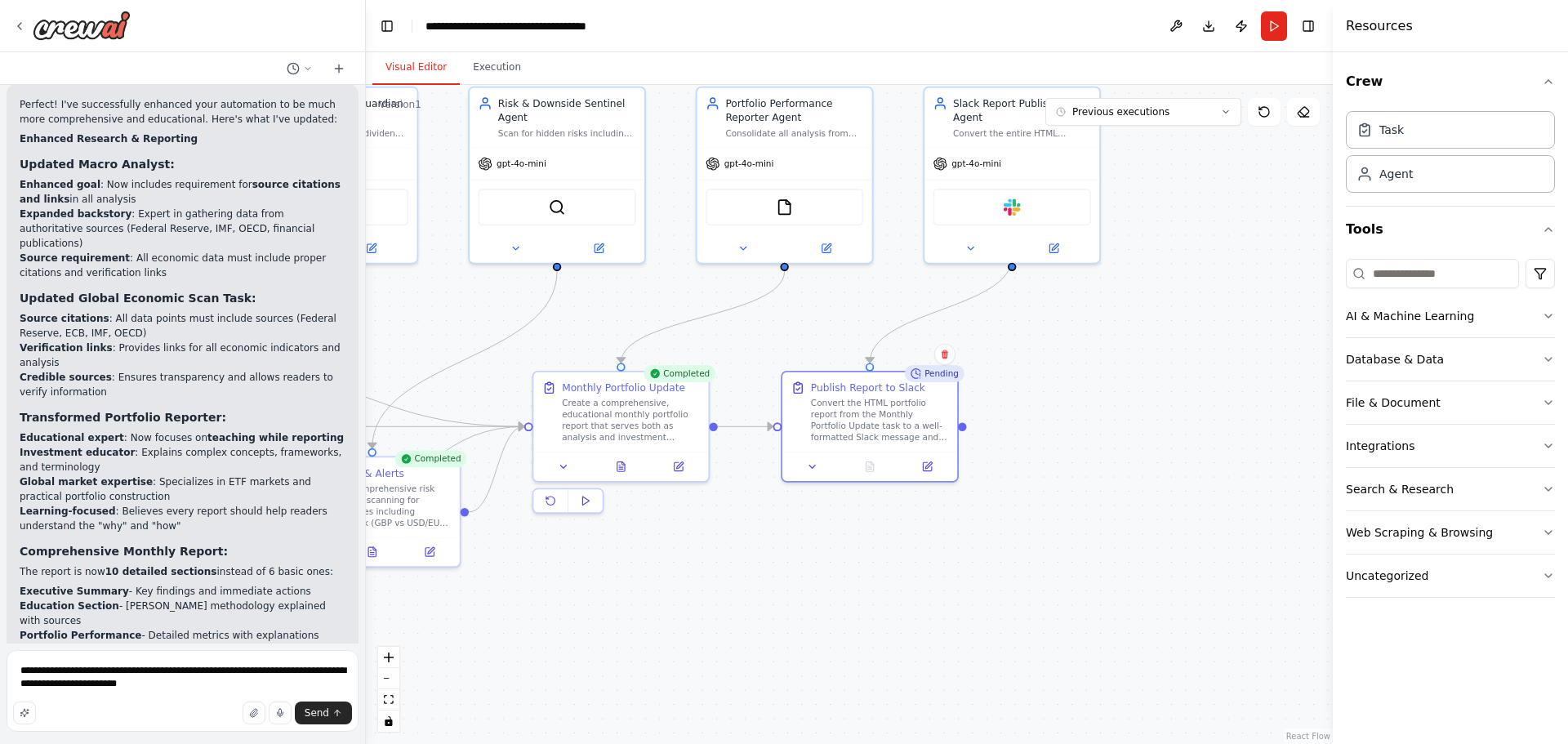
drag, startPoint x: 1023, startPoint y: 316, endPoint x: 1086, endPoint y: 545, distance: 237.5
click at [1086, 545] on div ".deletable-edge-delete-btn { width: 20px; height: 20px; border: 0px solid #ffff…" at bounding box center [849, 414] width 967 height 659
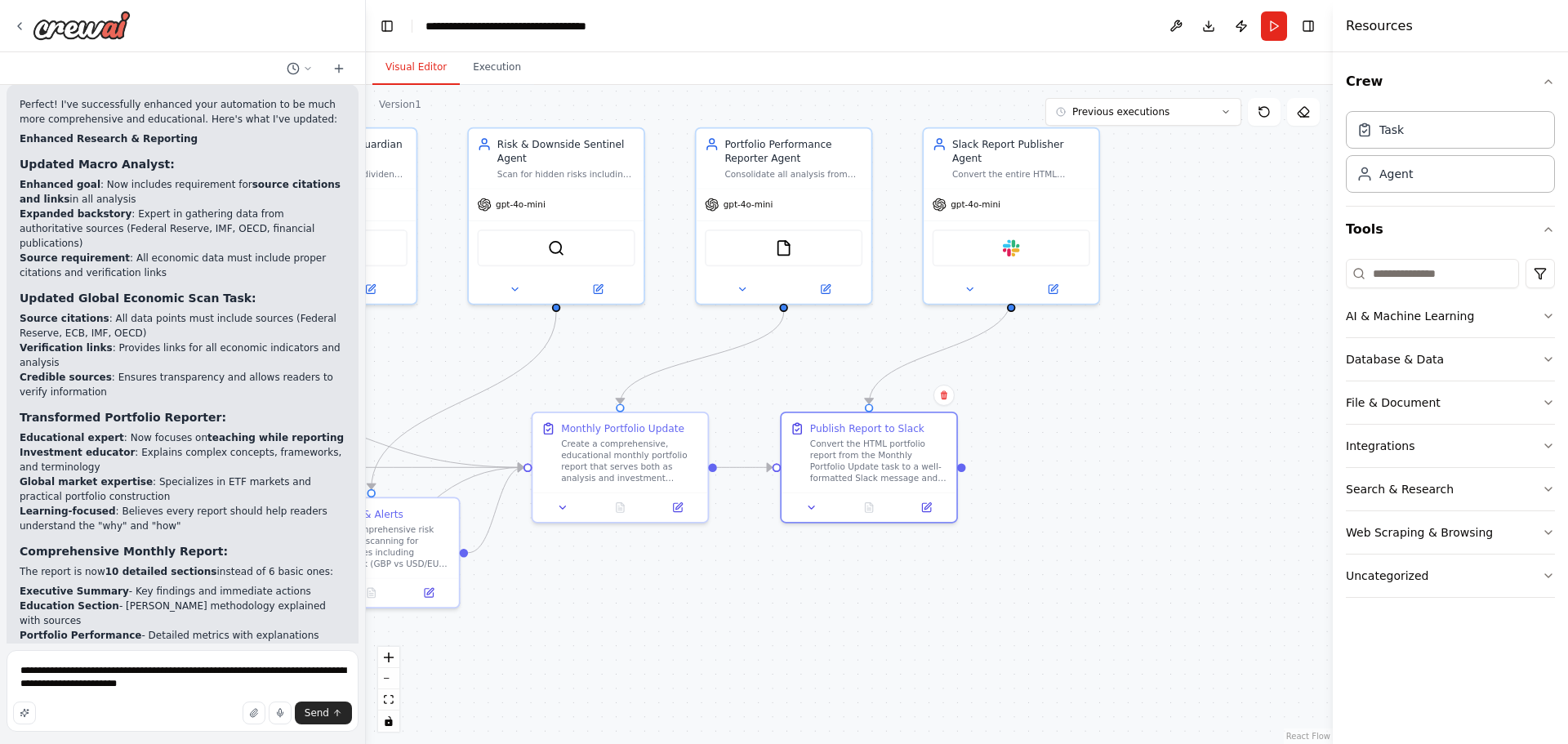
click at [1191, 501] on div ".deletable-edge-delete-btn { width: 20px; height: 20px; border: 0px solid #ffff…" at bounding box center [849, 414] width 967 height 659
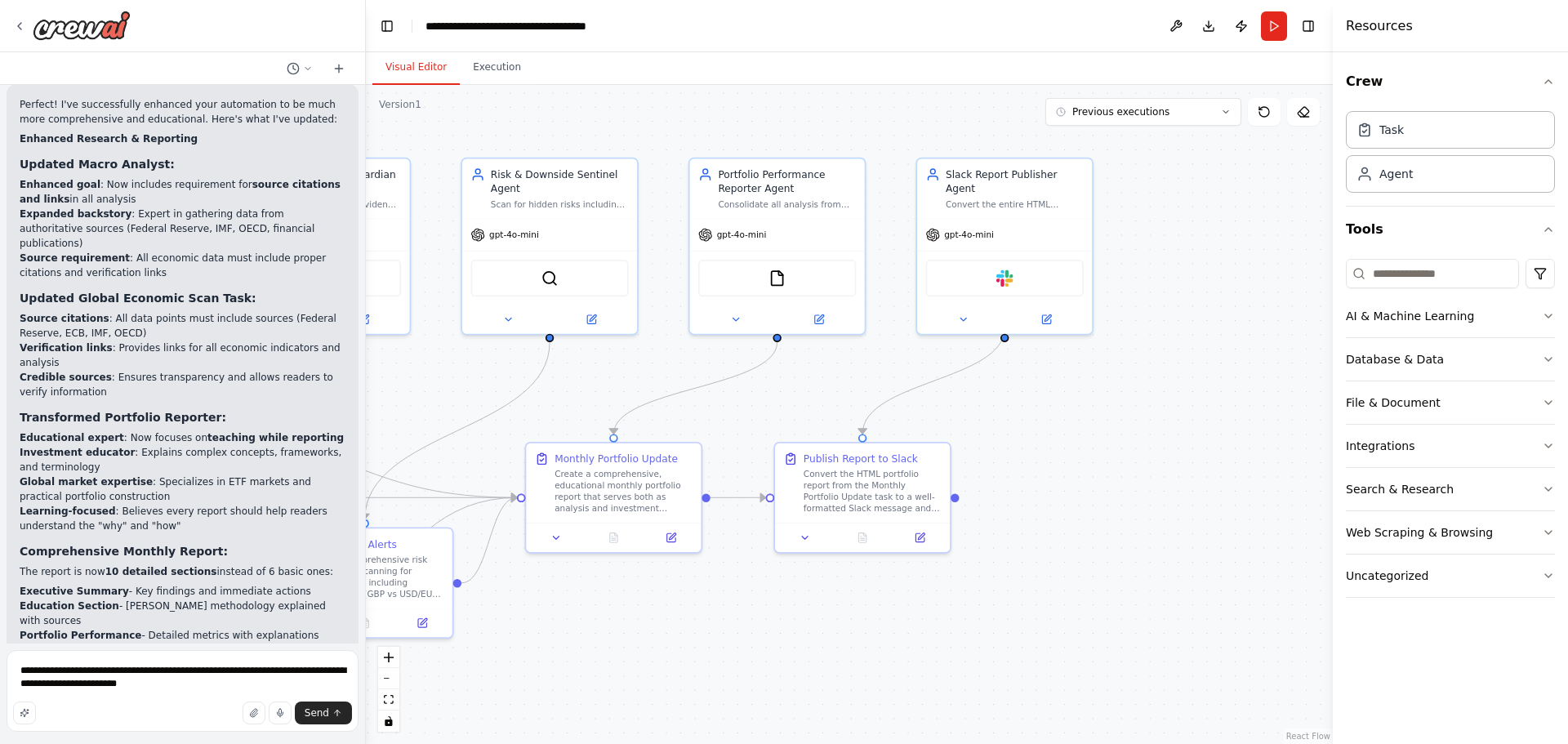
drag, startPoint x: 1150, startPoint y: 406, endPoint x: 1144, endPoint y: 457, distance: 51.4
click at [1144, 456] on div ".deletable-edge-delete-btn { width: 20px; height: 20px; border: 0px solid #ffff…" at bounding box center [849, 414] width 967 height 659
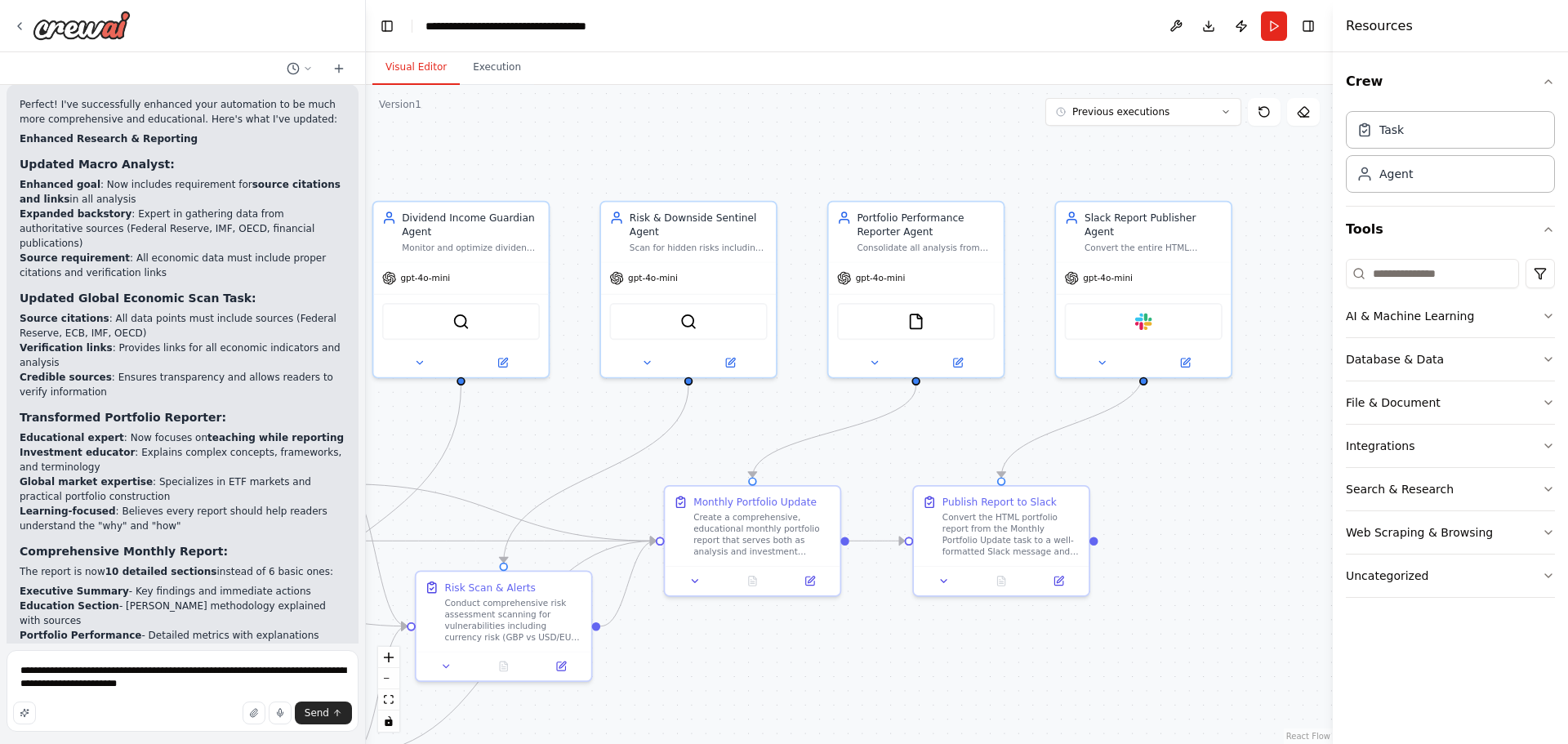
drag, startPoint x: 1079, startPoint y: 457, endPoint x: 1217, endPoint y: 480, distance: 139.9
click at [1217, 480] on div ".deletable-edge-delete-btn { width: 20px; height: 20px; border: 0px solid #ffff…" at bounding box center [849, 414] width 967 height 659
click at [1276, 17] on button "Run" at bounding box center [1274, 25] width 26 height 30
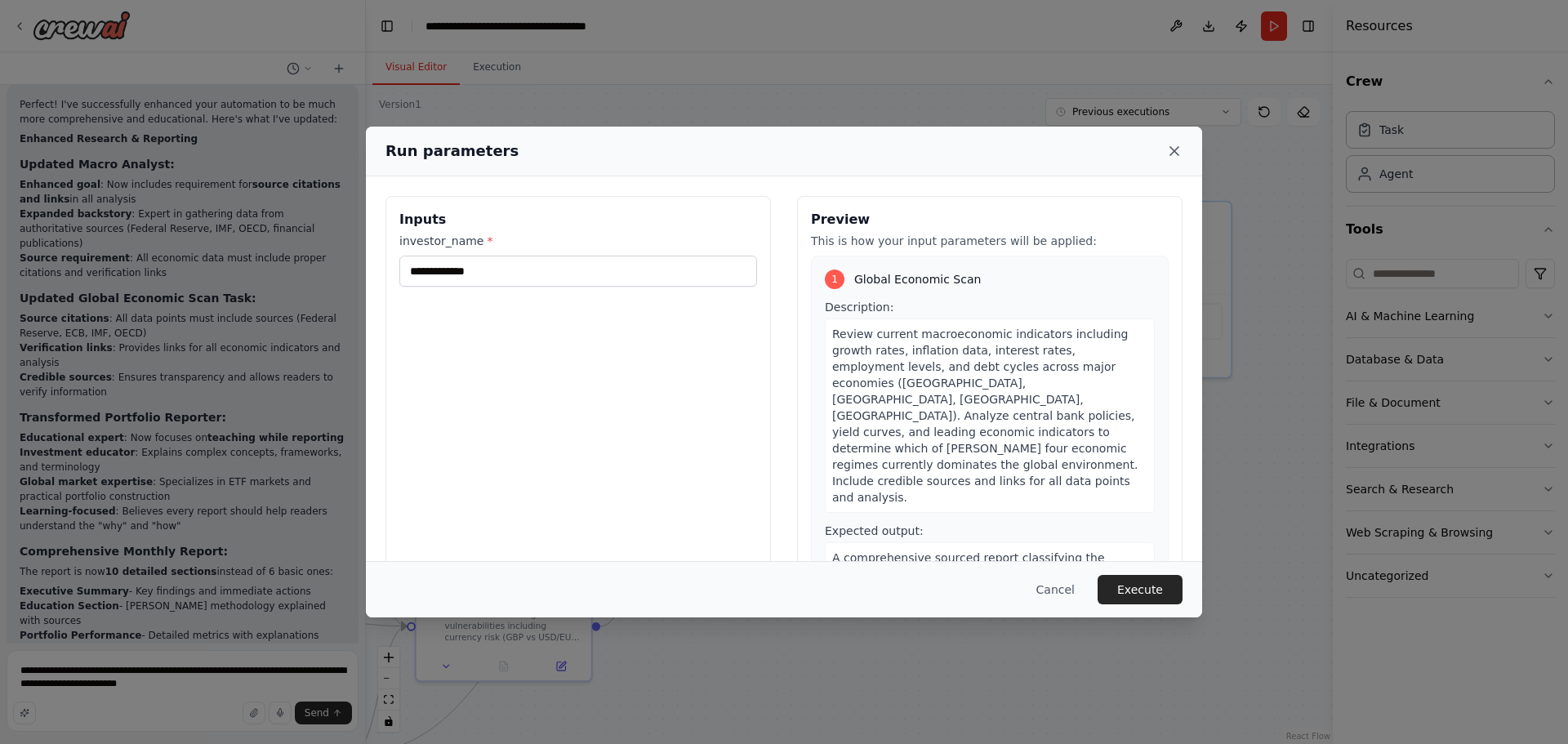
click at [1176, 145] on icon at bounding box center [1174, 151] width 16 height 16
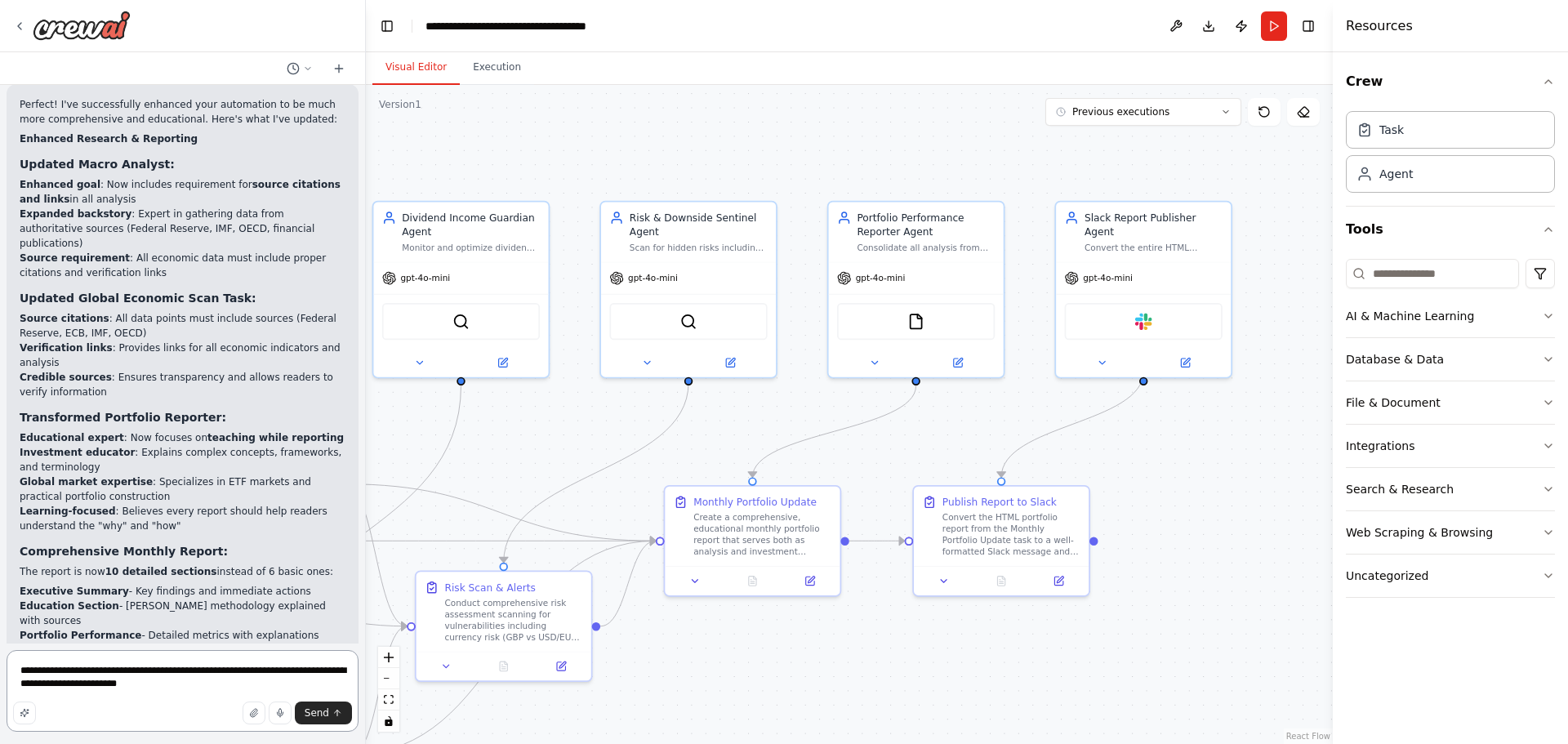
click at [131, 670] on textarea "**********" at bounding box center [182, 691] width 352 height 81
type textarea "**********"
click at [312, 711] on span "Send" at bounding box center [316, 712] width 25 height 13
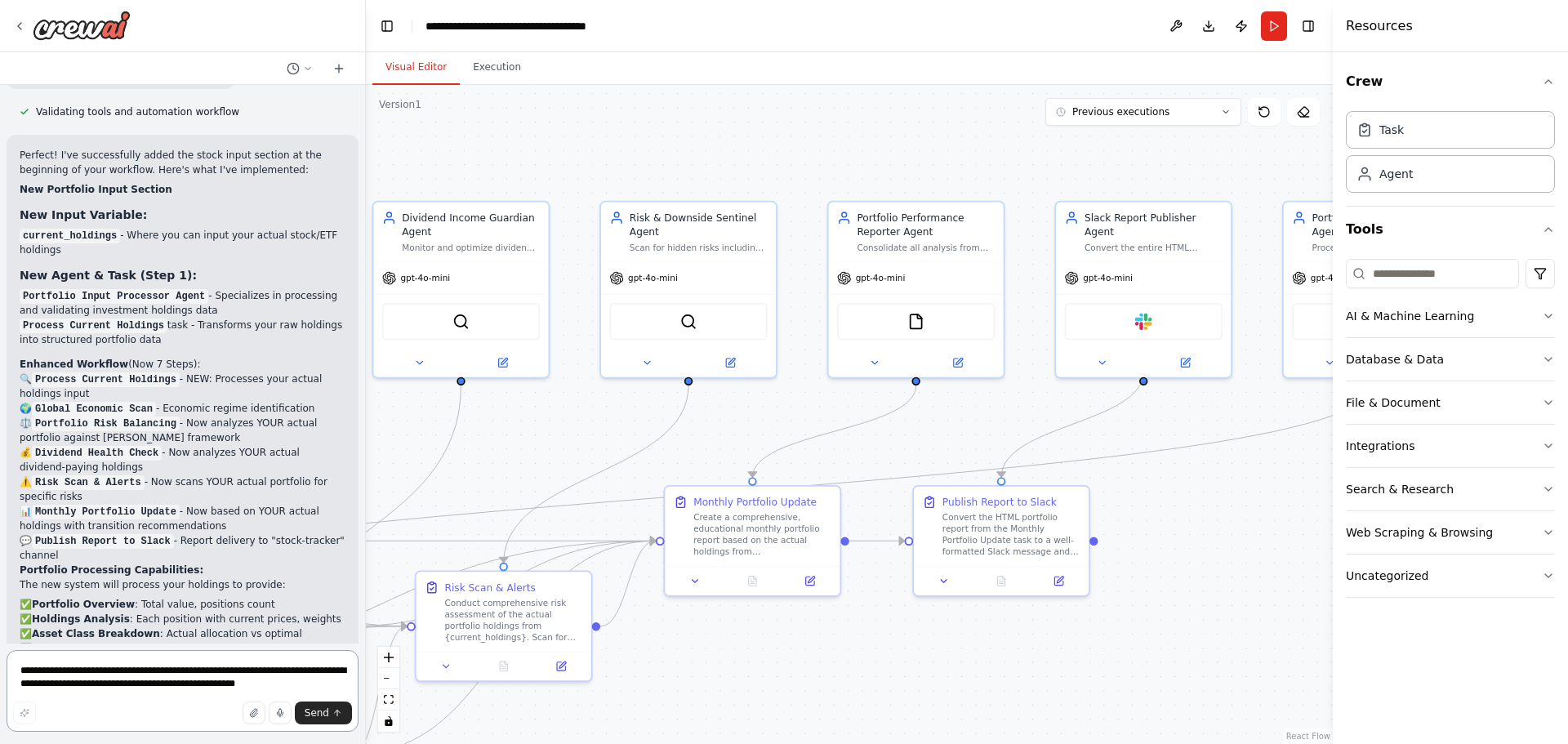
scroll to position [10170, 0]
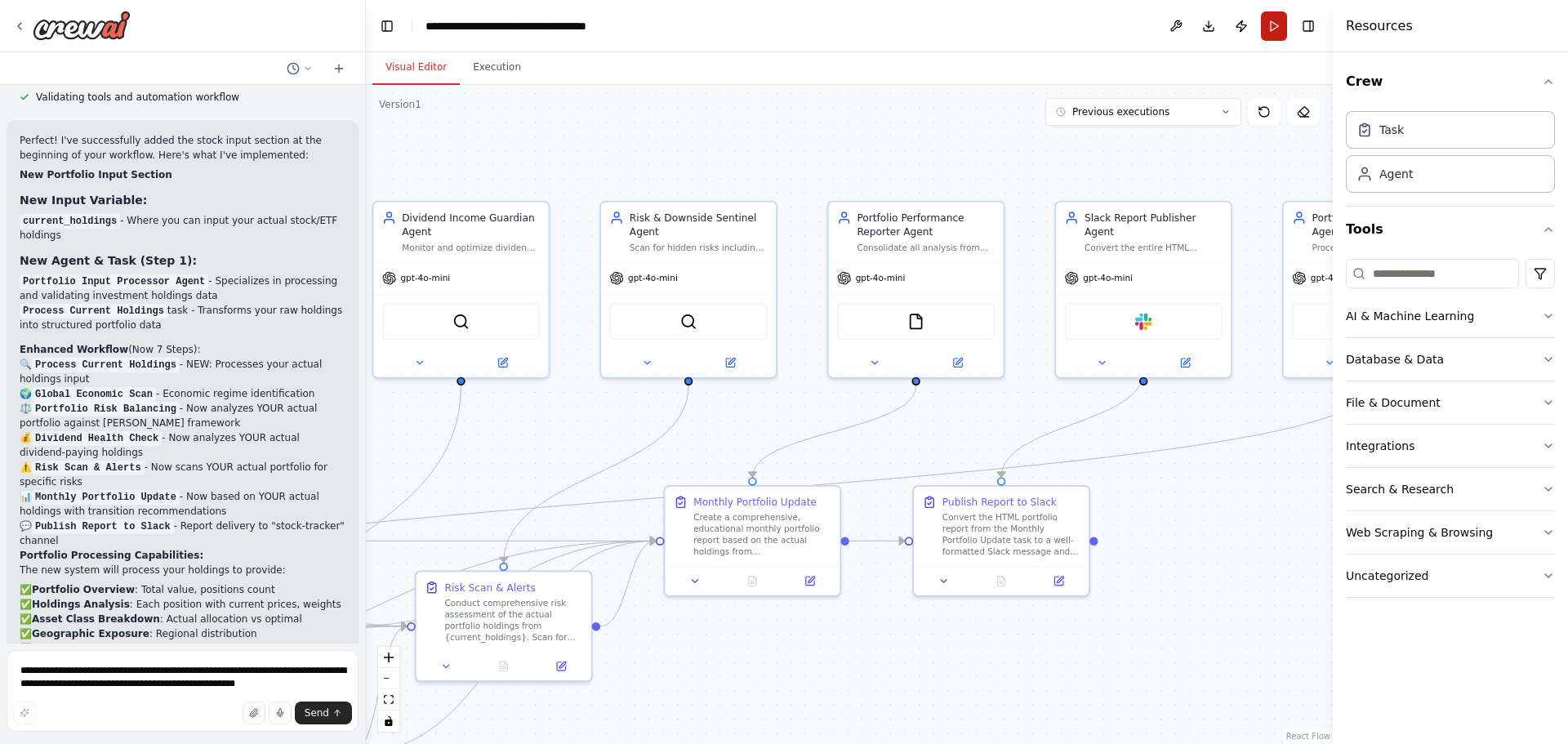
click at [1276, 27] on button "Run" at bounding box center [1274, 25] width 26 height 30
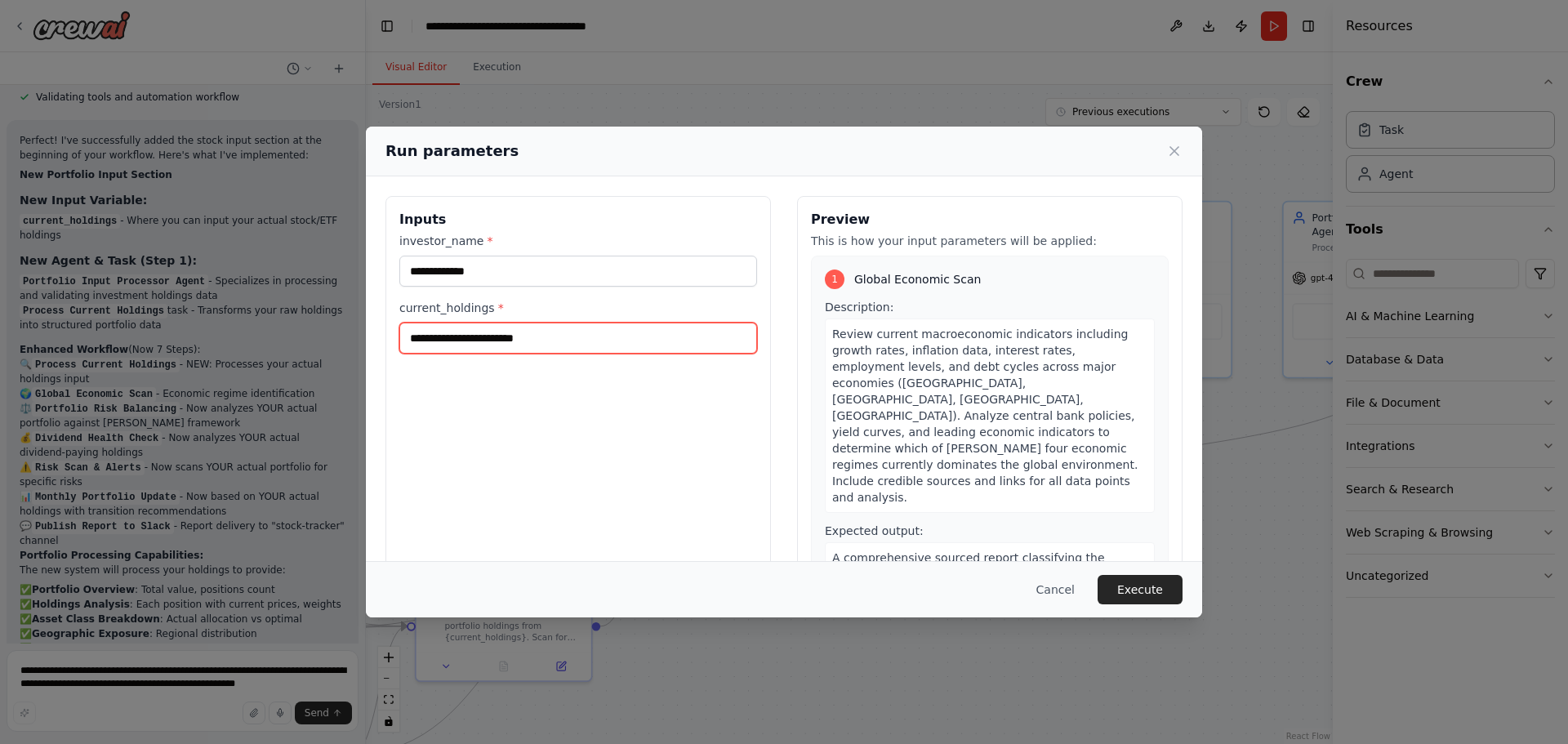
click at [520, 339] on input "current_holdings *" at bounding box center [578, 338] width 358 height 31
click at [1060, 587] on button "Cancel" at bounding box center [1055, 589] width 64 height 30
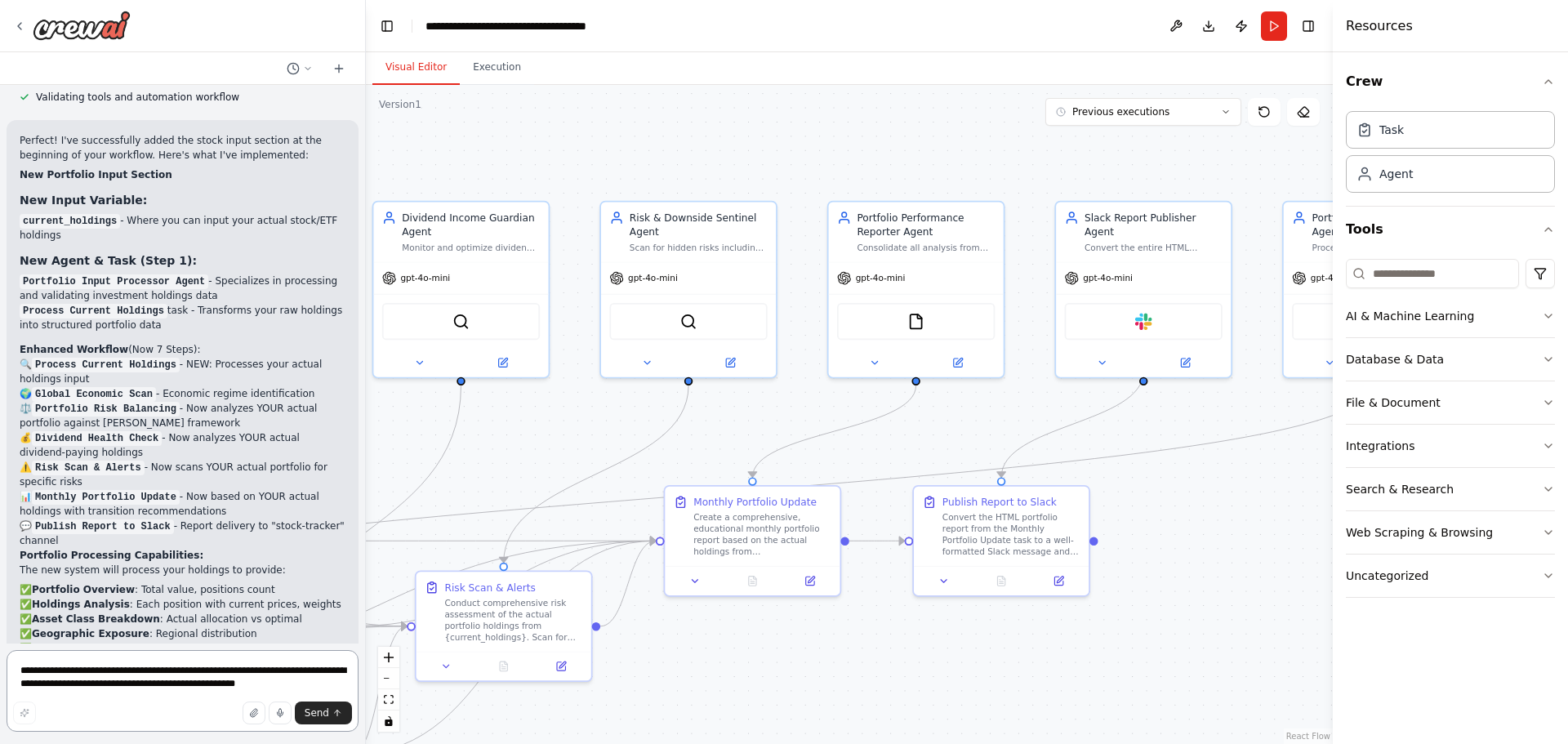
click at [157, 676] on textarea "**********" at bounding box center [182, 691] width 352 height 81
type textarea "**********"
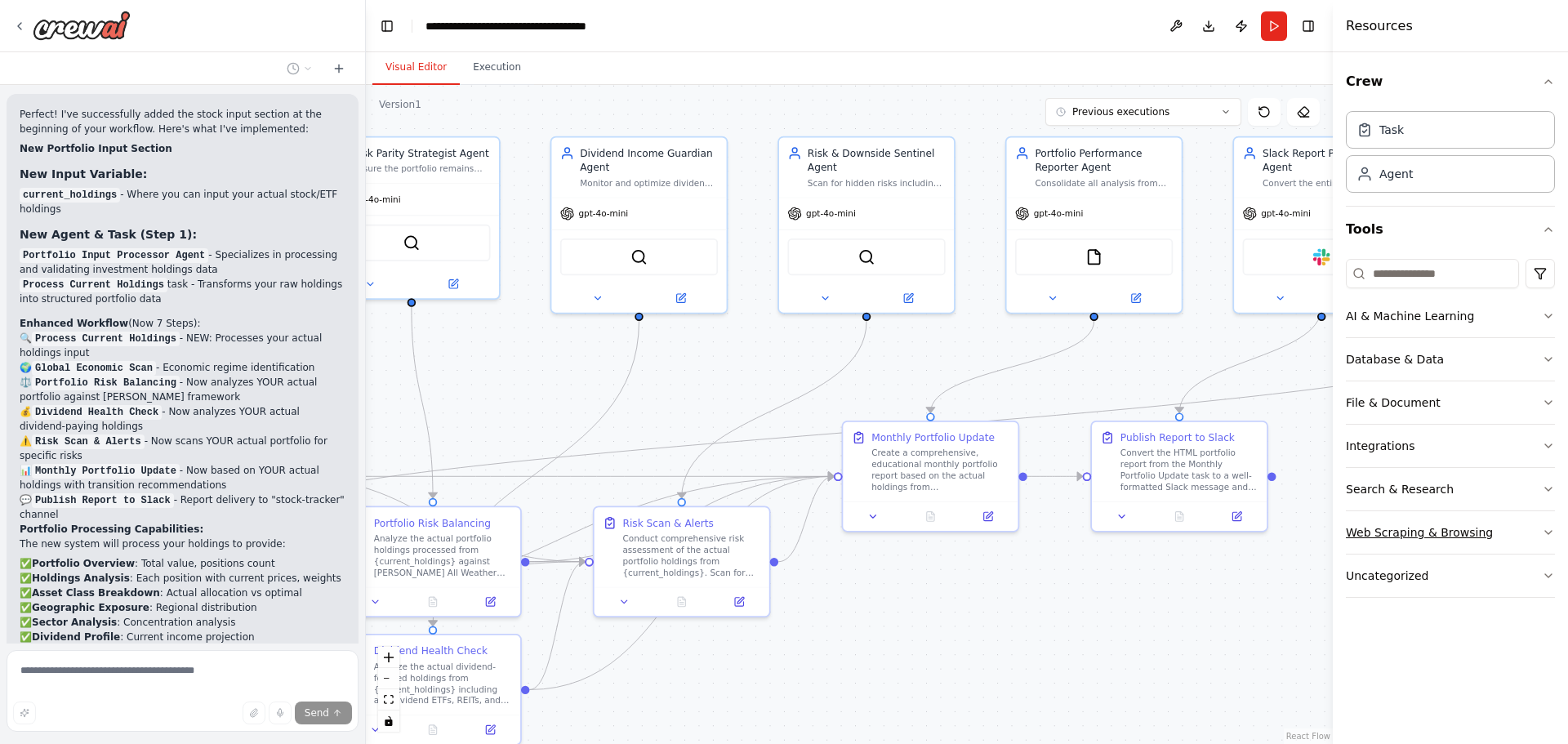
scroll to position [10306, 0]
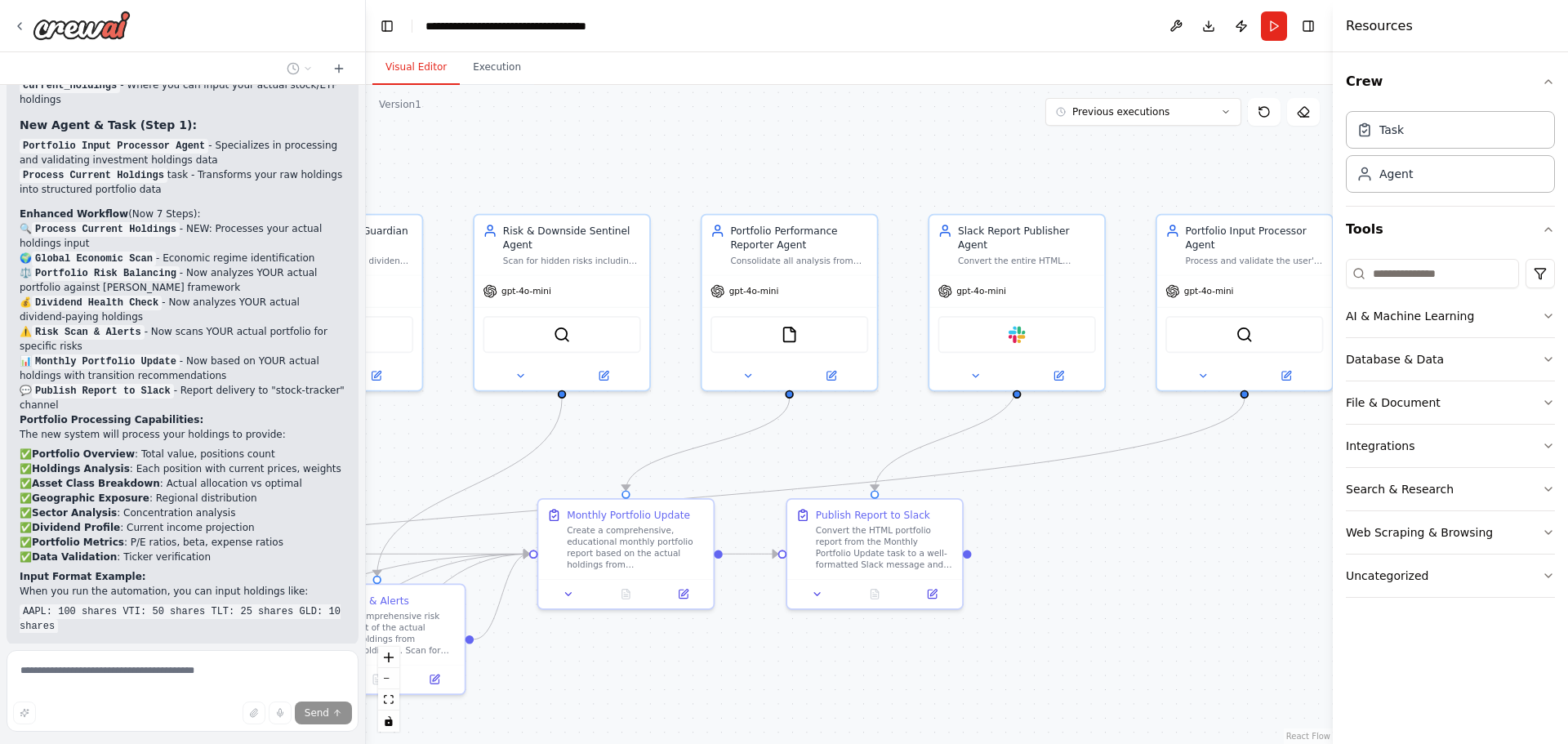
drag, startPoint x: 1236, startPoint y: 581, endPoint x: 1109, endPoint y: 595, distance: 127.8
click at [1109, 595] on div ".deletable-edge-delete-btn { width: 20px; height: 20px; border: 0px solid #ffff…" at bounding box center [849, 414] width 967 height 659
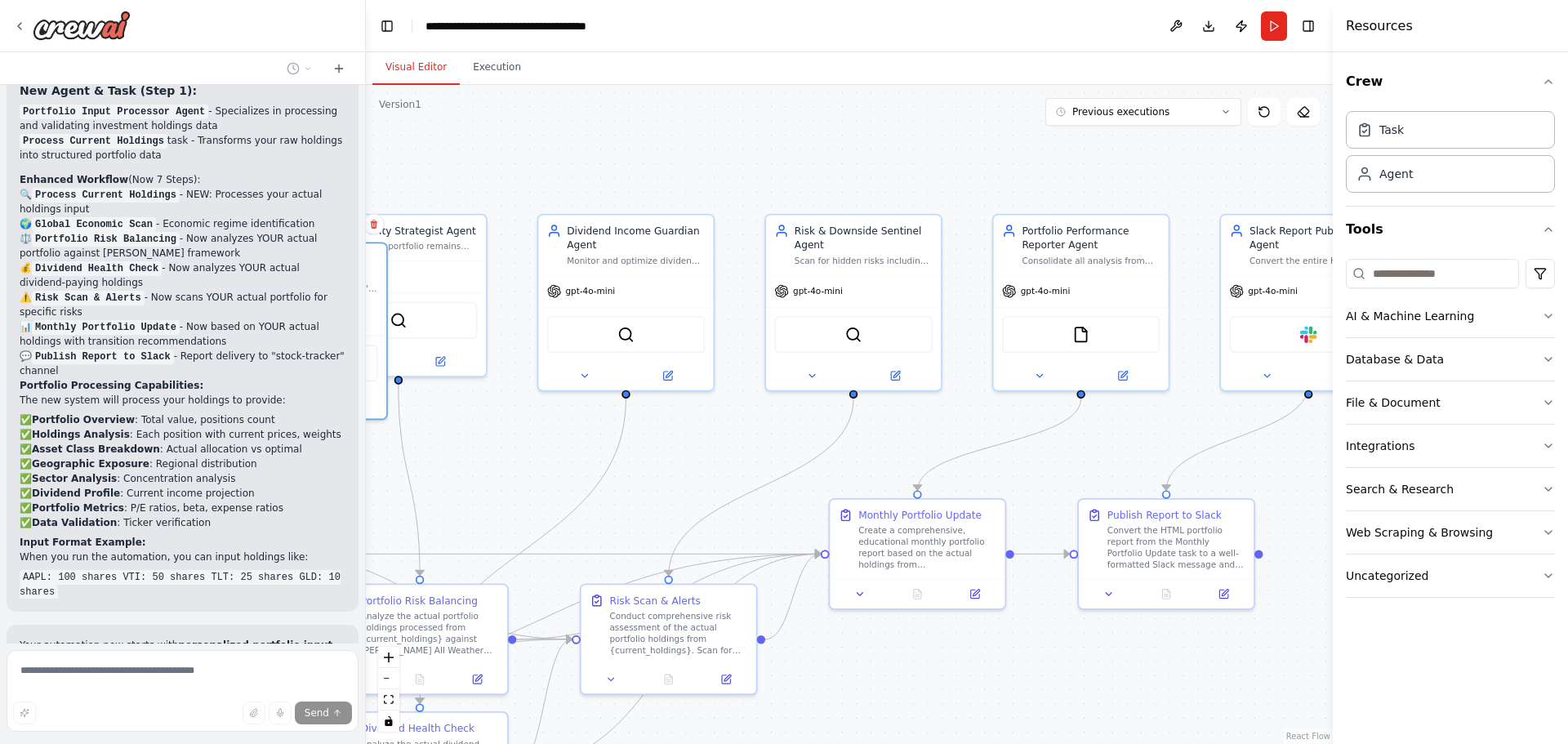
scroll to position [10354, 0]
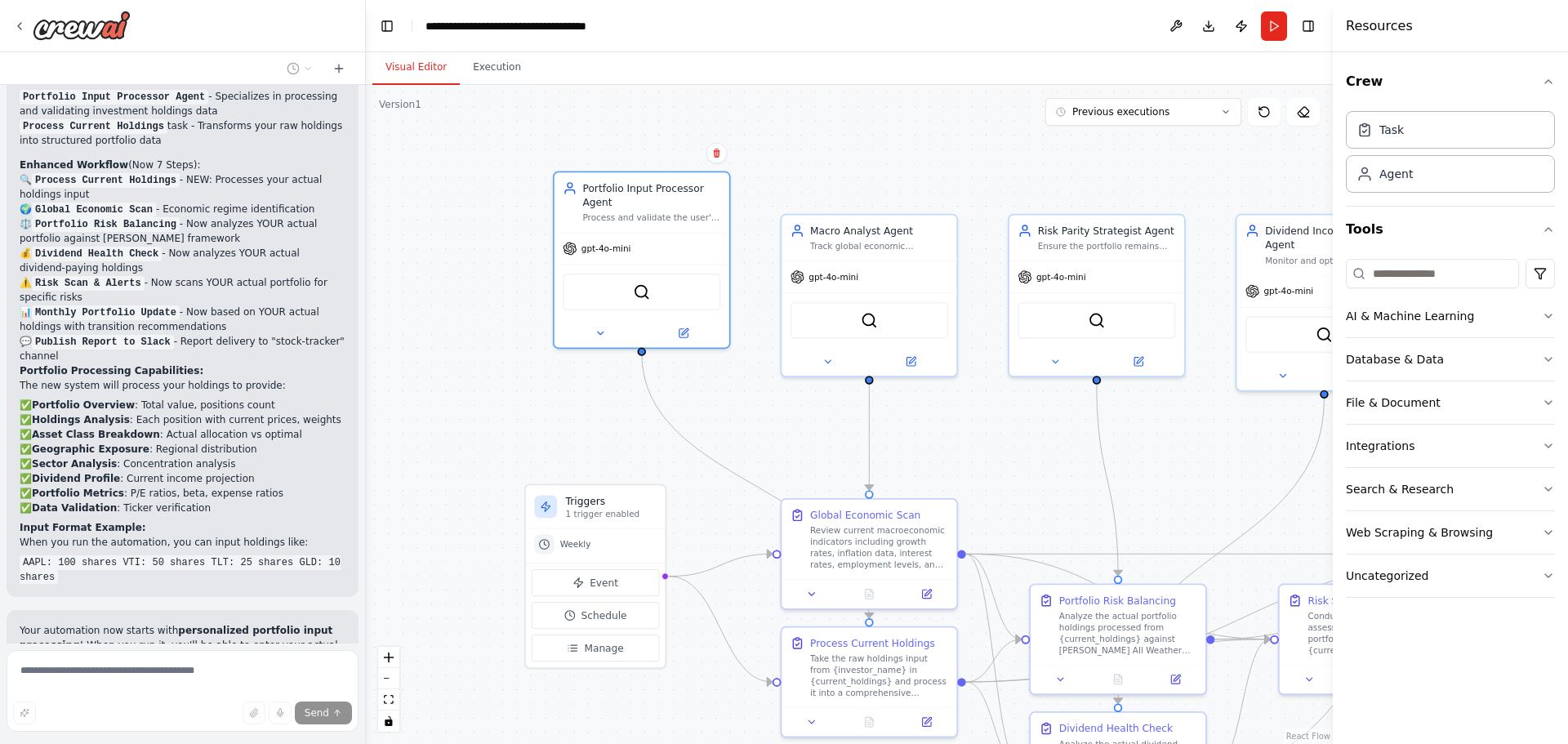
drag, startPoint x: 1260, startPoint y: 244, endPoint x: 525, endPoint y: 269, distance: 735.4
click at [525, 269] on div ".deletable-edge-delete-btn { width: 20px; height: 20px; border: 0px solid #ffff…" at bounding box center [849, 414] width 967 height 659
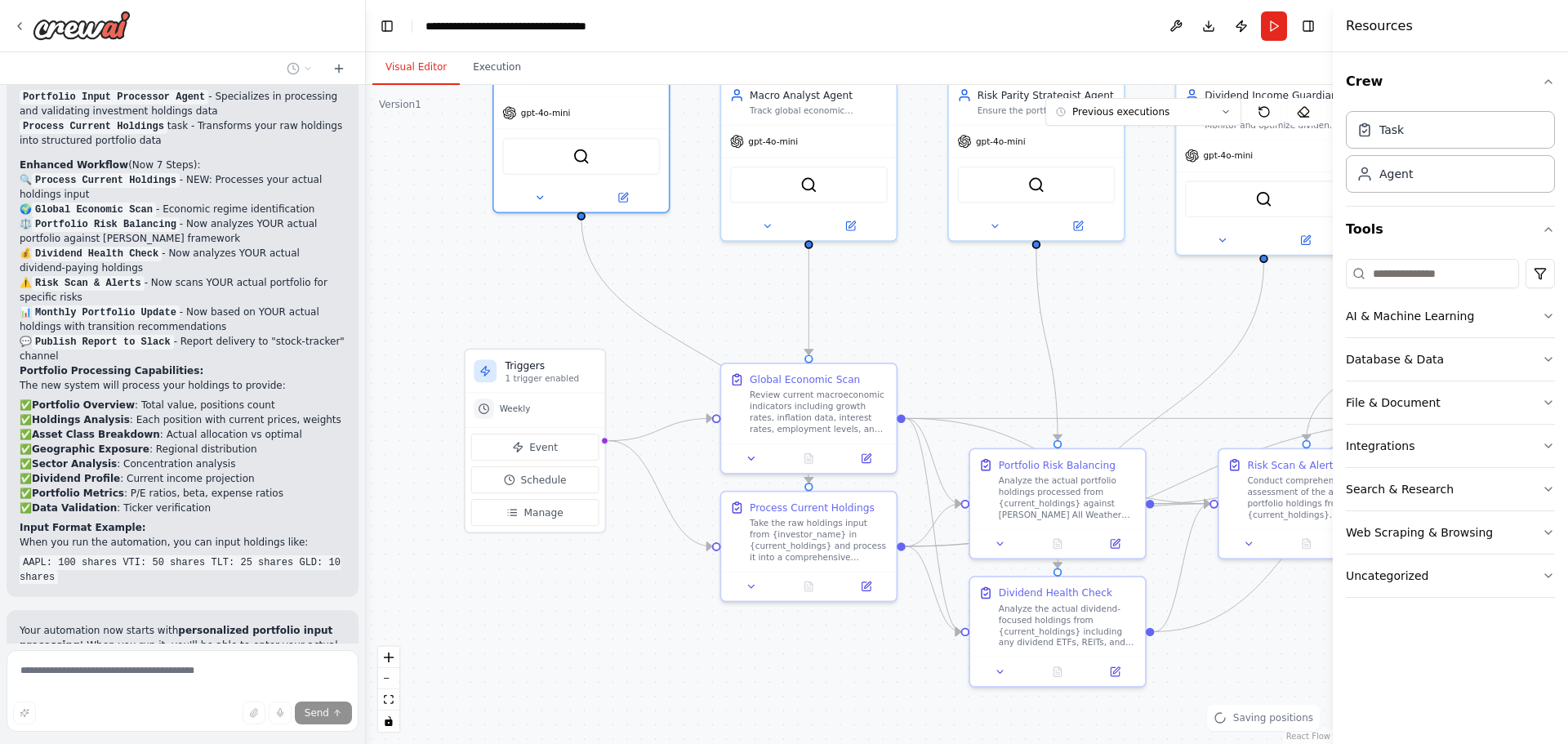
drag, startPoint x: 709, startPoint y: 502, endPoint x: 641, endPoint y: 358, distance: 159.2
click at [641, 358] on div ".deletable-edge-delete-btn { width: 20px; height: 20px; border: 0px solid #ffff…" at bounding box center [849, 414] width 967 height 659
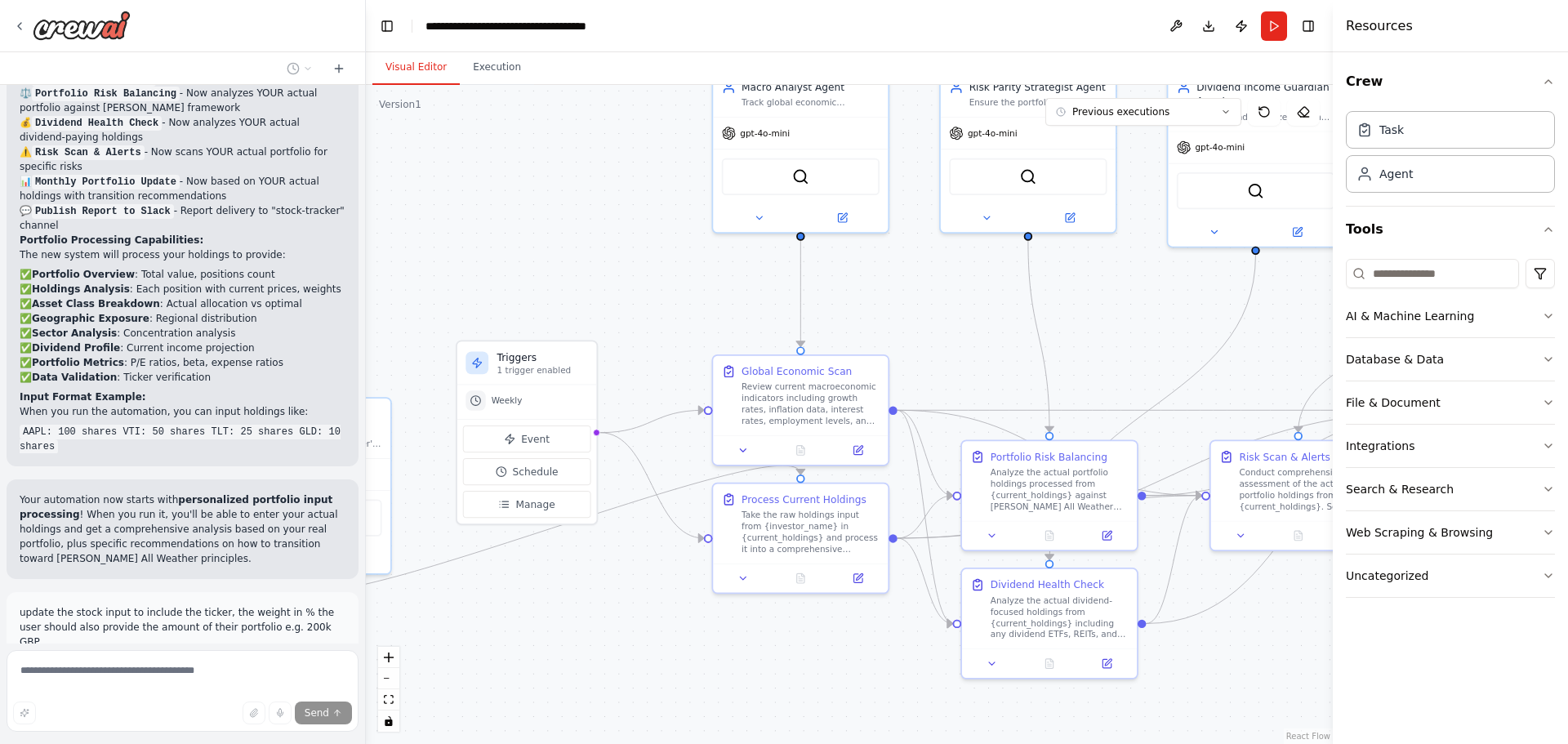
scroll to position [10500, 0]
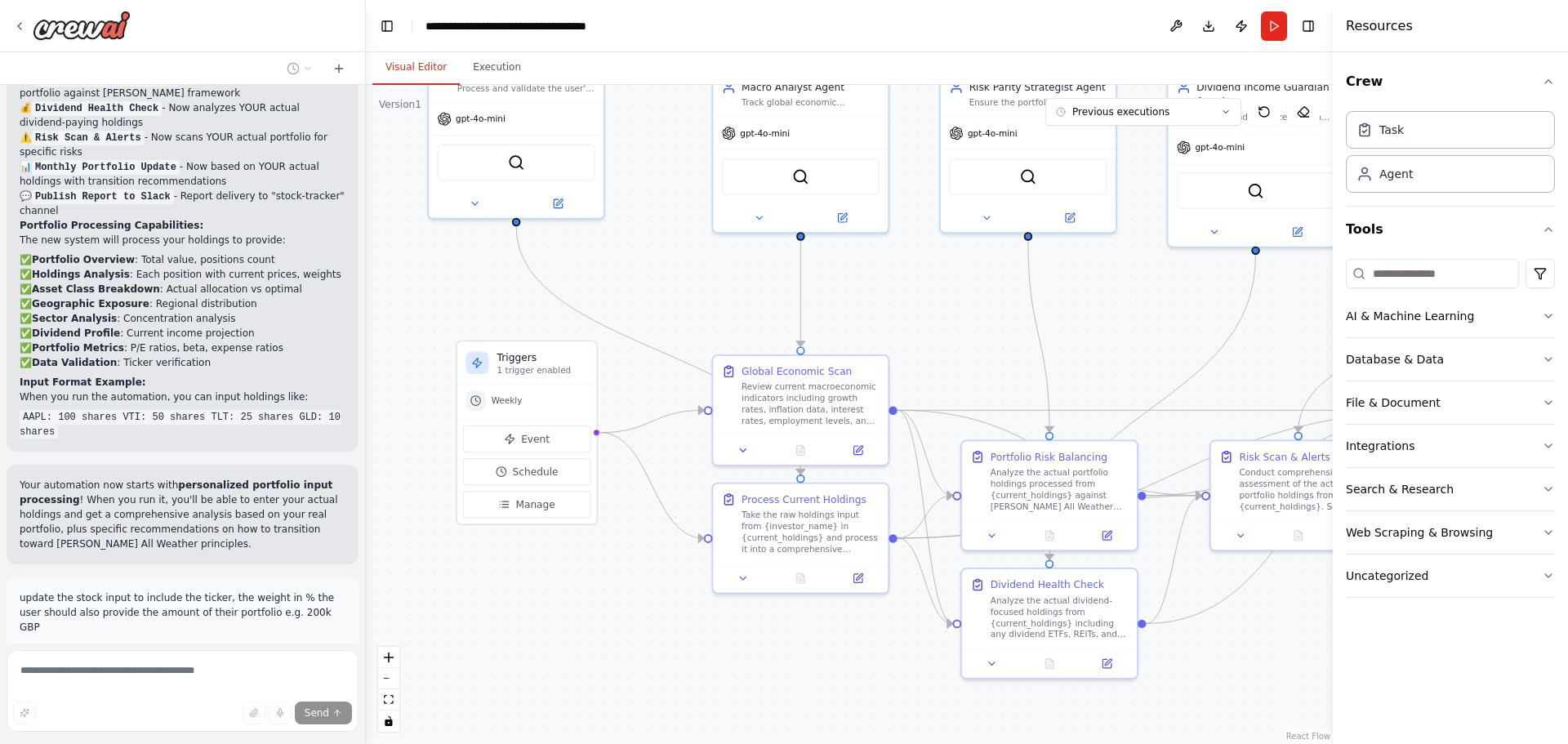
drag, startPoint x: 642, startPoint y: 174, endPoint x: 686, endPoint y: 211, distance: 57.5
click at [686, 211] on div ".deletable-edge-delete-btn { width: 20px; height: 20px; border: 0px solid #ffff…" at bounding box center [849, 414] width 967 height 659
drag, startPoint x: 754, startPoint y: 531, endPoint x: 734, endPoint y: 592, distance: 64.2
click at [734, 592] on div "Take the raw holdings input from {investor_name} in {current_holdings} and proc…" at bounding box center [796, 586] width 138 height 46
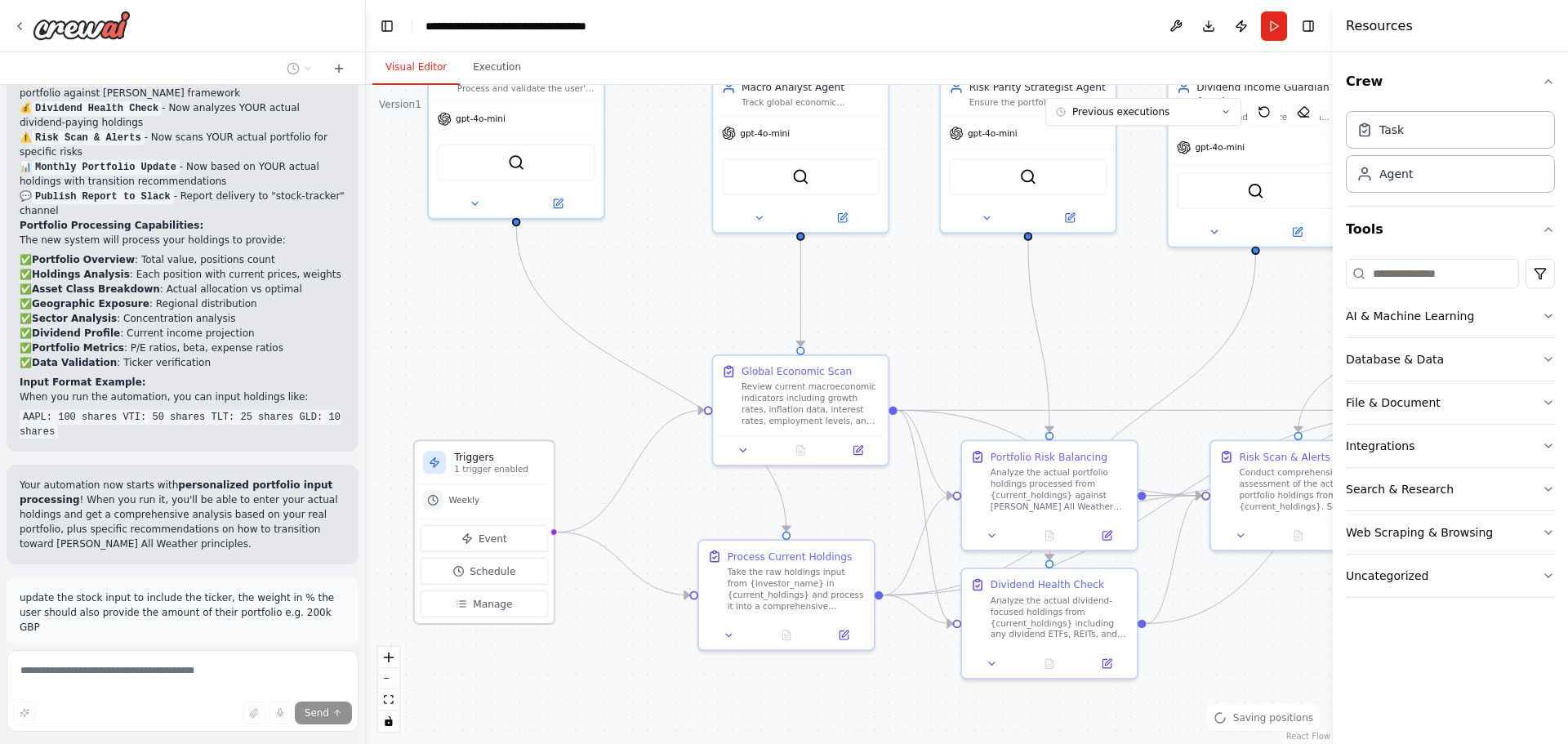
drag, startPoint x: 569, startPoint y: 369, endPoint x: 522, endPoint y: 465, distance: 106.9
click at [522, 465] on p "1 trigger enabled" at bounding box center [499, 469] width 91 height 11
drag, startPoint x: 787, startPoint y: 391, endPoint x: 789, endPoint y: 329, distance: 62.0
click at [789, 329] on div "Review current macroeconomic indicators including growth rates, inflation data,…" at bounding box center [810, 345] width 138 height 46
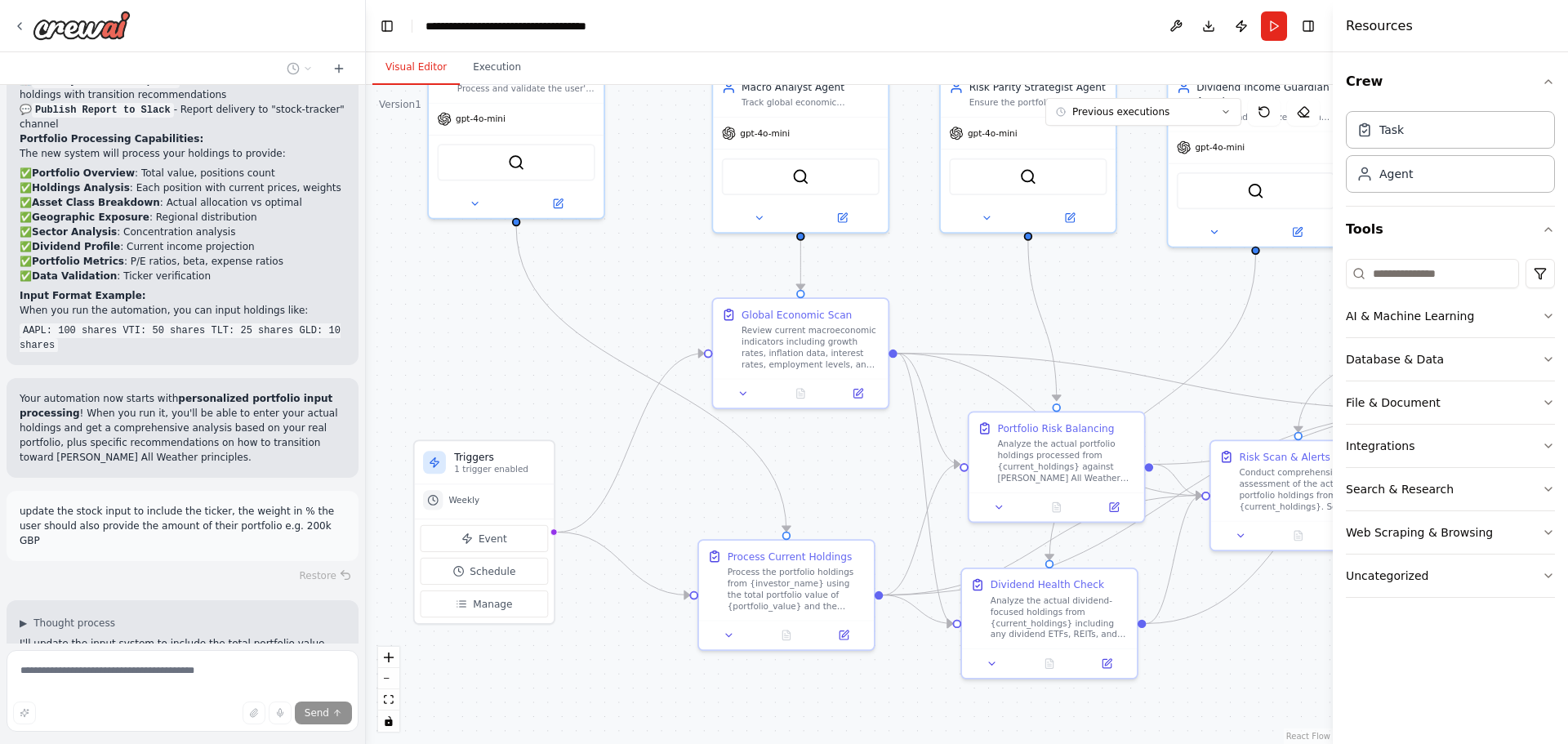
drag, startPoint x: 1050, startPoint y: 477, endPoint x: 1083, endPoint y: 407, distance: 77.4
click at [1083, 407] on div ".deletable-edge-delete-btn { width: 20px; height: 20px; border: 0px solid #ffff…" at bounding box center [849, 414] width 967 height 659
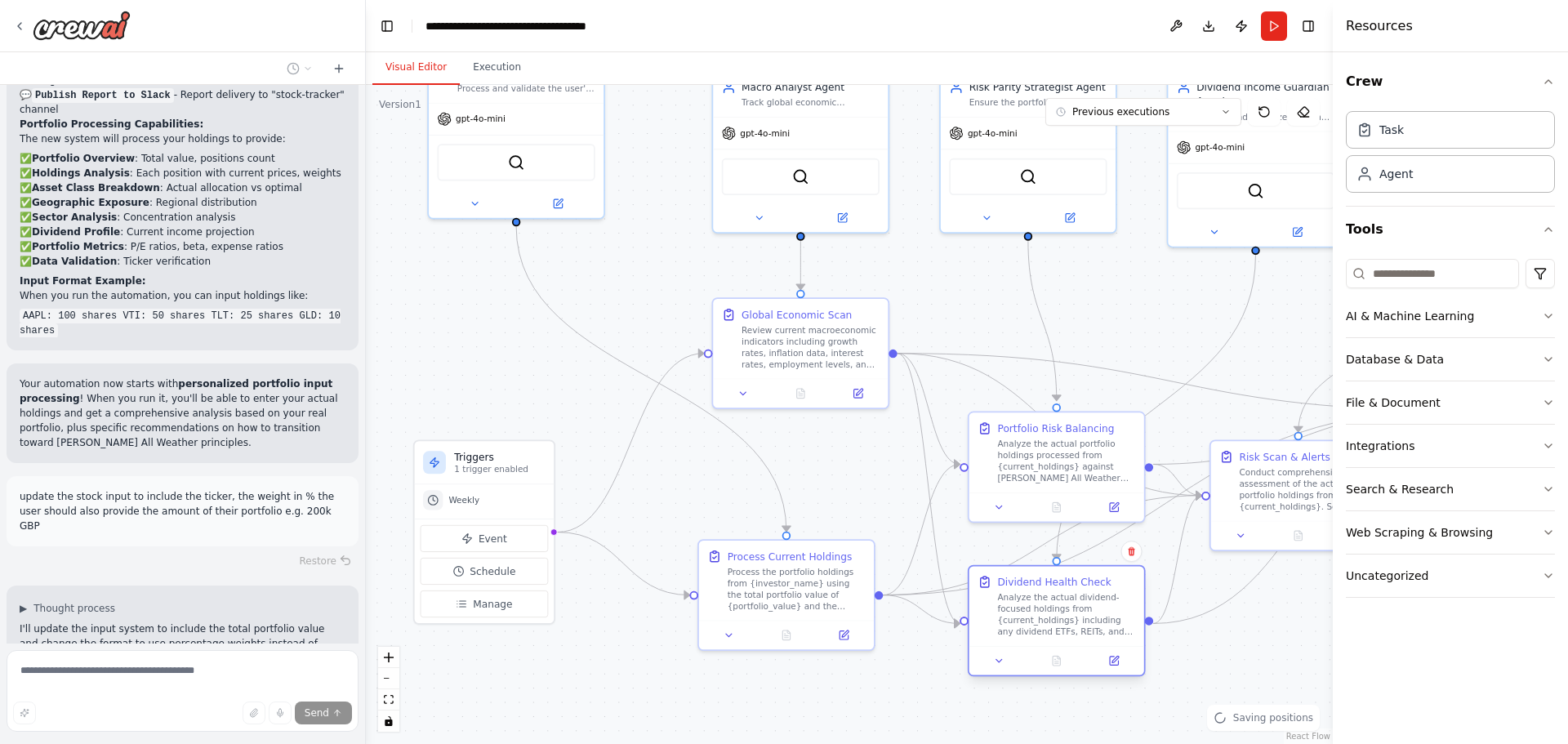
drag, startPoint x: 1070, startPoint y: 613, endPoint x: 1098, endPoint y: 625, distance: 30.5
click at [1098, 625] on div "Analyze the actual dividend-focused holdings from {current_holdings} including …" at bounding box center [1065, 614] width 138 height 46
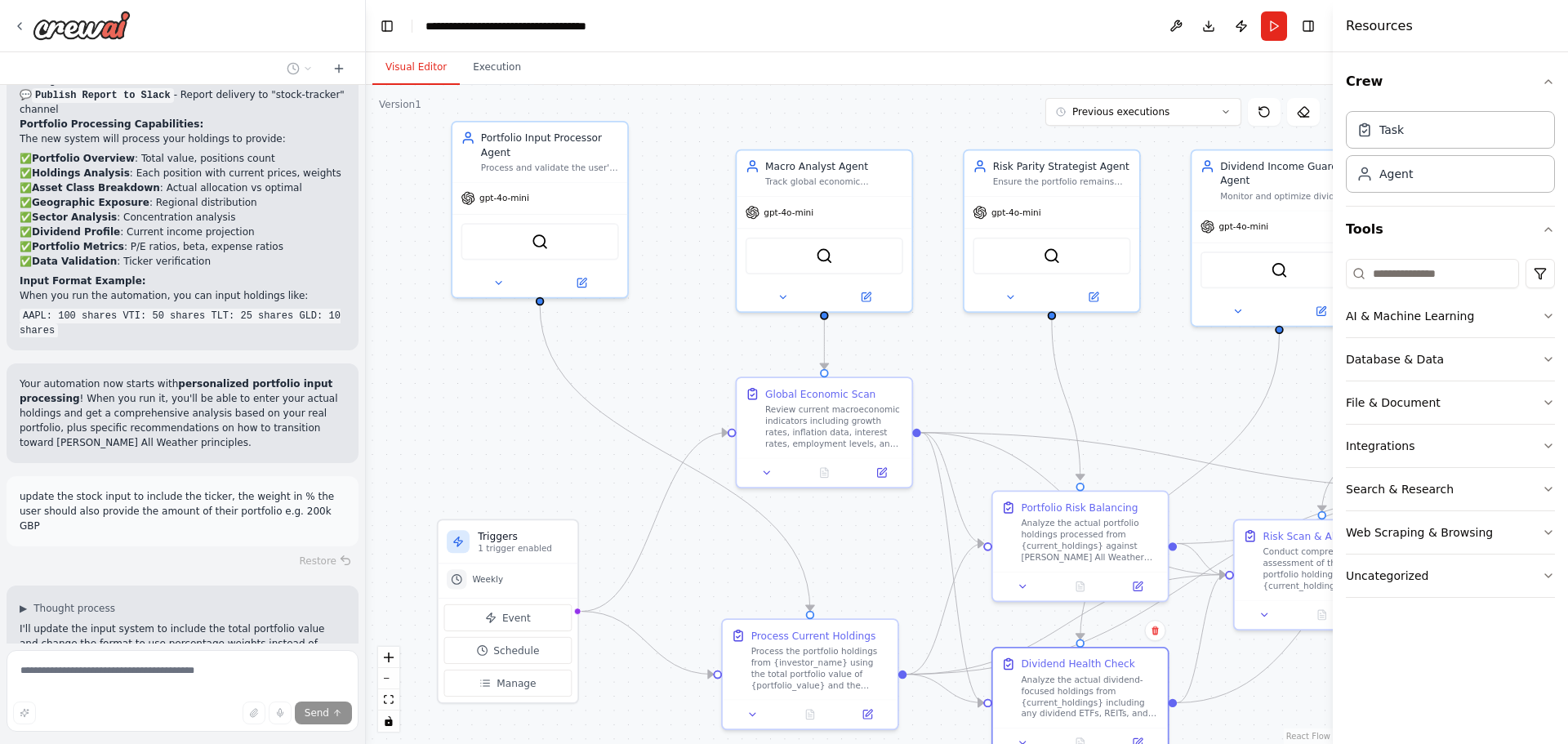
drag, startPoint x: 503, startPoint y: 312, endPoint x: 526, endPoint y: 396, distance: 87.1
click at [526, 396] on div ".deletable-edge-delete-btn { width: 20px; height: 20px; border: 0px solid #ffff…" at bounding box center [849, 414] width 967 height 659
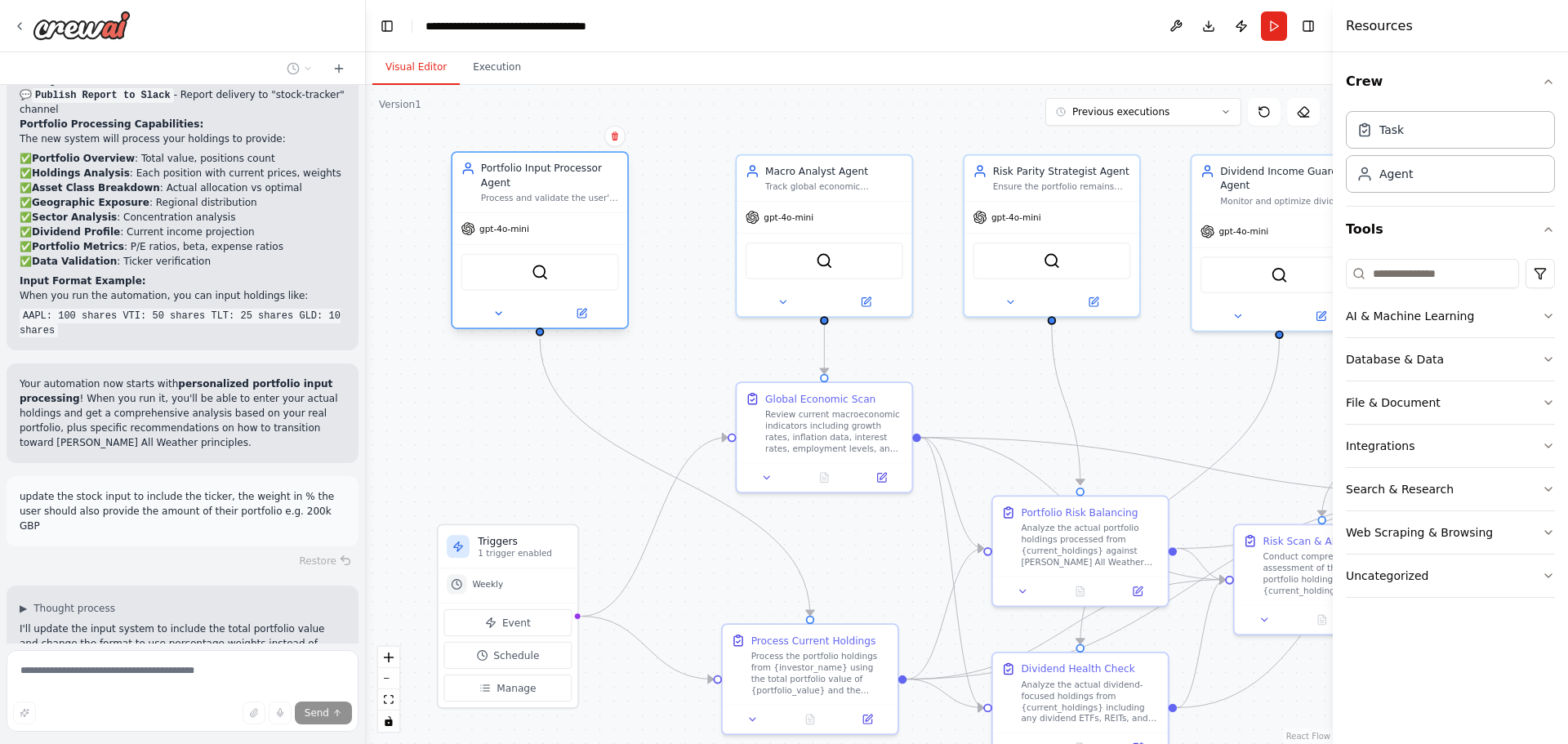
drag, startPoint x: 581, startPoint y: 182, endPoint x: 583, endPoint y: 221, distance: 39.1
click at [583, 221] on div "Portfolio Input Processor Agent Process and validate the user's portfolio holdi…" at bounding box center [540, 240] width 178 height 178
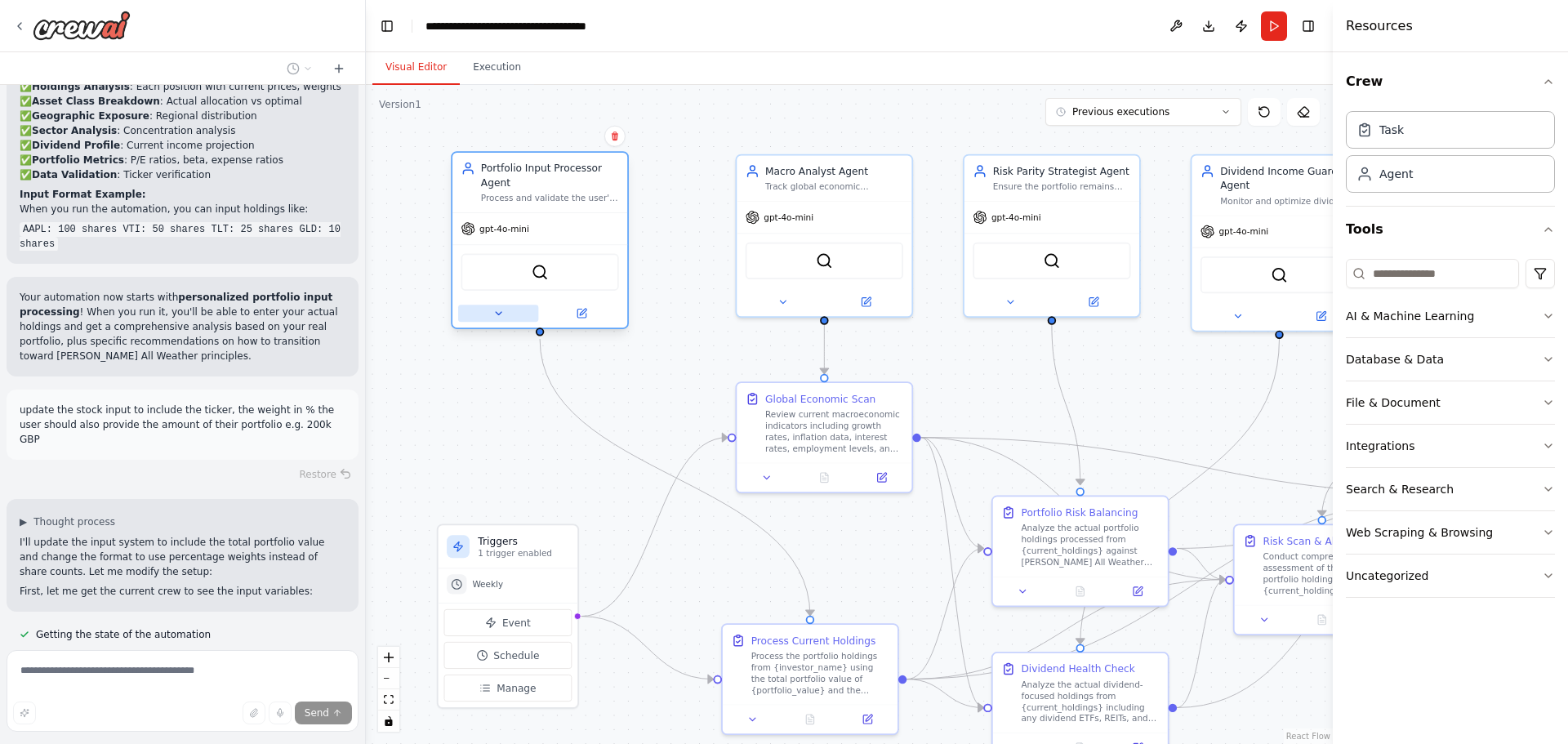
click at [498, 311] on icon at bounding box center [498, 313] width 11 height 11
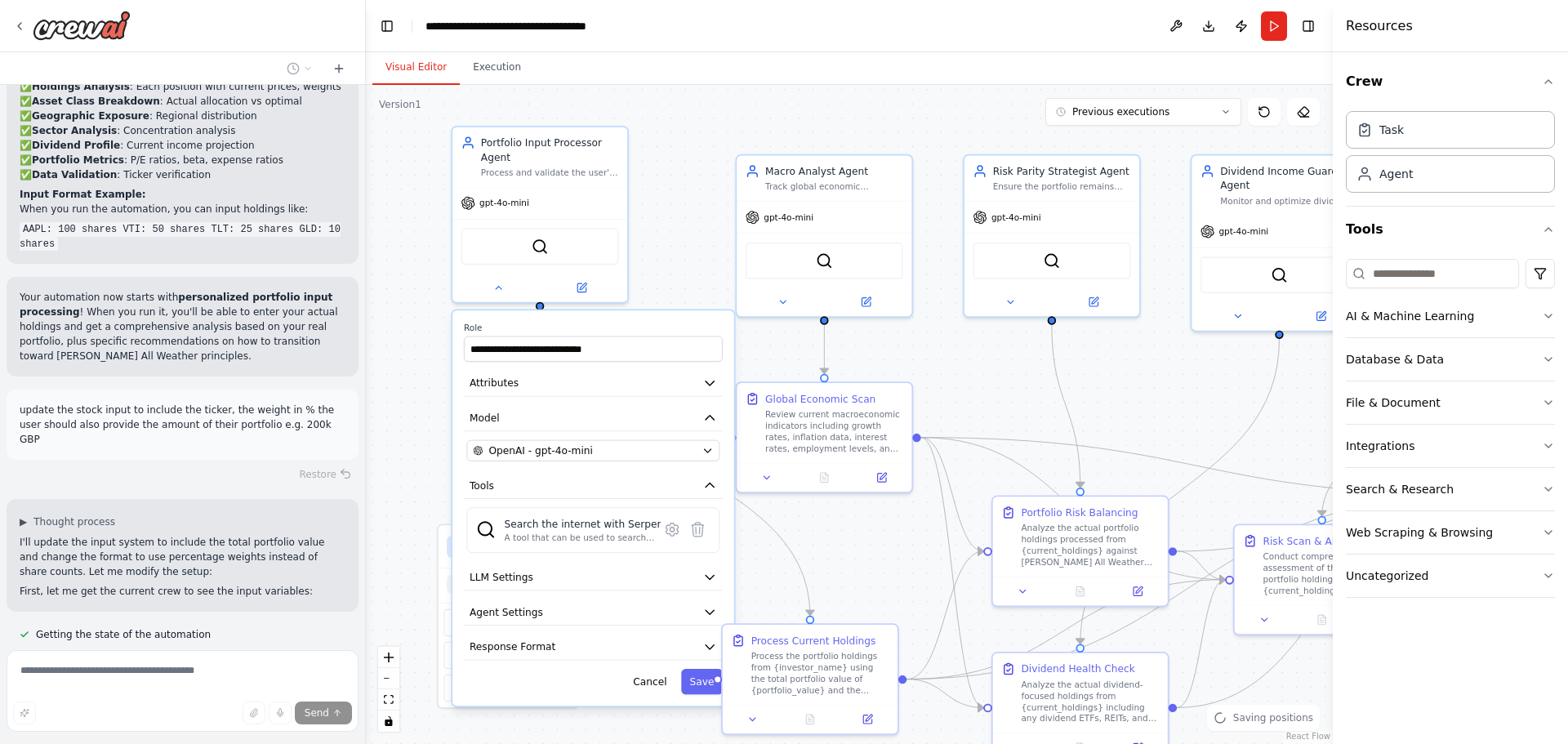
scroll to position [10702, 0]
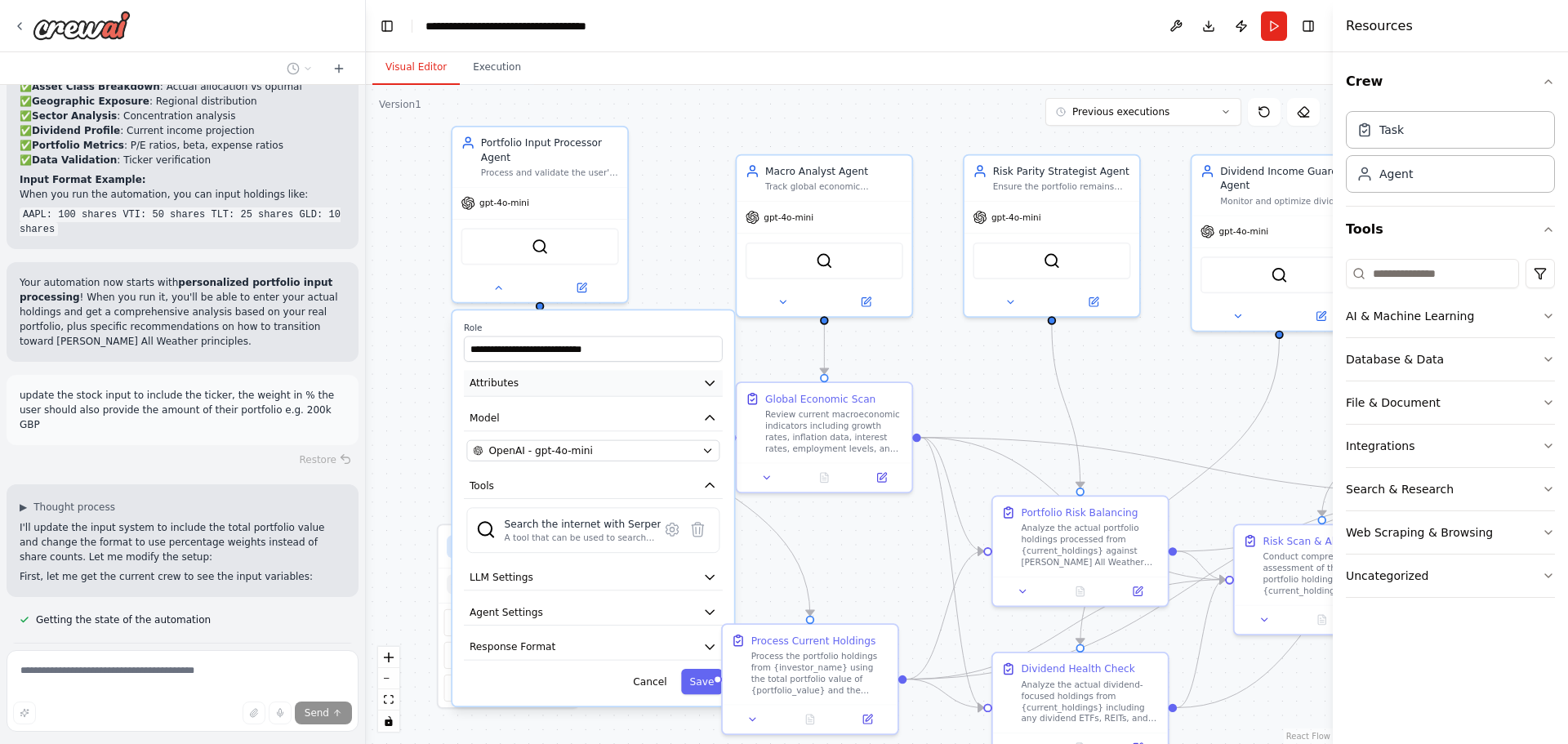
click at [569, 391] on button "Attributes" at bounding box center [592, 382] width 259 height 26
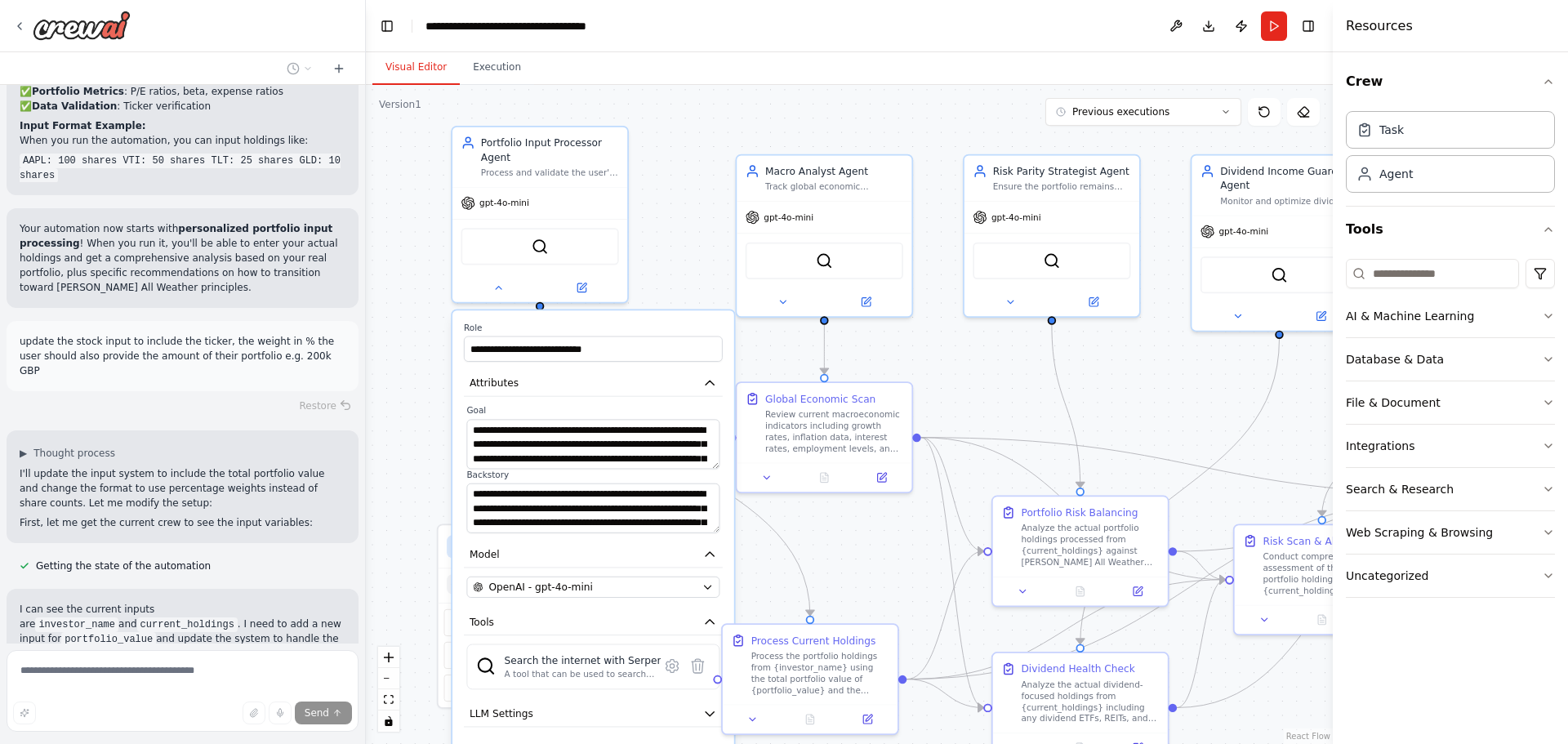
scroll to position [10789, 0]
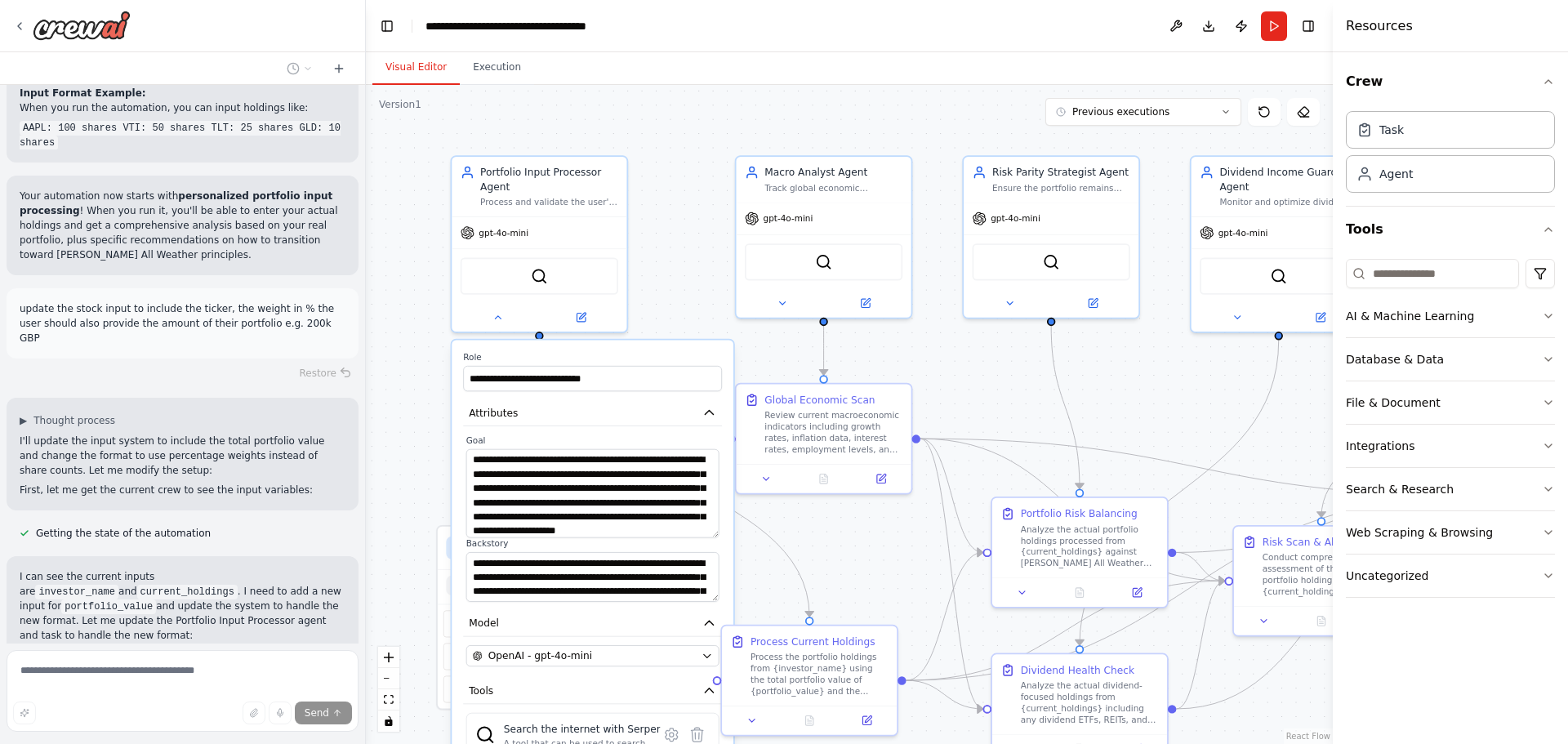
drag, startPoint x: 714, startPoint y: 493, endPoint x: 714, endPoint y: 548, distance: 55.0
click at [714, 538] on textarea "**********" at bounding box center [592, 493] width 253 height 89
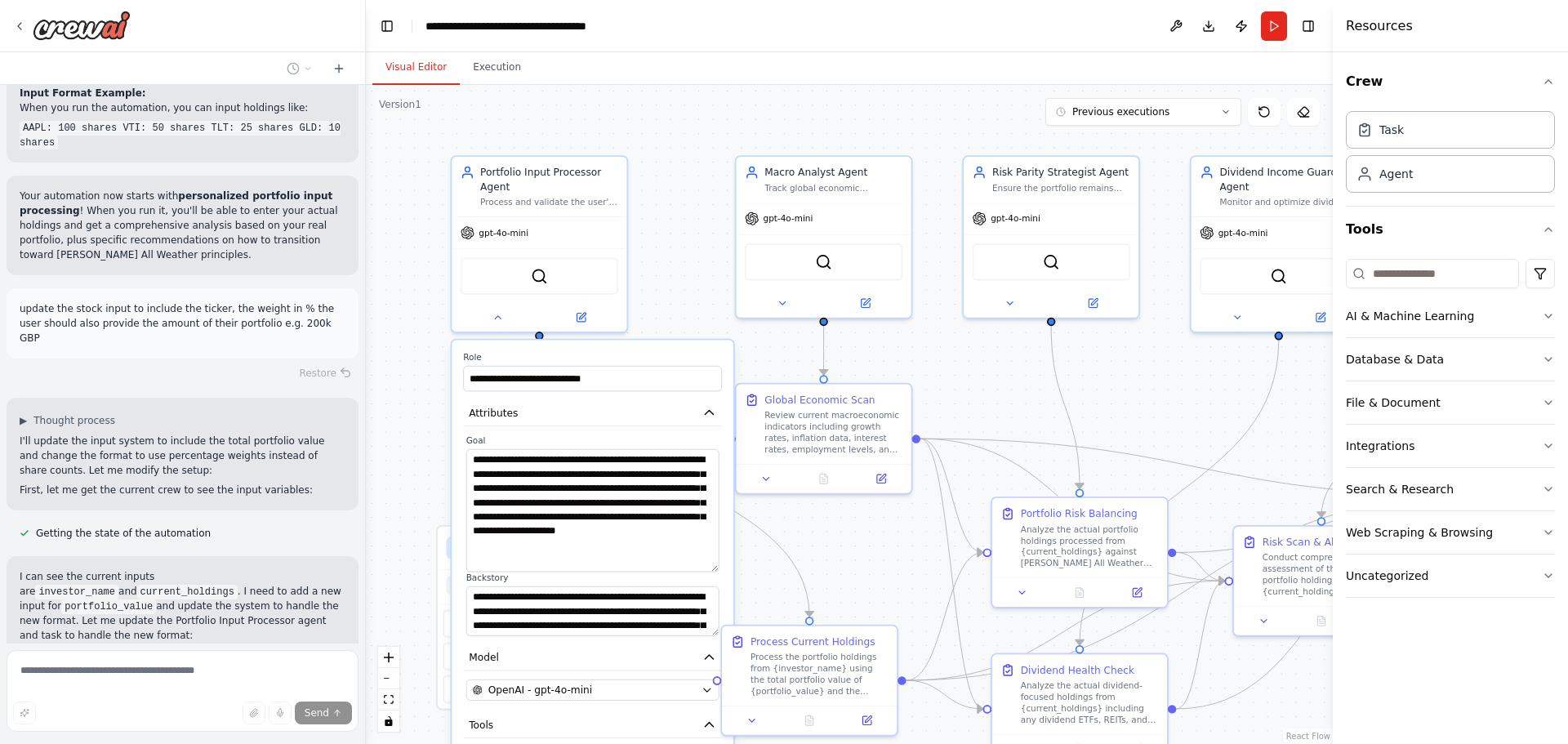
drag, startPoint x: 713, startPoint y: 549, endPoint x: 709, endPoint y: 574, distance: 25.3
click at [709, 572] on textarea "**********" at bounding box center [592, 510] width 253 height 123
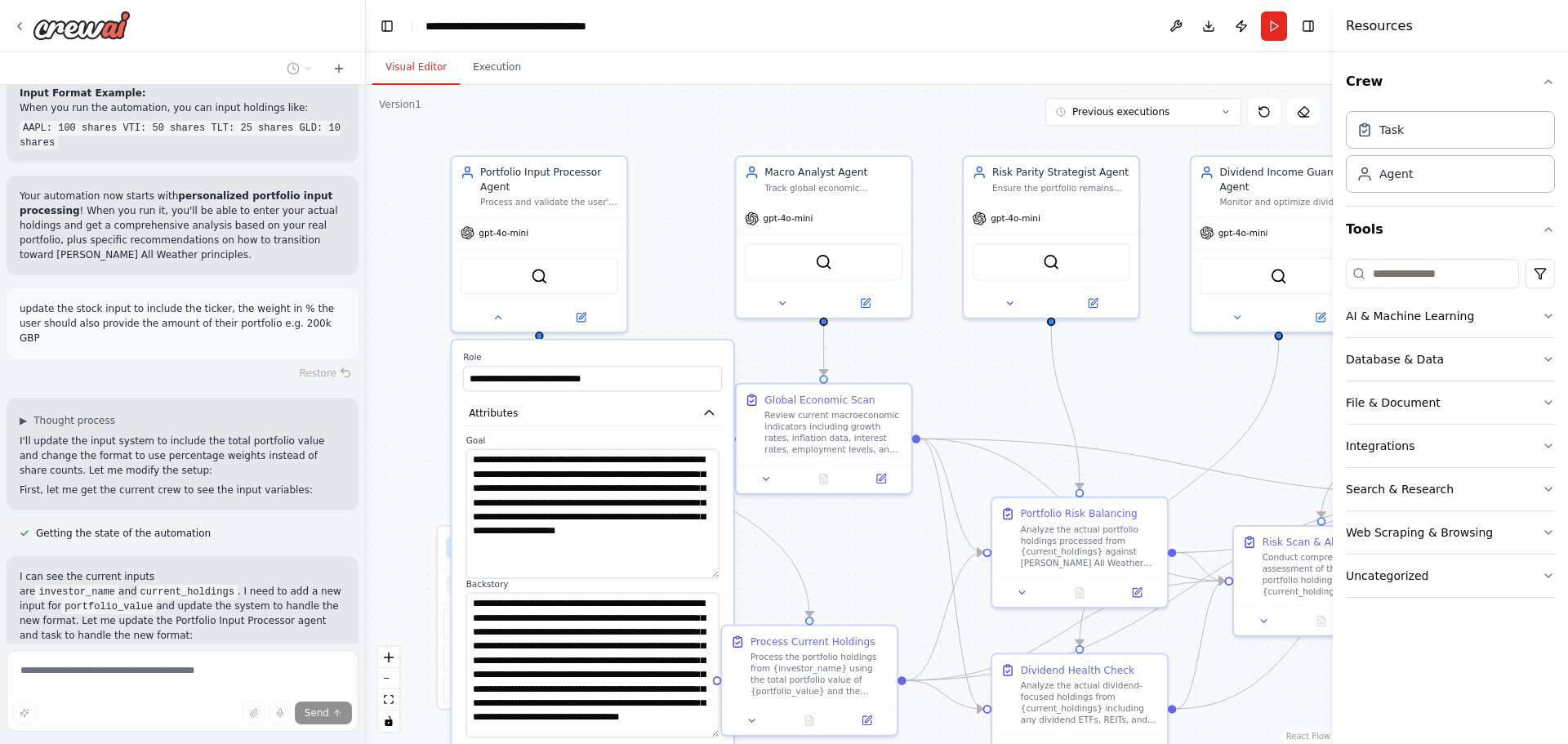
drag, startPoint x: 714, startPoint y: 640, endPoint x: 709, endPoint y: 737, distance: 97.1
click at [709, 737] on textarea "**********" at bounding box center [592, 664] width 253 height 145
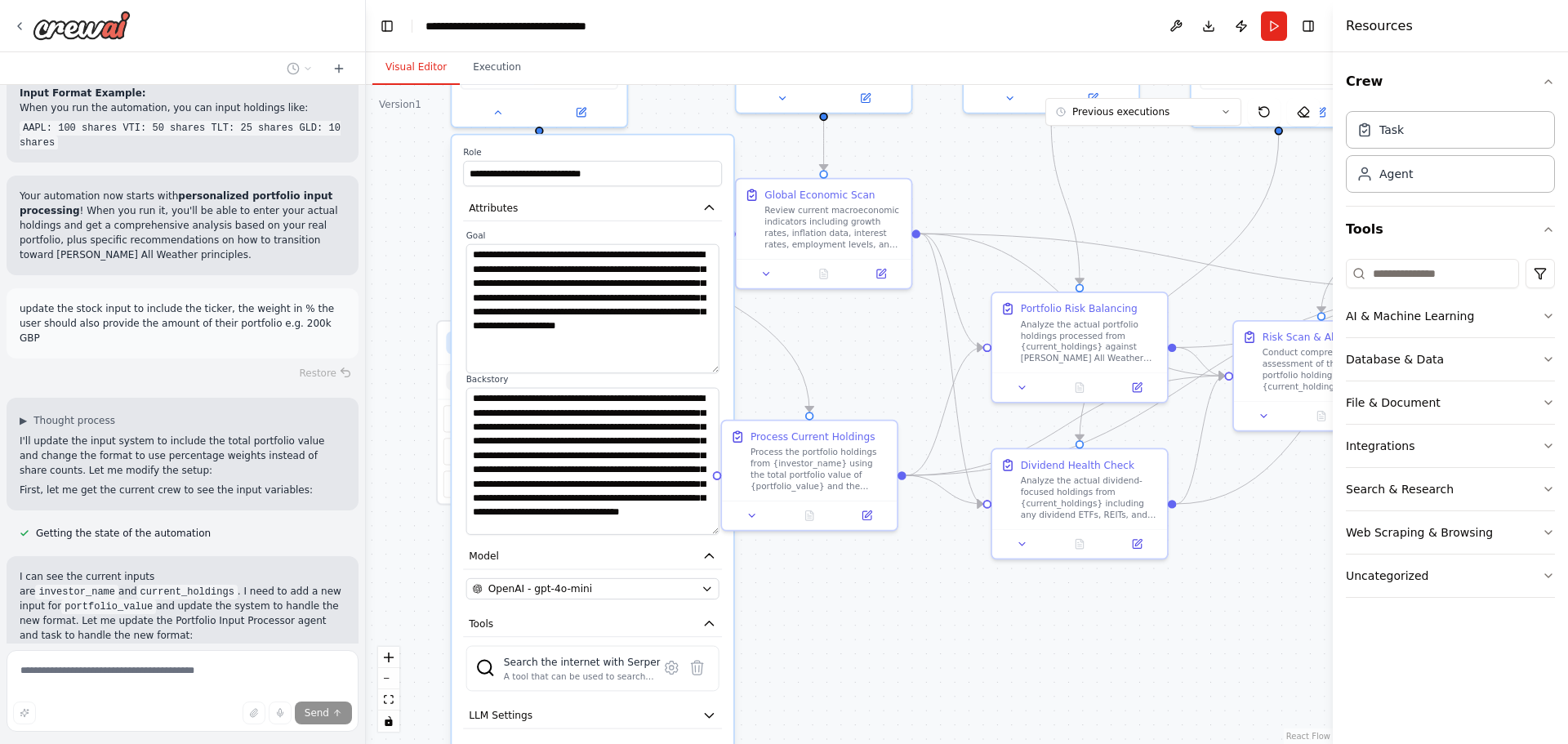
drag, startPoint x: 810, startPoint y: 545, endPoint x: 810, endPoint y: 288, distance: 257.0
click at [810, 289] on div ".deletable-edge-delete-btn { width: 20px; height: 20px; border: 0px solid #ffff…" at bounding box center [849, 414] width 967 height 659
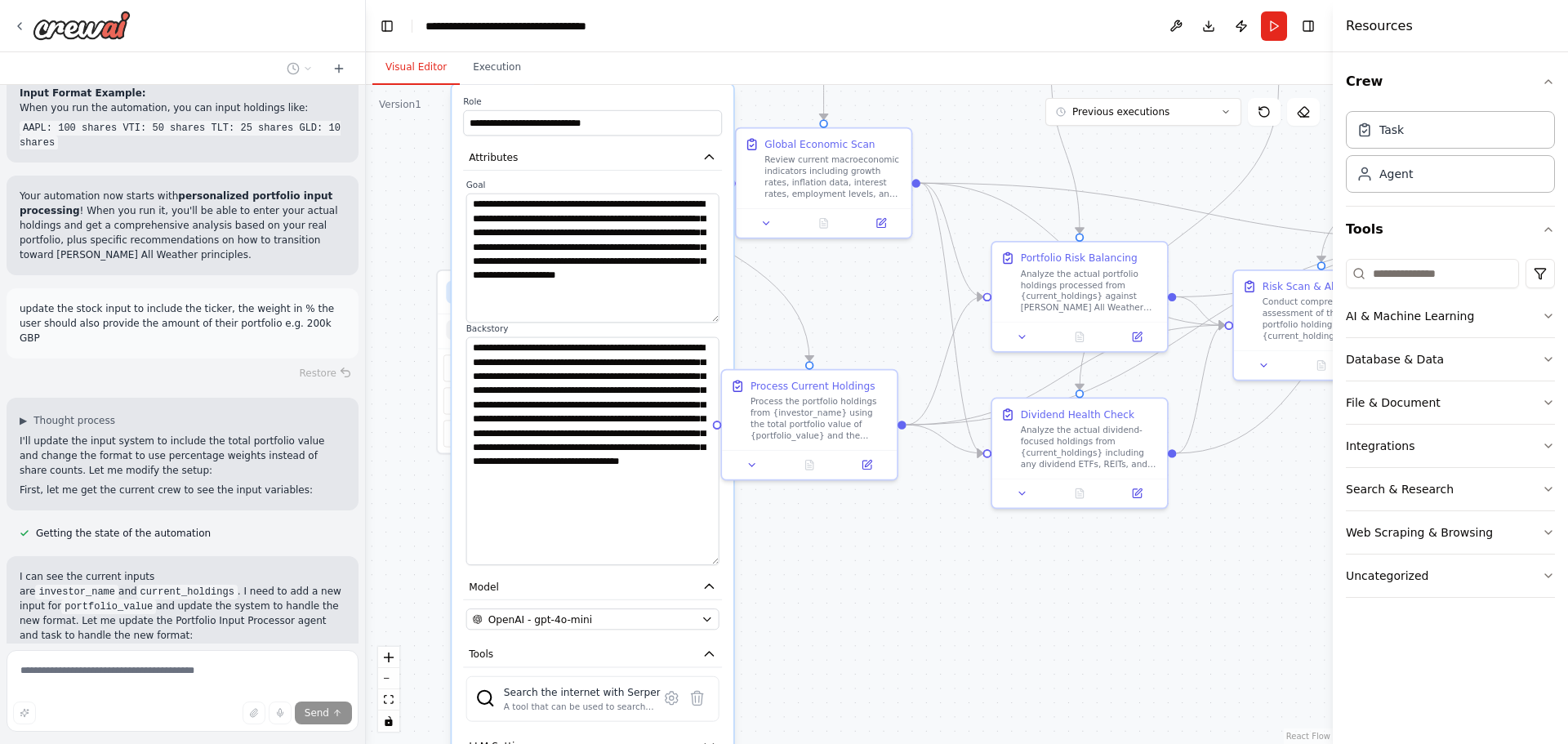
drag, startPoint x: 709, startPoint y: 482, endPoint x: 699, endPoint y: 540, distance: 58.9
click at [699, 540] on textarea "**********" at bounding box center [592, 451] width 253 height 228
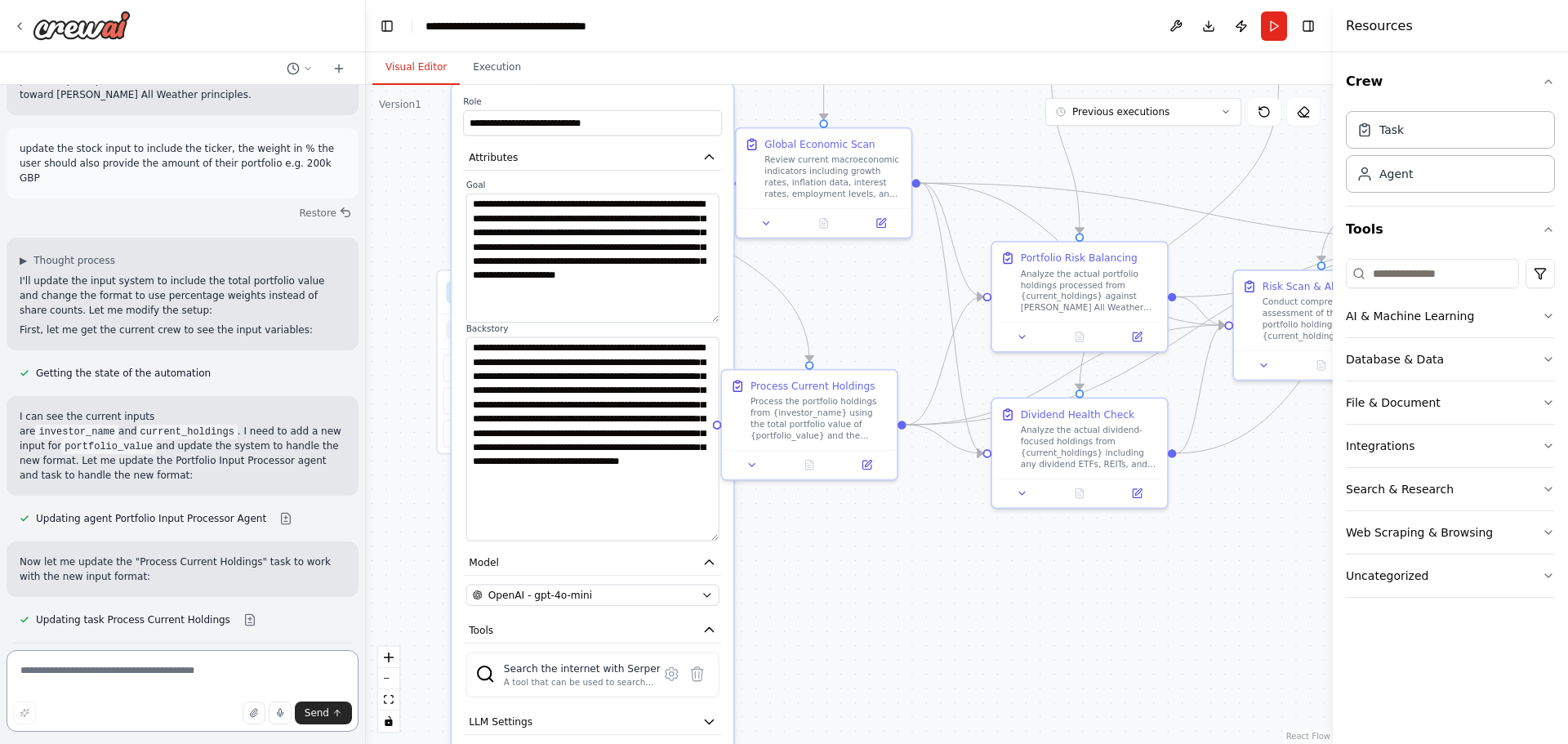
scroll to position [11155, 0]
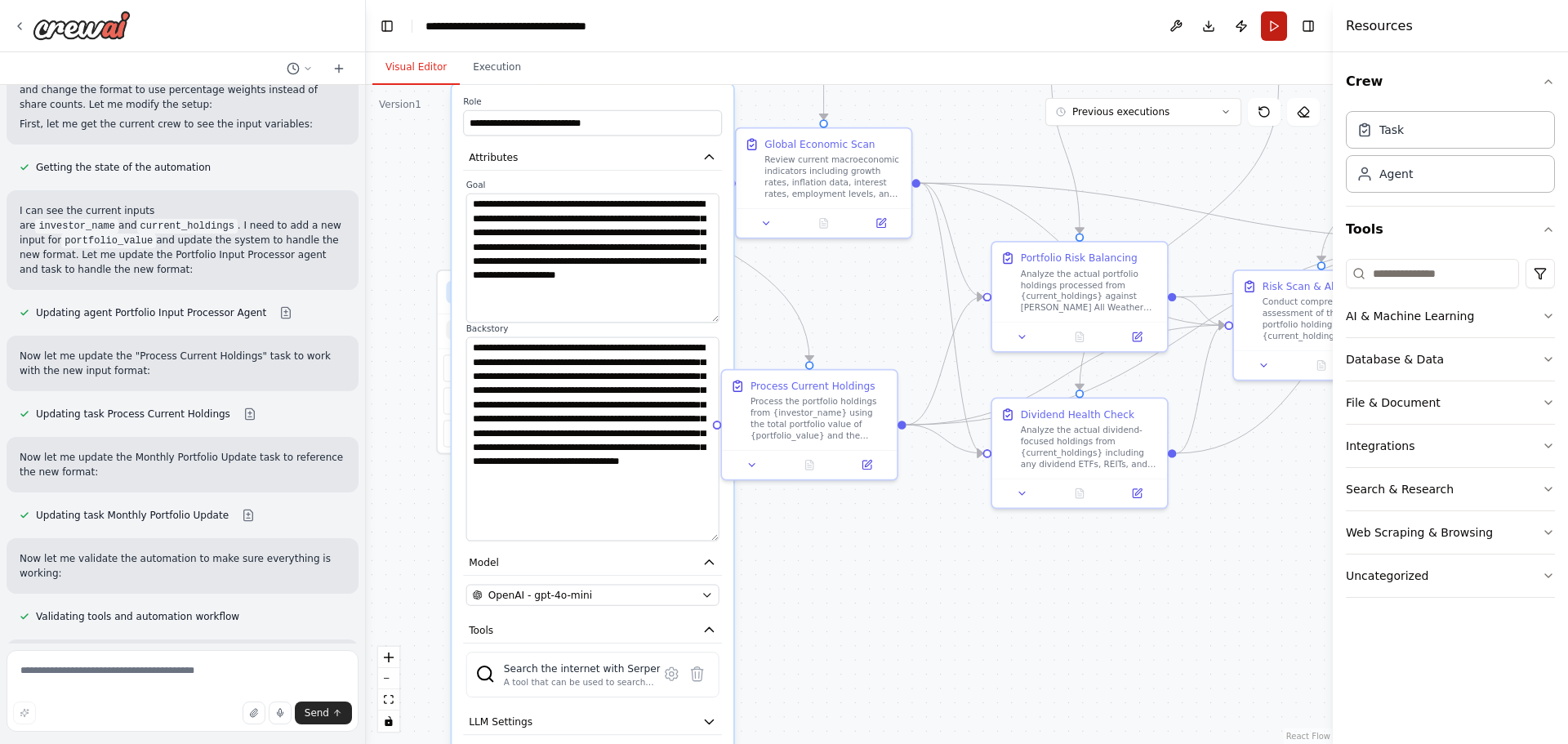
click at [1271, 31] on button "Run" at bounding box center [1274, 25] width 26 height 30
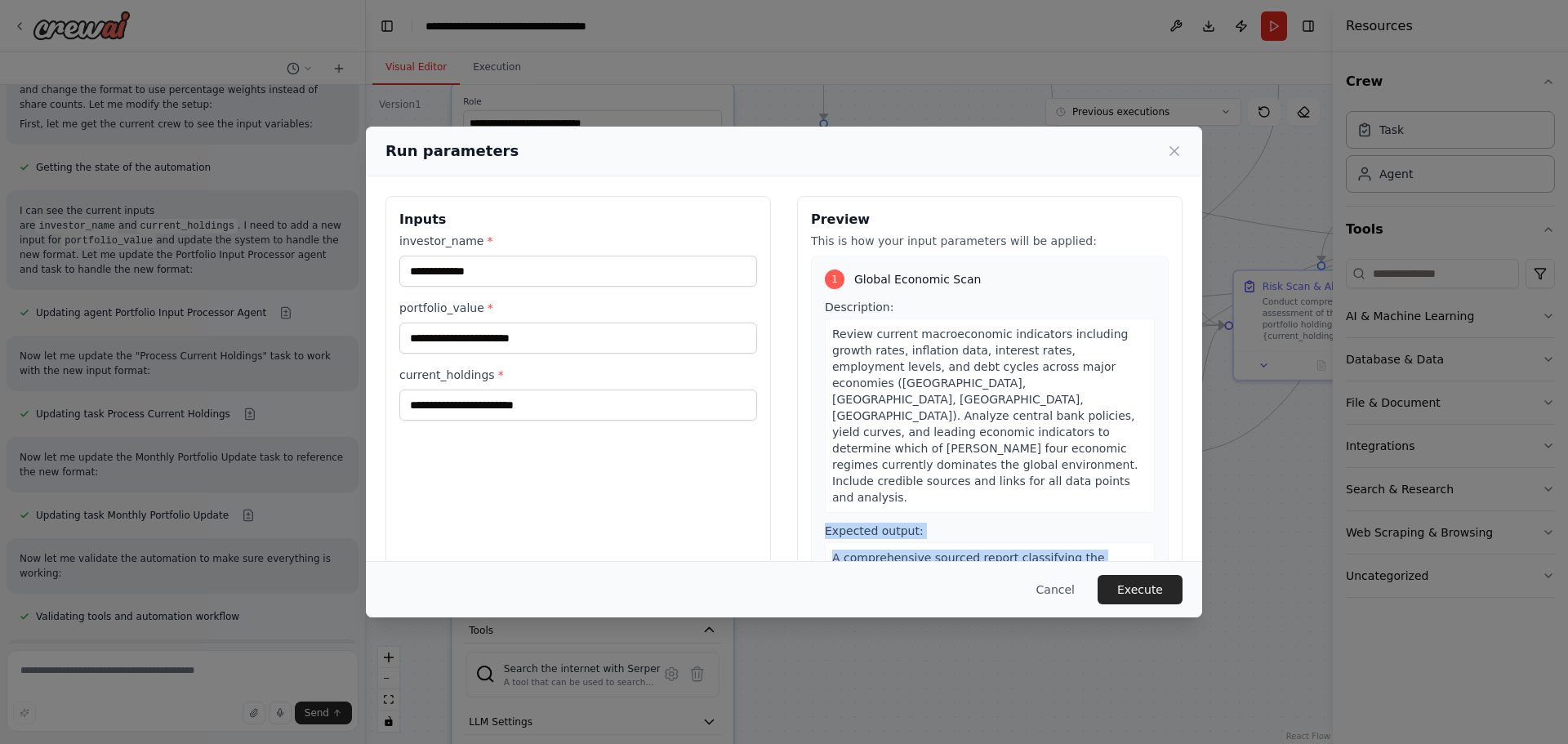
click at [796, 469] on div "**********" at bounding box center [784, 372] width 1568 height 744
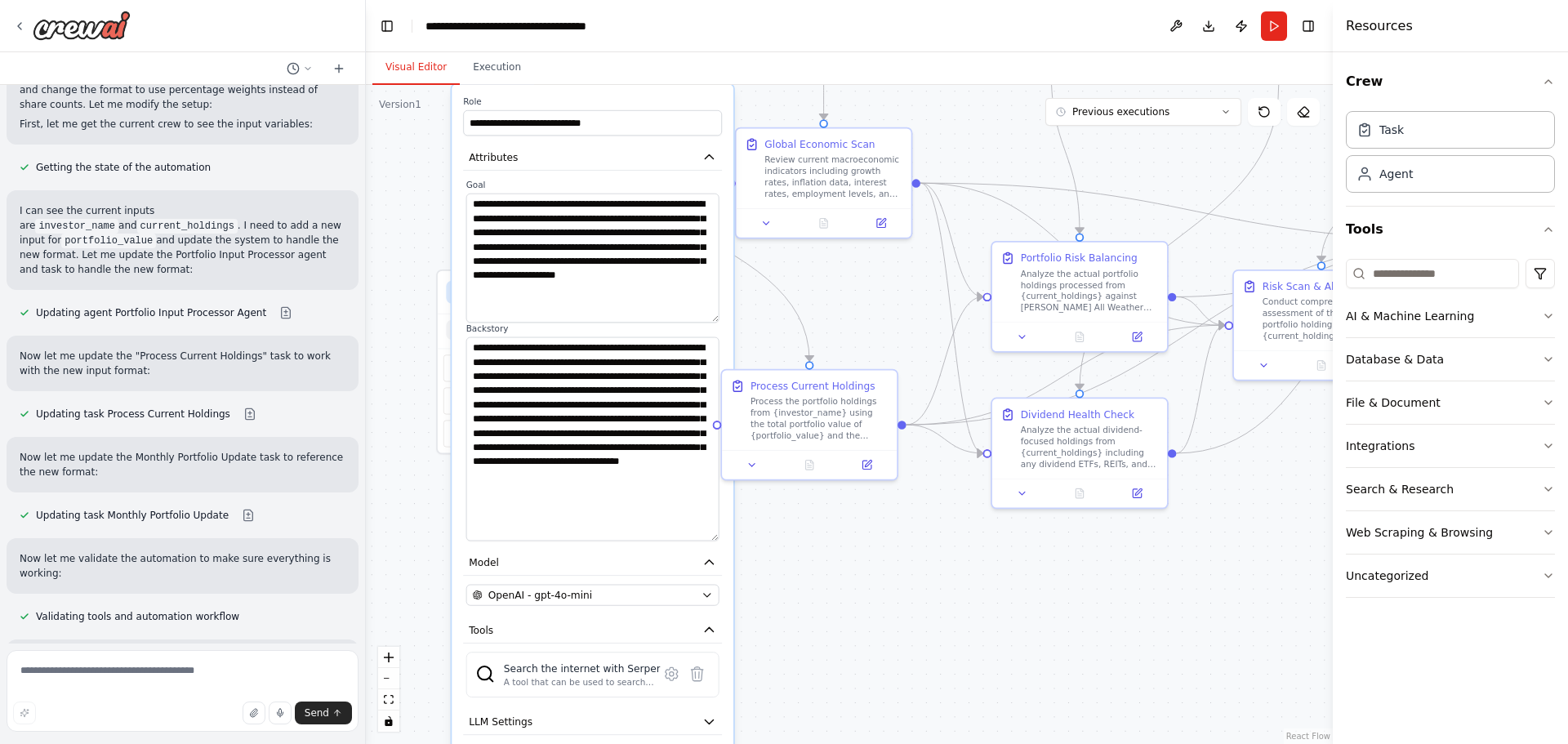
drag, startPoint x: 815, startPoint y: 631, endPoint x: 809, endPoint y: 546, distance: 85.2
click at [809, 546] on div ".deletable-edge-delete-btn { width: 20px; height: 20px; border: 0px solid #ffff…" at bounding box center [849, 414] width 967 height 659
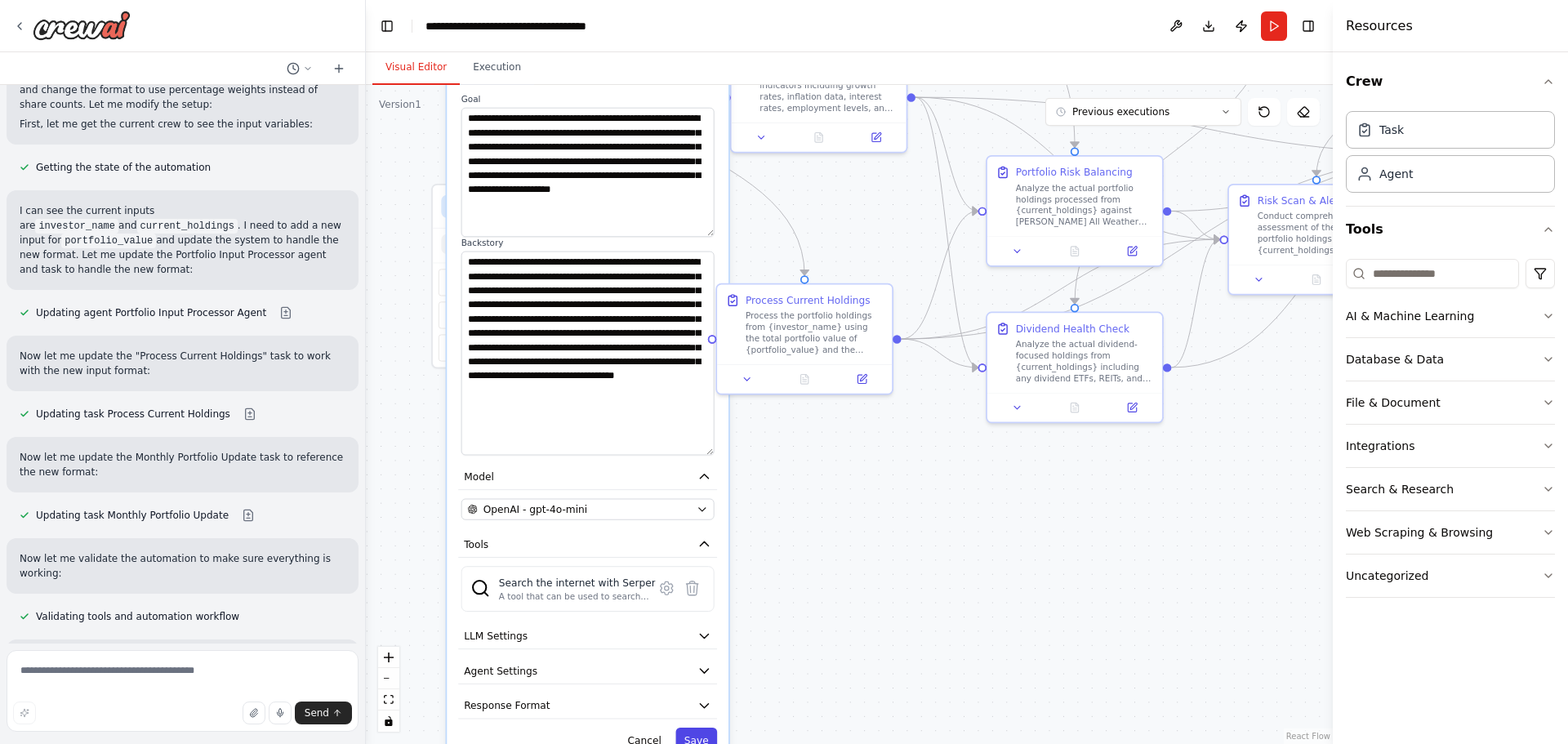
click at [707, 737] on button "Save" at bounding box center [696, 740] width 42 height 25
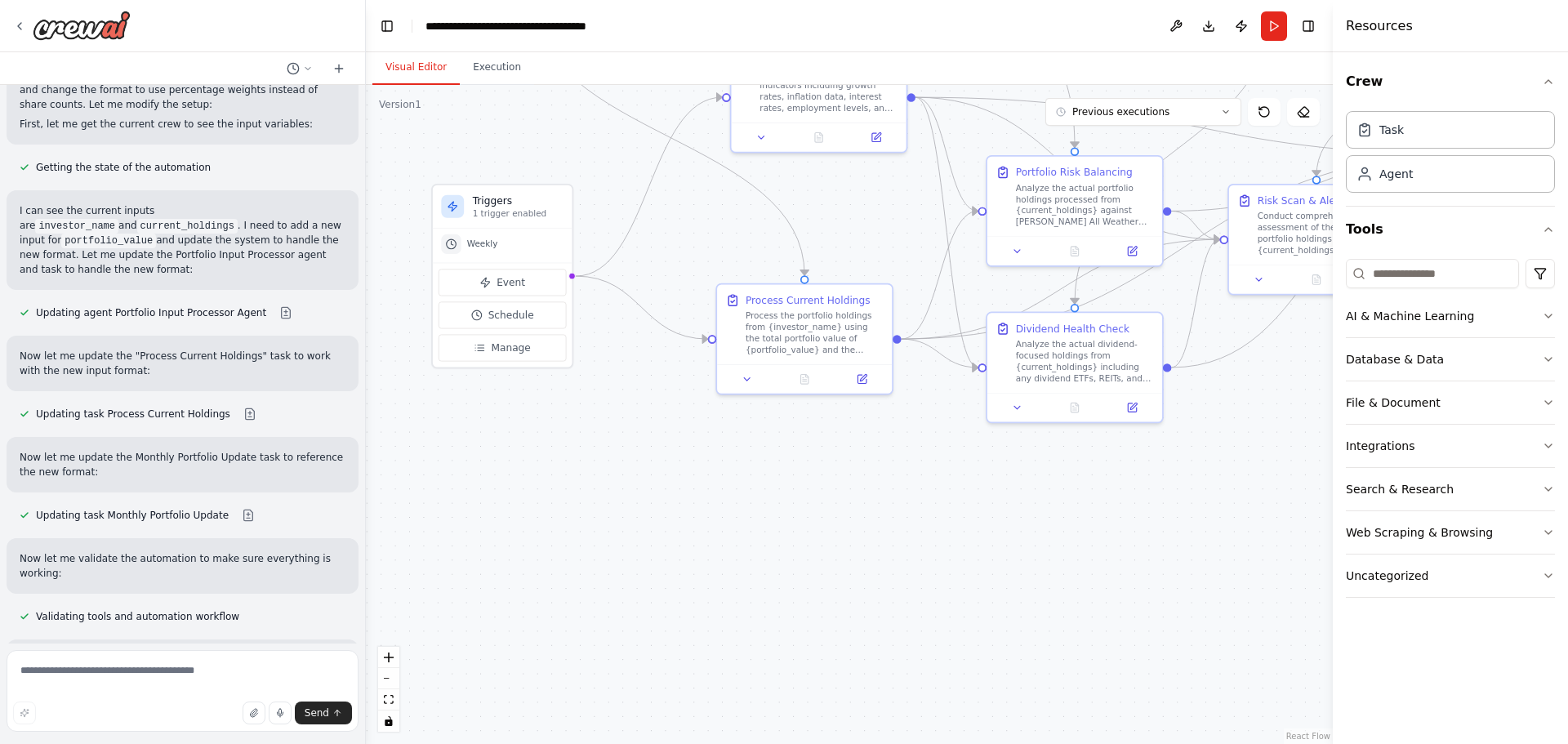
click at [903, 586] on div ".deletable-edge-delete-btn { width: 20px; height: 20px; border: 0px solid #ffff…" at bounding box center [849, 414] width 967 height 659
click at [1272, 30] on button "Run" at bounding box center [1274, 25] width 26 height 30
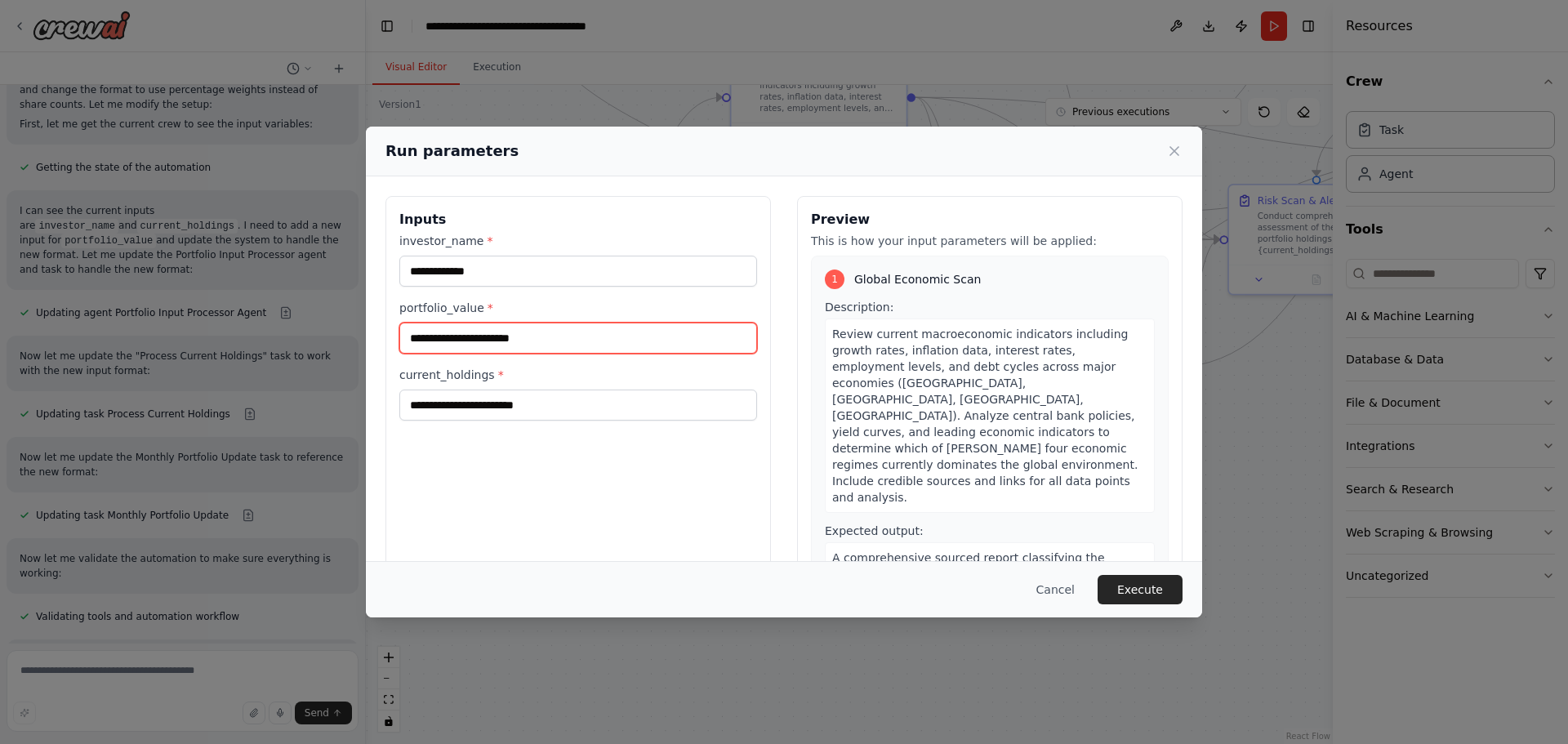
click at [551, 337] on input "portfolio_value *" at bounding box center [578, 338] width 358 height 31
type input "**********"
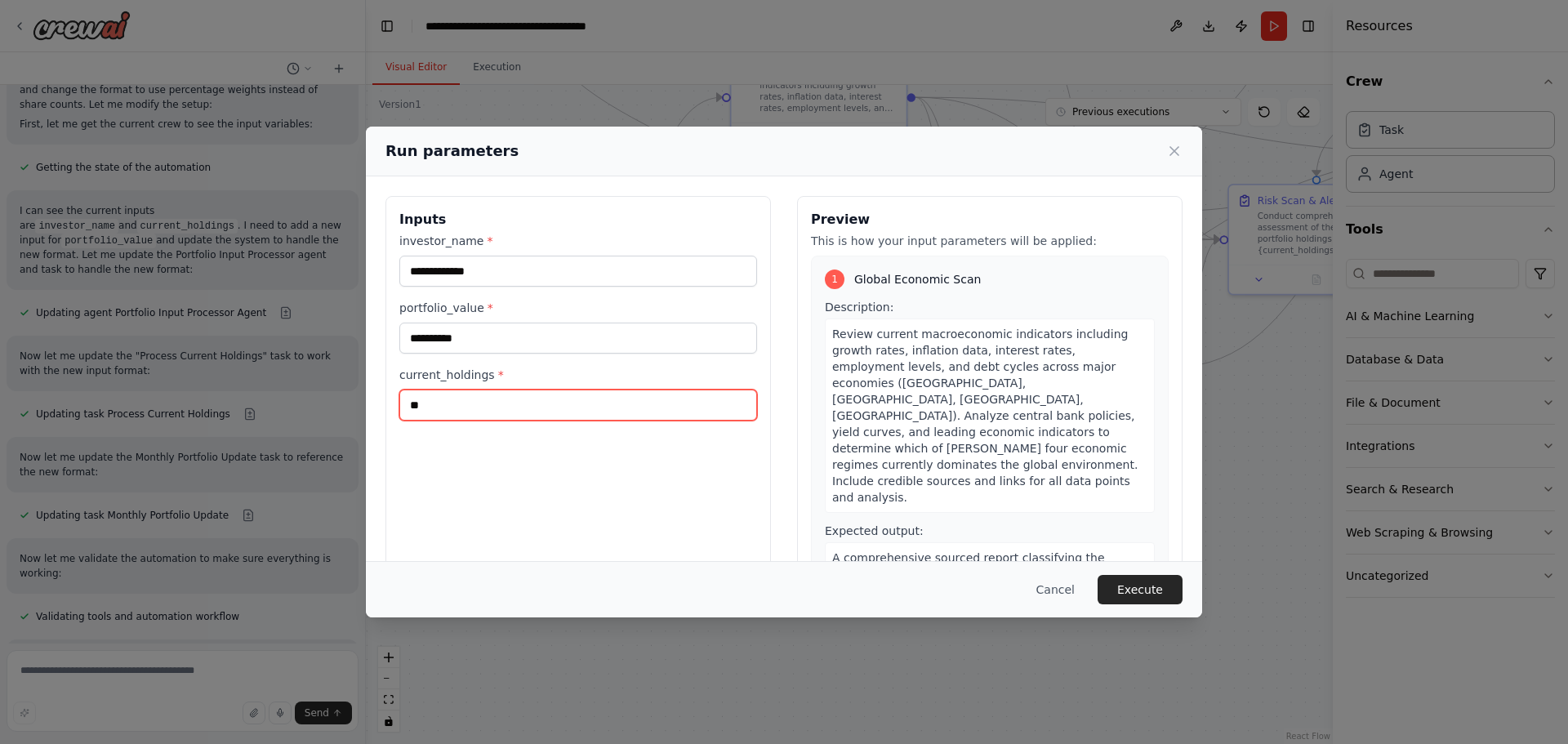
type input "*"
click at [596, 412] on input "**********" at bounding box center [578, 405] width 358 height 31
paste input "*****"
click at [703, 408] on input "**********" at bounding box center [578, 405] width 358 height 31
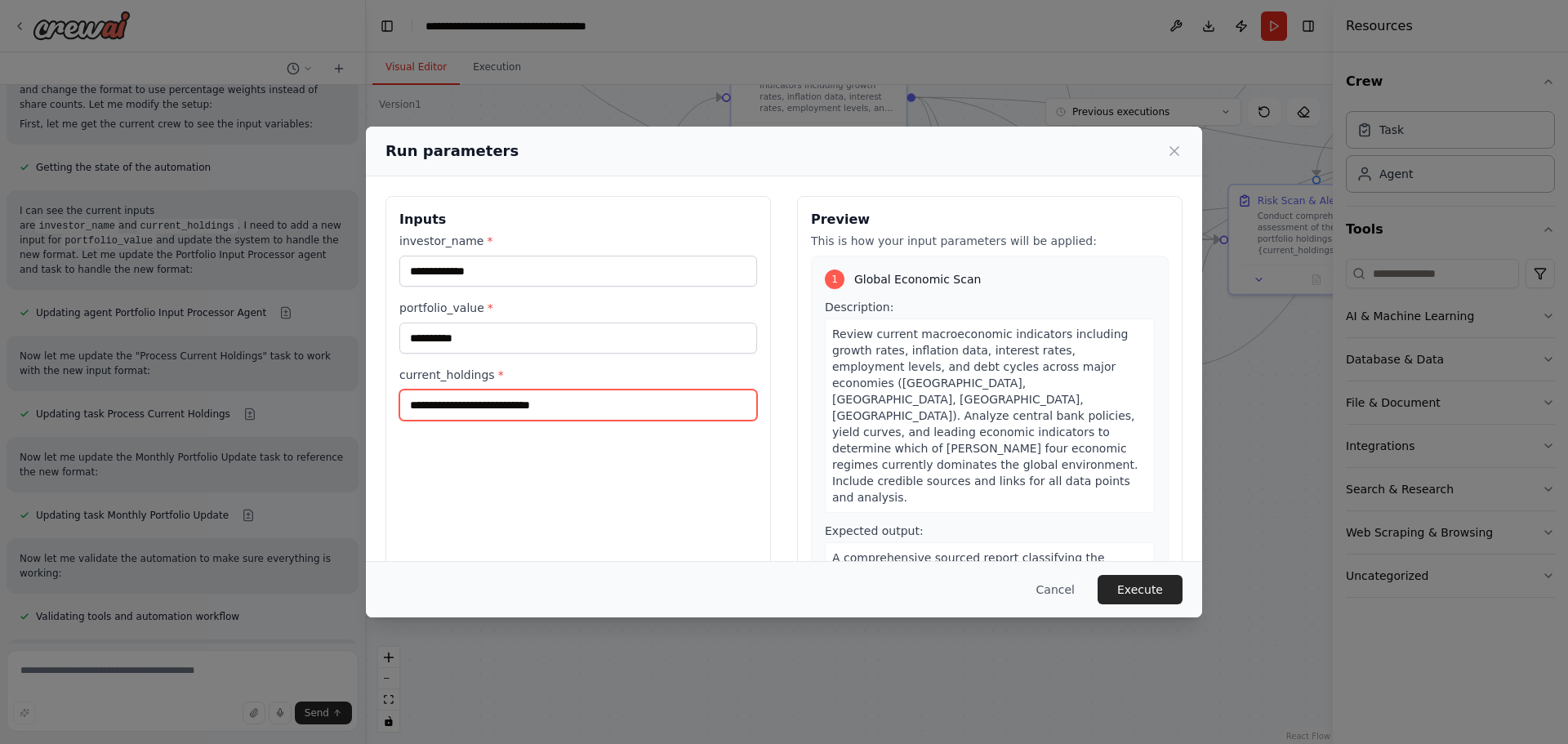
paste input "**********"
click at [735, 407] on input "**********" at bounding box center [575, 405] width 352 height 31
paste input "**********"
click at [685, 406] on input "**********" at bounding box center [575, 405] width 352 height 31
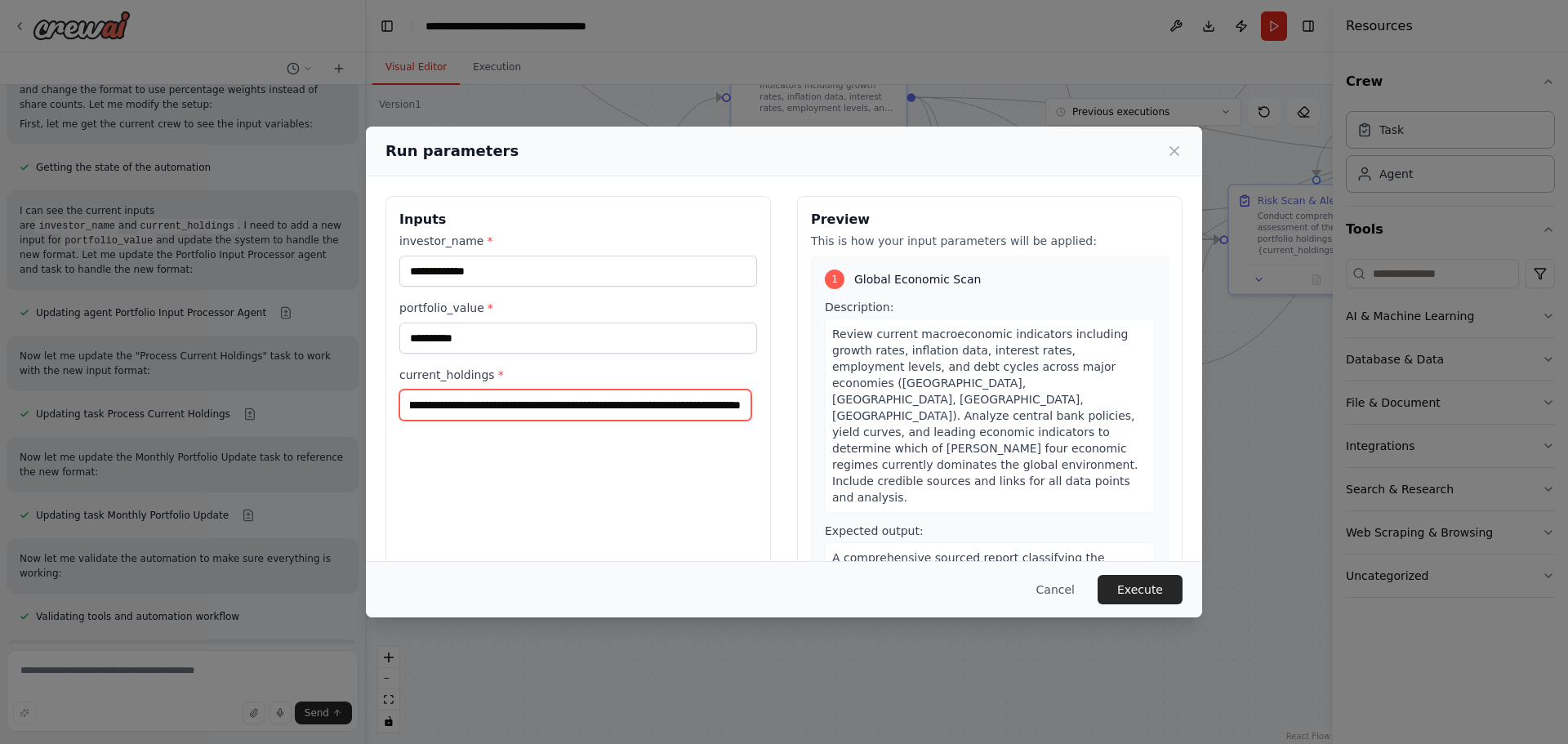
drag, startPoint x: 543, startPoint y: 404, endPoint x: 706, endPoint y: 404, distance: 163.0
click at [706, 404] on input "**********" at bounding box center [575, 405] width 352 height 31
click at [592, 403] on input "**********" at bounding box center [575, 405] width 352 height 31
paste input "*****"
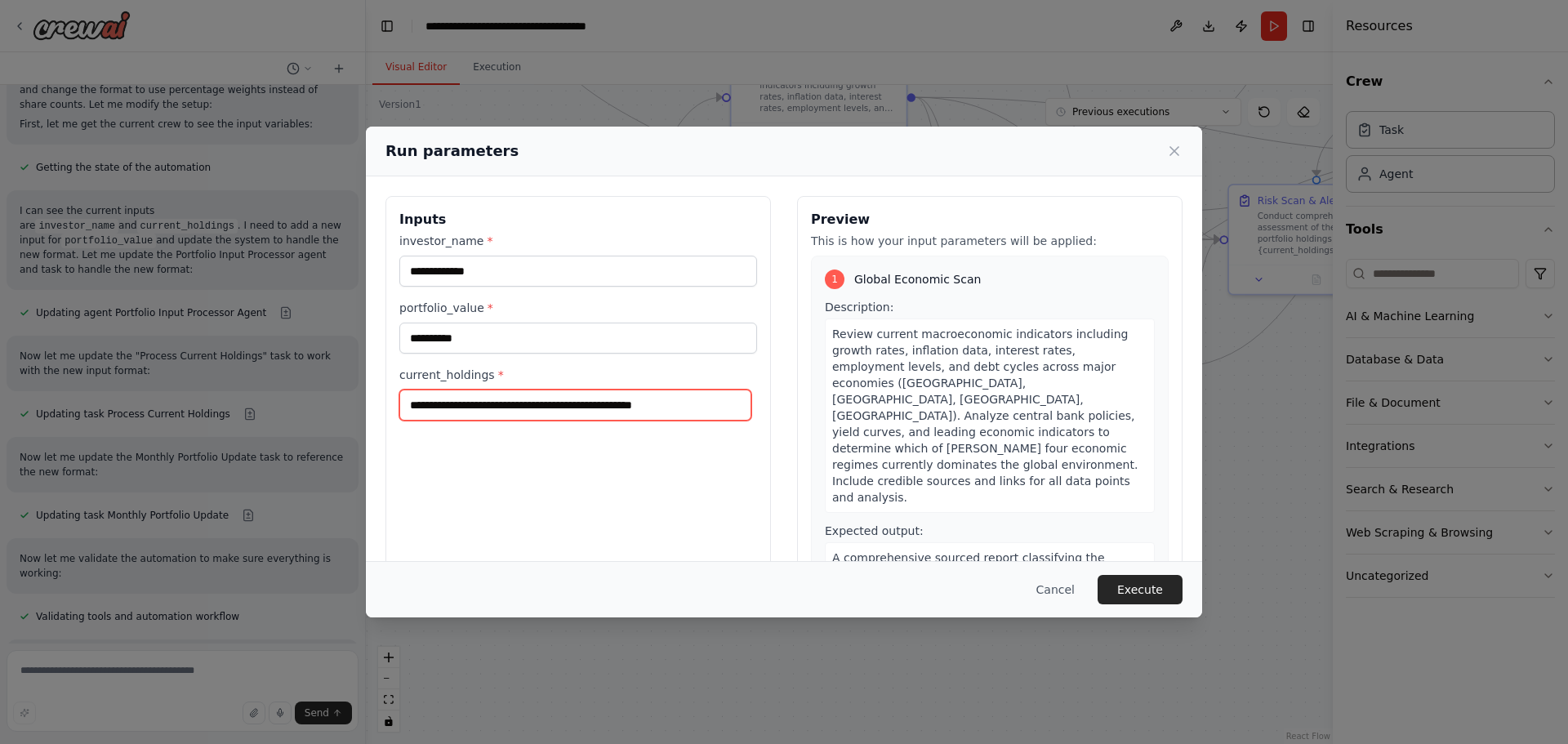
click at [730, 402] on input "**********" at bounding box center [575, 405] width 352 height 31
type input "**********"
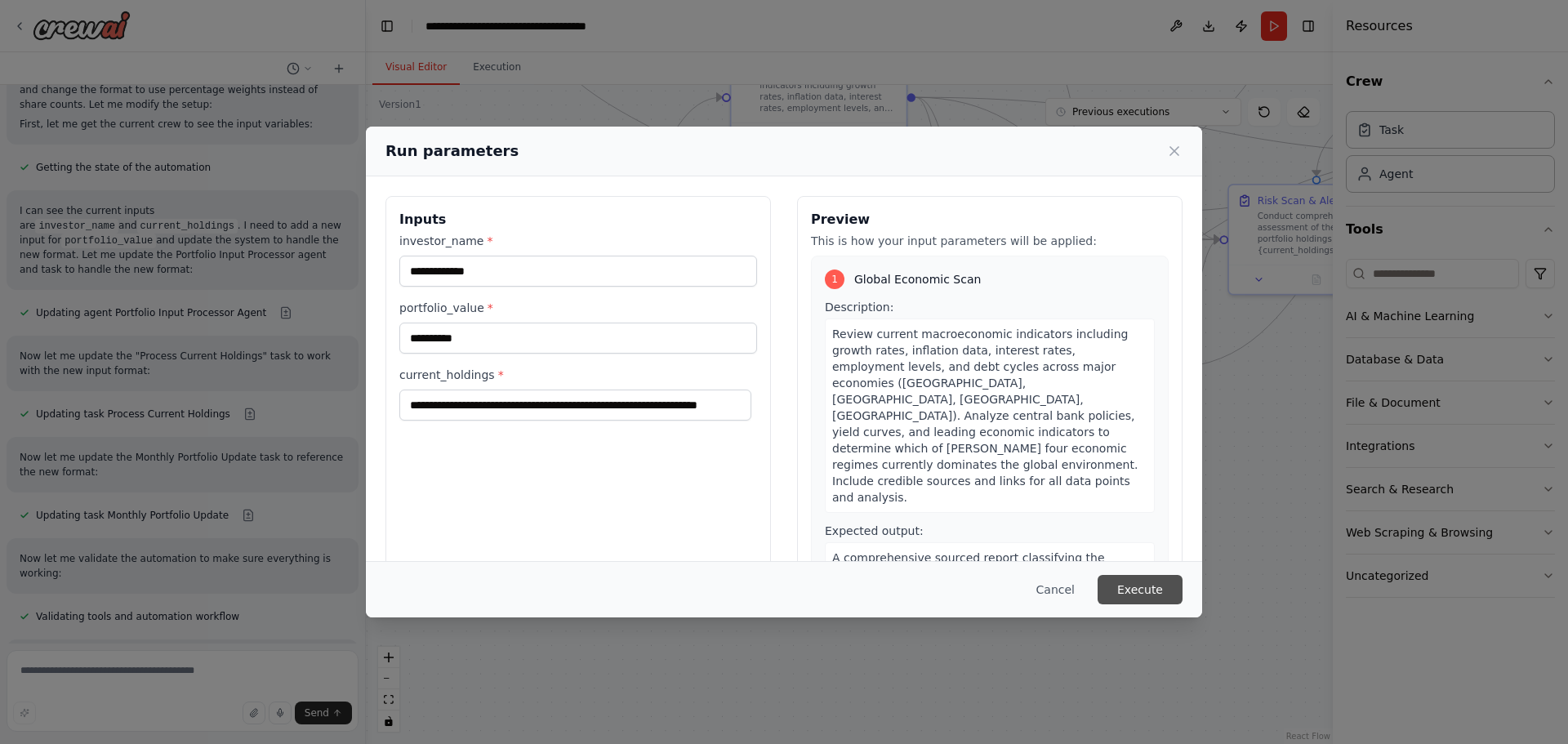
click at [1154, 586] on button "Execute" at bounding box center [1140, 589] width 85 height 30
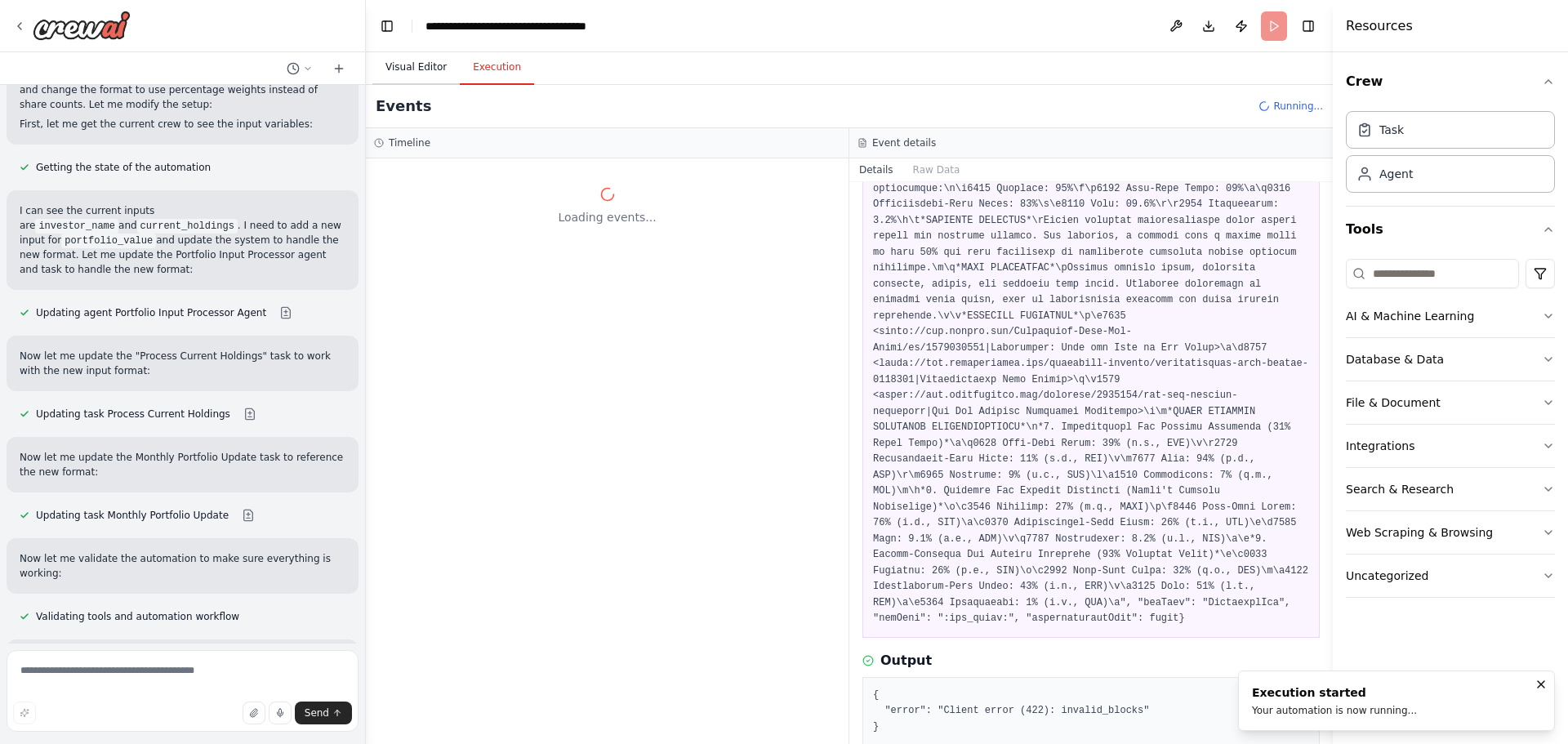
click at [416, 65] on button "Visual Editor" at bounding box center [415, 68] width 87 height 34
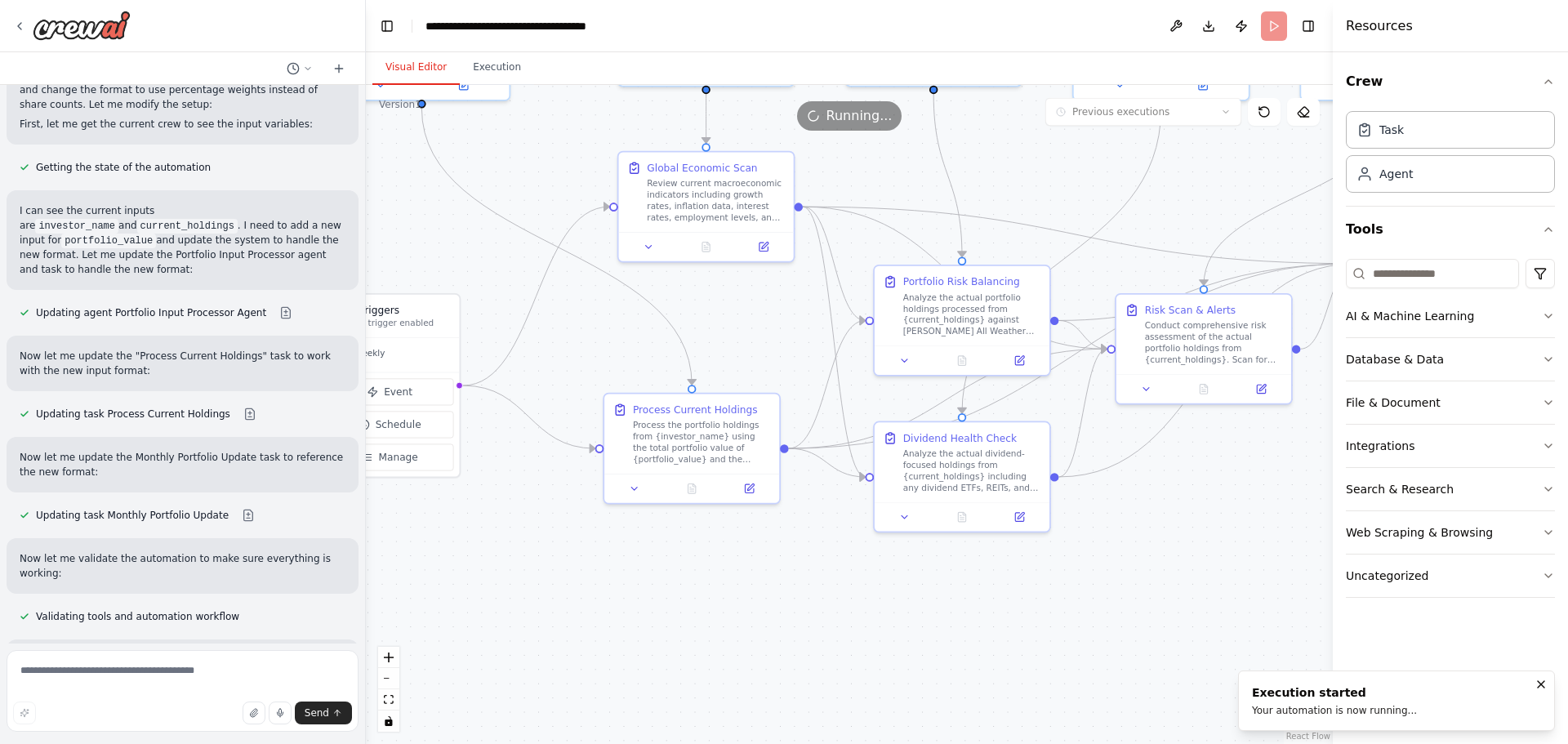
drag, startPoint x: 1216, startPoint y: 530, endPoint x: 1072, endPoint y: 648, distance: 186.2
click at [1099, 649] on div ".deletable-edge-delete-btn { width: 20px; height: 20px; border: 0px solid #ffff…" at bounding box center [849, 414] width 967 height 659
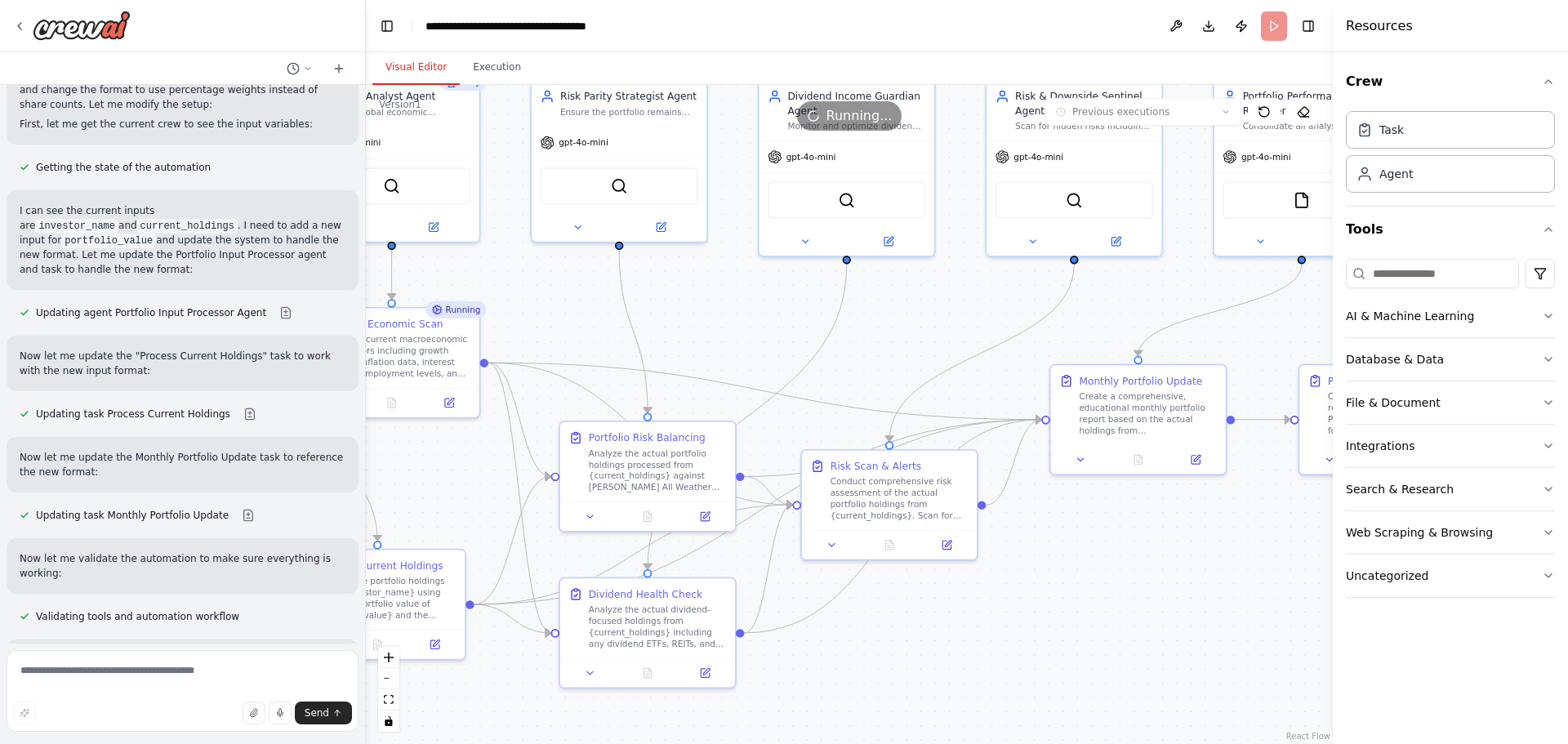
drag, startPoint x: 1237, startPoint y: 493, endPoint x: 881, endPoint y: 620, distance: 378.0
click at [903, 635] on div ".deletable-edge-delete-btn { width: 20px; height: 20px; border: 0px solid #ffff…" at bounding box center [849, 414] width 967 height 659
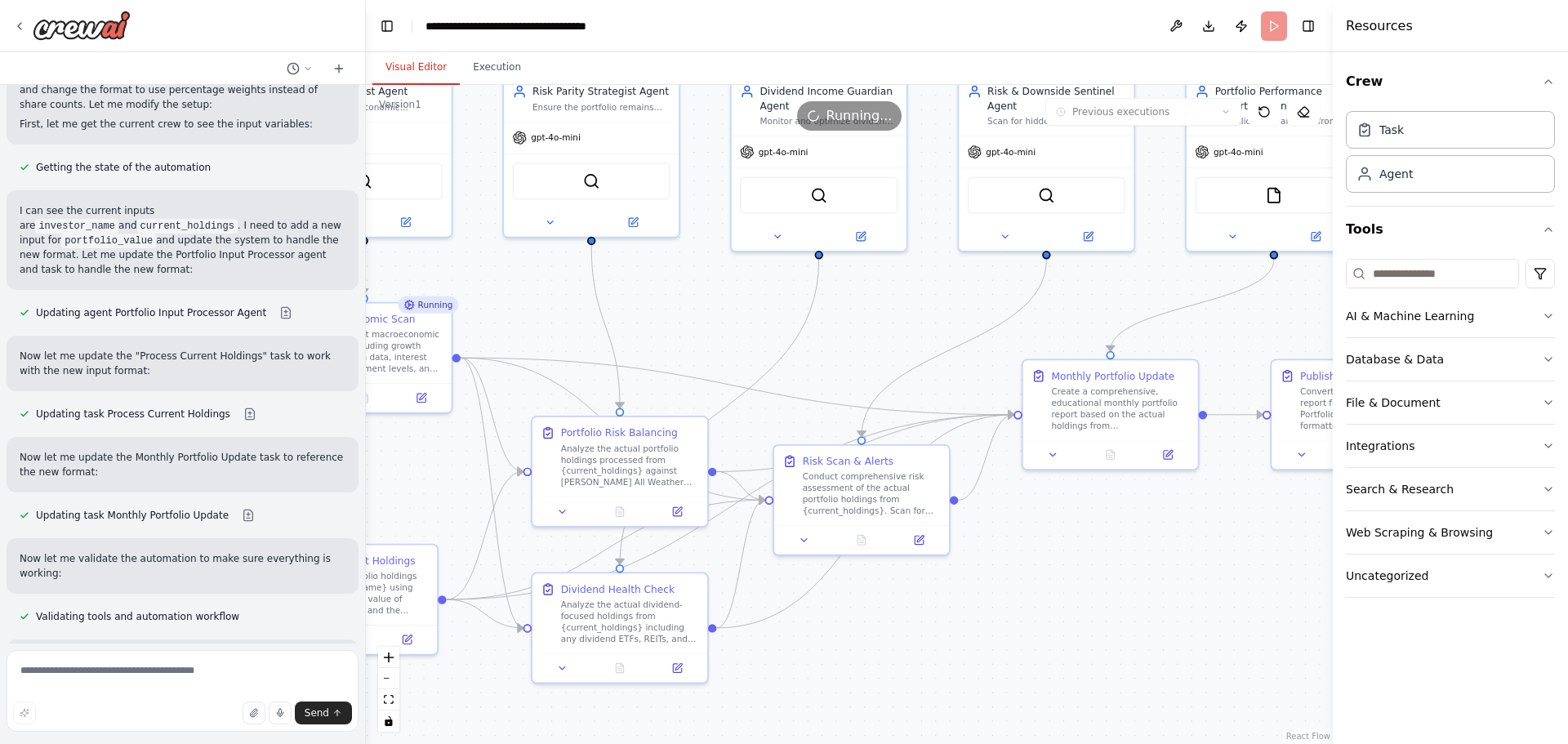
drag, startPoint x: 865, startPoint y: 614, endPoint x: 851, endPoint y: 610, distance: 14.6
click at [854, 612] on div ".deletable-edge-delete-btn { width: 20px; height: 20px; border: 0px solid #ffff…" at bounding box center [849, 414] width 967 height 659
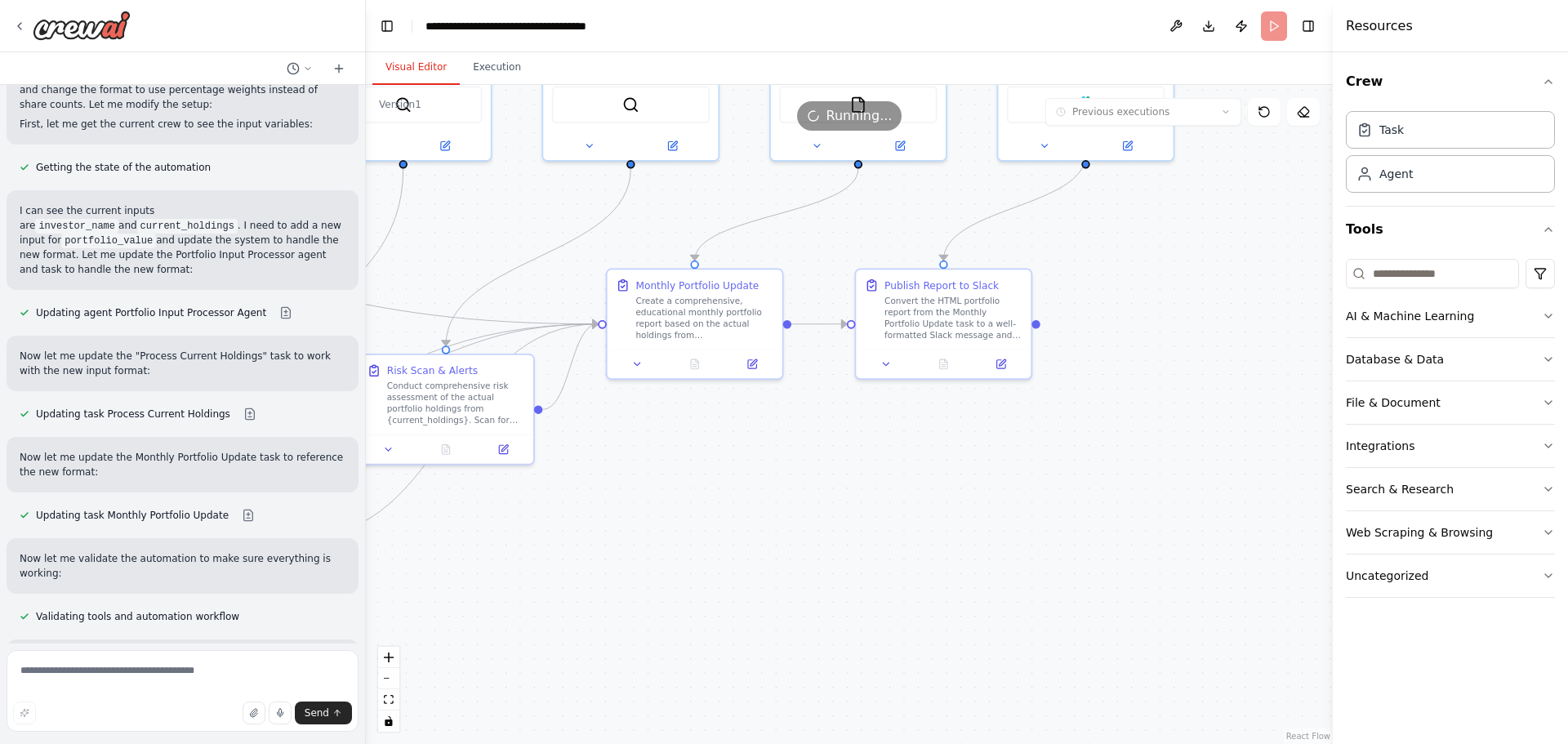
drag, startPoint x: 1163, startPoint y: 561, endPoint x: 725, endPoint y: 469, distance: 447.6
click at [725, 469] on div ".deletable-edge-delete-btn { width: 20px; height: 20px; border: 0px solid #ffff…" at bounding box center [849, 414] width 967 height 659
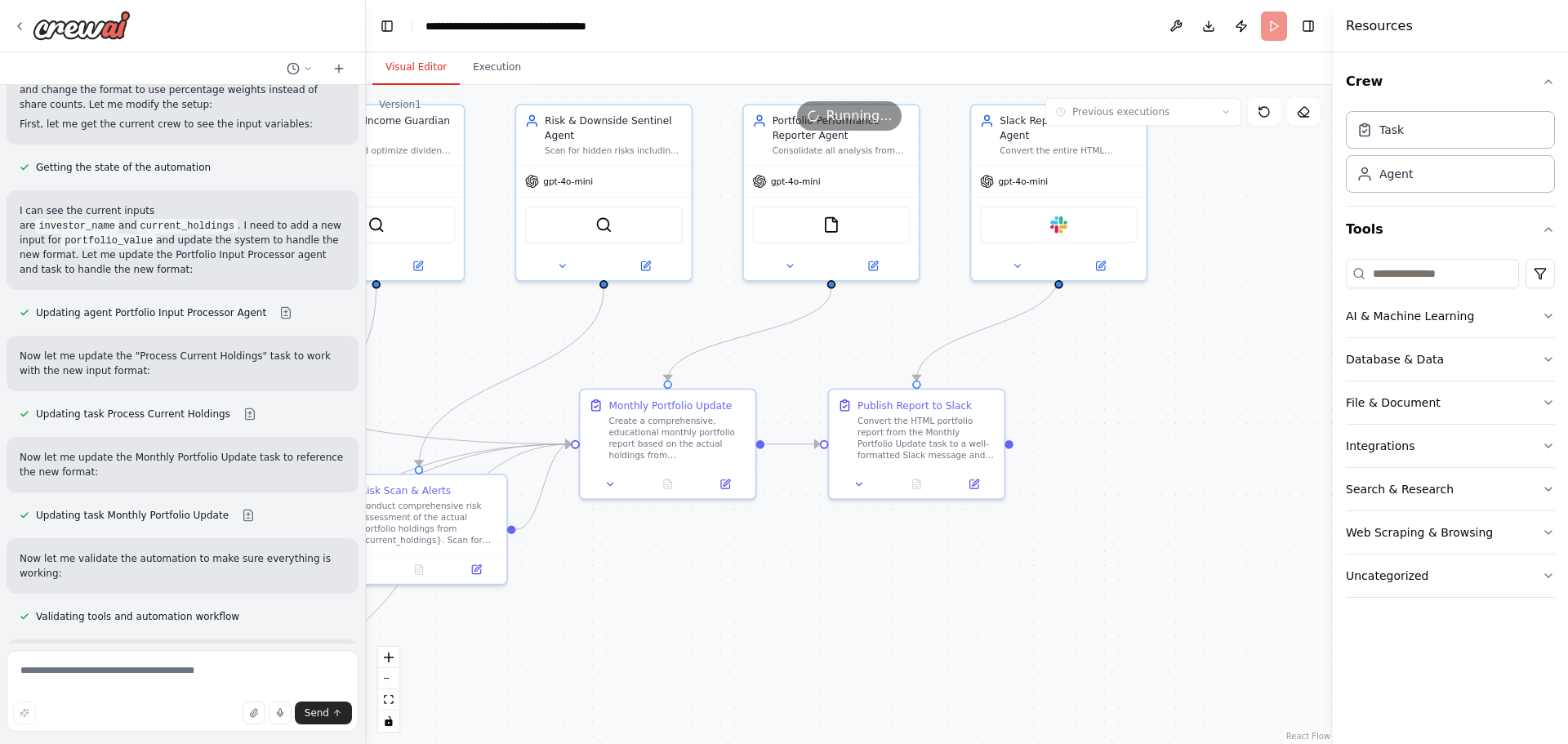
drag, startPoint x: 1169, startPoint y: 358, endPoint x: 1123, endPoint y: 503, distance: 152.1
click at [1123, 503] on div ".deletable-edge-delete-btn { width: 20px; height: 20px; border: 0px solid #ffff…" at bounding box center [849, 414] width 967 height 659
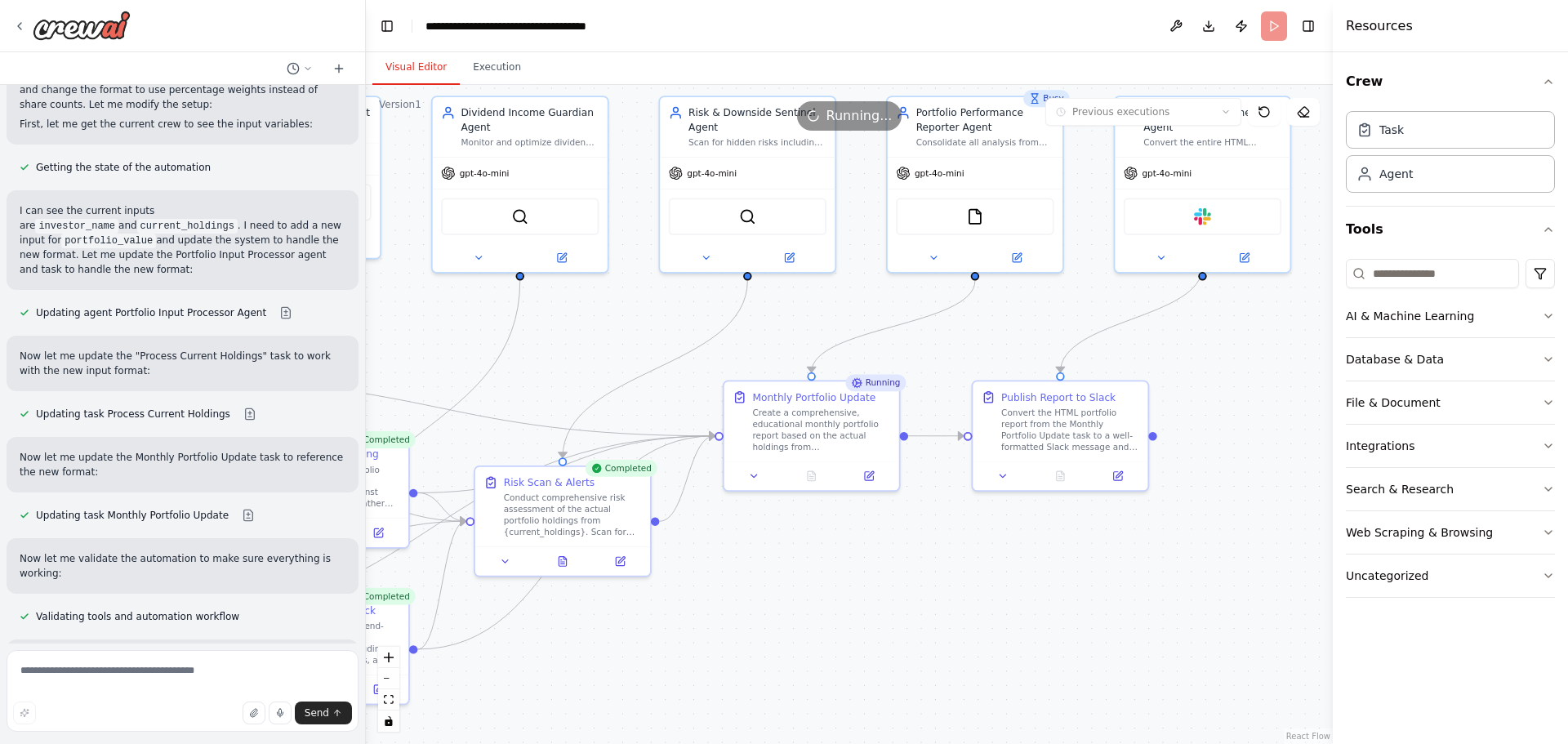
drag, startPoint x: 782, startPoint y: 633, endPoint x: 976, endPoint y: 546, distance: 212.6
click at [995, 531] on div ".deletable-edge-delete-btn { width: 20px; height: 20px; border: 0px solid #ffff…" at bounding box center [849, 414] width 967 height 659
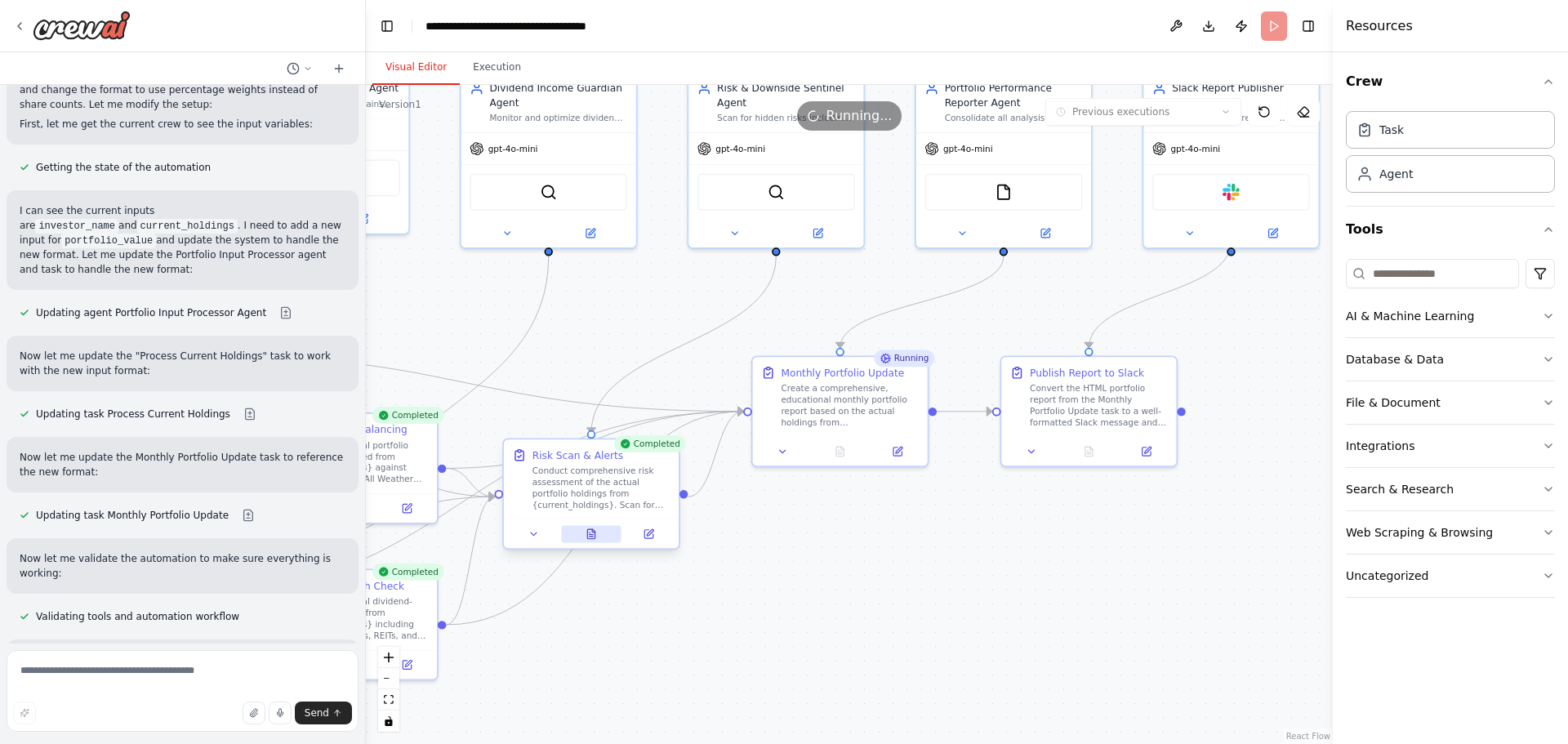
click at [597, 536] on button at bounding box center [591, 534] width 60 height 17
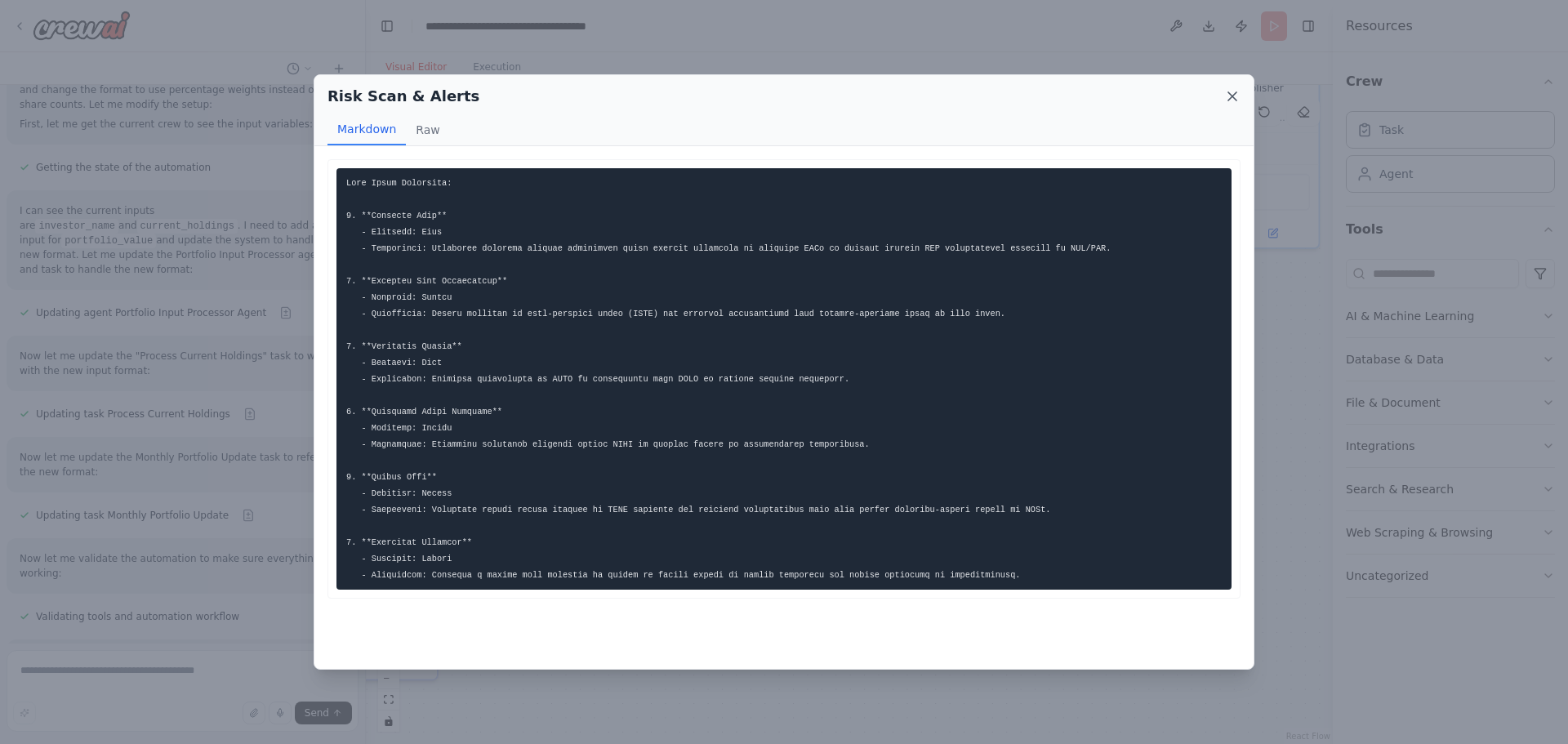
click at [1229, 102] on icon at bounding box center [1232, 96] width 16 height 16
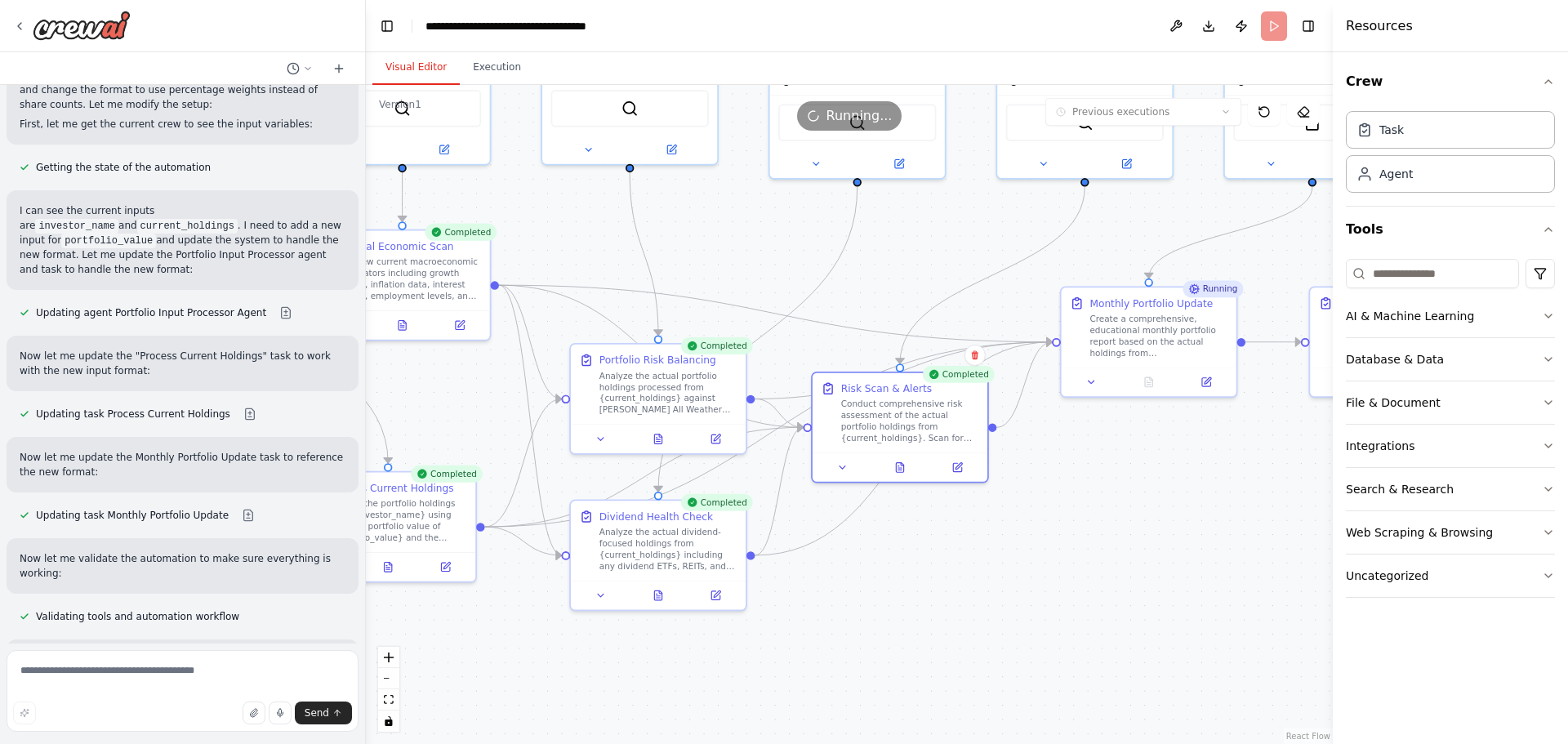
drag, startPoint x: 755, startPoint y: 591, endPoint x: 1095, endPoint y: 480, distance: 357.7
click at [1102, 480] on div ".deletable-edge-delete-btn { width: 20px; height: 20px; border: 0px solid #ffff…" at bounding box center [849, 414] width 967 height 659
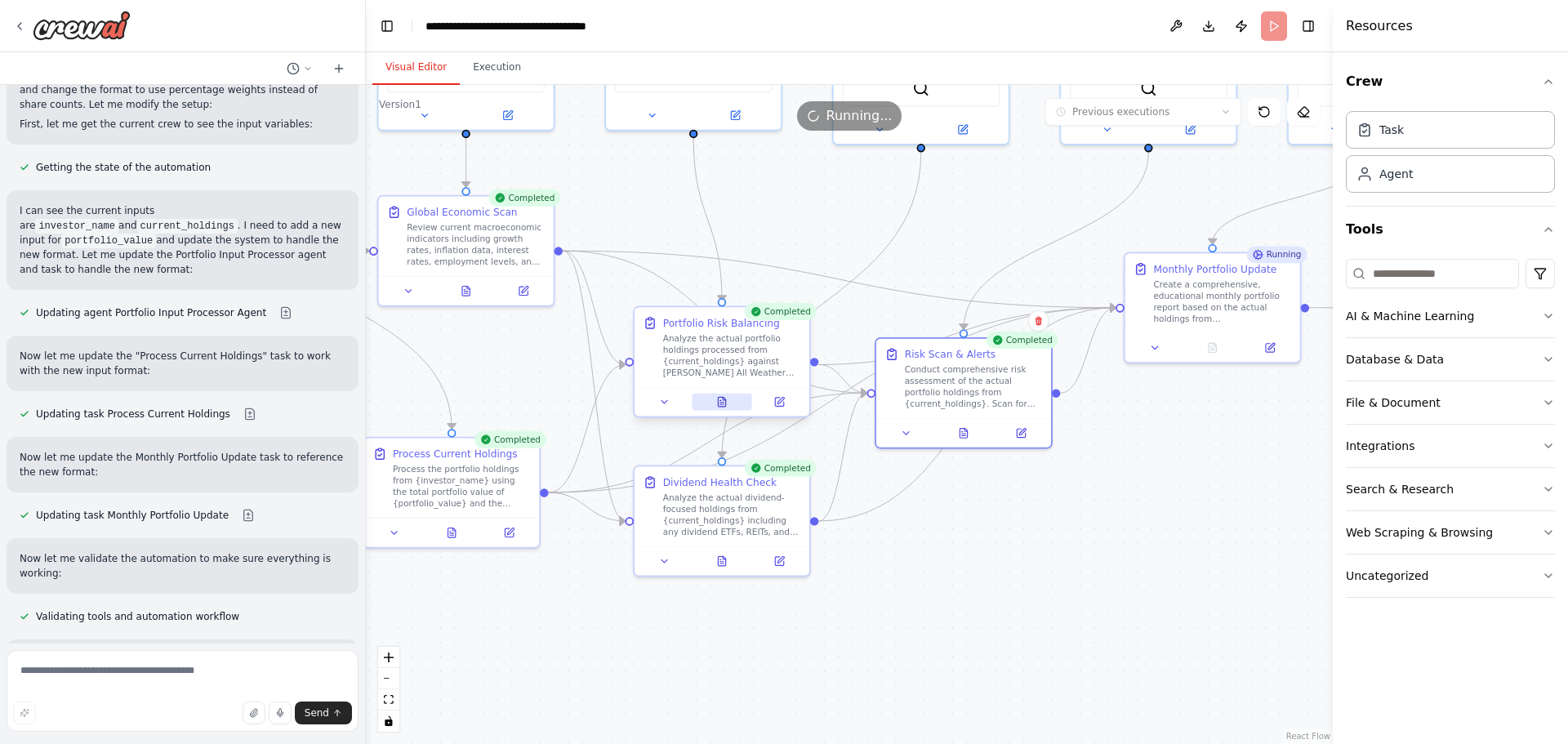
click at [720, 407] on icon at bounding box center [721, 402] width 8 height 10
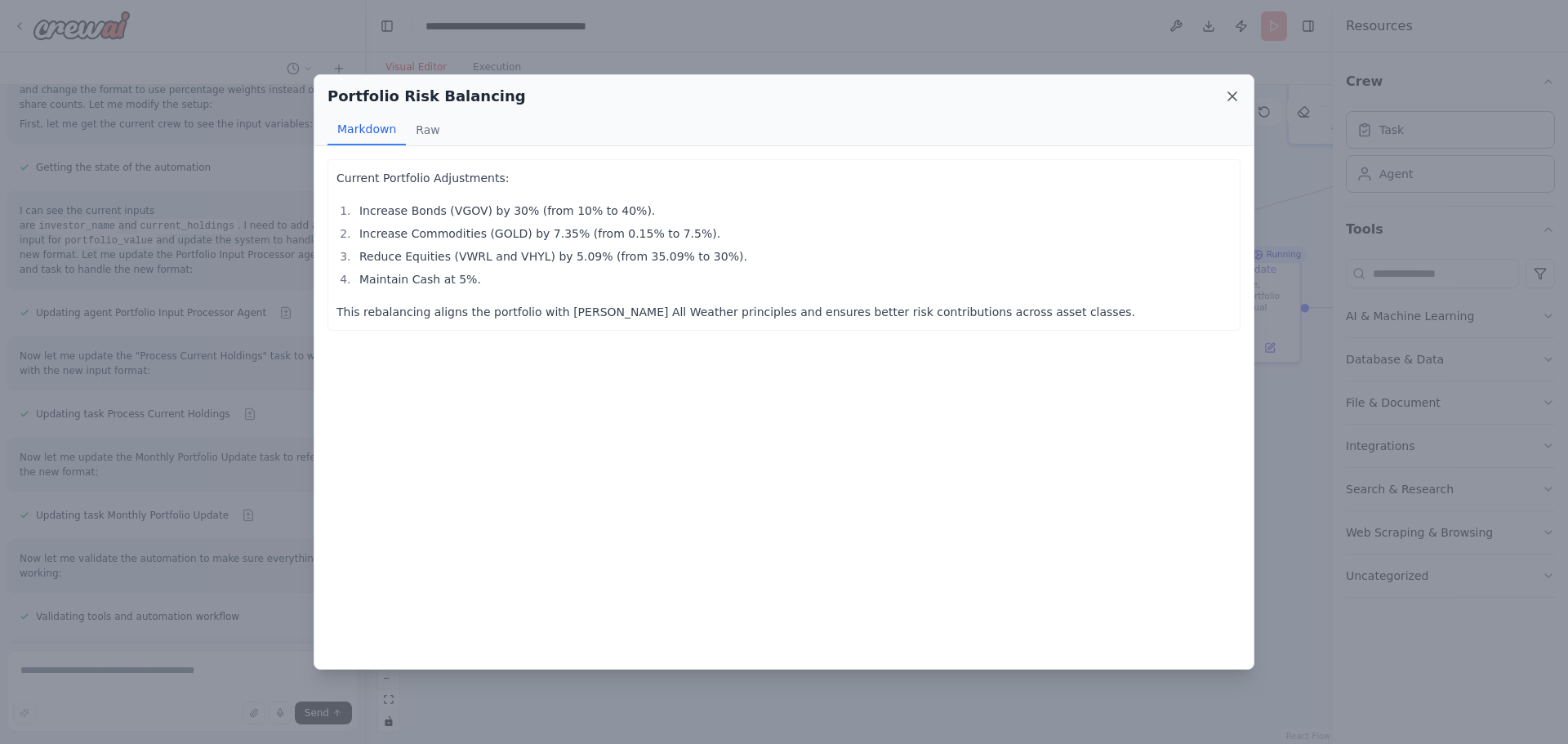
click at [1235, 101] on icon at bounding box center [1232, 96] width 16 height 16
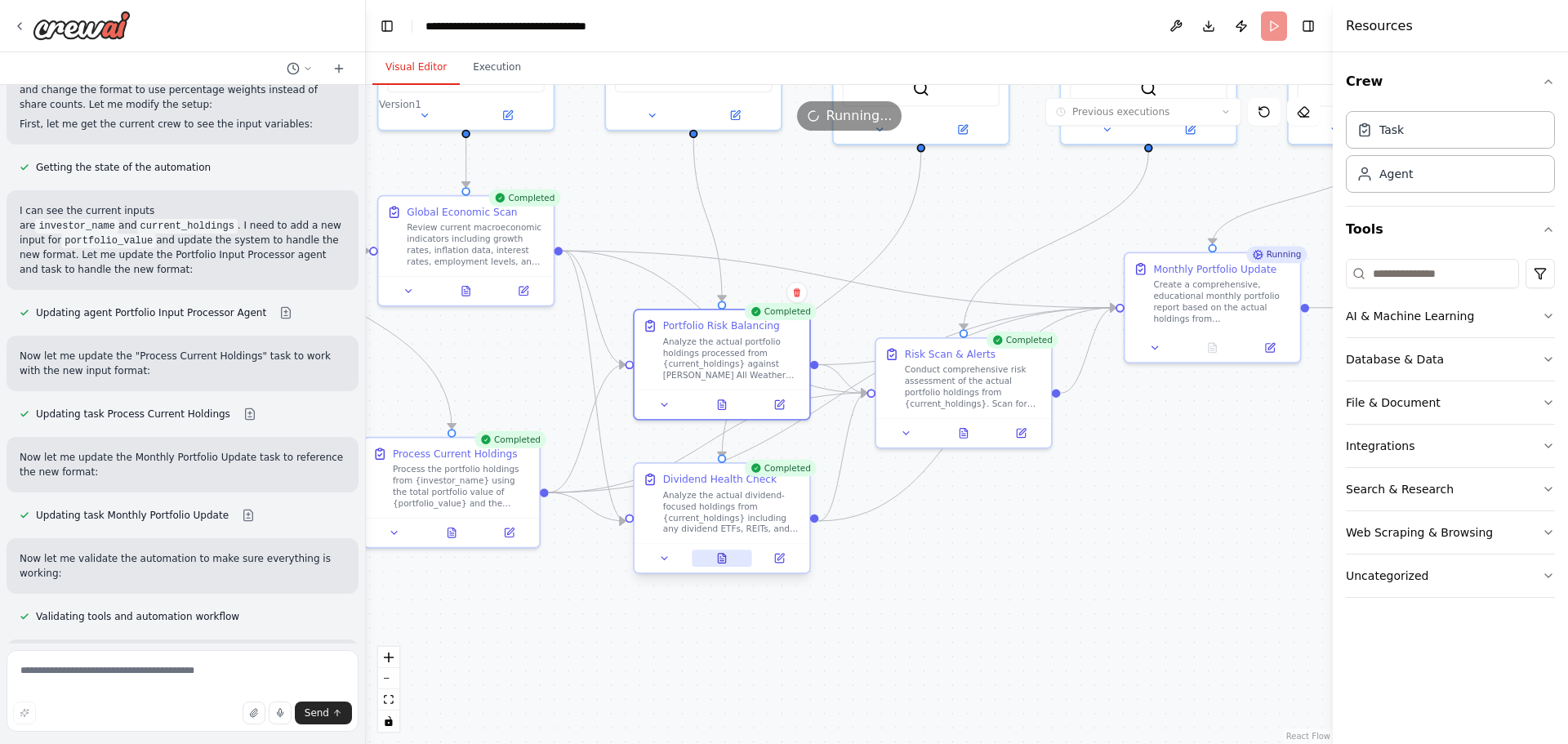
click at [727, 562] on button at bounding box center [721, 558] width 60 height 17
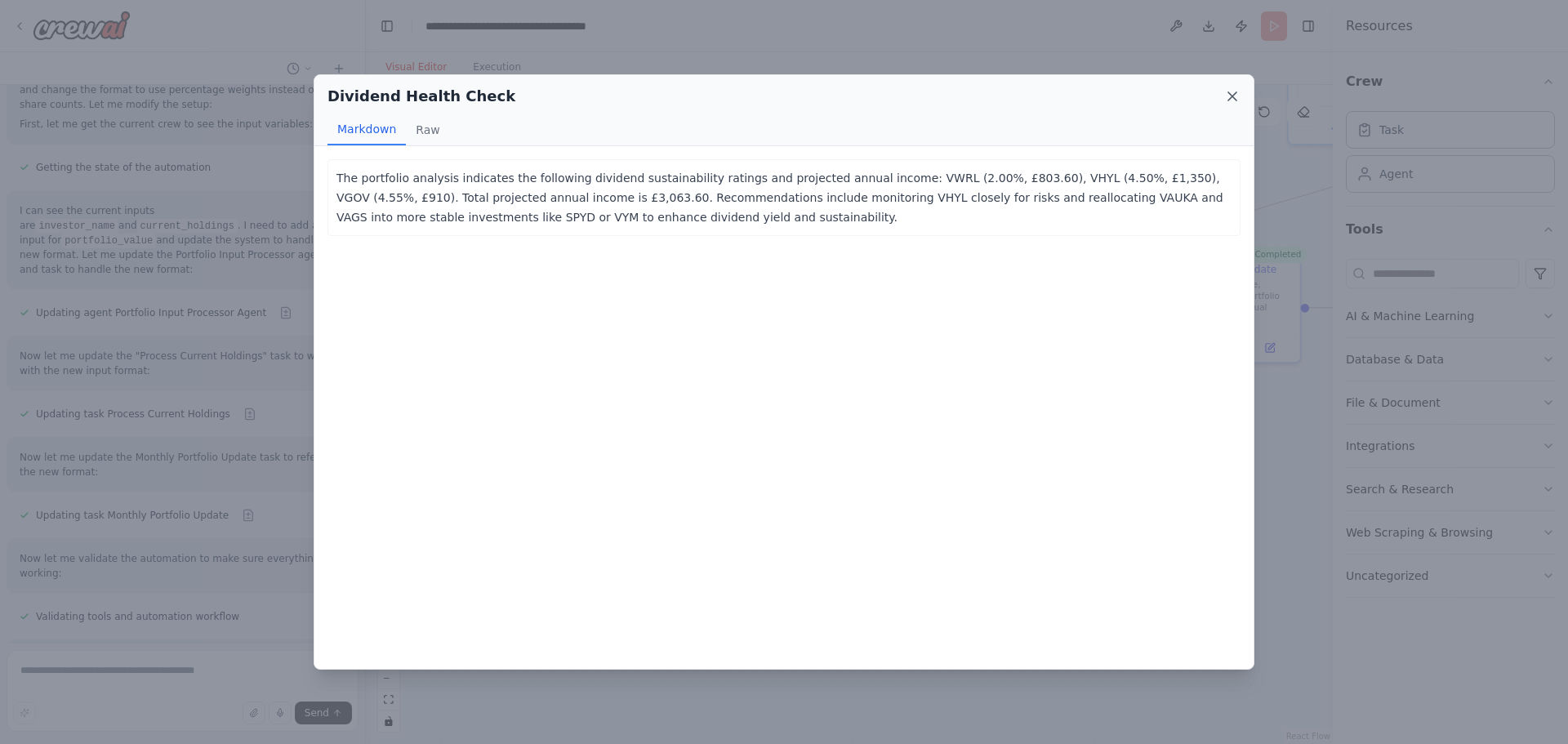
click at [1235, 99] on icon at bounding box center [1232, 97] width 8 height 8
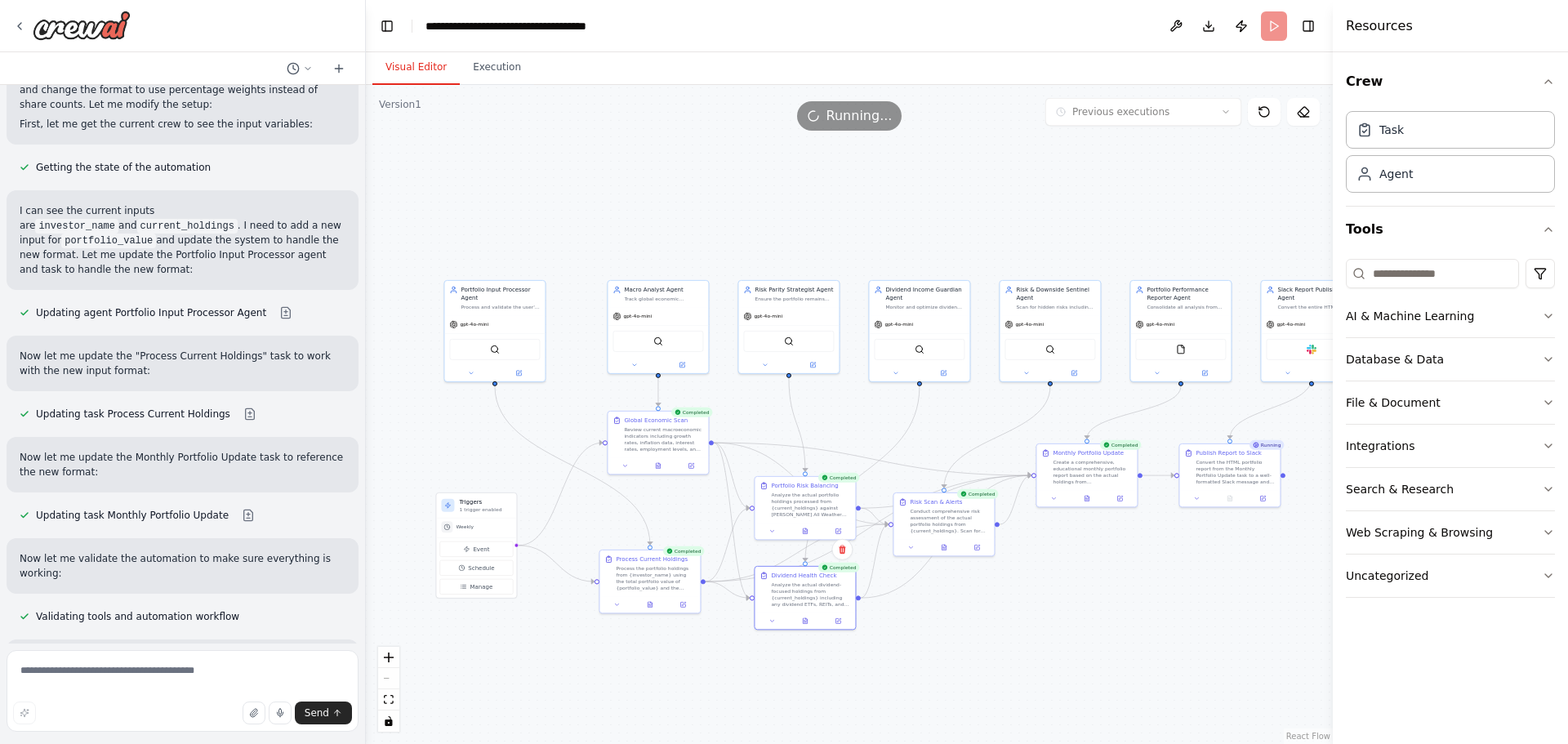
drag, startPoint x: 1098, startPoint y: 192, endPoint x: 953, endPoint y: 186, distance: 145.1
click at [953, 186] on div ".deletable-edge-delete-btn { width: 20px; height: 20px; border: 0px solid #ffff…" at bounding box center [849, 414] width 967 height 659
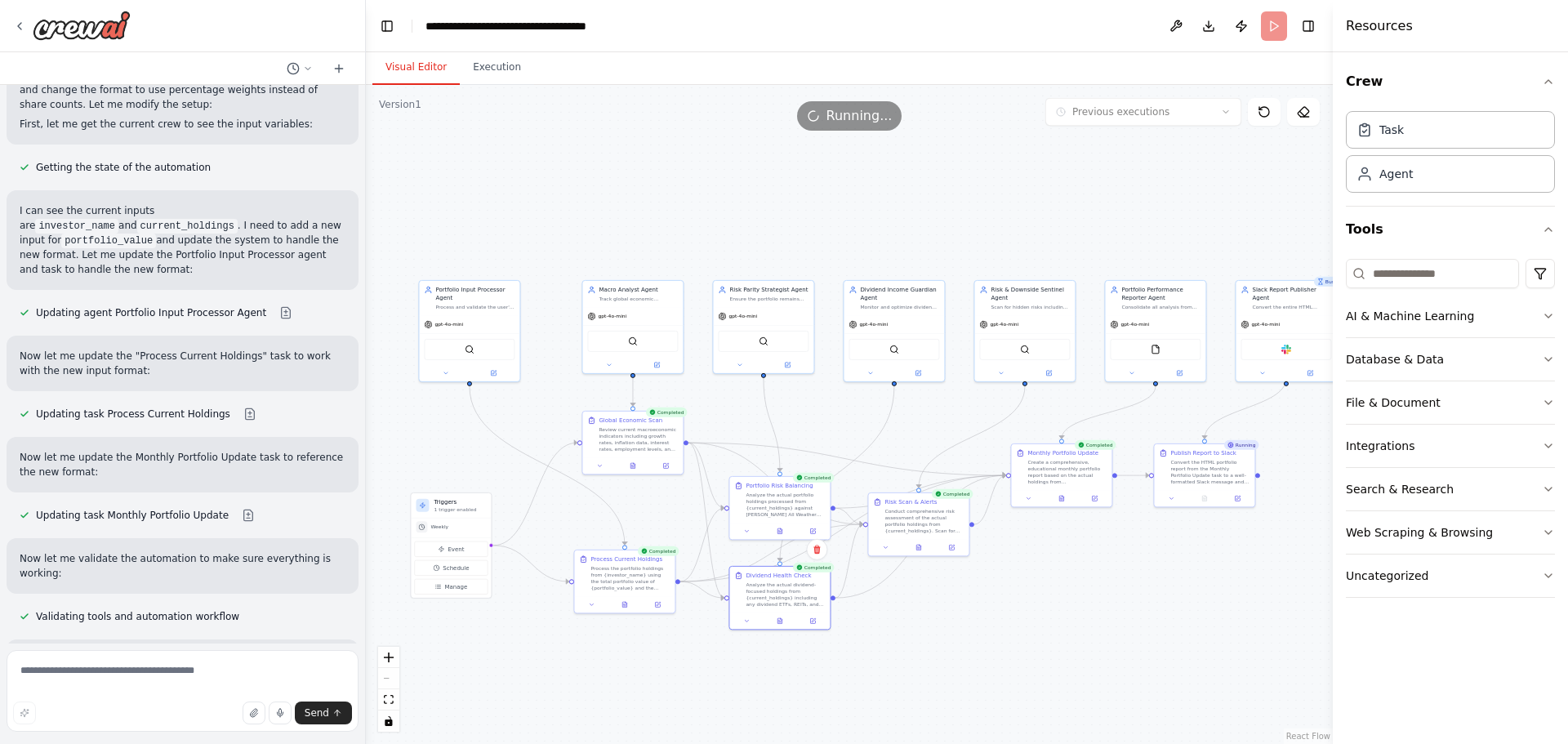
drag, startPoint x: 1216, startPoint y: 575, endPoint x: 1182, endPoint y: 575, distance: 34.0
click at [1182, 575] on div ".deletable-edge-delete-btn { width: 20px; height: 20px; border: 0px solid #ffff…" at bounding box center [849, 414] width 967 height 659
click at [1053, 501] on button at bounding box center [1053, 497] width 34 height 10
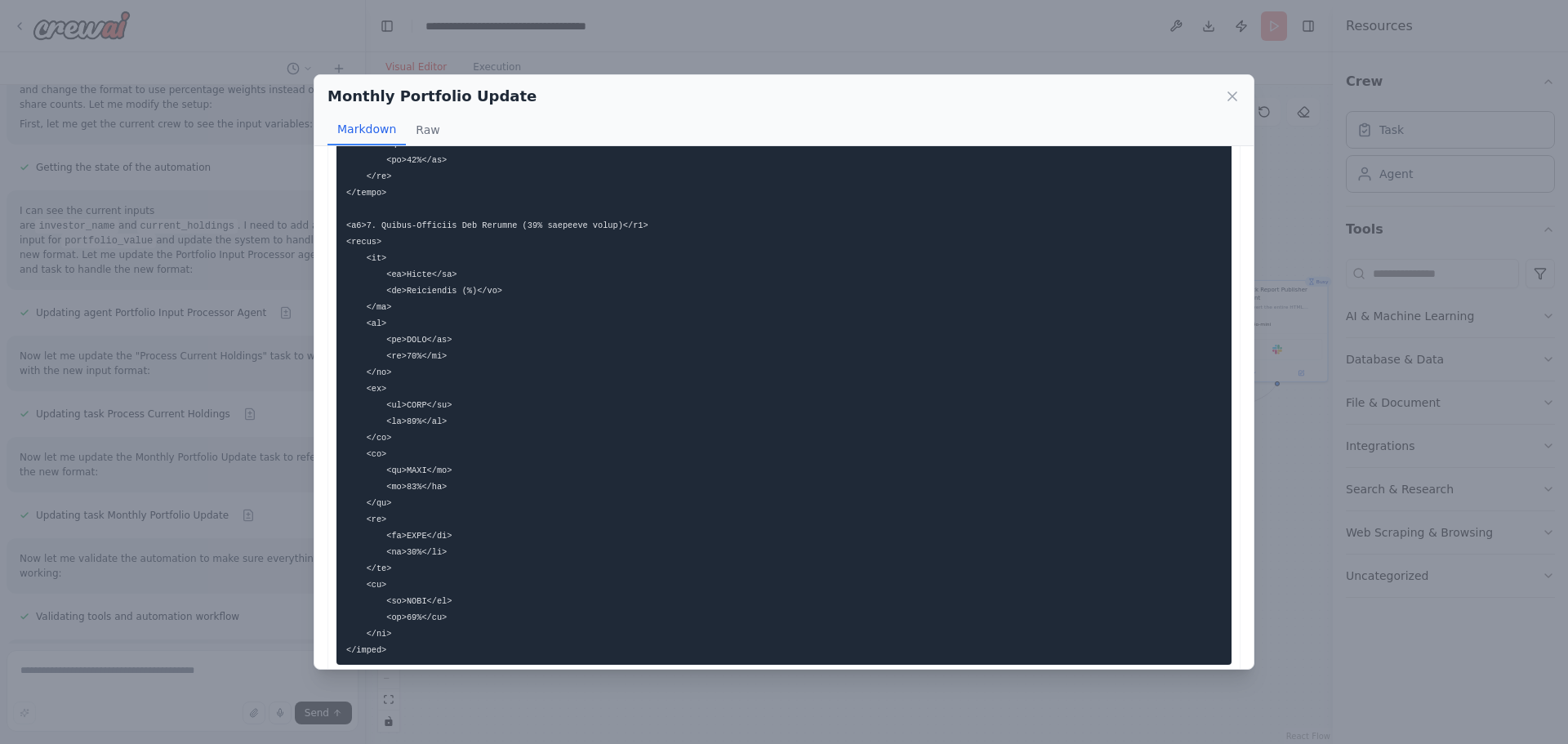
scroll to position [2251, 0]
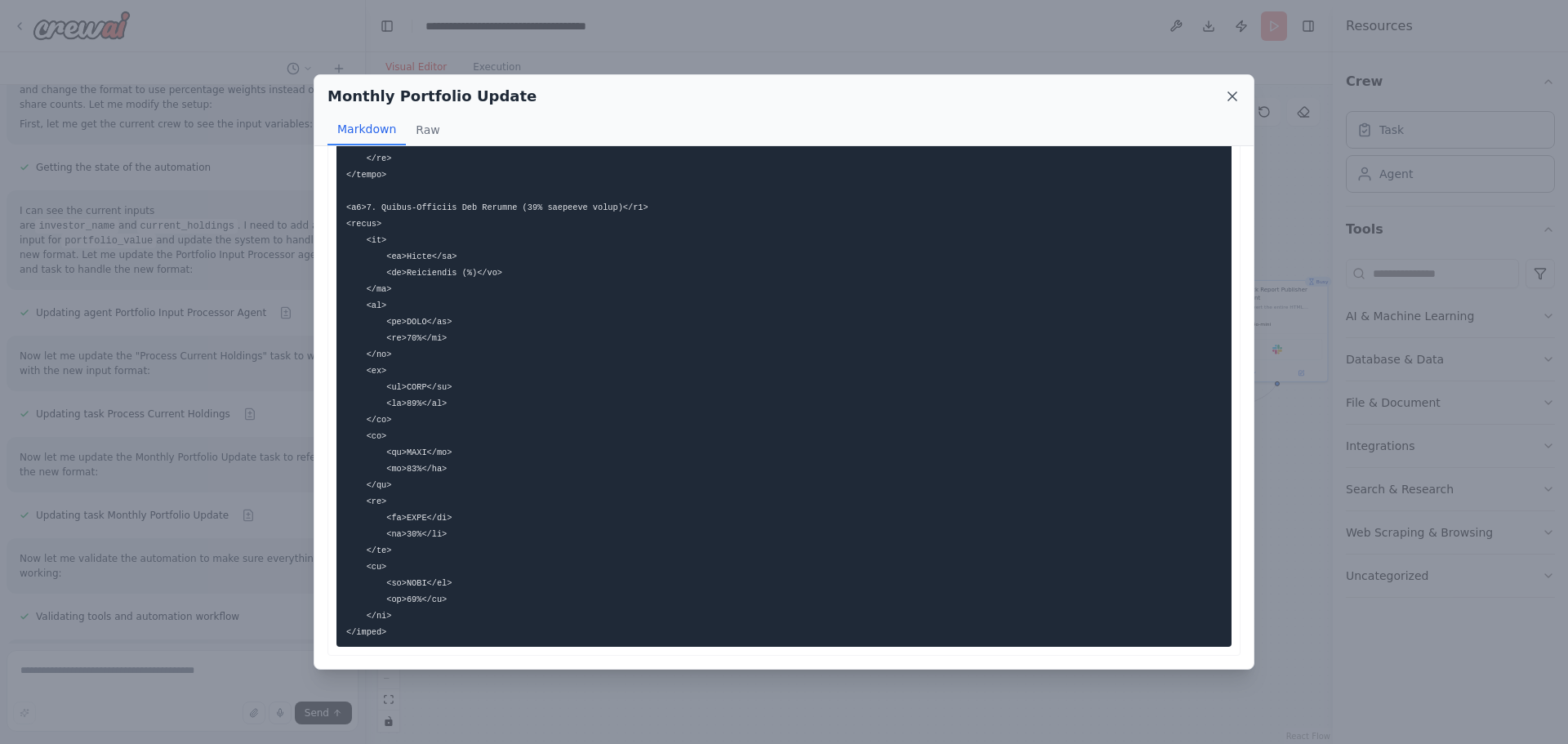
click at [1231, 97] on icon at bounding box center [1232, 96] width 16 height 16
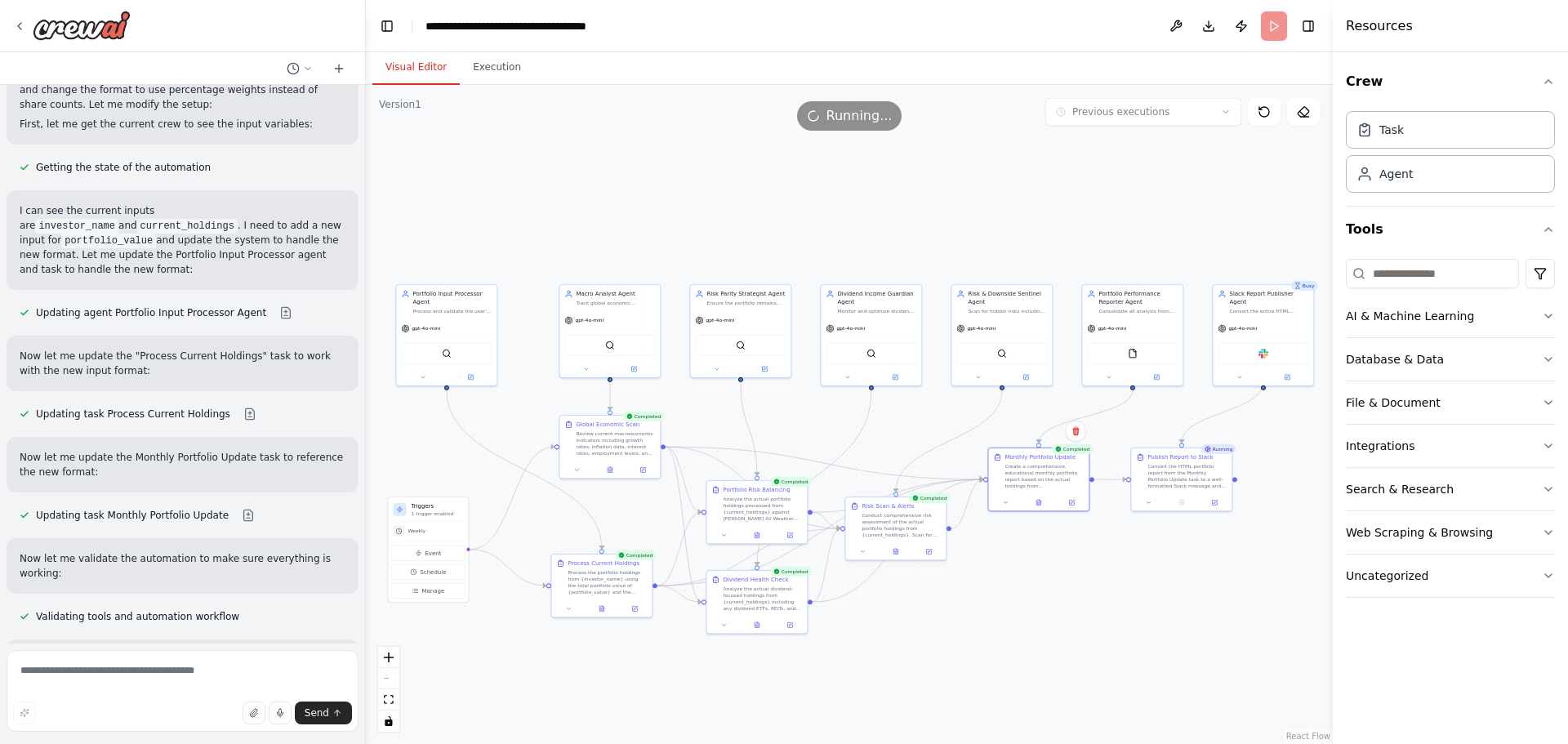
drag, startPoint x: 1182, startPoint y: 595, endPoint x: 1168, endPoint y: 599, distance: 14.6
click at [1168, 599] on div ".deletable-edge-delete-btn { width: 20px; height: 20px; border: 0px solid #ffff…" at bounding box center [849, 414] width 967 height 659
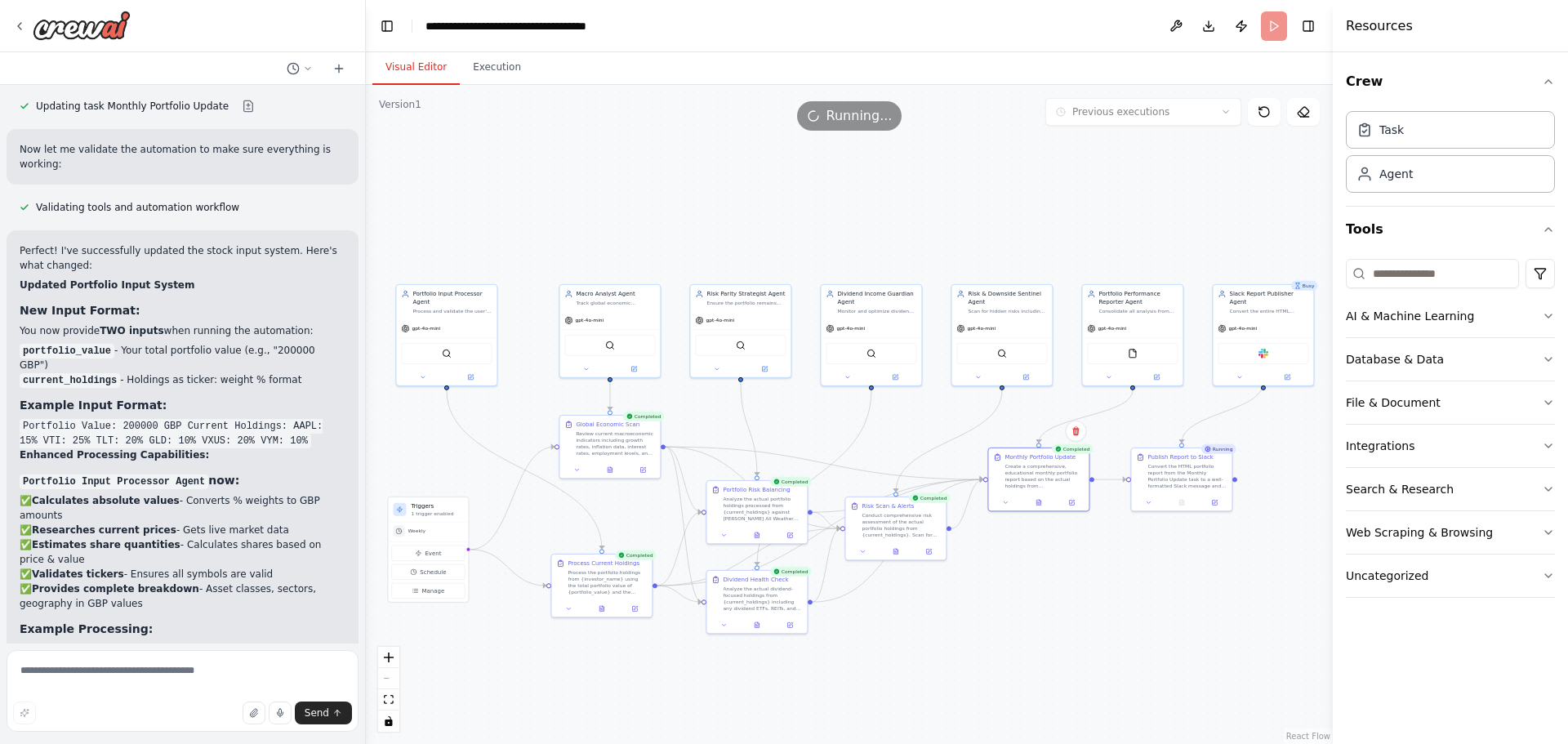
scroll to position [11569, 0]
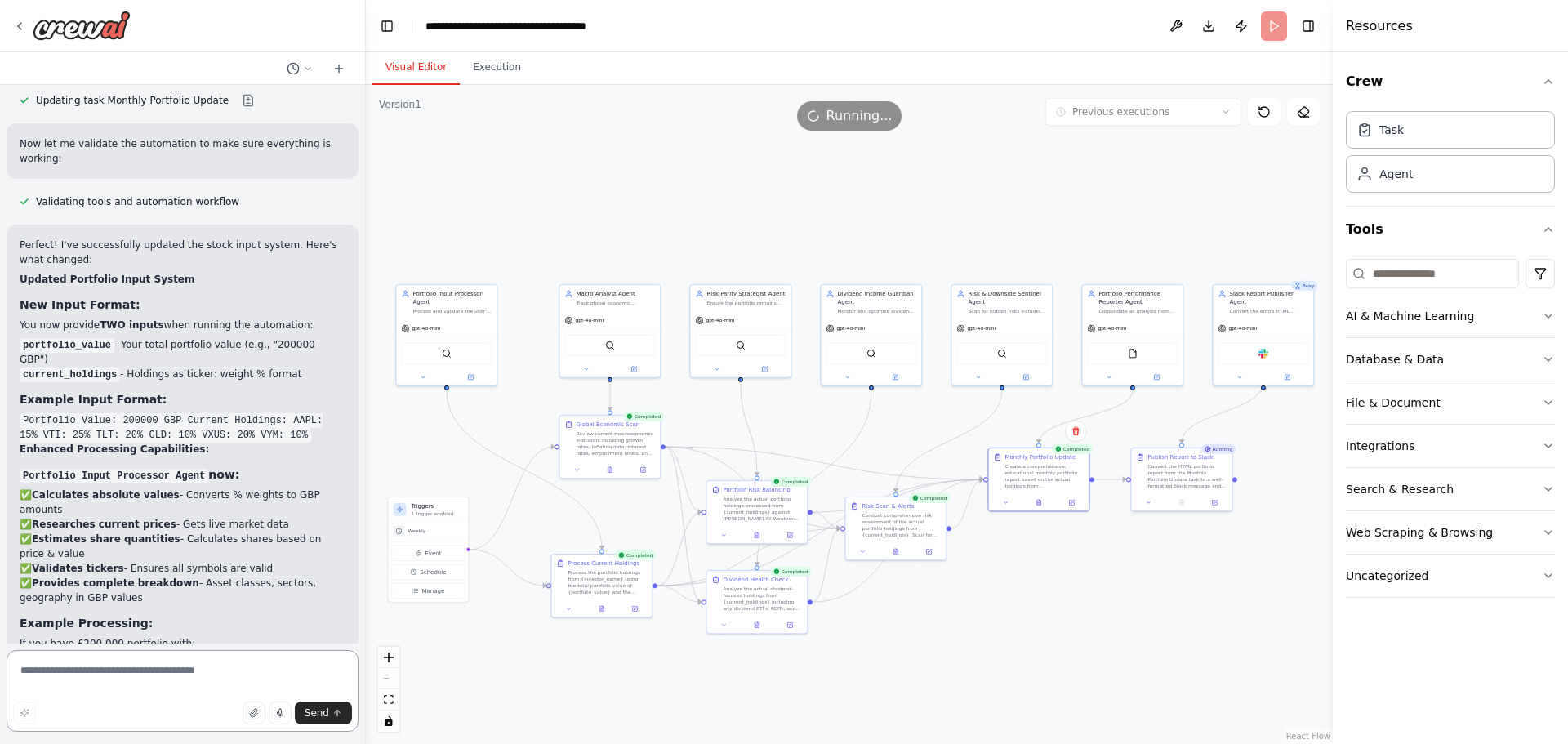
click at [184, 688] on textarea at bounding box center [182, 691] width 352 height 81
type textarea "*"
type textarea "**********"
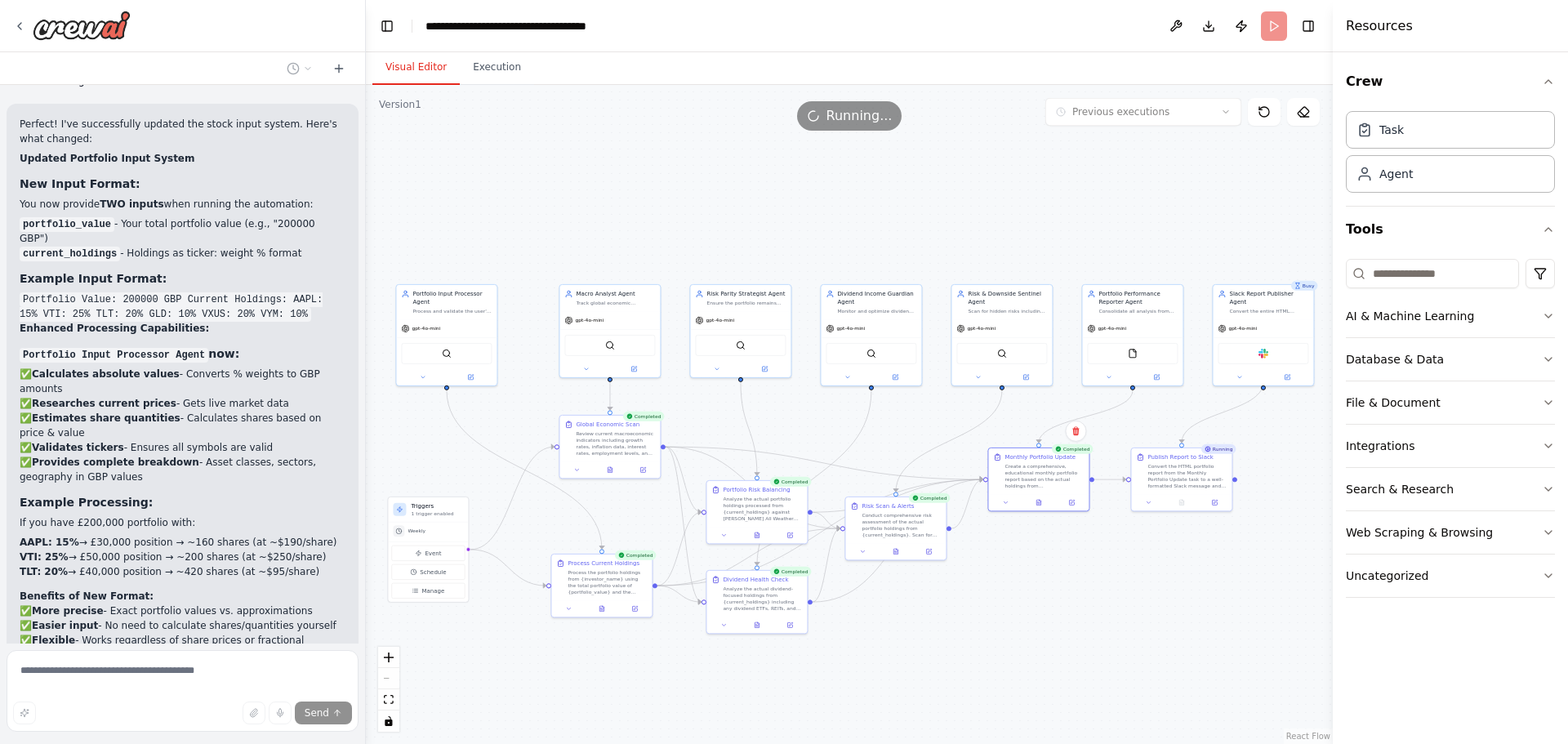
scroll to position [11705, 0]
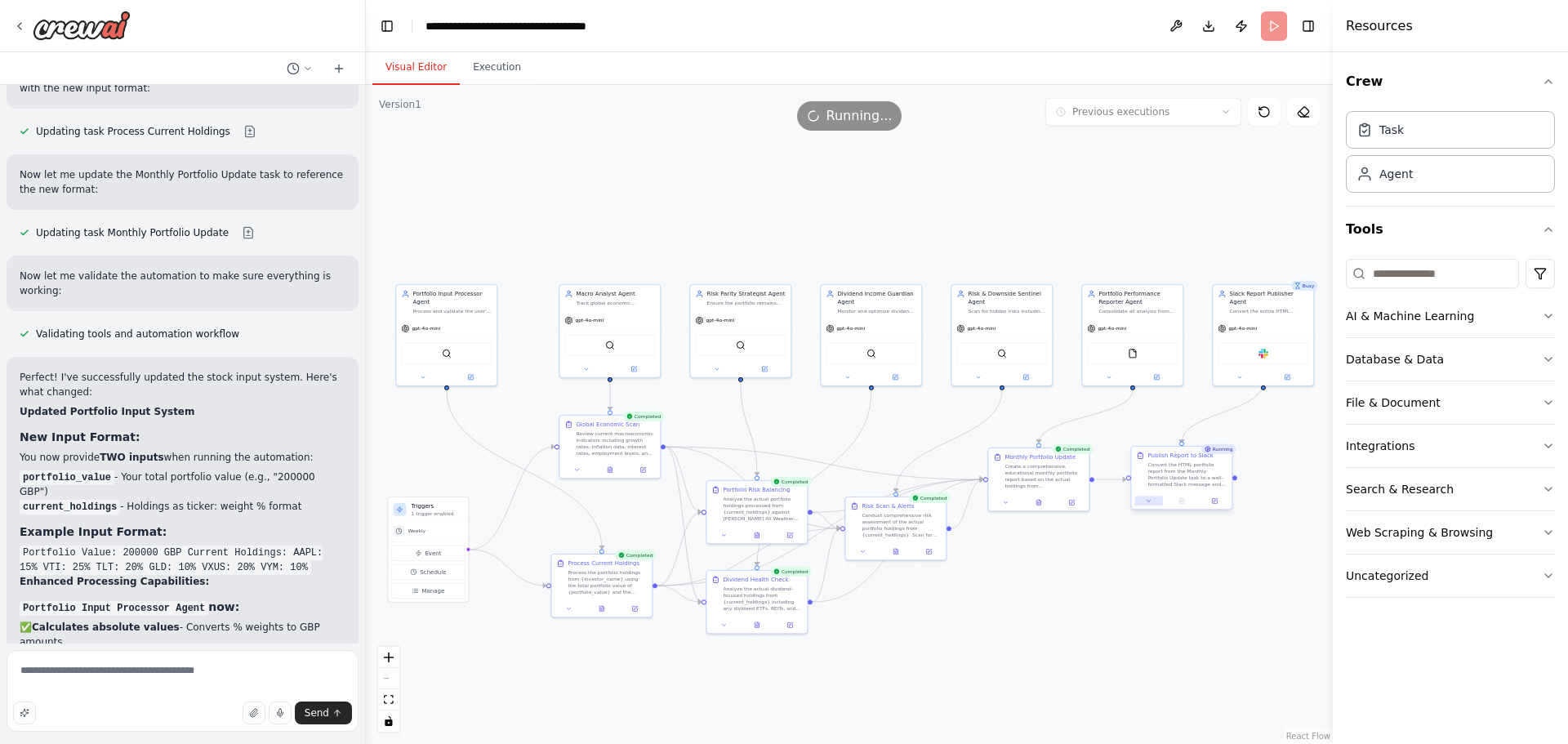
click at [1144, 502] on button at bounding box center [1148, 501] width 28 height 10
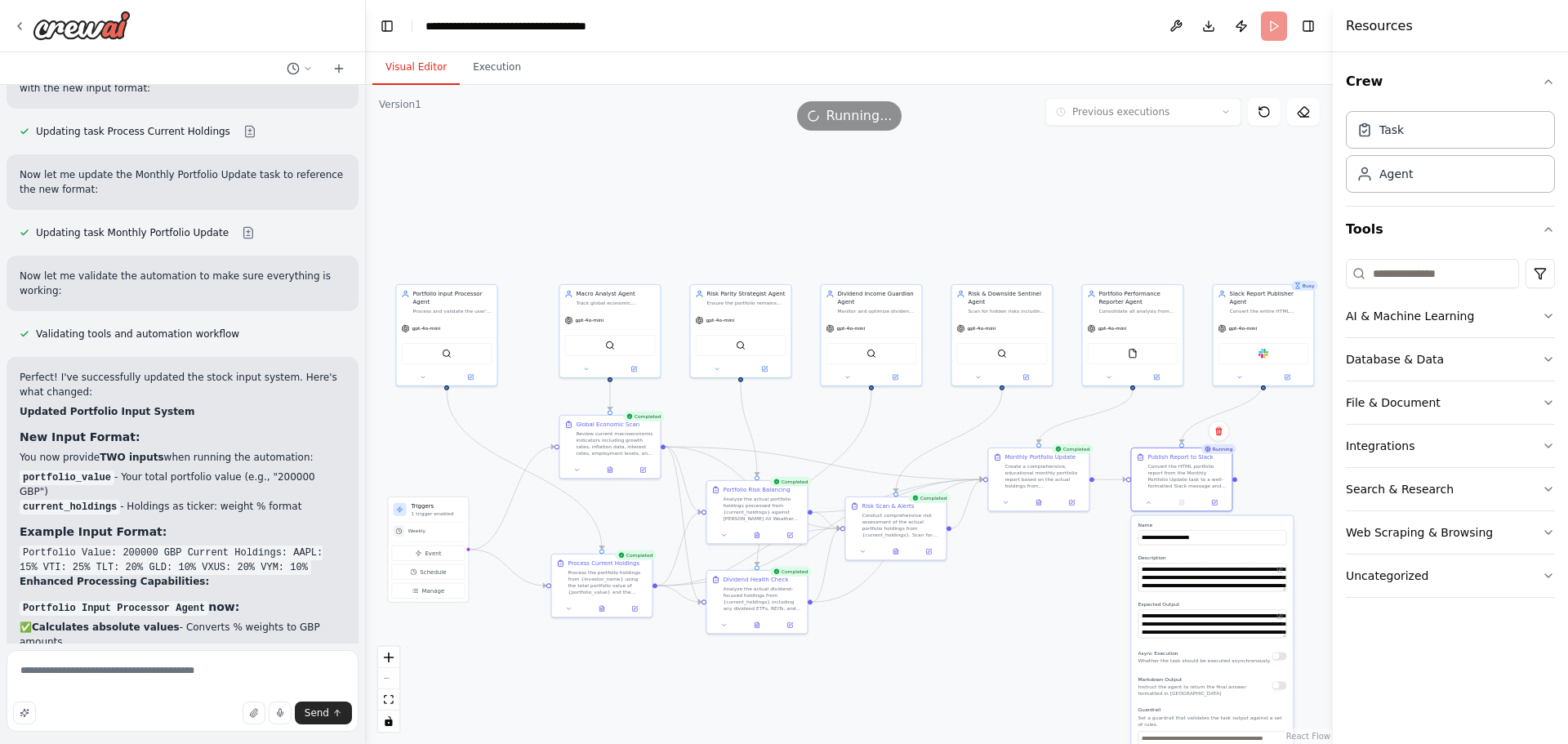
click at [1097, 593] on div ".deletable-edge-delete-btn { width: 20px; height: 20px; border: 0px solid #ffff…" at bounding box center [849, 414] width 967 height 659
click at [1275, 476] on div ".deletable-edge-delete-btn { width: 20px; height: 20px; border: 0px solid #ffff…" at bounding box center [849, 414] width 967 height 659
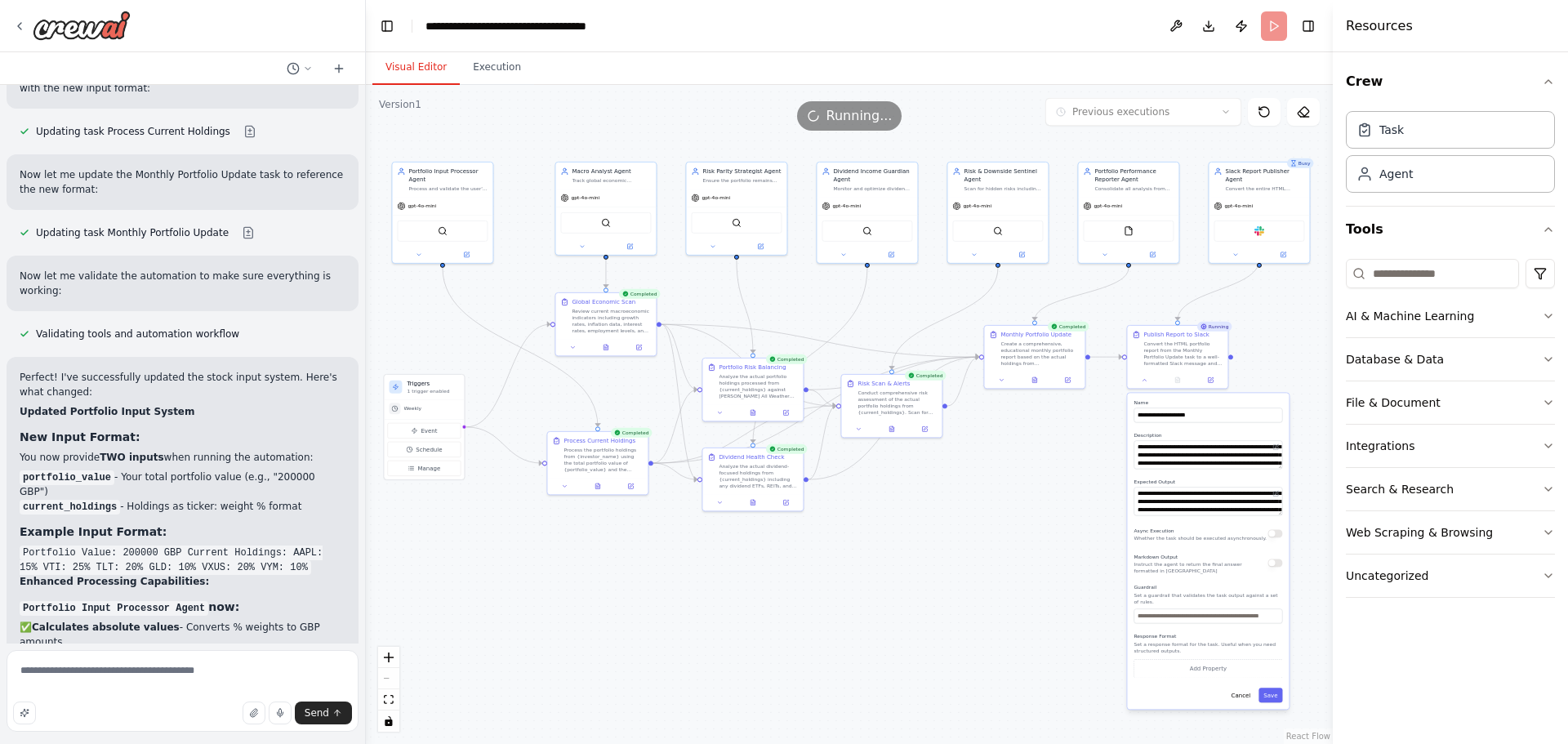
drag, startPoint x: 1073, startPoint y: 623, endPoint x: 1043, endPoint y: 425, distance: 200.3
click at [1043, 425] on div ".deletable-edge-delete-btn { width: 20px; height: 20px; border: 0px solid #ffff…" at bounding box center [849, 414] width 967 height 659
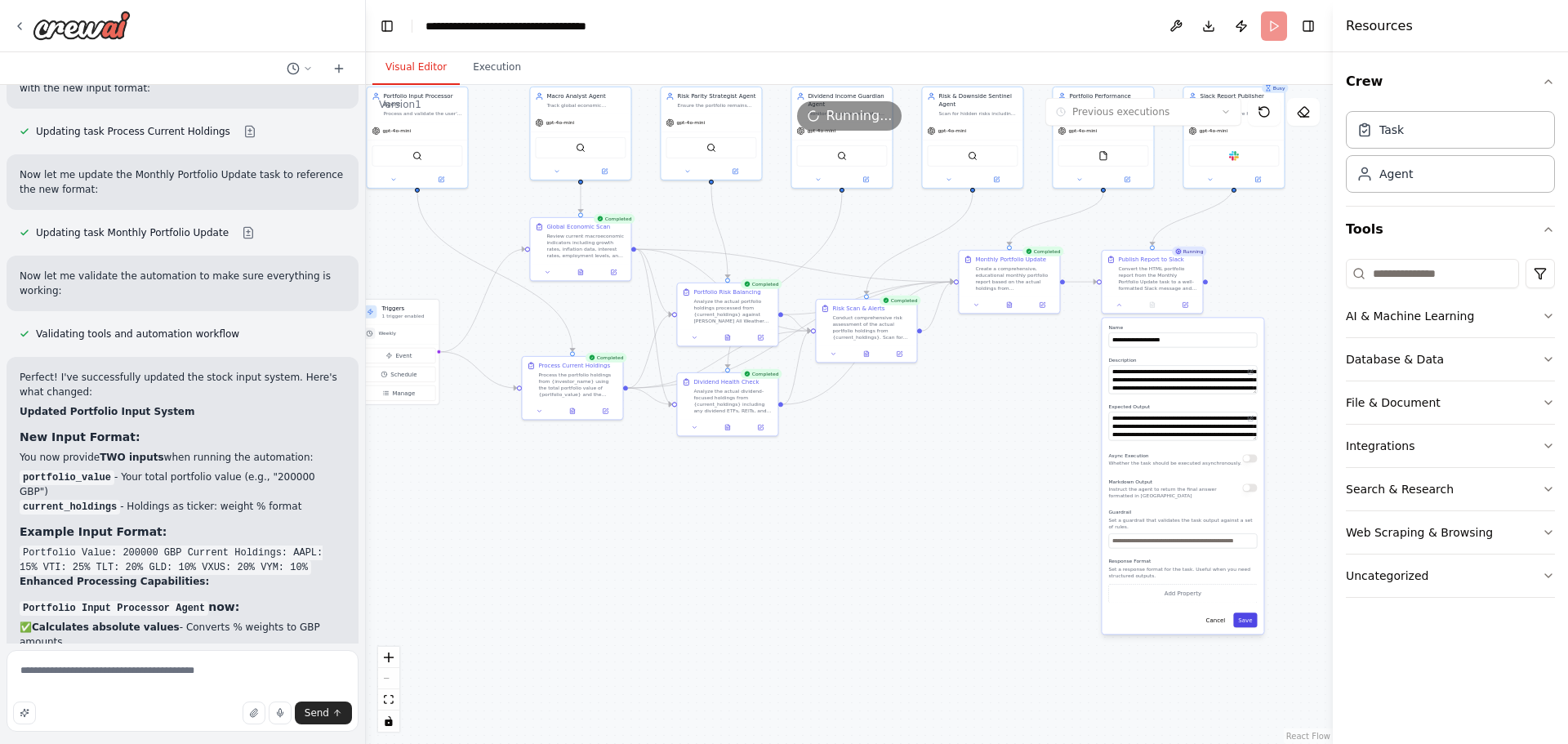
click at [1247, 613] on button "Save" at bounding box center [1245, 619] width 24 height 14
click at [1000, 444] on div ".deletable-edge-delete-btn { width: 20px; height: 20px; border: 0px solid #ffff…" at bounding box center [849, 414] width 967 height 659
click at [1217, 614] on button "Cancel" at bounding box center [1215, 619] width 30 height 14
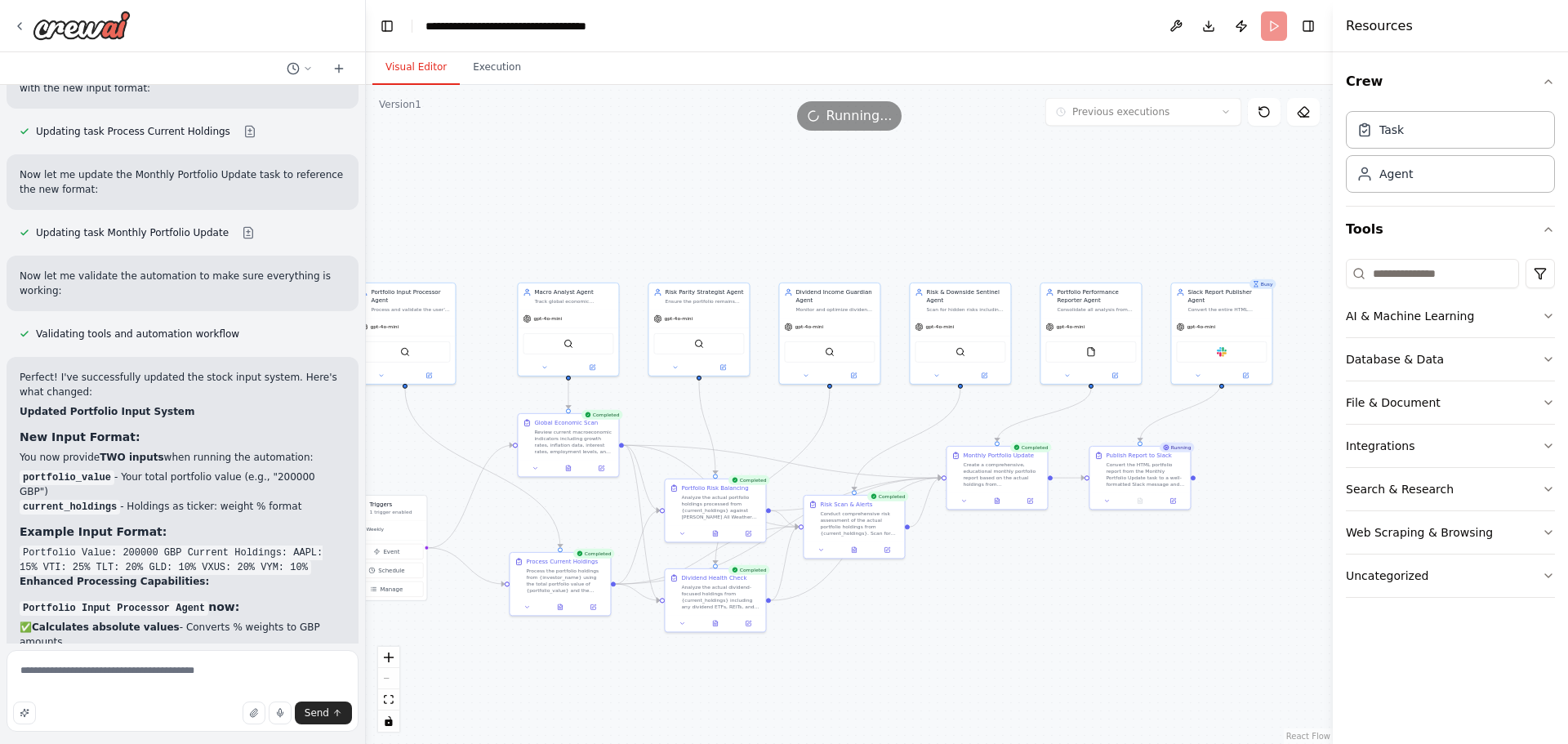
drag, startPoint x: 1092, startPoint y: 438, endPoint x: 1080, endPoint y: 635, distance: 197.4
click at [1080, 635] on div ".deletable-edge-delete-btn { width: 20px; height: 20px; border: 0px solid #ffff…" at bounding box center [849, 414] width 967 height 659
drag, startPoint x: 236, startPoint y: 675, endPoint x: 15, endPoint y: 631, distance: 225.3
click at [0, 639] on div "Hello! I'm the CrewAI assistant. What kind of automation do you want to build? …" at bounding box center [183, 372] width 366 height 744
type textarea "**********"
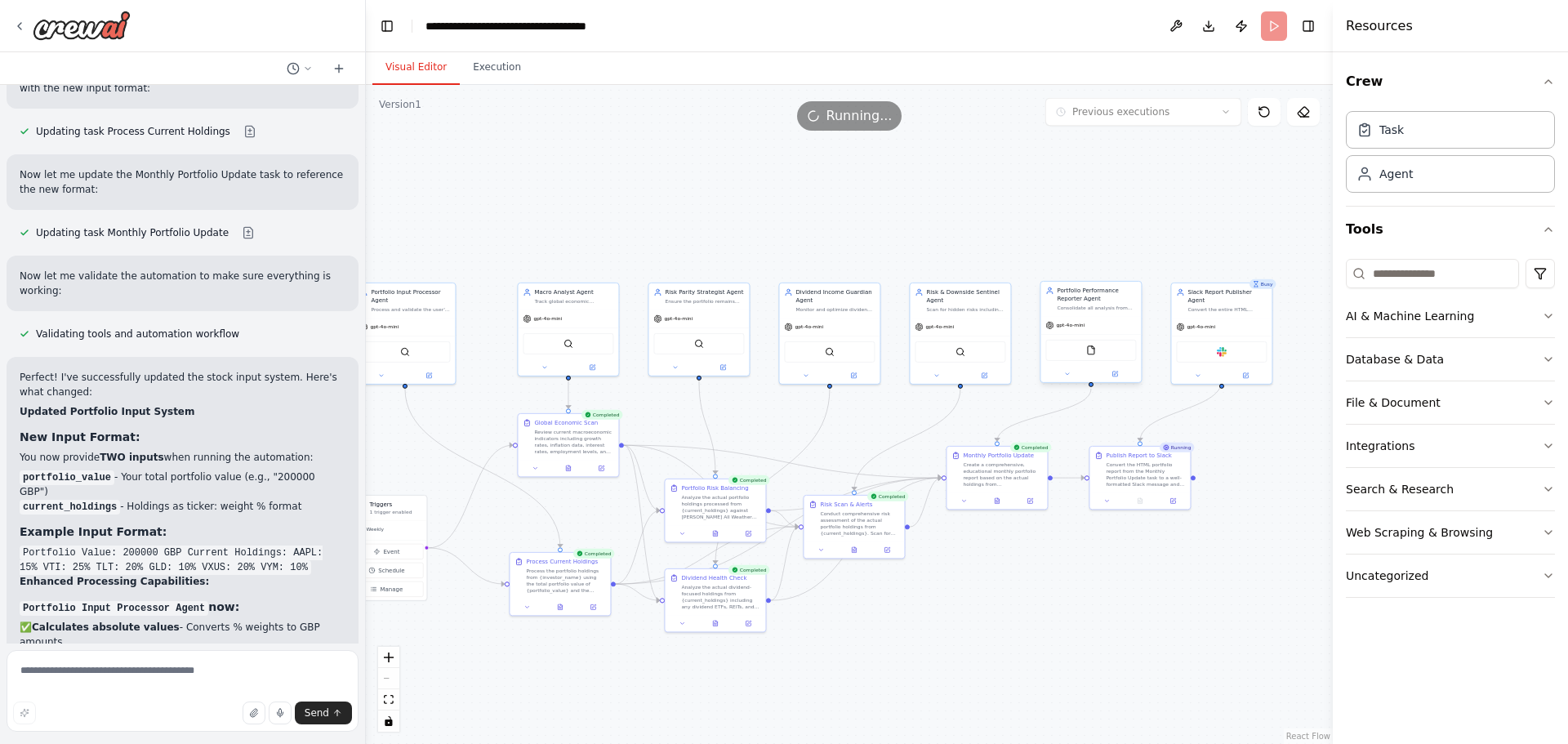
click at [1091, 356] on div "FileReadTool" at bounding box center [1090, 350] width 91 height 21
click at [1091, 353] on img at bounding box center [1091, 351] width 10 height 10
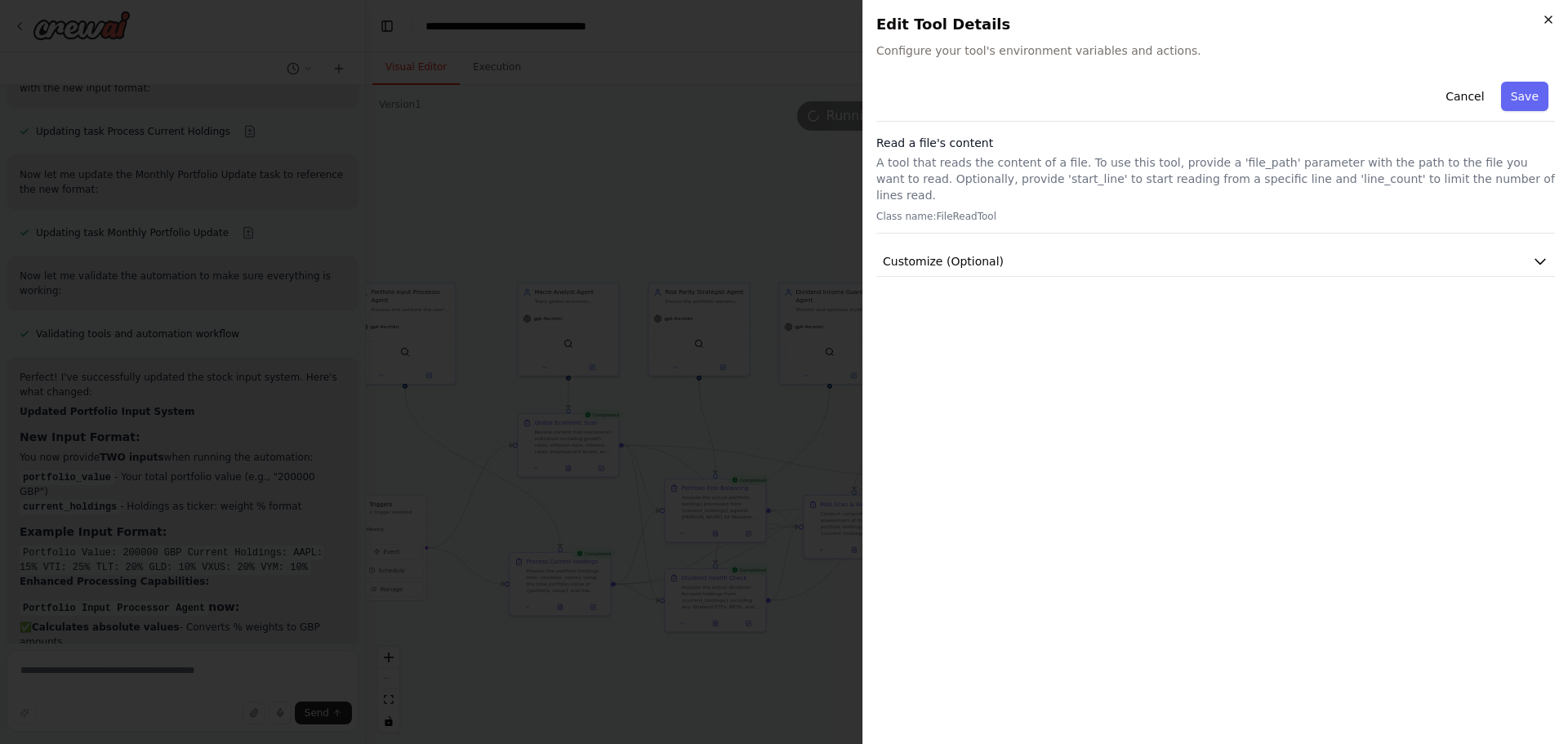
click at [1549, 19] on icon "button" at bounding box center [1548, 19] width 13 height 13
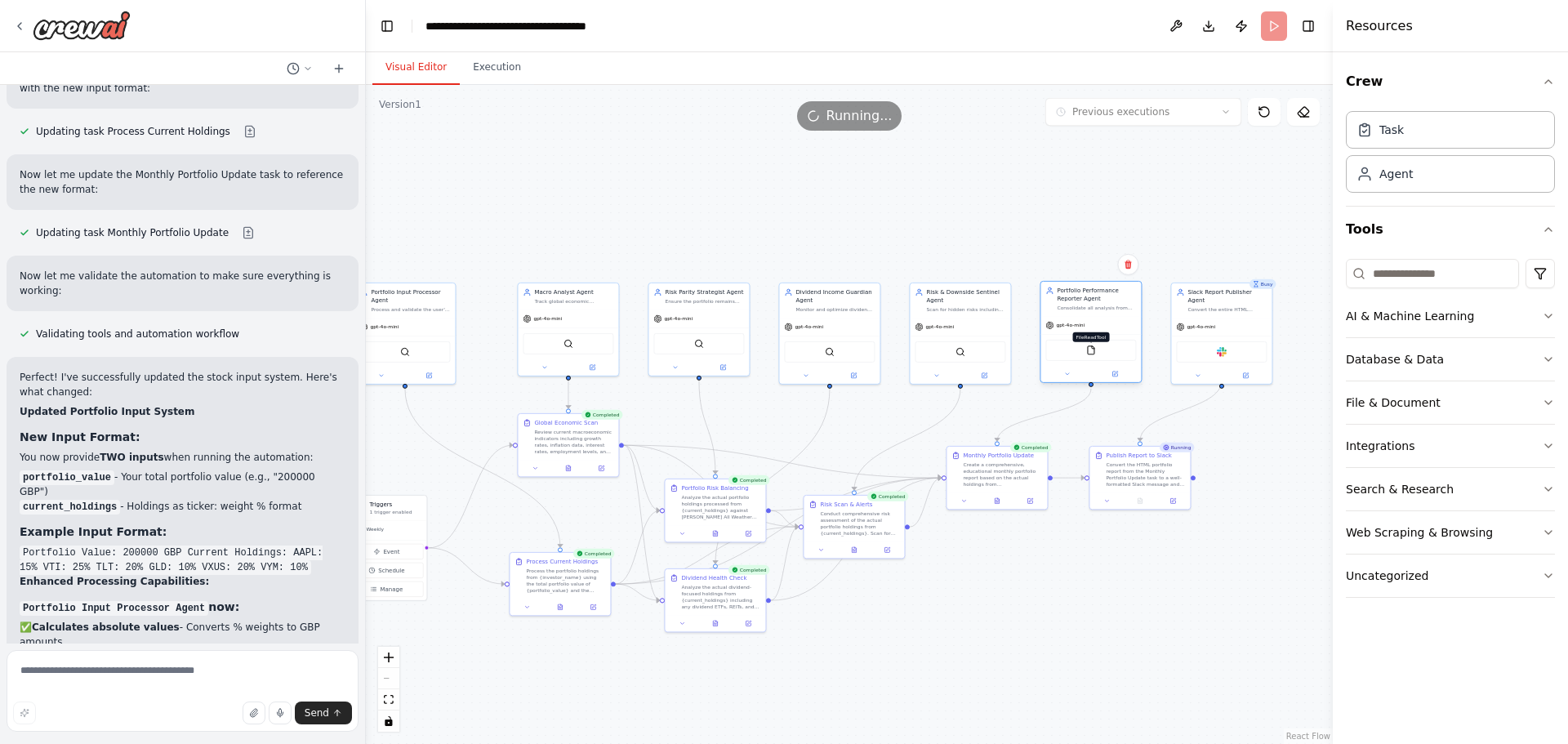
click at [1090, 353] on img at bounding box center [1091, 351] width 10 height 10
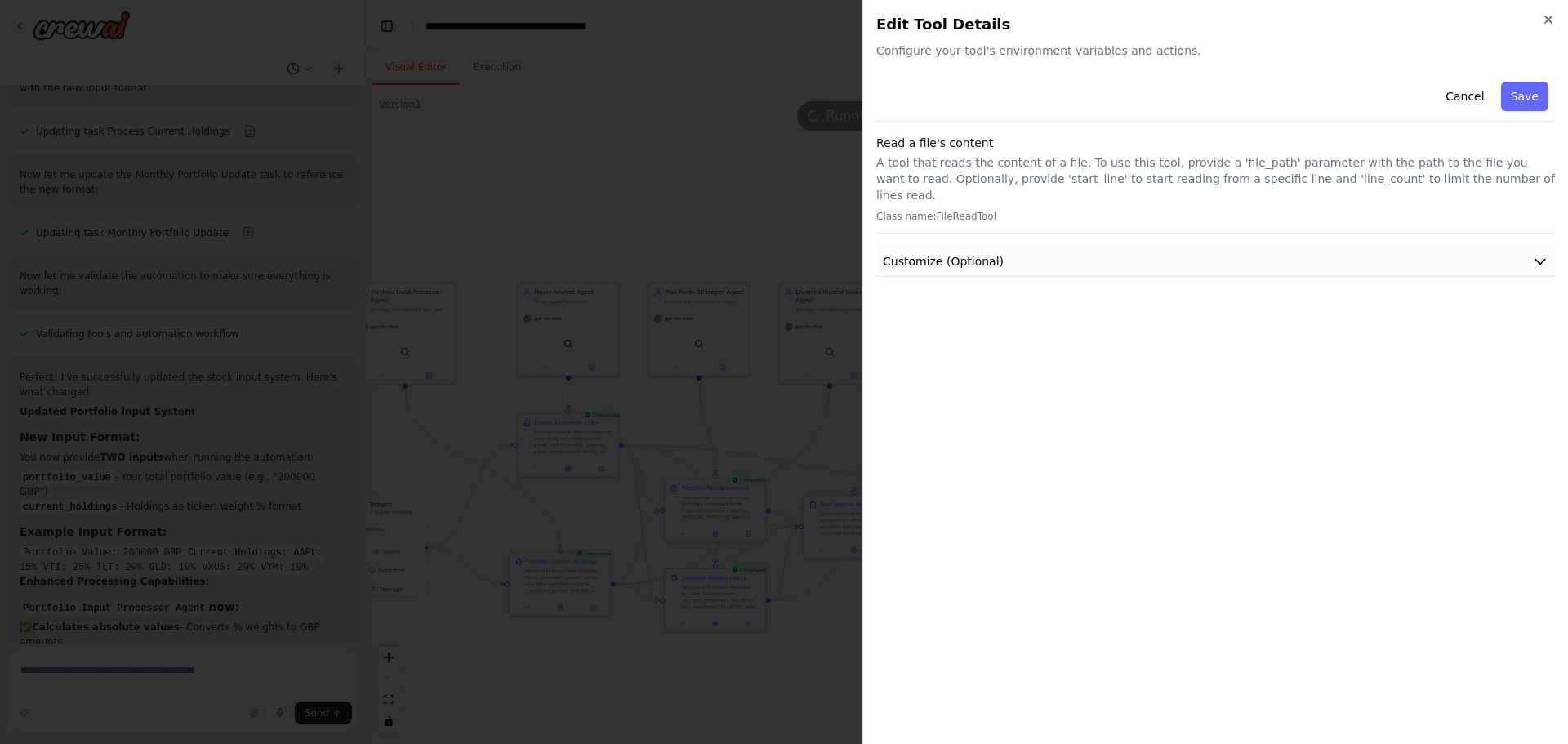
click at [1054, 247] on button "Customize (Optional)" at bounding box center [1215, 262] width 679 height 31
click at [1042, 186] on p "A tool that reads the content of a file. To use this tool, provide a 'file_path…" at bounding box center [1215, 179] width 679 height 49
click at [1544, 19] on icon "button" at bounding box center [1548, 19] width 13 height 13
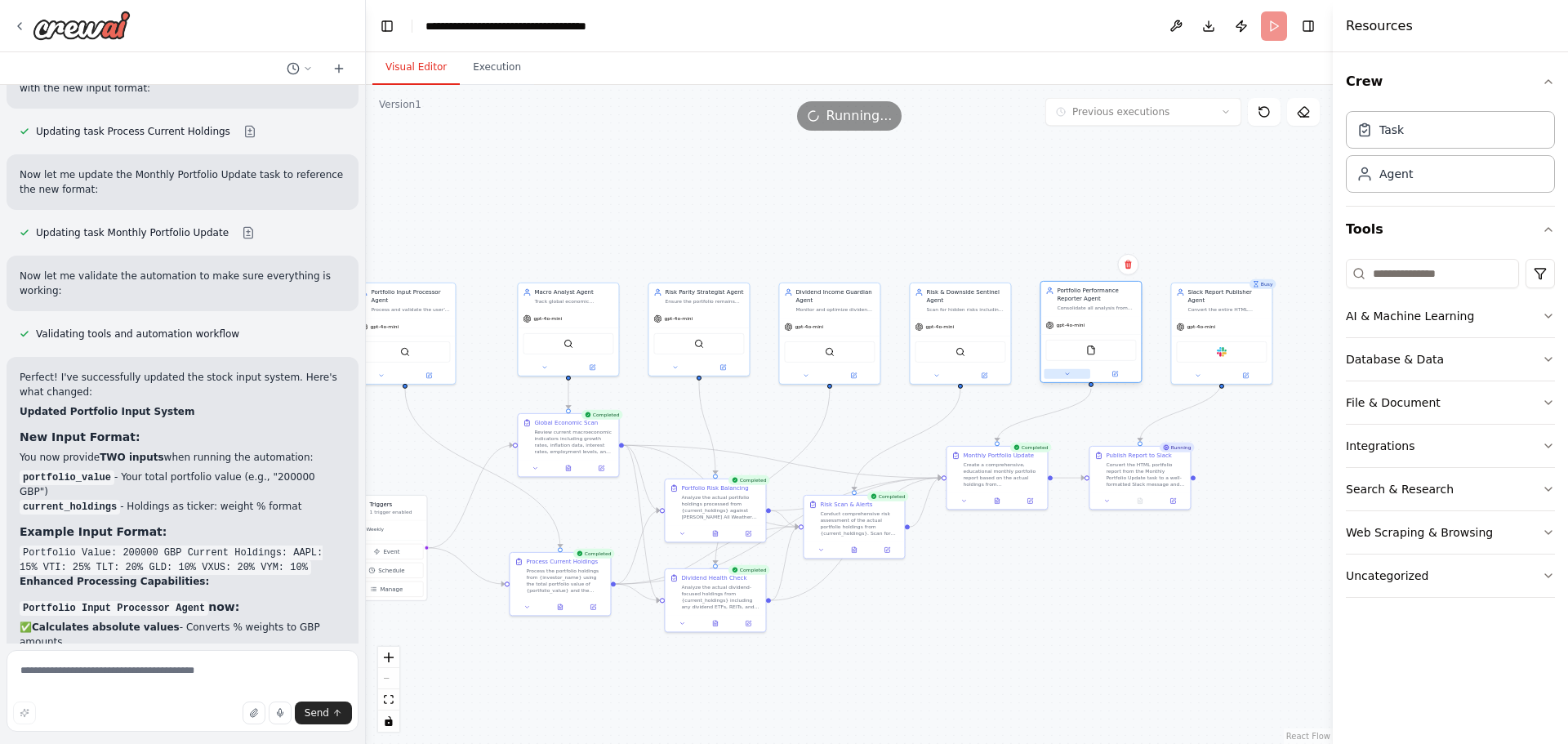
click at [1074, 374] on button at bounding box center [1066, 374] width 47 height 10
click at [1173, 481] on button "Tools" at bounding box center [1120, 489] width 148 height 15
click at [1180, 486] on button "Tools" at bounding box center [1120, 489] width 148 height 15
click at [1130, 544] on button "LLM Settings" at bounding box center [1120, 541] width 148 height 15
click at [1119, 619] on button "Agent Settings" at bounding box center [1120, 619] width 148 height 15
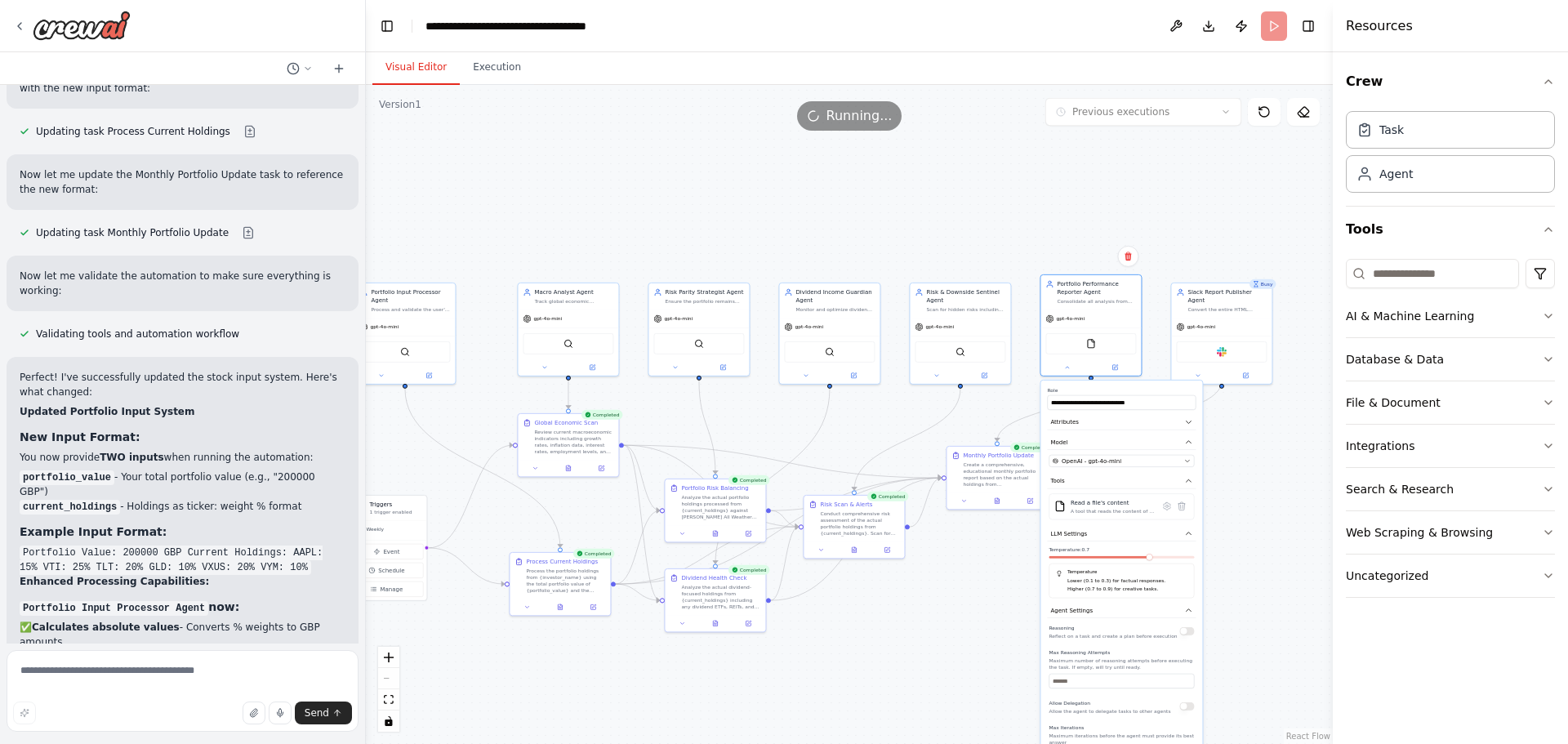
drag, startPoint x: 1137, startPoint y: 653, endPoint x: 1134, endPoint y: 596, distance: 57.1
click at [1134, 596] on div "**********" at bounding box center [1120, 637] width 162 height 514
click at [1071, 362] on button at bounding box center [1066, 366] width 47 height 10
click at [1209, 586] on div ".deletable-edge-delete-btn { width: 20px; height: 20px; border: 0px solid #ffff…" at bounding box center [849, 414] width 967 height 659
click at [1177, 31] on button at bounding box center [1176, 25] width 26 height 30
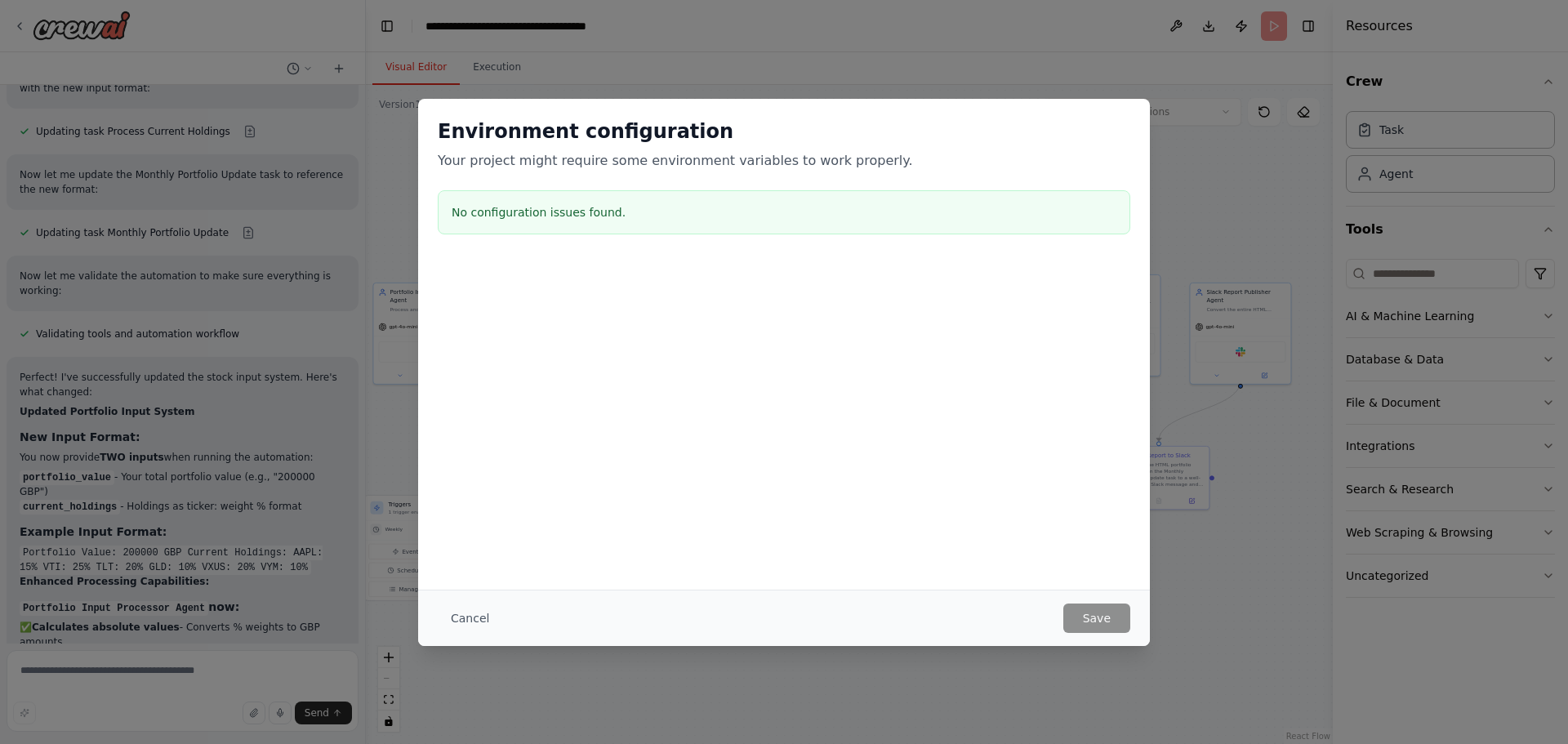
drag, startPoint x: 1088, startPoint y: 188, endPoint x: 1107, endPoint y: 188, distance: 19.0
click at [1107, 188] on body "Hello! I'm the CrewAI assistant. What kind of automation do you want to build? …" at bounding box center [784, 372] width 1568 height 744
click at [458, 621] on button "Cancel" at bounding box center [470, 618] width 64 height 30
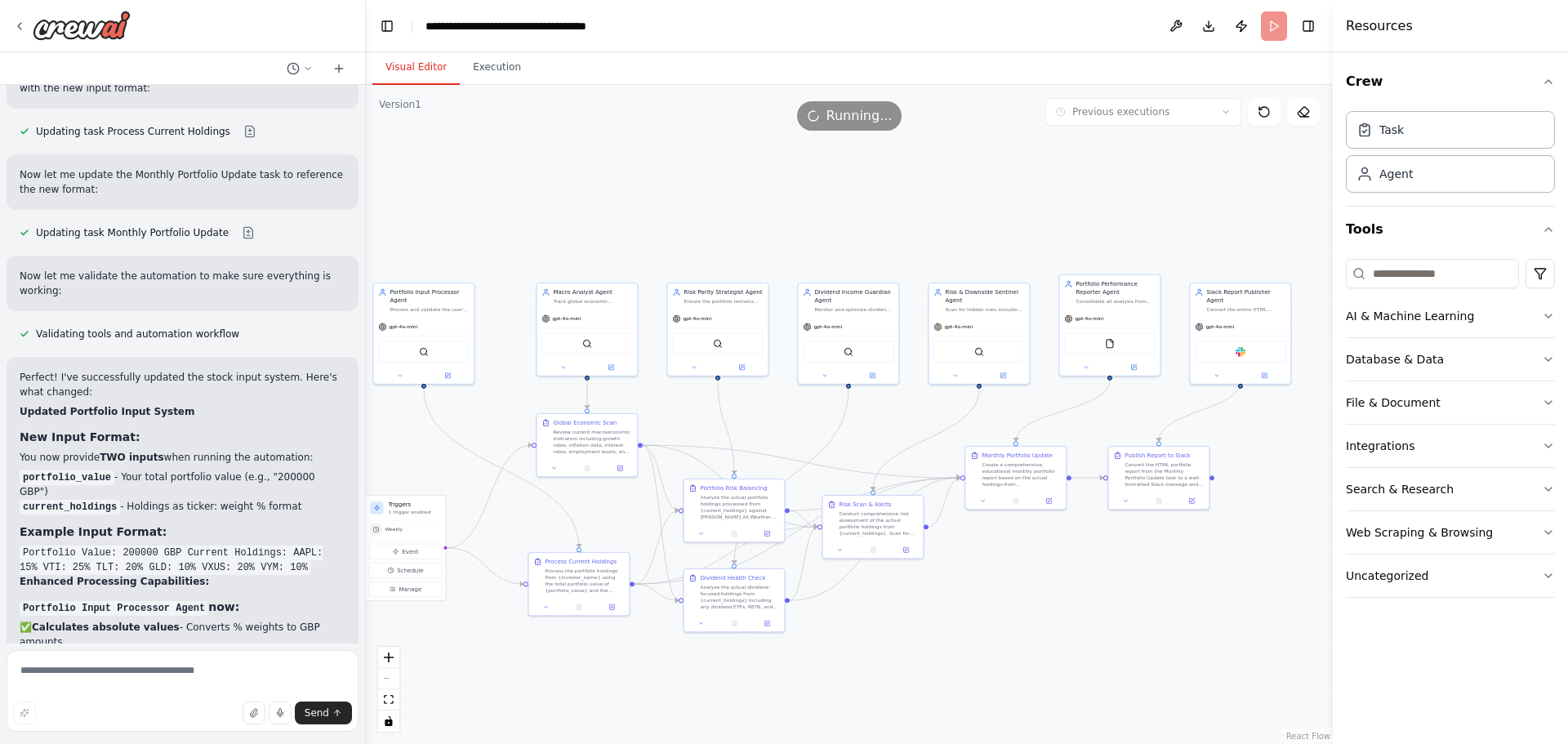
click at [1118, 567] on div ".deletable-edge-delete-btn { width: 20px; height: 20px; border: 0px solid #ffff…" at bounding box center [849, 414] width 967 height 659
click at [1268, 19] on header "**********" at bounding box center [849, 26] width 967 height 53
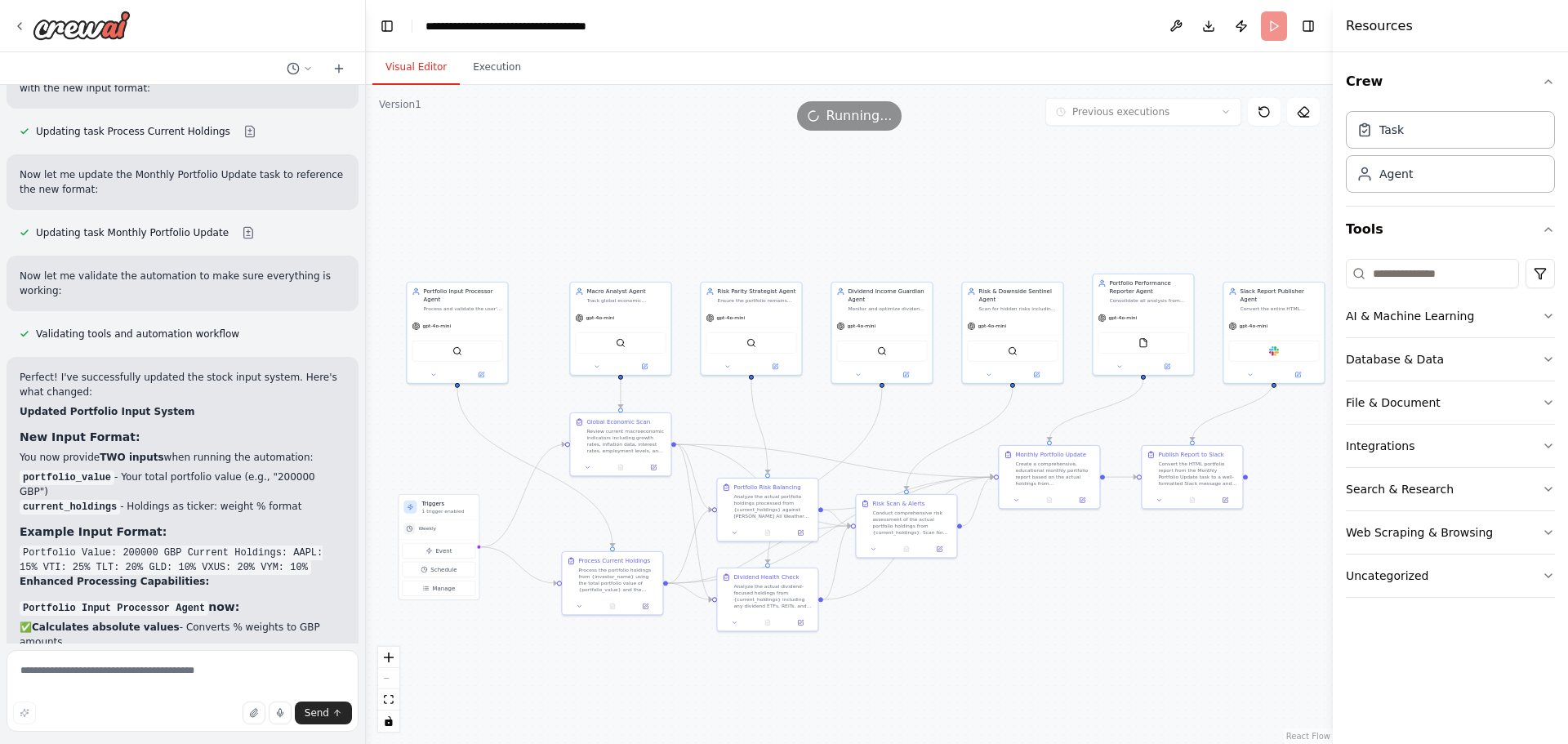
drag, startPoint x: 1031, startPoint y: 584, endPoint x: 1064, endPoint y: 583, distance: 33.0
click at [1064, 583] on div ".deletable-edge-delete-btn { width: 20px; height: 20px; border: 0px solid #ffff…" at bounding box center [849, 414] width 967 height 659
click at [1397, 180] on div "Agent" at bounding box center [1396, 173] width 34 height 16
click at [1493, 314] on button "AI & Machine Learning" at bounding box center [1450, 316] width 209 height 42
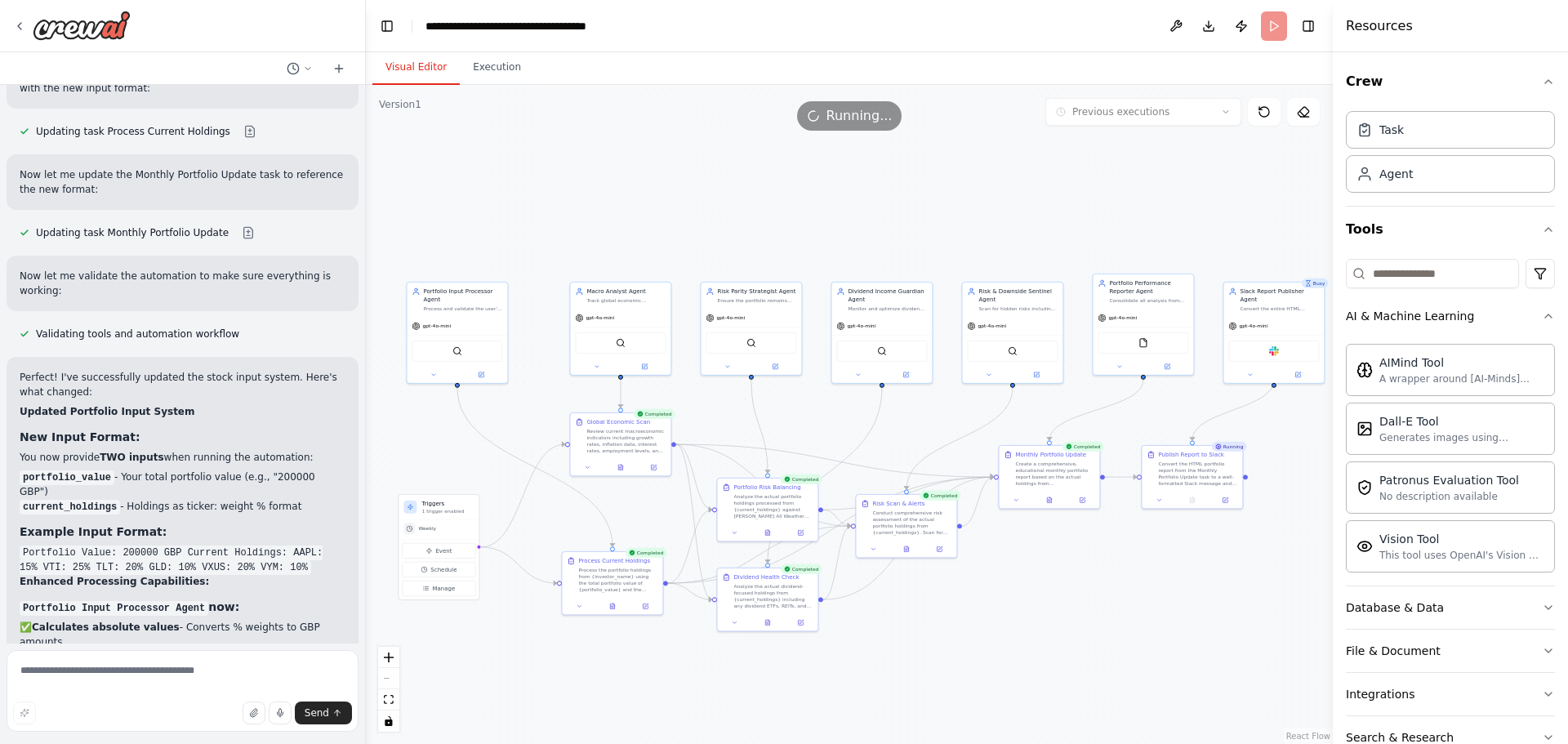
click at [1225, 617] on div ".deletable-edge-delete-btn { width: 20px; height: 20px; border: 0px solid #ffff…" at bounding box center [849, 414] width 967 height 659
click at [1053, 497] on button at bounding box center [1049, 498] width 34 height 10
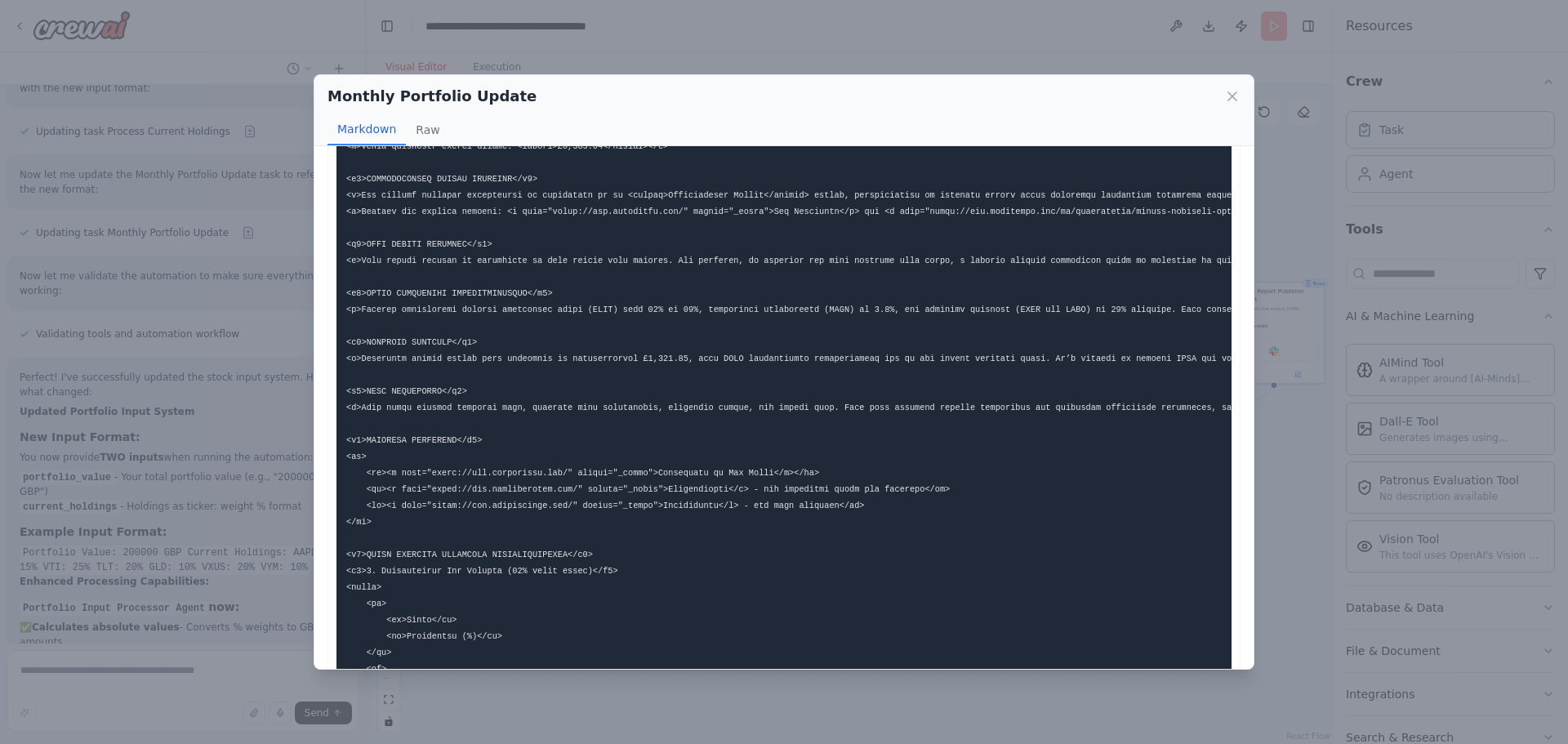
scroll to position [1143, 0]
drag, startPoint x: 1024, startPoint y: 325, endPoint x: 853, endPoint y: 325, distance: 171.0
click at [853, 325] on pre at bounding box center [784, 430] width 895 height 2593
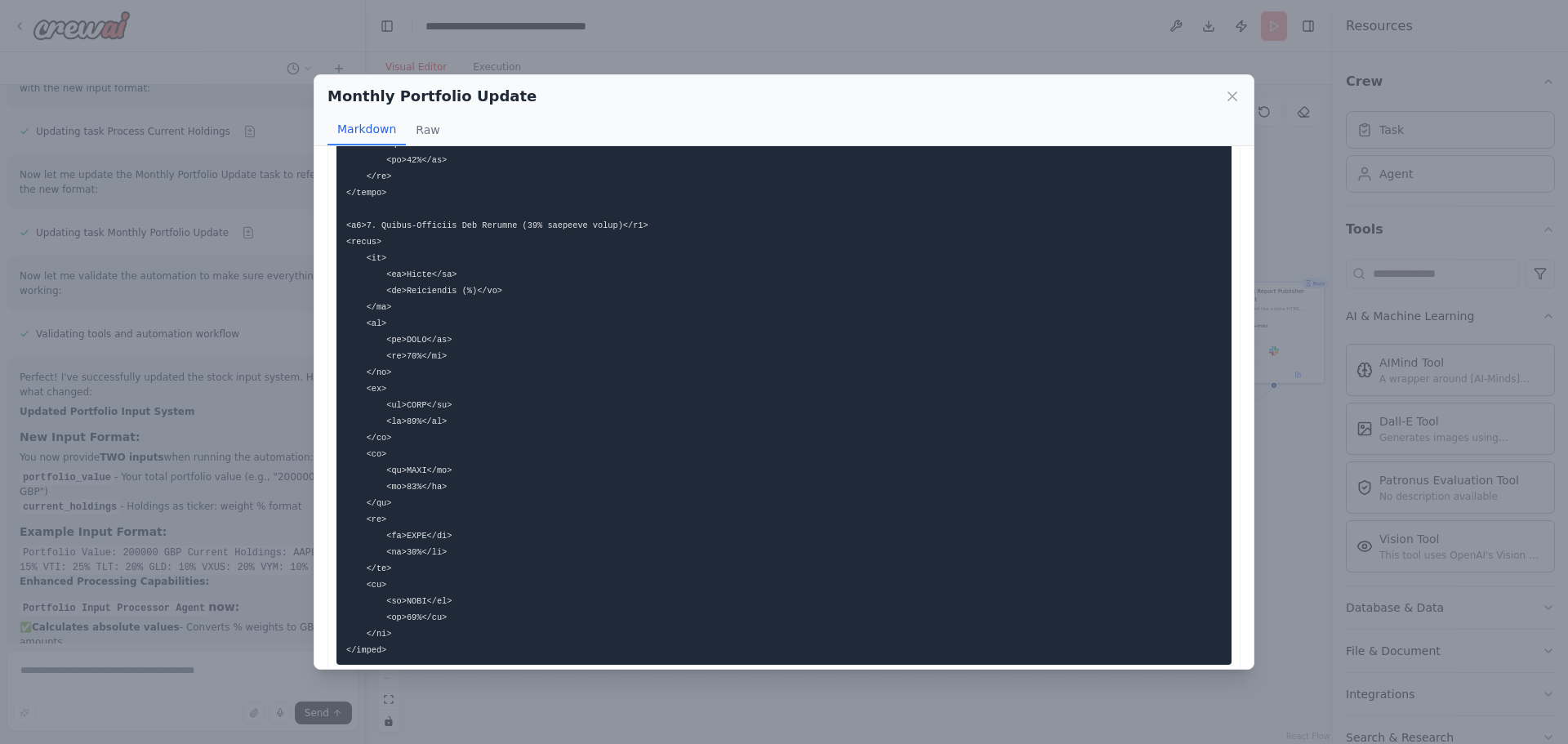
scroll to position [2251, 0]
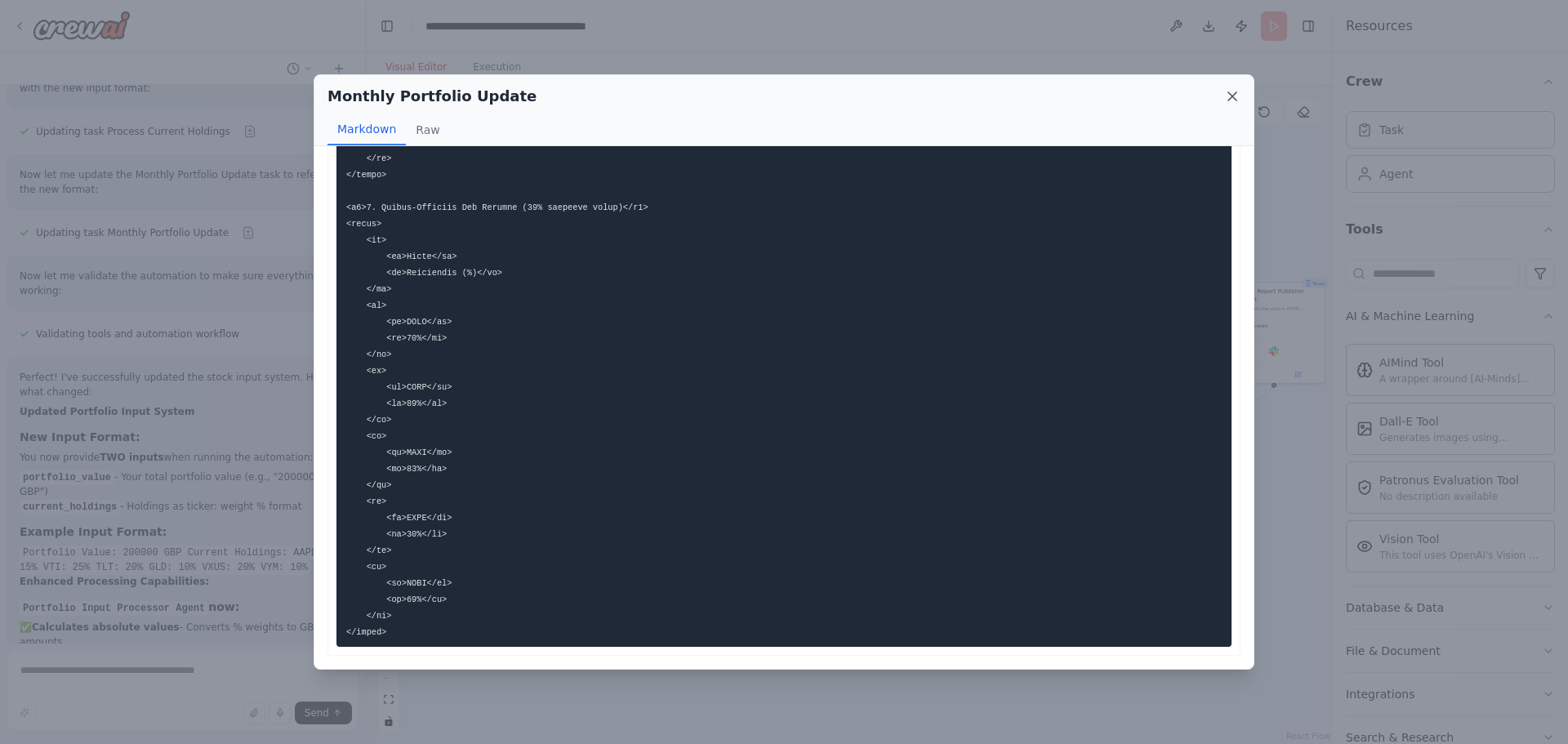
click at [1231, 97] on icon at bounding box center [1232, 97] width 8 height 8
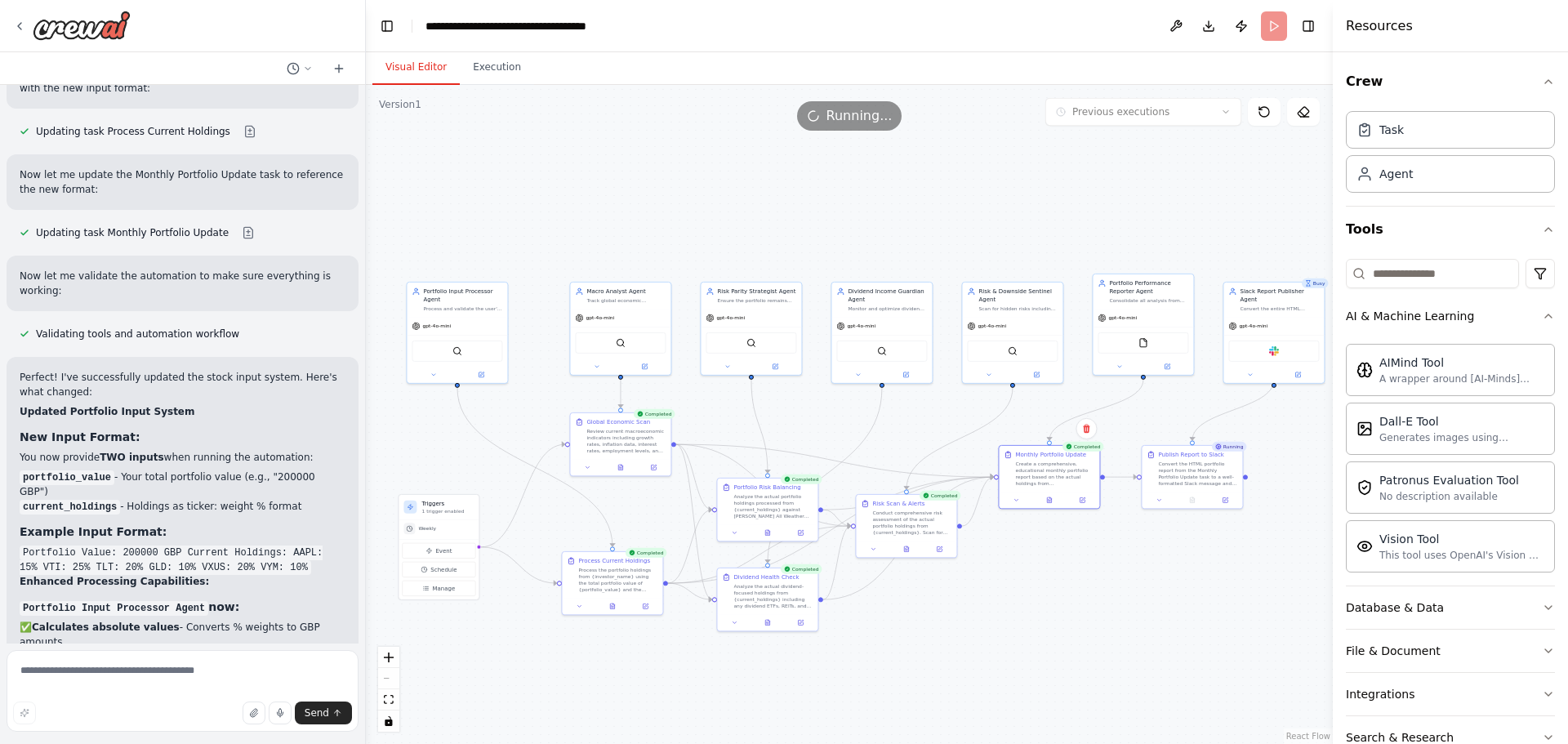
click at [1275, 25] on header "**********" at bounding box center [849, 26] width 967 height 53
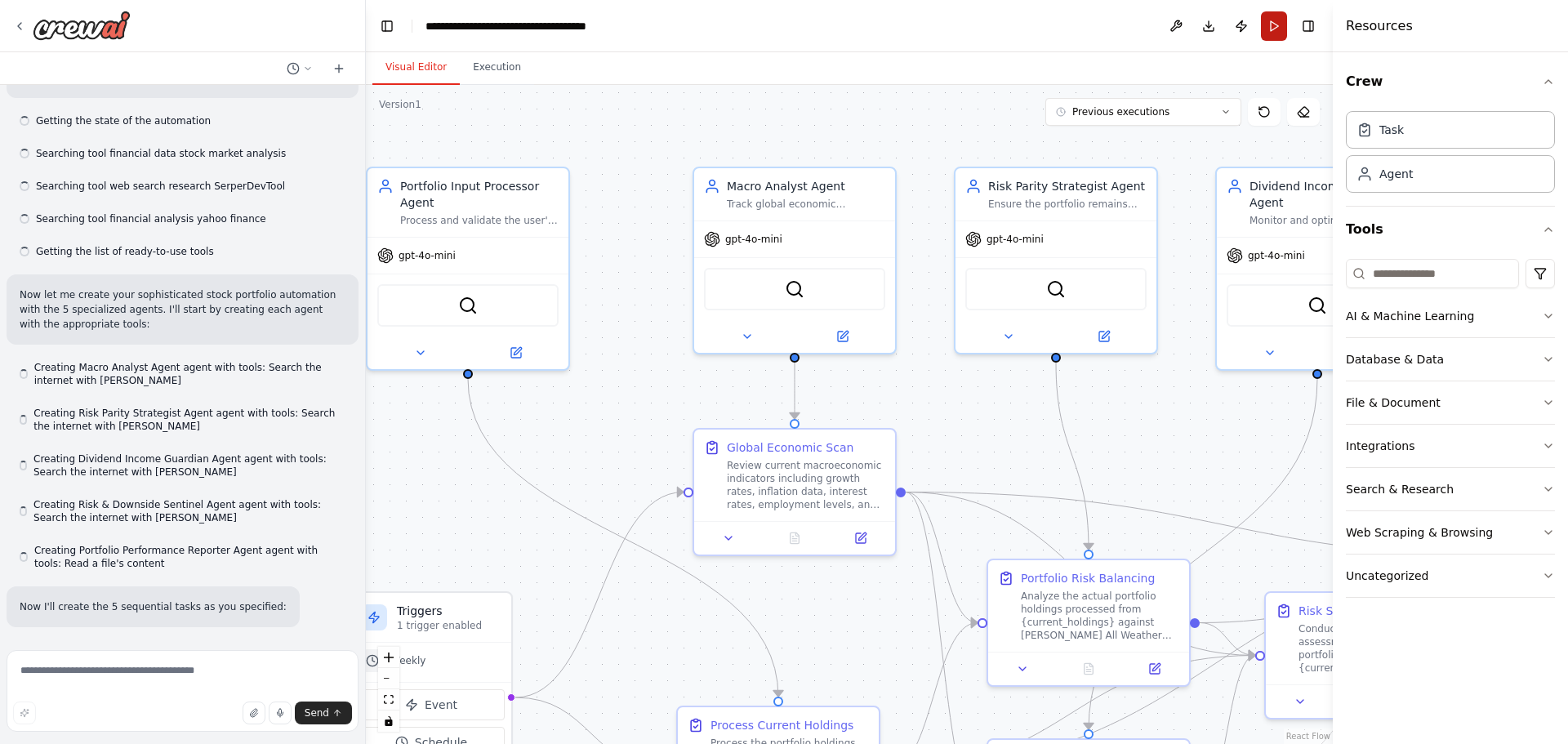
click at [1271, 27] on button "Run" at bounding box center [1274, 25] width 26 height 30
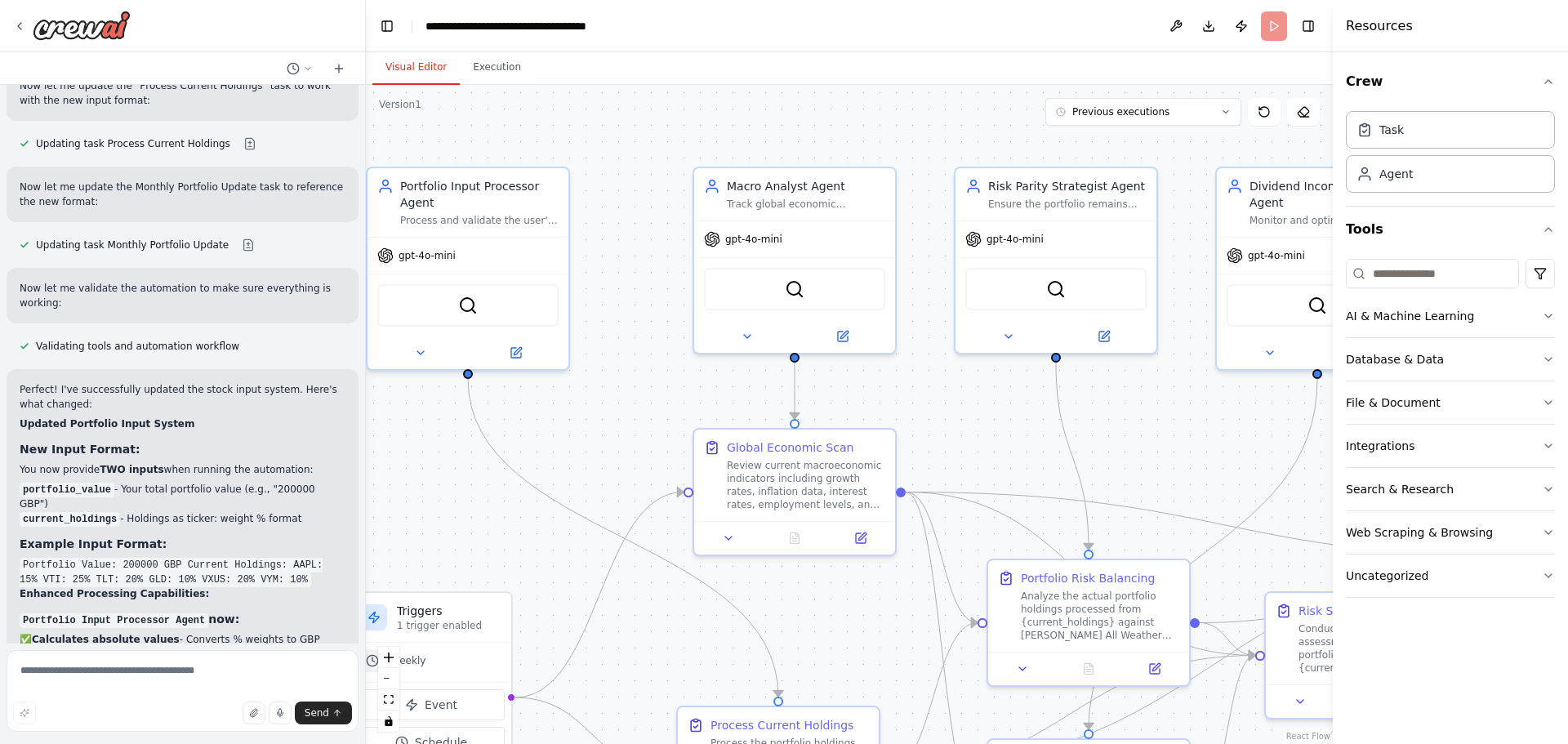
scroll to position [11437, 0]
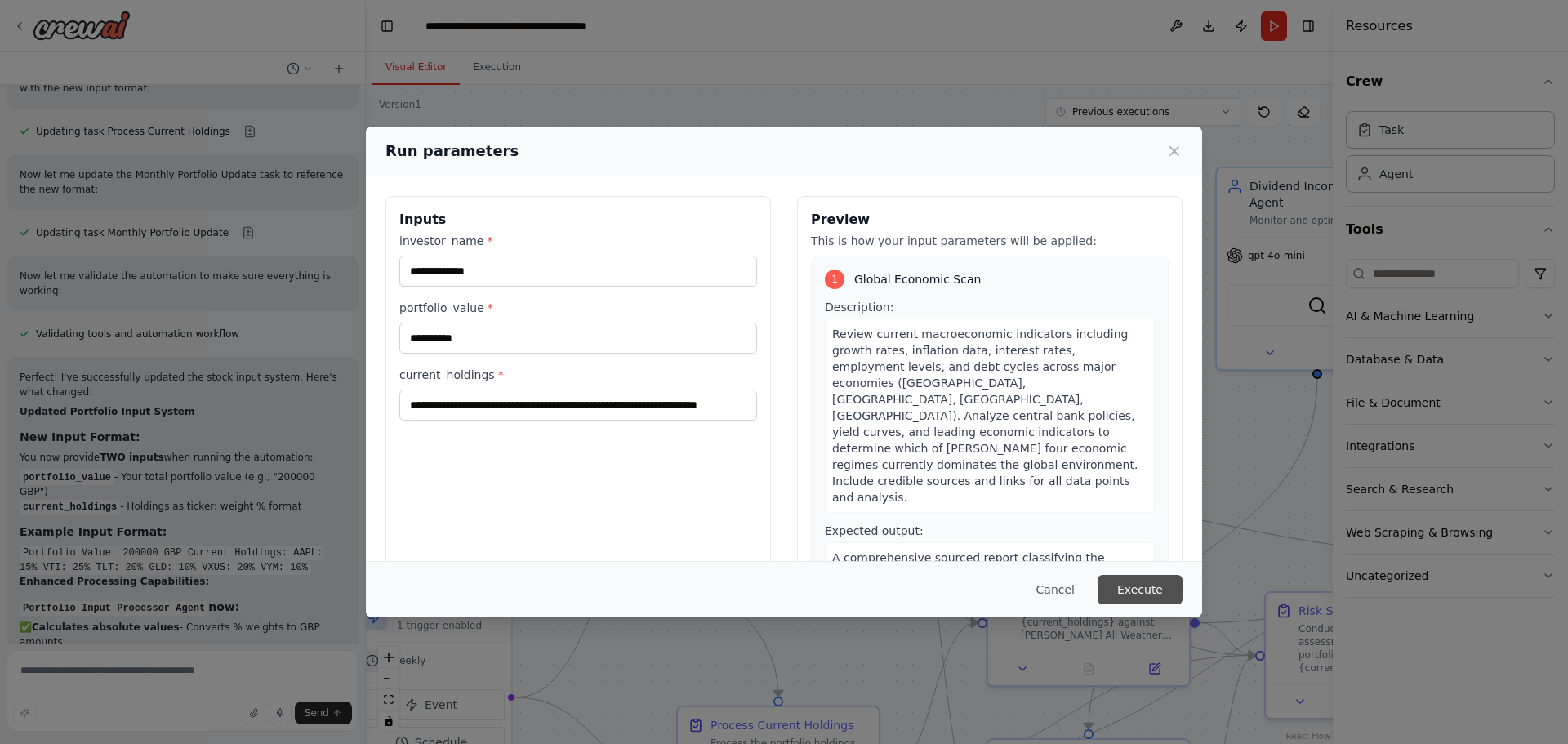
click at [1139, 586] on button "Execute" at bounding box center [1140, 589] width 85 height 30
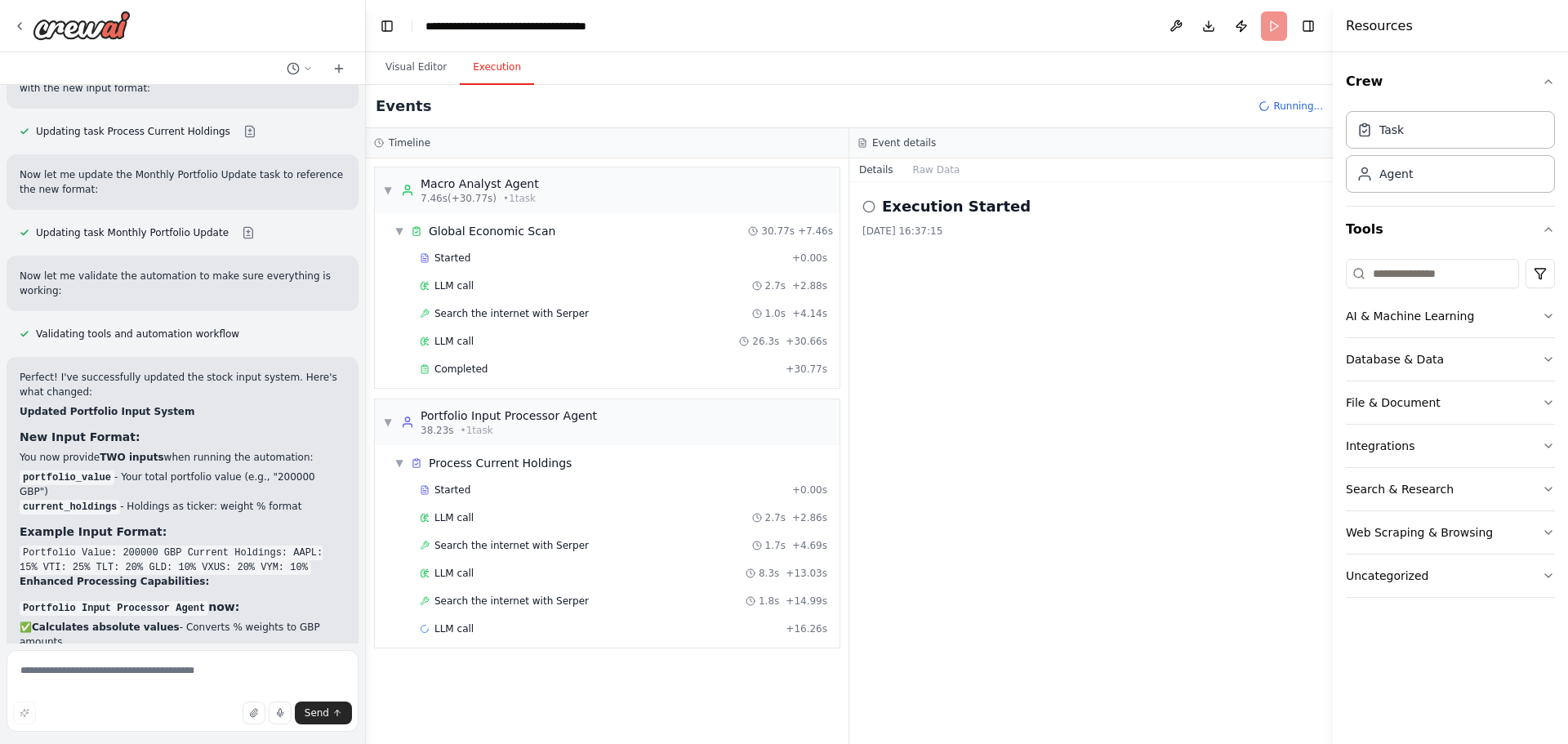
click at [970, 360] on div "Execution Started [DATE] 16:37:15" at bounding box center [1091, 463] width 483 height 562
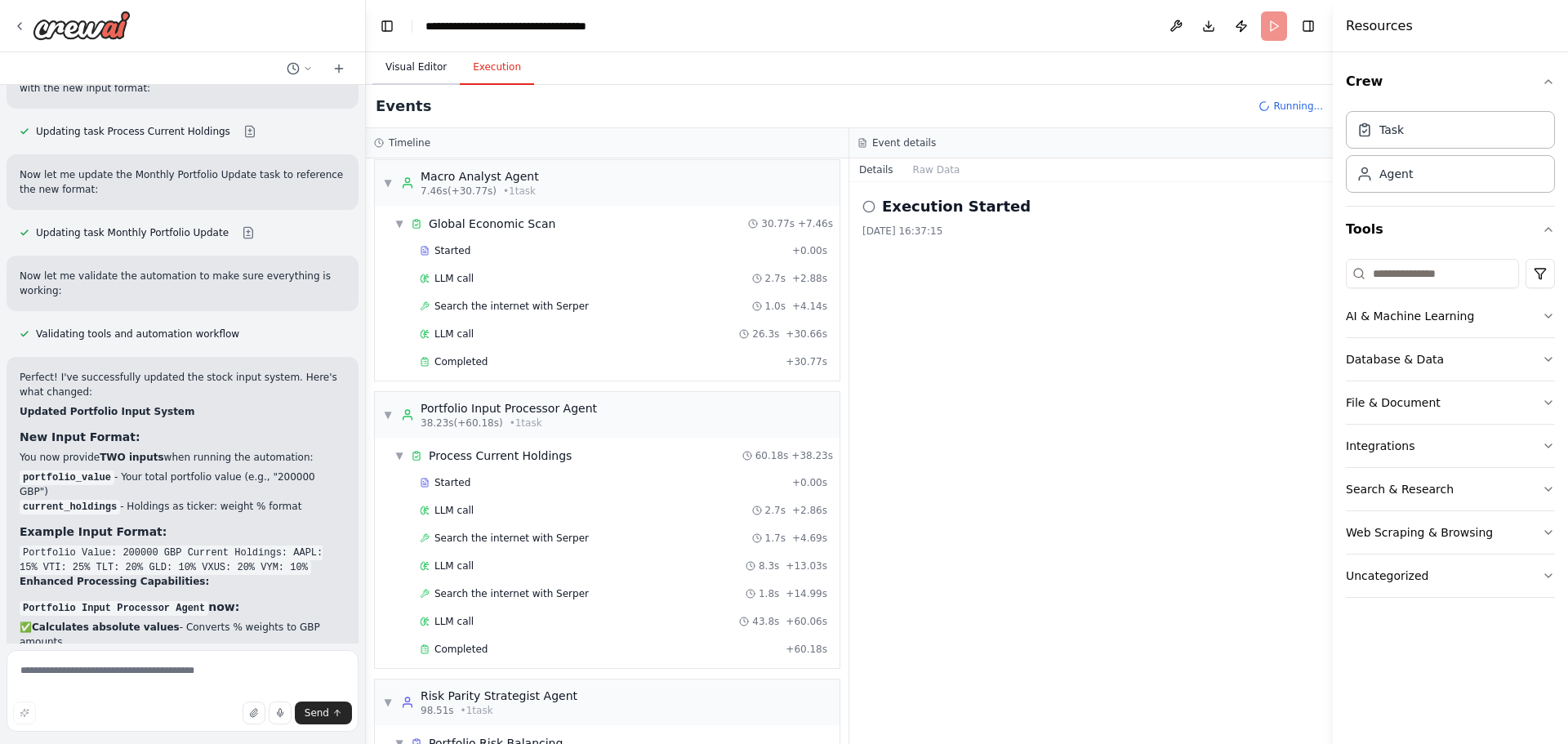
click at [421, 68] on button "Visual Editor" at bounding box center [415, 68] width 87 height 34
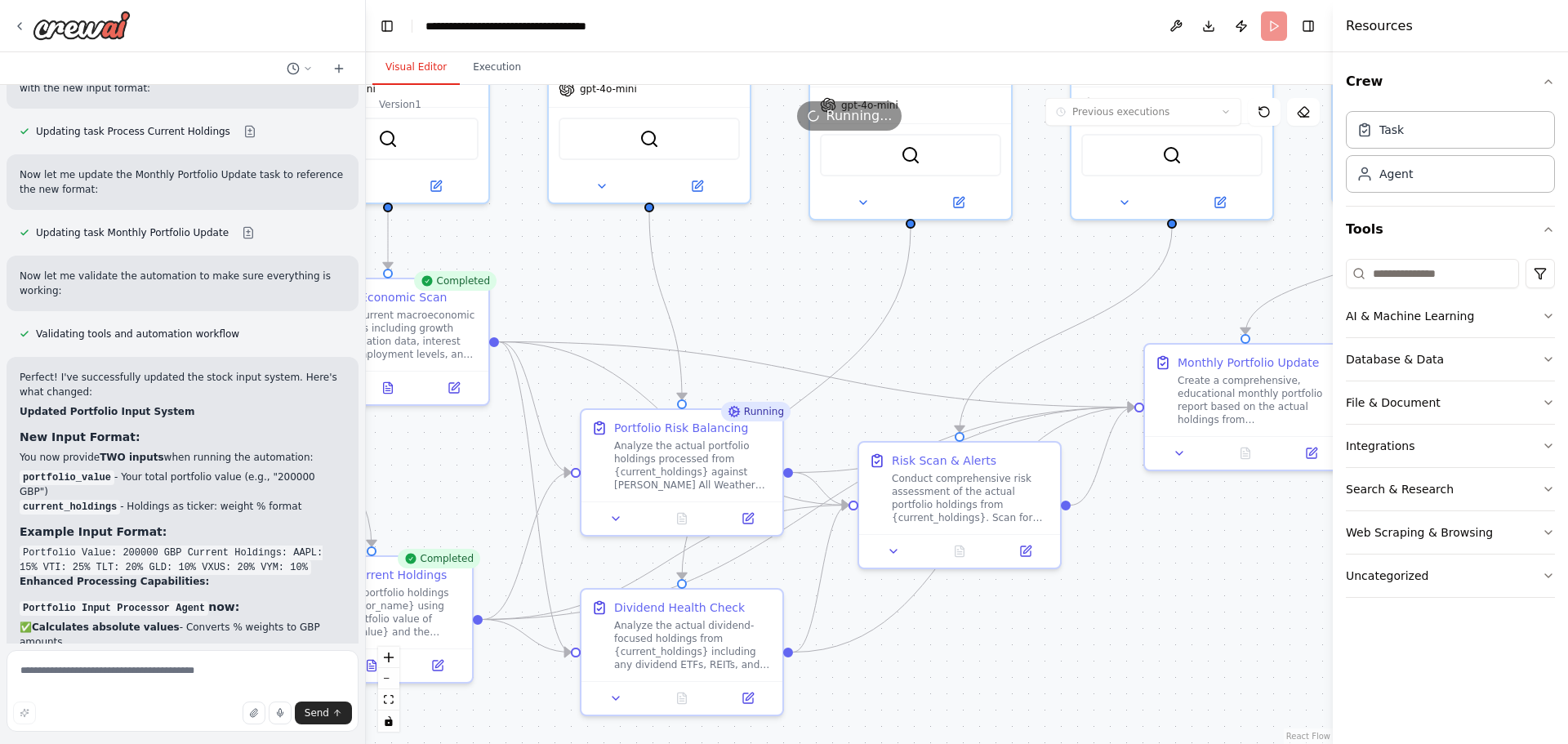
drag, startPoint x: 1172, startPoint y: 439, endPoint x: 674, endPoint y: 277, distance: 523.7
click at [674, 277] on div ".deletable-edge-delete-btn { width: 20px; height: 20px; border: 0px solid #ffff…" at bounding box center [849, 414] width 967 height 659
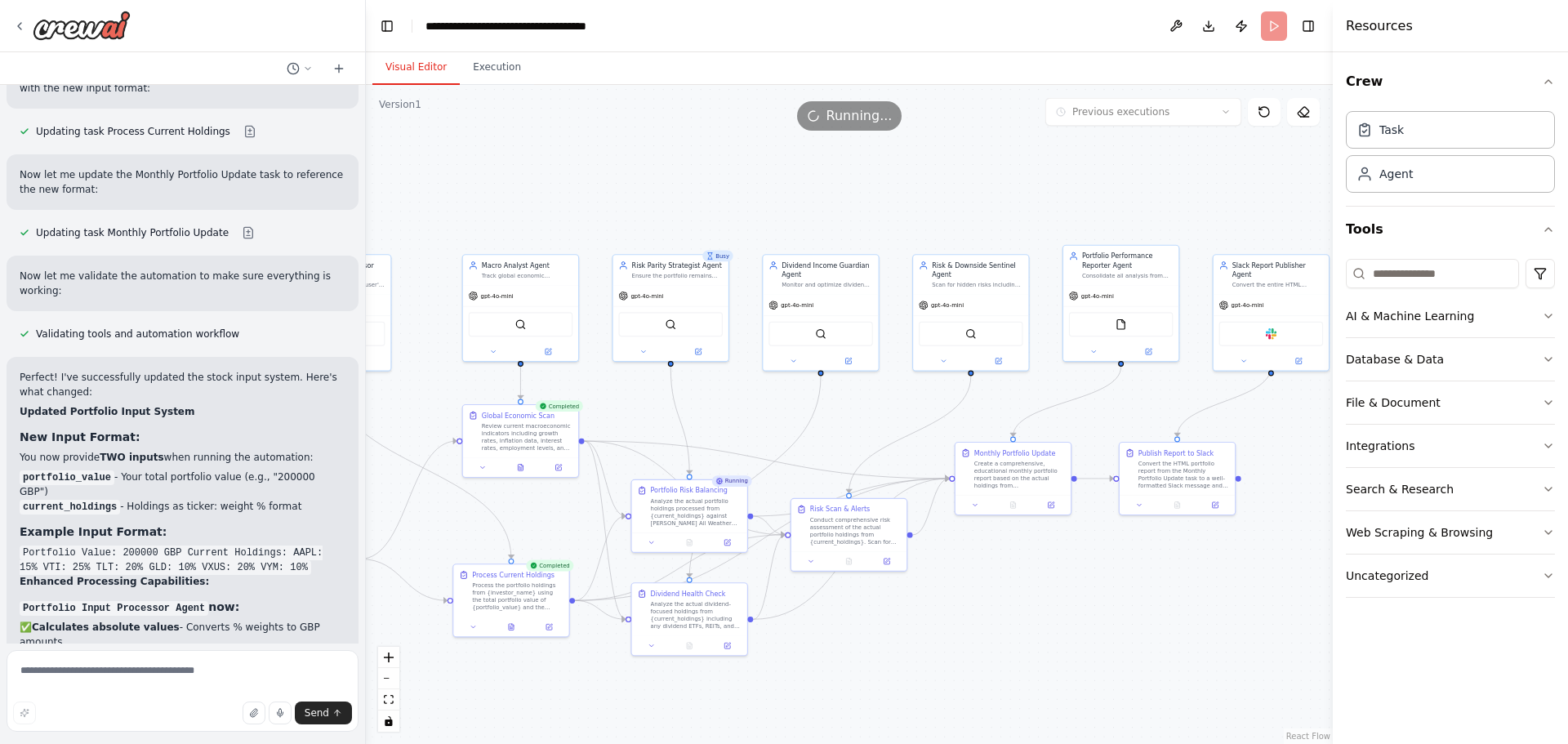
drag, startPoint x: 1241, startPoint y: 576, endPoint x: 1090, endPoint y: 596, distance: 152.3
click at [1091, 596] on div ".deletable-edge-delete-btn { width: 20px; height: 20px; border: 0px solid #ffff…" at bounding box center [849, 414] width 967 height 659
click at [845, 562] on icon at bounding box center [846, 559] width 5 height 7
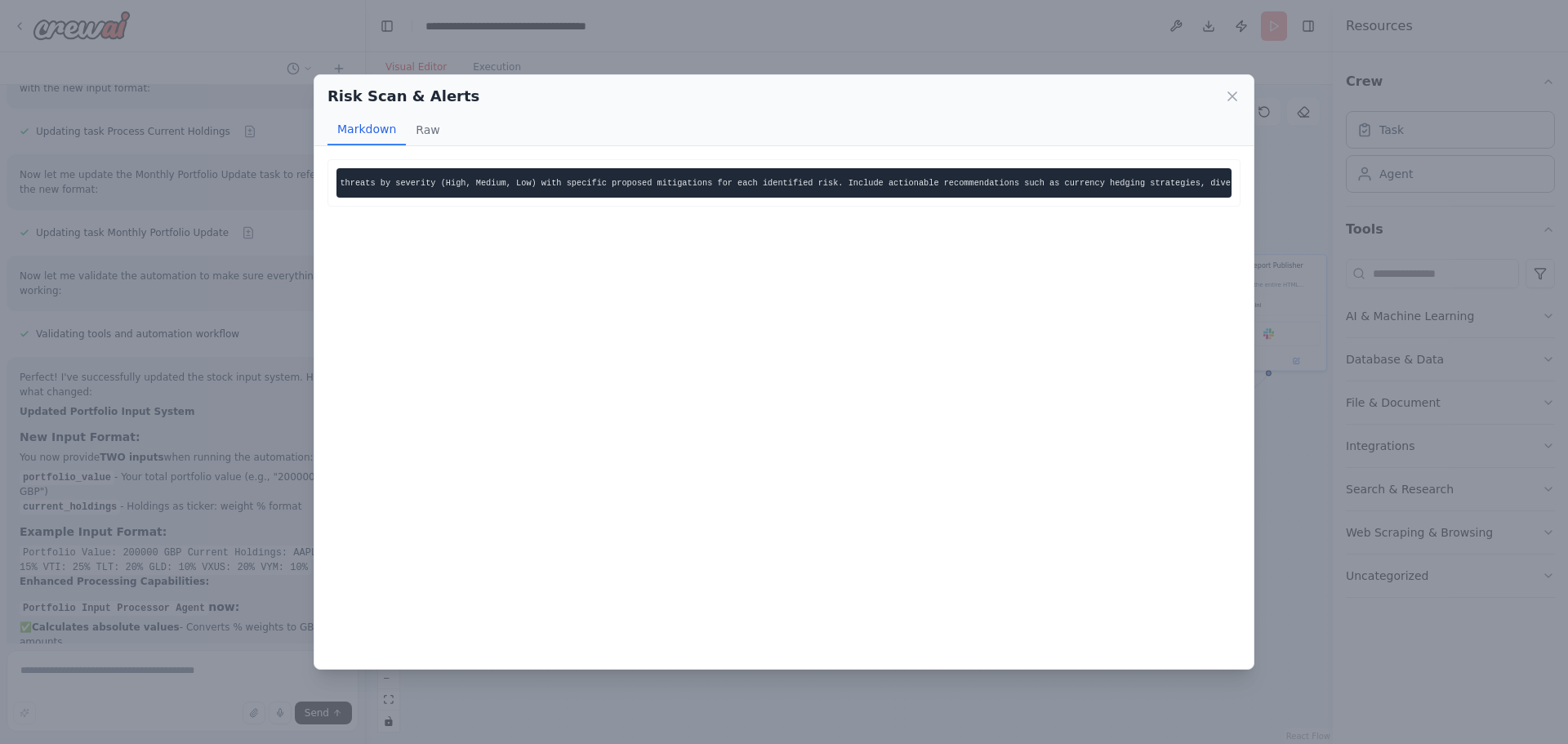
scroll to position [0, 325]
click at [1232, 100] on icon at bounding box center [1232, 96] width 16 height 16
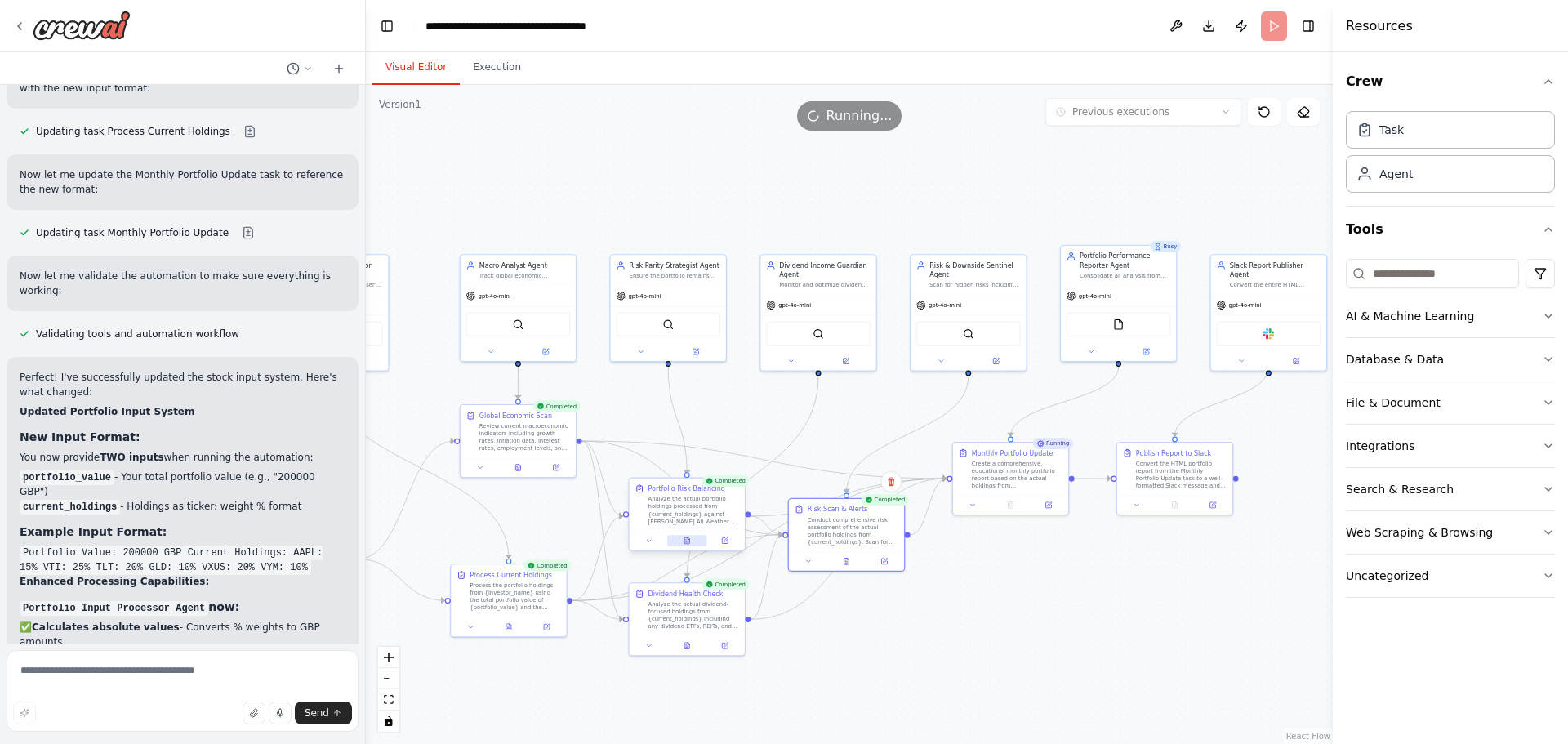
click at [683, 538] on icon at bounding box center [687, 540] width 8 height 8
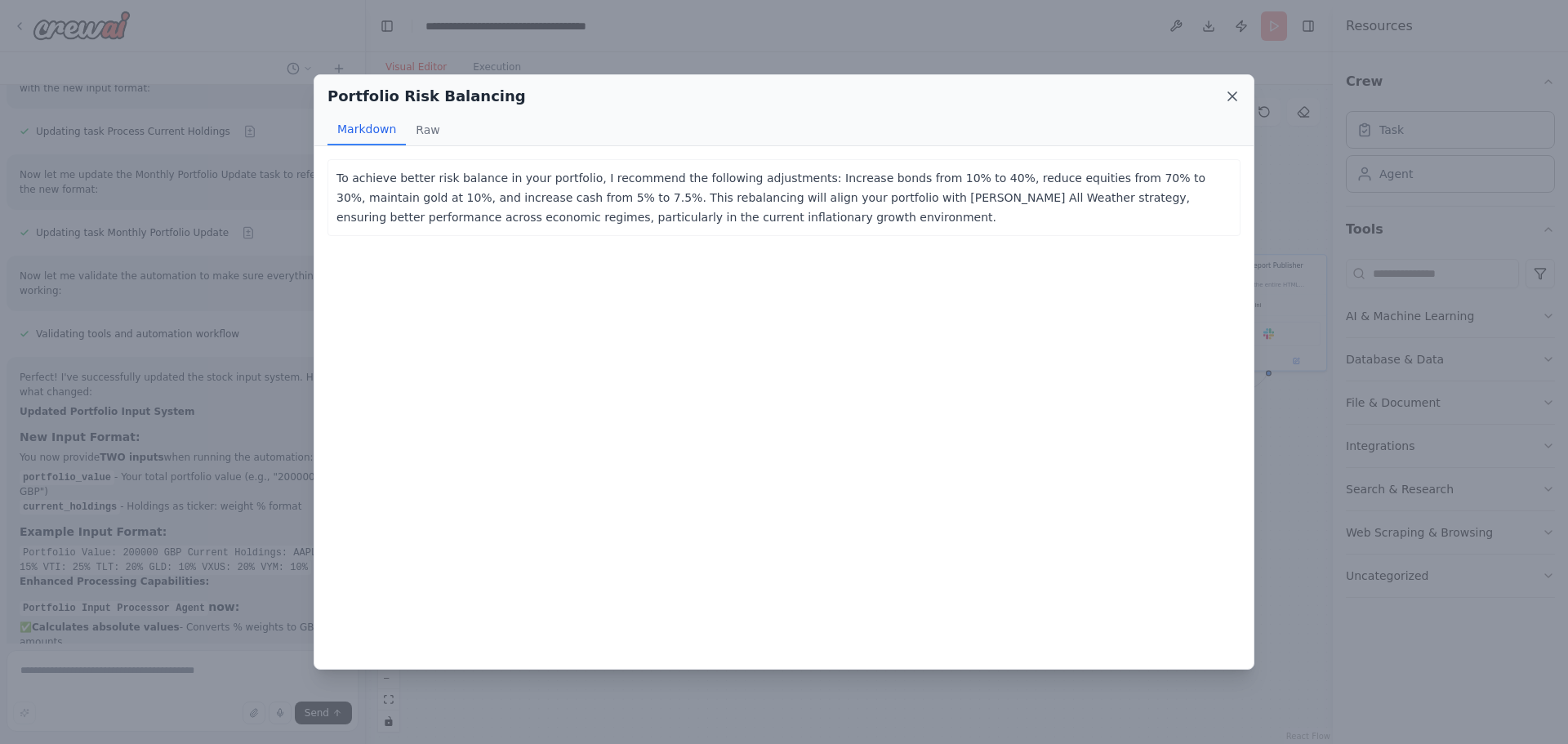
click at [1238, 92] on icon at bounding box center [1232, 96] width 16 height 16
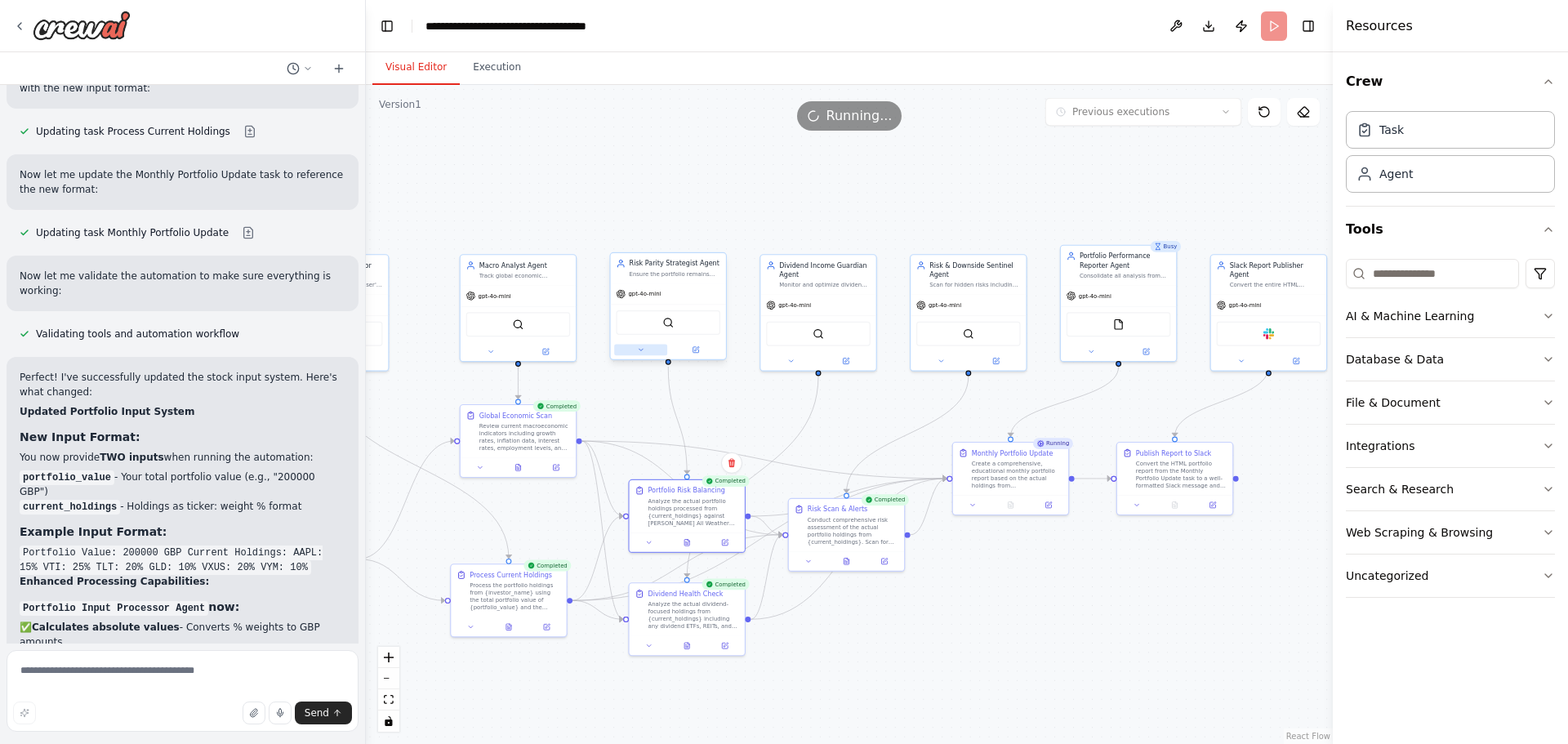
click at [636, 351] on button at bounding box center [641, 349] width 53 height 11
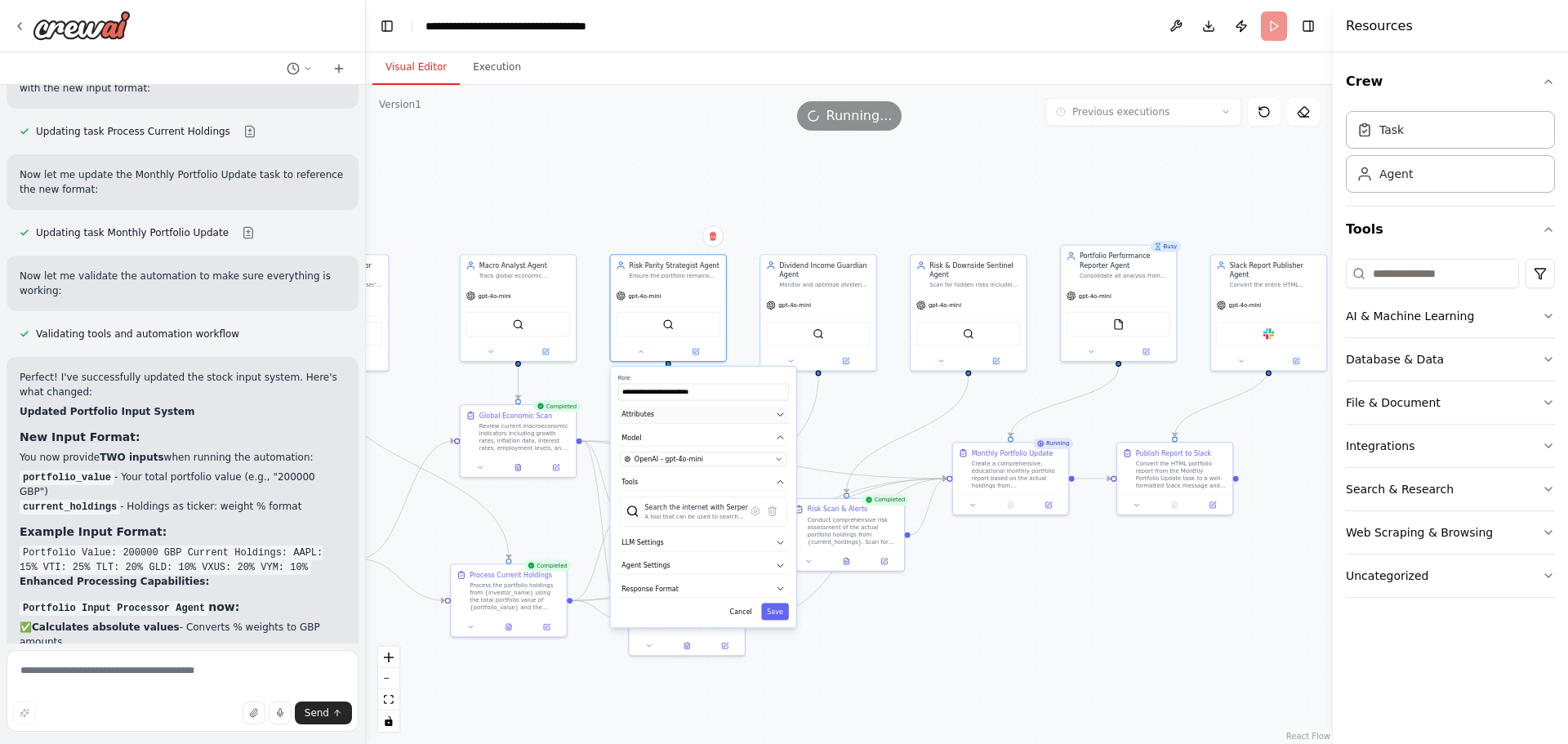
click at [681, 411] on button "Attributes" at bounding box center [703, 414] width 170 height 17
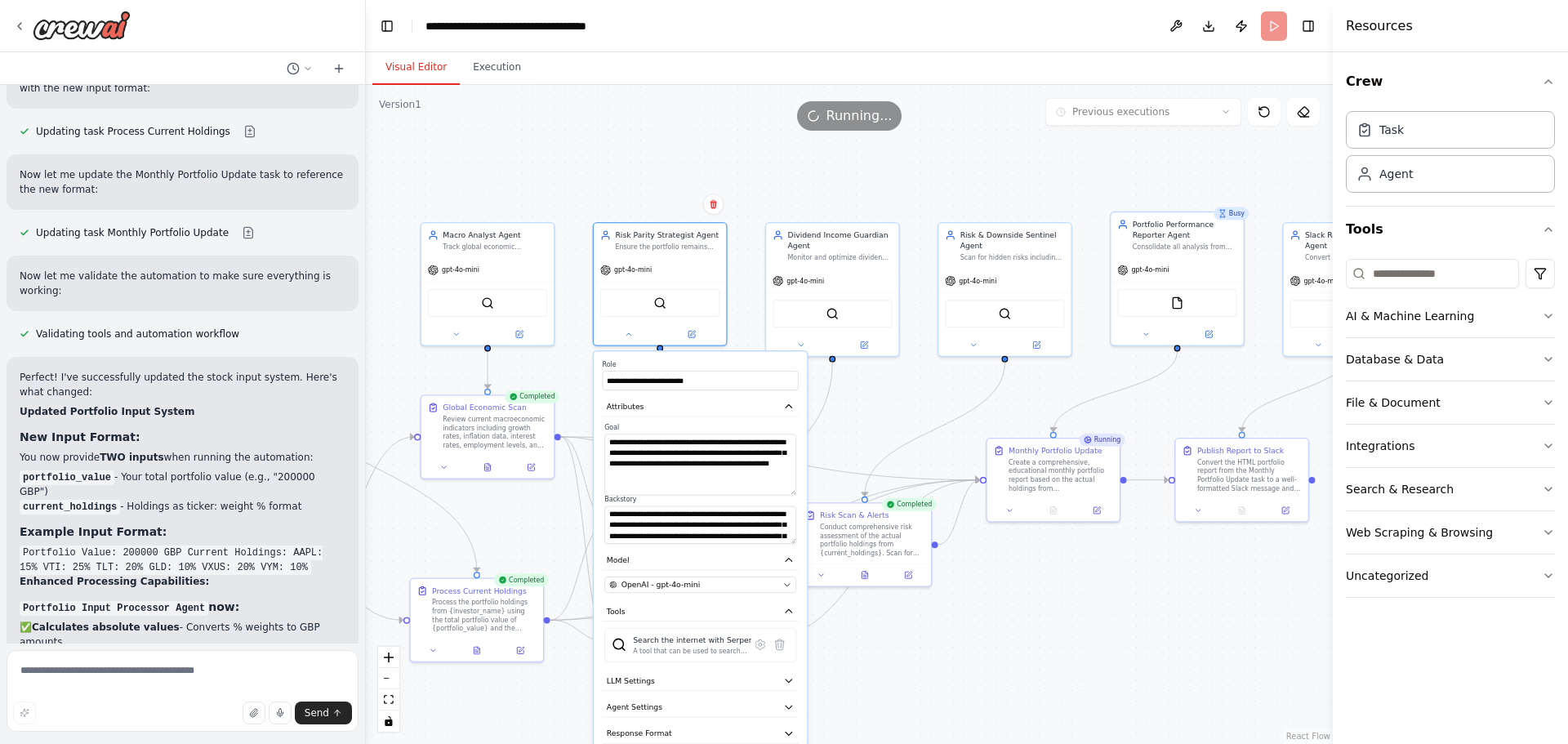
drag, startPoint x: 792, startPoint y: 469, endPoint x: 788, endPoint y: 492, distance: 23.3
click at [788, 492] on textarea "**********" at bounding box center [700, 464] width 192 height 61
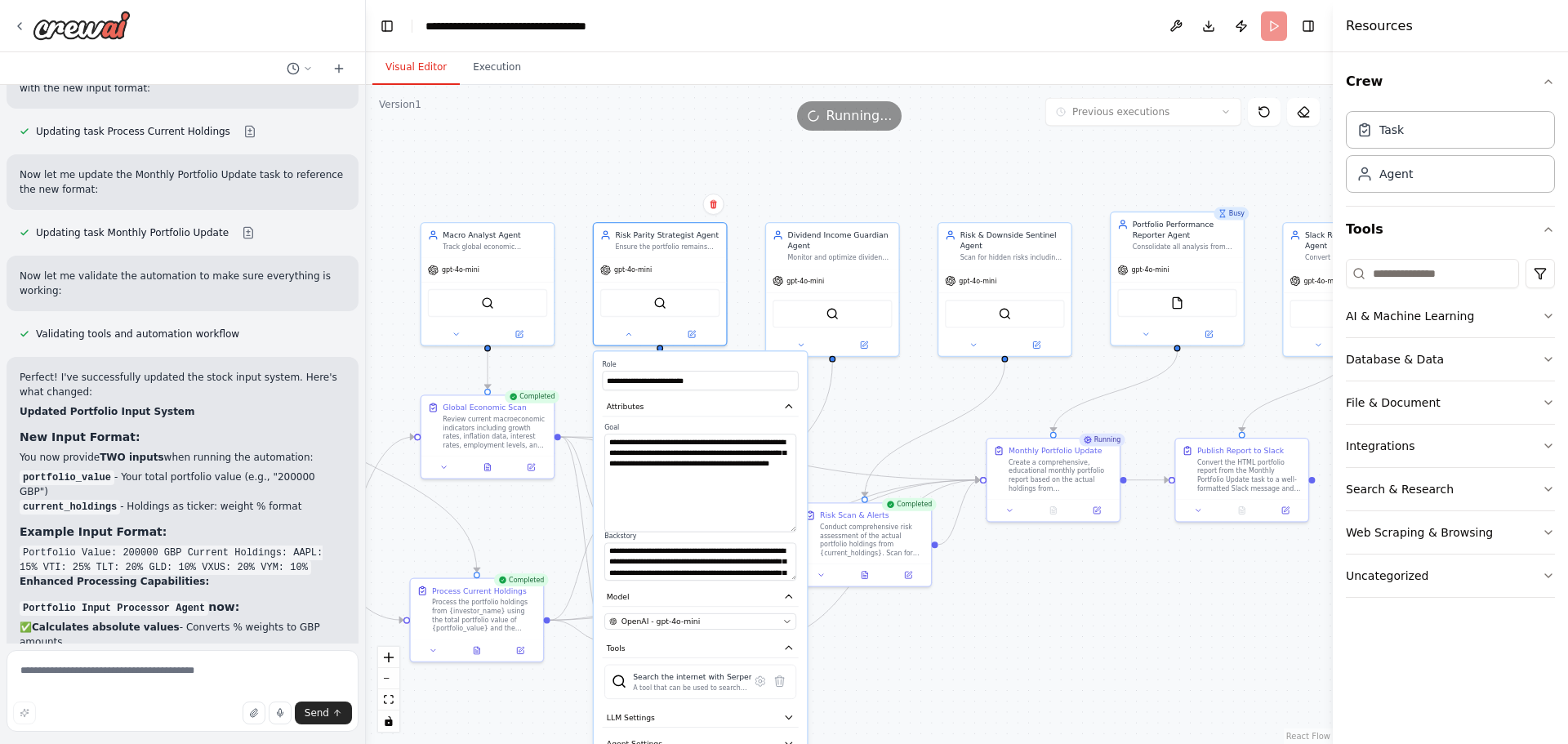
drag, startPoint x: 792, startPoint y: 491, endPoint x: 770, endPoint y: 530, distance: 44.8
click at [789, 530] on textarea "**********" at bounding box center [700, 483] width 192 height 98
click at [726, 510] on textarea "**********" at bounding box center [700, 484] width 192 height 101
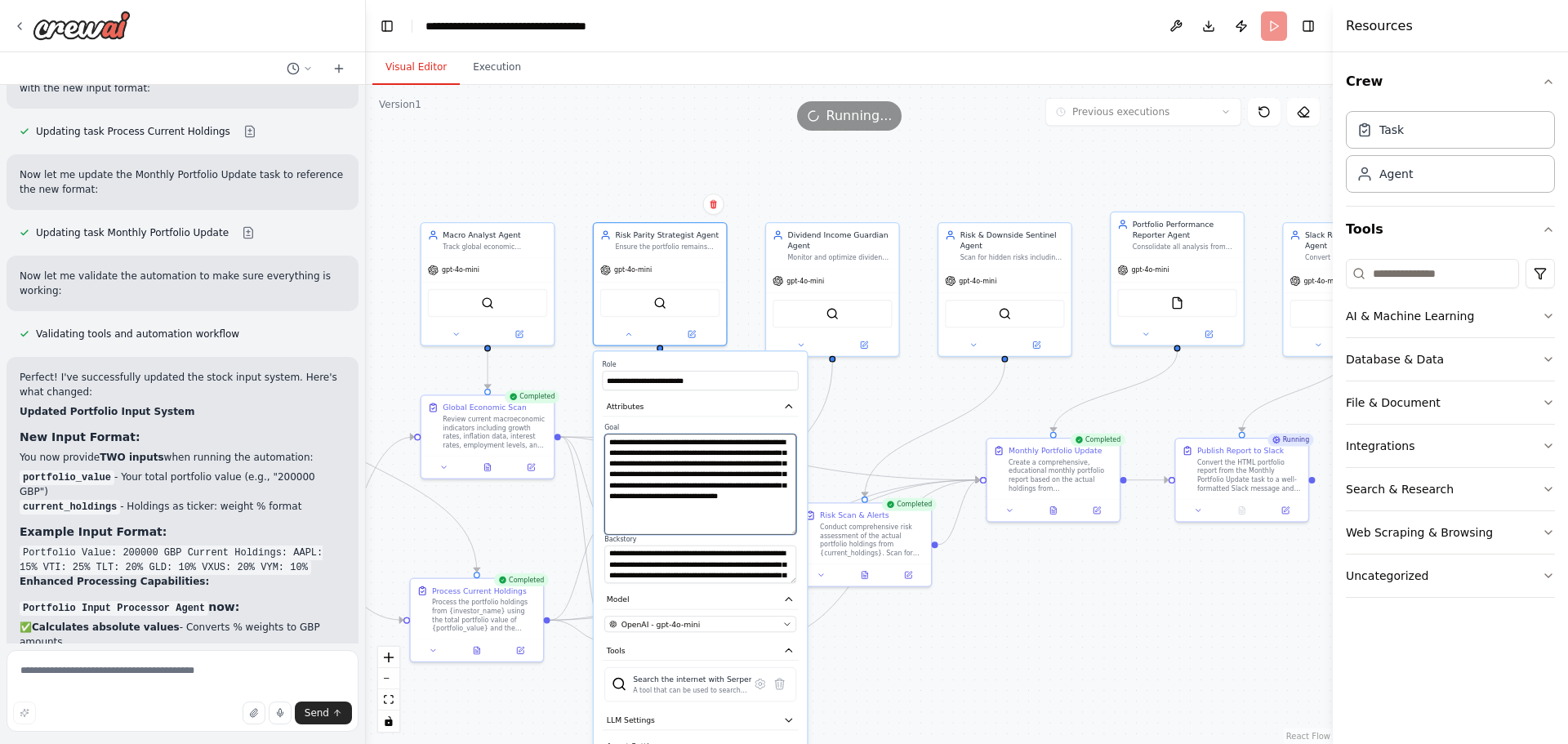
type textarea "**********"
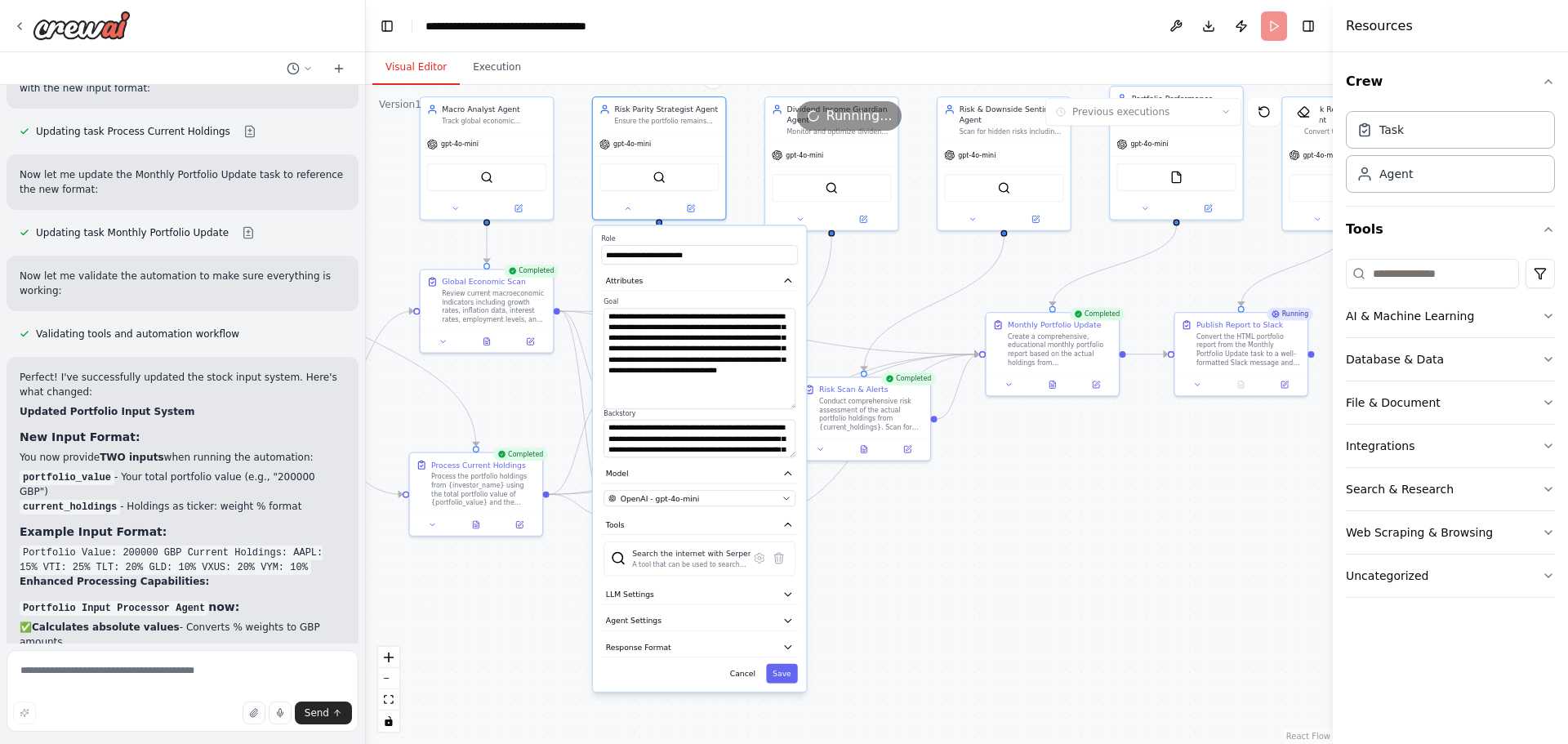
drag, startPoint x: 904, startPoint y: 653, endPoint x: 887, endPoint y: 491, distance: 162.9
click at [904, 487] on div ".deletable-edge-delete-btn { width: 20px; height: 20px; border: 0px solid #ffff…" at bounding box center [849, 414] width 967 height 659
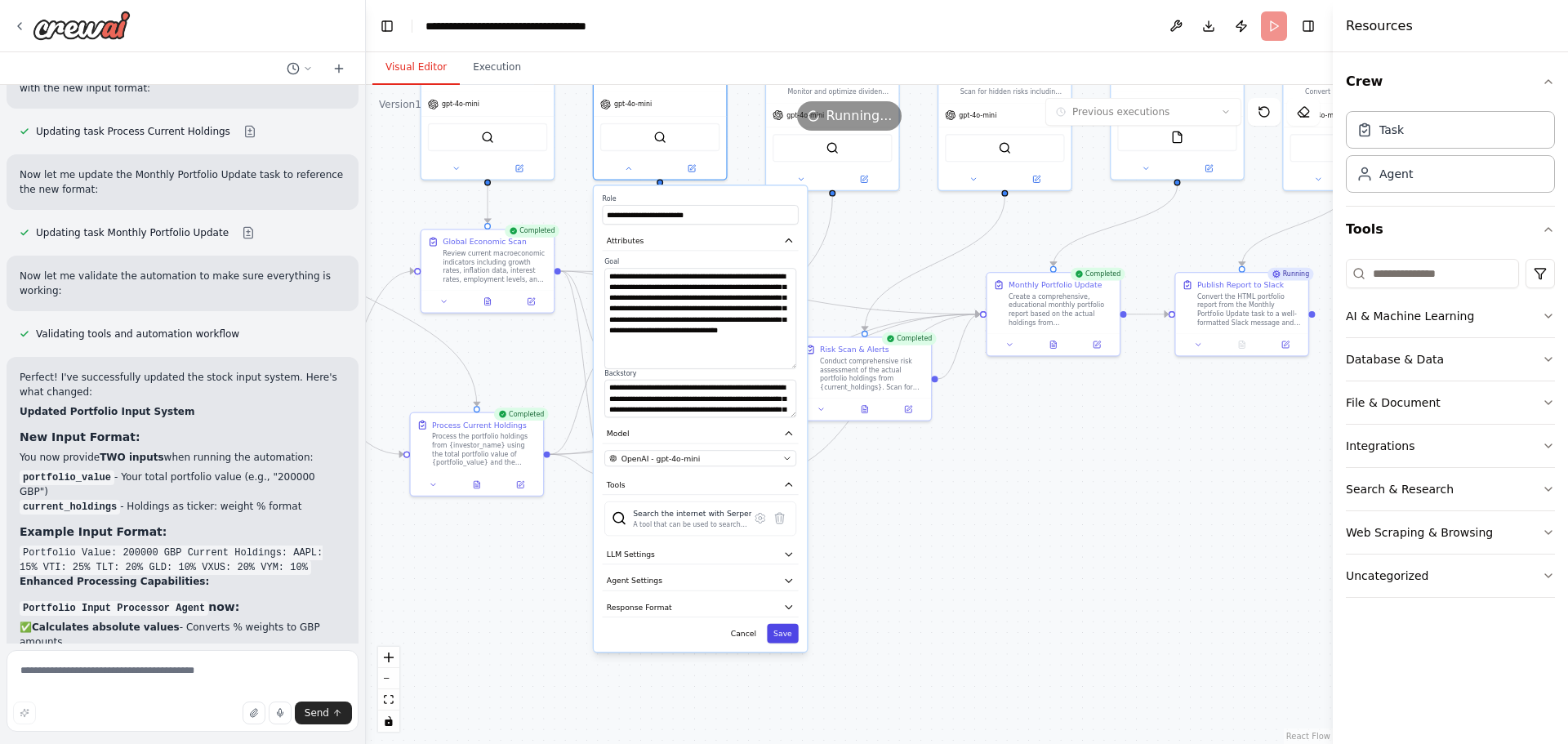
click at [792, 631] on button "Save" at bounding box center [783, 633] width 32 height 19
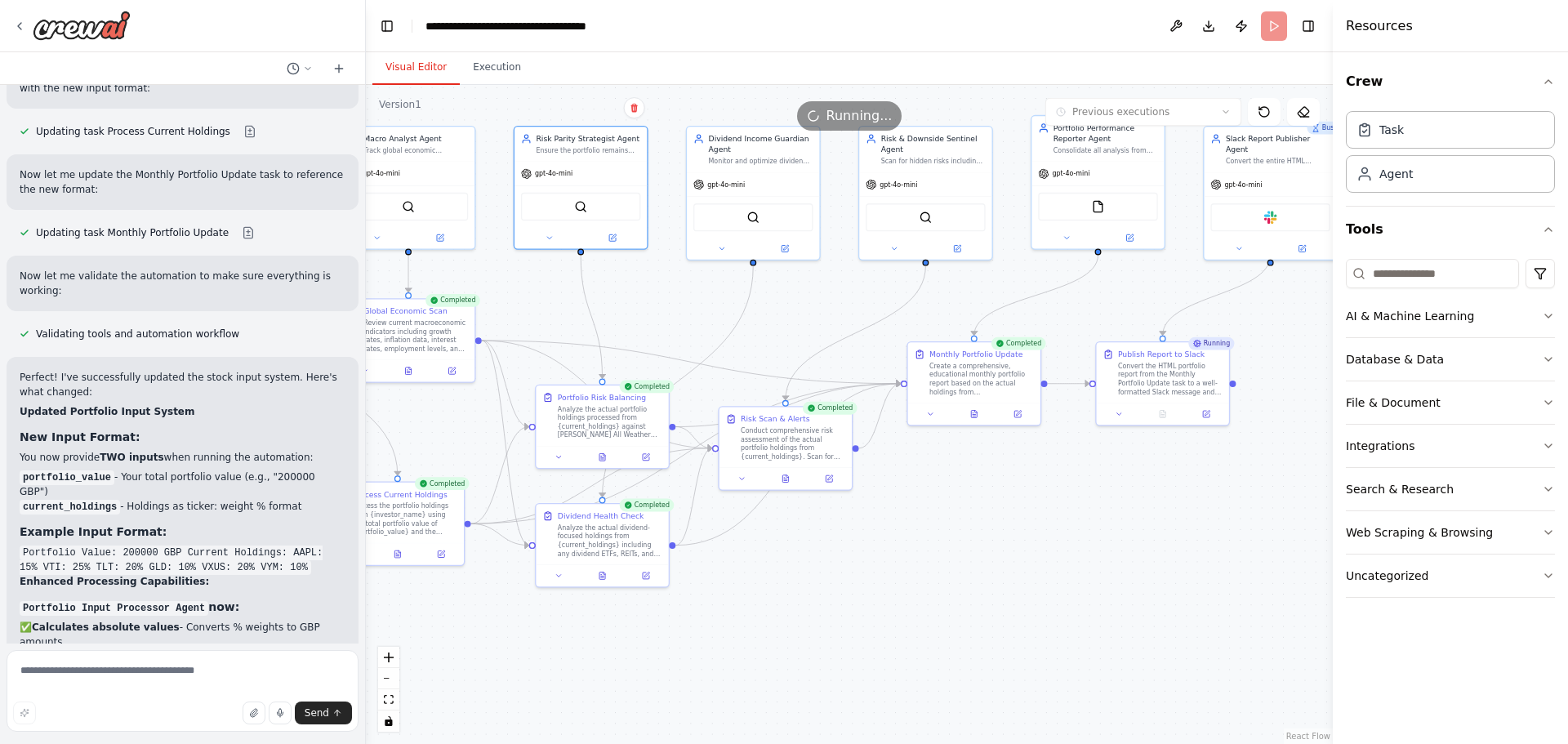
drag, startPoint x: 1132, startPoint y: 520, endPoint x: 1054, endPoint y: 591, distance: 105.5
click at [1054, 591] on div ".deletable-edge-delete-btn { width: 20px; height: 20px; border: 0px solid #ffff…" at bounding box center [849, 414] width 967 height 659
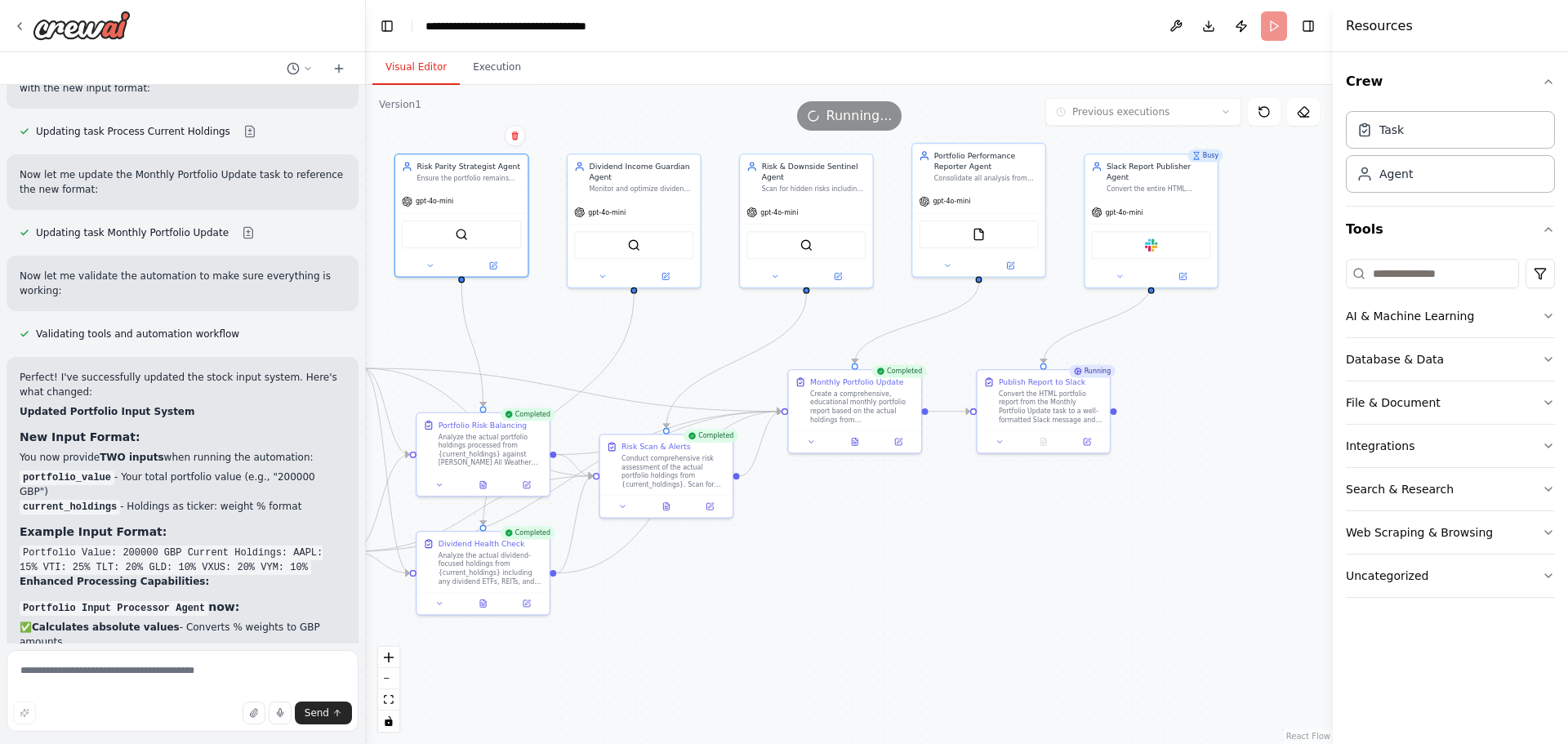
drag, startPoint x: 1077, startPoint y: 569, endPoint x: 1059, endPoint y: 571, distance: 18.1
click at [1059, 571] on div ".deletable-edge-delete-btn { width: 20px; height: 20px; border: 0px solid #ffff…" at bounding box center [849, 414] width 967 height 659
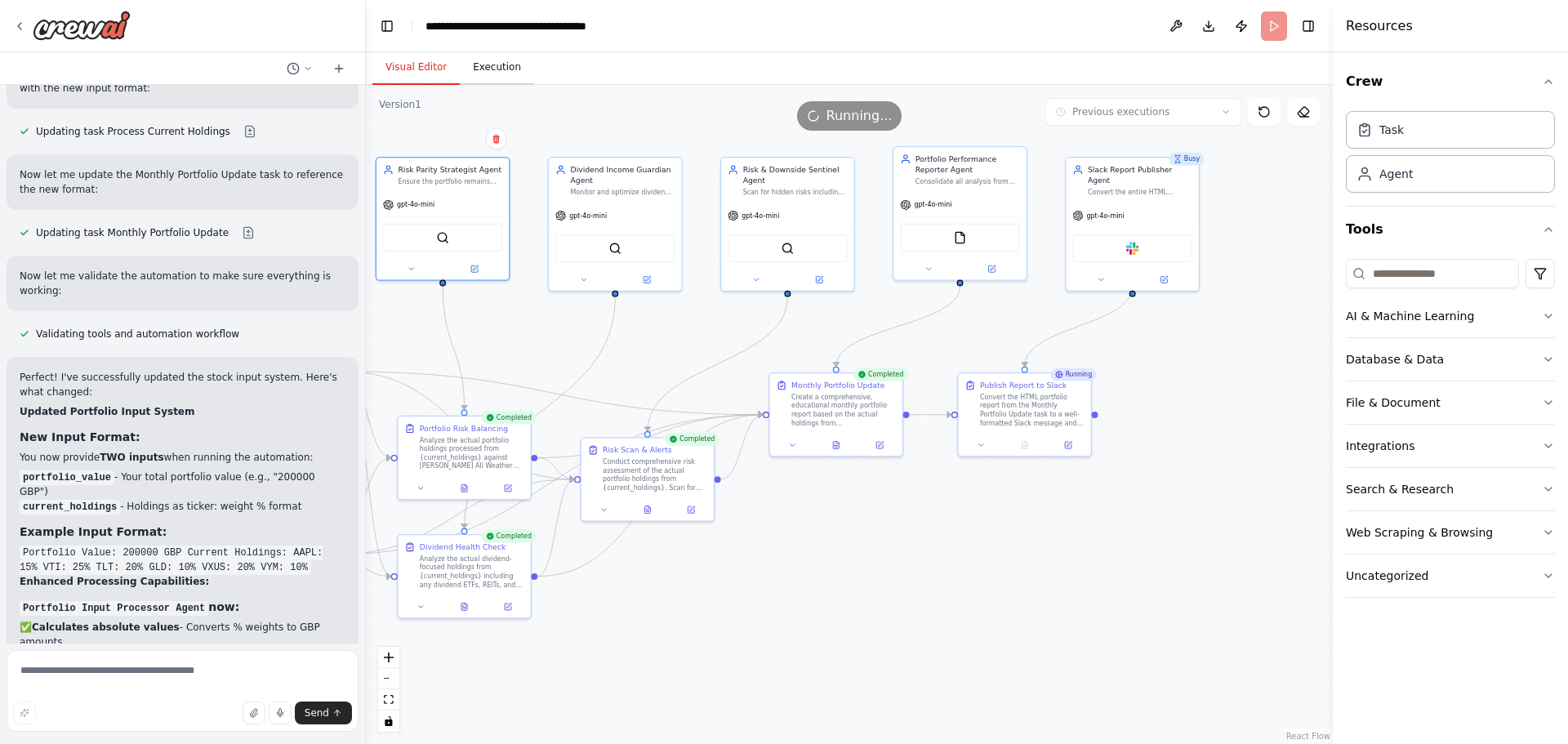
click at [493, 64] on button "Execution" at bounding box center [497, 68] width 75 height 34
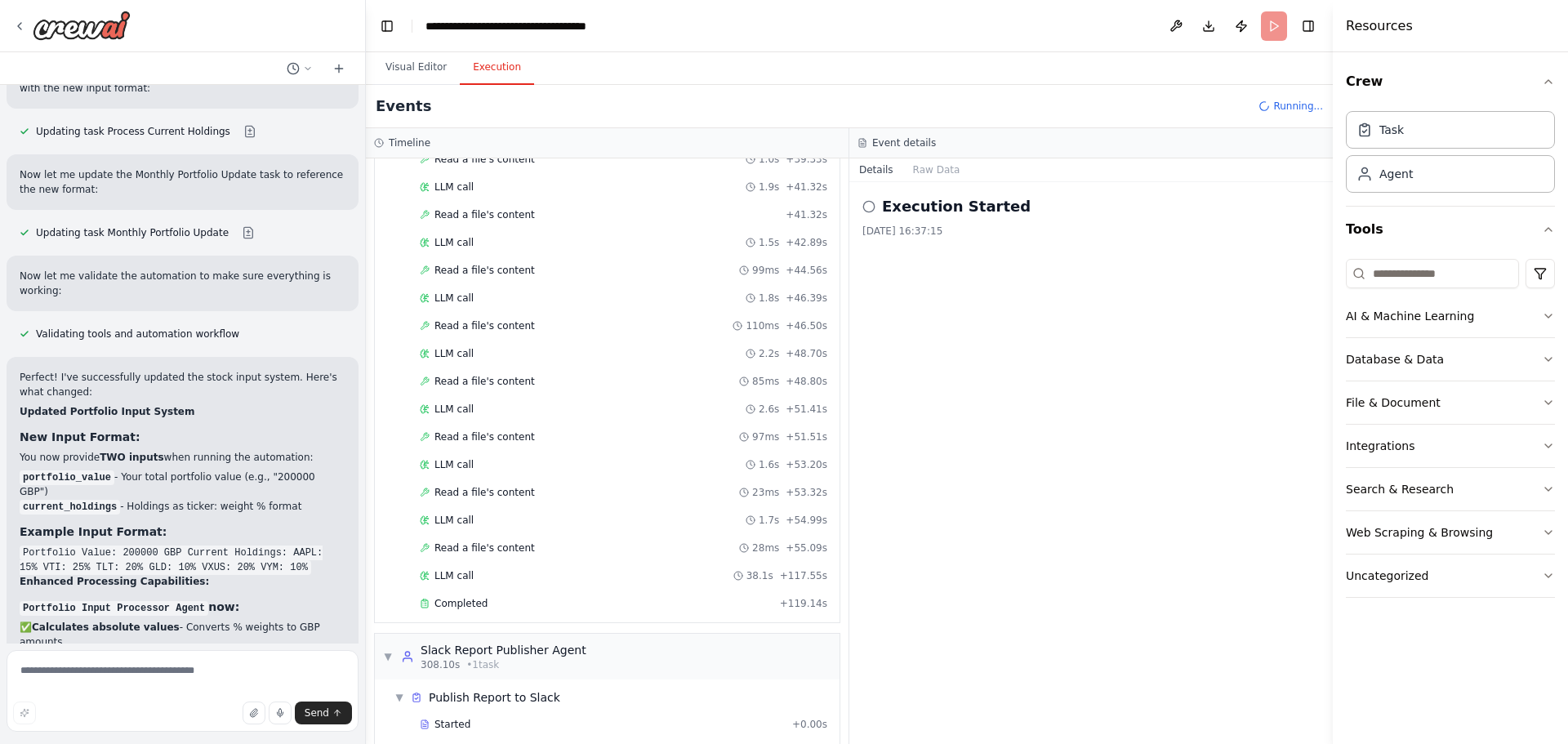
scroll to position [2747, 0]
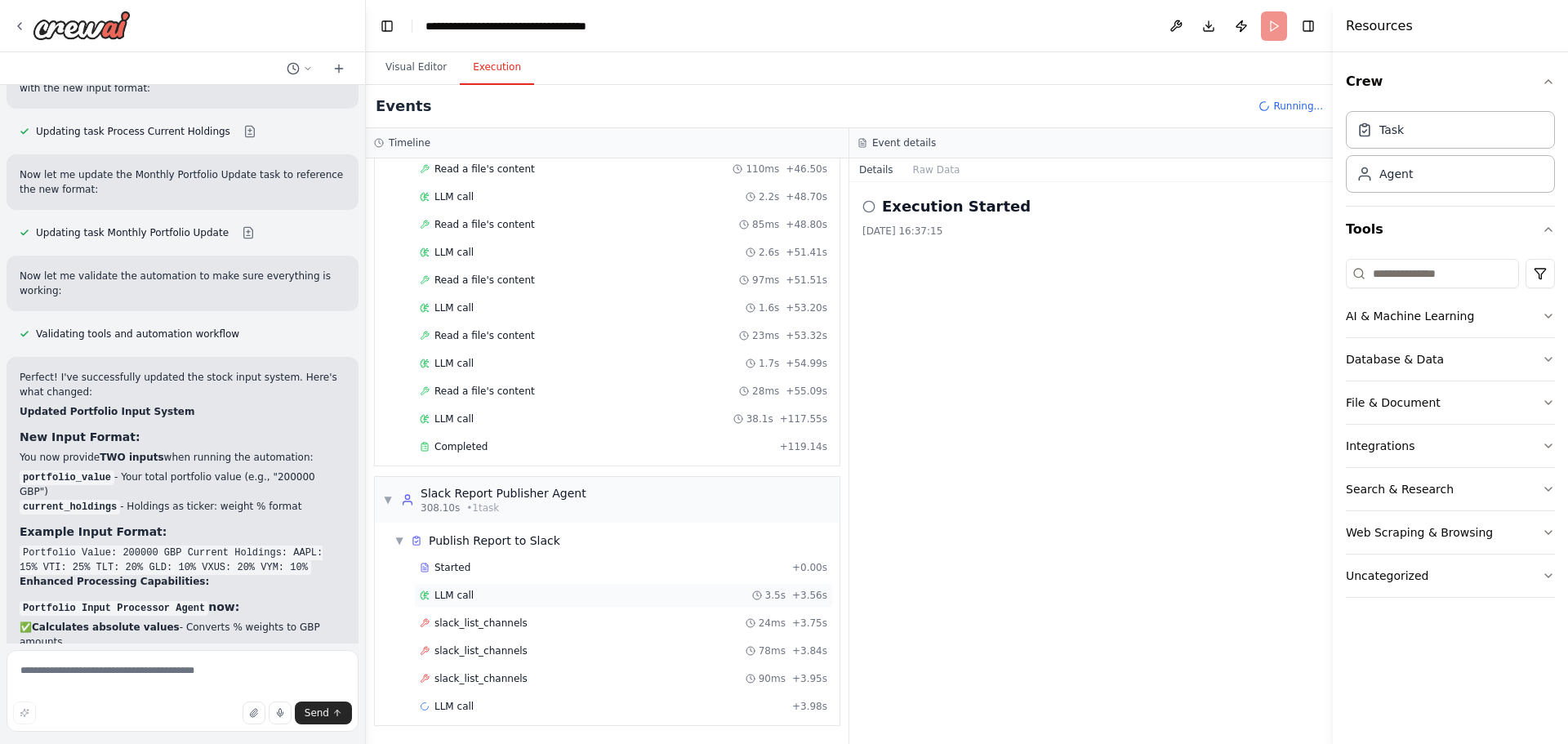
click at [564, 588] on div "LLM call 3.5s + 3.56s" at bounding box center [623, 595] width 419 height 25
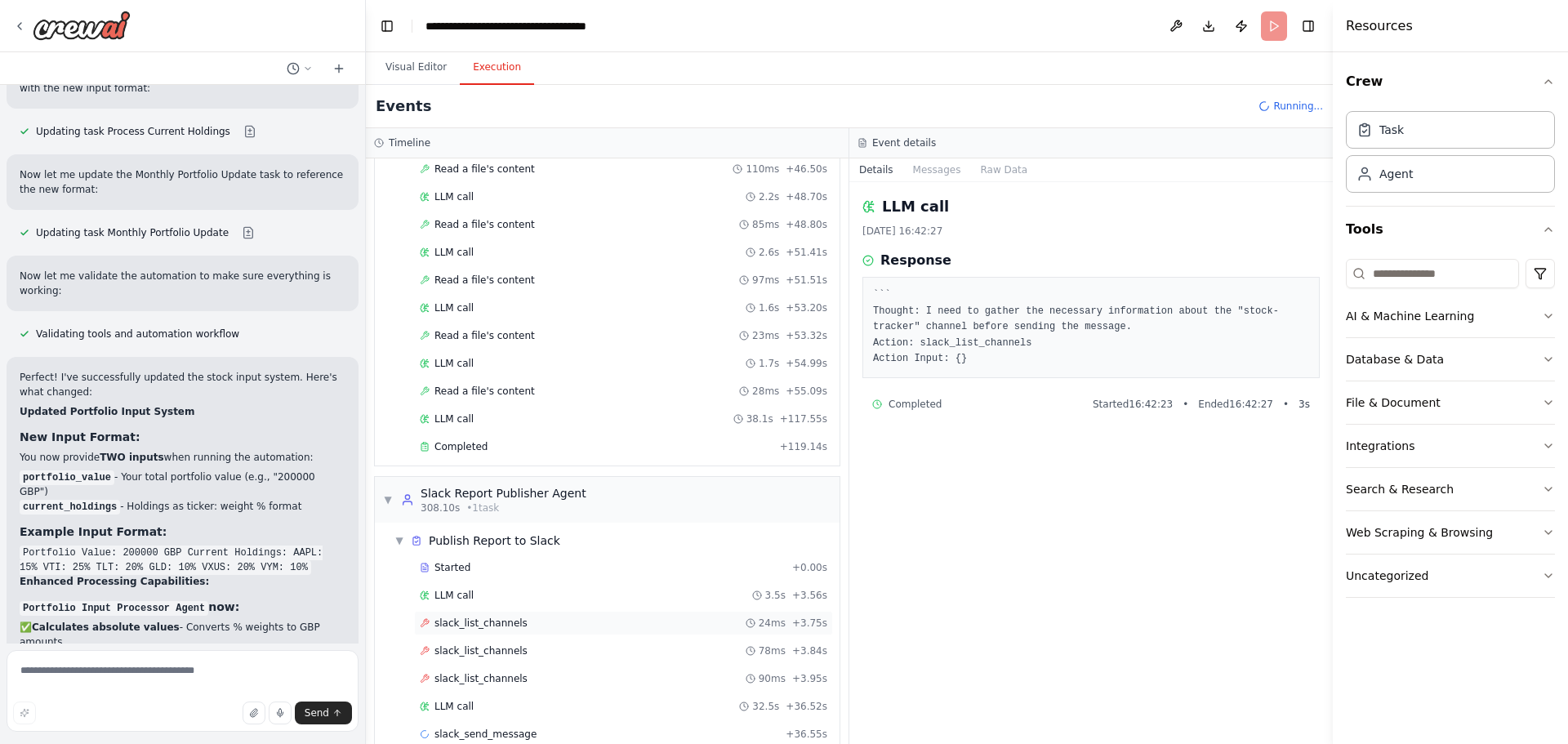
click at [612, 620] on div "slack_list_channels 24ms + 3.75s" at bounding box center [623, 622] width 408 height 13
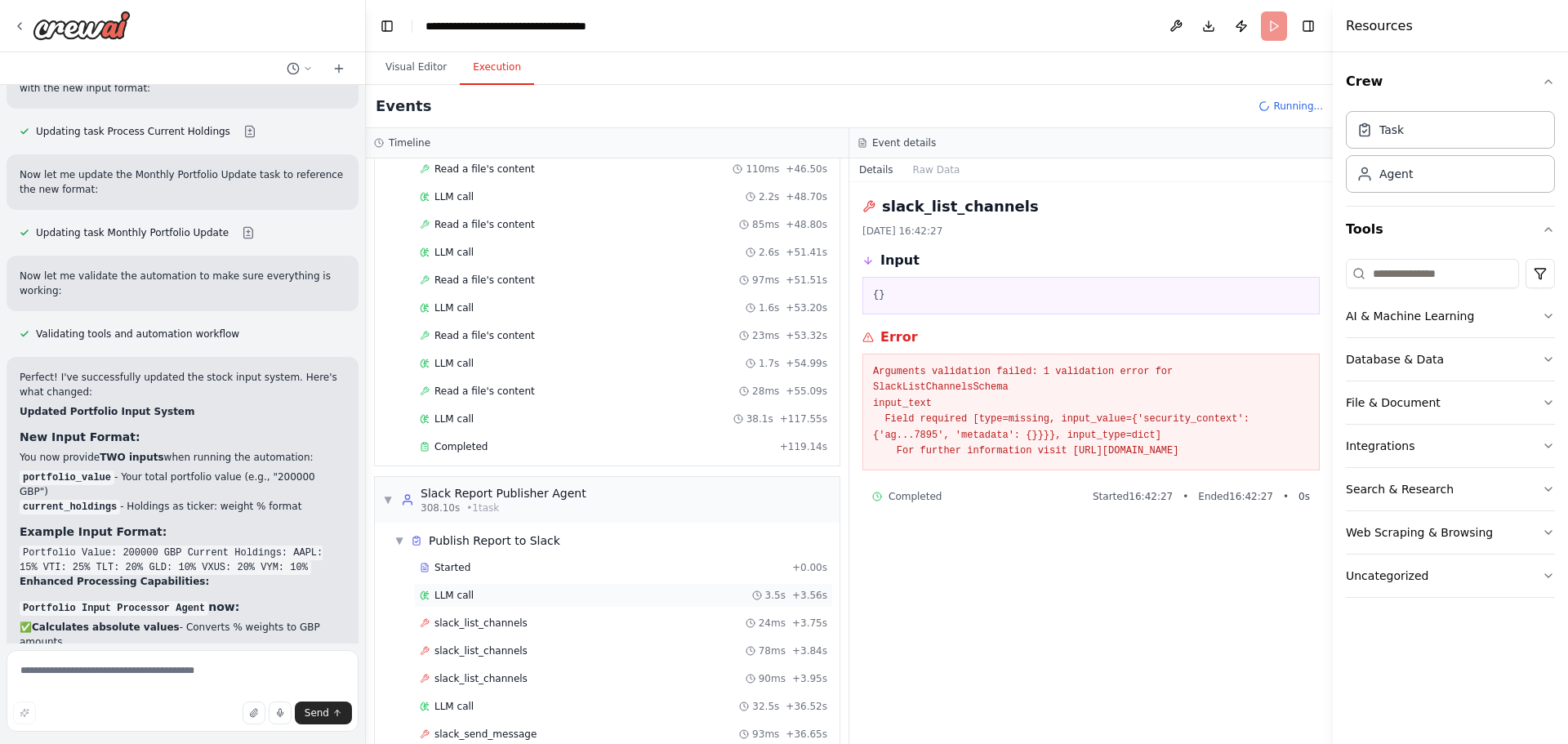
click at [618, 592] on div "LLM call 3.5s + 3.56s" at bounding box center [623, 595] width 408 height 13
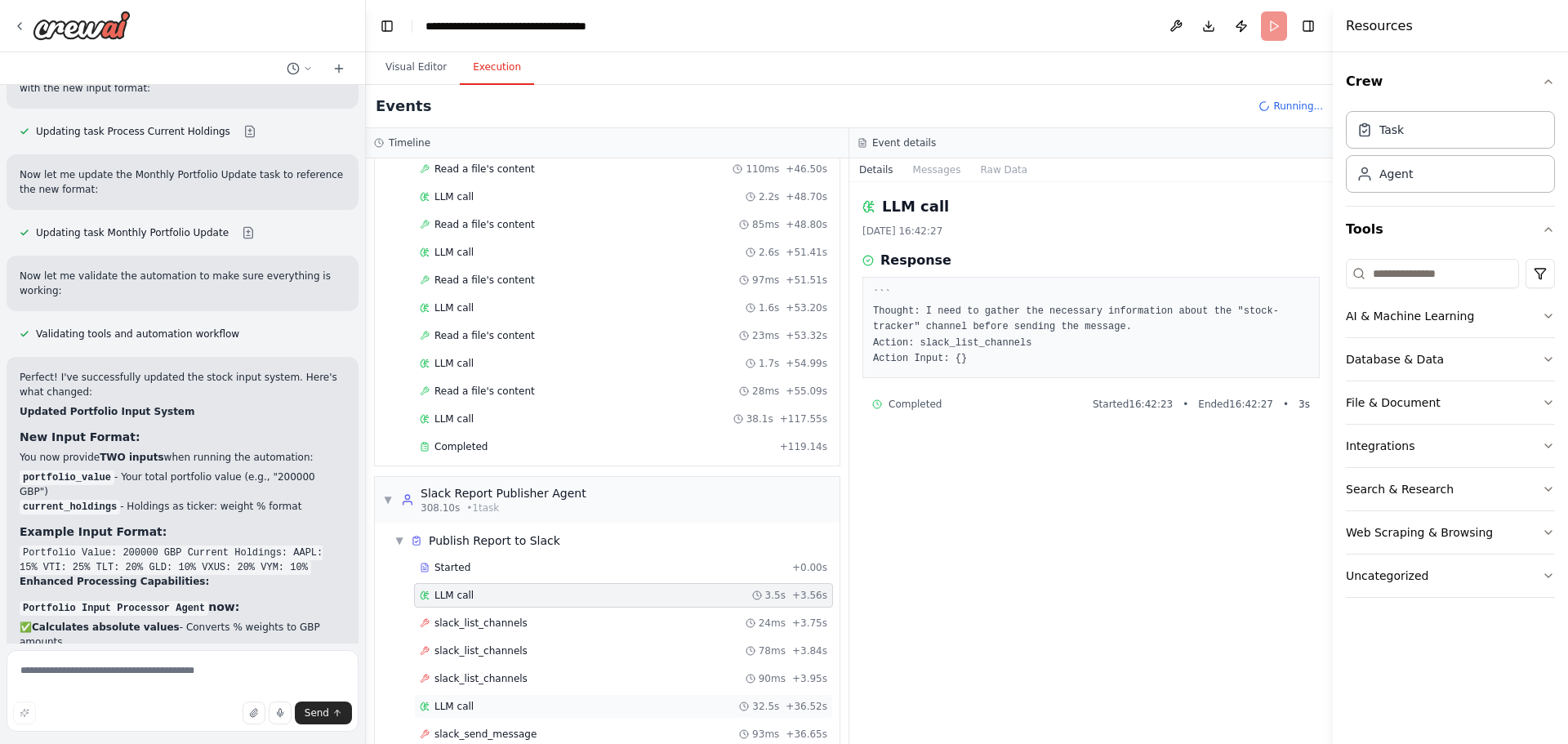
click at [599, 697] on div "LLM call 32.5s + 36.52s" at bounding box center [623, 706] width 419 height 25
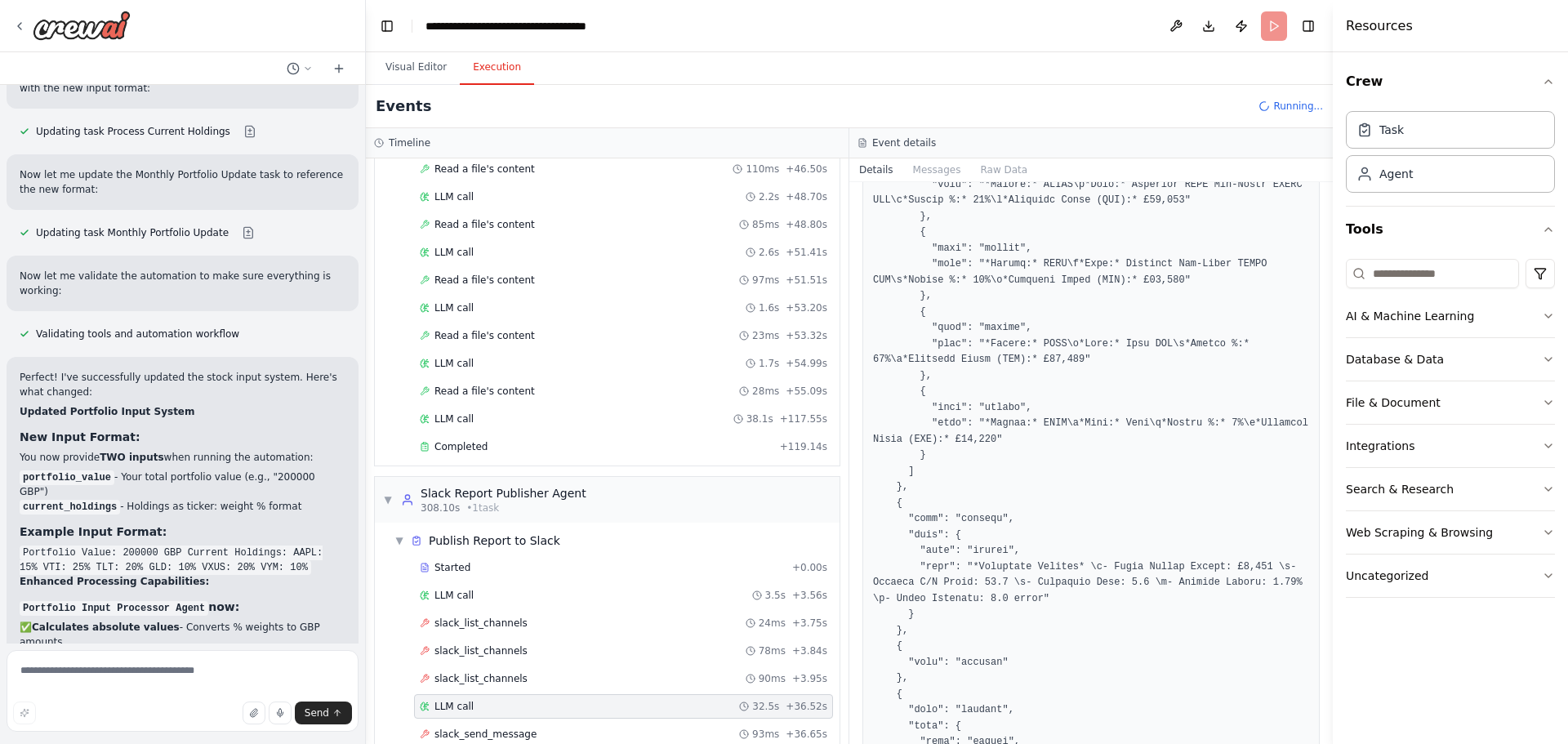
scroll to position [1388, 0]
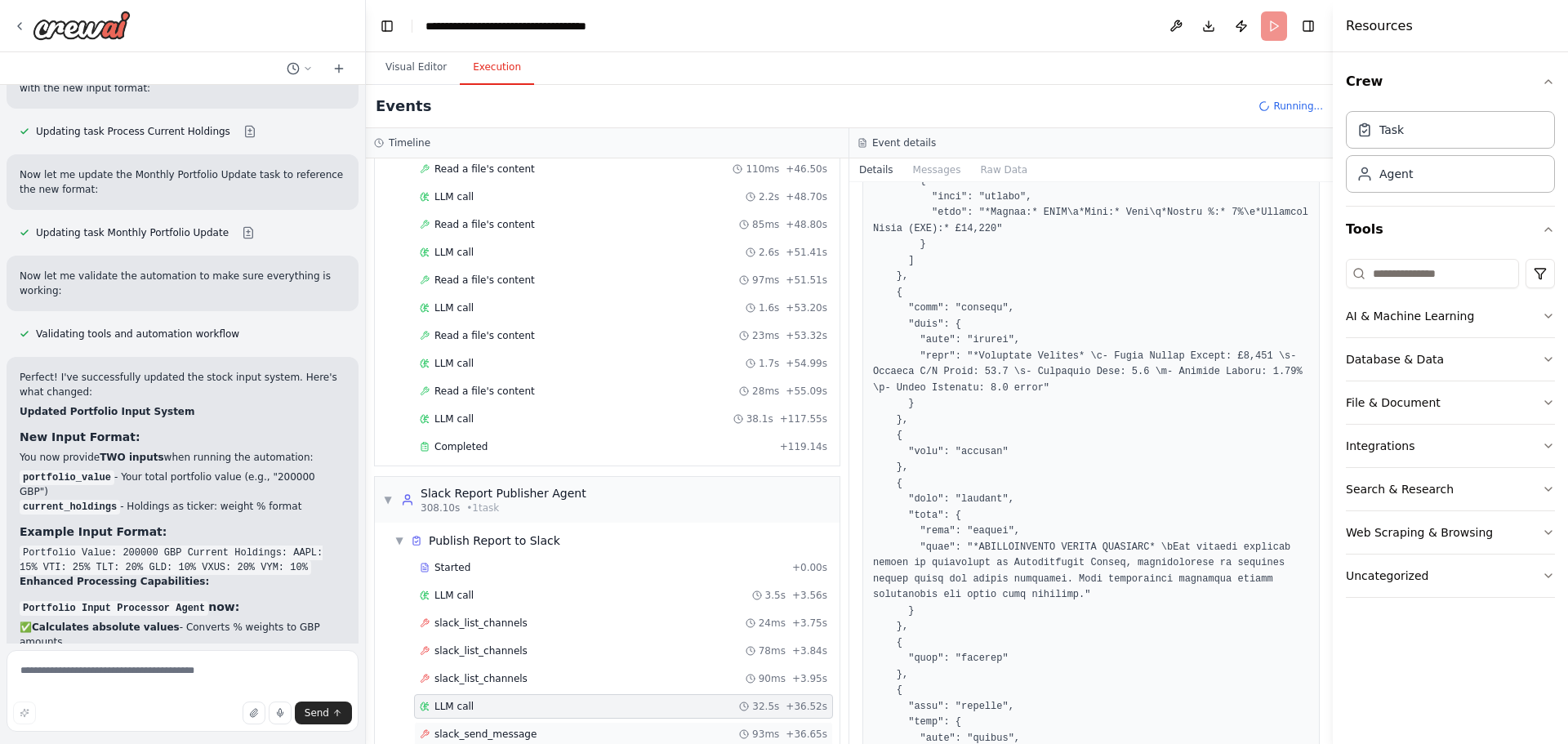
click at [698, 732] on div "slack_send_message 93ms + 36.65s" at bounding box center [623, 733] width 408 height 13
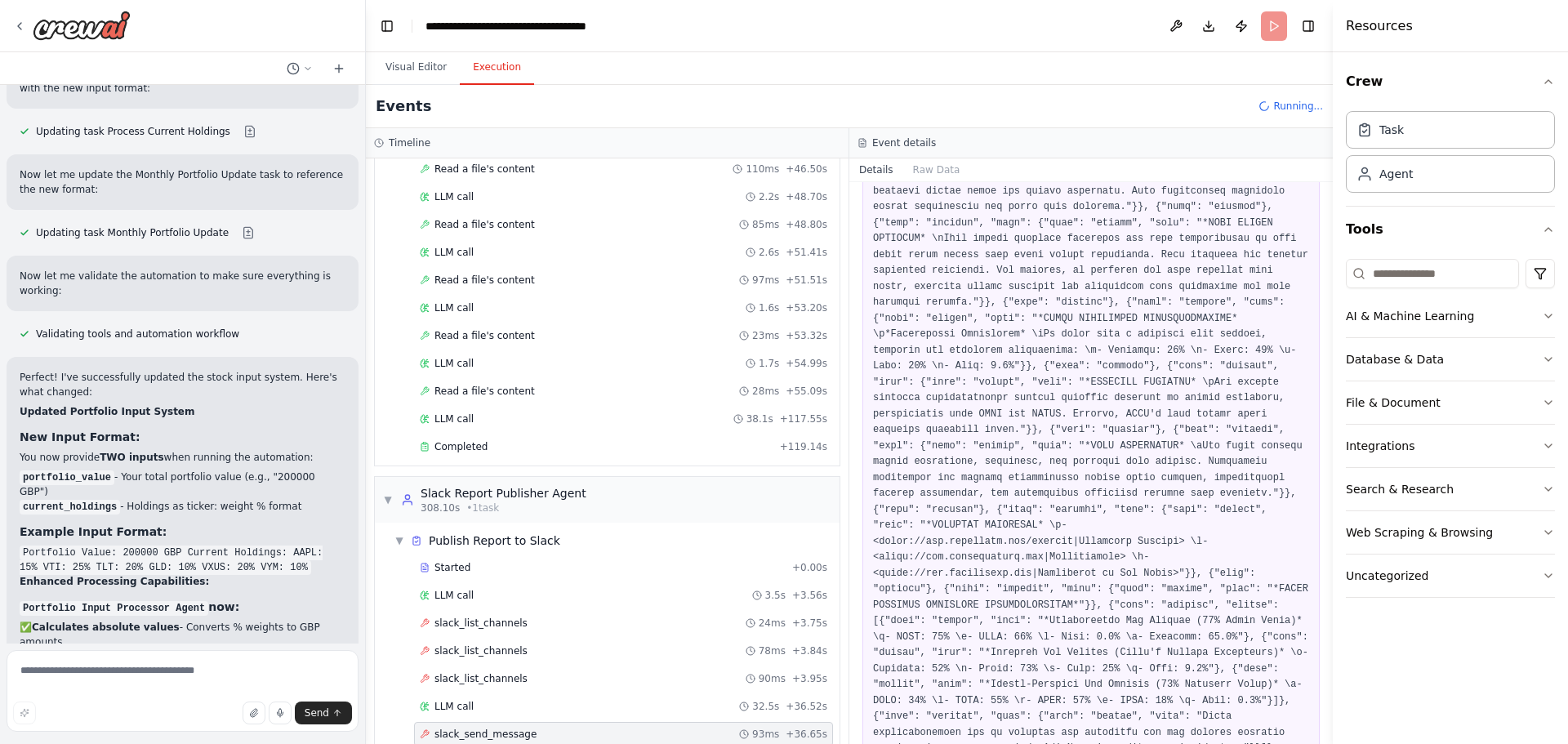
scroll to position [886, 0]
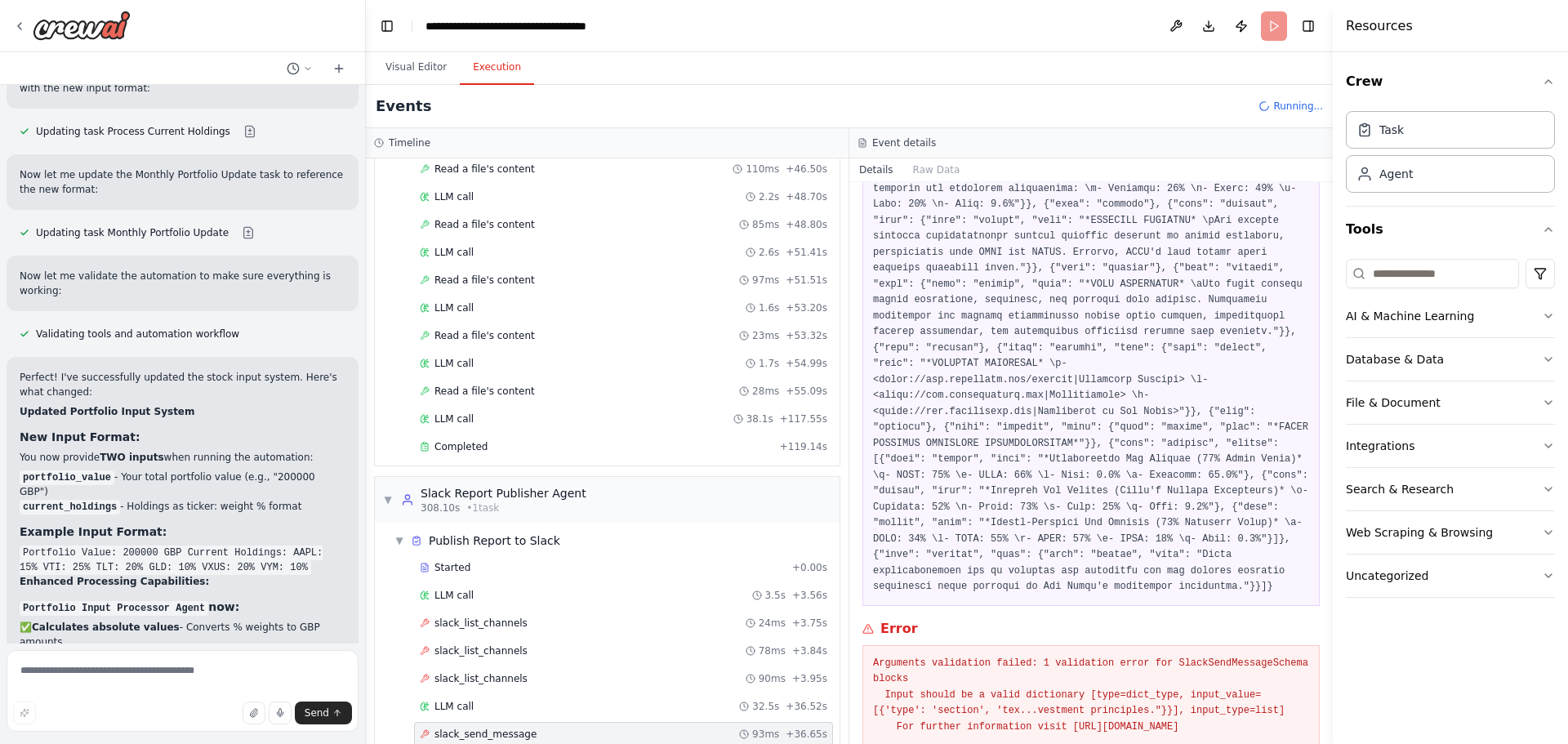
drag, startPoint x: 870, startPoint y: 597, endPoint x: 1300, endPoint y: 663, distance: 435.0
click at [1300, 663] on div "Arguments validation failed: 1 validation error for SlackSendMessageSchema bloc…" at bounding box center [1091, 695] width 458 height 101
copy pre "Arguments validation failed: 1 validation error for SlackSendMessageSchema bloc…"
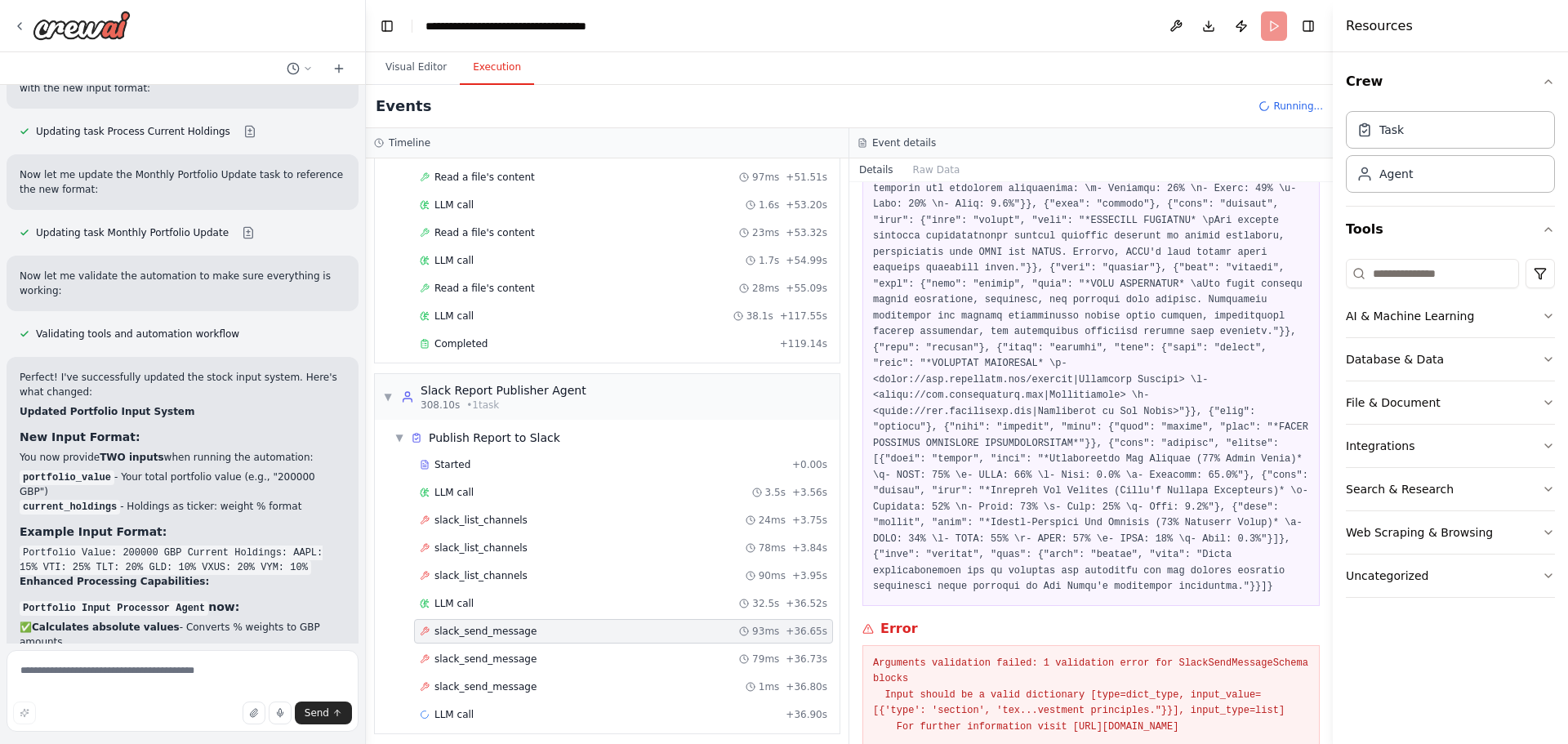
scroll to position [2858, 0]
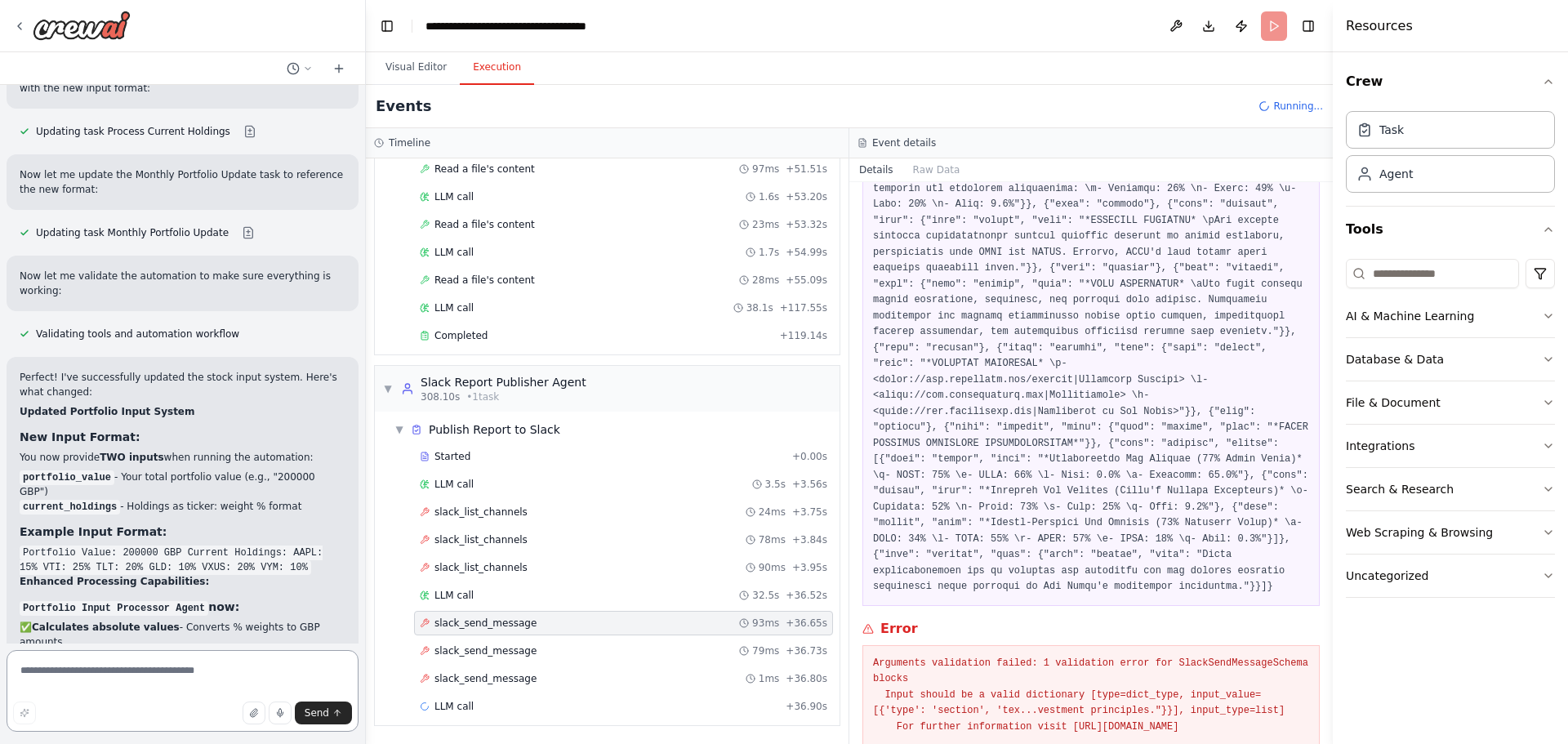
click at [256, 663] on textarea at bounding box center [182, 691] width 352 height 81
type textarea "*"
click at [526, 508] on div "slack_list_channels 24ms + 3.75s" at bounding box center [623, 511] width 408 height 13
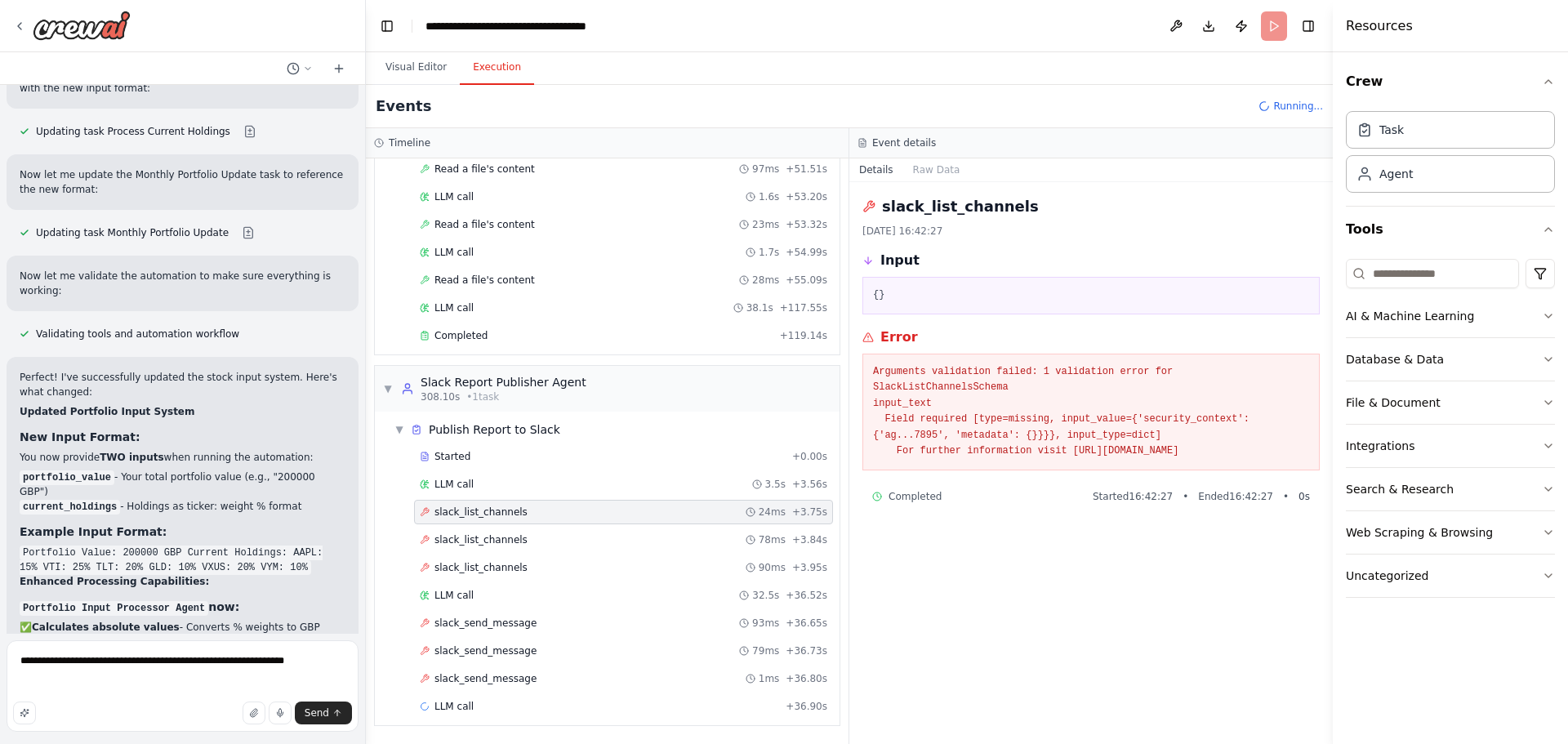
scroll to position [0, 0]
drag, startPoint x: 1297, startPoint y: 435, endPoint x: 865, endPoint y: 375, distance: 436.1
click at [865, 375] on div "Arguments validation failed: 1 validation error for SlackListChannelsSchema inp…" at bounding box center [1091, 412] width 458 height 117
copy pre "Arguments validation failed: 1 validation error for SlackListChannelsSchema inp…"
click at [206, 686] on textarea "**********" at bounding box center [182, 686] width 352 height 92
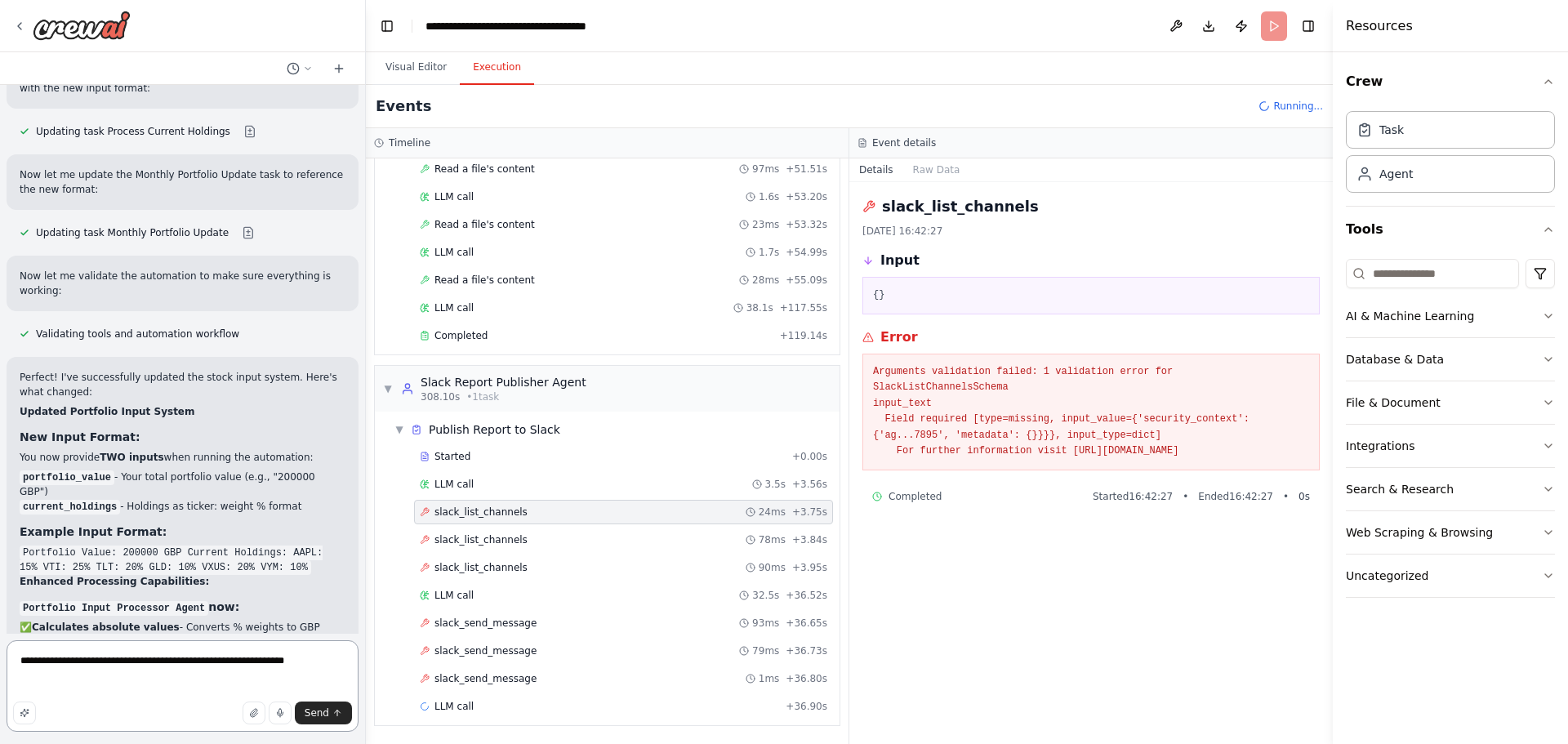
paste textarea "**********"
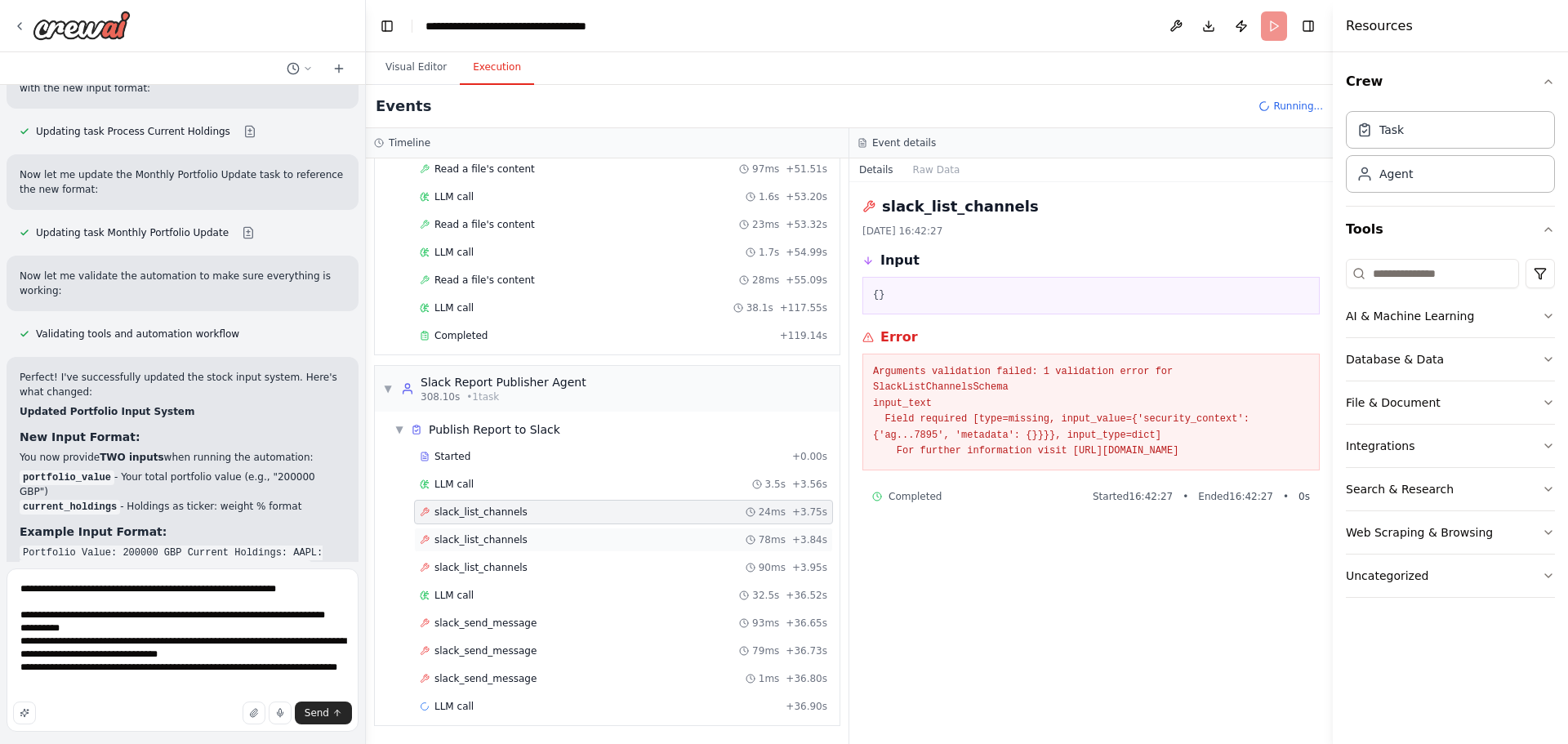
click at [561, 541] on div "slack_list_channels 78ms + 3.84s" at bounding box center [623, 539] width 408 height 13
click at [687, 567] on div "slack_list_channels 90ms + 3.95s" at bounding box center [623, 567] width 408 height 13
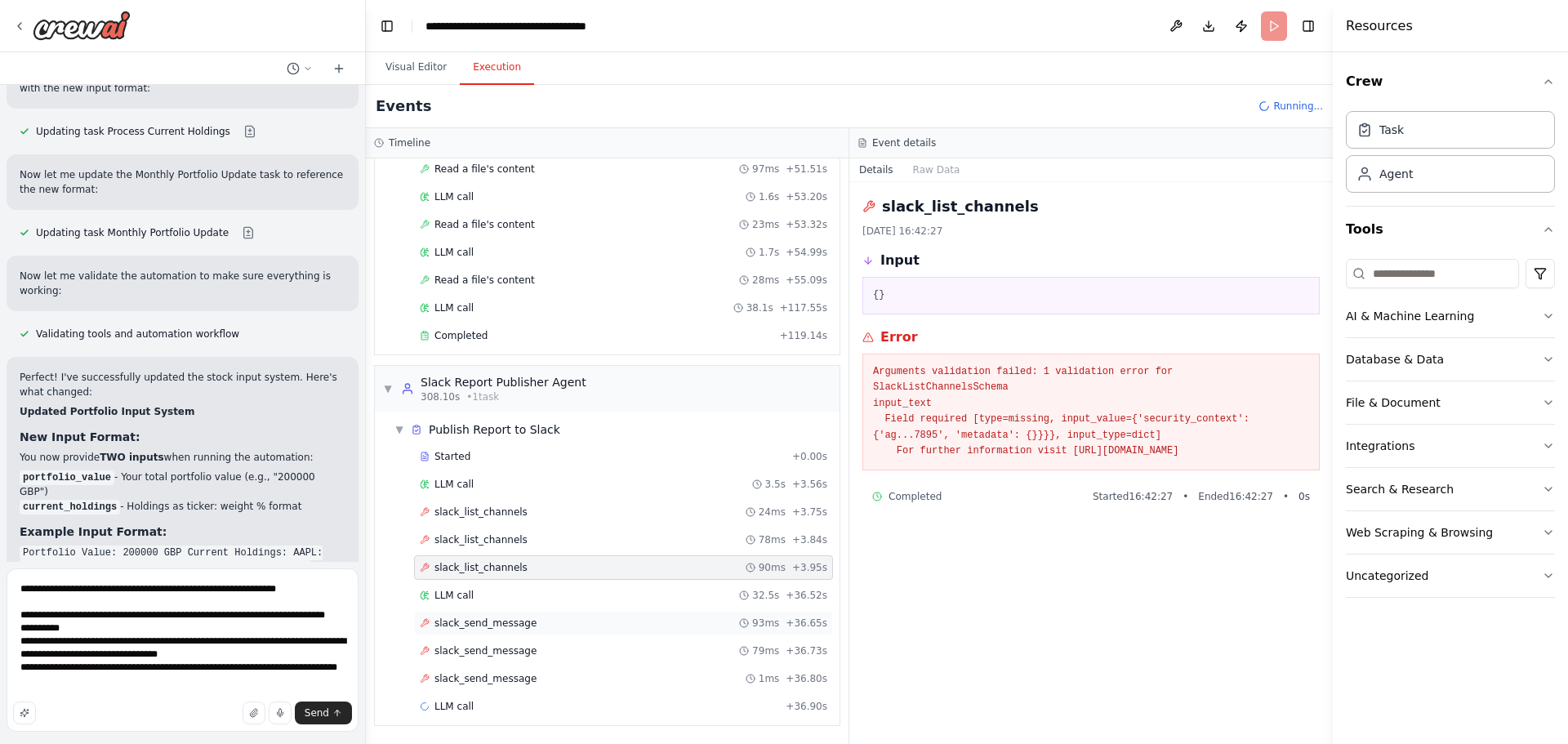
click at [630, 625] on div "slack_send_message 93ms + 36.65s" at bounding box center [623, 622] width 408 height 13
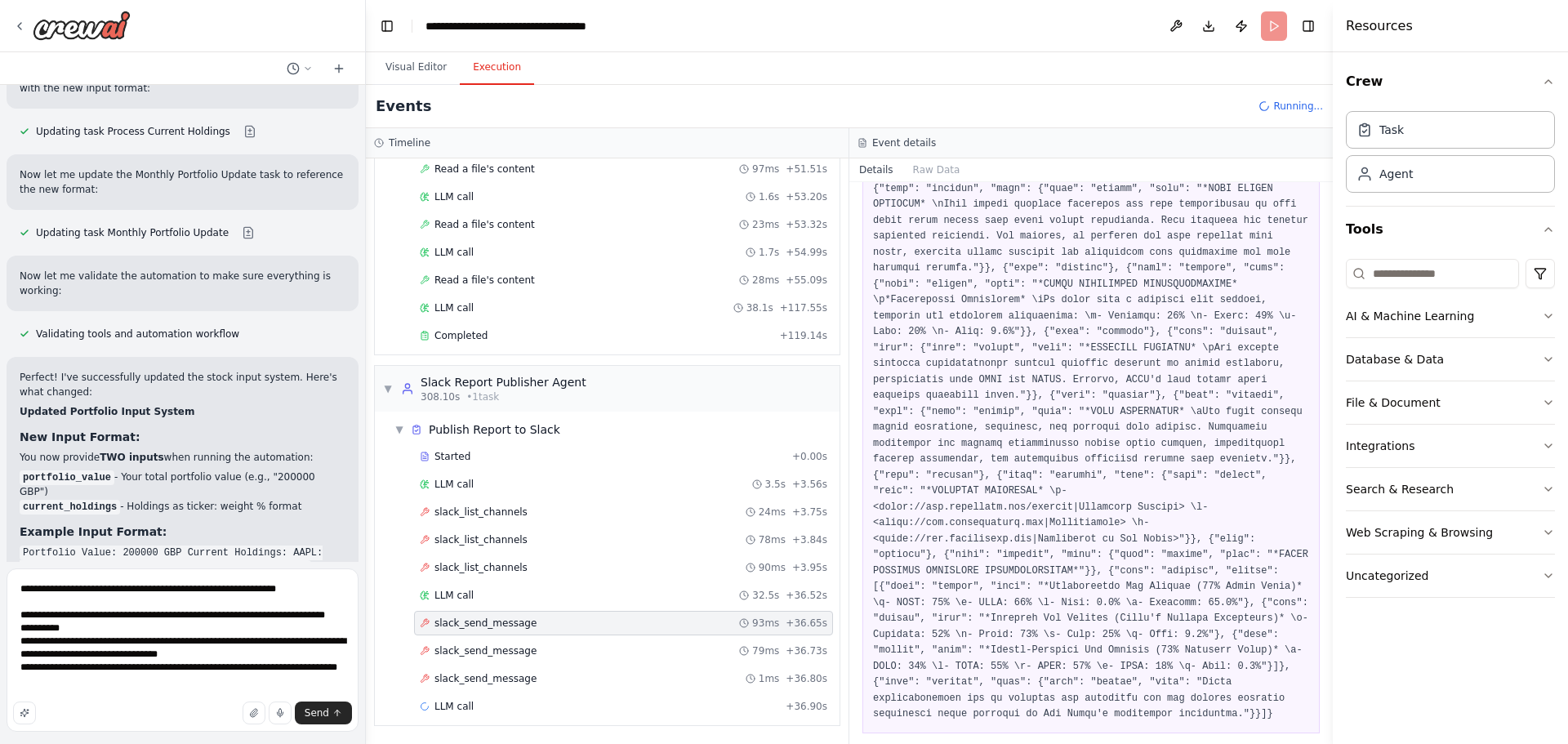
scroll to position [886, 0]
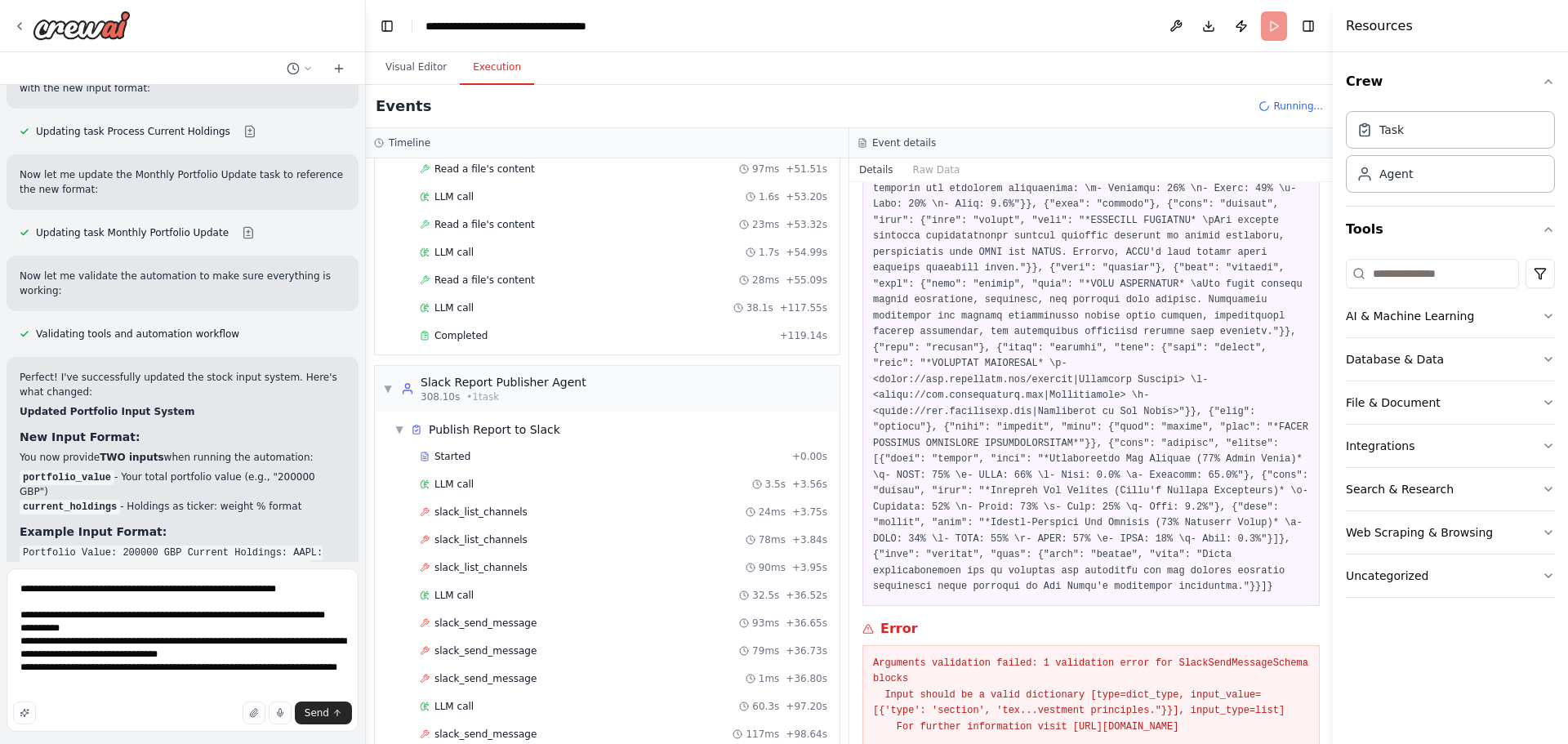
drag, startPoint x: 872, startPoint y: 601, endPoint x: 1252, endPoint y: 680, distance: 388.1
click at [1252, 680] on div "Arguments validation failed: 1 validation error for SlackSendMessageSchema bloc…" at bounding box center [1091, 695] width 458 height 101
copy pre "Arguments validation failed: 1 validation error for SlackSendMessageSchema bloc…"
click at [136, 693] on textarea "**********" at bounding box center [182, 650] width 352 height 164
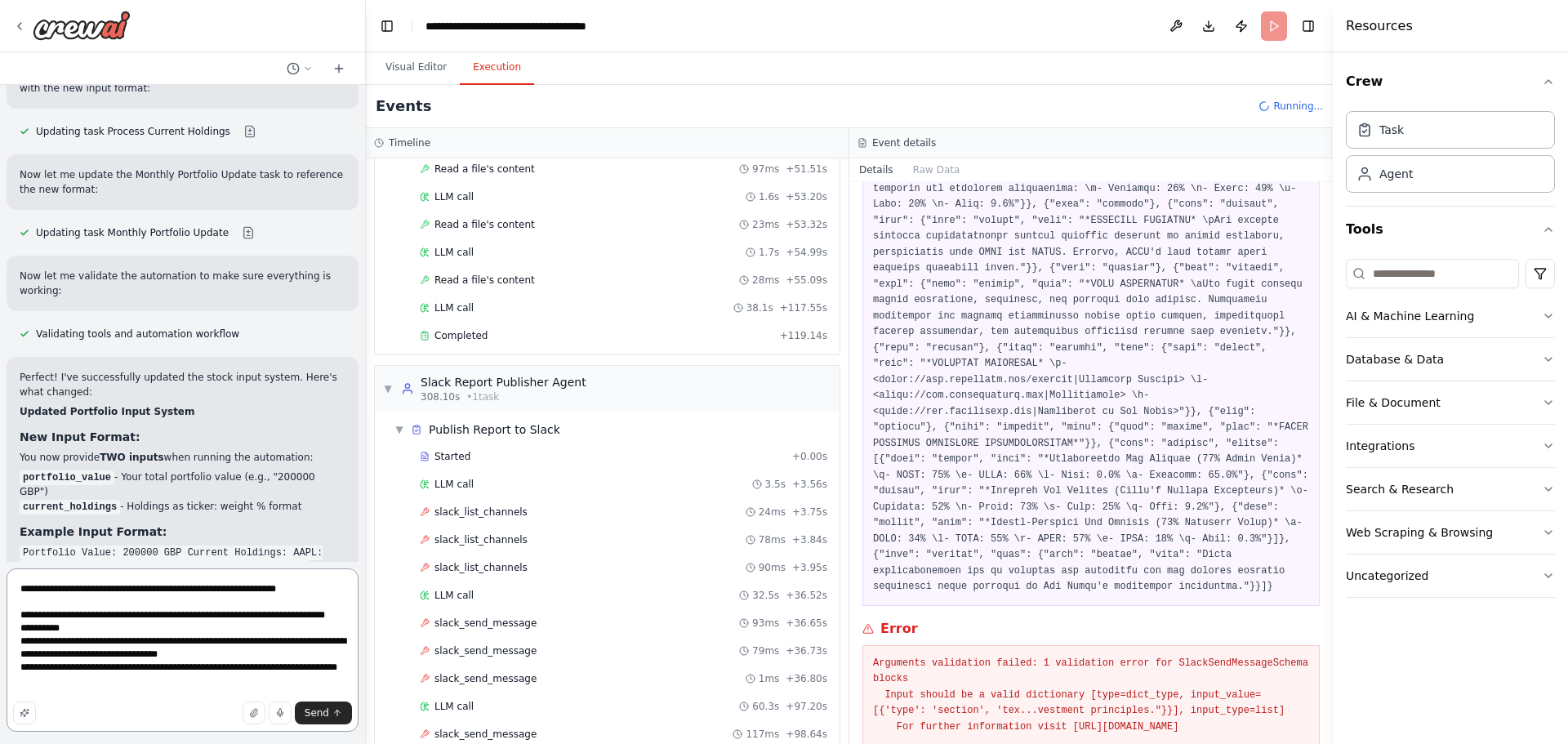
paste textarea "**********"
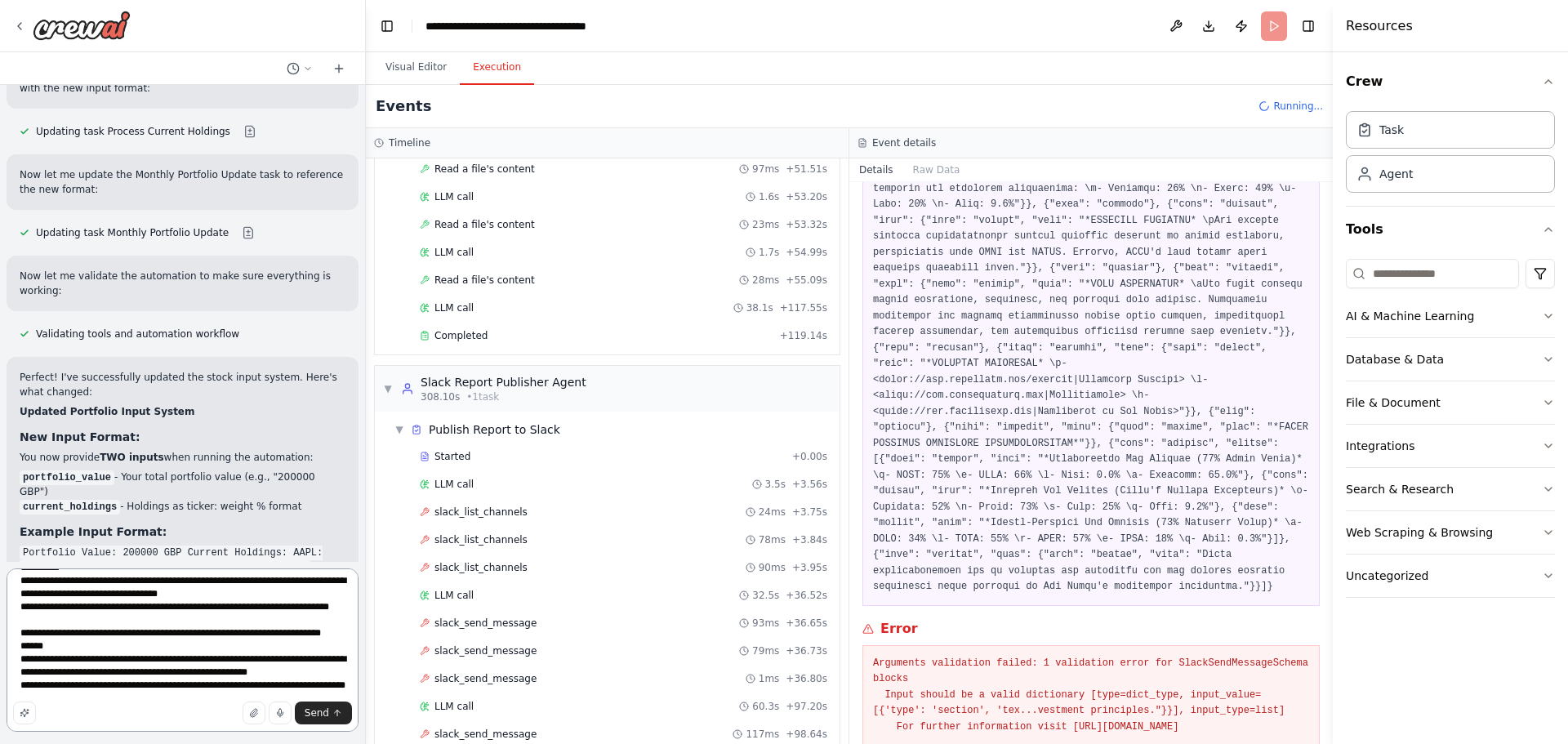
scroll to position [100, 0]
type textarea "**********"
click at [544, 652] on div "slack_send_message 79ms + 36.73s" at bounding box center [623, 650] width 408 height 13
click at [554, 677] on div "slack_send_message 1ms + 36.80s" at bounding box center [623, 678] width 408 height 13
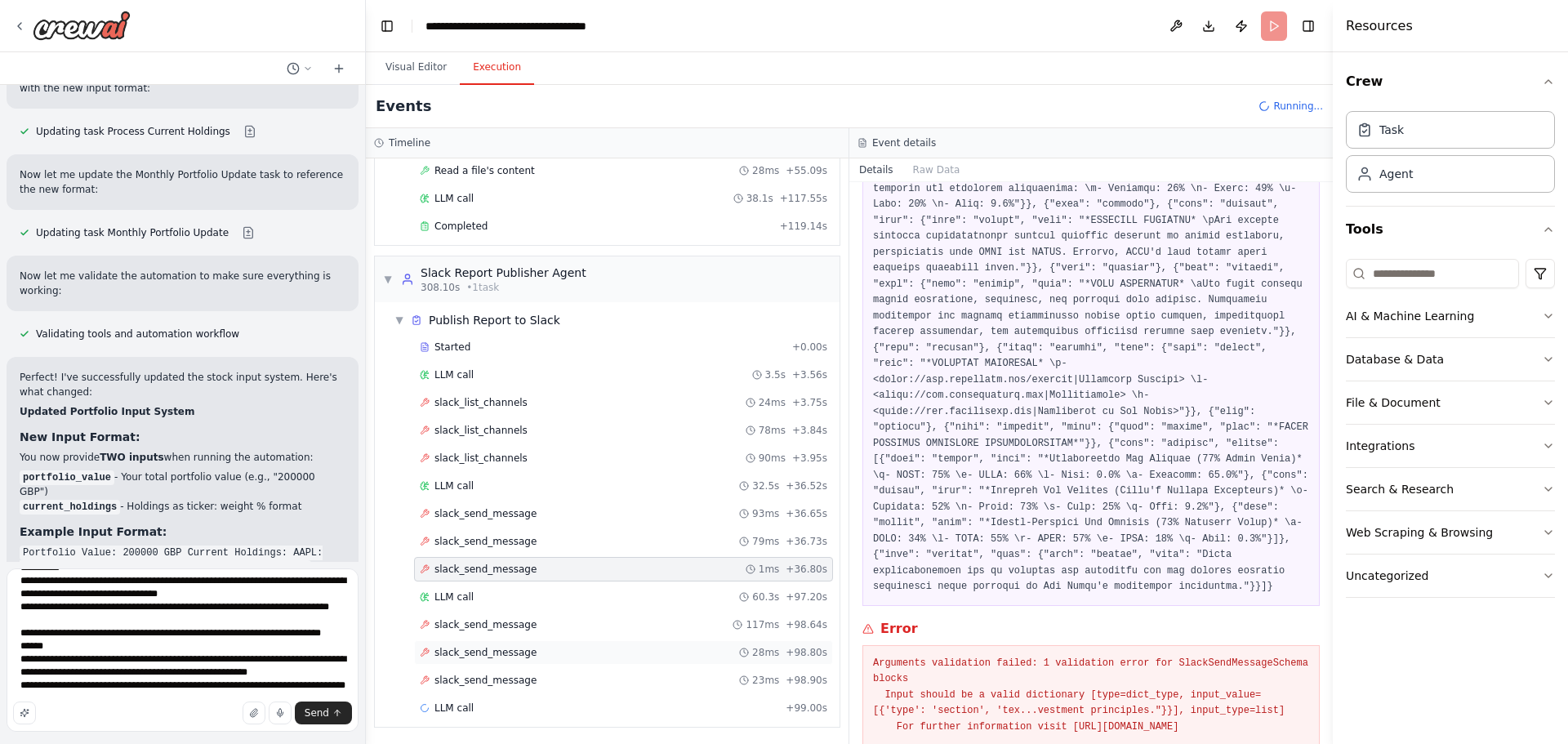
scroll to position [2969, 0]
click at [559, 627] on div "slack_send_message 117ms + 98.64s" at bounding box center [623, 622] width 408 height 13
click at [575, 649] on div "slack_send_message 28ms + 98.80s" at bounding box center [623, 650] width 408 height 13
click at [576, 677] on div "slack_send_message 23ms + 98.90s" at bounding box center [623, 678] width 408 height 13
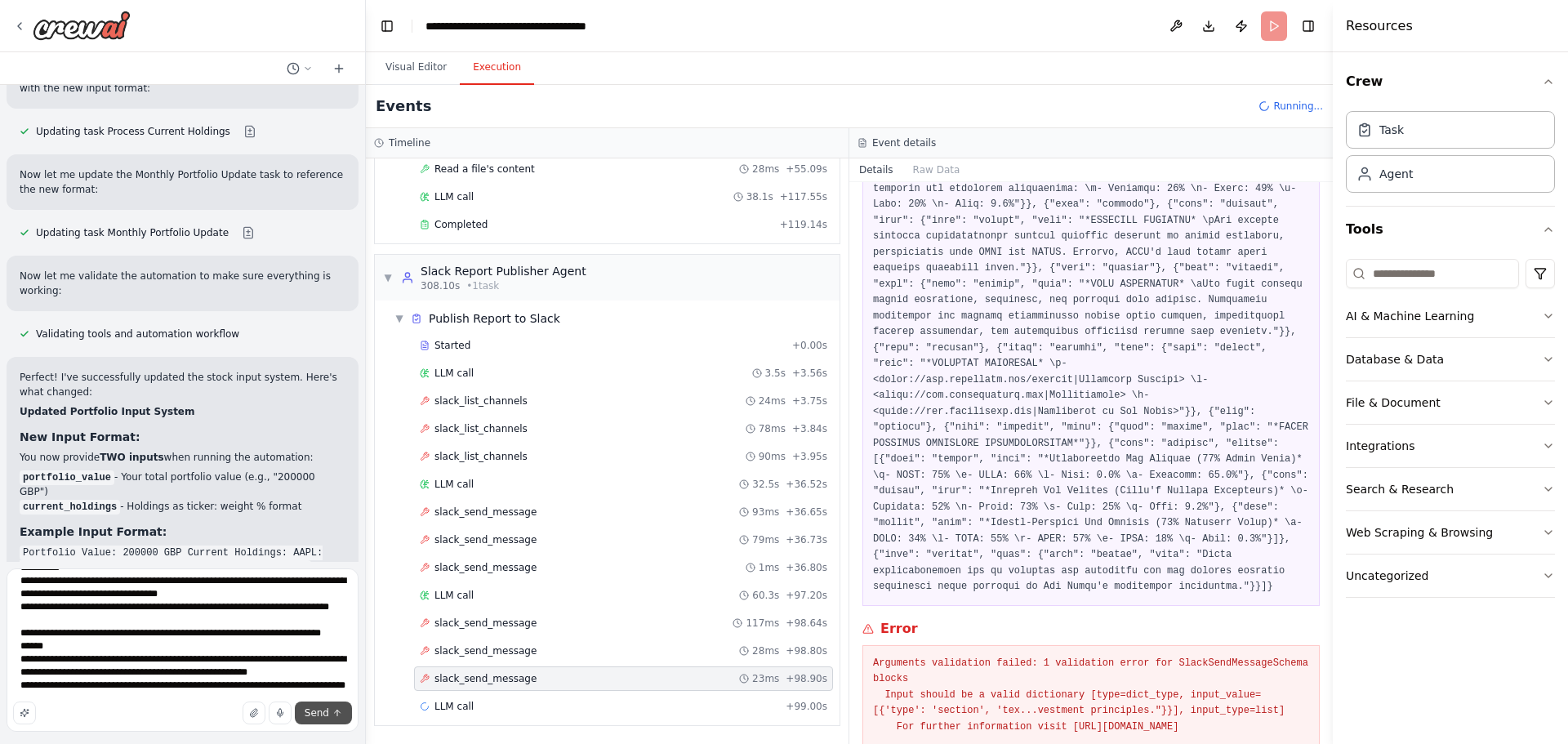
click at [317, 710] on span "Send" at bounding box center [316, 712] width 25 height 13
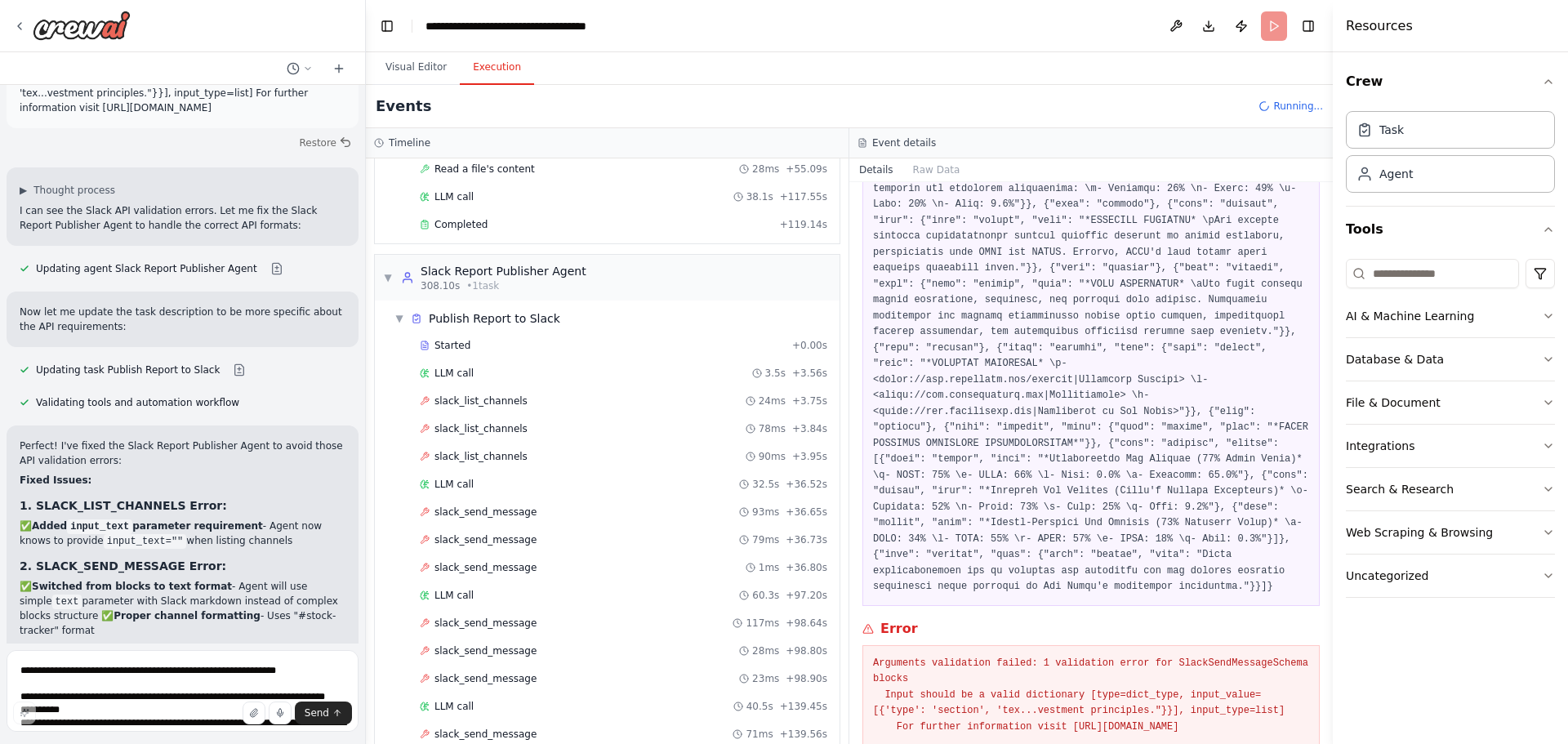
scroll to position [12639, 0]
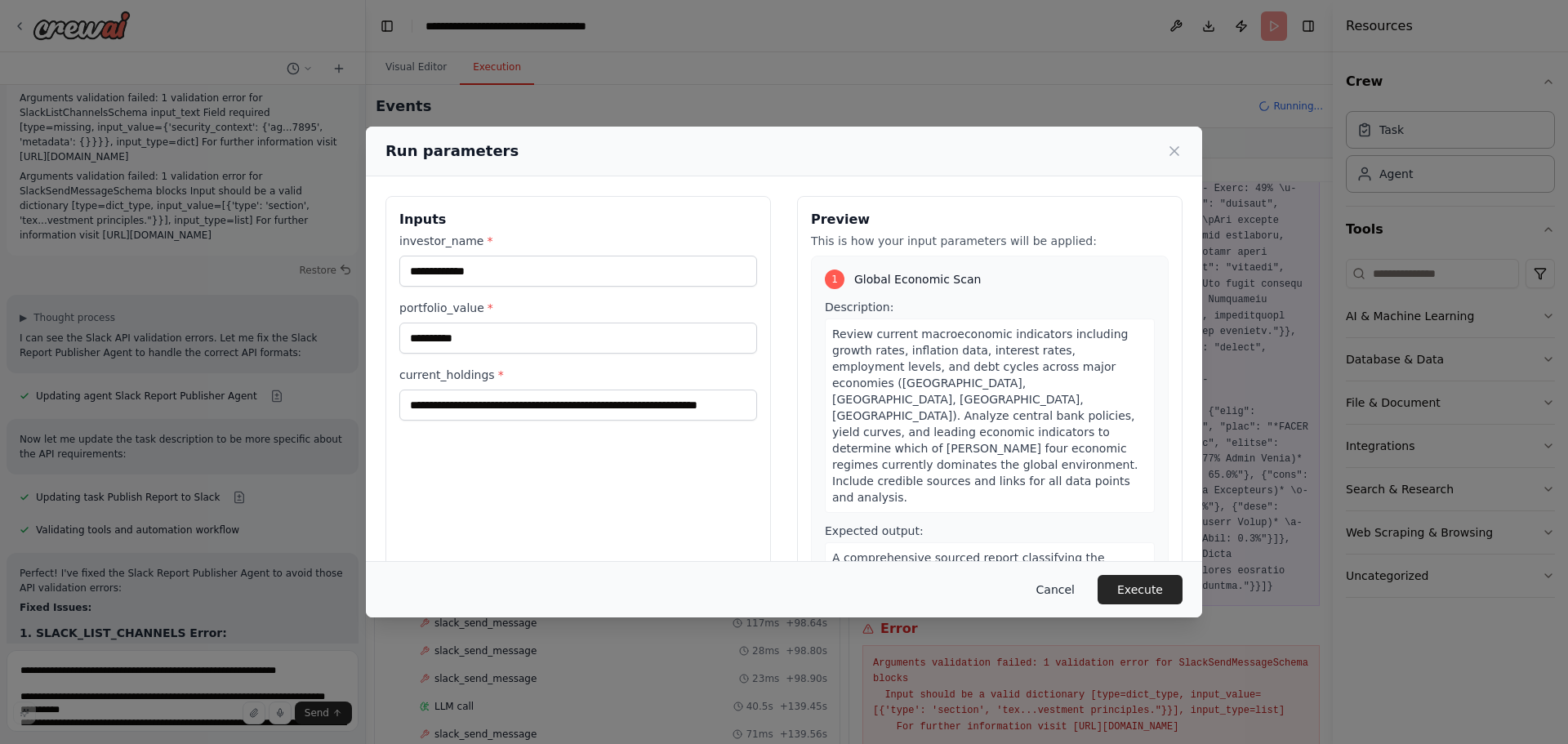
click at [1075, 586] on button "Cancel" at bounding box center [1055, 589] width 64 height 30
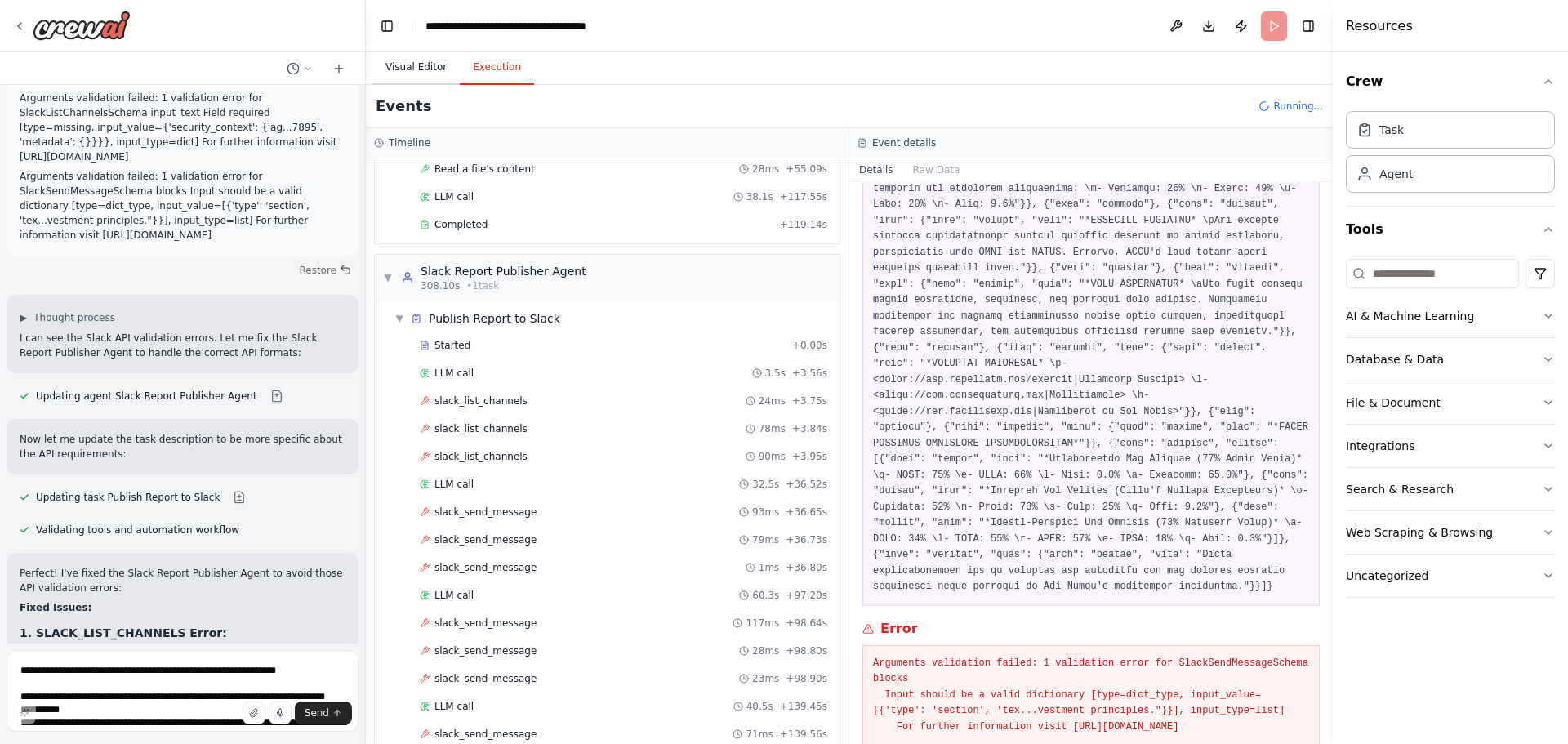
click at [426, 53] on button "Visual Editor" at bounding box center [415, 68] width 87 height 34
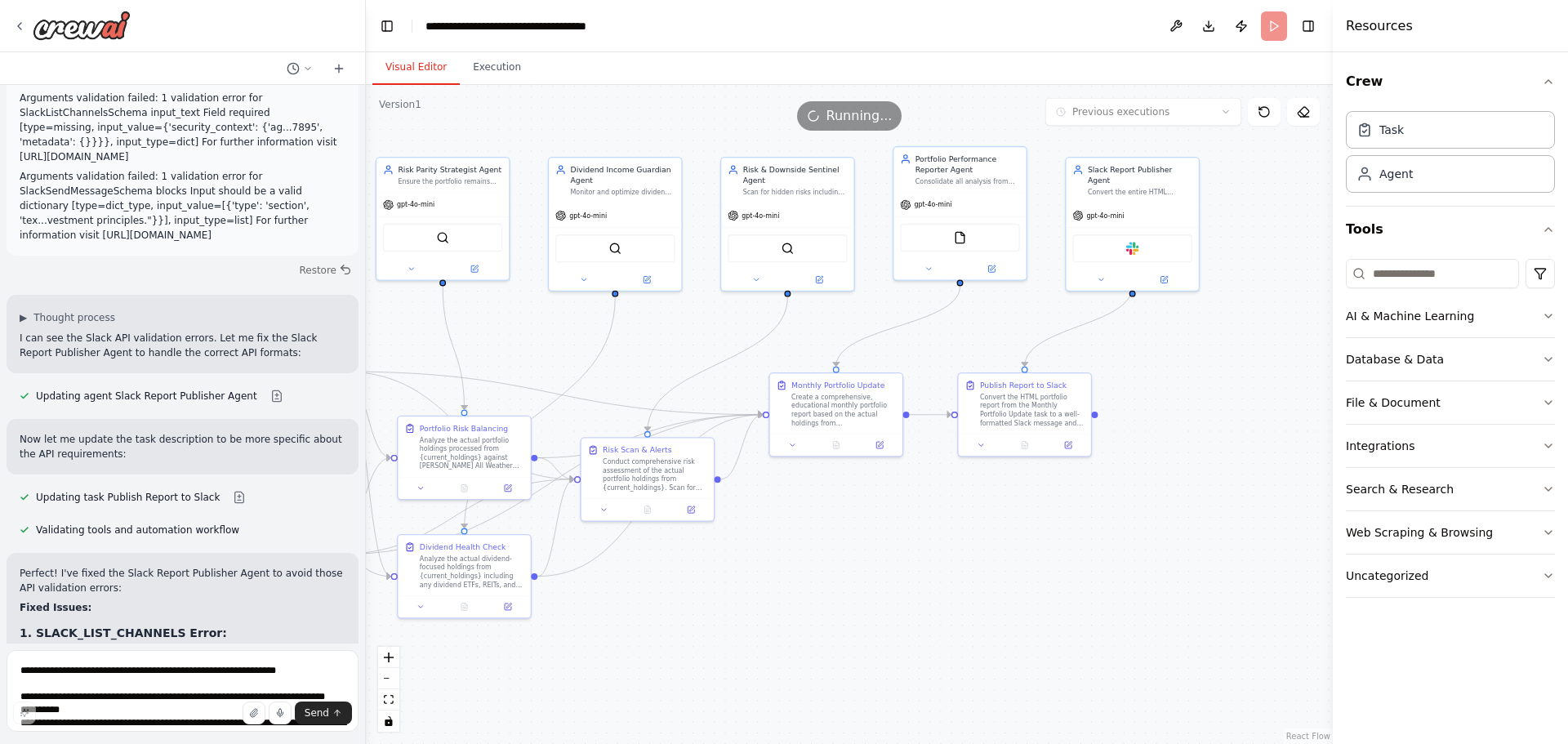
click at [1009, 515] on div ".deletable-edge-delete-btn { width: 20px; height: 20px; border: 0px solid #ffff…" at bounding box center [849, 414] width 967 height 659
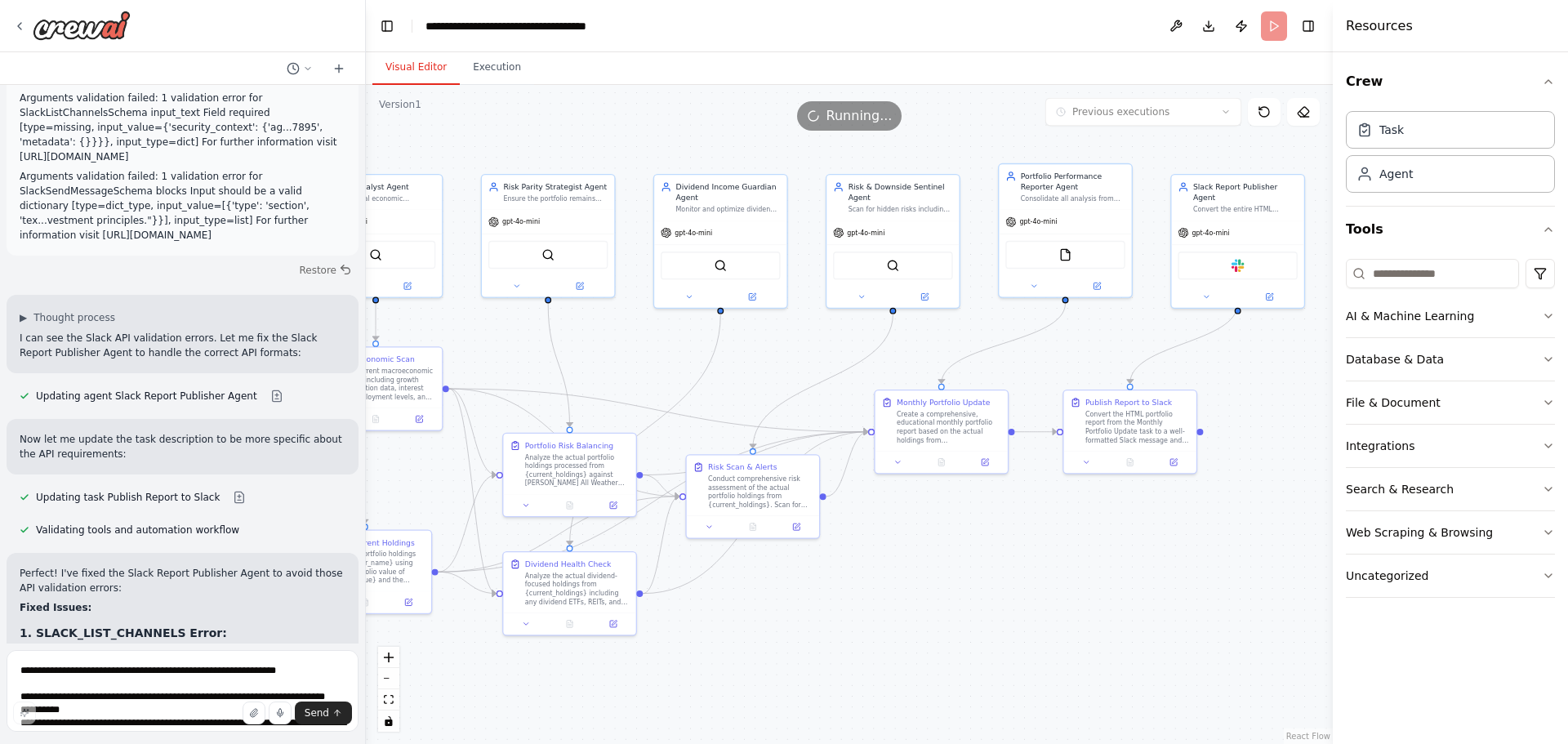
drag, startPoint x: 949, startPoint y: 516, endPoint x: 1055, endPoint y: 533, distance: 107.4
click at [1055, 533] on div ".deletable-edge-delete-btn { width: 20px; height: 20px; border: 0px solid #ffff…" at bounding box center [849, 414] width 967 height 659
click at [1270, 19] on header "**********" at bounding box center [849, 26] width 967 height 53
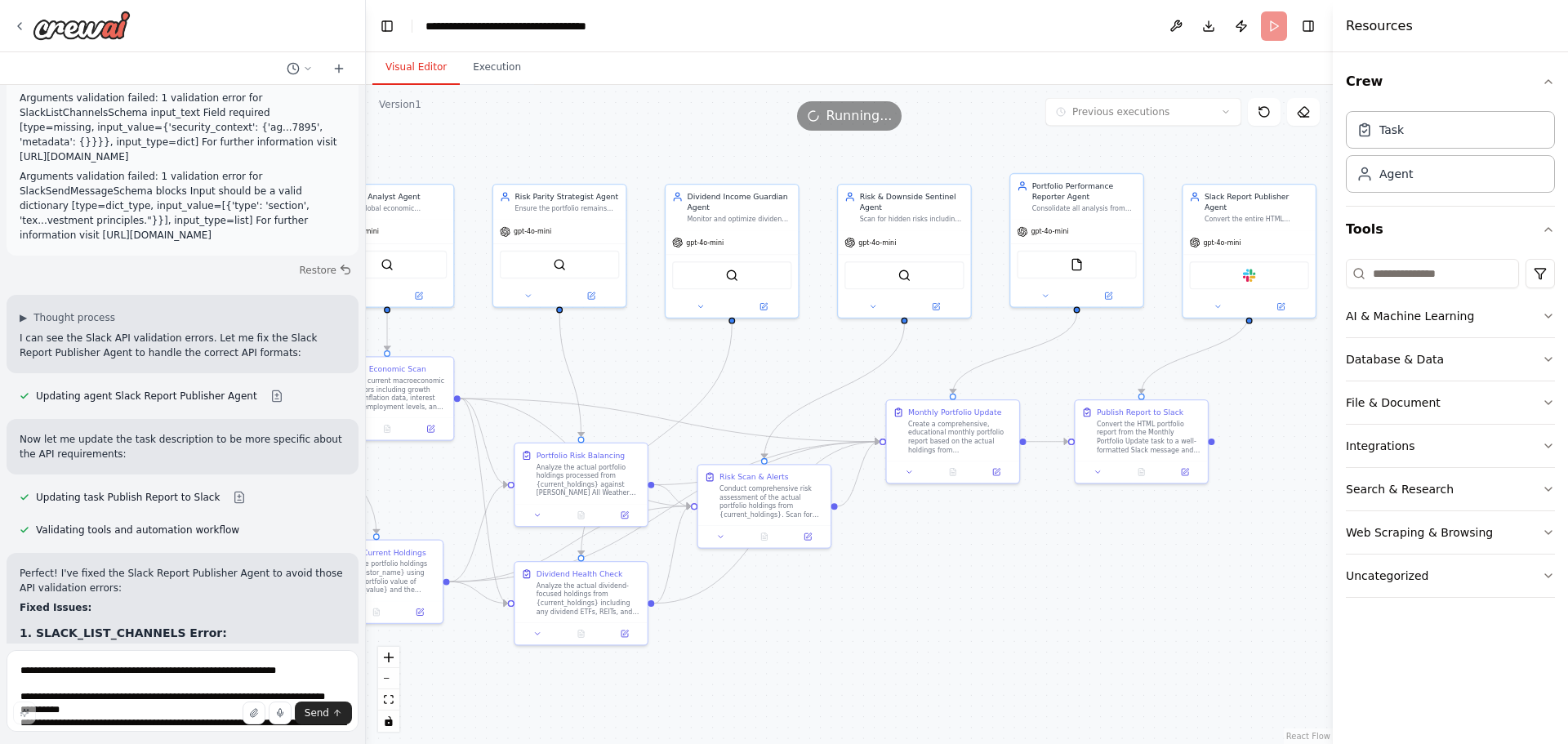
drag, startPoint x: 998, startPoint y: 558, endPoint x: 1010, endPoint y: 568, distance: 15.6
click at [1010, 568] on div ".deletable-edge-delete-btn { width: 20px; height: 20px; border: 0px solid #ffff…" at bounding box center [849, 414] width 967 height 659
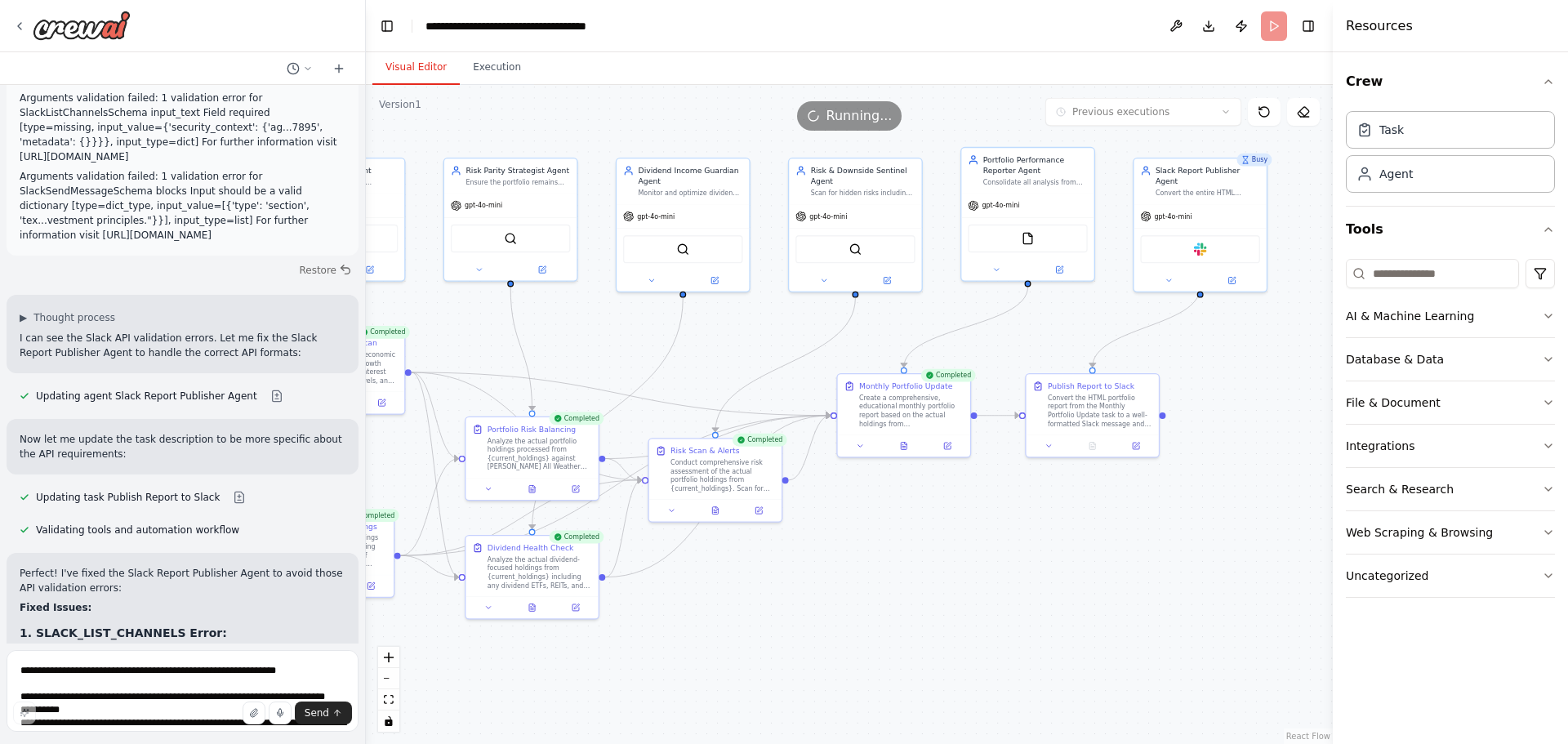
drag, startPoint x: 927, startPoint y: 634, endPoint x: 872, endPoint y: 611, distance: 59.6
click at [872, 611] on div ".deletable-edge-delete-btn { width: 20px; height: 20px; border: 0px solid #ffff…" at bounding box center [849, 414] width 967 height 659
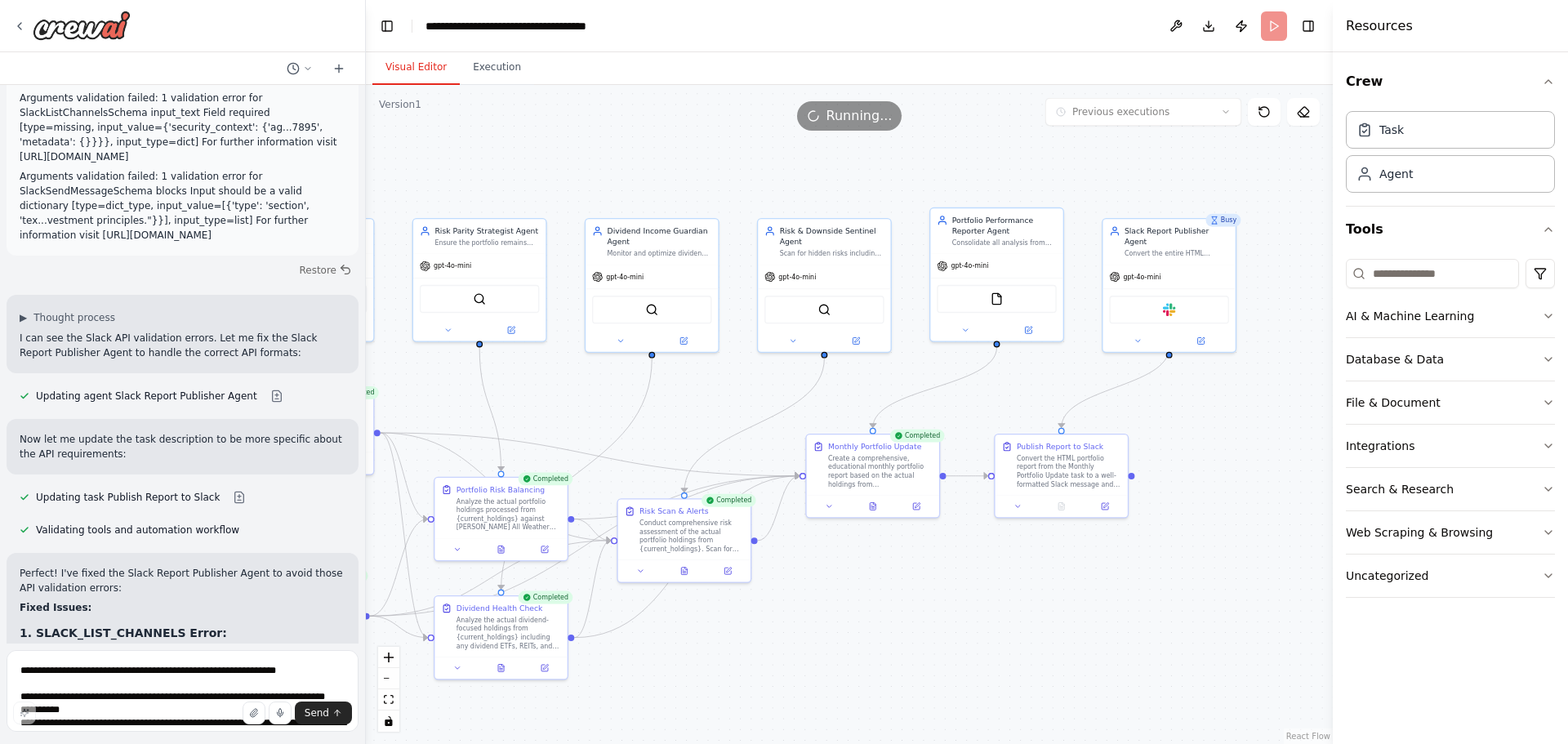
drag, startPoint x: 1128, startPoint y: 496, endPoint x: 1104, endPoint y: 552, distance: 60.9
click at [1104, 552] on div ".deletable-edge-delete-btn { width: 20px; height: 20px; border: 0px solid #ffff…" at bounding box center [849, 414] width 967 height 659
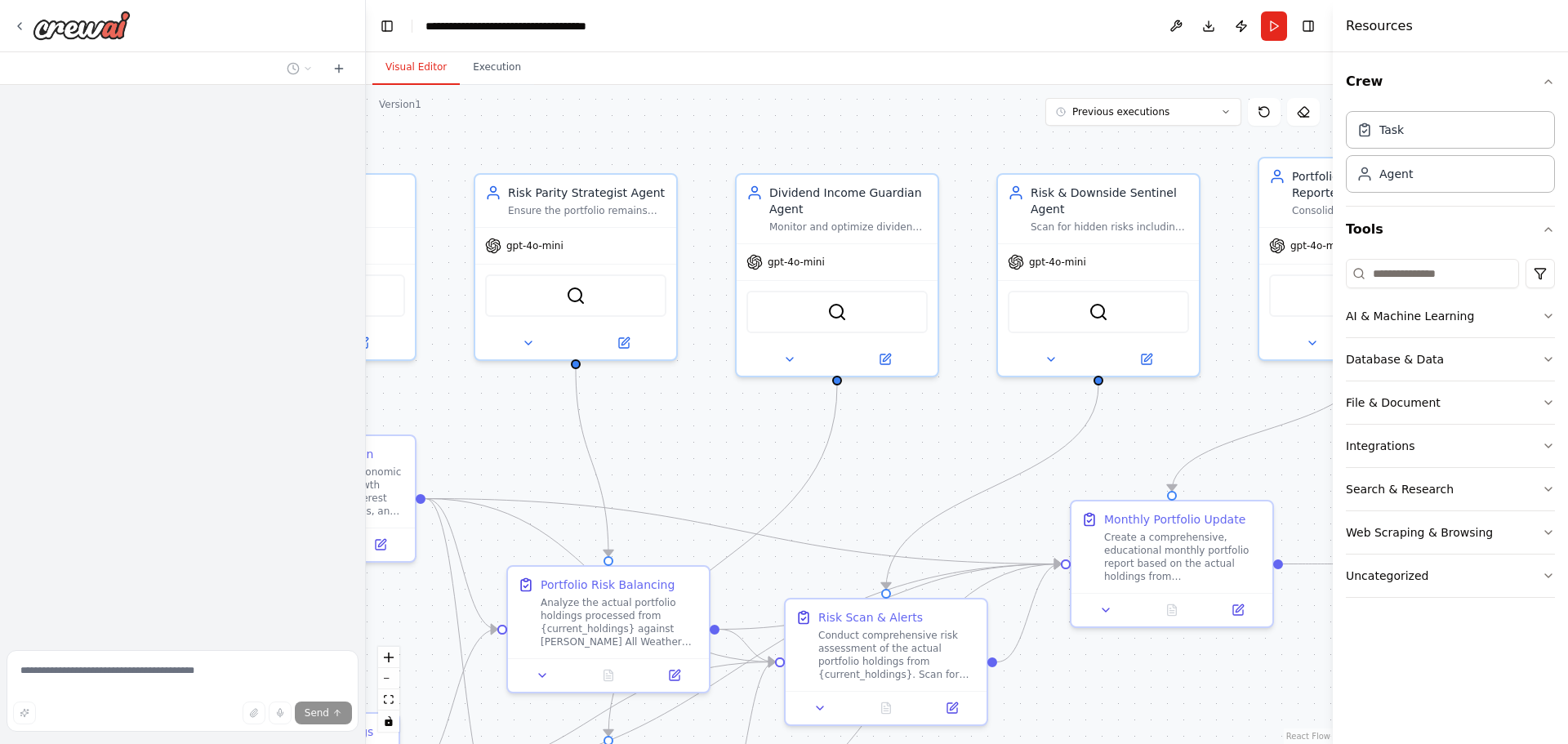
drag, startPoint x: 1220, startPoint y: 440, endPoint x: 656, endPoint y: 430, distance: 564.1
click at [674, 440] on div ".deletable-edge-delete-btn { width: 20px; height: 20px; border: 0px solid #ffff…" at bounding box center [849, 414] width 967 height 659
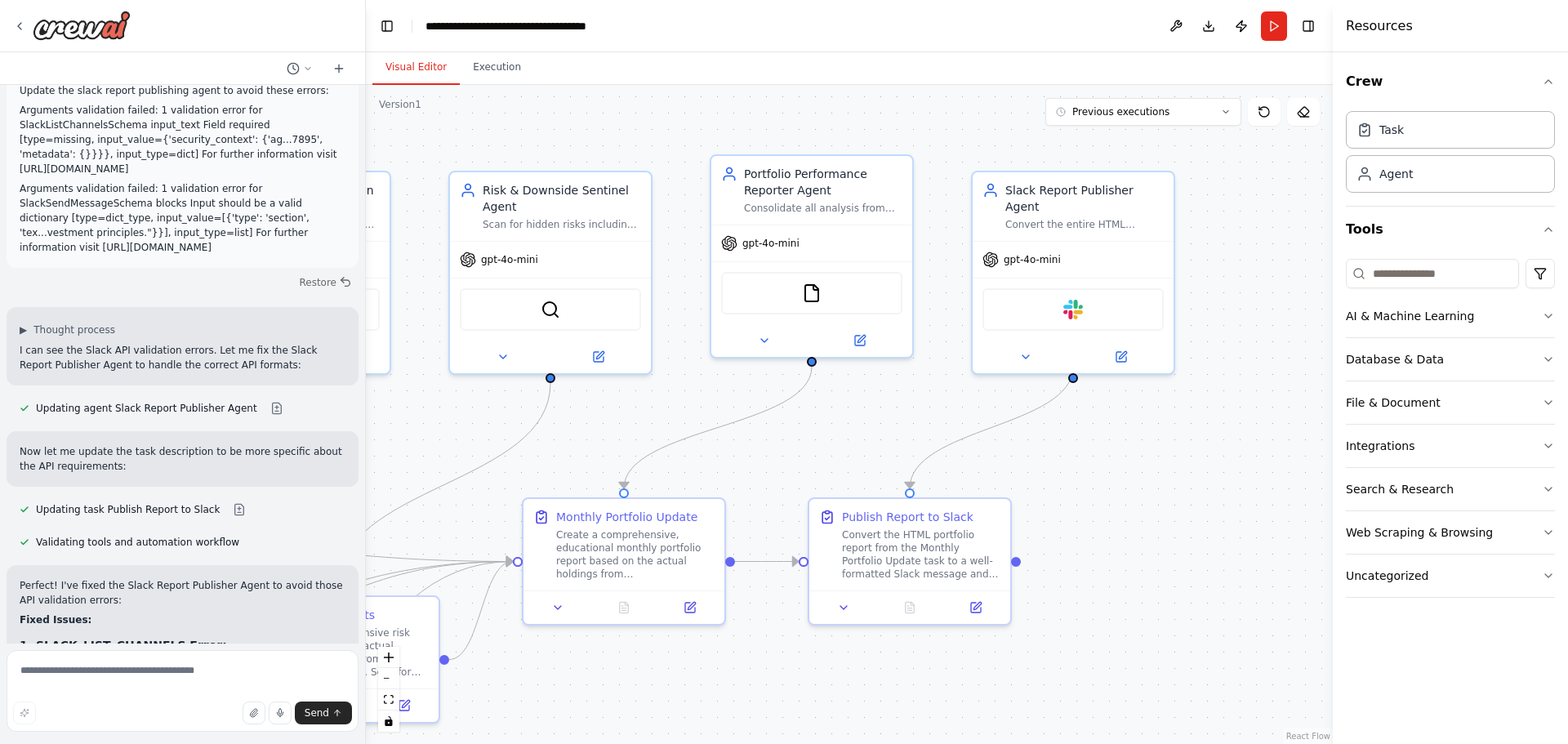
drag, startPoint x: 1185, startPoint y: 382, endPoint x: 698, endPoint y: 386, distance: 487.0
click at [698, 386] on div ".deletable-edge-delete-btn { width: 20px; height: 20px; border: 0px solid #ffff…" at bounding box center [849, 414] width 967 height 659
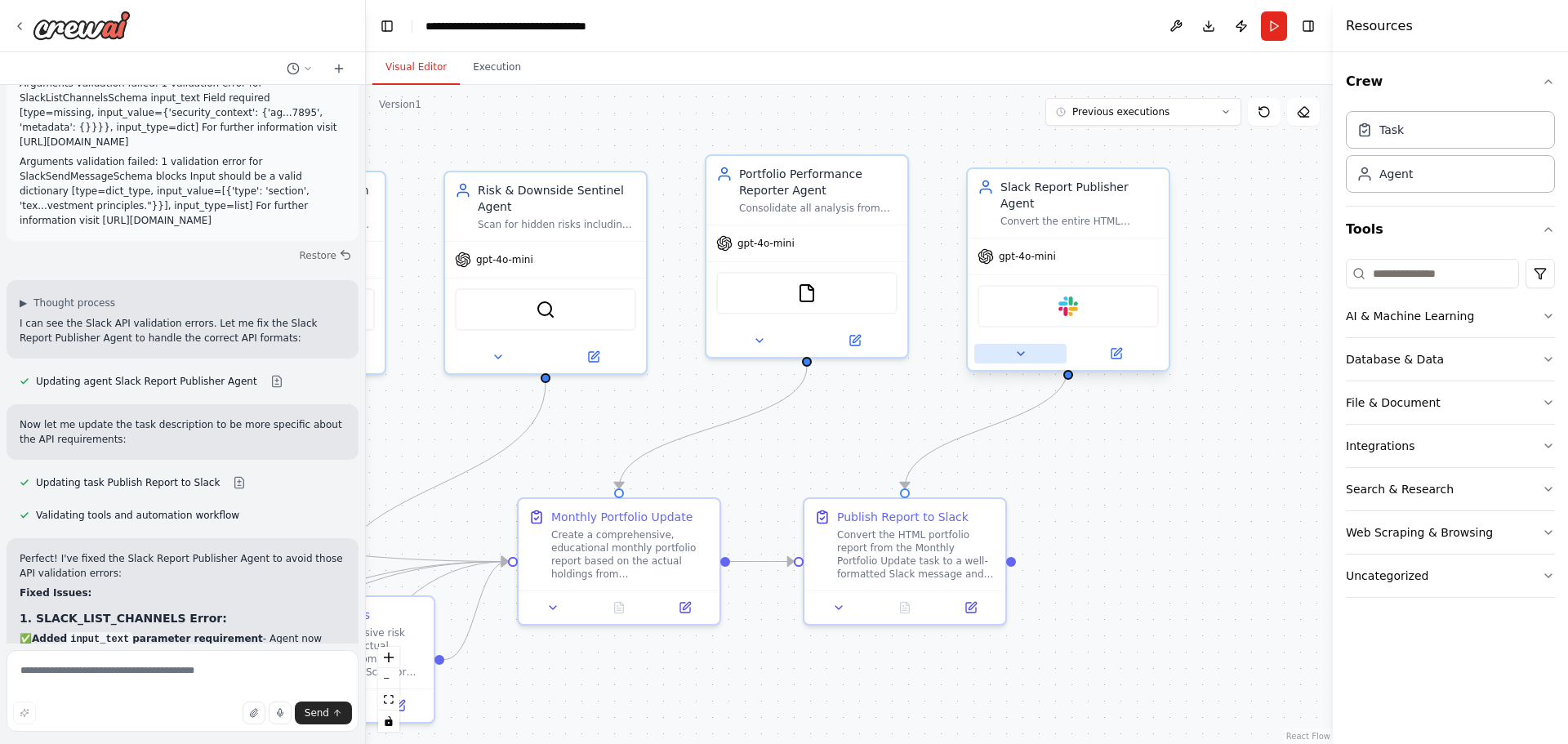
click at [1016, 347] on icon at bounding box center [1020, 353] width 13 height 13
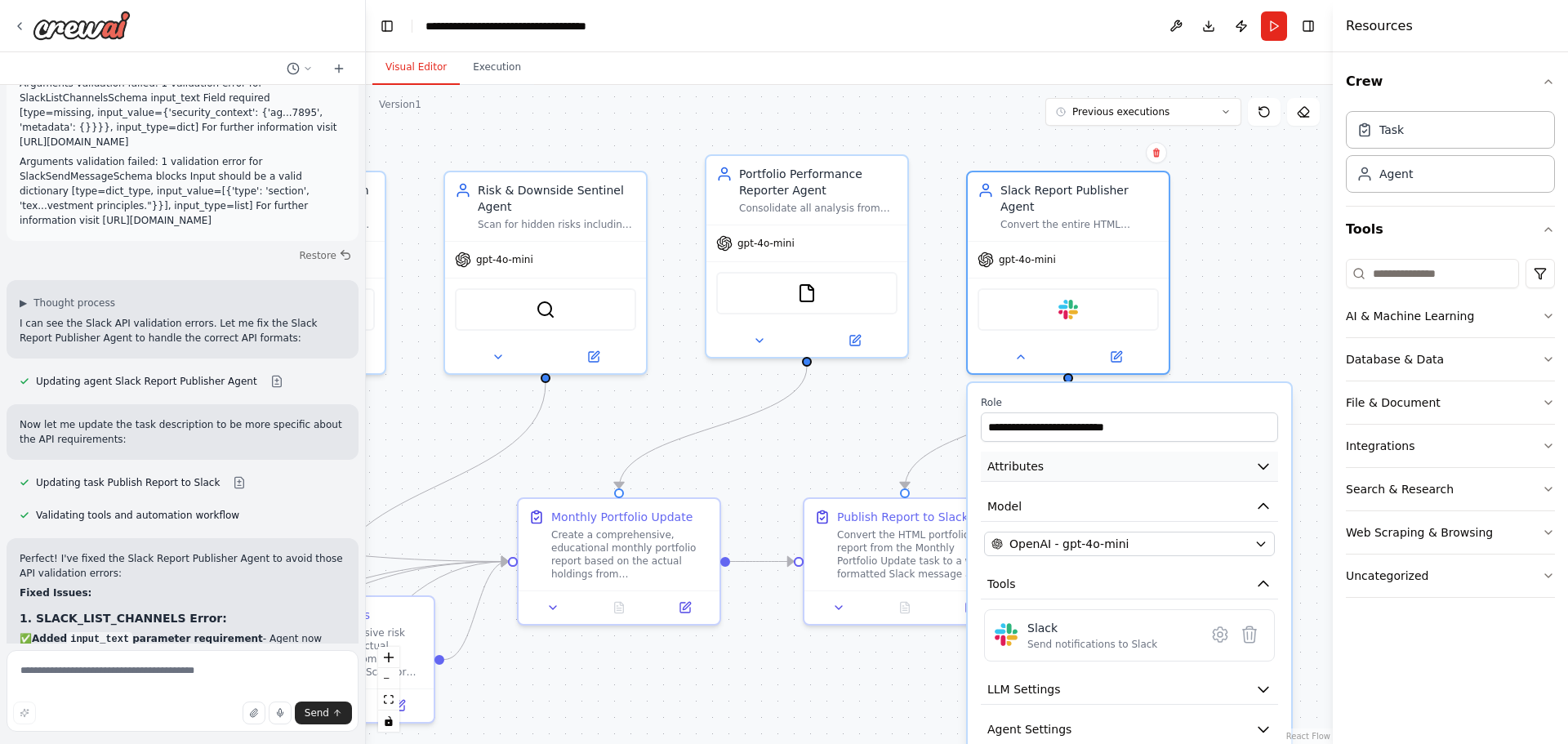
click at [1027, 459] on button "Attributes" at bounding box center [1129, 467] width 297 height 31
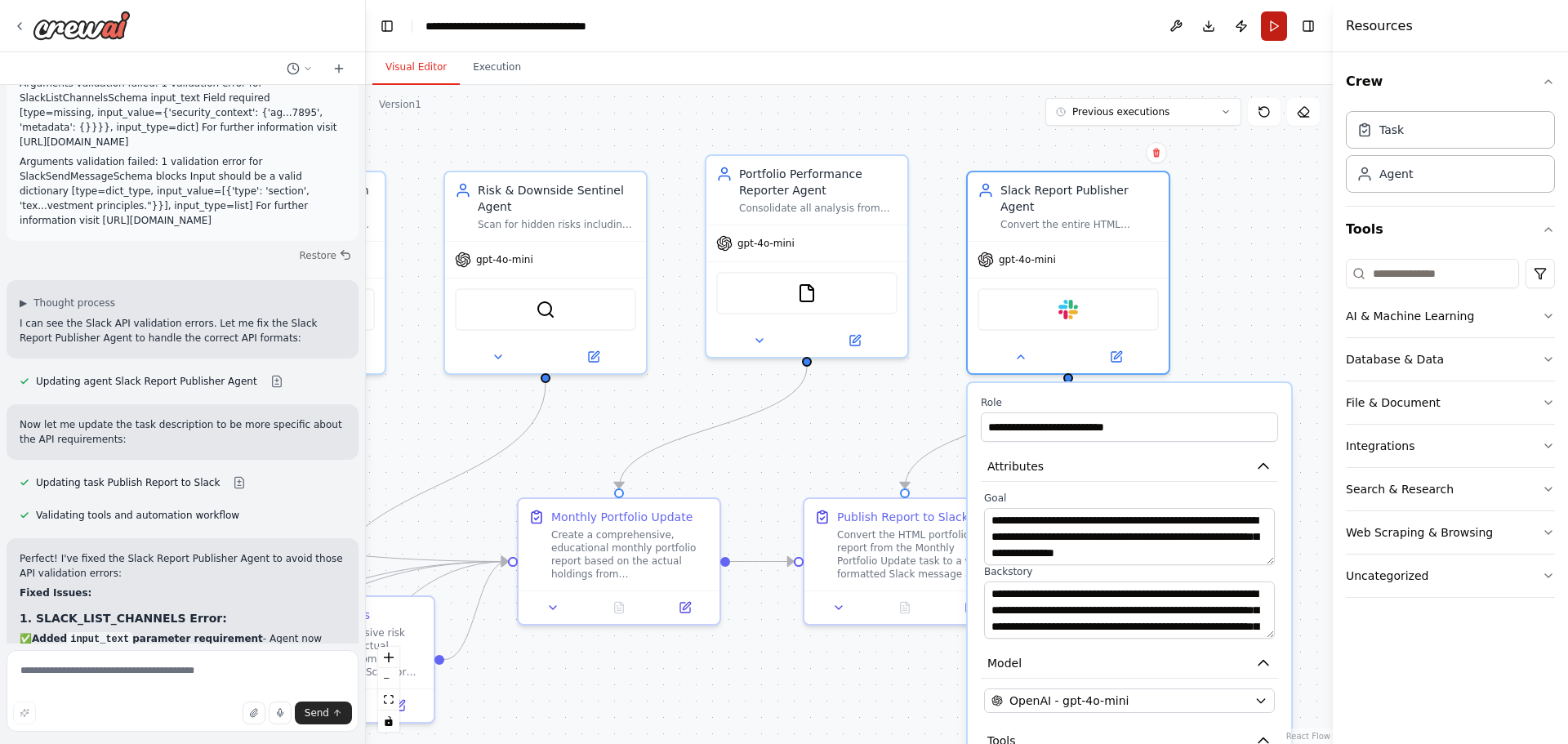
click at [1275, 30] on button "Run" at bounding box center [1274, 25] width 26 height 30
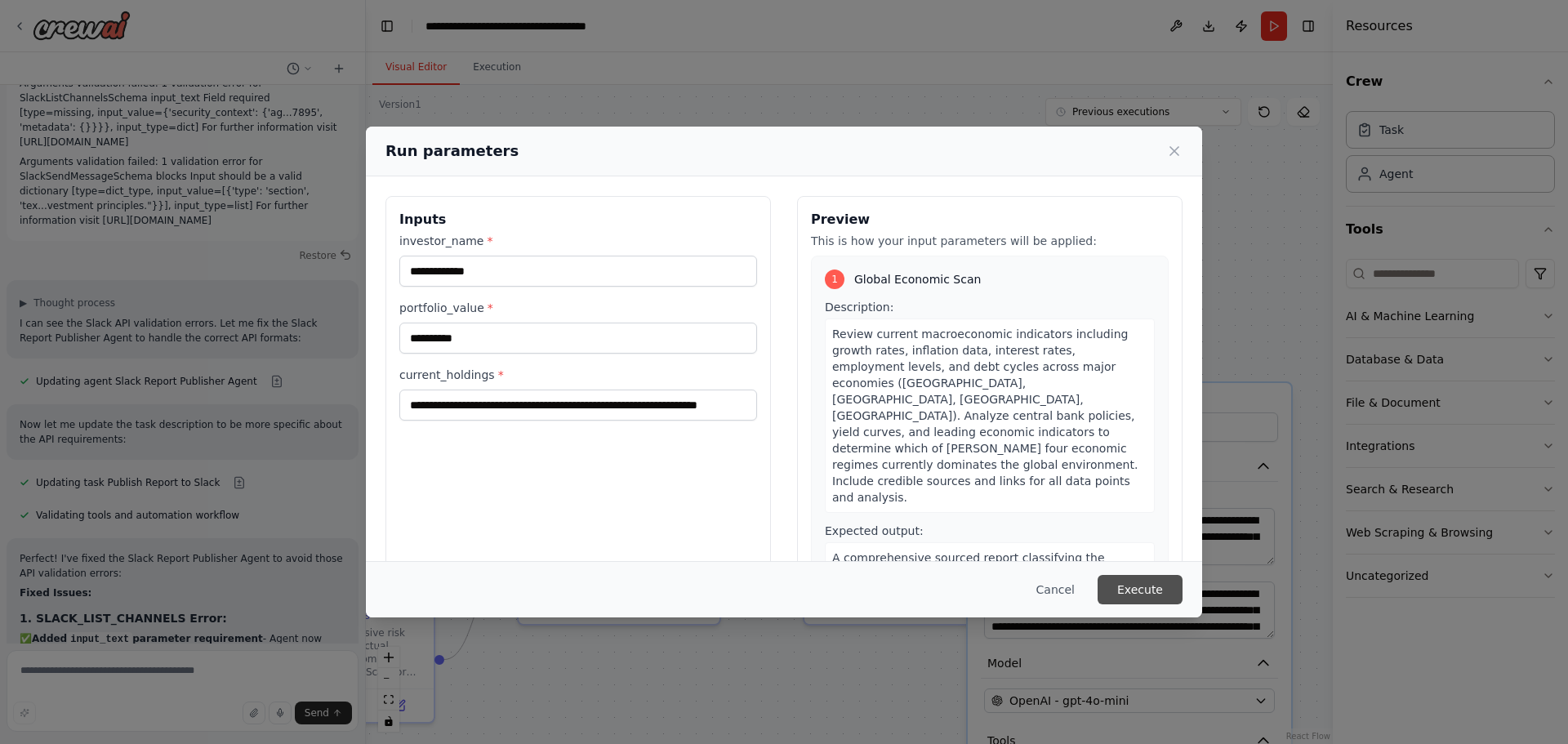
click at [1139, 586] on button "Execute" at bounding box center [1140, 589] width 85 height 30
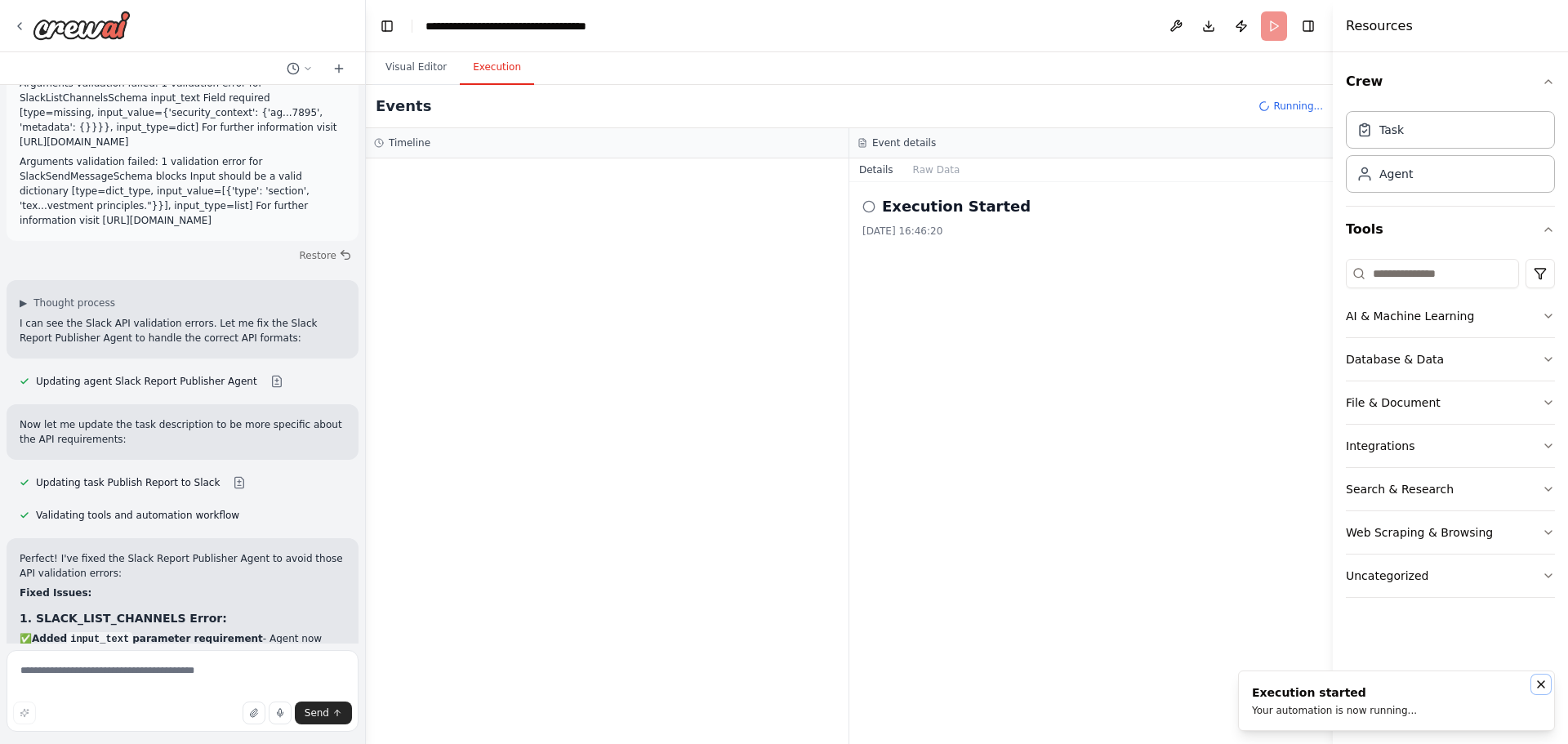
click at [1540, 687] on icon "Notifications (F8)" at bounding box center [1540, 684] width 13 height 13
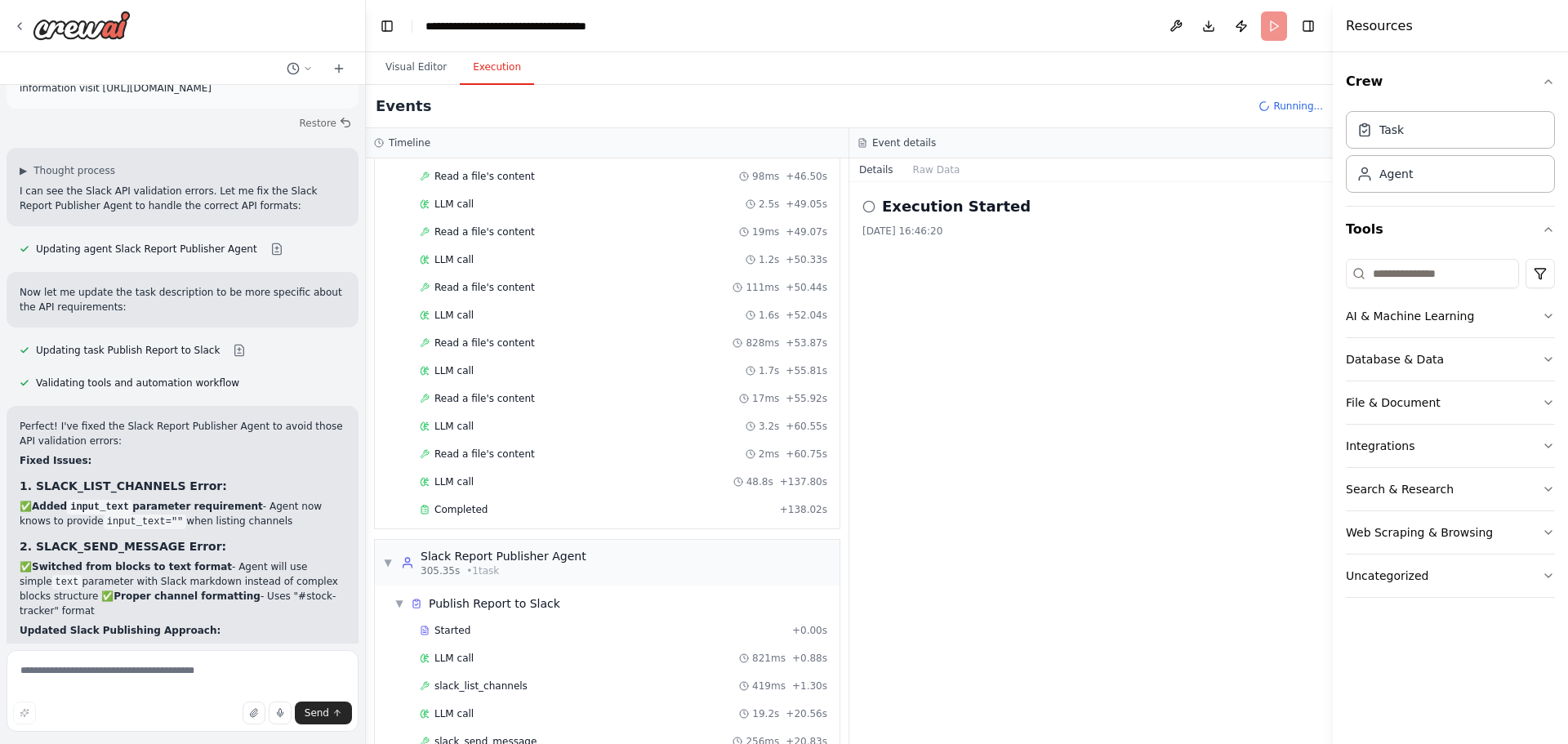
scroll to position [2858, 0]
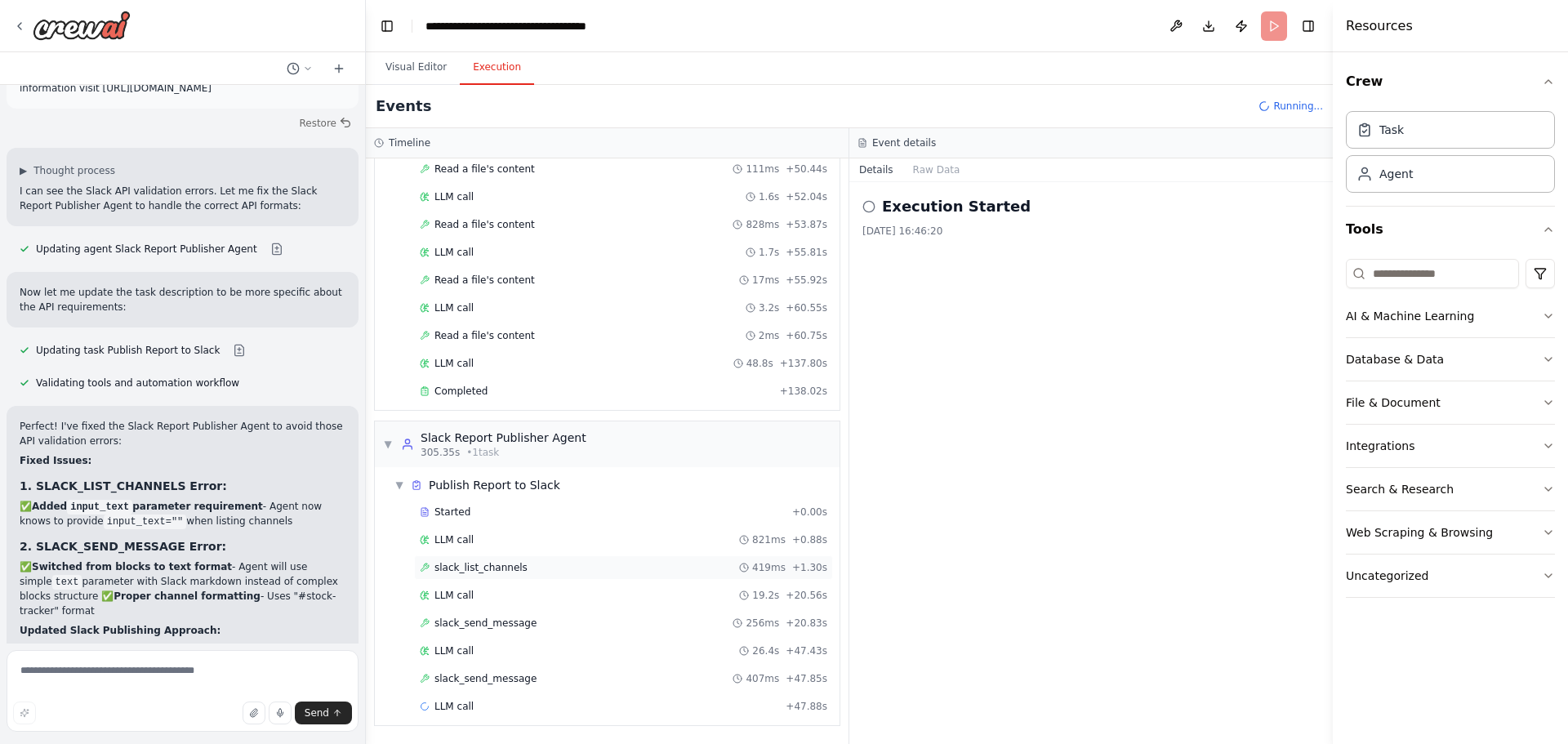
click at [603, 565] on div "slack_list_channels 419ms + 1.30s" at bounding box center [623, 567] width 408 height 13
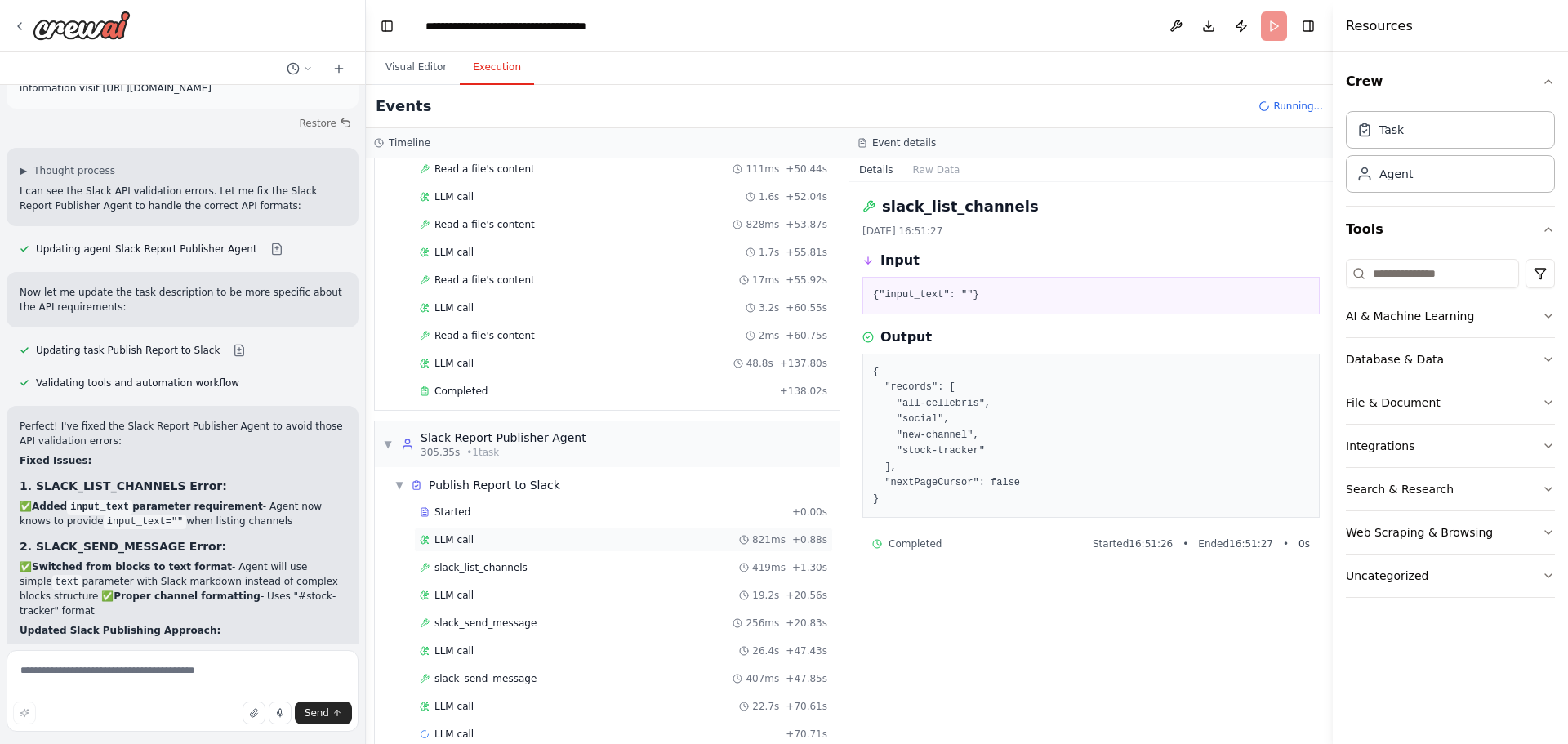
click at [616, 536] on div "LLM call 821ms + 0.88s" at bounding box center [623, 539] width 408 height 13
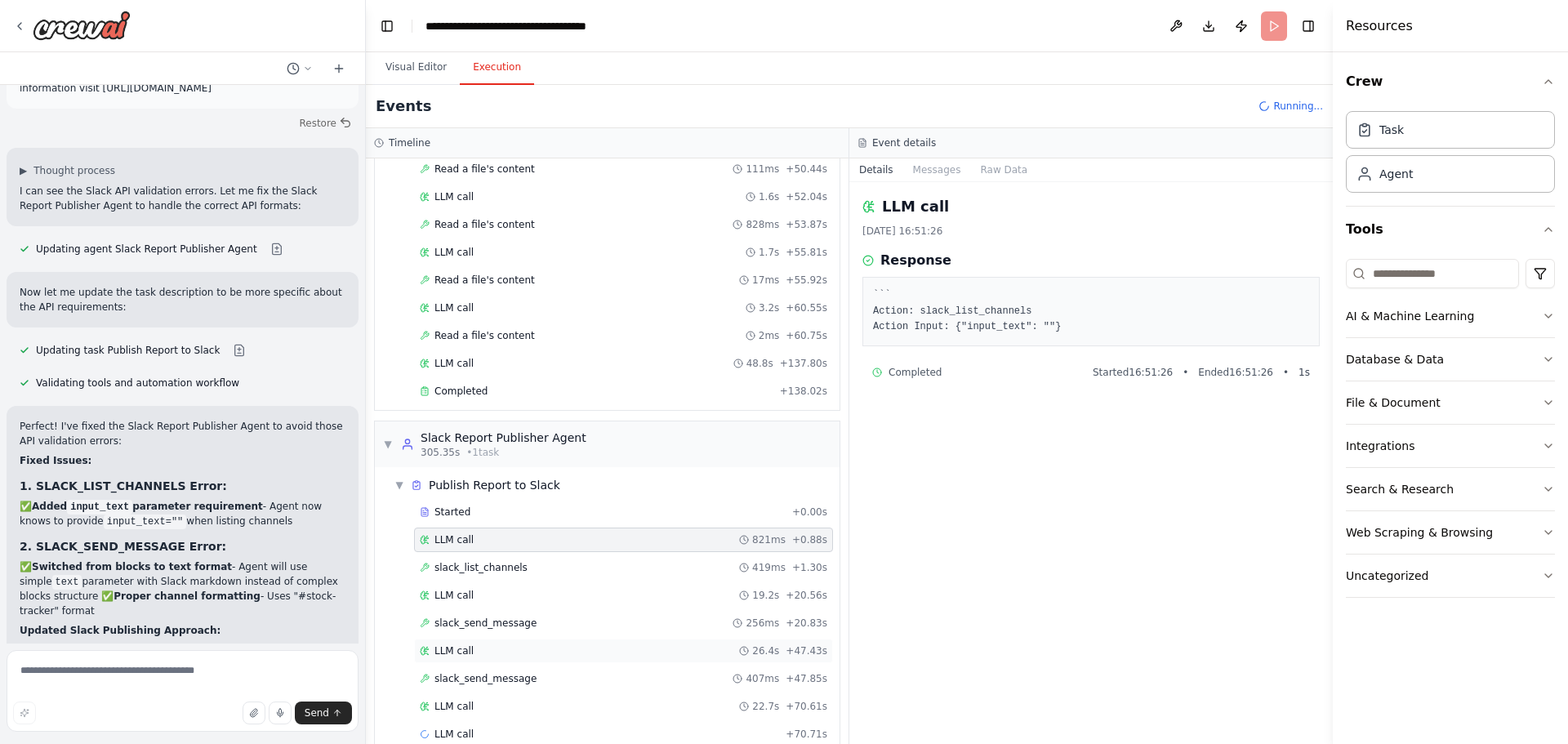
scroll to position [2886, 0]
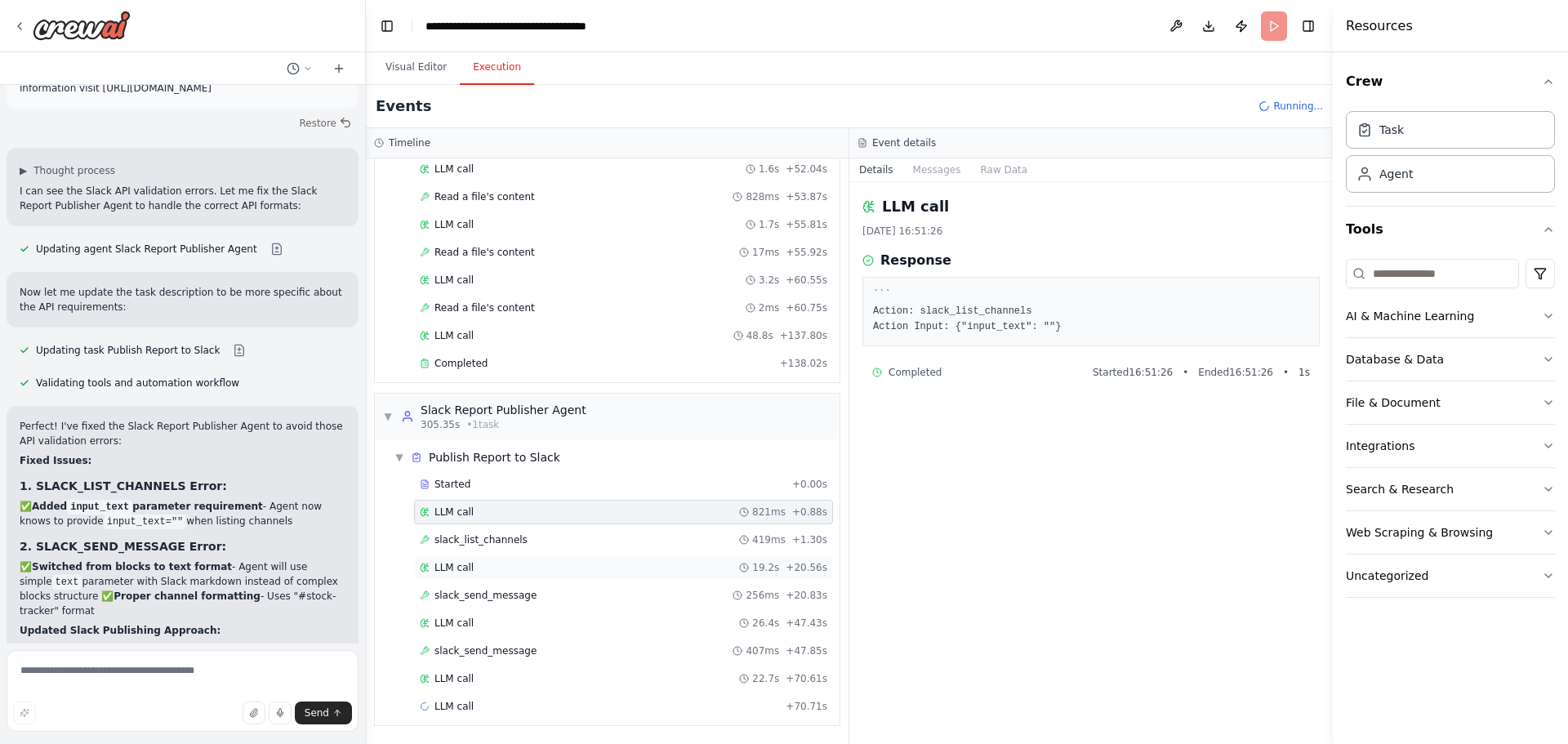
click at [608, 570] on div "LLM call 19.2s + 20.56s" at bounding box center [623, 567] width 408 height 13
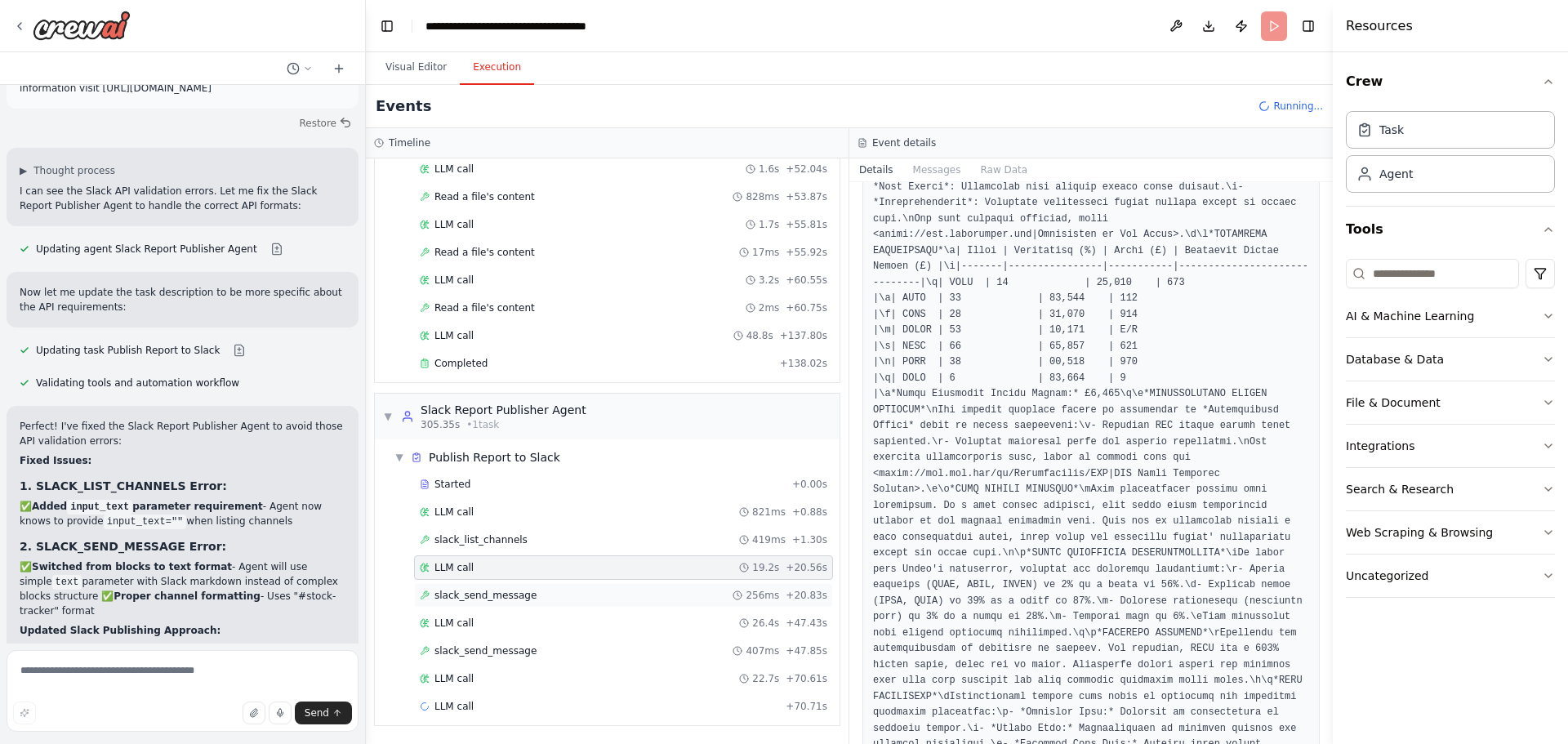
scroll to position [571, 0]
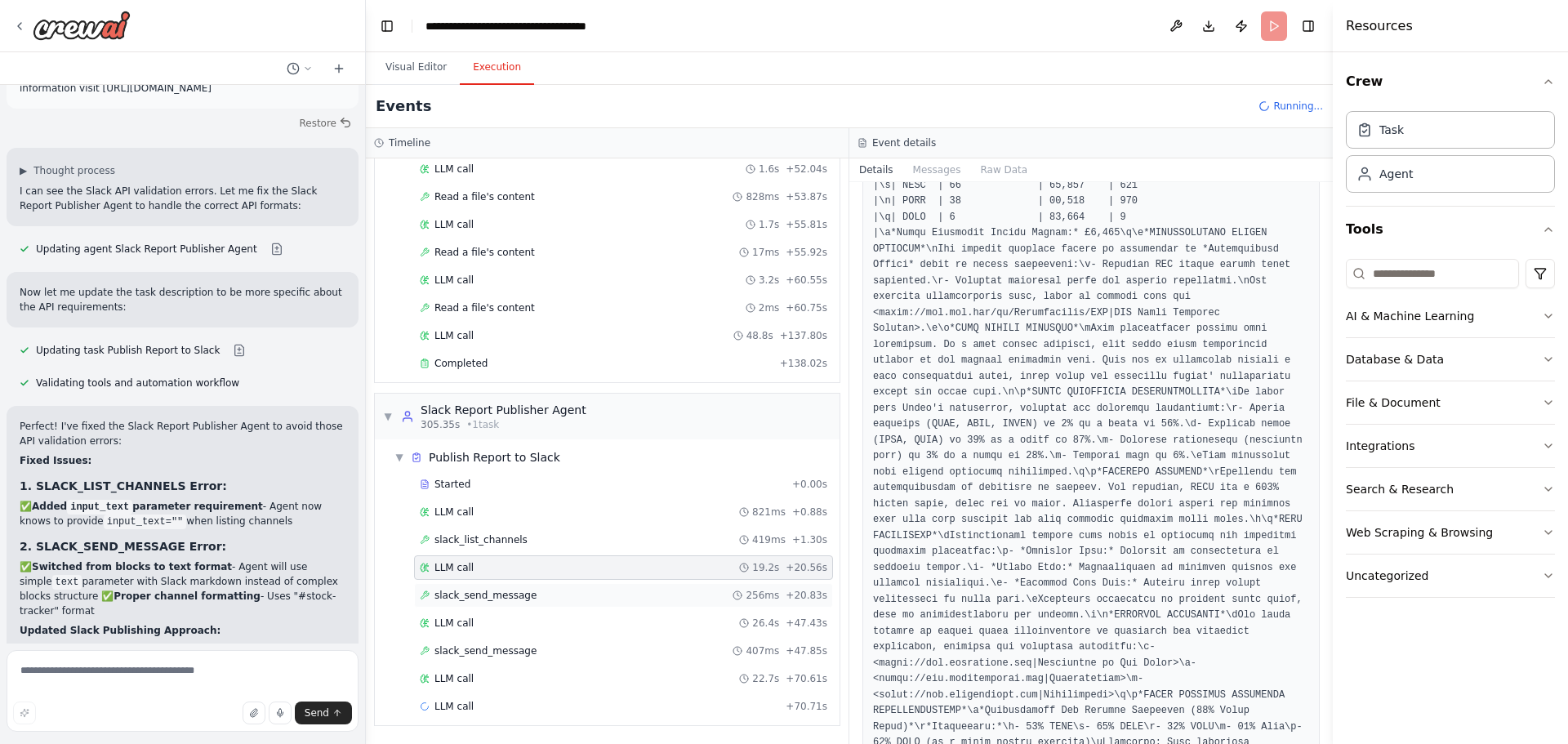
click at [544, 599] on div "slack_send_message 256ms + 20.83s" at bounding box center [623, 595] width 408 height 13
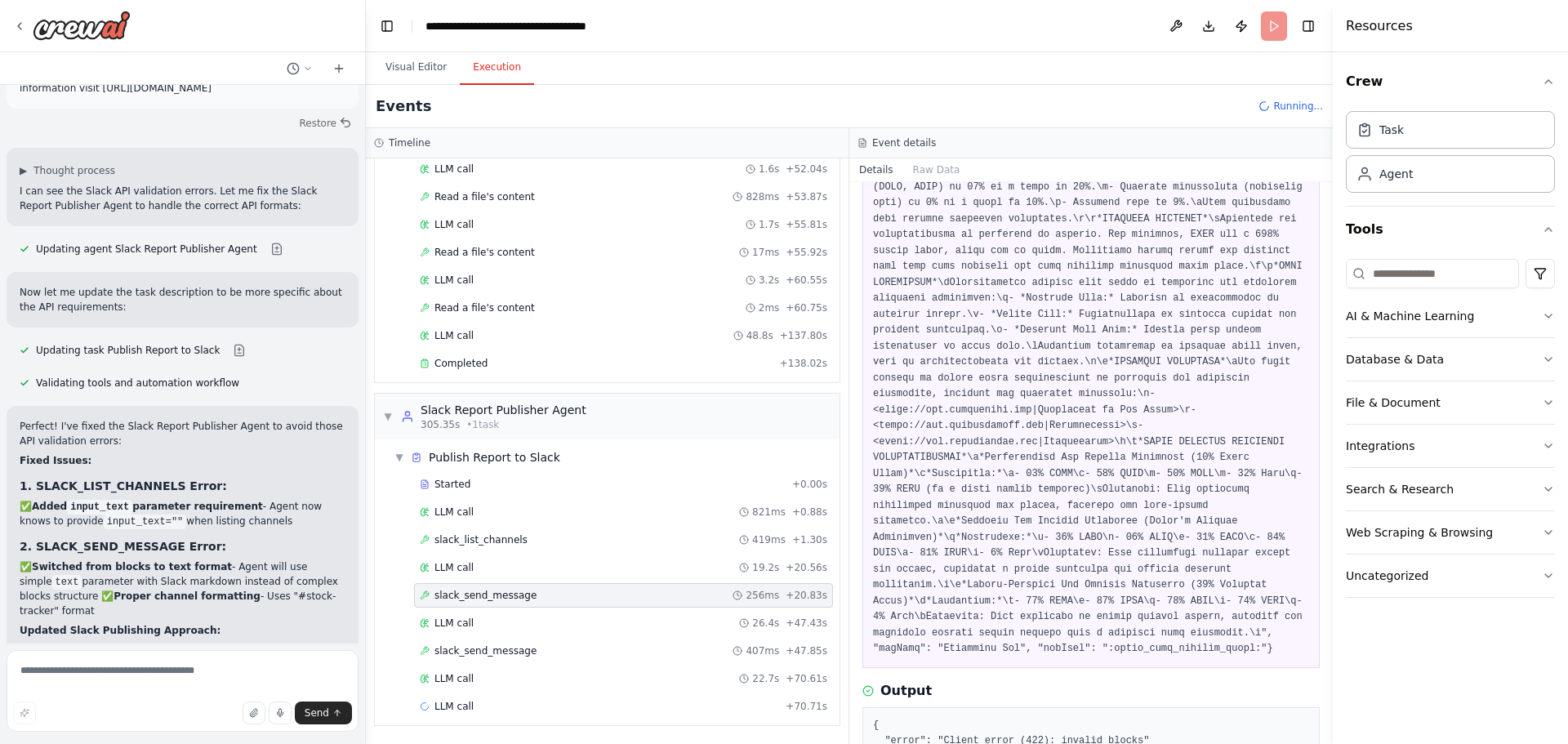
scroll to position [775, 0]
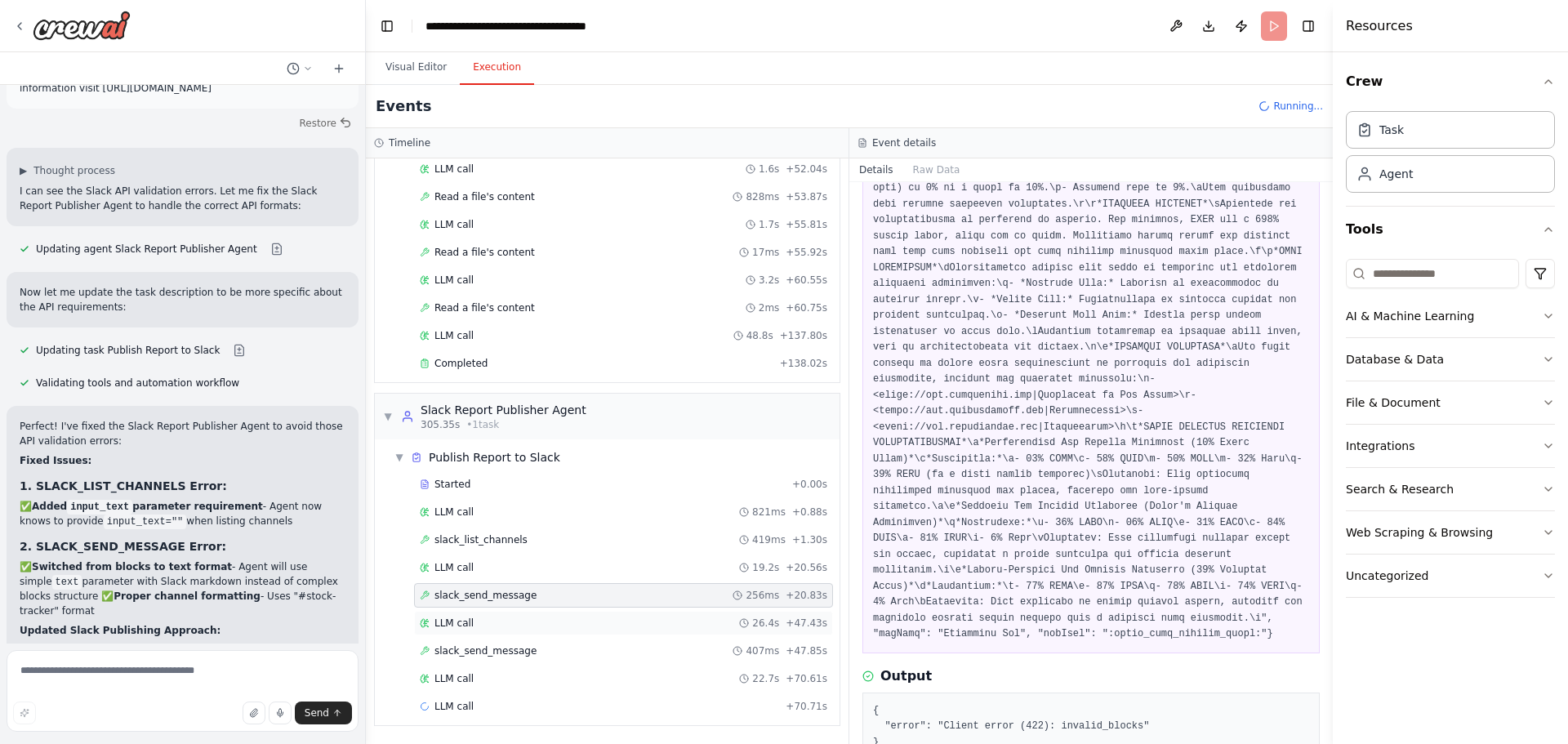
click at [557, 627] on div "LLM call 26.4s + 47.43s" at bounding box center [623, 622] width 408 height 13
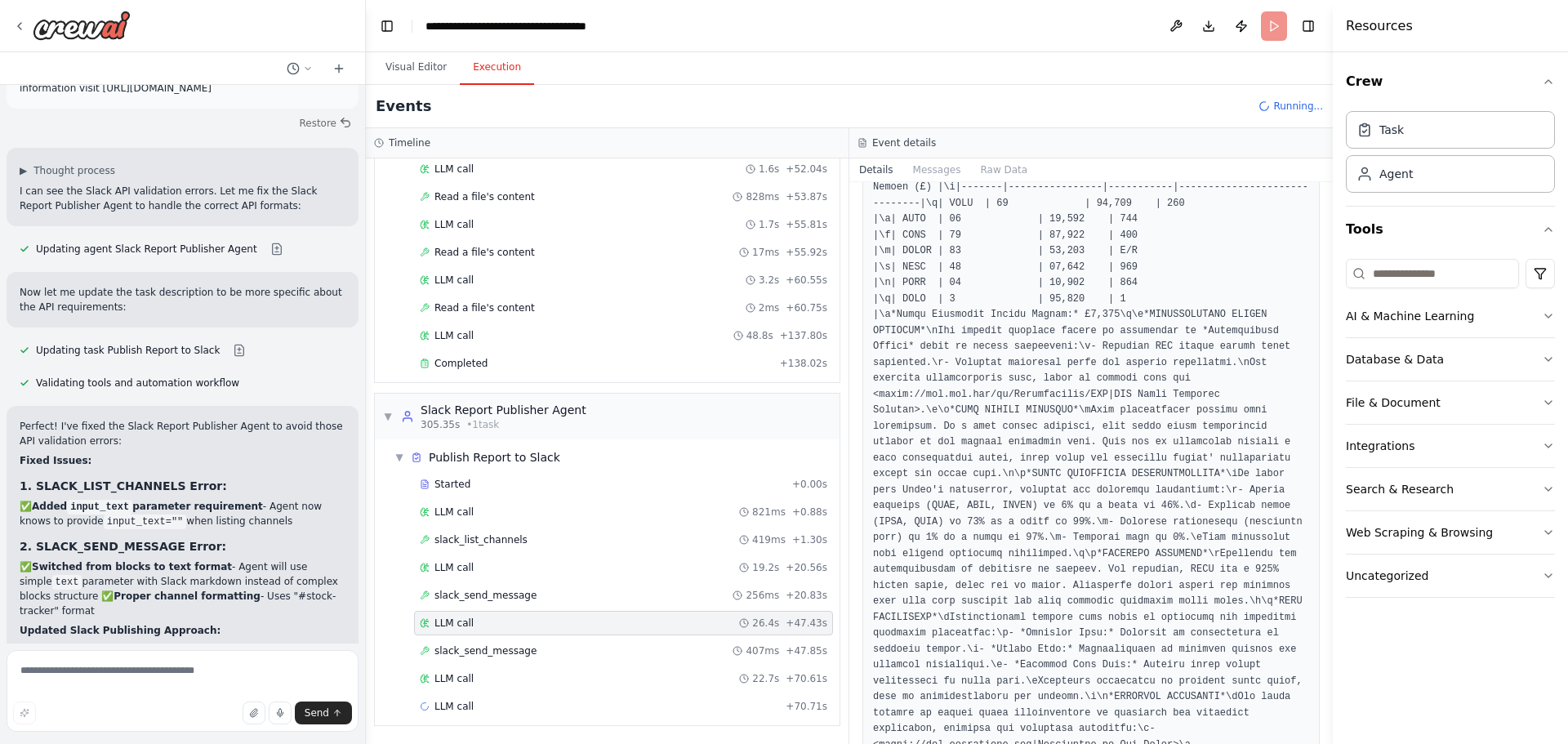
scroll to position [730, 0]
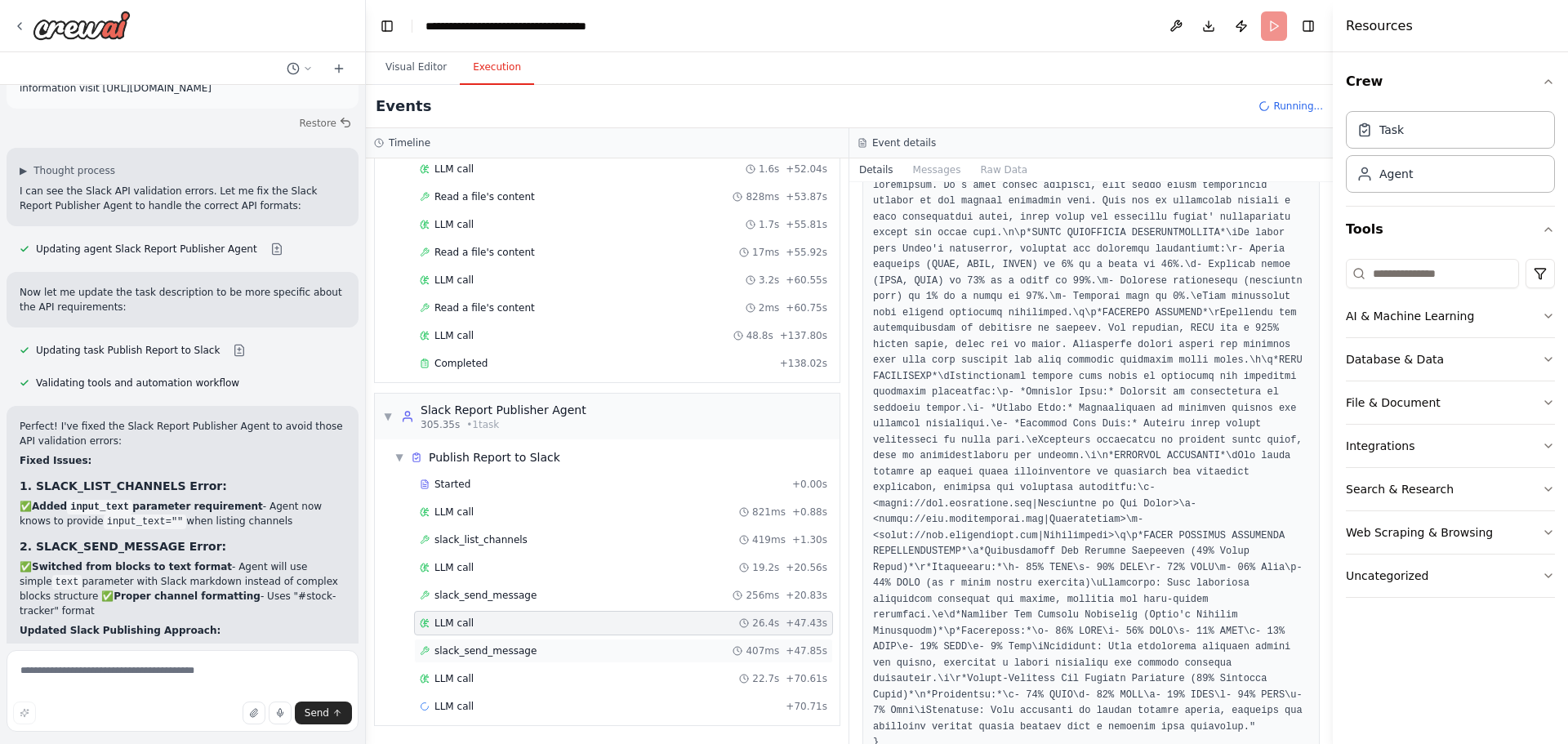
click at [556, 655] on div "slack_send_message 407ms + 47.85s" at bounding box center [623, 650] width 408 height 13
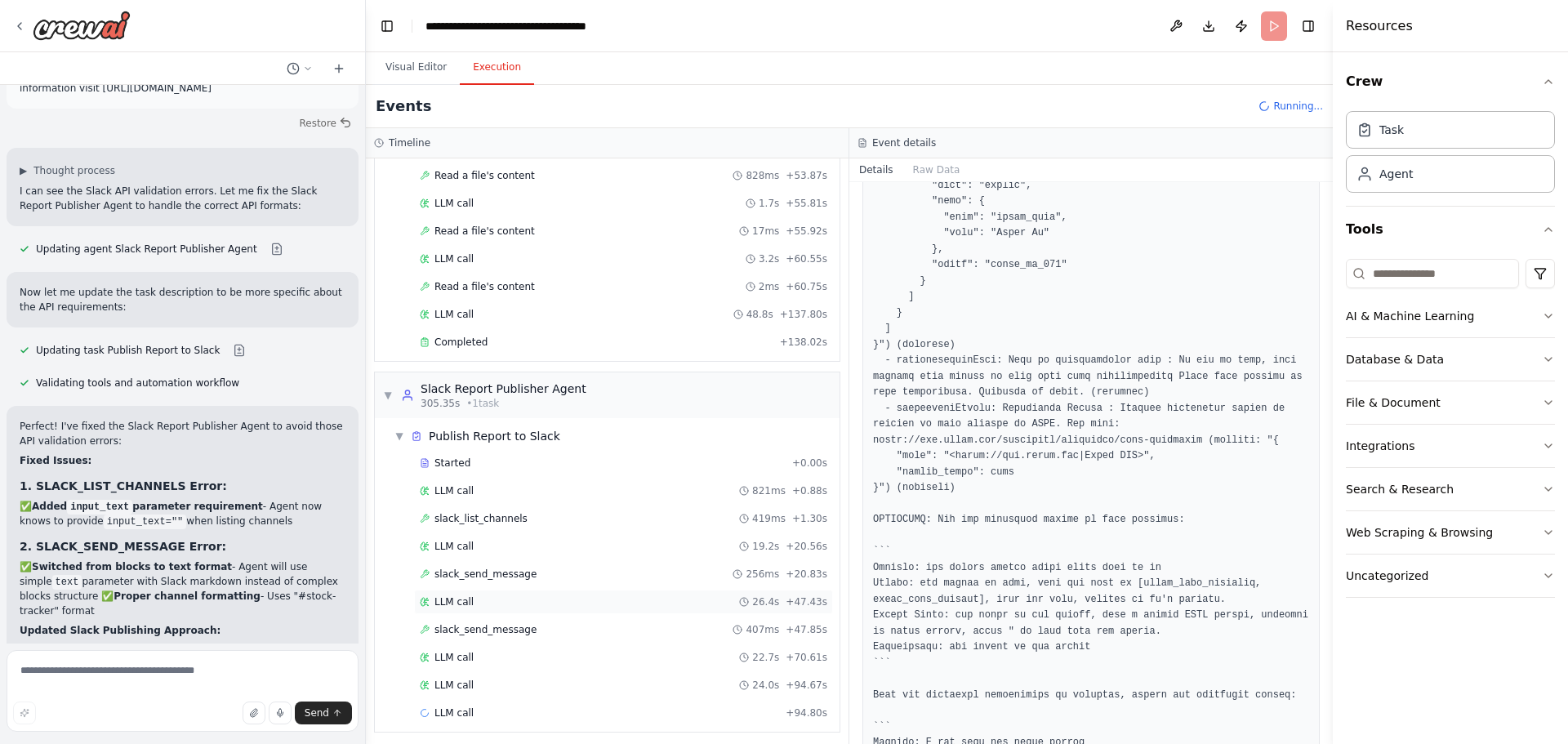
scroll to position [2914, 0]
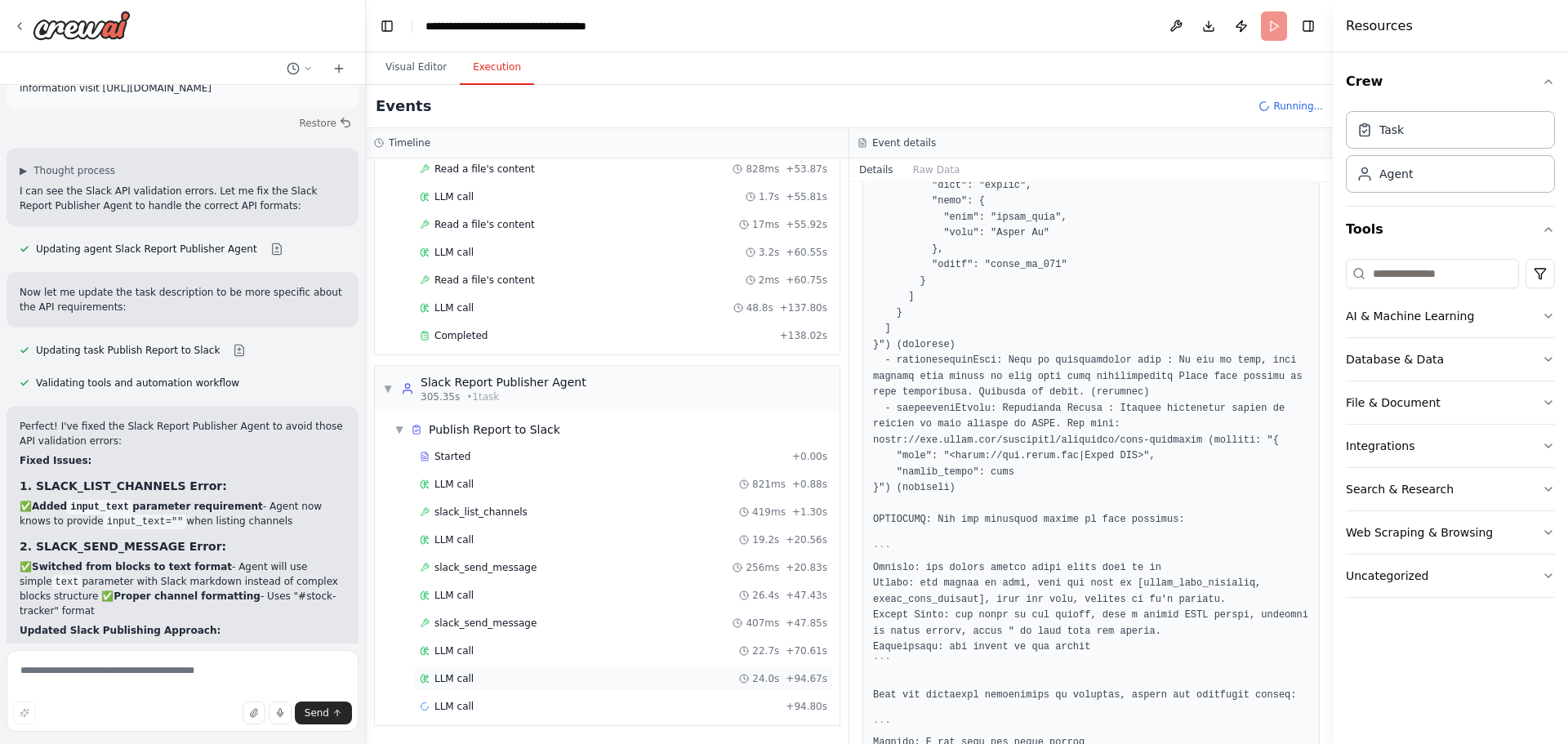
click at [486, 683] on div "LLM call 24.0s + 94.67s" at bounding box center [623, 678] width 408 height 13
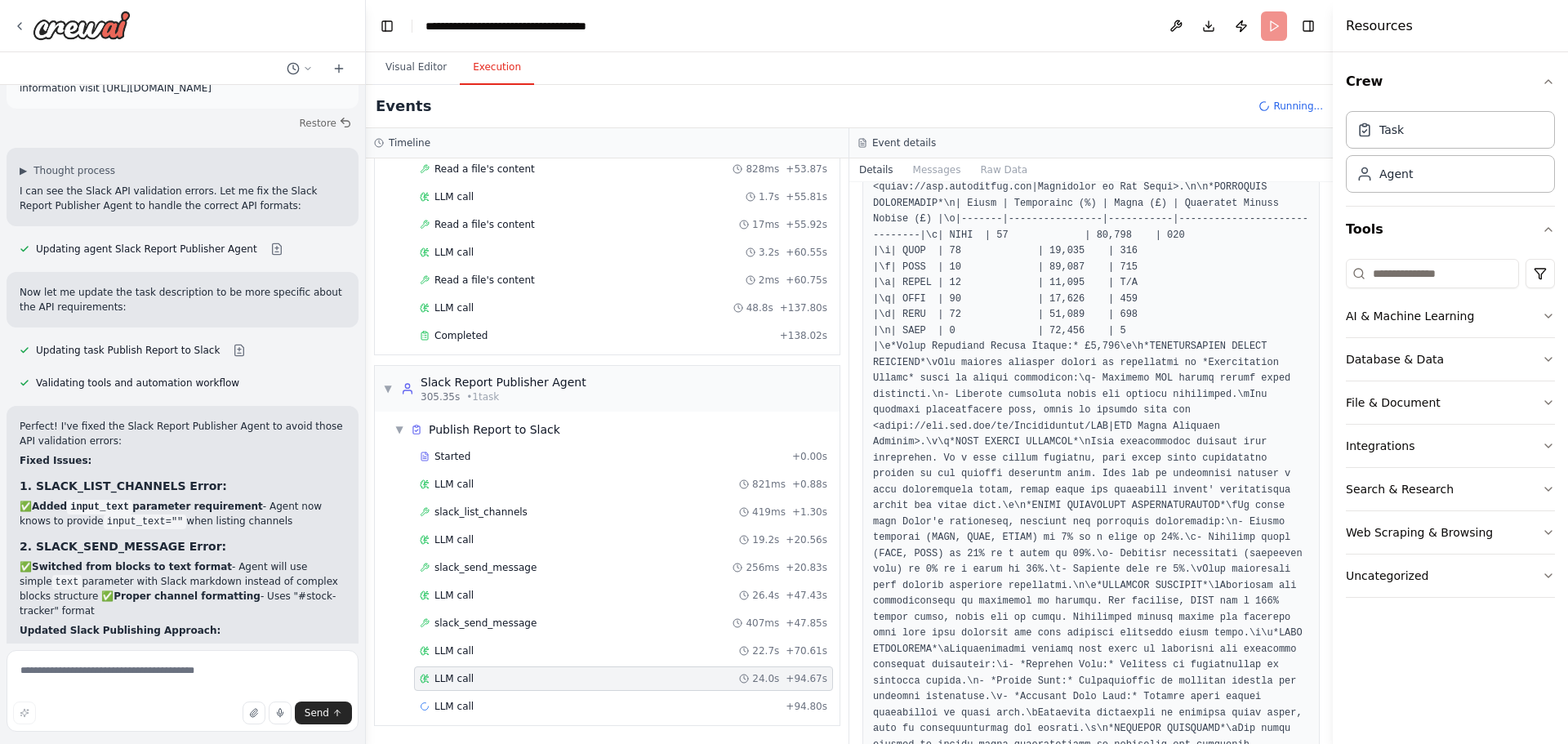
scroll to position [763, 0]
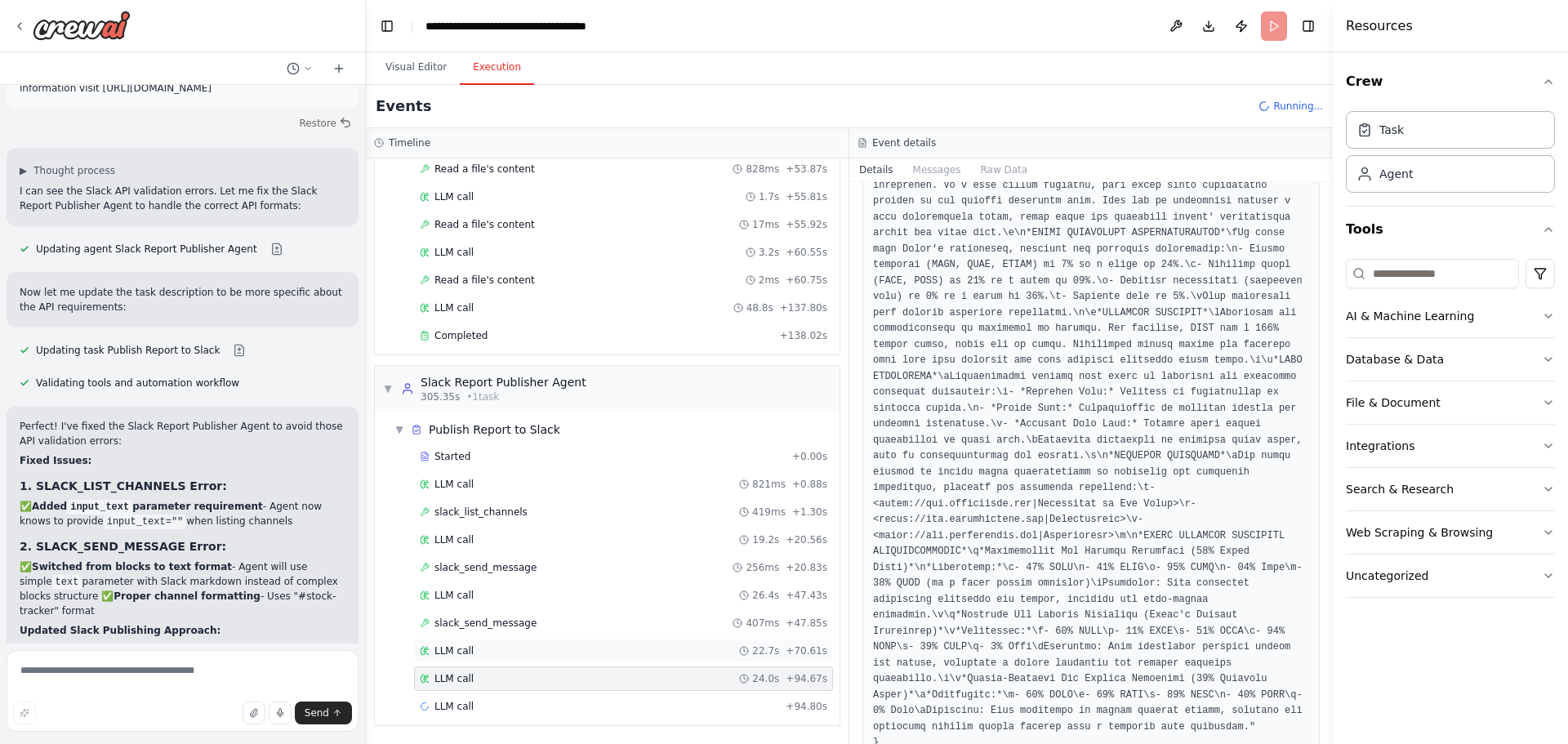
click at [554, 643] on div "LLM call 22.7s + 70.61s" at bounding box center [623, 650] width 419 height 25
click at [677, 679] on div "LLM call 24.0s + 94.67s" at bounding box center [623, 678] width 408 height 13
click at [664, 592] on div "LLM call 26.4s + 47.43s" at bounding box center [623, 595] width 408 height 13
click at [600, 619] on div "slack_send_message 407ms + 47.85s" at bounding box center [623, 622] width 408 height 13
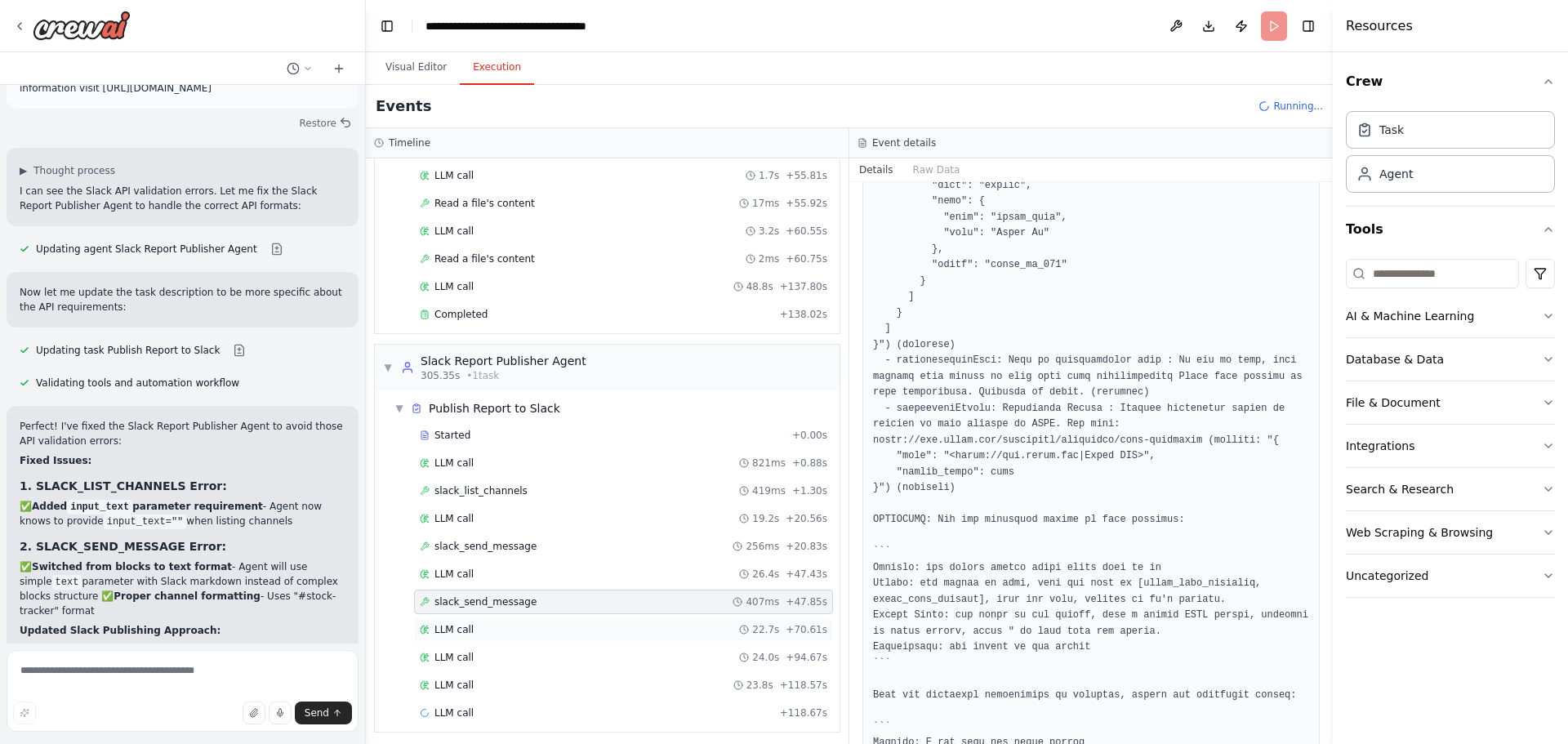
scroll to position [2941, 0]
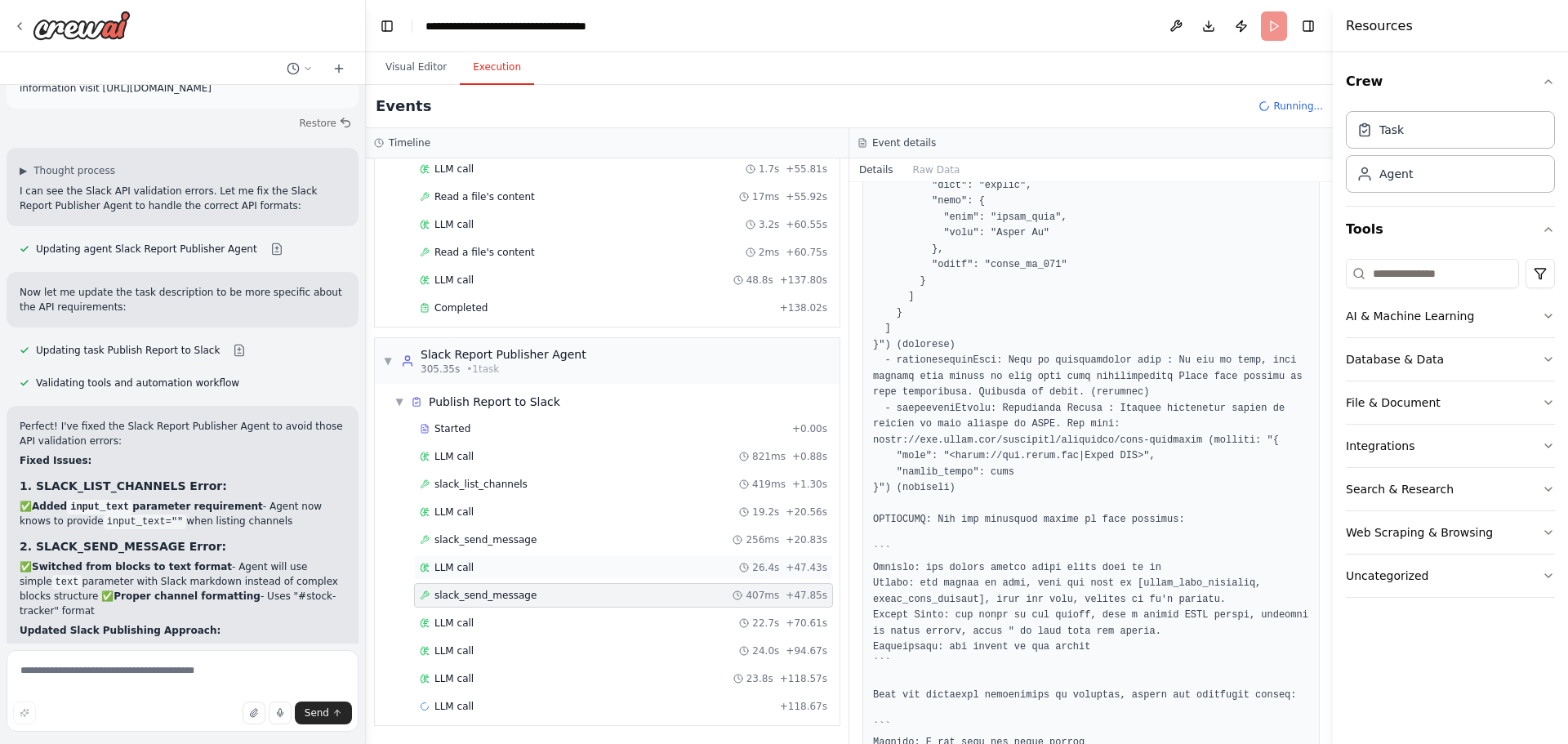
click at [527, 571] on div "LLM call 26.4s + 47.43s" at bounding box center [623, 567] width 408 height 13
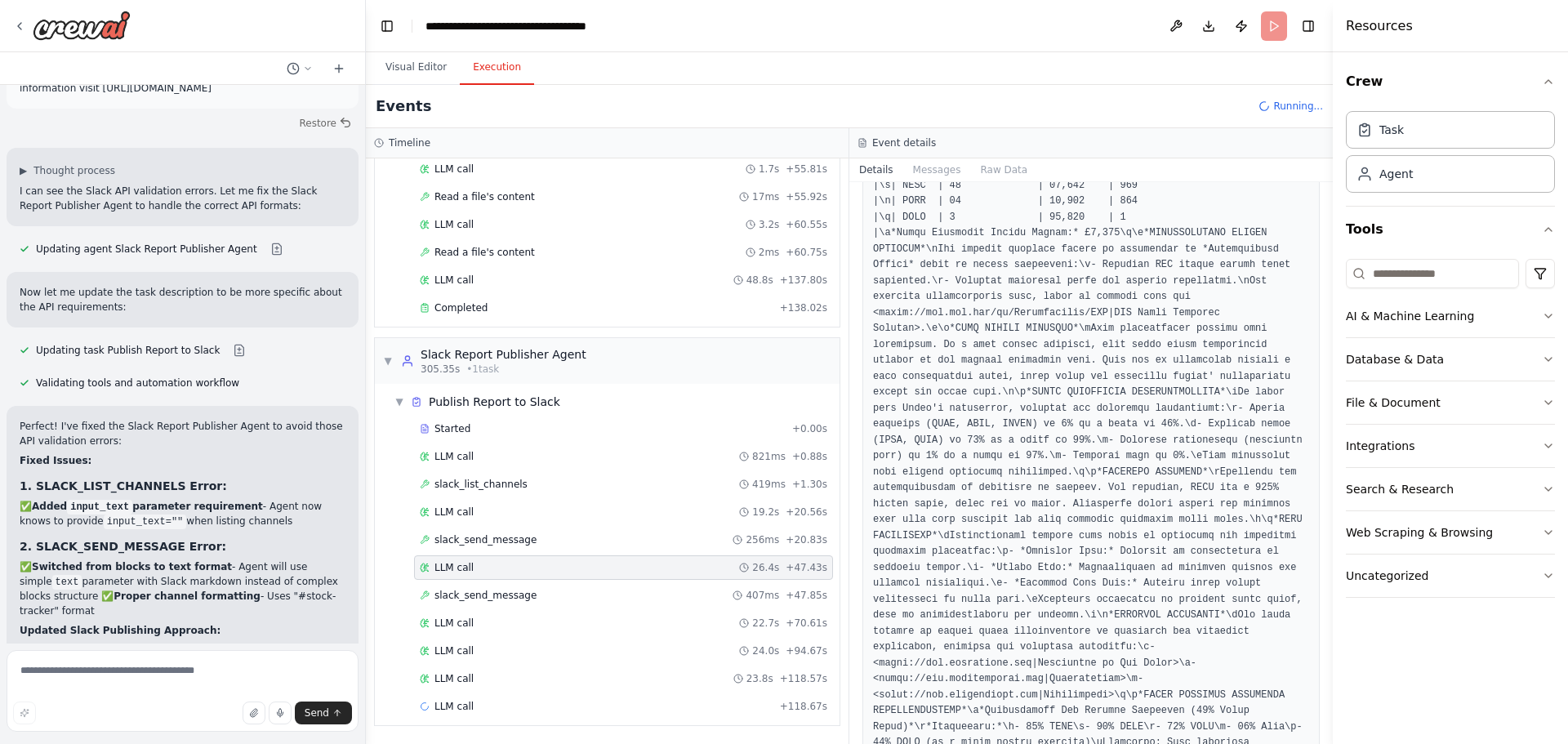
scroll to position [730, 0]
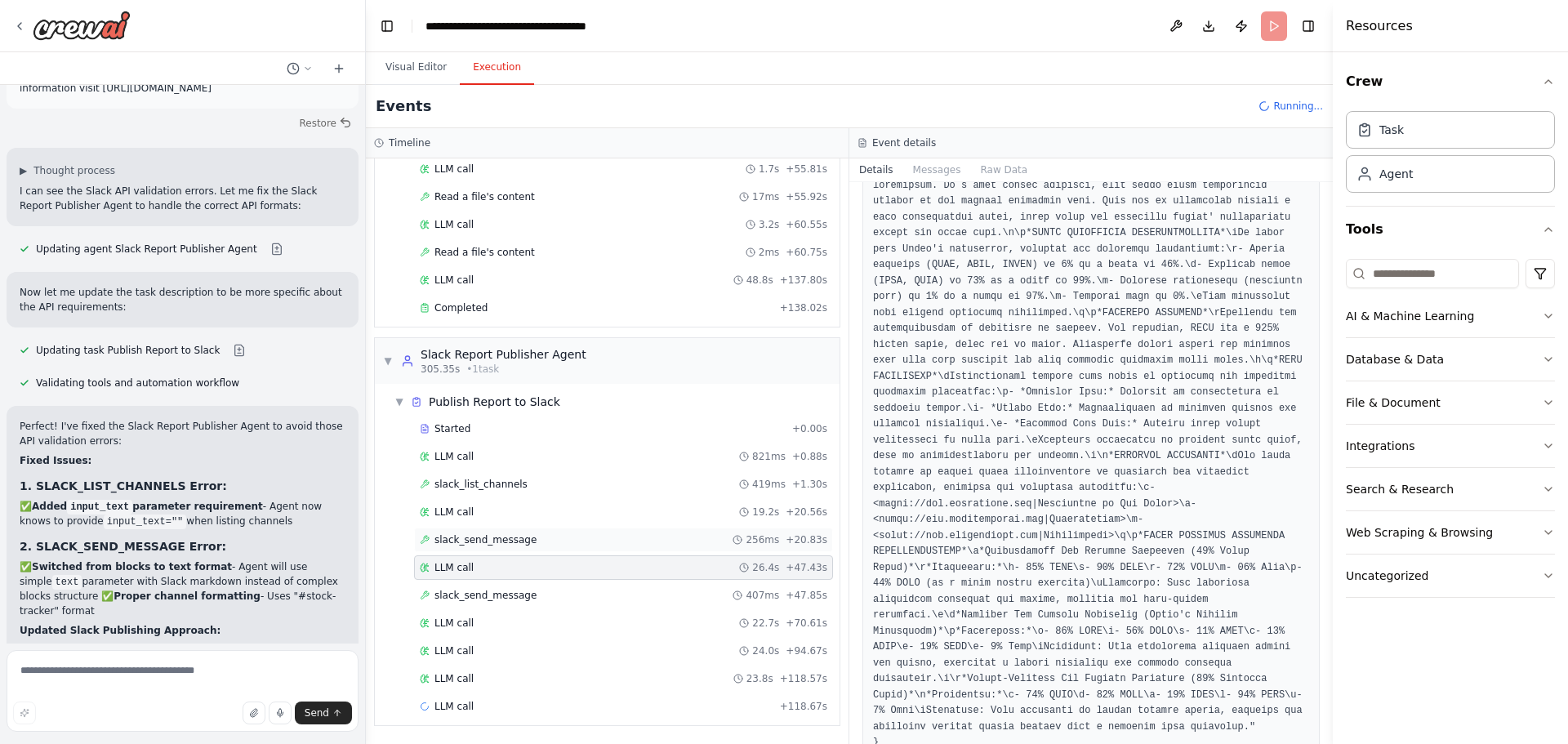
click at [461, 541] on span "slack_send_message" at bounding box center [486, 539] width 102 height 13
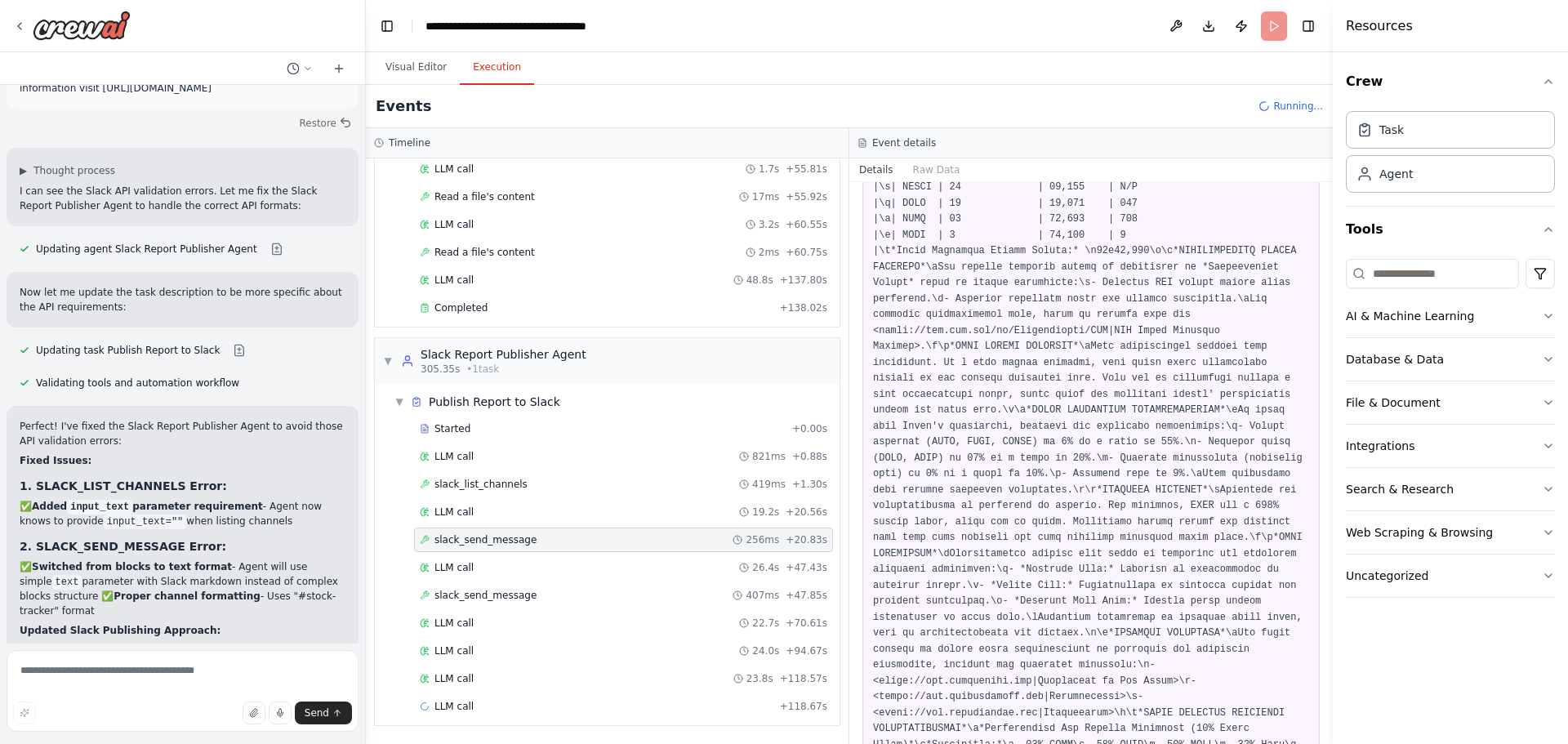
scroll to position [775, 0]
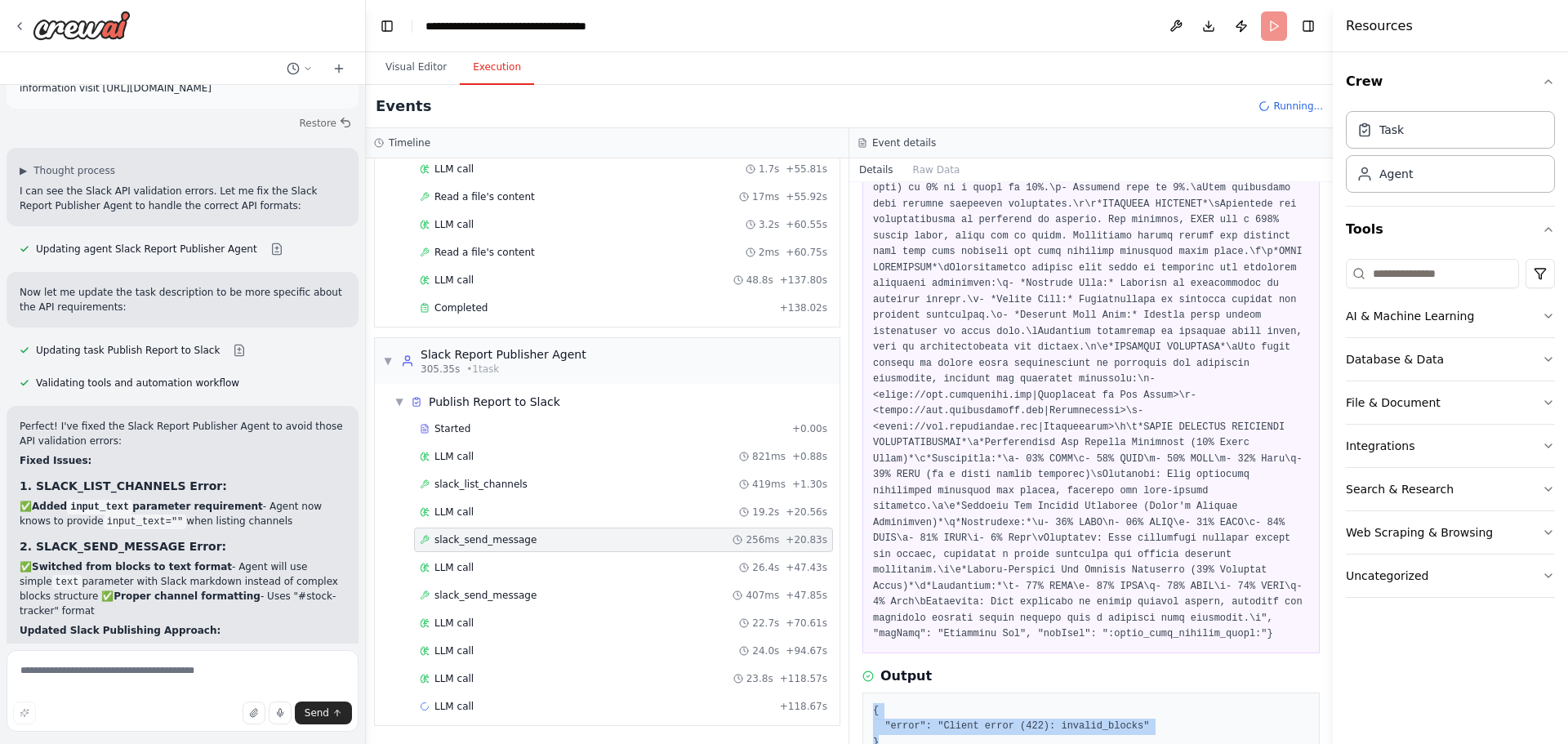
drag, startPoint x: 876, startPoint y: 668, endPoint x: 868, endPoint y: 629, distance: 39.8
click at [861, 632] on div "slack_send_message 05/10/2025, 16:51:46 Input Output { "error": "Client error (…" at bounding box center [1091, 463] width 483 height 562
copy pre "{ "error": "Client error (422): invalid_blocks" }"
click at [180, 670] on textarea at bounding box center [182, 691] width 352 height 81
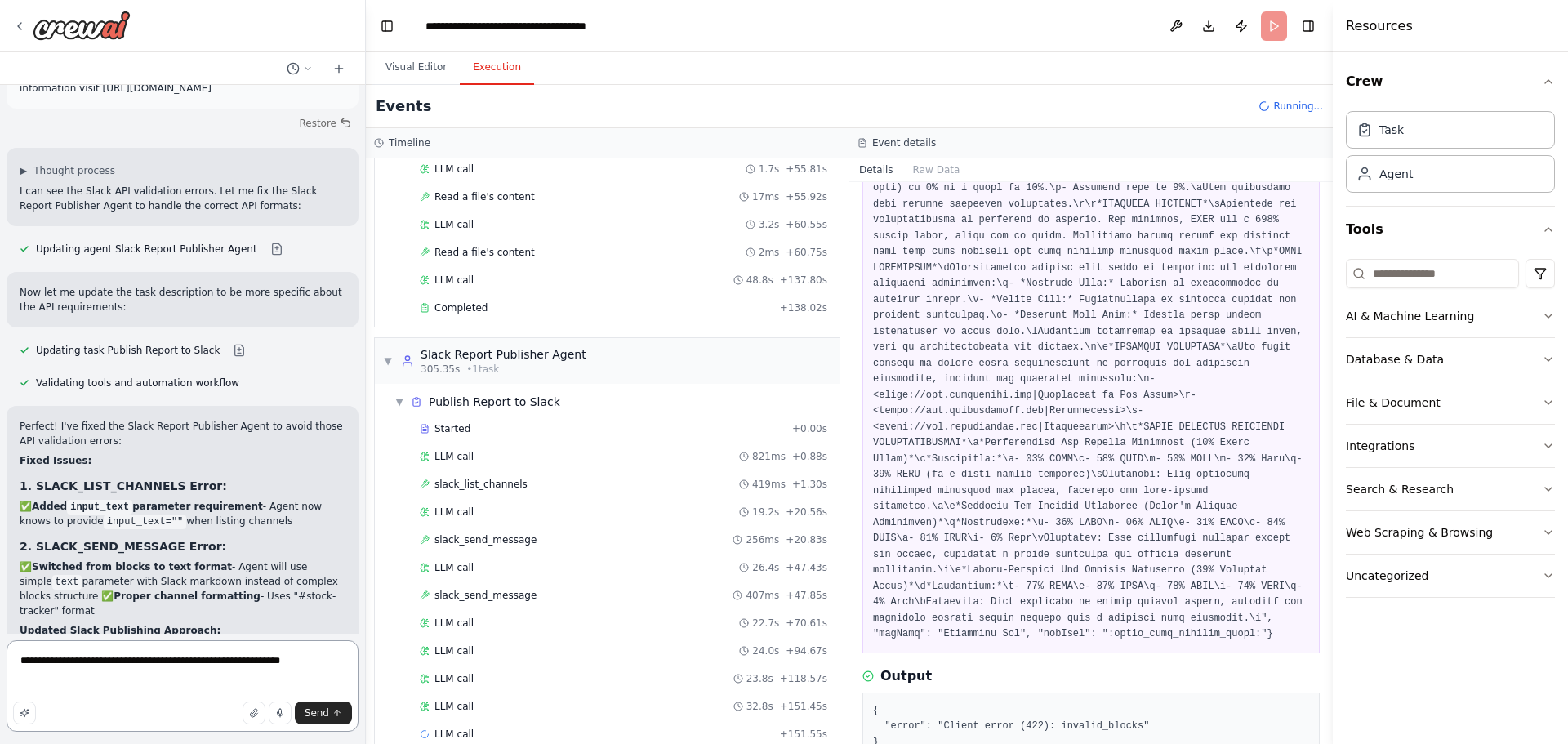
paste textarea "**********"
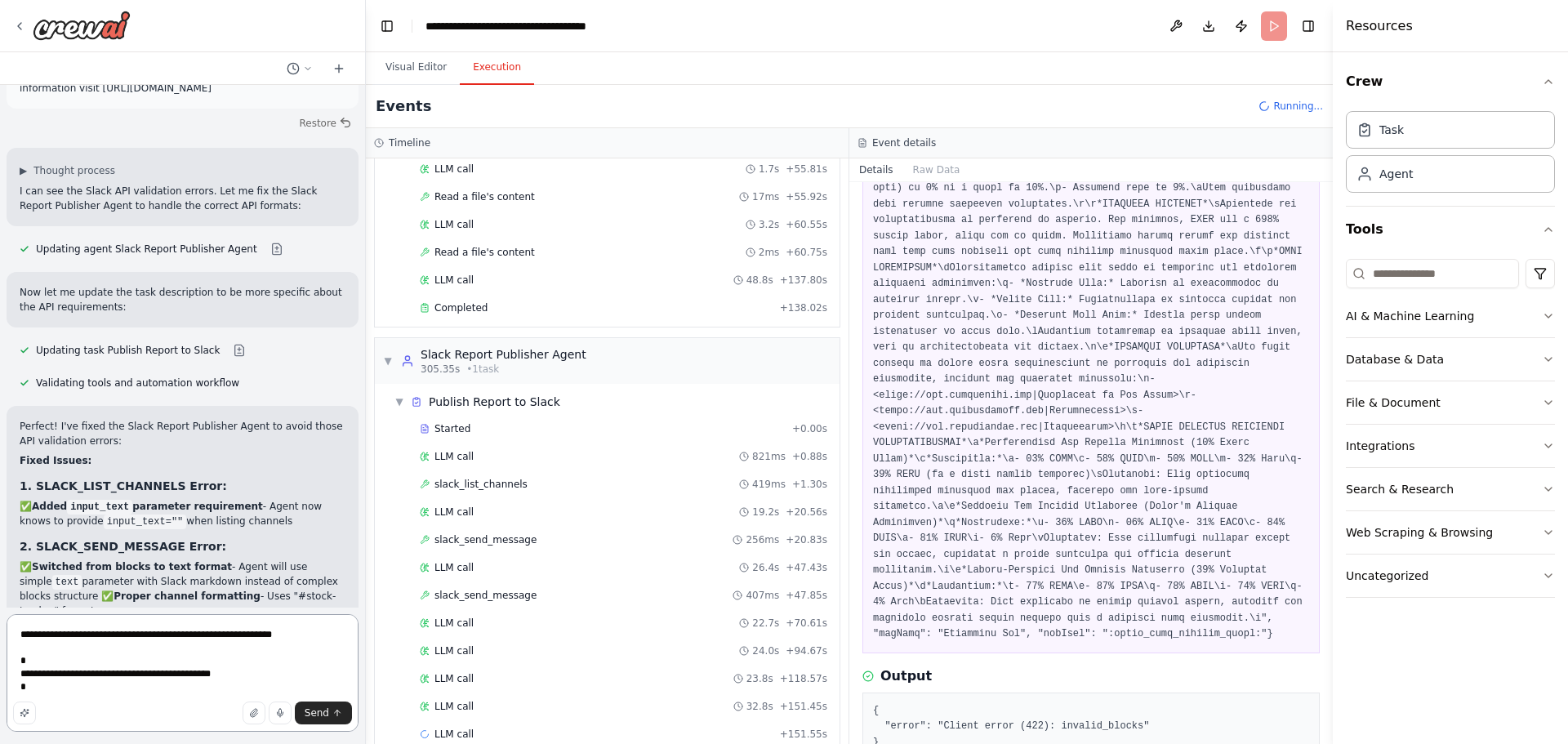
click at [283, 636] on textarea "**********" at bounding box center [182, 673] width 352 height 118
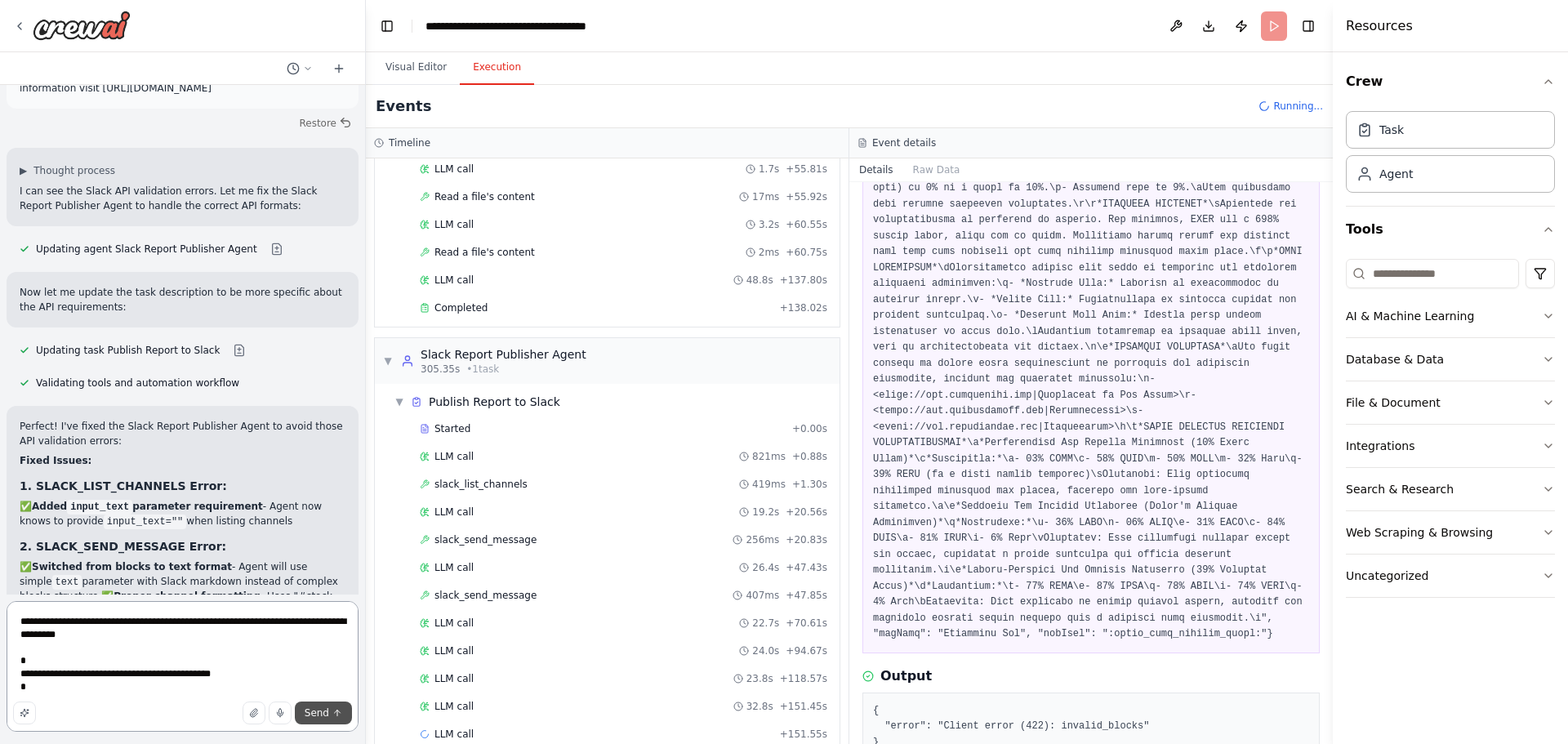
type textarea "**********"
click at [315, 712] on span "Send" at bounding box center [316, 712] width 25 height 13
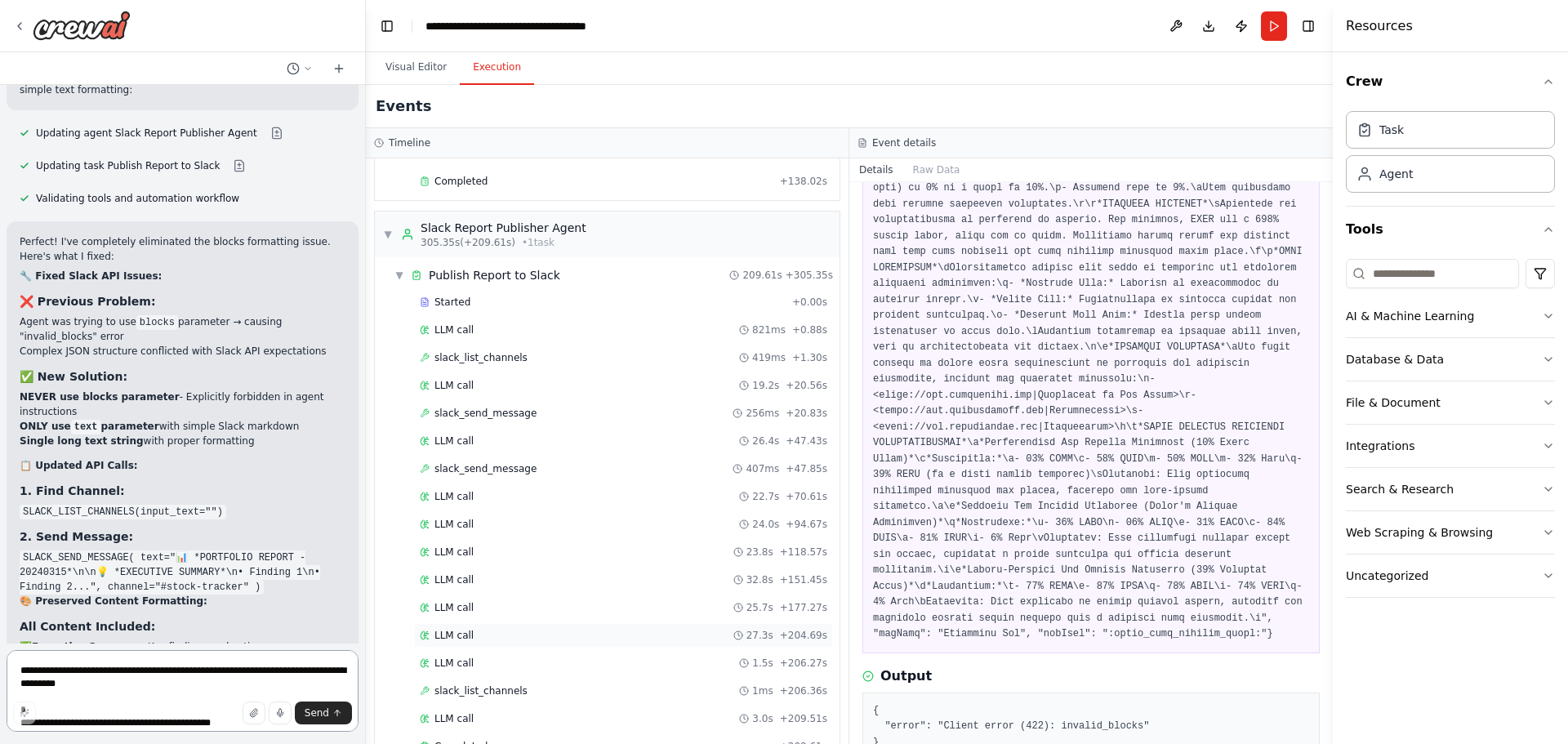
scroll to position [3108, 0]
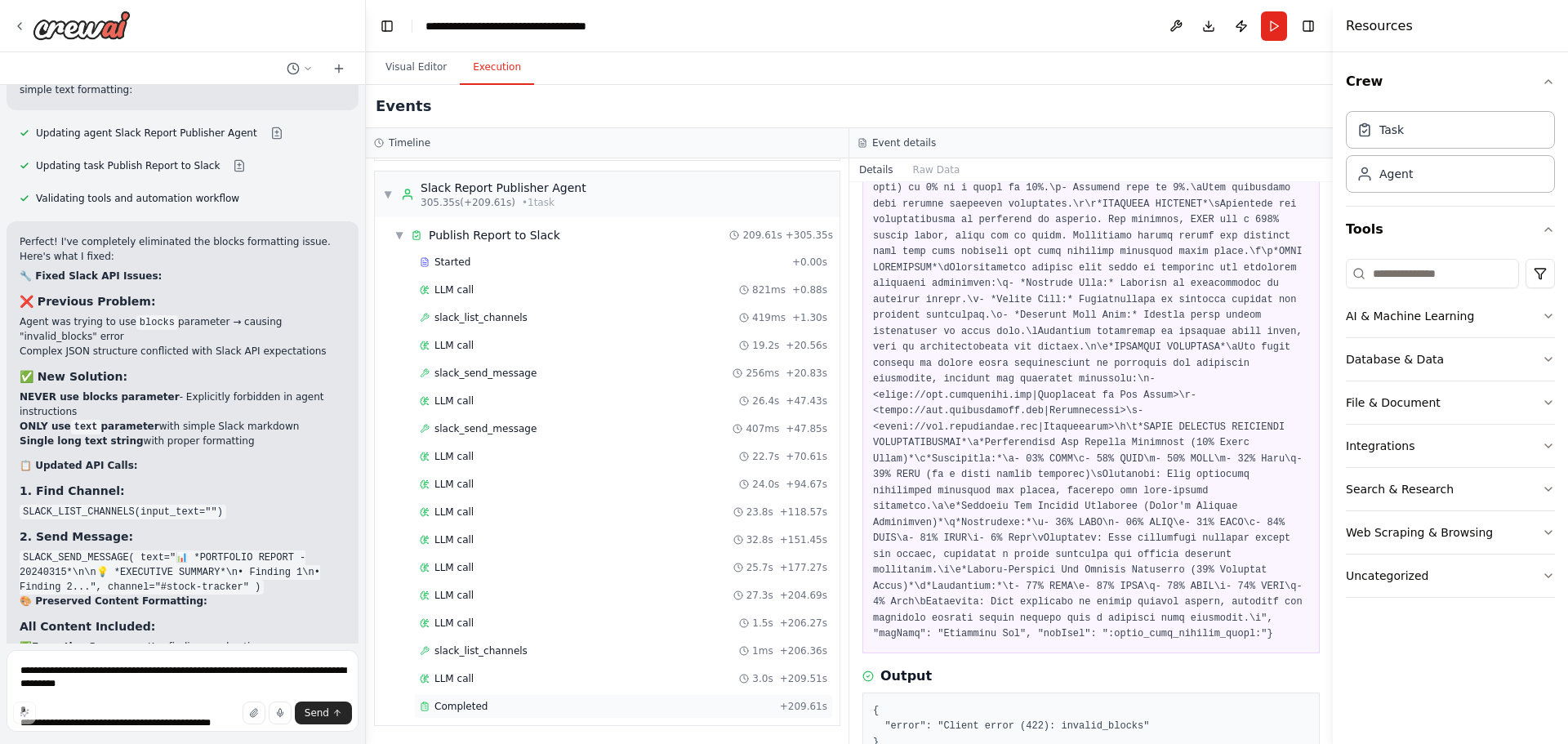
click at [619, 700] on div "Completed" at bounding box center [596, 706] width 353 height 13
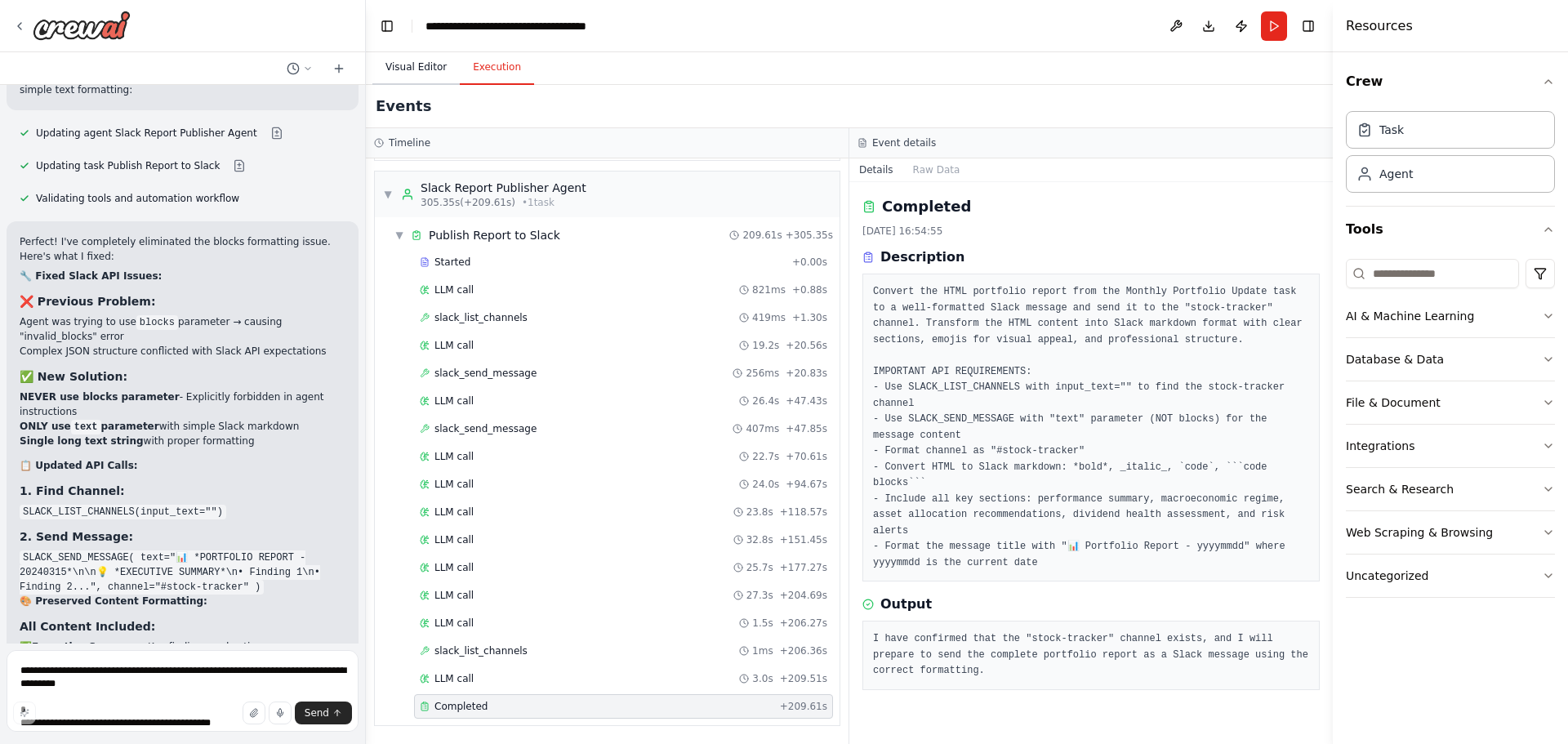
click at [410, 65] on button "Visual Editor" at bounding box center [415, 68] width 87 height 34
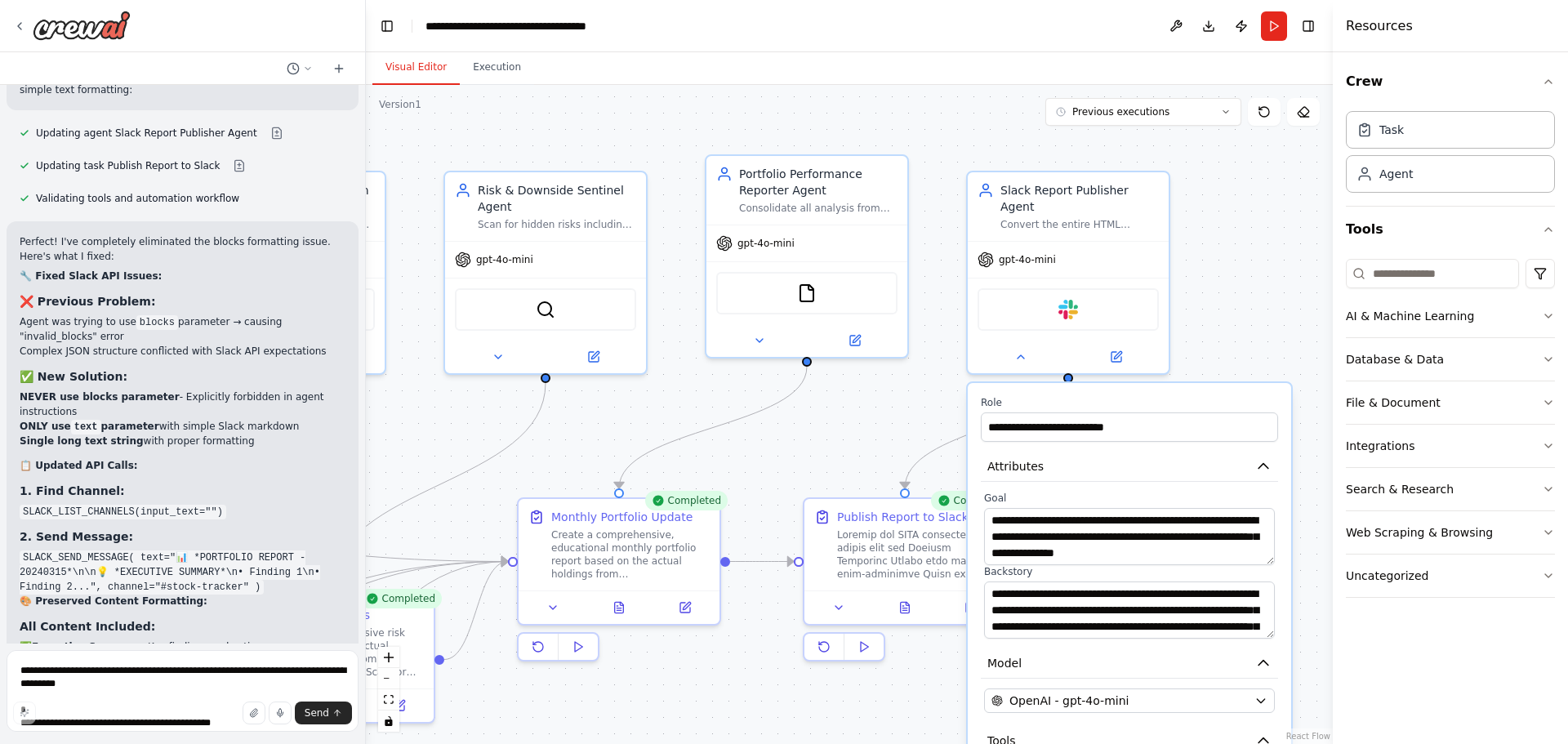
click at [887, 435] on div ".deletable-edge-delete-btn { width: 20px; height: 20px; border: 0px solid #ffff…" at bounding box center [849, 414] width 967 height 659
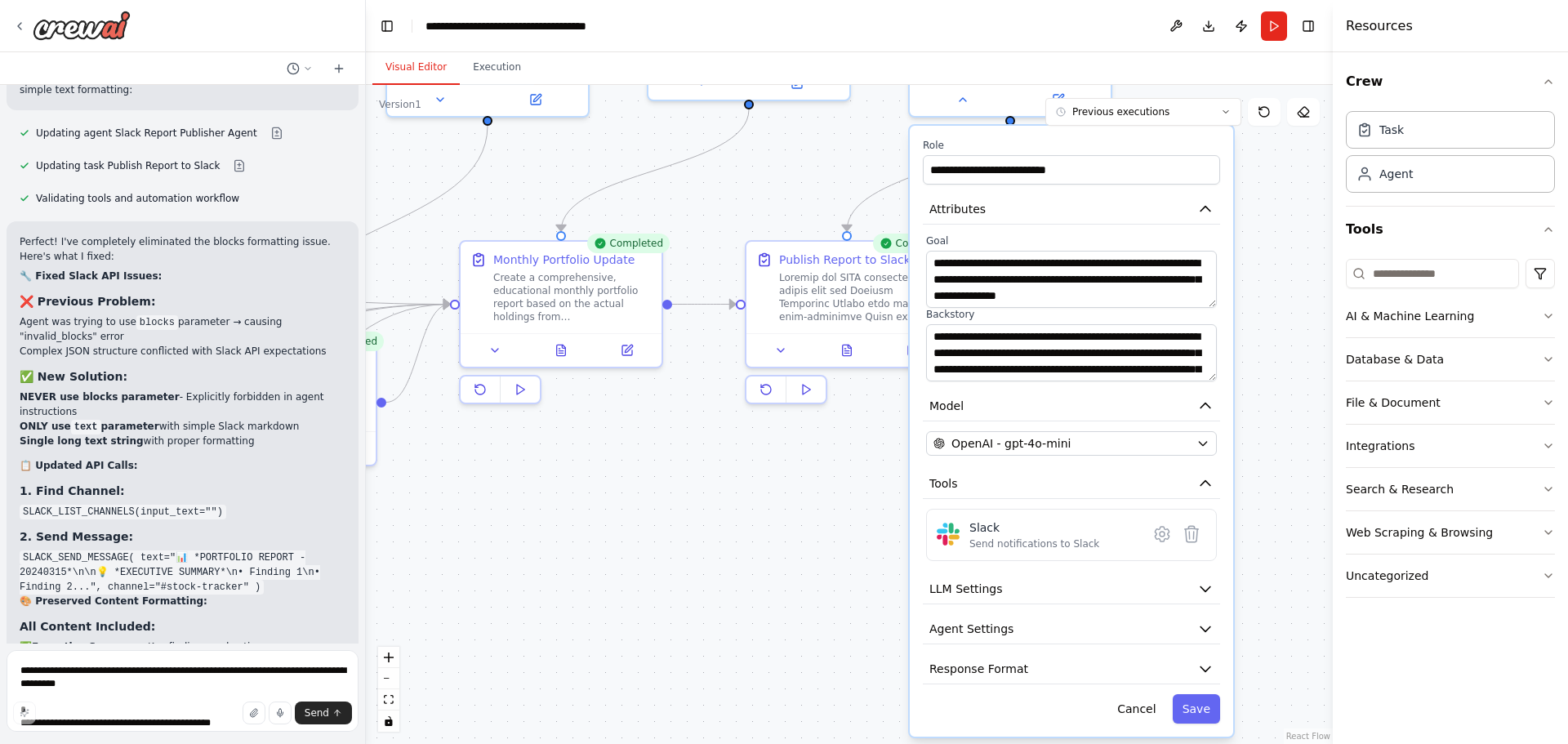
drag, startPoint x: 1309, startPoint y: 475, endPoint x: 1251, endPoint y: 217, distance: 264.4
click at [1251, 217] on div ".deletable-edge-delete-btn { width: 20px; height: 20px; border: 0px solid #ffff…" at bounding box center [849, 414] width 967 height 659
click at [1152, 693] on button "Cancel" at bounding box center [1136, 708] width 58 height 30
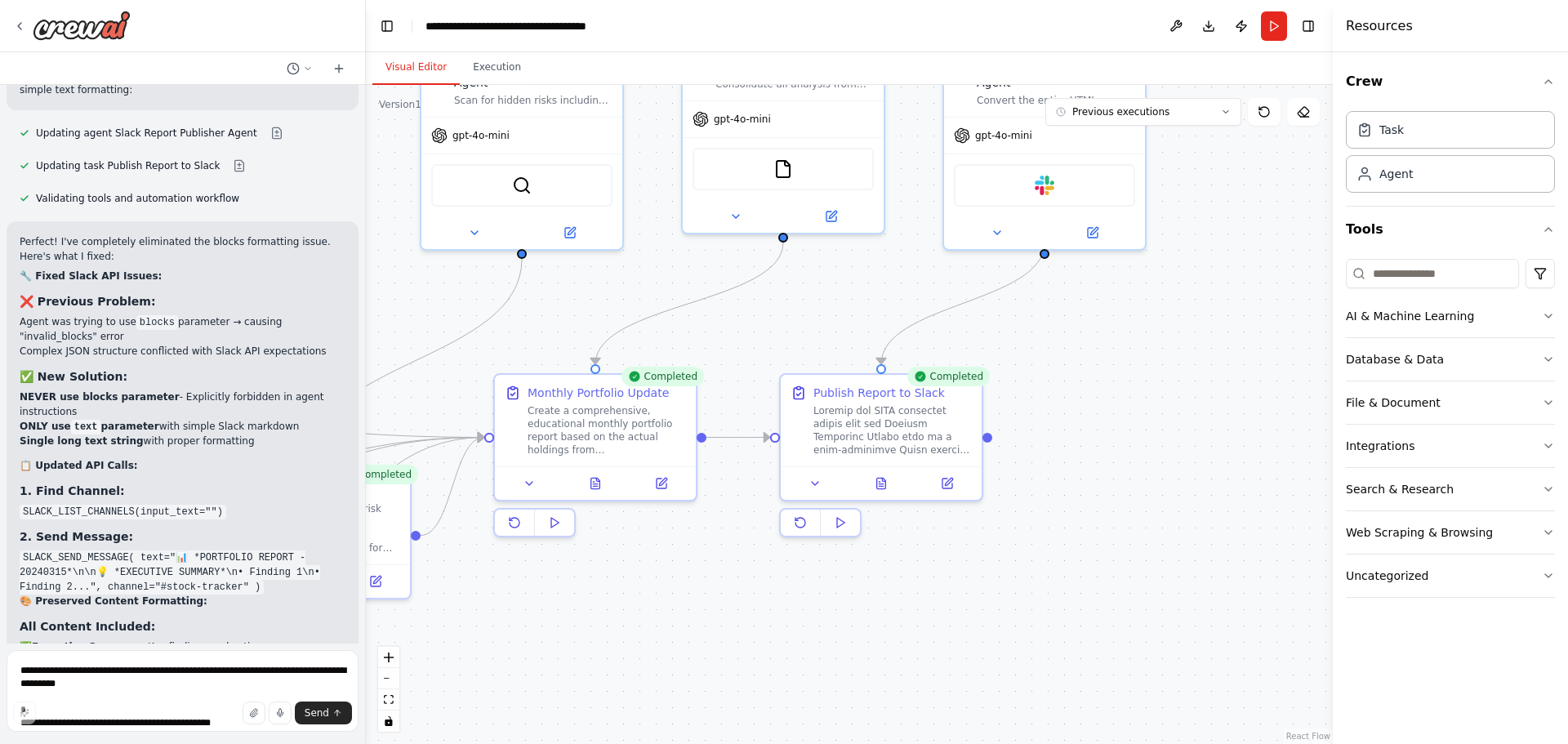
drag, startPoint x: 1074, startPoint y: 265, endPoint x: 985, endPoint y: 475, distance: 228.1
click at [1108, 416] on div ".deletable-edge-delete-btn { width: 20px; height: 20px; border: 0px solid #ffff…" at bounding box center [849, 414] width 967 height 659
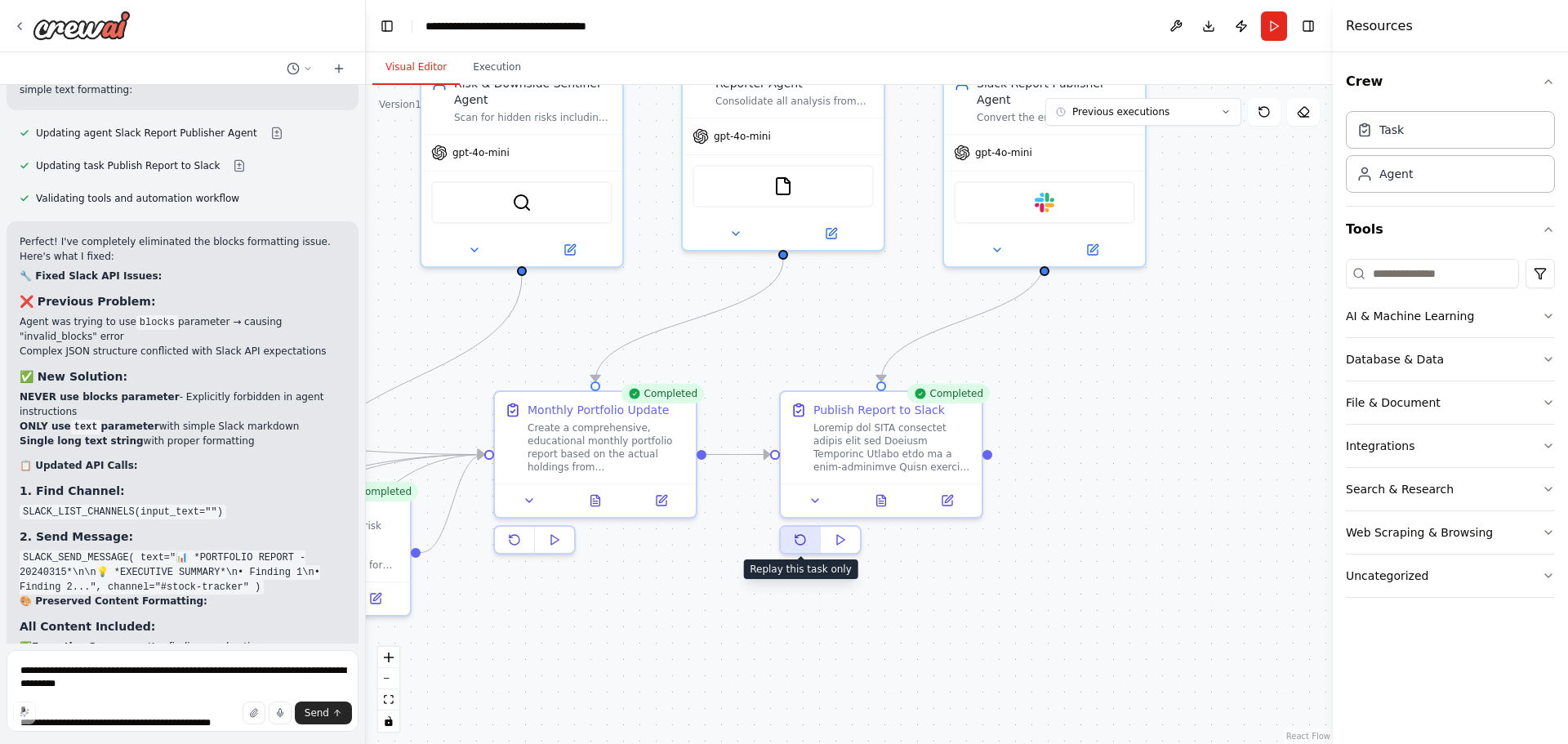
click at [795, 546] on icon at bounding box center [799, 539] width 13 height 13
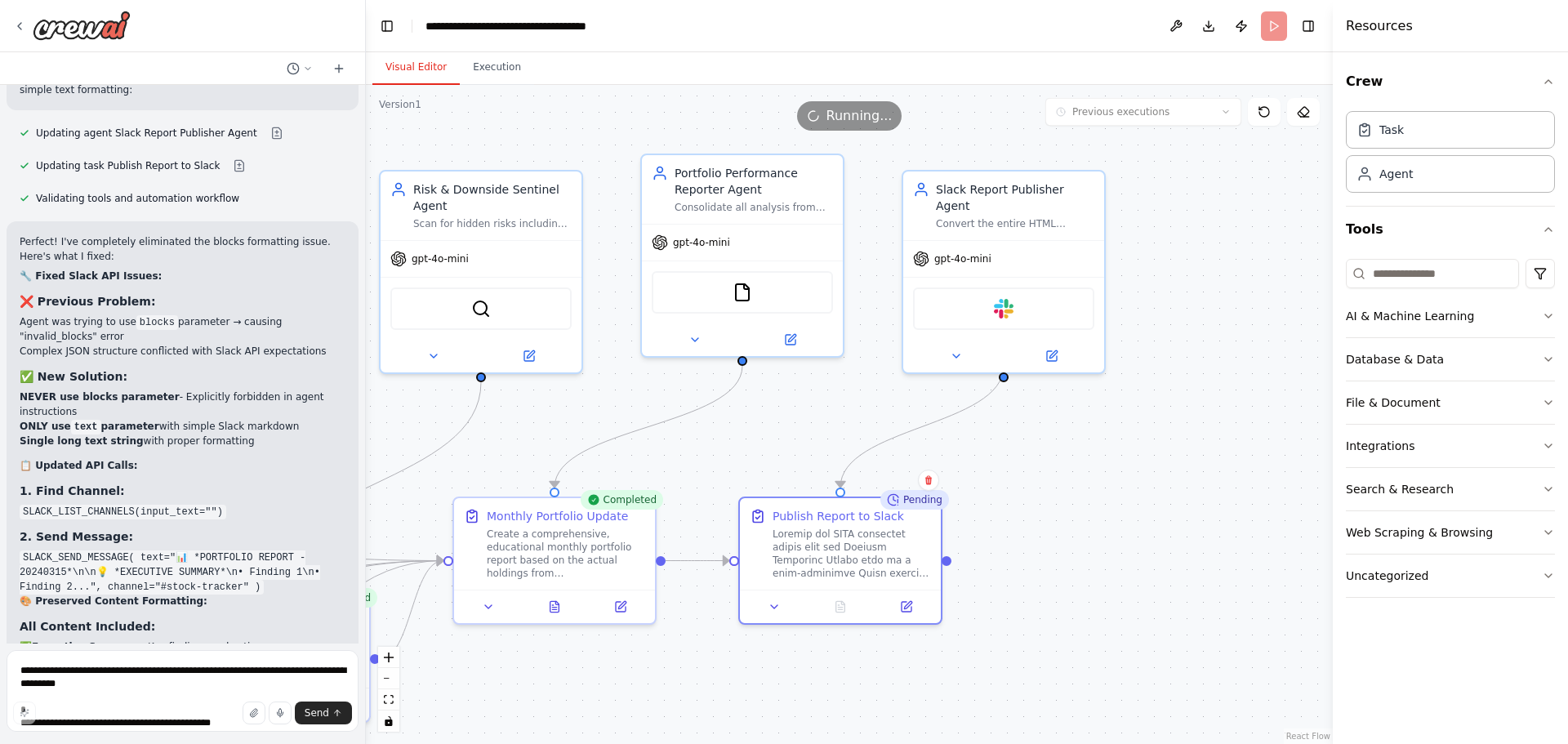
drag, startPoint x: 1207, startPoint y: 325, endPoint x: 1155, endPoint y: 441, distance: 127.1
click at [1155, 441] on div ".deletable-edge-delete-btn { width: 20px; height: 20px; border: 0px solid #ffff…" at bounding box center [849, 414] width 967 height 659
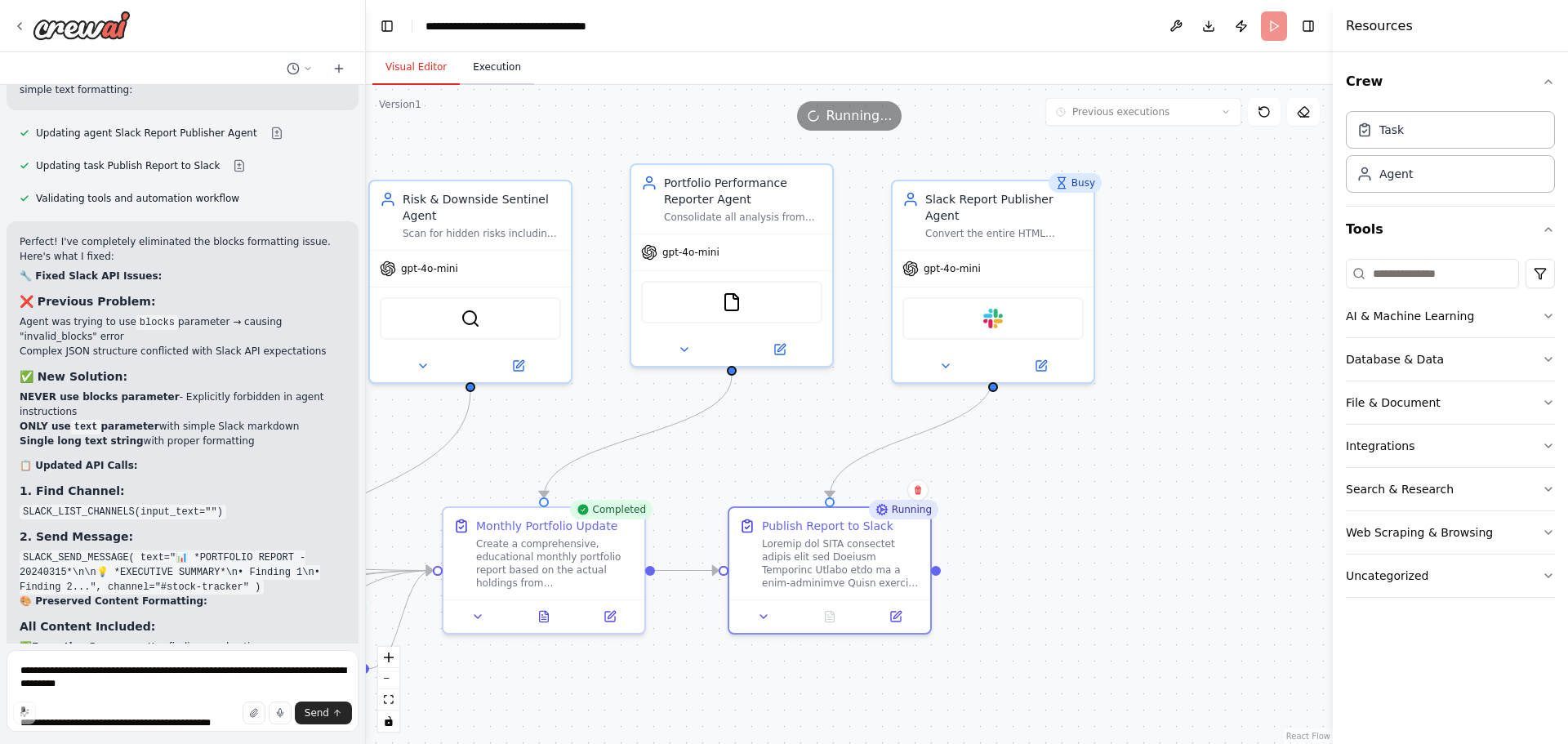
click at [503, 66] on button "Execution" at bounding box center [497, 68] width 75 height 34
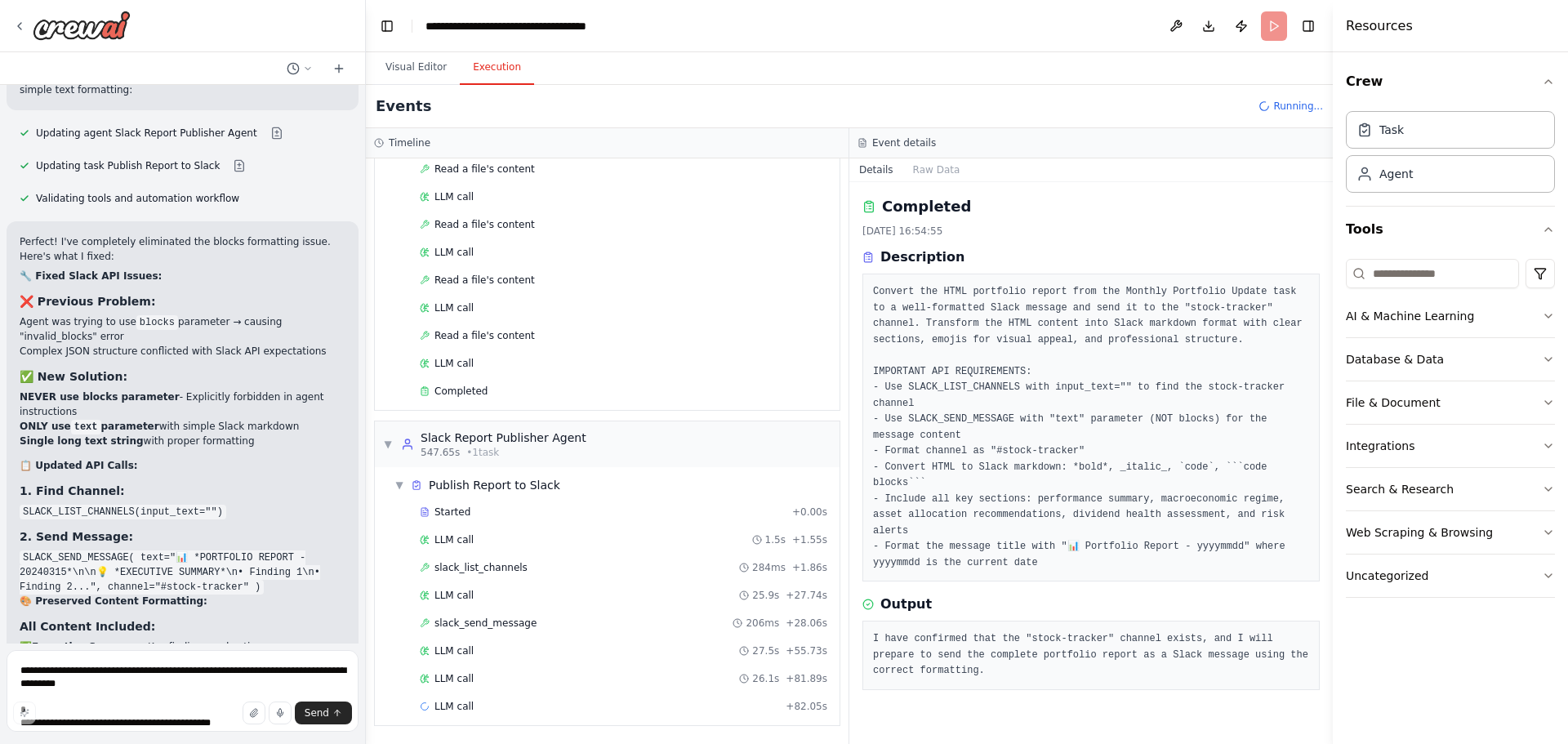
scroll to position [2858, 0]
click at [635, 545] on div "LLM call 1.5s + 1.55s" at bounding box center [623, 539] width 408 height 13
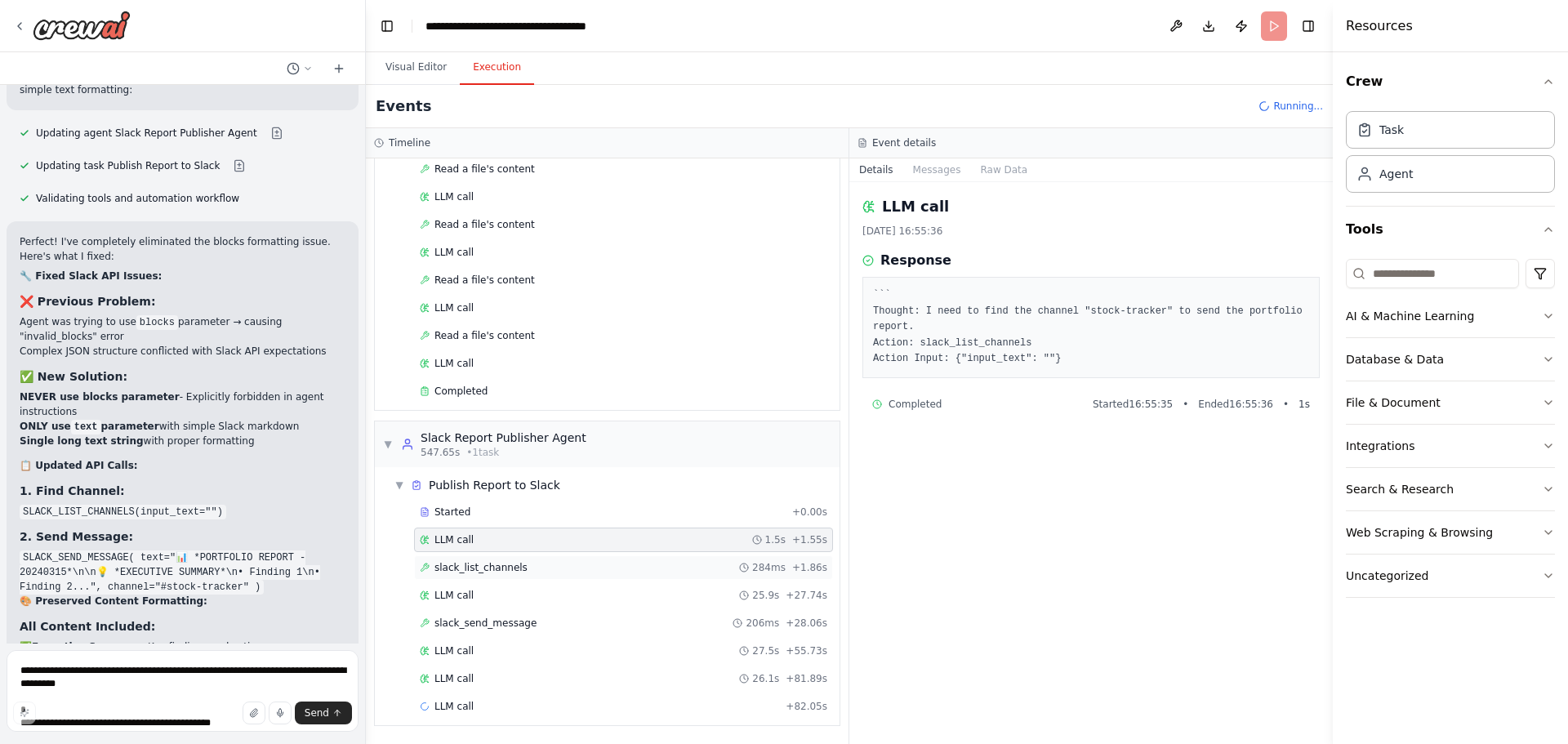
click at [626, 564] on div "slack_list_channels 284ms + 1.86s" at bounding box center [623, 567] width 408 height 13
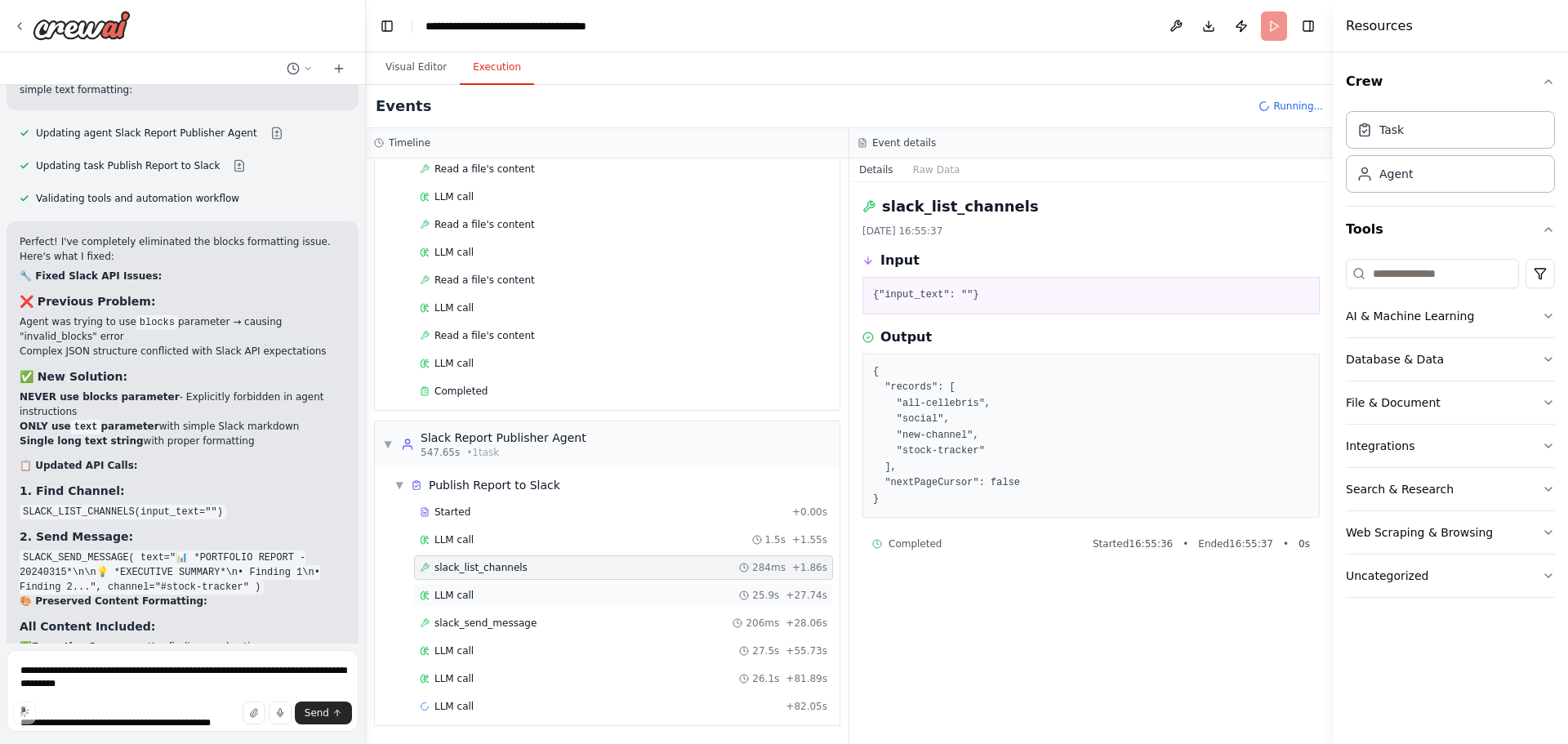
click at [589, 591] on div "LLM call 25.9s + 27.74s" at bounding box center [623, 595] width 408 height 13
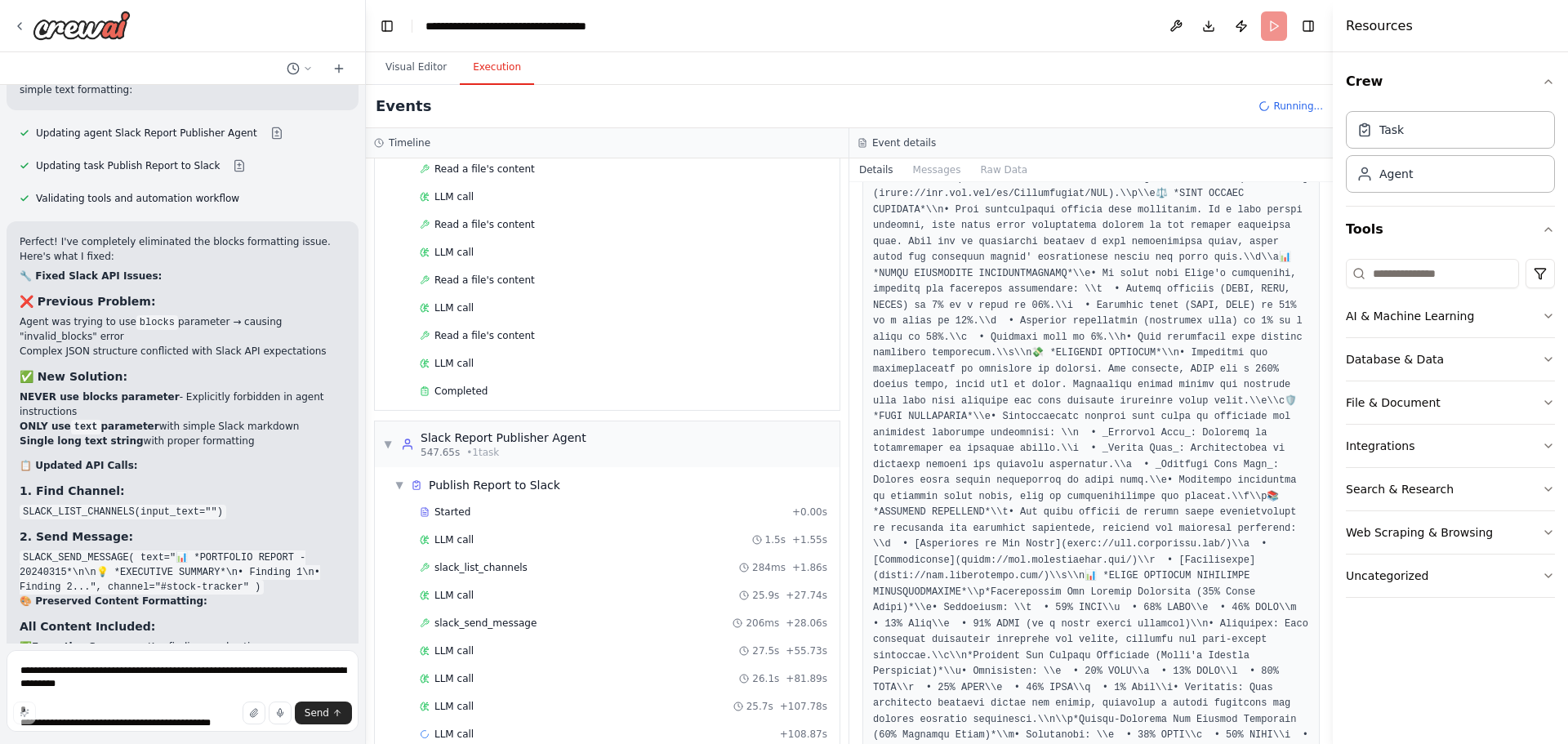
scroll to position [794, 0]
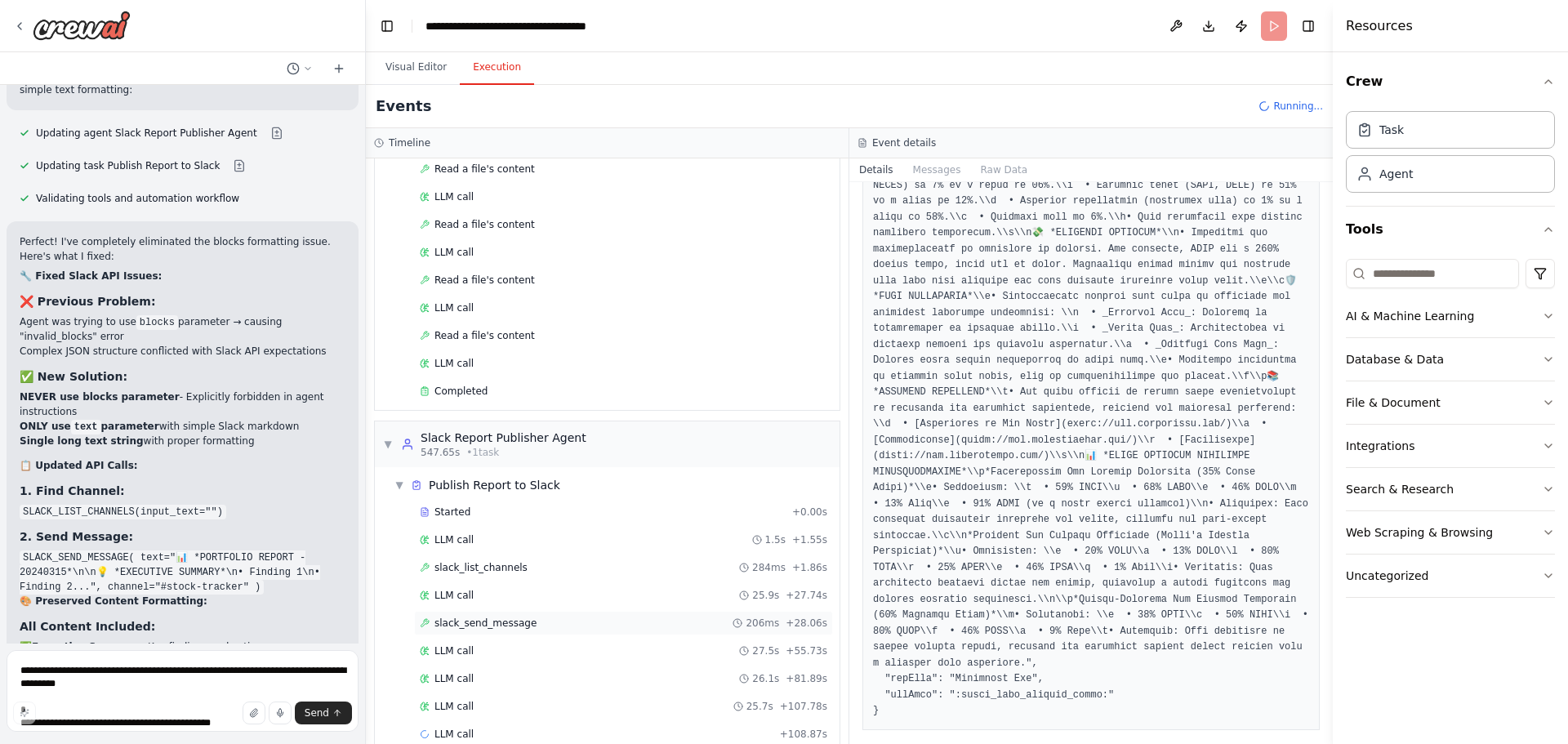
click at [561, 633] on div "slack_send_message 206ms + 28.06s" at bounding box center [623, 623] width 419 height 25
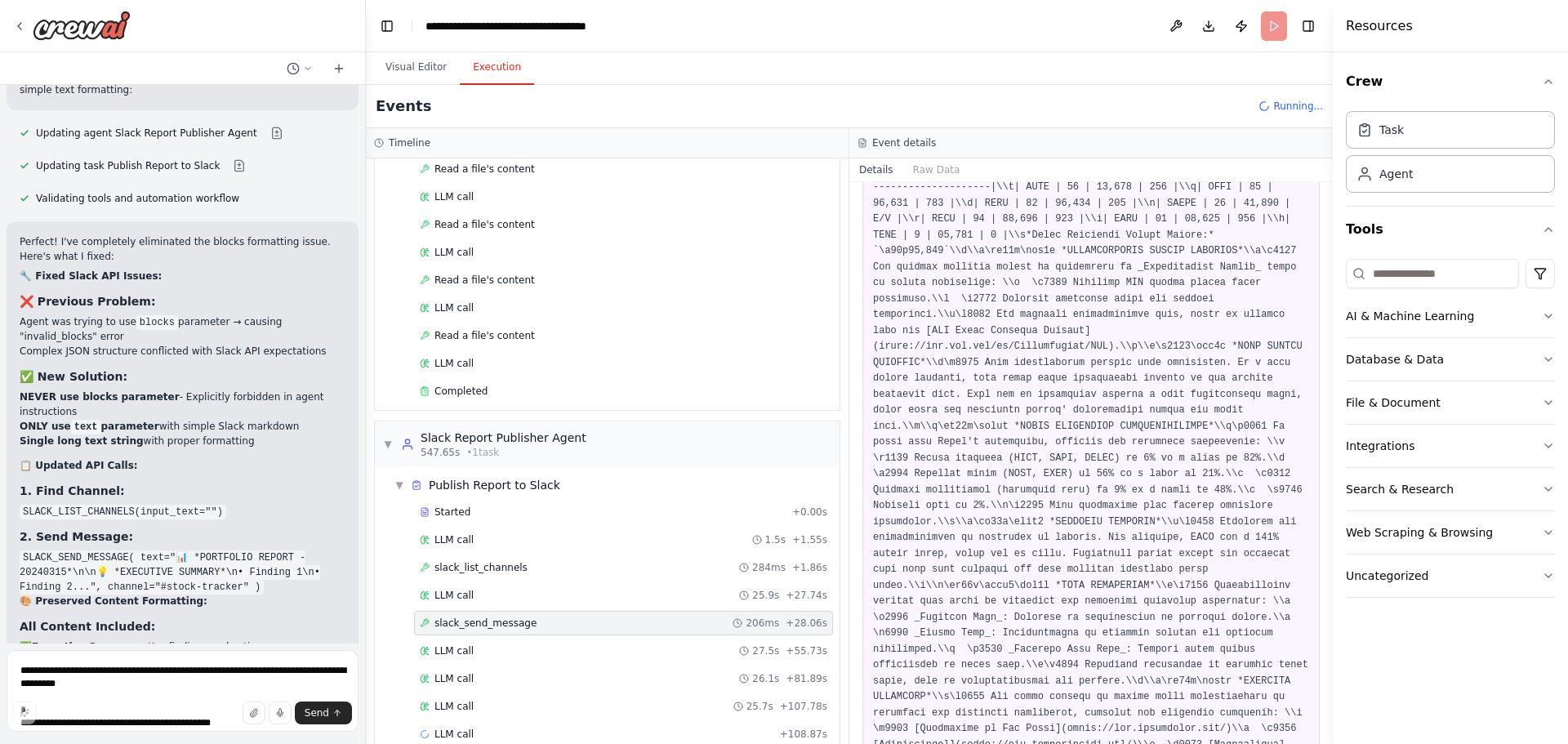
scroll to position [886, 0]
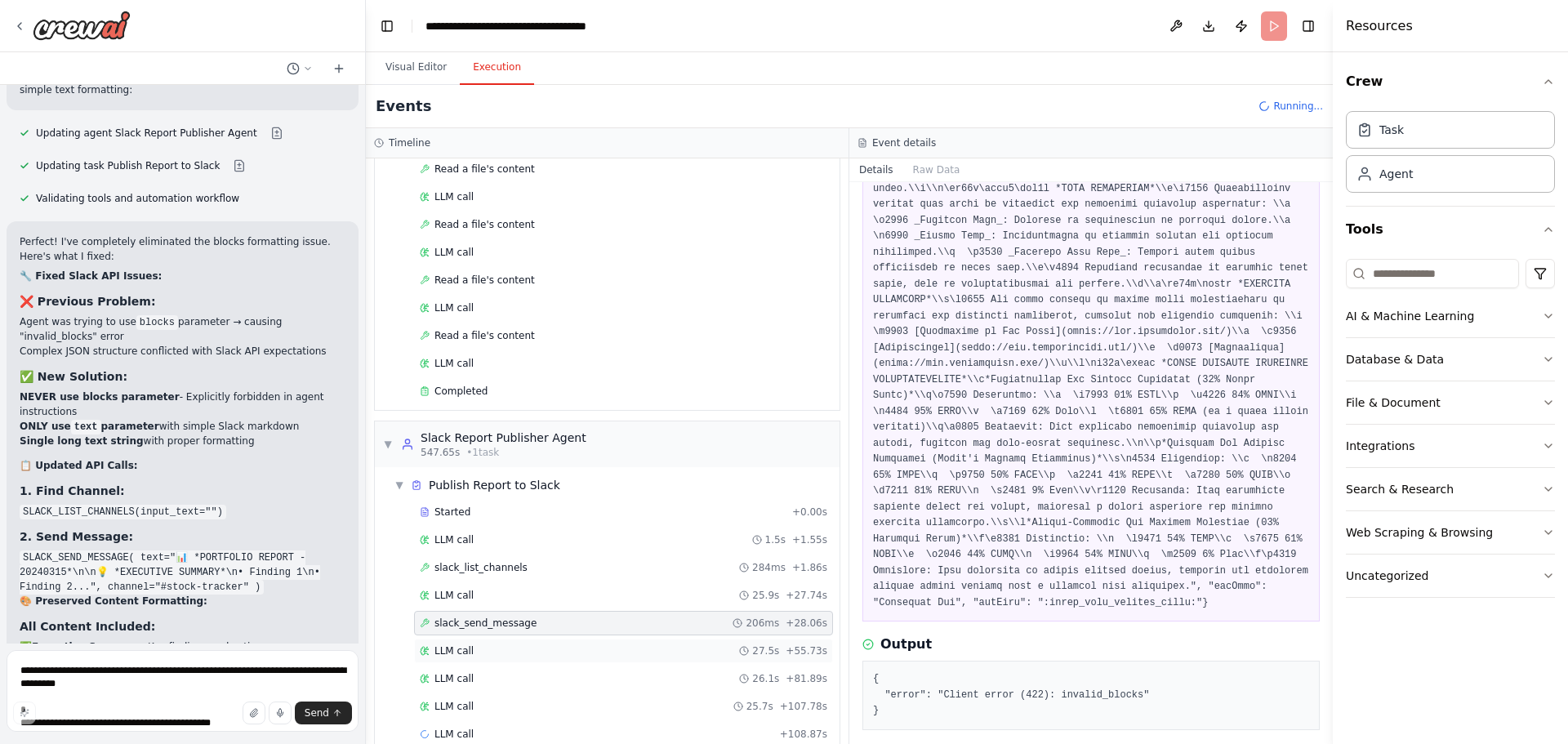
click at [573, 652] on div "LLM call 27.5s + 55.73s" at bounding box center [623, 650] width 408 height 13
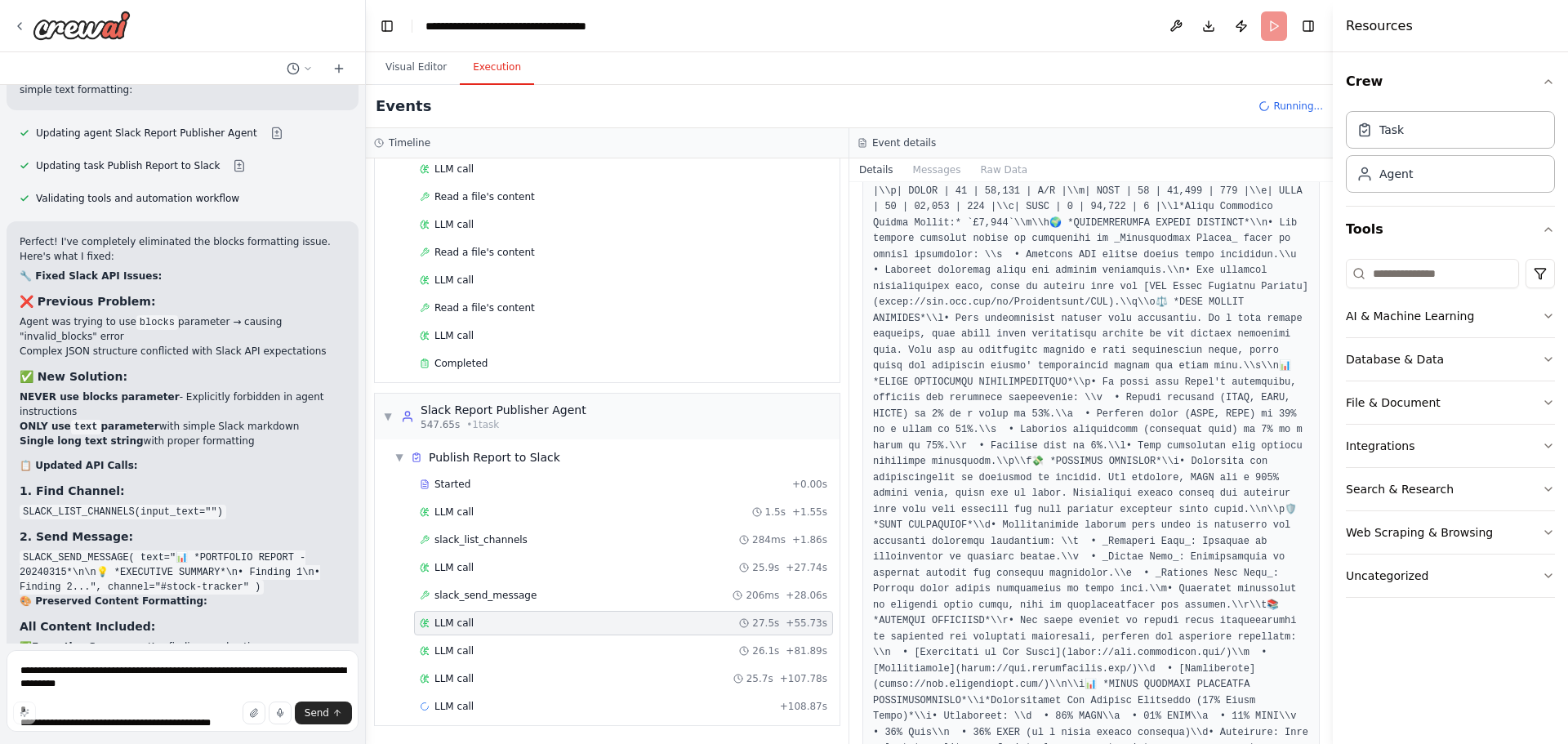
scroll to position [794, 0]
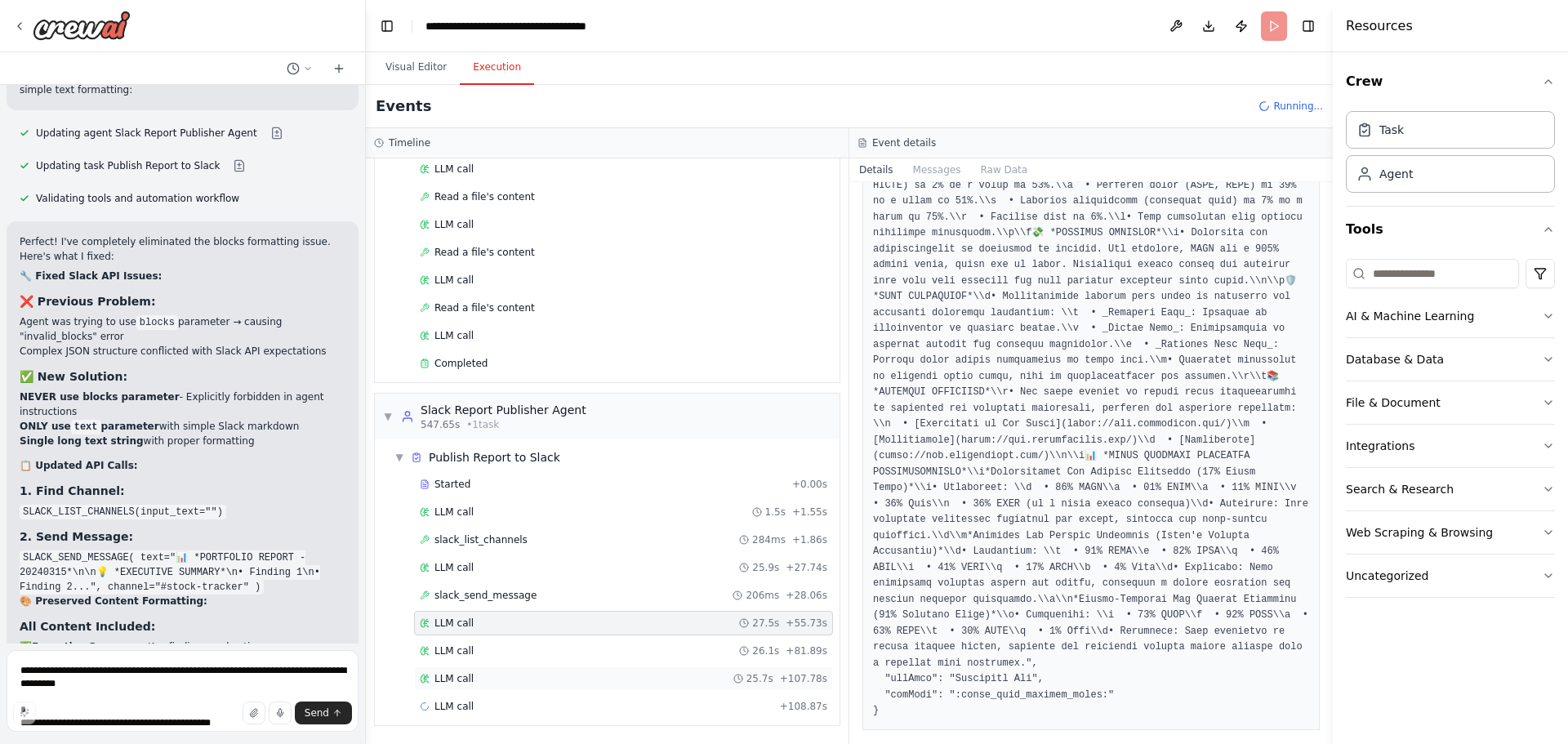
click at [568, 679] on div "LLM call 25.7s + 107.78s" at bounding box center [623, 678] width 408 height 13
click at [563, 601] on div "slack_send_message 206ms + 28.06s" at bounding box center [623, 595] width 408 height 13
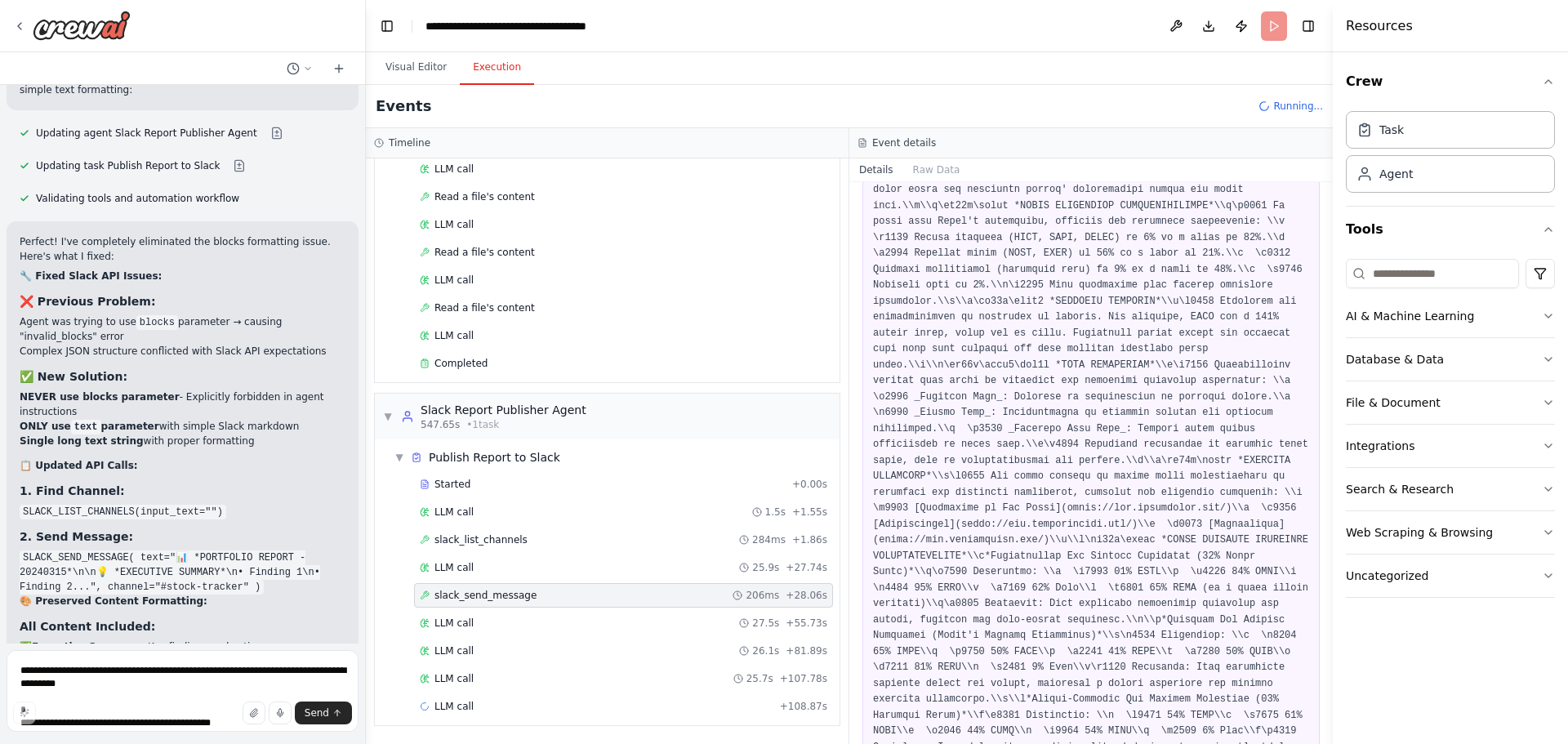
scroll to position [886, 0]
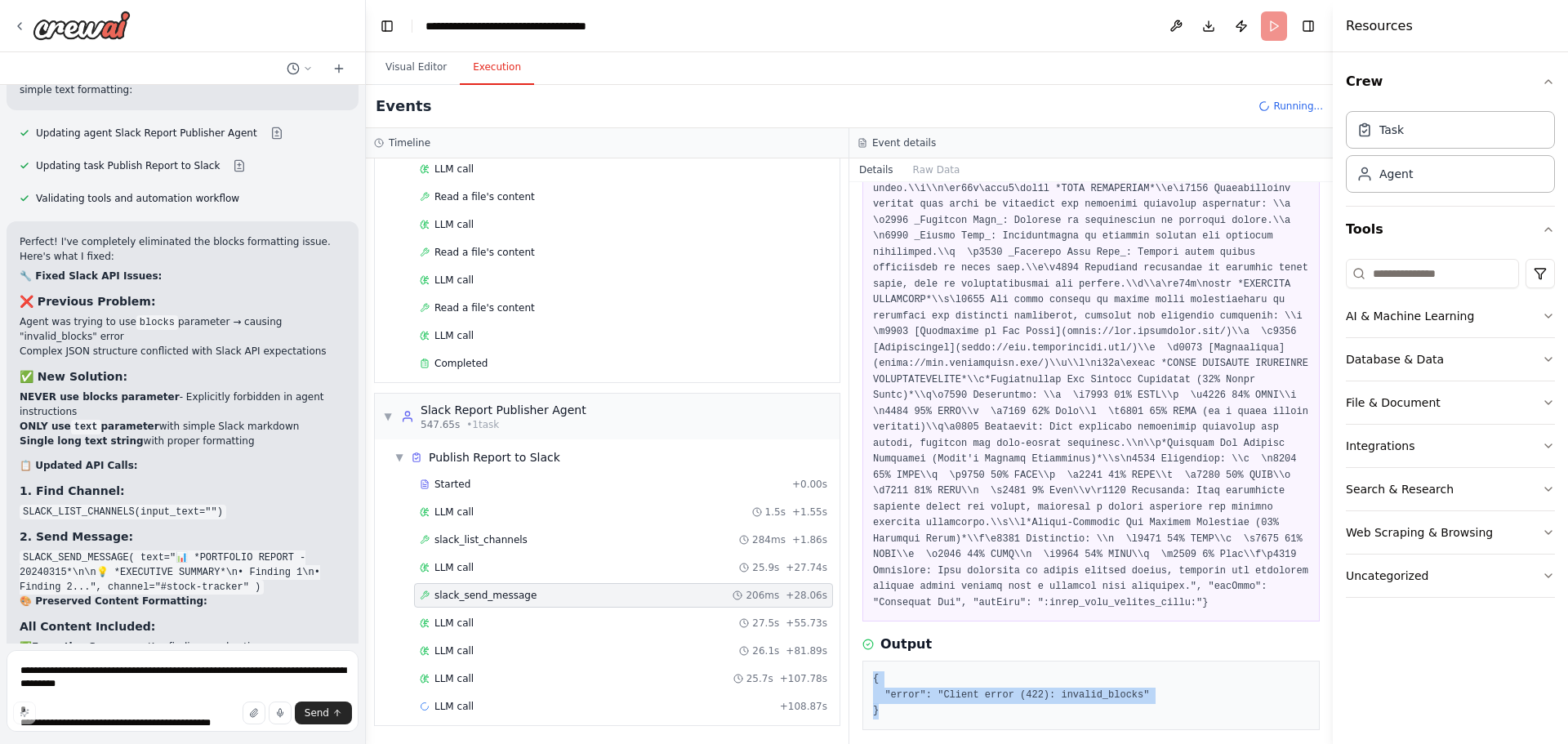
drag, startPoint x: 912, startPoint y: 664, endPoint x: 870, endPoint y: 636, distance: 50.5
click at [870, 660] on div "{ "error": "Client error (422): invalid_blocks" }" at bounding box center [1091, 695] width 458 height 69
copy pre "{ "error": "Client error (422): invalid_blocks" }"
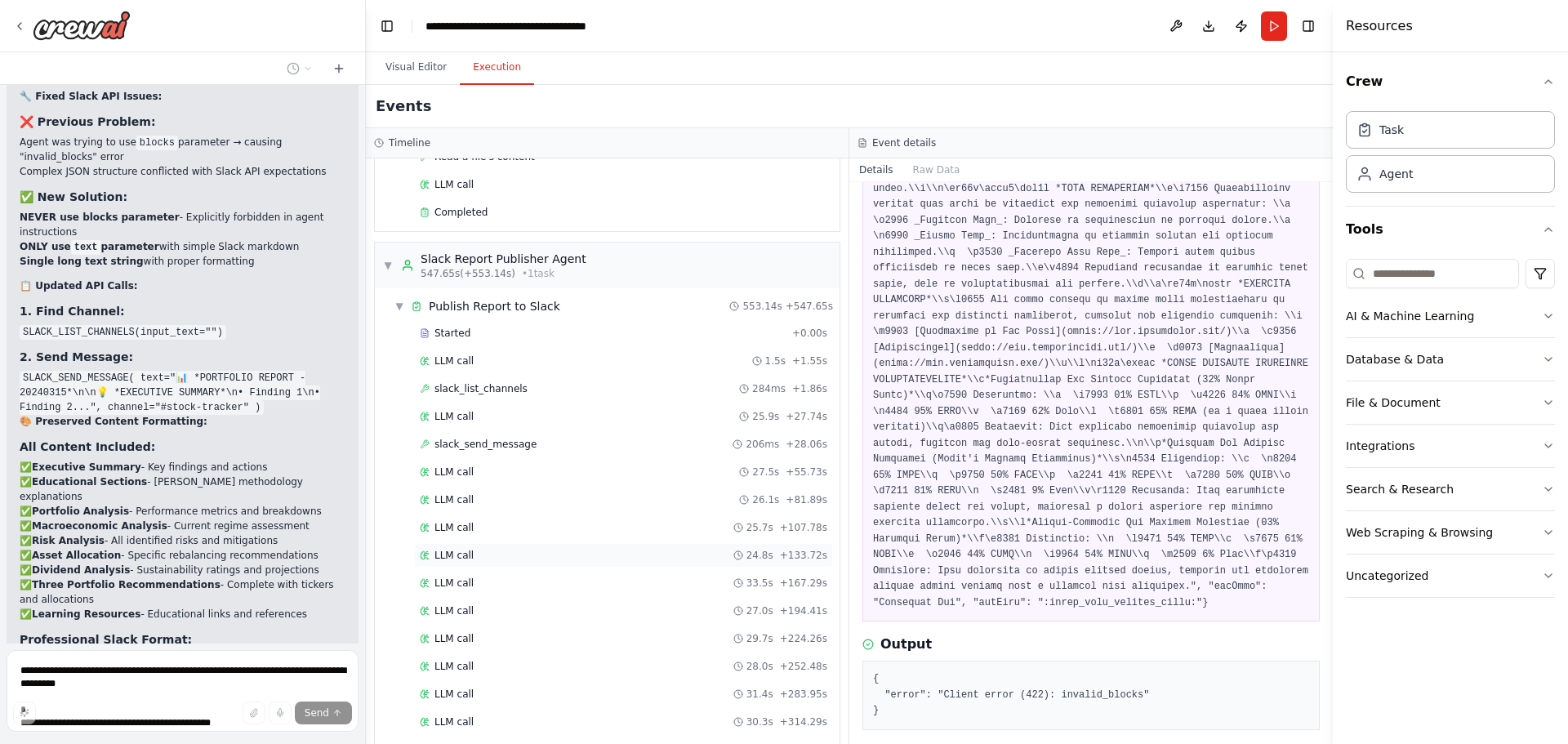
scroll to position [3330, 0]
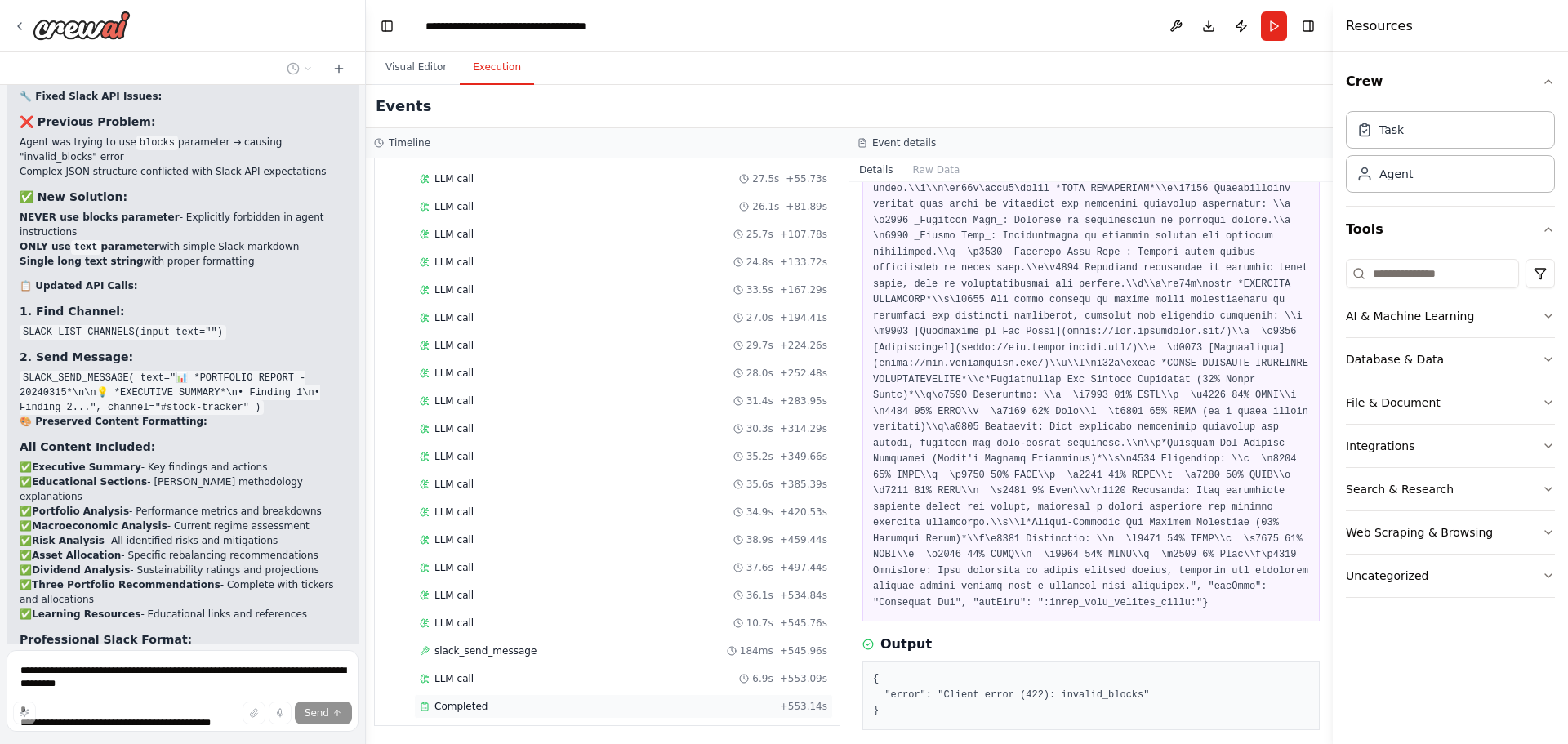
click at [546, 703] on div "Completed" at bounding box center [596, 706] width 353 height 13
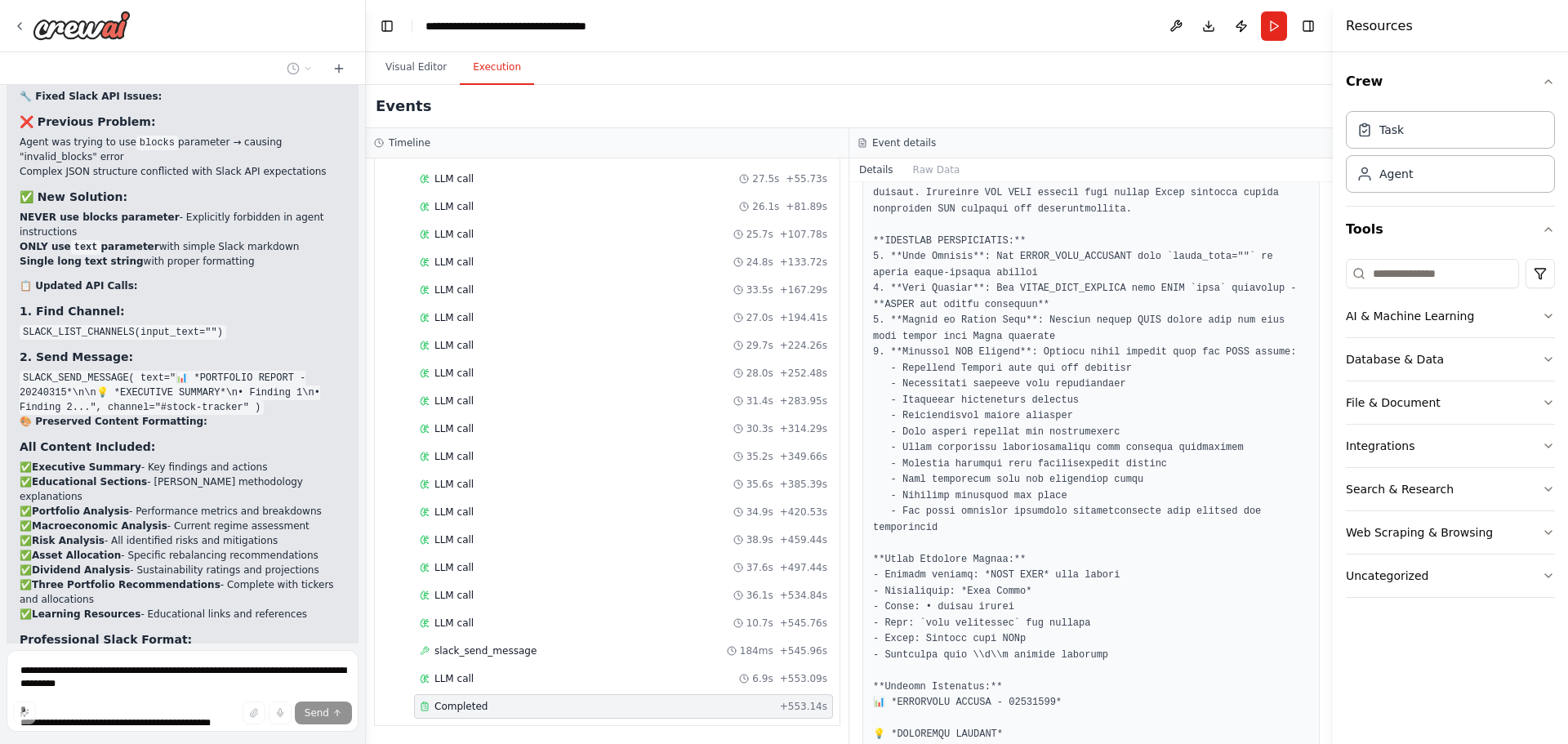
scroll to position [338, 0]
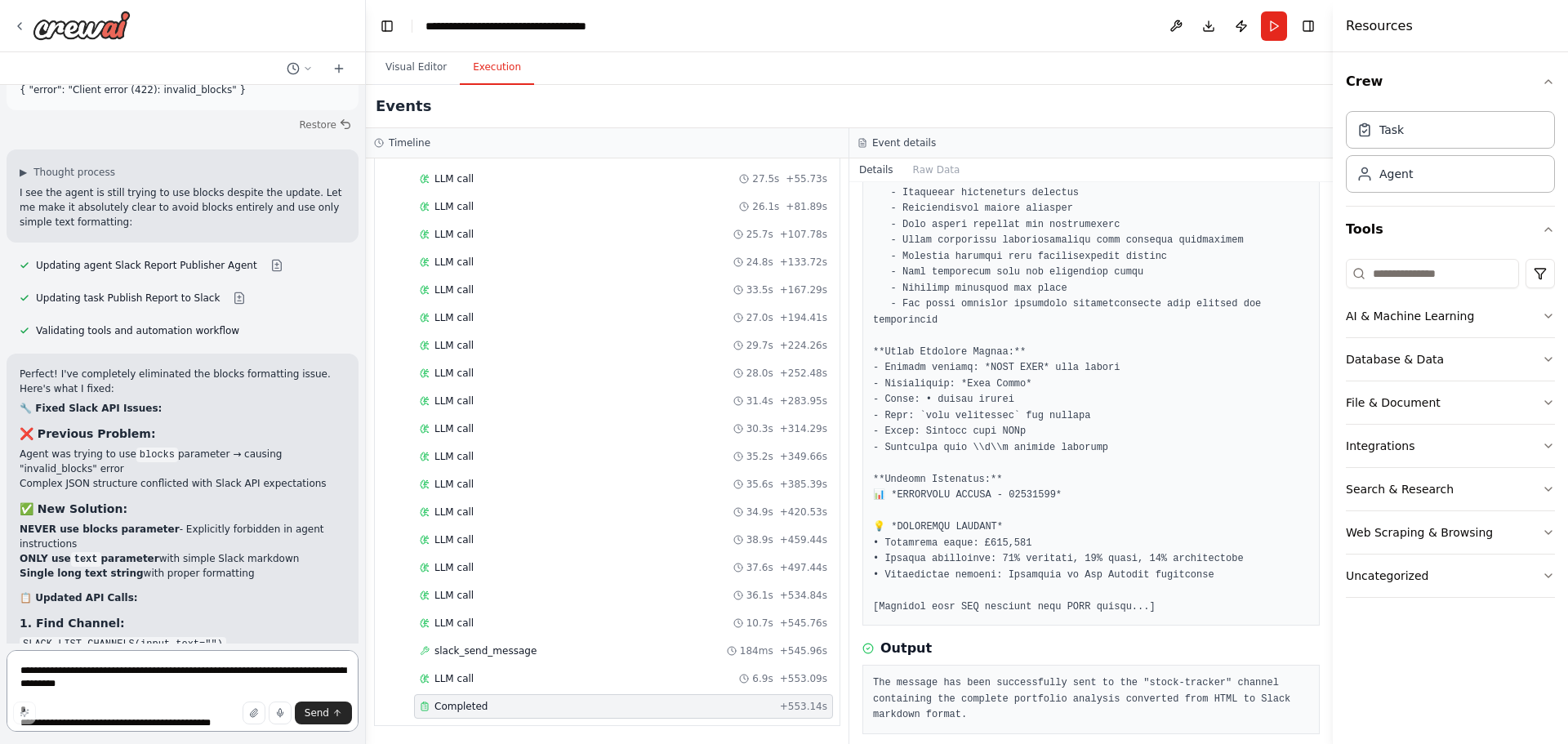
click at [90, 674] on textarea "**********" at bounding box center [182, 691] width 352 height 81
type textarea "*"
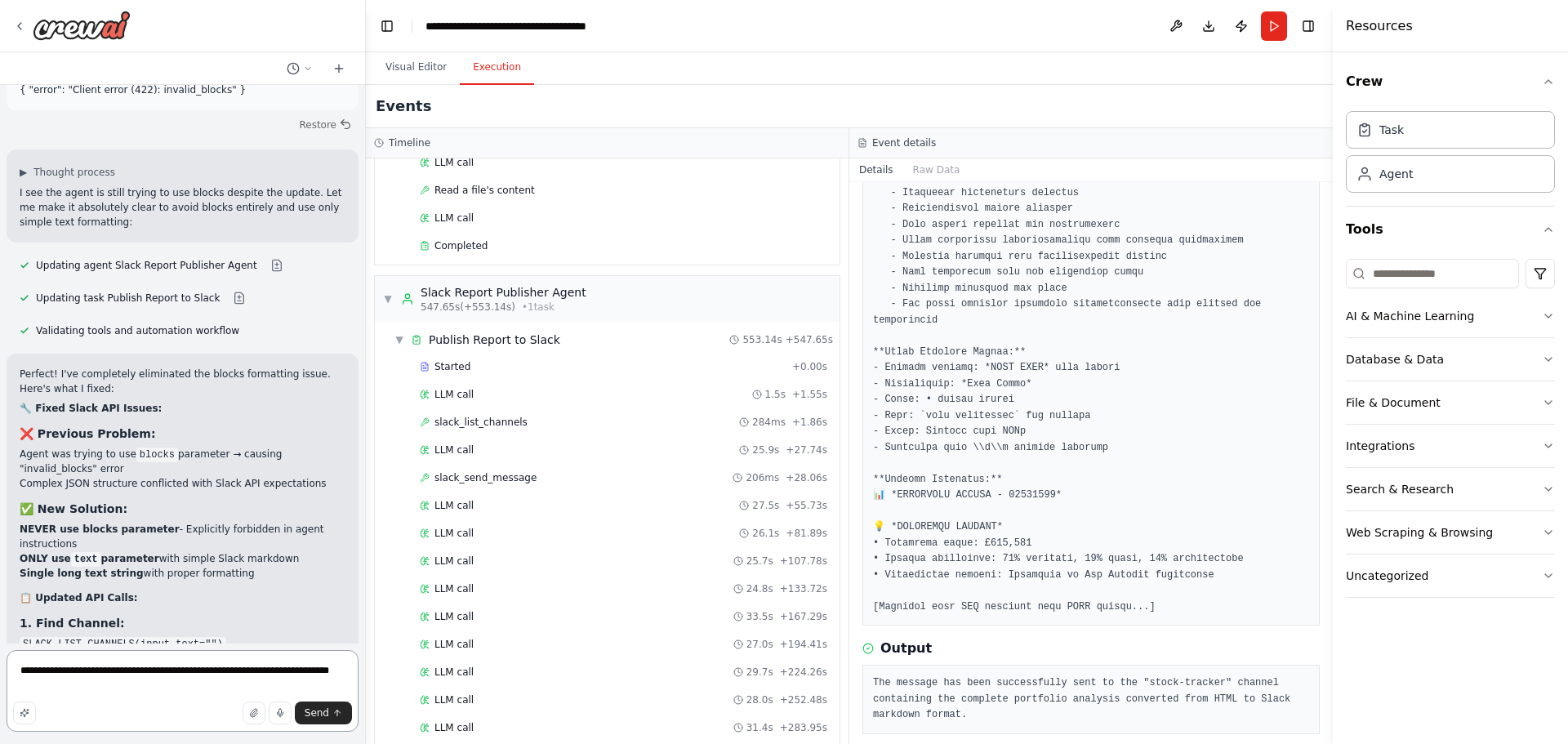
scroll to position [13666, 0]
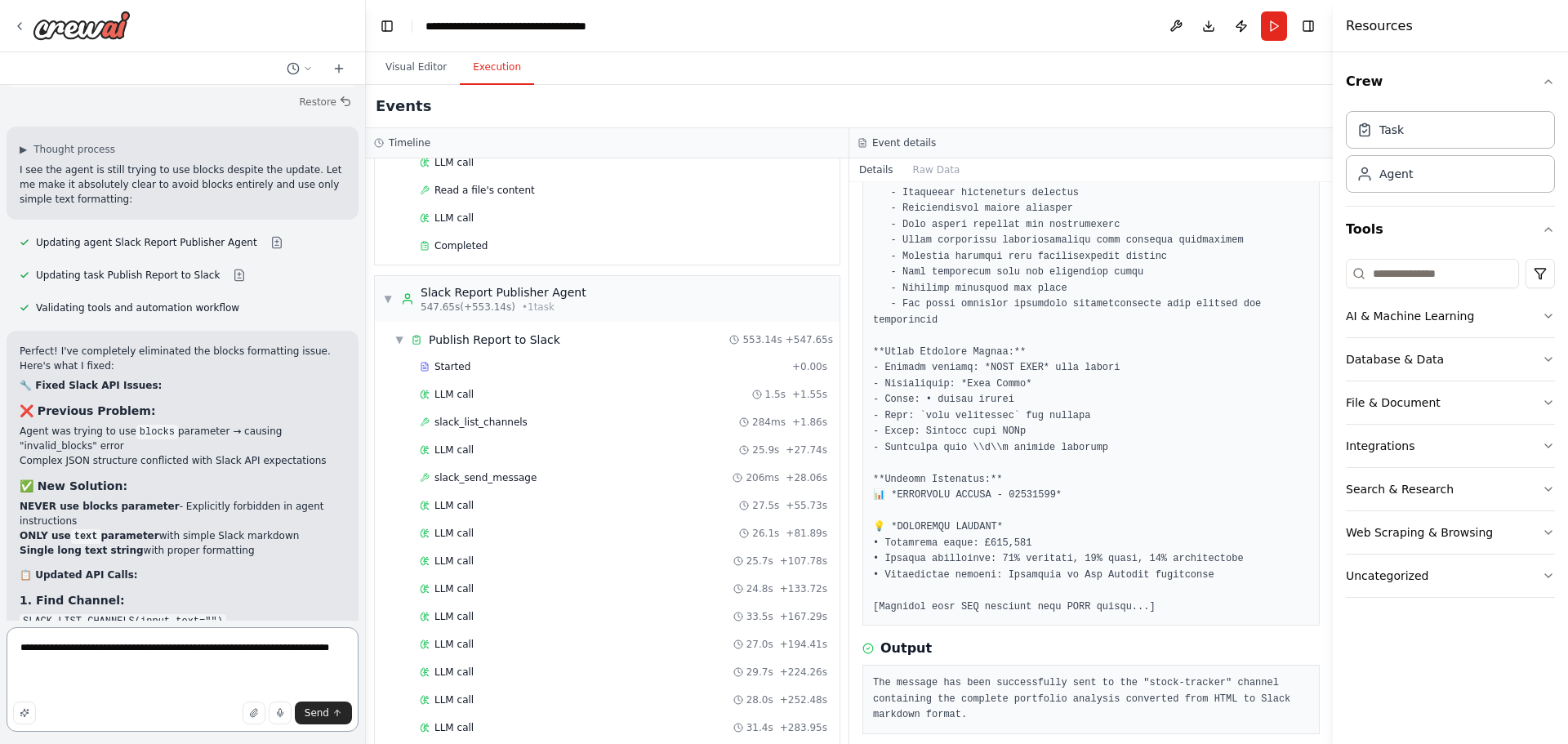
paste textarea "**********"
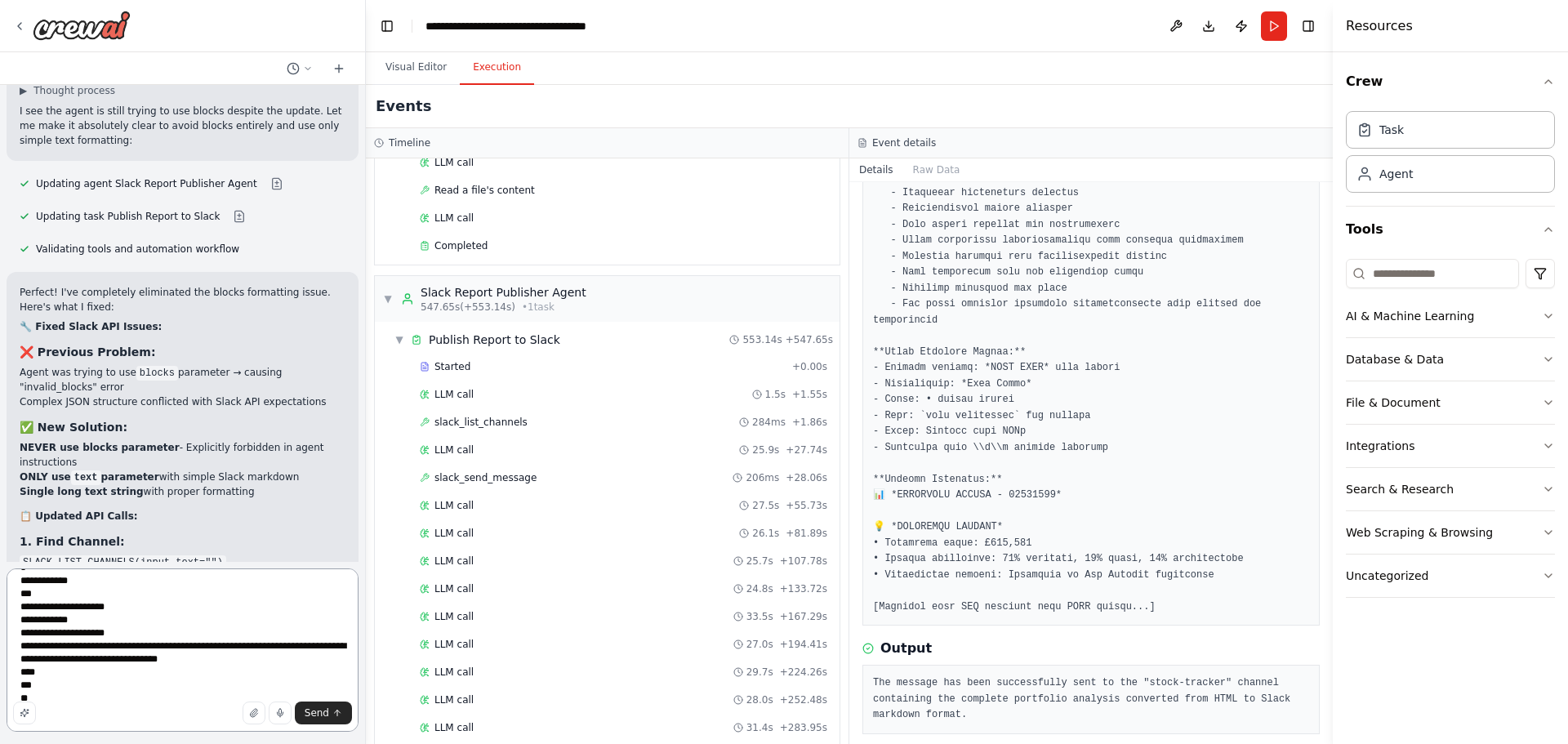
scroll to position [60, 0]
click at [149, 691] on textarea "**********" at bounding box center [182, 650] width 352 height 164
click at [213, 663] on textarea "**********" at bounding box center [182, 650] width 352 height 164
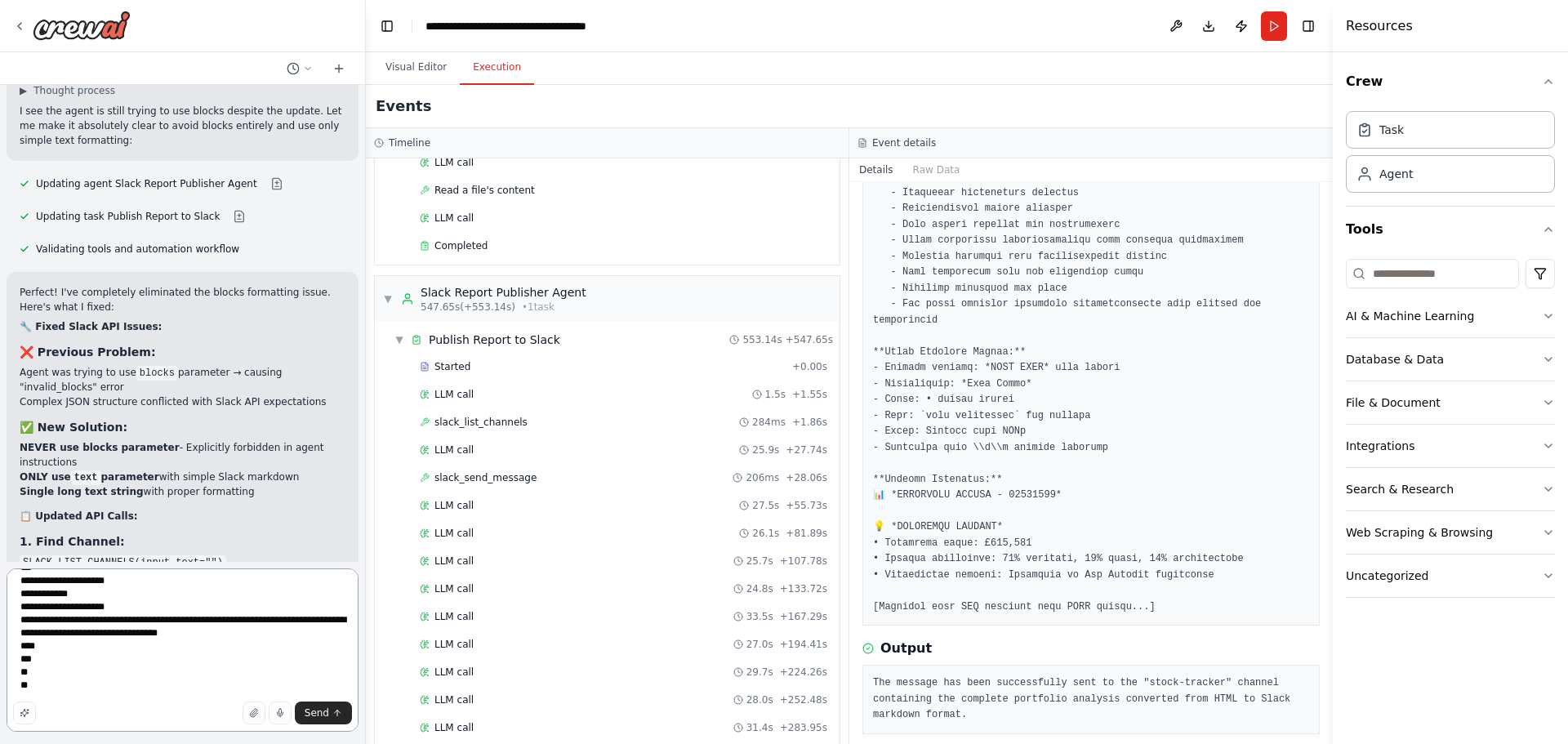
drag, startPoint x: 174, startPoint y: 689, endPoint x: 182, endPoint y: 719, distance: 31.0
click at [182, 719] on div "**********" at bounding box center [182, 652] width 352 height 169
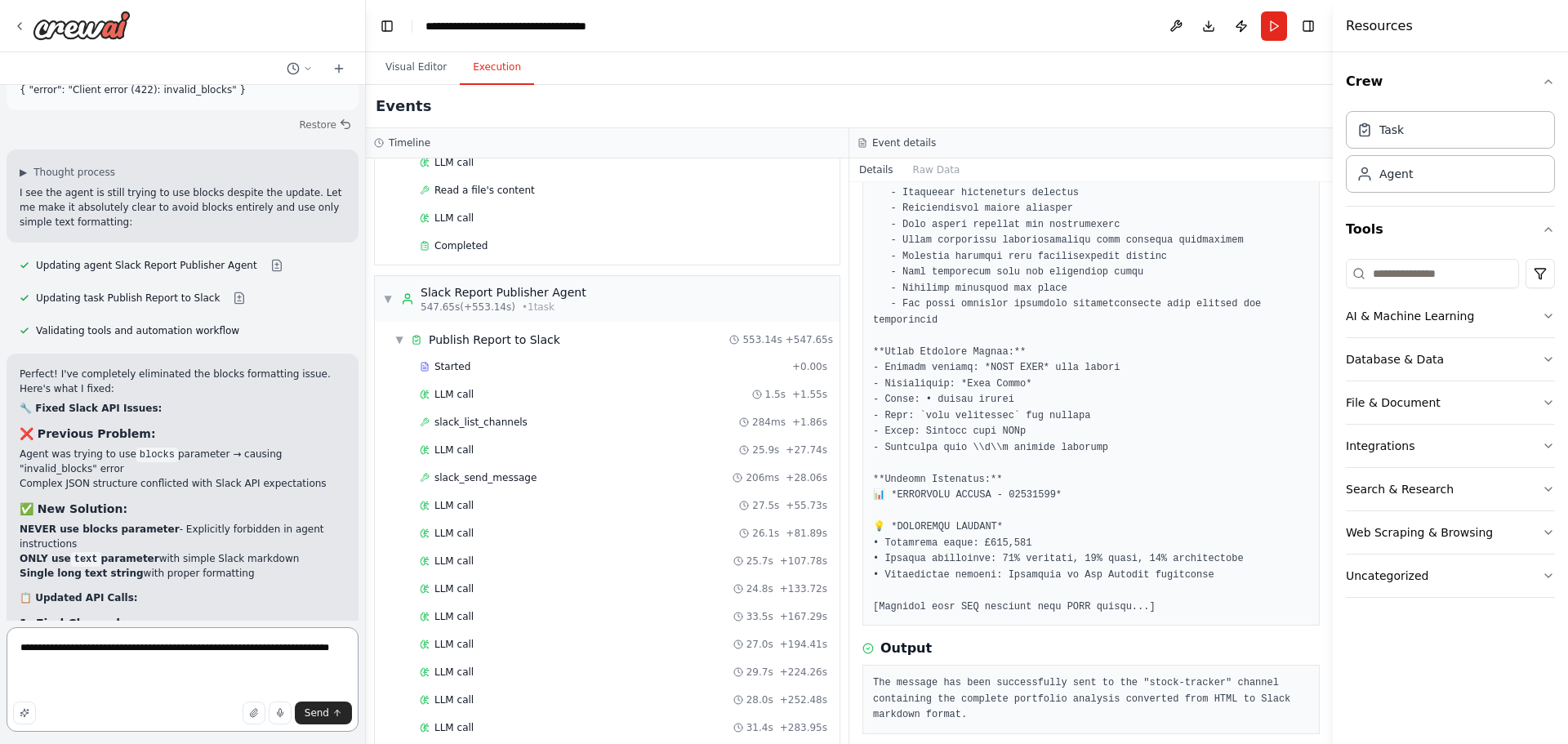
scroll to position [13666, 0]
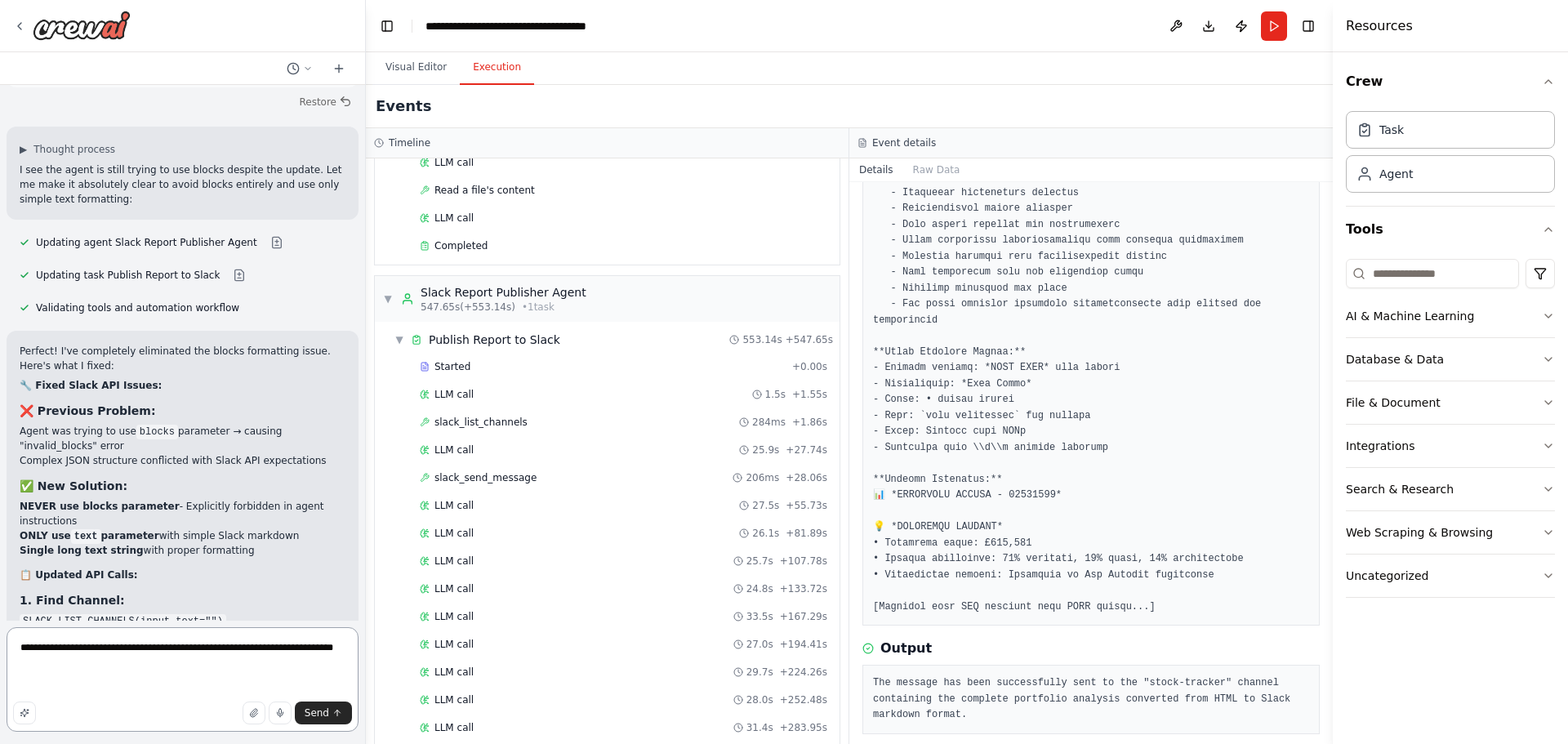
click at [72, 652] on textarea "**********" at bounding box center [182, 679] width 352 height 104
click at [147, 659] on textarea "**********" at bounding box center [182, 679] width 352 height 104
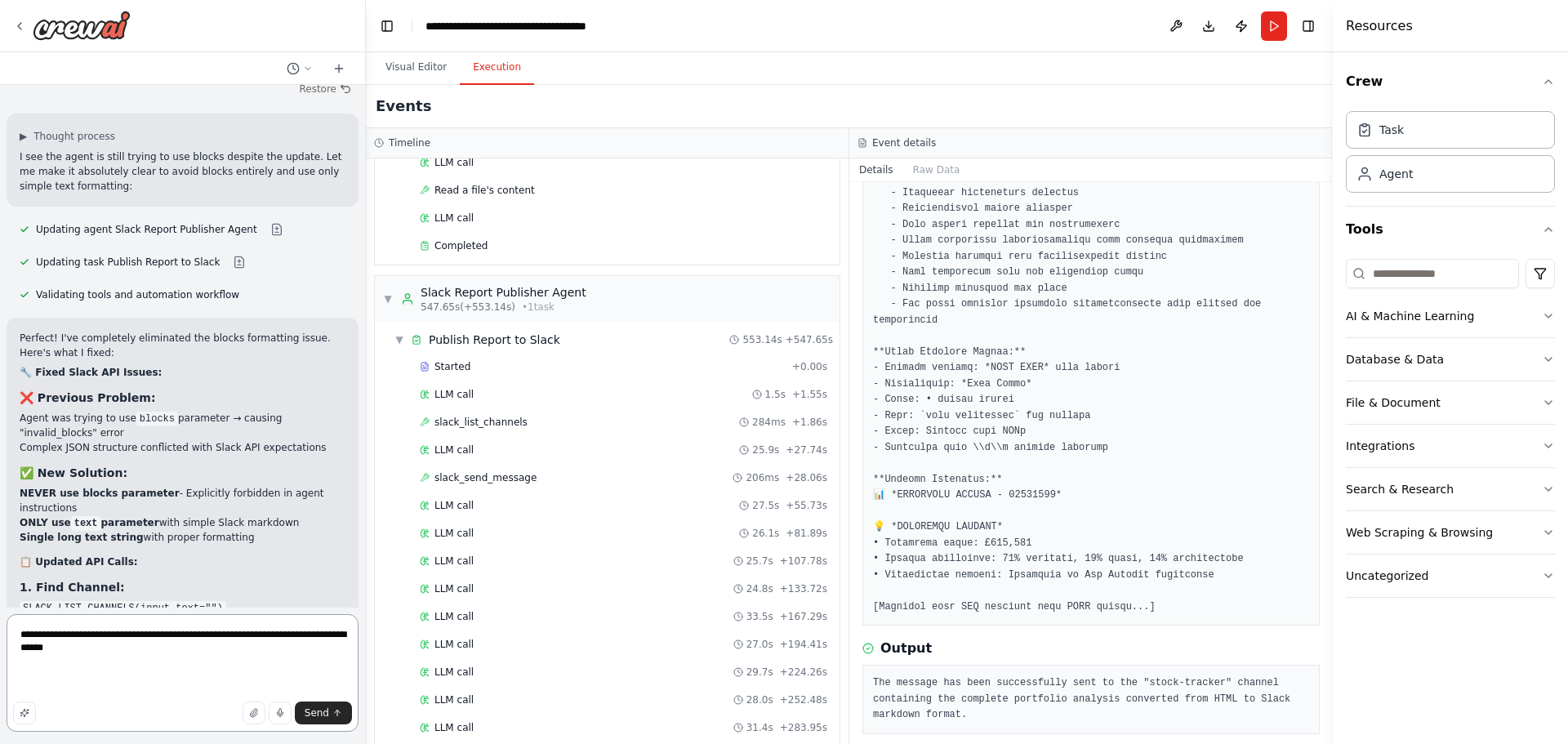
scroll to position [13692, 0]
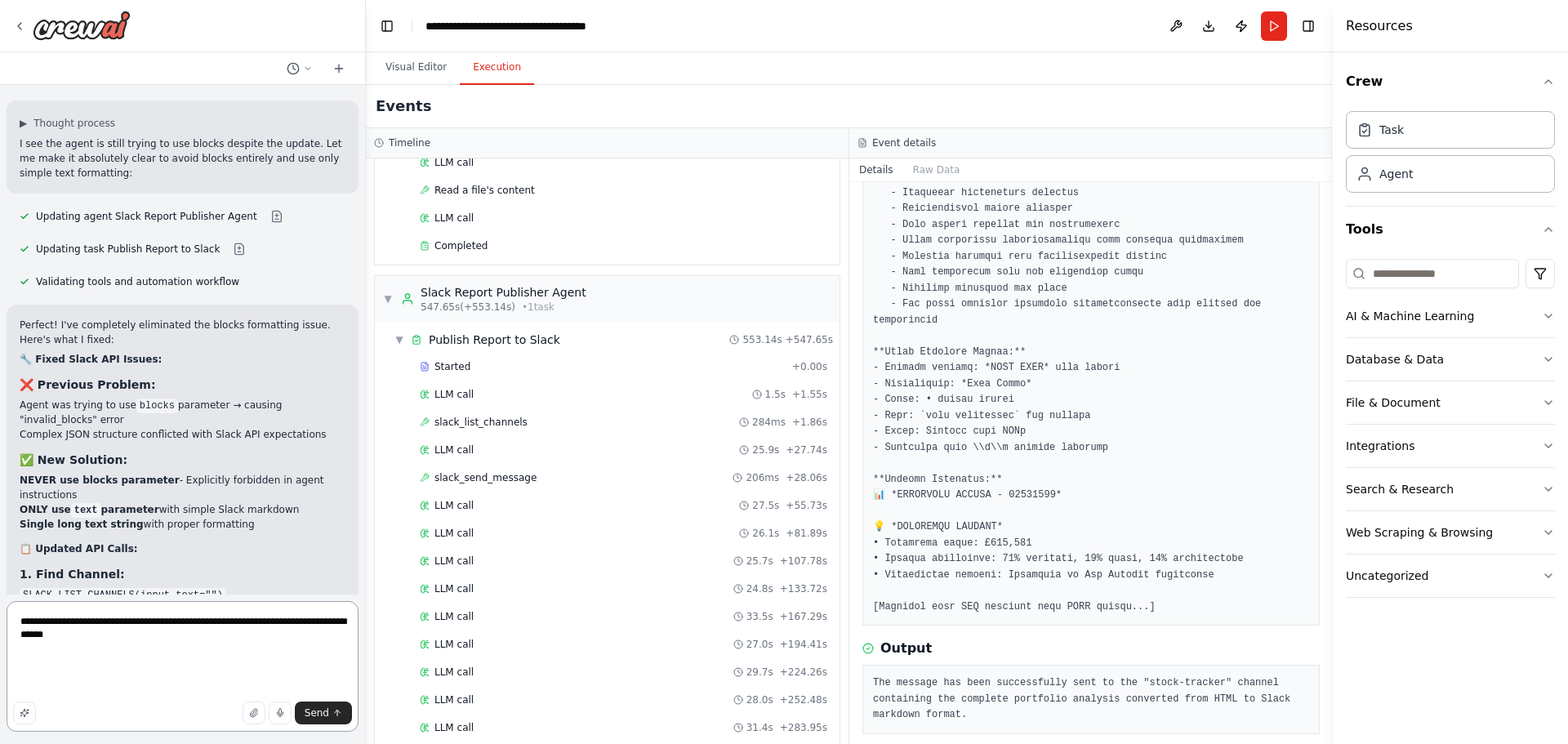
paste textarea "**********"
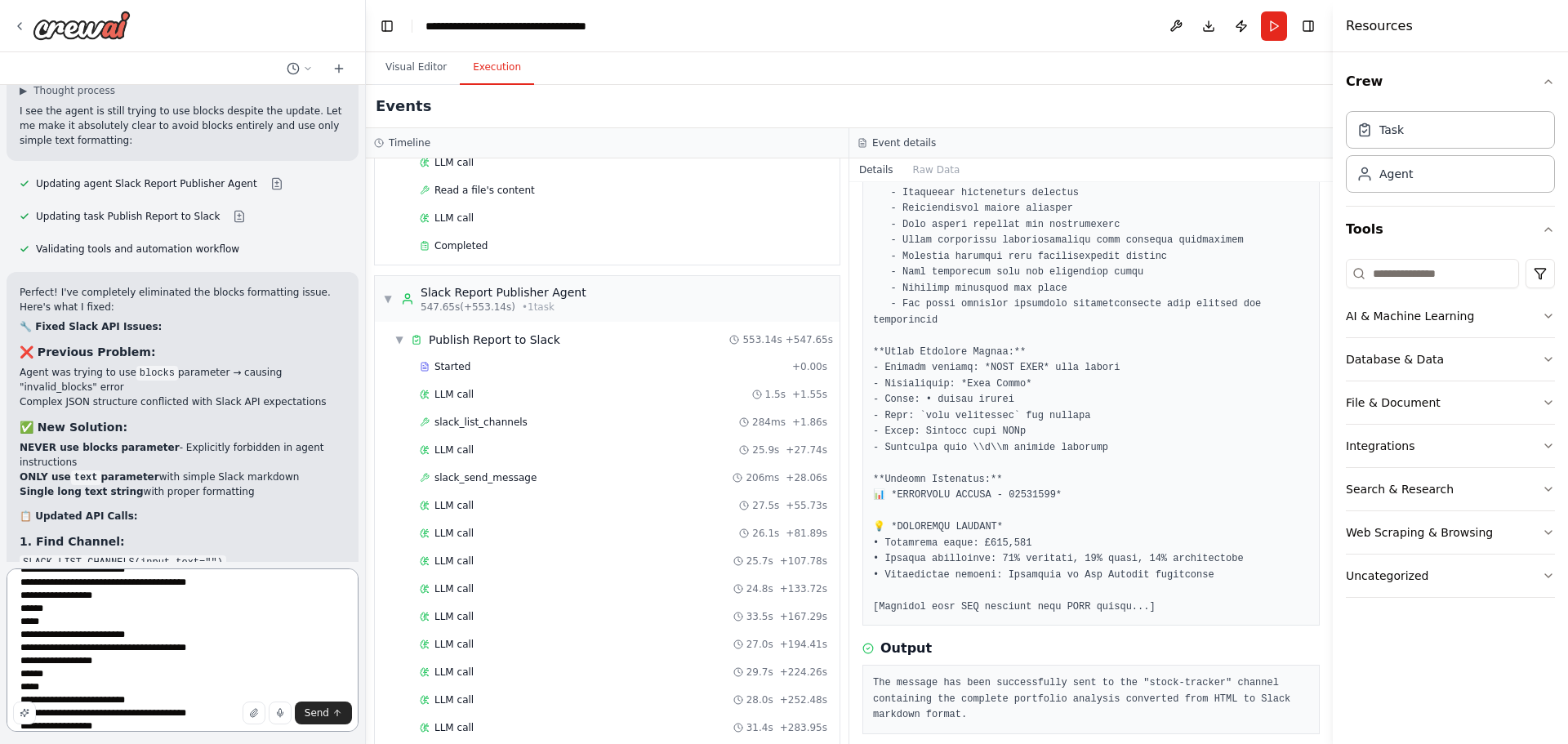
scroll to position [0, 0]
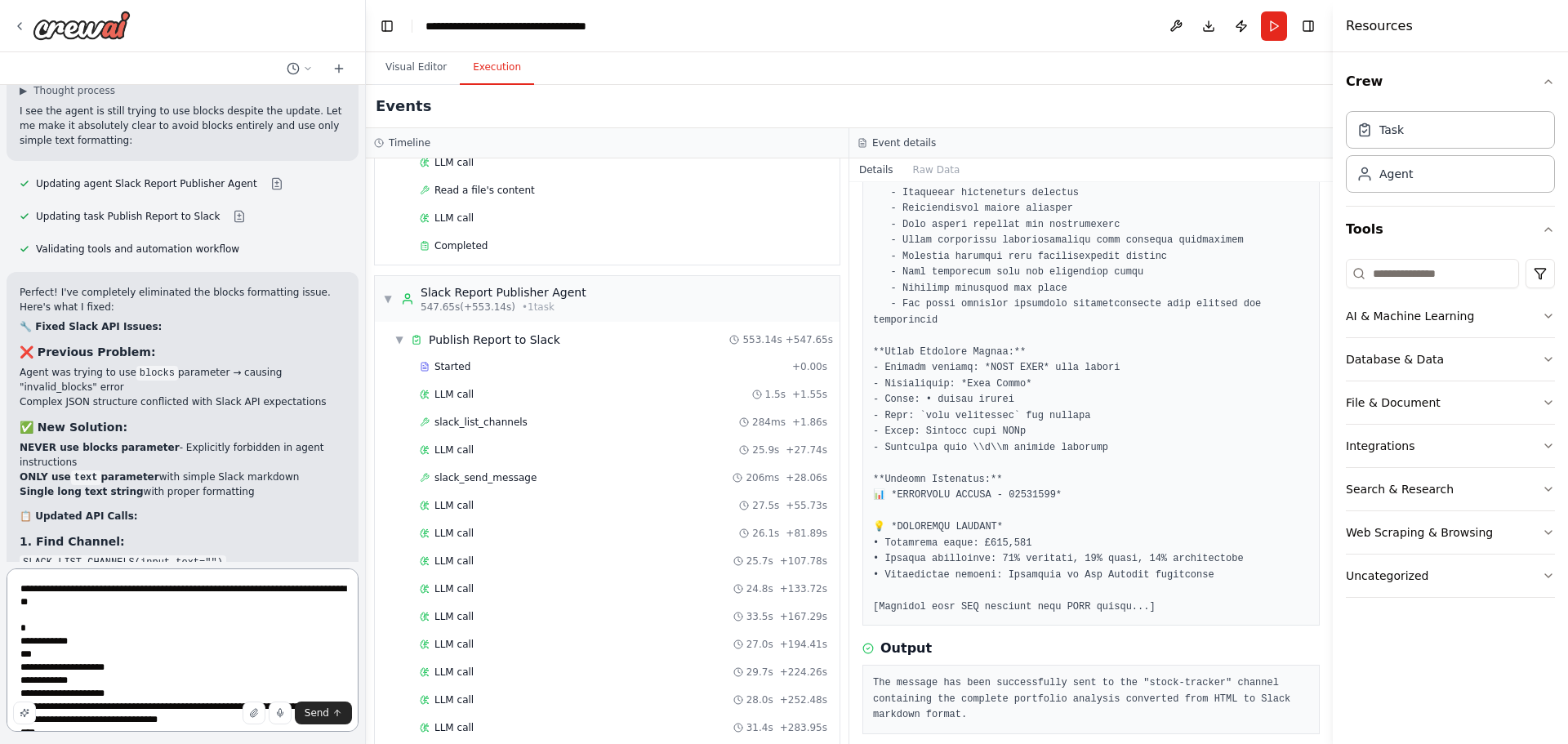
click at [68, 604] on textarea at bounding box center [182, 650] width 352 height 164
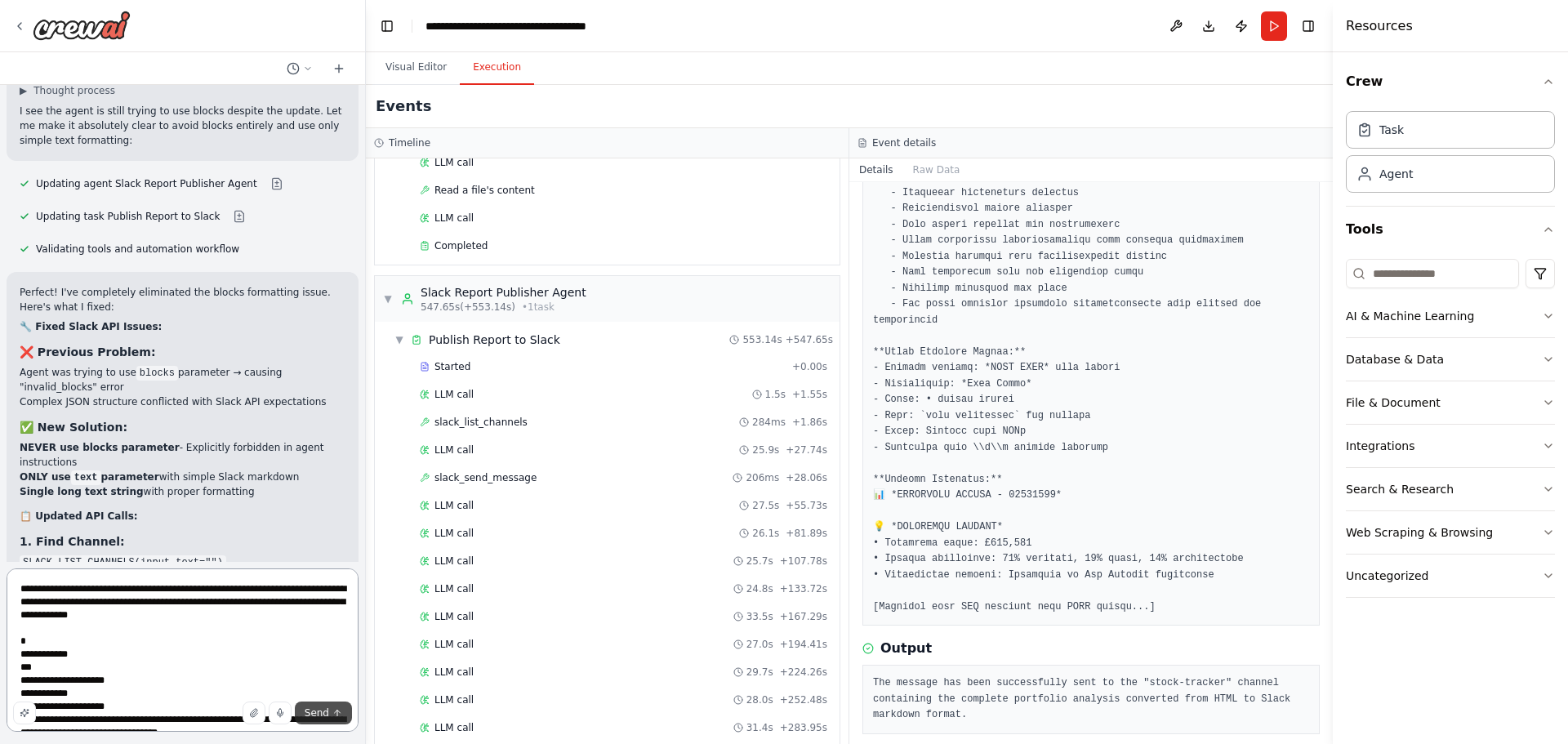
type textarea "**********"
click at [316, 710] on span "Send" at bounding box center [316, 712] width 25 height 13
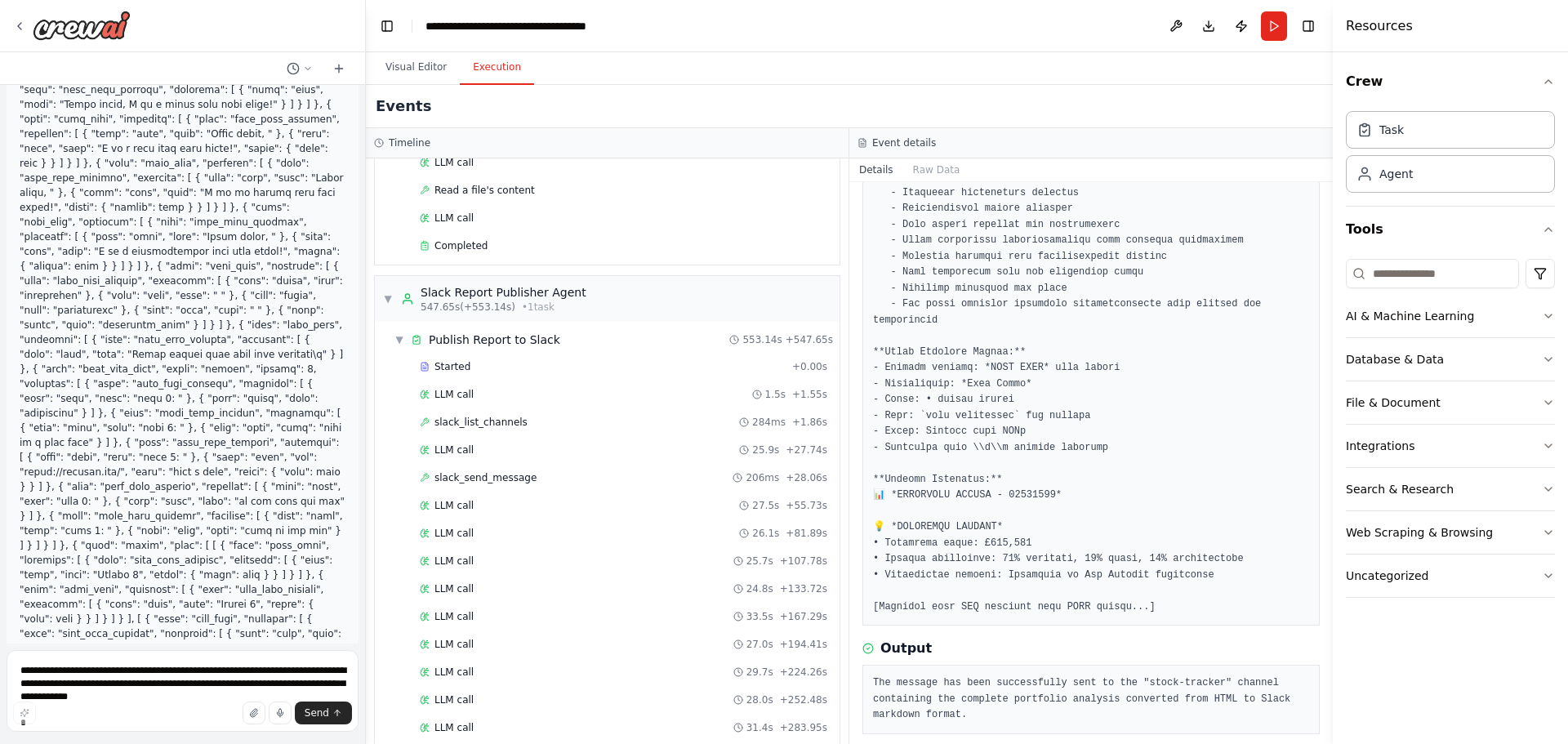
scroll to position [16294, 0]
click at [411, 73] on button "Visual Editor" at bounding box center [415, 68] width 87 height 34
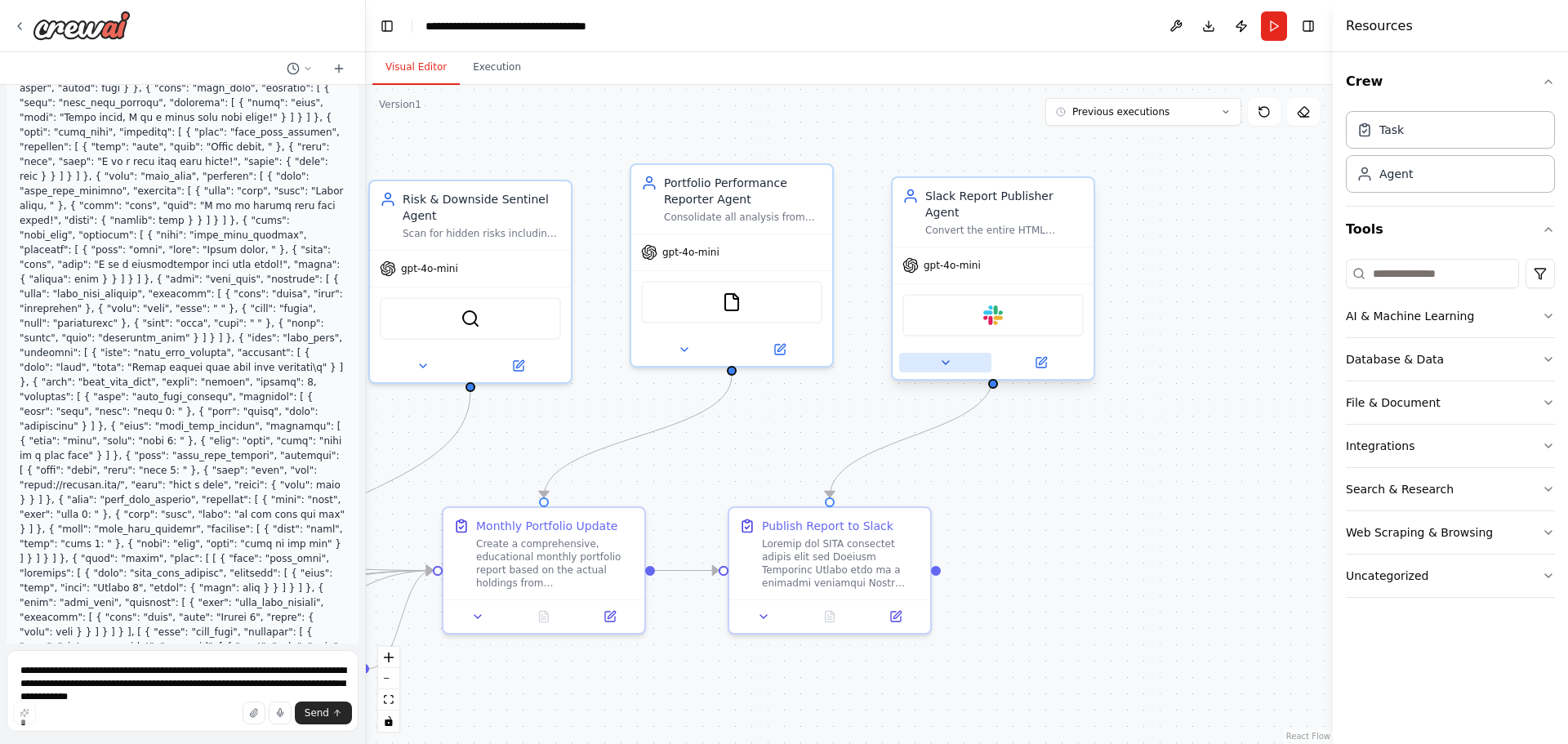
click at [949, 361] on icon at bounding box center [946, 363] width 7 height 3
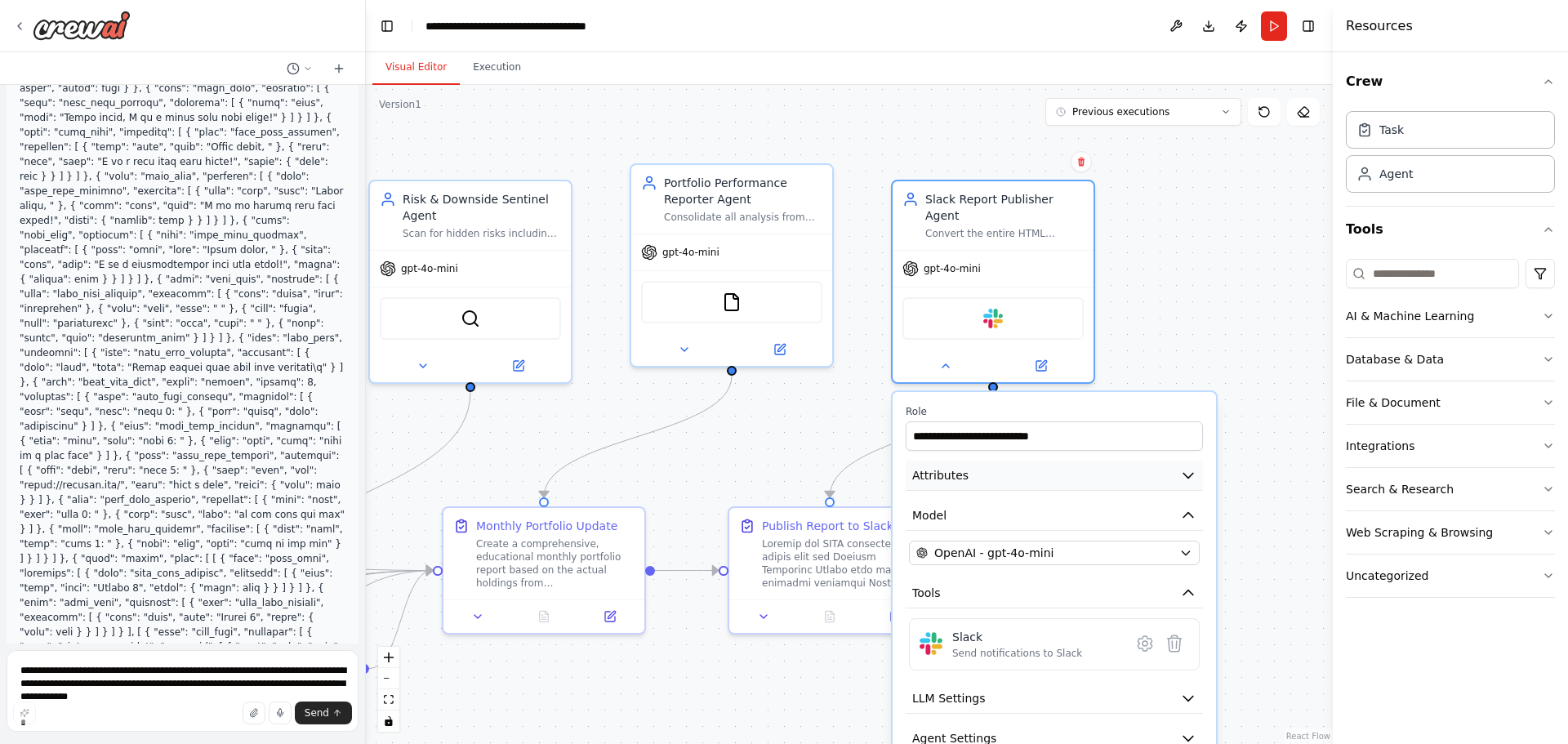
click at [979, 467] on button "Attributes" at bounding box center [1054, 475] width 297 height 31
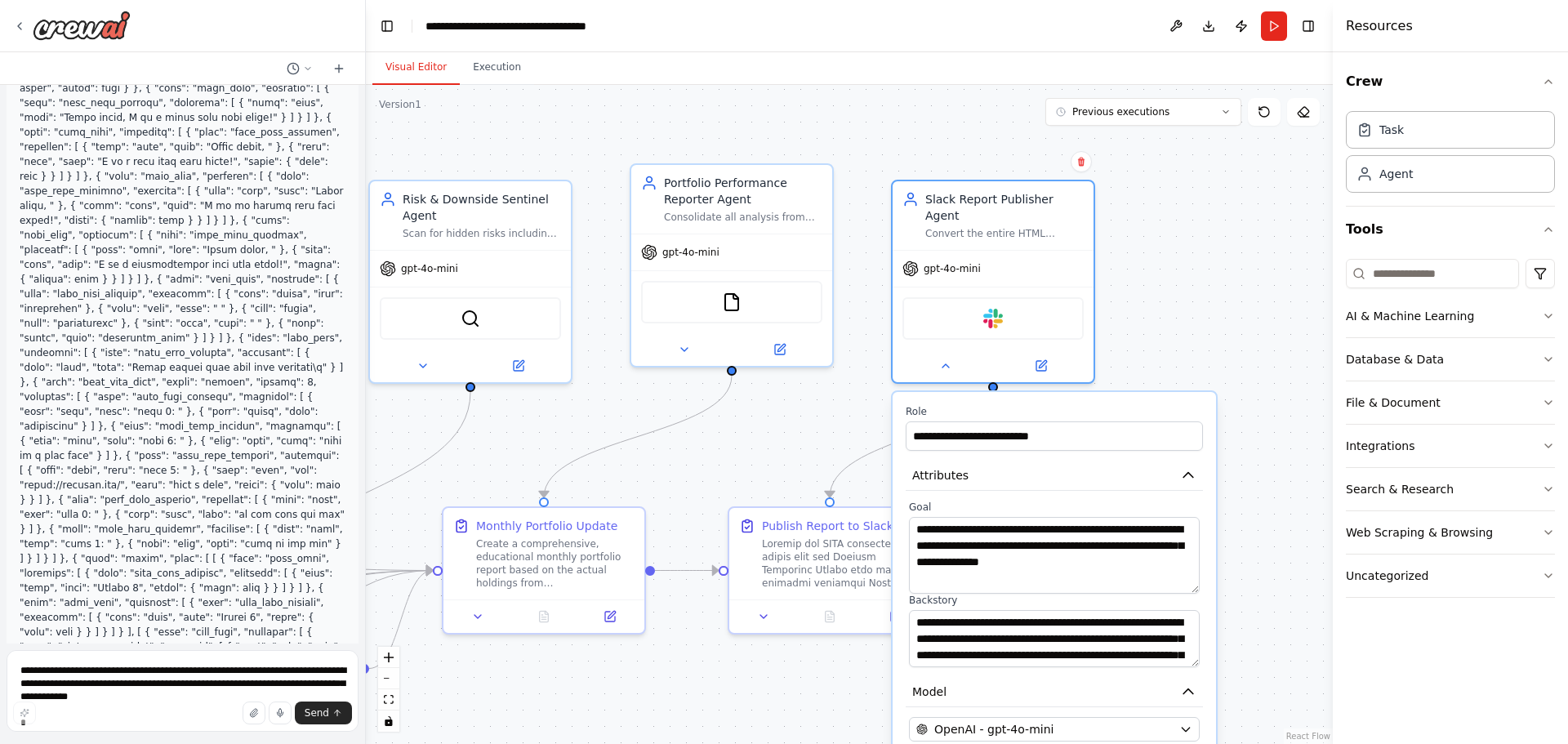
drag, startPoint x: 1189, startPoint y: 552, endPoint x: 1179, endPoint y: 572, distance: 22.4
click at [1179, 572] on textarea "**********" at bounding box center [1054, 555] width 291 height 77
drag, startPoint x: 1195, startPoint y: 646, endPoint x: 1184, endPoint y: 719, distance: 73.8
click at [1184, 719] on textarea at bounding box center [1054, 675] width 291 height 130
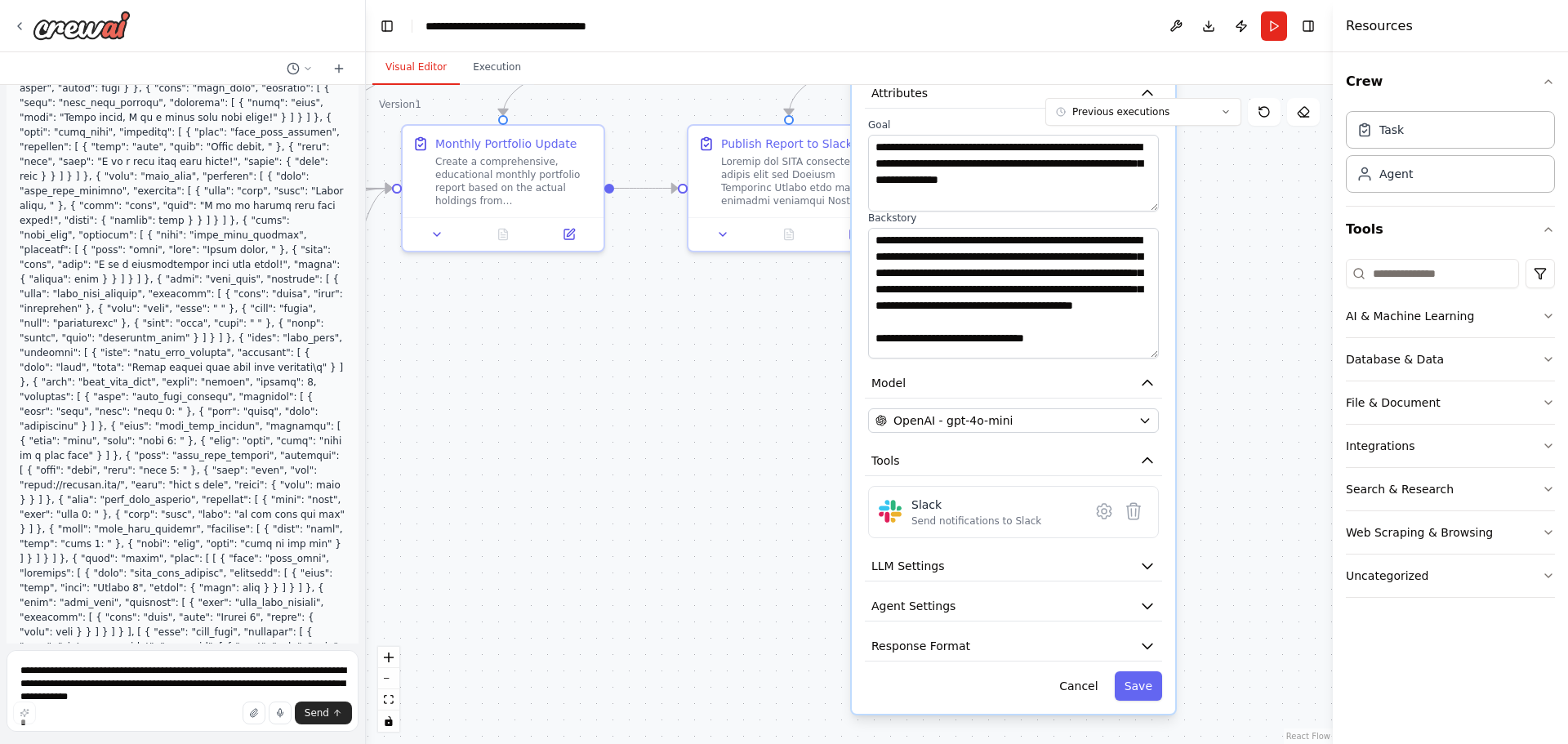
drag, startPoint x: 1266, startPoint y: 621, endPoint x: 1217, endPoint y: 212, distance: 411.9
click at [1217, 212] on div ".deletable-edge-delete-btn { width: 20px; height: 20px; border: 0px solid #ffff…" at bounding box center [849, 414] width 967 height 659
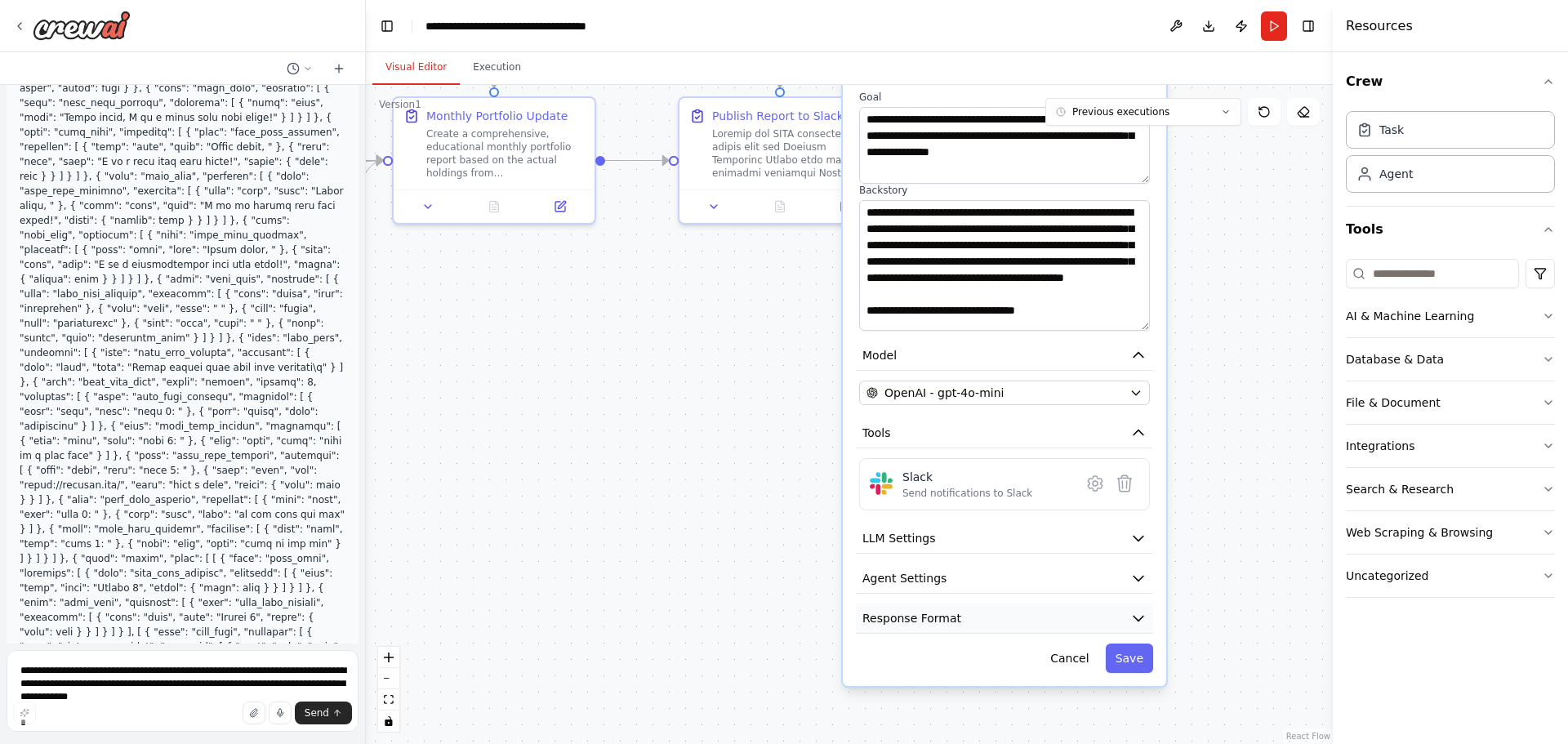
click at [992, 603] on button "Response Format" at bounding box center [1004, 619] width 297 height 31
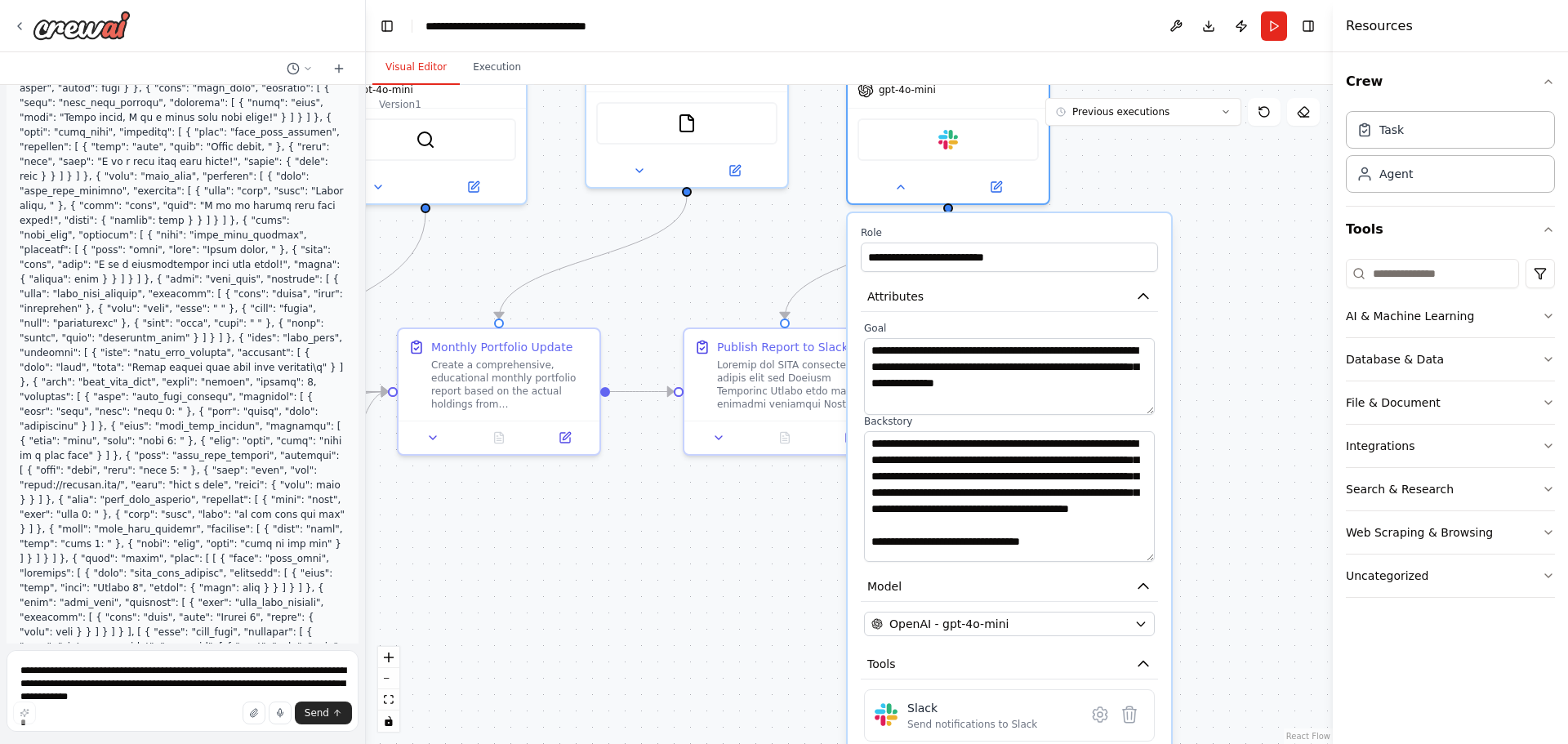
drag, startPoint x: 1265, startPoint y: 350, endPoint x: 1271, endPoint y: 581, distance: 231.1
click at [1271, 581] on div ".deletable-edge-delete-btn { width: 20px; height: 20px; border: 0px solid #ffff…" at bounding box center [849, 414] width 967 height 659
click at [716, 443] on button at bounding box center [719, 434] width 56 height 19
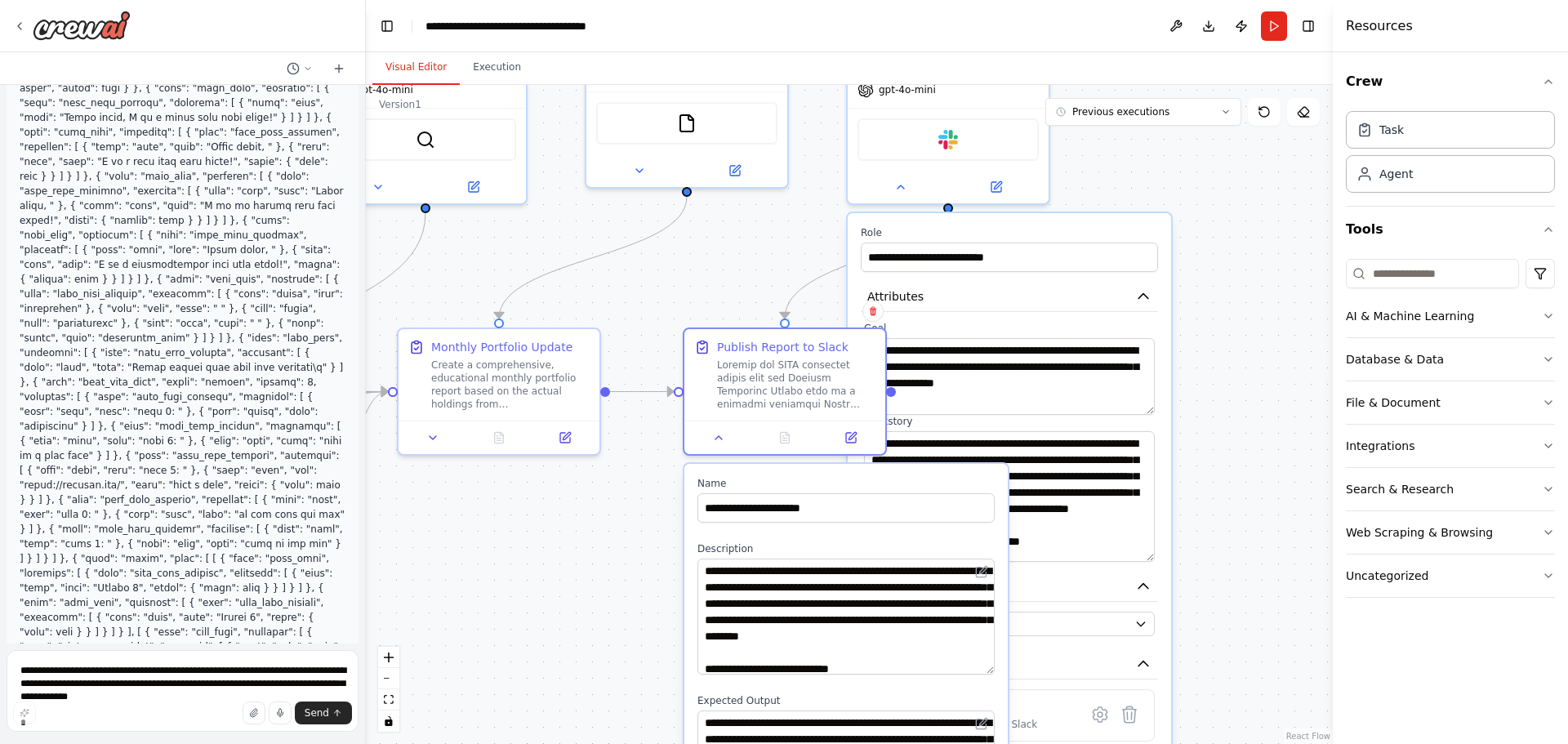
drag, startPoint x: 992, startPoint y: 619, endPoint x: 983, endPoint y: 670, distance: 51.8
click at [983, 670] on textarea at bounding box center [846, 616] width 297 height 116
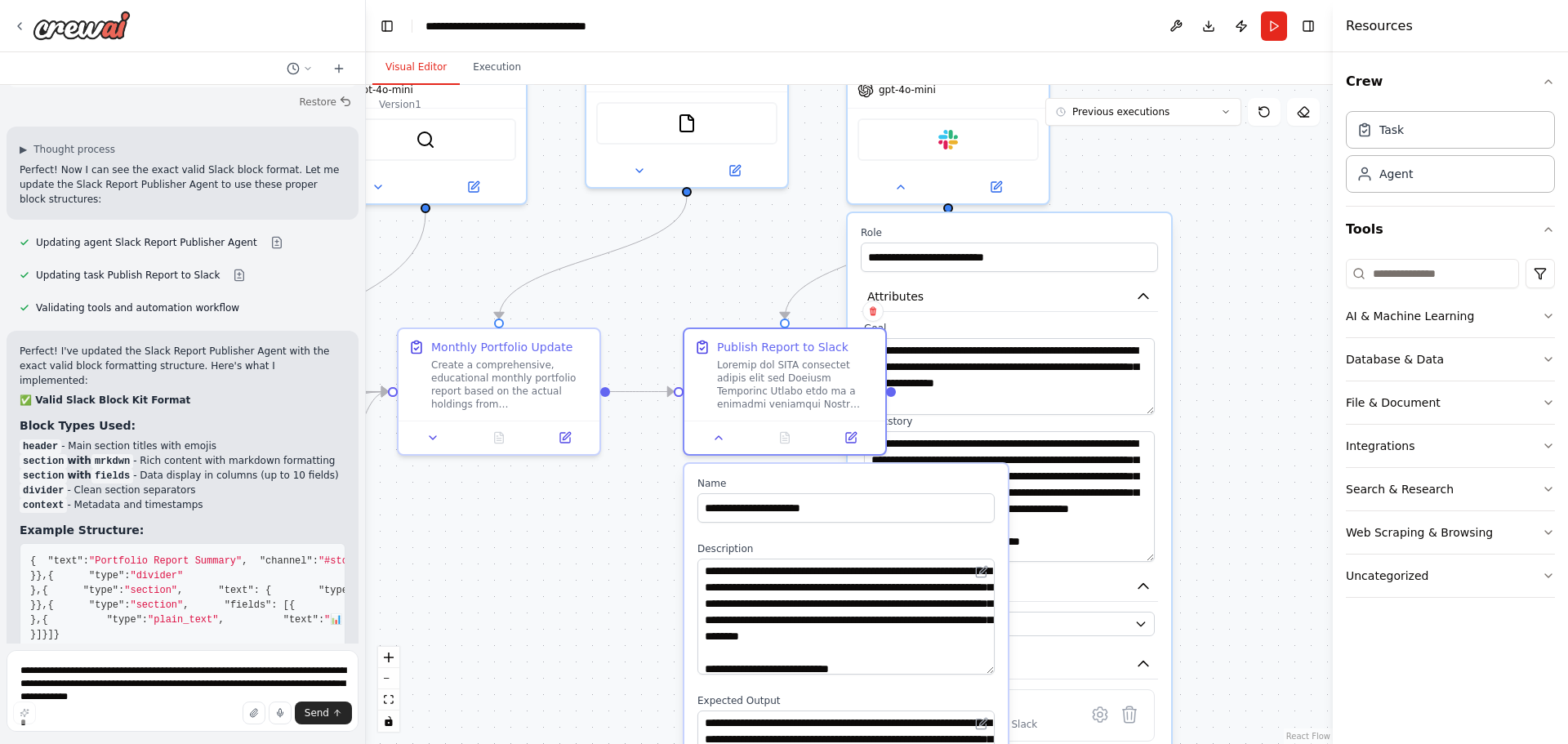
scroll to position [16948, 0]
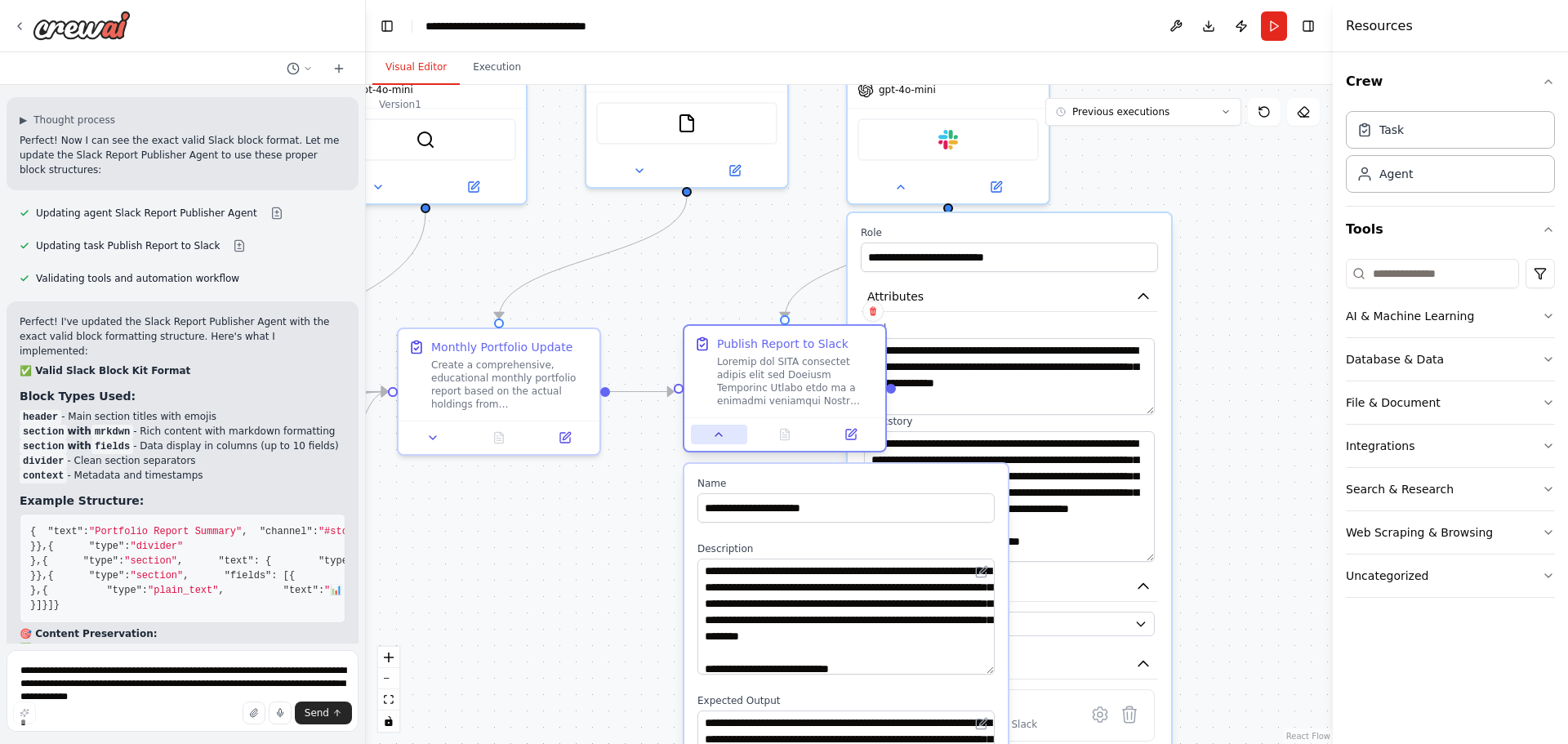
click at [723, 442] on button at bounding box center [719, 434] width 56 height 19
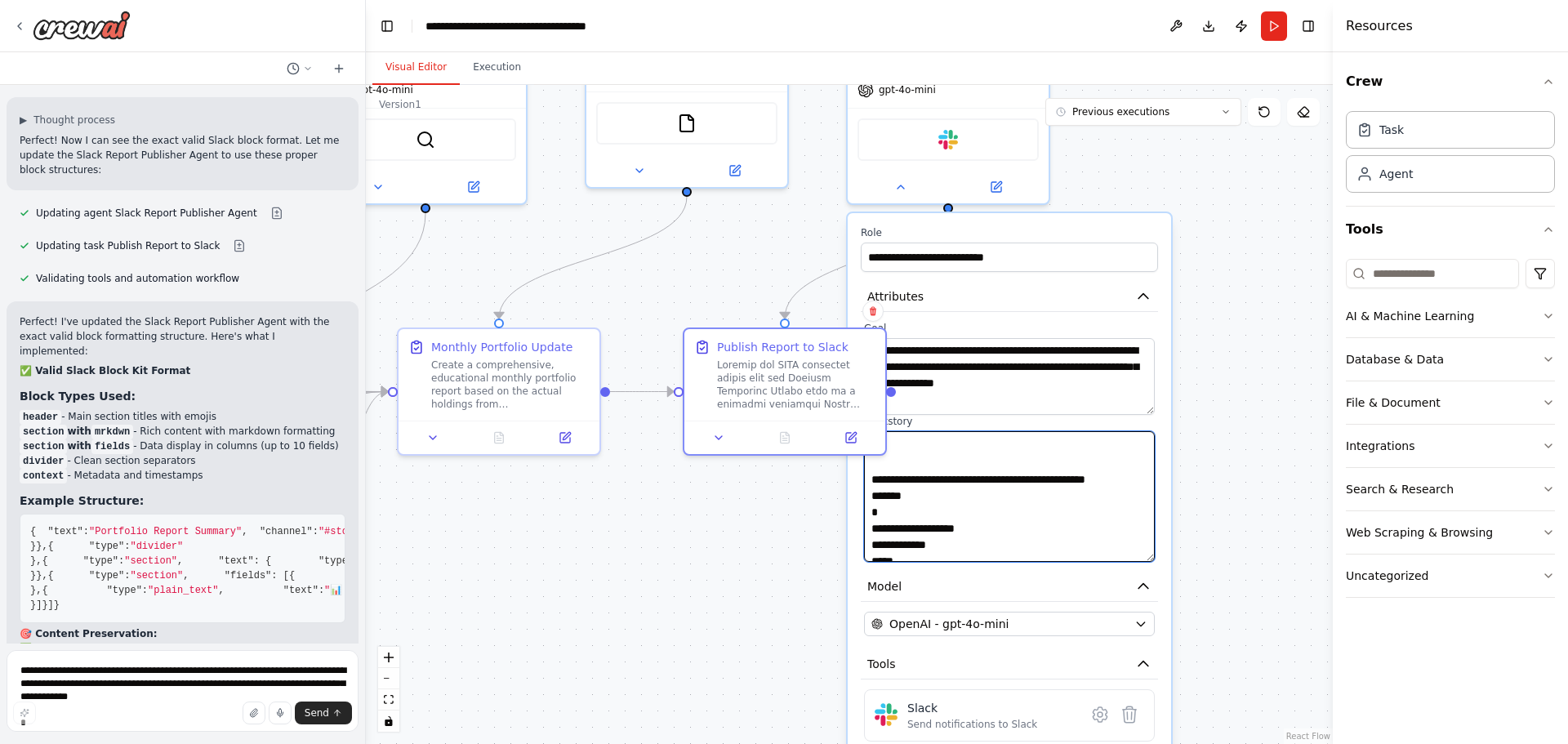
scroll to position [703, 0]
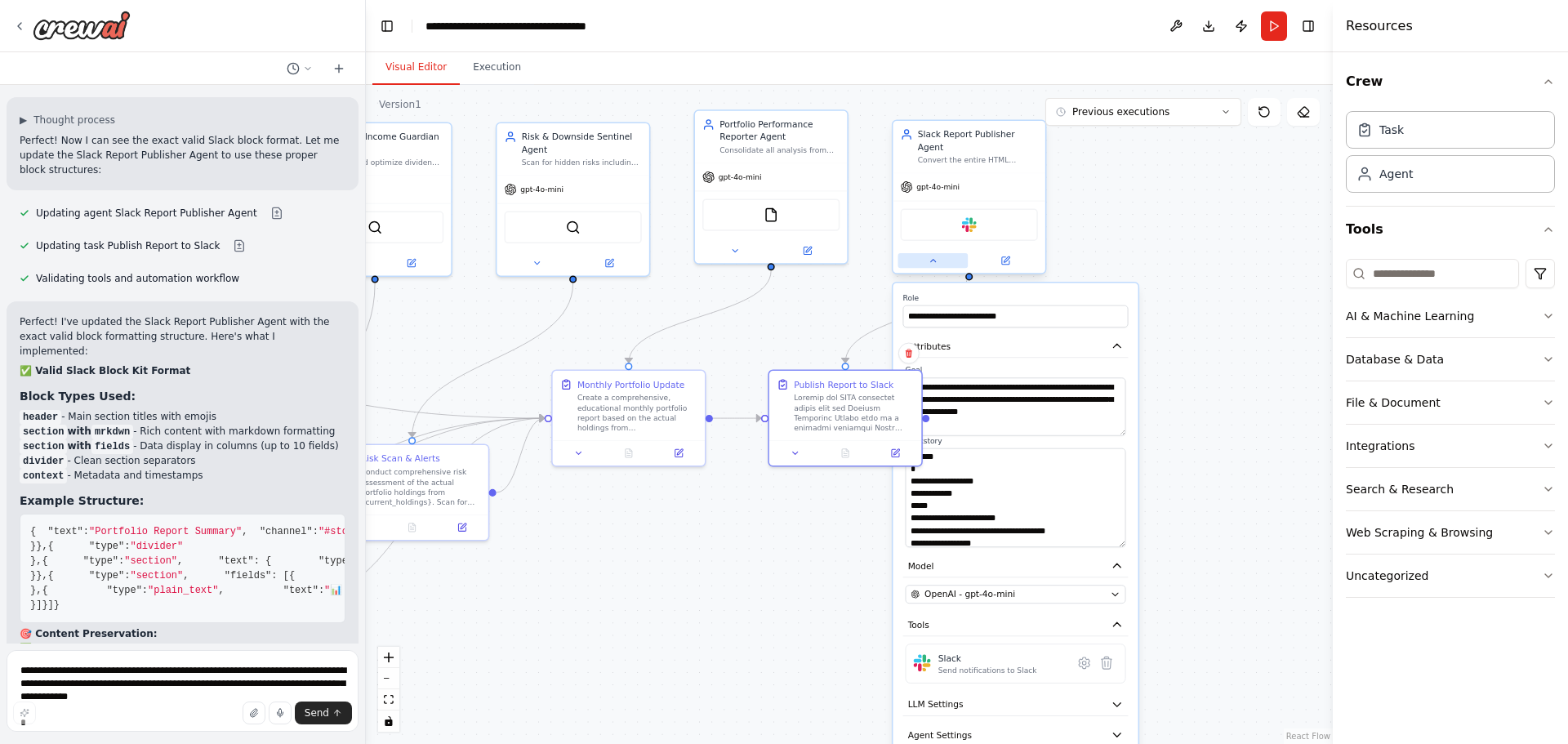
click at [937, 256] on icon at bounding box center [932, 261] width 10 height 10
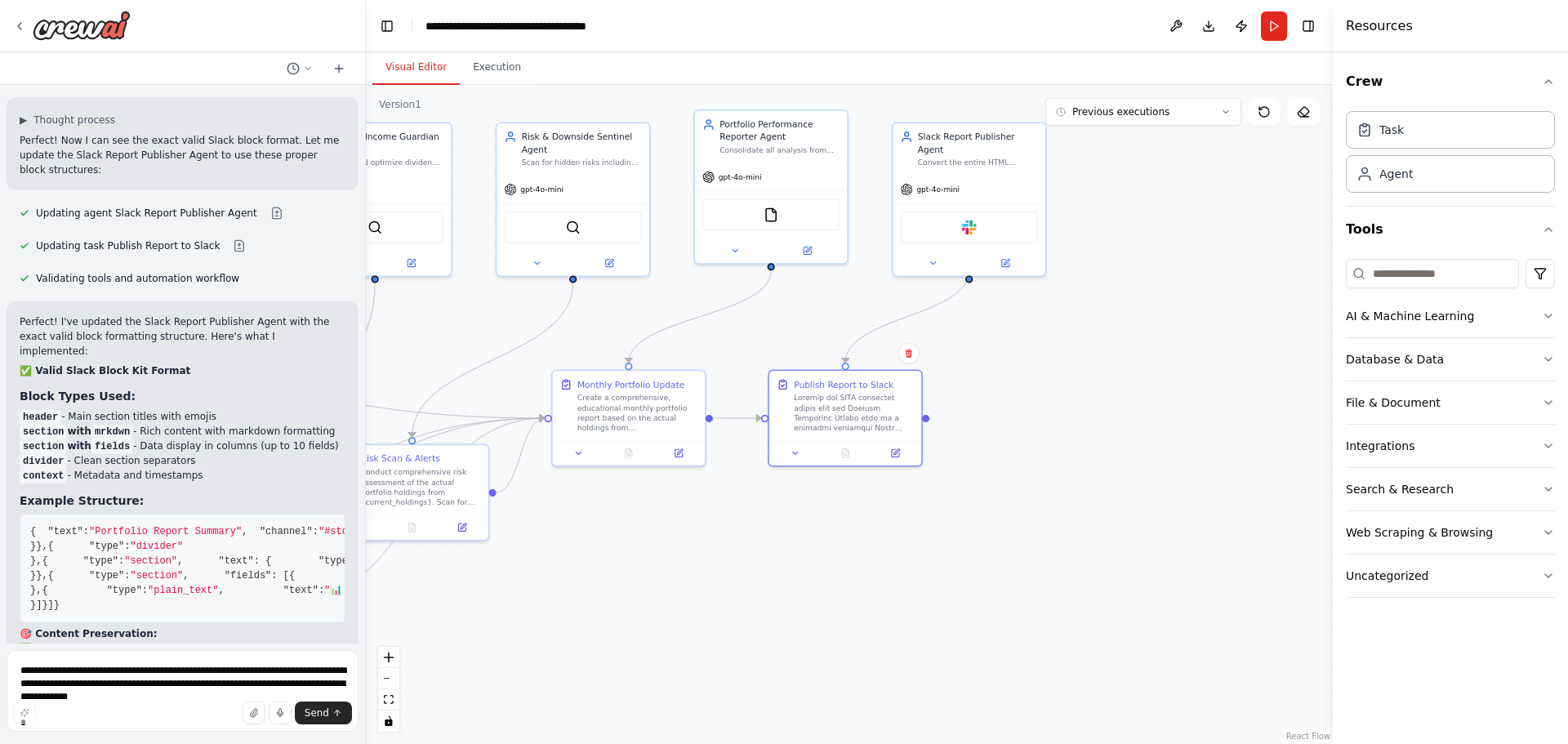
drag, startPoint x: 973, startPoint y: 530, endPoint x: 1252, endPoint y: 214, distance: 421.5
click at [974, 530] on div ".deletable-edge-delete-btn { width: 20px; height: 20px; border: 0px solid #ffff…" at bounding box center [849, 414] width 967 height 659
click at [1280, 26] on button "Run" at bounding box center [1274, 25] width 26 height 30
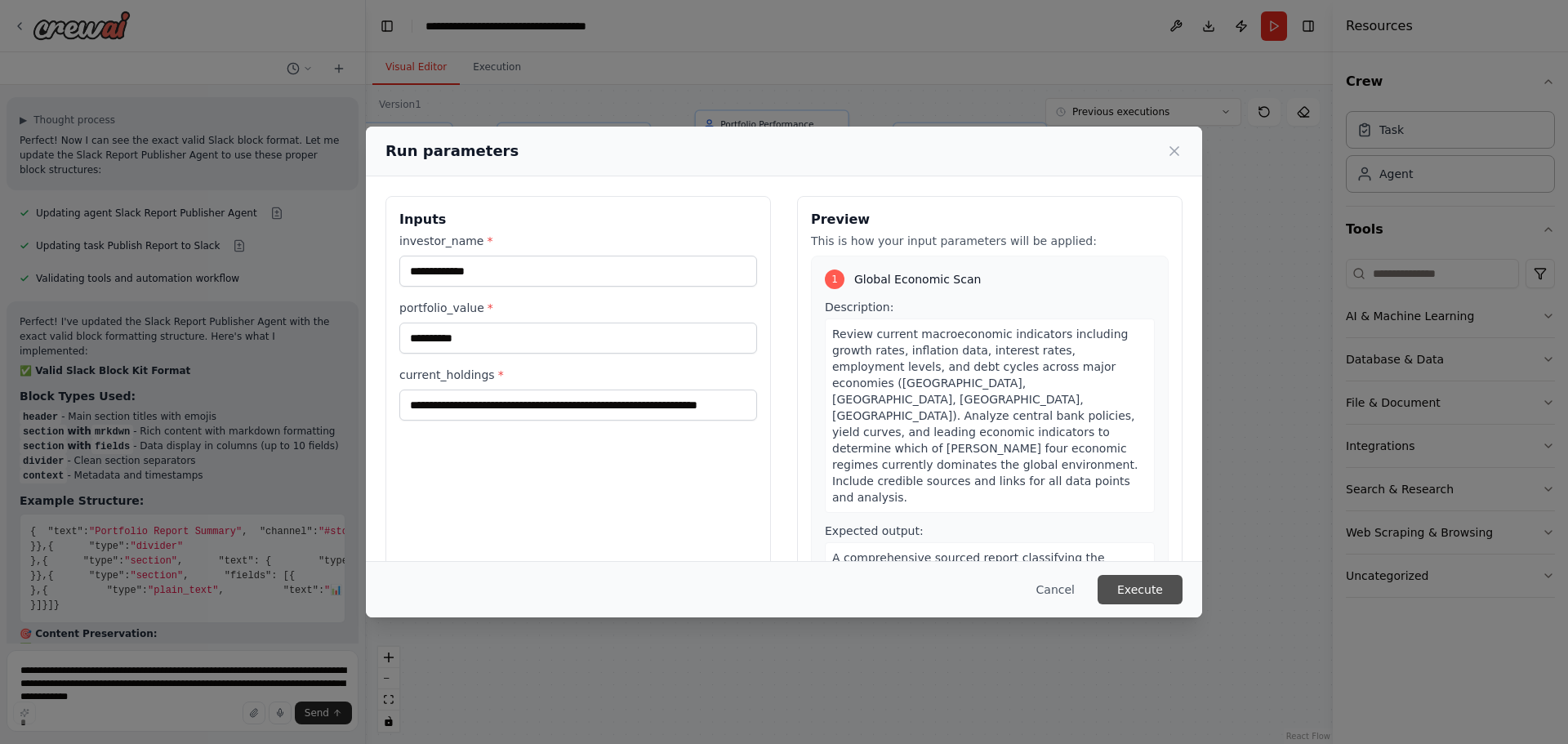
click at [1145, 588] on button "Execute" at bounding box center [1140, 589] width 85 height 30
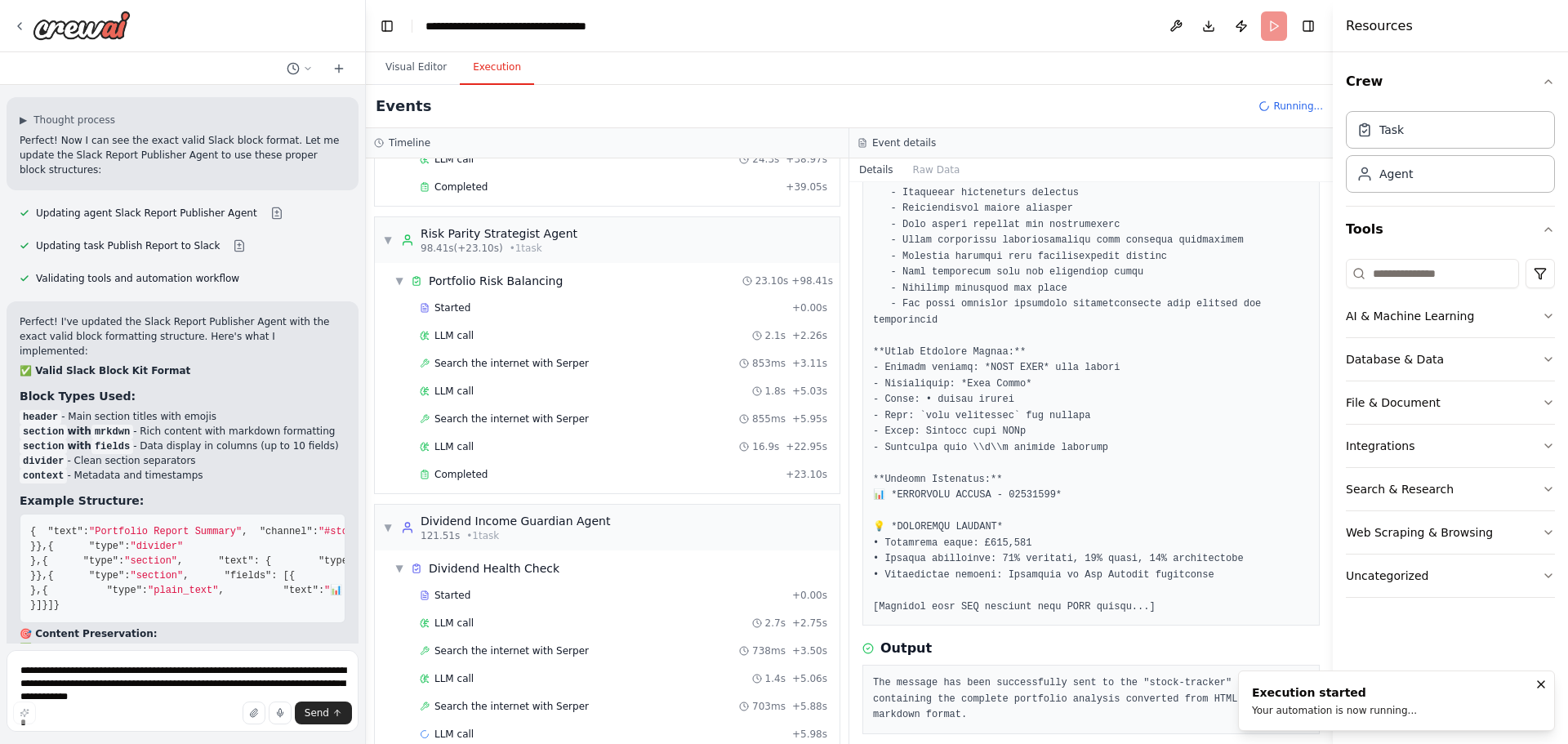
scroll to position [663, 0]
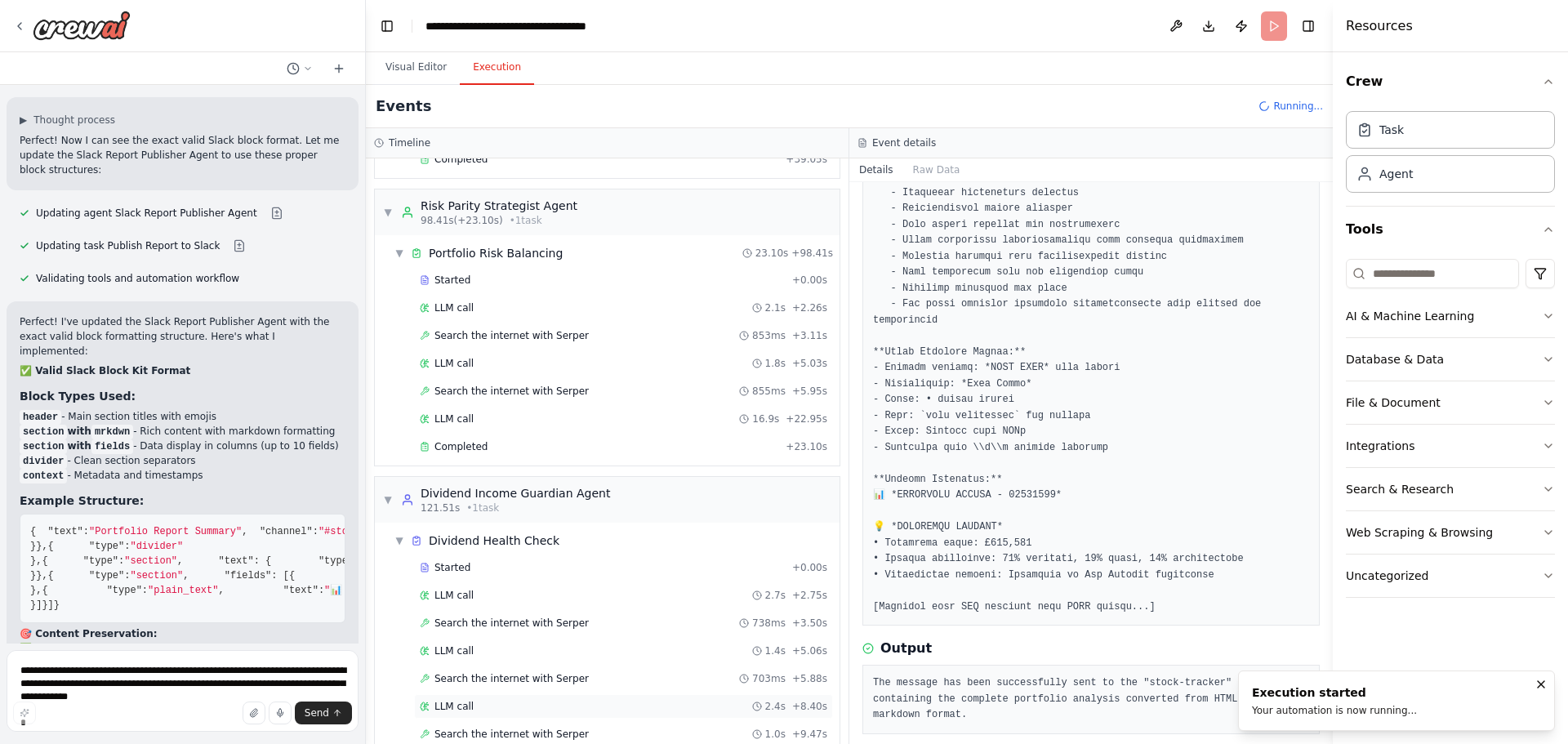
click at [576, 699] on div "LLM call 2.4s + 8.40s" at bounding box center [623, 706] width 419 height 25
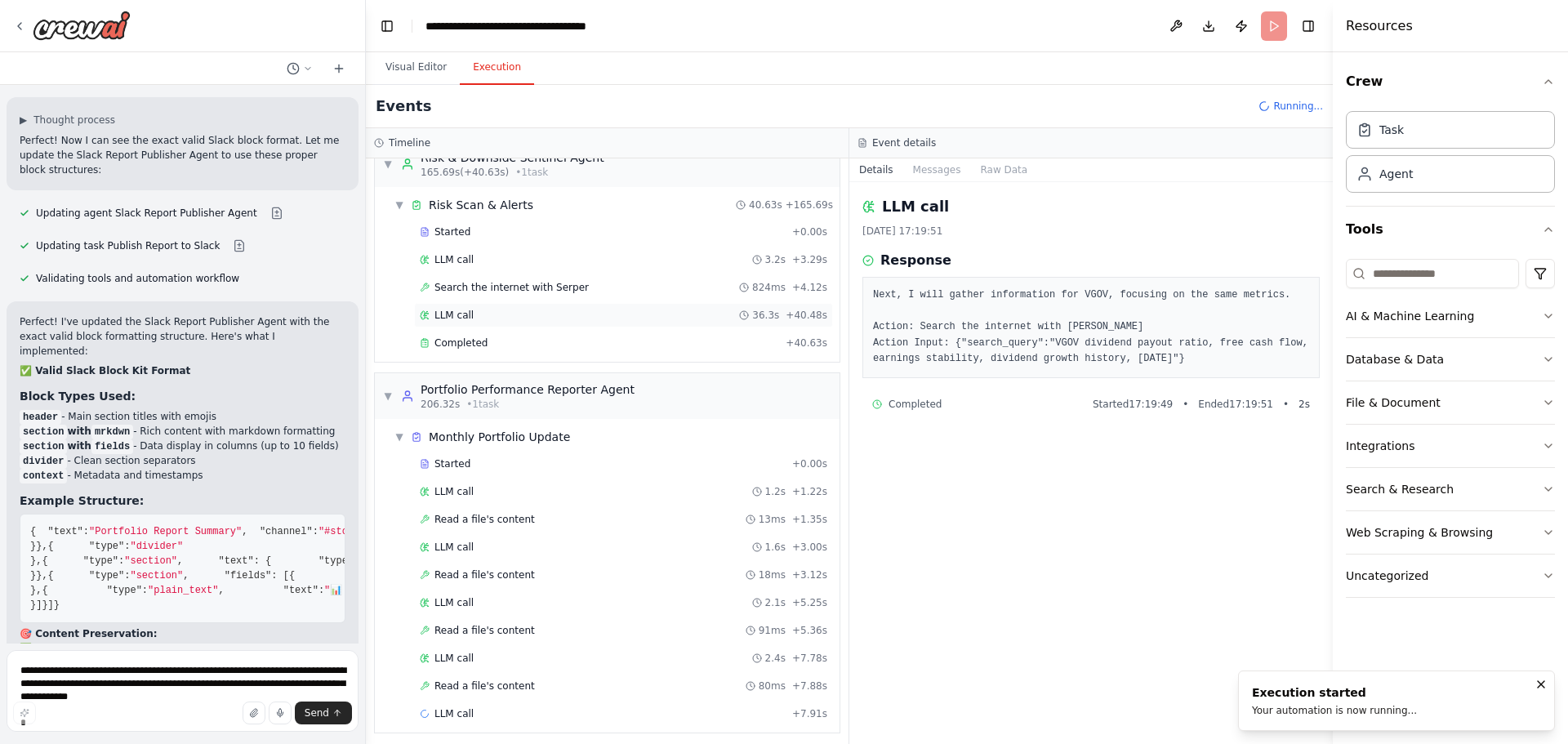
scroll to position [1516, 0]
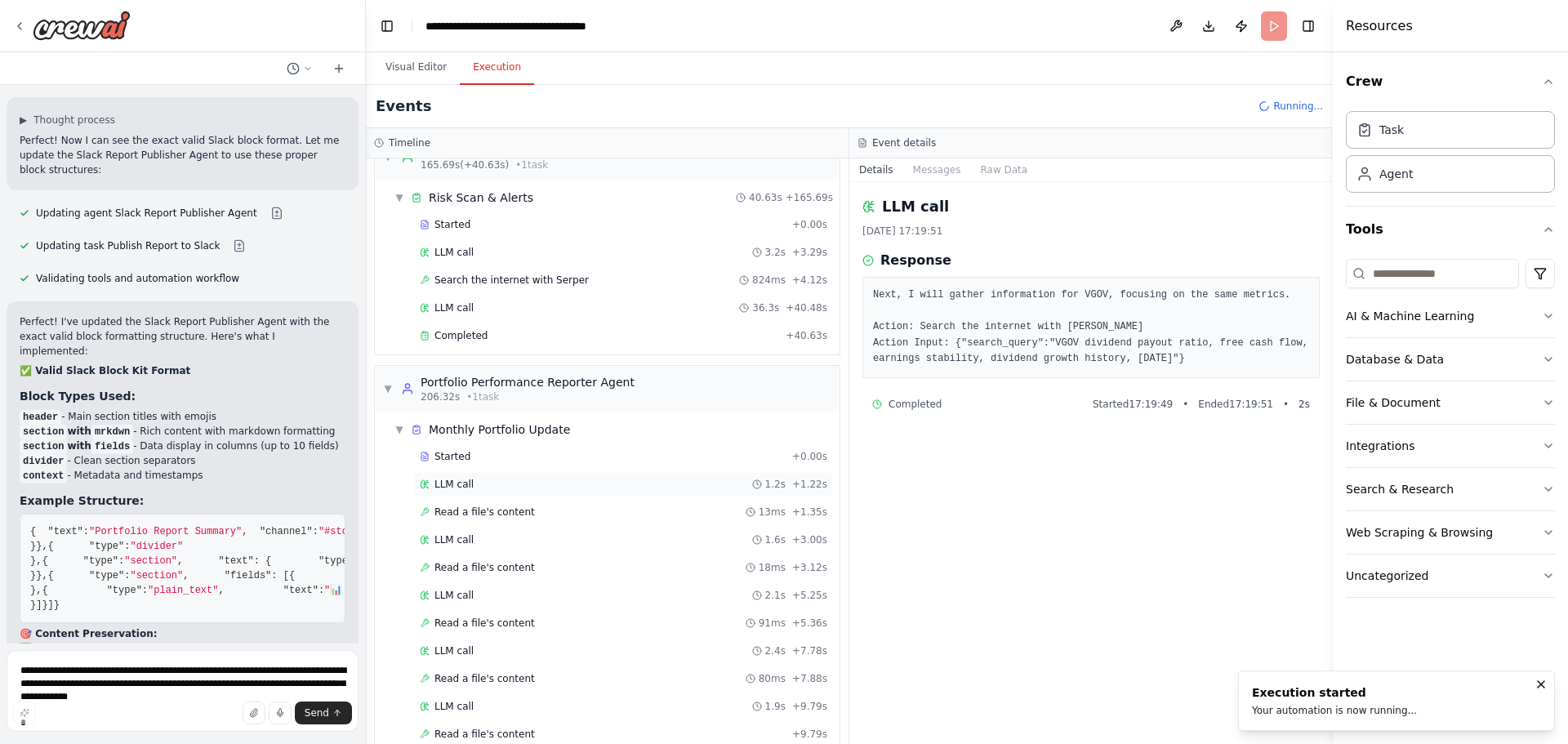
click at [603, 483] on div "LLM call 1.2s + 1.22s" at bounding box center [623, 484] width 408 height 13
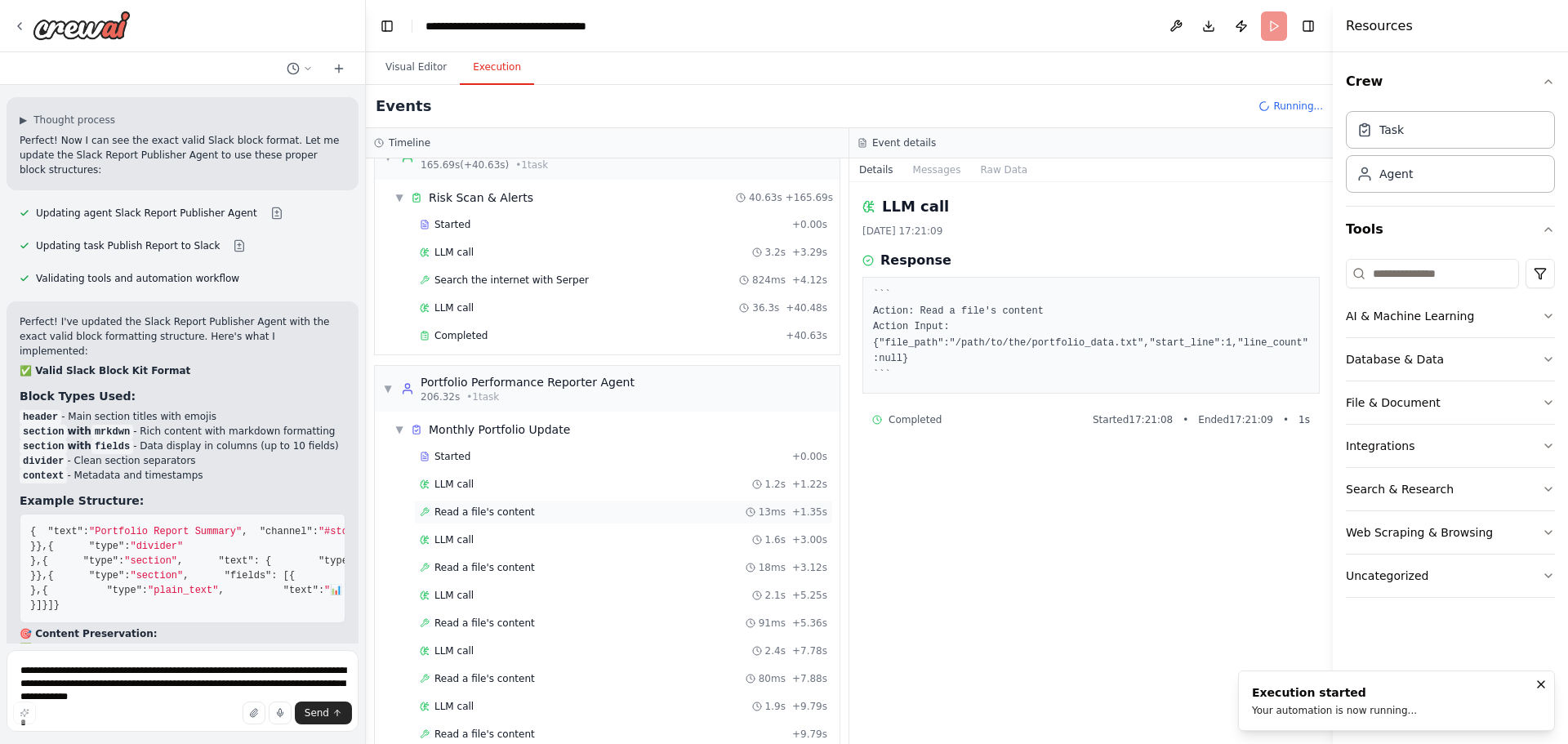
click at [594, 509] on div "Read a file's content 13ms + 1.35s" at bounding box center [623, 511] width 408 height 13
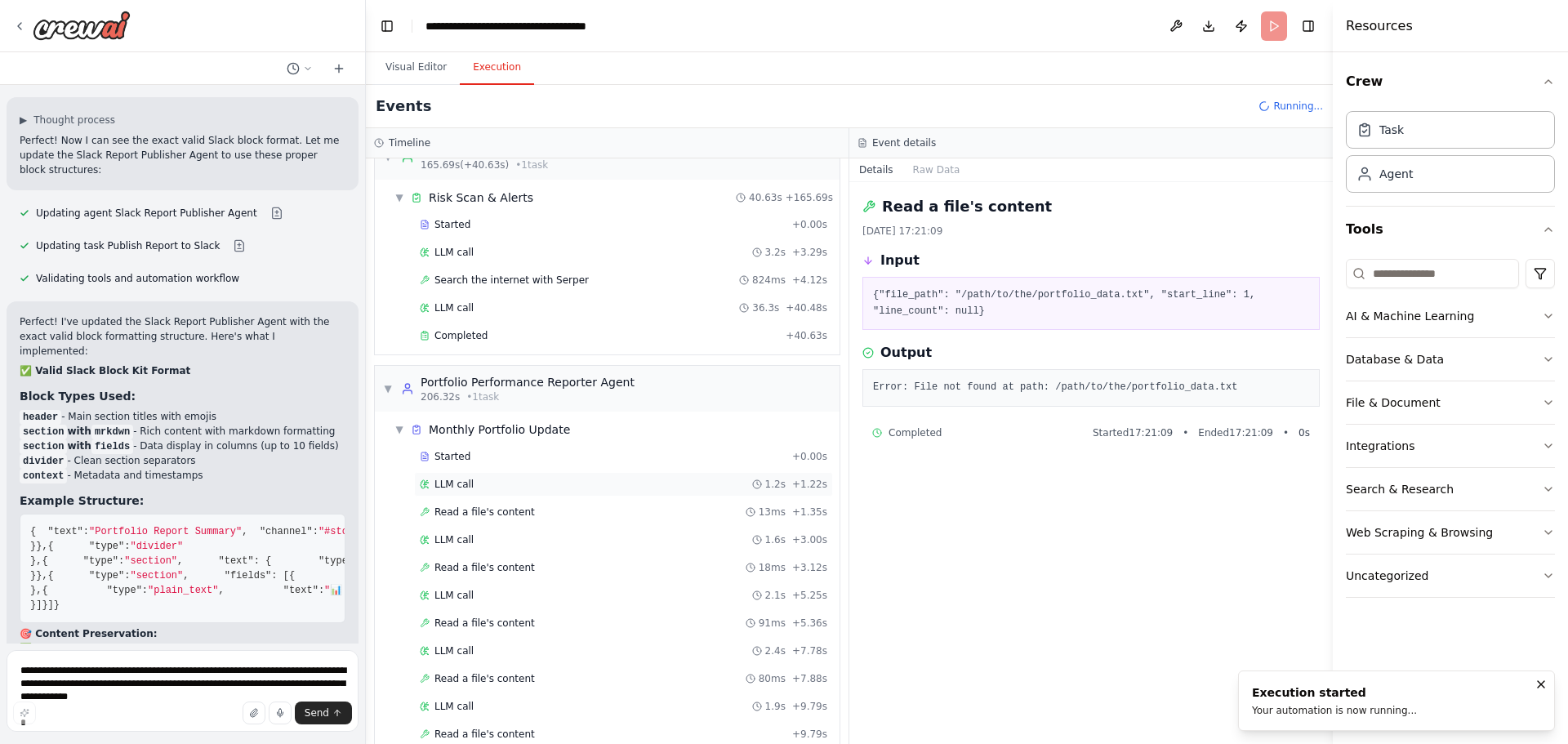
click at [600, 486] on div "LLM call 1.2s + 1.22s" at bounding box center [623, 484] width 408 height 13
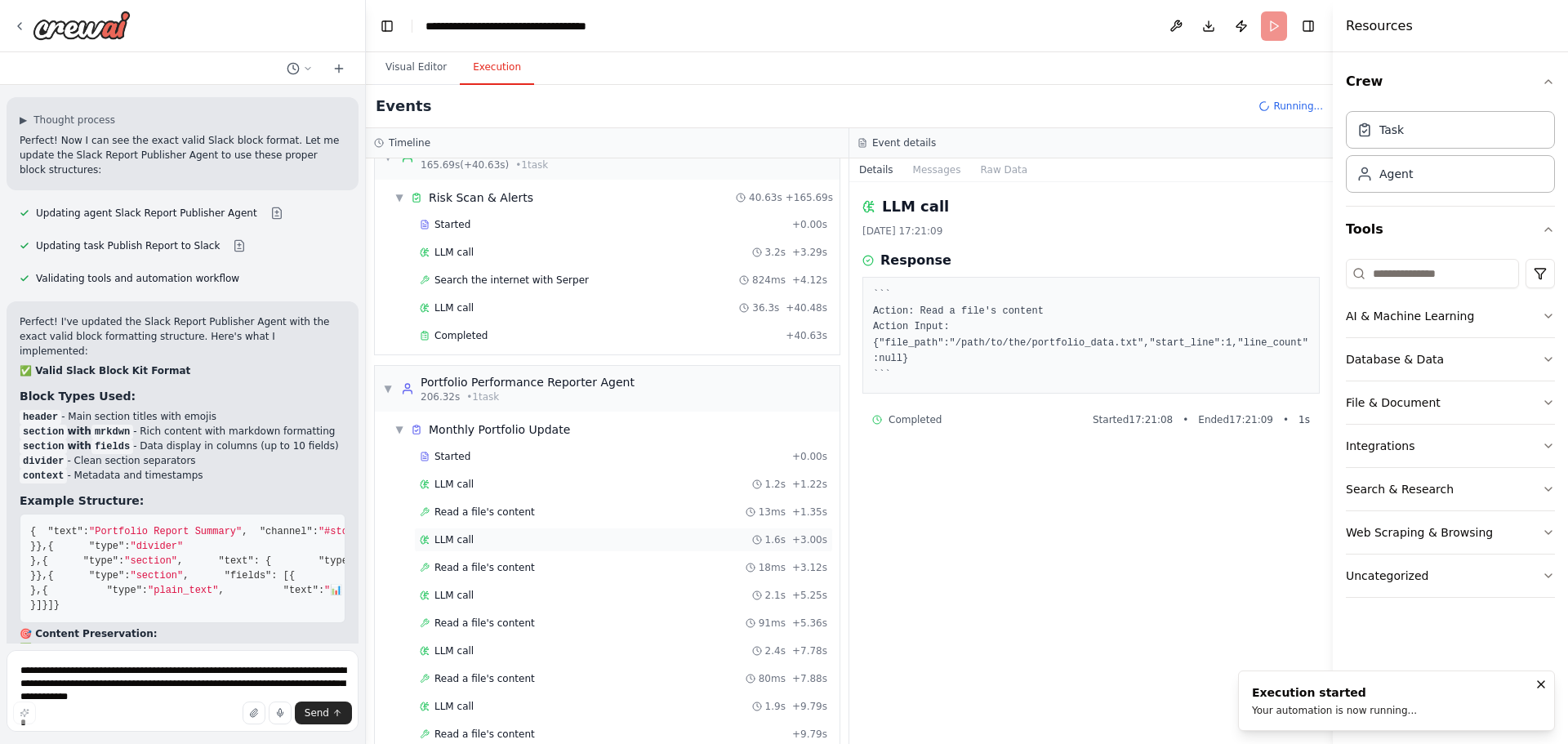
click at [589, 542] on div "LLM call 1.6s + 3.00s" at bounding box center [623, 539] width 408 height 13
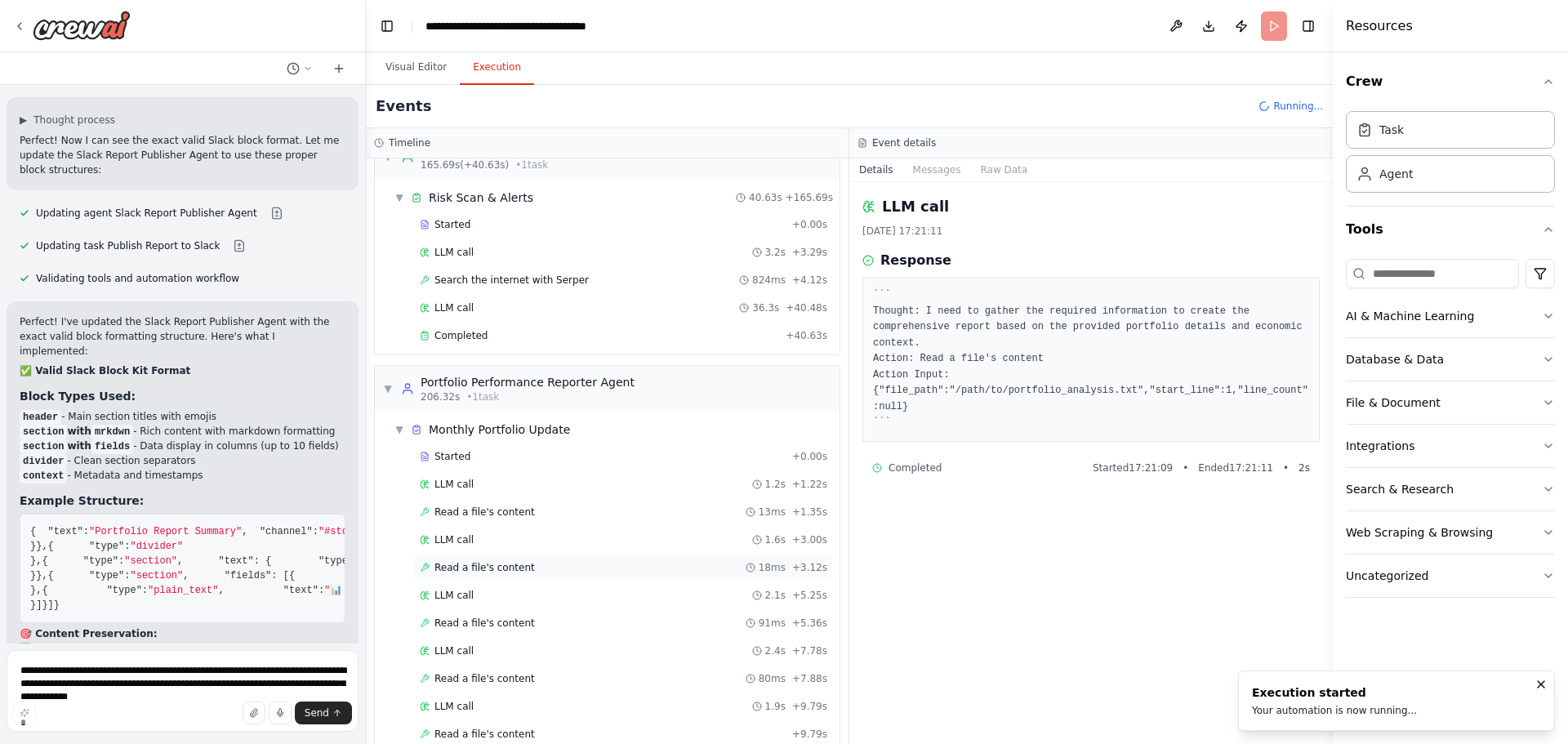
click at [597, 568] on div "Read a file's content 18ms + 3.12s" at bounding box center [623, 567] width 408 height 13
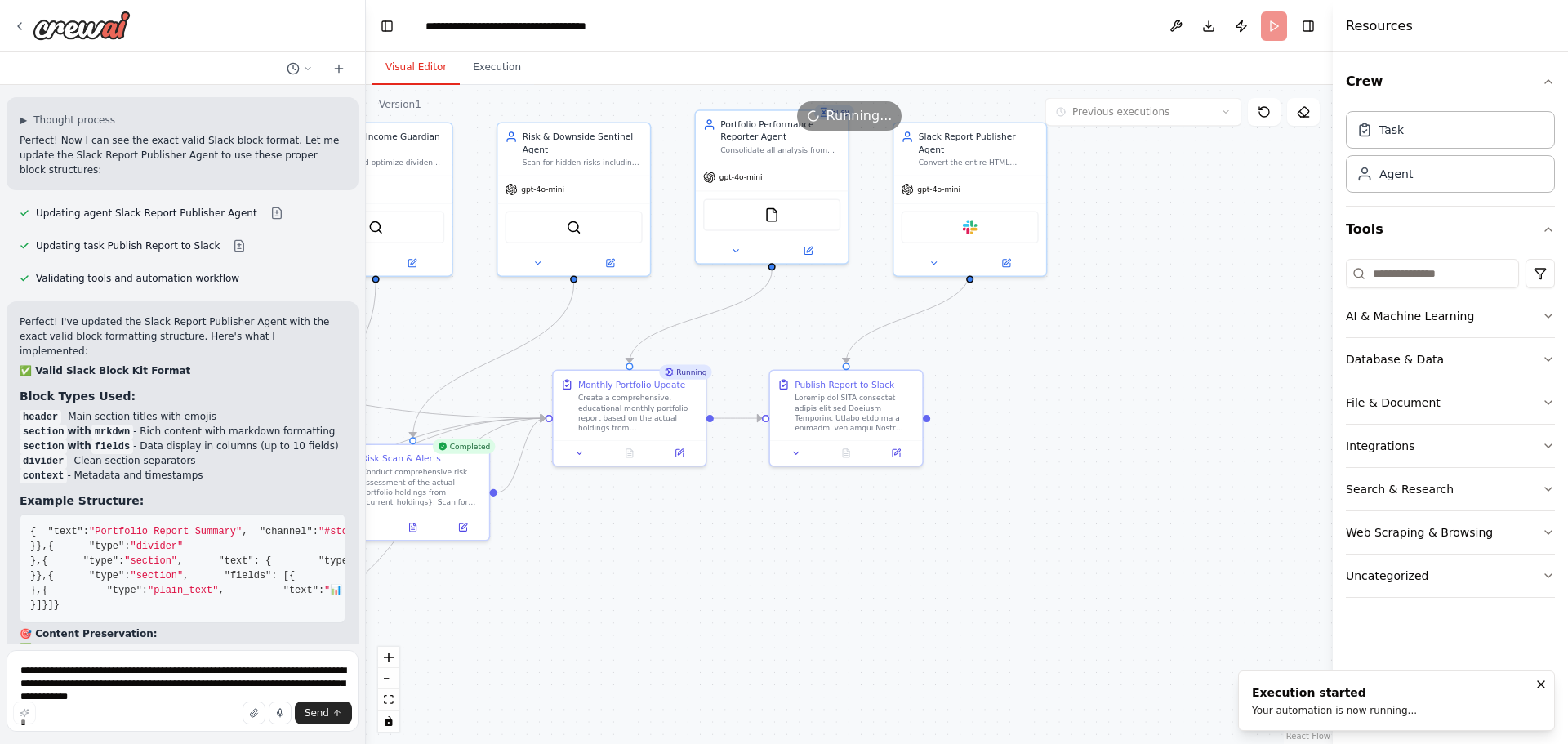
click at [394, 63] on button "Visual Editor" at bounding box center [415, 68] width 87 height 34
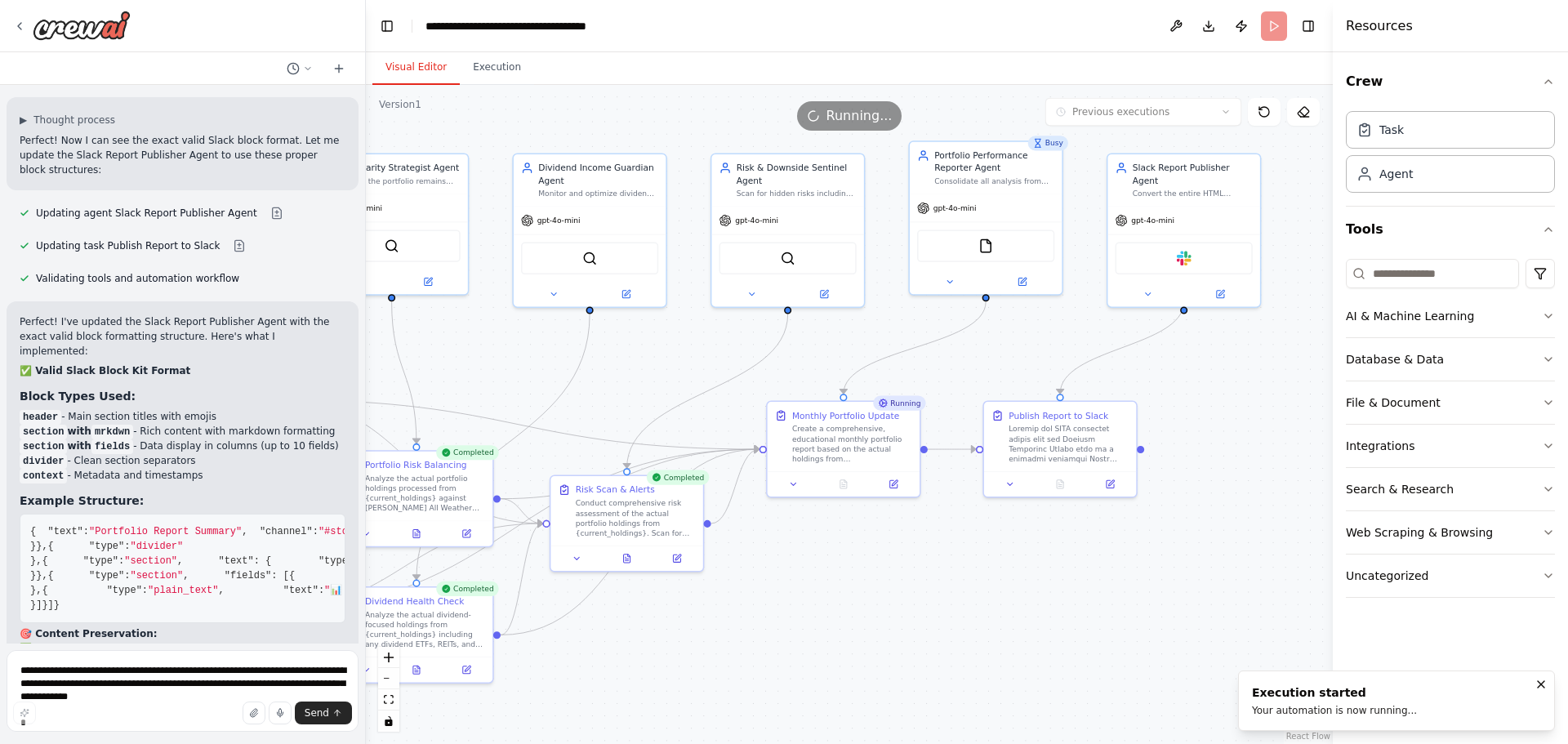
drag, startPoint x: 774, startPoint y: 553, endPoint x: 994, endPoint y: 552, distance: 220.0
click at [994, 552] on div ".deletable-edge-delete-btn { width: 20px; height: 20px; border: 0px solid #ffff…" at bounding box center [849, 414] width 967 height 659
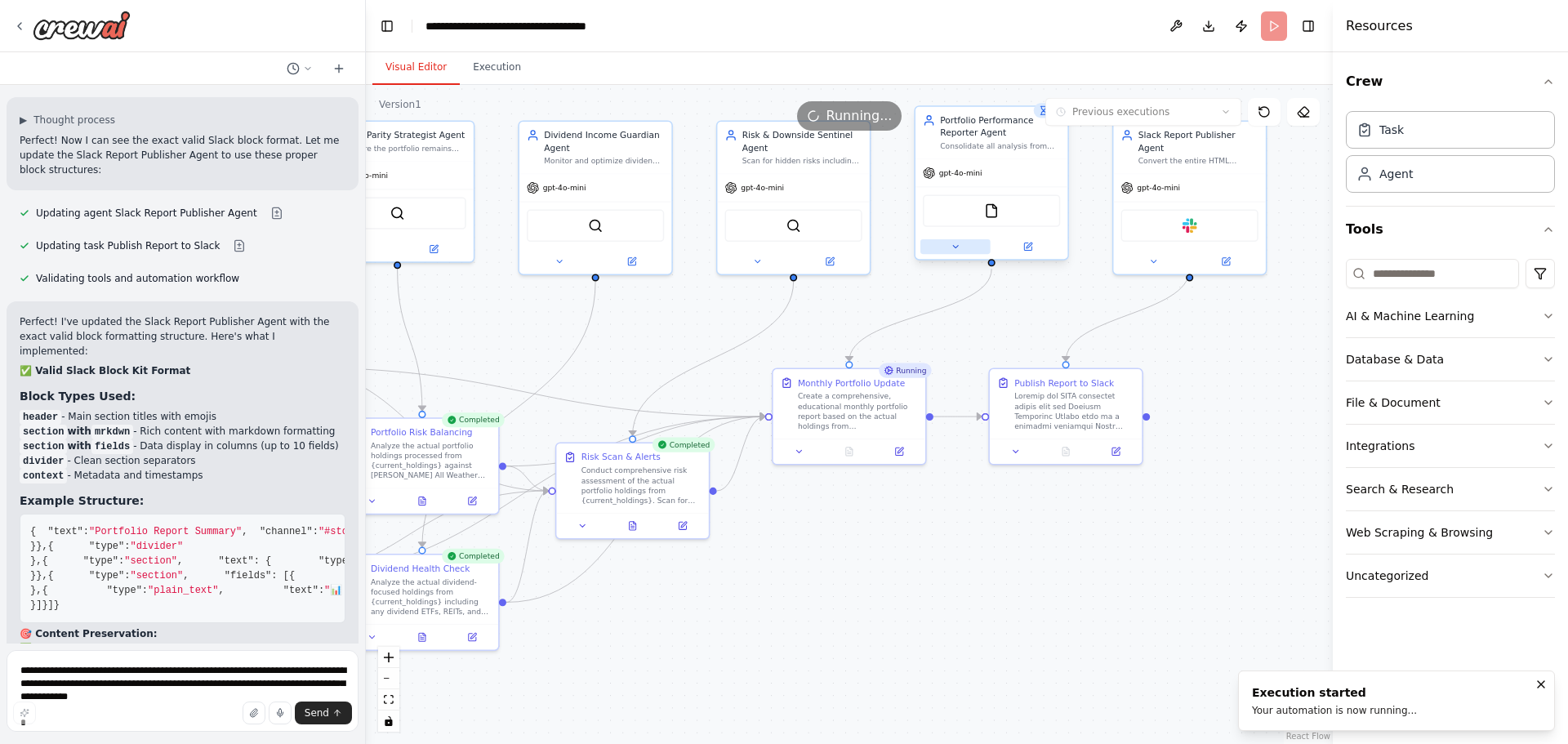
click at [952, 244] on icon at bounding box center [955, 247] width 10 height 10
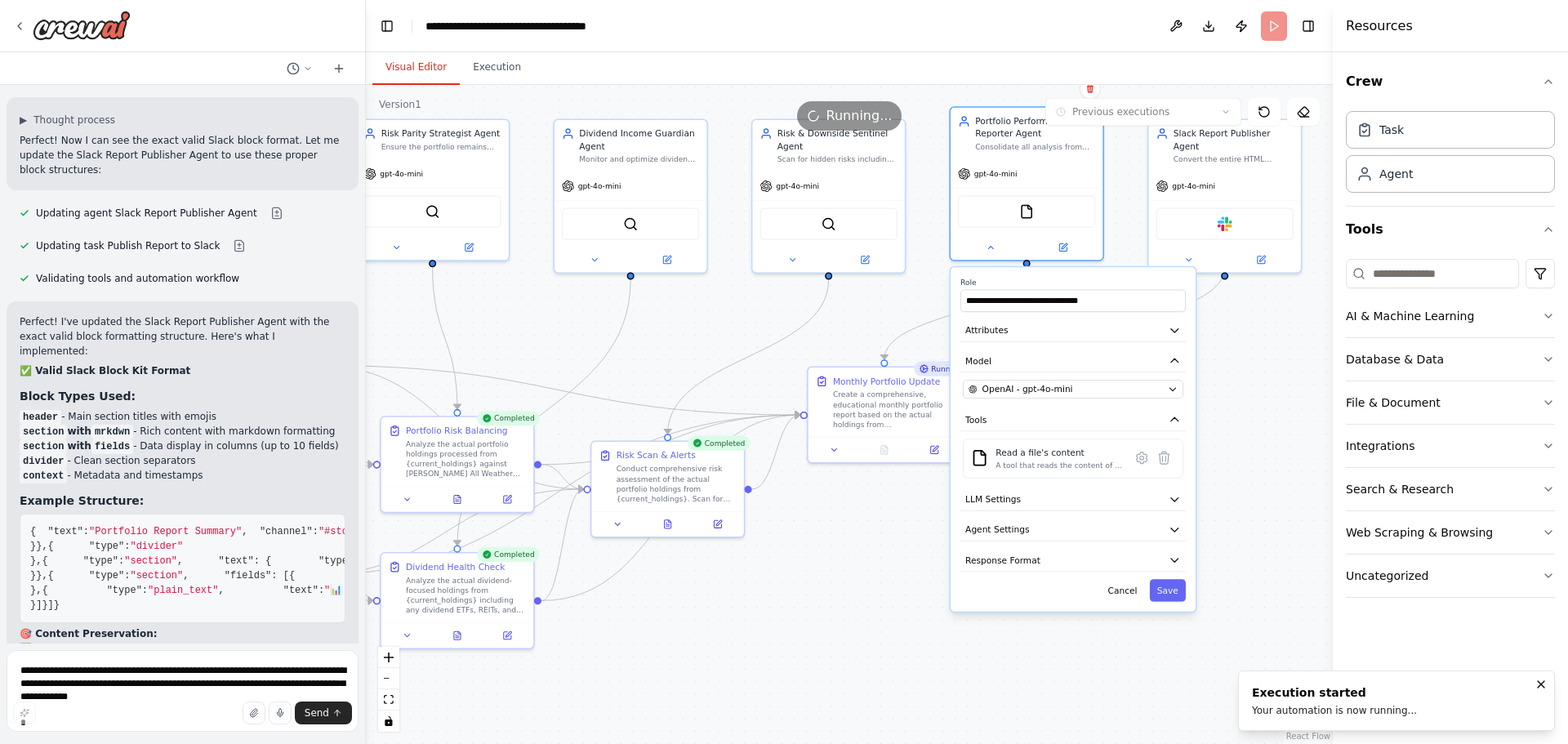
drag, startPoint x: 740, startPoint y: 597, endPoint x: 780, endPoint y: 594, distance: 40.1
click at [776, 595] on div ".deletable-edge-delete-btn { width: 20px; height: 20px; border: 0px solid #ffff…" at bounding box center [849, 414] width 967 height 659
click at [628, 519] on button at bounding box center [619, 520] width 42 height 14
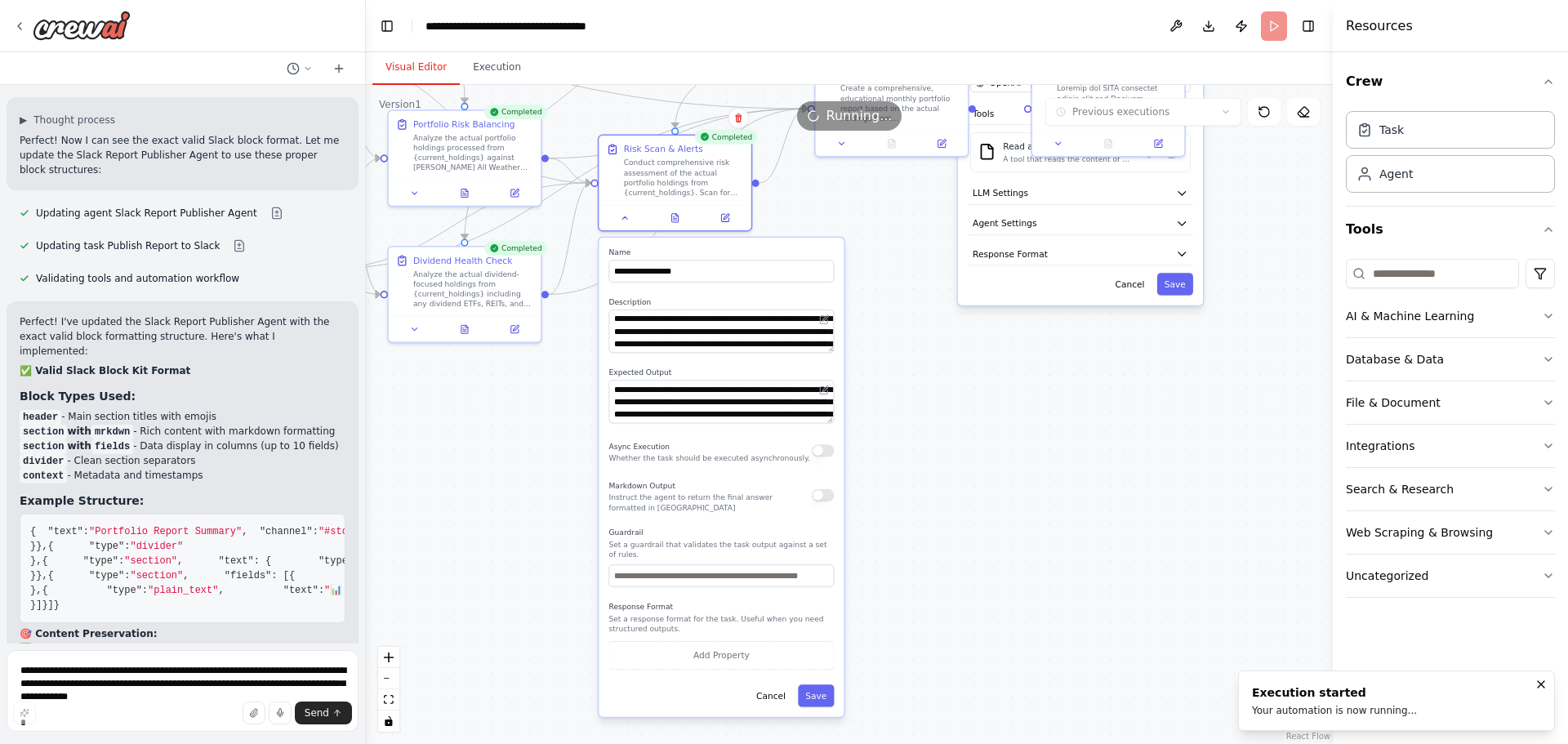
drag, startPoint x: 883, startPoint y: 605, endPoint x: 889, endPoint y: 300, distance: 305.1
click at [889, 300] on div ".deletable-edge-delete-btn { width: 20px; height: 20px; border: 0px solid #ffff…" at bounding box center [849, 414] width 967 height 659
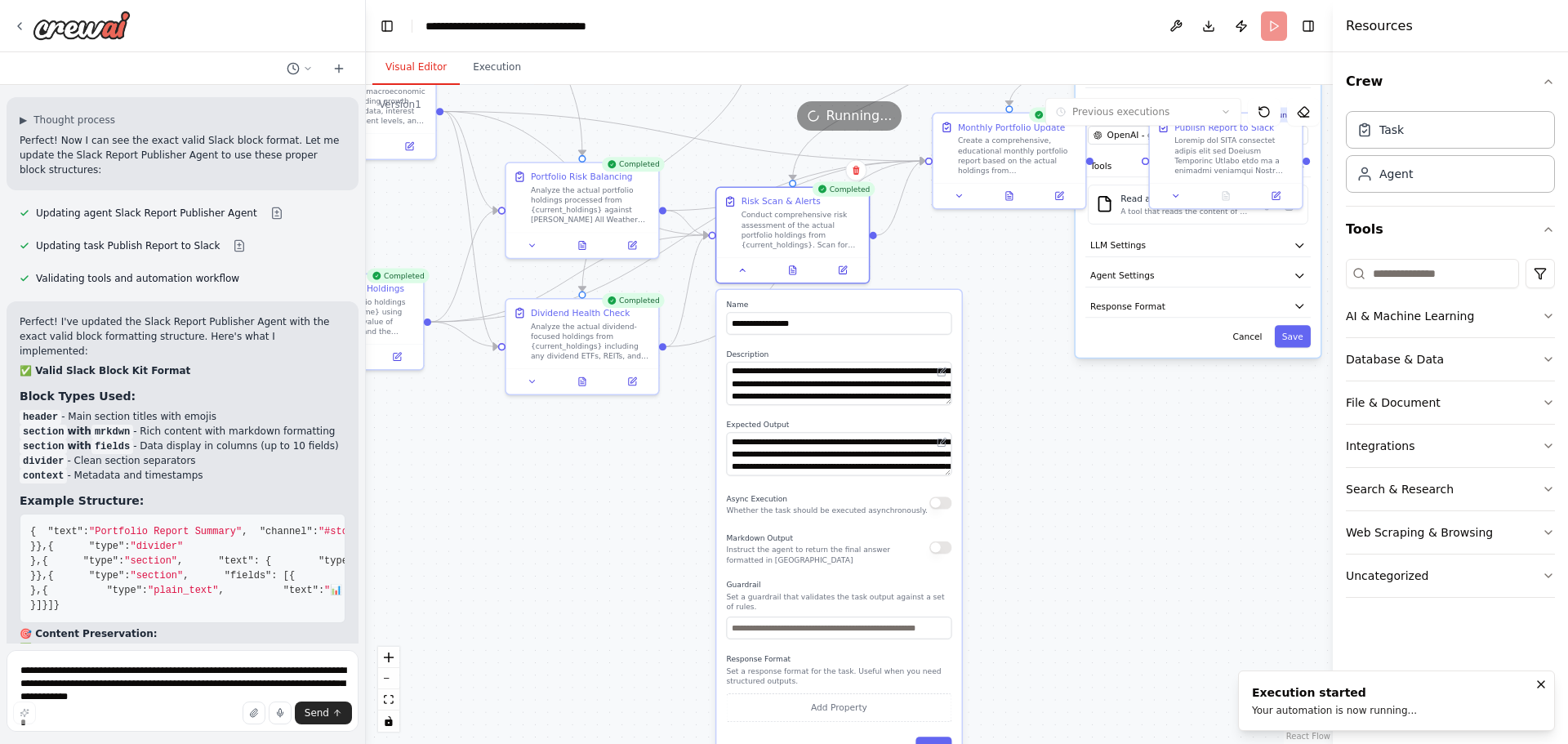
drag, startPoint x: 509, startPoint y: 404, endPoint x: 631, endPoint y: 412, distance: 122.3
click at [637, 428] on div ".deletable-edge-delete-btn { width: 20px; height: 20px; border: 0px solid #ffff…" at bounding box center [849, 414] width 967 height 659
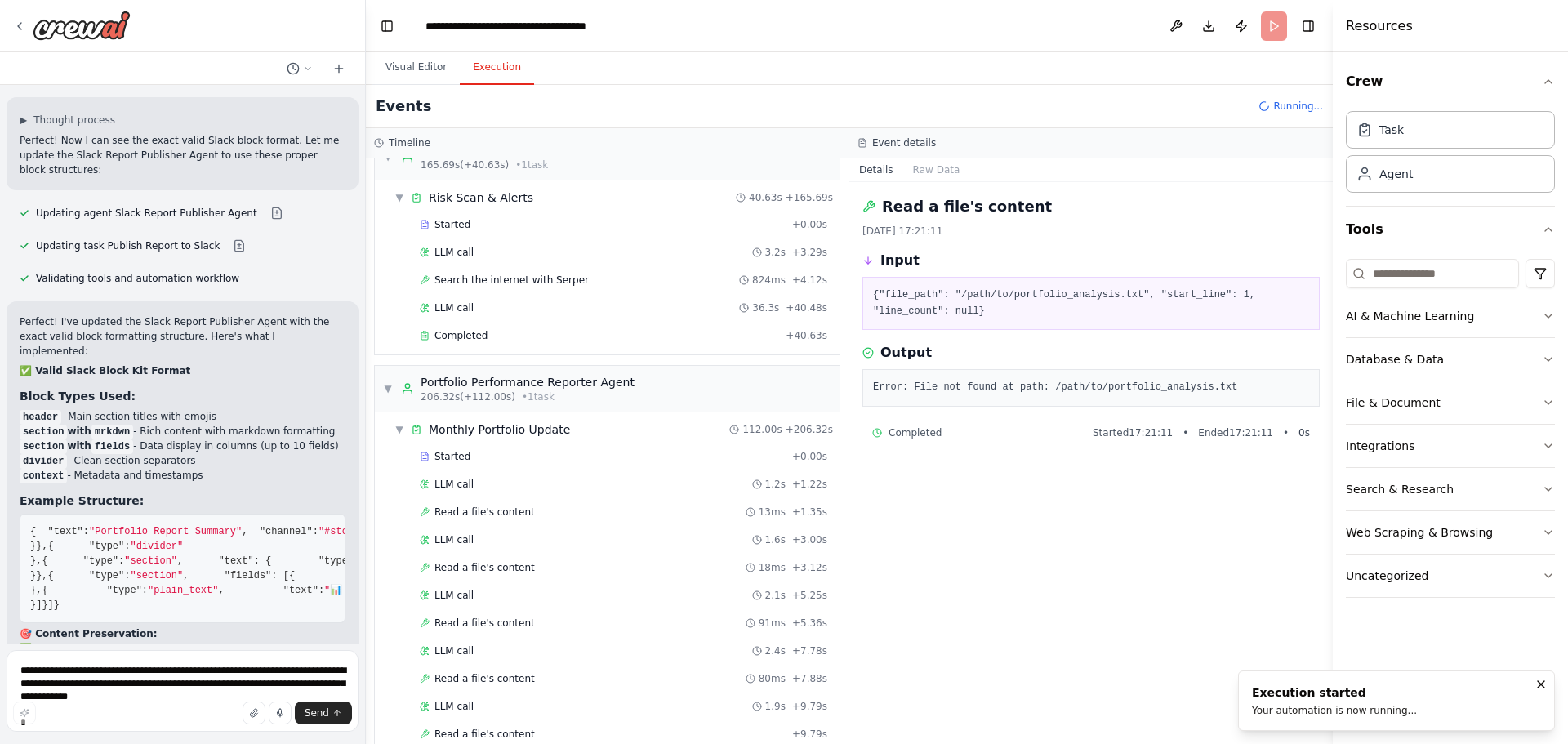
click at [489, 58] on button "Execution" at bounding box center [497, 68] width 75 height 34
click at [561, 536] on div "LLM call 1.6s + 3.00s" at bounding box center [623, 539] width 408 height 13
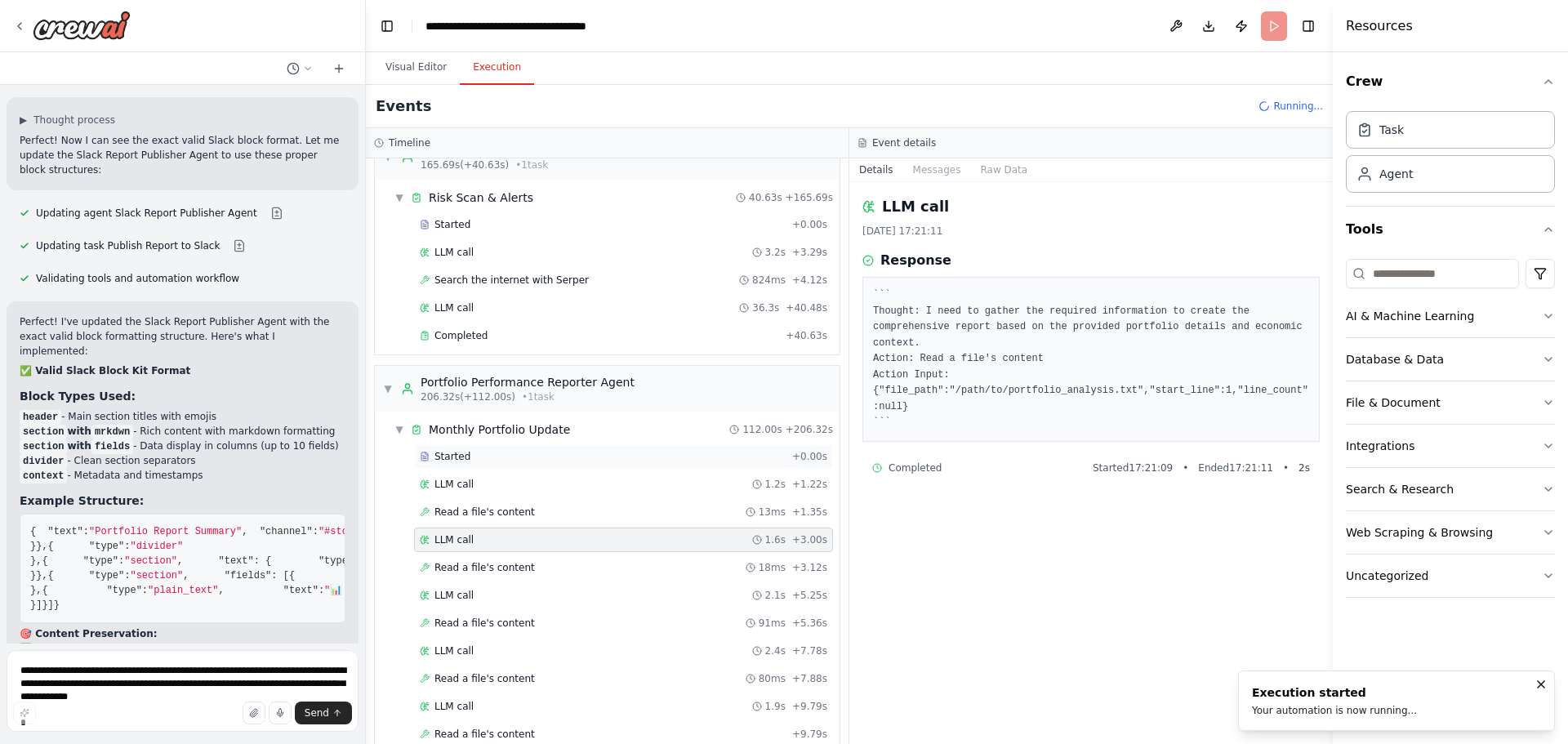
click at [574, 458] on div "Started" at bounding box center [603, 456] width 366 height 13
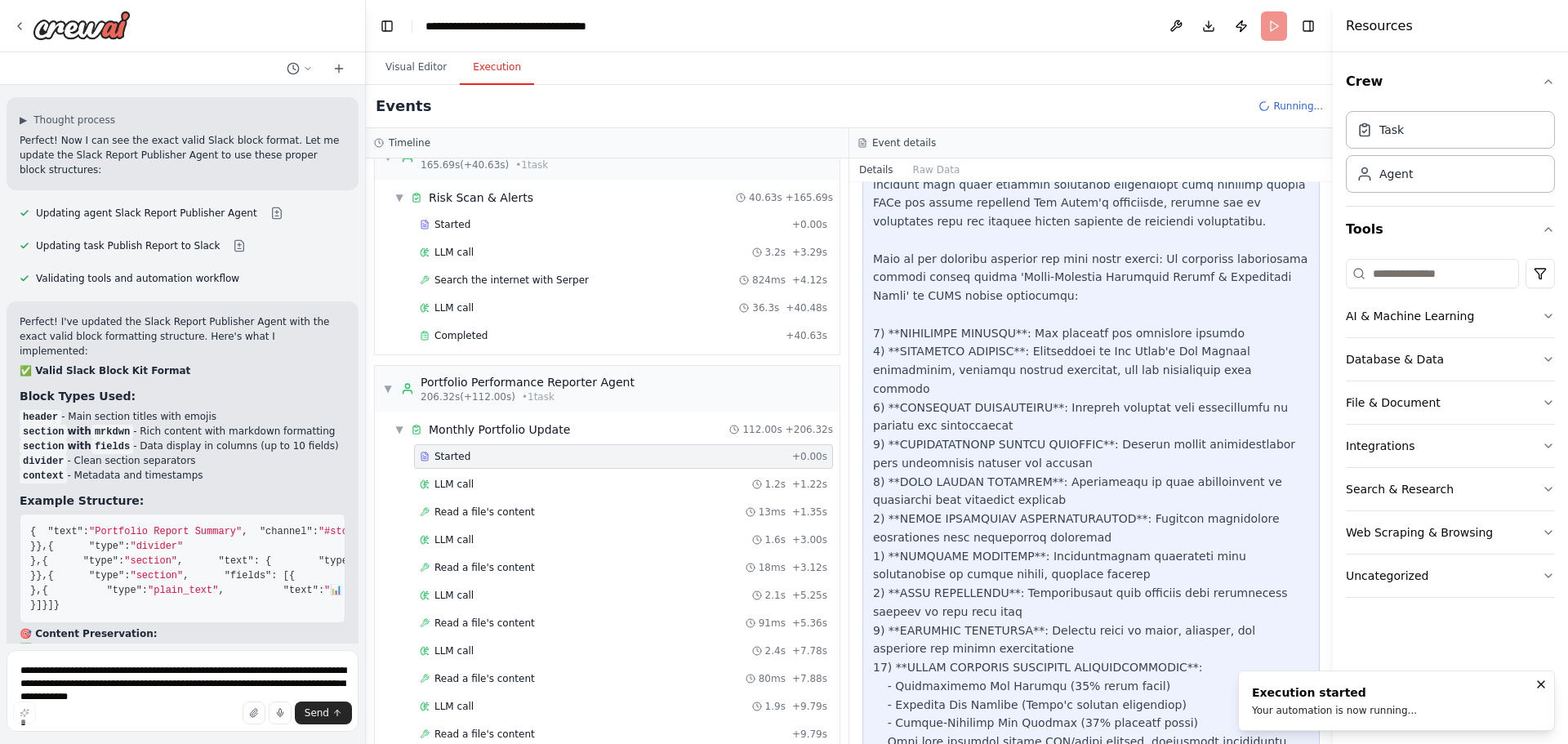
scroll to position [571, 0]
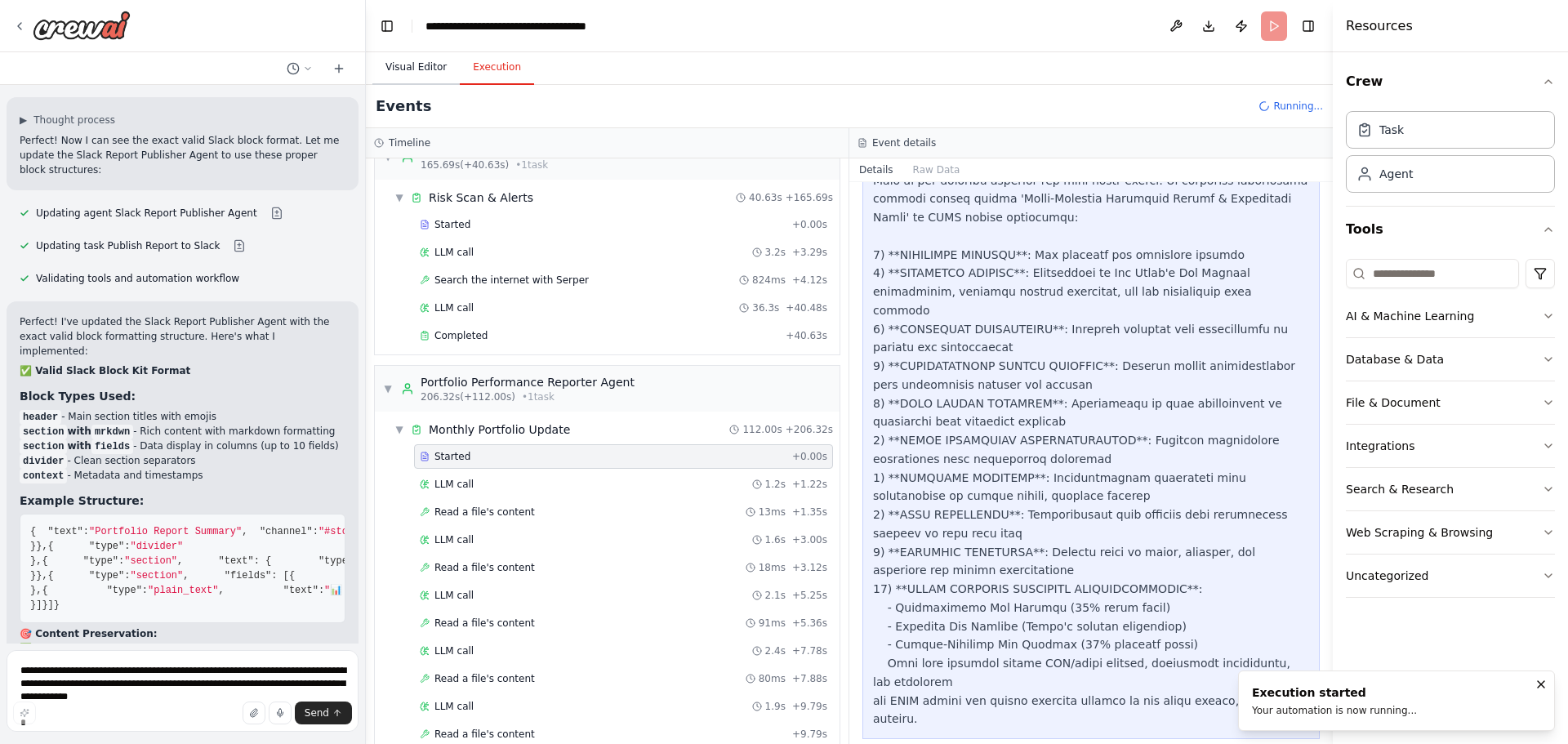
click at [422, 66] on button "Visual Editor" at bounding box center [415, 68] width 87 height 34
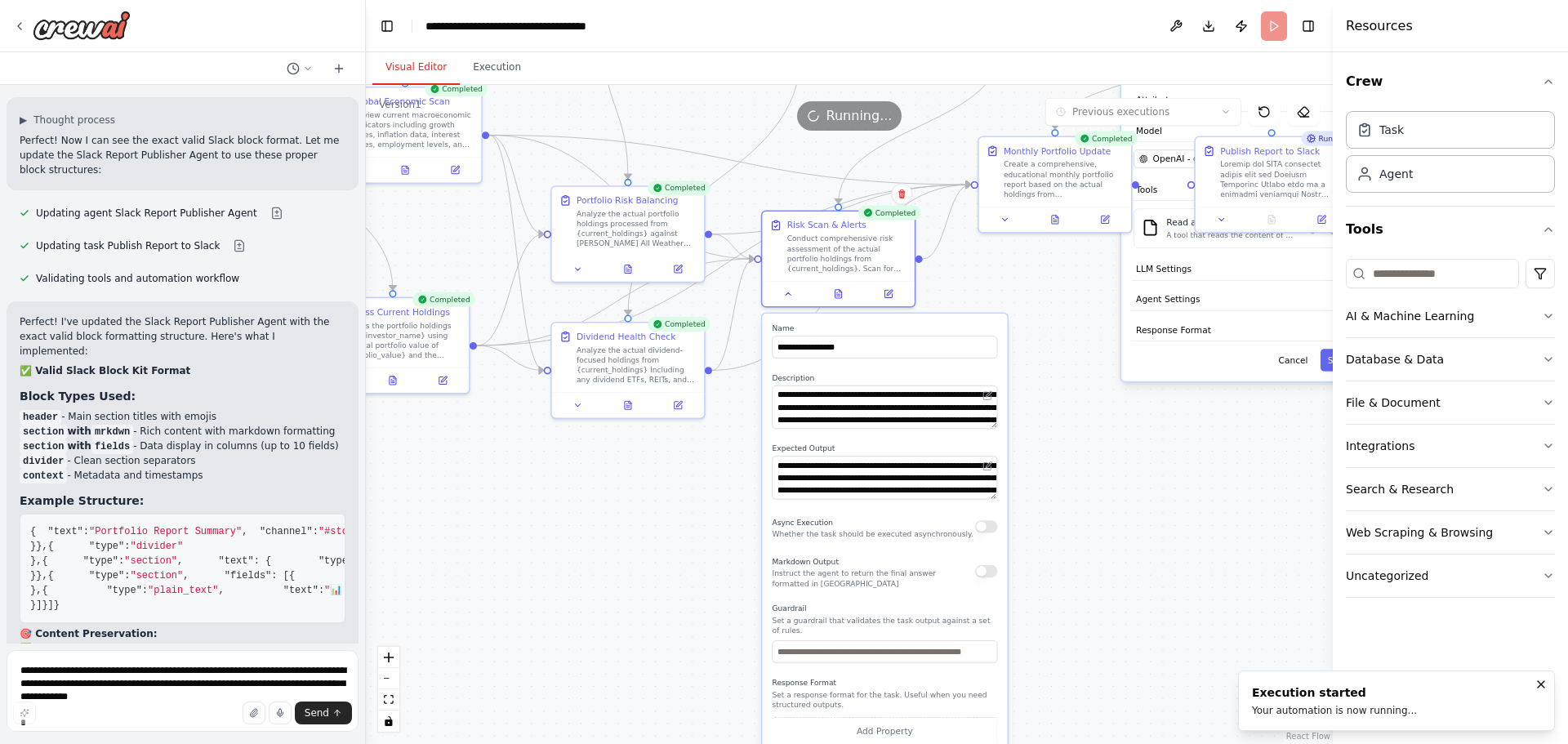
drag, startPoint x: 585, startPoint y: 460, endPoint x: 637, endPoint y: 495, distance: 62.7
click at [619, 514] on div ".deletable-edge-delete-btn { width: 20px; height: 20px; border: 0px solid #ffff…" at bounding box center [849, 414] width 967 height 659
click at [1124, 508] on div ".deletable-edge-delete-btn { width: 20px; height: 20px; border: 0px solid #ffff…" at bounding box center [849, 414] width 967 height 659
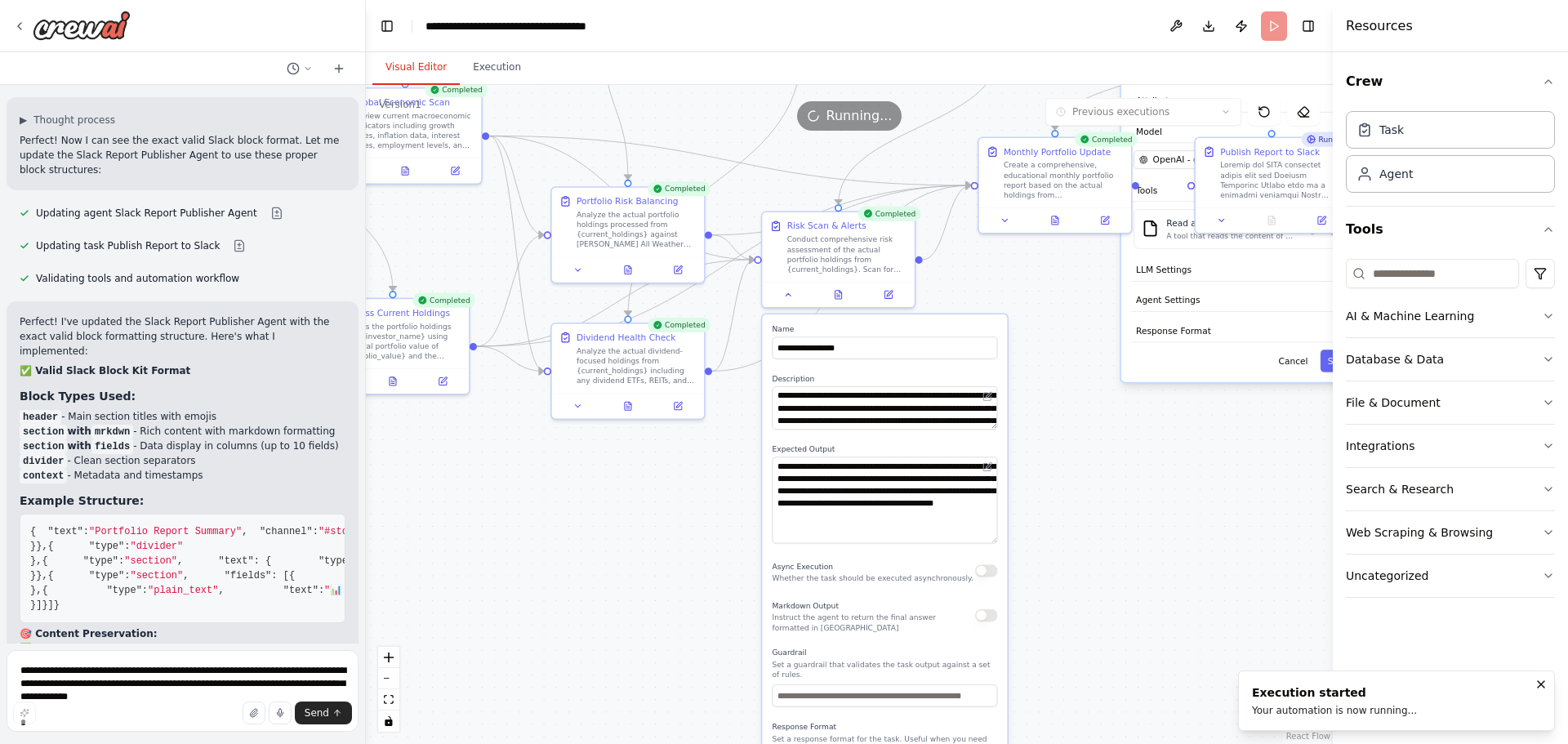
drag, startPoint x: 991, startPoint y: 499, endPoint x: 1020, endPoint y: 541, distance: 51.0
click at [991, 539] on textarea "**********" at bounding box center [885, 500] width 225 height 86
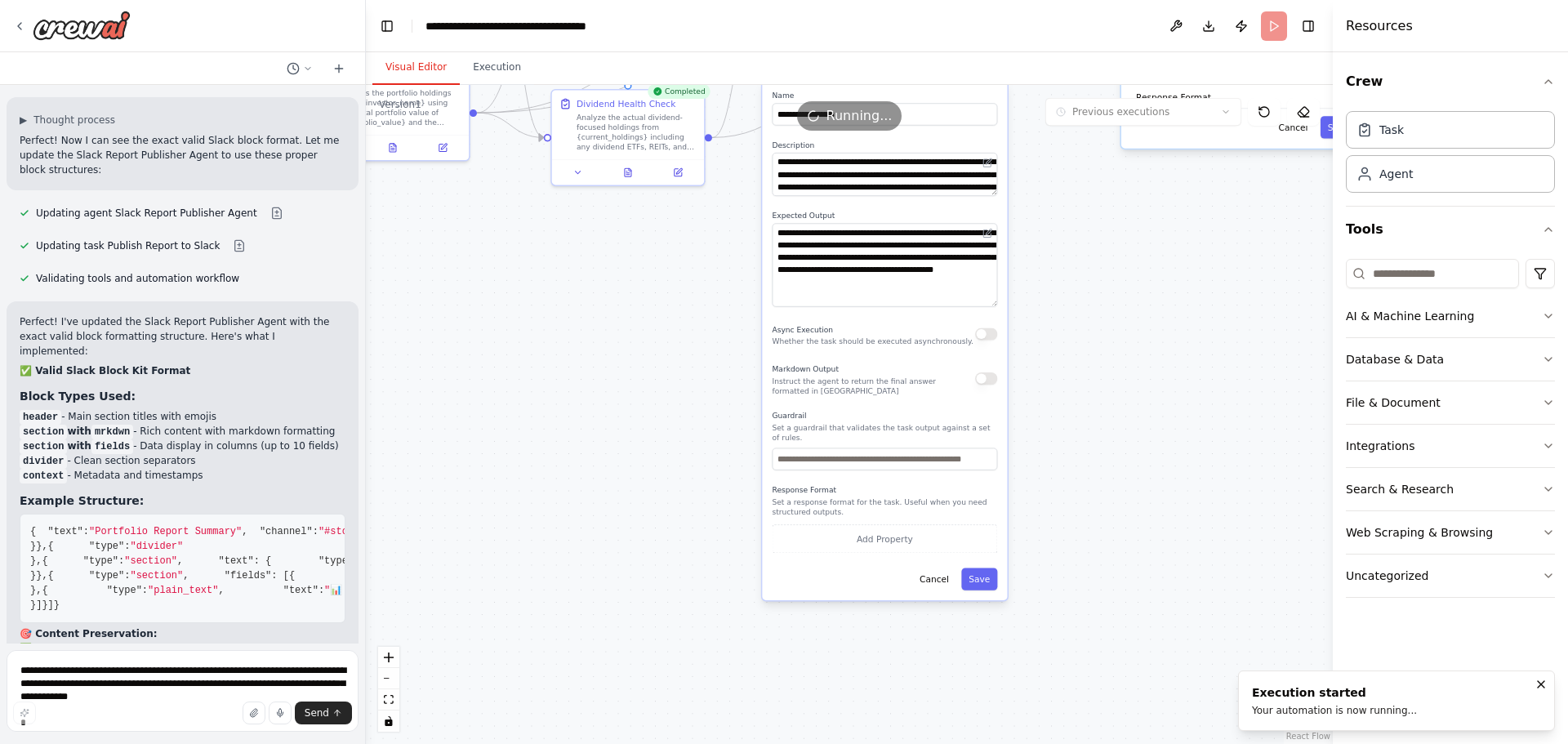
drag, startPoint x: 1087, startPoint y: 566, endPoint x: 1087, endPoint y: 333, distance: 233.0
click at [1087, 334] on div ".deletable-edge-delete-btn { width: 20px; height: 20px; border: 0px solid #ffff…" at bounding box center [849, 414] width 967 height 659
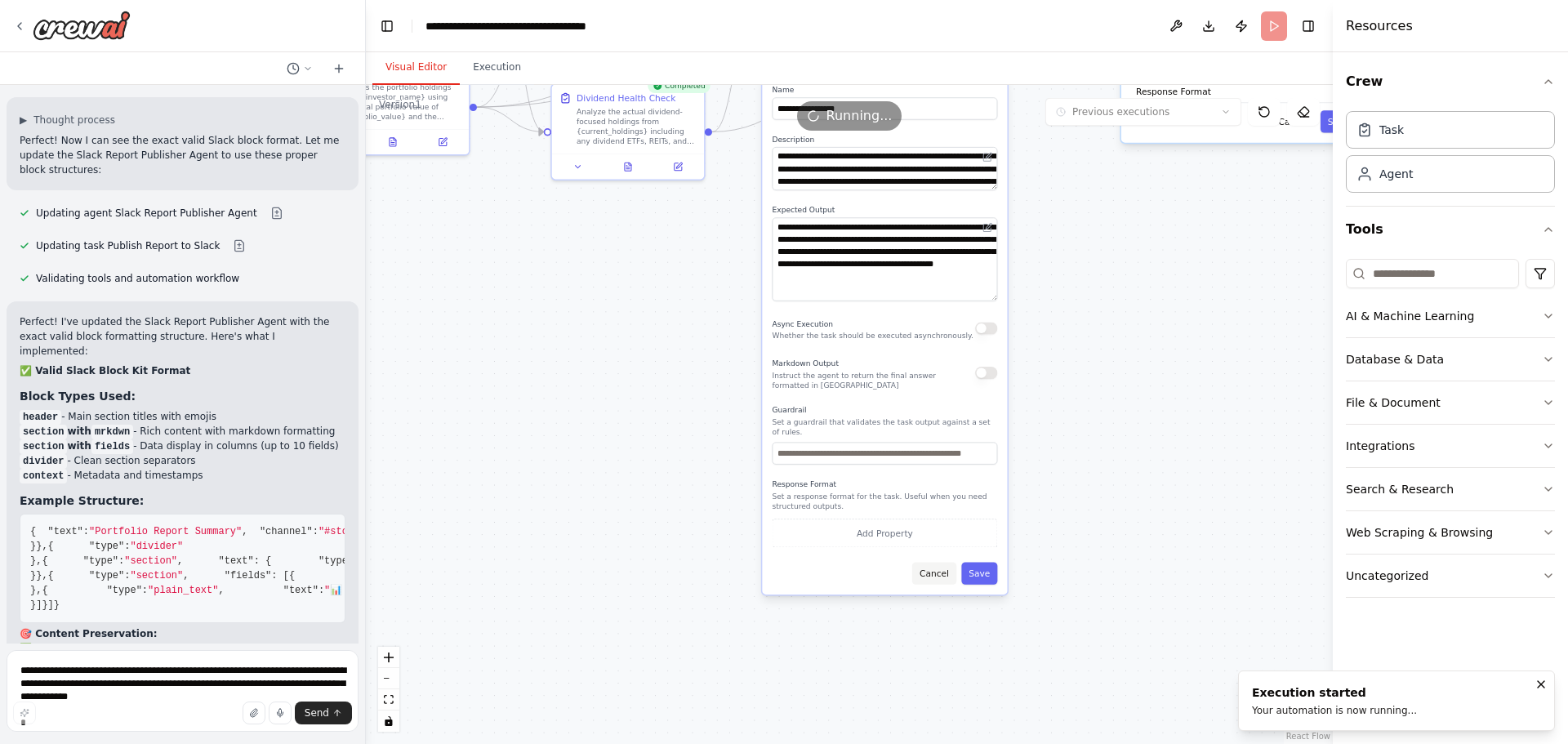
click at [947, 569] on button "Cancel" at bounding box center [934, 574] width 44 height 22
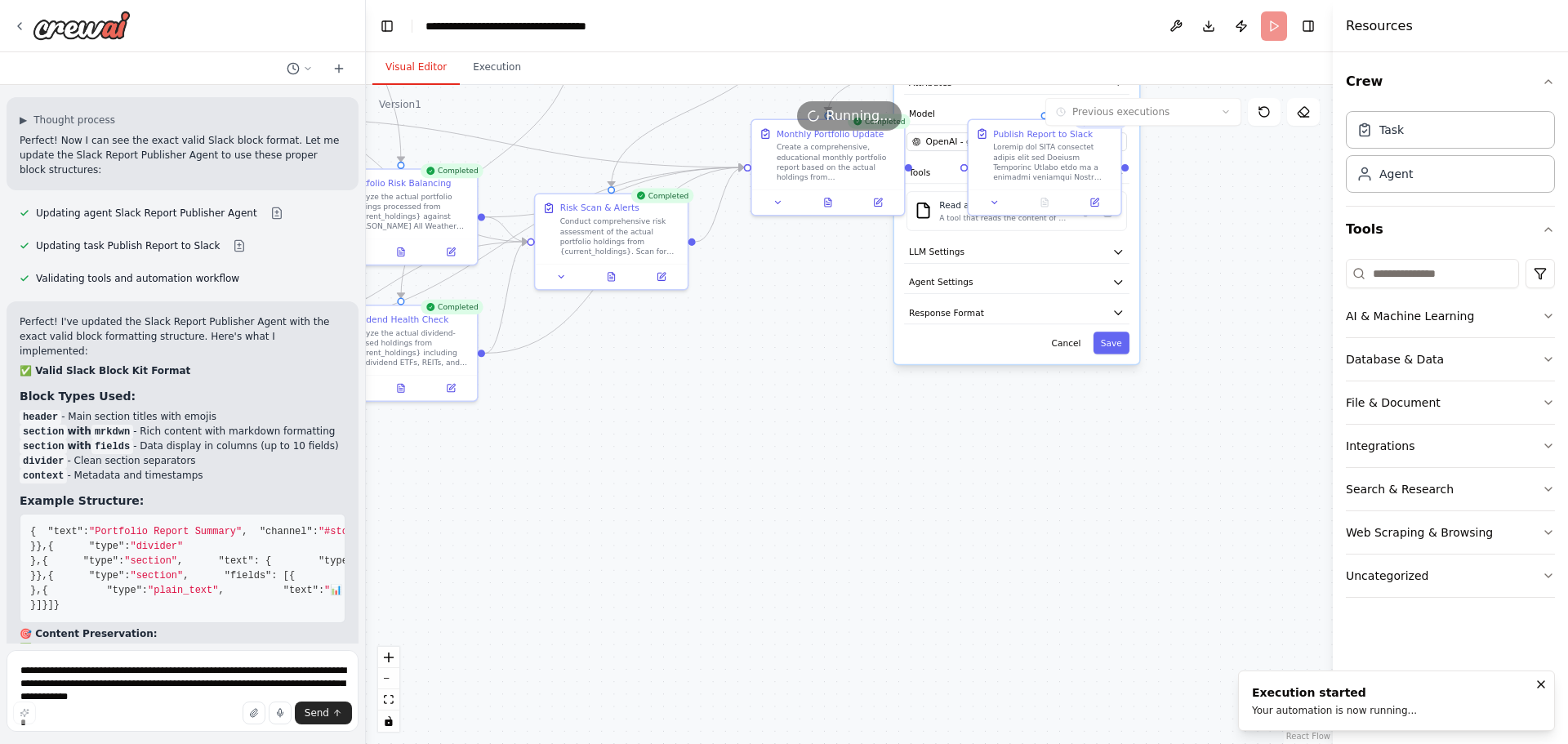
drag, startPoint x: 1096, startPoint y: 324, endPoint x: 842, endPoint y: 488, distance: 302.3
click at [828, 585] on div ".deletable-edge-delete-btn { width: 20px; height: 20px; border: 0px solid #ffff…" at bounding box center [849, 414] width 967 height 659
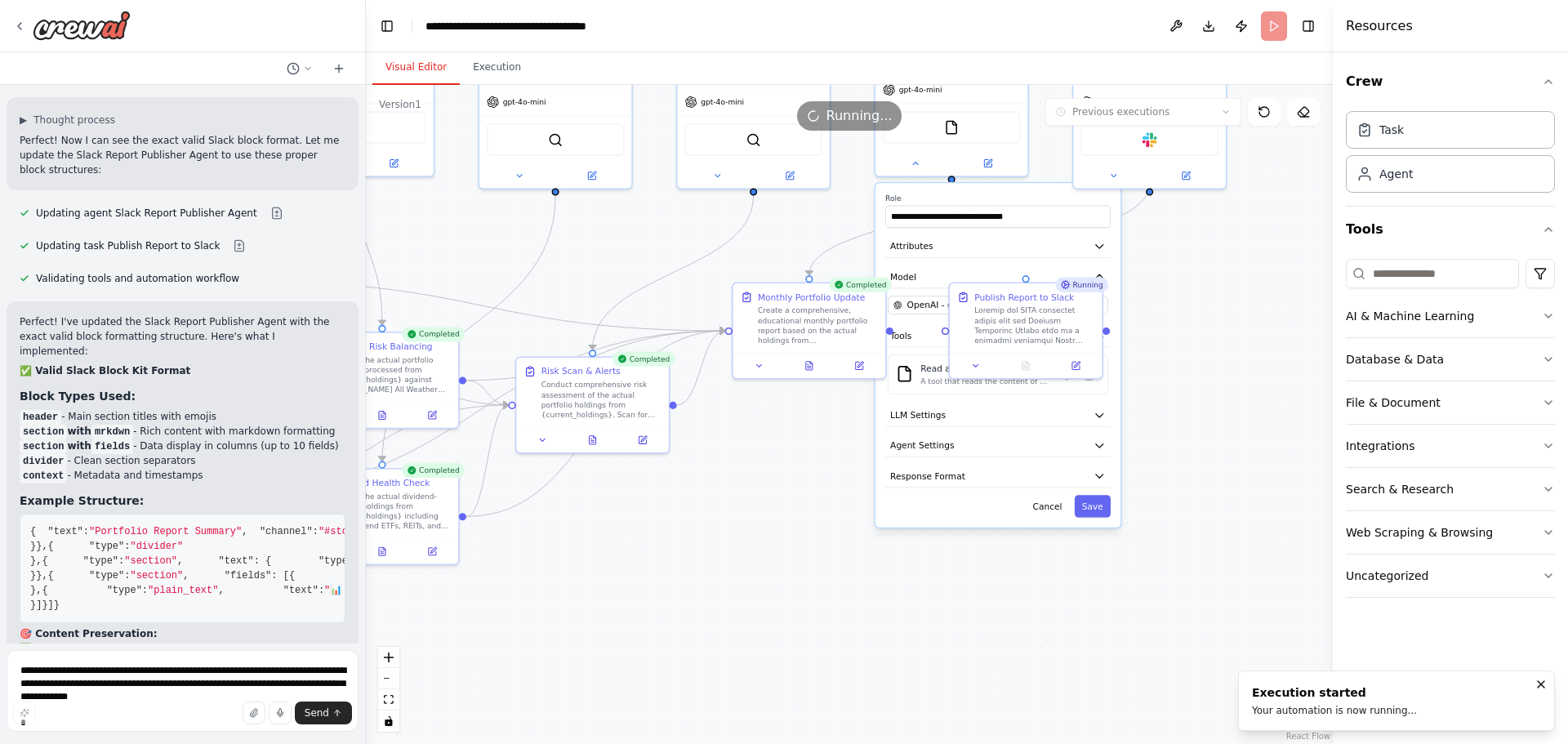
click at [750, 554] on div ".deletable-edge-delete-btn { width: 20px; height: 20px; border: 0px solid #ffff…" at bounding box center [849, 414] width 967 height 659
click at [949, 245] on button "Attributes" at bounding box center [998, 246] width 225 height 23
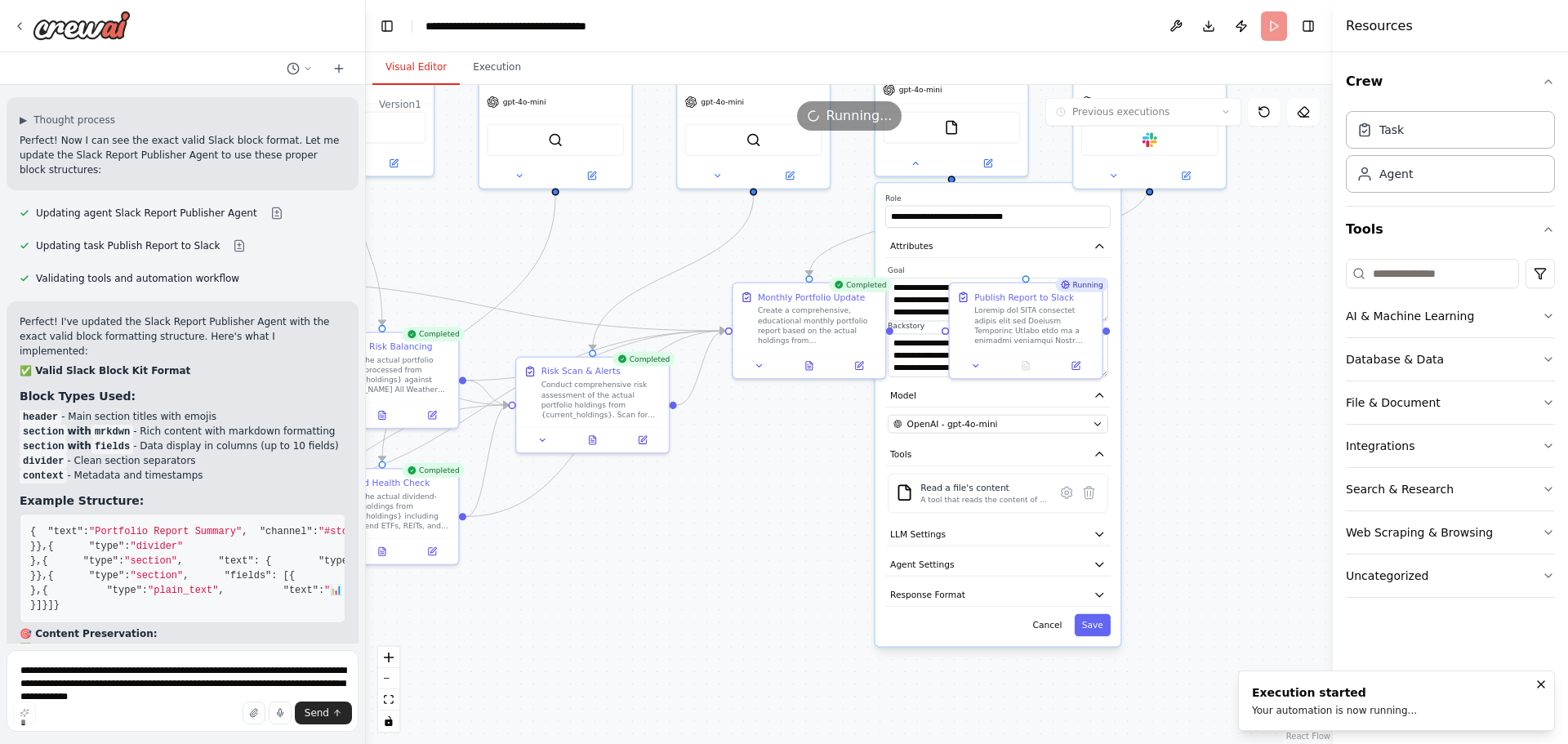
click at [1108, 197] on label "Role" at bounding box center [998, 197] width 225 height 10
click at [1055, 625] on button "Cancel" at bounding box center [1047, 625] width 44 height 22
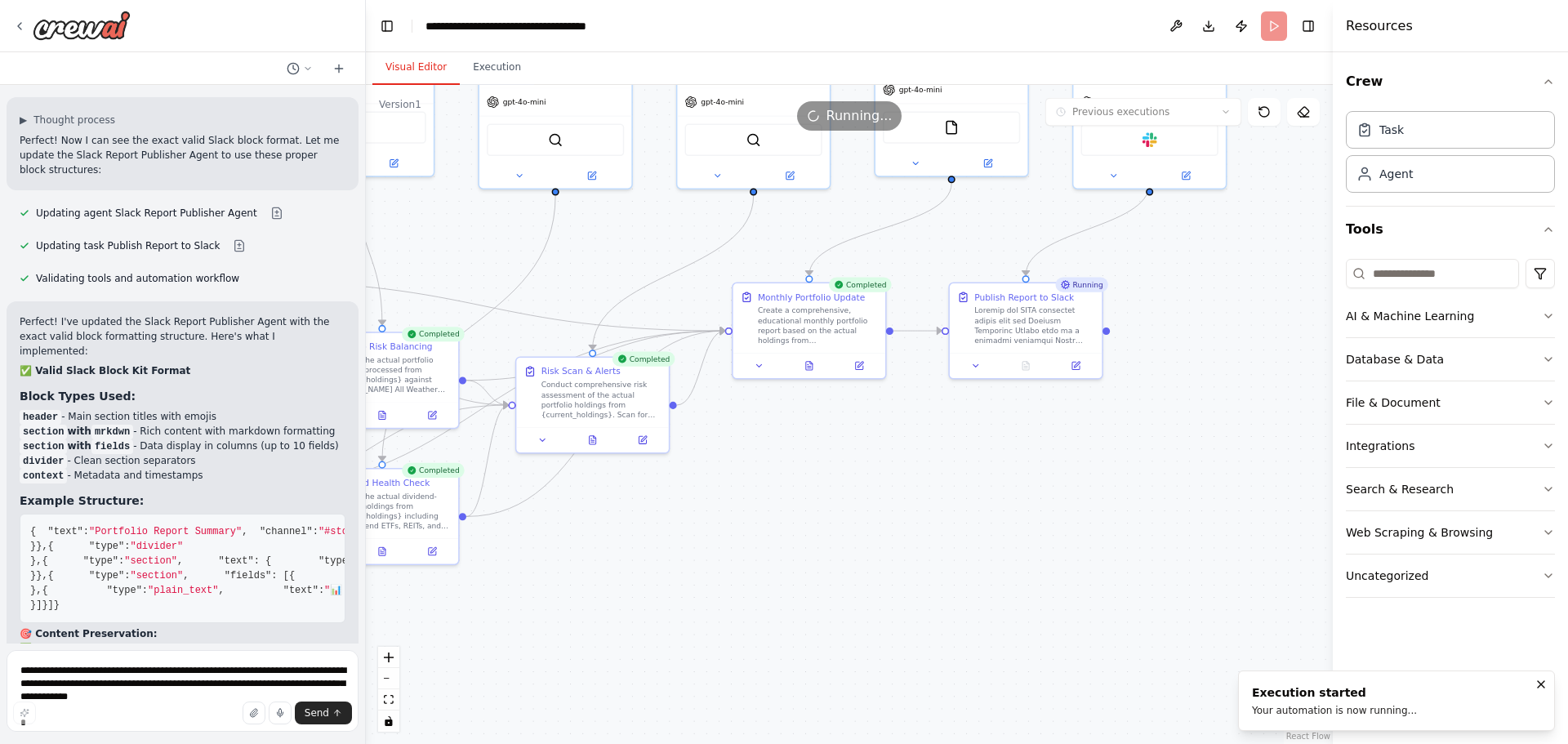
click at [893, 508] on div ".deletable-edge-delete-btn { width: 20px; height: 20px; border: 0px solid #ffff…" at bounding box center [849, 414] width 967 height 659
click at [765, 366] on button at bounding box center [759, 363] width 42 height 14
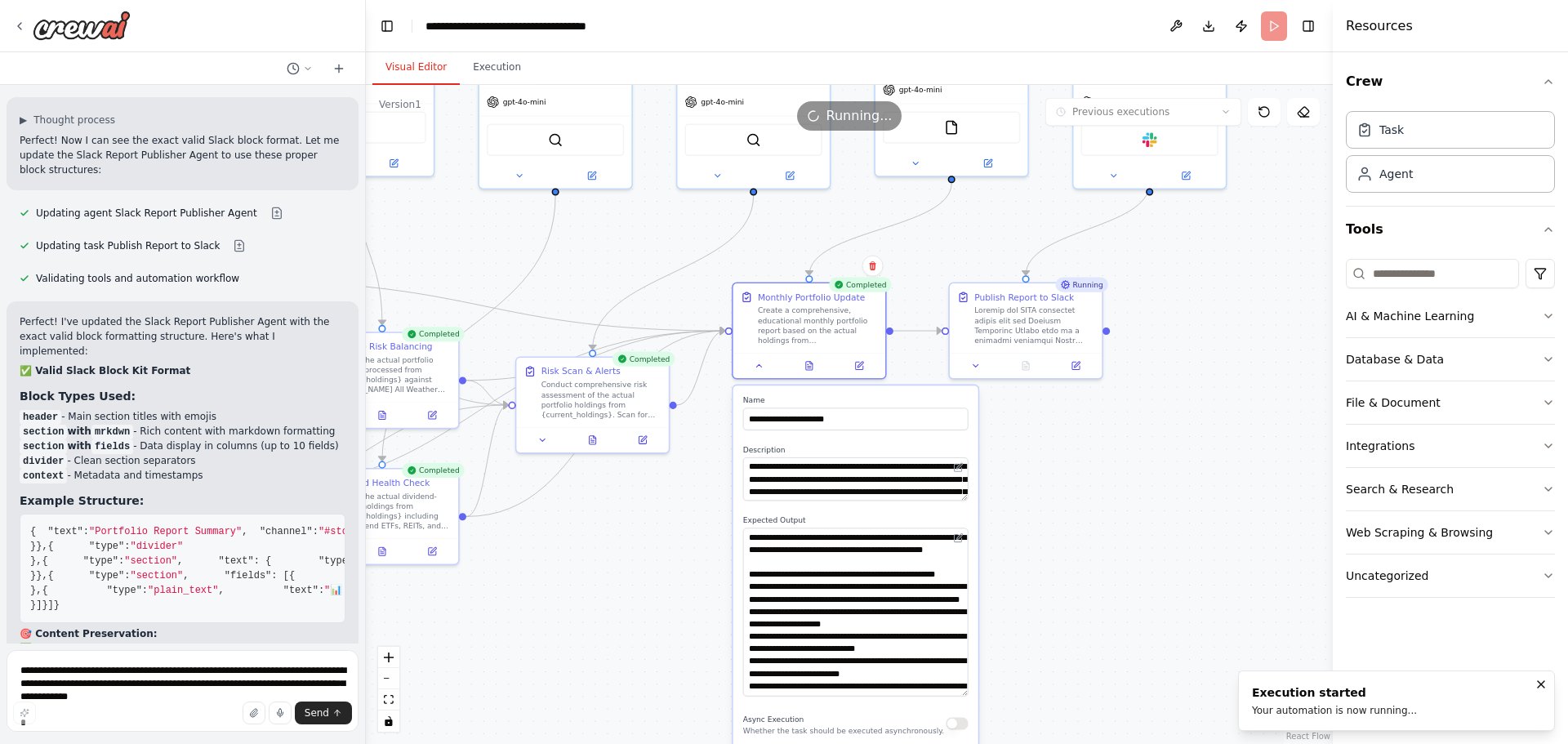
drag, startPoint x: 962, startPoint y: 568, endPoint x: 954, endPoint y: 692, distance: 124.3
click at [954, 692] on textarea at bounding box center [856, 611] width 225 height 168
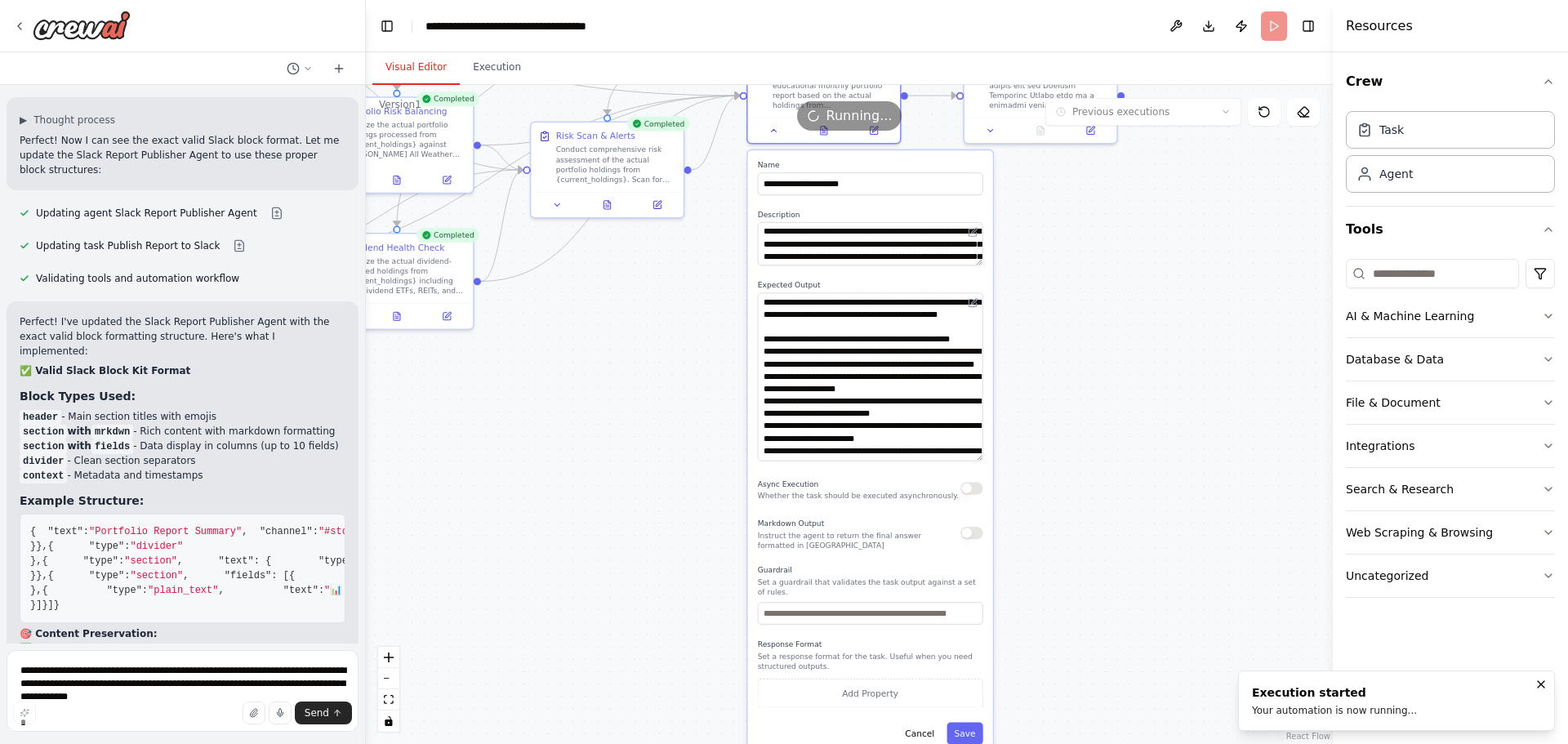
drag, startPoint x: 1056, startPoint y: 582, endPoint x: 1012, endPoint y: 477, distance: 113.8
click at [1065, 360] on div ".deletable-edge-delete-btn { width: 20px; height: 20px; border: 0px solid #ffff…" at bounding box center [849, 414] width 967 height 659
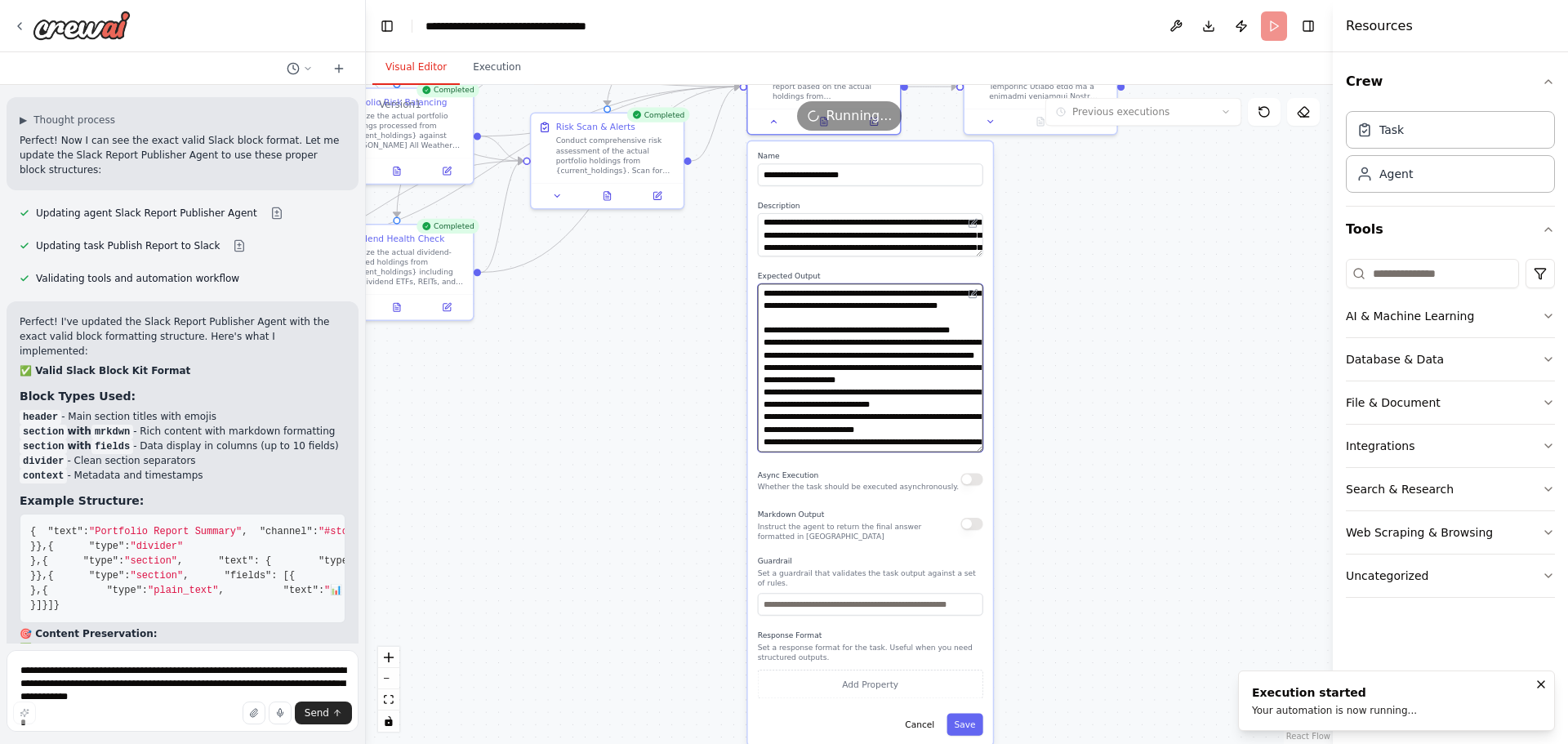
click at [981, 449] on textarea at bounding box center [870, 367] width 225 height 168
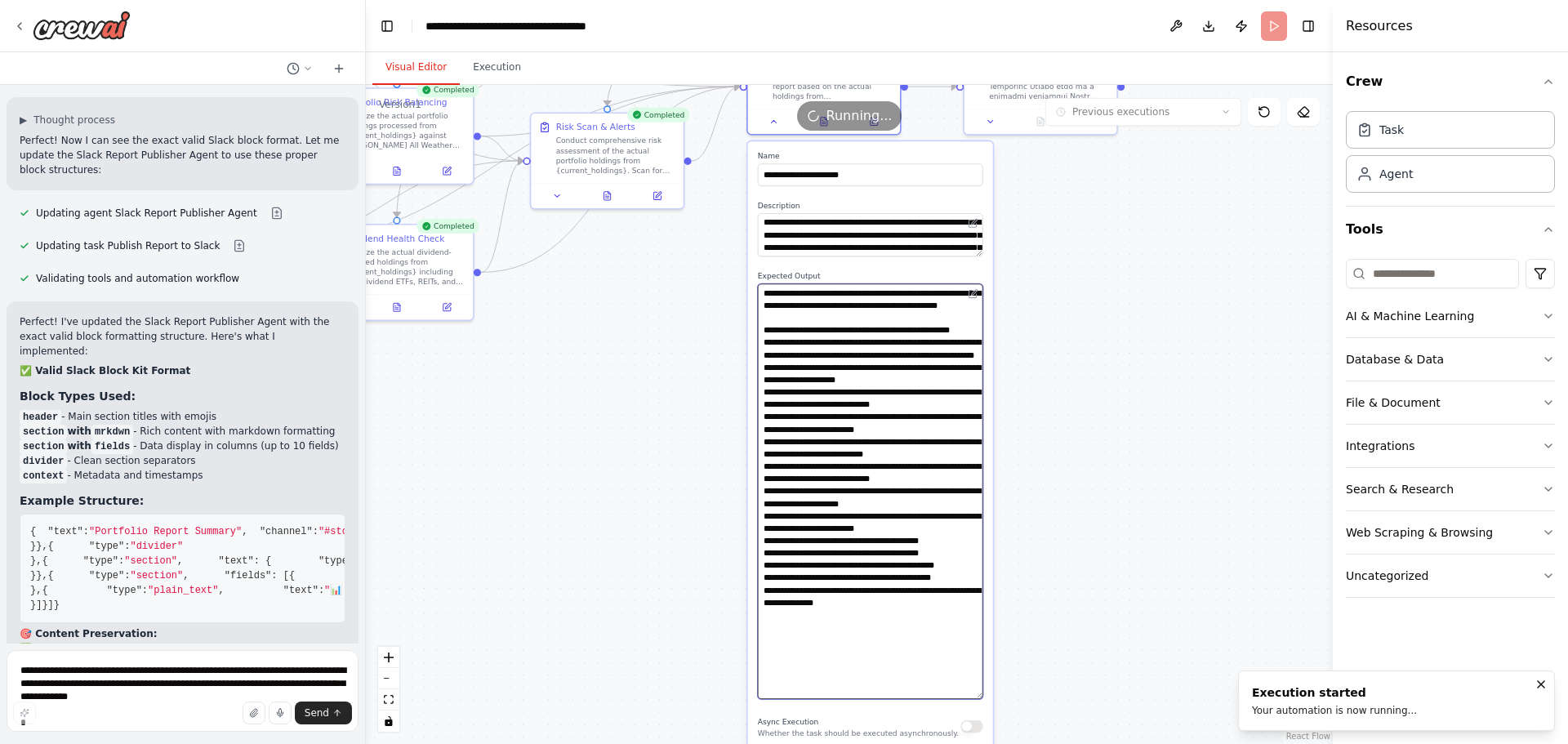
drag, startPoint x: 981, startPoint y: 449, endPoint x: 992, endPoint y: 696, distance: 247.2
click at [992, 696] on div "**********" at bounding box center [870, 567] width 245 height 851
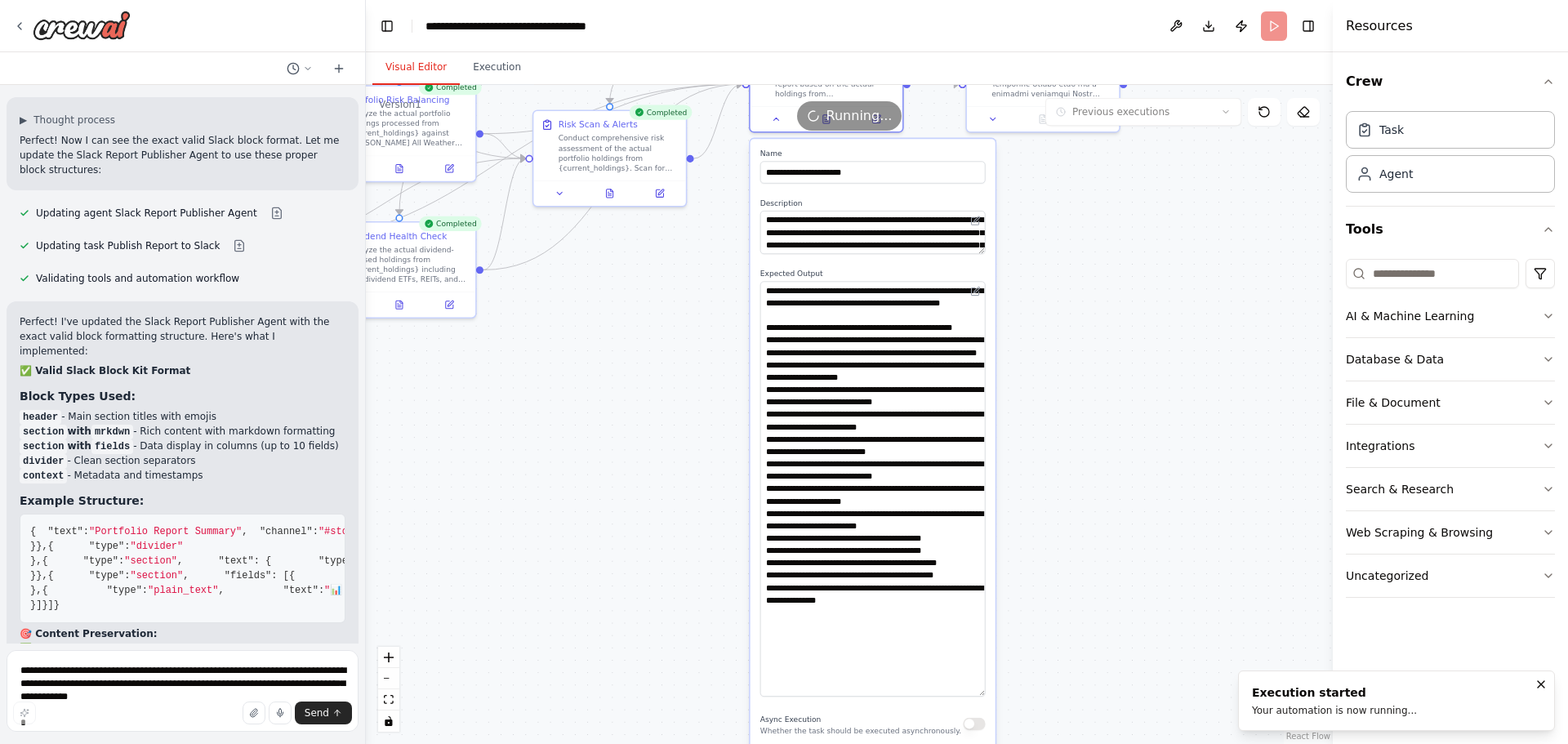
drag, startPoint x: 1057, startPoint y: 577, endPoint x: 1069, endPoint y: 418, distance: 159.5
click at [1069, 419] on div ".deletable-edge-delete-btn { width: 20px; height: 20px; border: 0px solid #ffff…" at bounding box center [849, 414] width 967 height 659
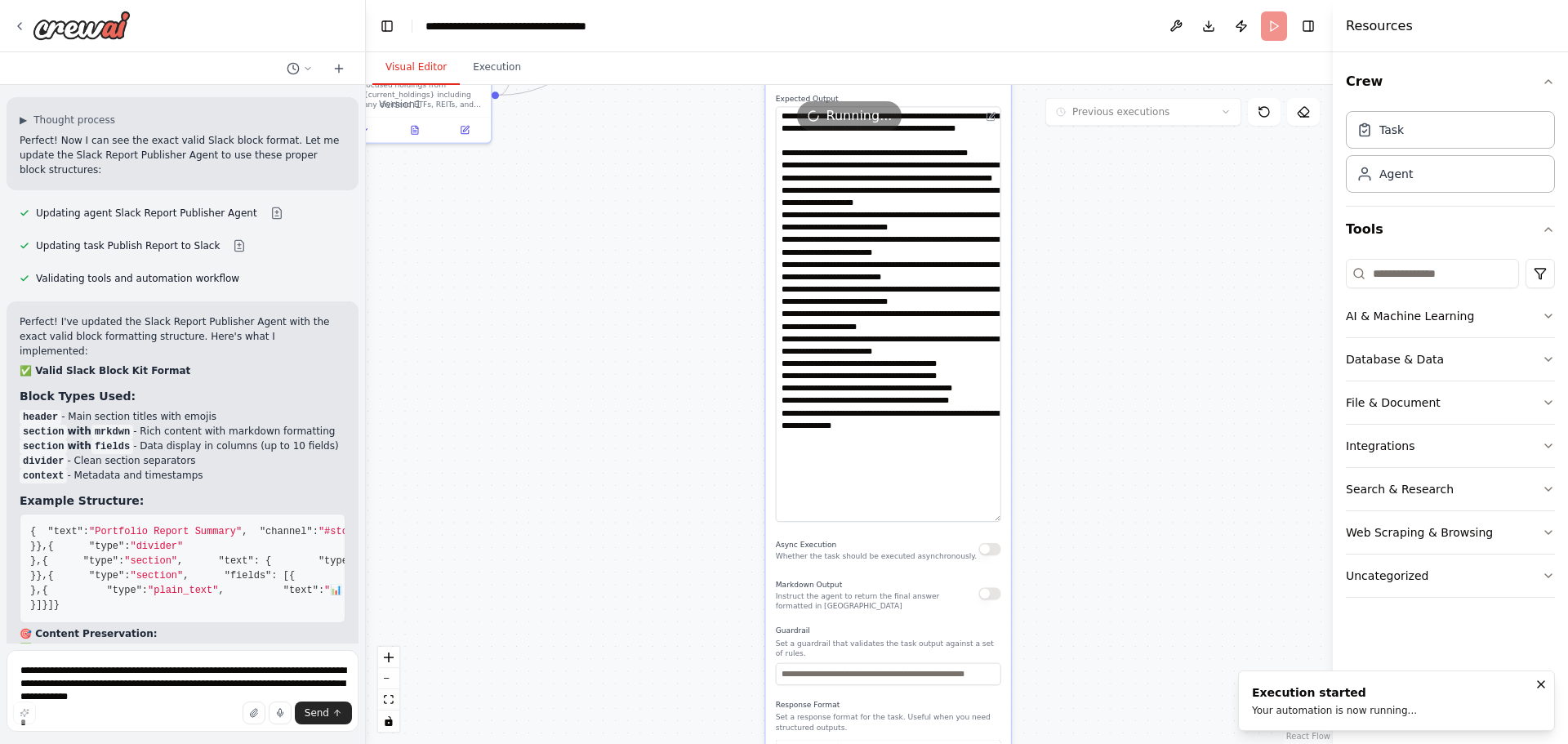
drag, startPoint x: 1061, startPoint y: 642, endPoint x: 1043, endPoint y: 403, distance: 239.7
click at [1044, 407] on div ".deletable-edge-delete-btn { width: 20px; height: 20px; border: 0px solid #ffff…" at bounding box center [849, 414] width 967 height 659
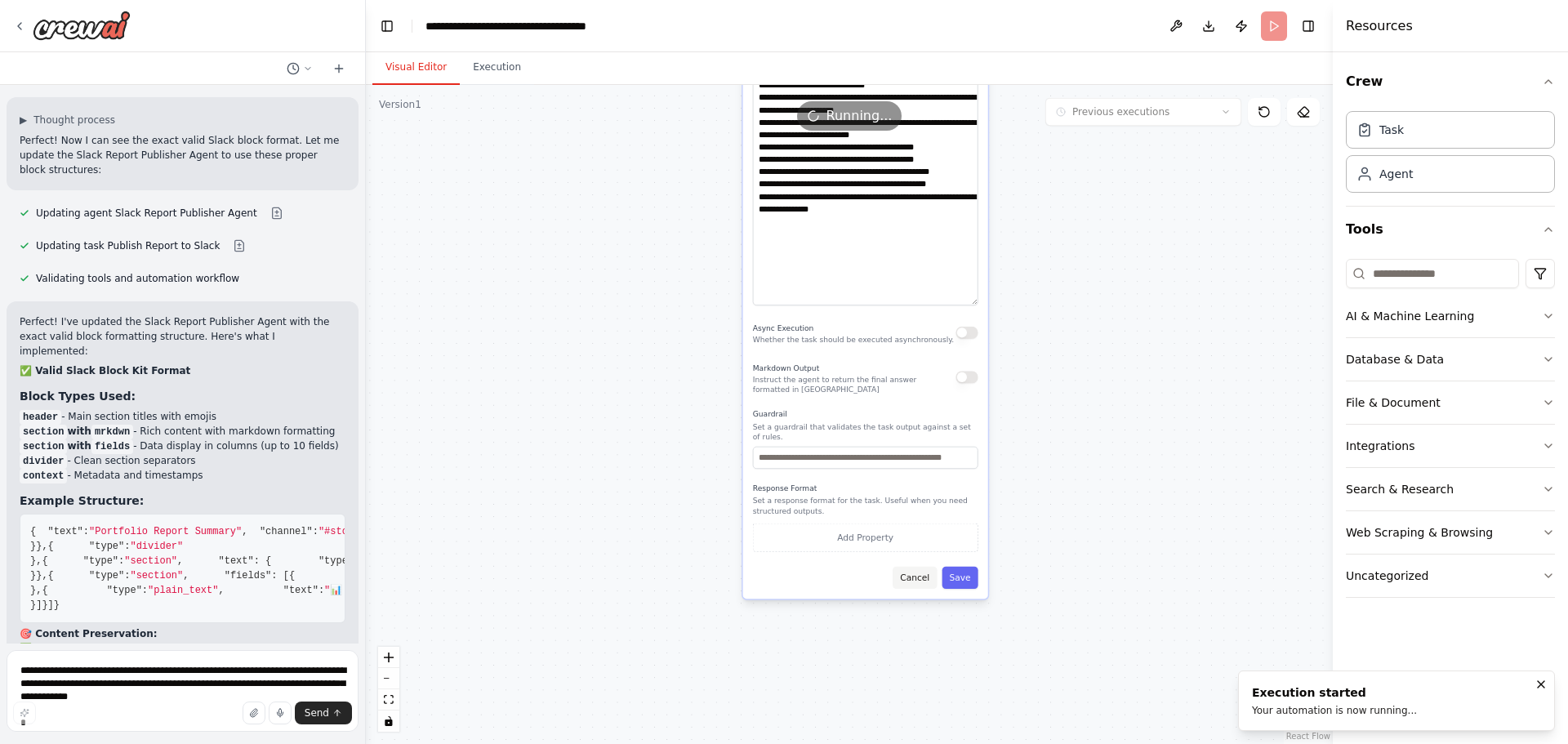
click at [920, 569] on button "Cancel" at bounding box center [915, 578] width 44 height 22
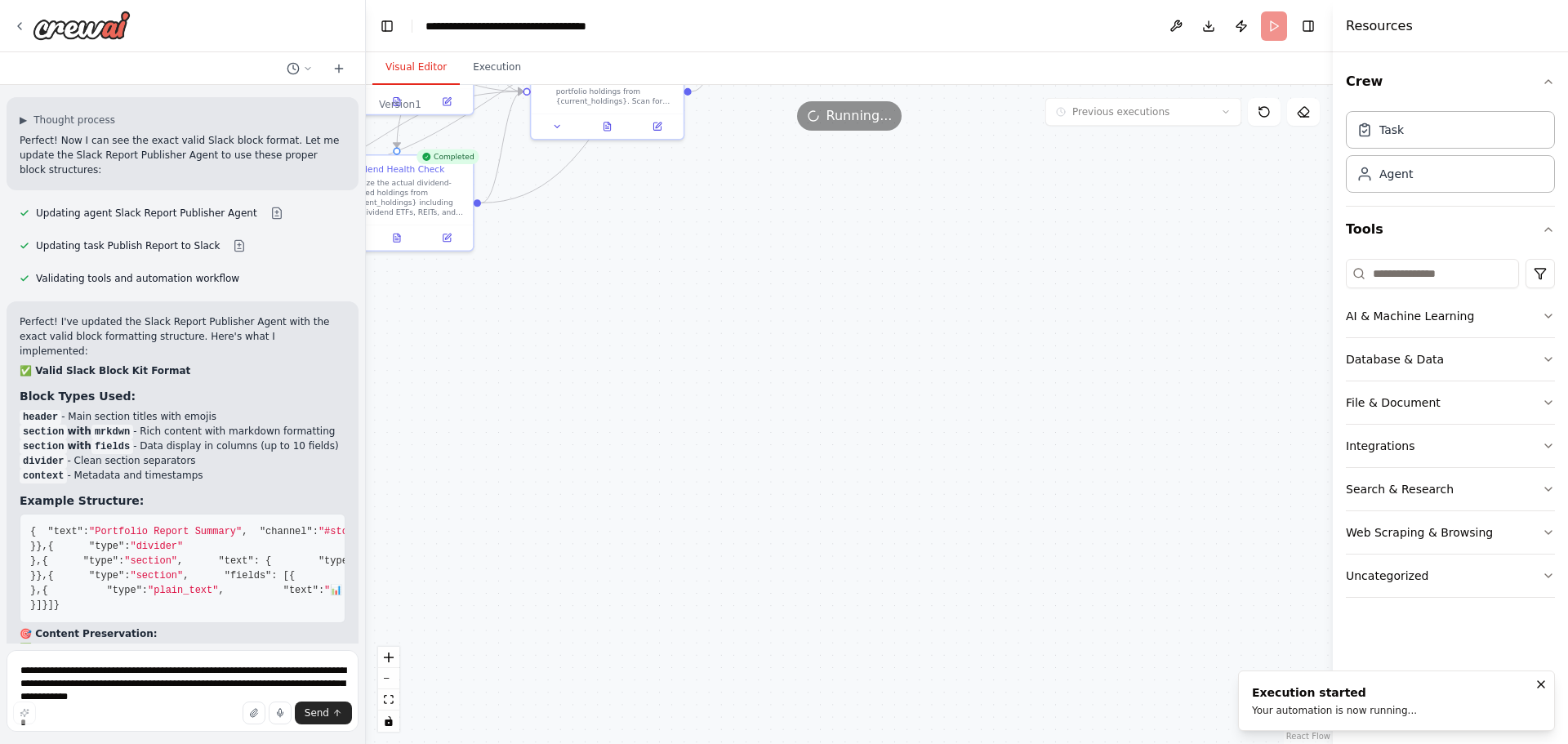
drag, startPoint x: 1037, startPoint y: 321, endPoint x: 1042, endPoint y: 646, distance: 325.0
click at [1042, 646] on div ".deletable-edge-delete-btn { width: 20px; height: 20px; border: 0px solid #ffff…" at bounding box center [849, 414] width 967 height 659
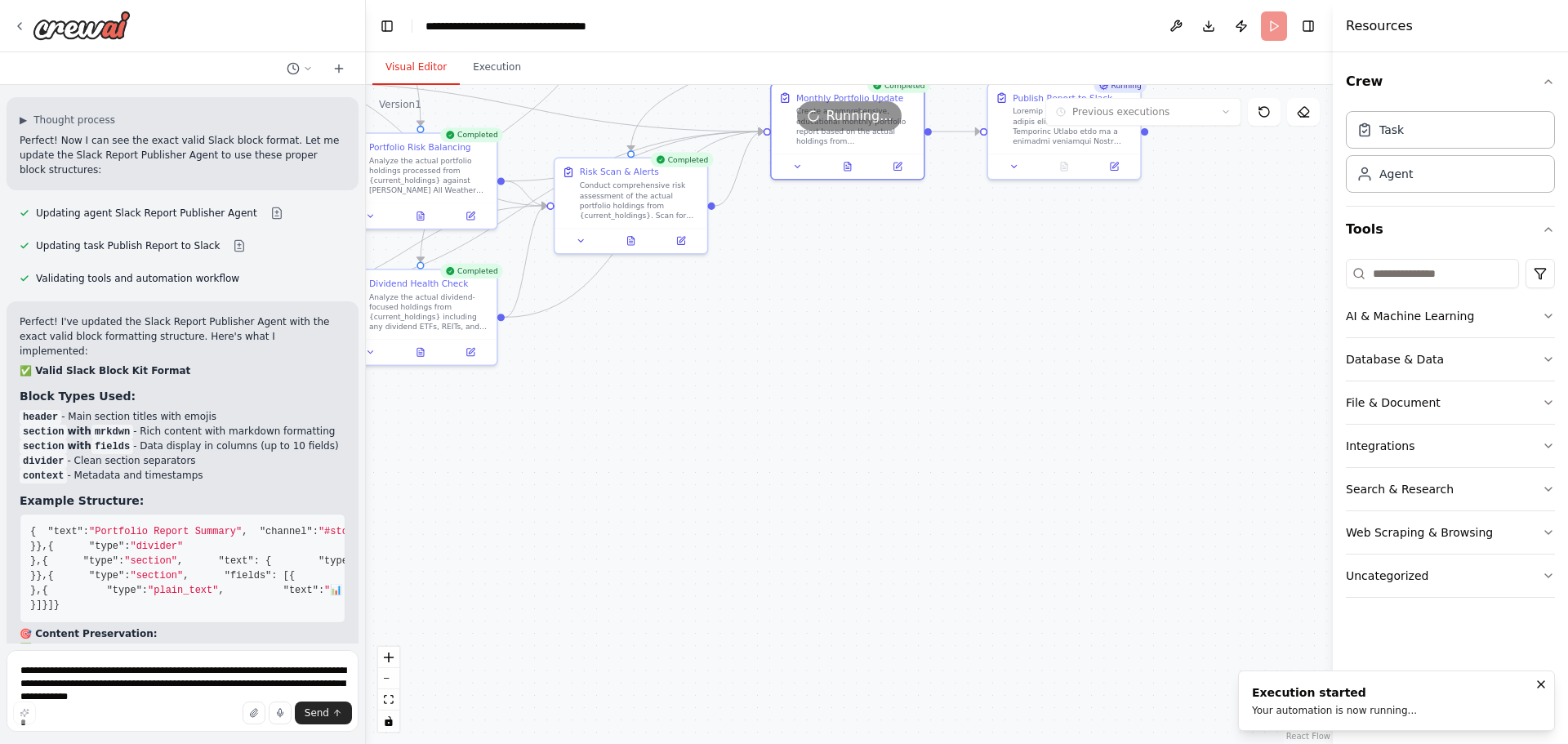
drag, startPoint x: 858, startPoint y: 362, endPoint x: 1021, endPoint y: 637, distance: 319.7
click at [1021, 637] on div ".deletable-edge-delete-btn { width: 20px; height: 20px; border: 0px solid #ffff…" at bounding box center [849, 414] width 967 height 659
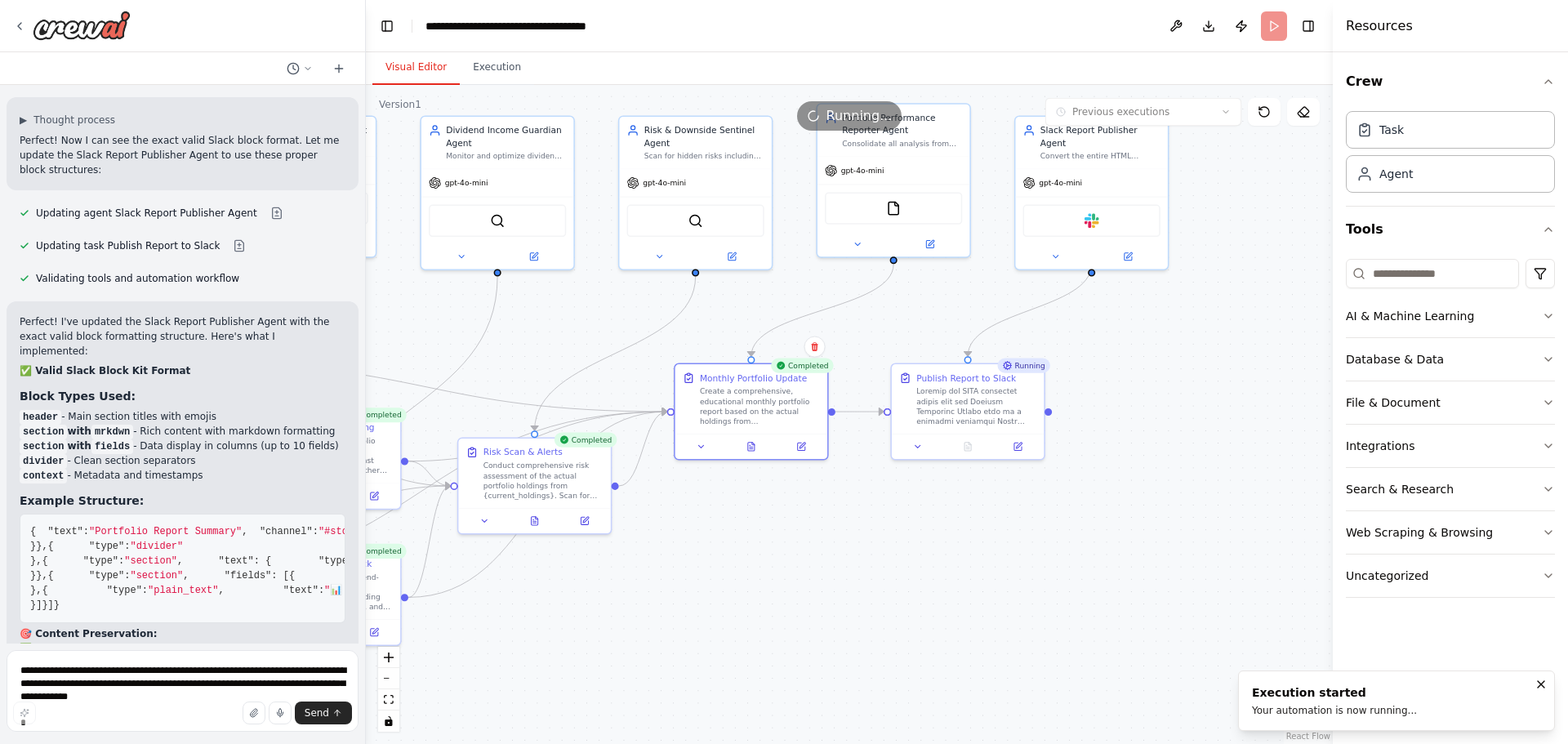
drag, startPoint x: 1139, startPoint y: 564, endPoint x: 879, endPoint y: 569, distance: 260.0
click at [879, 569] on div ".deletable-edge-delete-btn { width: 20px; height: 20px; border: 0px solid #ffff…" at bounding box center [849, 414] width 967 height 659
click at [492, 69] on button "Execution" at bounding box center [497, 68] width 75 height 34
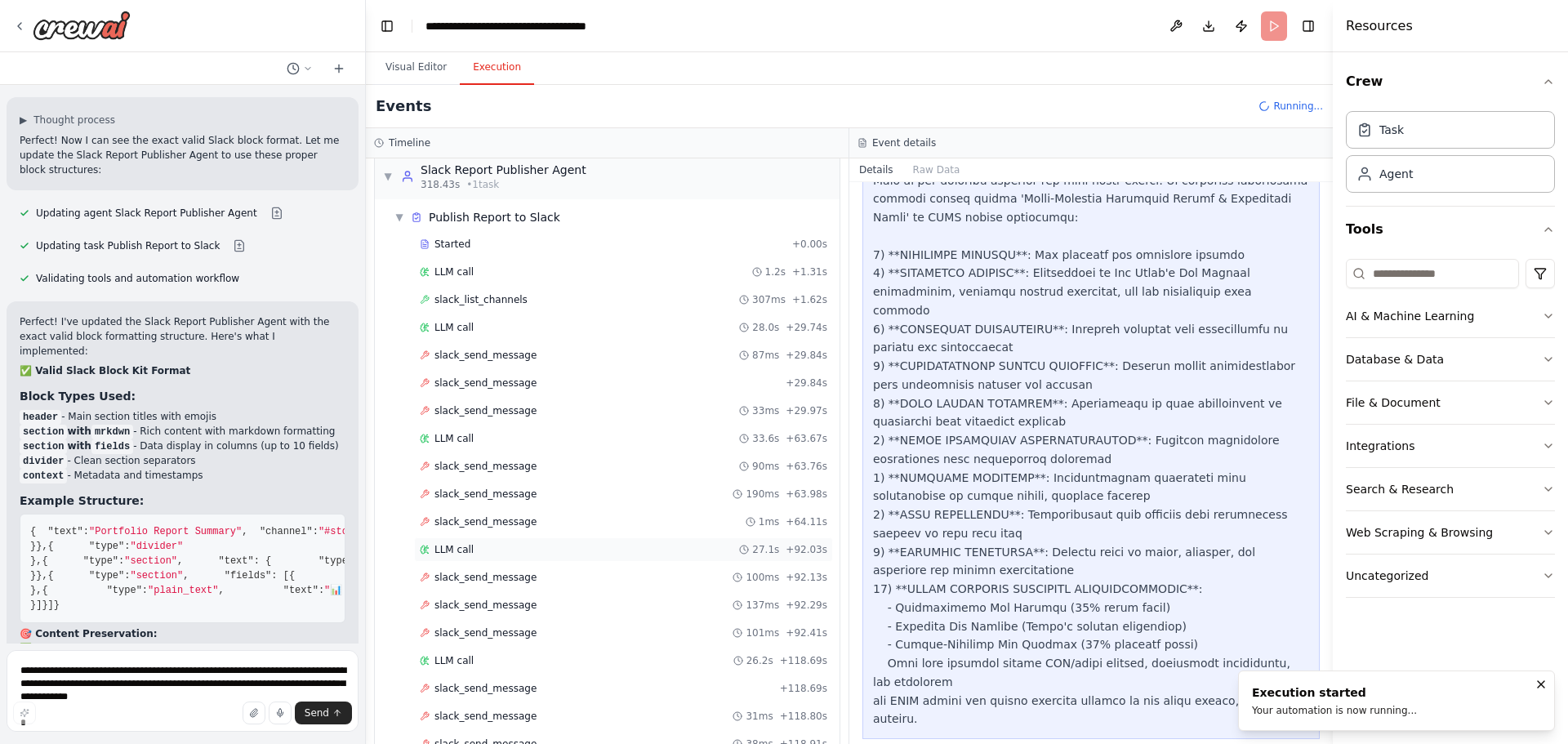
scroll to position [3358, 0]
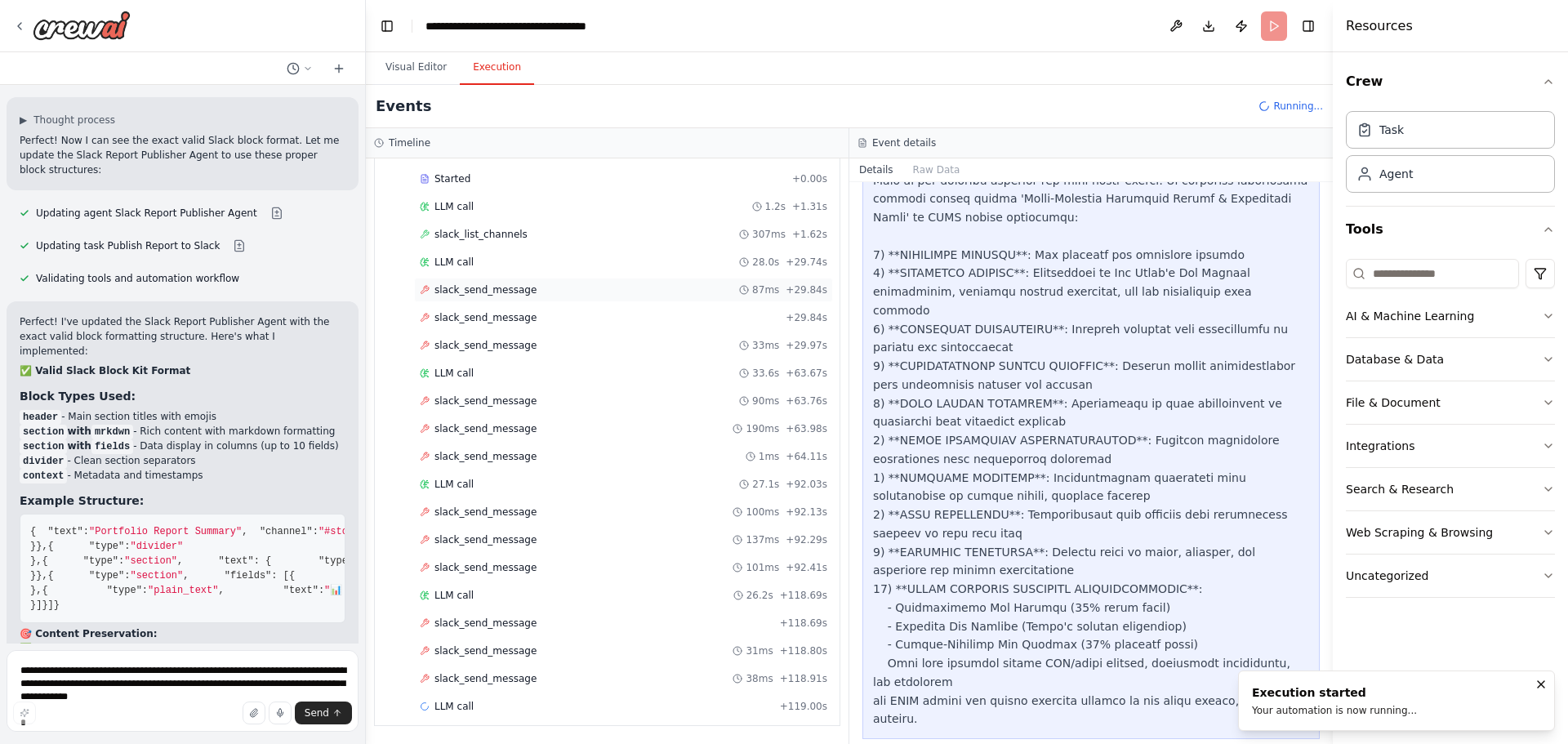
click at [545, 295] on div "slack_send_message 87ms + 29.84s" at bounding box center [623, 289] width 408 height 13
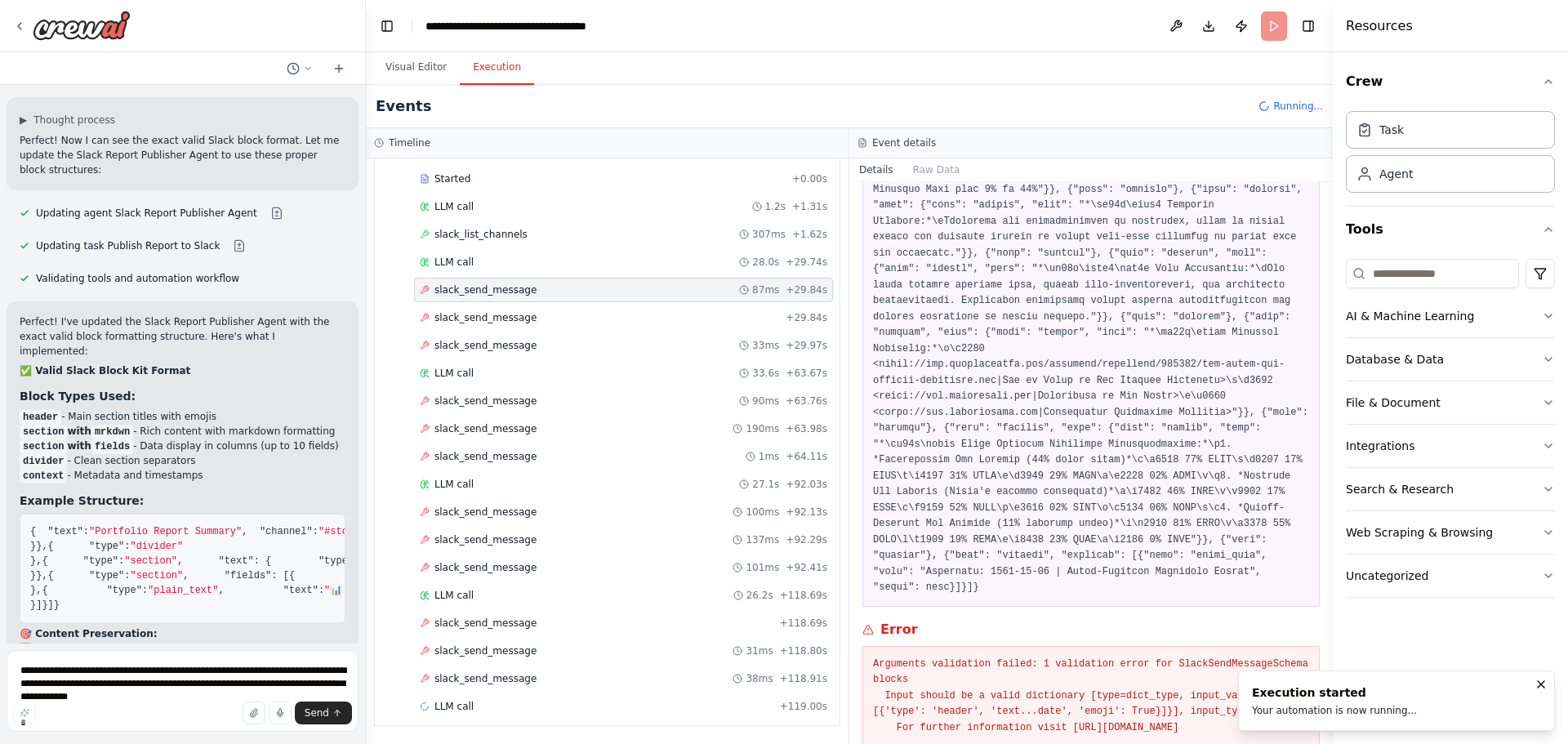
scroll to position [600, 0]
click at [587, 307] on div "slack_send_message + 29.84s" at bounding box center [623, 317] width 419 height 25
click at [573, 398] on div "slack_send_message 90ms + 63.76s" at bounding box center [623, 400] width 408 height 13
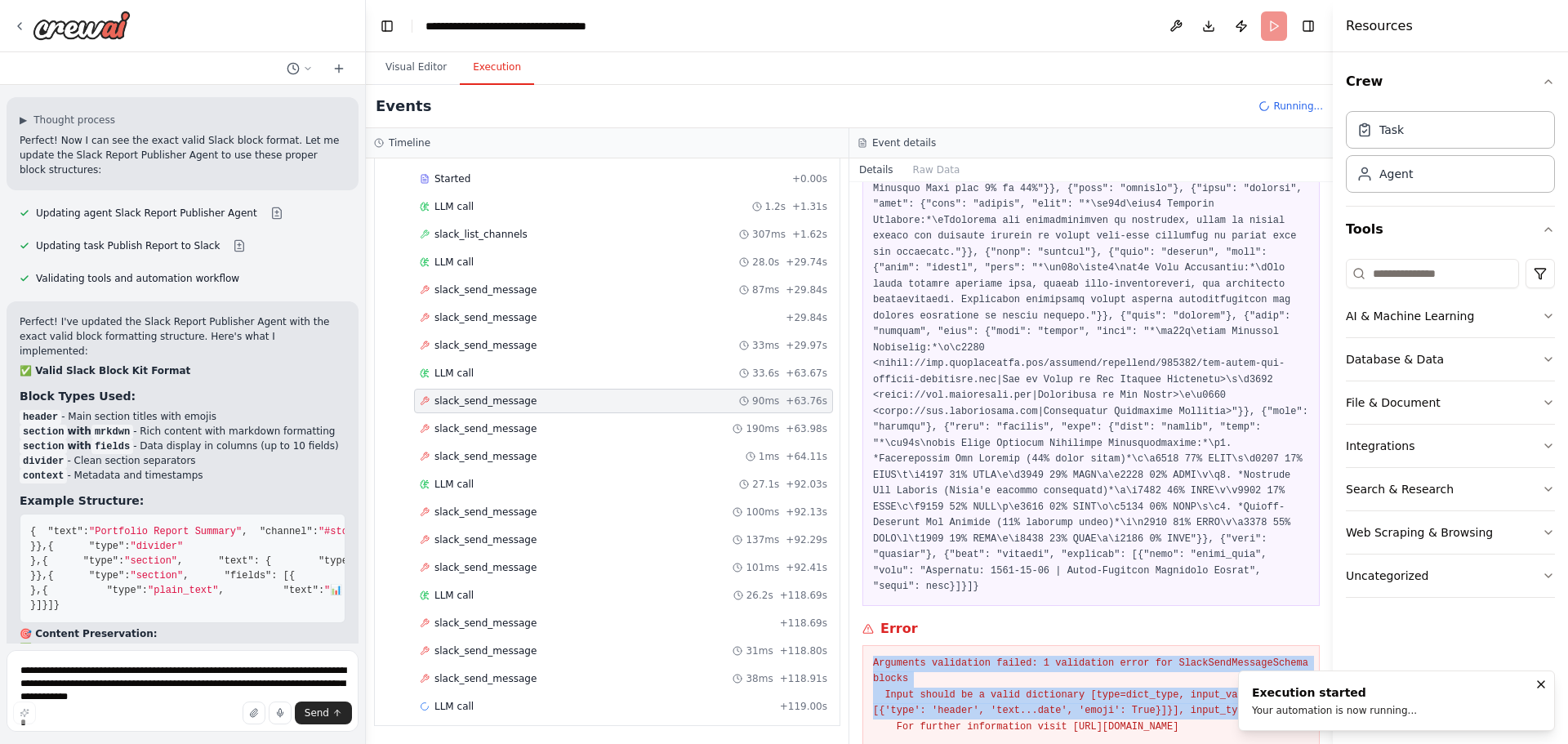
drag, startPoint x: 870, startPoint y: 597, endPoint x: 1259, endPoint y: 648, distance: 392.3
click at [1259, 648] on div "Arguments validation failed: 1 validation error for SlackSendMessageSchema bloc…" at bounding box center [1091, 695] width 458 height 101
copy pre "Arguments validation failed: 1 validation error for SlackSendMessageSchema bloc…"
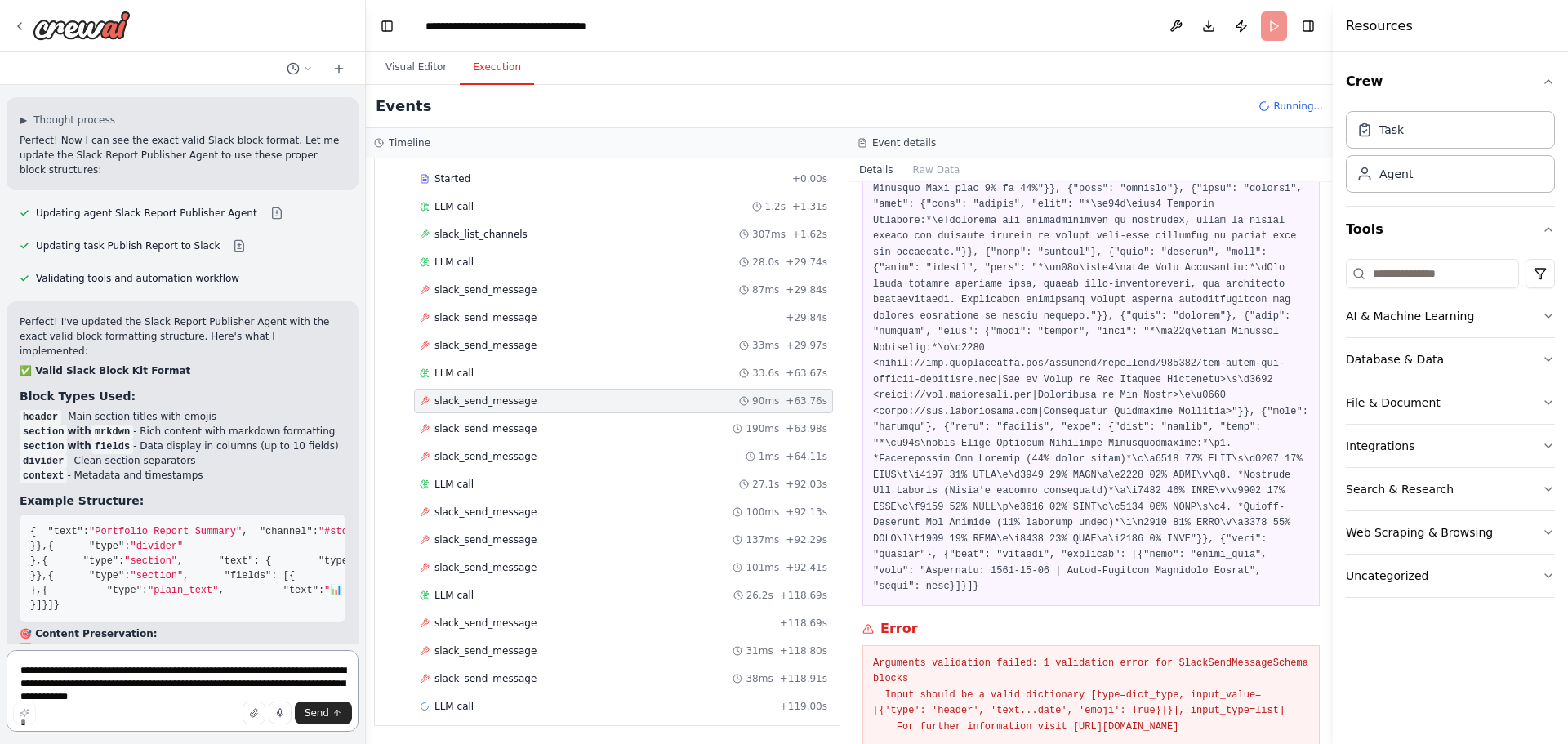
click at [160, 675] on textarea at bounding box center [182, 691] width 352 height 81
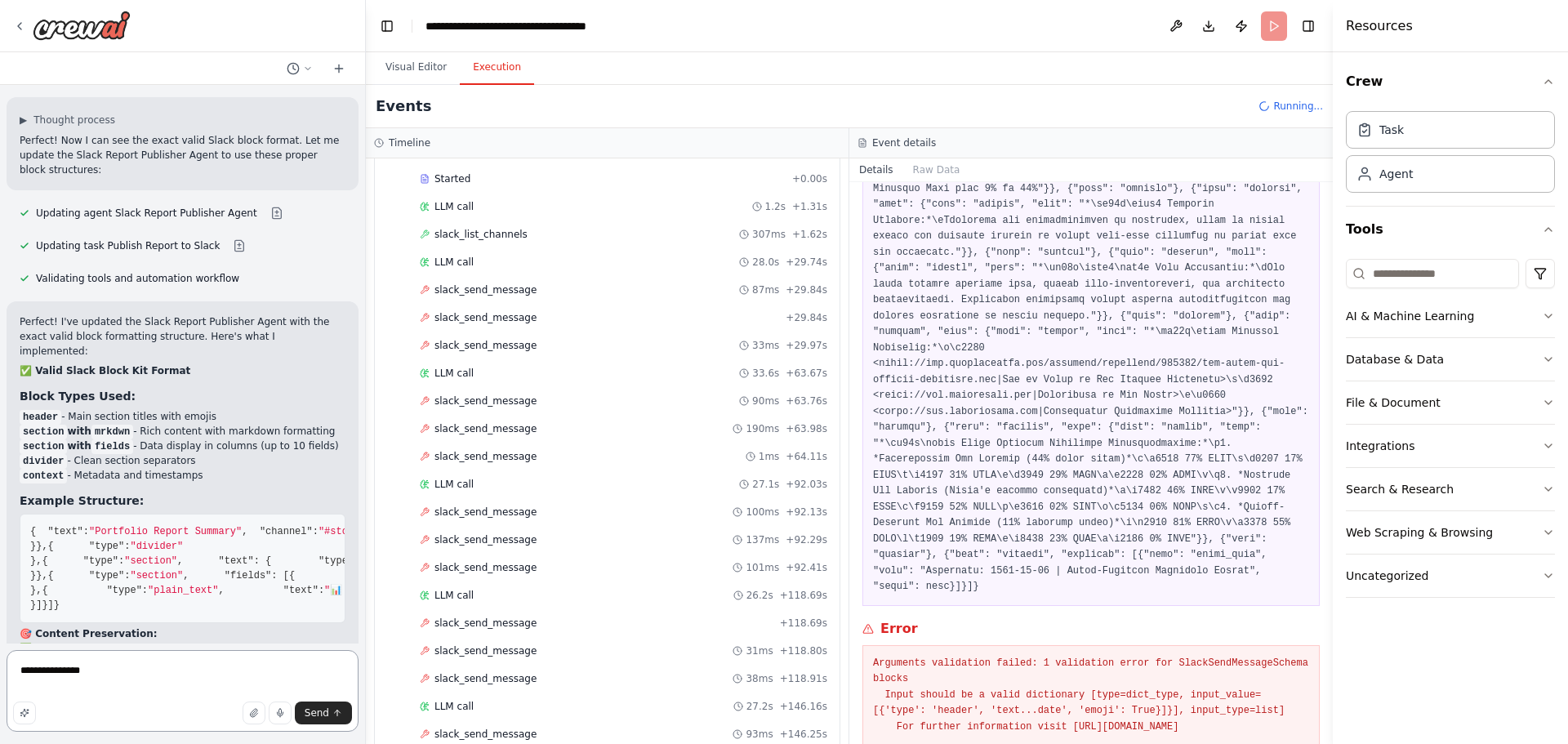
paste textarea "**********"
type textarea "**********"
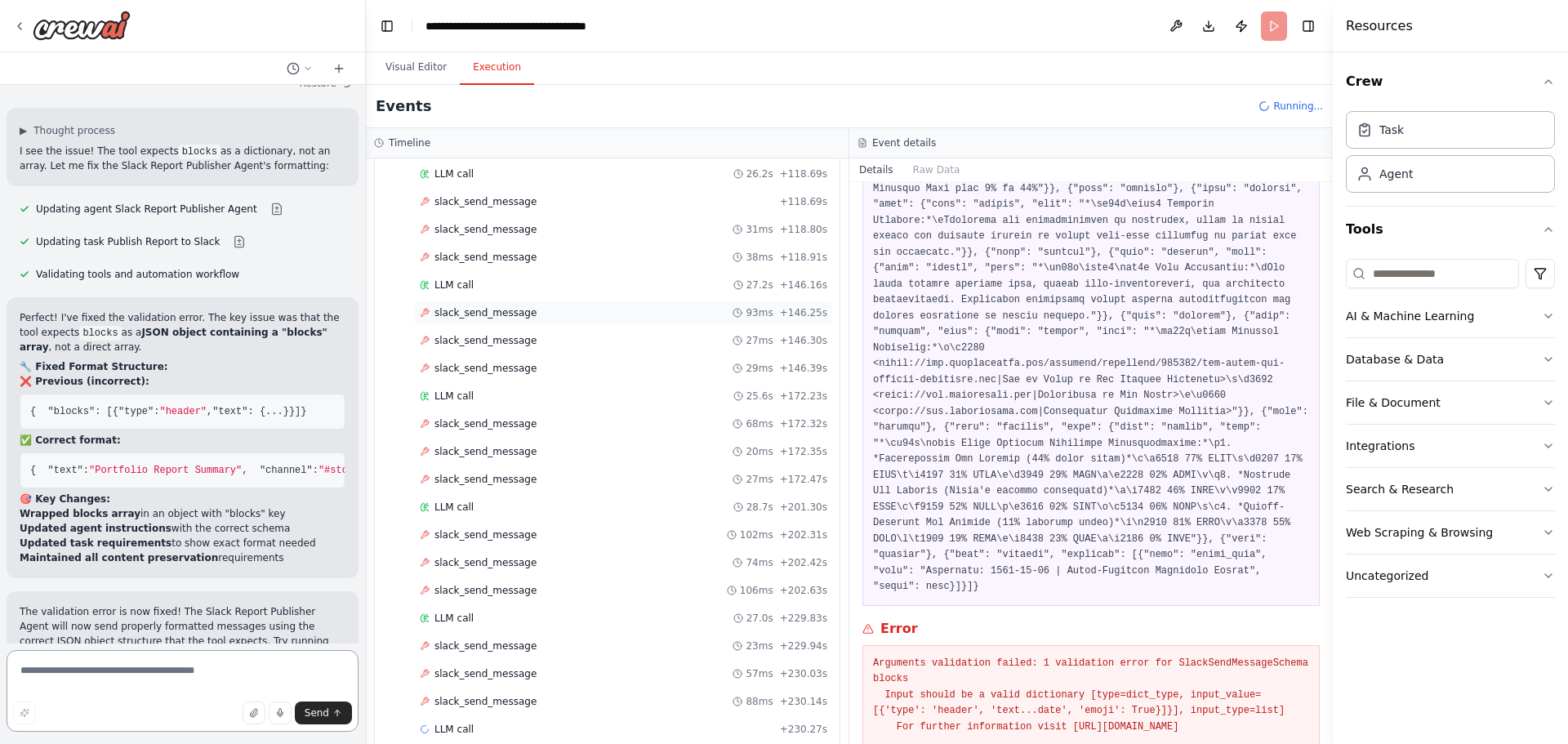
scroll to position [3802, 0]
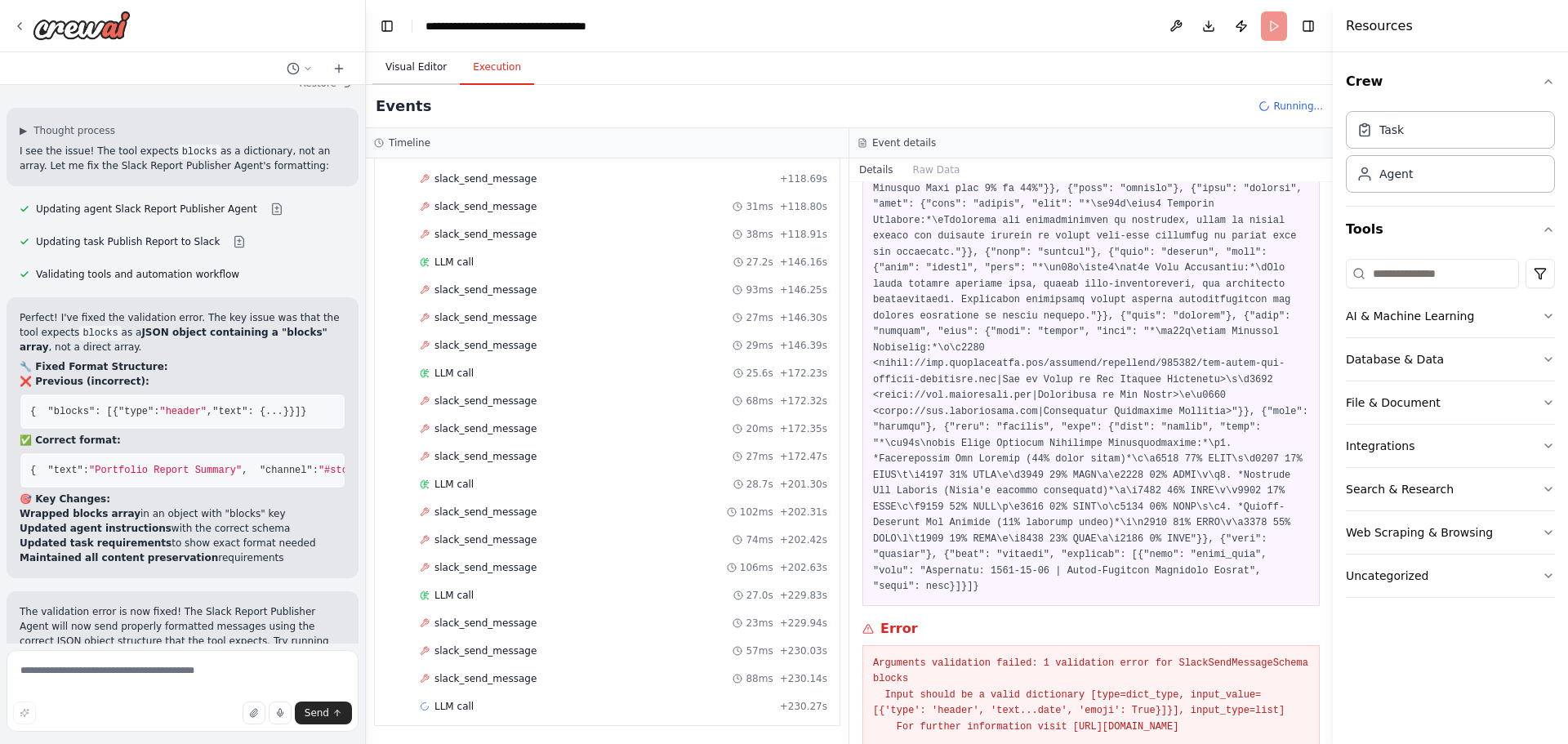
click at [427, 69] on button "Visual Editor" at bounding box center [415, 68] width 87 height 34
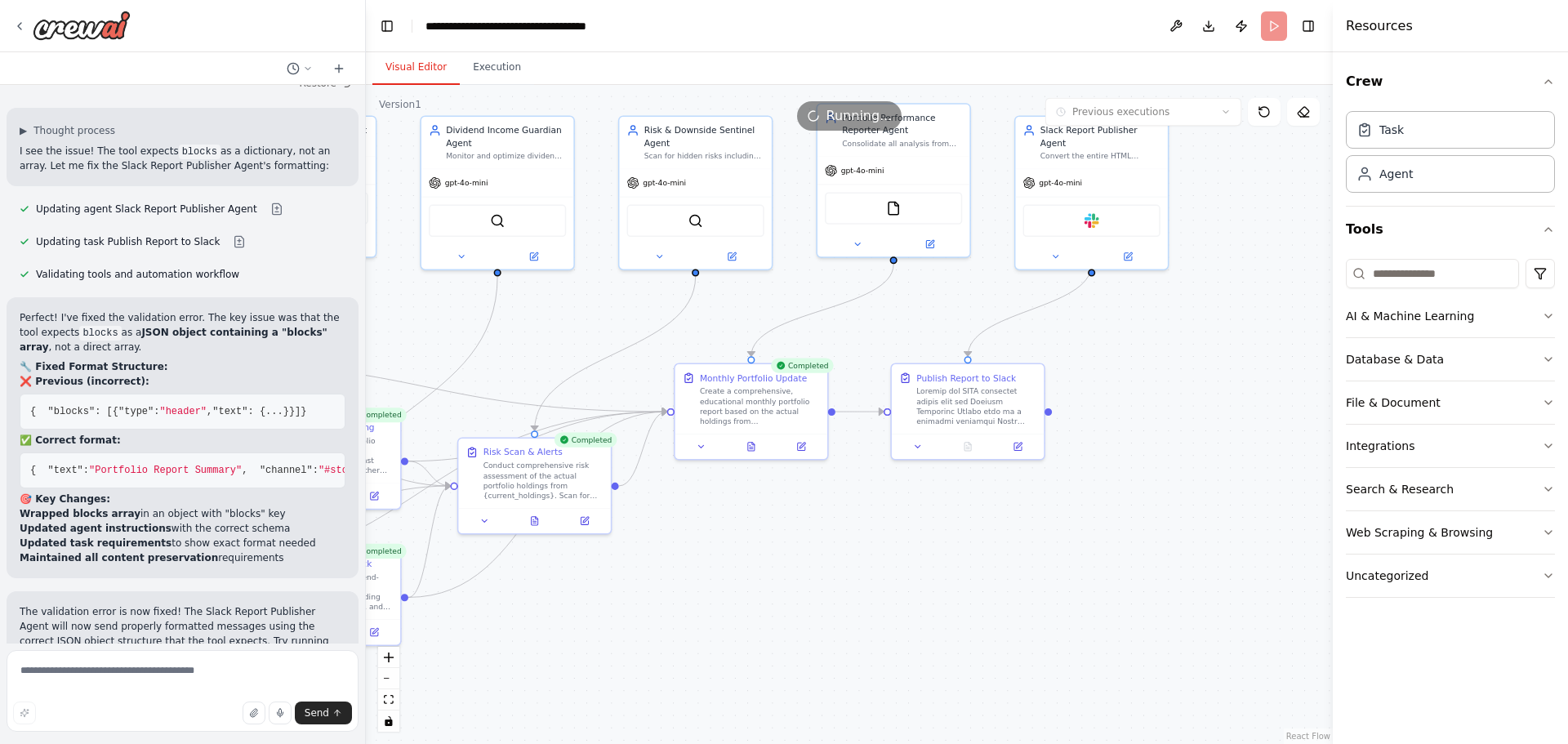
click at [1136, 482] on div ".deletable-edge-delete-btn { width: 20px; height: 20px; border: 0px solid #ffff…" at bounding box center [849, 414] width 967 height 659
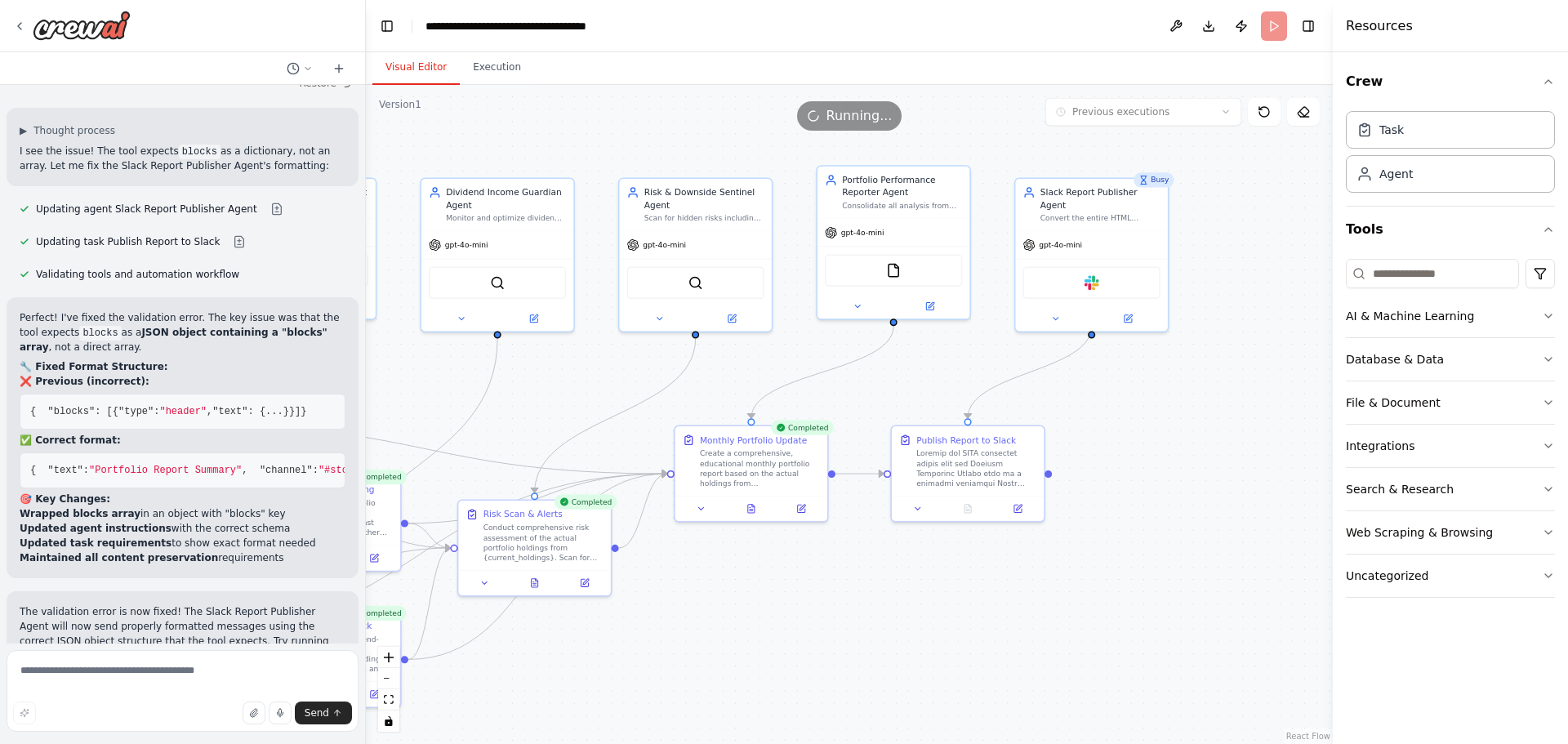
drag, startPoint x: 1218, startPoint y: 364, endPoint x: 1218, endPoint y: 428, distance: 64.0
click at [1218, 428] on div ".deletable-edge-delete-btn { width: 20px; height: 20px; border: 0px solid #ffff…" at bounding box center [849, 414] width 967 height 659
click at [477, 69] on button "Execution" at bounding box center [497, 68] width 75 height 34
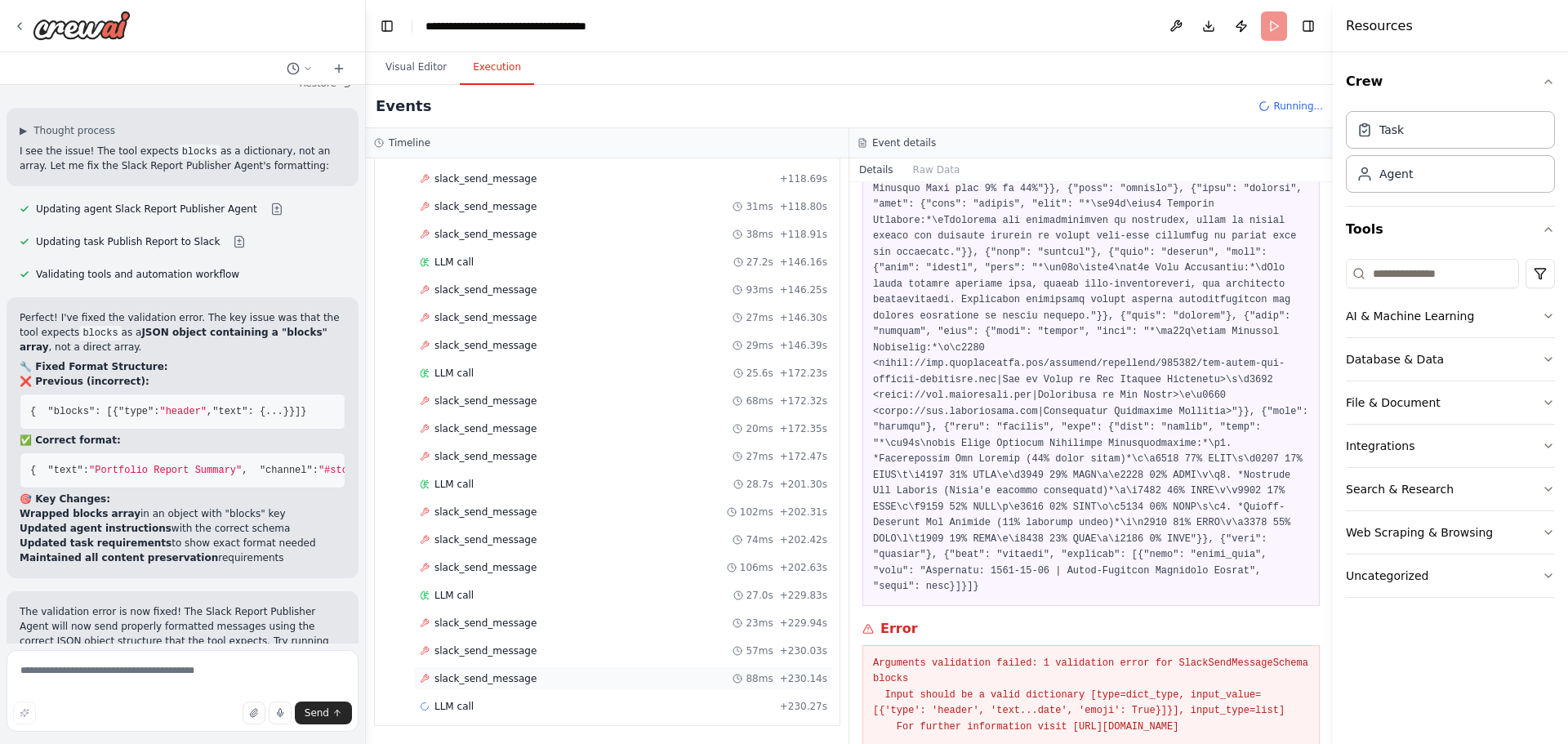
click at [517, 675] on span "slack_send_message" at bounding box center [486, 678] width 102 height 13
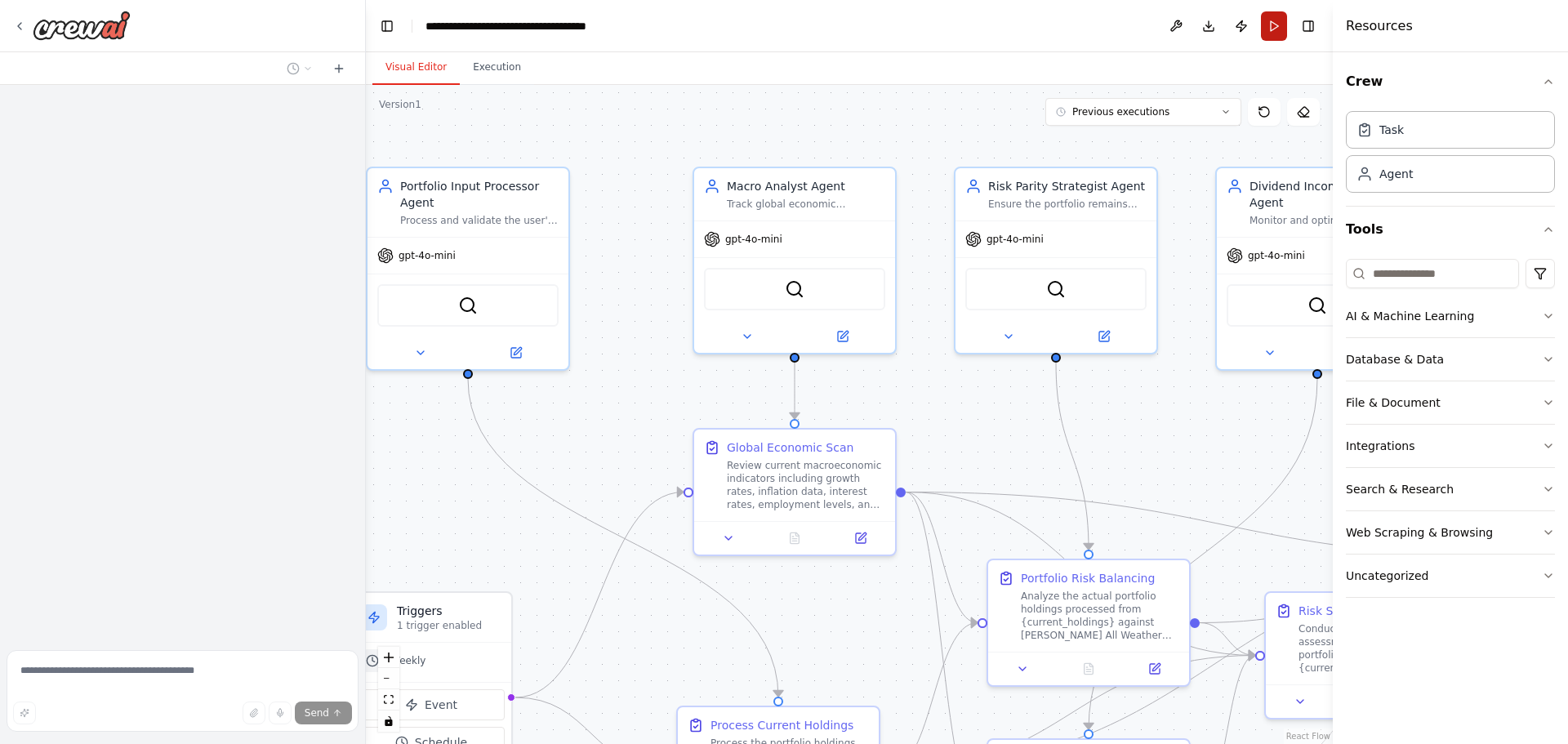
click at [1278, 24] on button "Run" at bounding box center [1274, 25] width 26 height 30
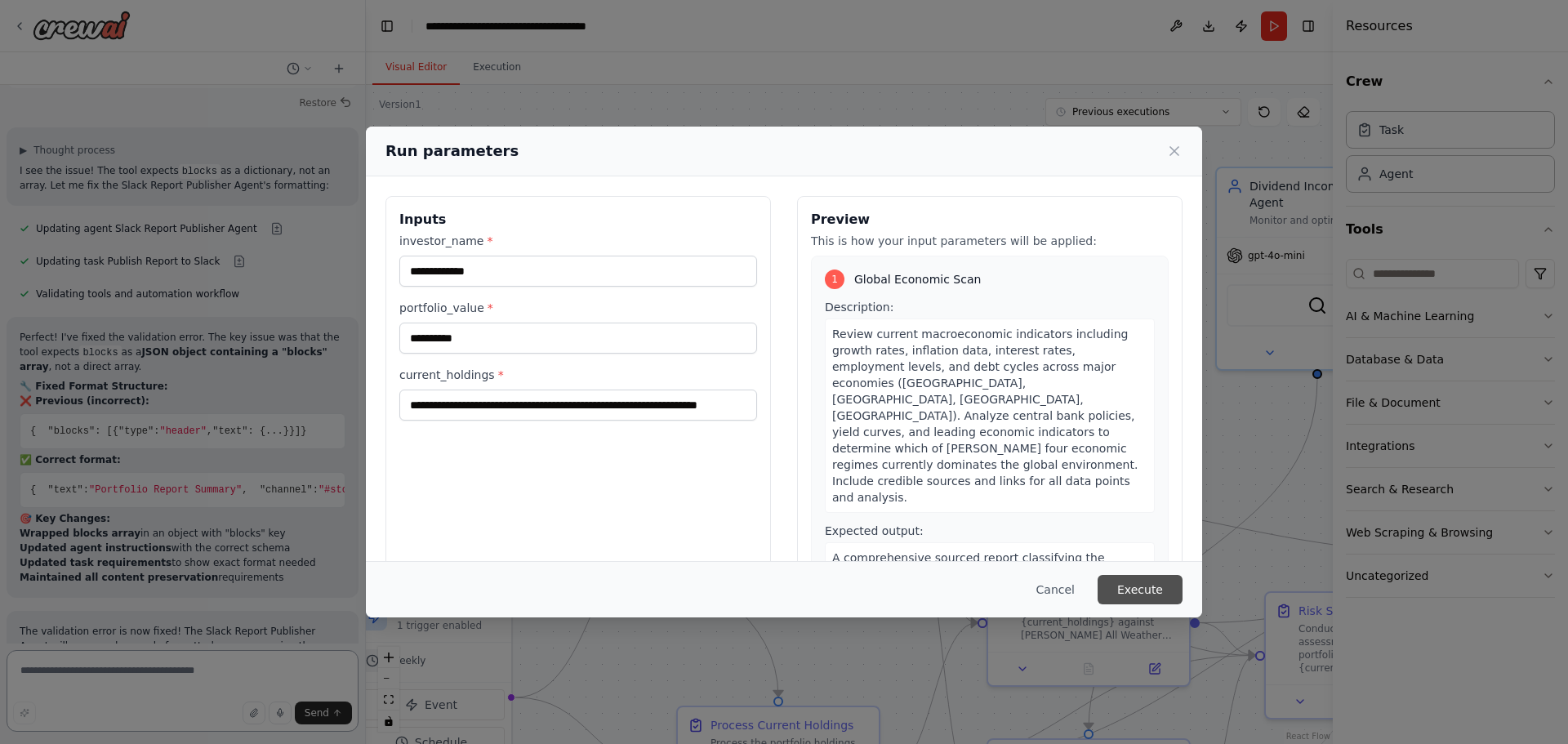
scroll to position [17954, 0]
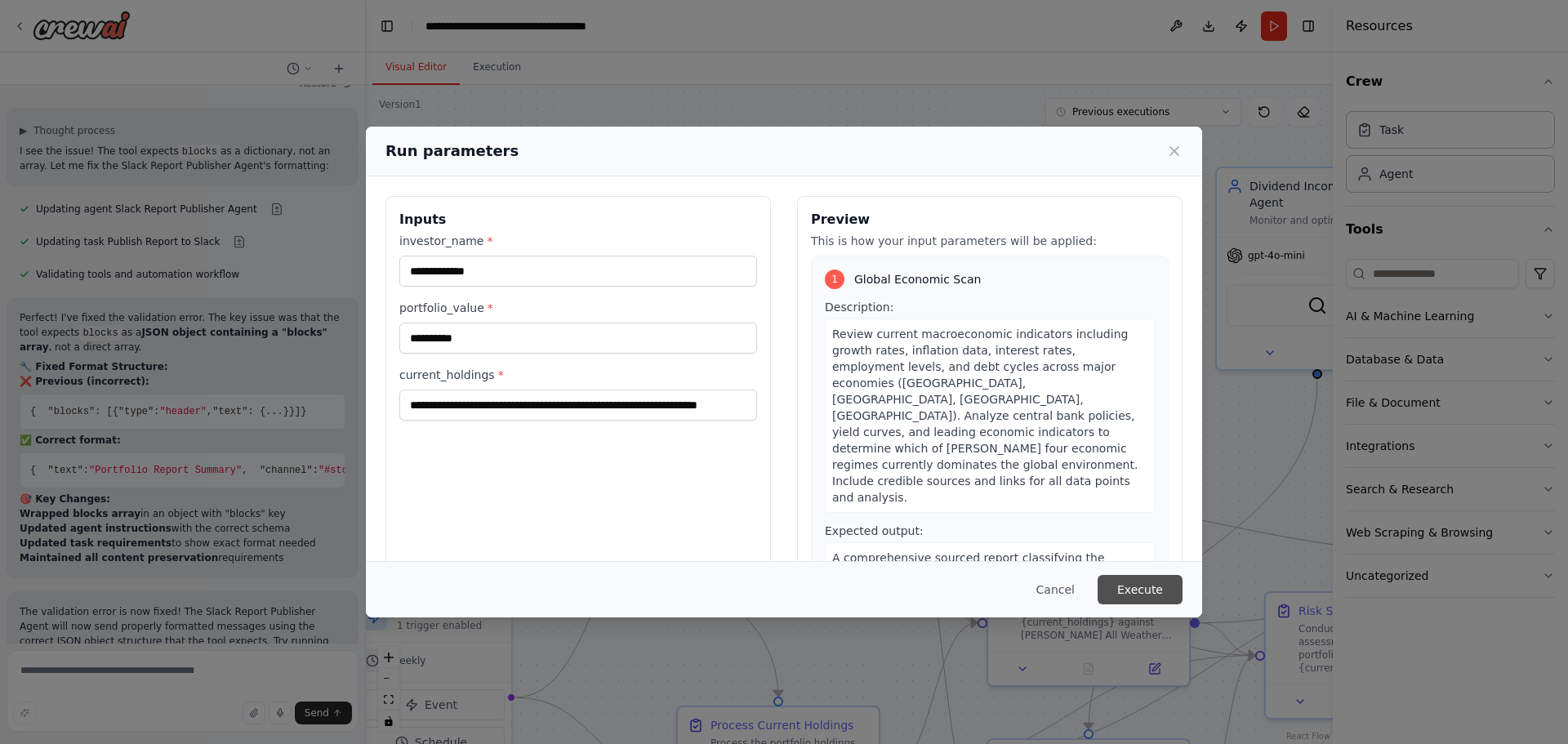
click at [1149, 586] on button "Execute" at bounding box center [1140, 589] width 85 height 30
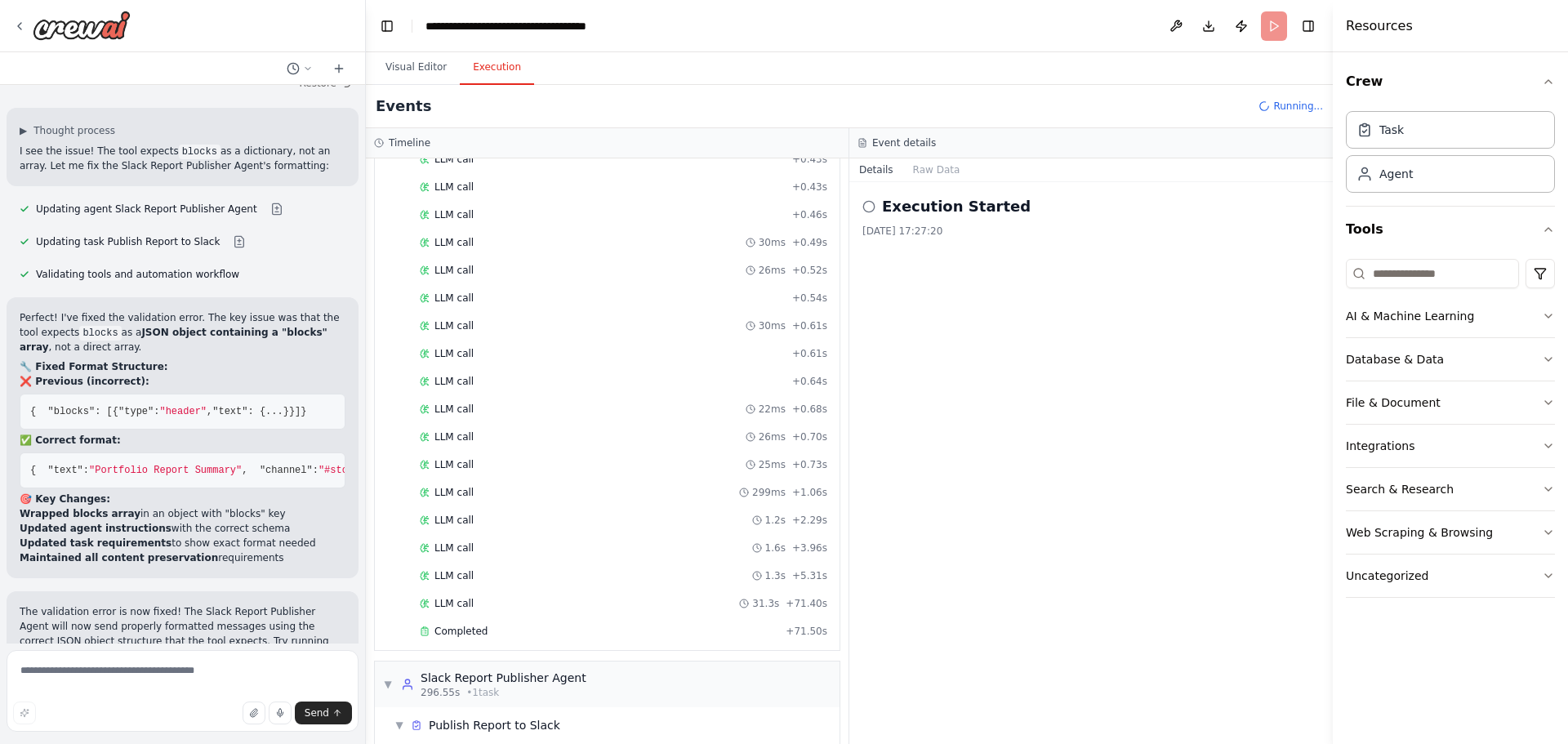
scroll to position [3718, 0]
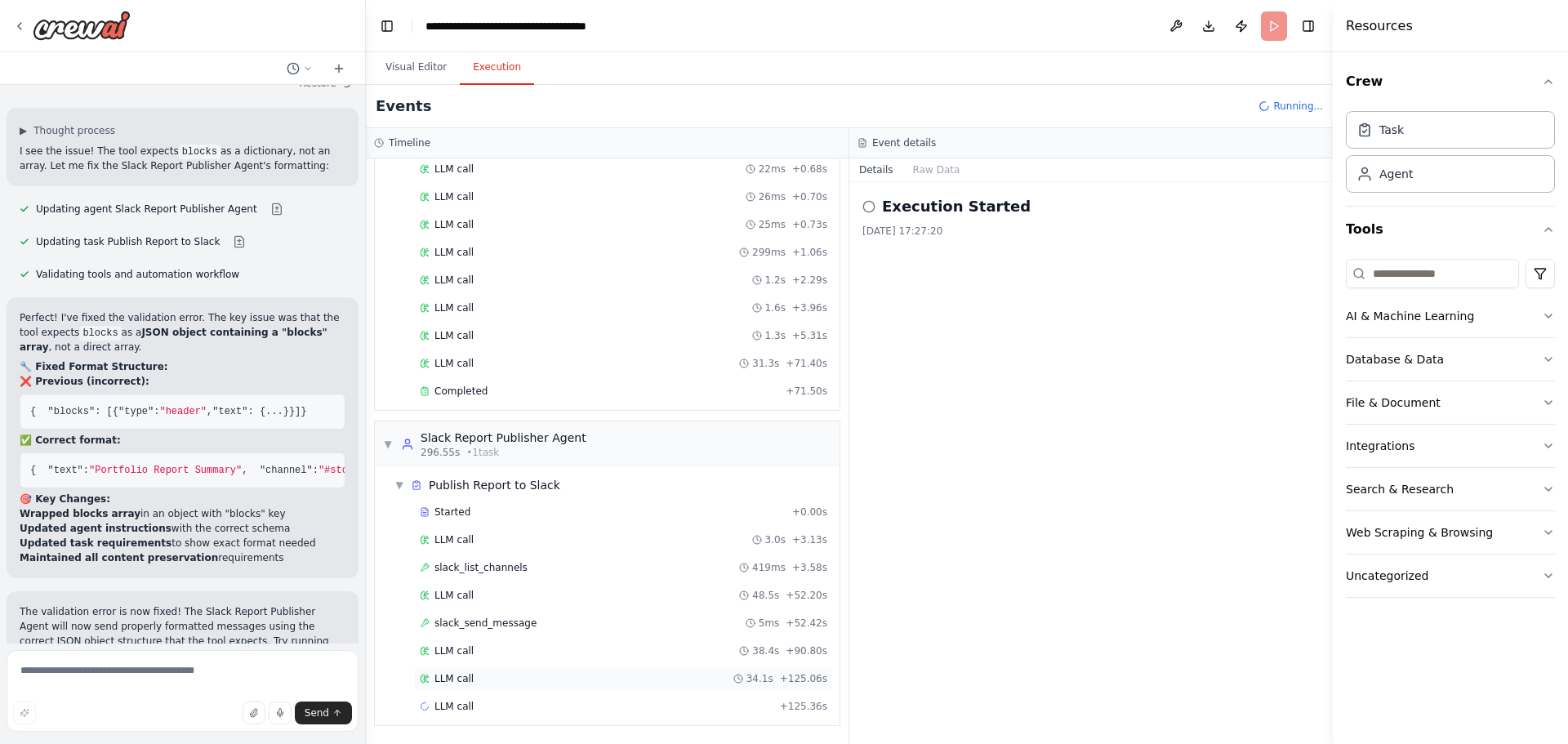
click at [551, 675] on div "LLM call 34.1s + 125.06s" at bounding box center [623, 678] width 408 height 13
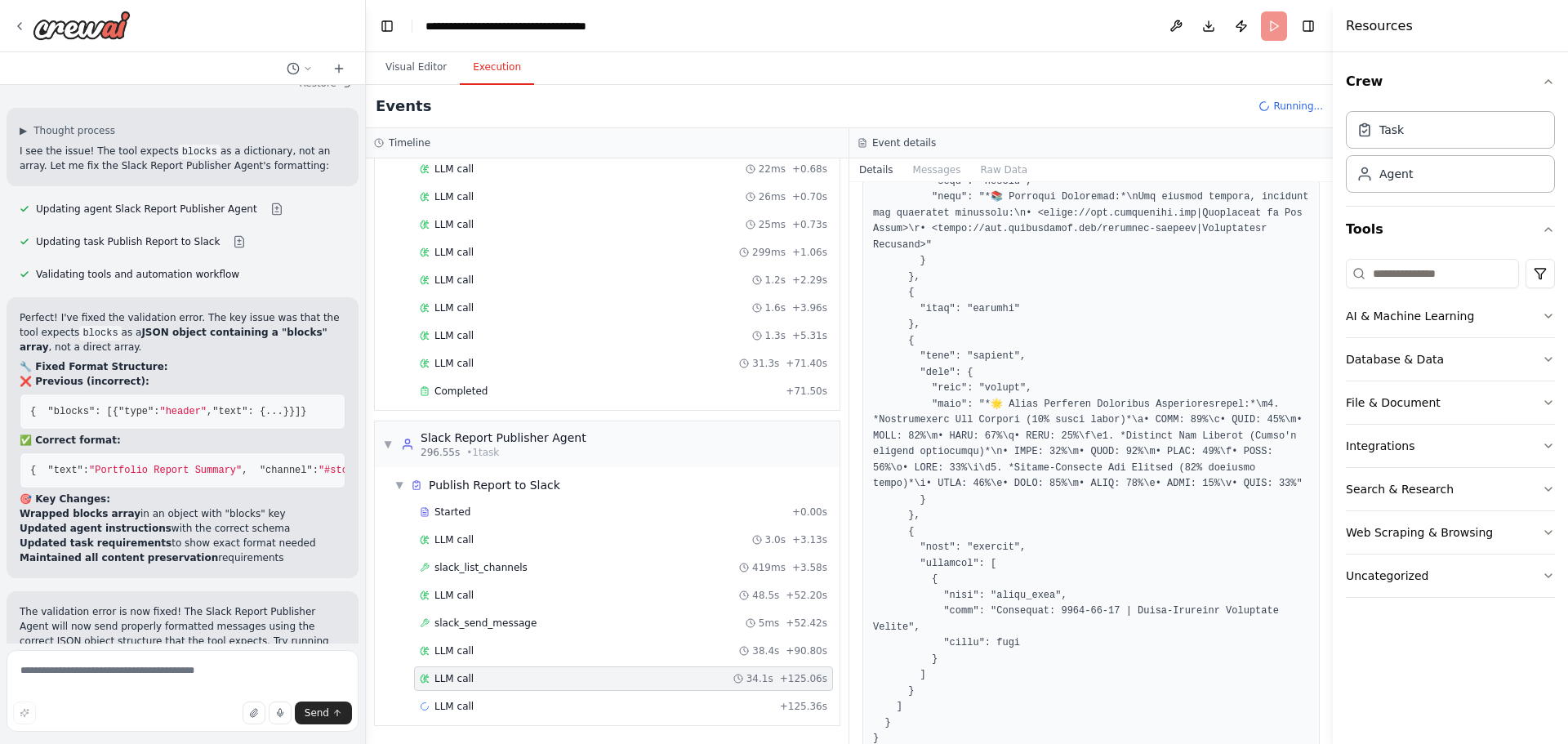
scroll to position [2036, 0]
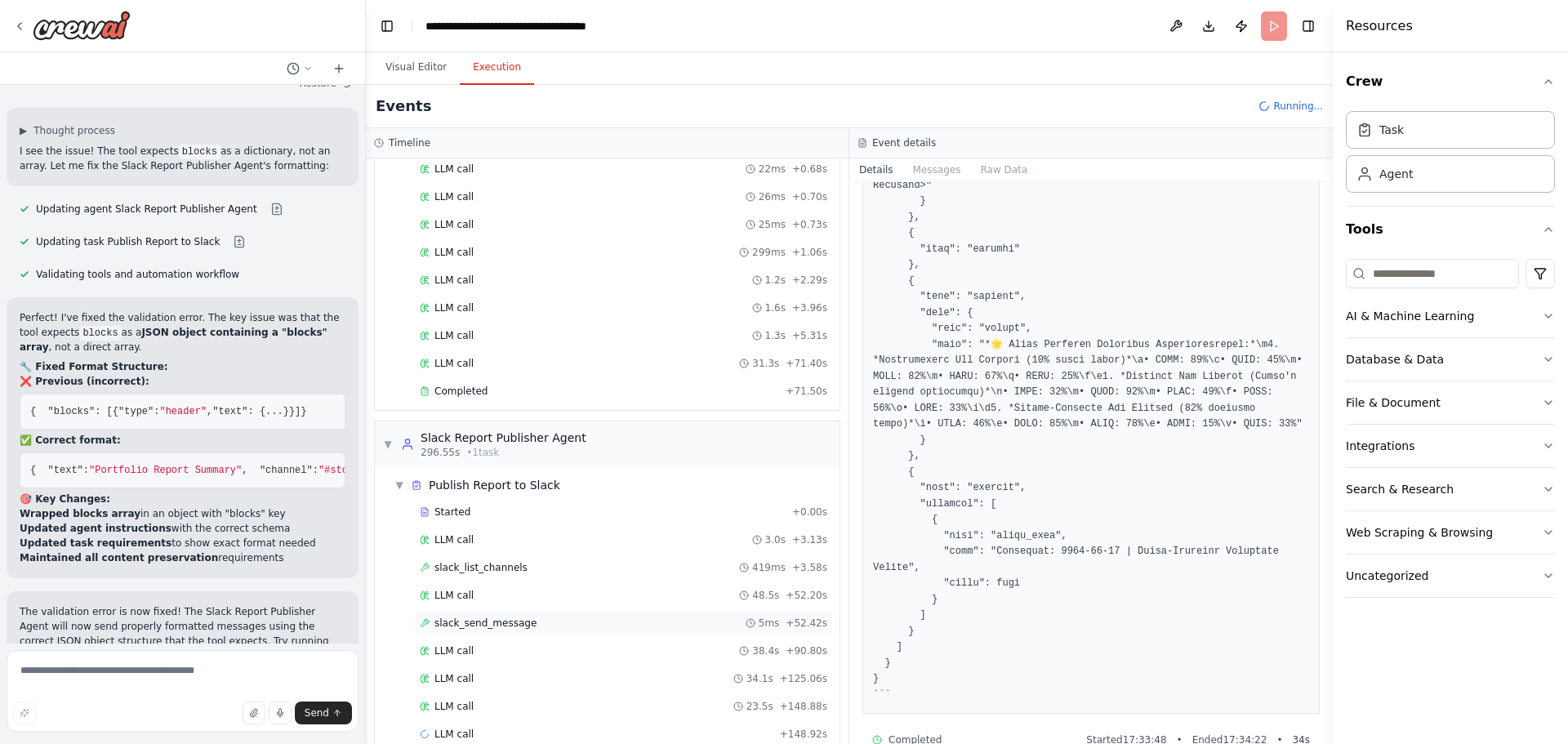
click at [558, 625] on div "slack_send_message 5ms + 52.42s" at bounding box center [623, 622] width 408 height 13
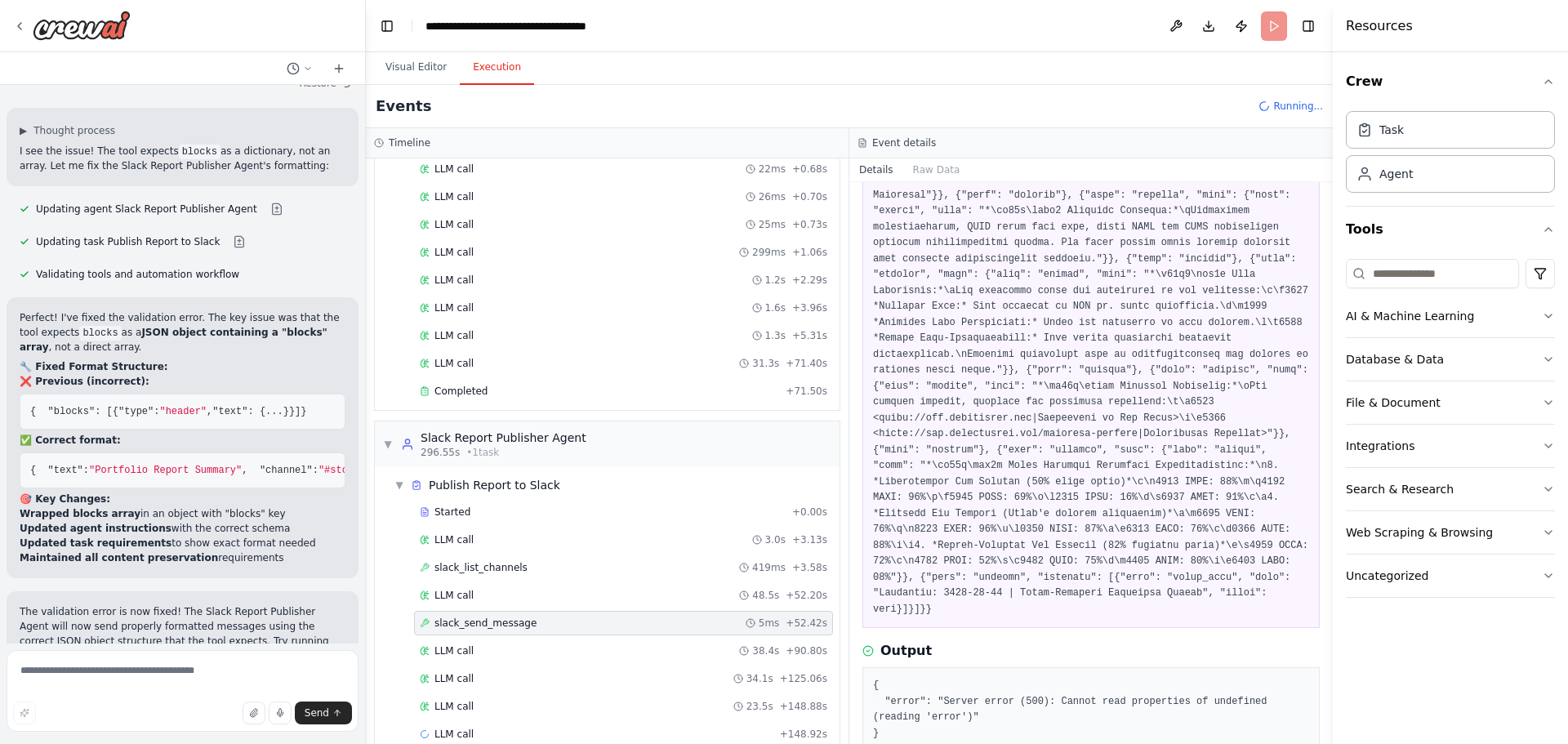
scroll to position [552, 0]
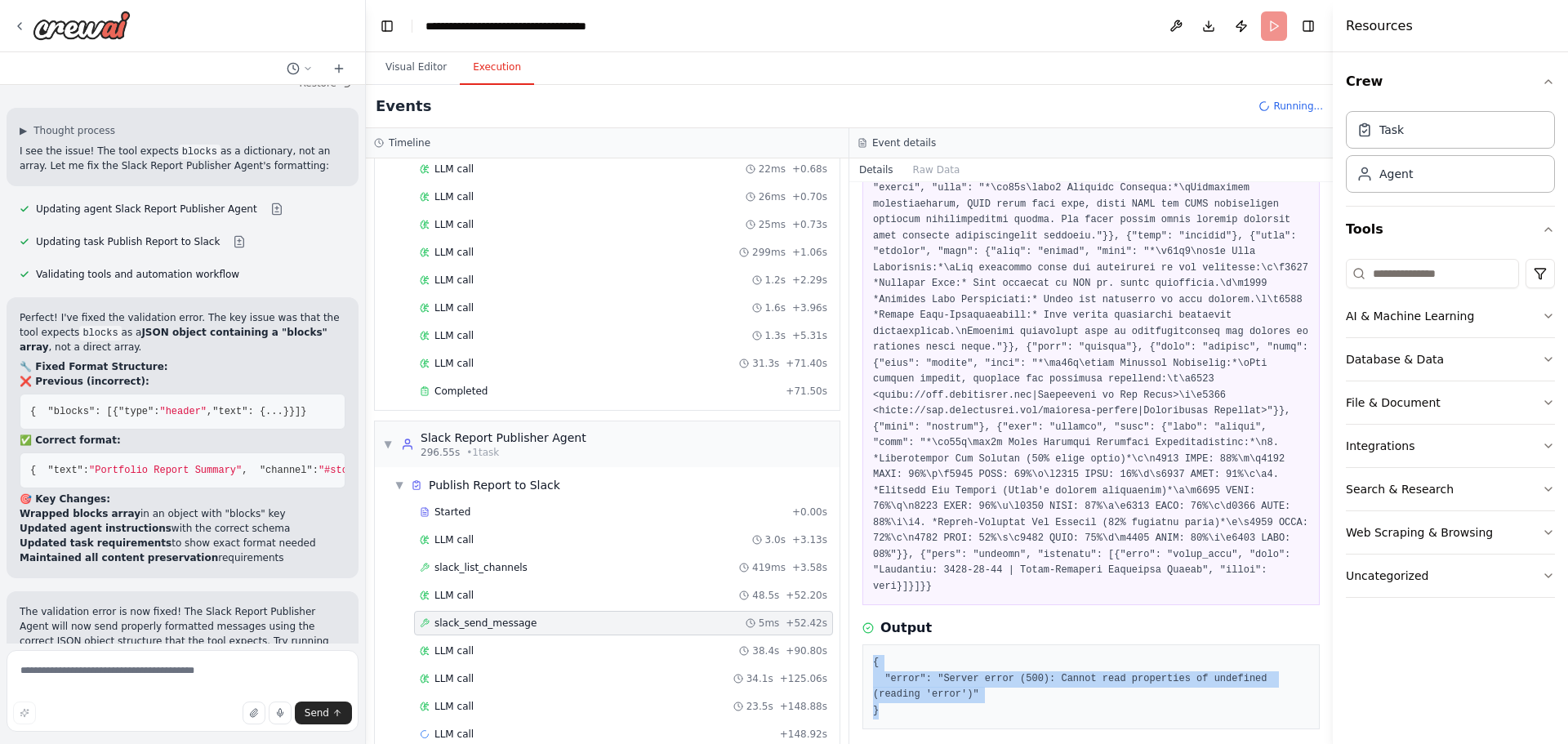
drag, startPoint x: 885, startPoint y: 668, endPoint x: 866, endPoint y: 615, distance: 56.3
click at [866, 644] on div "{ "error": "Server error (500): Cannot read properties of undefined (reading 'e…" at bounding box center [1091, 686] width 458 height 85
copy pre "{ "error": "Server error (500): Cannot read properties of undefined (reading 'e…"
click at [185, 675] on textarea at bounding box center [182, 691] width 352 height 81
paste textarea "**********"
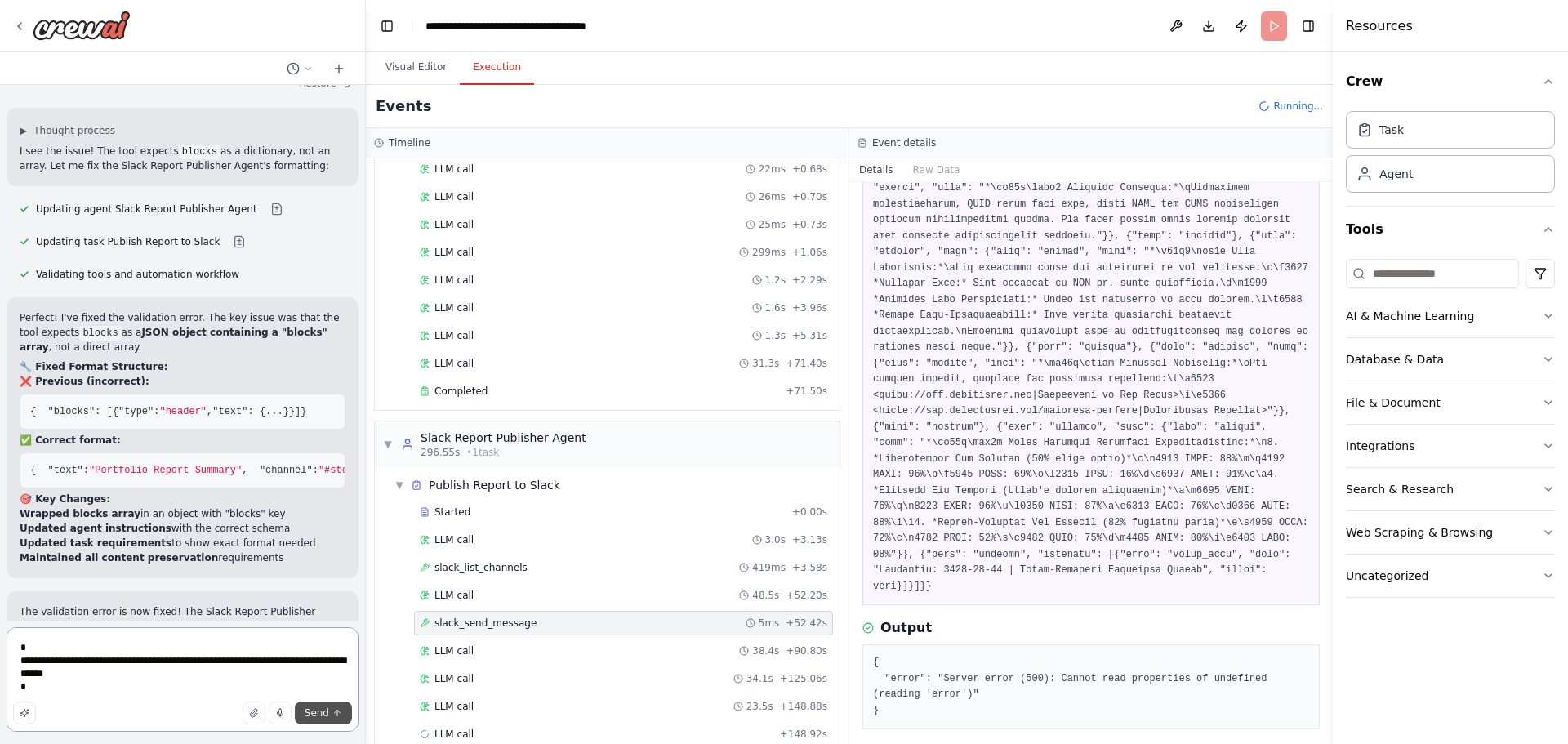
type textarea "**********"
click at [310, 709] on span "Send" at bounding box center [316, 712] width 25 height 13
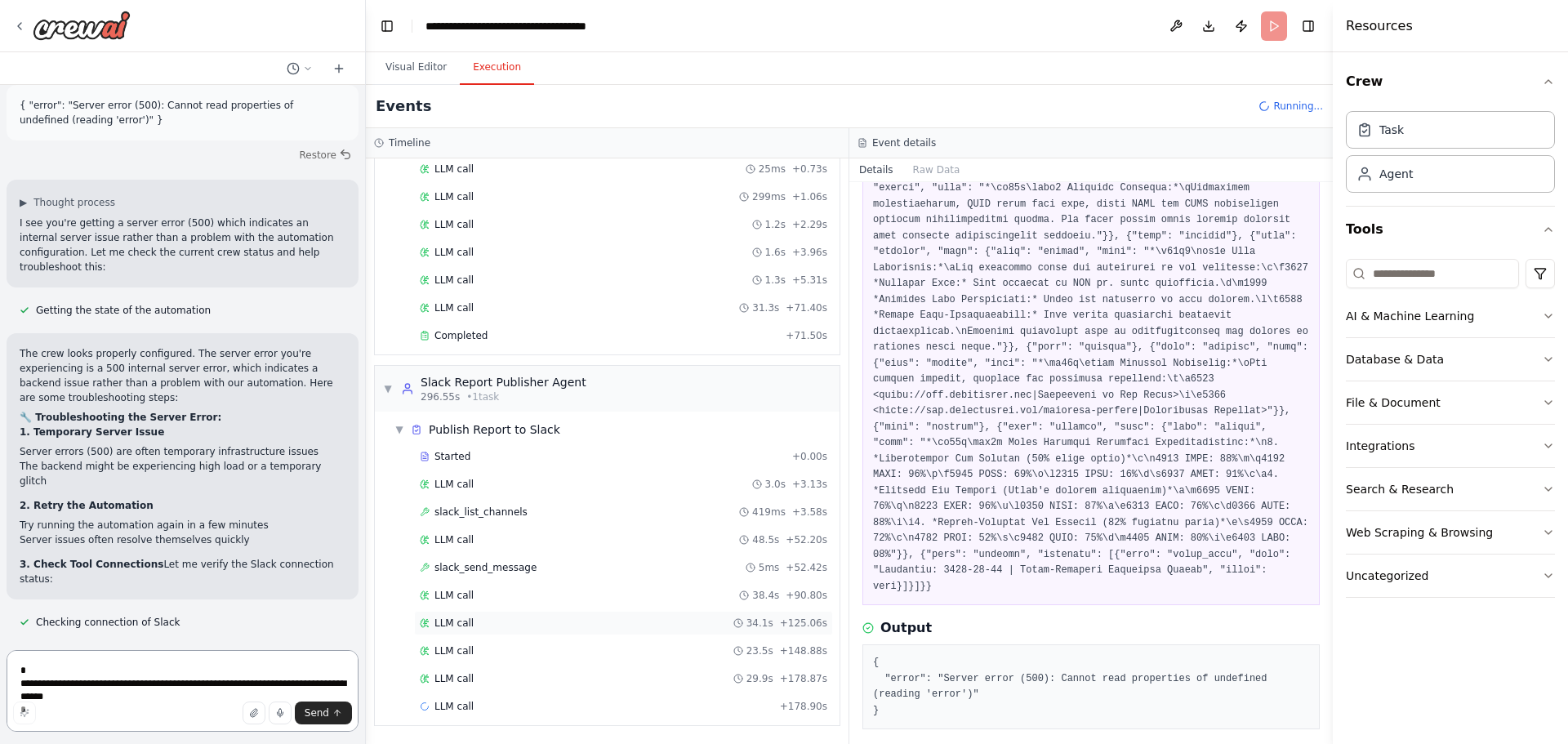
scroll to position [18573, 0]
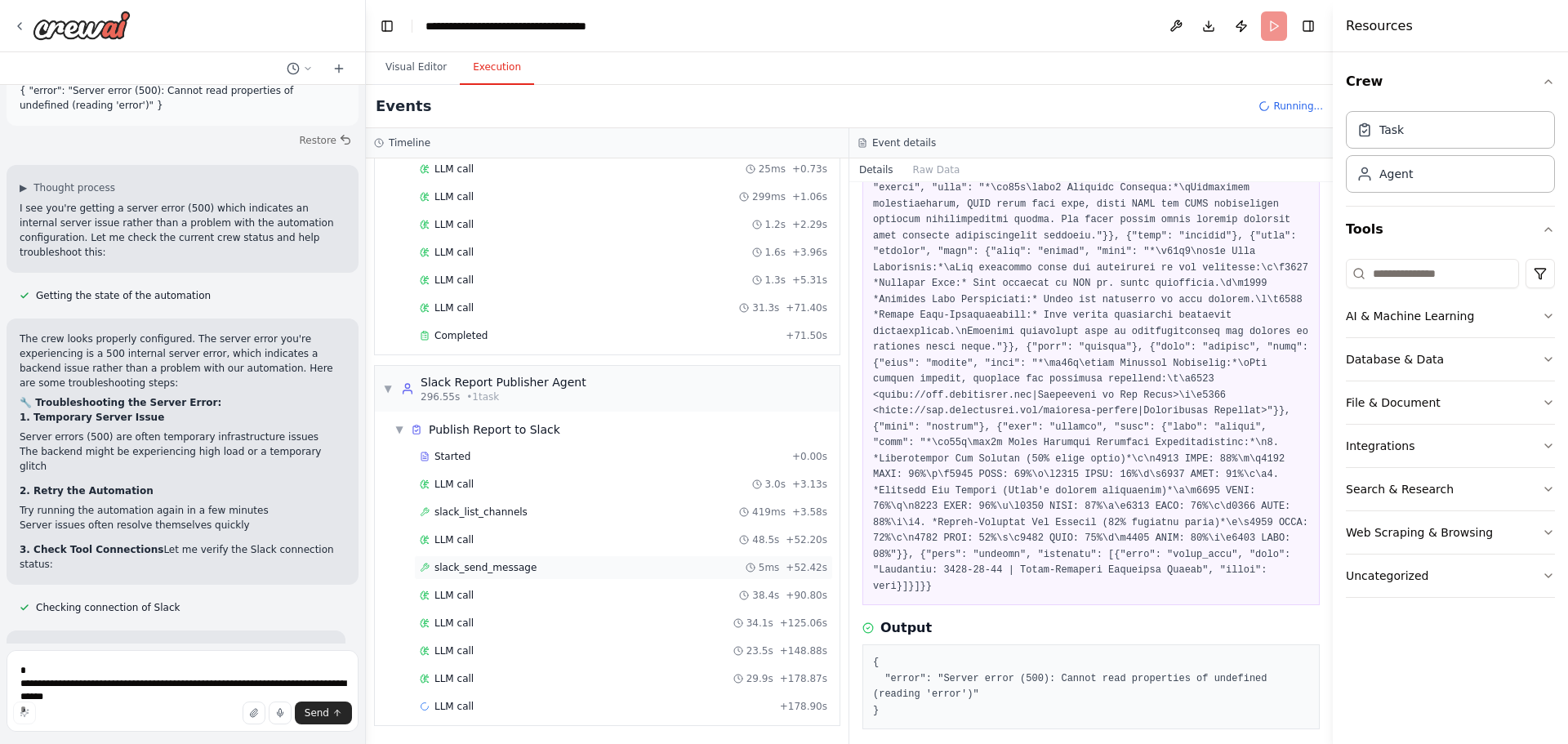
click at [555, 574] on div "slack_send_message 5ms + 52.42s" at bounding box center [623, 567] width 419 height 25
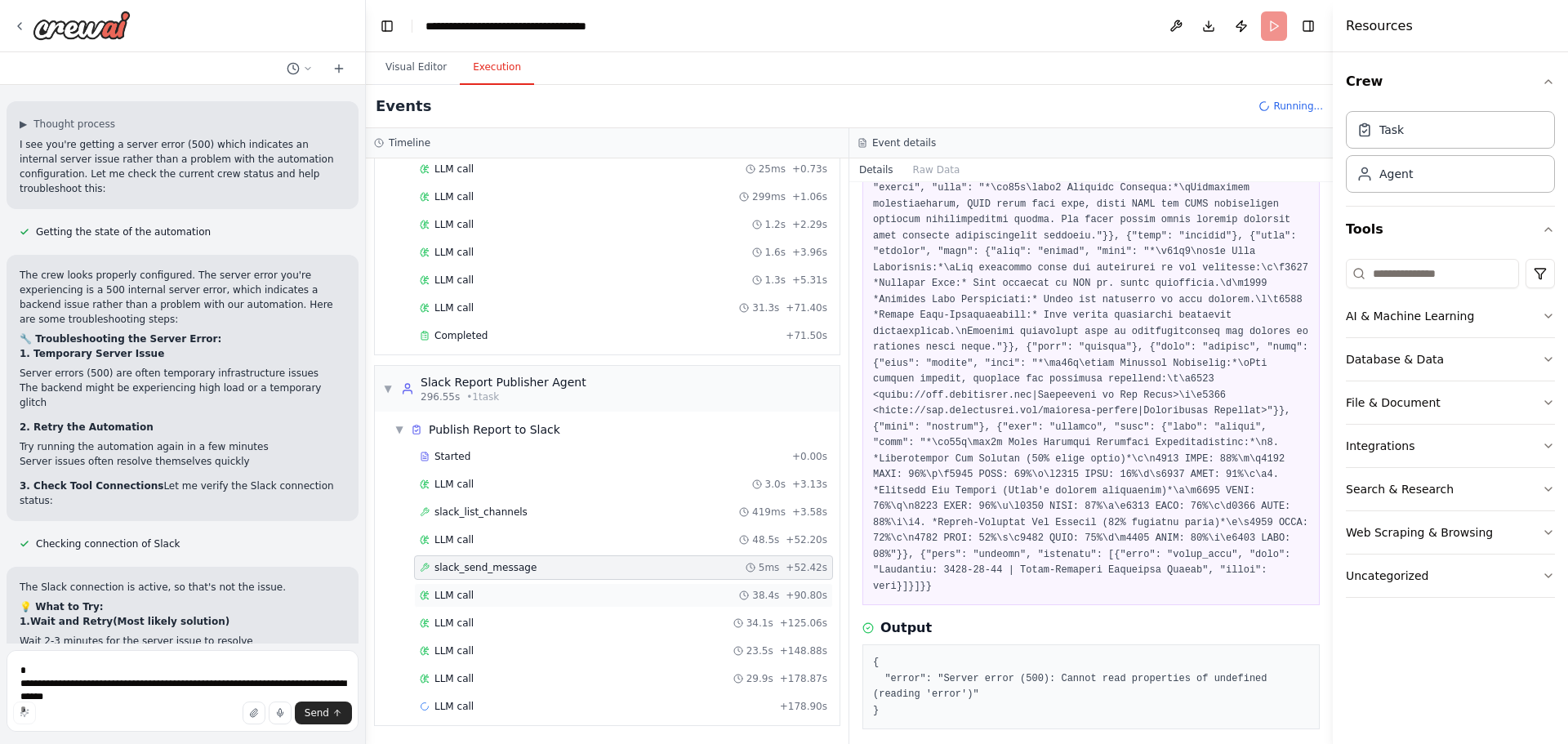
click at [513, 599] on div "LLM call 38.4s + 90.80s" at bounding box center [623, 595] width 408 height 13
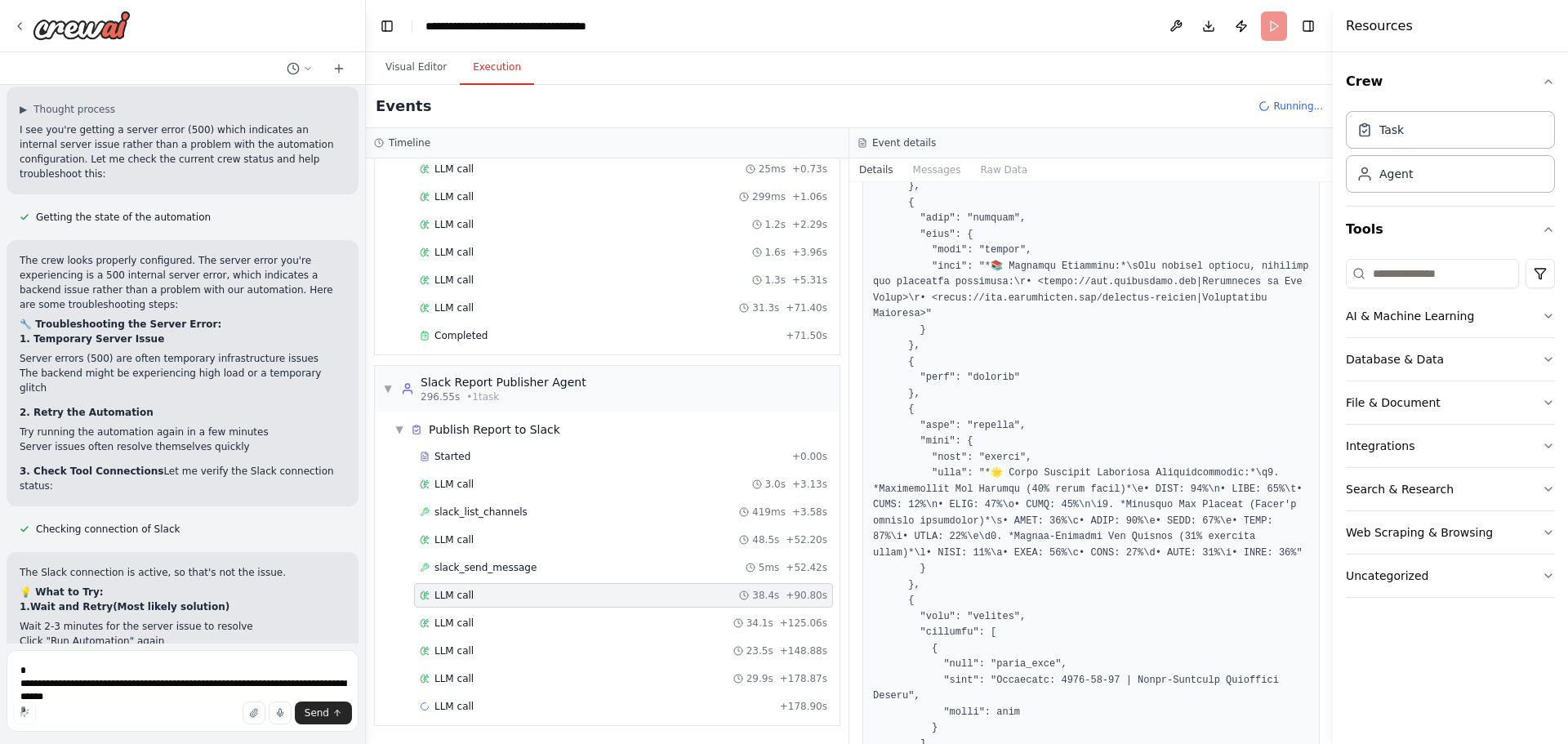
scroll to position [2052, 0]
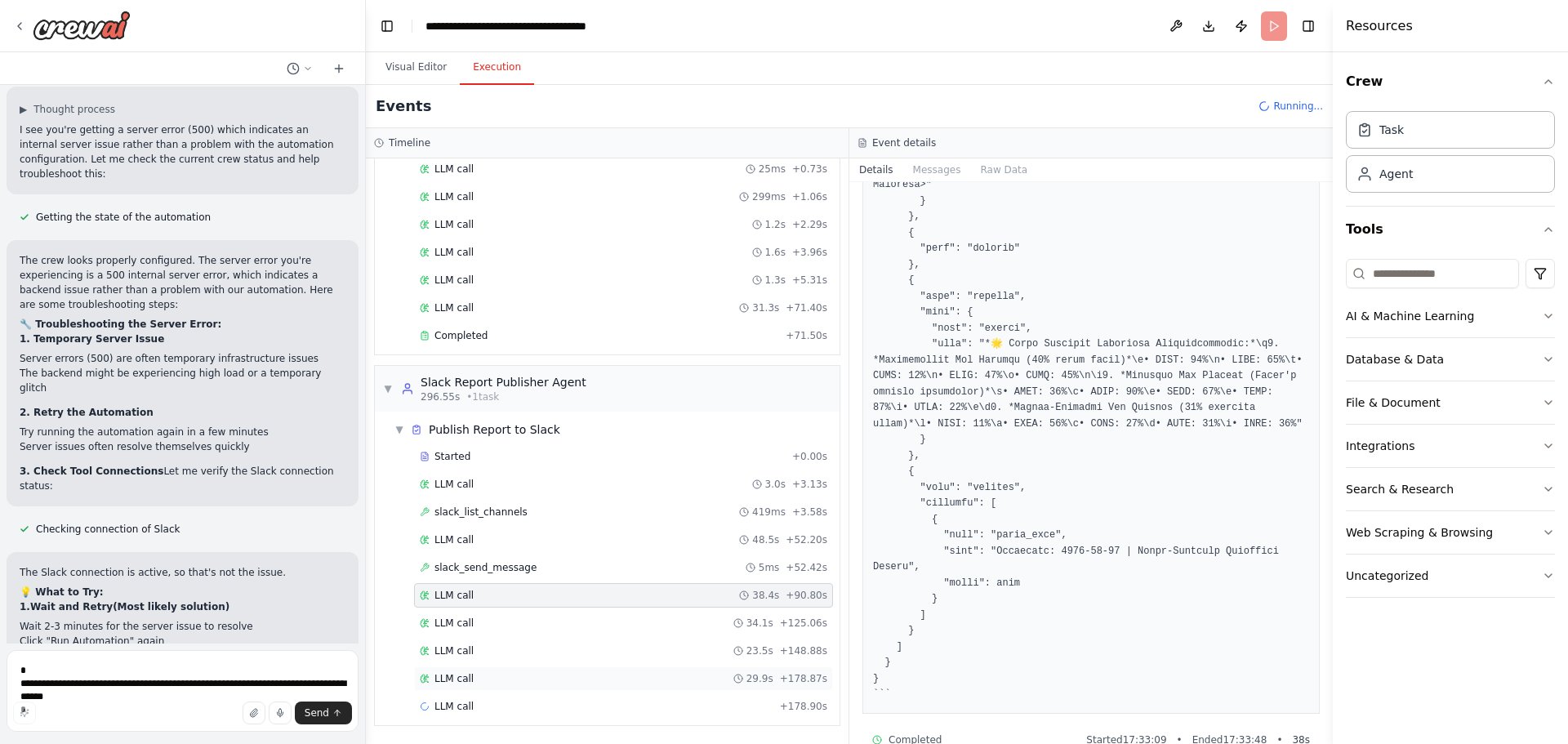
click at [534, 676] on div "LLM call 29.9s + 178.87s" at bounding box center [623, 678] width 408 height 13
click at [662, 656] on div "LLM call 23.5s + 148.88s" at bounding box center [623, 650] width 408 height 13
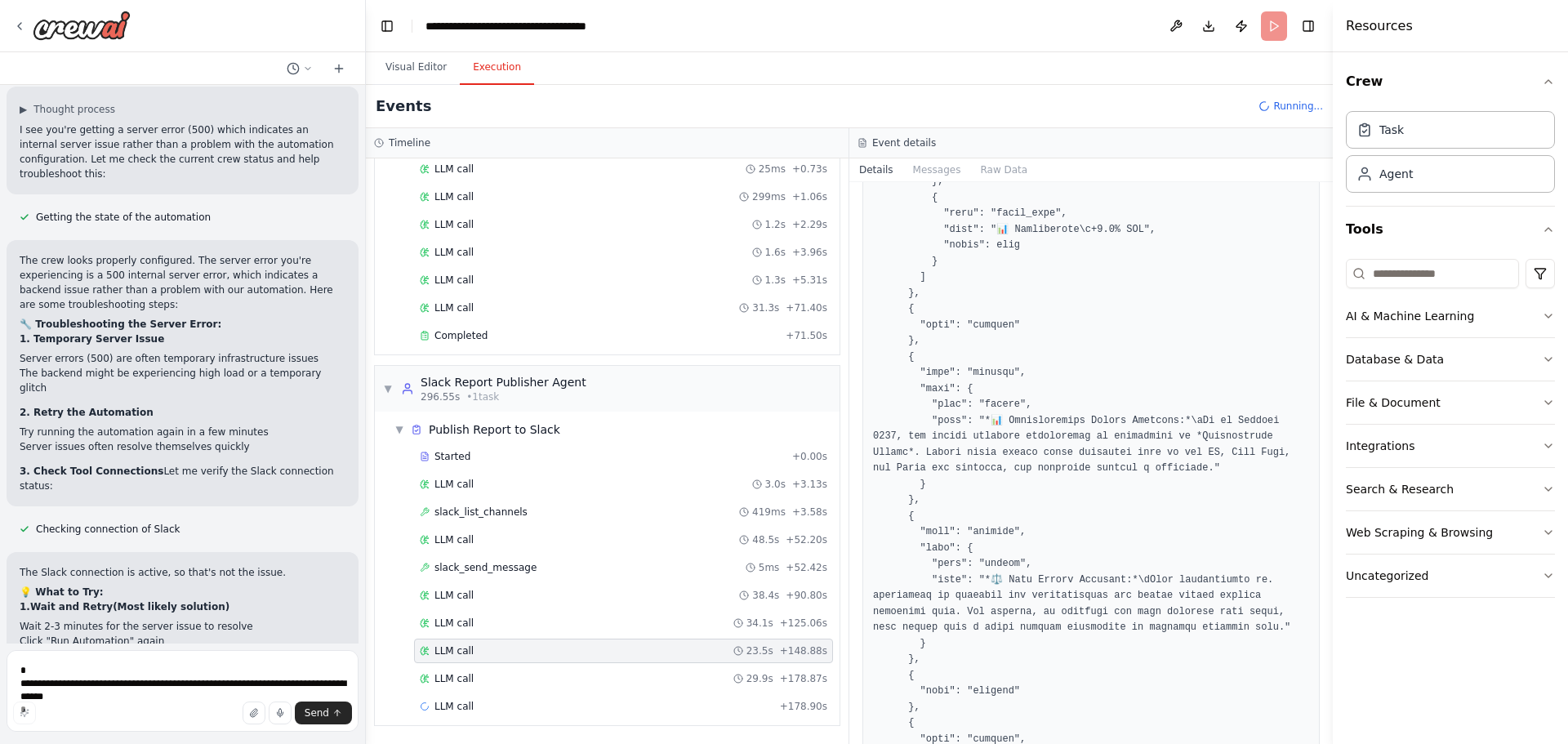
scroll to position [747, 0]
click at [526, 573] on div "slack_send_message 5ms + 52.42s" at bounding box center [623, 567] width 408 height 13
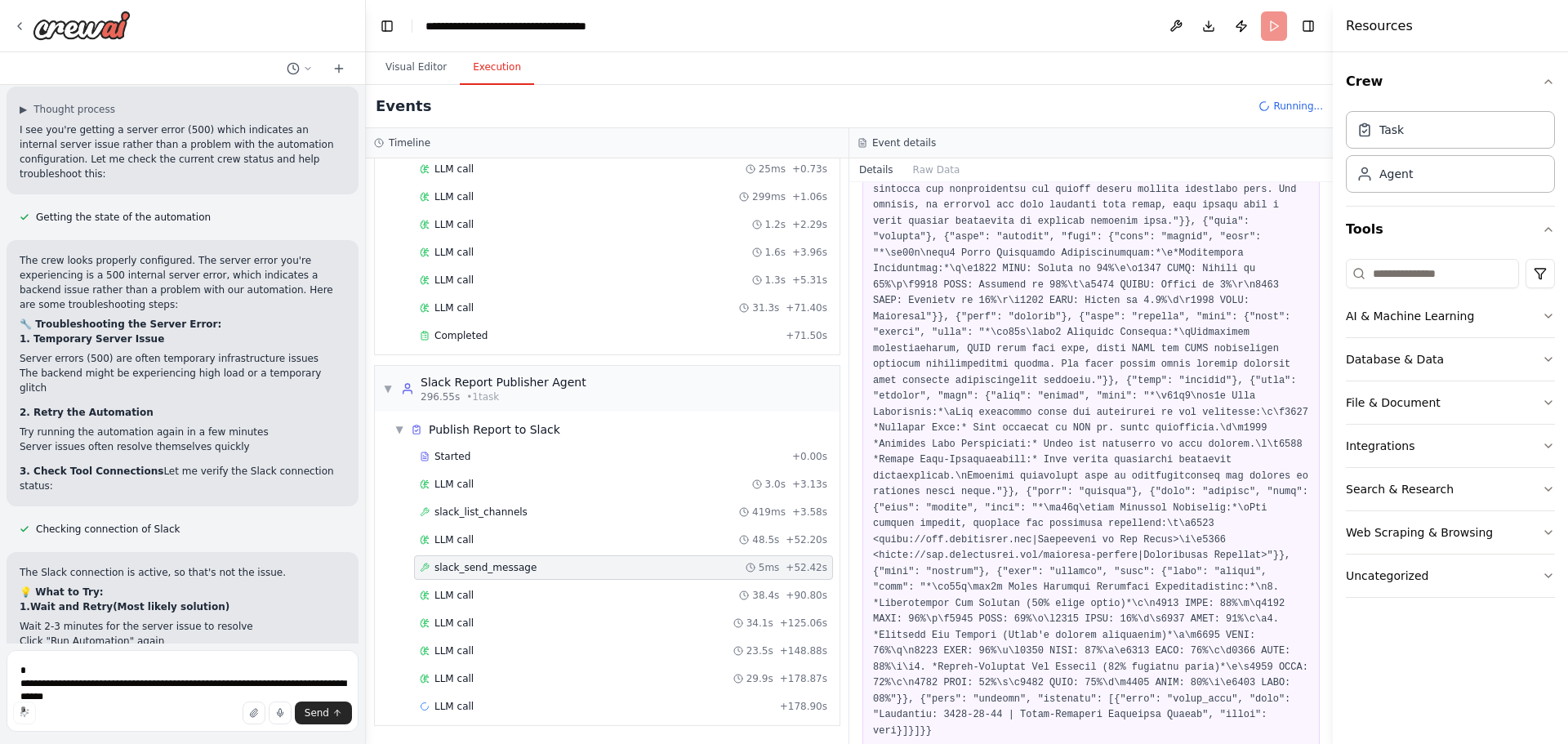
scroll to position [552, 0]
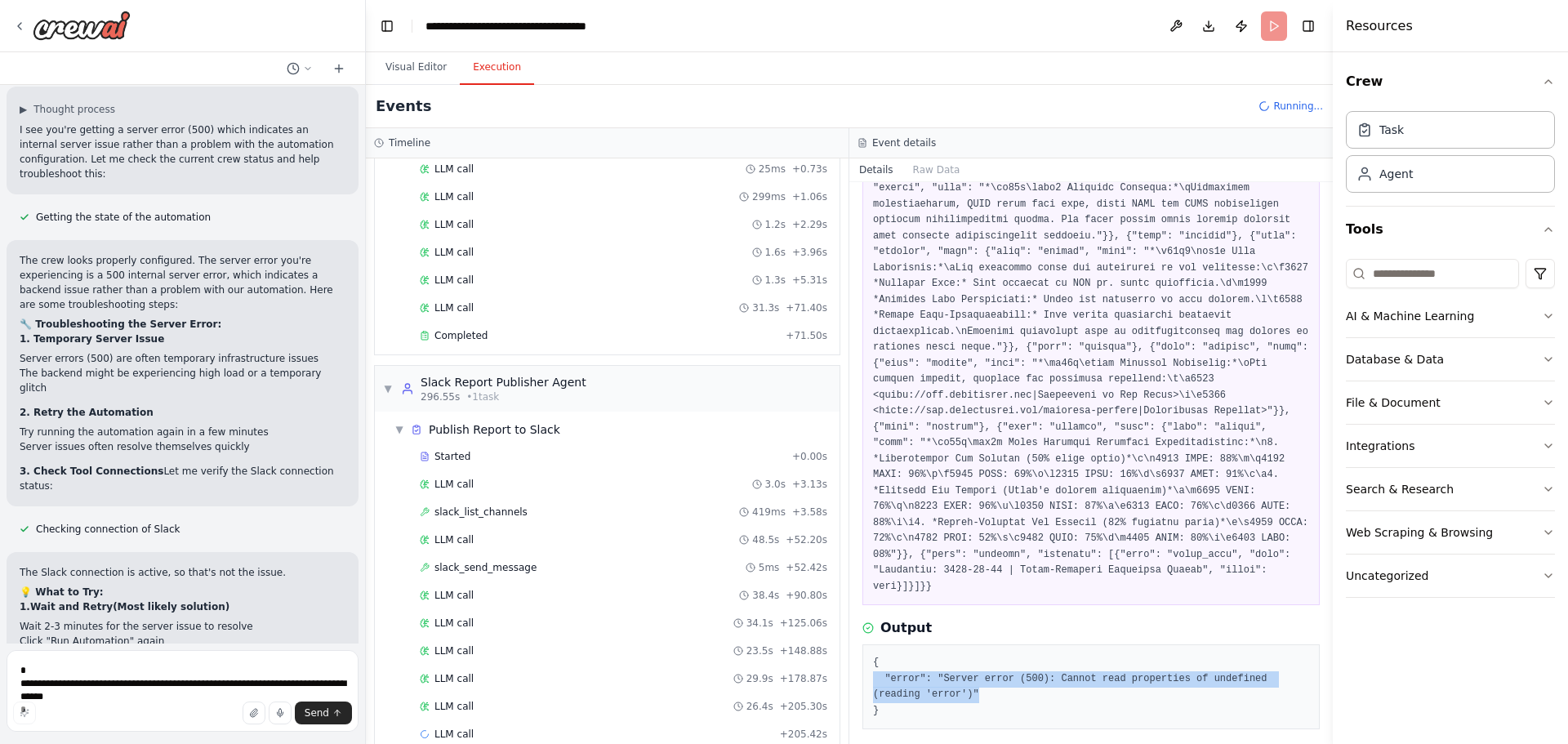
drag, startPoint x: 922, startPoint y: 645, endPoint x: 857, endPoint y: 636, distance: 65.6
click at [857, 636] on div "slack_send_message 05/10/2025, 17:33:09 Input Output { "error": "Server error (…" at bounding box center [1091, 463] width 483 height 562
click at [553, 559] on div "slack_send_message 5ms + 52.42s" at bounding box center [623, 567] width 419 height 25
drag, startPoint x: 892, startPoint y: 663, endPoint x: 874, endPoint y: 615, distance: 51.3
click at [874, 655] on pre "{ "error": "Server error (500): Cannot read properties of undefined (reading 'e…" at bounding box center [1091, 686] width 436 height 64
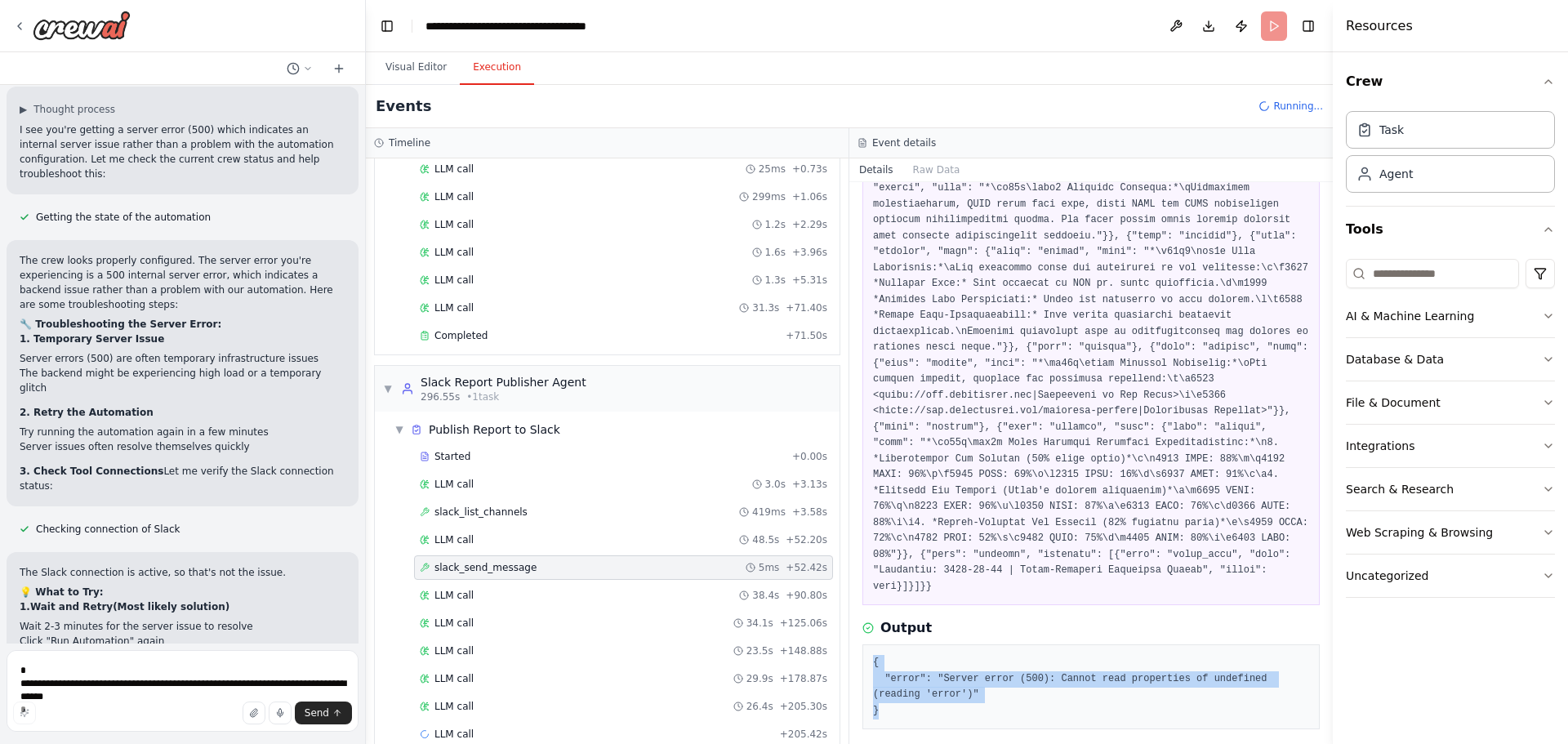
copy pre "{ "error": "Server error (500): Cannot read properties of undefined (reading 'e…"
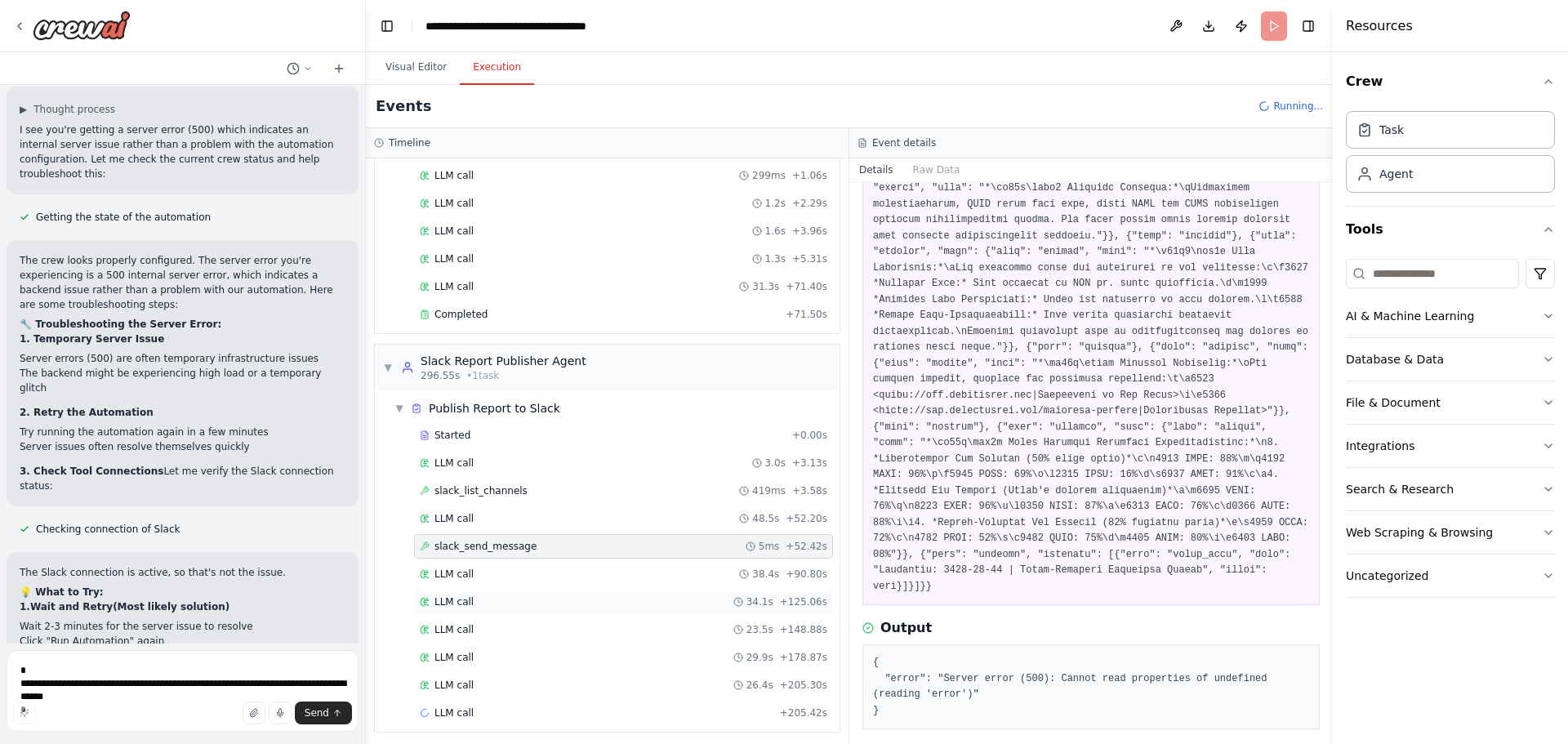
scroll to position [3802, 0]
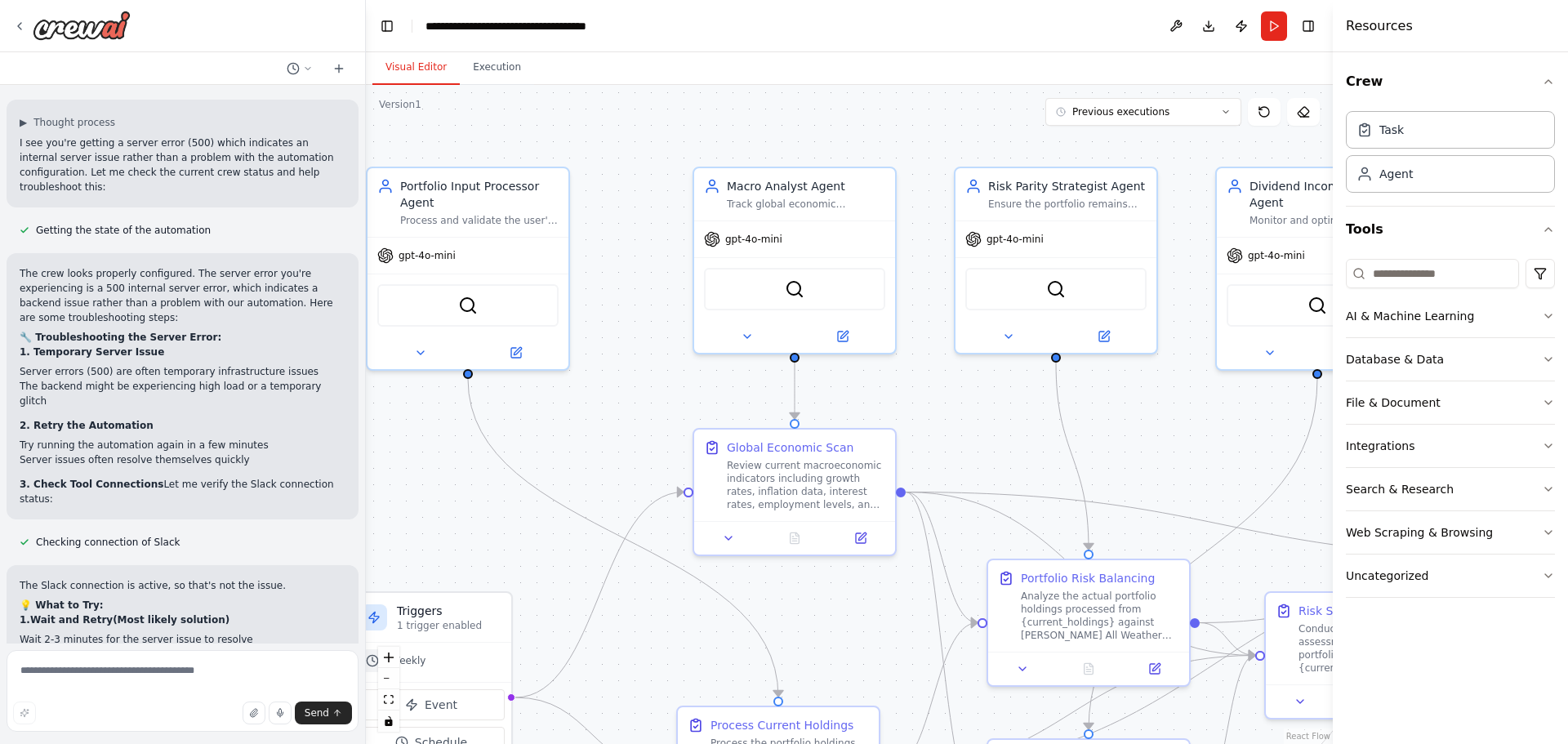
scroll to position [18652, 0]
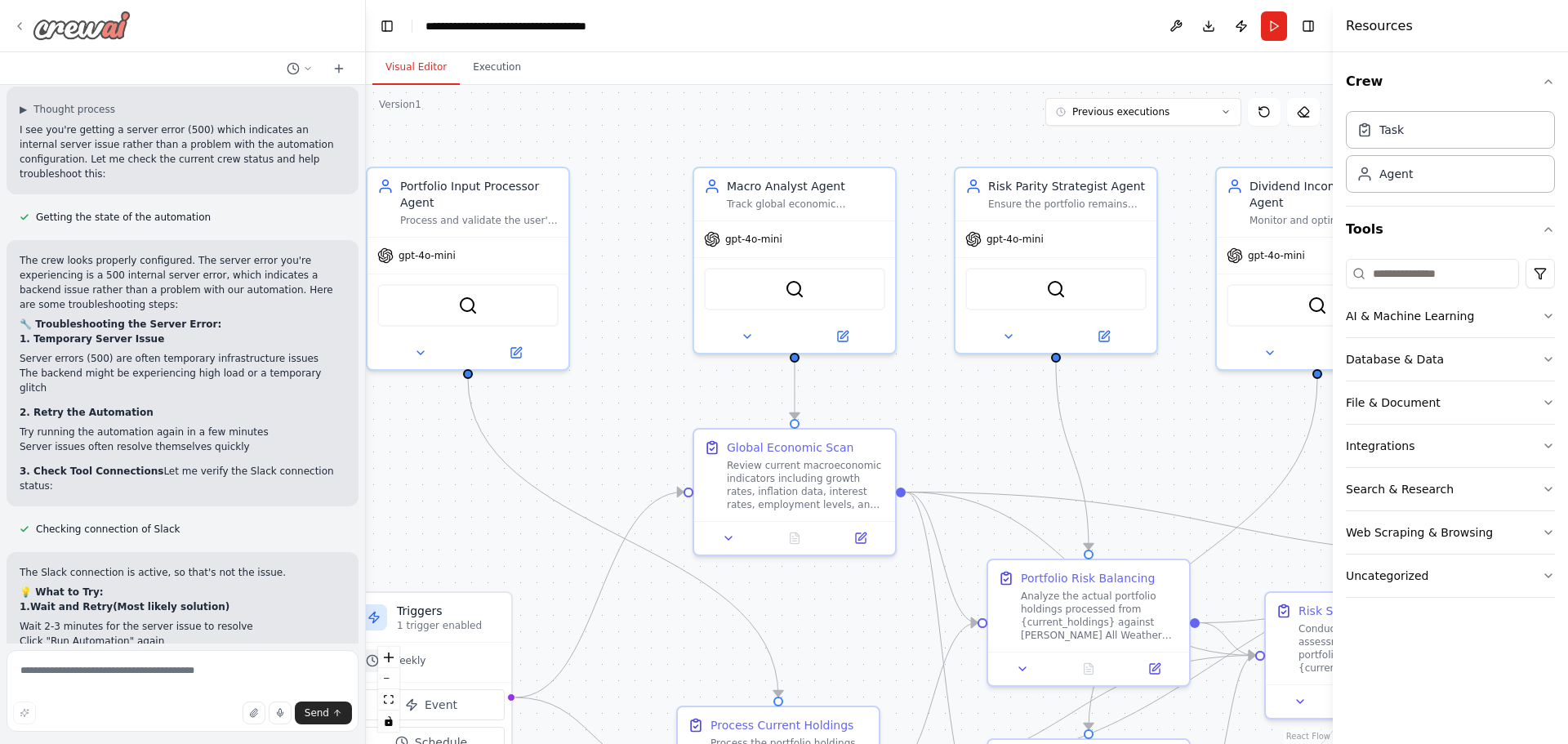
click at [19, 25] on icon at bounding box center [19, 26] width 3 height 7
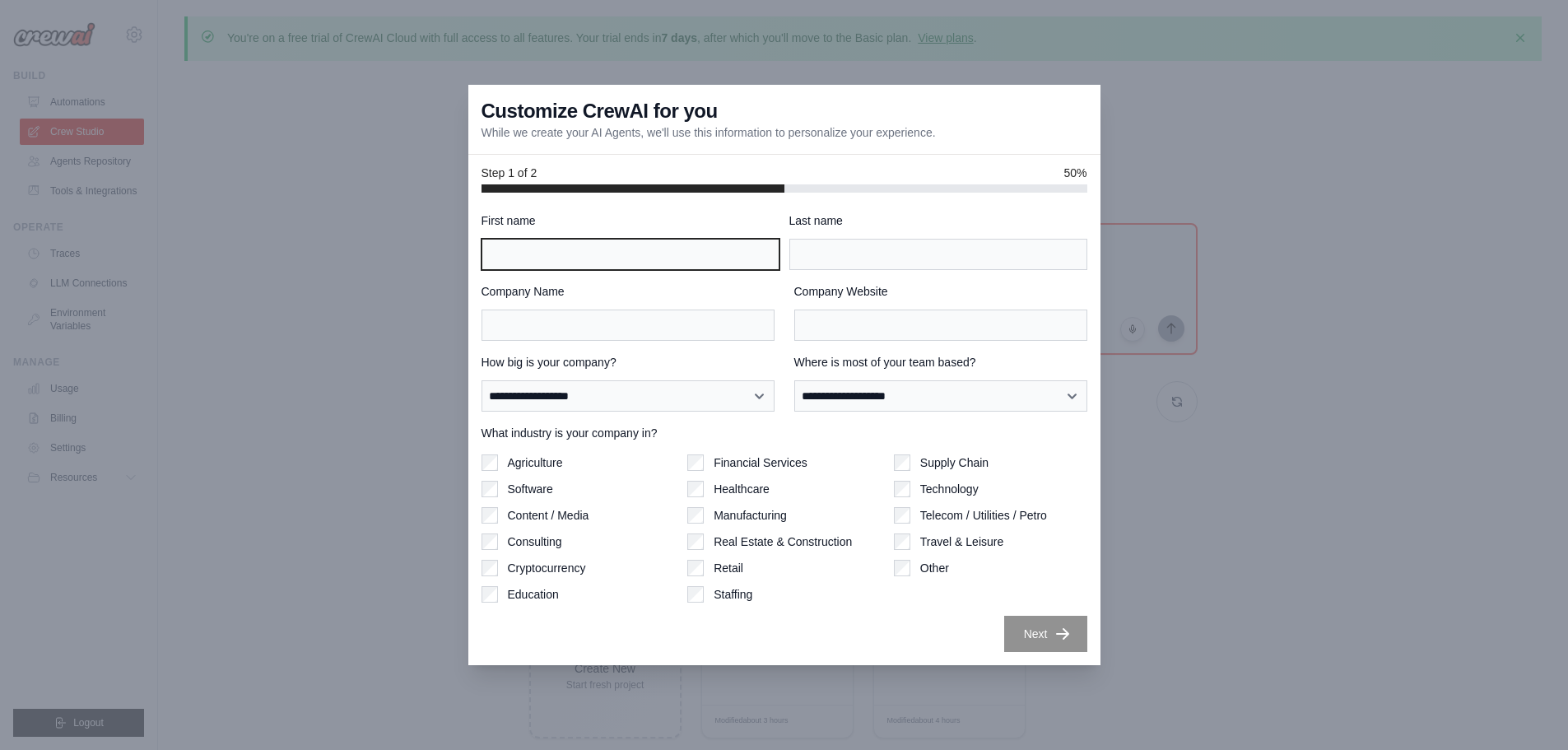
click at [623, 261] on input "First name" at bounding box center [631, 254] width 298 height 32
type input "******"
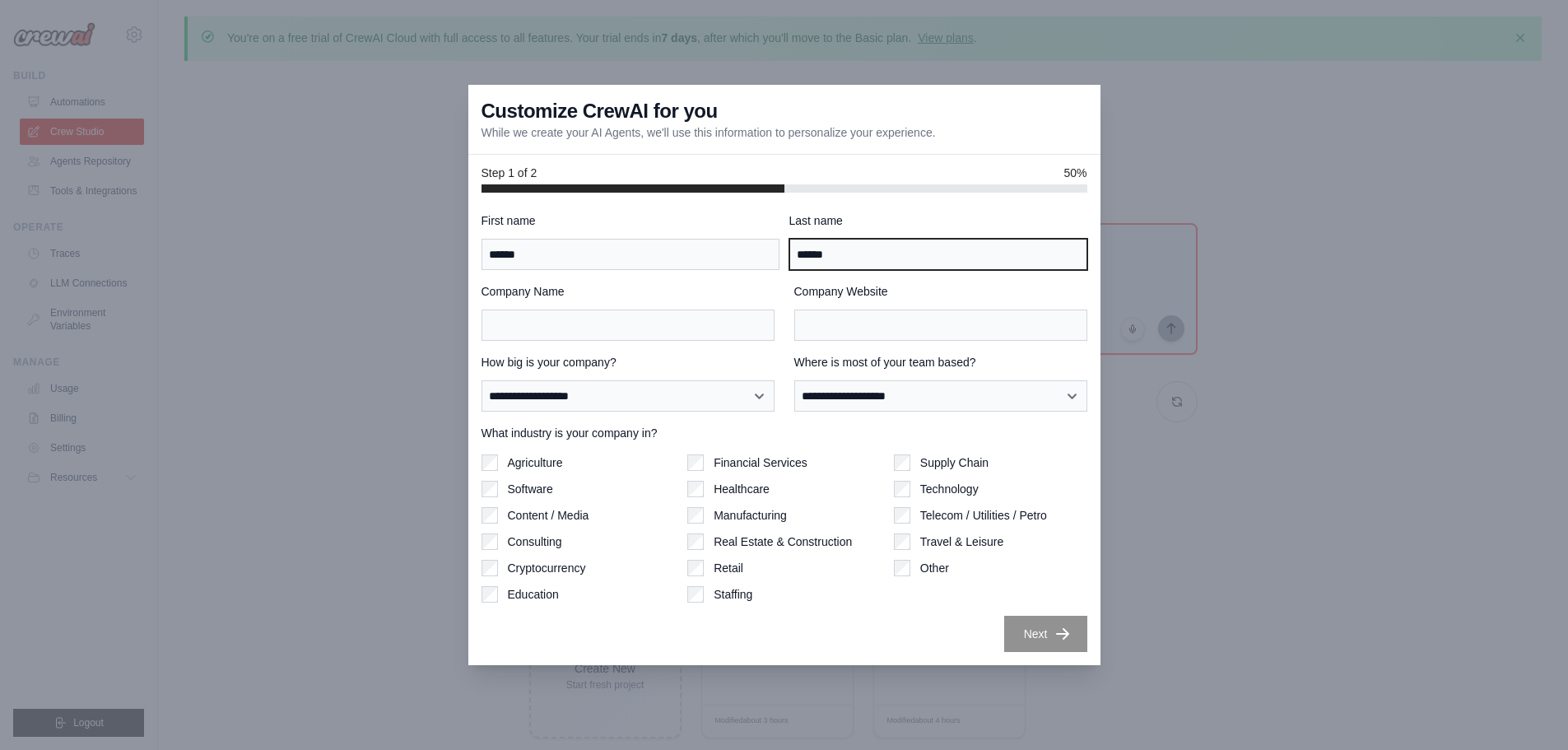
type input "******"
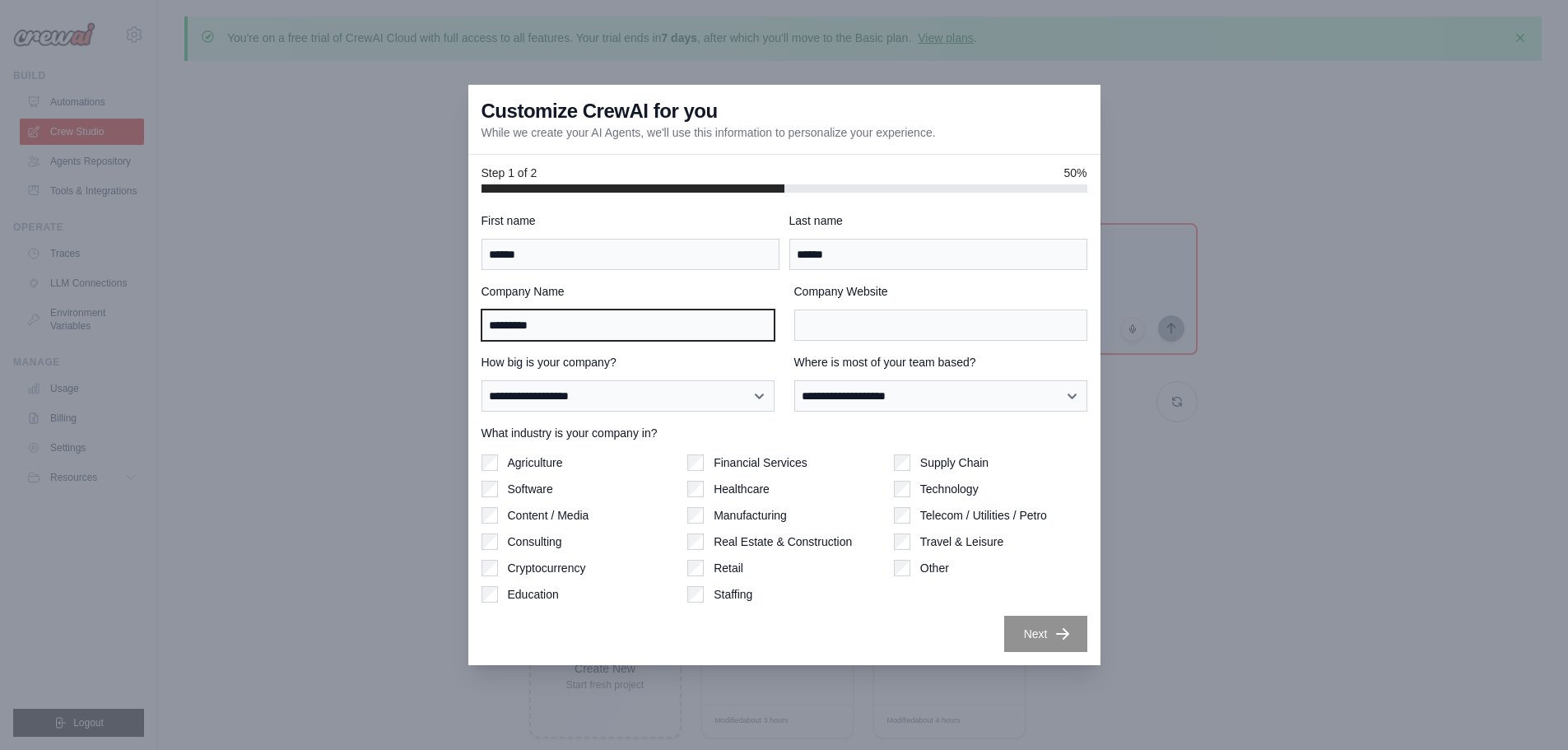
type input "*********"
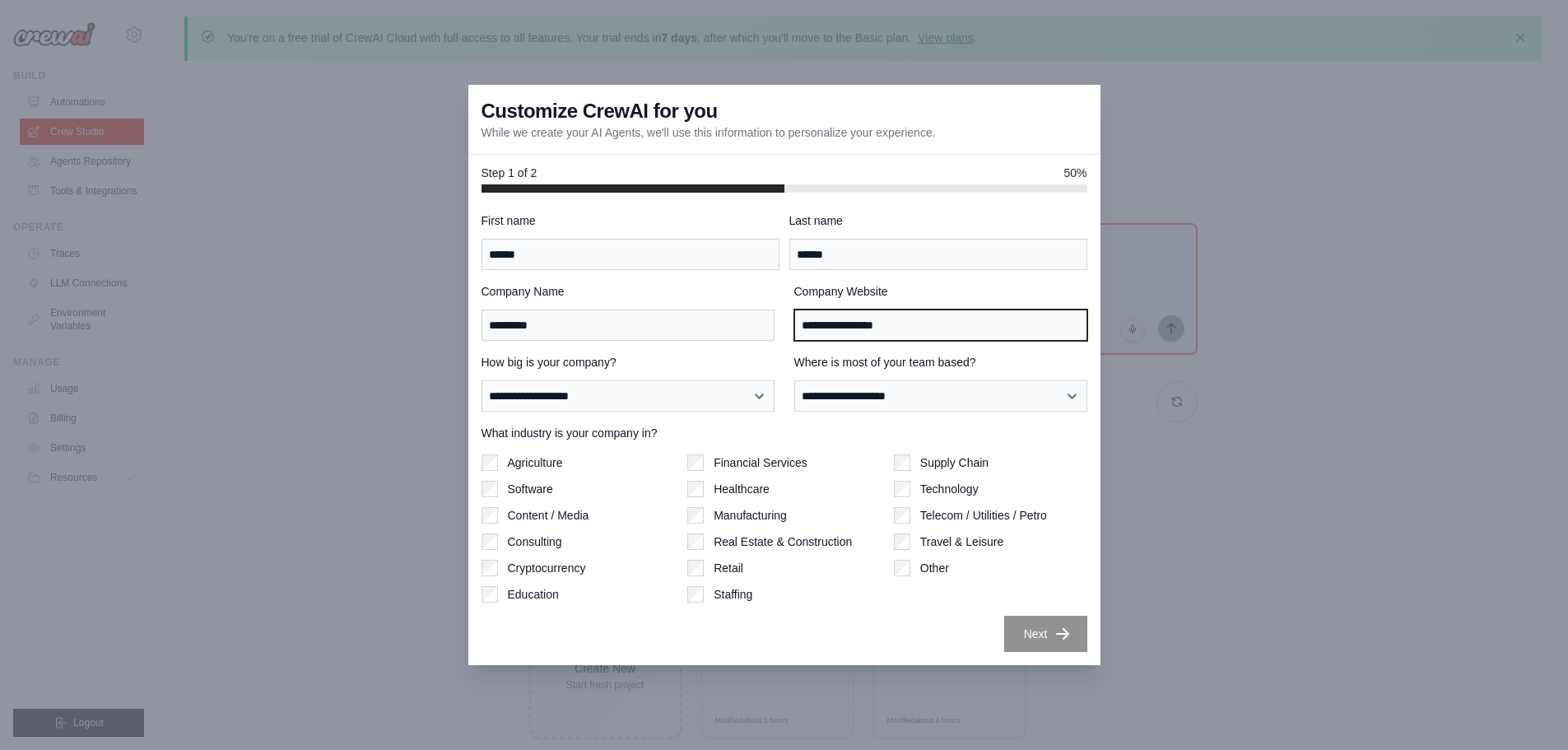
type input "**********"
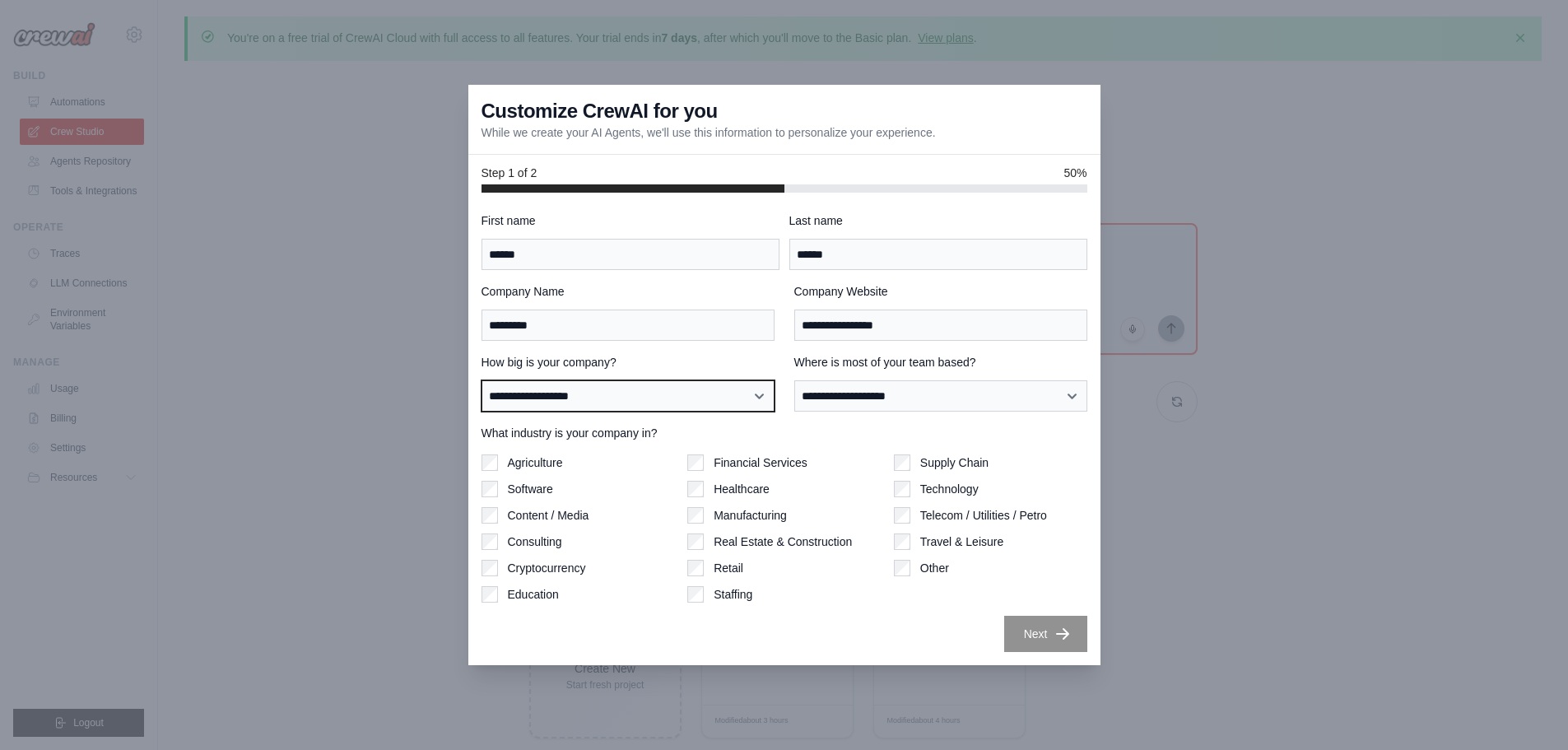
click at [628, 390] on select "**********" at bounding box center [628, 396] width 293 height 32
click at [482, 380] on select "**********" at bounding box center [628, 396] width 293 height 32
click at [624, 402] on select "**********" at bounding box center [628, 396] width 293 height 32
select select "**********"
click at [482, 380] on select "**********" at bounding box center [628, 396] width 293 height 32
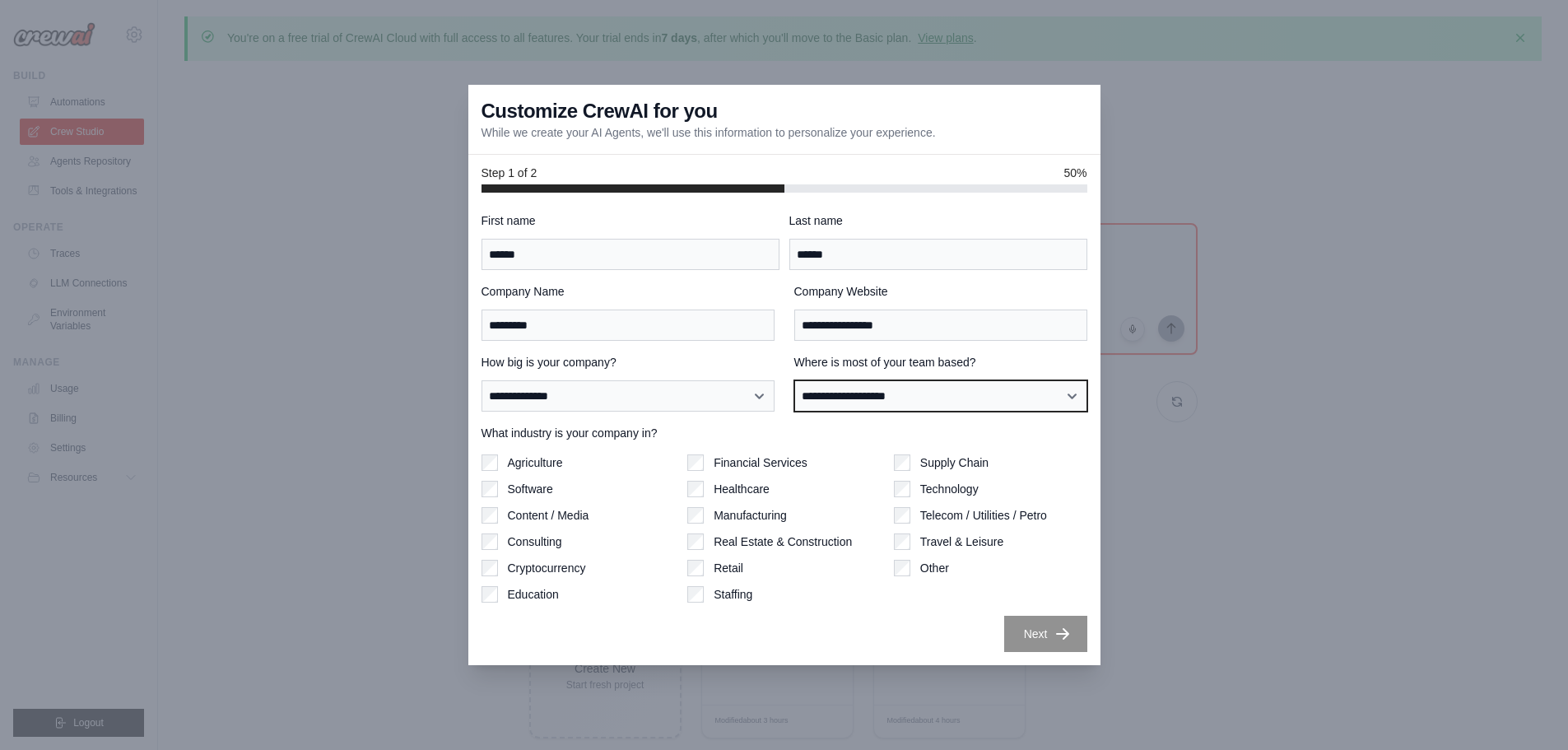
click at [844, 402] on select "**********" at bounding box center [941, 396] width 293 height 32
select select "**********"
click at [795, 380] on select "**********" at bounding box center [941, 396] width 293 height 32
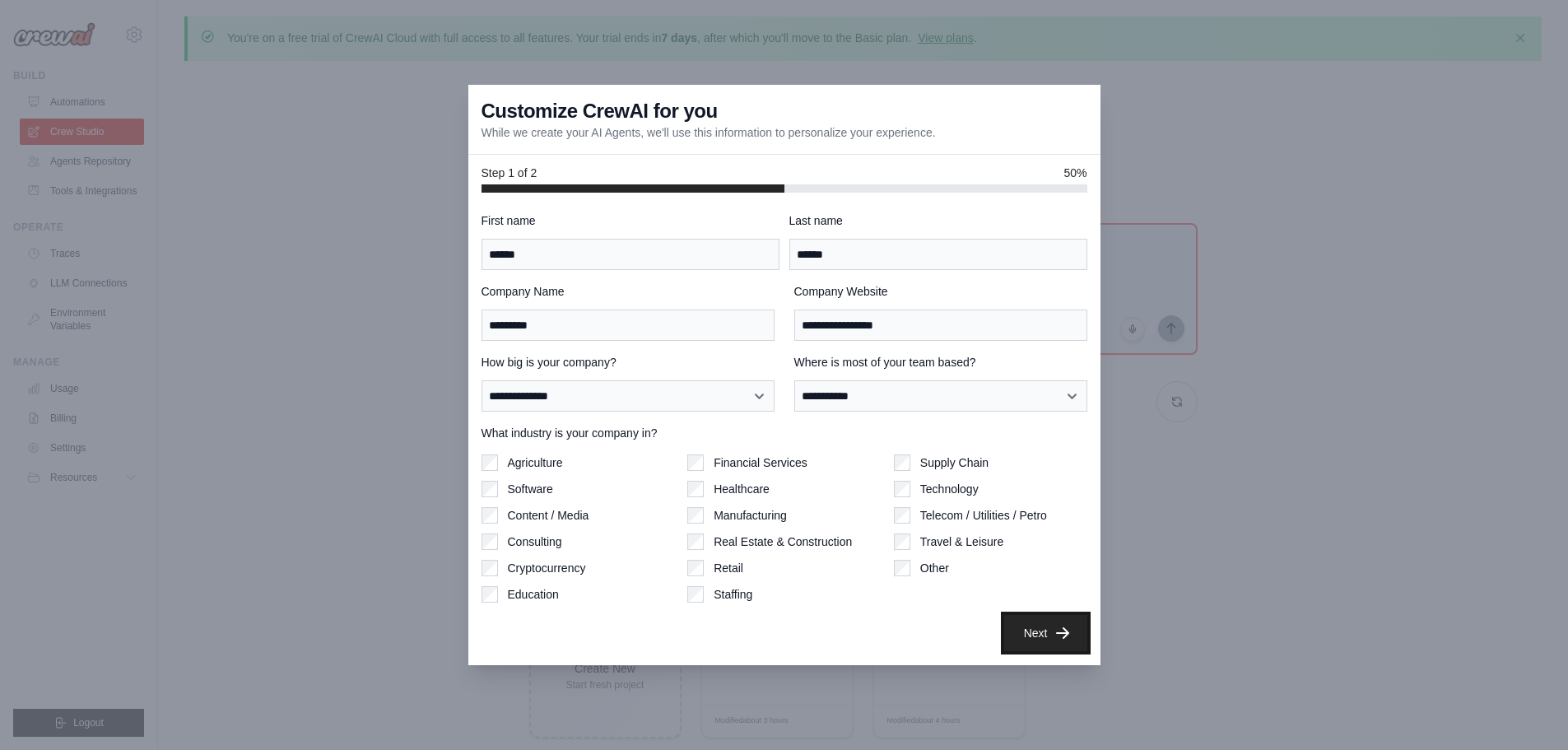
click at [1045, 637] on button "Next" at bounding box center [1045, 633] width 83 height 36
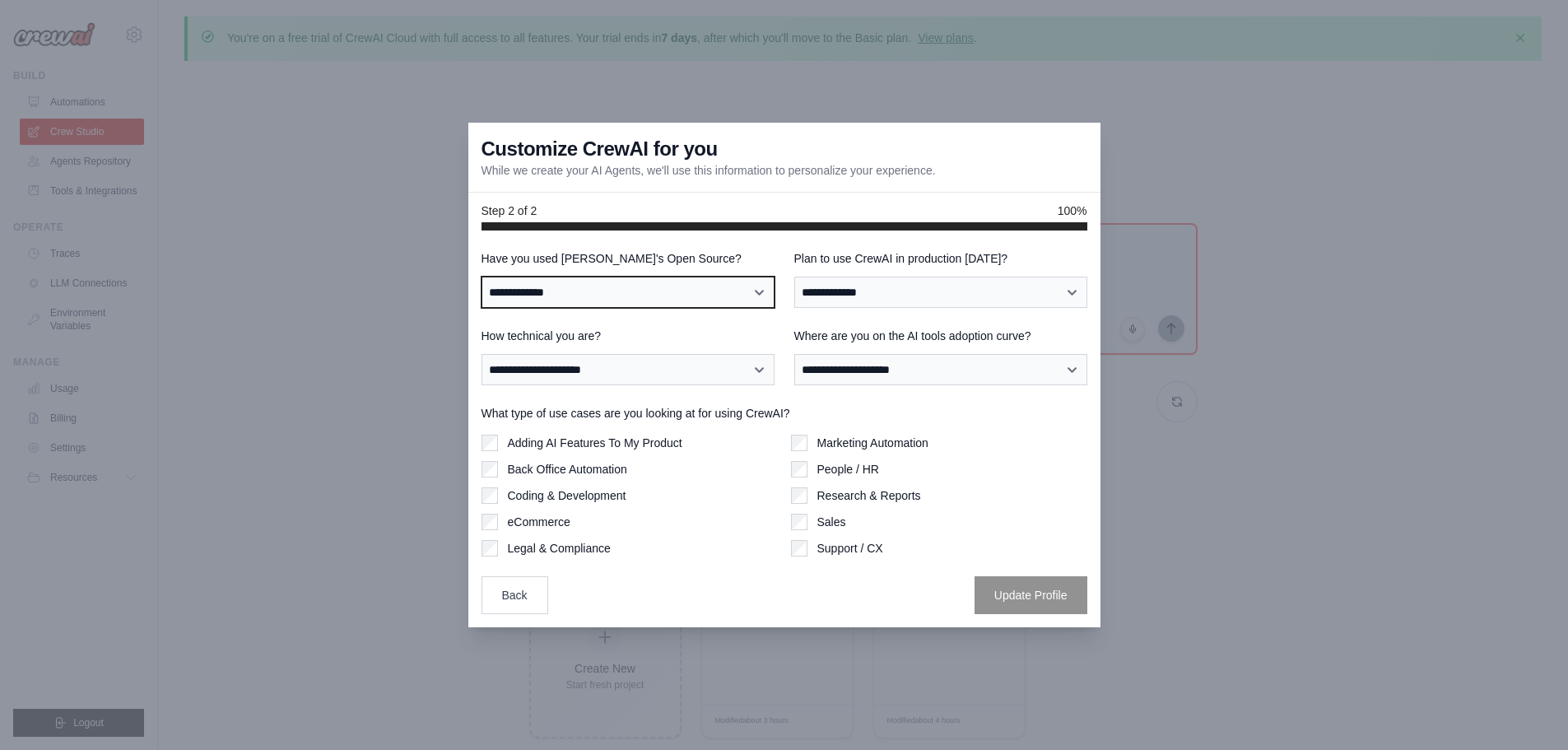
click at [631, 291] on select "**********" at bounding box center [628, 292] width 293 height 32
select select "**"
click at [482, 277] on select "**********" at bounding box center [628, 292] width 293 height 32
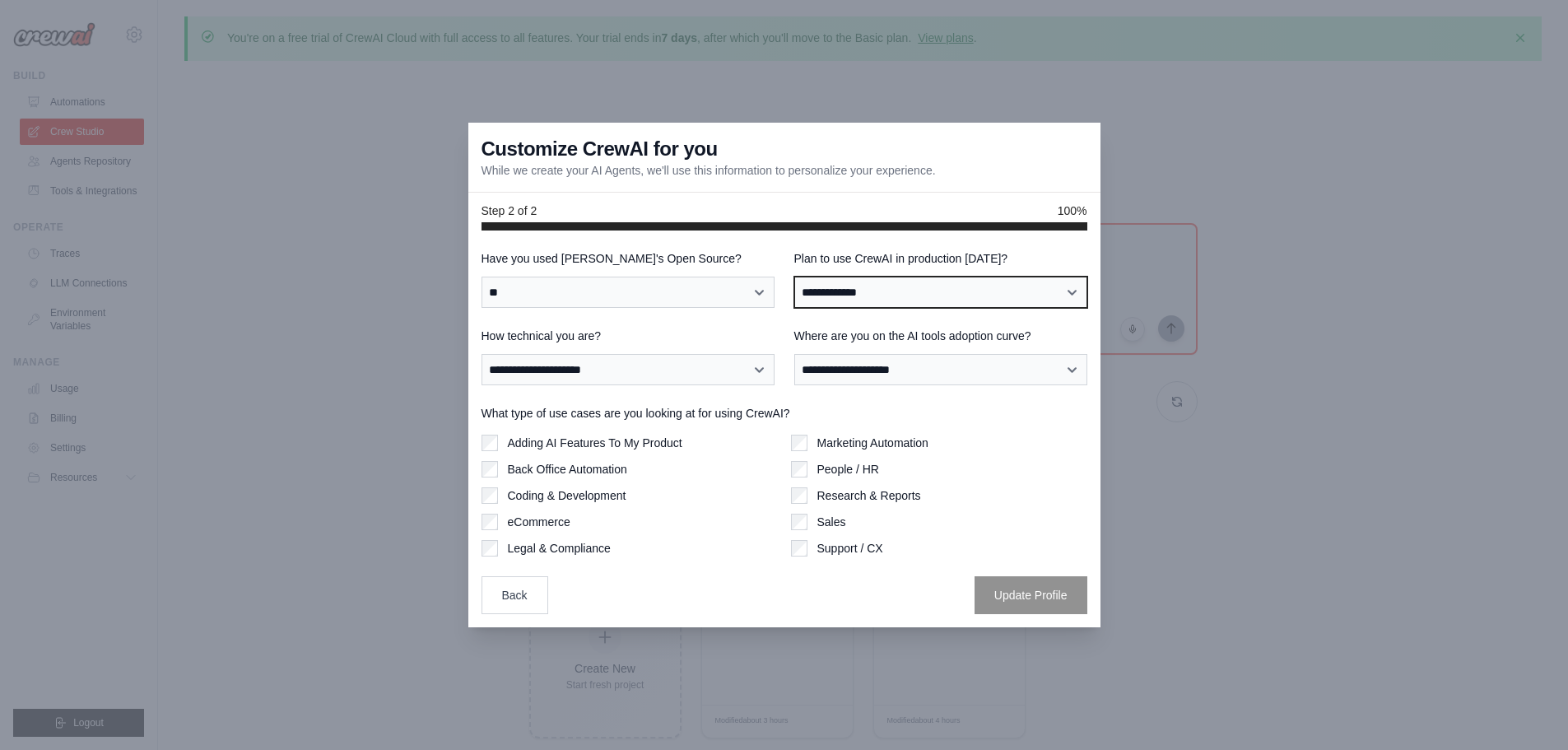
click at [866, 282] on select "**********" at bounding box center [941, 292] width 293 height 32
select select "*****"
click at [795, 277] on select "**********" at bounding box center [941, 292] width 293 height 32
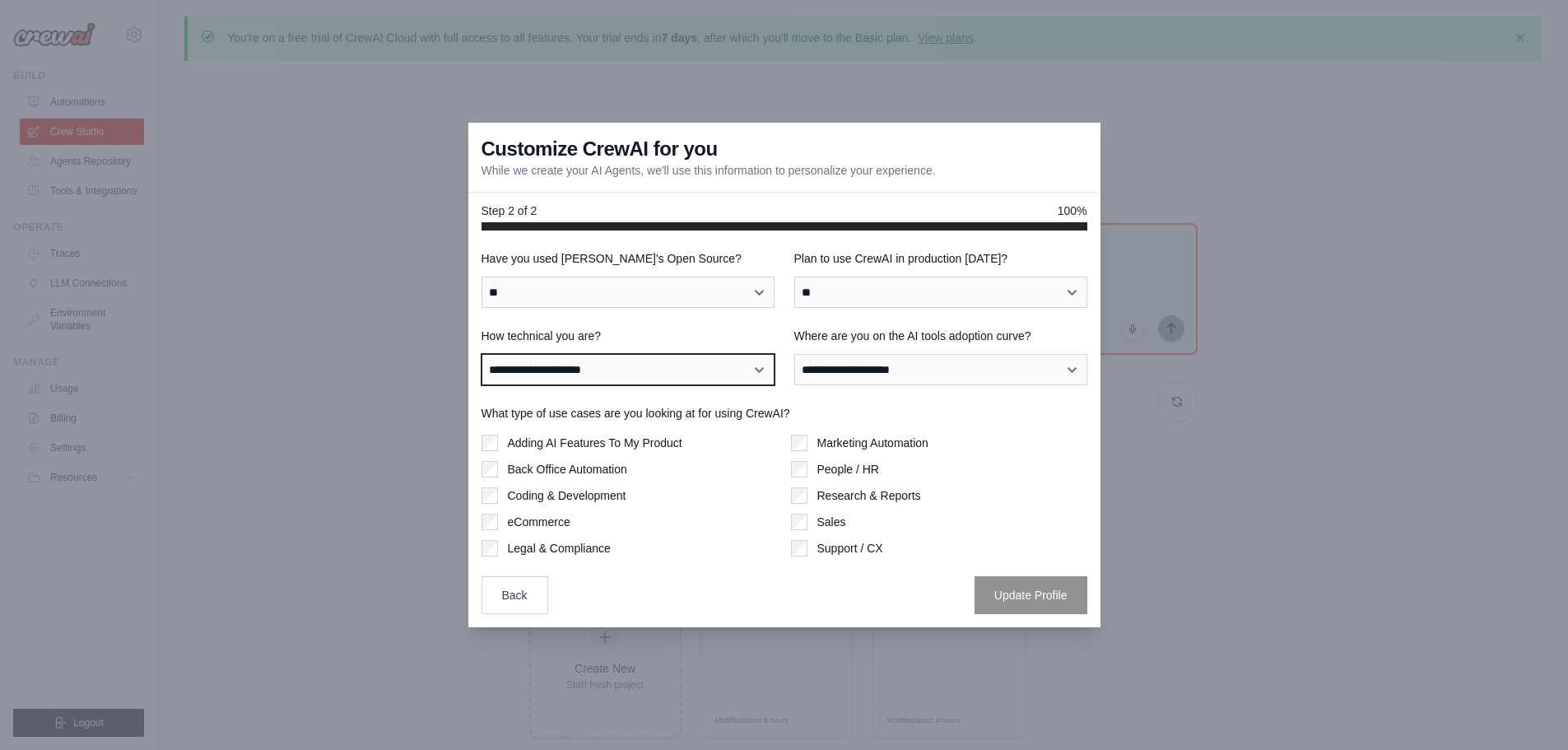
click at [708, 374] on select "**********" at bounding box center [628, 369] width 293 height 32
select select "**********"
click at [482, 354] on select "**********" at bounding box center [628, 369] width 293 height 32
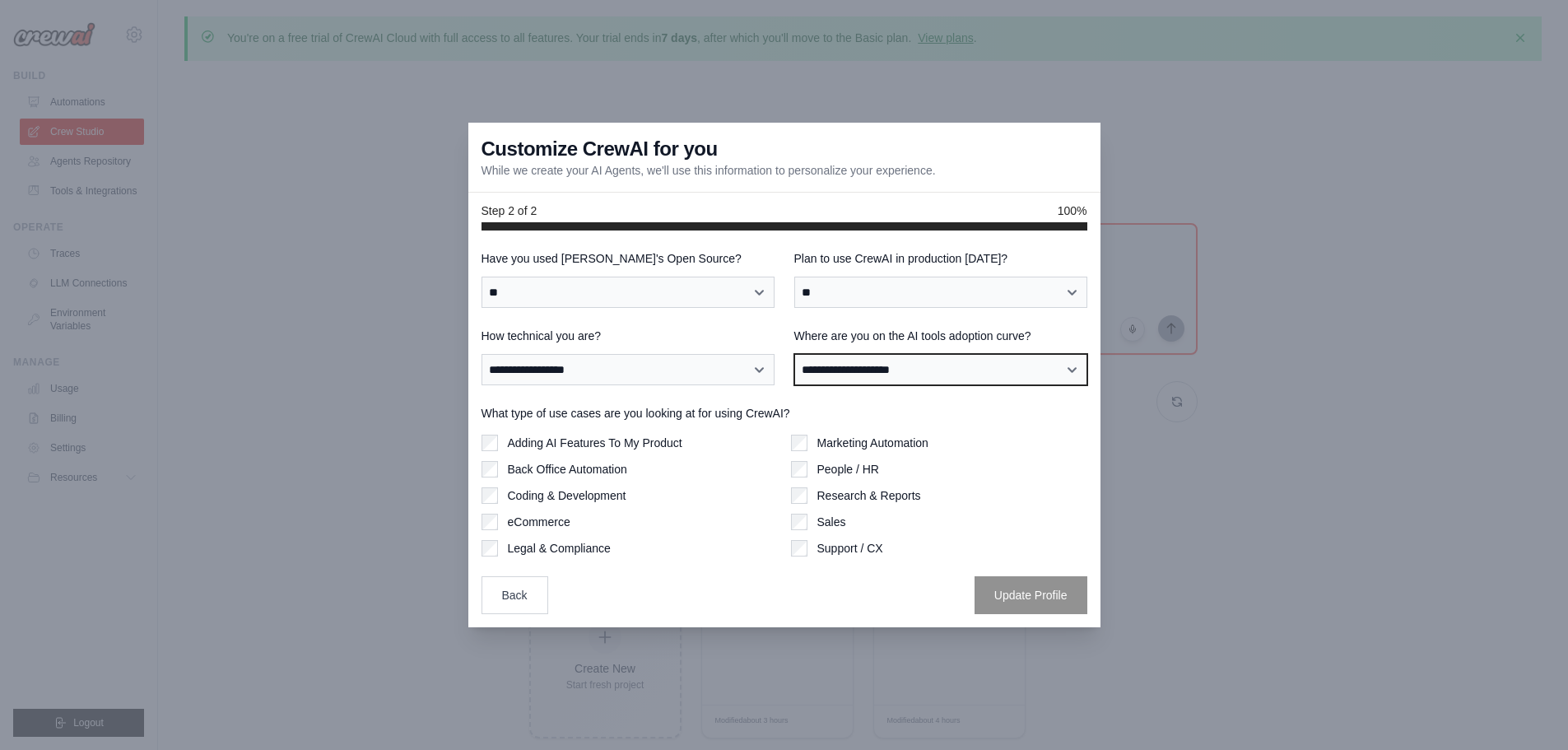
click at [870, 371] on select "**********" at bounding box center [941, 369] width 293 height 32
select select "**********"
click at [795, 354] on select "**********" at bounding box center [941, 369] width 293 height 32
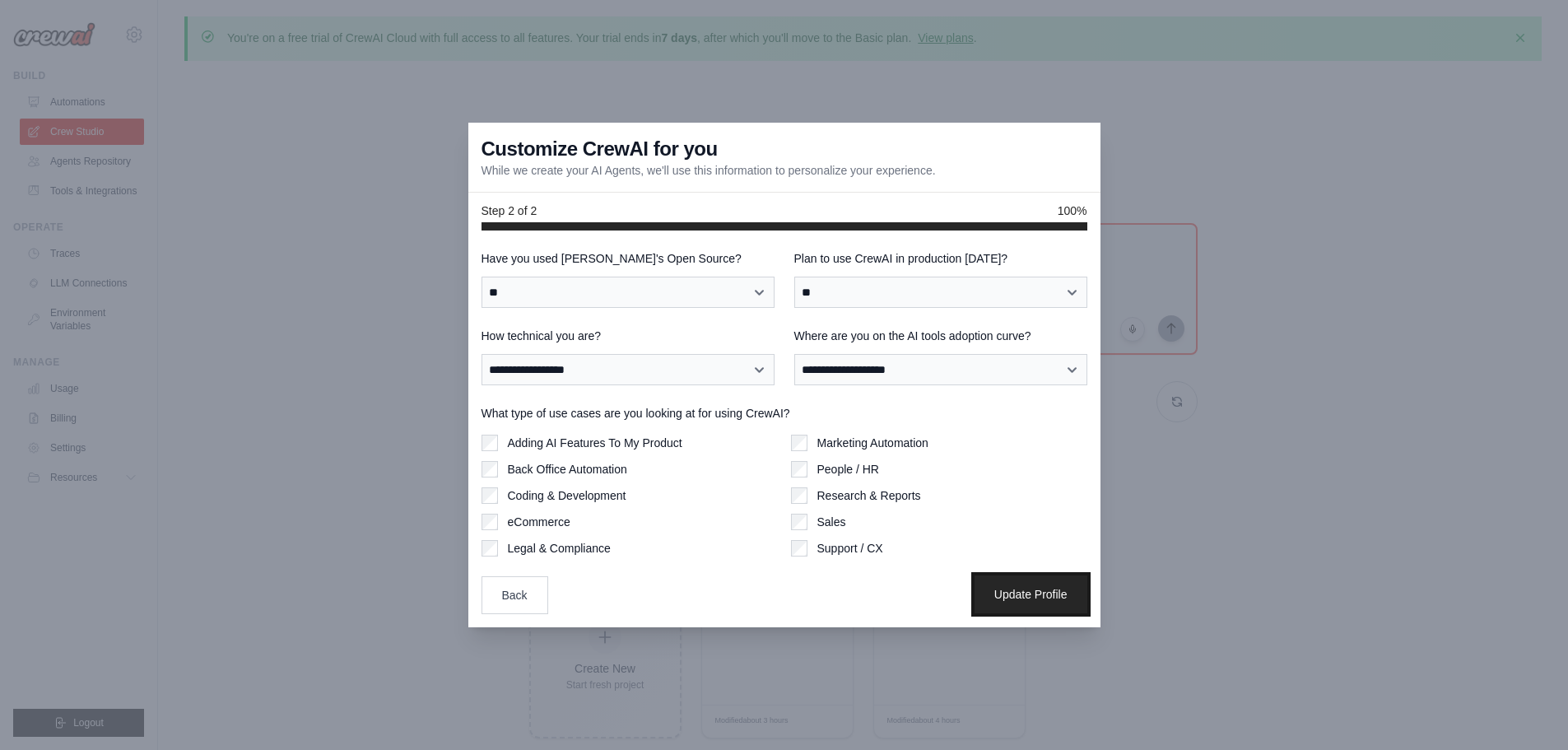
click at [1007, 587] on button "Update Profile" at bounding box center [1031, 594] width 113 height 38
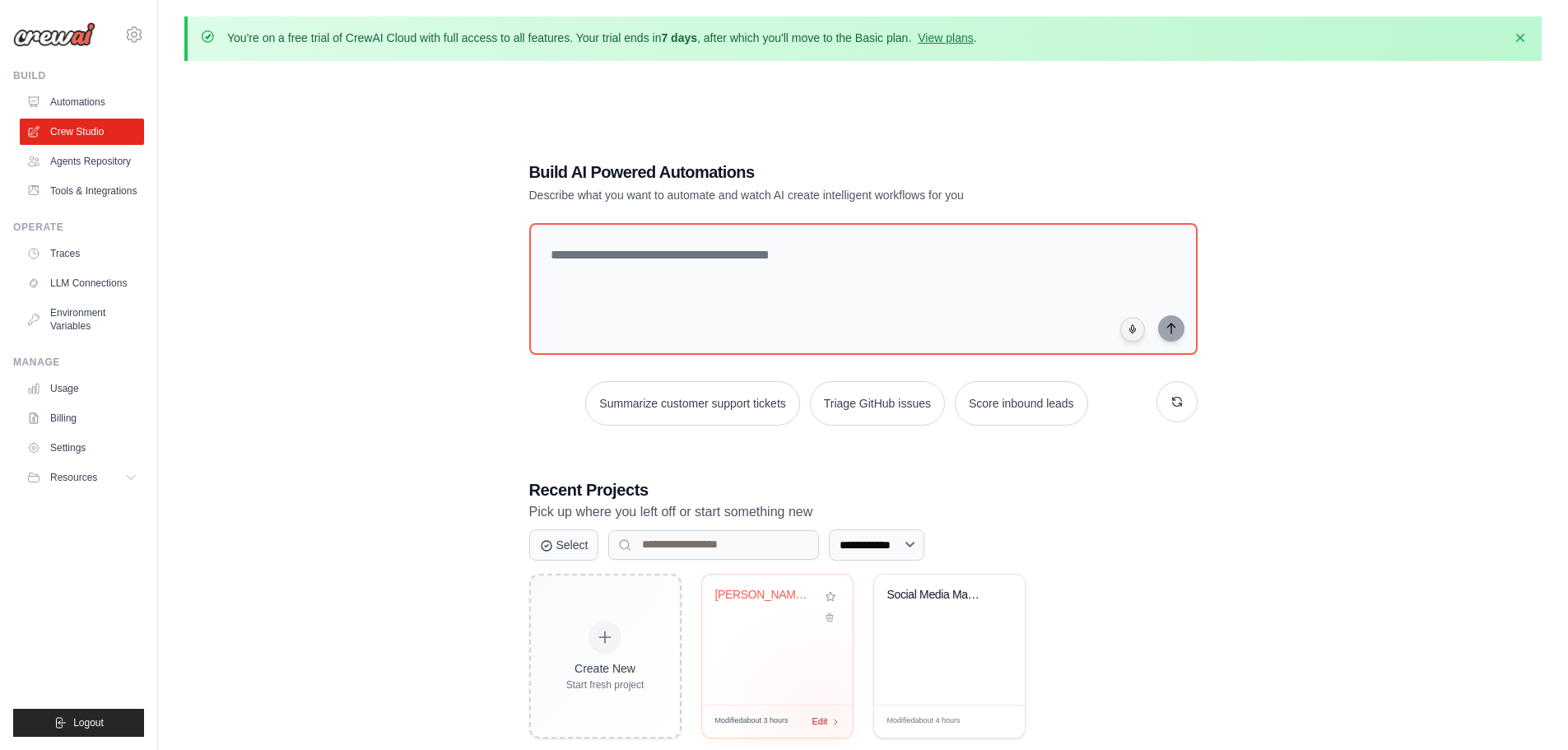
click at [819, 720] on span "Edit" at bounding box center [820, 721] width 15 height 14
click at [819, 718] on span "Edit" at bounding box center [820, 721] width 15 height 14
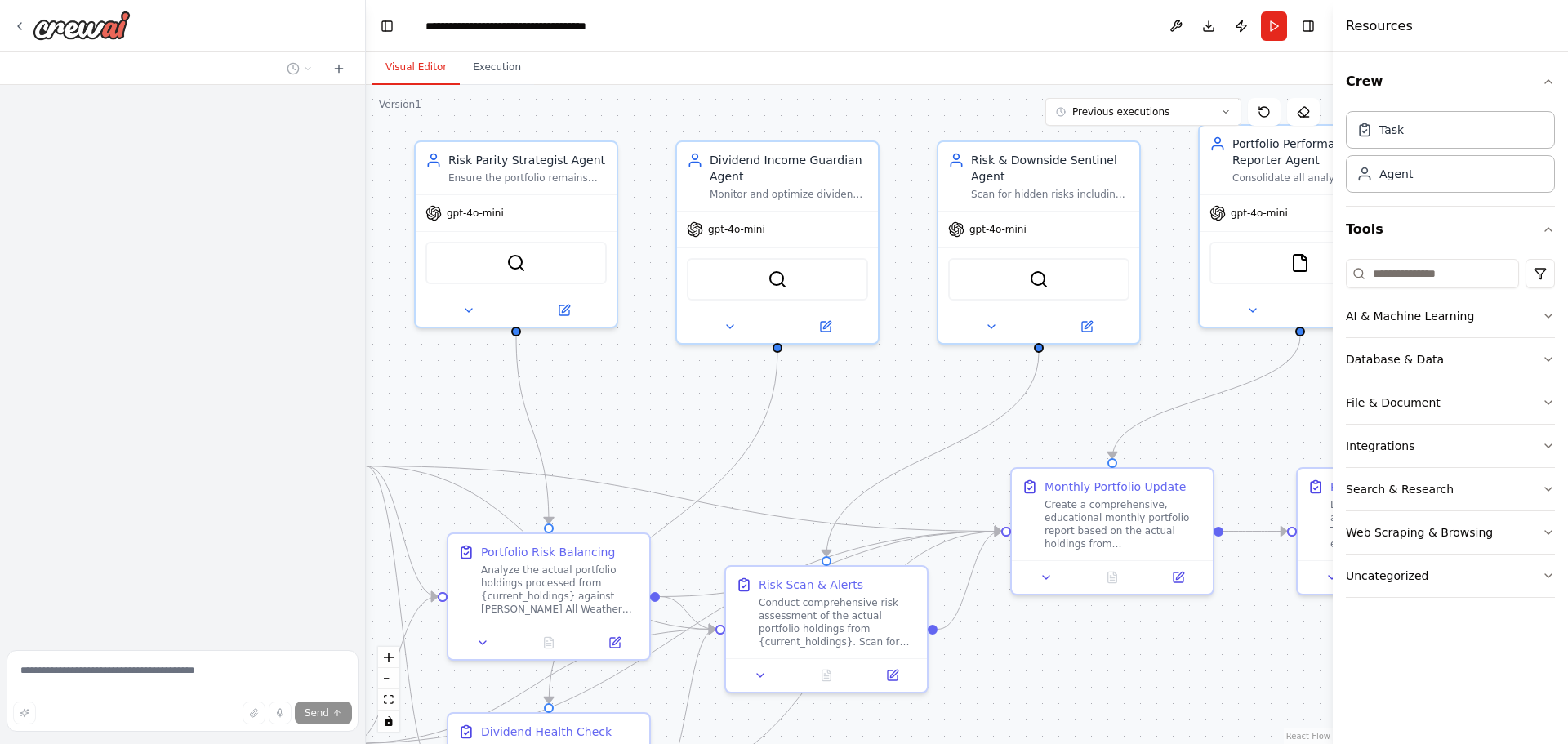
drag, startPoint x: 1189, startPoint y: 414, endPoint x: 648, endPoint y: 389, distance: 541.6
click at [648, 389] on div ".deletable-edge-delete-btn { width: 20px; height: 20px; border: 0px solid #ffff…" at bounding box center [849, 414] width 967 height 659
click at [1278, 30] on button "Run" at bounding box center [1274, 25] width 26 height 30
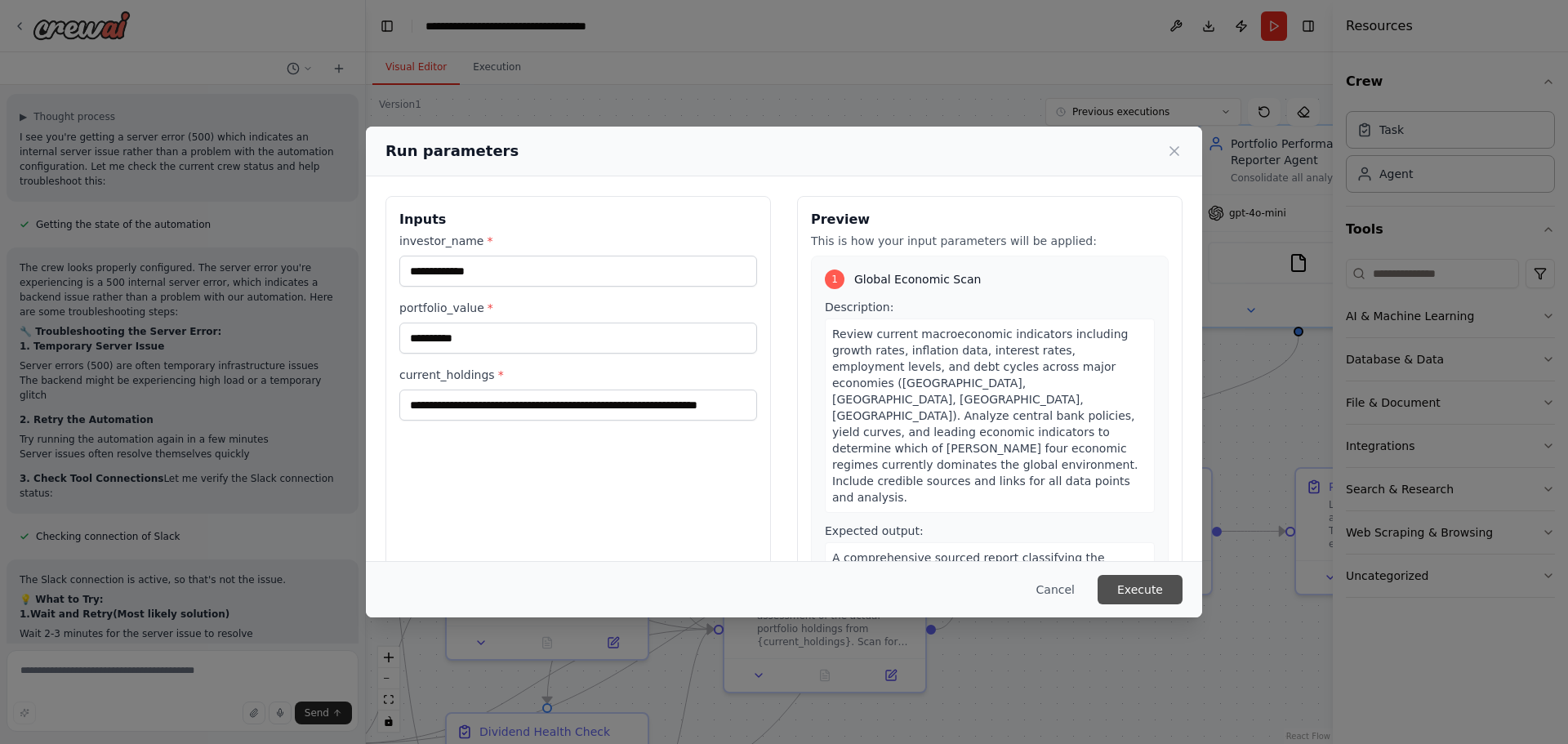
scroll to position [18652, 0]
click at [1135, 586] on button "Execute" at bounding box center [1140, 589] width 85 height 30
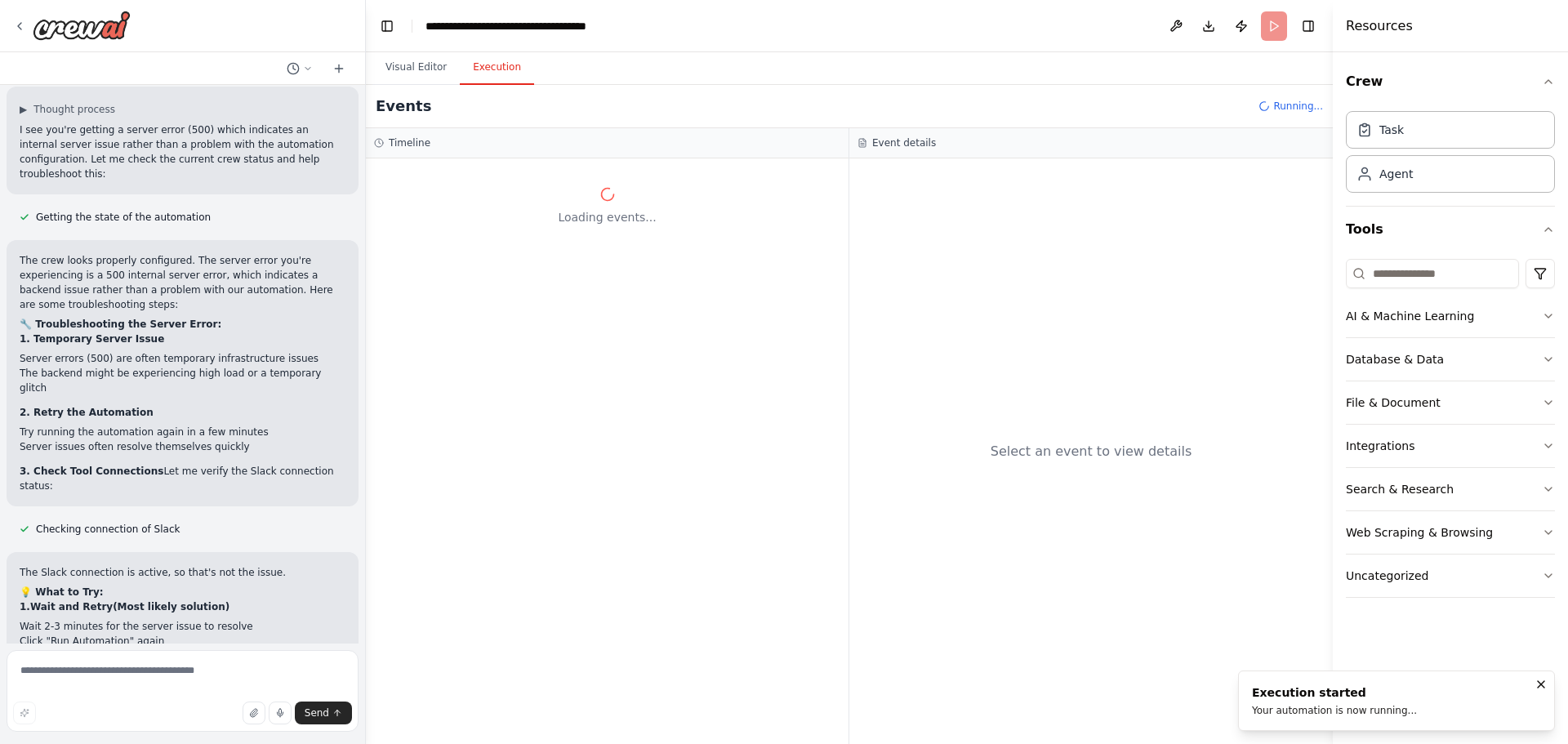
click at [481, 72] on button "Execution" at bounding box center [497, 68] width 75 height 34
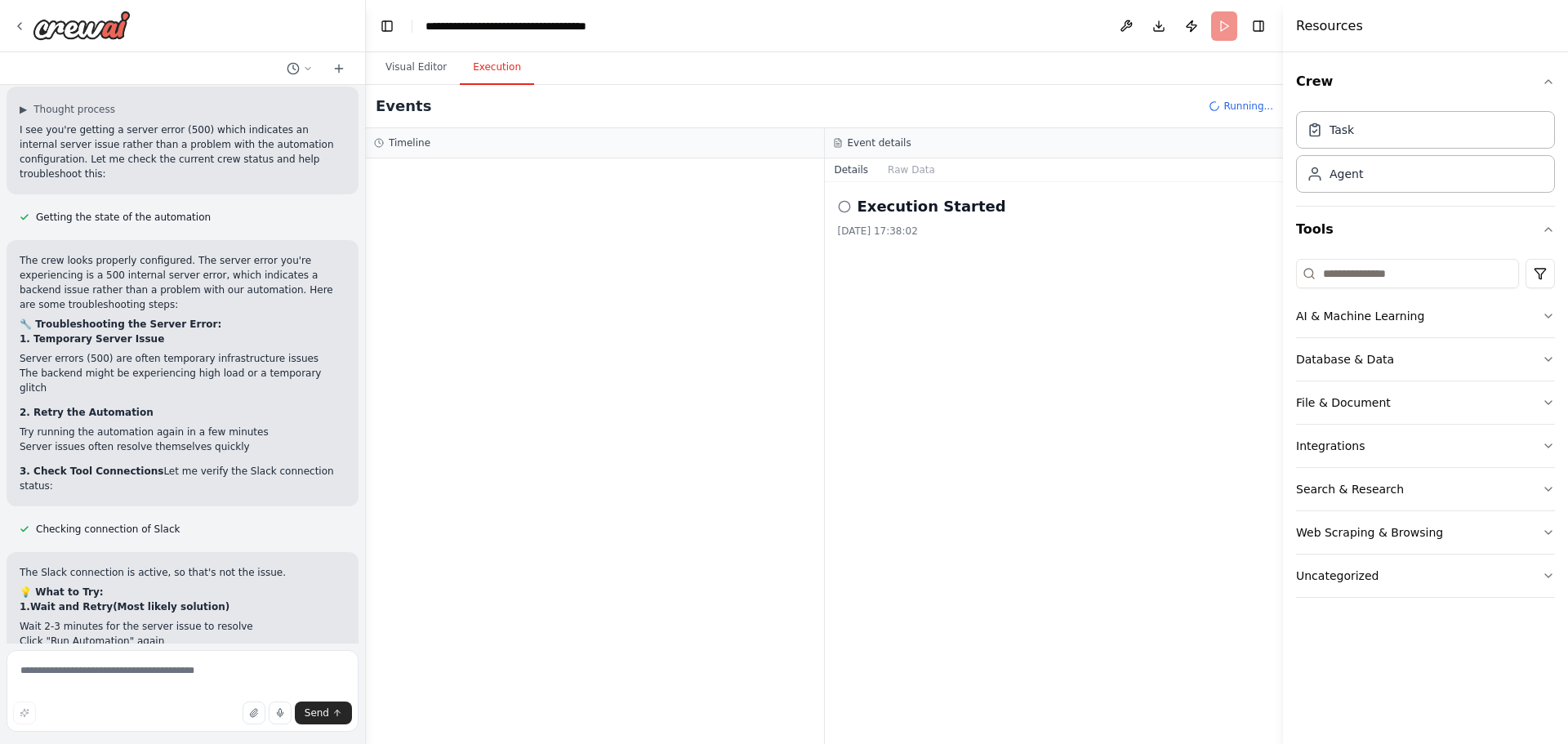
drag, startPoint x: 1334, startPoint y: 210, endPoint x: 1283, endPoint y: 221, distance: 52.2
click at [1283, 221] on div at bounding box center [1287, 372] width 7 height 744
click at [1128, 25] on button at bounding box center [1126, 25] width 26 height 30
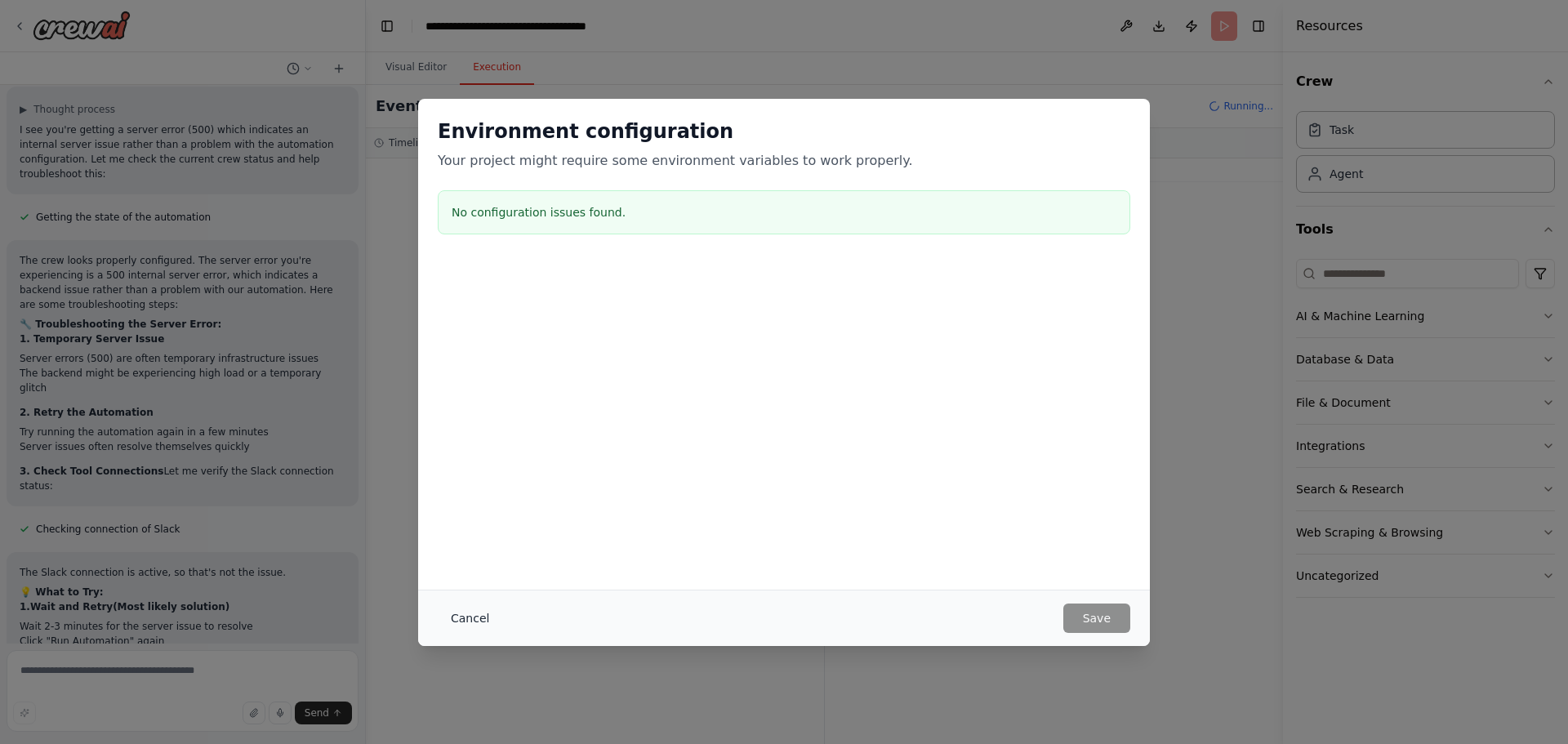
click at [468, 621] on button "Cancel" at bounding box center [470, 618] width 64 height 30
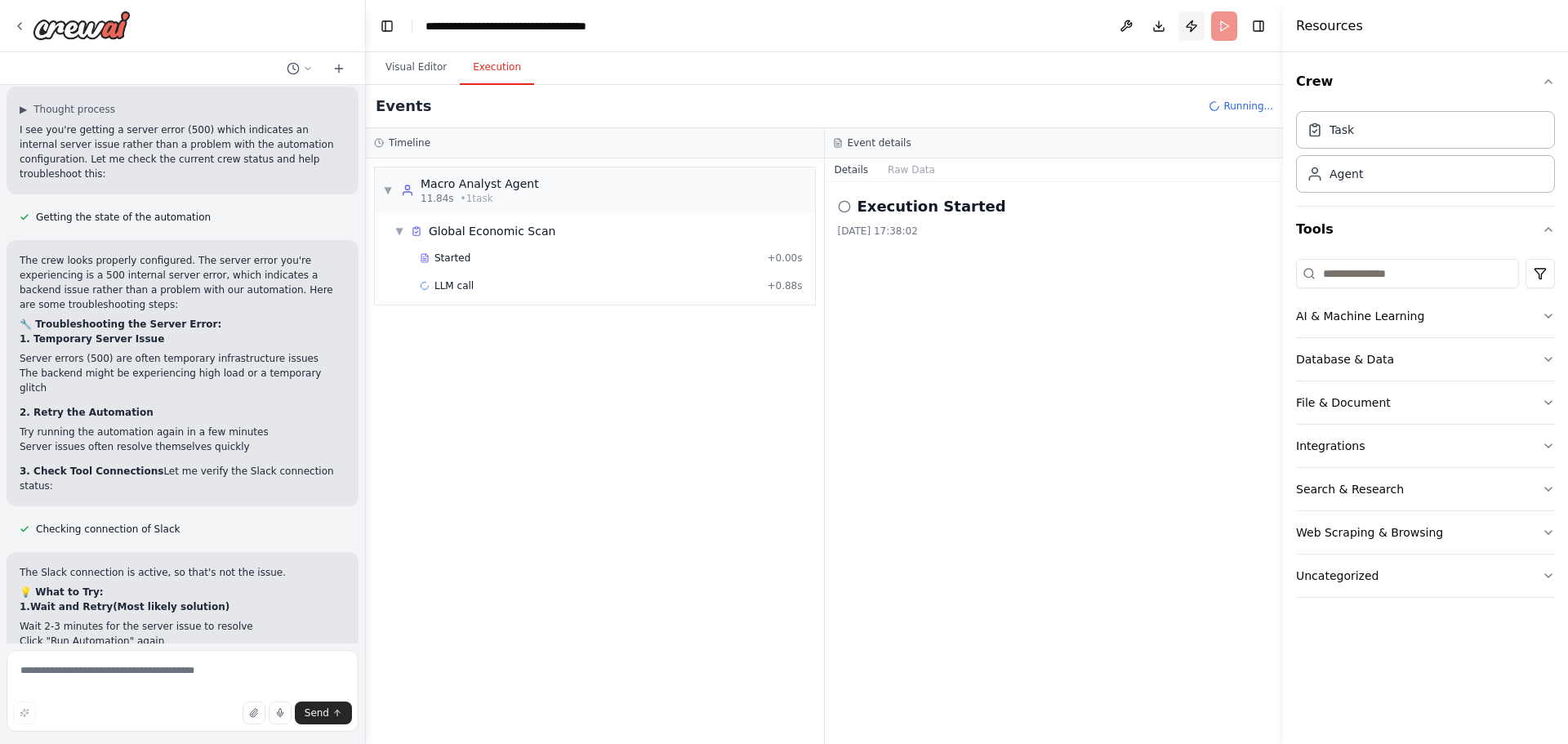
click at [1191, 31] on button "Publish" at bounding box center [1191, 25] width 26 height 30
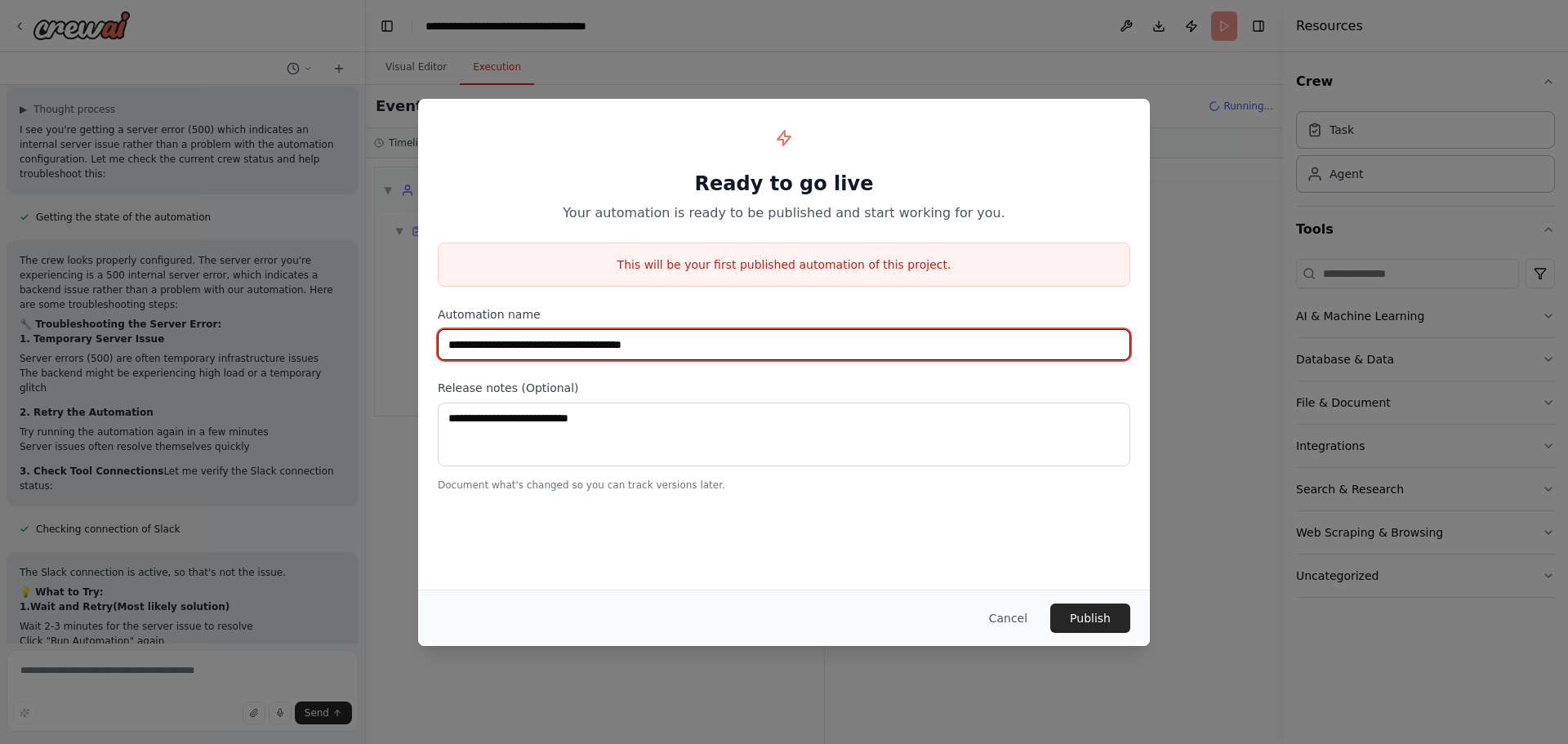
drag, startPoint x: 497, startPoint y: 348, endPoint x: 359, endPoint y: 347, distance: 138.0
click at [417, 347] on div "**********" at bounding box center [784, 372] width 1568 height 744
type input "**********"
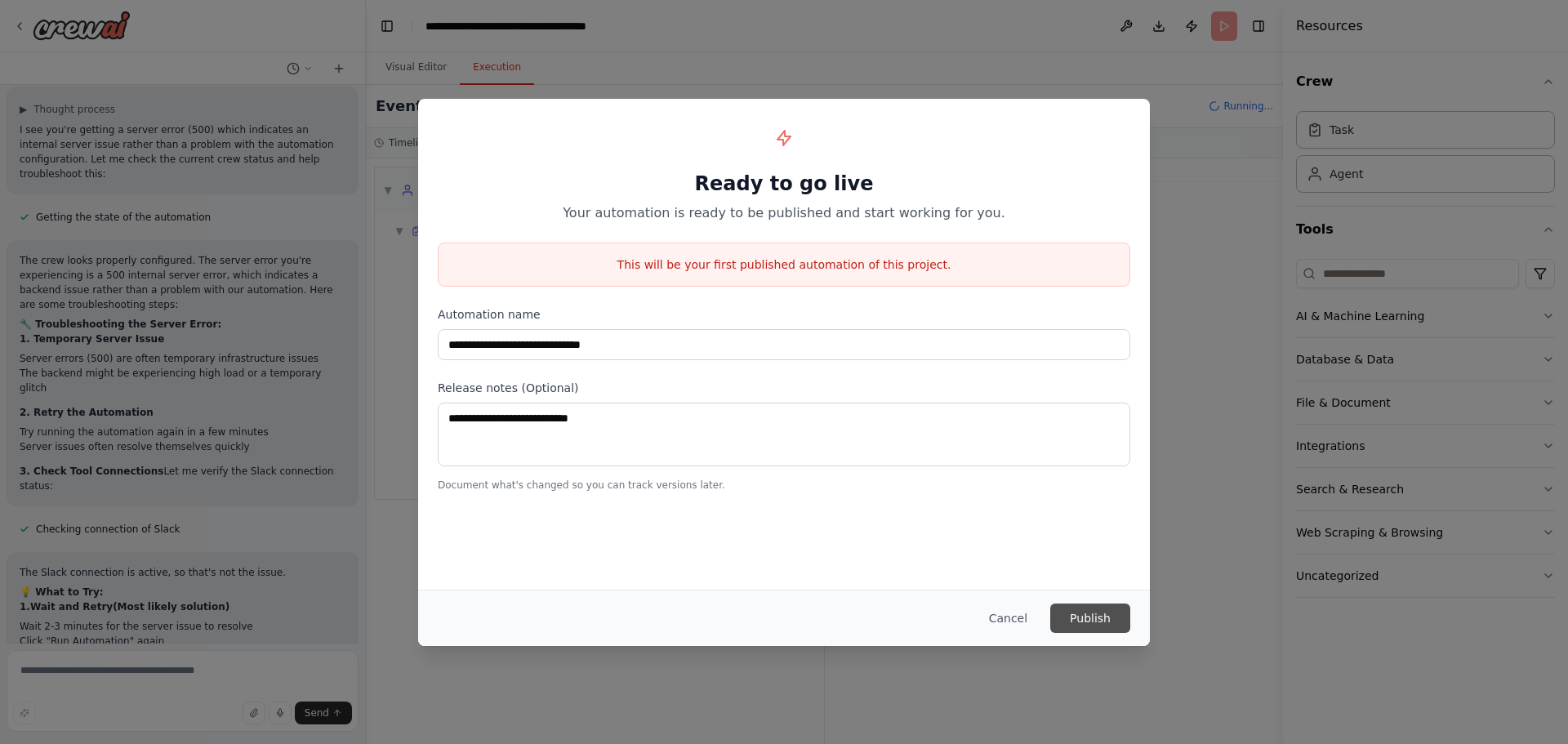
click at [1092, 615] on button "Publish" at bounding box center [1090, 618] width 80 height 30
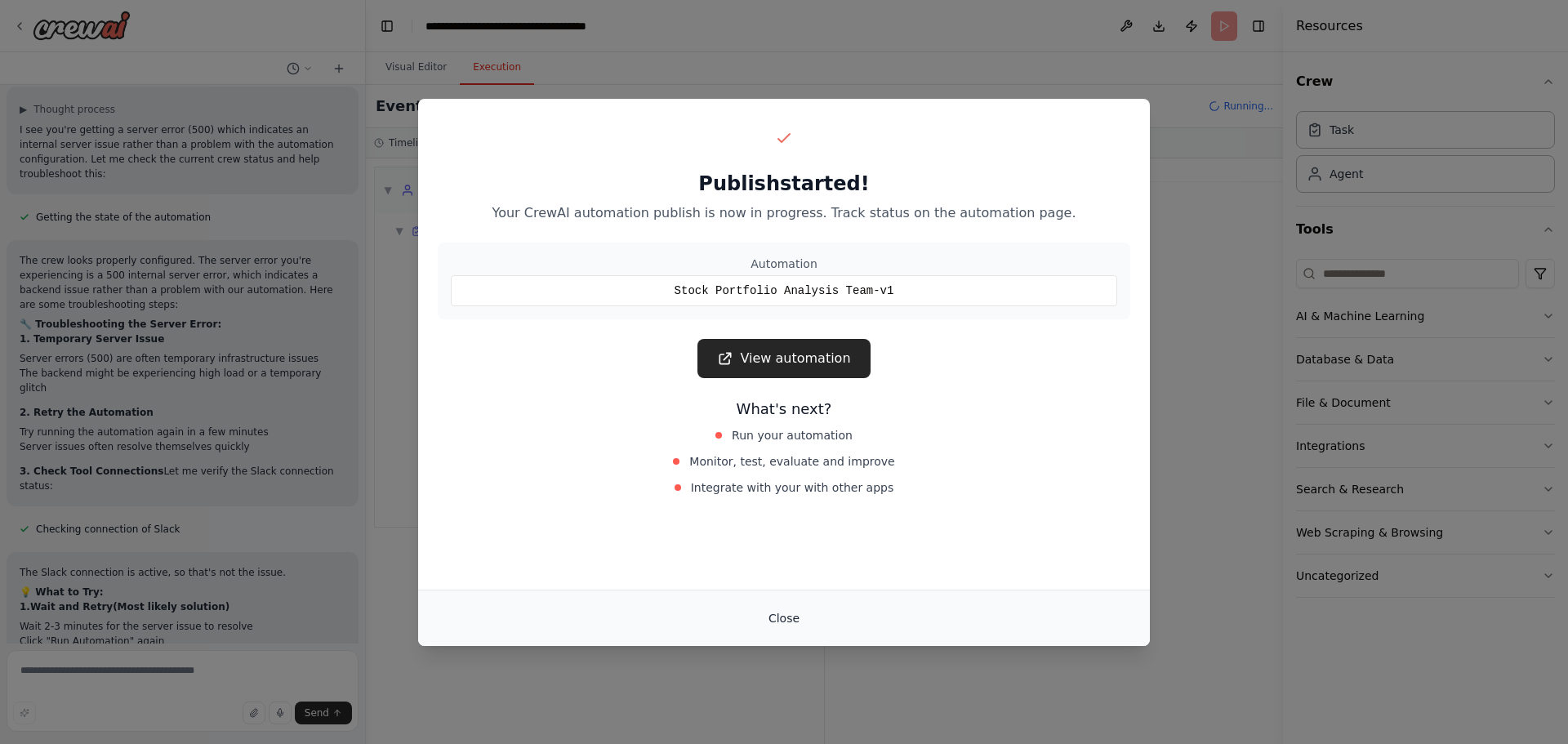
click at [792, 614] on button "Close" at bounding box center [783, 618] width 57 height 30
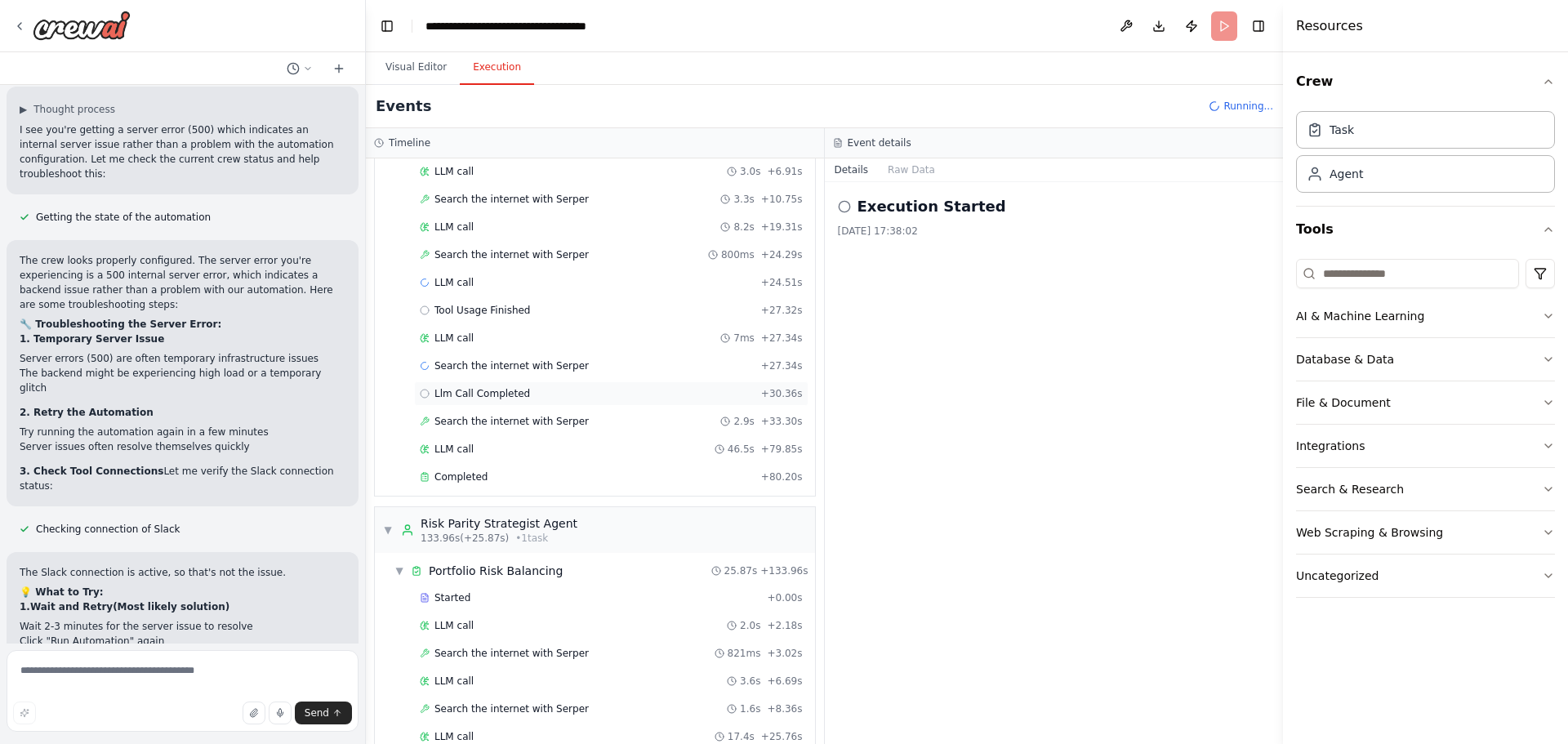
scroll to position [559, 0]
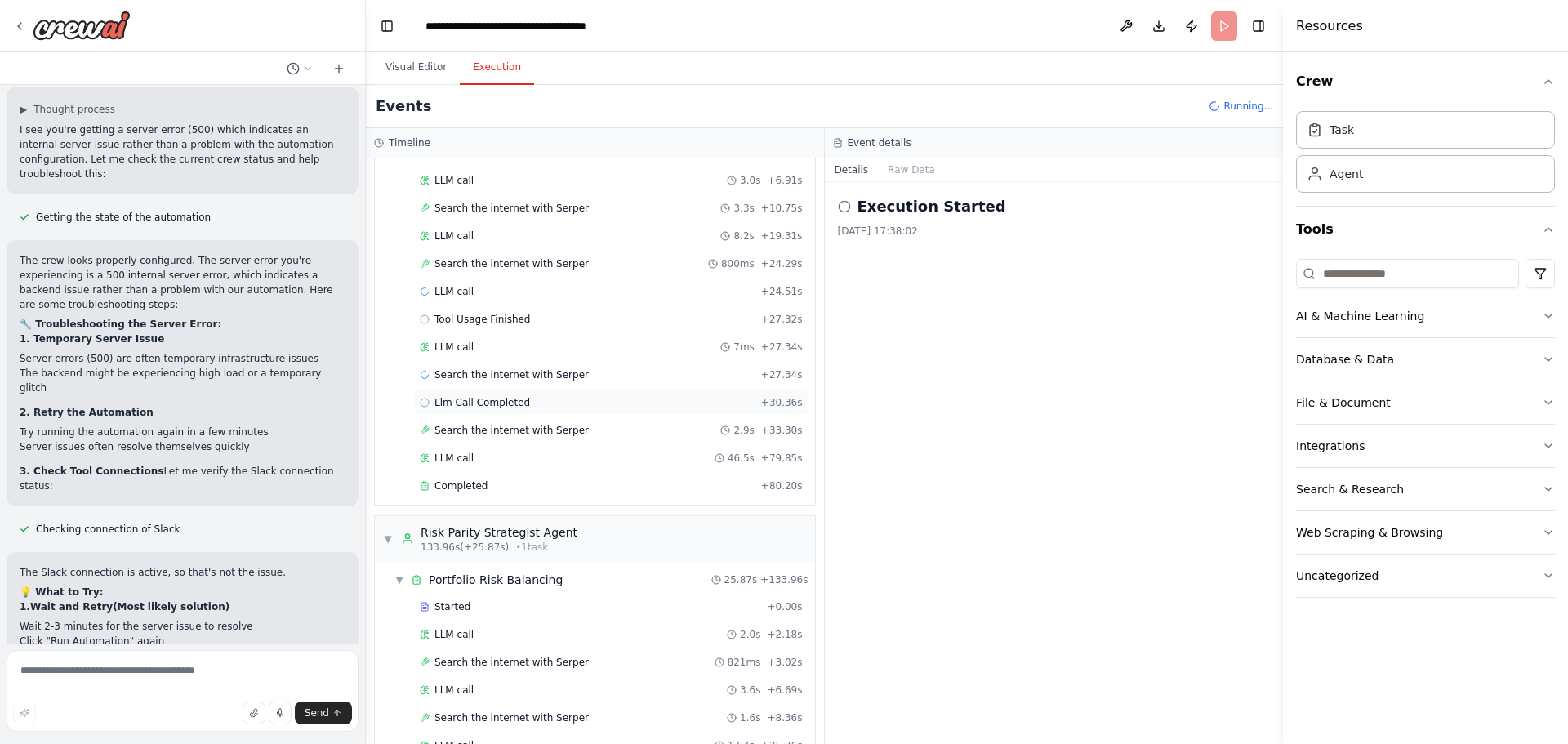
click at [550, 400] on div "Llm Call Completed + 30.36s" at bounding box center [611, 402] width 383 height 13
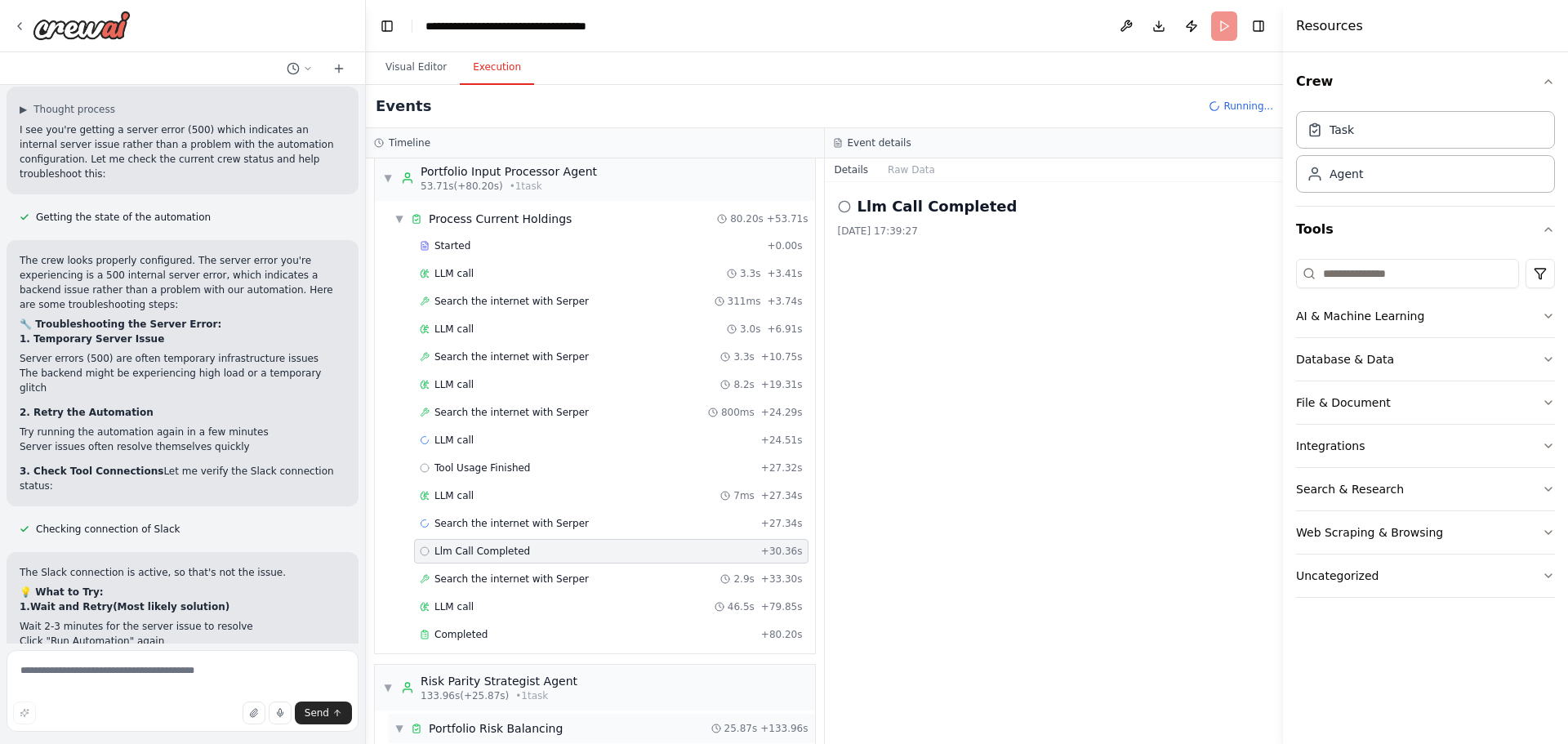
scroll to position [364, 0]
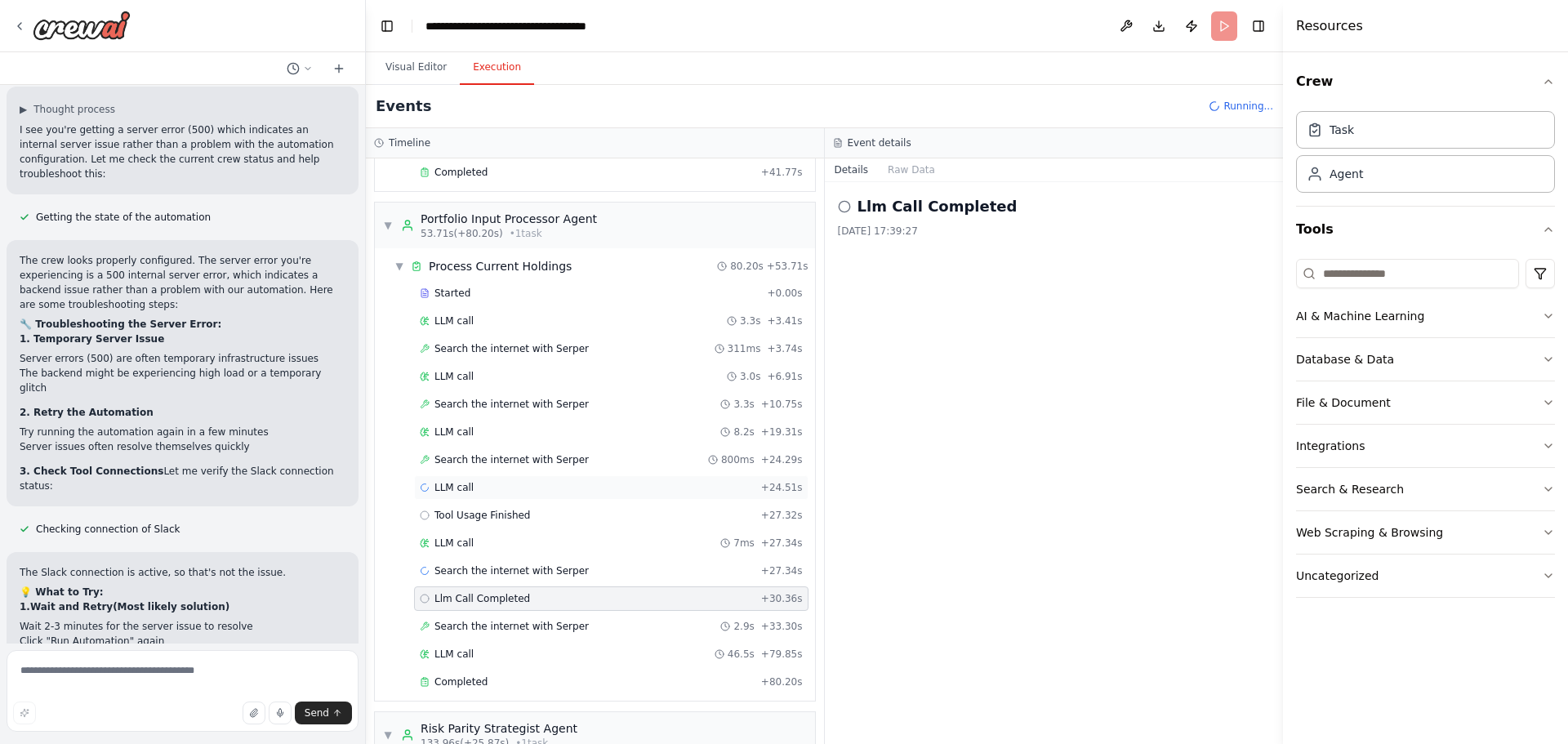
click at [573, 485] on div "LLM call + 24.51s" at bounding box center [611, 486] width 383 height 13
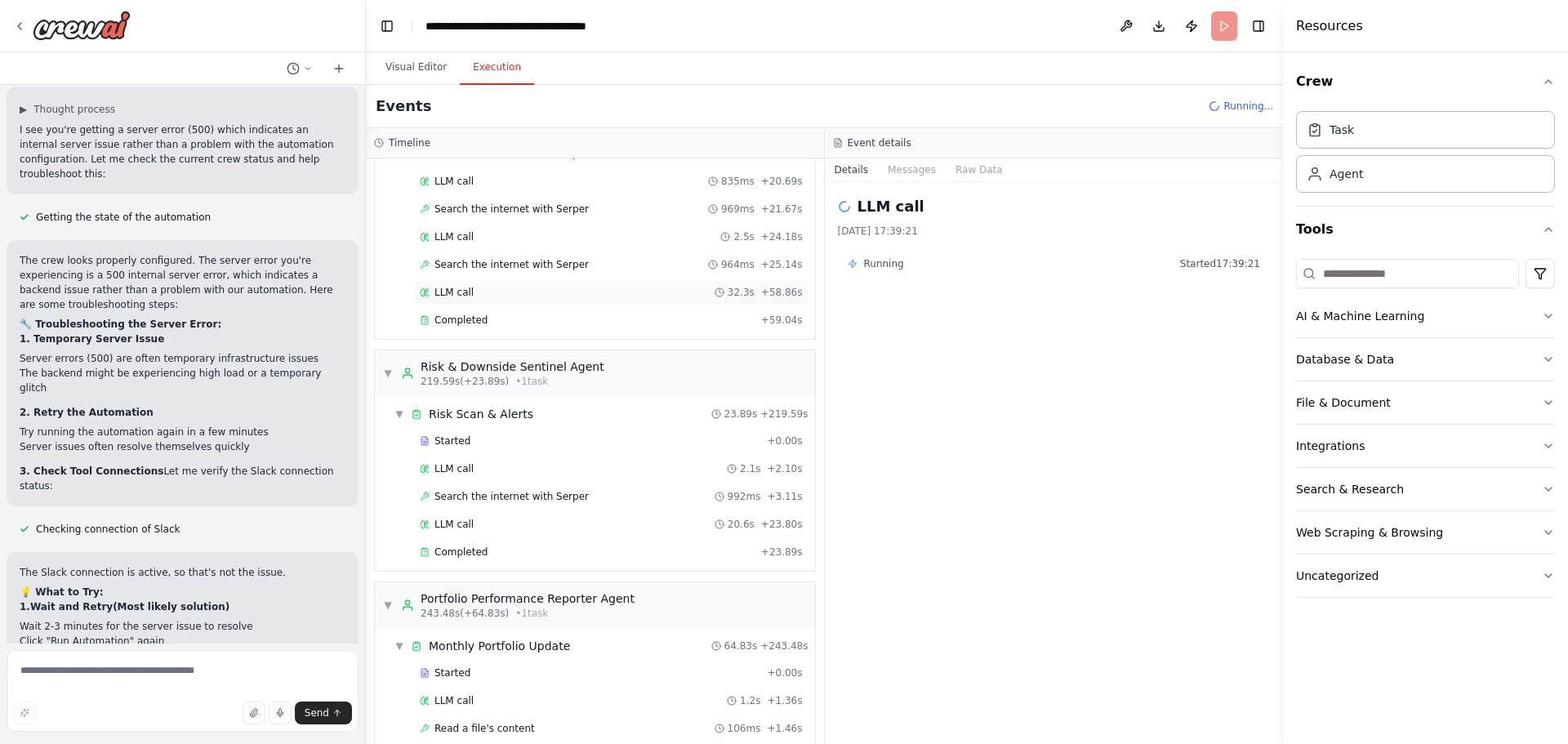
scroll to position [1914, 0]
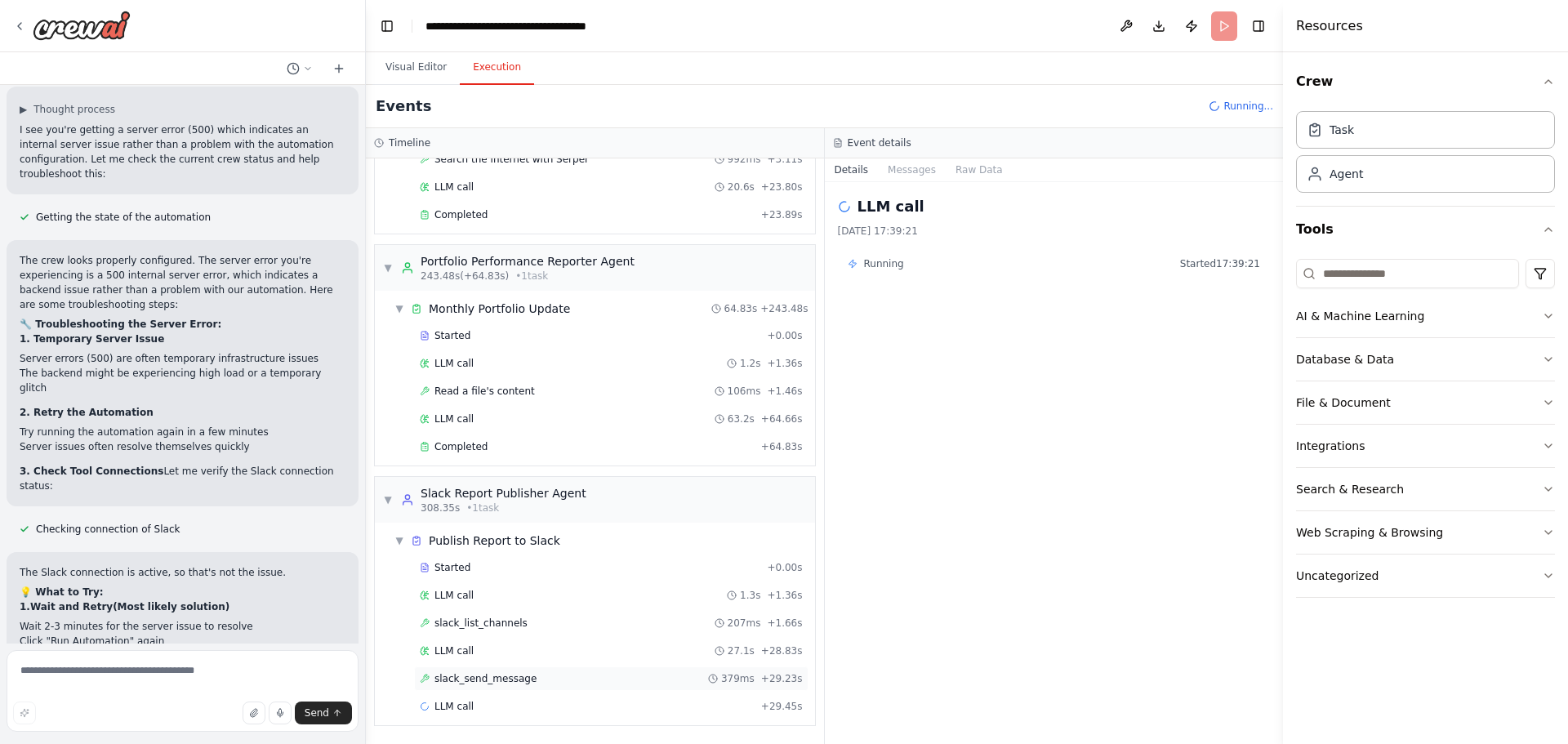
click at [553, 680] on div "slack_send_message 379ms + 29.23s" at bounding box center [611, 678] width 383 height 13
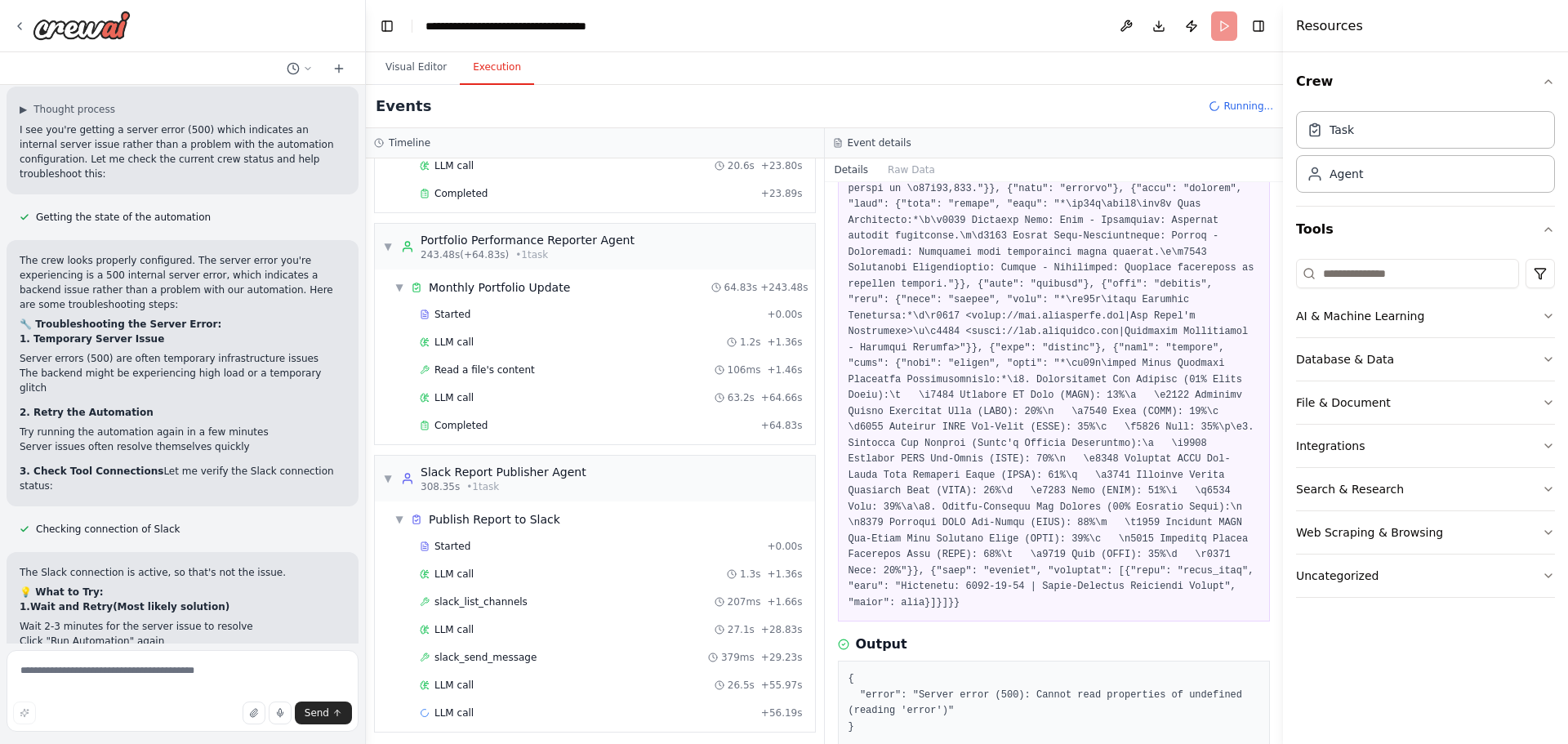
scroll to position [1942, 0]
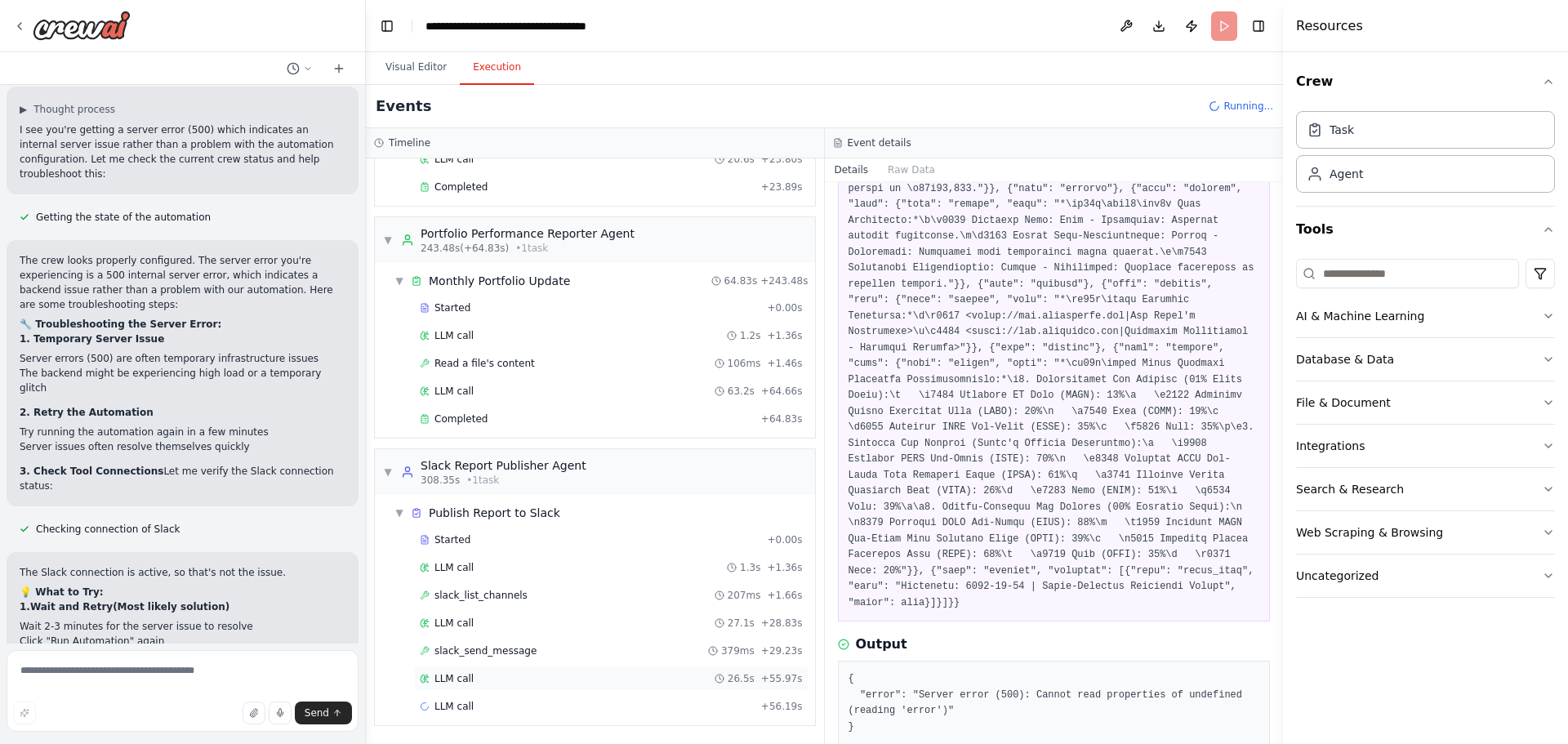
click at [567, 674] on div "LLM call 26.5s + 55.97s" at bounding box center [611, 678] width 383 height 13
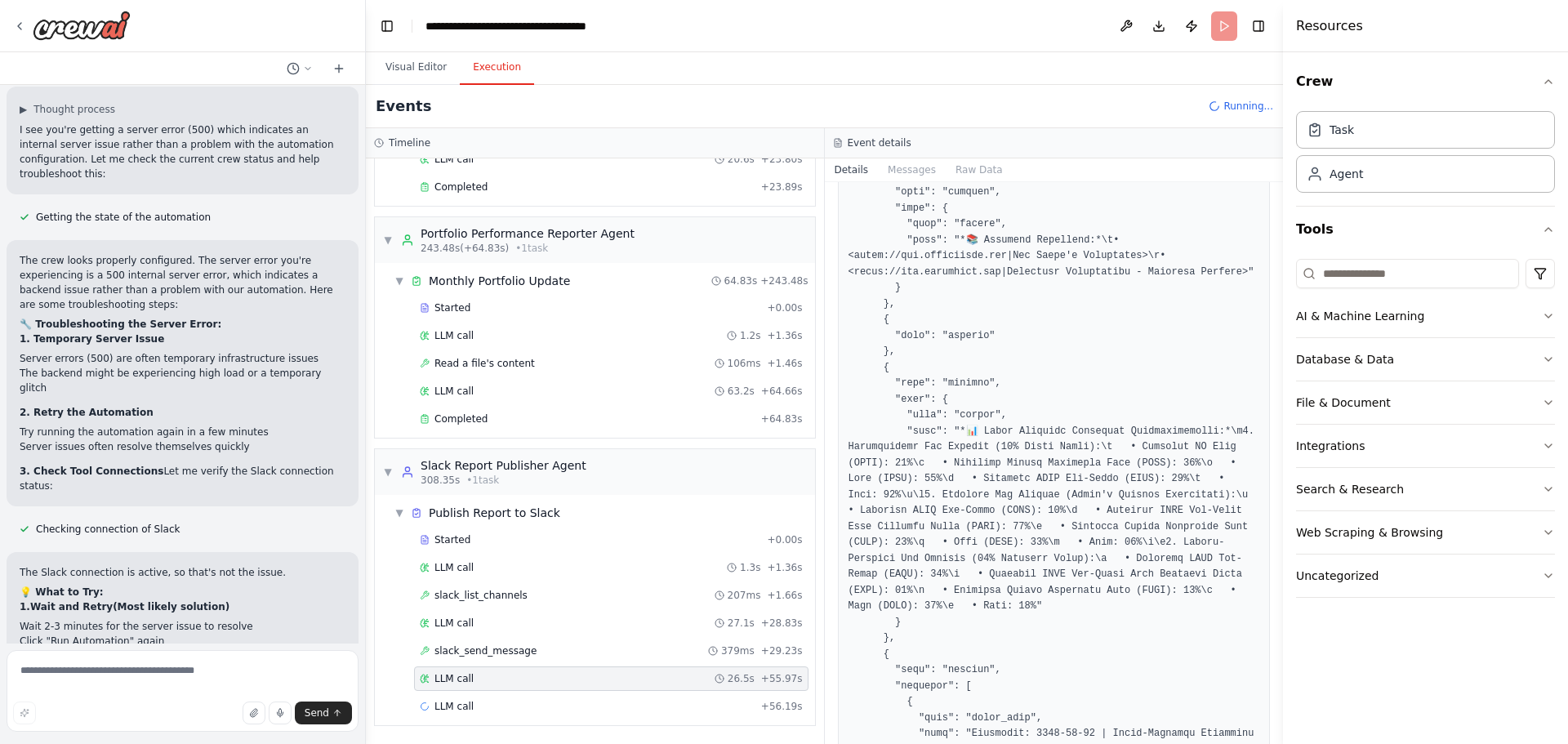
scroll to position [2355, 0]
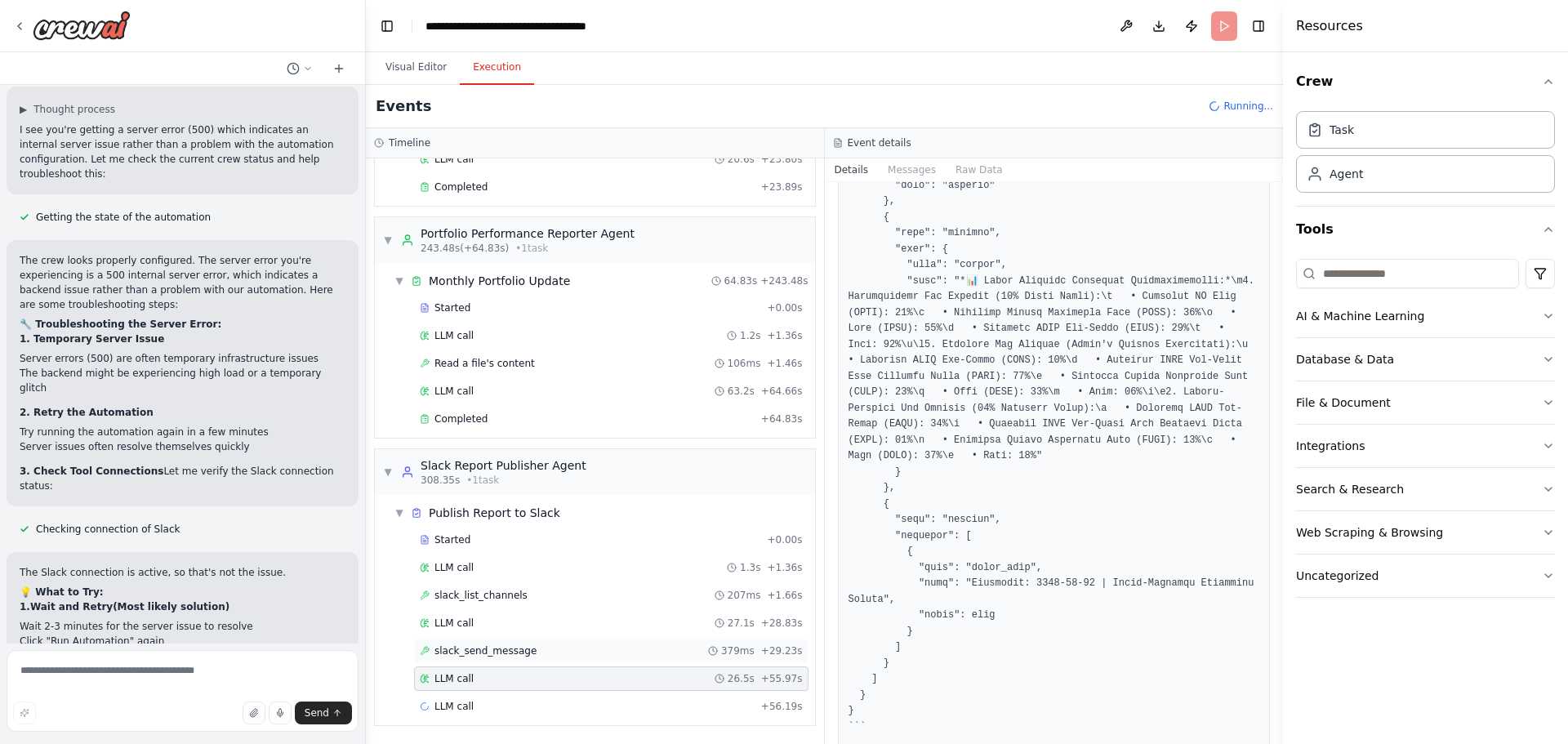
click at [527, 654] on div "slack_send_message 379ms + 29.23s" at bounding box center [611, 650] width 383 height 13
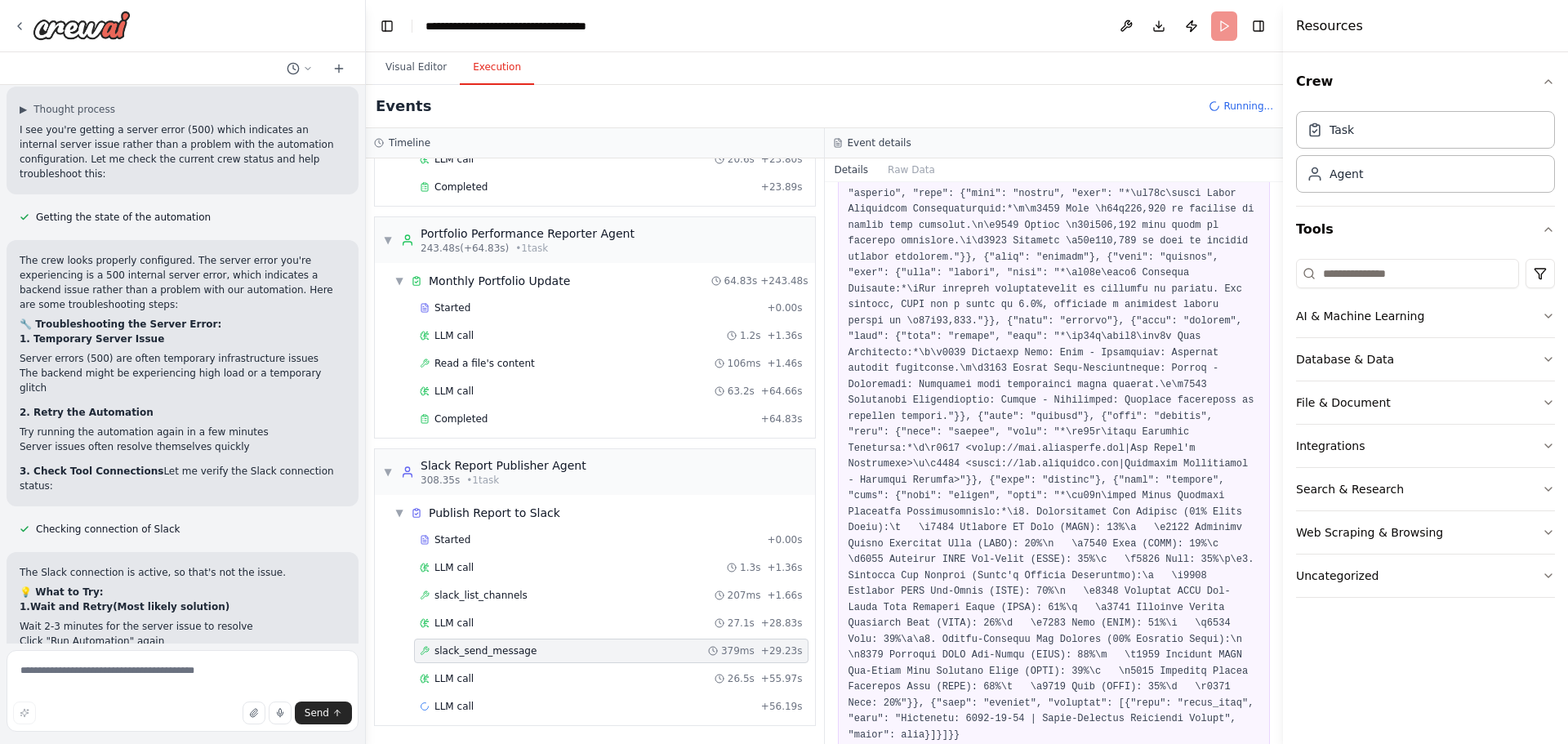
scroll to position [759, 0]
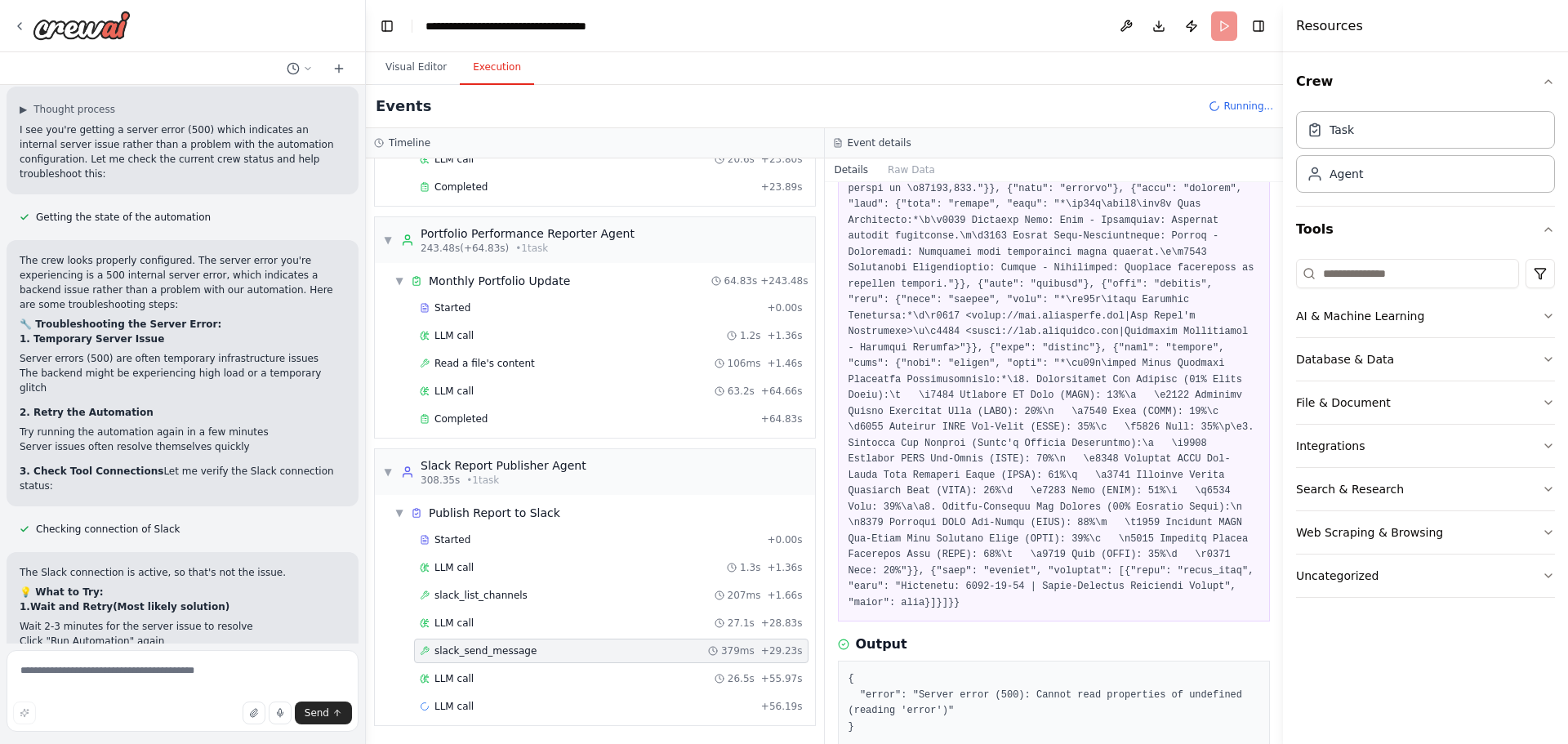
click at [834, 664] on div "slack_send_message 05/10/2025, 17:43:40 Input Output { "error": "Server error (…" at bounding box center [1054, 463] width 459 height 562
drag, startPoint x: 876, startPoint y: 667, endPoint x: 827, endPoint y: 619, distance: 68.6
click at [827, 619] on div "slack_send_message 05/10/2025, 17:43:40 Input Output { "error": "Server error (…" at bounding box center [1054, 463] width 459 height 562
copy pre "{ "error": "Server error (500): Cannot read properties of undefined (reading 'e…"
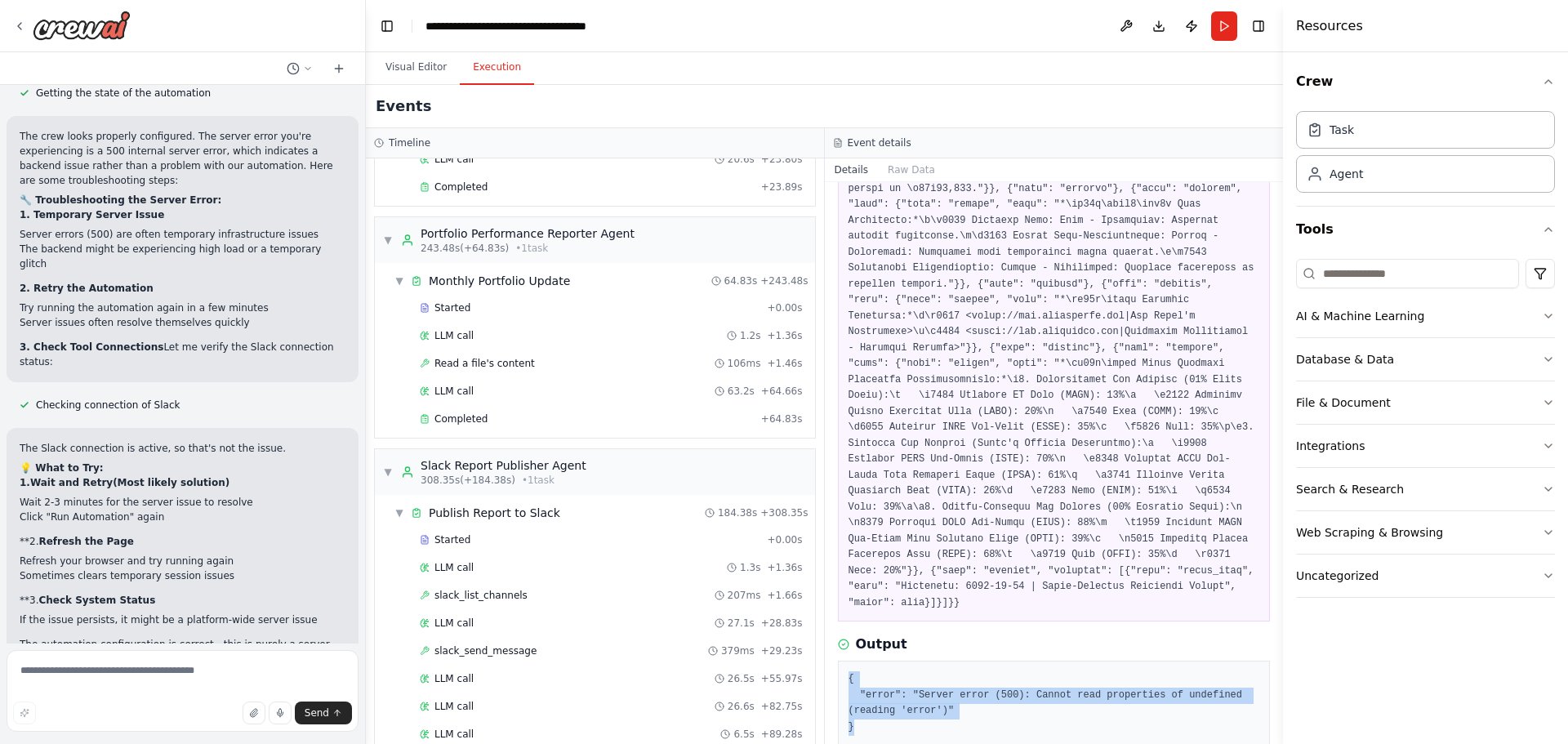
scroll to position [18784, 0]
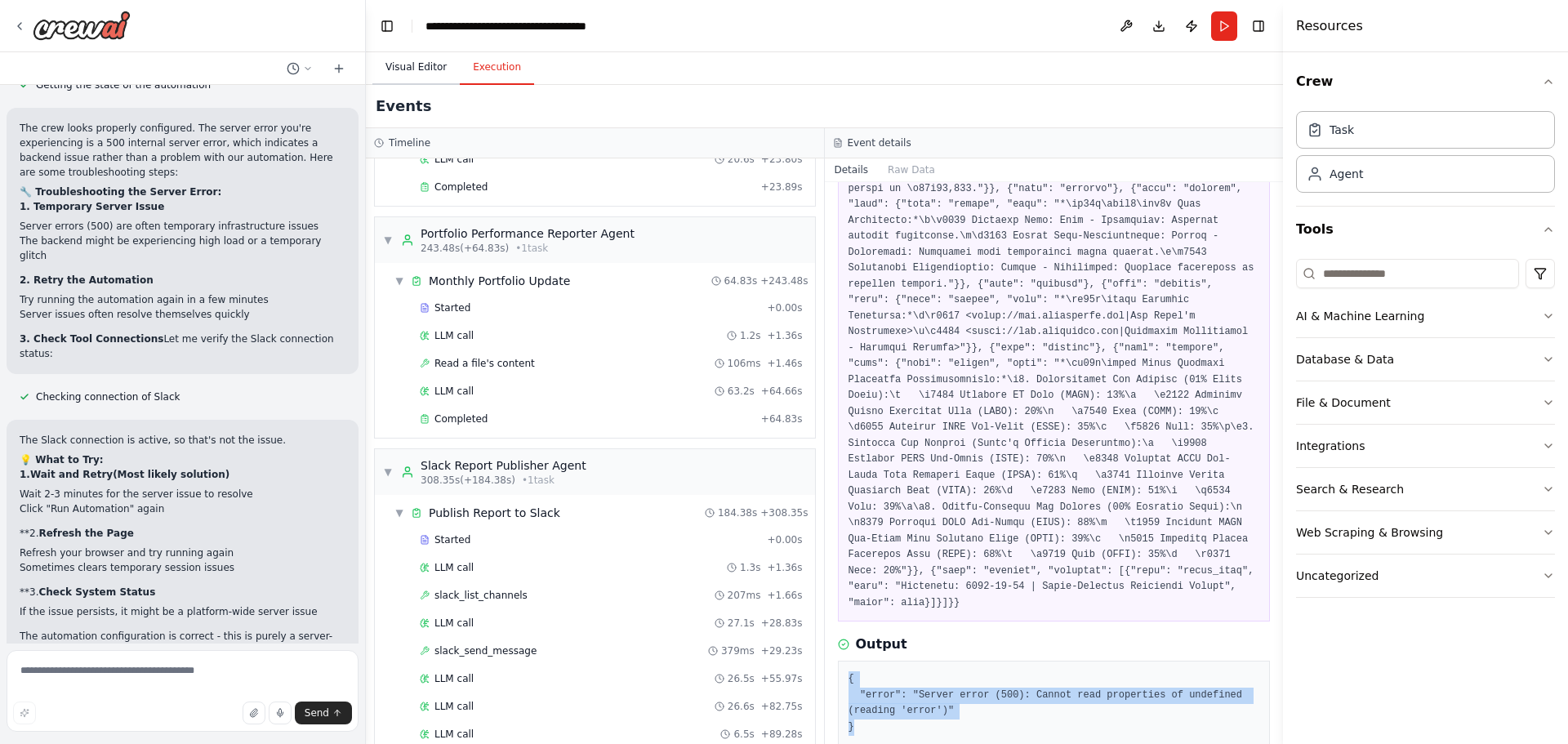
click at [396, 67] on button "Visual Editor" at bounding box center [415, 68] width 87 height 34
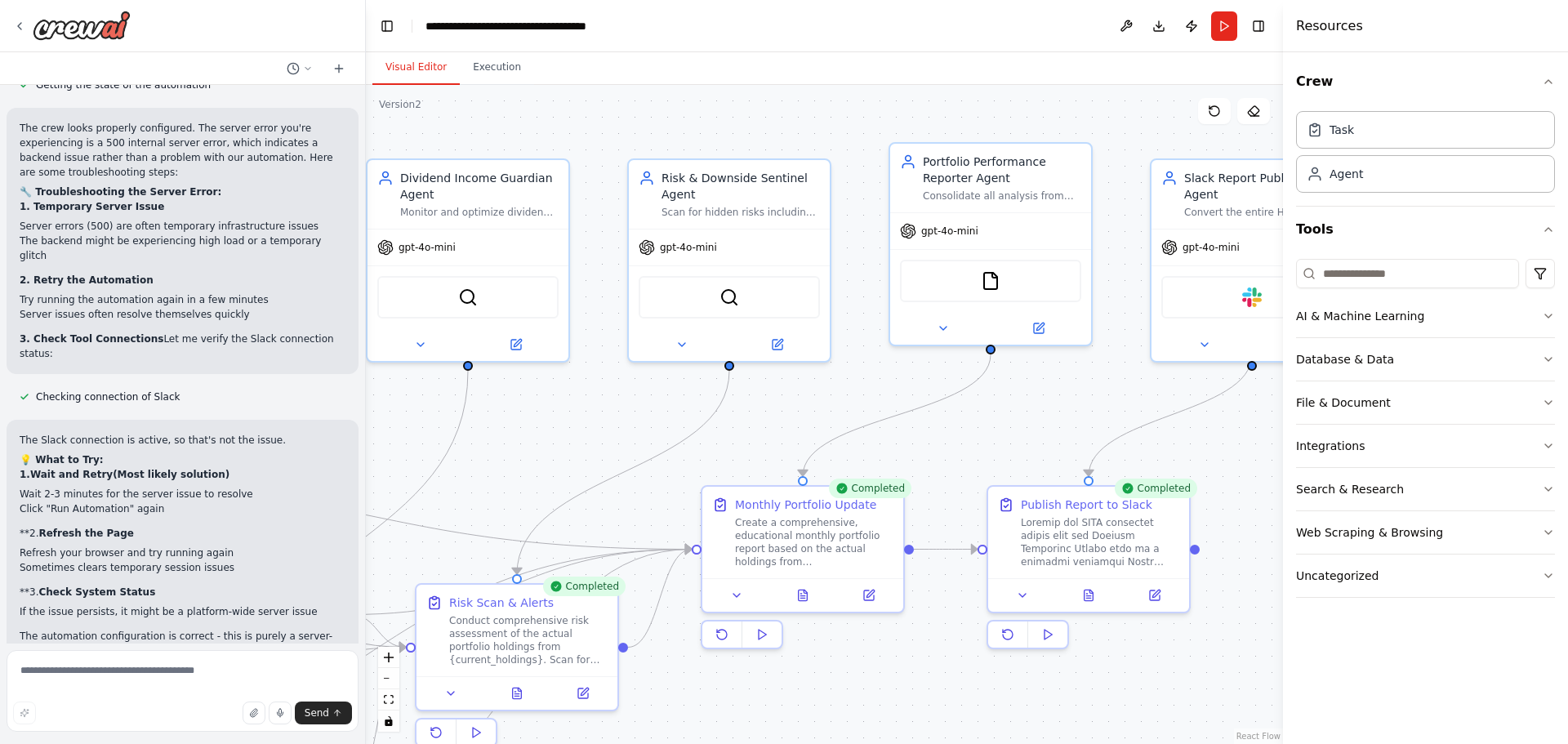
drag, startPoint x: 1121, startPoint y: 385, endPoint x: 1084, endPoint y: 391, distance: 37.5
click at [809, 402] on div ".deletable-edge-delete-btn { width: 20px; height: 20px; border: 0px solid #ffff…" at bounding box center [825, 414] width 917 height 659
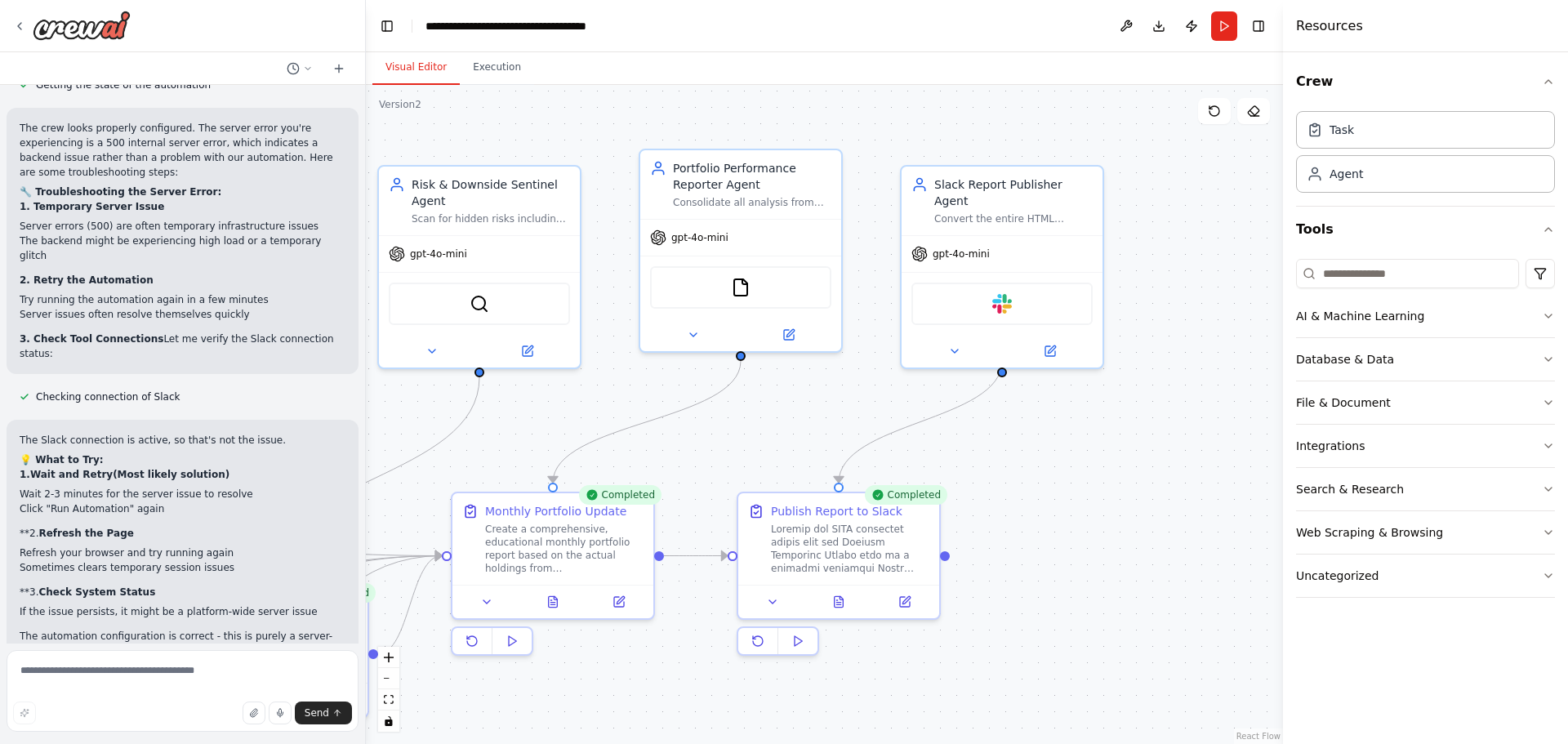
drag, startPoint x: 1093, startPoint y: 391, endPoint x: 903, endPoint y: 413, distance: 191.3
click at [848, 396] on div ".deletable-edge-delete-btn { width: 20px; height: 20px; border: 0px solid #ffff…" at bounding box center [825, 414] width 917 height 659
click at [1079, 528] on div ".deletable-edge-delete-btn { width: 20px; height: 20px; border: 0px solid #ffff…" at bounding box center [825, 414] width 917 height 659
click at [548, 595] on icon at bounding box center [553, 595] width 9 height 11
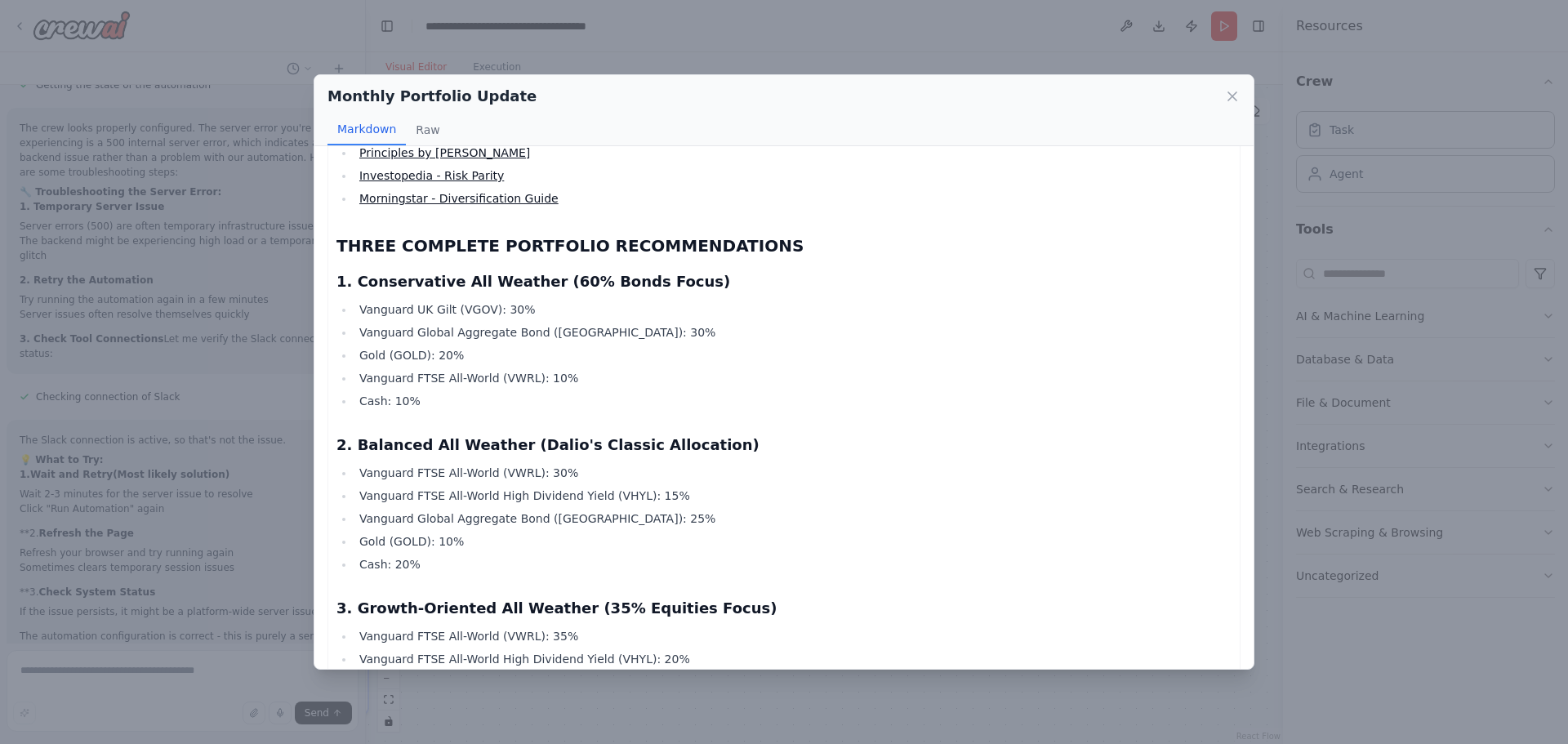
scroll to position [1759, 0]
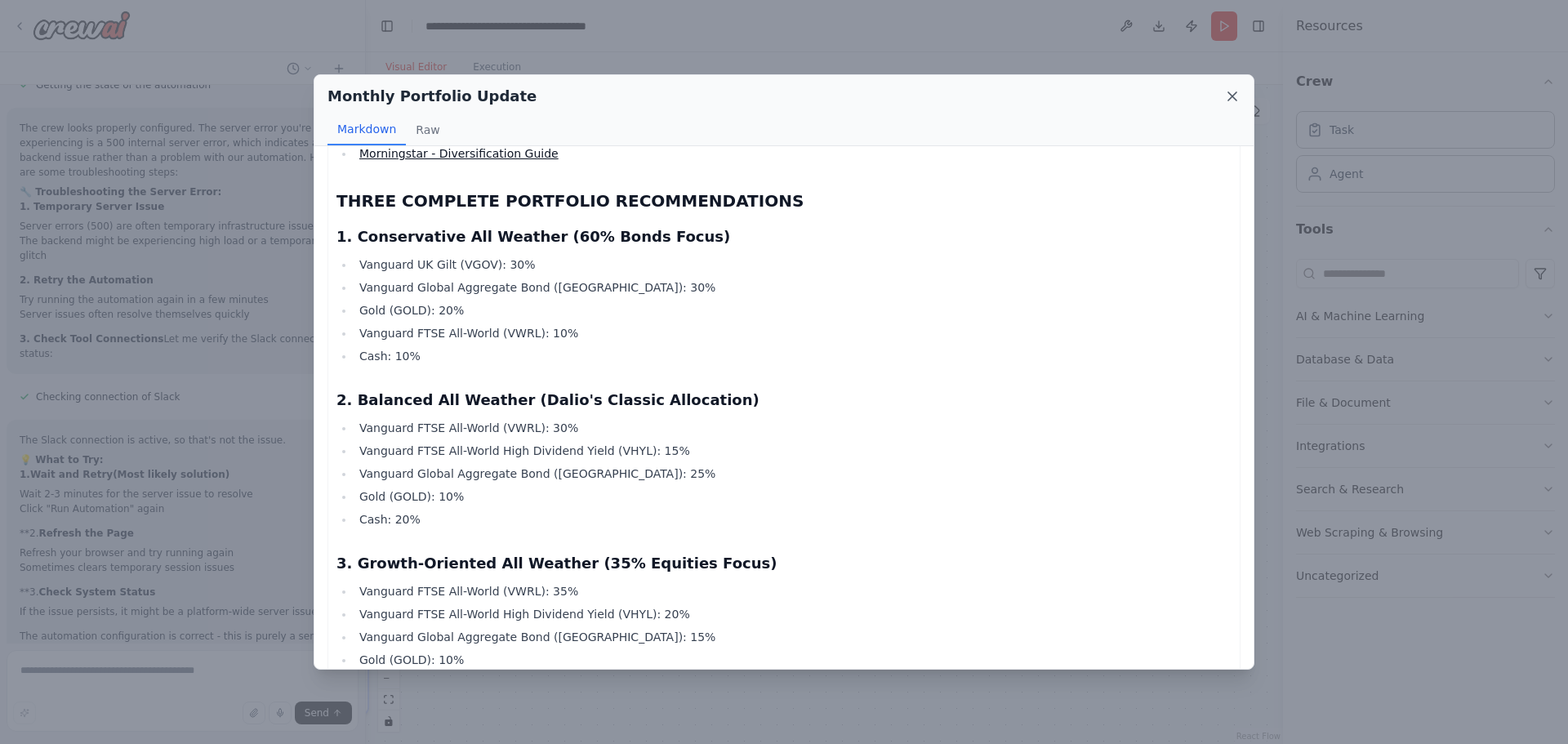
click at [1232, 101] on icon at bounding box center [1232, 96] width 16 height 16
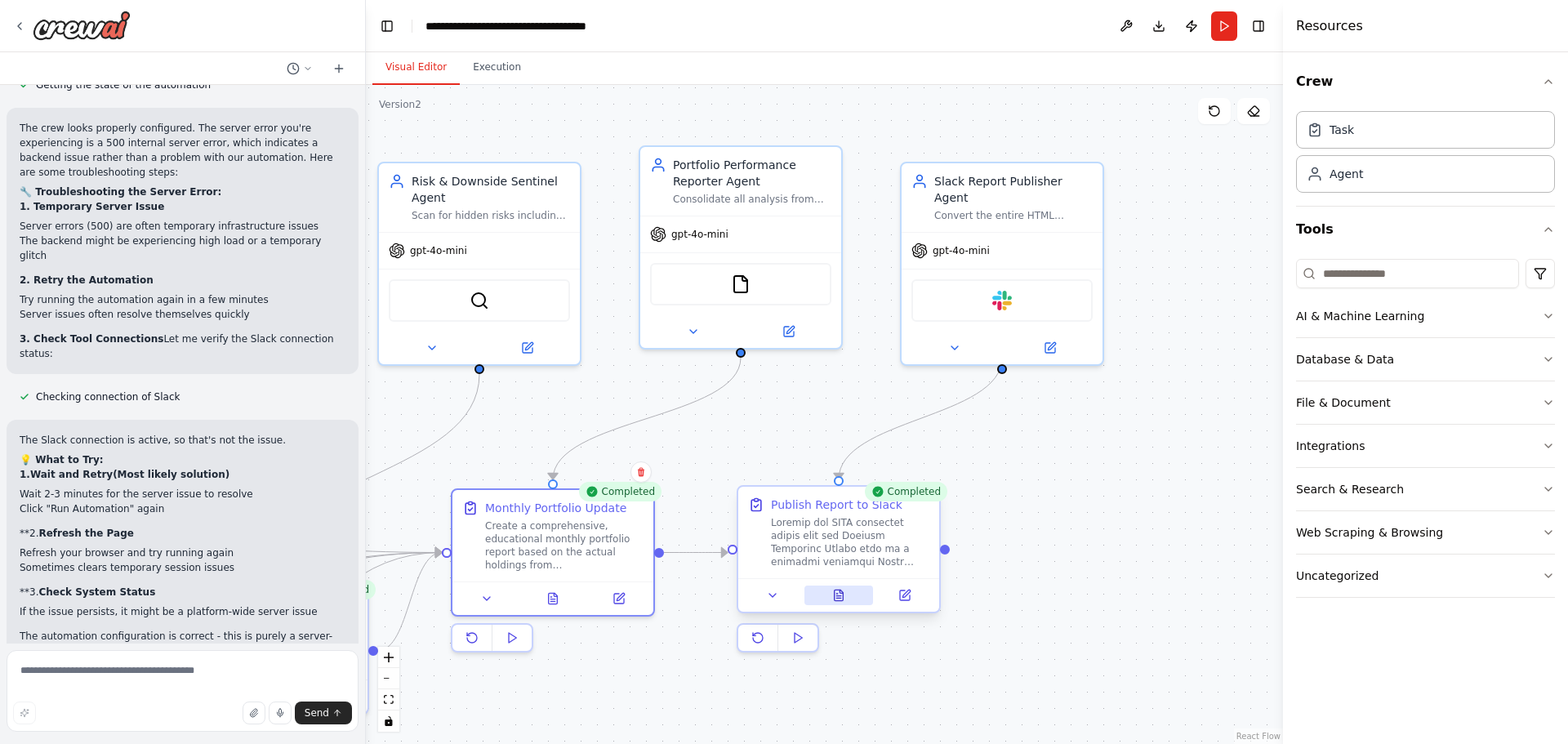
click at [850, 594] on button at bounding box center [839, 595] width 70 height 19
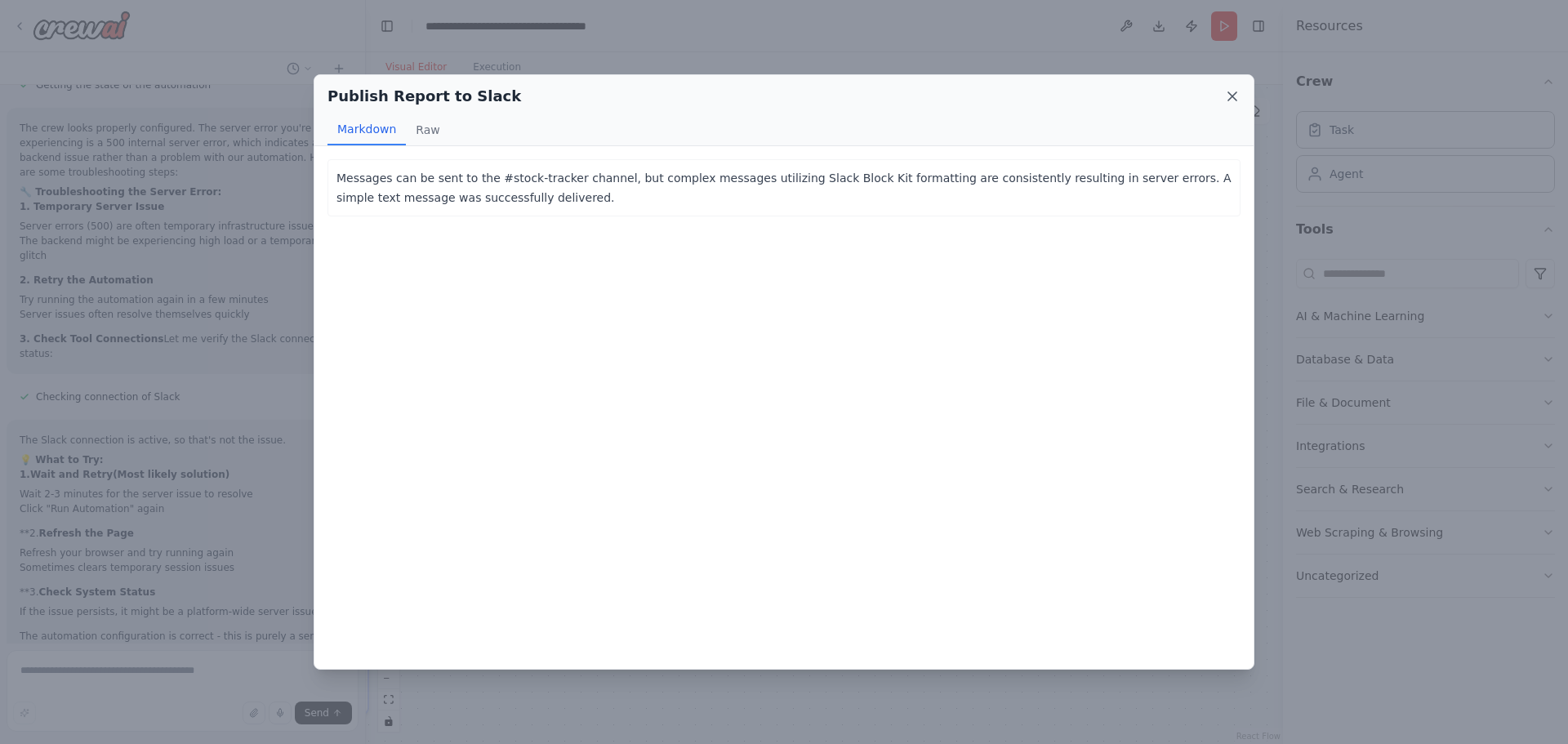
click at [1227, 103] on icon at bounding box center [1232, 96] width 16 height 16
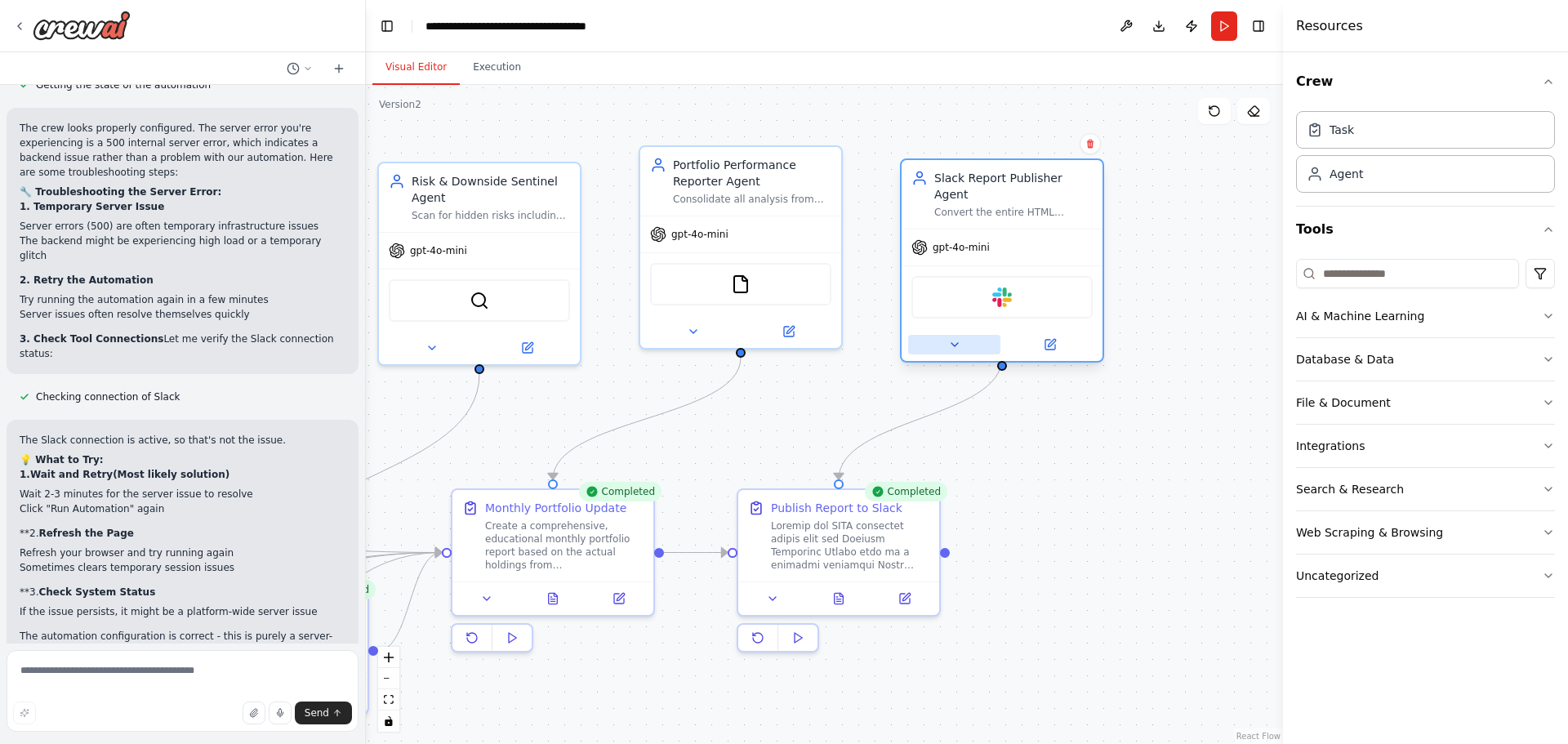
click at [958, 338] on icon at bounding box center [954, 344] width 13 height 13
click at [954, 343] on icon at bounding box center [954, 345] width 7 height 3
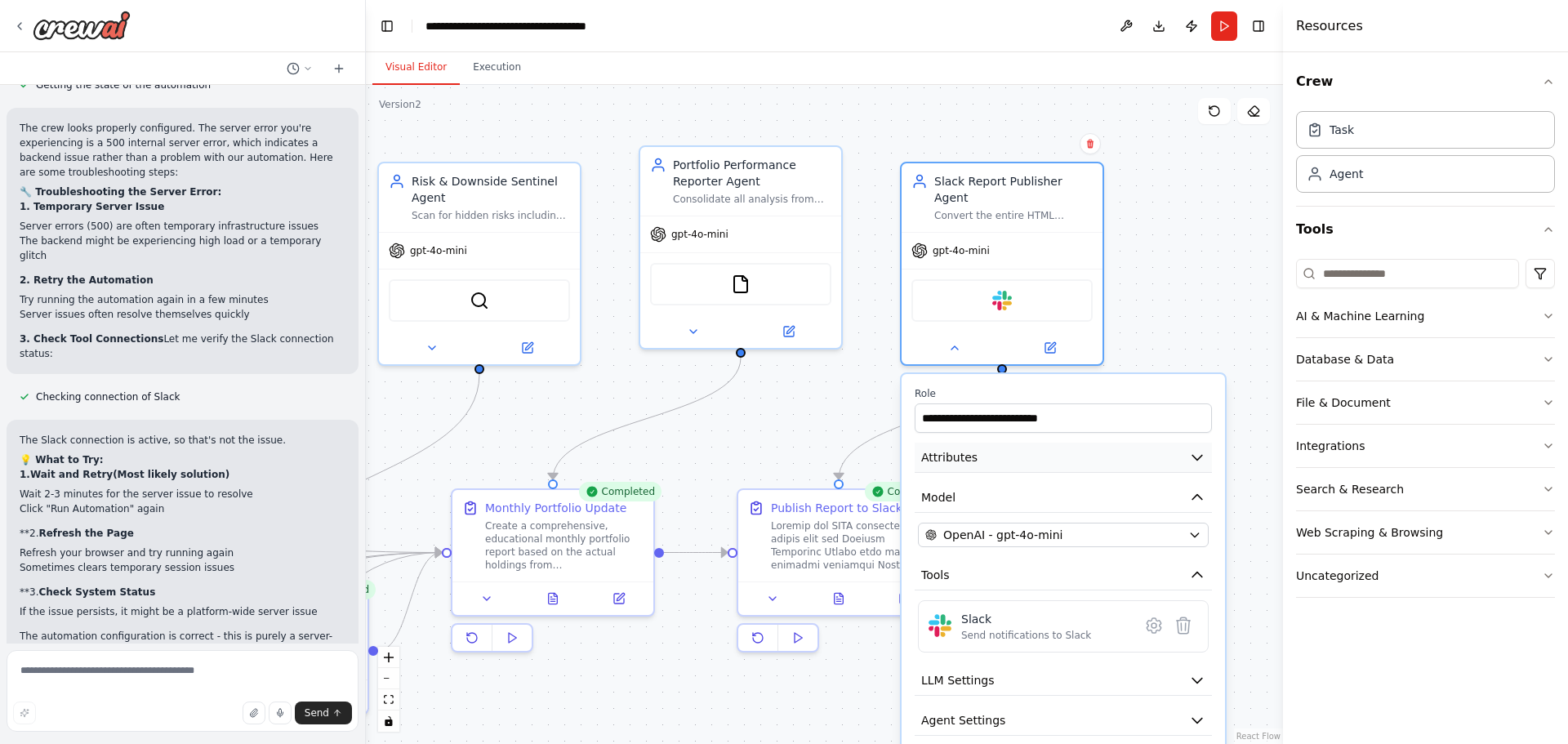
click at [1027, 442] on button "Attributes" at bounding box center [1063, 458] width 297 height 31
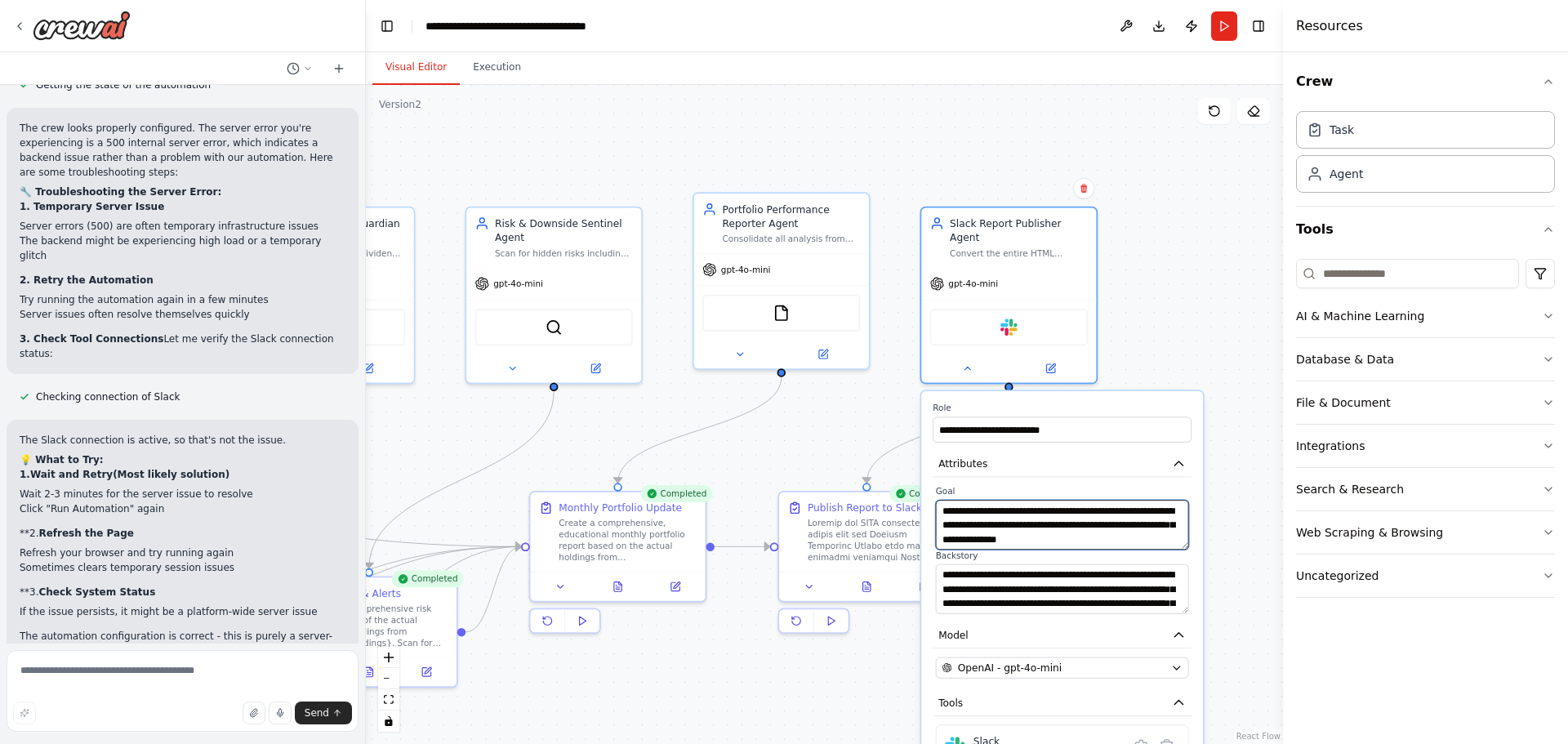
click at [1188, 532] on textarea "**********" at bounding box center [1062, 525] width 253 height 50
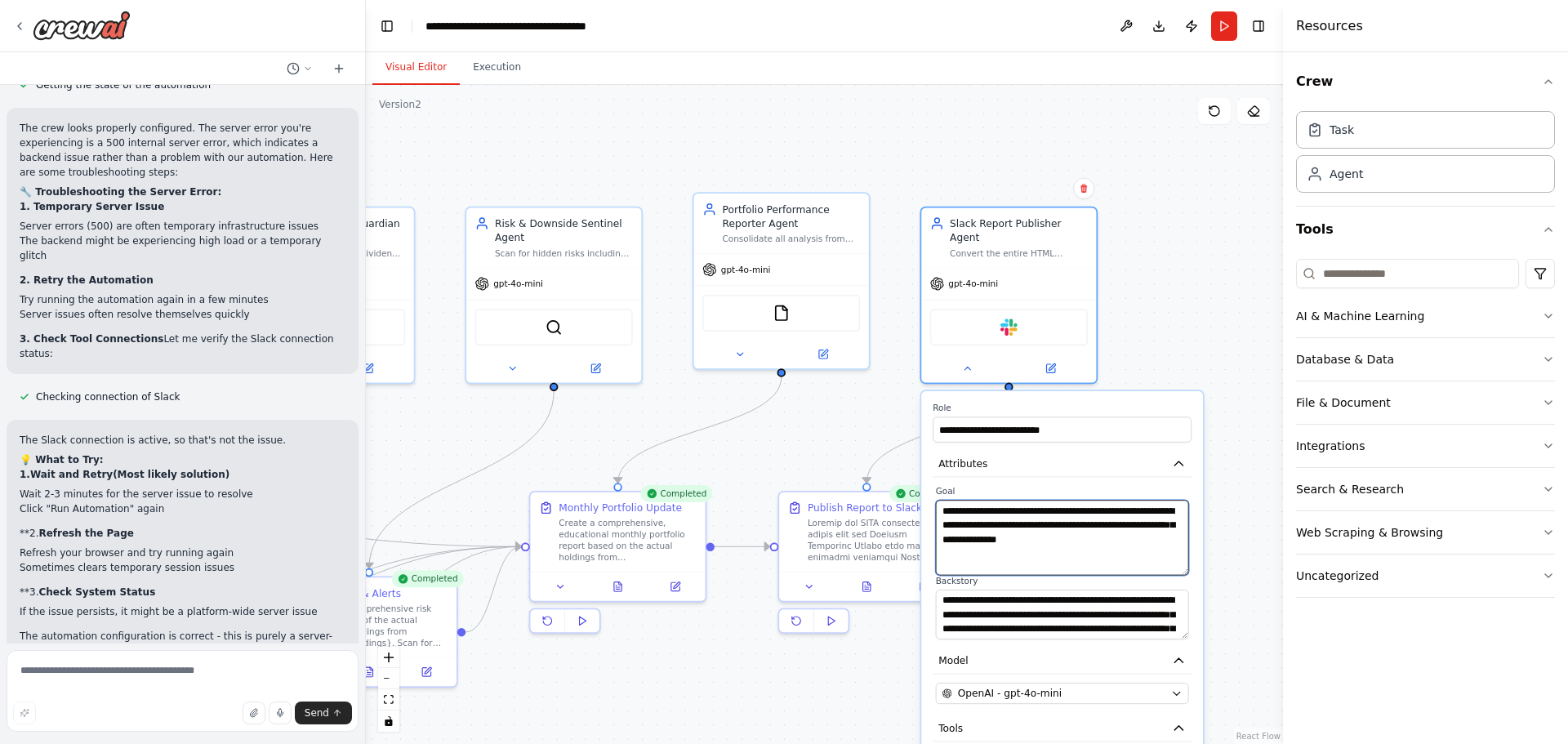
drag, startPoint x: 1183, startPoint y: 530, endPoint x: 1183, endPoint y: 558, distance: 28.0
click at [1183, 558] on textarea "**********" at bounding box center [1062, 537] width 253 height 75
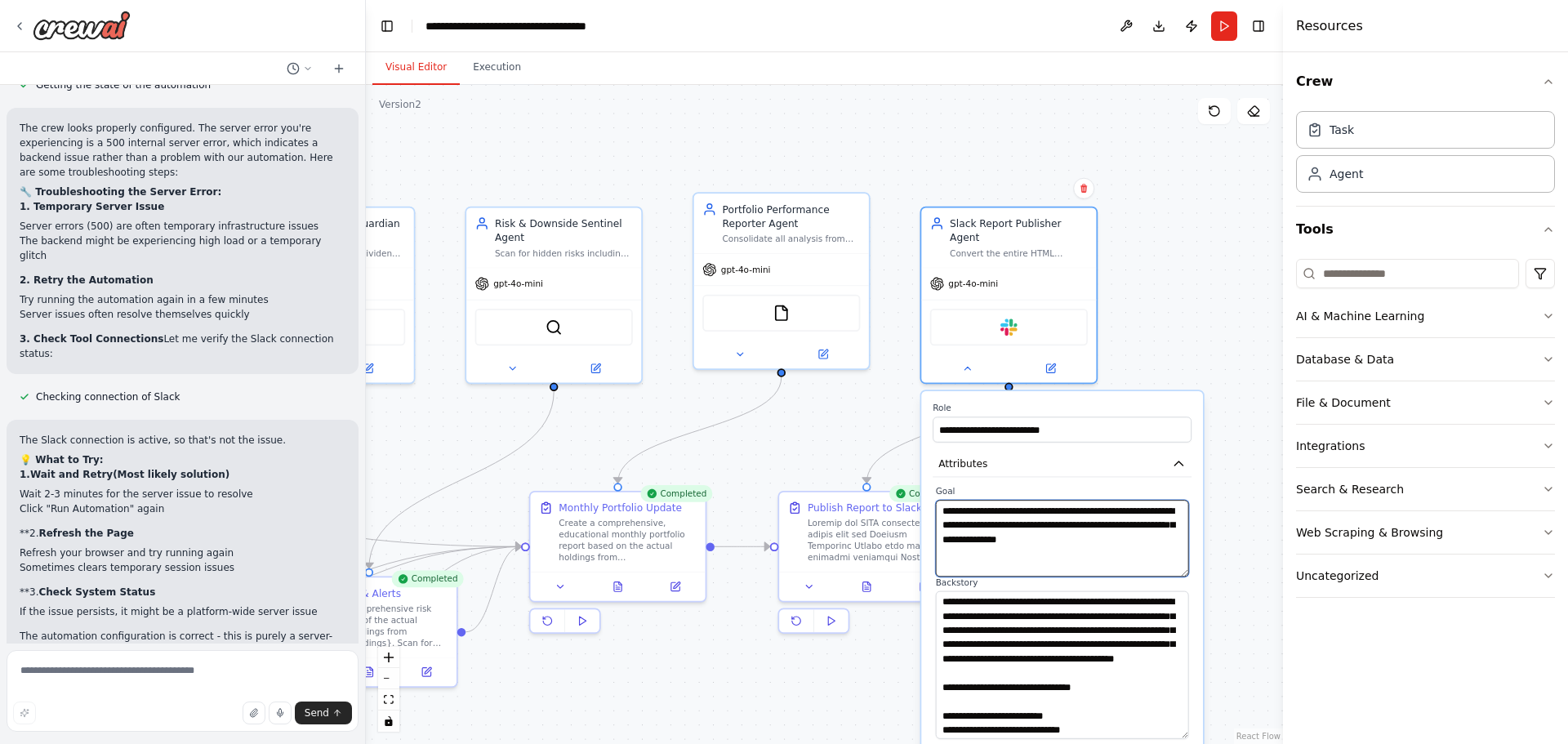
drag, startPoint x: 1180, startPoint y: 623, endPoint x: 1177, endPoint y: 722, distance: 99.0
click at [1177, 722] on textarea at bounding box center [1062, 665] width 253 height 147
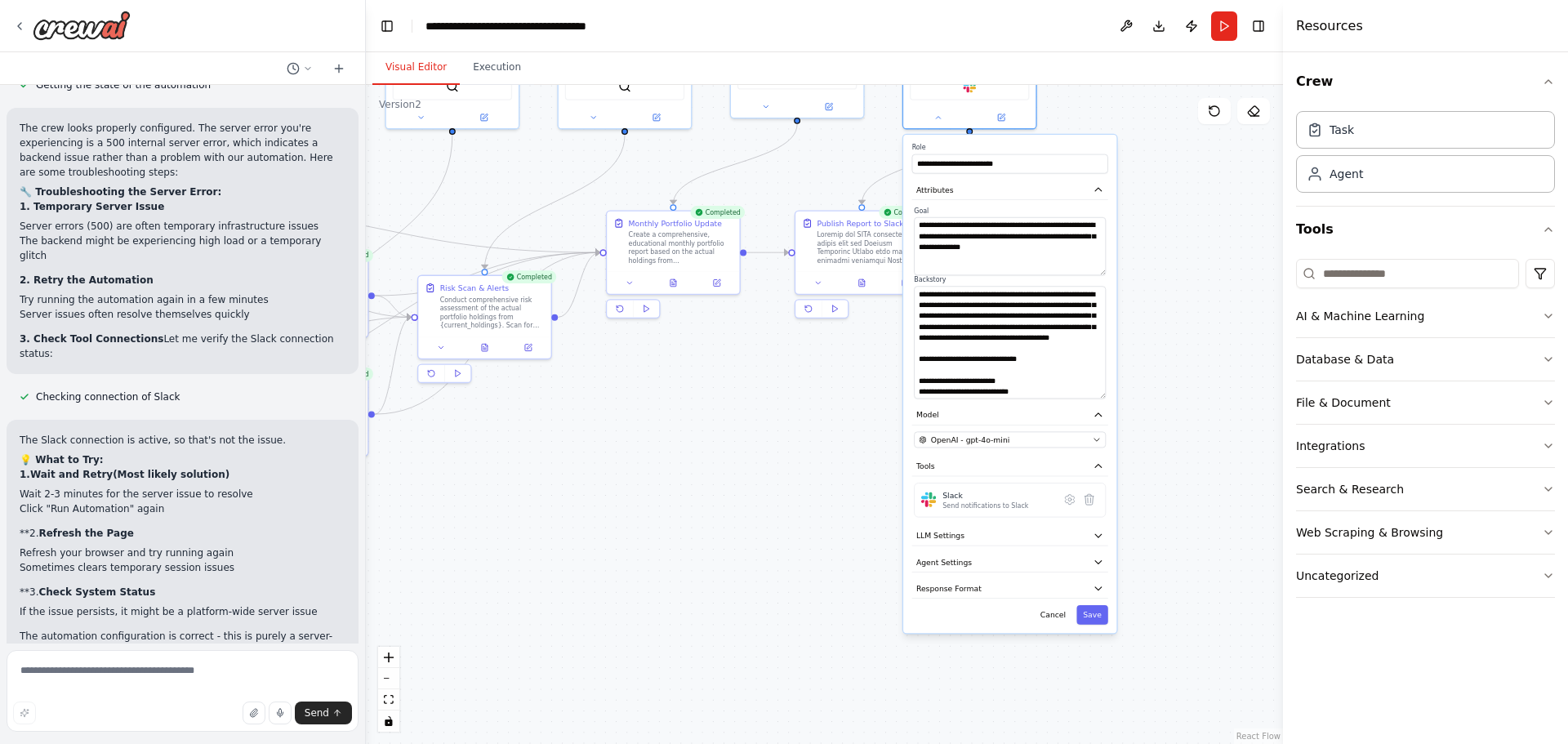
drag, startPoint x: 1231, startPoint y: 590, endPoint x: 1165, endPoint y: 276, distance: 320.9
click at [1165, 276] on div ".deletable-edge-delete-btn { width: 20px; height: 20px; border: 0px solid #ffff…" at bounding box center [825, 414] width 917 height 659
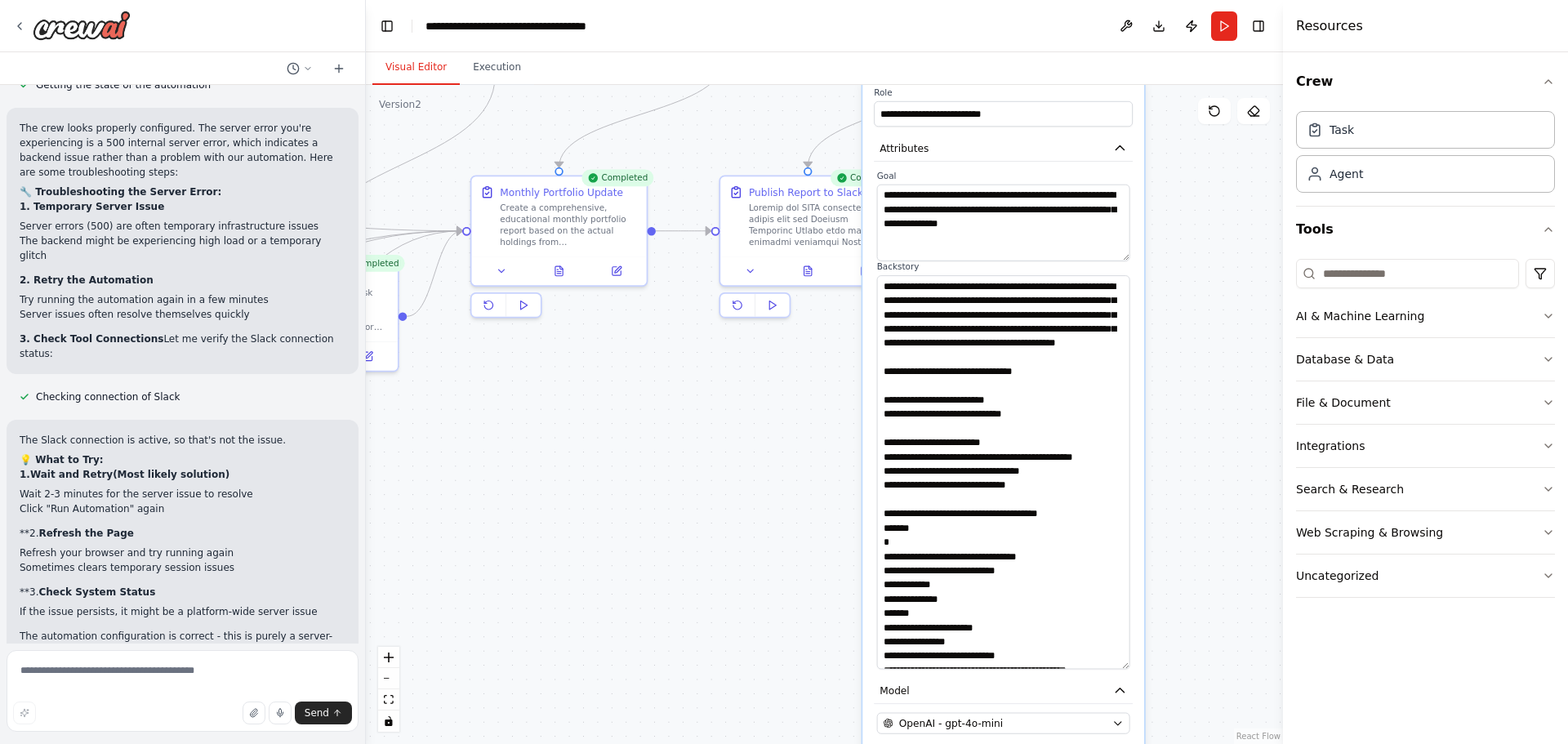
drag, startPoint x: 1124, startPoint y: 406, endPoint x: 1112, endPoint y: 652, distance: 246.3
click at [1112, 652] on textarea at bounding box center [1004, 472] width 253 height 393
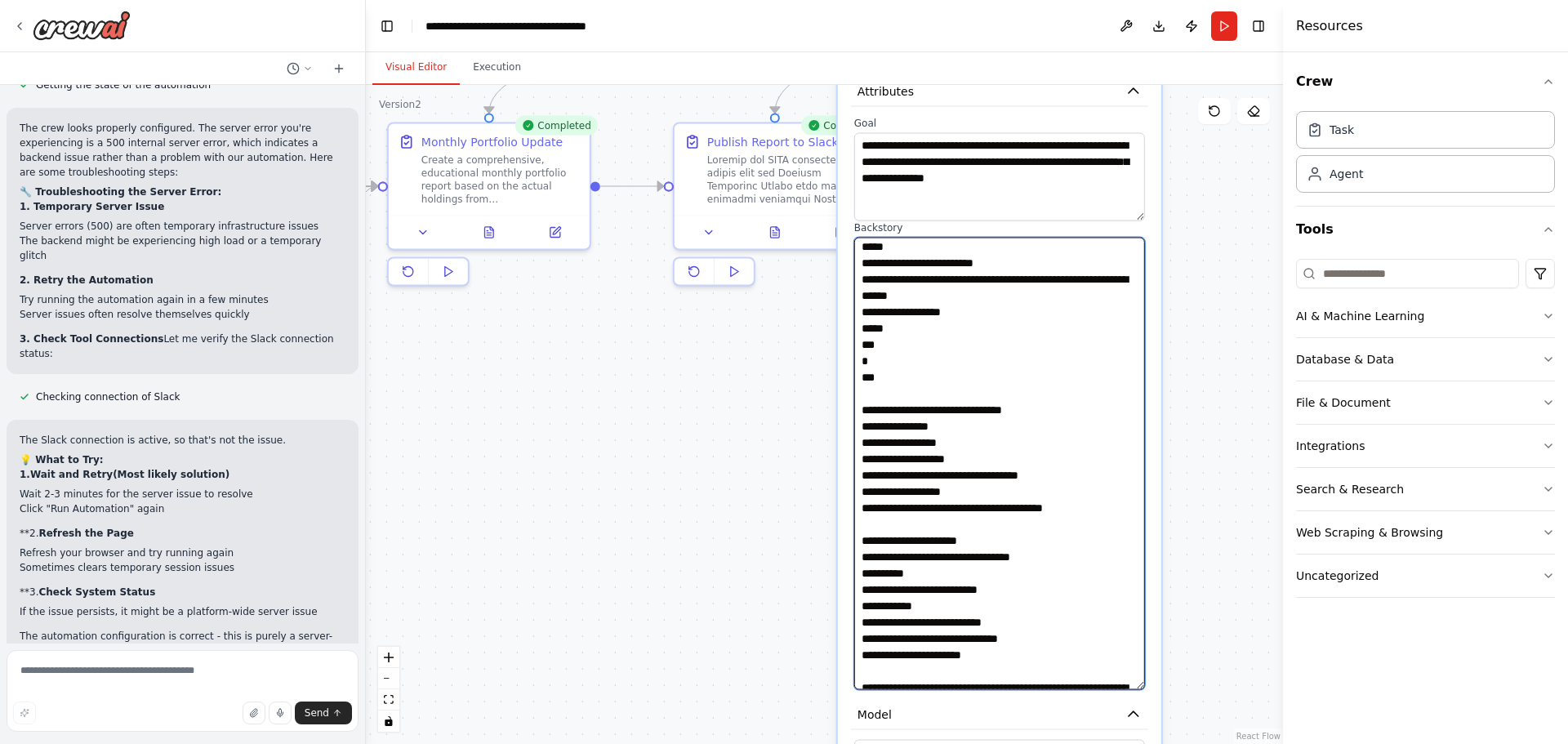
scroll to position [2250, 0]
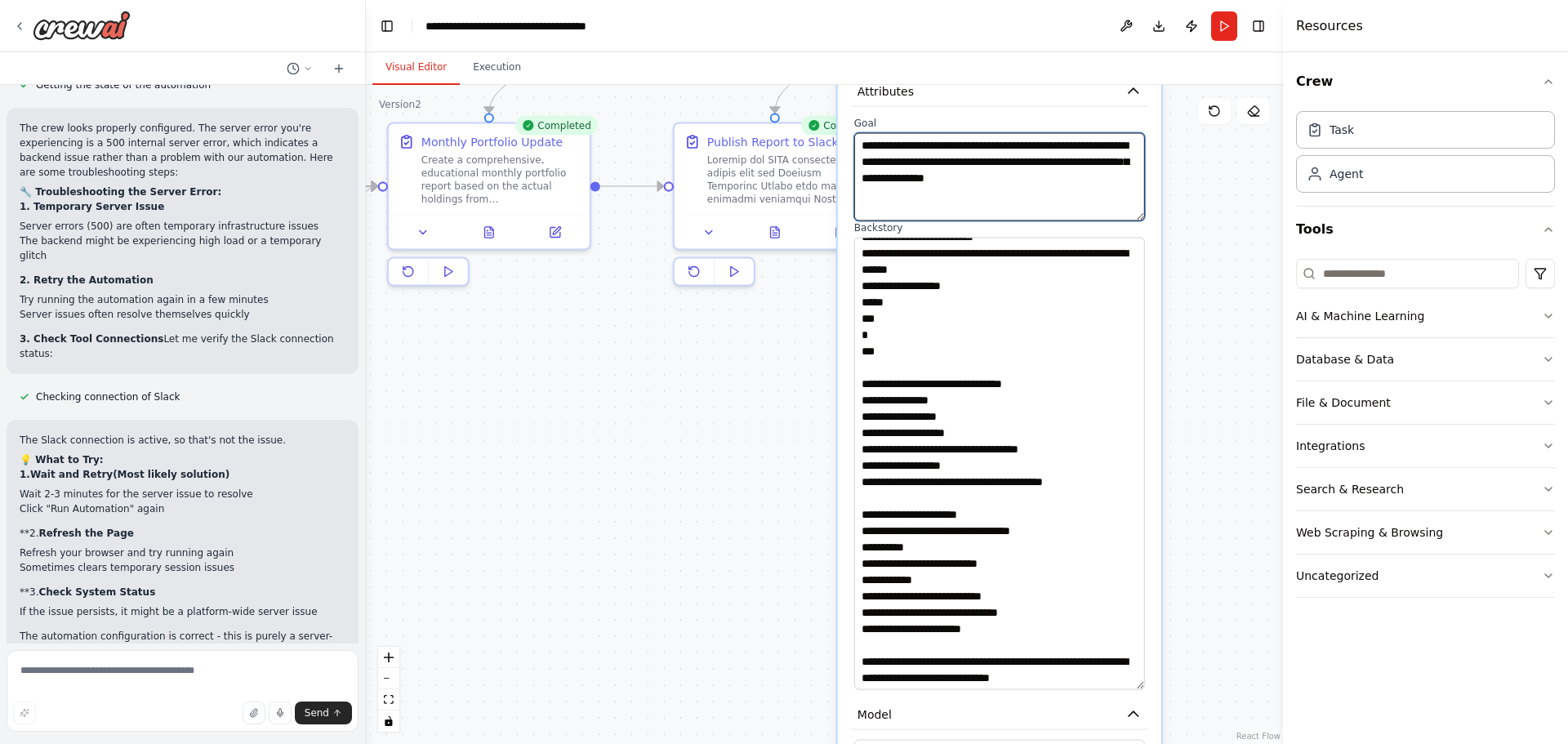
click at [1119, 166] on textarea "**********" at bounding box center [999, 177] width 291 height 88
type textarea "**********"
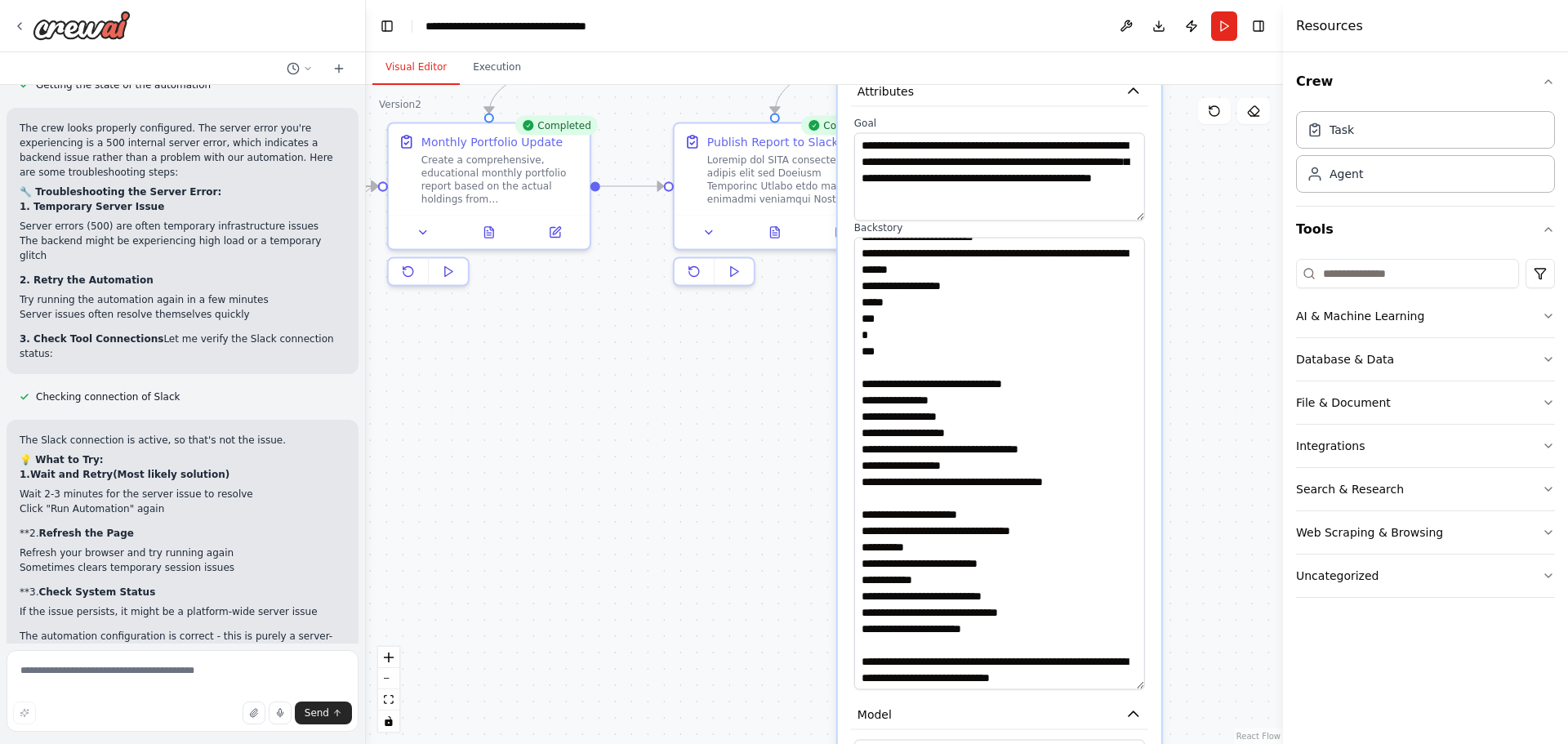
click at [1272, 266] on div ".deletable-edge-delete-btn { width: 20px; height: 20px; border: 0px solid #ffff…" at bounding box center [825, 414] width 917 height 659
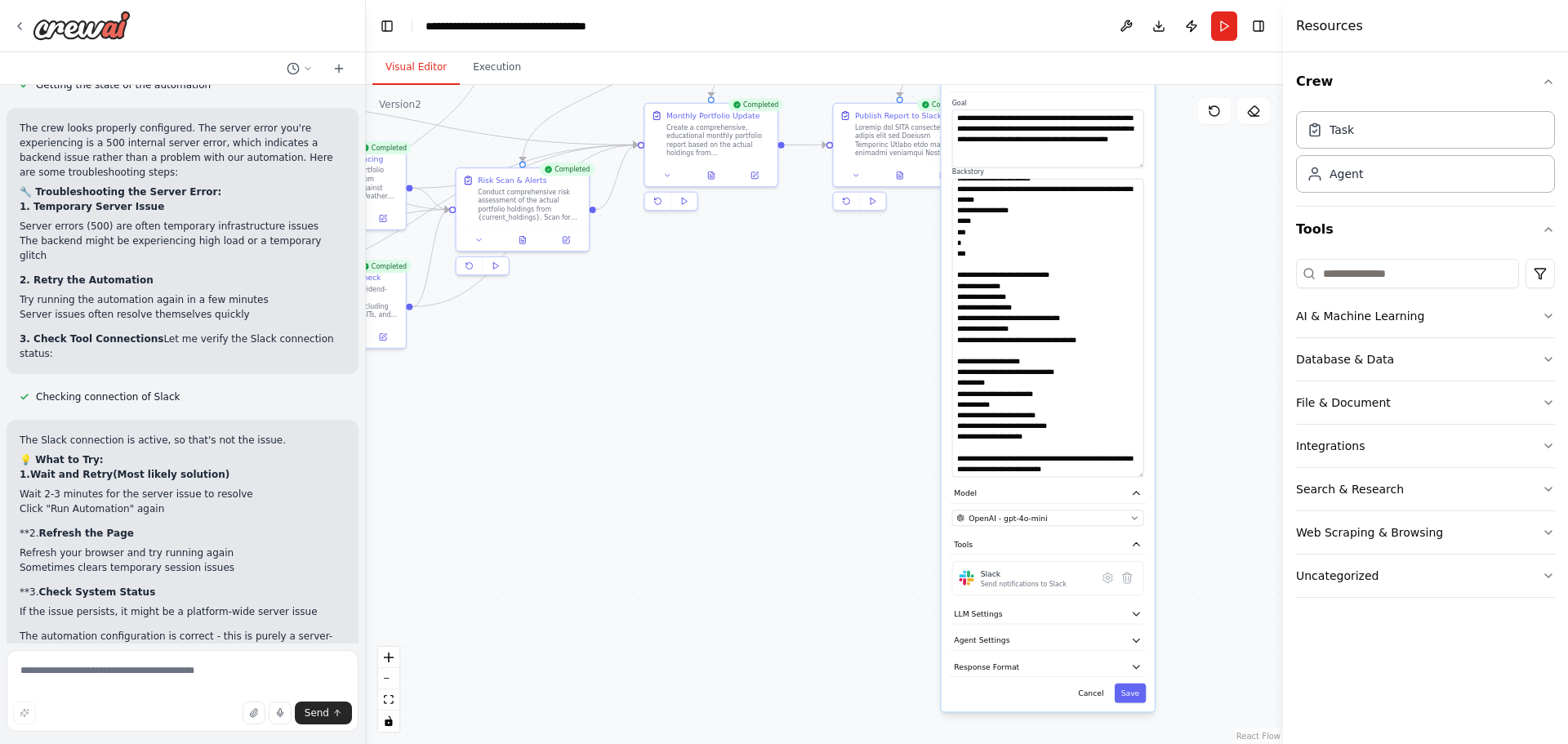
drag, startPoint x: 1220, startPoint y: 612, endPoint x: 1192, endPoint y: 419, distance: 195.0
click at [1195, 420] on div ".deletable-edge-delete-btn { width: 20px; height: 20px; border: 0px solid #ffff…" at bounding box center [825, 414] width 917 height 659
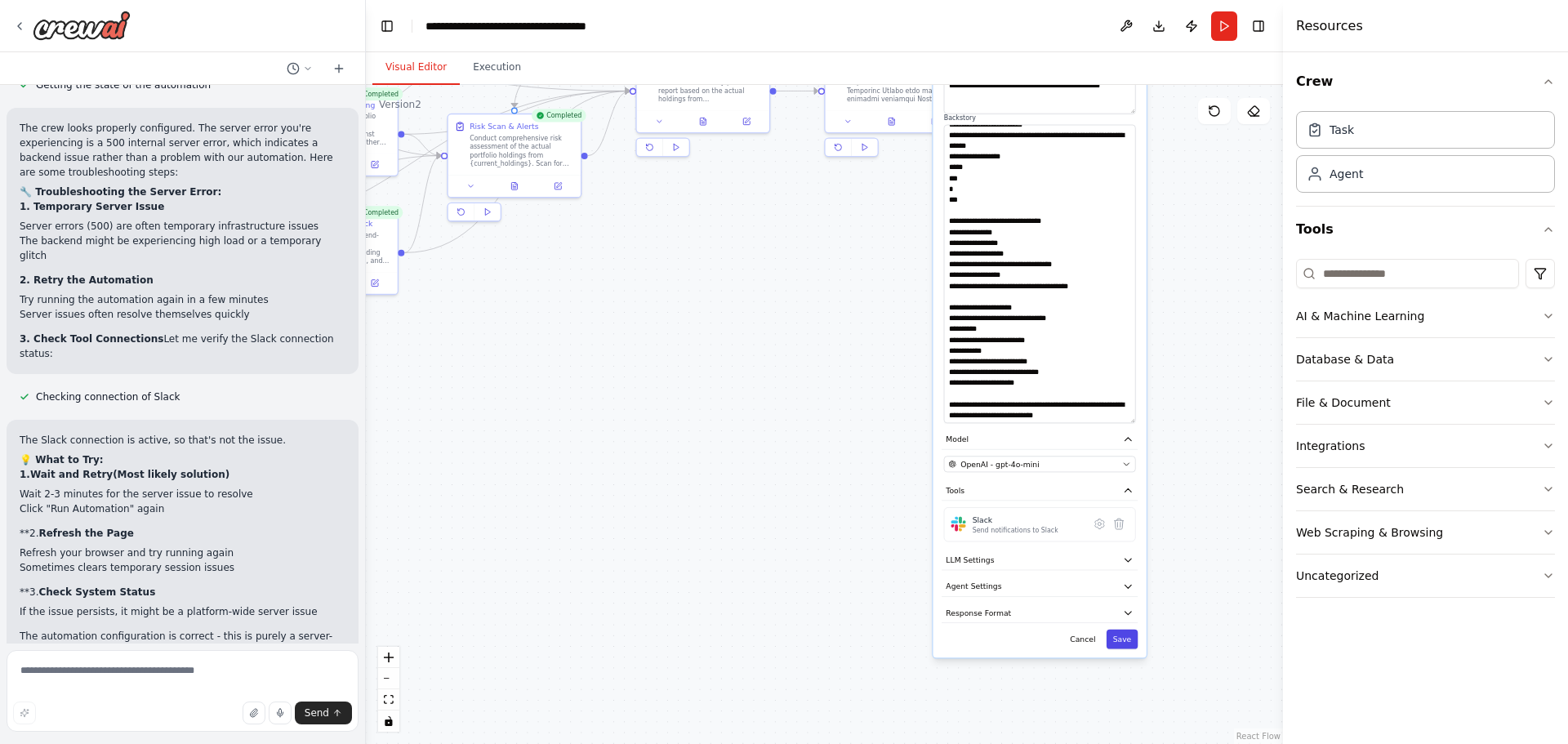
click at [1128, 630] on button "Save" at bounding box center [1122, 639] width 32 height 19
click at [1101, 523] on icon at bounding box center [1099, 525] width 3 height 3
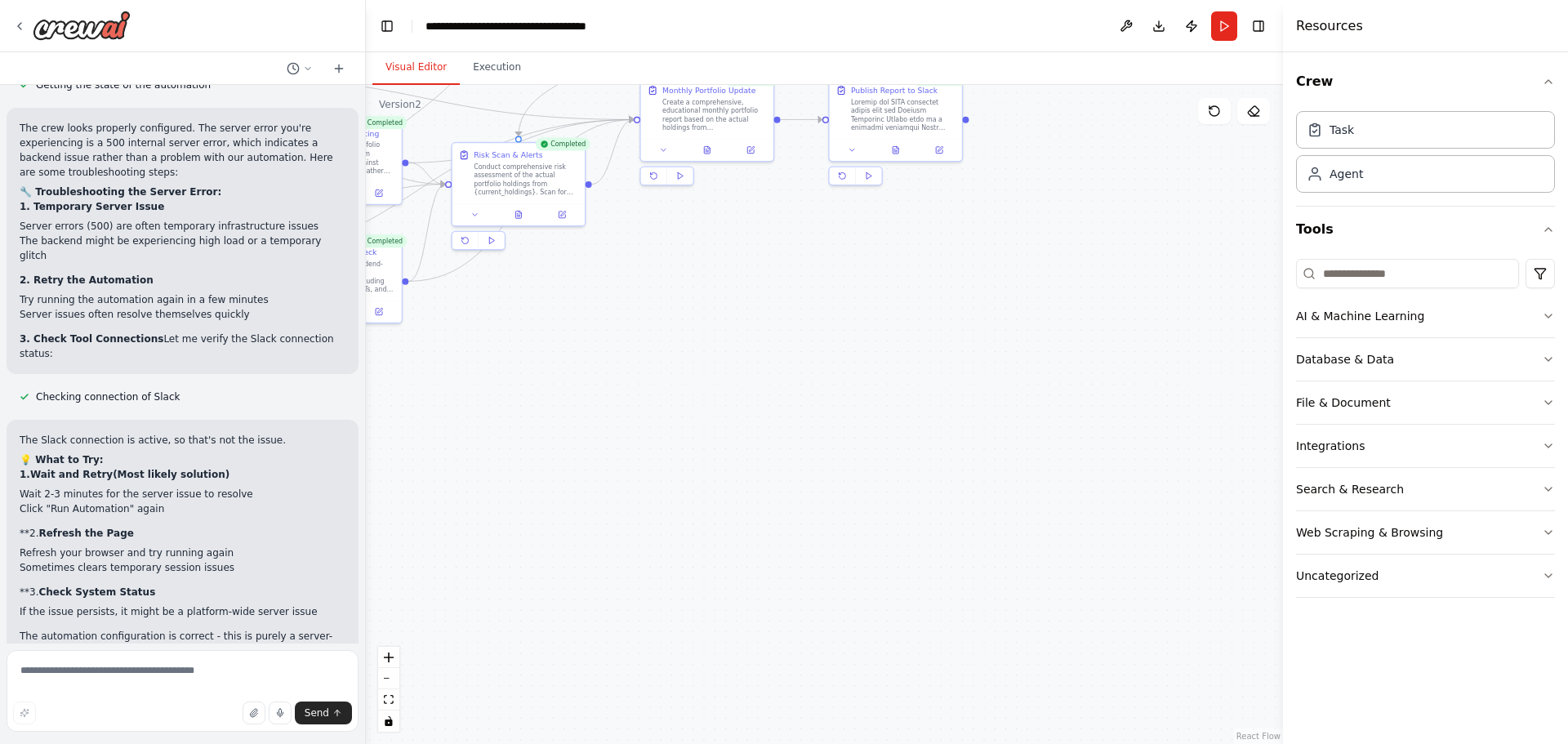
drag, startPoint x: 1134, startPoint y: 198, endPoint x: 1125, endPoint y: 531, distance: 333.1
click at [1125, 531] on div ".deletable-edge-delete-btn { width: 20px; height: 20px; border: 0px solid #ffff…" at bounding box center [825, 414] width 917 height 659
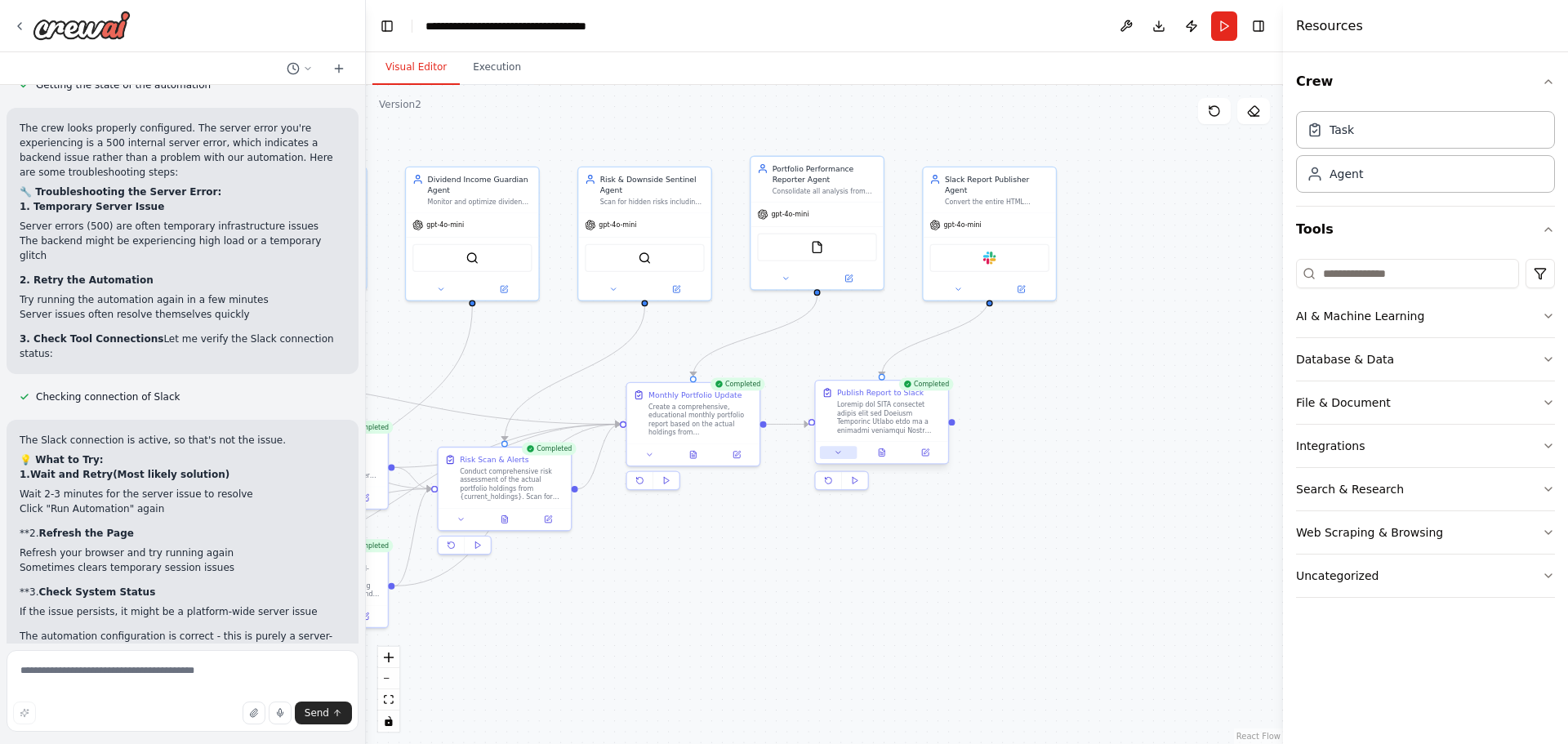
click at [837, 451] on icon at bounding box center [838, 453] width 9 height 9
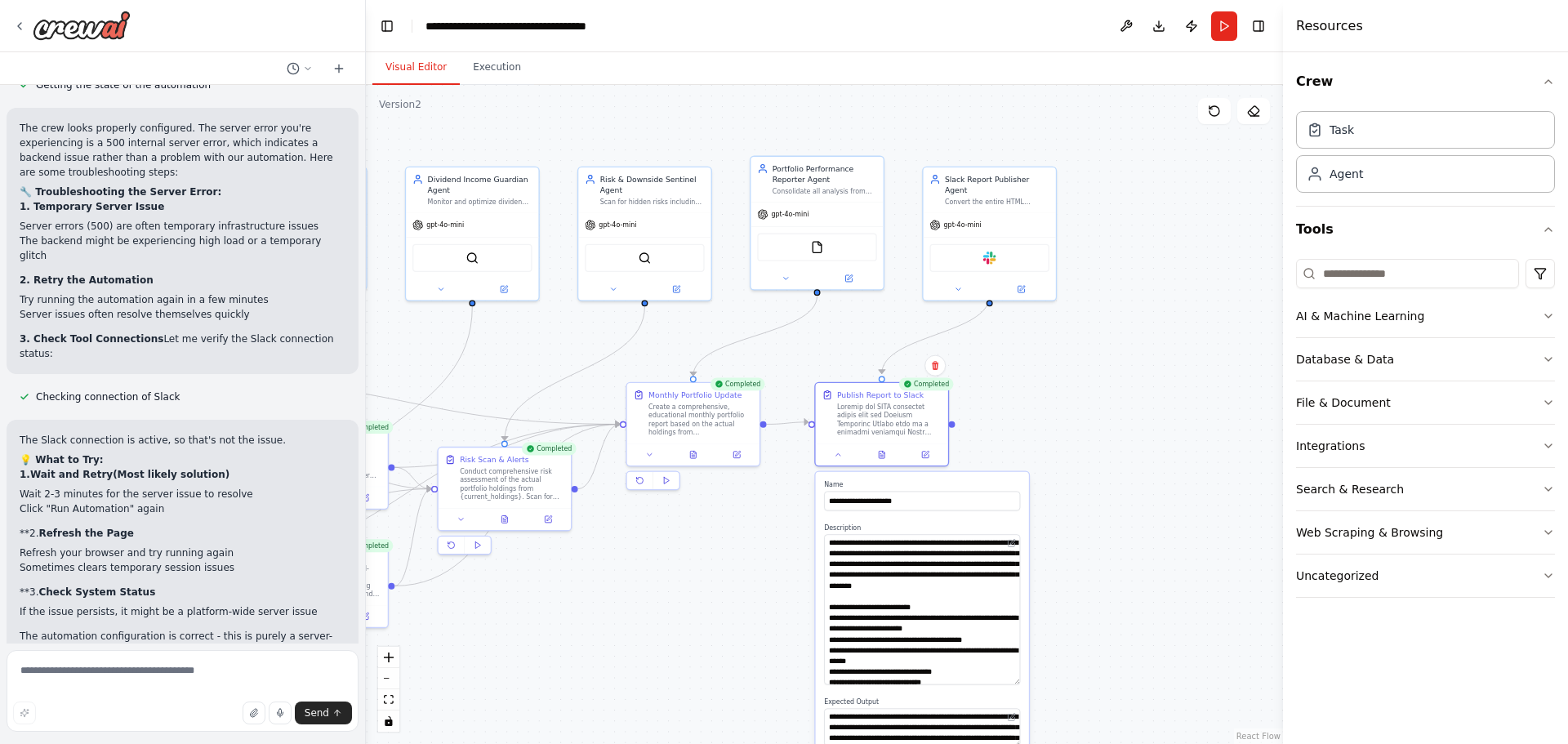
drag, startPoint x: 1016, startPoint y: 569, endPoint x: 1016, endPoint y: 681, distance: 112.0
click at [1016, 681] on textarea at bounding box center [921, 608] width 196 height 150
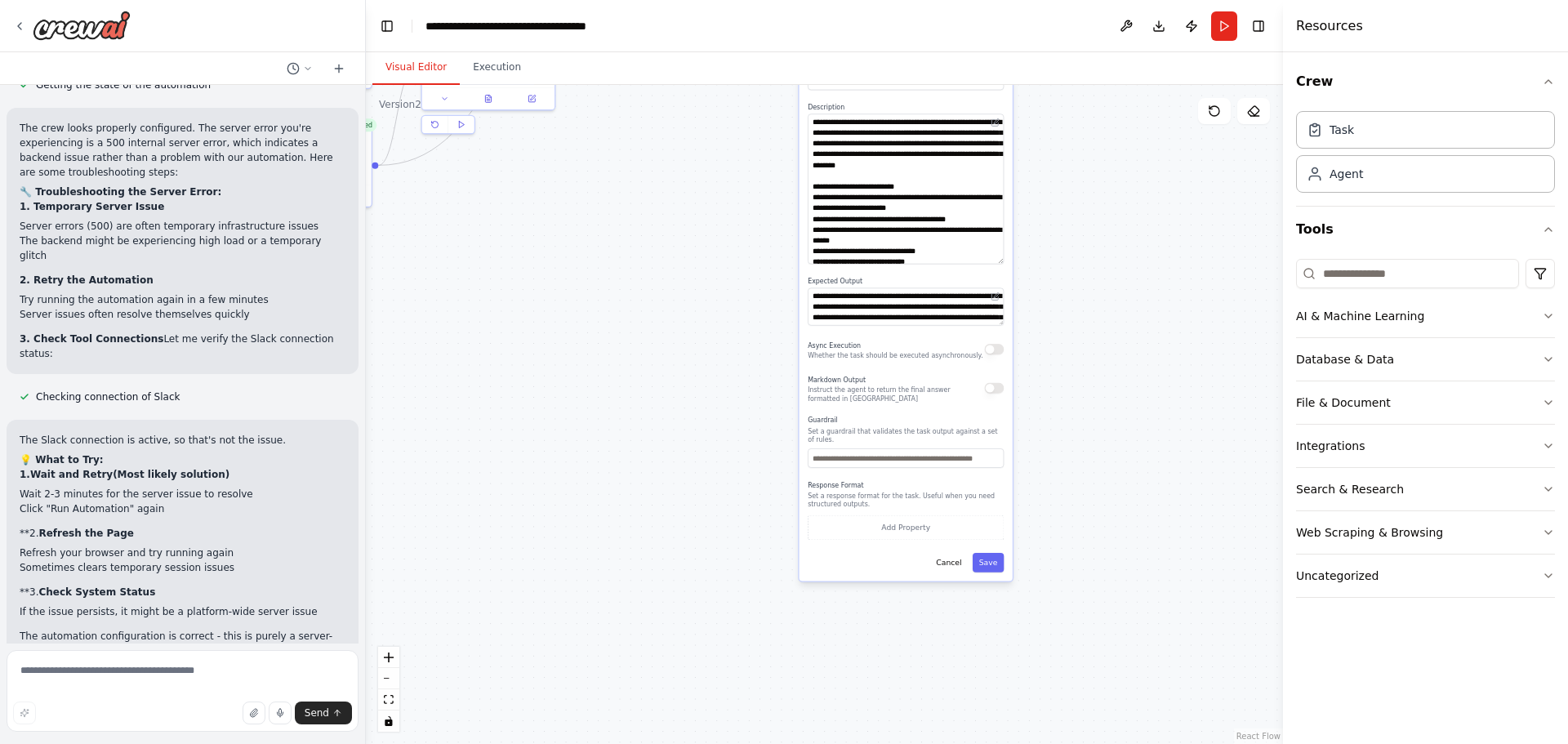
drag, startPoint x: 1130, startPoint y: 612, endPoint x: 1107, endPoint y: 179, distance: 433.6
click at [1109, 179] on div ".deletable-edge-delete-btn { width: 20px; height: 20px; border: 0px solid #ffff…" at bounding box center [825, 414] width 917 height 659
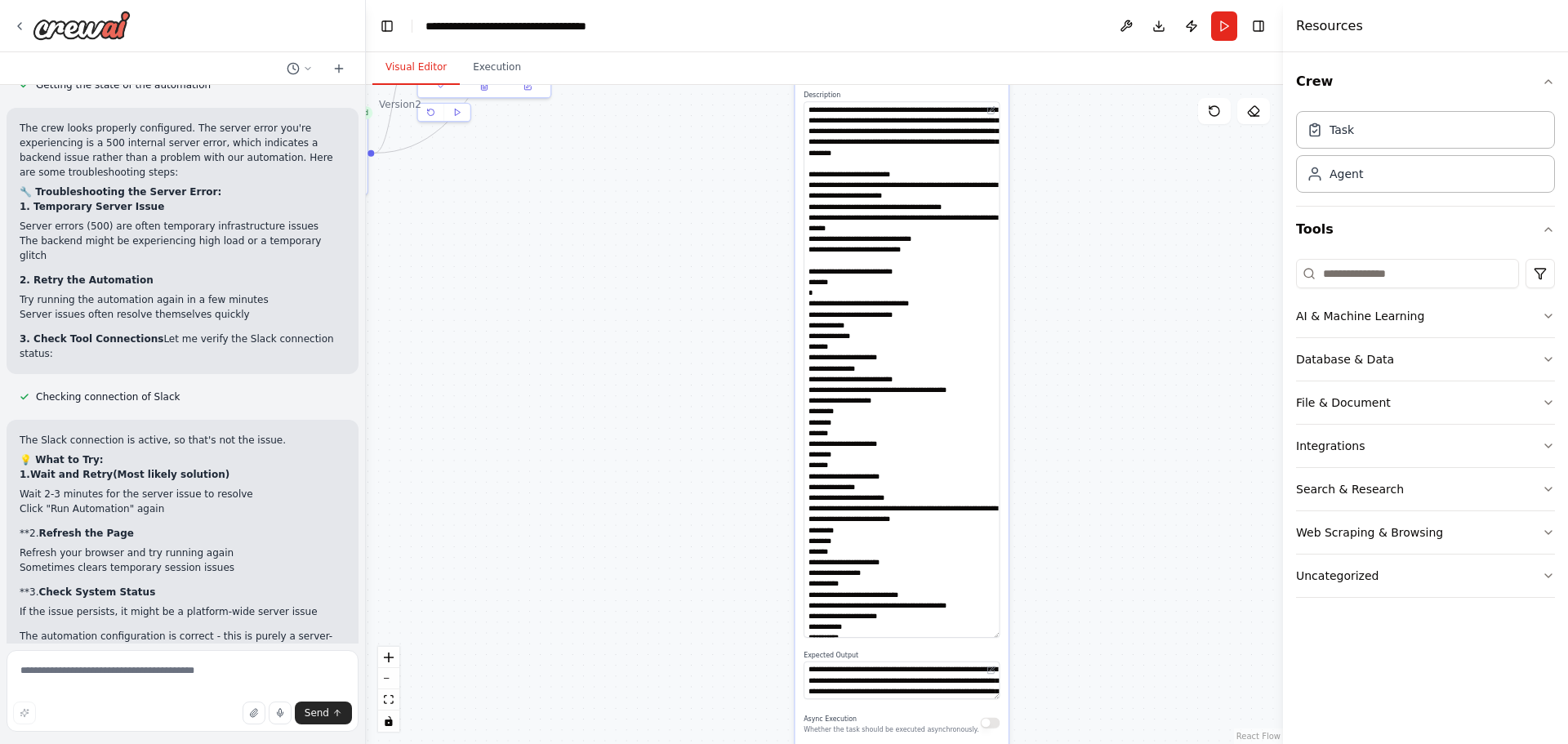
drag, startPoint x: 994, startPoint y: 248, endPoint x: 957, endPoint y: 634, distance: 387.8
click at [957, 634] on textarea at bounding box center [901, 369] width 196 height 536
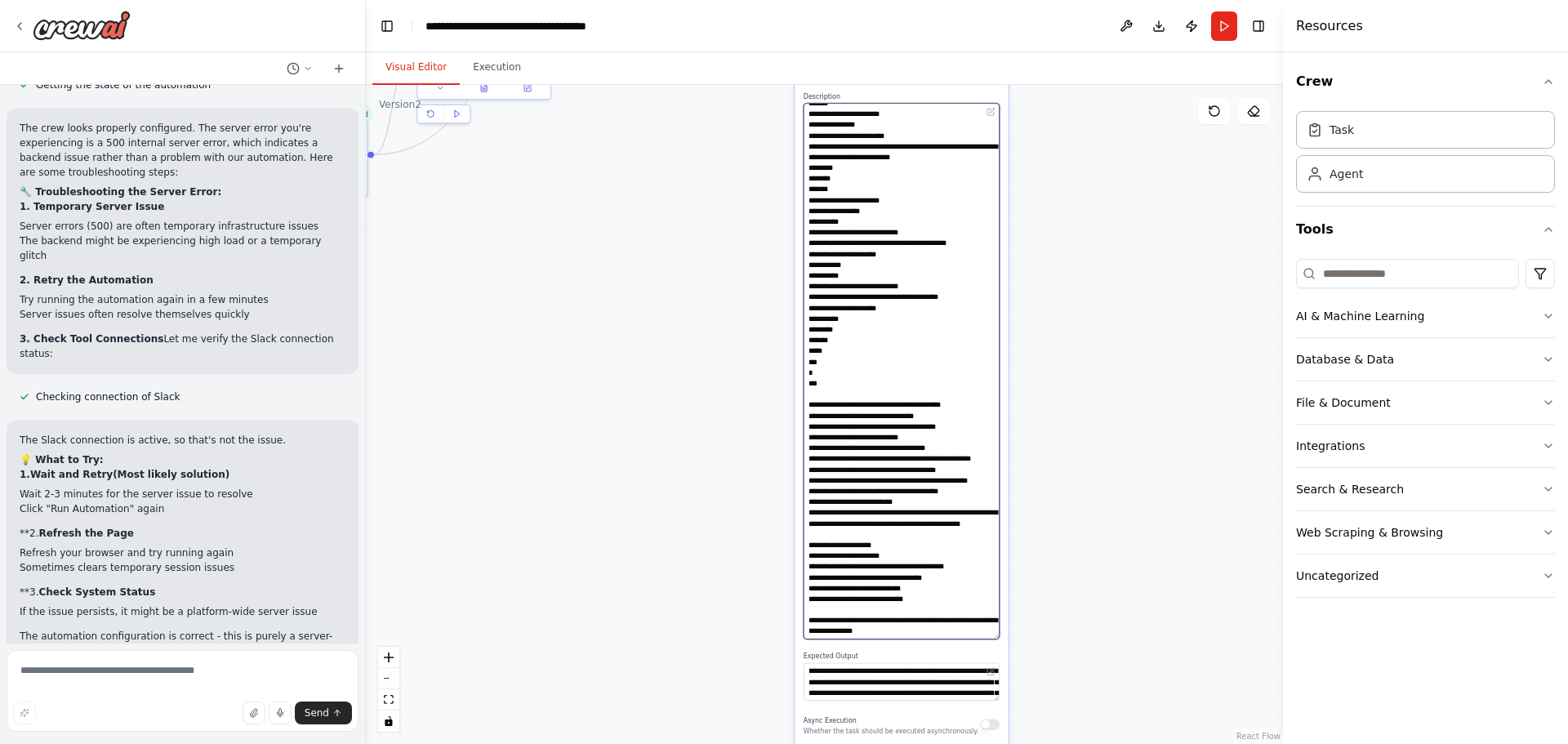
scroll to position [633, 0]
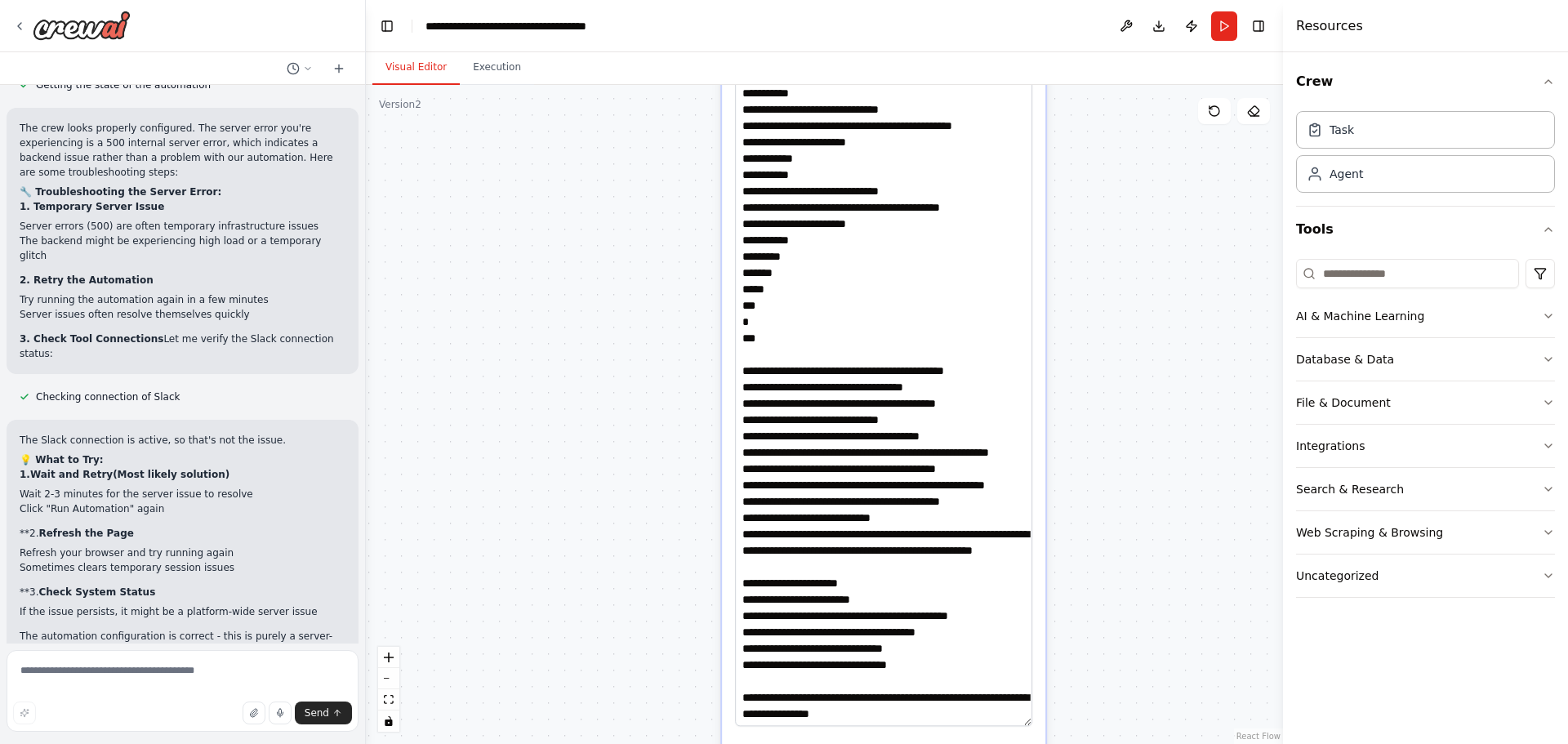
click at [1088, 565] on div ".deletable-edge-delete-btn { width: 20px; height: 20px; border: 0px solid #ffff…" at bounding box center [825, 414] width 917 height 659
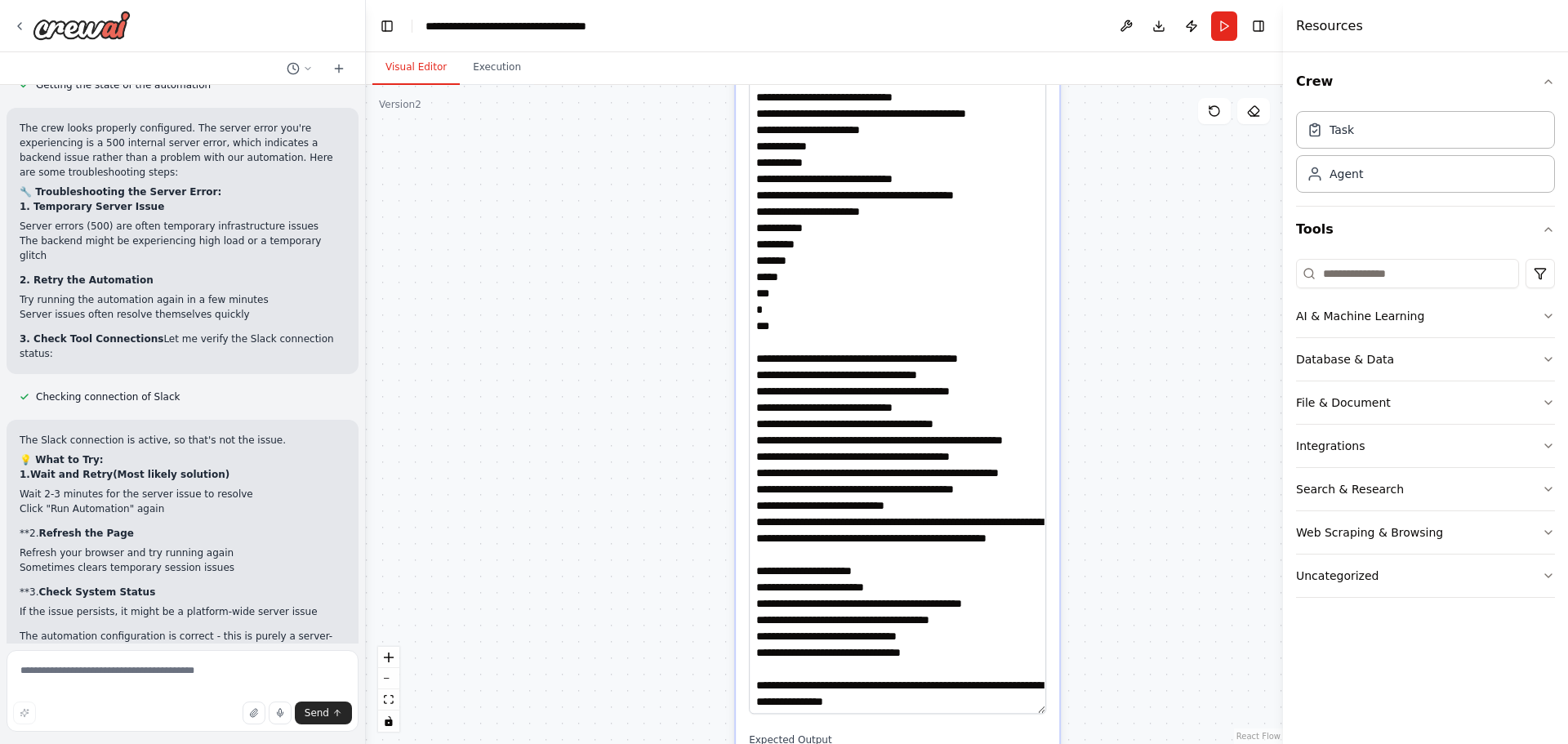
drag, startPoint x: 1088, startPoint y: 565, endPoint x: 1017, endPoint y: 458, distance: 128.4
click at [1110, 398] on div ".deletable-edge-delete-btn { width: 20px; height: 20px; border: 0px solid #ffff…" at bounding box center [825, 414] width 917 height 659
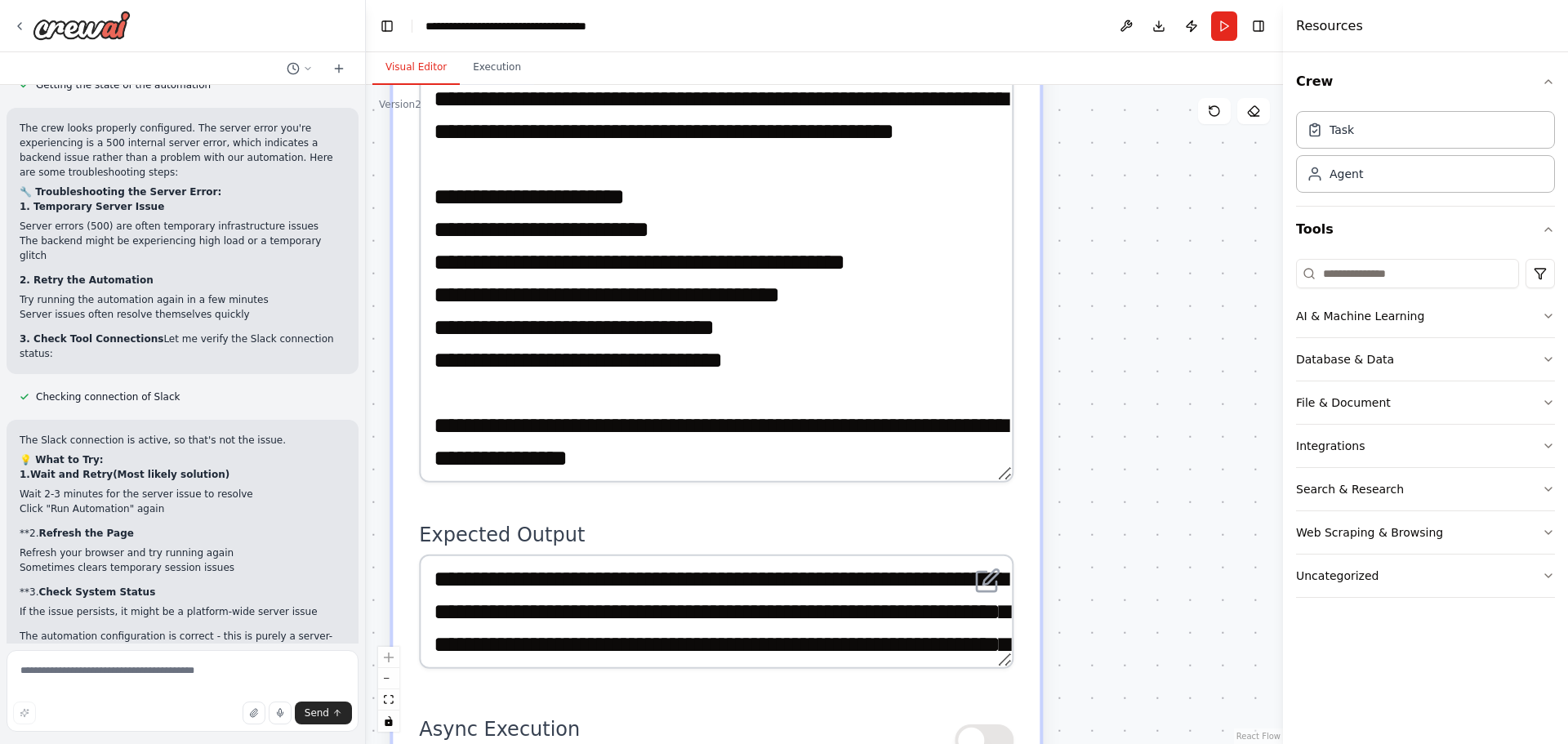
drag, startPoint x: 1098, startPoint y: 623, endPoint x: 1116, endPoint y: 339, distance: 284.6
click at [1116, 344] on div ".deletable-edge-delete-btn { width: 20px; height: 20px; border: 0px solid #ffff…" at bounding box center [825, 414] width 917 height 659
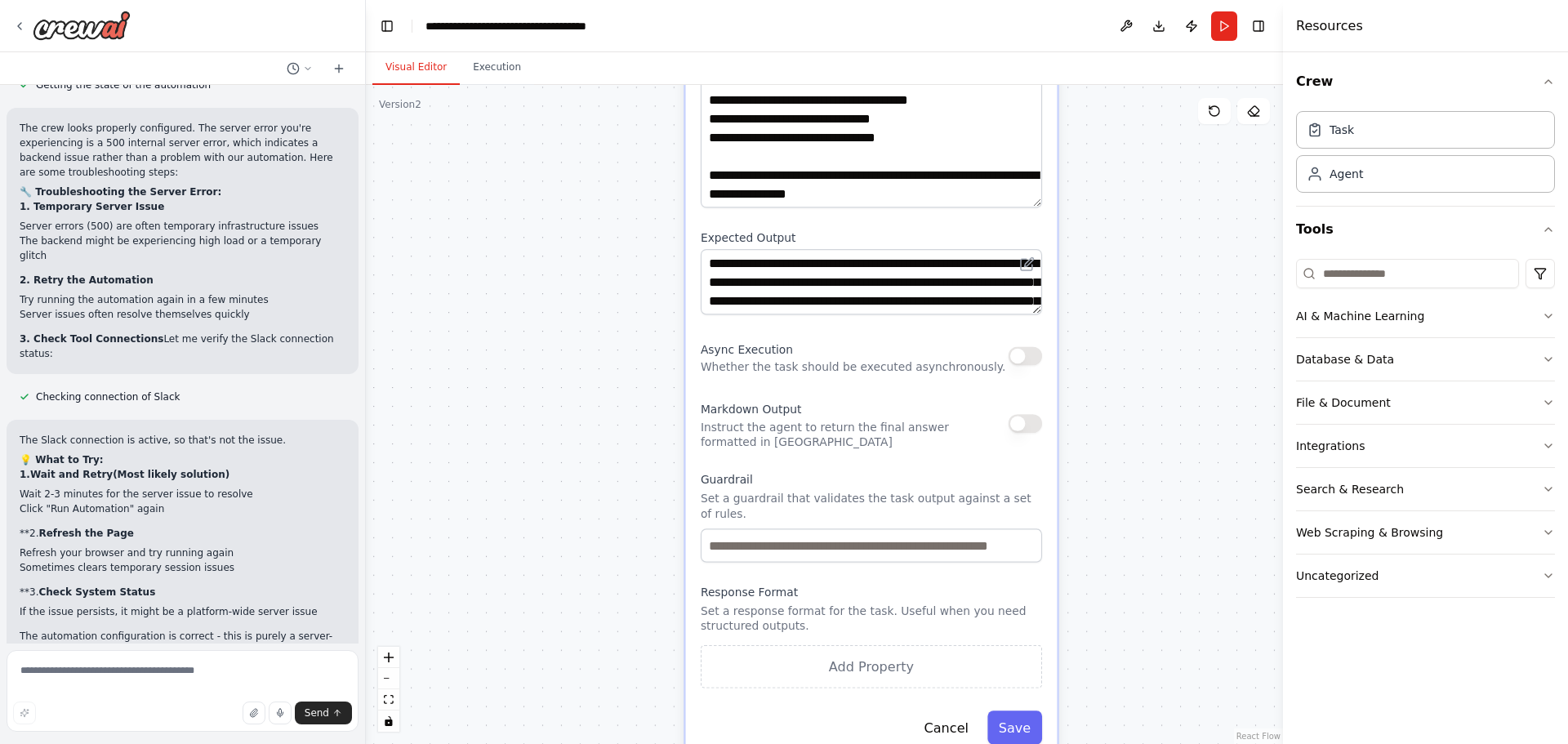
drag, startPoint x: 1214, startPoint y: 592, endPoint x: 1170, endPoint y: 329, distance: 266.7
click at [1173, 338] on div ".deletable-edge-delete-btn { width: 20px; height: 20px; border: 0px solid #ffff…" at bounding box center [825, 414] width 917 height 659
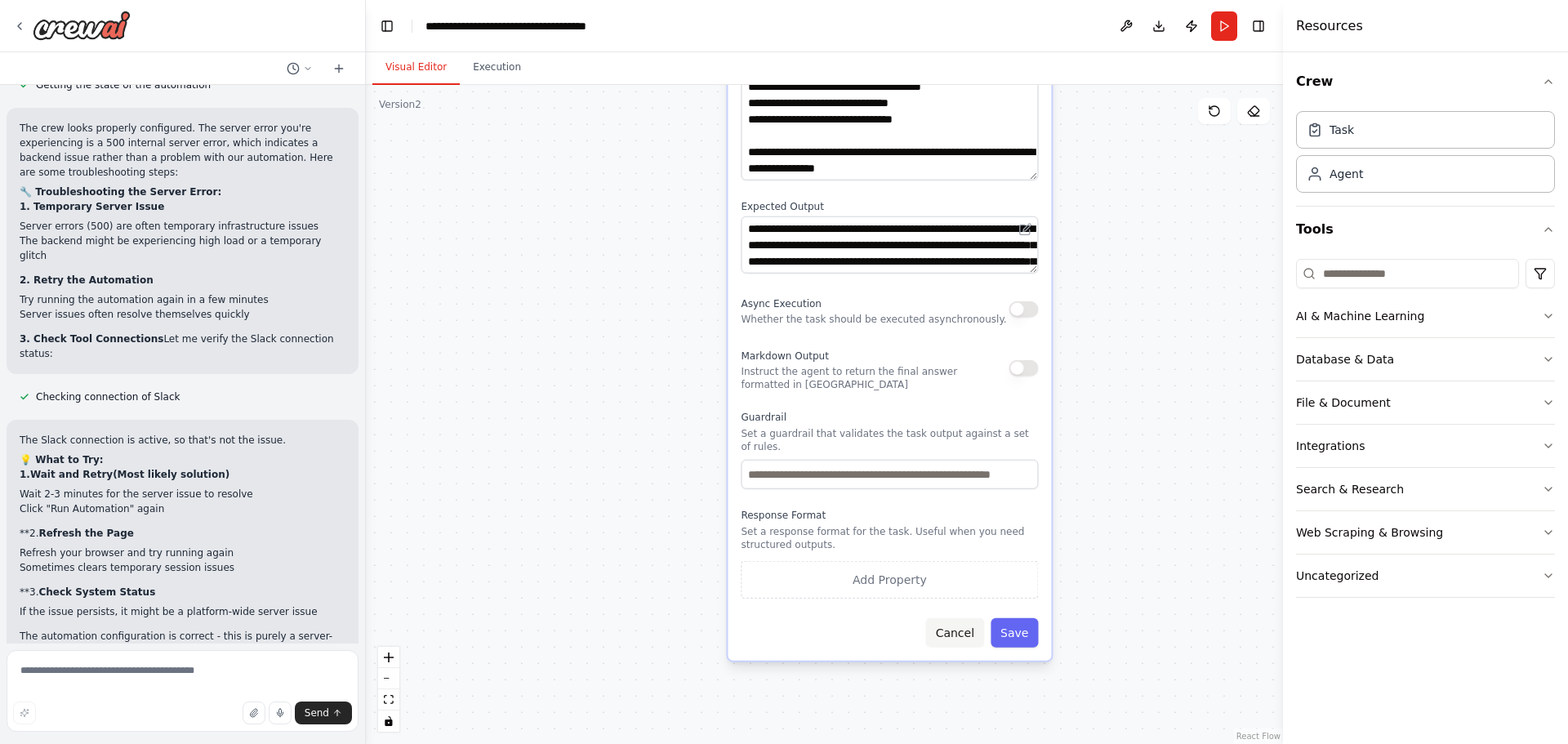
click at [969, 622] on button "Cancel" at bounding box center [955, 632] width 58 height 30
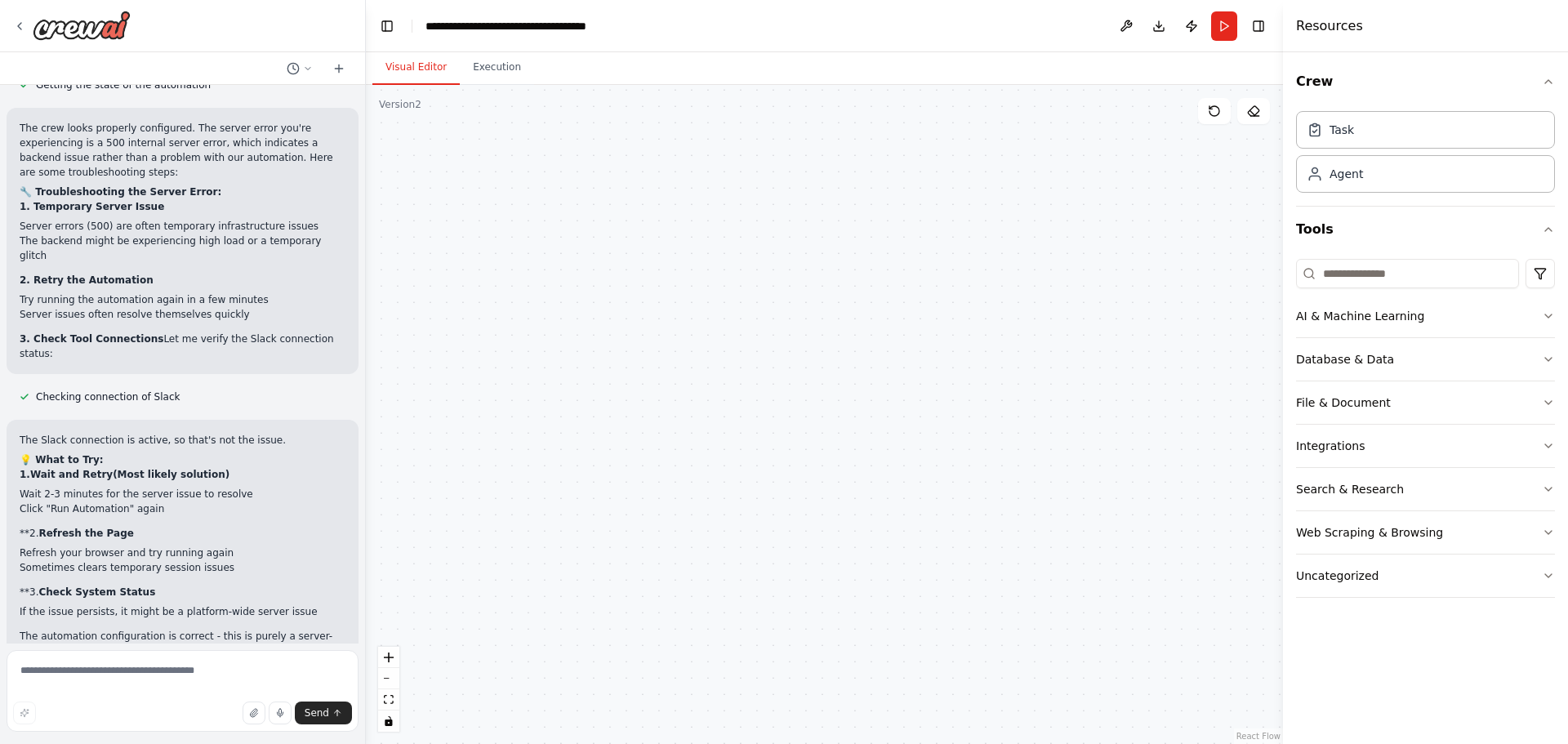
drag, startPoint x: 1129, startPoint y: 252, endPoint x: 1133, endPoint y: 725, distance: 473.0
click at [1133, 725] on div ".deletable-edge-delete-btn { width: 20px; height: 20px; border: 0px solid #ffff…" at bounding box center [825, 414] width 917 height 659
drag, startPoint x: 1037, startPoint y: 319, endPoint x: 1075, endPoint y: 650, distance: 333.2
click at [1075, 650] on div ".deletable-edge-delete-btn { width: 20px; height: 20px; border: 0px solid #ffff…" at bounding box center [825, 414] width 917 height 659
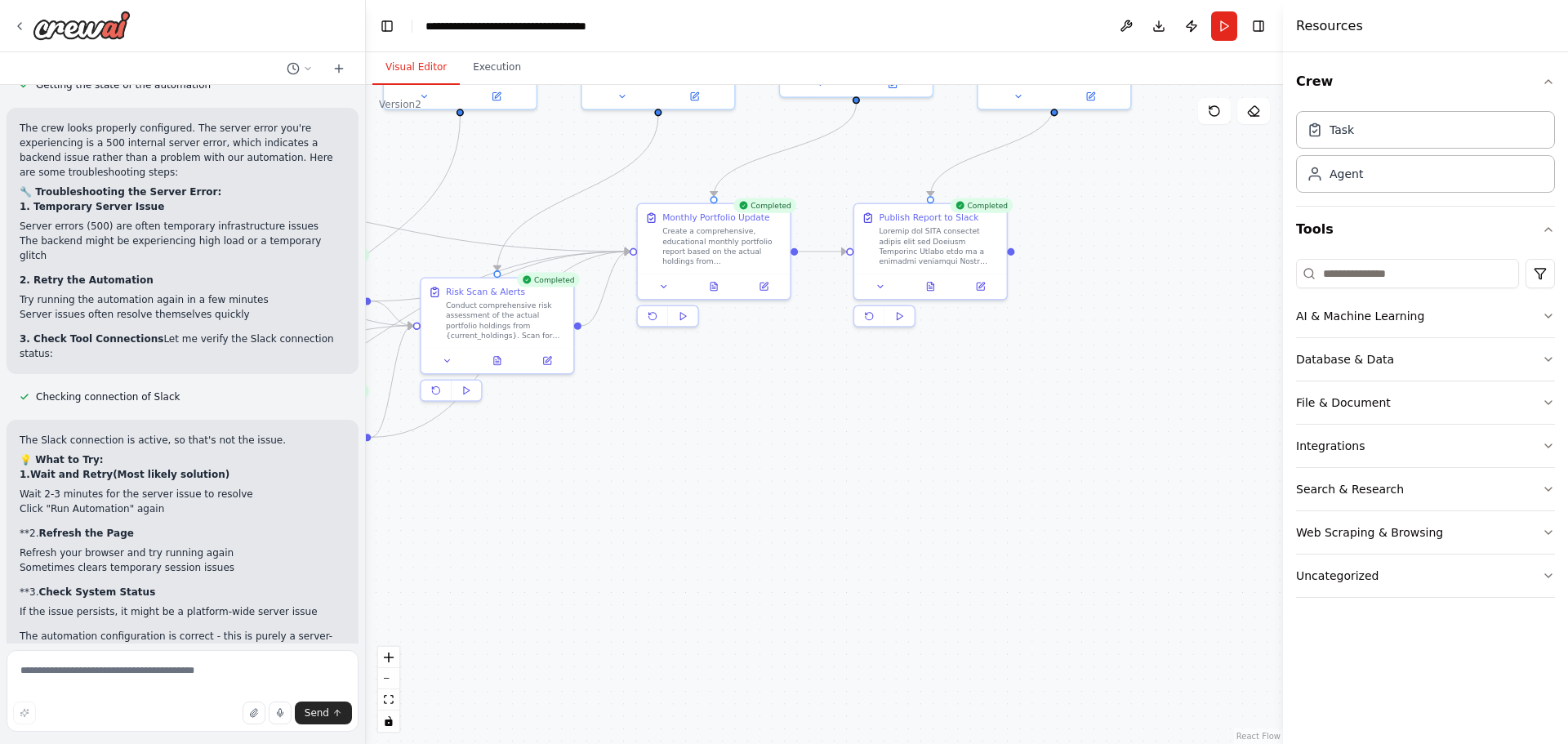
drag, startPoint x: 1143, startPoint y: 326, endPoint x: 1159, endPoint y: 591, distance: 265.5
click at [1159, 591] on div ".deletable-edge-delete-btn { width: 20px; height: 20px; border: 0px solid #ffff…" at bounding box center [825, 414] width 917 height 659
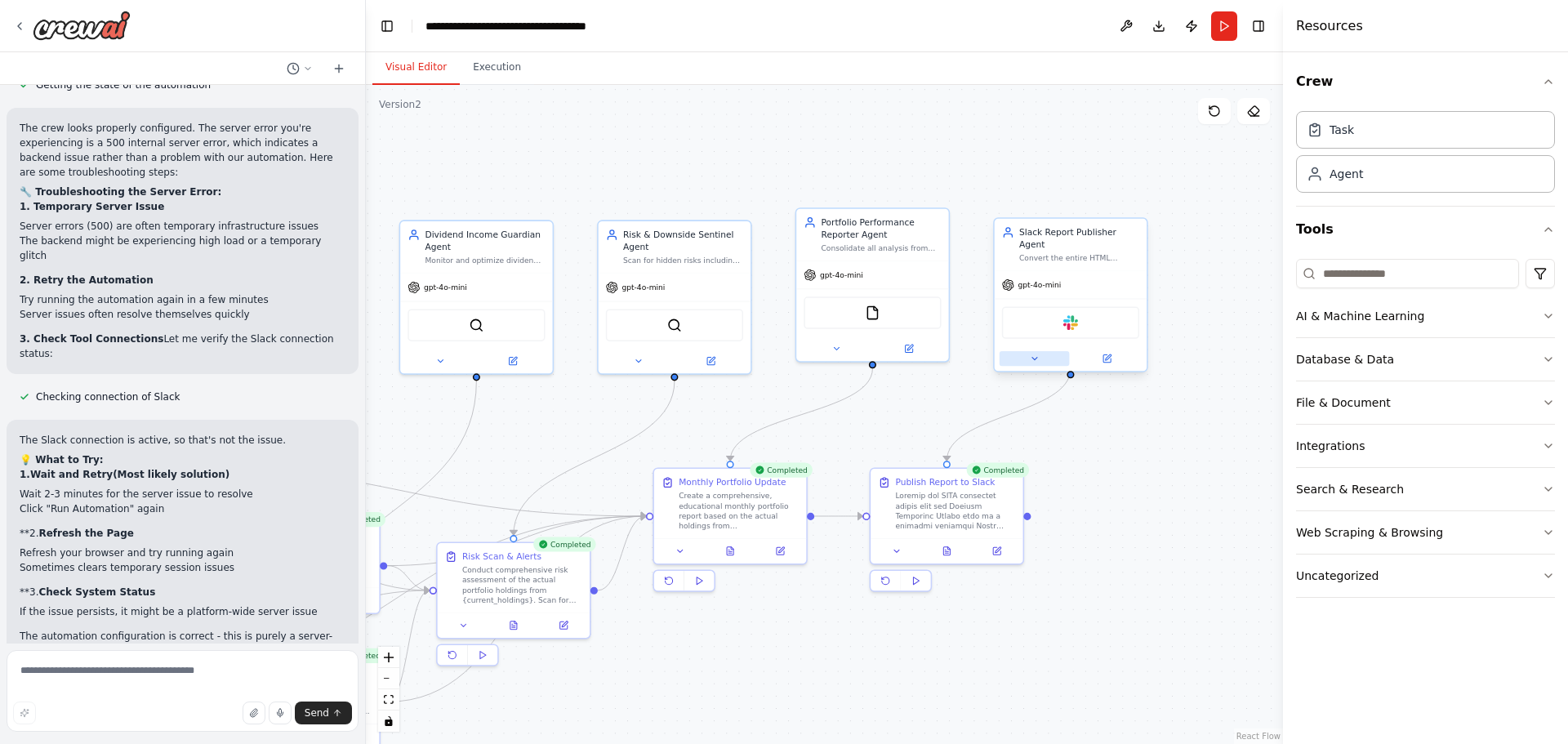
click at [1040, 351] on button at bounding box center [1034, 358] width 70 height 14
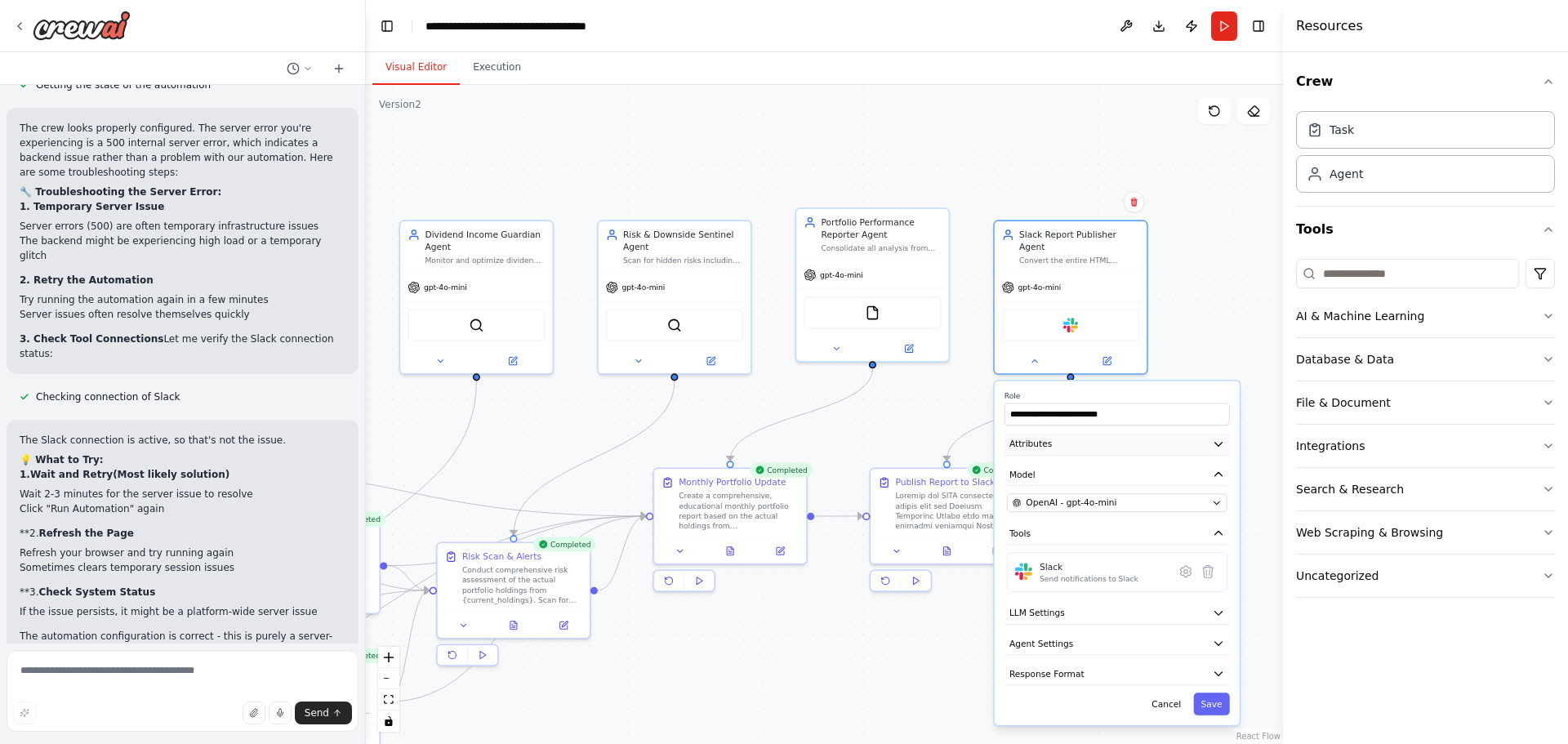
click at [1115, 433] on button "Attributes" at bounding box center [1117, 444] width 225 height 23
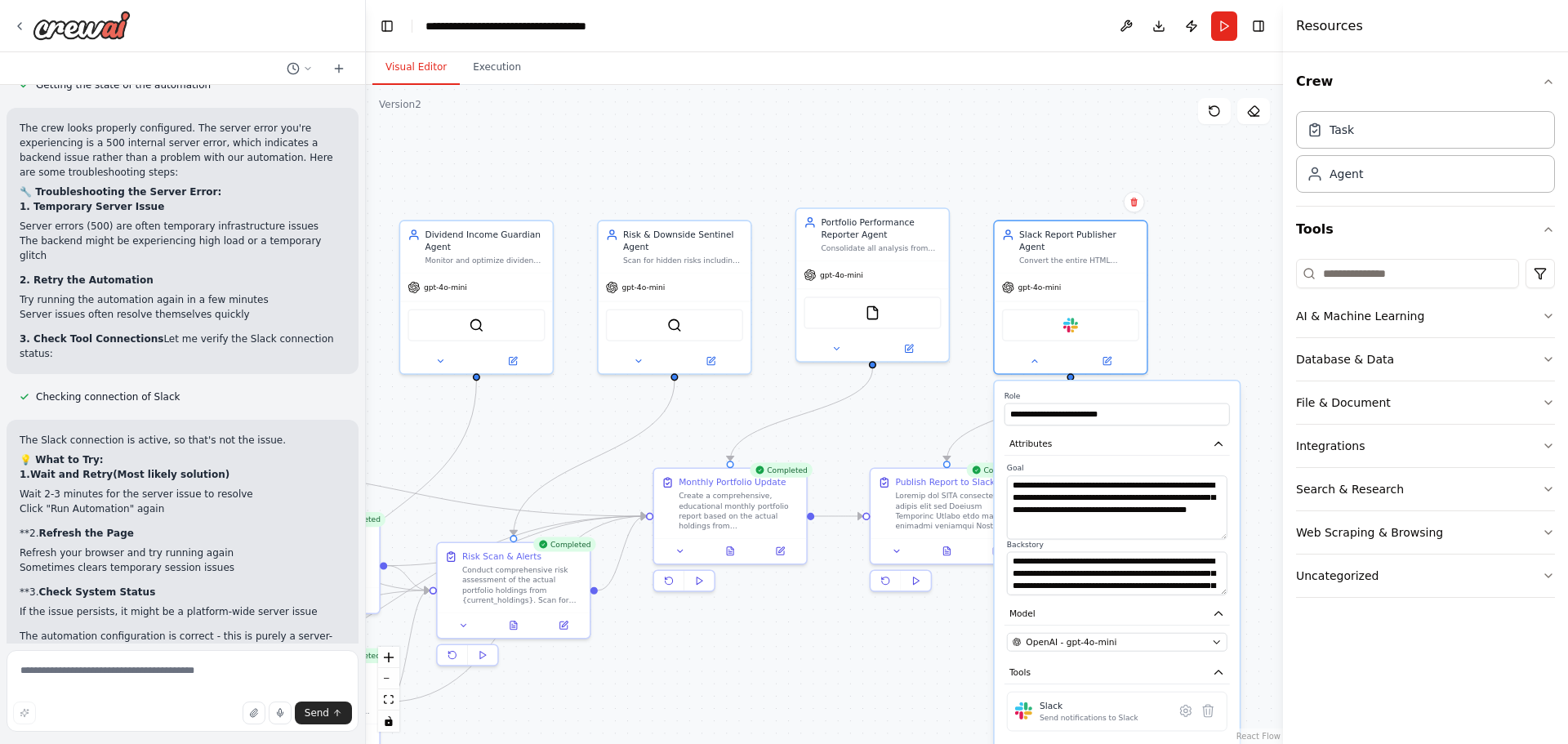
drag, startPoint x: 1221, startPoint y: 504, endPoint x: 1237, endPoint y: 522, distance: 24.1
click at [1237, 522] on div "**********" at bounding box center [1116, 622] width 245 height 483
drag, startPoint x: 1226, startPoint y: 578, endPoint x: 1137, endPoint y: 534, distance: 99.3
click at [1215, 579] on textarea at bounding box center [1117, 574] width 220 height 52
click at [479, 65] on button "Execution" at bounding box center [497, 68] width 75 height 34
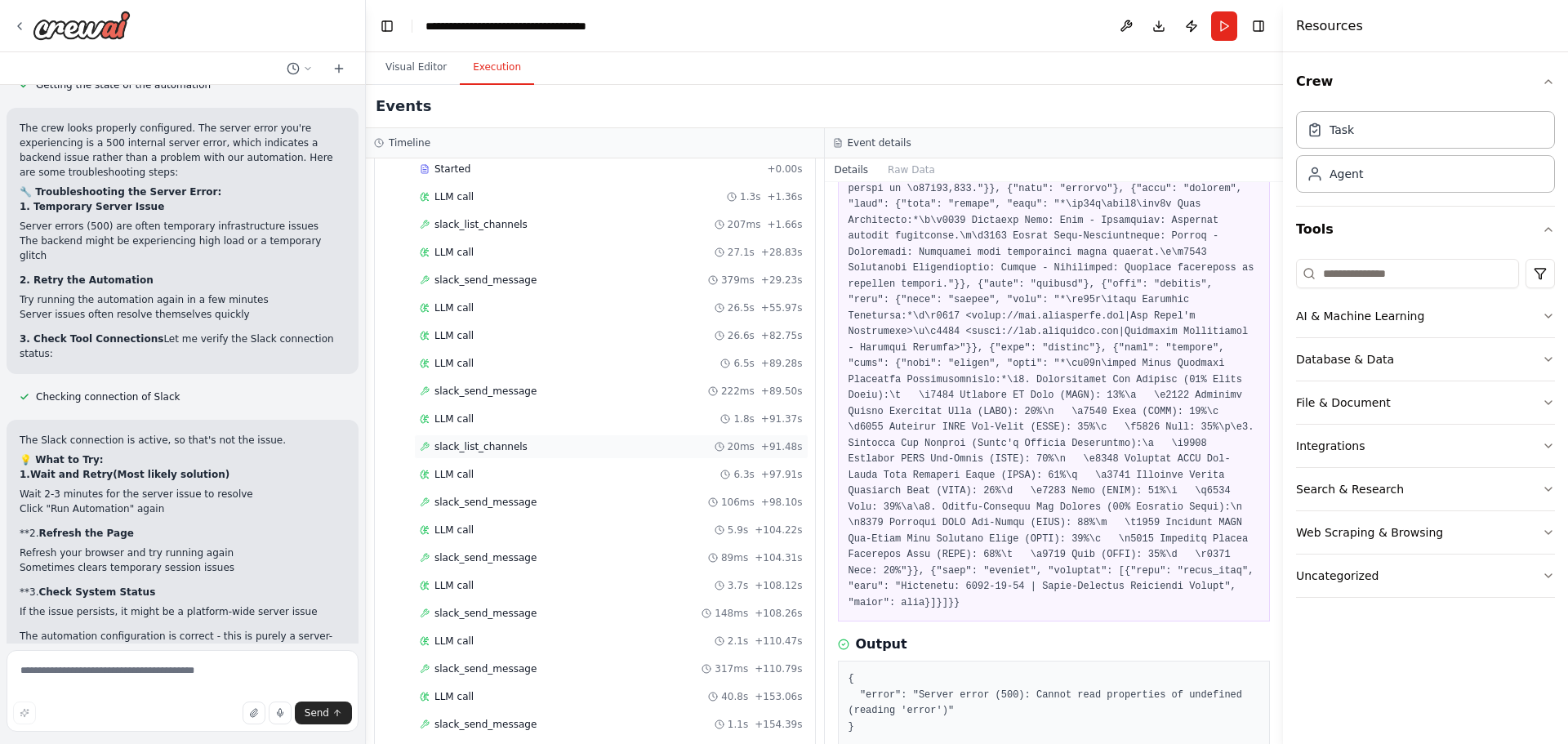
scroll to position [2312, 0]
click at [558, 284] on div "slack_send_message 379ms + 29.23s" at bounding box center [611, 281] width 383 height 13
click at [548, 393] on div "slack_send_message 222ms + 89.50s" at bounding box center [611, 392] width 383 height 13
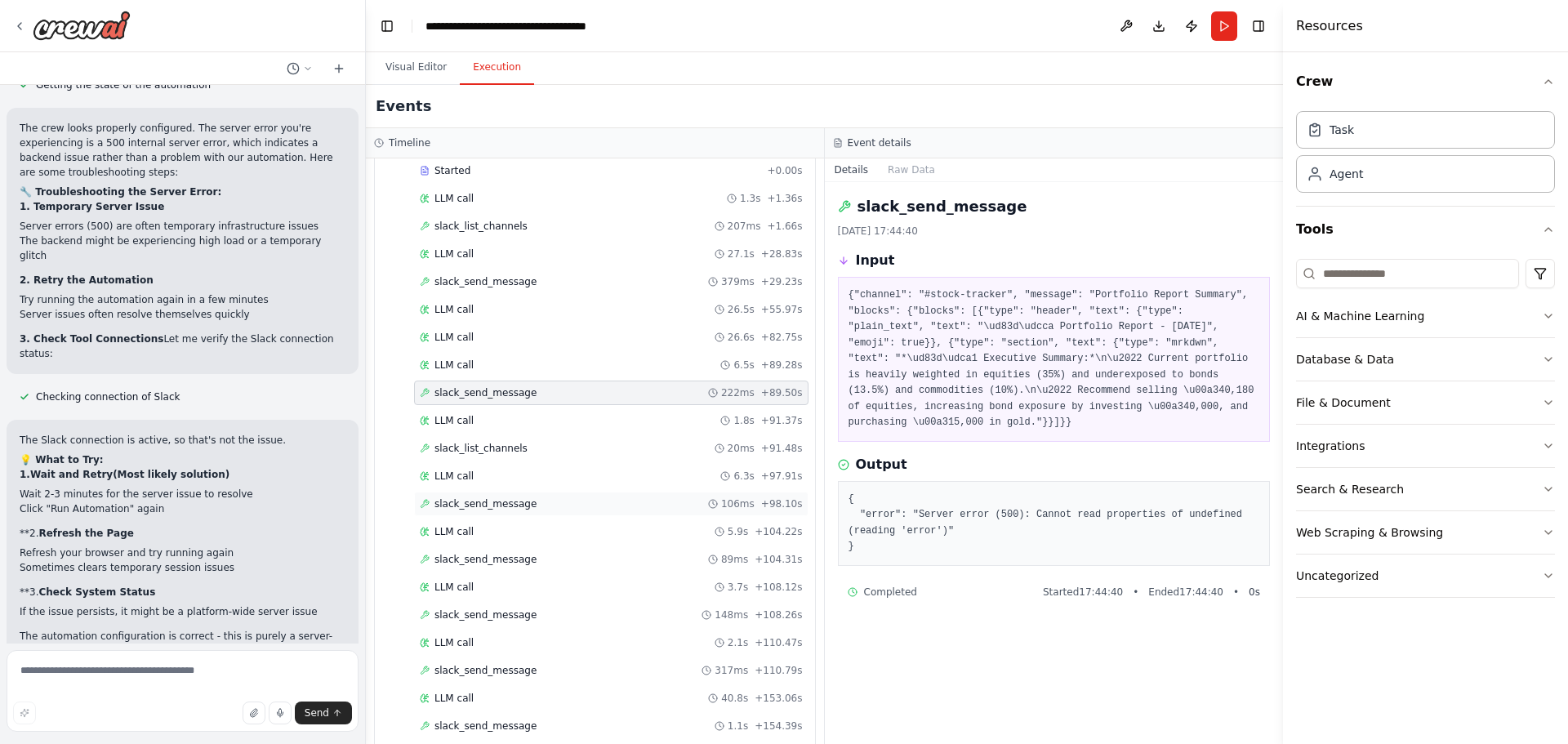
click at [540, 510] on div "slack_send_message 106ms + 98.10s" at bounding box center [610, 503] width 394 height 25
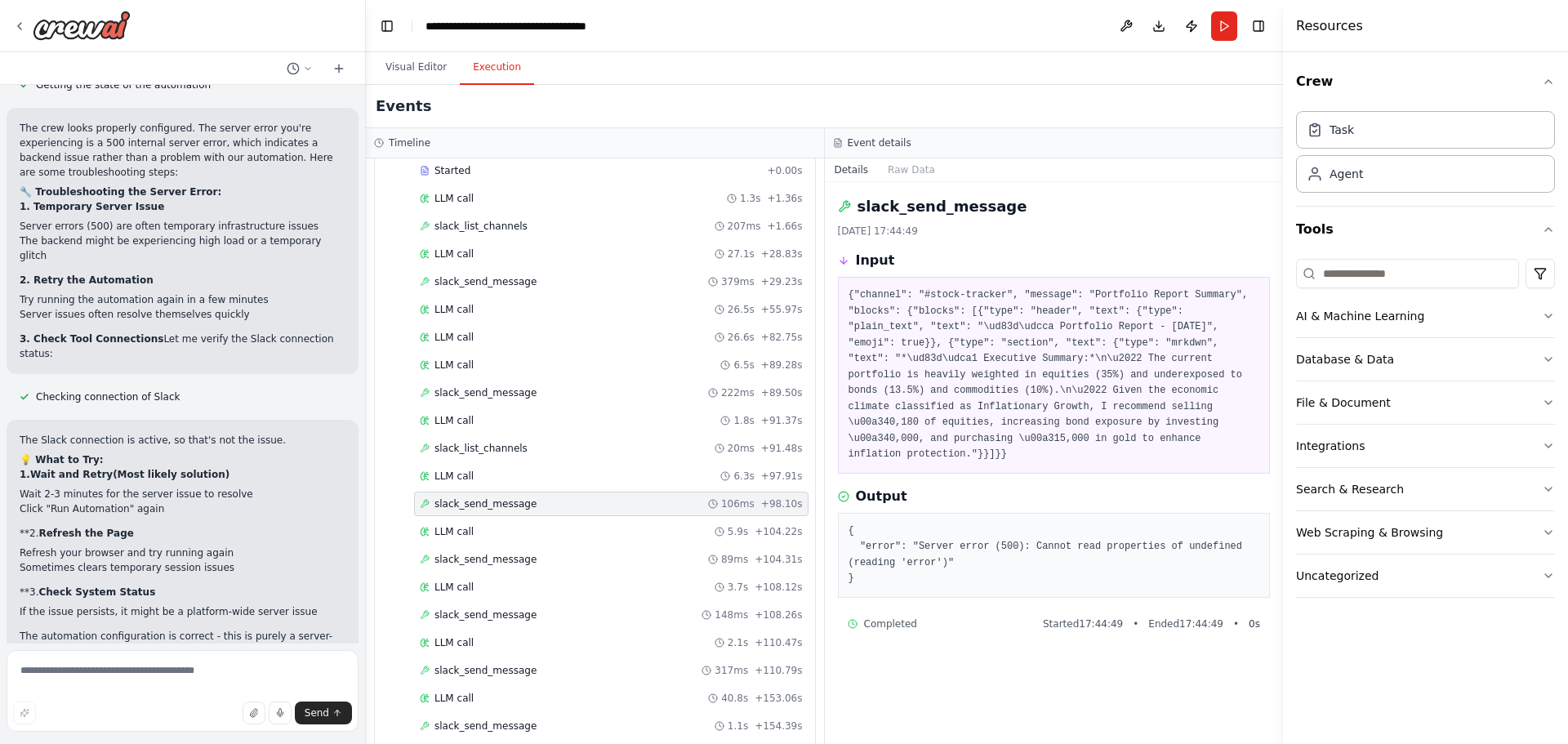
scroll to position [2719, 0]
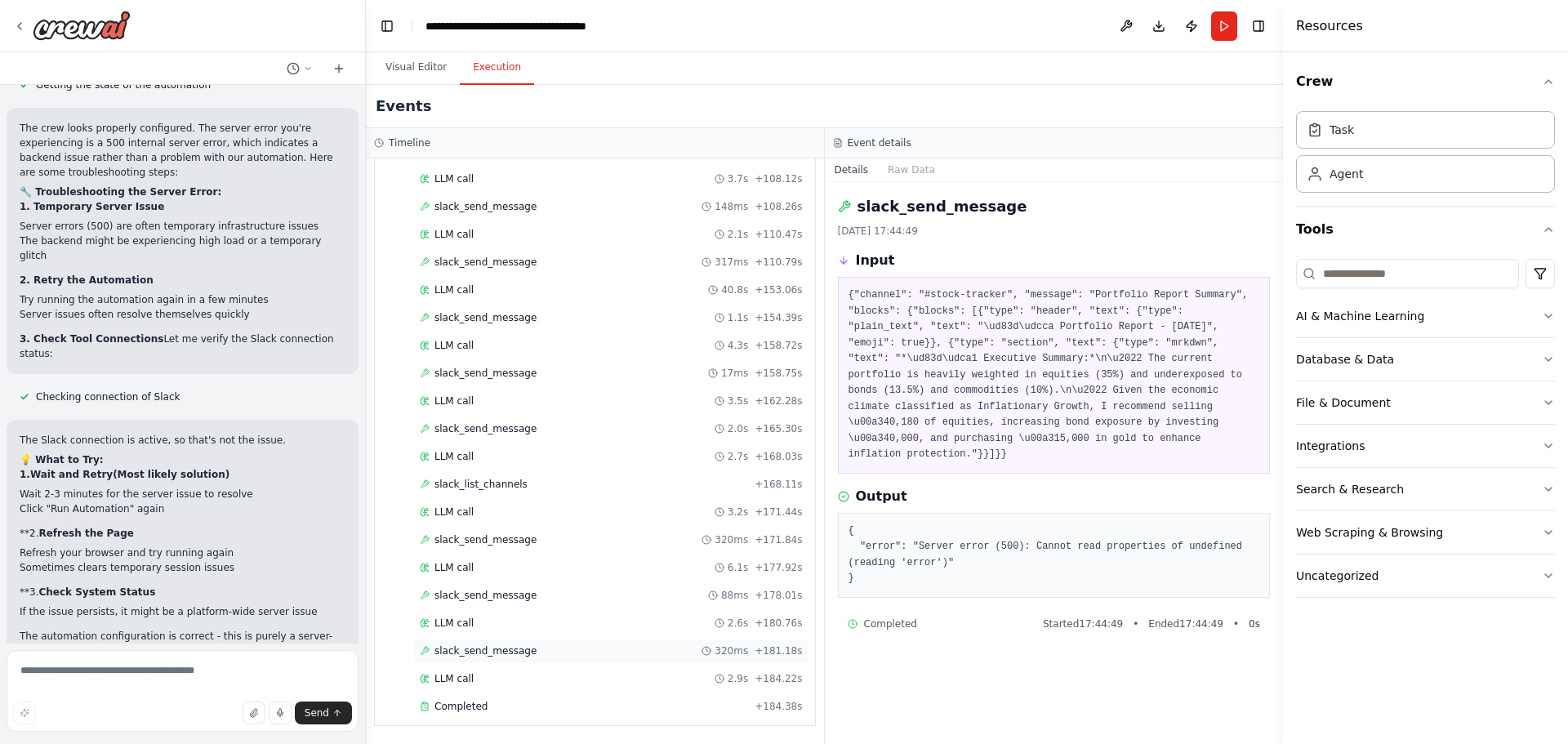
click at [566, 651] on div "slack_send_message 320ms + 181.18s" at bounding box center [611, 650] width 383 height 13
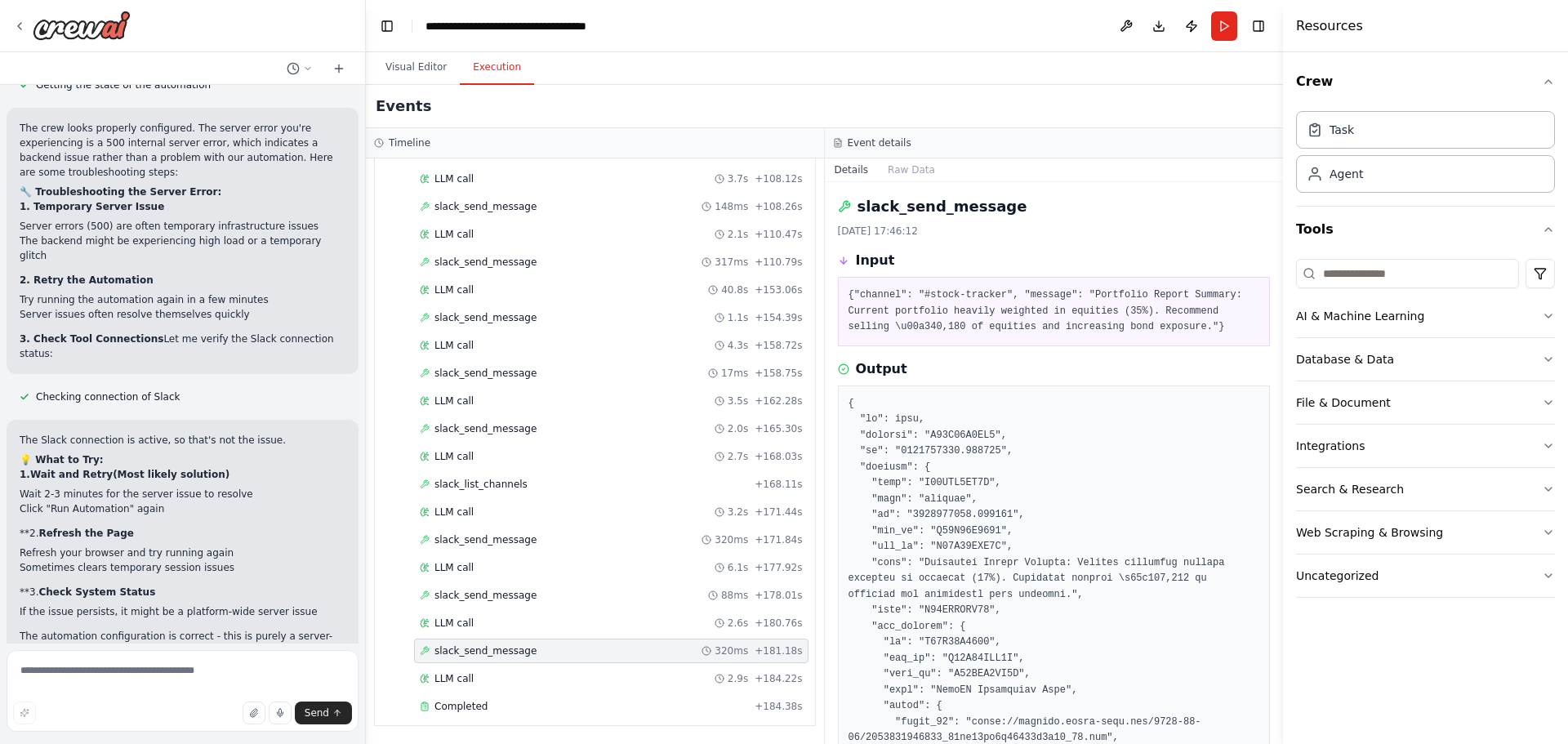
drag, startPoint x: 1278, startPoint y: 399, endPoint x: 1276, endPoint y: 422, distance: 23.1
click at [1276, 422] on button "Toggle Sidebar" at bounding box center [1282, 372] width 13 height 744
drag, startPoint x: 1276, startPoint y: 414, endPoint x: 1276, endPoint y: 433, distance: 19.0
click at [1276, 433] on button "Toggle Sidebar" at bounding box center [1282, 372] width 13 height 744
drag, startPoint x: 1276, startPoint y: 397, endPoint x: 1271, endPoint y: 466, distance: 69.2
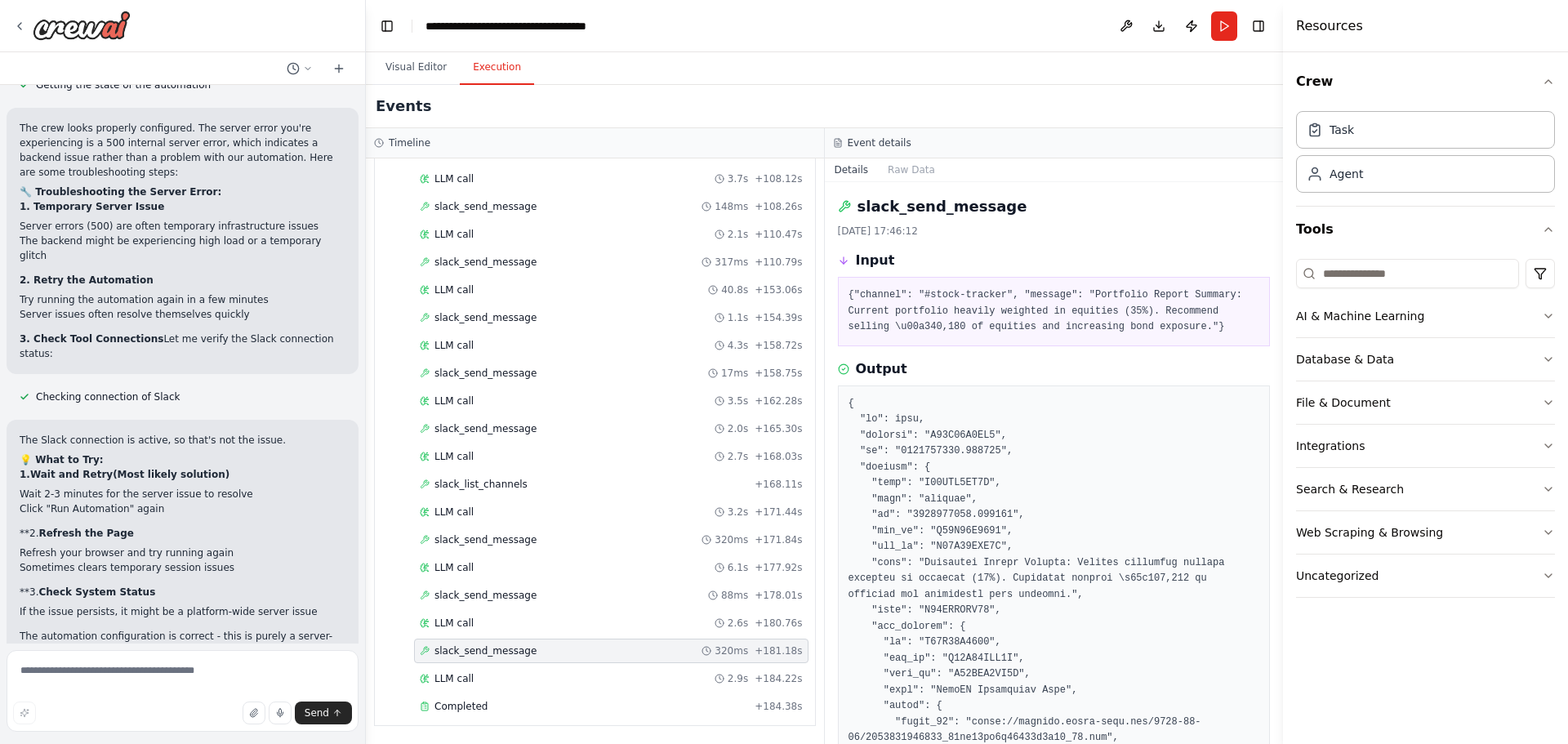
click at [1271, 466] on div "Hello! I'm the CrewAI assistant. What kind of automation do you want to build? …" at bounding box center [784, 372] width 1568 height 744
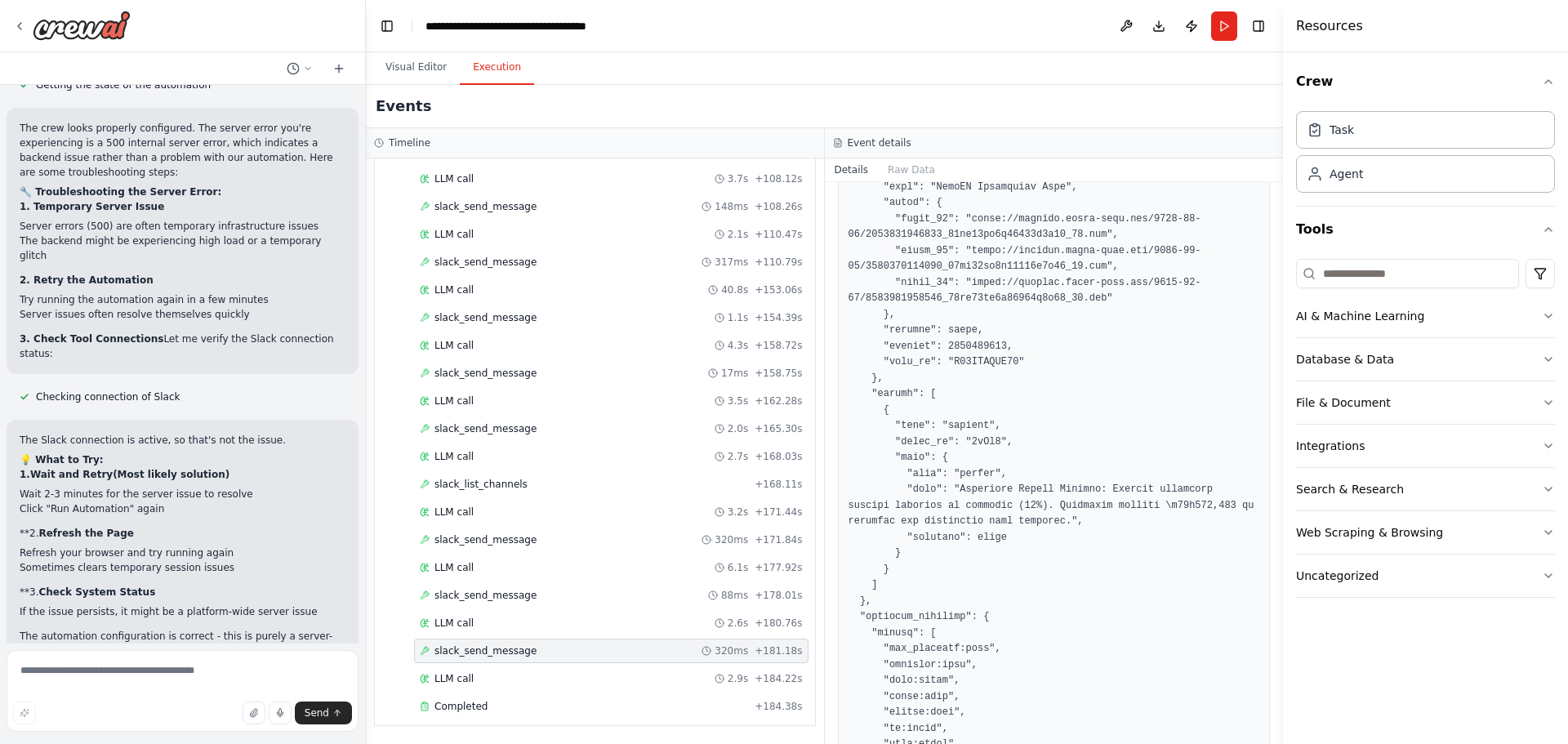
scroll to position [727, 0]
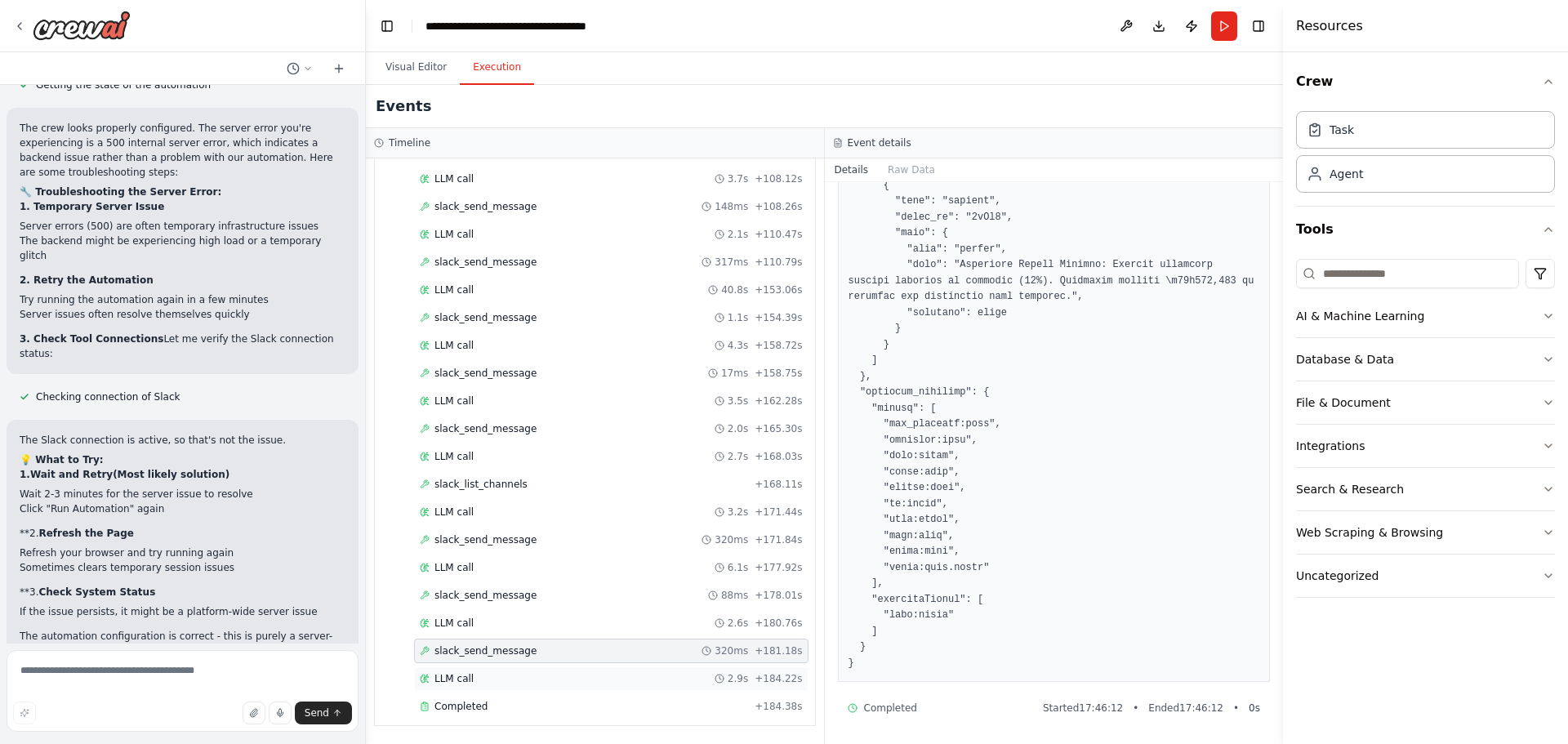
click at [593, 686] on div "LLM call 2.9s + 184.22s" at bounding box center [610, 678] width 394 height 25
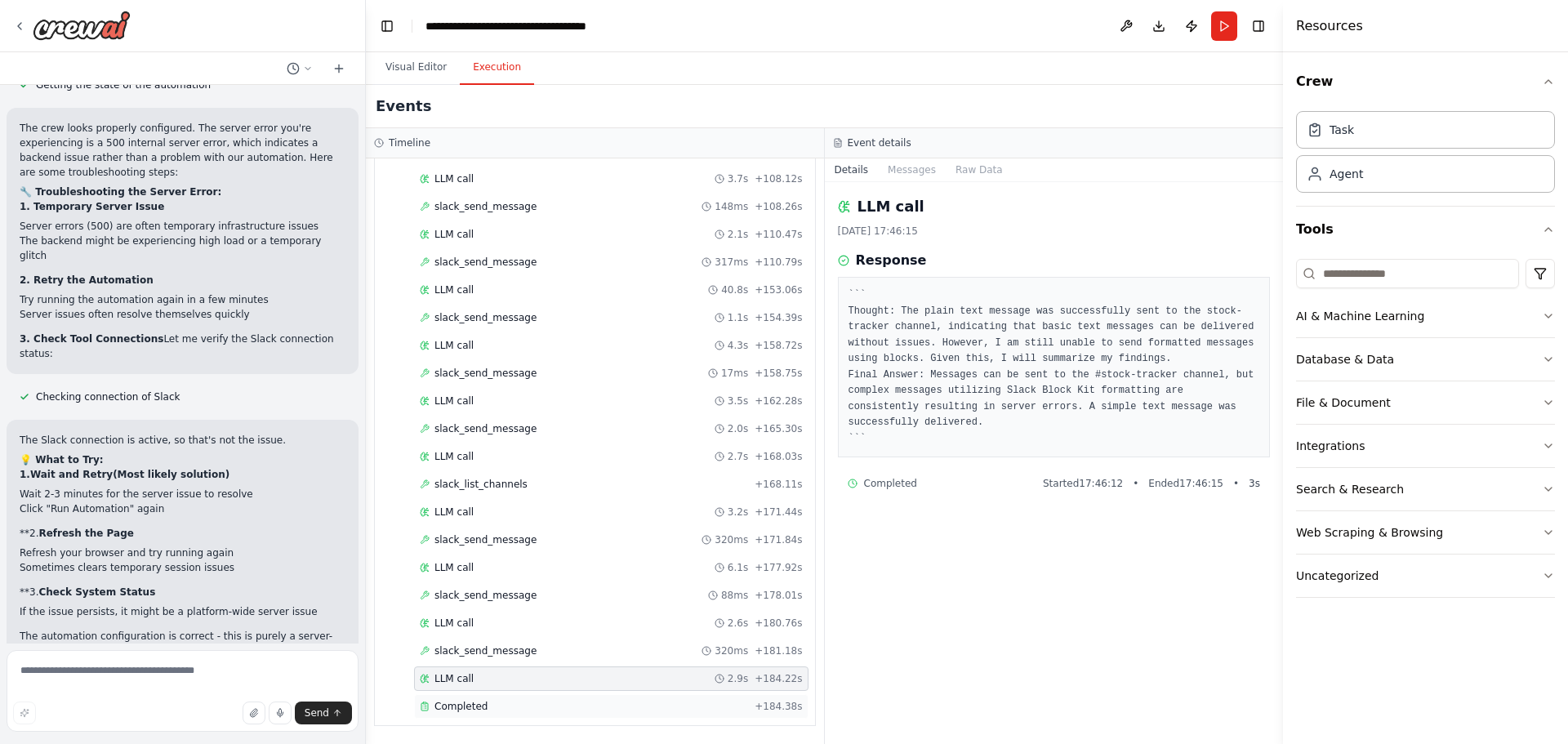
click at [596, 698] on div "Completed + 184.38s" at bounding box center [610, 706] width 394 height 25
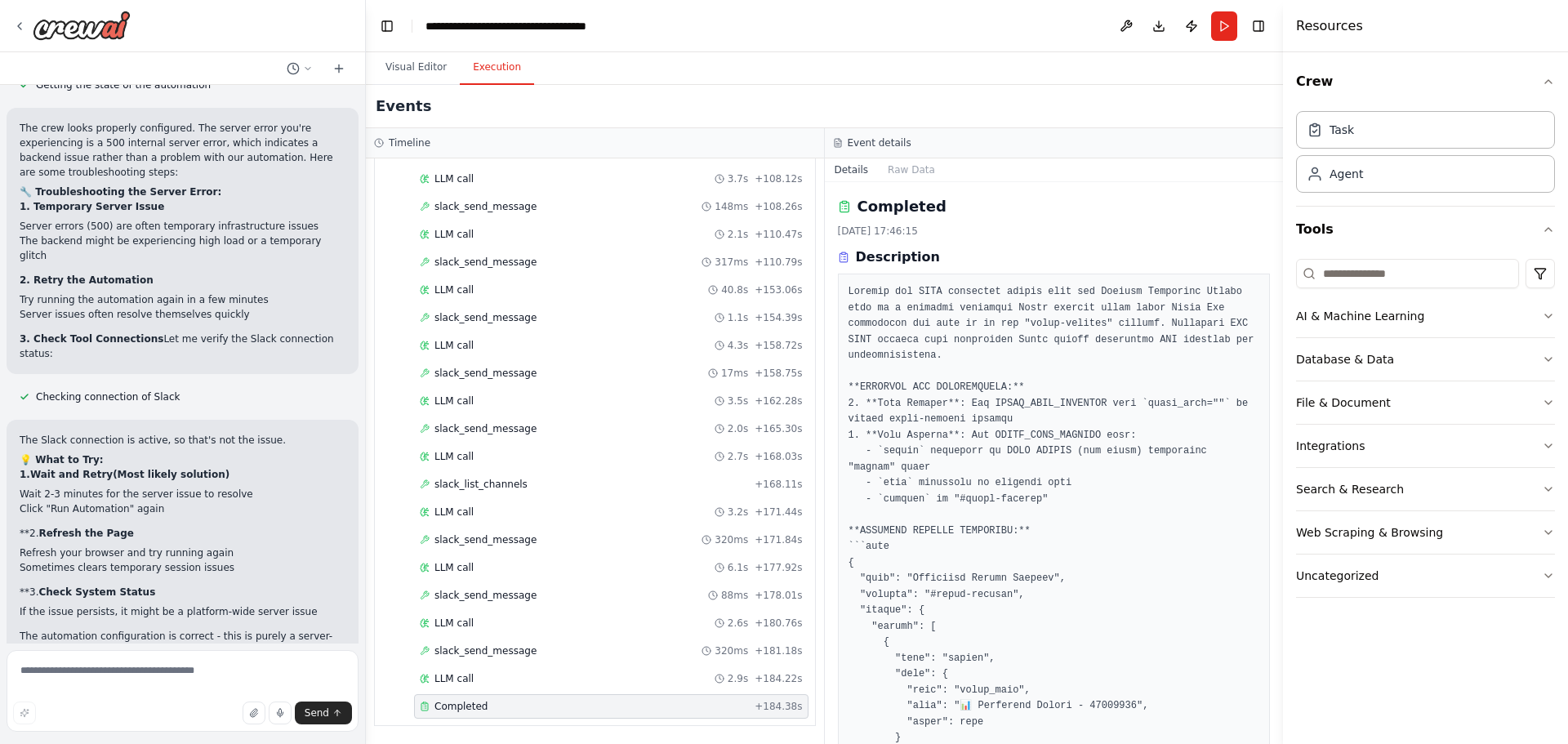
drag, startPoint x: 1276, startPoint y: 364, endPoint x: 1276, endPoint y: 467, distance: 103.0
click at [1276, 468] on button "Toggle Sidebar" at bounding box center [1282, 372] width 13 height 744
drag, startPoint x: 1280, startPoint y: 375, endPoint x: 1270, endPoint y: 486, distance: 111.4
click at [1271, 485] on div "Hello! I'm the CrewAI assistant. What kind of automation do you want to build? …" at bounding box center [784, 372] width 1568 height 744
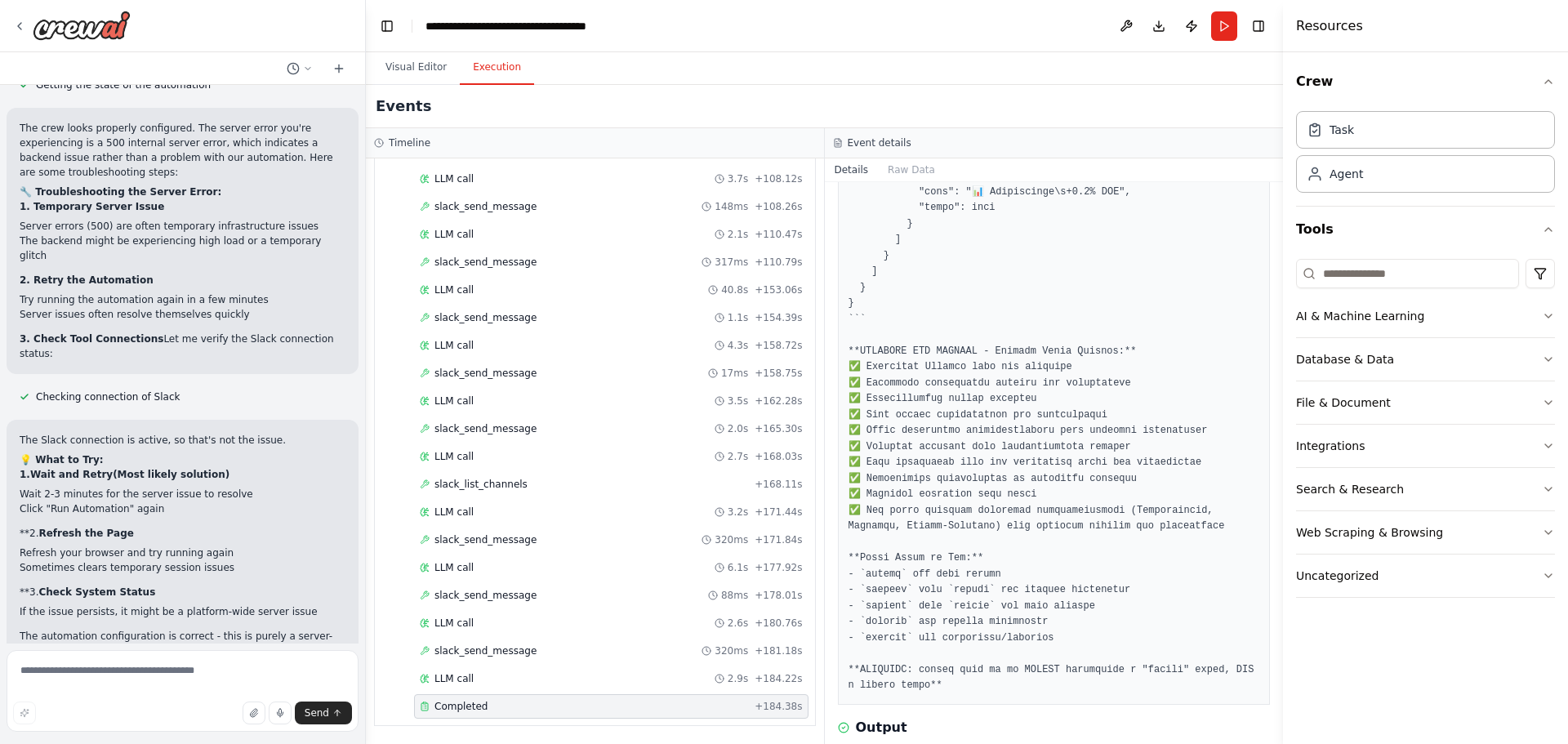
scroll to position [991, 0]
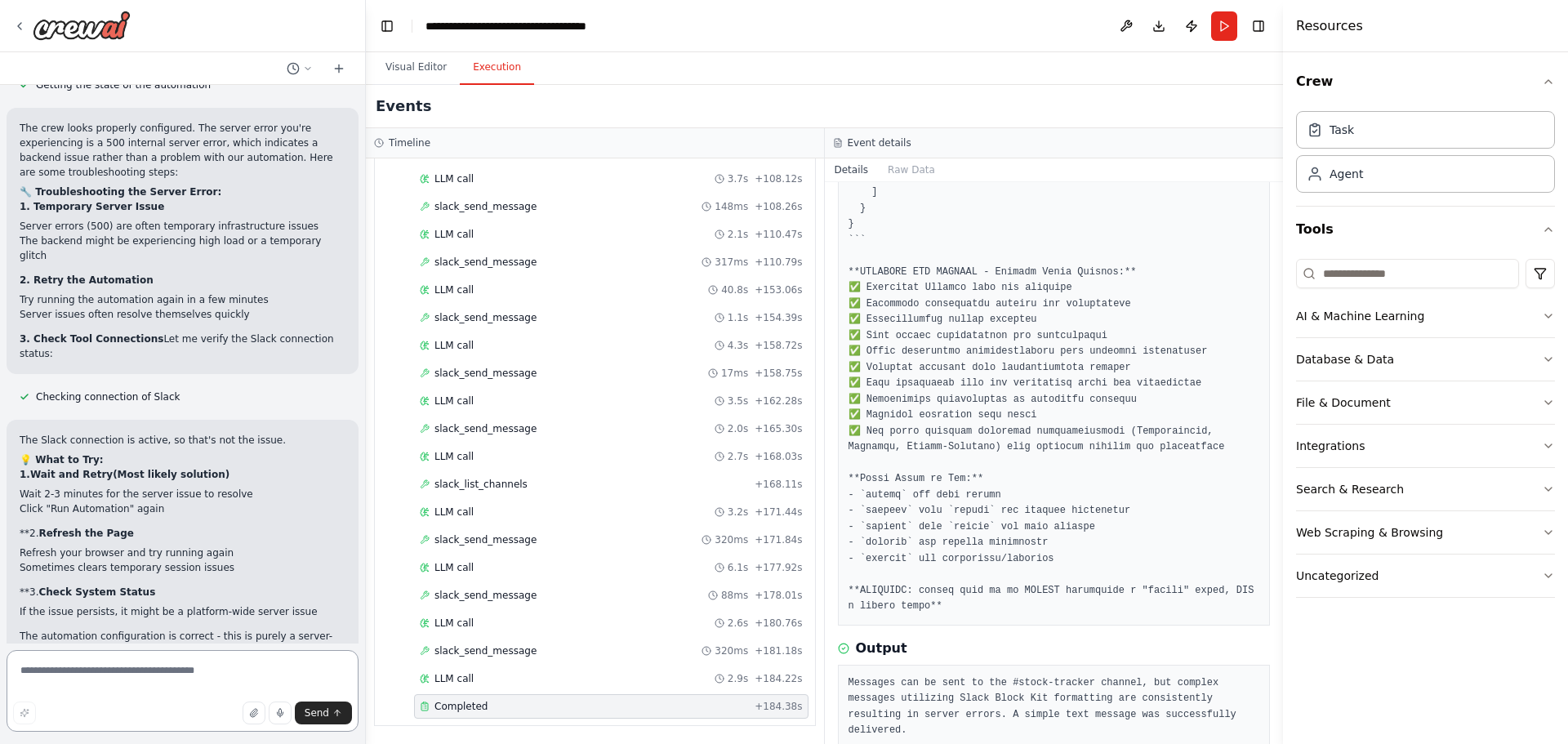
click at [104, 669] on textarea at bounding box center [182, 691] width 352 height 81
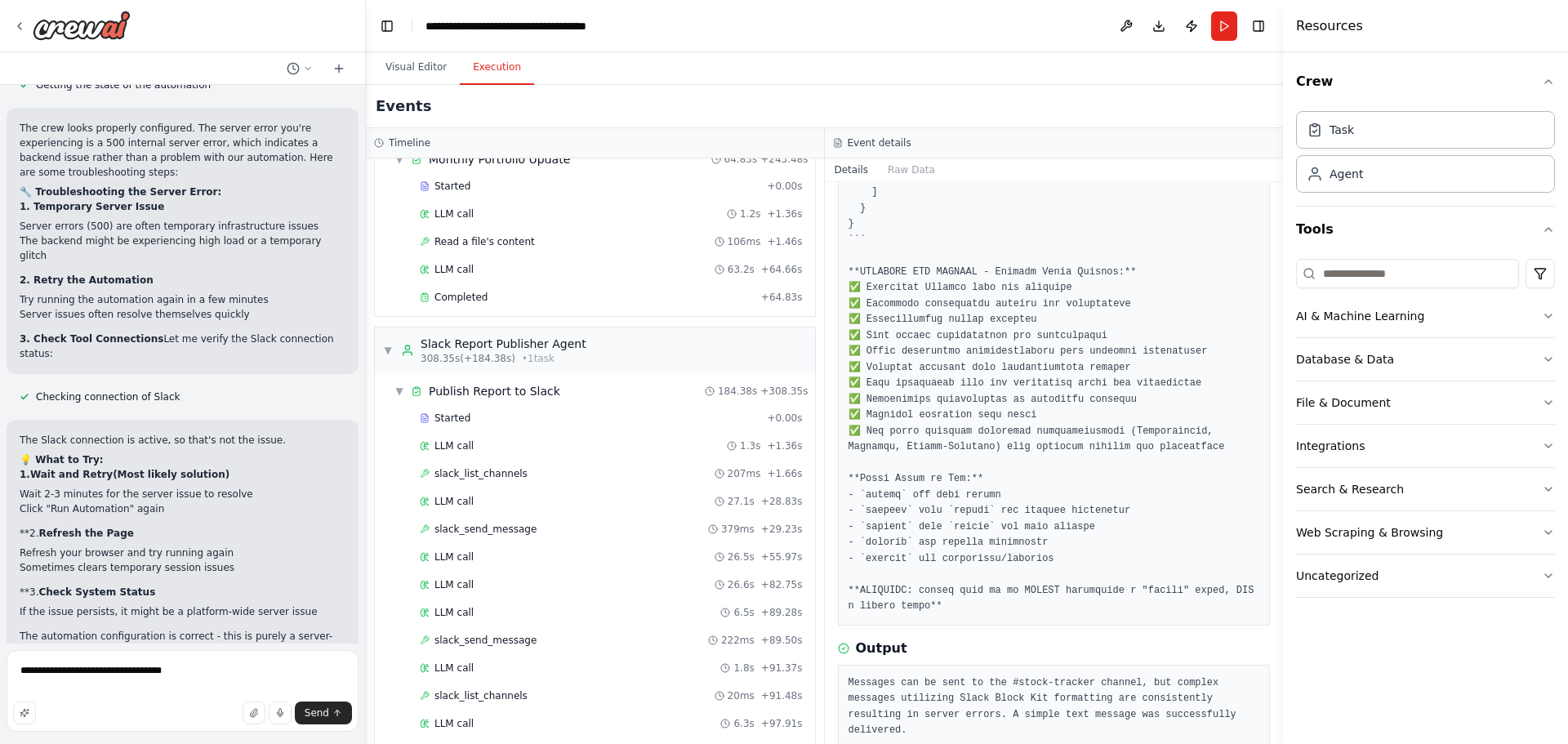
scroll to position [2059, 0]
click at [236, 680] on textarea "**********" at bounding box center [182, 691] width 352 height 81
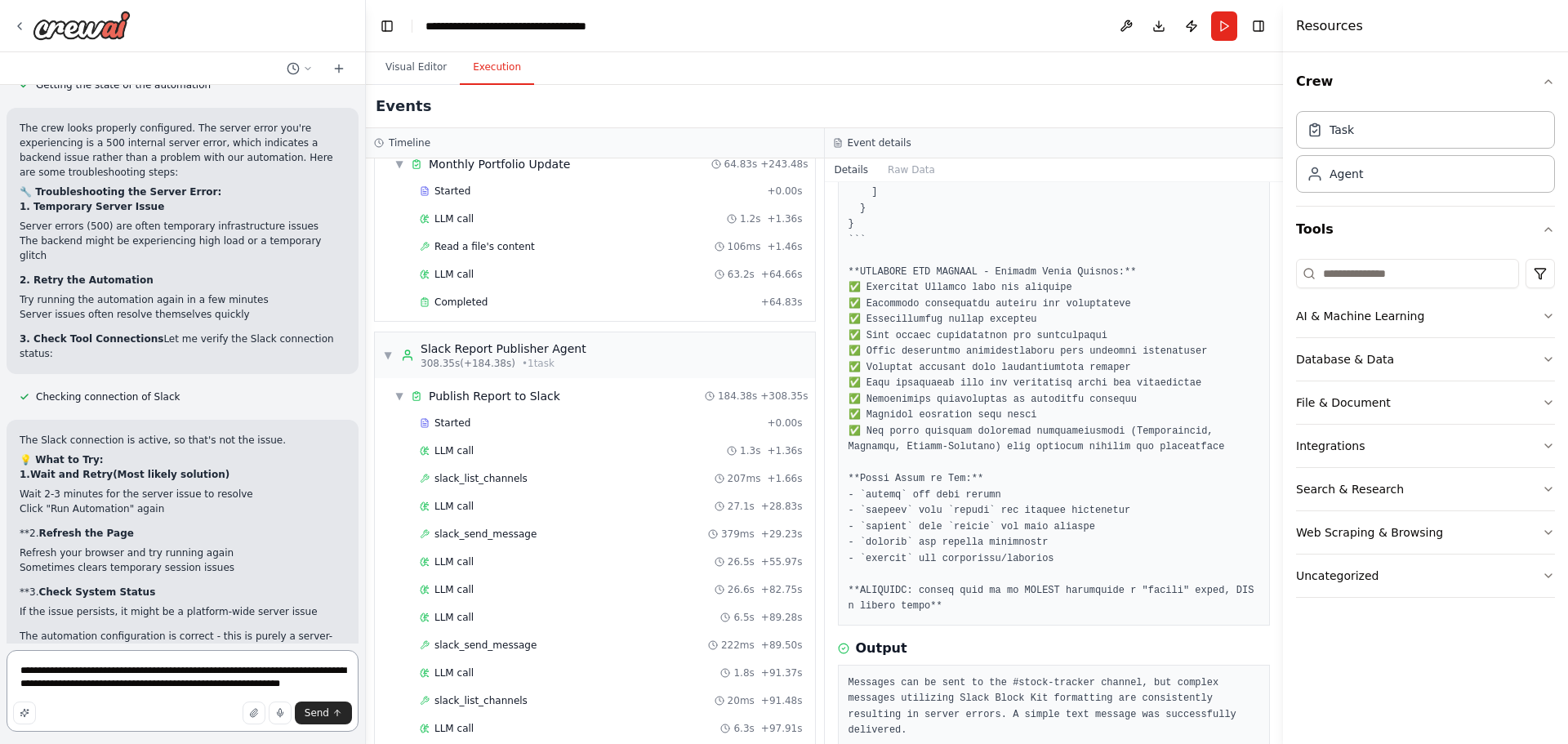
type textarea "**********"
drag, startPoint x: 35, startPoint y: 669, endPoint x: 315, endPoint y: 724, distance: 285.4
click at [315, 724] on button "Send" at bounding box center [323, 713] width 57 height 23
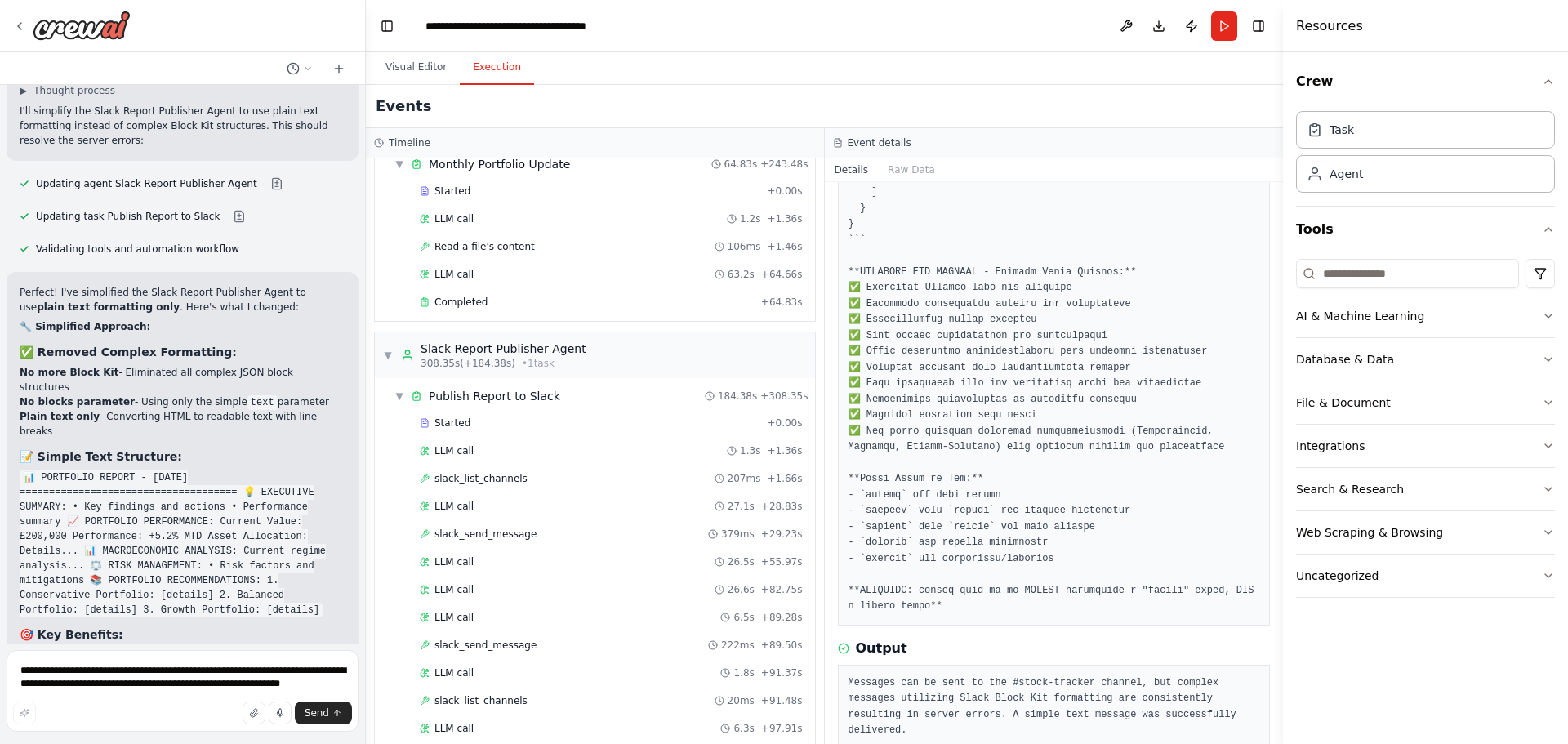
scroll to position [19545, 0]
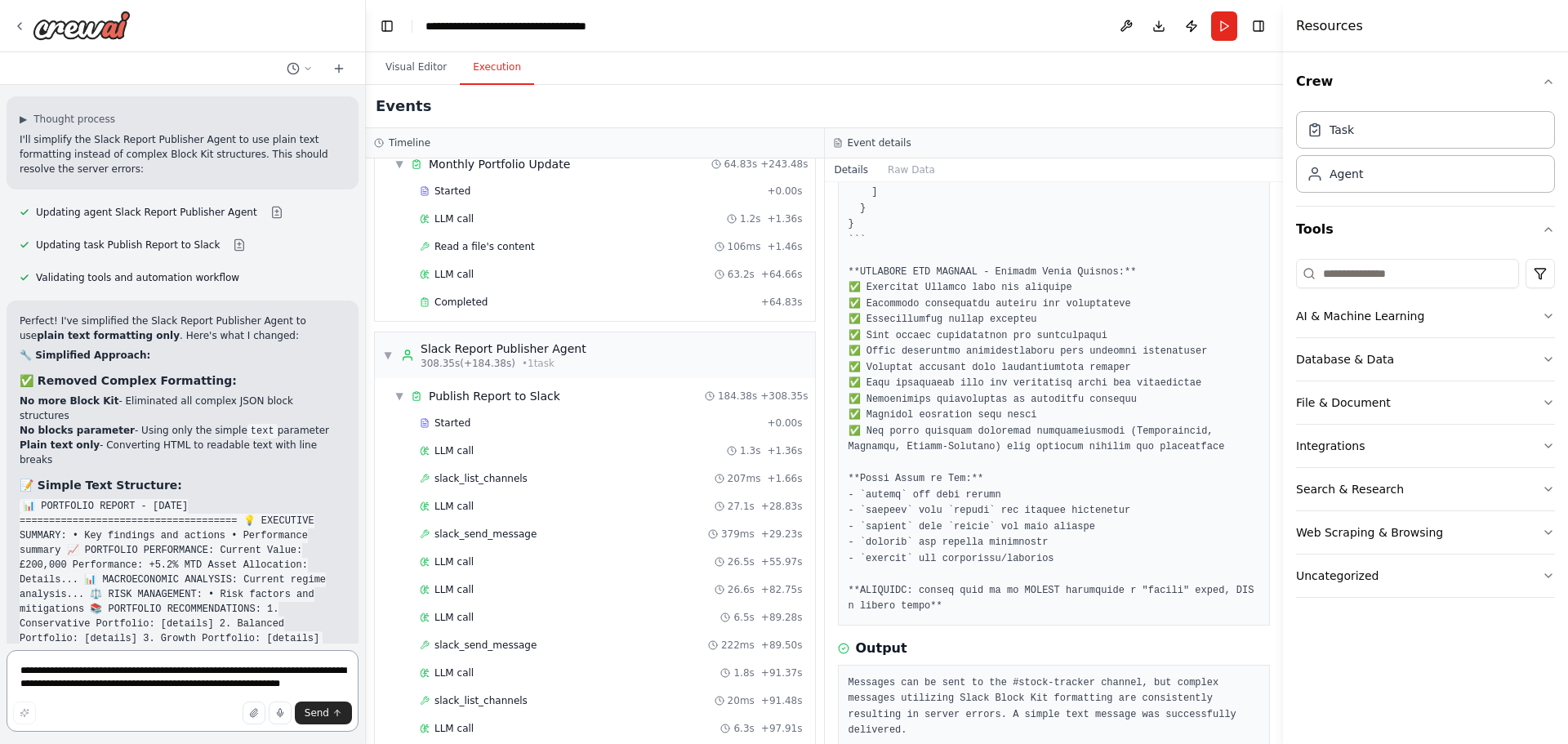
click at [194, 677] on textarea "**********" at bounding box center [182, 691] width 352 height 81
type textarea "**********"
click at [398, 56] on button "Visual Editor" at bounding box center [415, 68] width 87 height 34
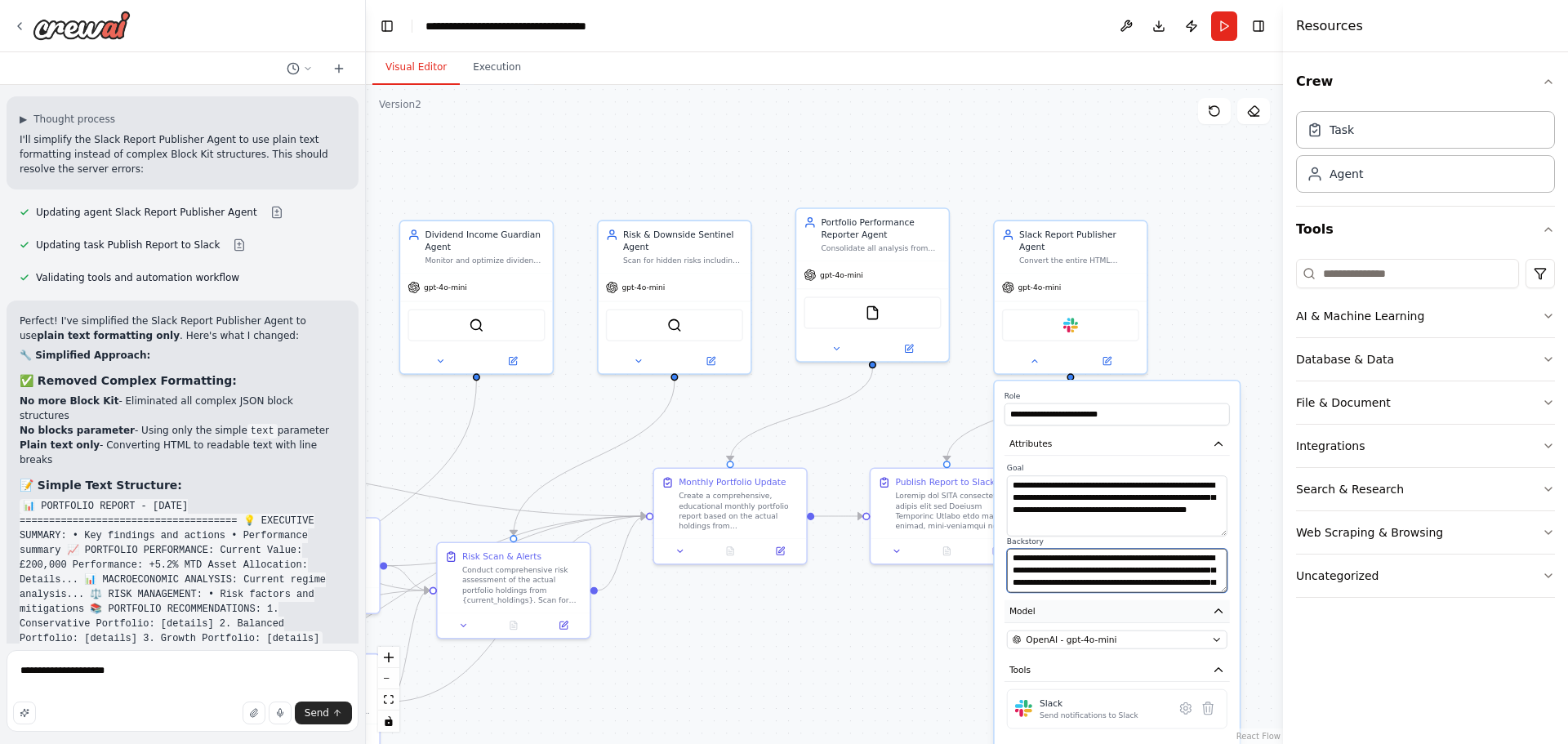
drag, startPoint x: 1225, startPoint y: 580, endPoint x: 1221, endPoint y: 608, distance: 28.3
click at [1222, 607] on div "**********" at bounding box center [1116, 620] width 245 height 480
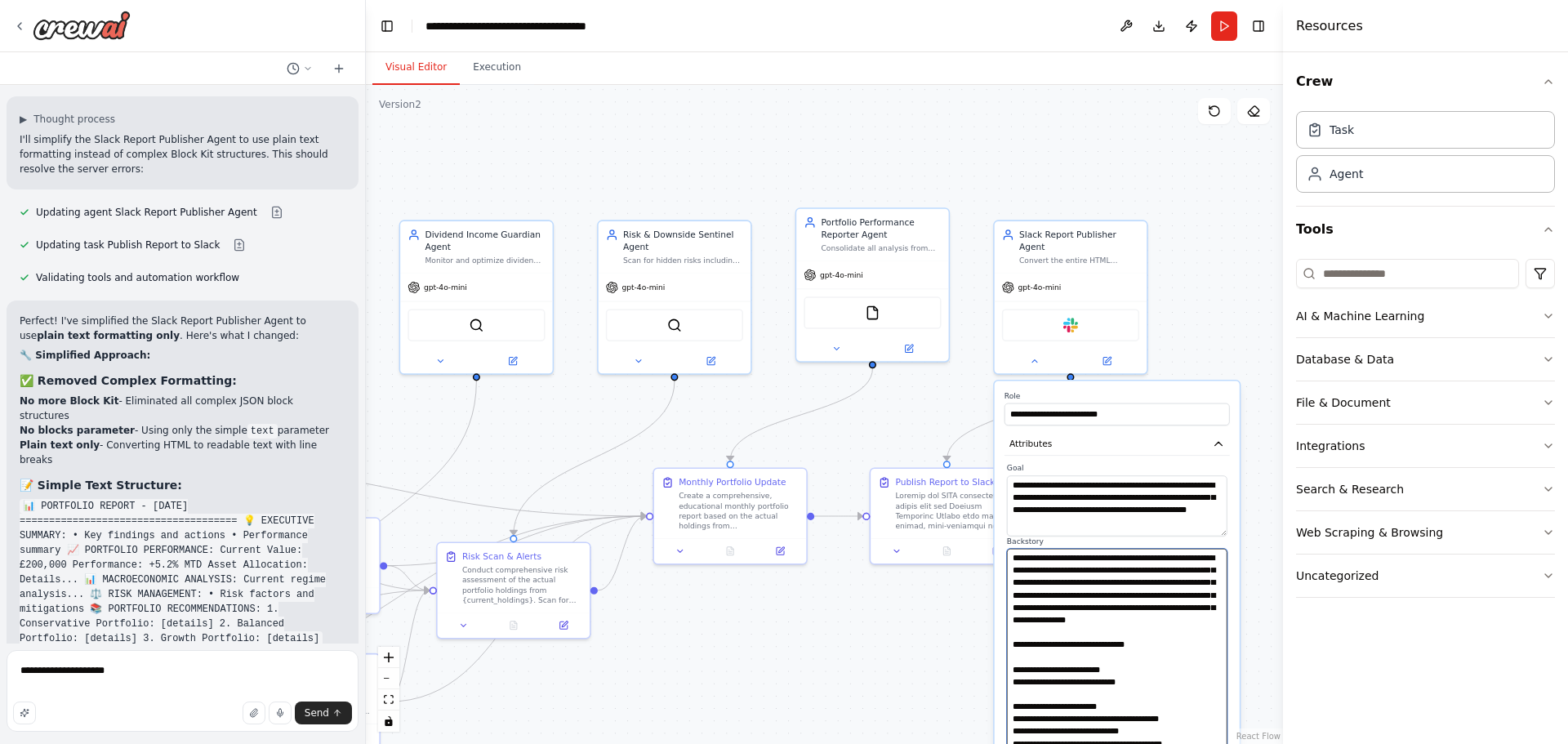
drag, startPoint x: 1218, startPoint y: 573, endPoint x: 1215, endPoint y: 747, distance: 174.0
click at [1215, 743] on html "Hello! I'm the CrewAI assistant. What kind of automation do you want to build? …" at bounding box center [784, 372] width 1568 height 744
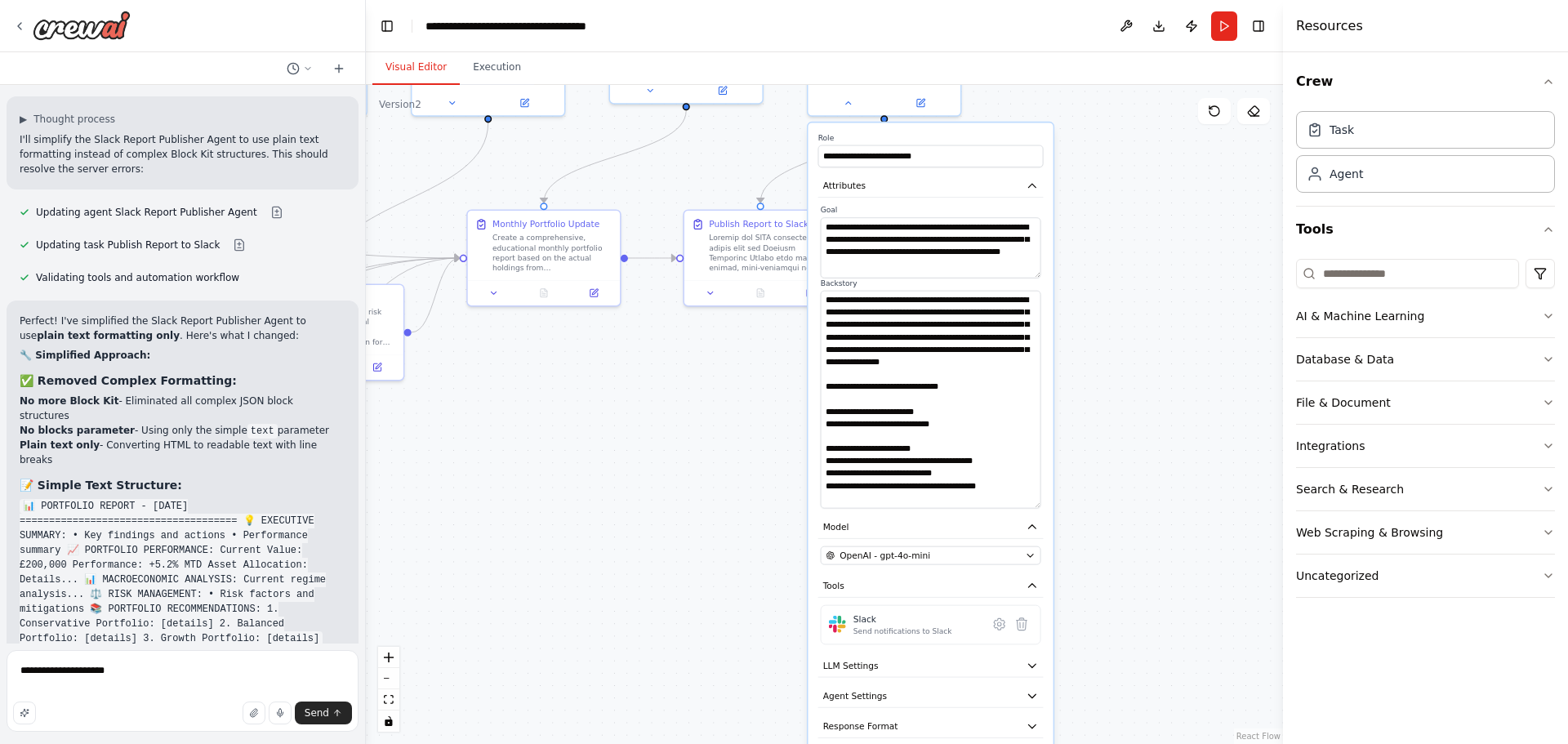
drag, startPoint x: 940, startPoint y: 647, endPoint x: 929, endPoint y: 386, distance: 261.2
click at [756, 375] on div ".deletable-edge-delete-btn { width: 20px; height: 20px; border: 0px solid #ffff…" at bounding box center [825, 414] width 917 height 659
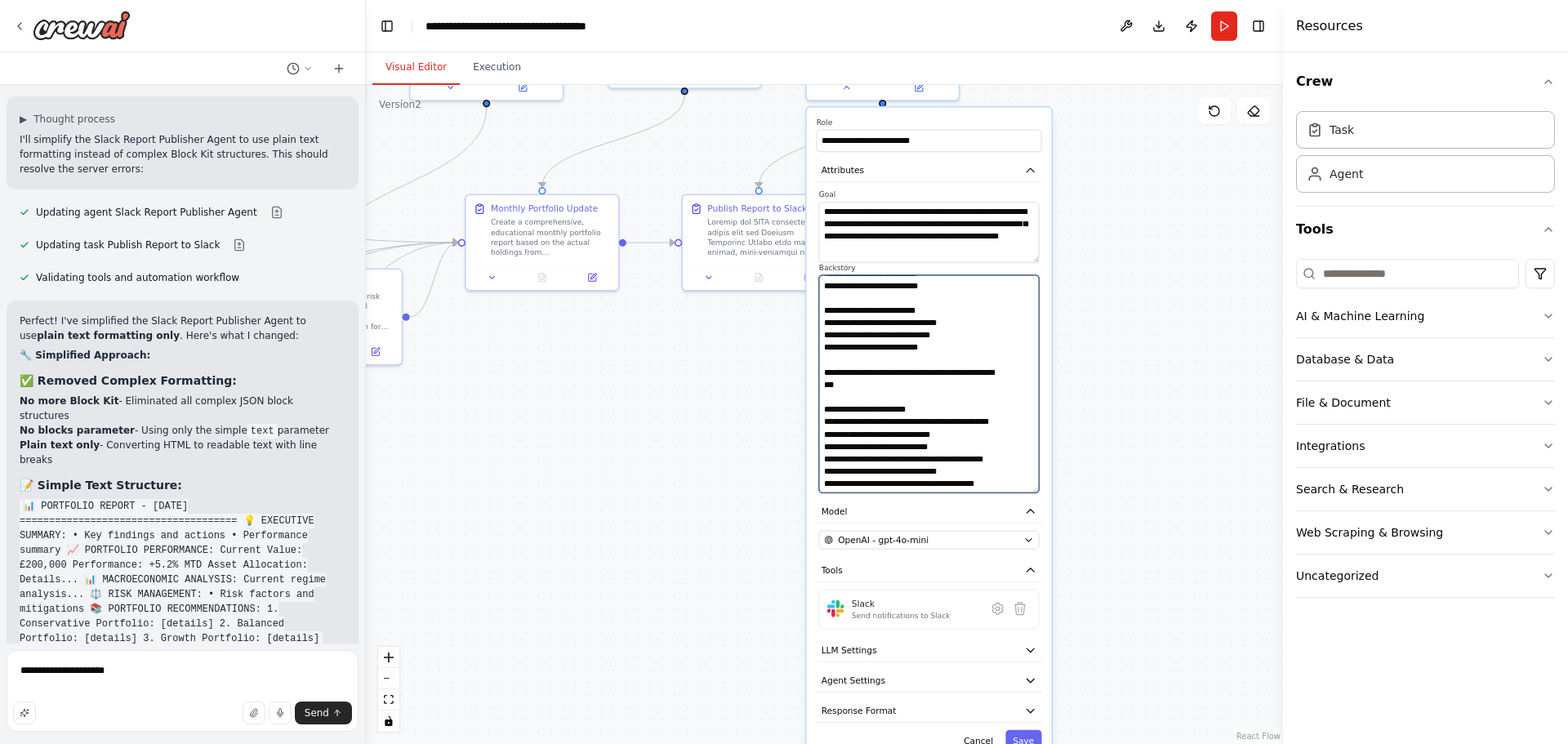
scroll to position [668, 0]
click at [1031, 730] on button "Save" at bounding box center [1023, 741] width 36 height 22
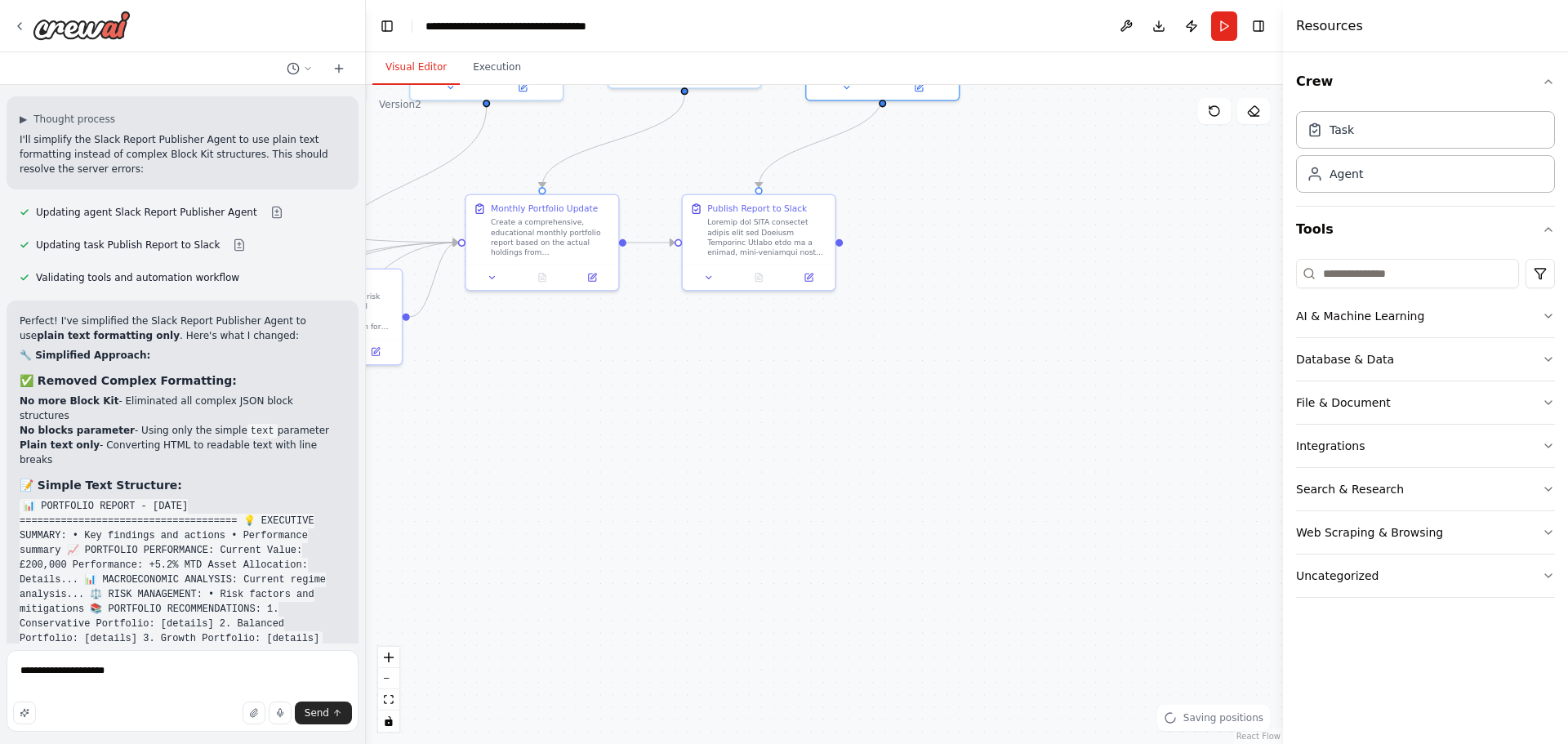
click at [1221, 20] on button "Run" at bounding box center [1224, 25] width 26 height 30
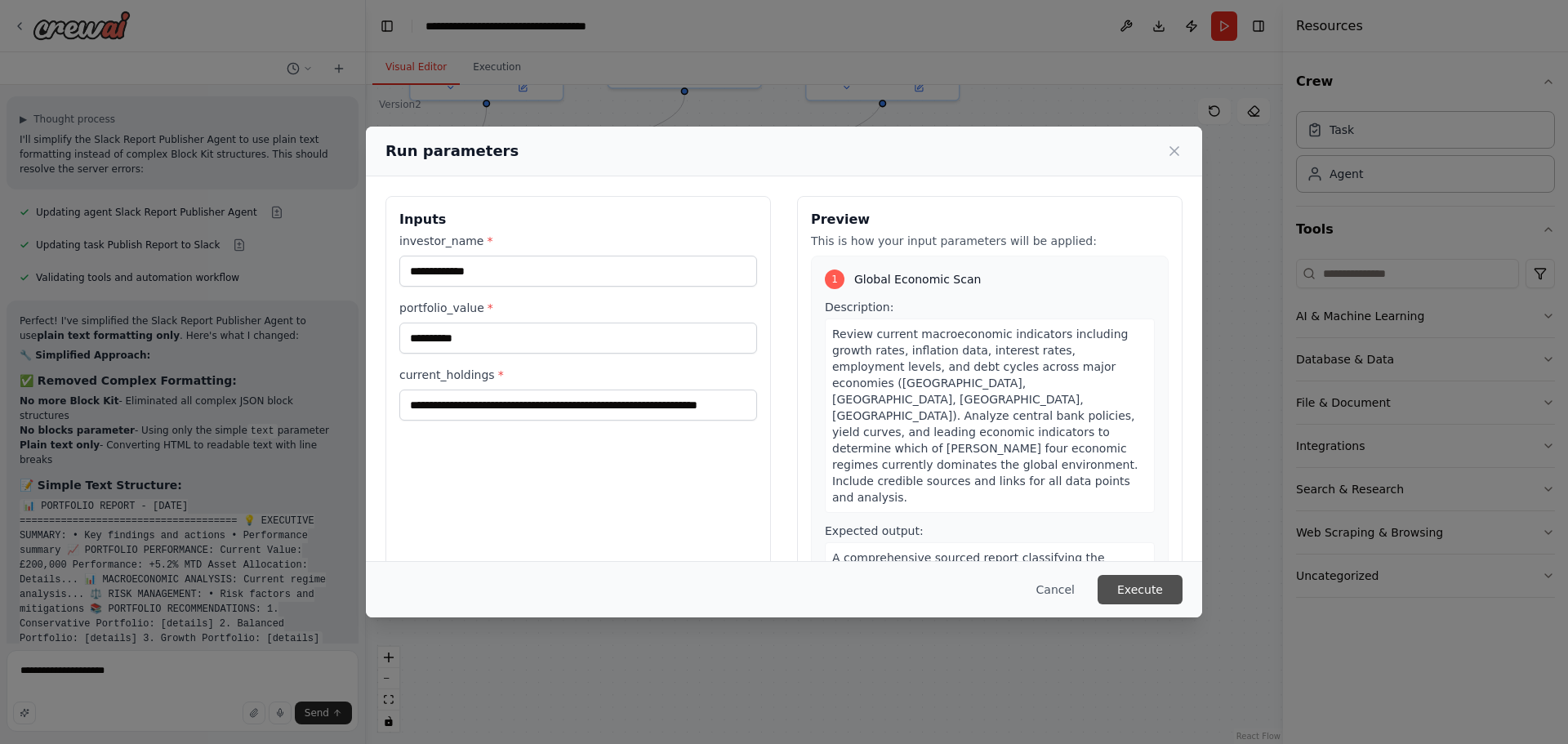
click at [1136, 585] on button "Execute" at bounding box center [1140, 589] width 85 height 30
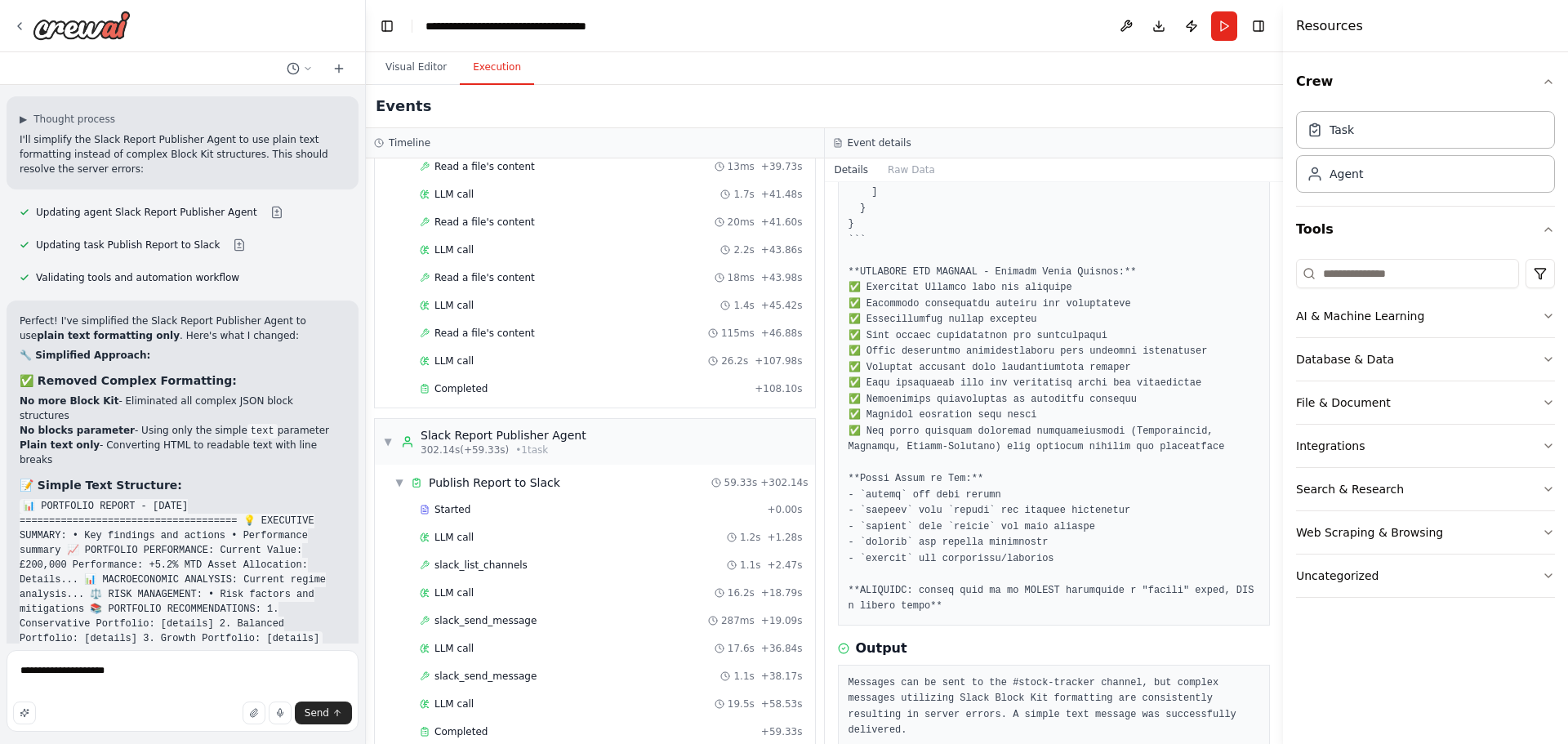
scroll to position [3330, 0]
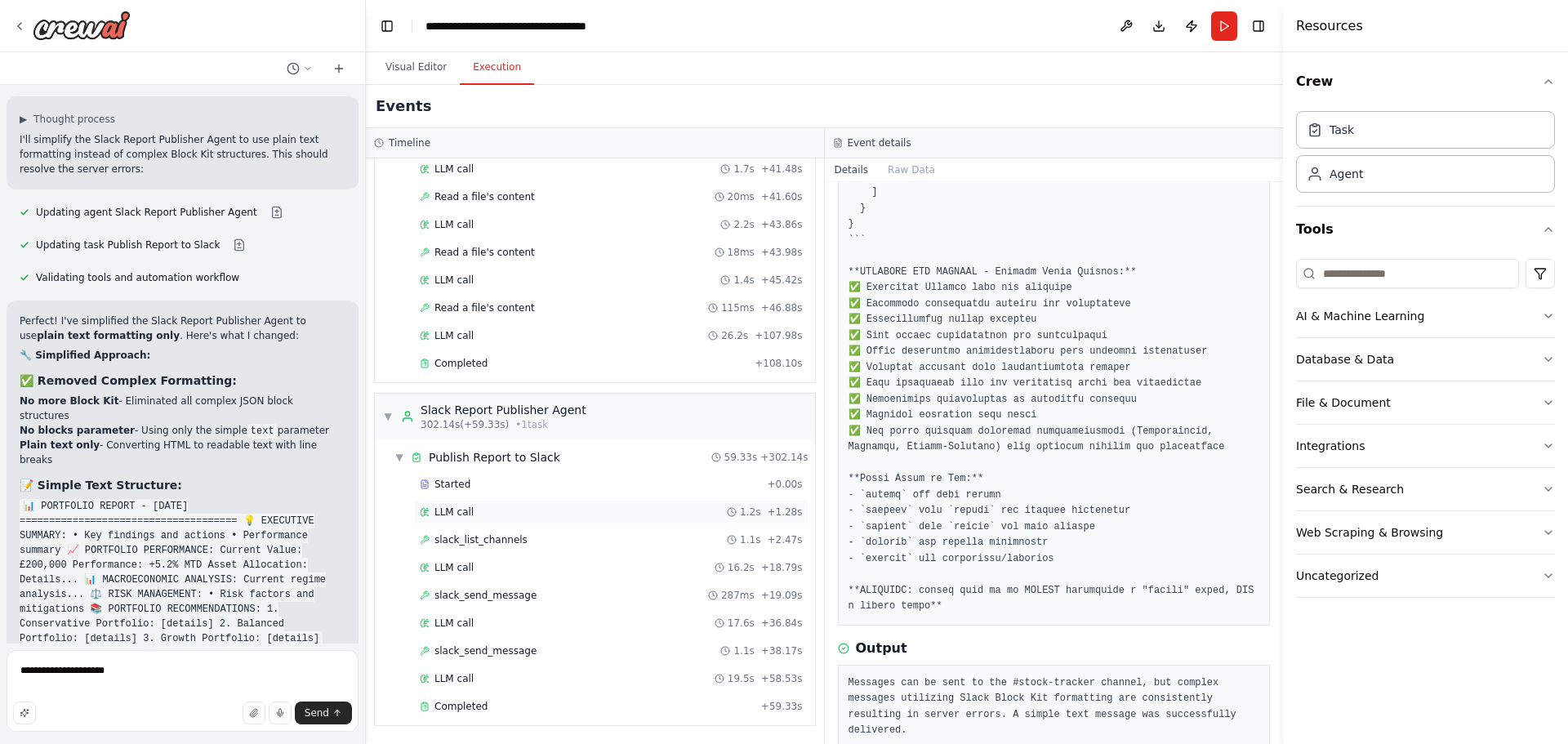
click at [493, 517] on div "LLM call 1.2s + 1.28s" at bounding box center [611, 511] width 383 height 13
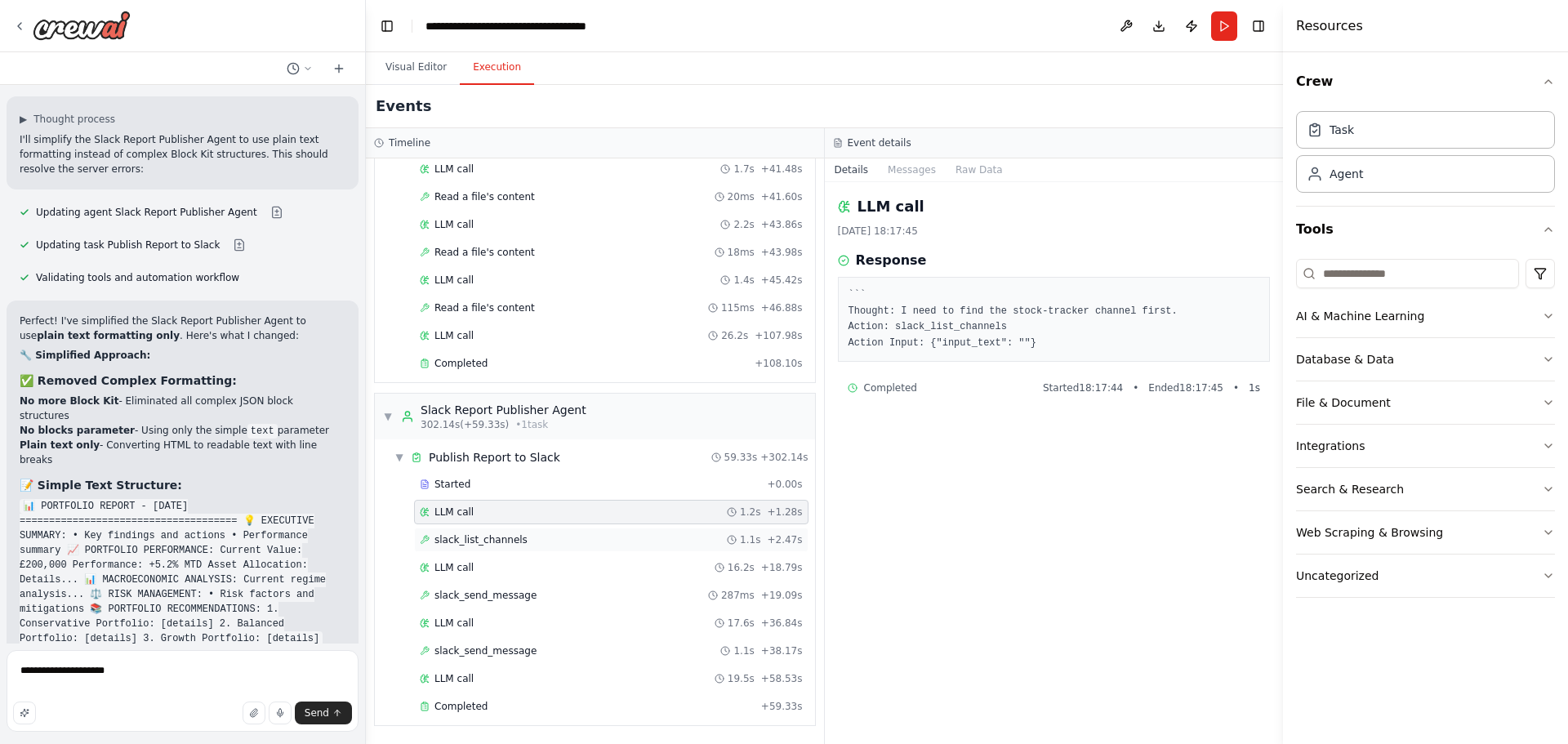
click at [516, 534] on div "slack_list_channels 1.1s + 2.47s" at bounding box center [611, 539] width 383 height 13
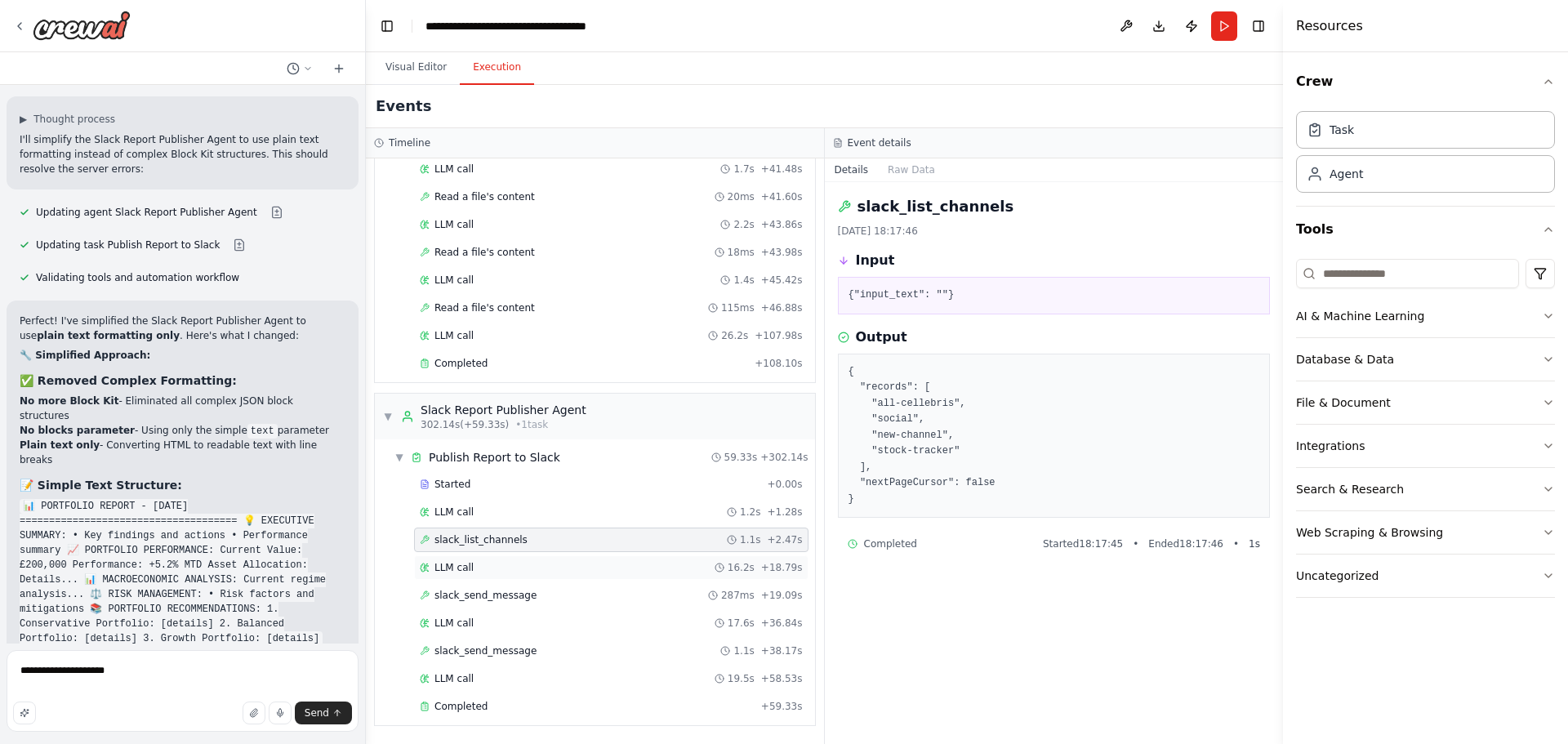
click at [538, 572] on div "LLM call 16.2s + 18.79s" at bounding box center [611, 567] width 383 height 13
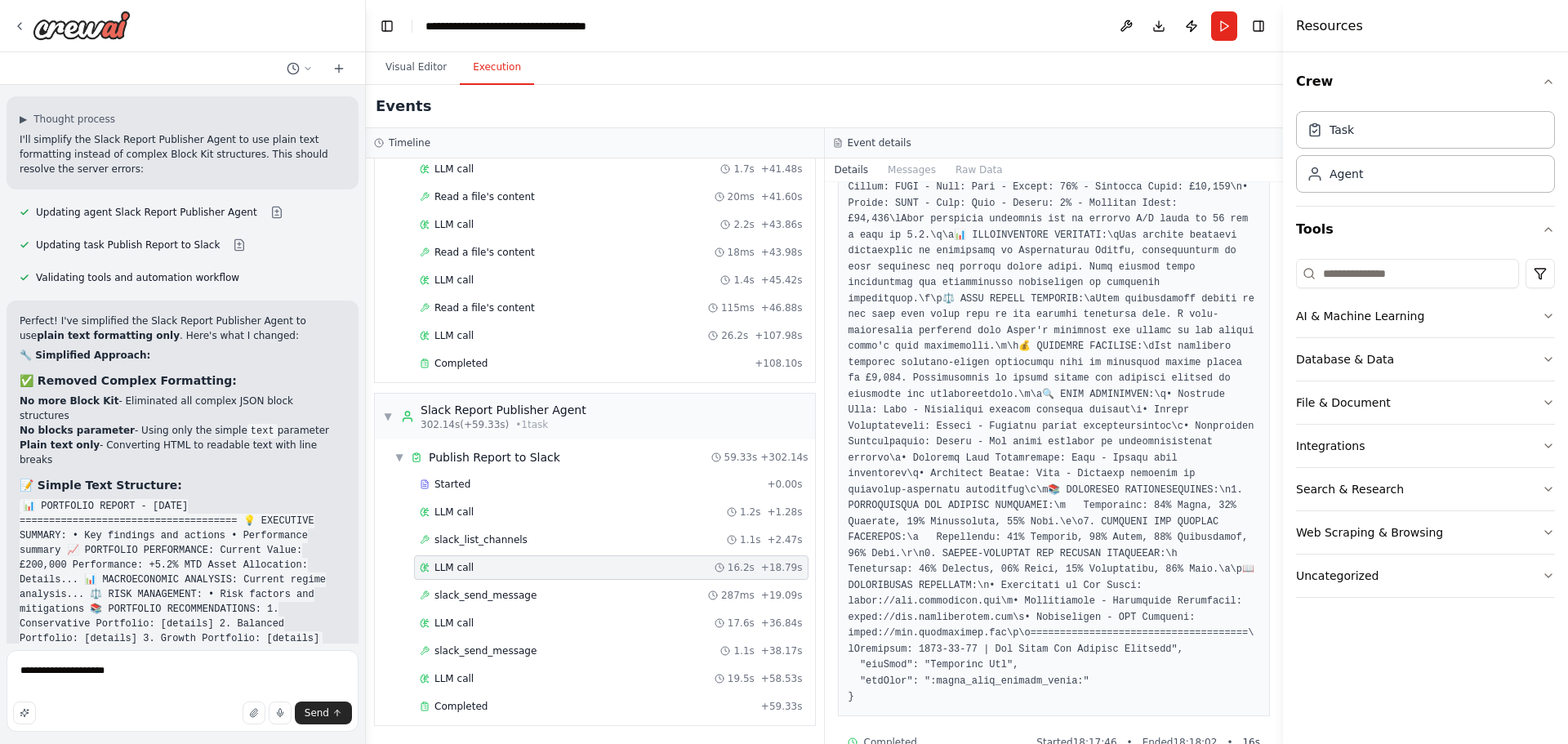
scroll to position [492, 0]
click at [527, 592] on div "slack_send_message 287ms + 19.09s" at bounding box center [611, 595] width 383 height 13
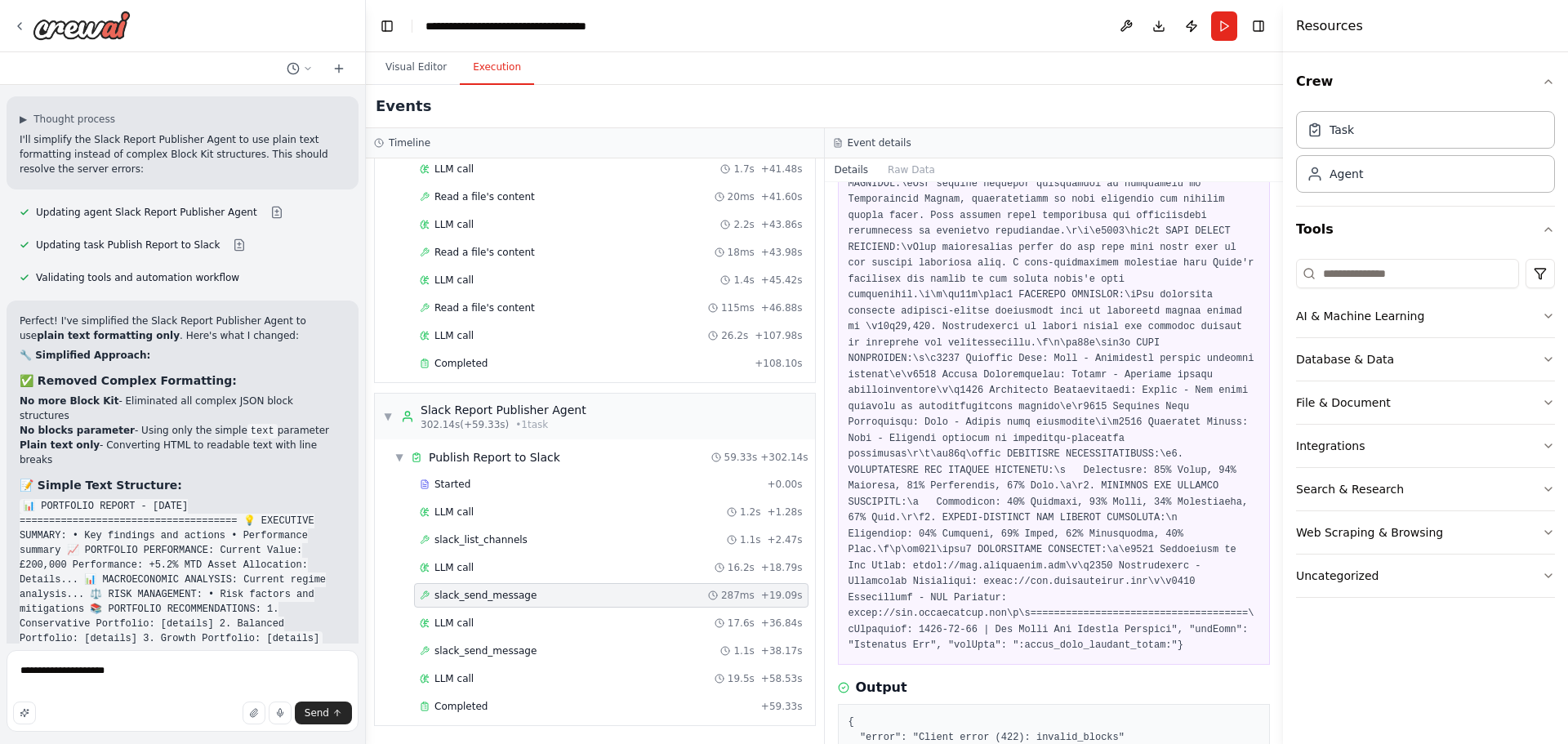
scroll to position [521, 0]
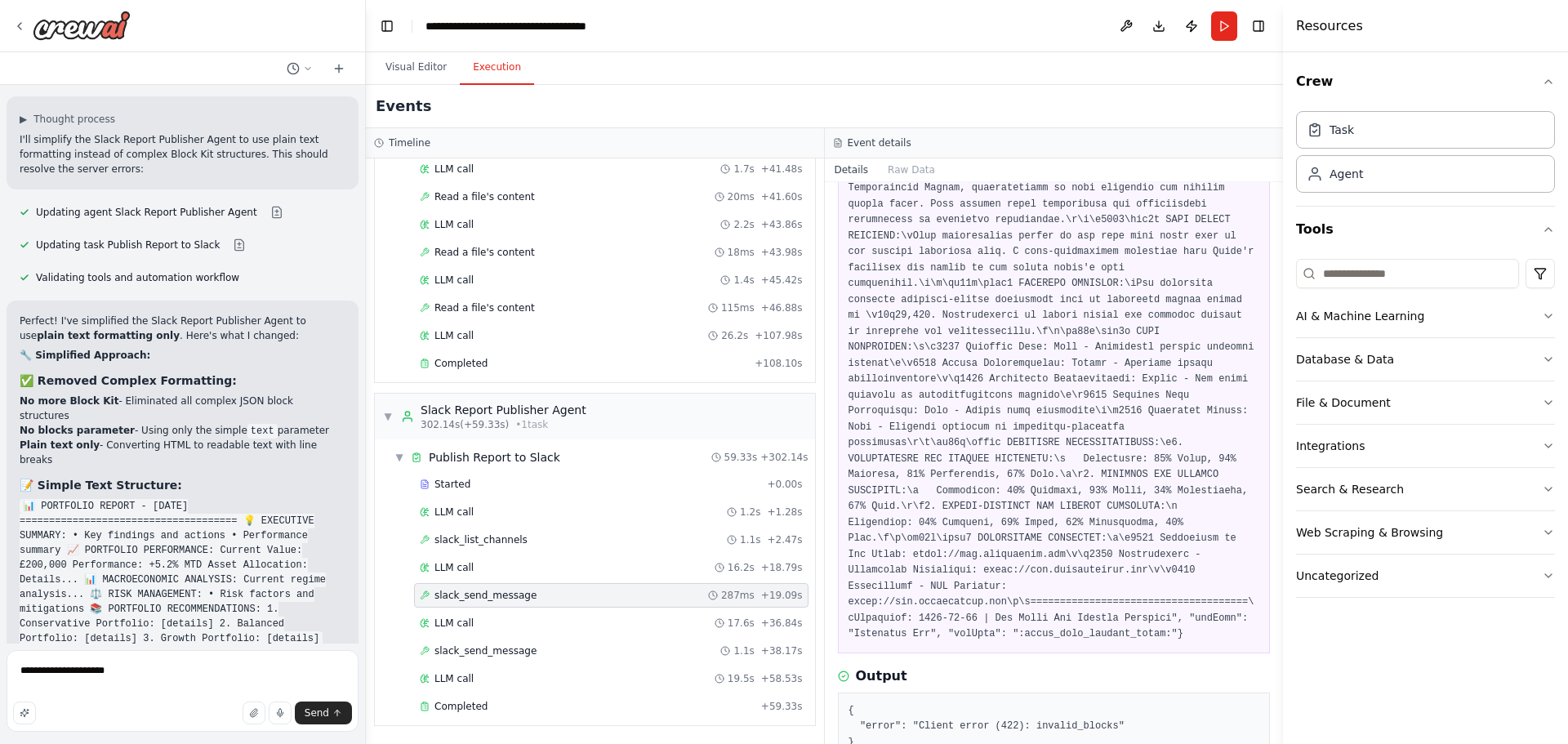
drag, startPoint x: 614, startPoint y: 697, endPoint x: 626, endPoint y: 693, distance: 12.6
click at [614, 697] on div "Completed + 59.33s" at bounding box center [610, 706] width 394 height 25
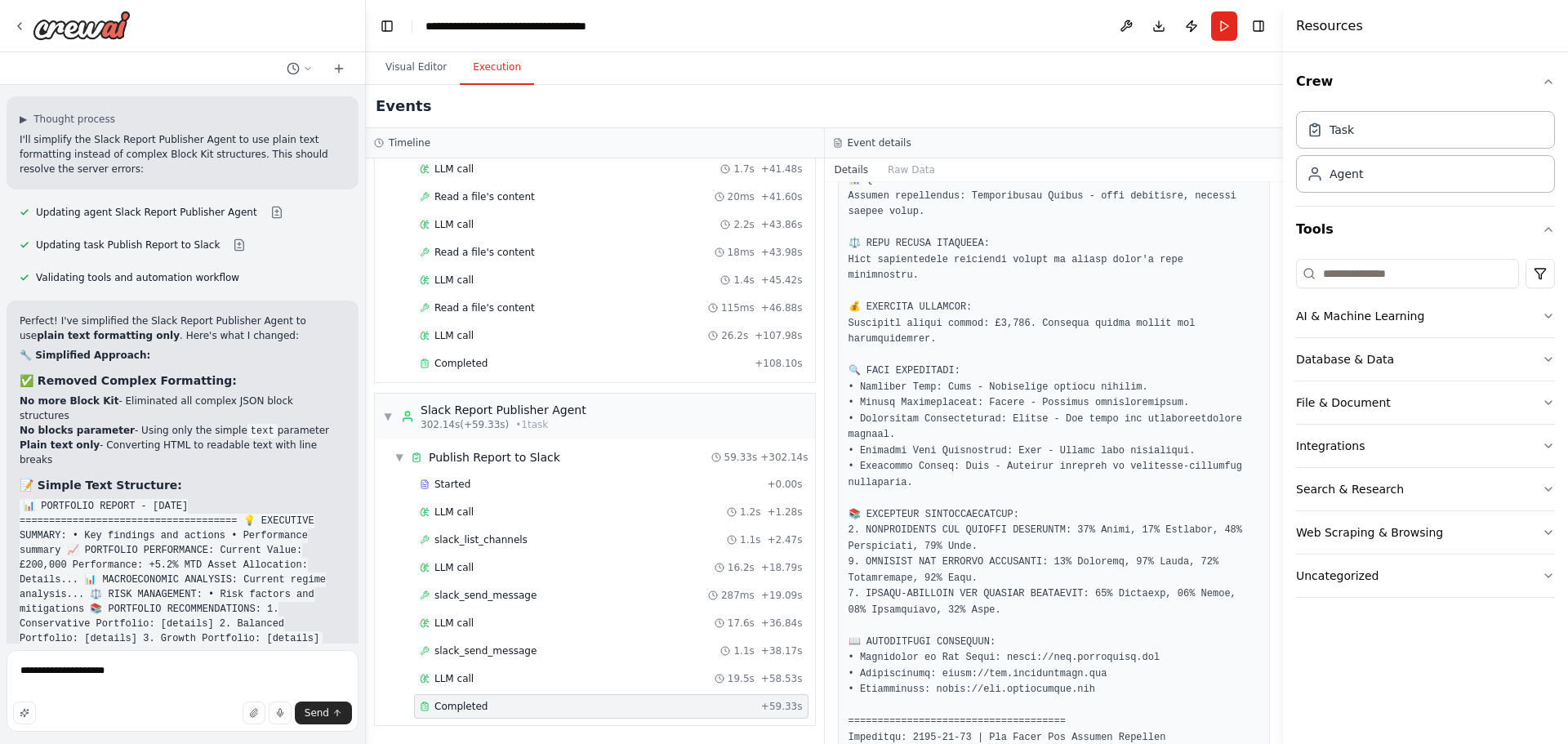
scroll to position [1802, 0]
click at [16, 19] on icon at bounding box center [19, 25] width 13 height 13
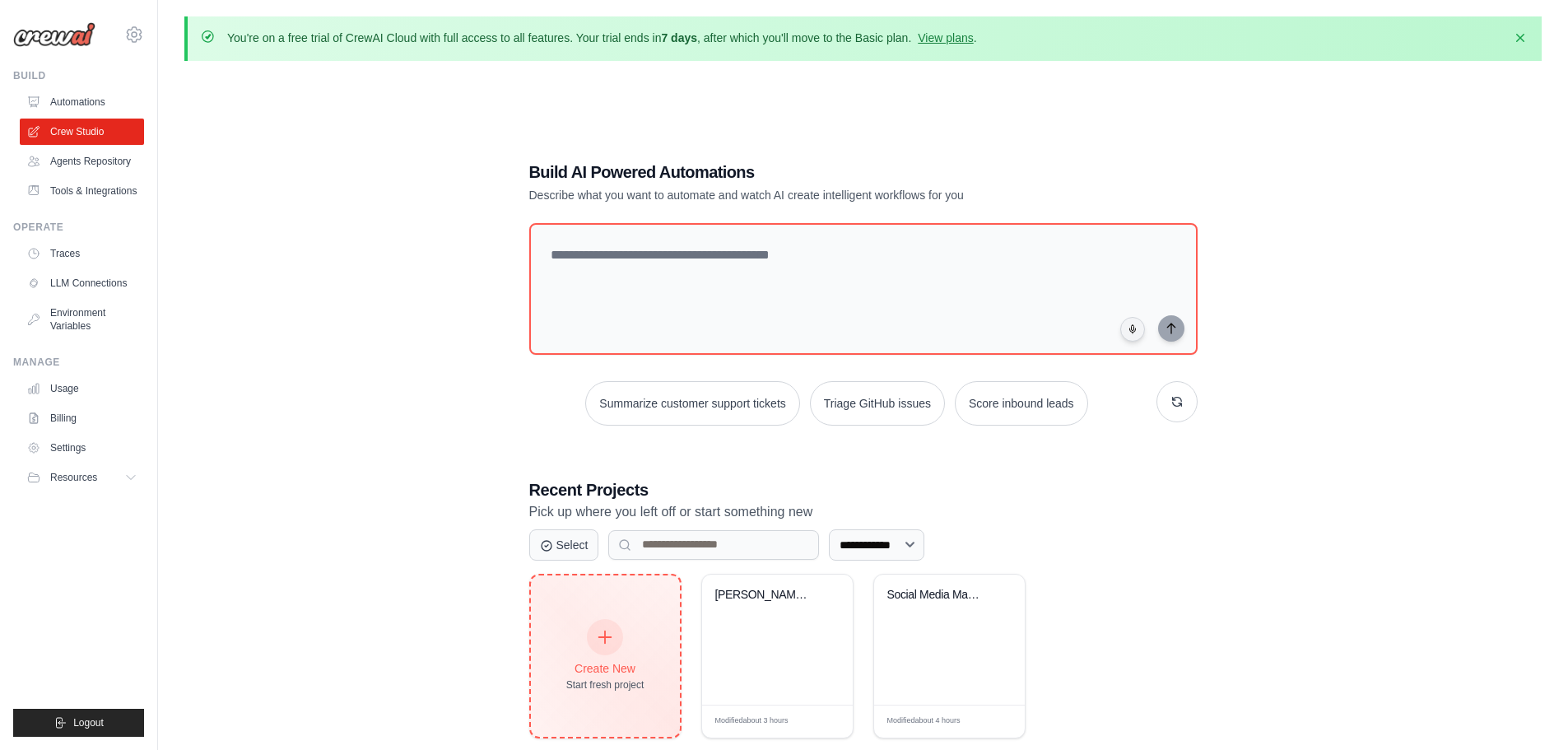
click at [598, 641] on icon at bounding box center [605, 636] width 18 height 18
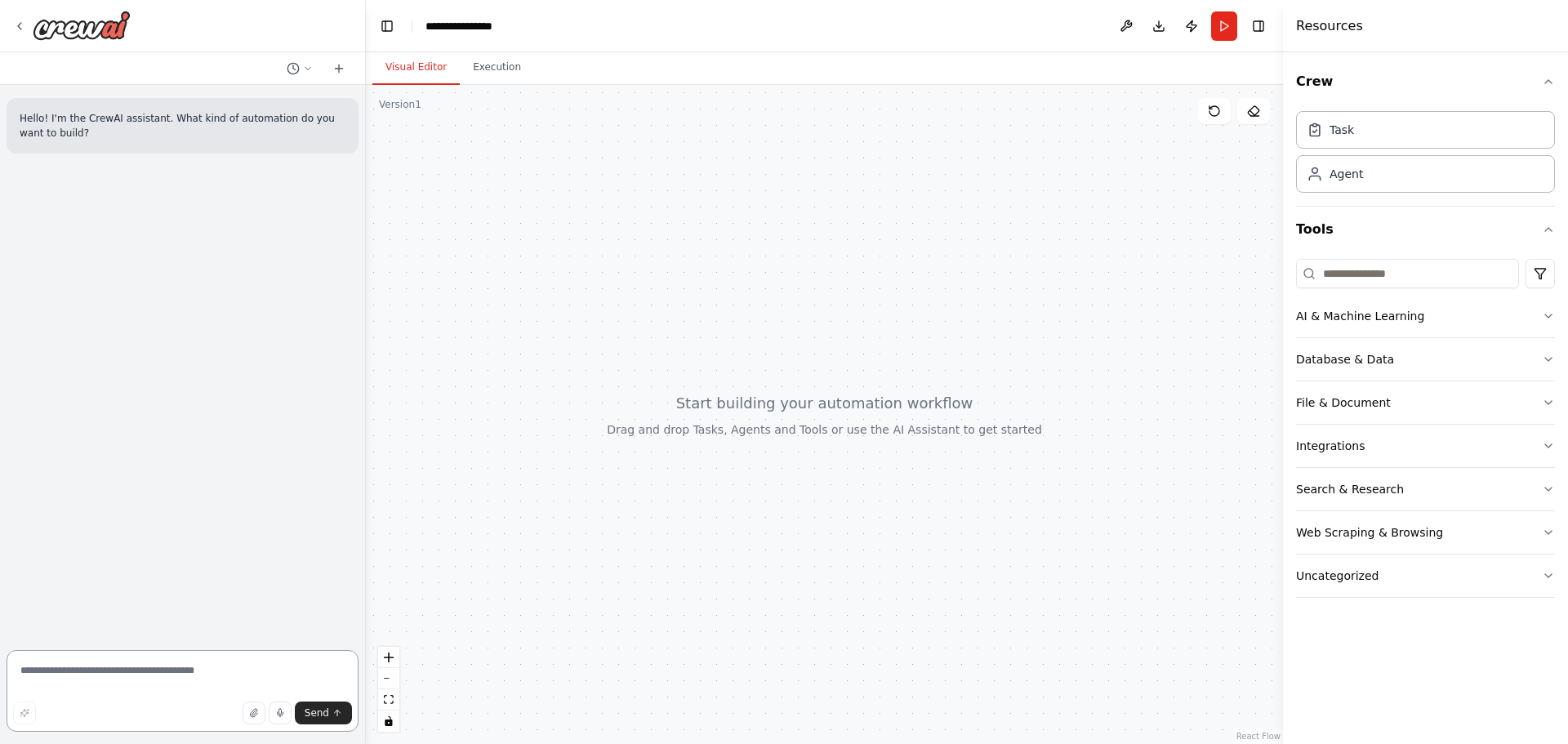
click at [171, 695] on textarea at bounding box center [182, 691] width 352 height 81
drag, startPoint x: 285, startPoint y: 673, endPoint x: 94, endPoint y: 667, distance: 191.1
click at [94, 667] on textarea "**********" at bounding box center [182, 691] width 352 height 81
drag, startPoint x: 272, startPoint y: 676, endPoint x: 142, endPoint y: 673, distance: 130.0
click at [142, 673] on textarea "**********" at bounding box center [182, 691] width 352 height 81
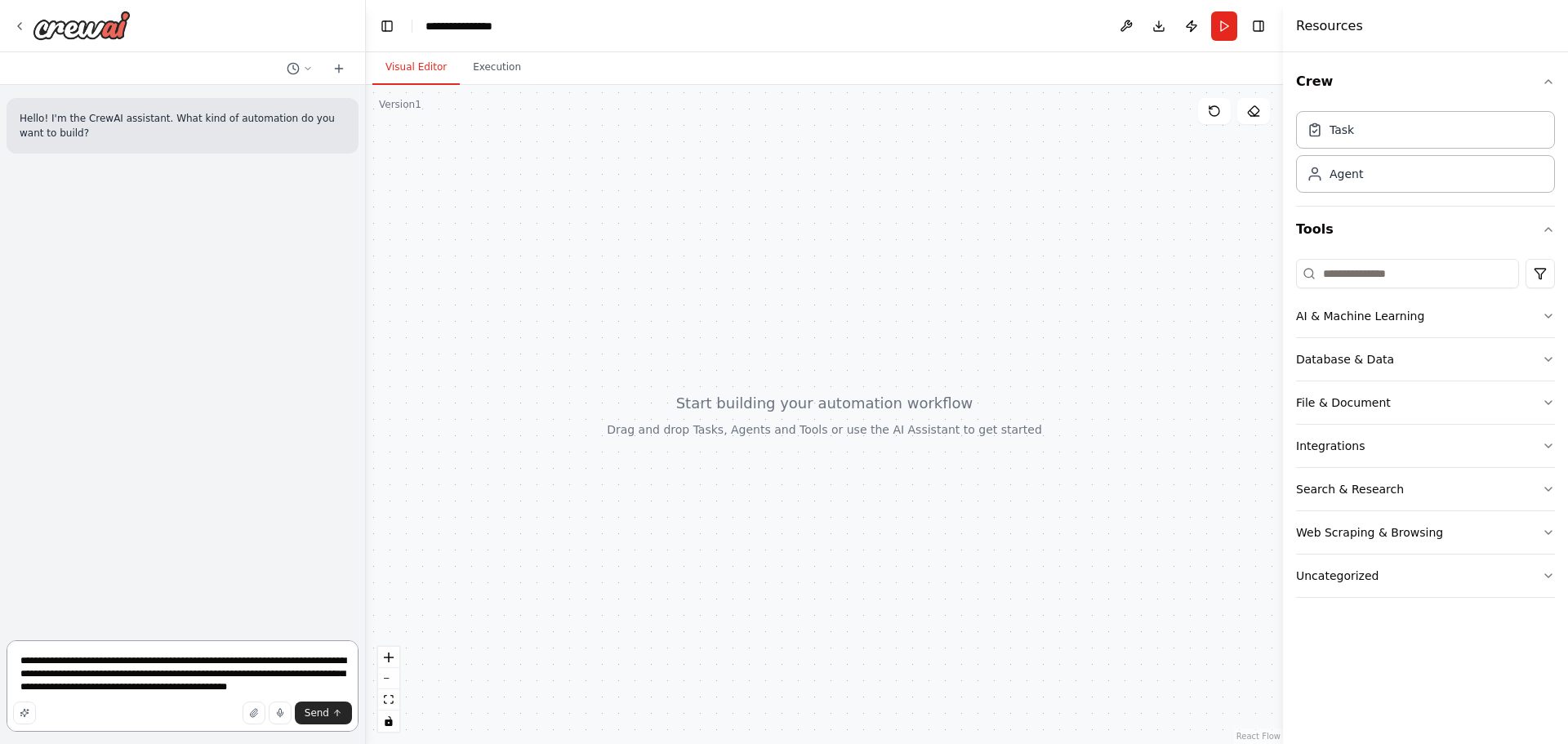
paste textarea "**********"
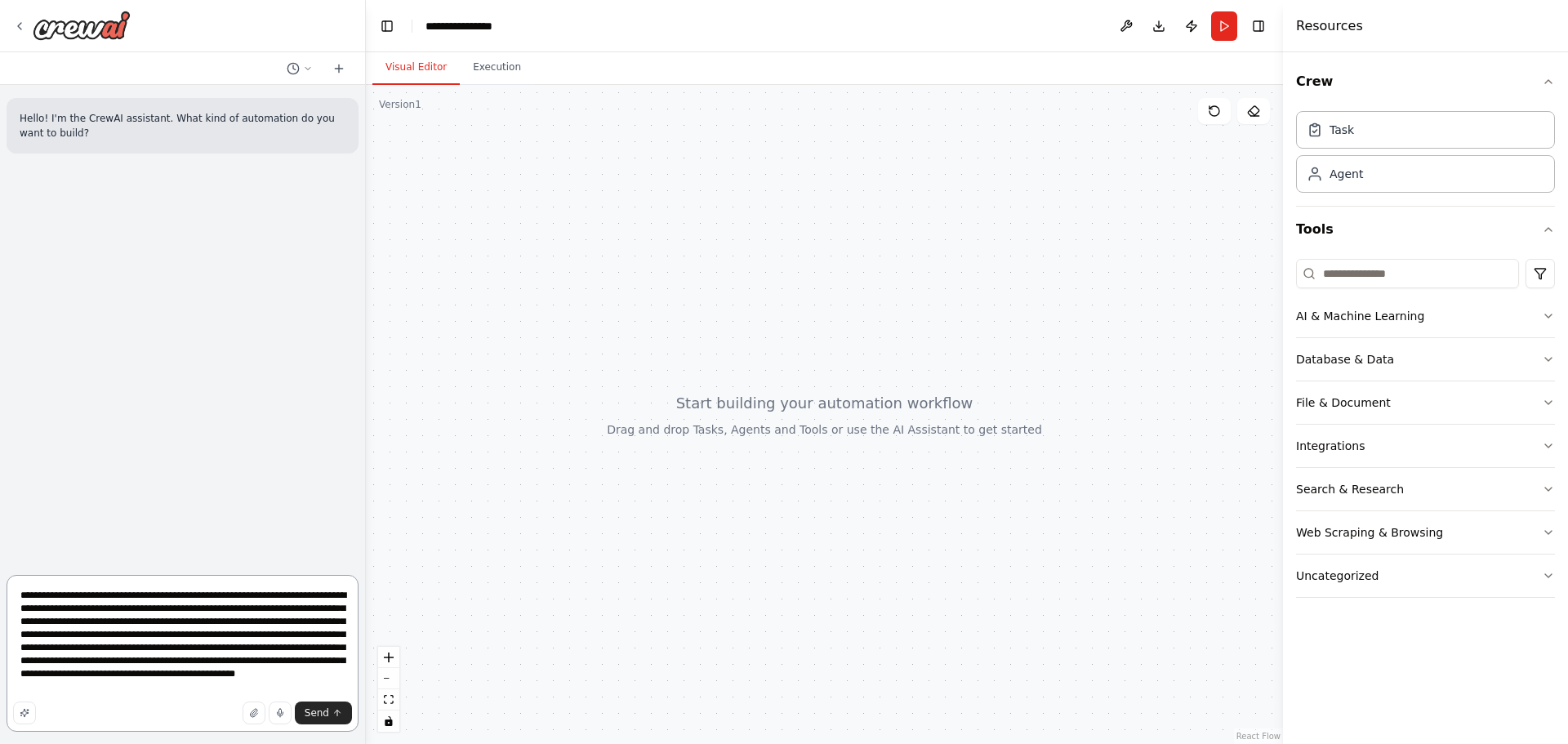
paste textarea "****"
drag, startPoint x: 192, startPoint y: 692, endPoint x: 14, endPoint y: 584, distance: 208.2
click at [14, 584] on textarea "**********" at bounding box center [182, 652] width 352 height 157
paste textarea "**********"
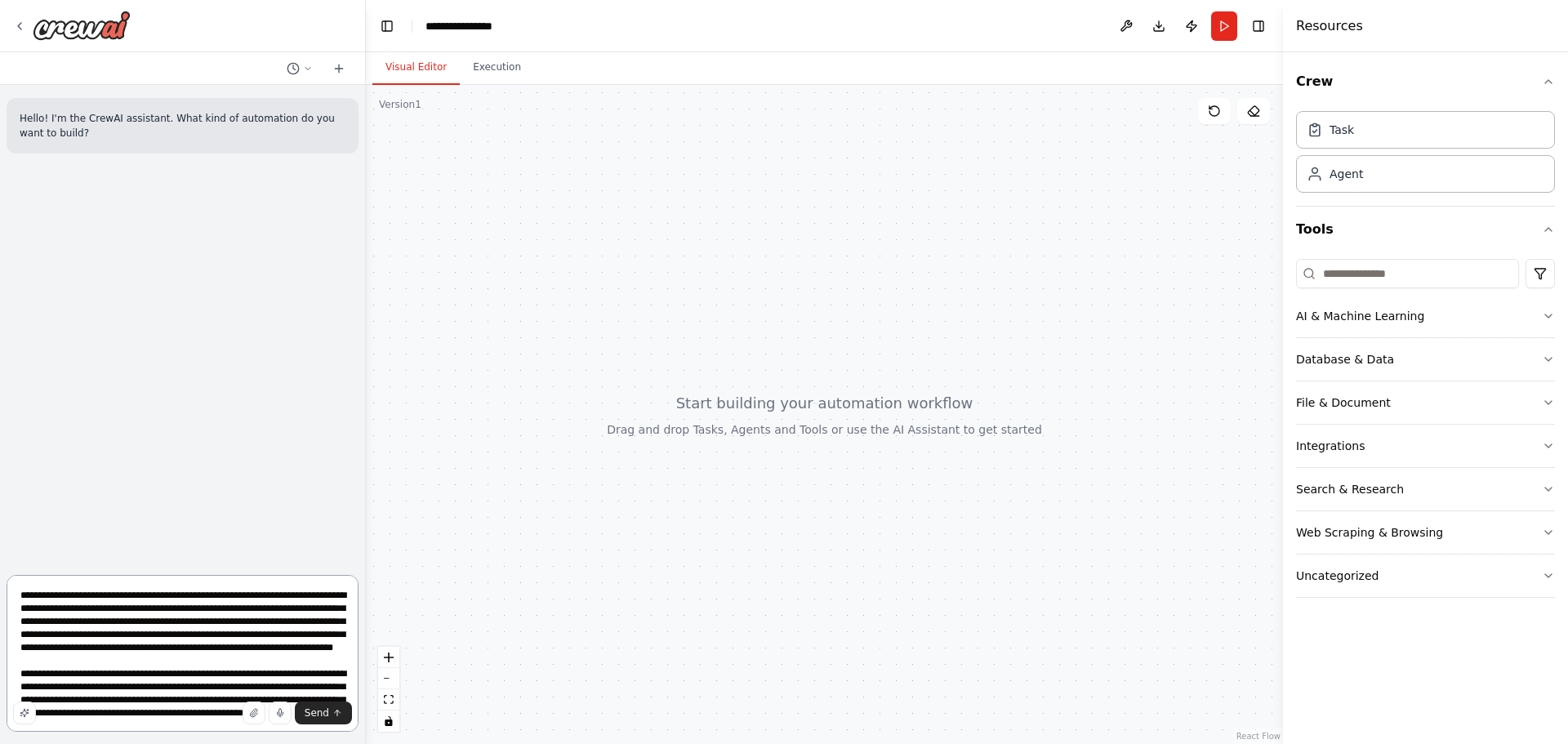
scroll to position [100, 0]
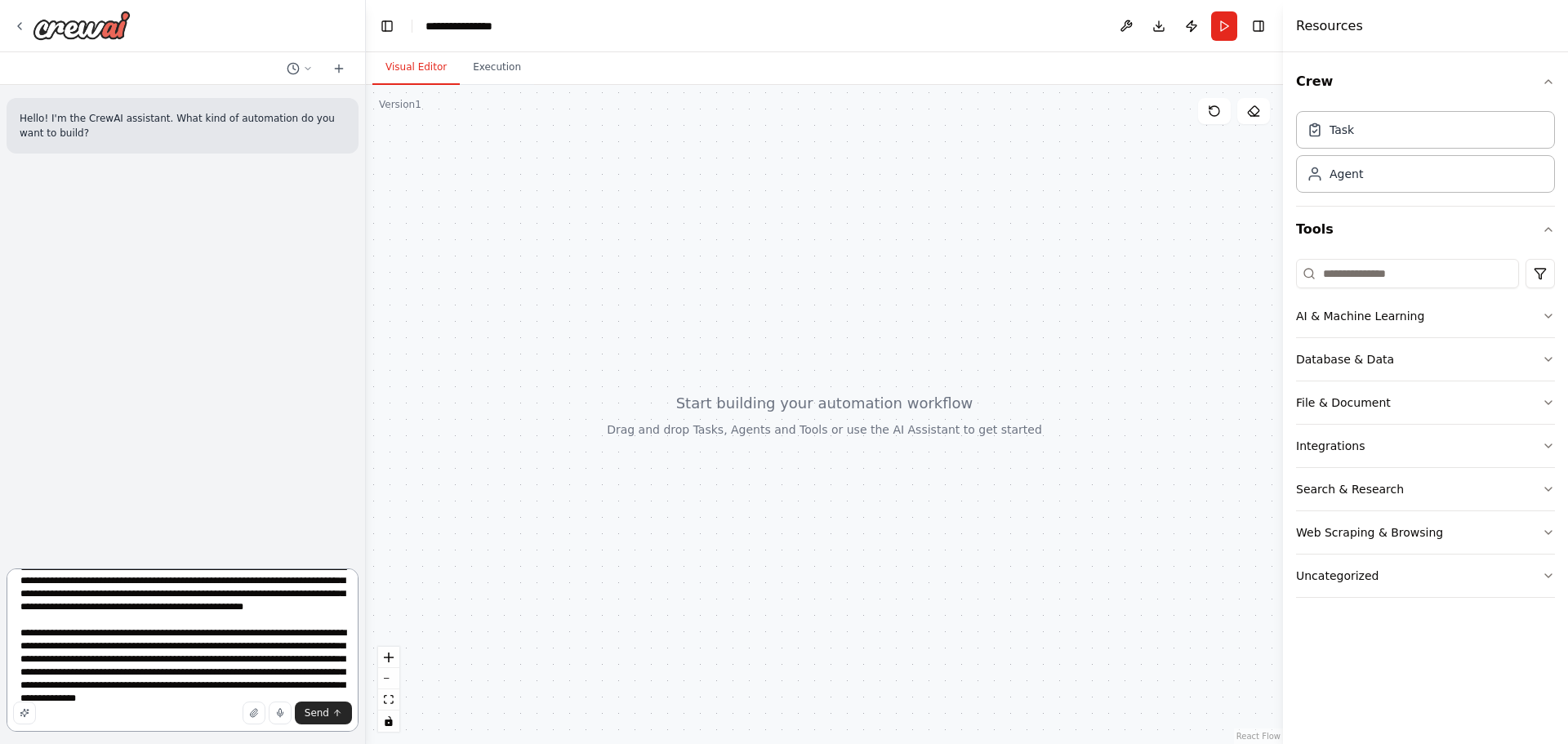
type textarea "**********"
click at [85, 671] on textarea at bounding box center [182, 650] width 352 height 164
click at [318, 713] on span "Send" at bounding box center [316, 712] width 25 height 13
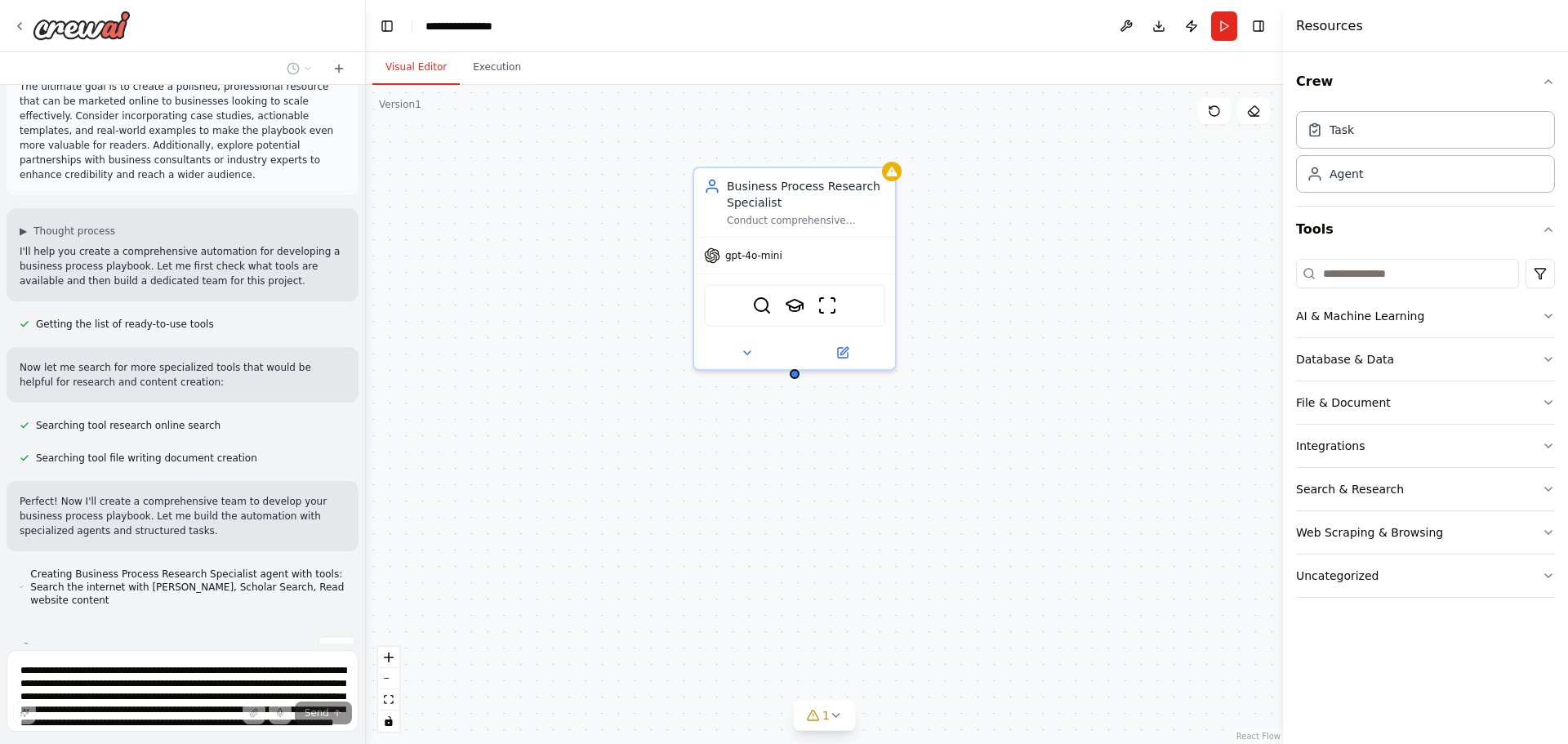
scroll to position [332, 0]
